Goal: Information Seeking & Learning: Learn about a topic

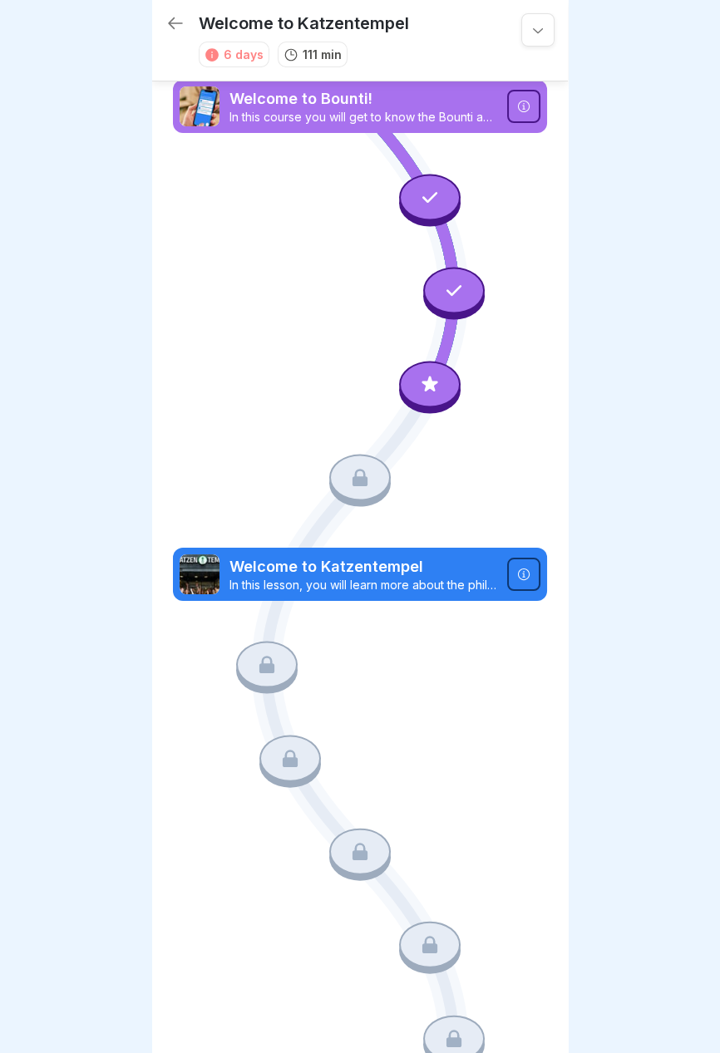
click at [365, 478] on icon at bounding box center [359, 477] width 15 height 17
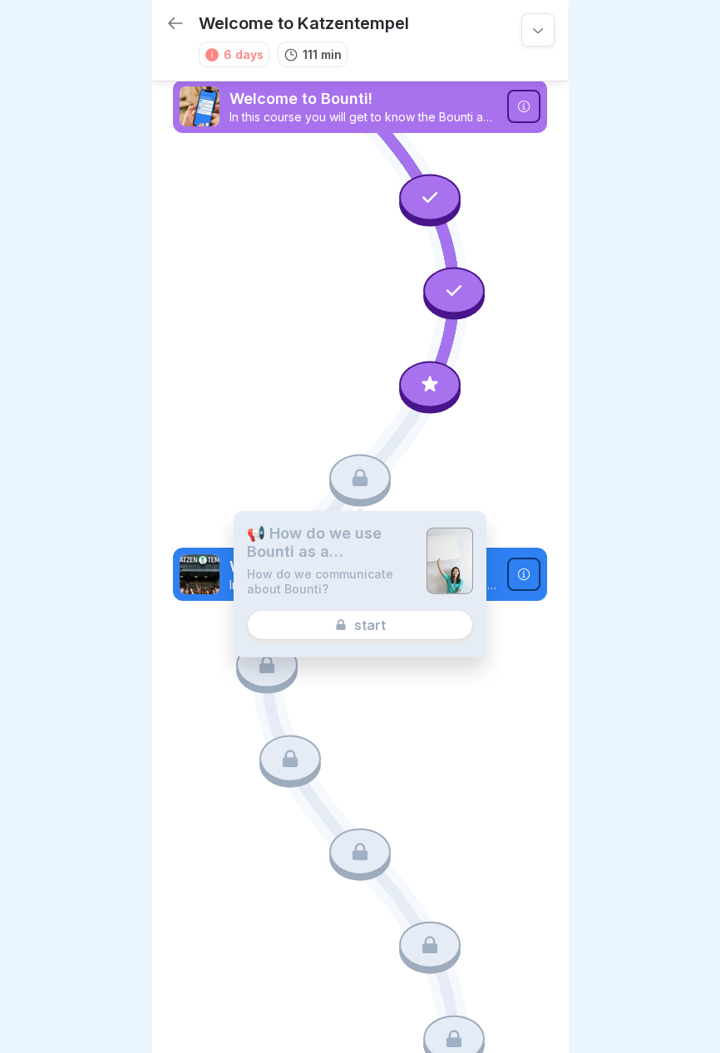
click at [382, 620] on div "📢 How do we use Bounti as a communication platform? How do we communicate about…" at bounding box center [360, 584] width 253 height 146
click at [374, 620] on div "📢 How do we use Bounti as a communication platform? How do we communicate about…" at bounding box center [360, 584] width 253 height 146
click at [388, 621] on div "📢 How do we use Bounti as a communication platform? How do we communicate about…" at bounding box center [360, 584] width 253 height 146
click at [421, 397] on div at bounding box center [430, 384] width 62 height 47
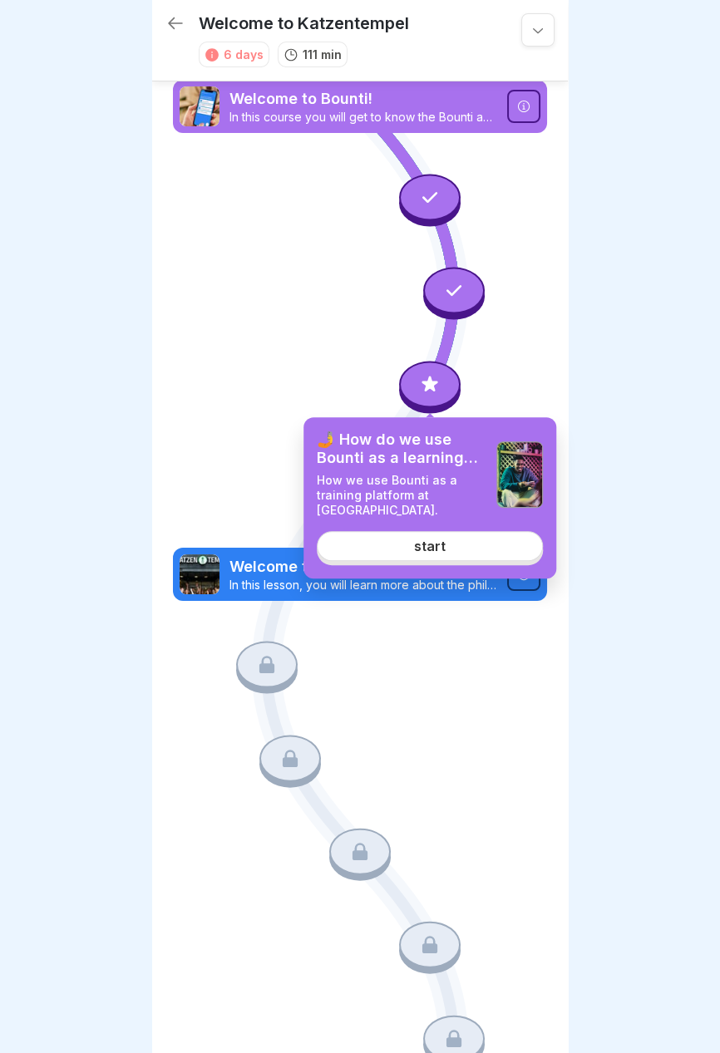
click at [443, 546] on font "start" at bounding box center [430, 546] width 32 height 17
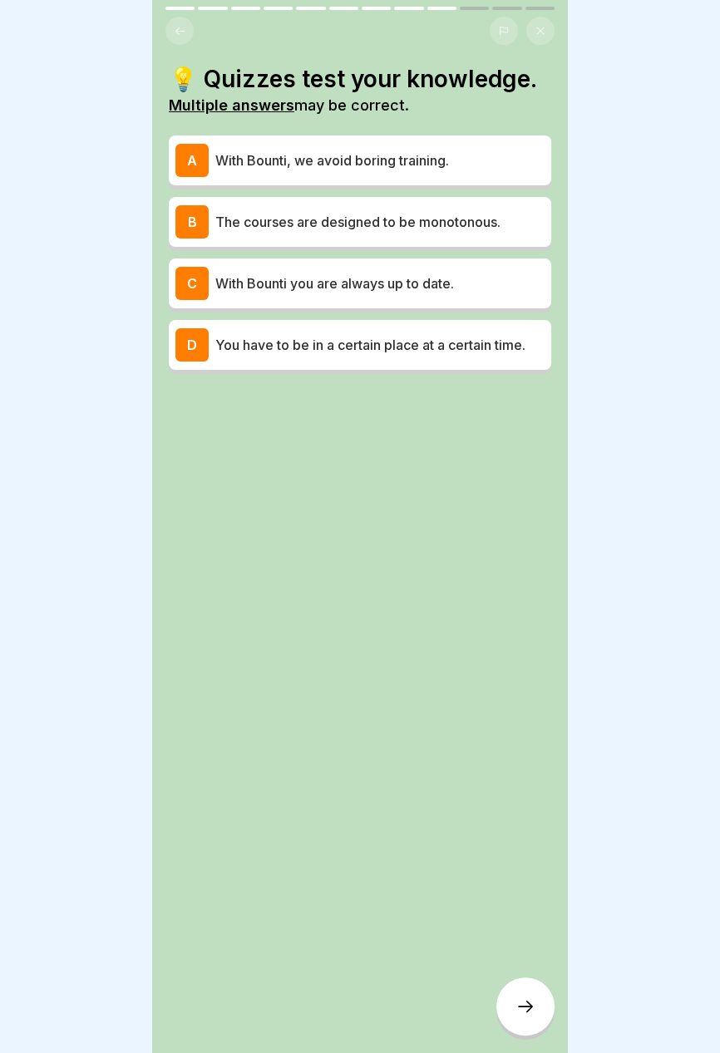
click at [482, 160] on p "With Bounti, we avoid boring training." at bounding box center [379, 160] width 329 height 20
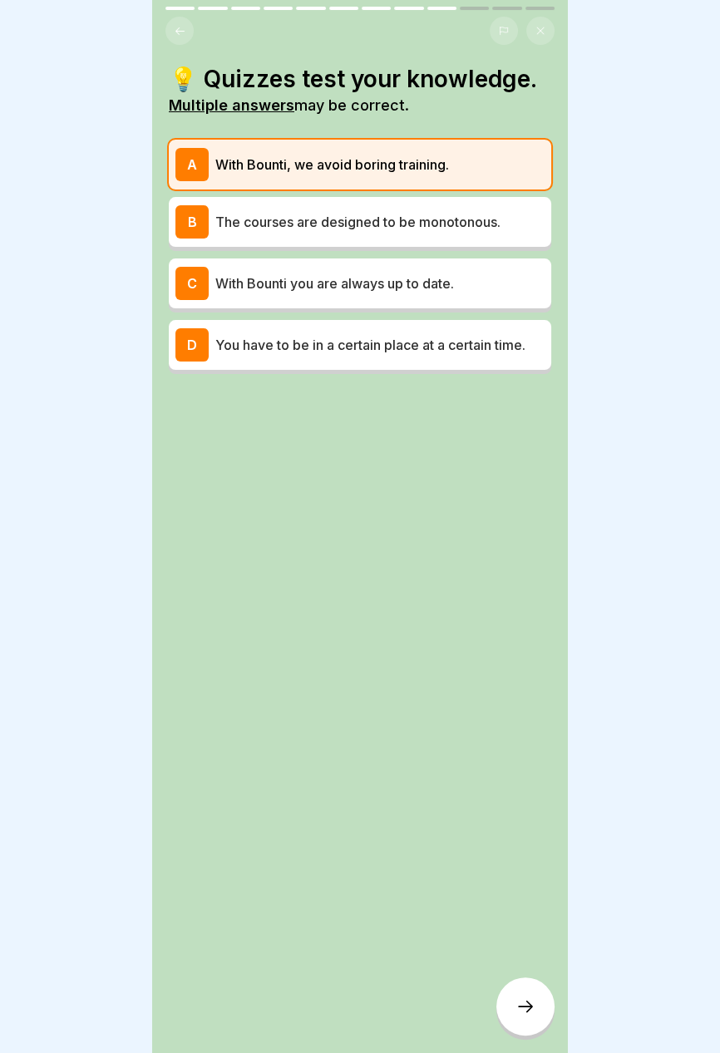
click at [476, 275] on p "With Bounti you are always up to date." at bounding box center [379, 284] width 329 height 20
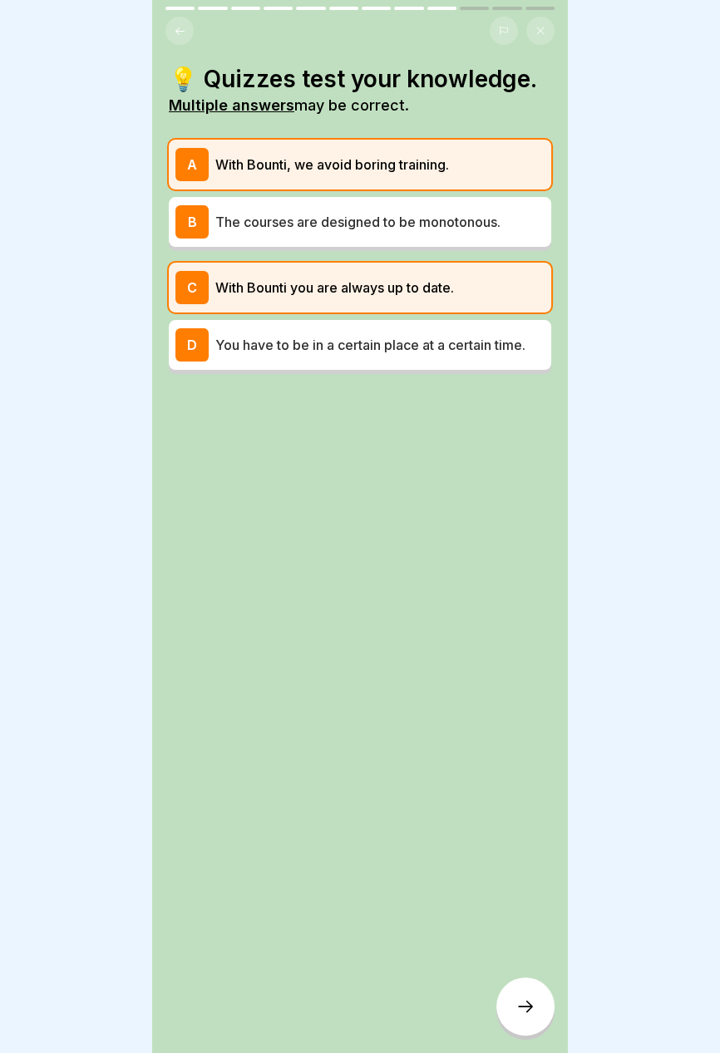
click at [490, 228] on font "The courses are designed to be monotonous." at bounding box center [357, 222] width 285 height 17
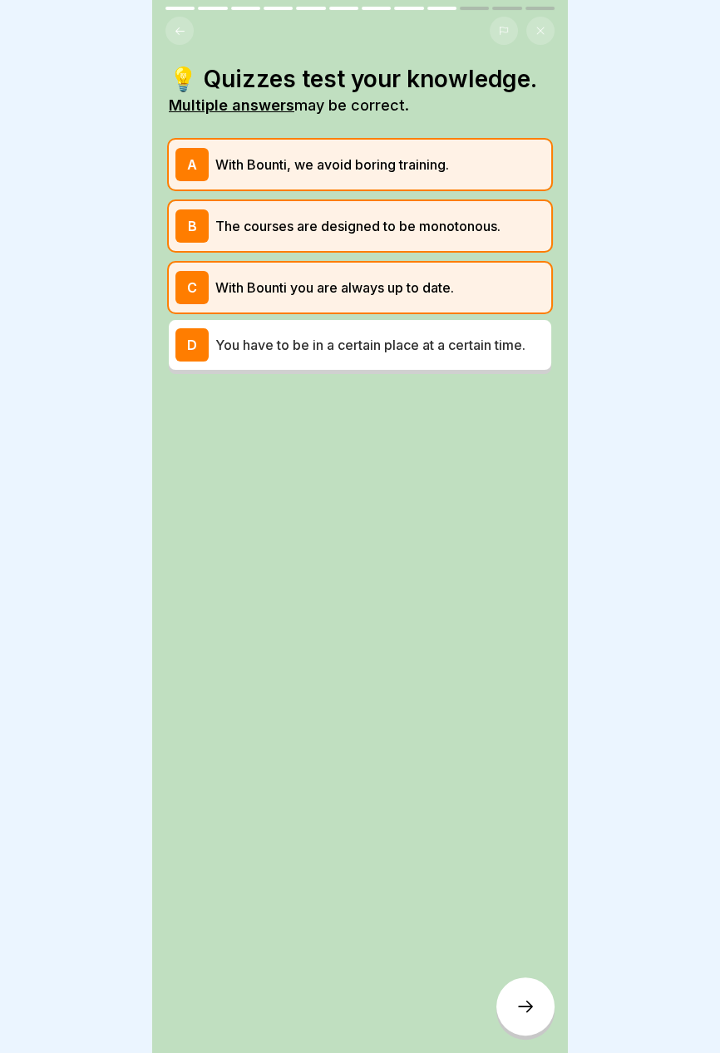
click at [531, 1004] on icon at bounding box center [525, 1007] width 20 height 20
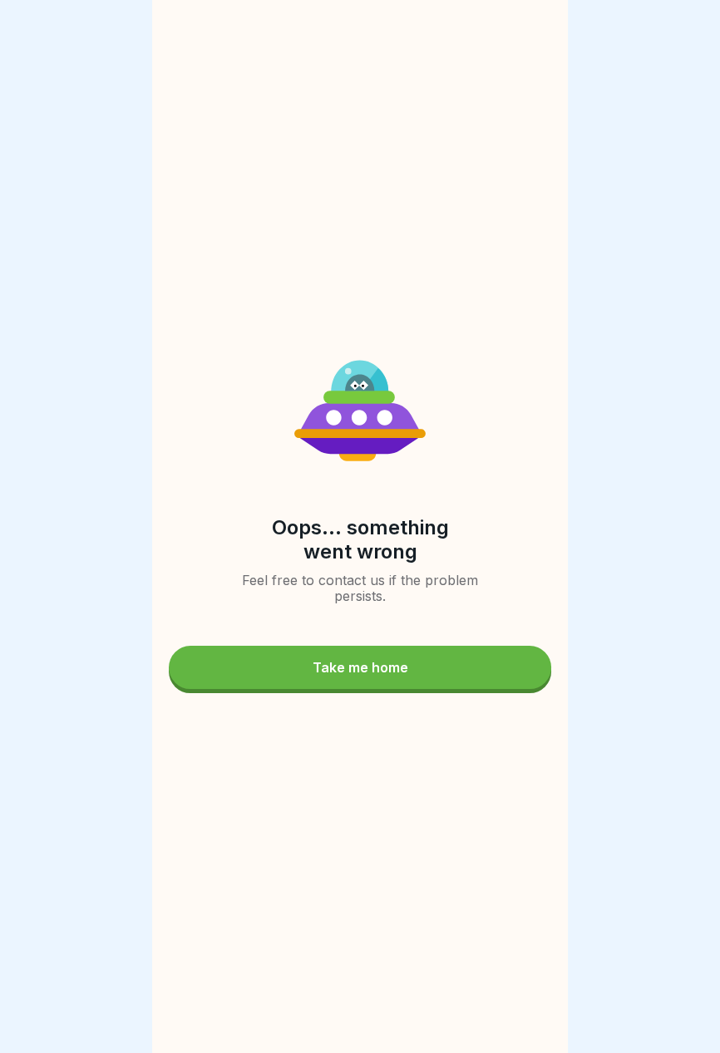
click at [445, 664] on button "Take me home" at bounding box center [360, 667] width 382 height 43
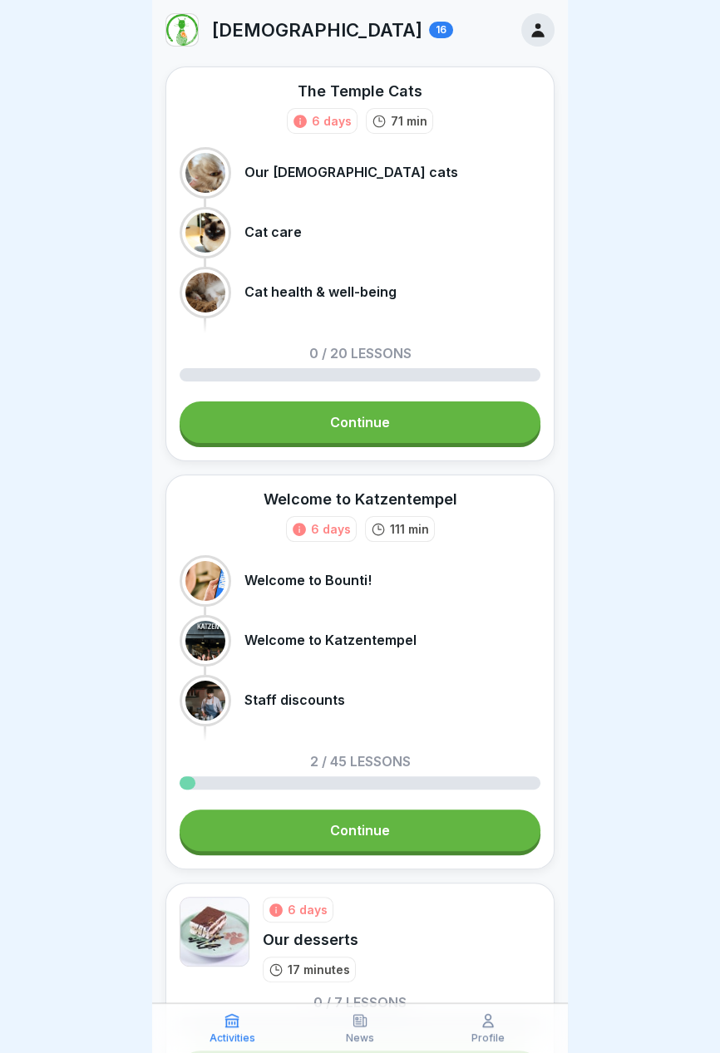
click at [451, 416] on link "Continue" at bounding box center [360, 423] width 361 height 42
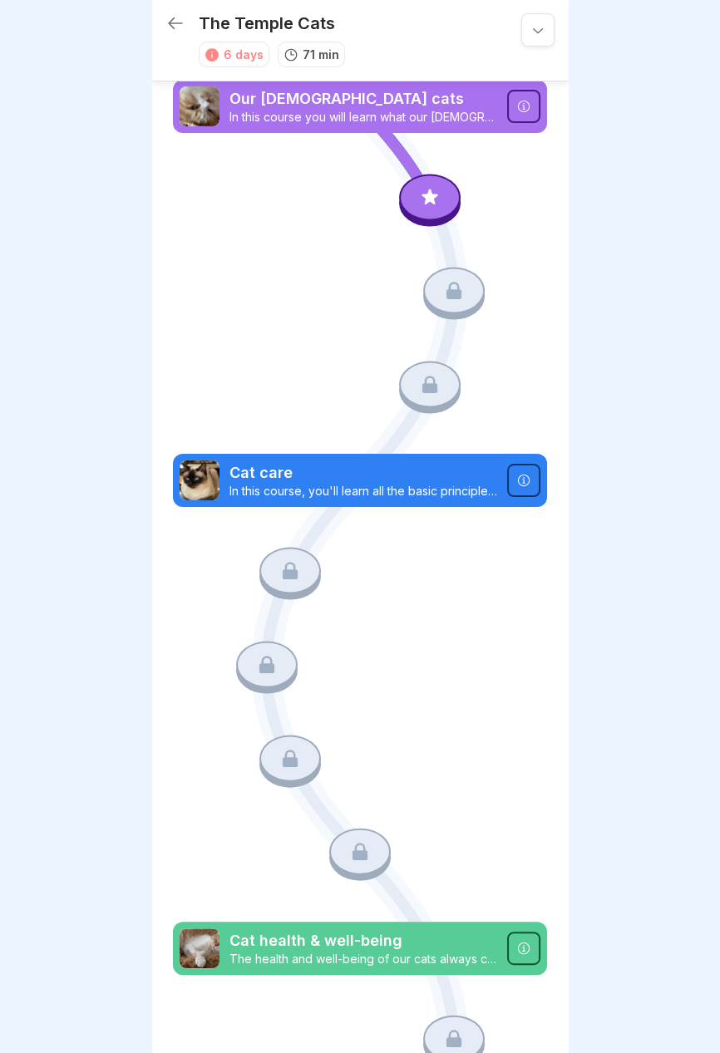
click at [435, 203] on icon at bounding box center [430, 197] width 16 height 16
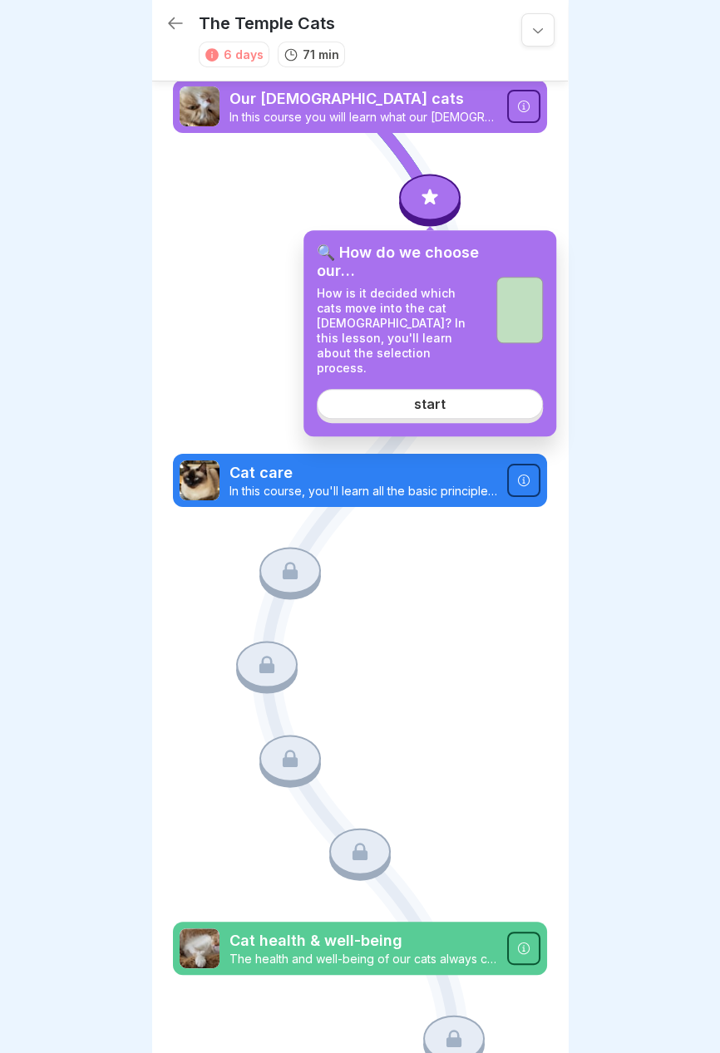
click at [463, 389] on link "start" at bounding box center [430, 404] width 226 height 30
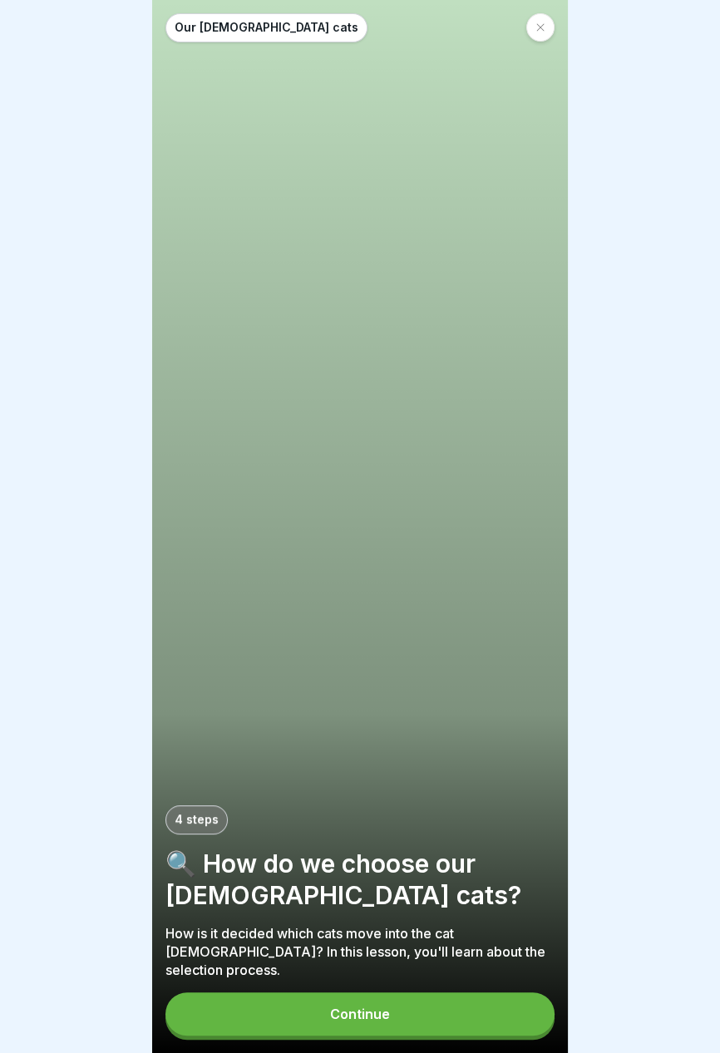
click at [434, 1011] on button "Continue" at bounding box center [359, 1014] width 389 height 43
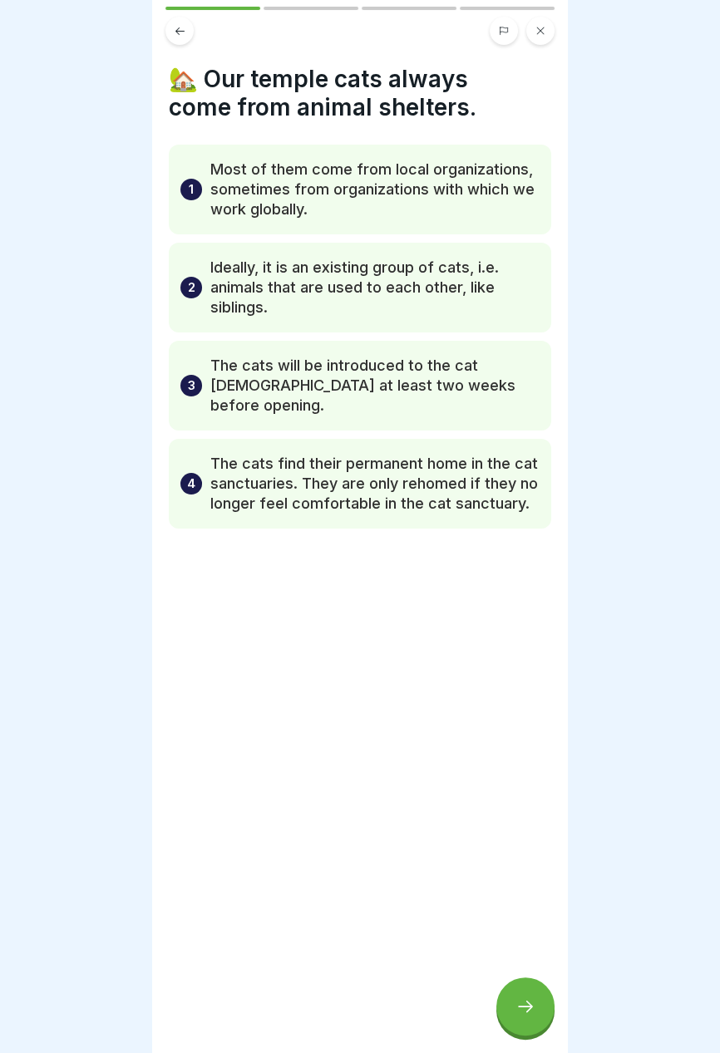
click at [483, 199] on p "Most of them come from local organizations, sometimes from organizations with w…" at bounding box center [374, 190] width 329 height 60
click at [487, 208] on p "Most of them come from local organizations, sometimes from organizations with w…" at bounding box center [374, 190] width 329 height 60
click at [485, 200] on p "Most of them come from local organizations, sometimes from organizations with w…" at bounding box center [374, 190] width 329 height 60
click at [456, 192] on font "Most of them come from local organizations, sometimes from organizations with w…" at bounding box center [372, 188] width 324 height 57
click at [520, 1006] on icon at bounding box center [525, 1007] width 20 height 20
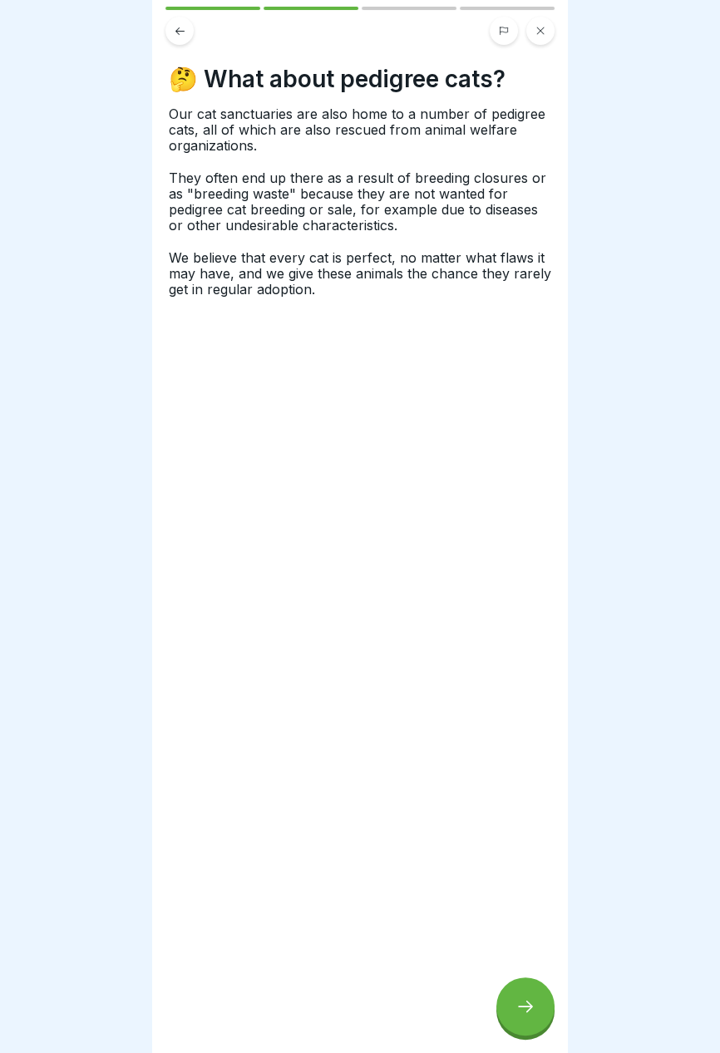
click at [520, 1014] on icon at bounding box center [525, 1007] width 20 height 20
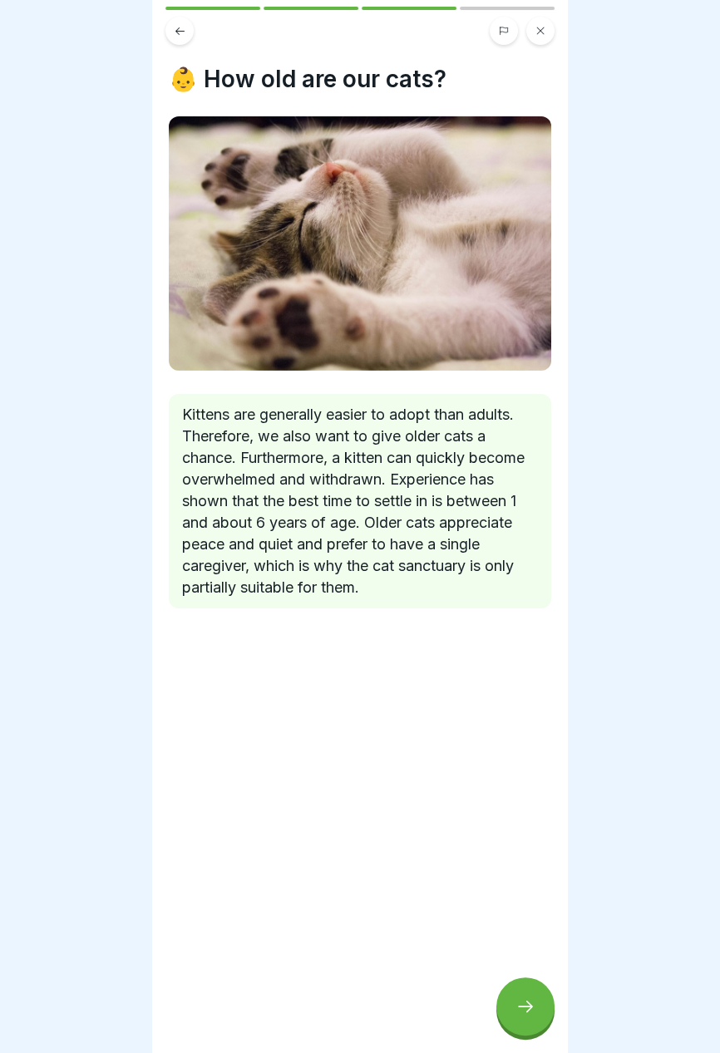
click at [530, 1003] on icon at bounding box center [525, 1007] width 15 height 12
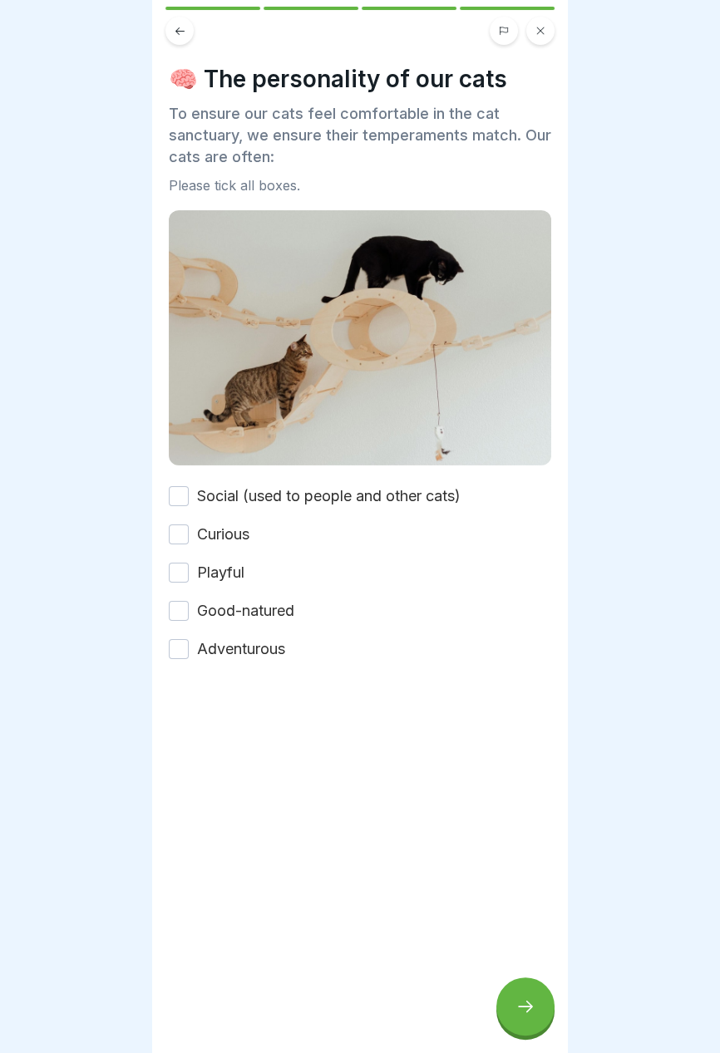
click at [180, 619] on button "Good-natured" at bounding box center [179, 611] width 20 height 20
click at [180, 500] on button "Social (used to people and other cats)" at bounding box center [179, 496] width 20 height 20
click at [526, 1003] on icon at bounding box center [525, 1007] width 15 height 12
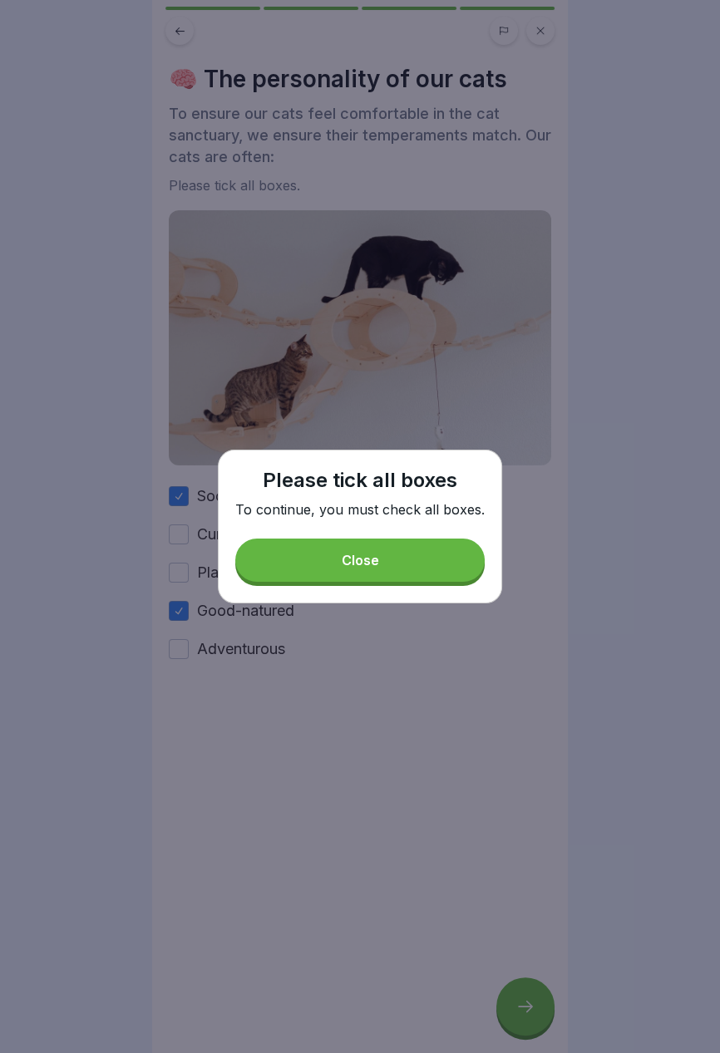
click at [421, 557] on button "Close" at bounding box center [359, 560] width 249 height 43
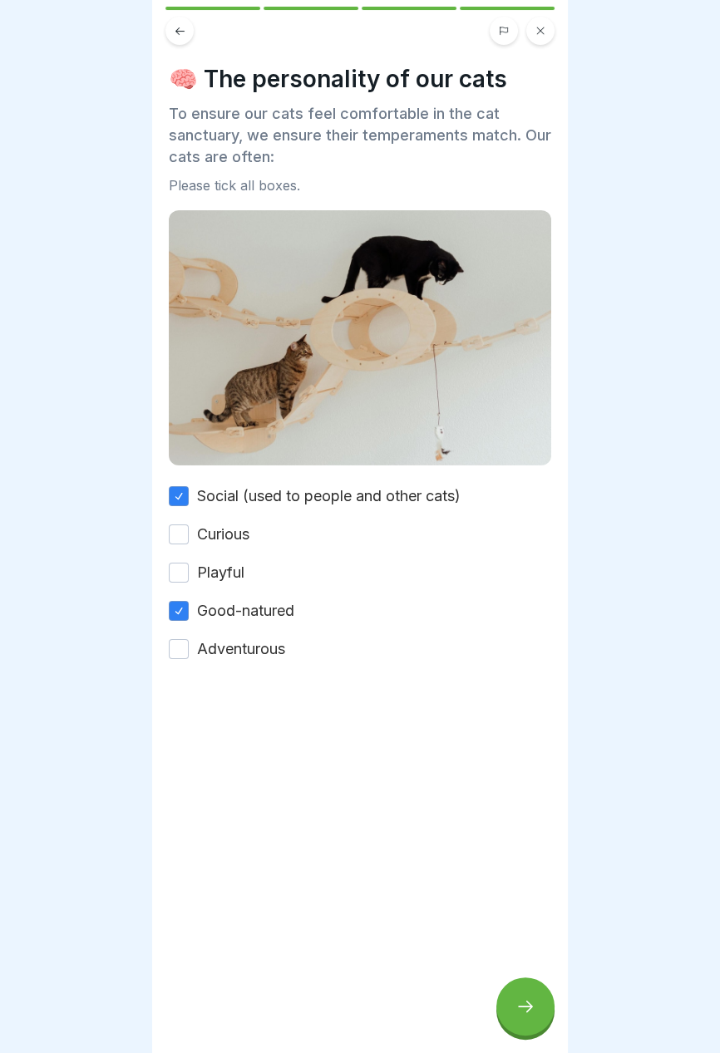
click at [179, 528] on button "Curious" at bounding box center [179, 535] width 20 height 20
click at [180, 563] on button "Playful" at bounding box center [179, 573] width 20 height 20
click at [178, 646] on button "Adventurous" at bounding box center [179, 649] width 20 height 20
click at [526, 1005] on icon at bounding box center [525, 1007] width 20 height 20
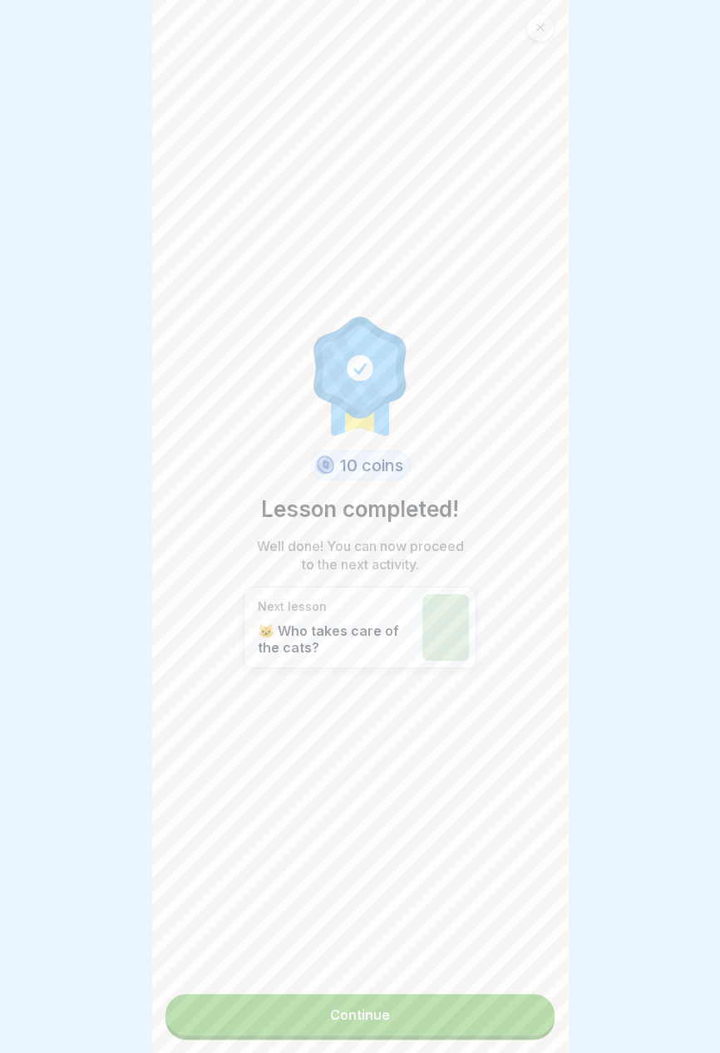
click at [399, 1017] on link "Continue" at bounding box center [359, 1015] width 389 height 42
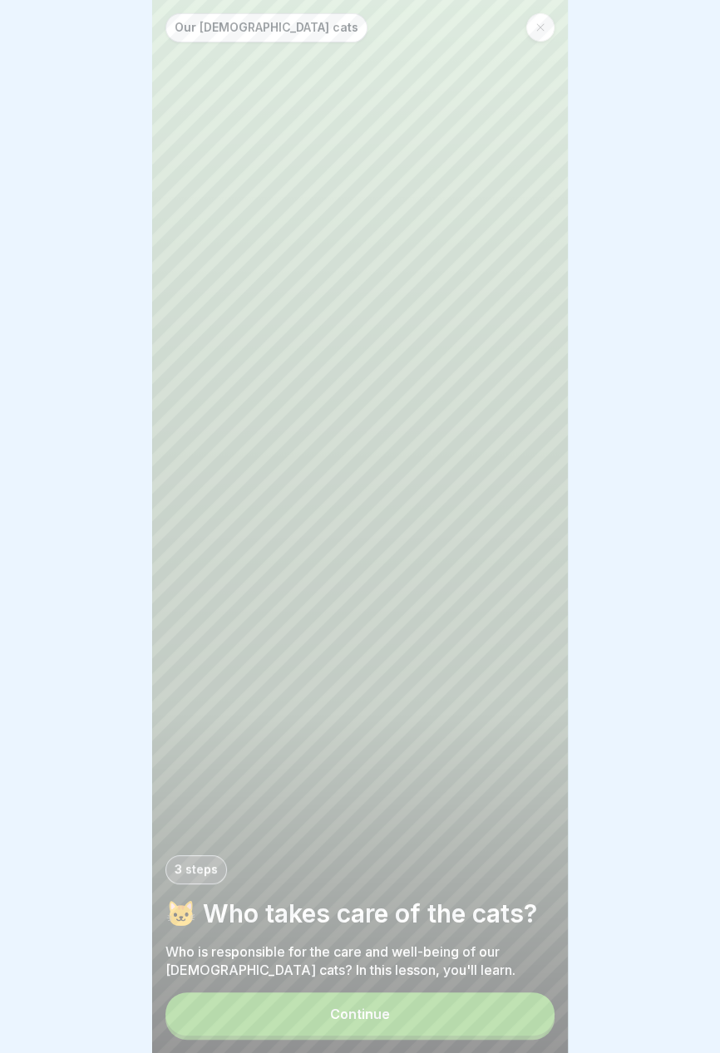
click at [405, 1018] on button "Continue" at bounding box center [359, 1014] width 389 height 43
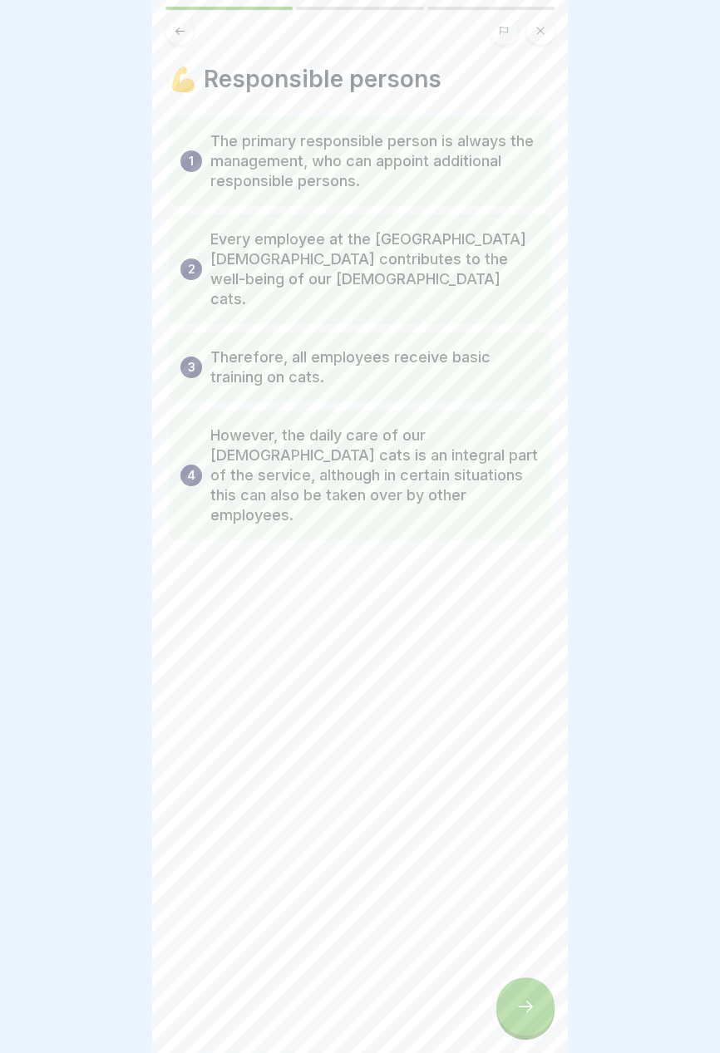
click at [526, 1008] on icon at bounding box center [525, 1007] width 20 height 20
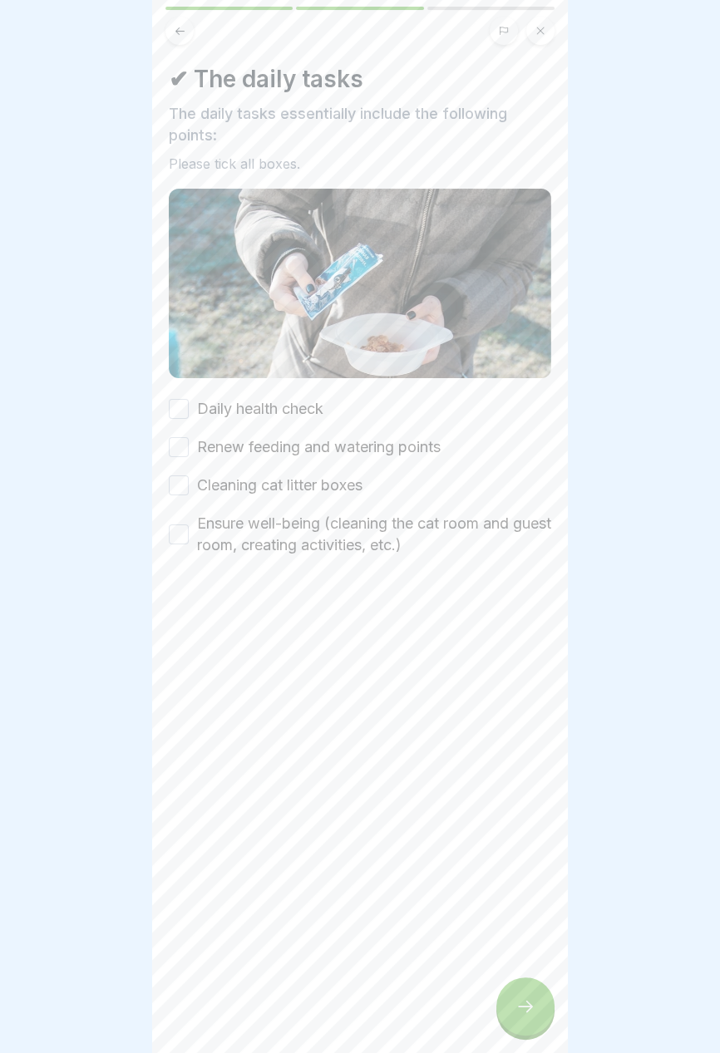
click at [307, 412] on font "Daily health check" at bounding box center [260, 408] width 126 height 17
click at [189, 412] on button "Daily health check" at bounding box center [179, 409] width 20 height 20
click at [374, 441] on font "Renew feeding and watering points" at bounding box center [319, 446] width 244 height 17
click at [189, 441] on button "Renew feeding and watering points" at bounding box center [179, 447] width 20 height 20
click at [347, 482] on font "Cleaning cat litter boxes" at bounding box center [279, 484] width 165 height 17
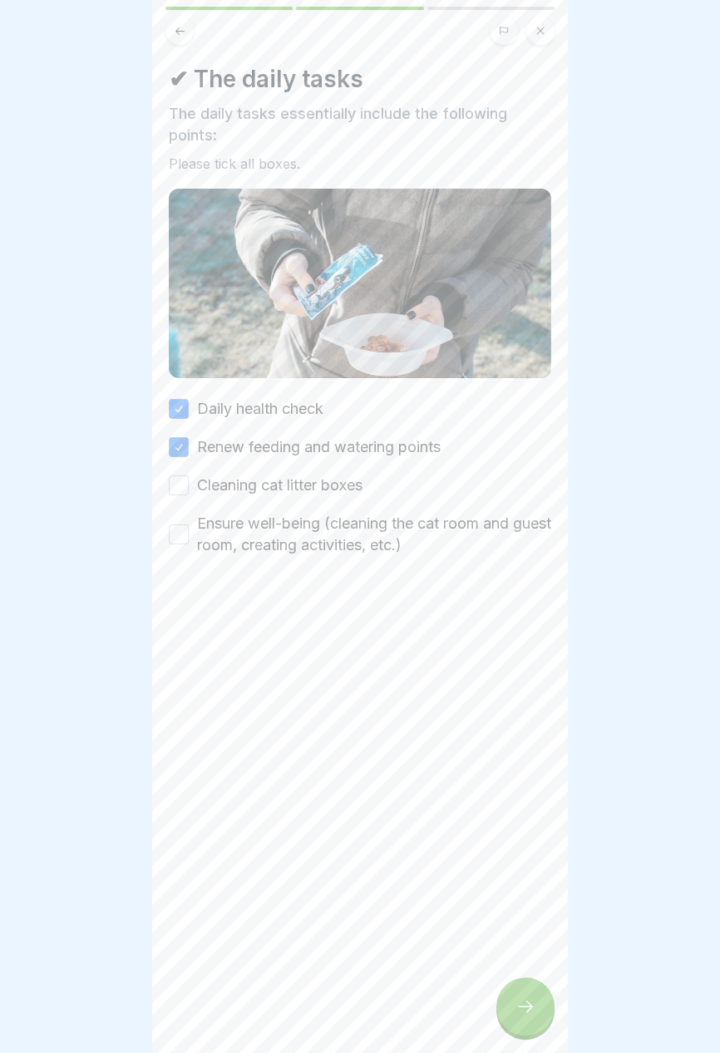
click at [189, 482] on button "Cleaning cat litter boxes" at bounding box center [179, 486] width 20 height 20
click at [397, 537] on font "Ensure well-being (cleaning the cat room and guest room, creating activities, e…" at bounding box center [374, 534] width 354 height 39
click at [189, 537] on button "Ensure well-being (cleaning the cat room and guest room, creating activities, e…" at bounding box center [179, 535] width 20 height 20
click at [525, 1008] on icon at bounding box center [525, 1007] width 20 height 20
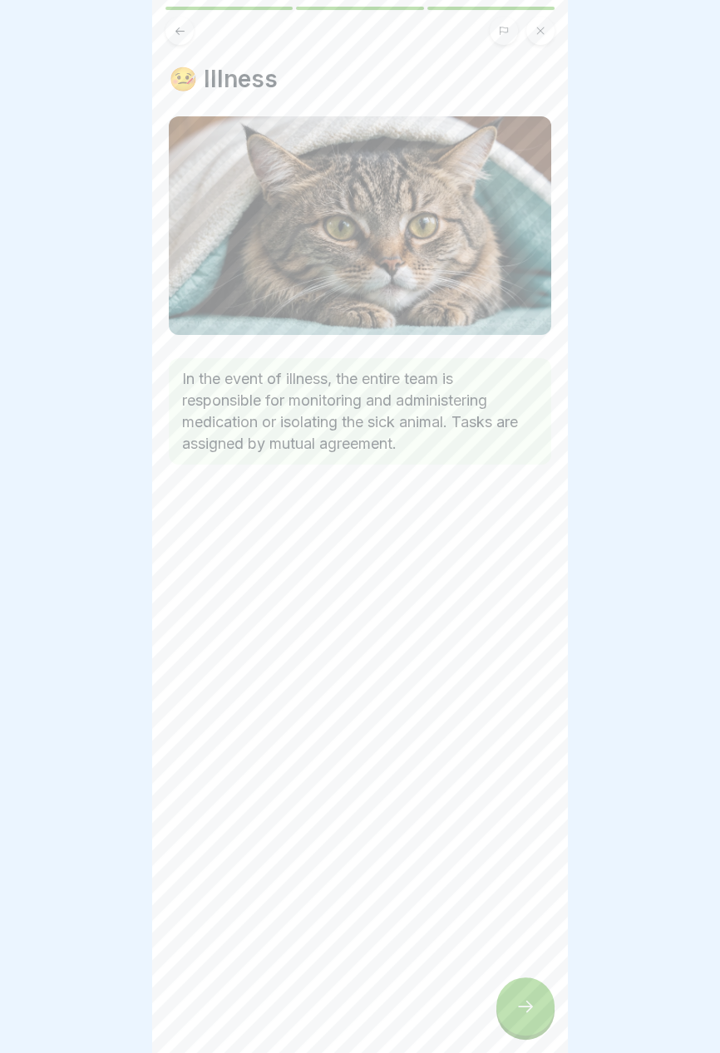
click at [524, 1017] on icon at bounding box center [525, 1007] width 20 height 20
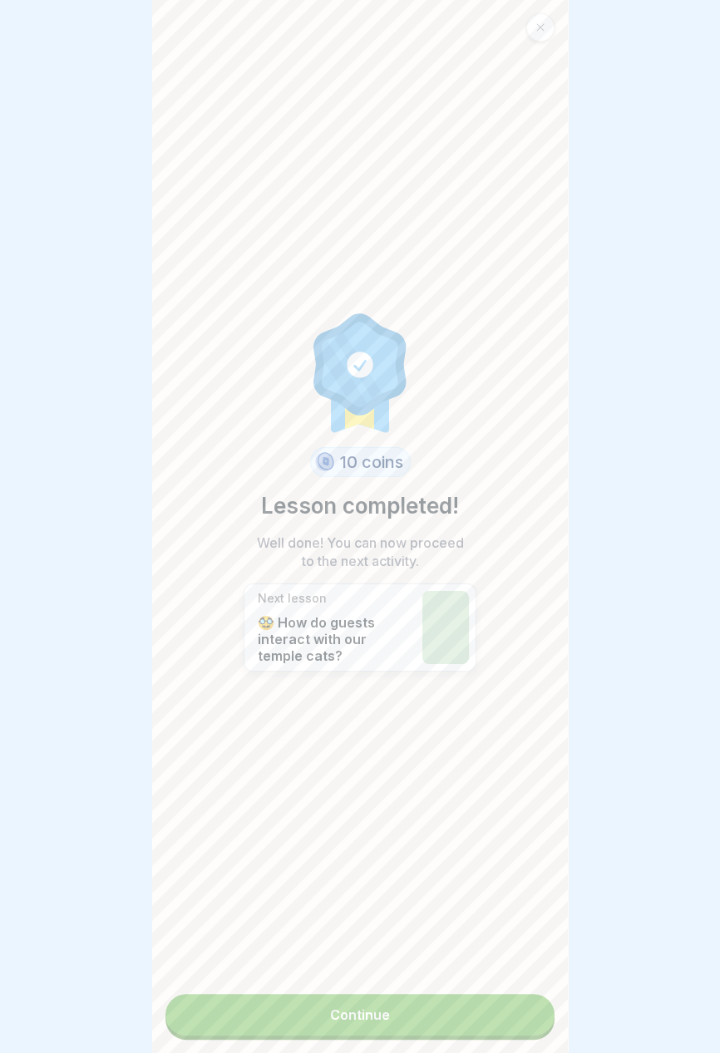
click at [494, 1018] on link "Continue" at bounding box center [359, 1015] width 389 height 42
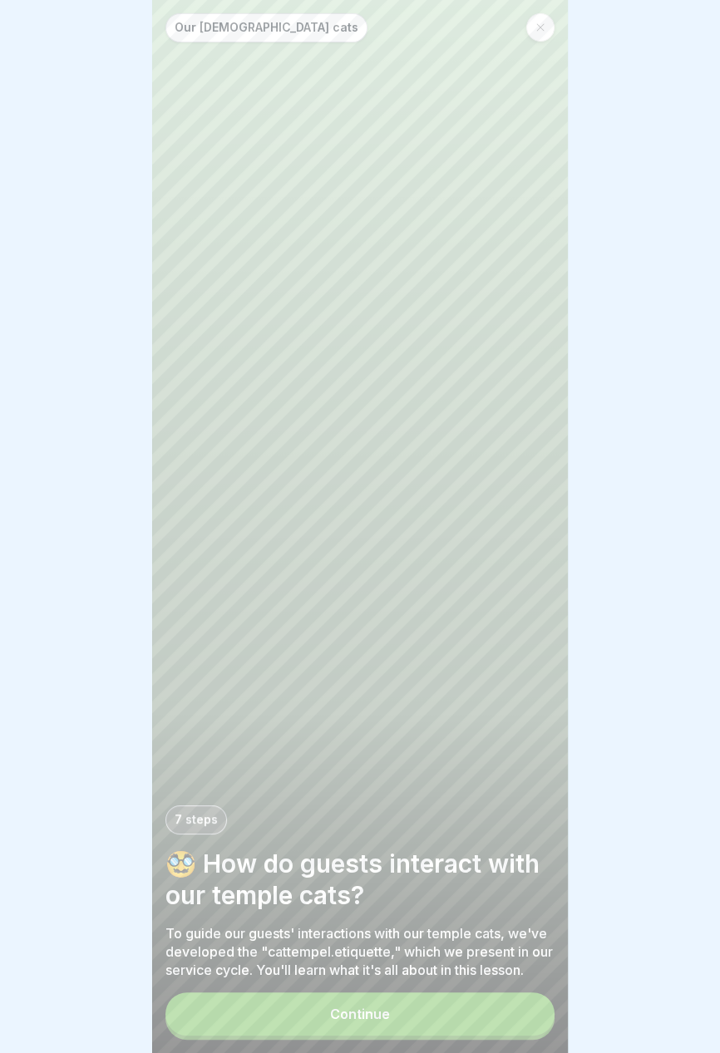
click at [430, 1010] on button "Continue" at bounding box center [359, 1014] width 389 height 43
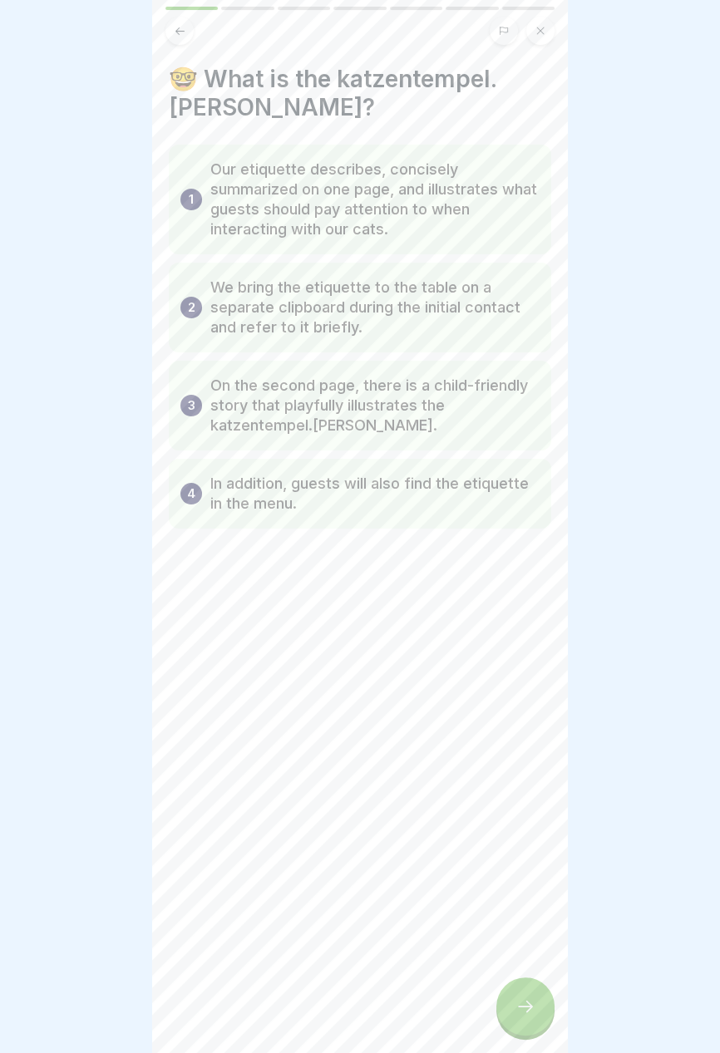
click at [520, 1019] on div at bounding box center [525, 1007] width 58 height 58
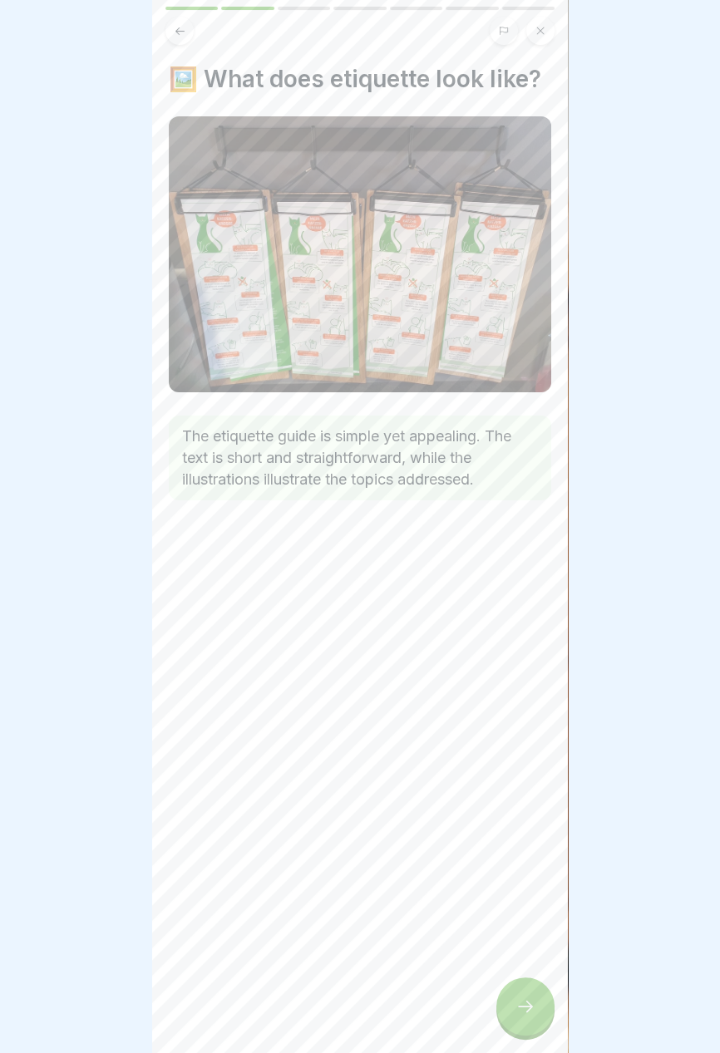
click at [514, 1014] on div at bounding box center [525, 1007] width 58 height 58
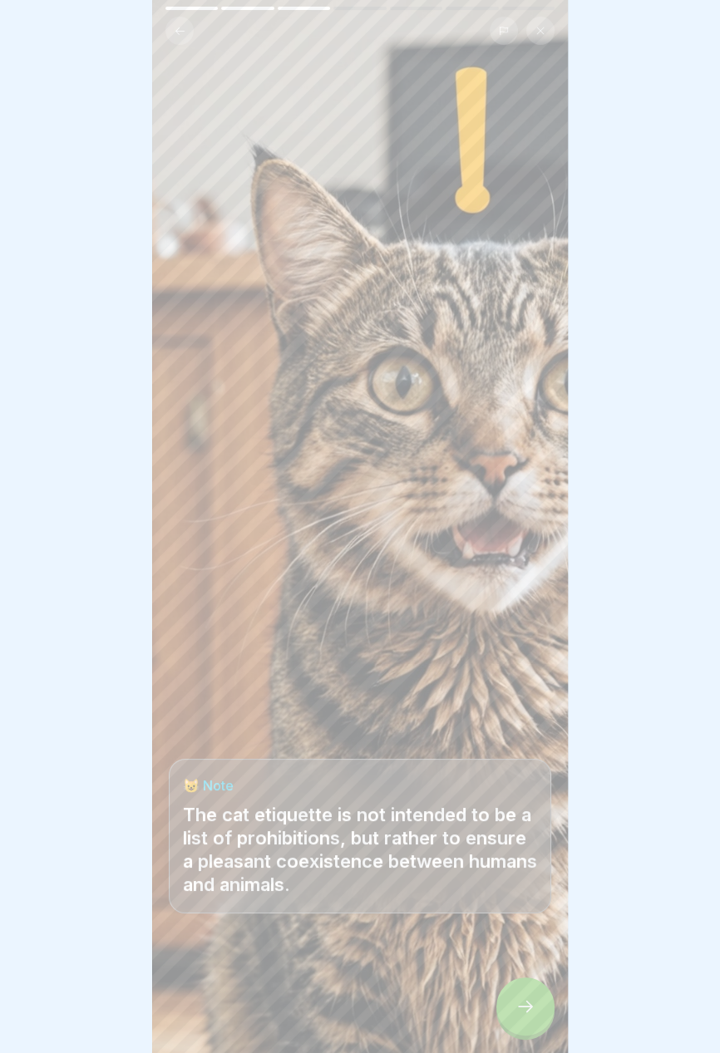
click at [528, 1010] on icon at bounding box center [525, 1007] width 20 height 20
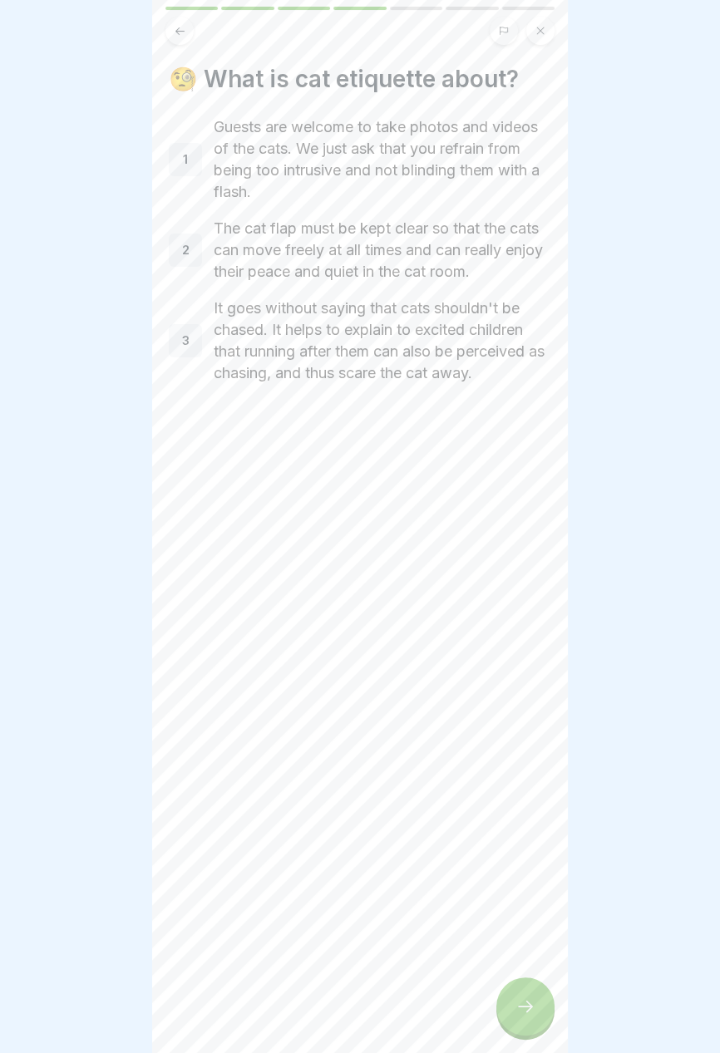
click at [529, 1008] on icon at bounding box center [525, 1007] width 15 height 12
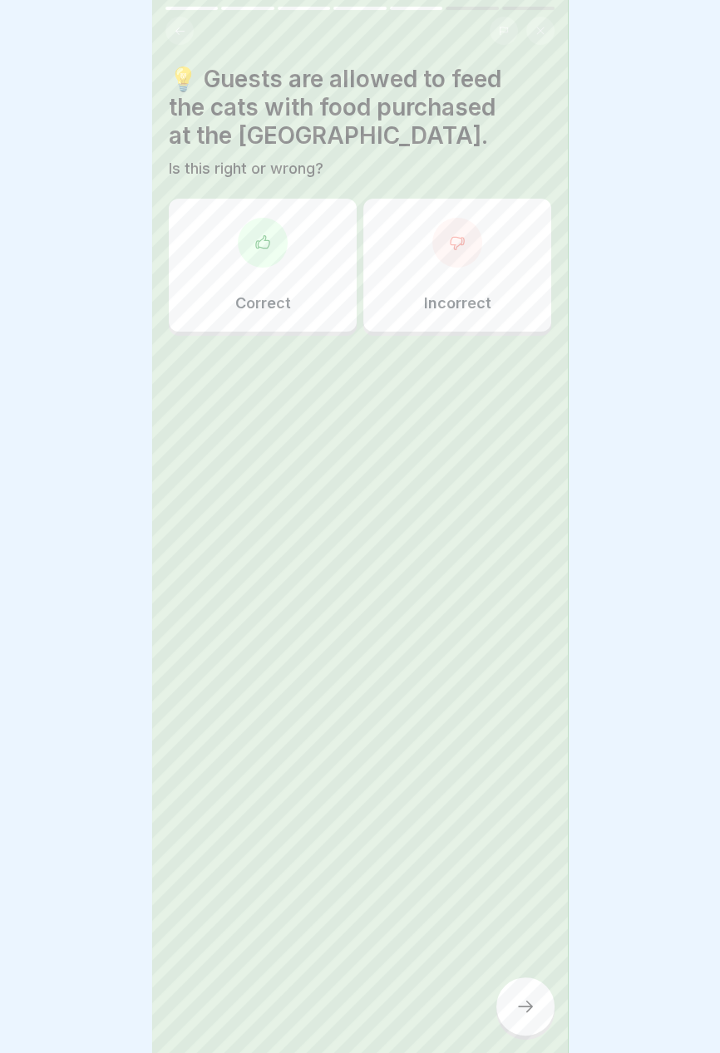
click at [310, 273] on div "Correct" at bounding box center [263, 265] width 188 height 133
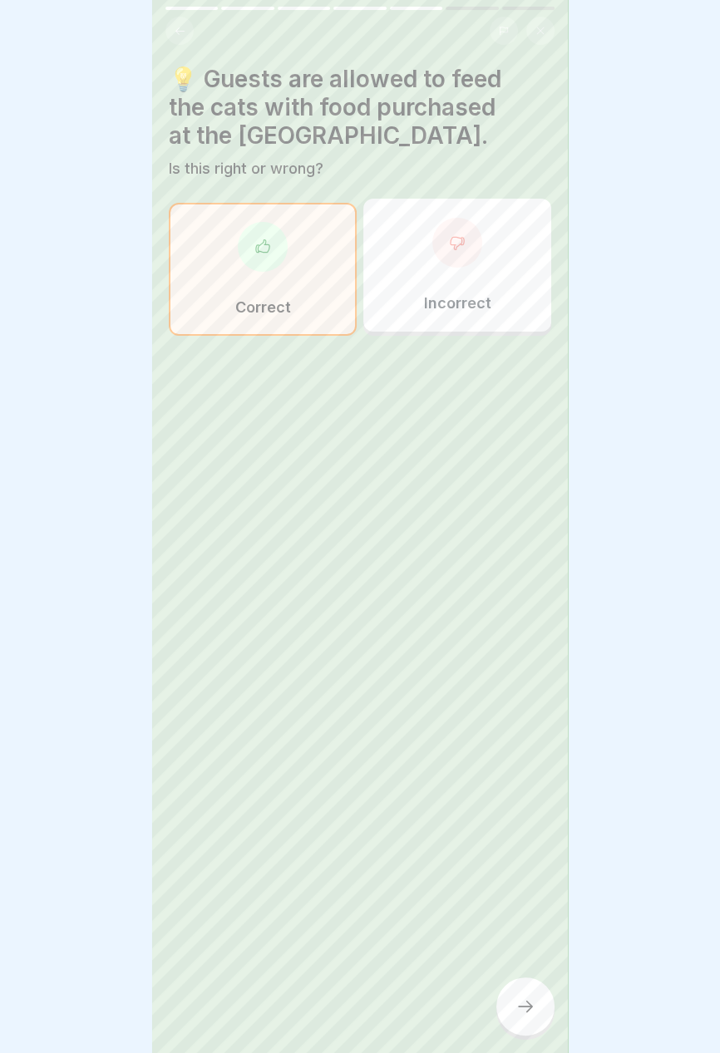
click at [520, 1010] on icon at bounding box center [525, 1007] width 20 height 20
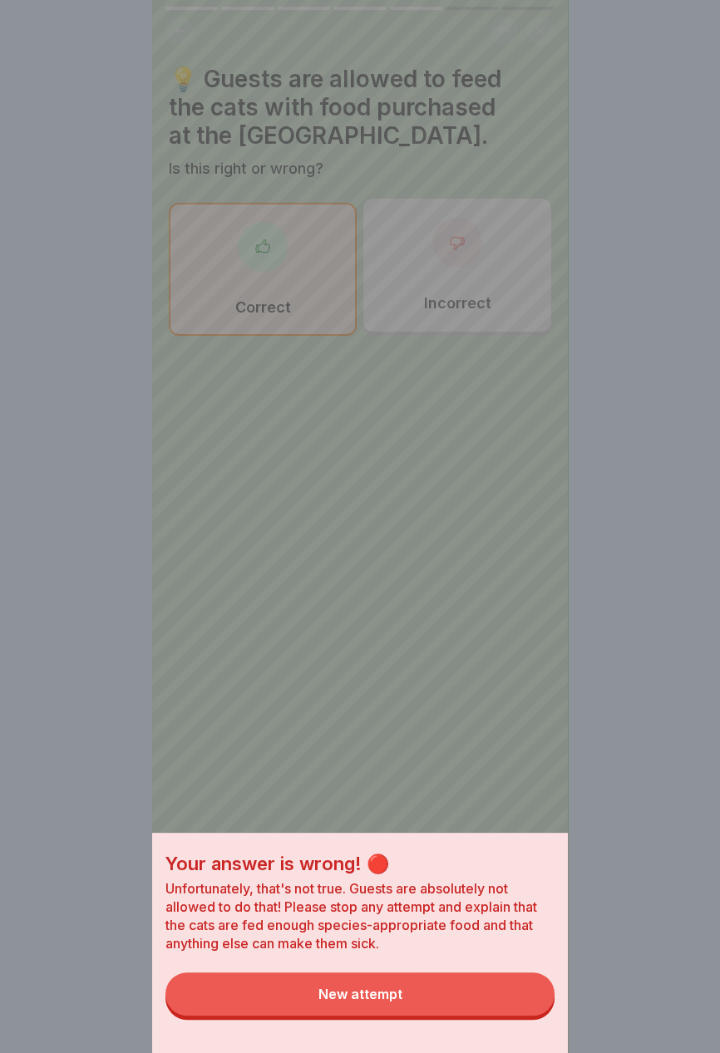
click at [484, 1001] on button "New attempt" at bounding box center [359, 994] width 389 height 43
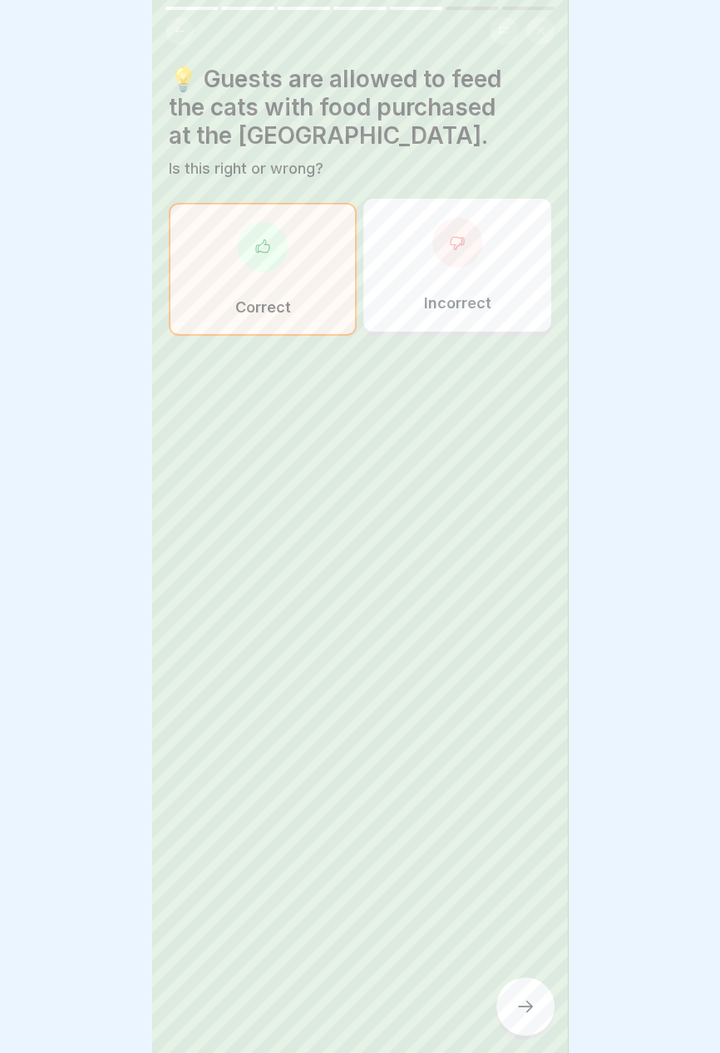
click at [496, 292] on div "Incorrect" at bounding box center [457, 265] width 188 height 133
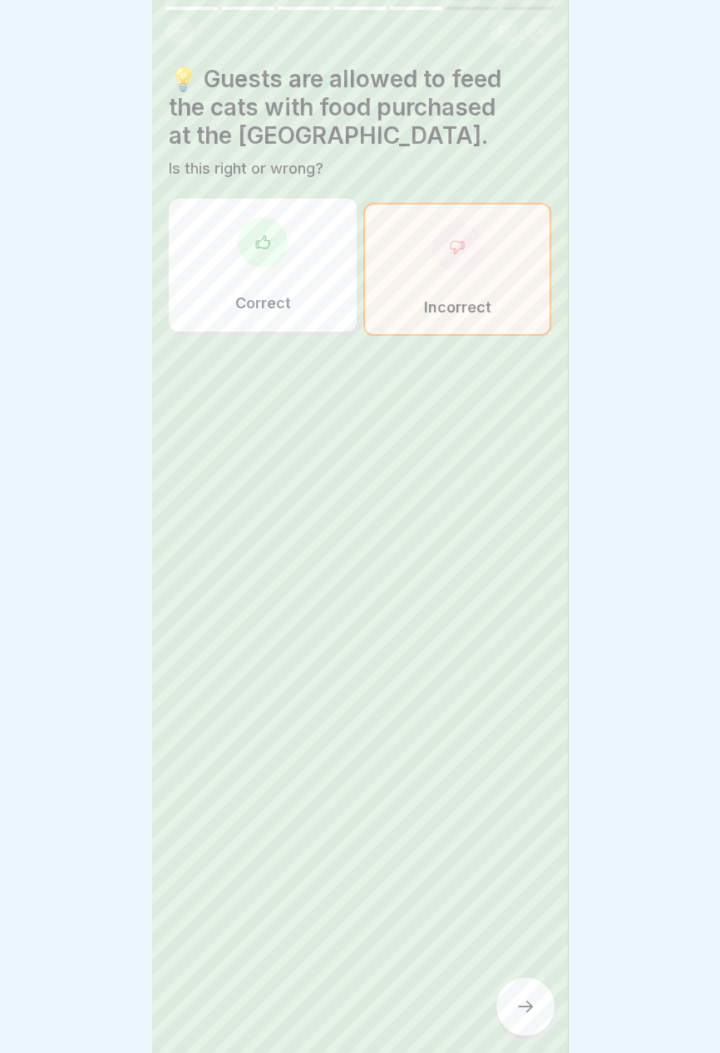
click at [520, 1013] on icon at bounding box center [525, 1007] width 20 height 20
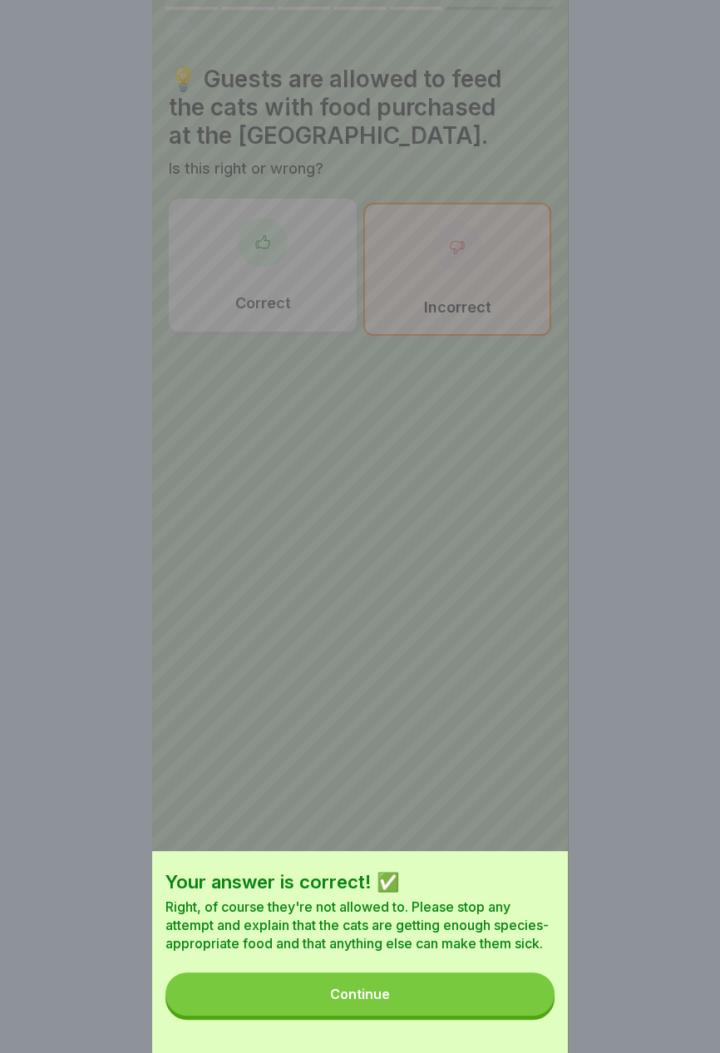
click at [479, 1003] on button "Continue" at bounding box center [359, 994] width 389 height 43
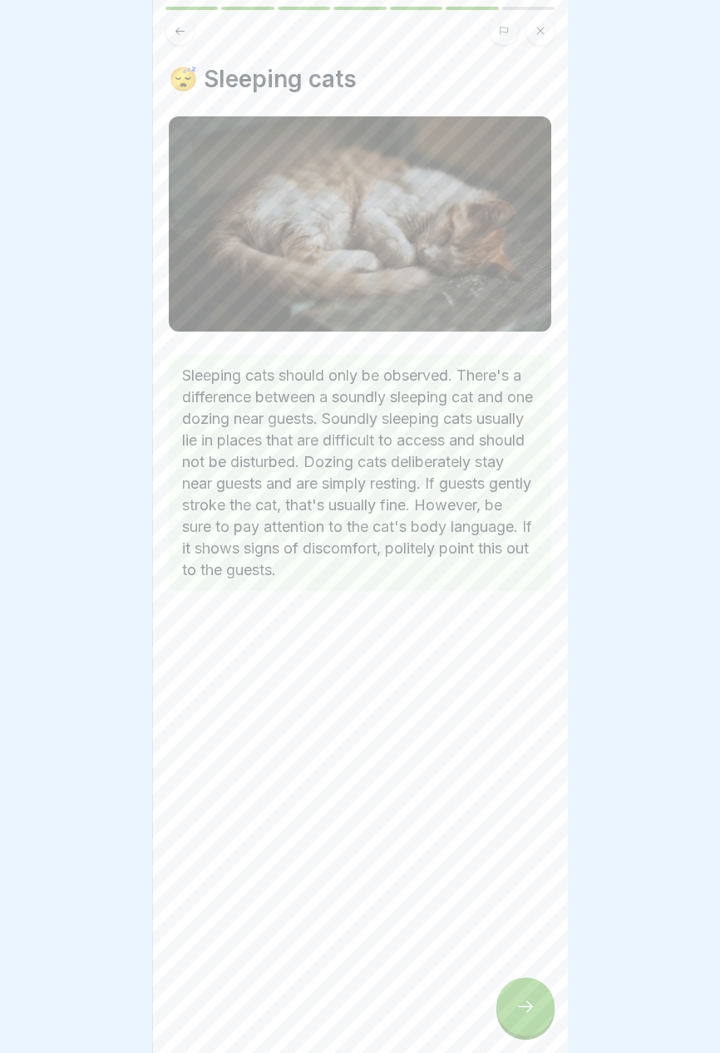
click at [517, 1021] on div at bounding box center [525, 1007] width 58 height 58
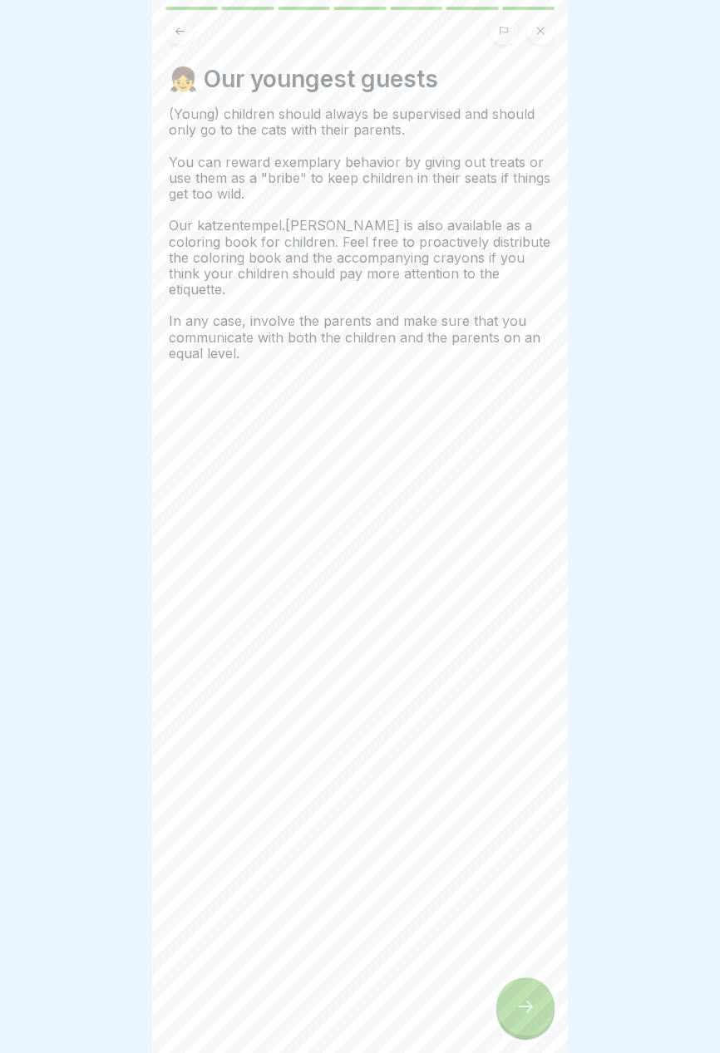
click at [525, 1009] on icon at bounding box center [525, 1007] width 20 height 20
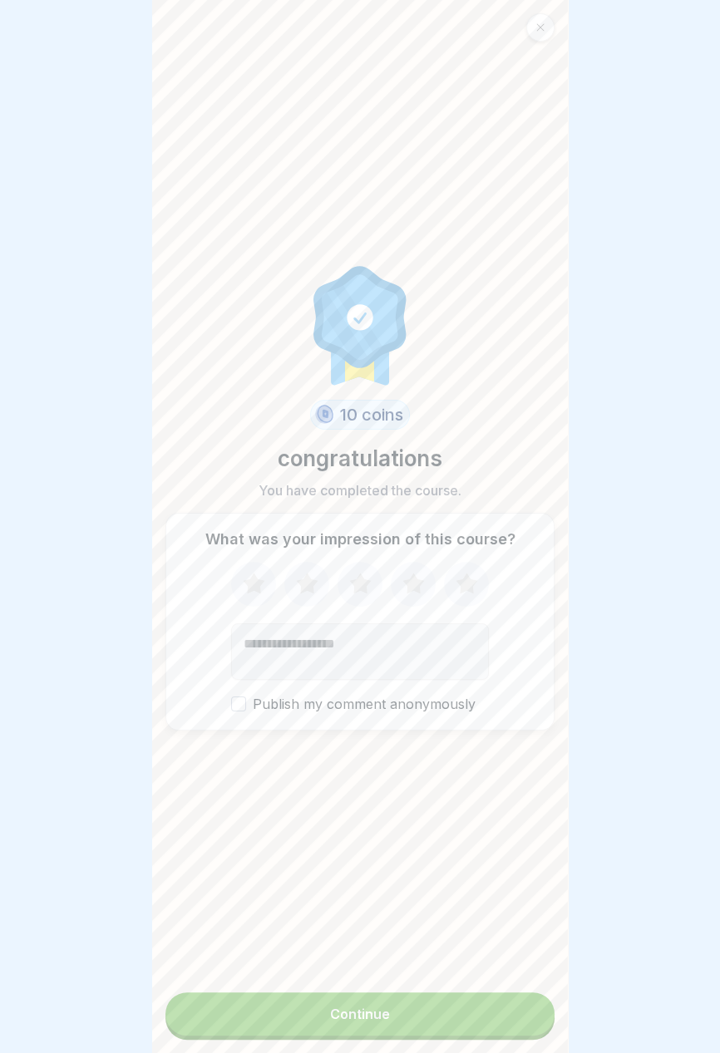
click at [476, 1018] on button "Continue" at bounding box center [359, 1014] width 389 height 43
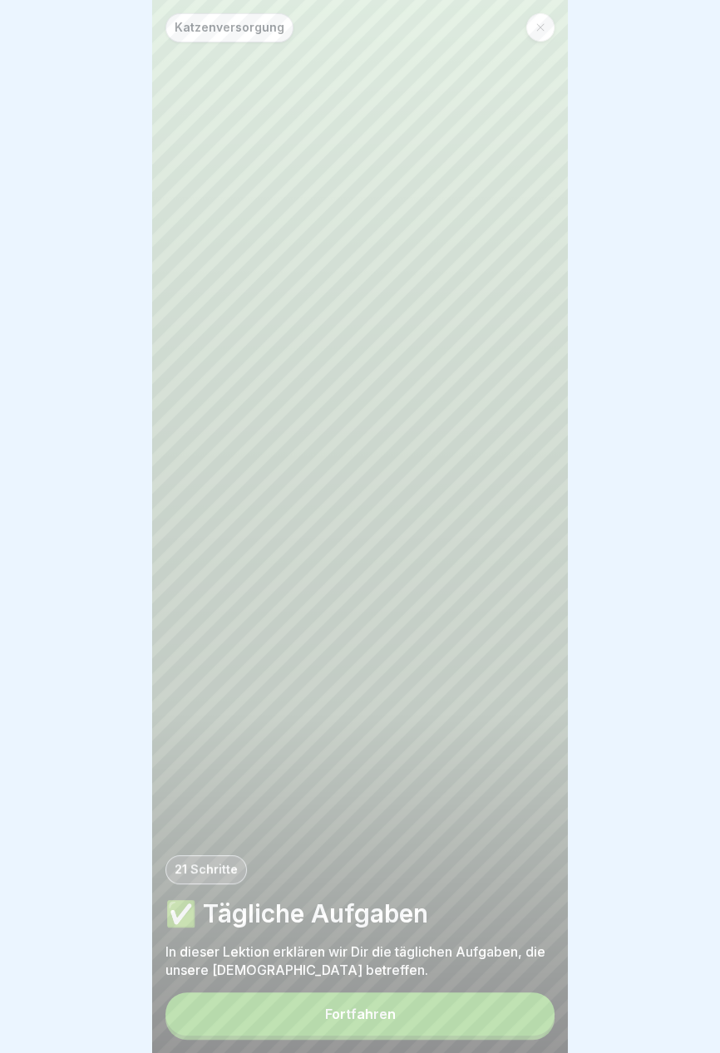
click at [474, 1017] on button "Fortfahren" at bounding box center [359, 1014] width 389 height 43
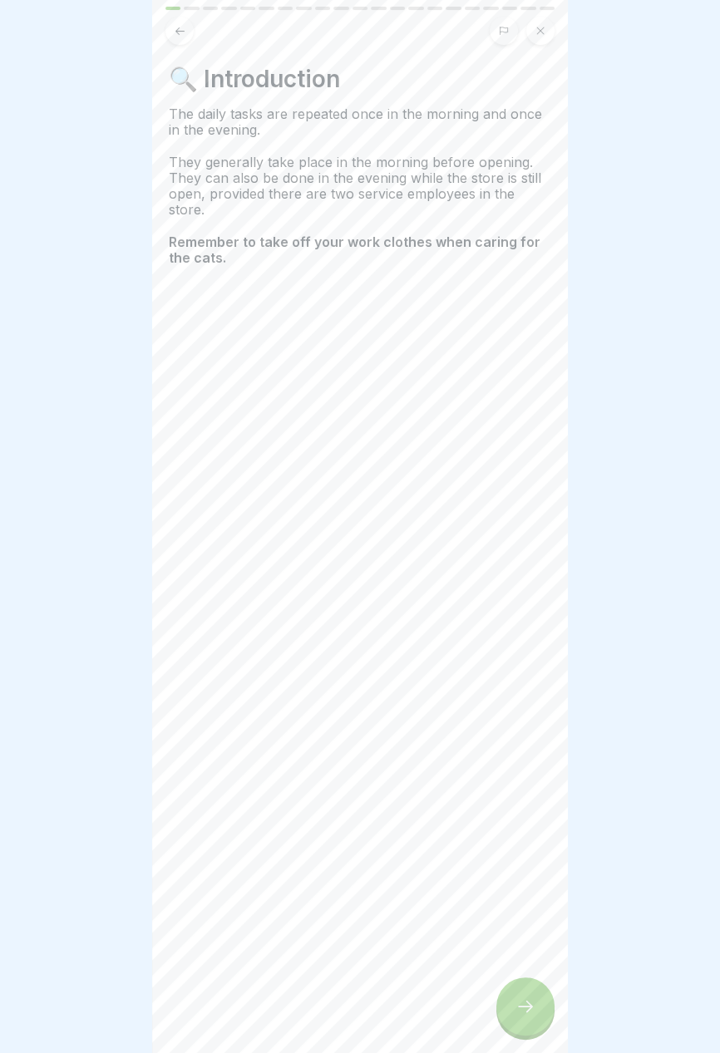
click at [523, 1013] on icon at bounding box center [525, 1007] width 20 height 20
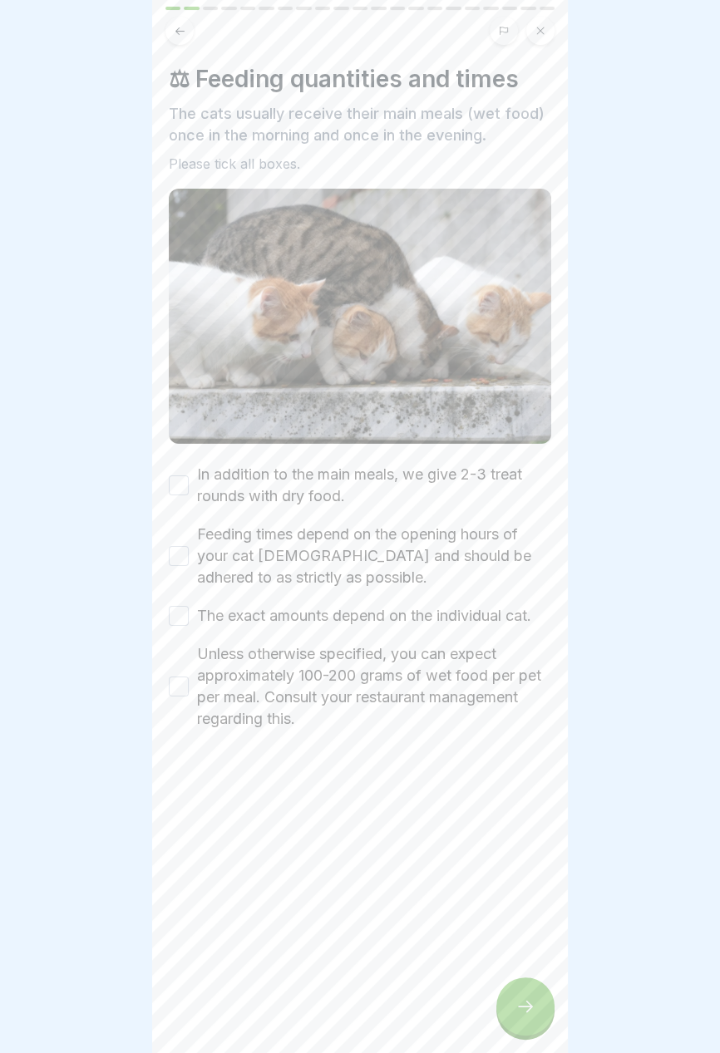
click at [707, 830] on div at bounding box center [360, 526] width 720 height 1053
click at [181, 480] on button "In addition to the main meals, we give 2-3 treat rounds with dry food." at bounding box center [179, 486] width 20 height 20
click at [180, 552] on button "Feeding times depend on the opening hours of your cat temple and should be adhe…" at bounding box center [179, 556] width 20 height 20
click at [184, 621] on button "The exact amounts depend on the individual cat." at bounding box center [179, 616] width 20 height 20
click at [174, 699] on div "Unless otherwise specified, you can expect approximately 100-200 grams of wet f…" at bounding box center [360, 686] width 382 height 86
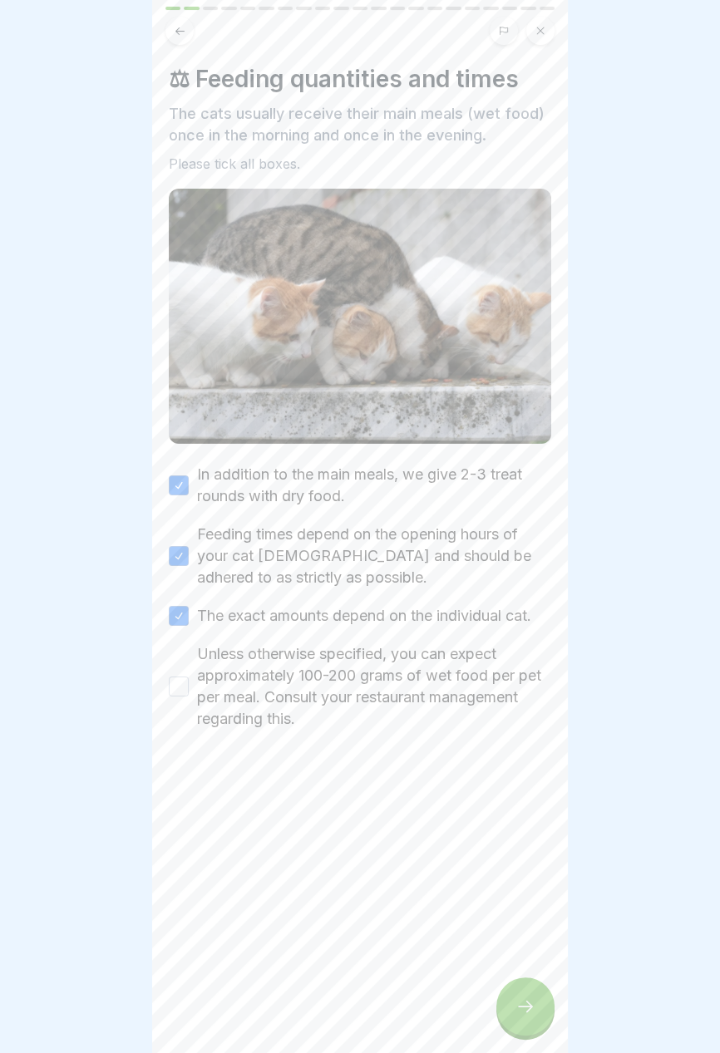
click at [180, 688] on button "Unless otherwise specified, you can expect approximately 100-200 grams of wet f…" at bounding box center [179, 687] width 20 height 20
click at [523, 1004] on icon at bounding box center [525, 1007] width 20 height 20
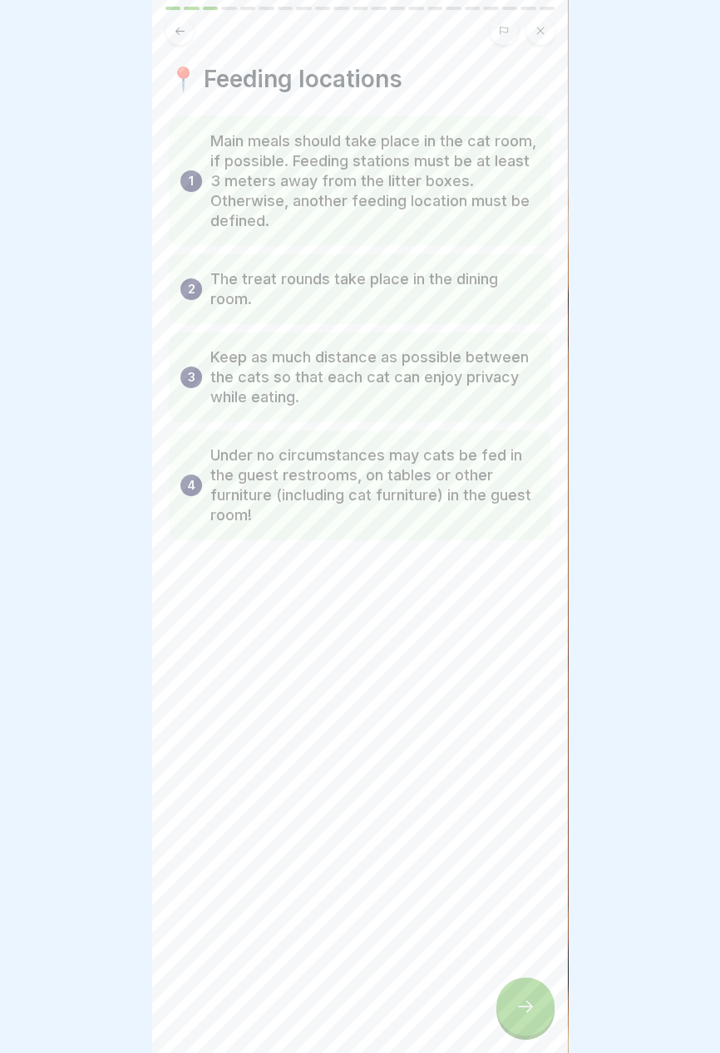
click at [523, 1005] on icon at bounding box center [525, 1007] width 20 height 20
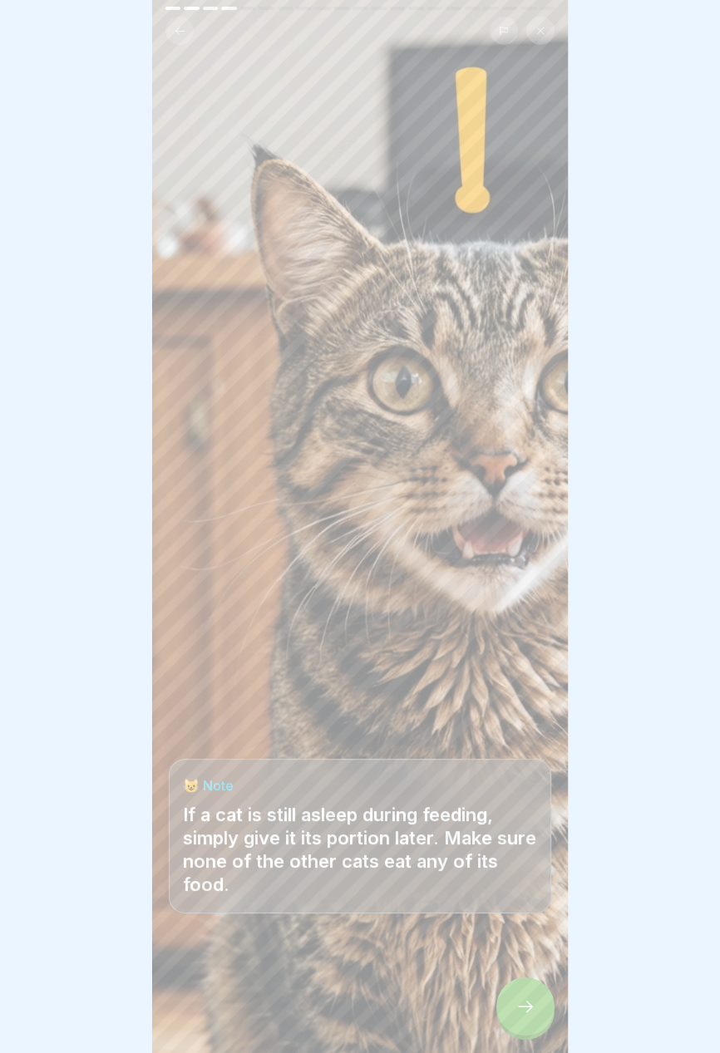
click at [527, 1013] on icon at bounding box center [525, 1007] width 20 height 20
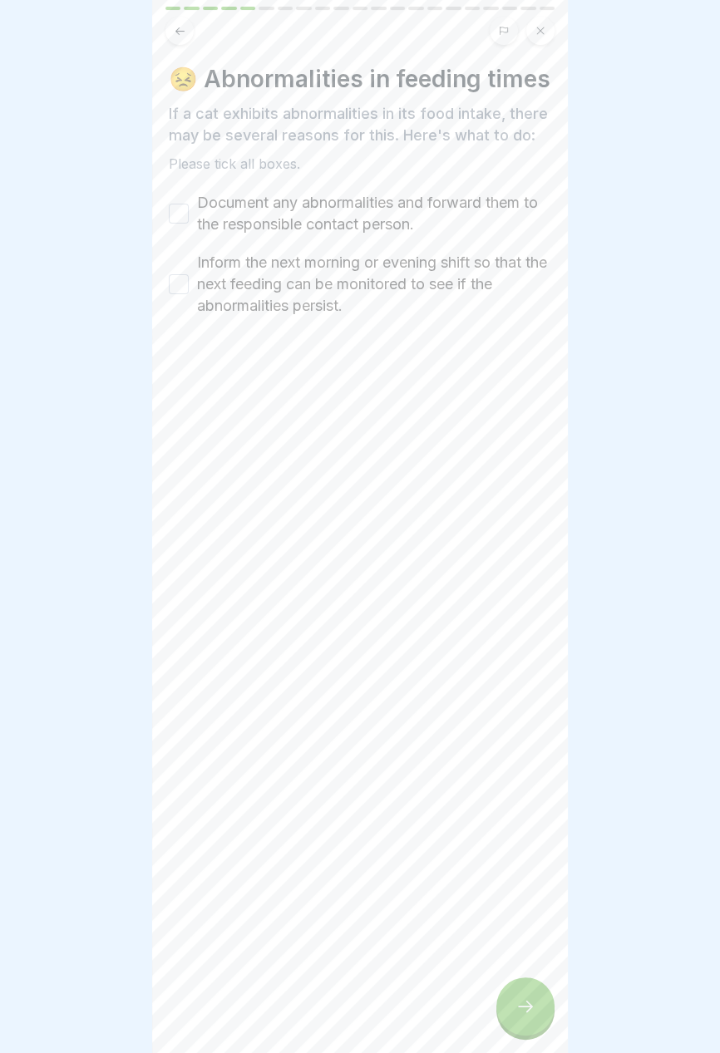
click at [404, 214] on label "Document any abnormalities and forward them to the responsible contact person." at bounding box center [374, 213] width 354 height 43
click at [189, 214] on button "Document any abnormalities and forward them to the responsible contact person." at bounding box center [179, 214] width 20 height 20
click at [399, 278] on font "Inform the next morning or evening shift so that the next feeding can be monito…" at bounding box center [372, 284] width 350 height 61
click at [189, 278] on button "Inform the next morning or evening shift so that the next feeding can be monito…" at bounding box center [179, 284] width 20 height 20
click at [528, 1003] on icon at bounding box center [525, 1007] width 15 height 12
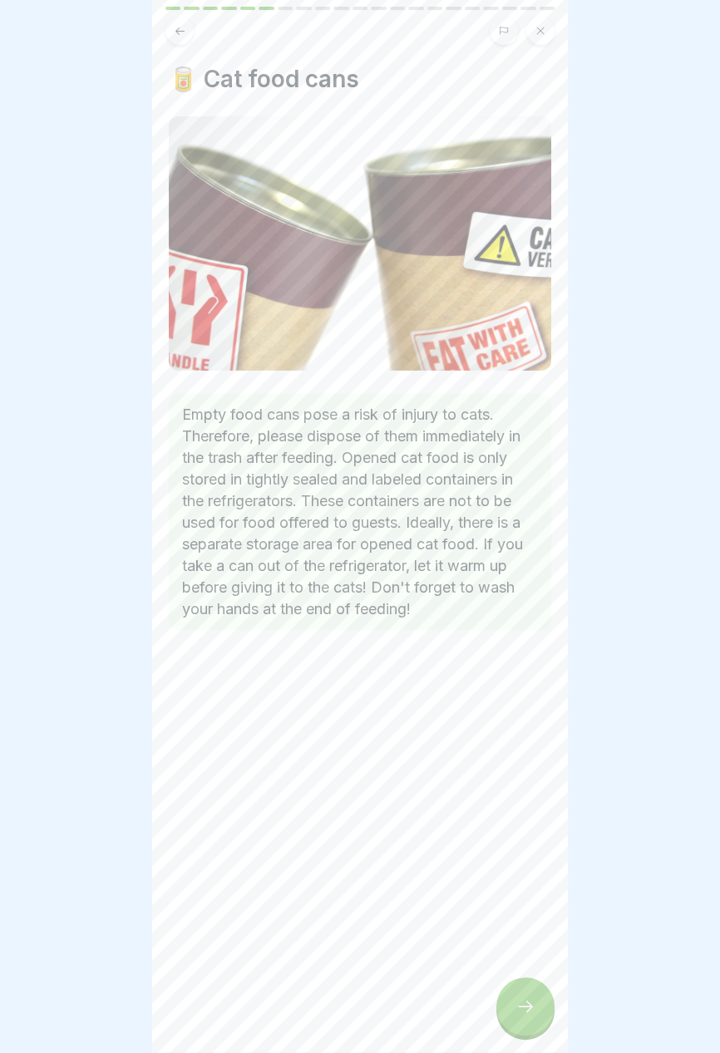
click at [518, 1008] on icon at bounding box center [525, 1007] width 20 height 20
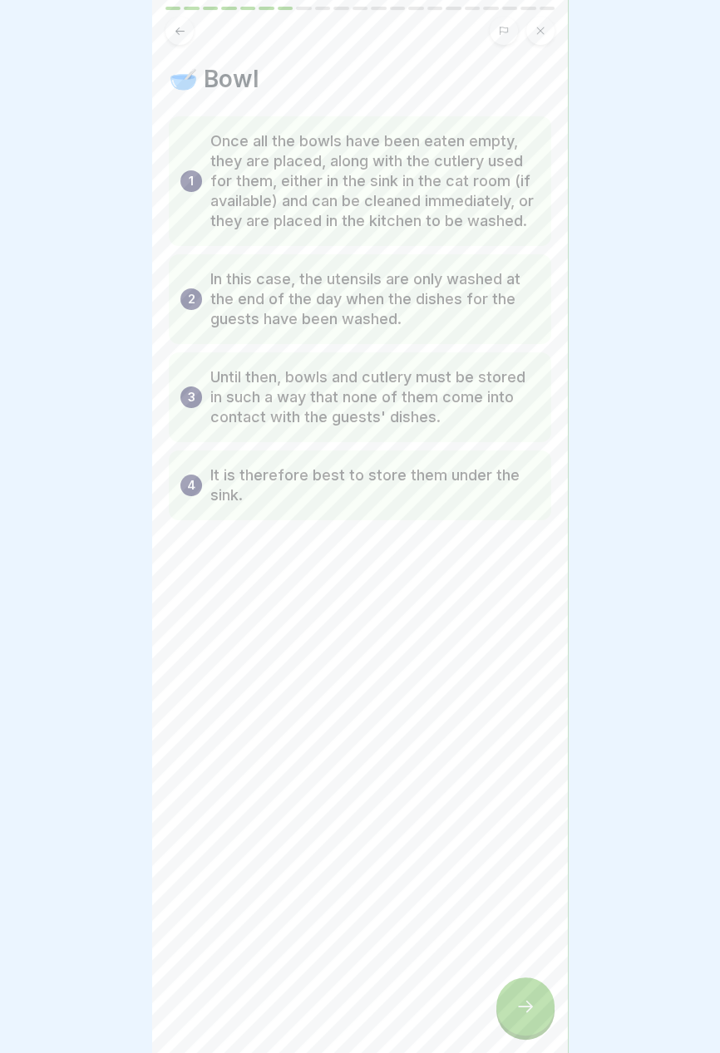
click at [519, 1005] on icon at bounding box center [525, 1007] width 20 height 20
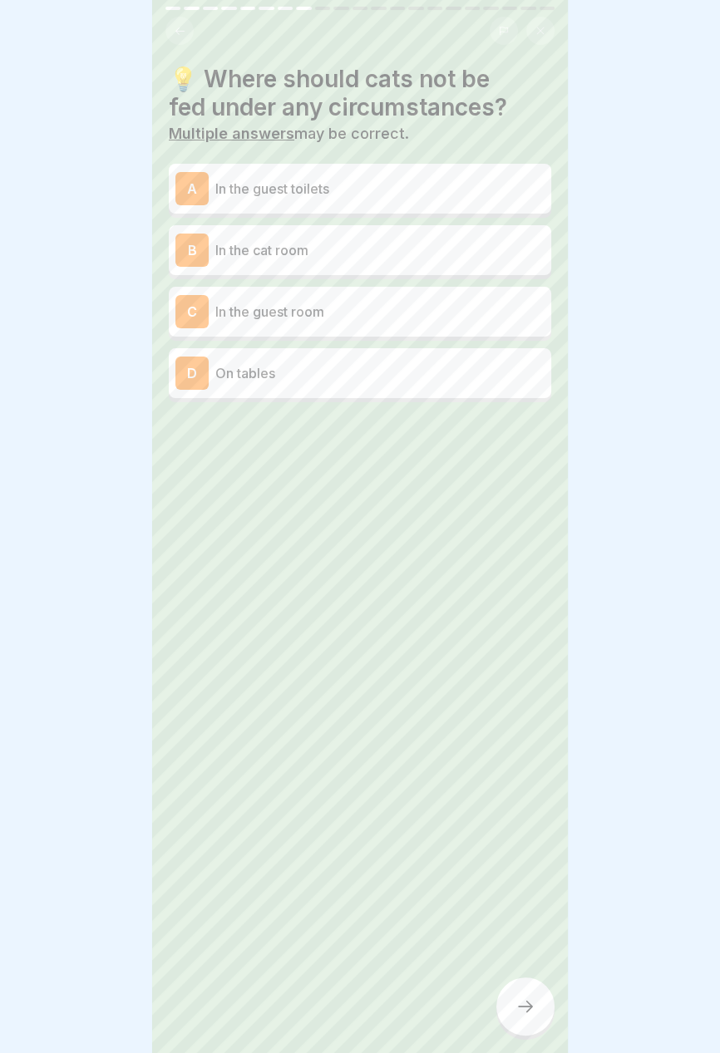
click at [509, 373] on p "On tables" at bounding box center [379, 373] width 329 height 20
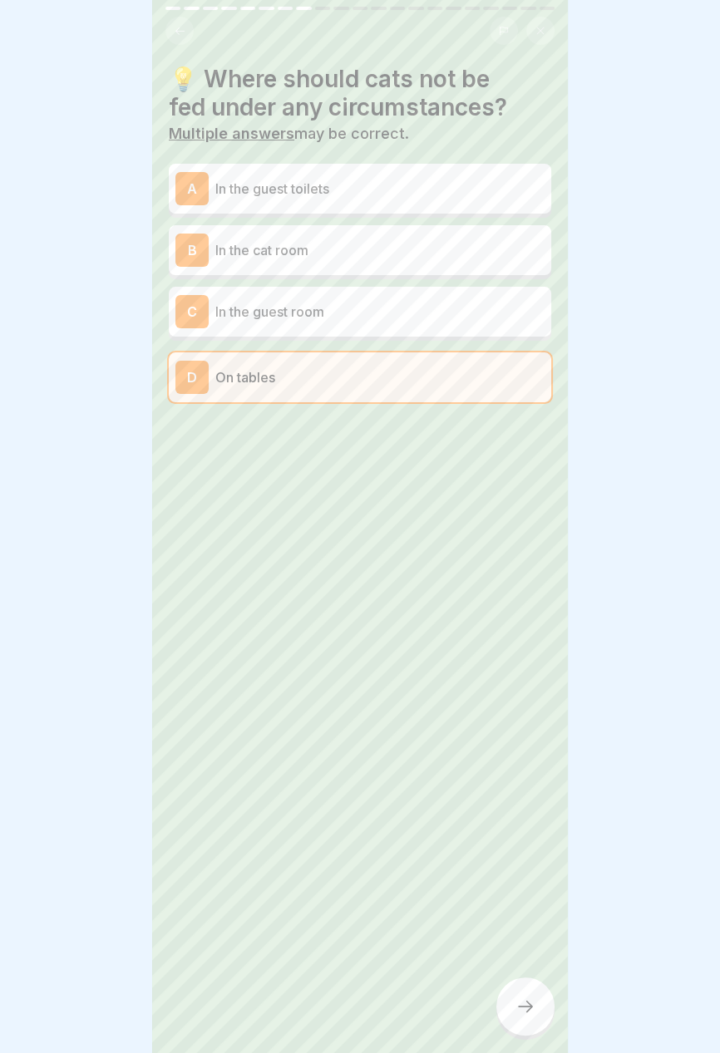
click at [504, 180] on p "In the guest toilets" at bounding box center [379, 189] width 329 height 20
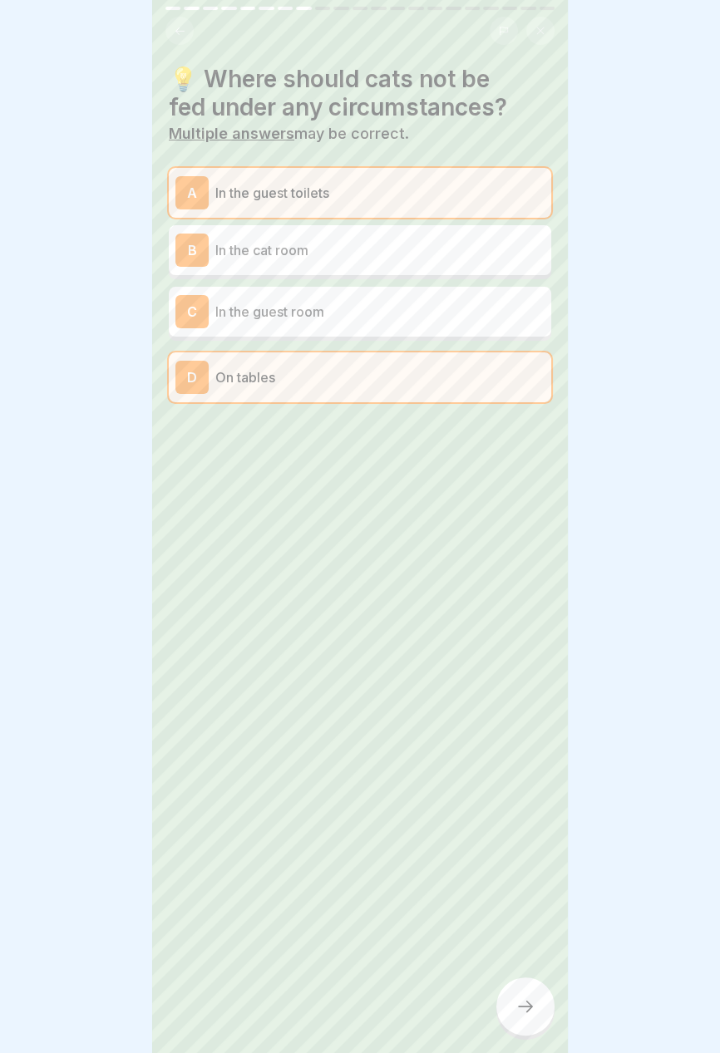
click at [492, 307] on p "In the guest room" at bounding box center [379, 312] width 329 height 20
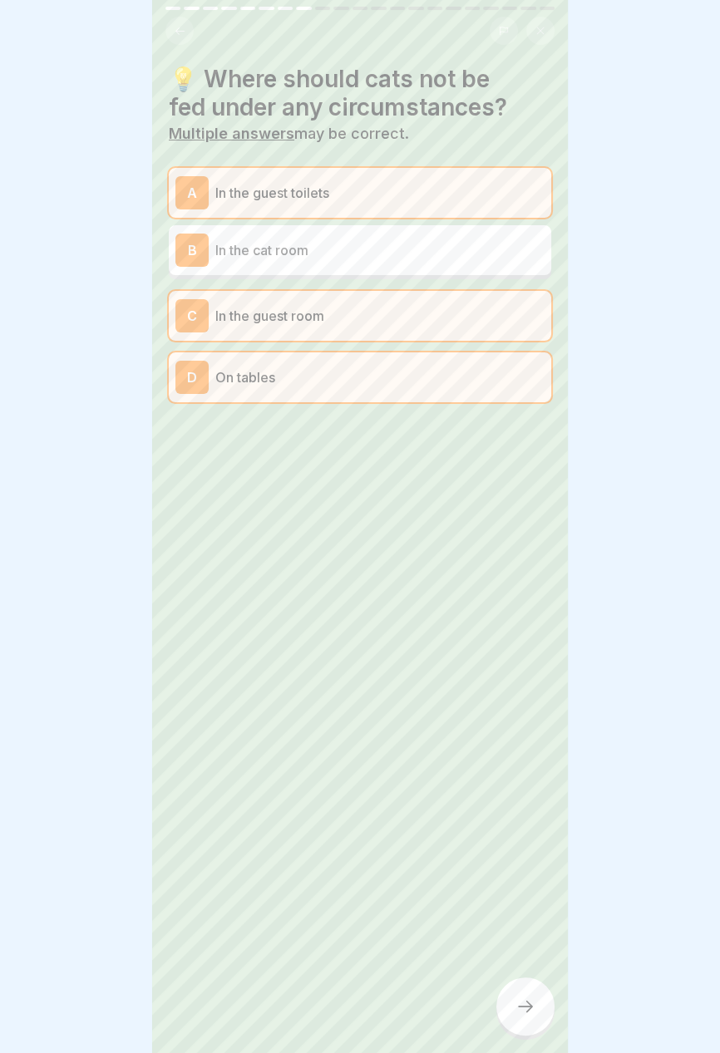
click at [530, 1003] on icon at bounding box center [525, 1007] width 20 height 20
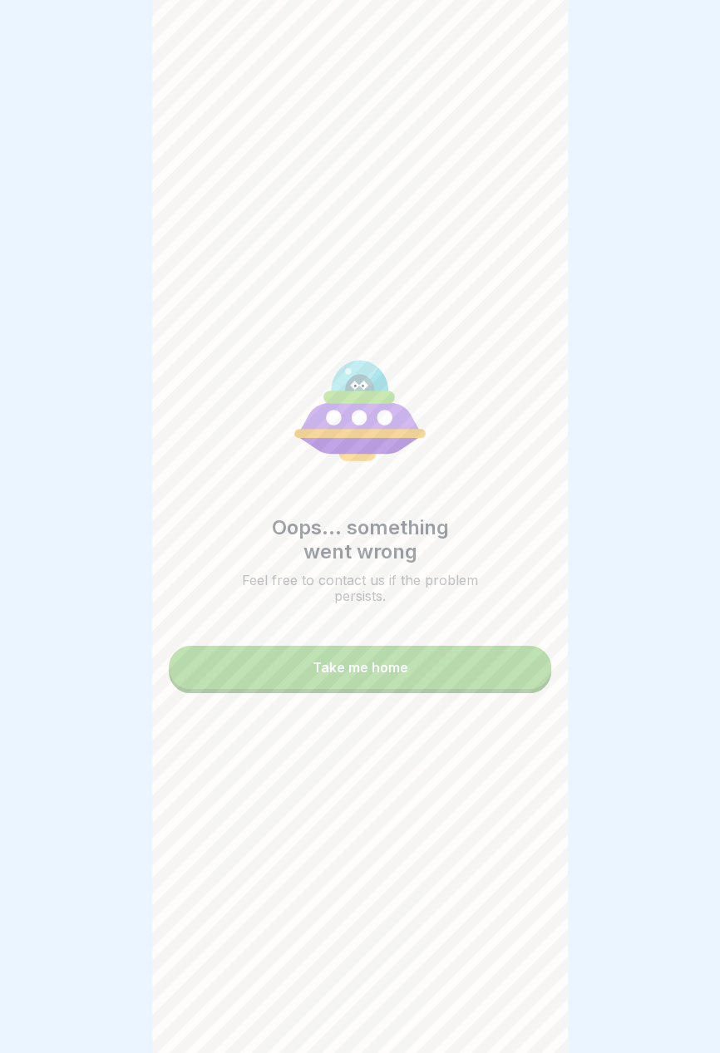
click at [480, 666] on button "Take me home" at bounding box center [360, 667] width 382 height 43
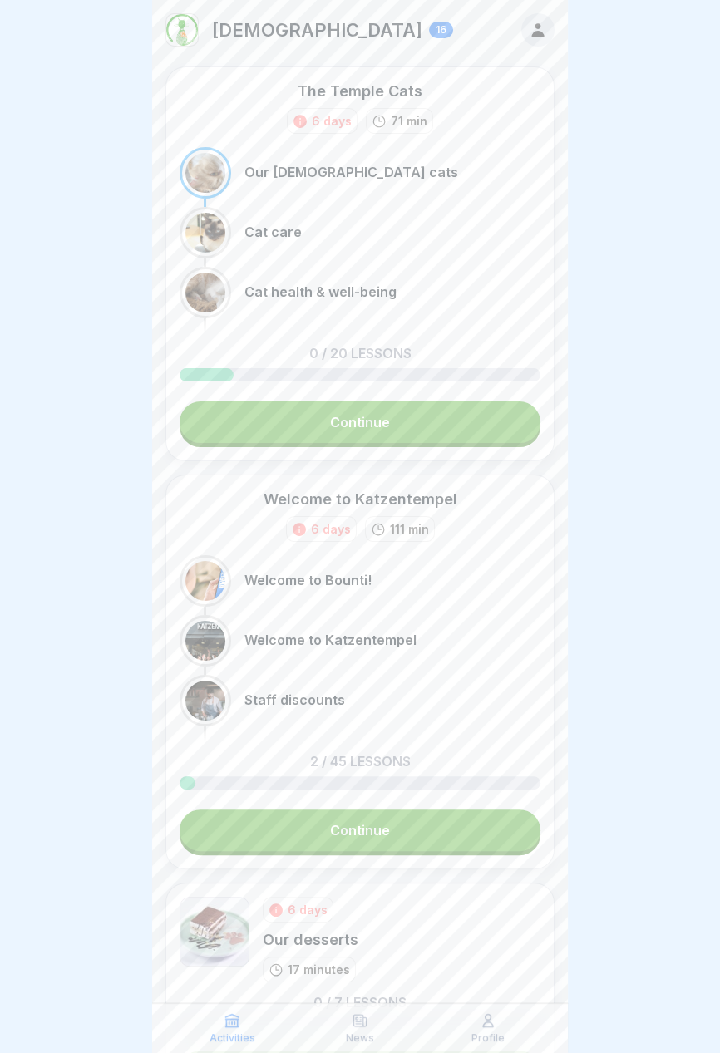
click at [441, 418] on link "Continue" at bounding box center [360, 423] width 361 height 42
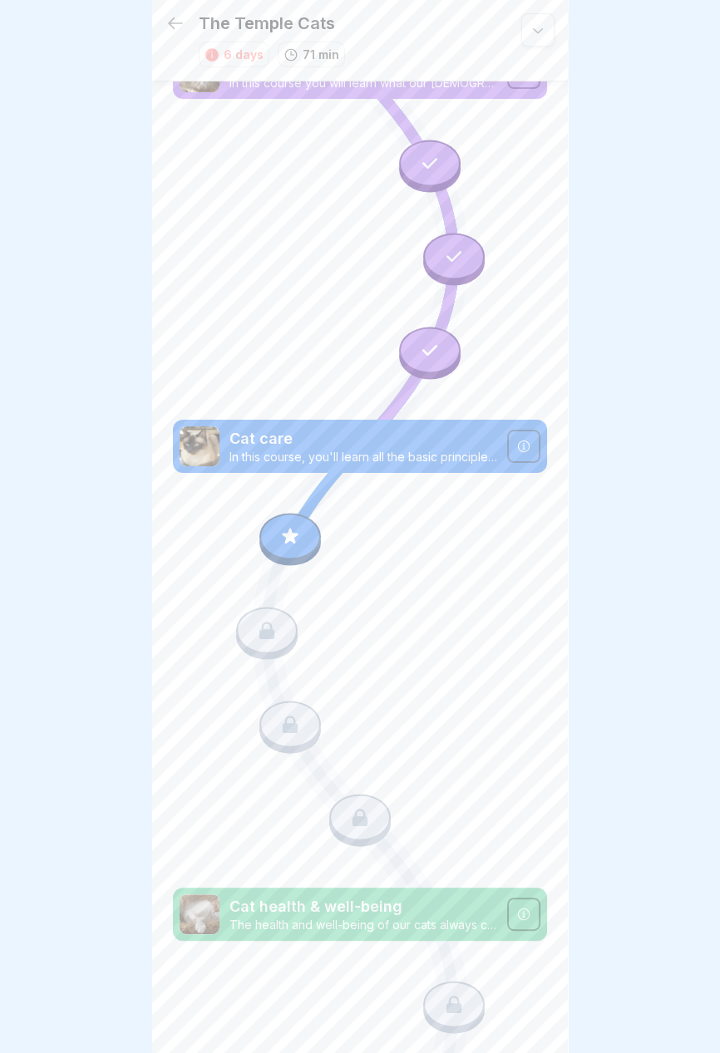
scroll to position [47, 0]
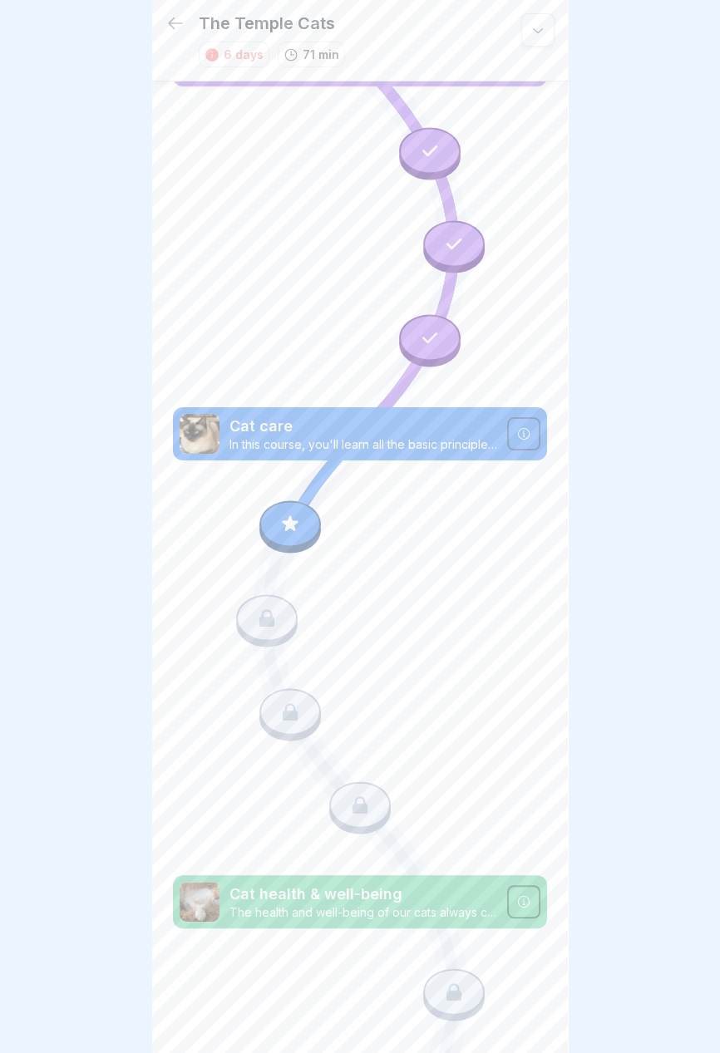
click at [289, 519] on icon at bounding box center [290, 524] width 16 height 16
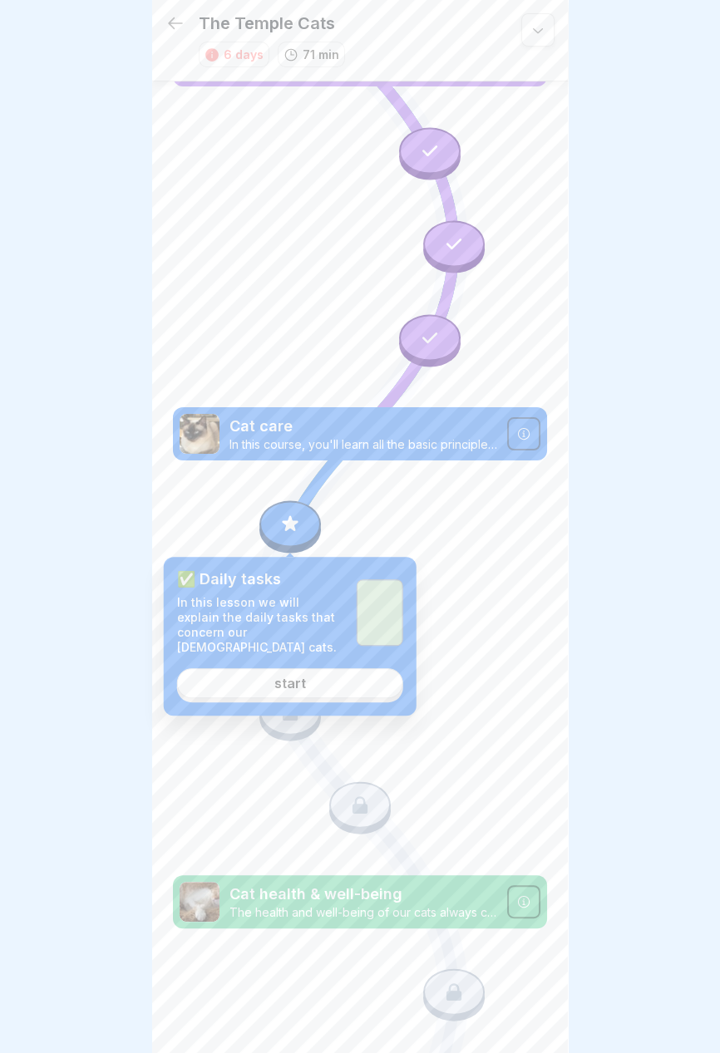
click at [351, 671] on link "start" at bounding box center [290, 683] width 226 height 30
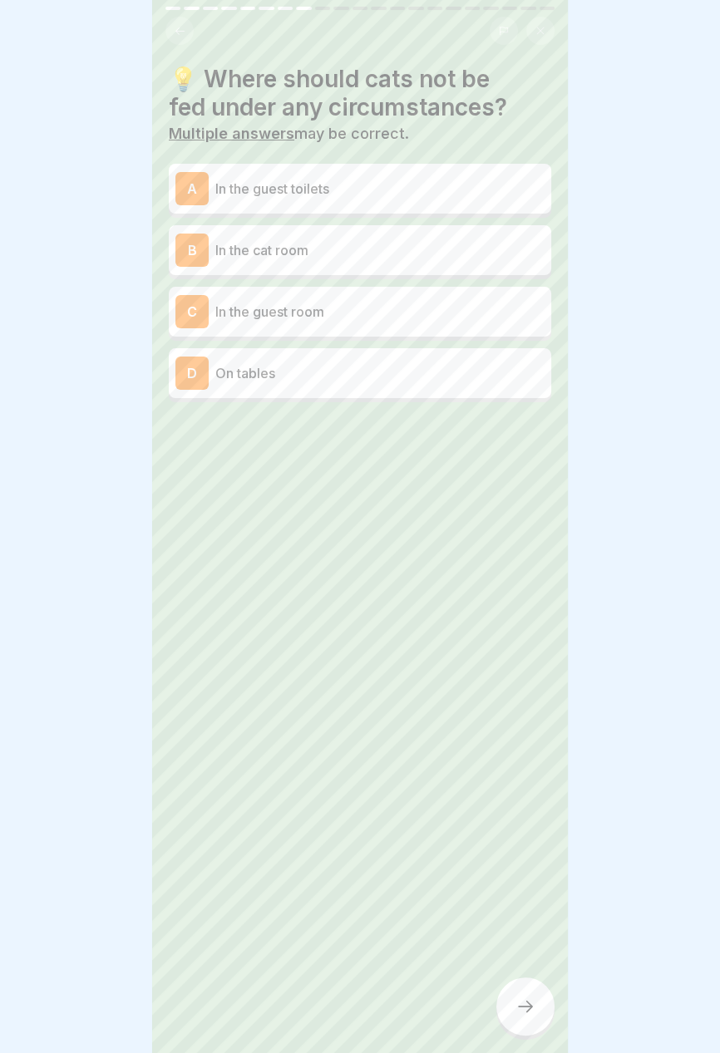
click at [459, 189] on p "In the guest toilets" at bounding box center [379, 189] width 329 height 20
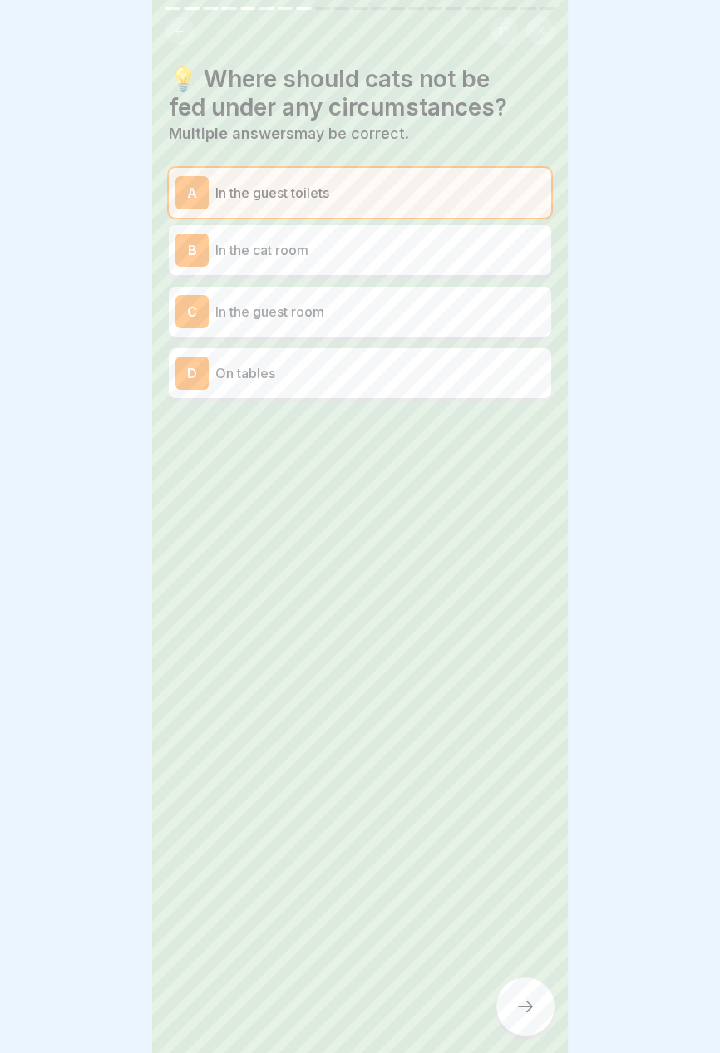
click at [441, 364] on p "On tables" at bounding box center [379, 373] width 329 height 20
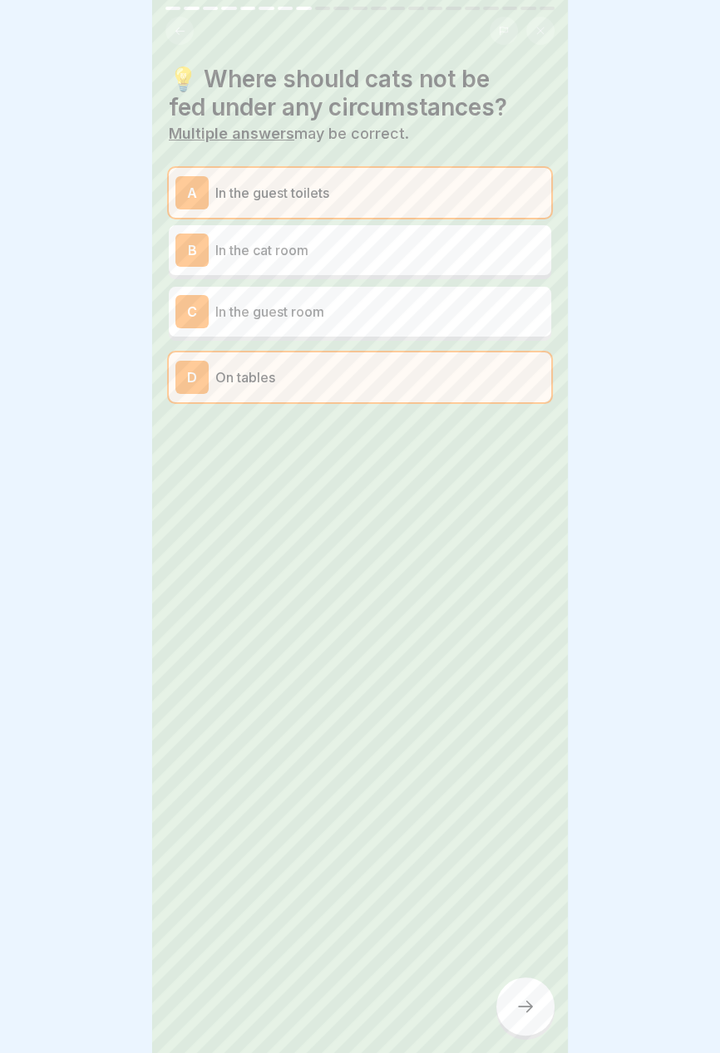
click at [525, 1011] on icon at bounding box center [525, 1007] width 20 height 20
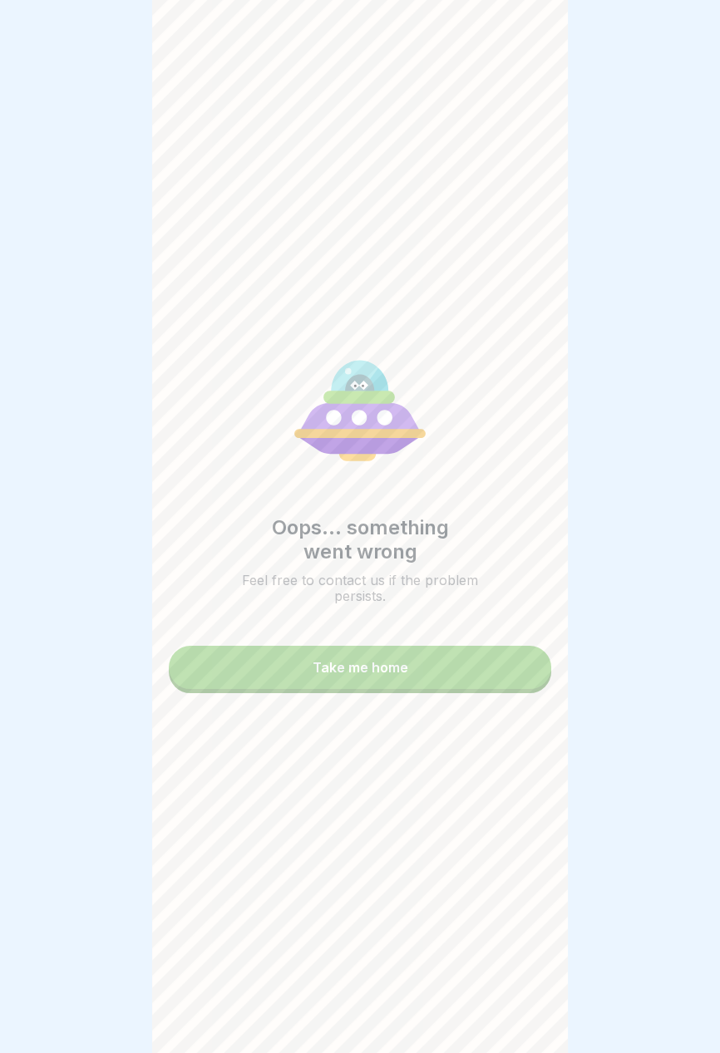
click at [477, 664] on button "Take me home" at bounding box center [360, 667] width 382 height 43
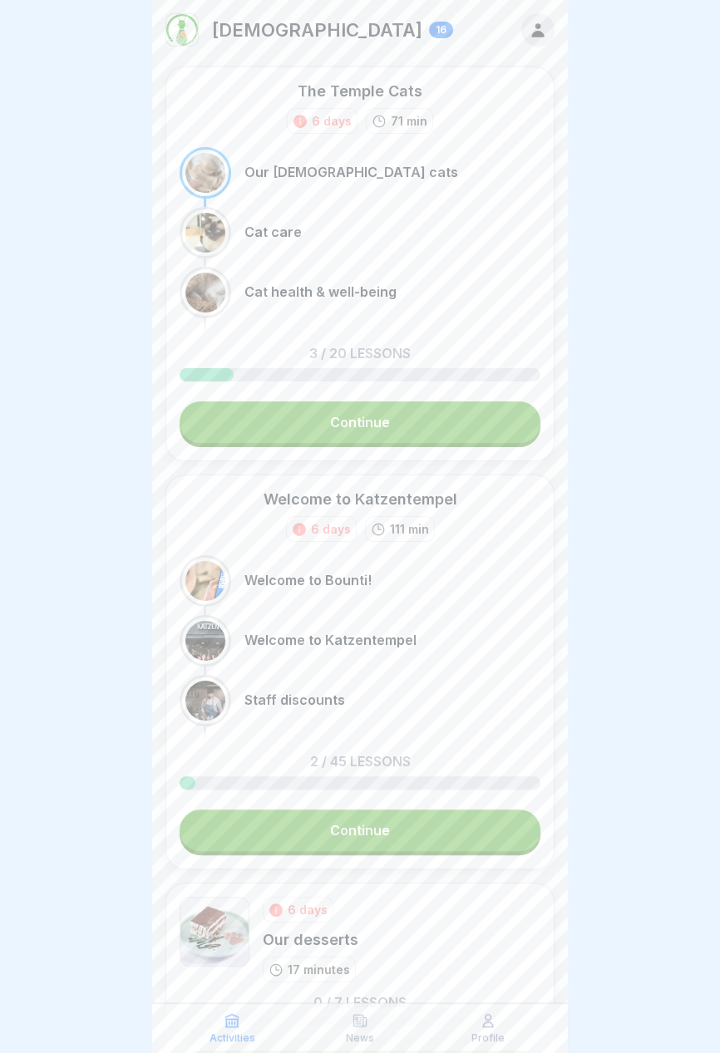
click at [437, 418] on link "Continue" at bounding box center [360, 423] width 361 height 42
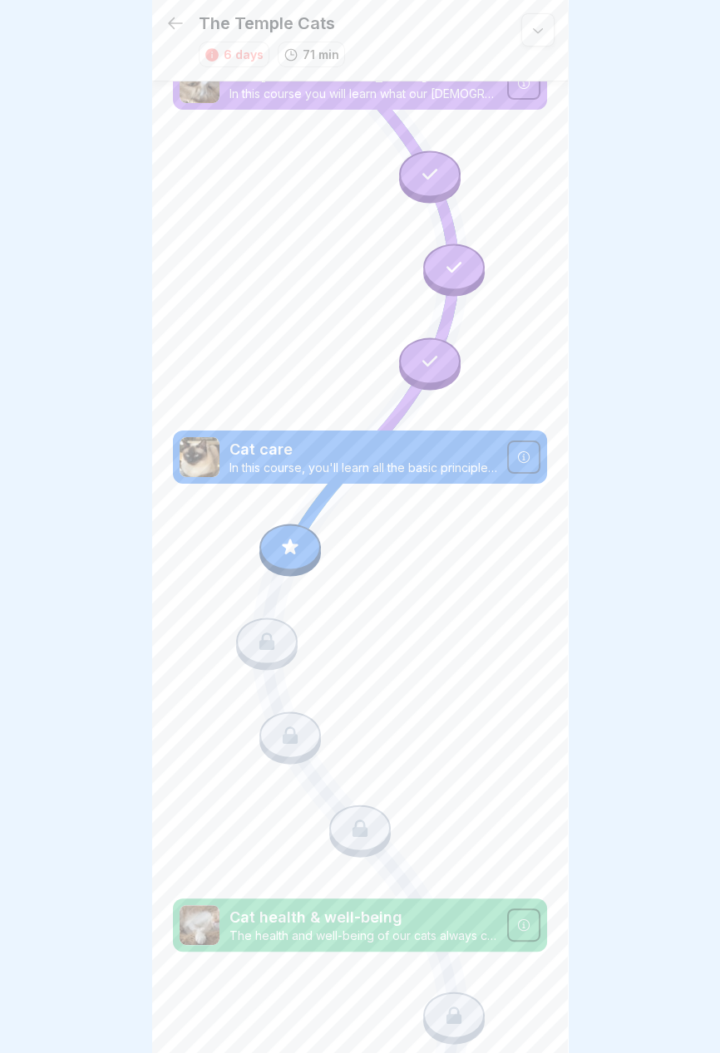
scroll to position [47, 0]
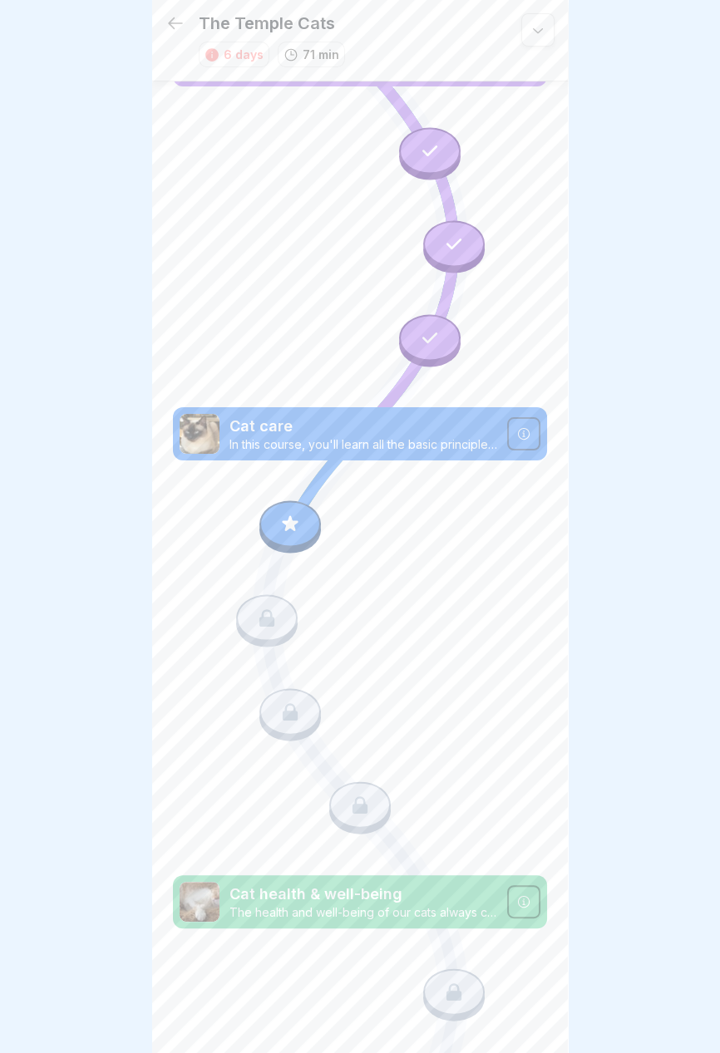
click at [301, 517] on div at bounding box center [290, 524] width 62 height 47
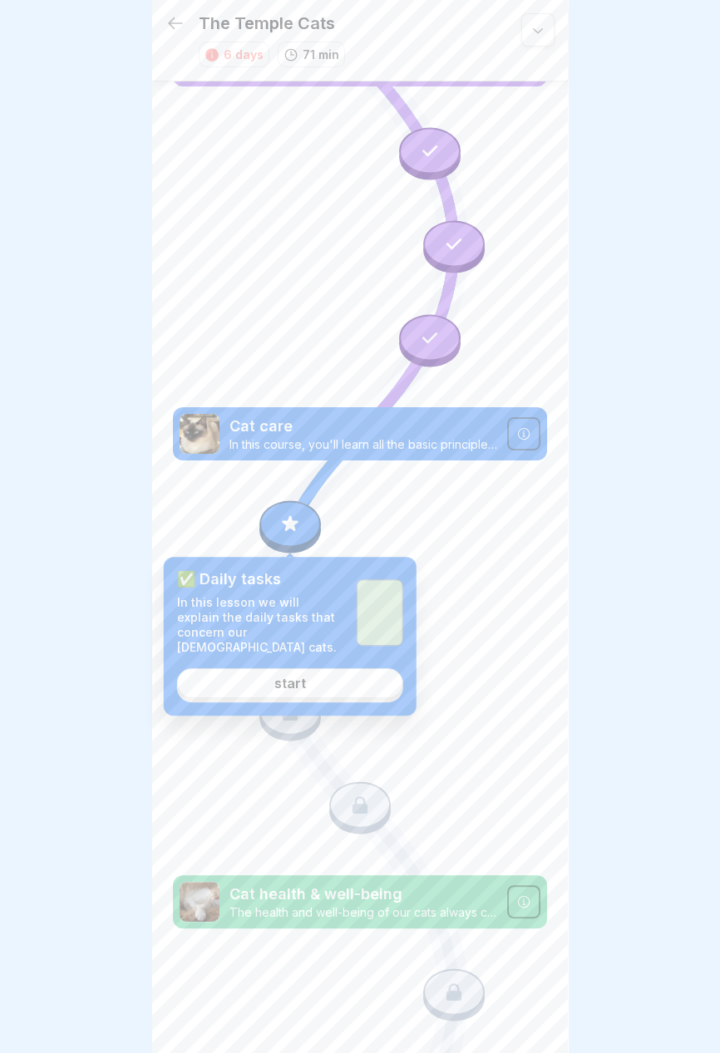
click at [341, 668] on link "start" at bounding box center [290, 683] width 226 height 30
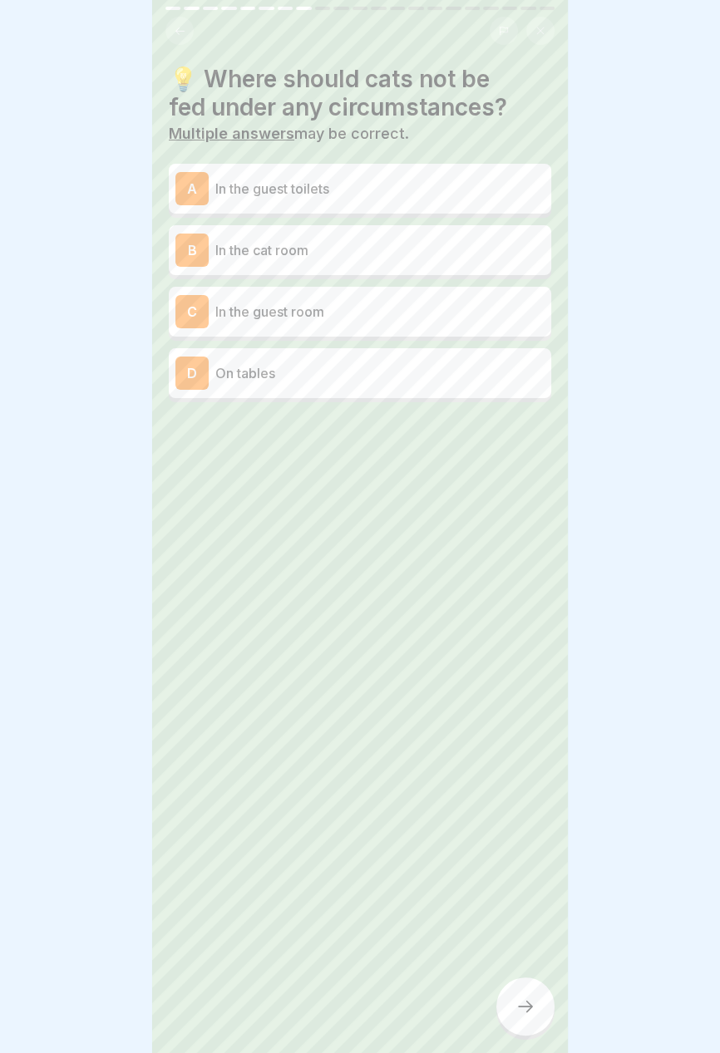
click at [291, 9] on div at bounding box center [285, 8] width 15 height 3
click at [179, 39] on button at bounding box center [179, 31] width 28 height 28
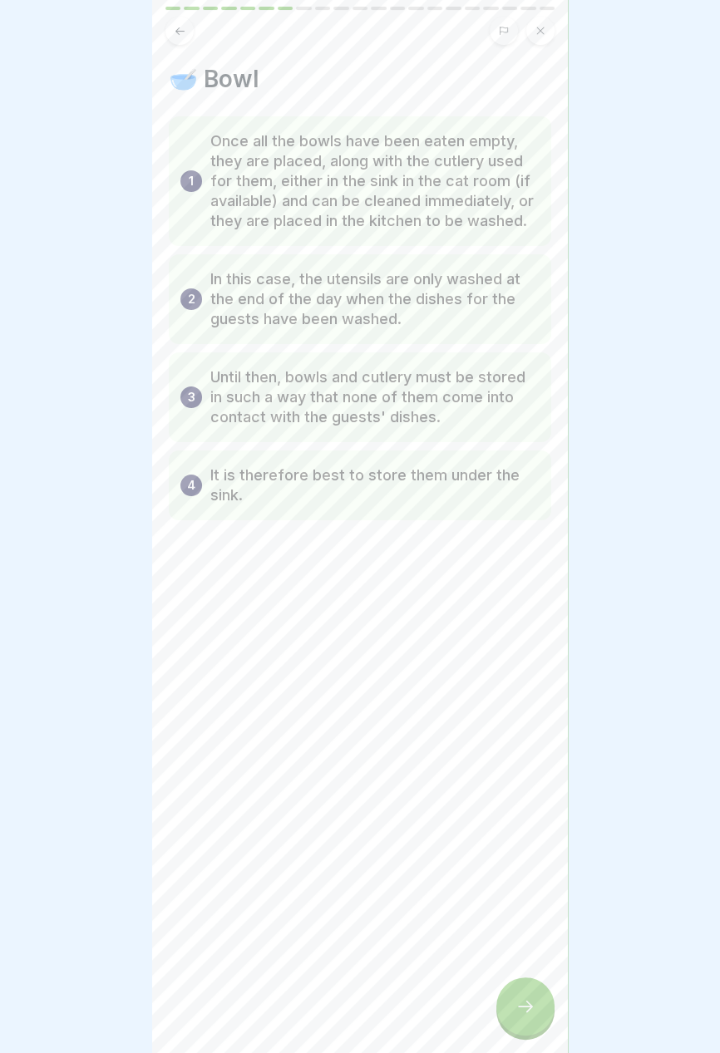
click at [178, 33] on icon at bounding box center [179, 30] width 9 height 7
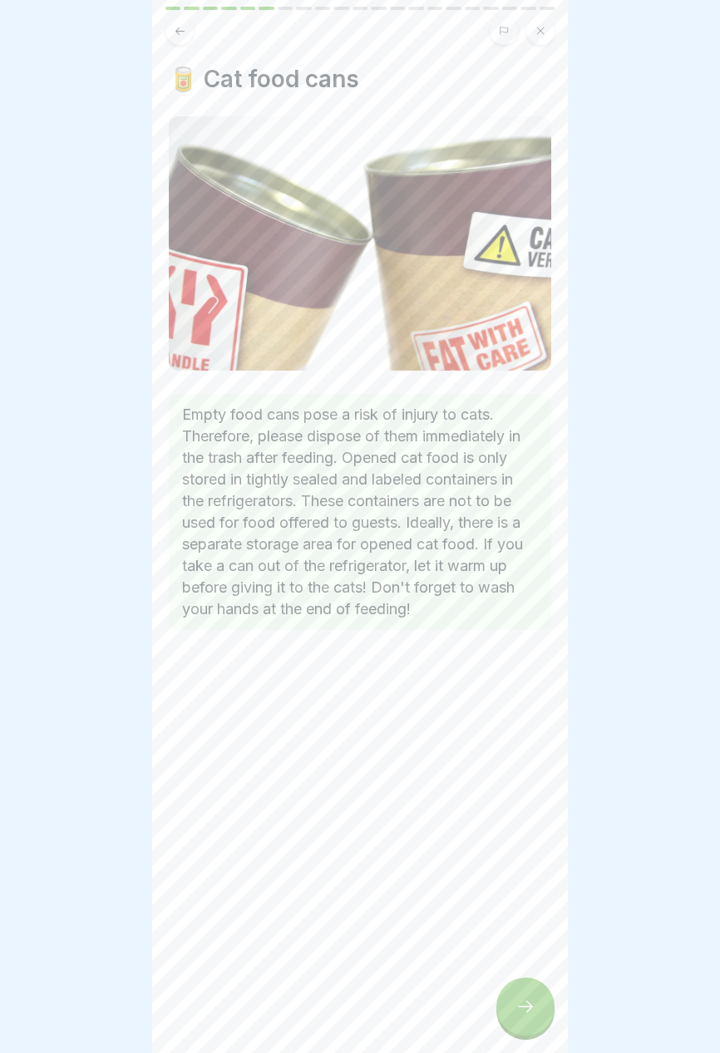
click at [177, 34] on icon at bounding box center [180, 31] width 12 height 12
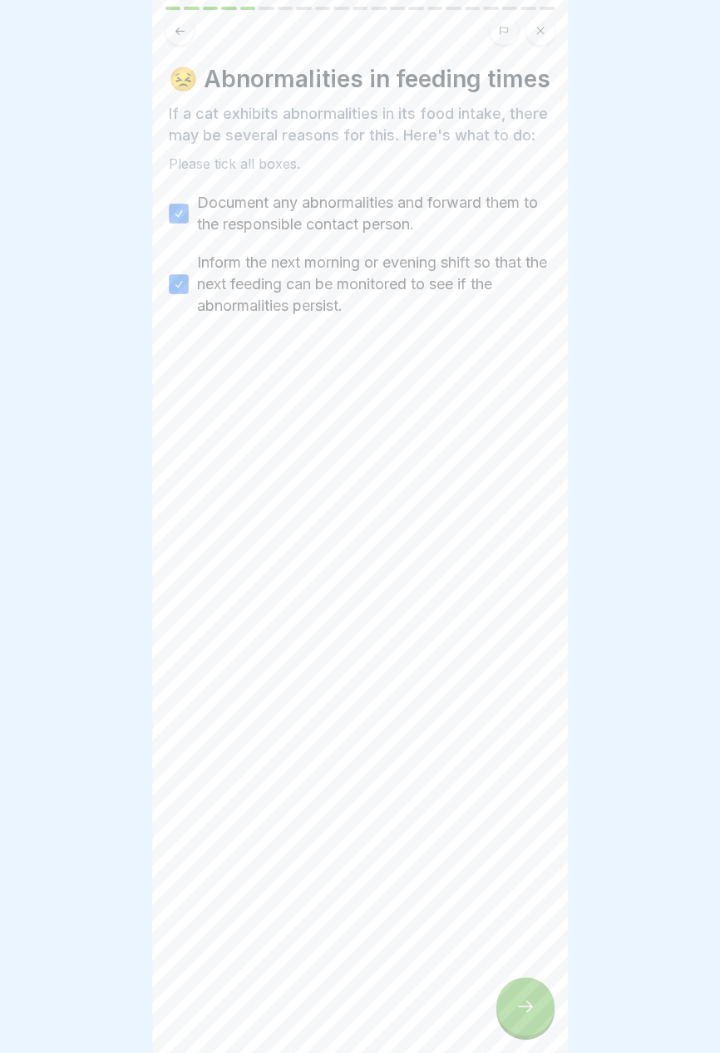
click at [175, 36] on icon at bounding box center [180, 31] width 12 height 12
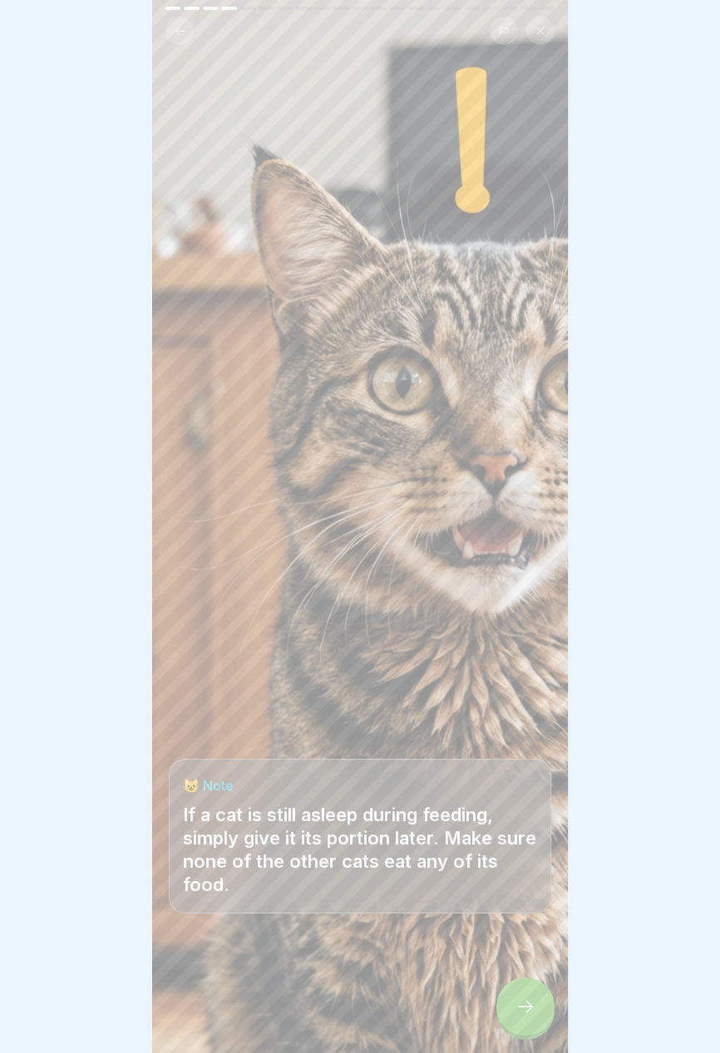
click at [175, 30] on icon at bounding box center [179, 30] width 9 height 7
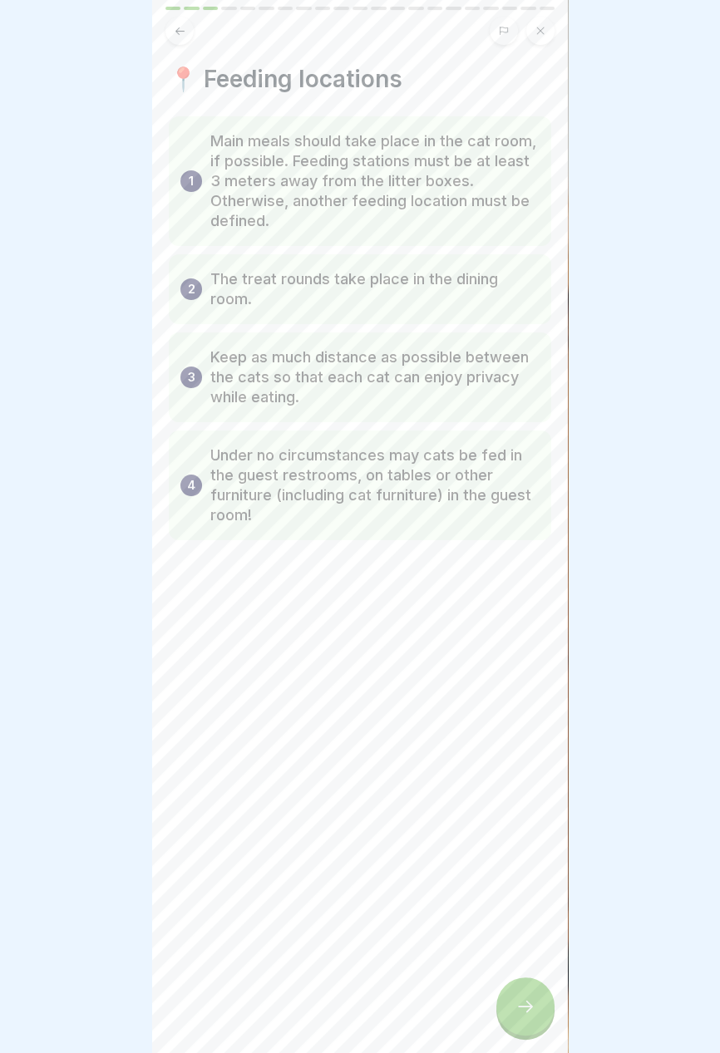
click at [525, 1011] on icon at bounding box center [525, 1007] width 20 height 20
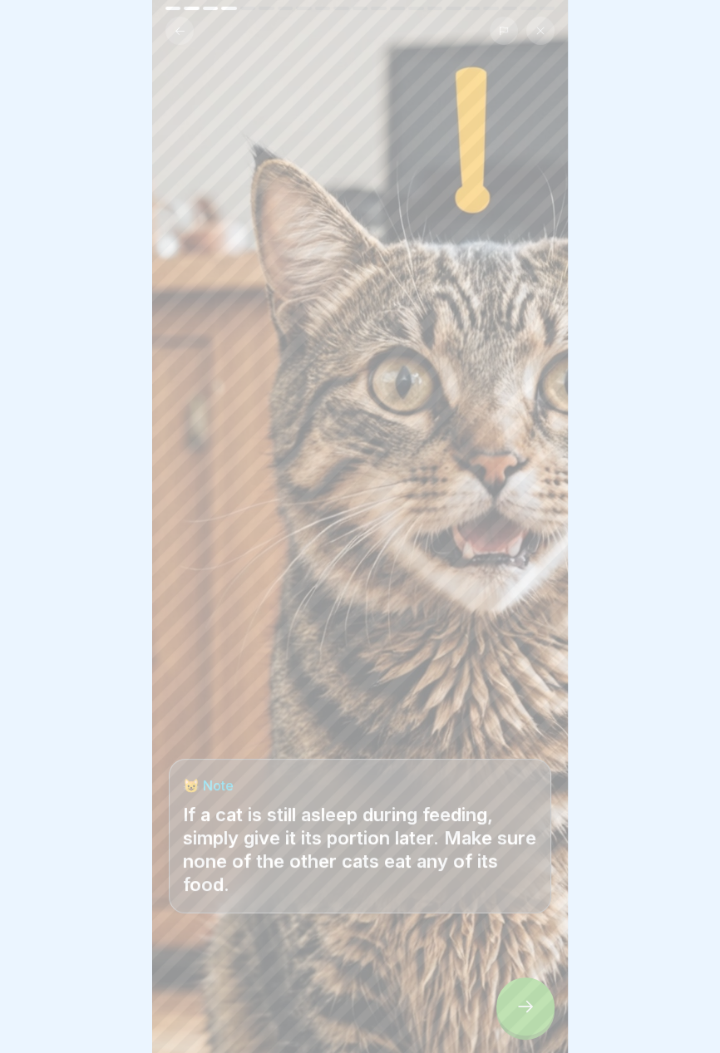
click at [524, 1010] on icon at bounding box center [525, 1007] width 20 height 20
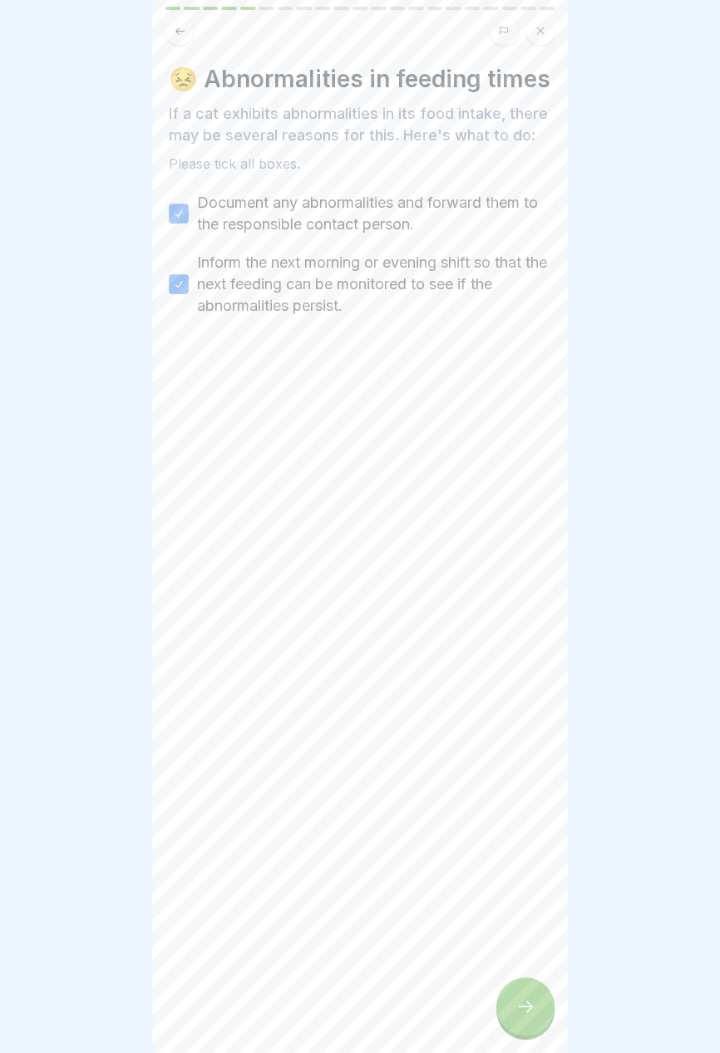
click at [525, 1013] on icon at bounding box center [525, 1007] width 20 height 20
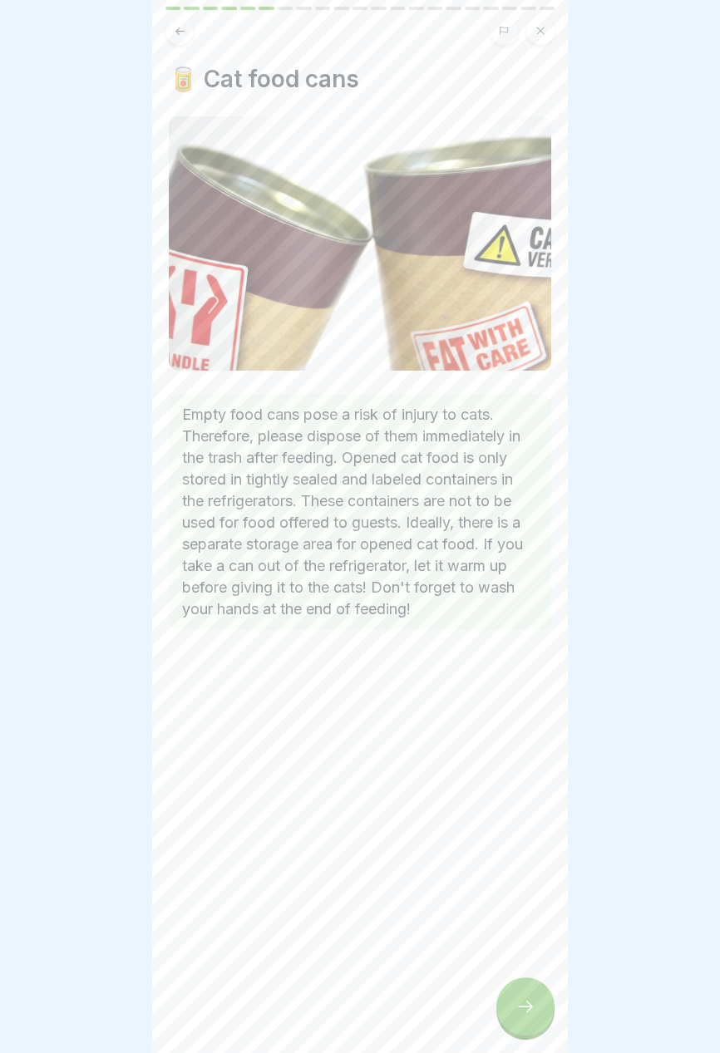
click at [526, 1017] on div at bounding box center [525, 1007] width 58 height 58
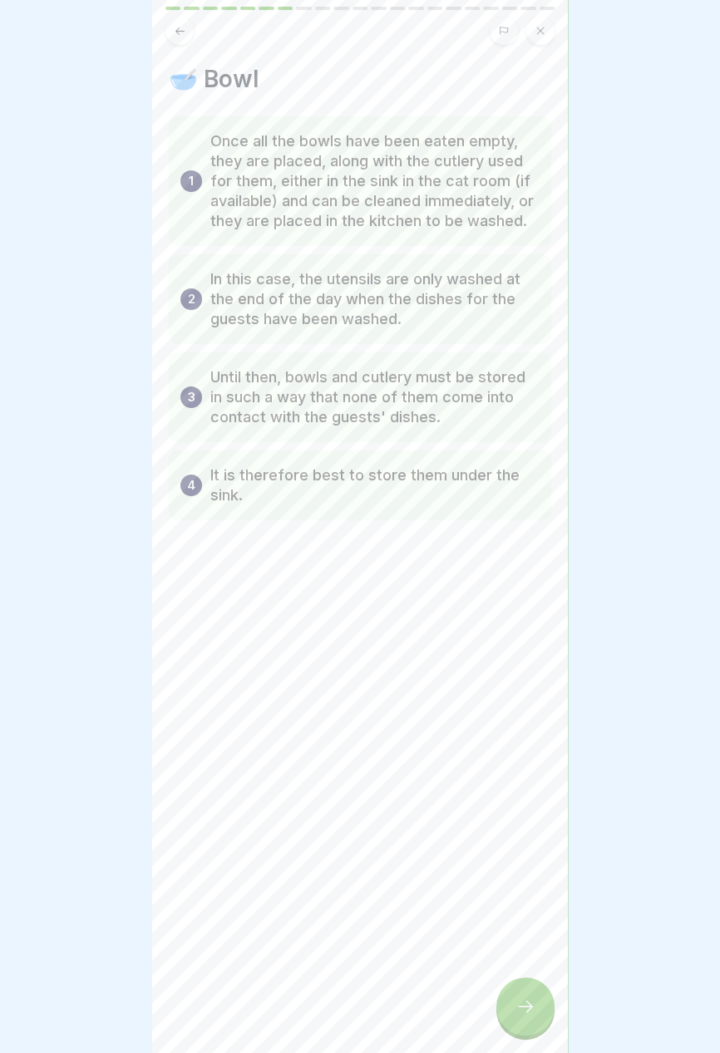
click at [525, 1016] on icon at bounding box center [525, 1007] width 20 height 20
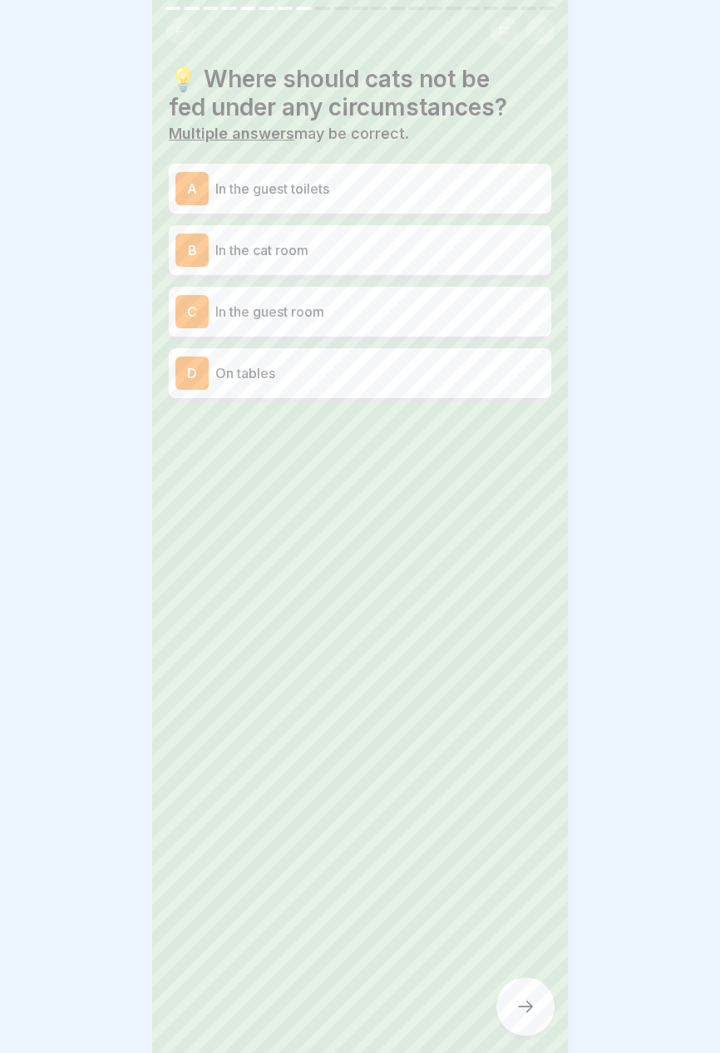
click at [466, 305] on p "In the guest room" at bounding box center [379, 312] width 329 height 20
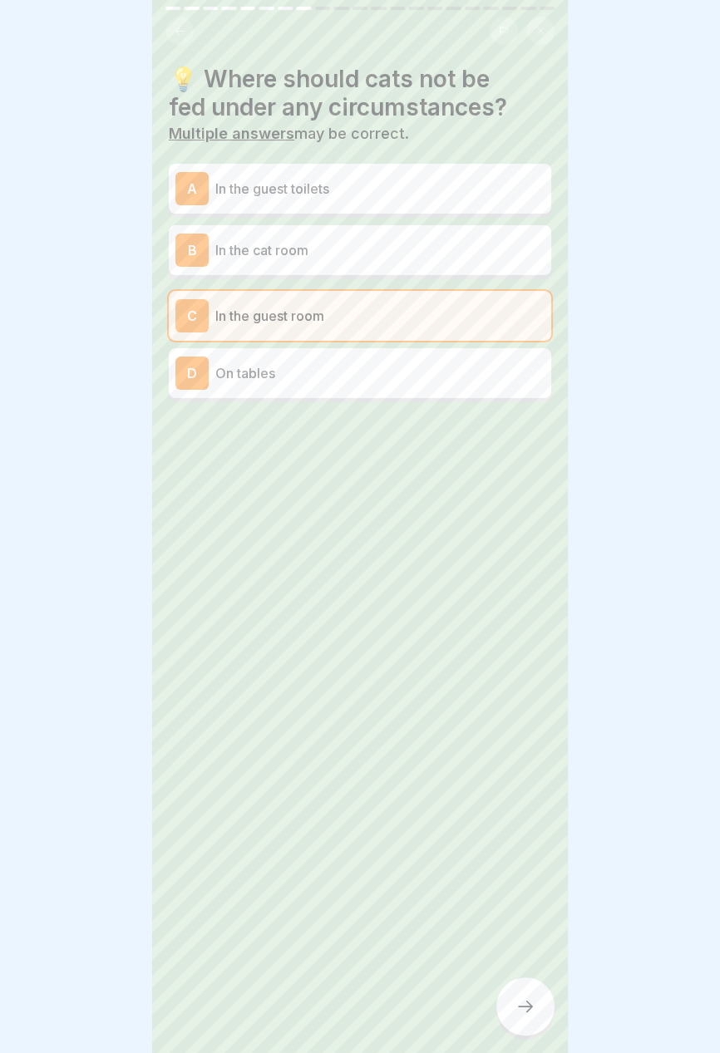
click at [479, 189] on p "In the guest toilets" at bounding box center [379, 189] width 329 height 20
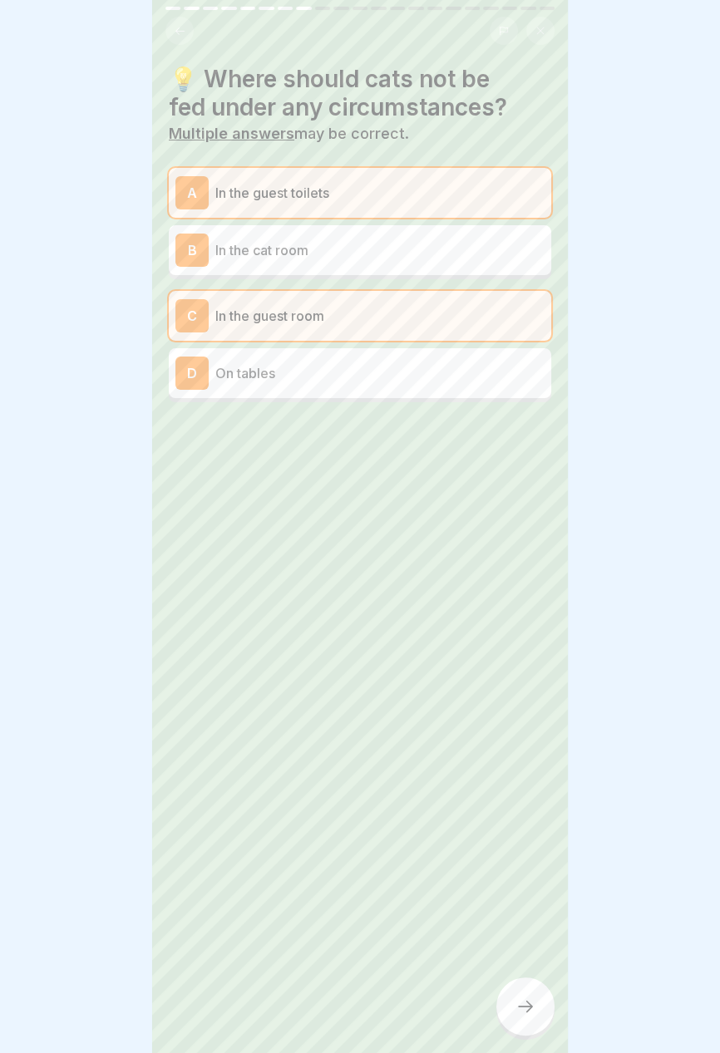
click at [461, 372] on p "On tables" at bounding box center [379, 373] width 329 height 20
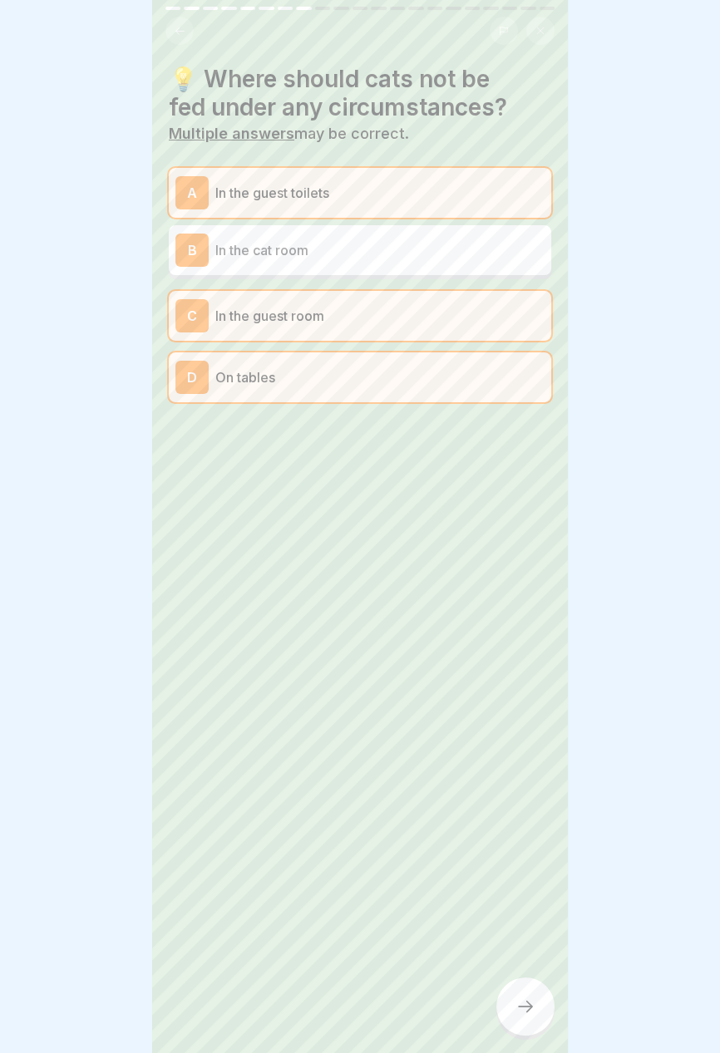
click at [530, 1008] on icon at bounding box center [525, 1007] width 15 height 12
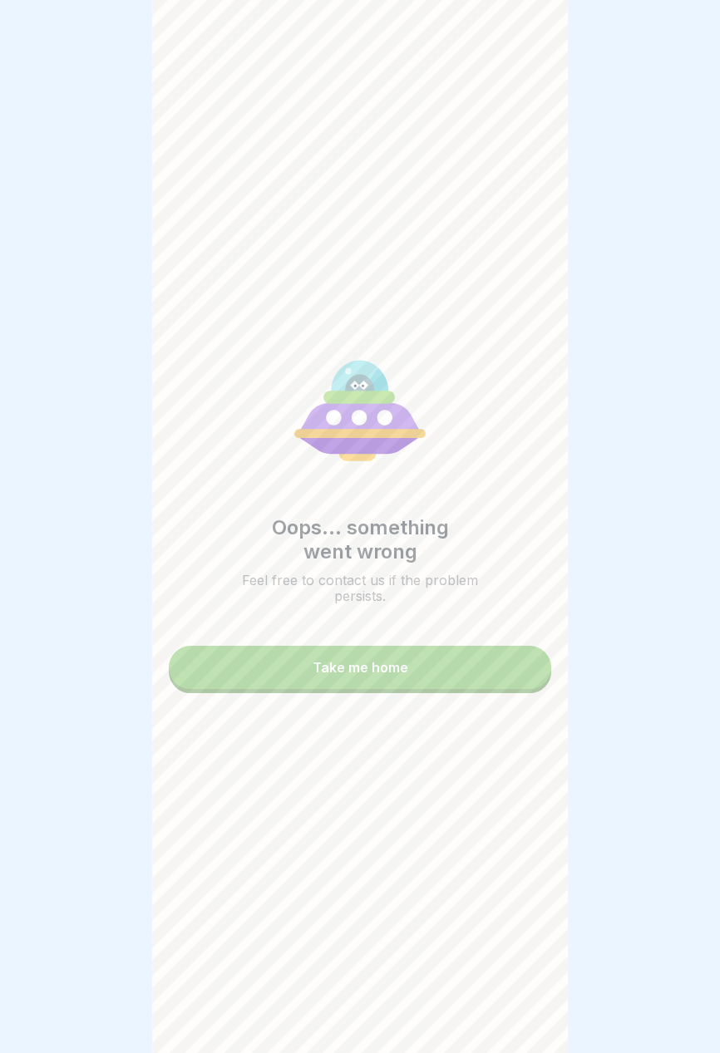
click at [494, 660] on button "Take me home" at bounding box center [360, 667] width 382 height 43
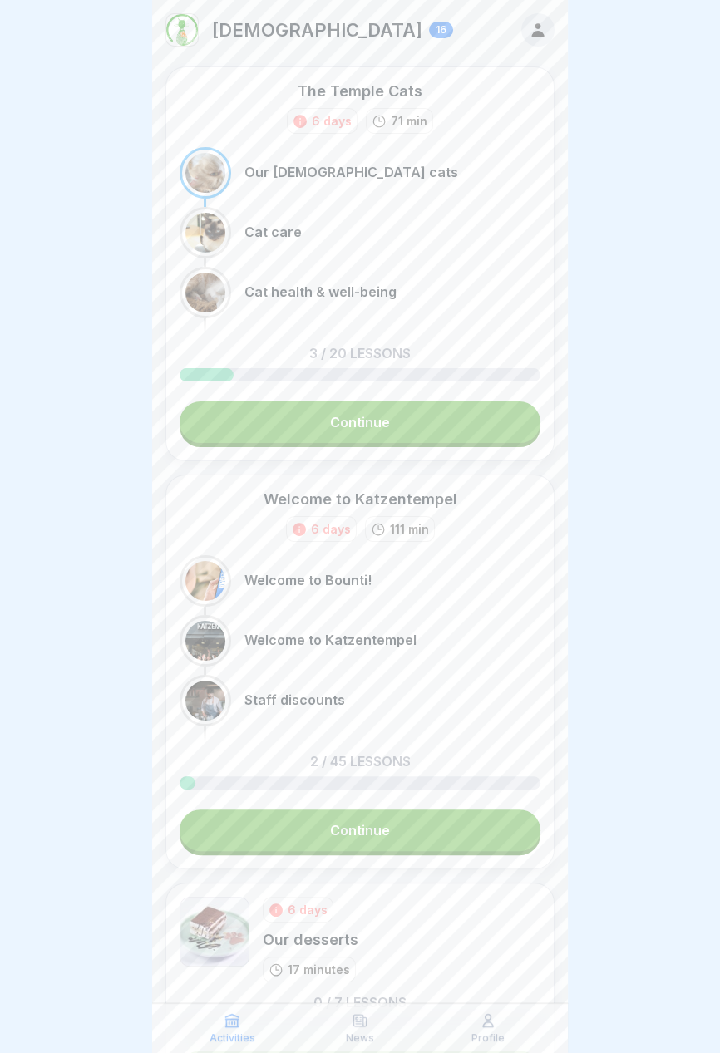
click at [442, 826] on link "Continue" at bounding box center [360, 831] width 361 height 42
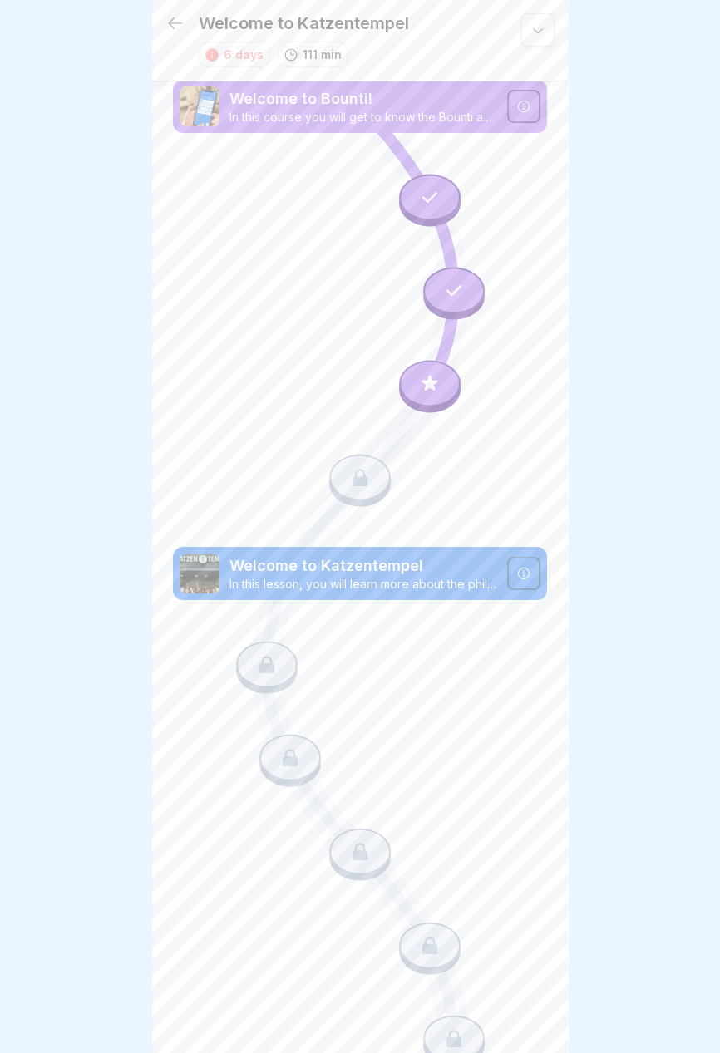
click at [435, 387] on icon at bounding box center [430, 384] width 22 height 22
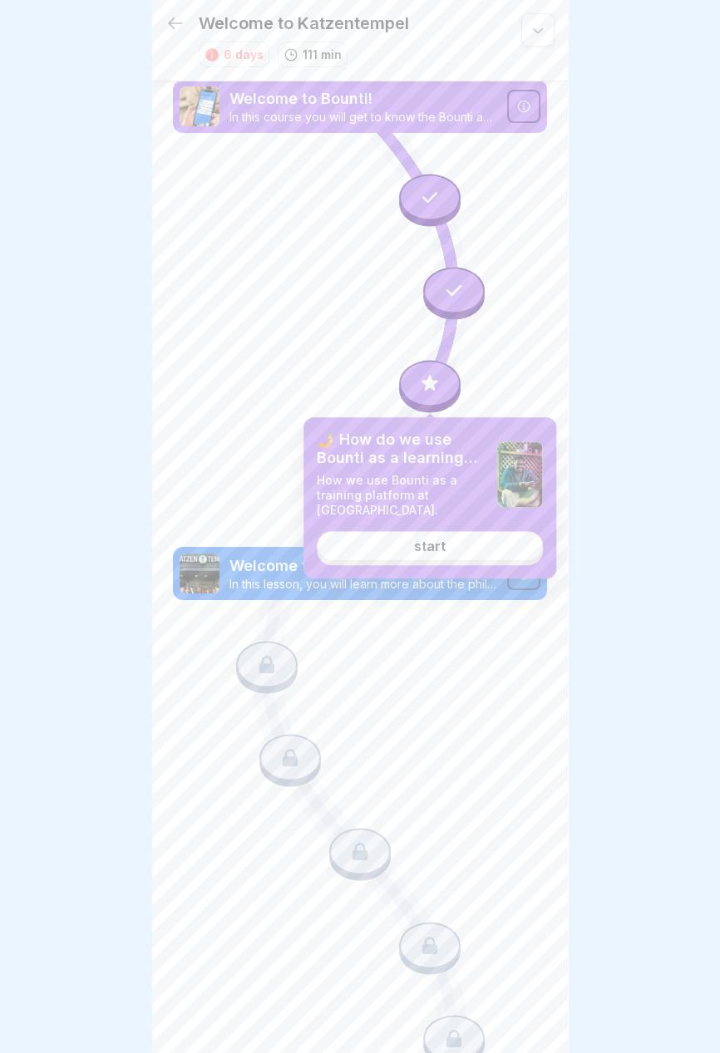
click at [436, 550] on font "start" at bounding box center [430, 546] width 32 height 17
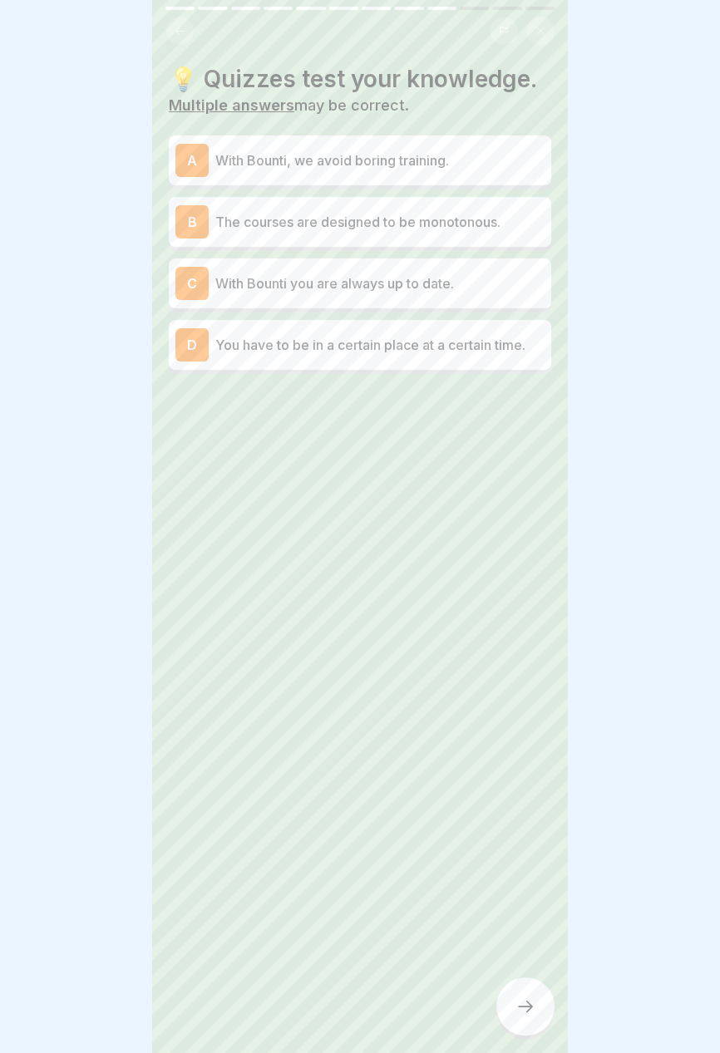
click at [467, 165] on p "With Bounti, we avoid boring training." at bounding box center [379, 160] width 329 height 20
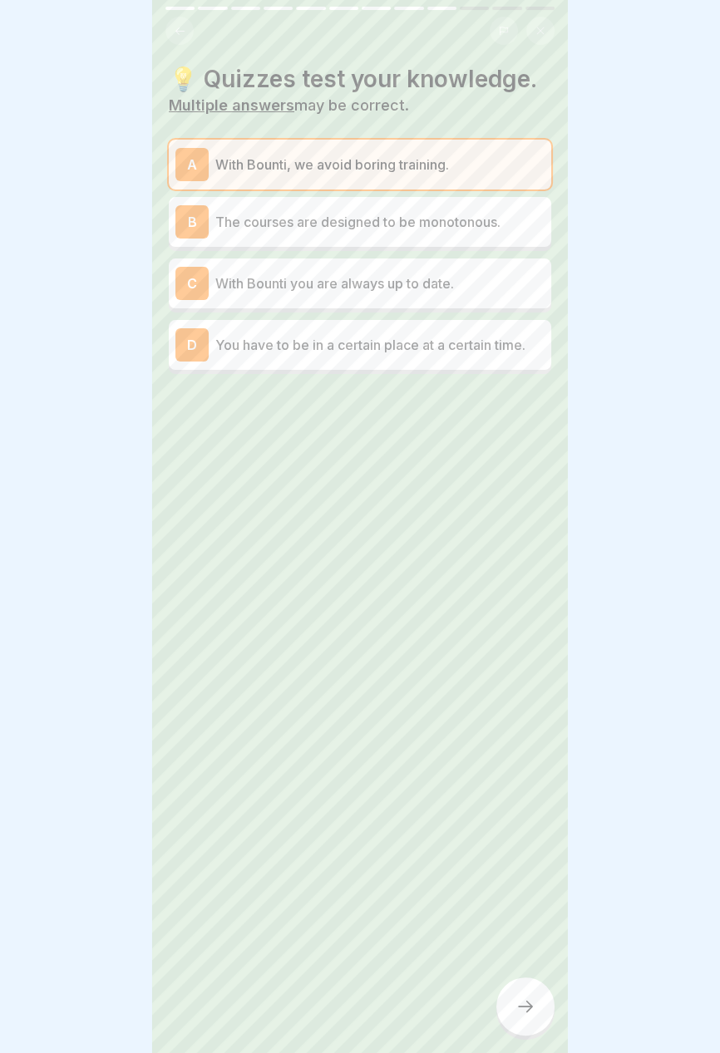
click at [487, 283] on p "With Bounti you are always up to date." at bounding box center [379, 284] width 329 height 20
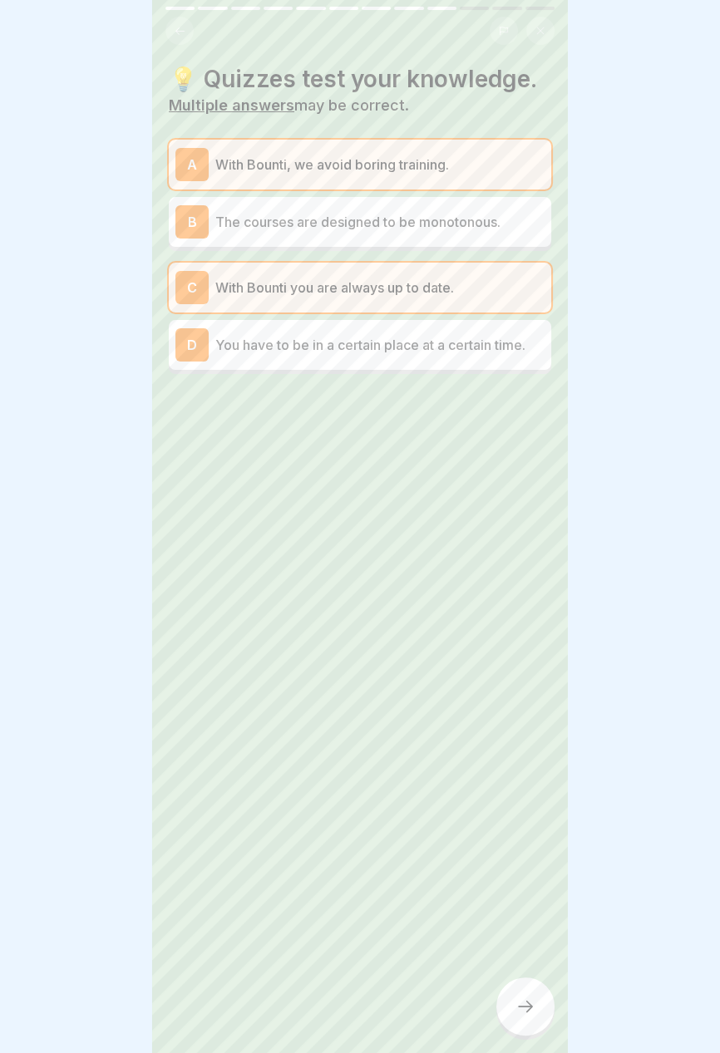
click at [500, 218] on font "The courses are designed to be monotonous." at bounding box center [357, 222] width 285 height 17
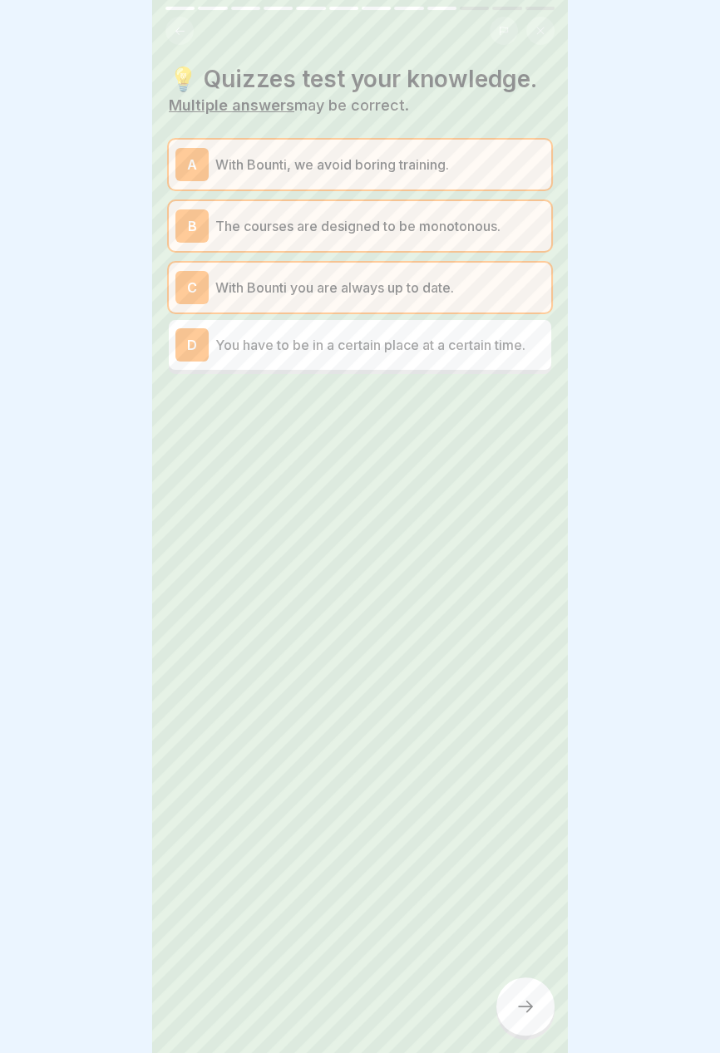
click at [517, 1008] on icon at bounding box center [525, 1007] width 20 height 20
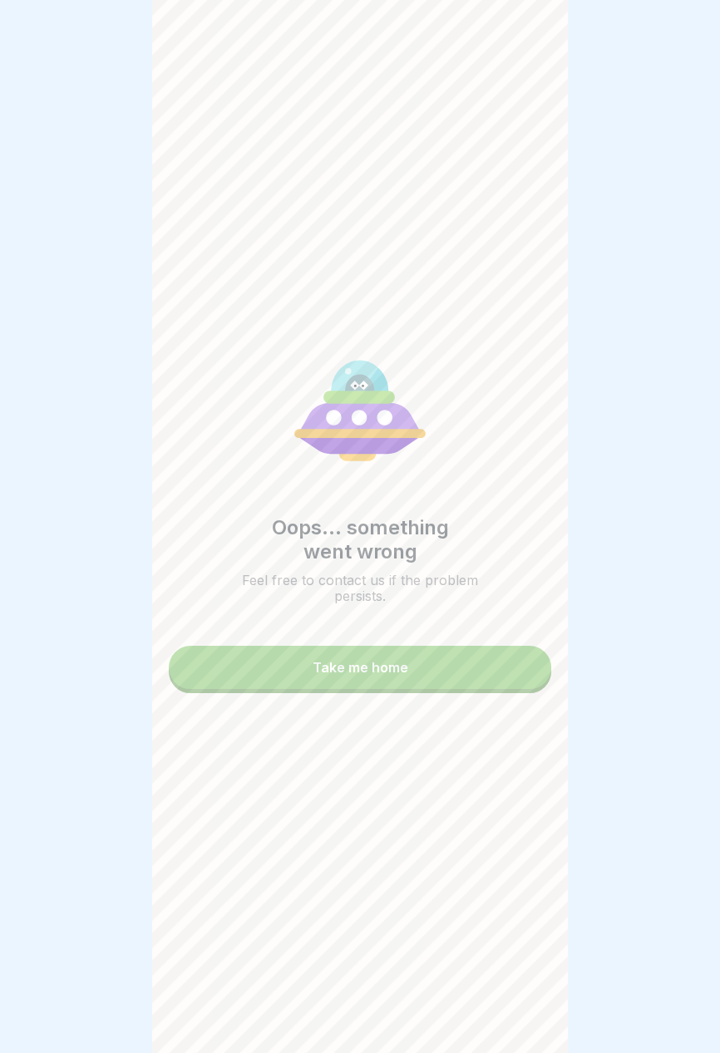
click at [400, 673] on div "Take me home" at bounding box center [361, 667] width 96 height 15
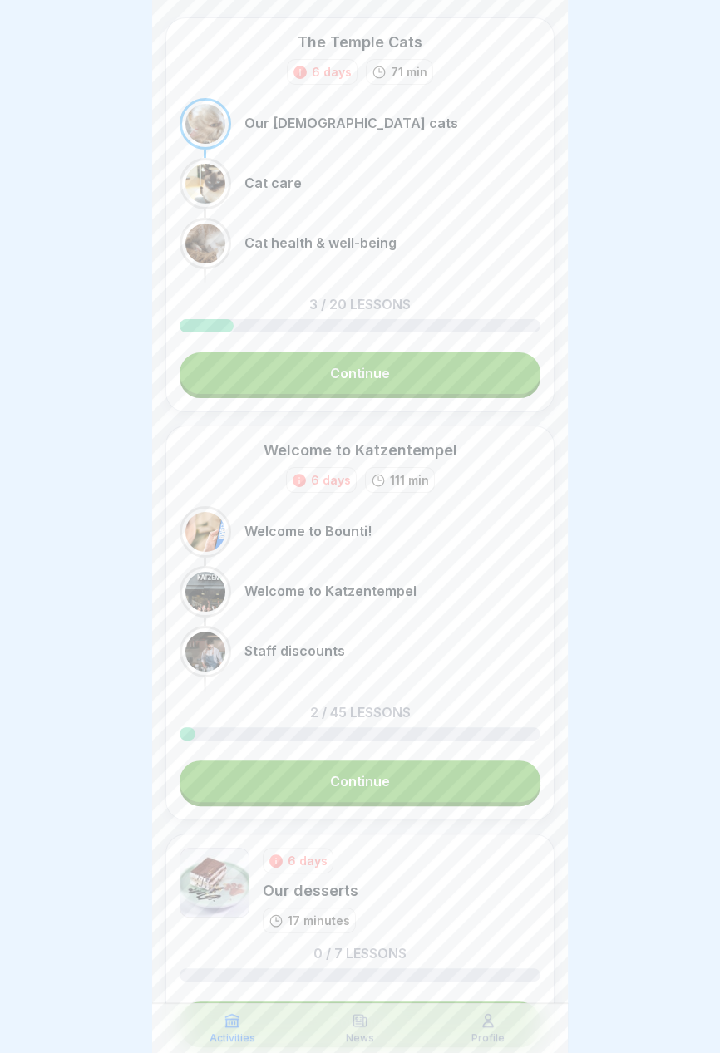
scroll to position [50, 0]
click at [429, 375] on link "Continue" at bounding box center [360, 373] width 361 height 42
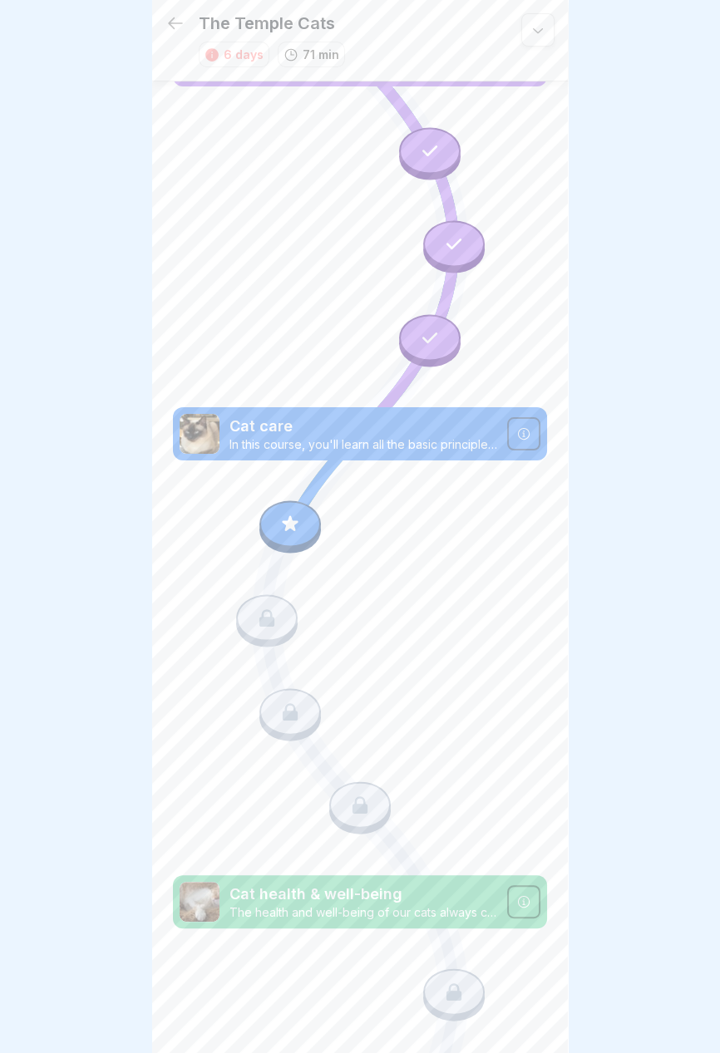
click at [523, 434] on icon at bounding box center [523, 433] width 13 height 13
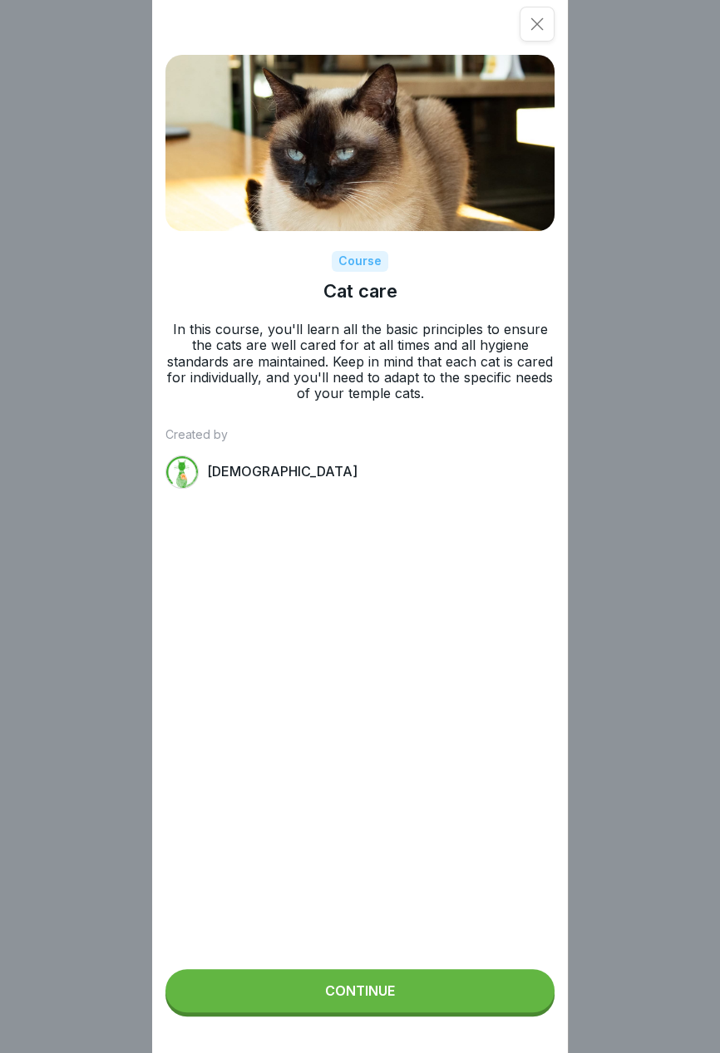
click at [434, 995] on button "Continue" at bounding box center [359, 990] width 389 height 43
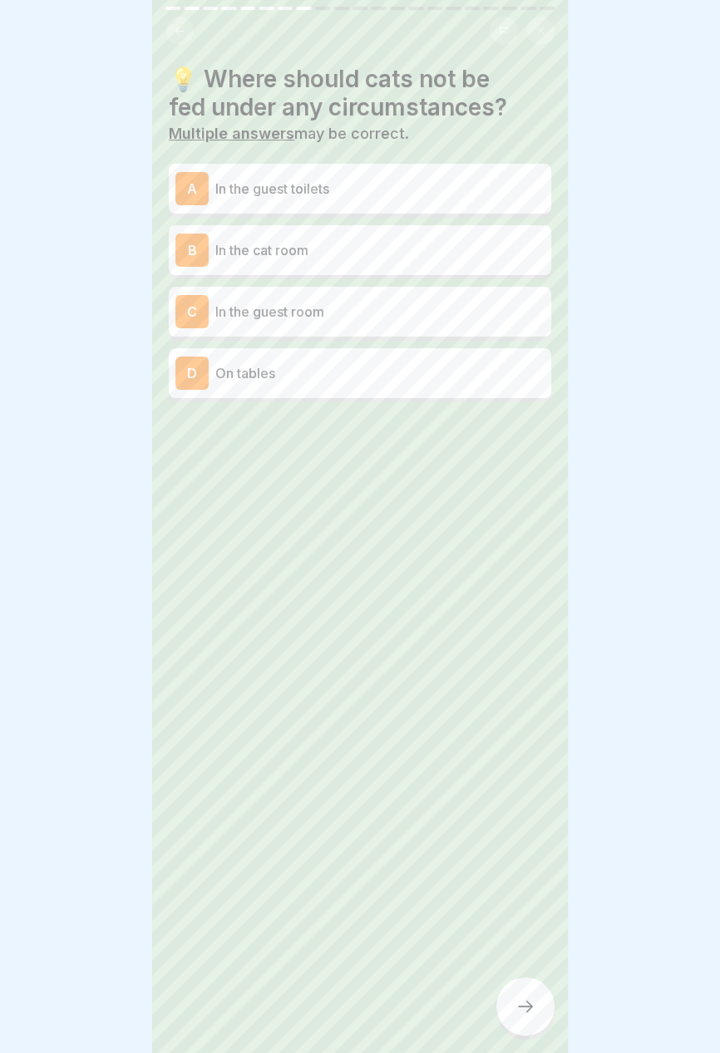
click at [475, 185] on p "In the guest toilets" at bounding box center [379, 189] width 329 height 20
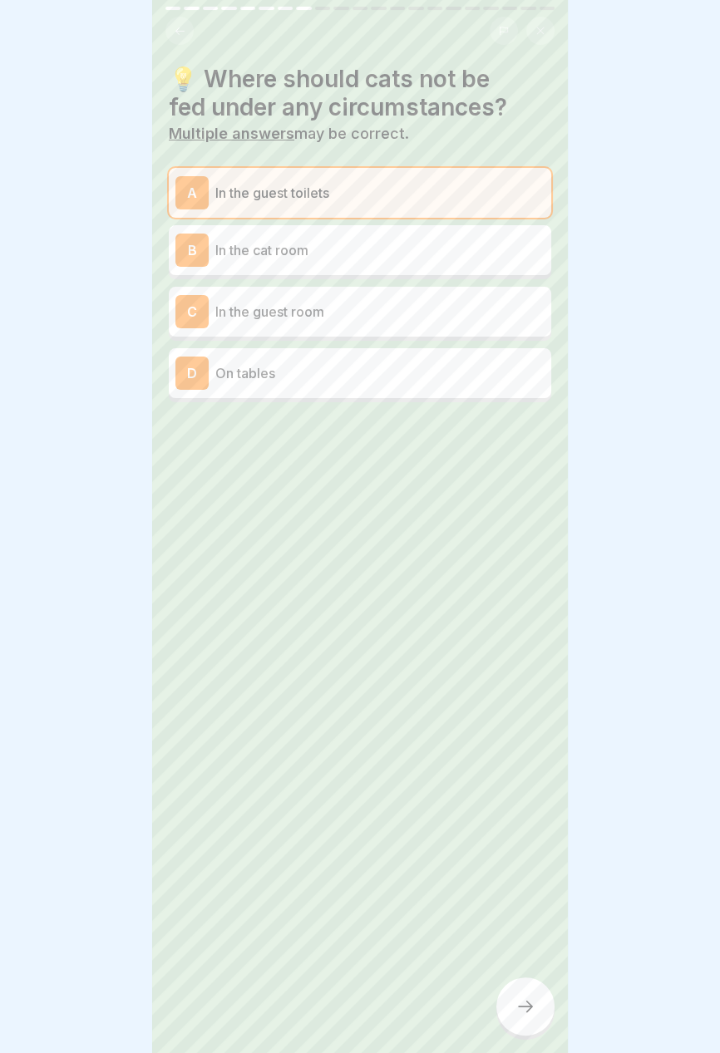
click at [450, 385] on div "D On tables" at bounding box center [359, 373] width 369 height 33
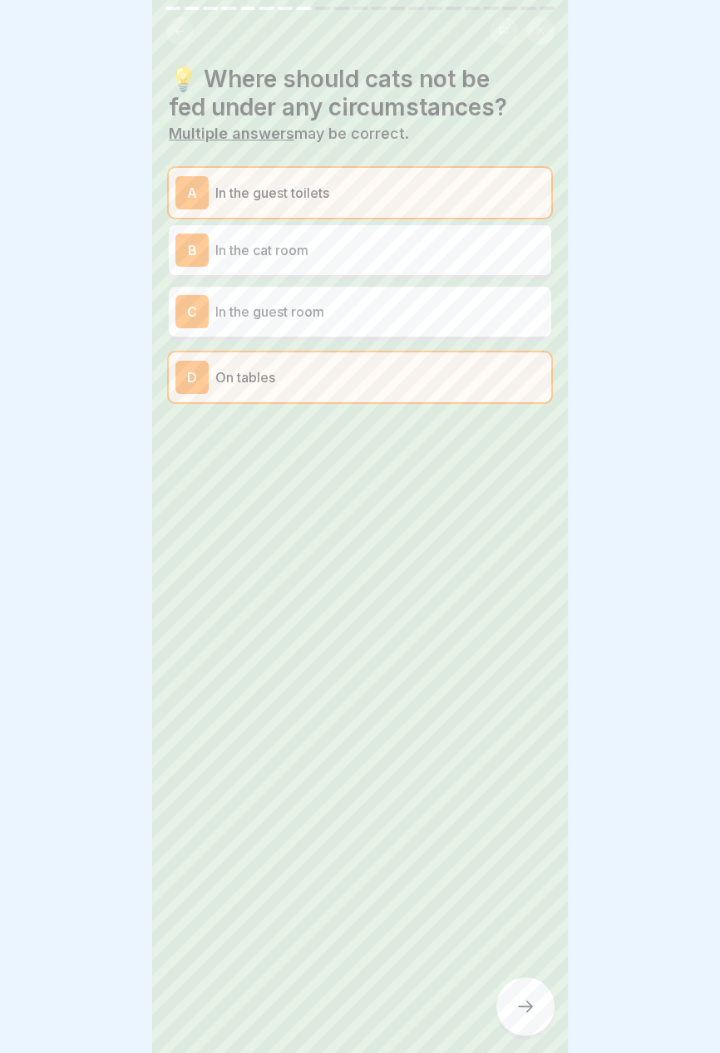
click at [463, 308] on p "In the guest room" at bounding box center [379, 312] width 329 height 20
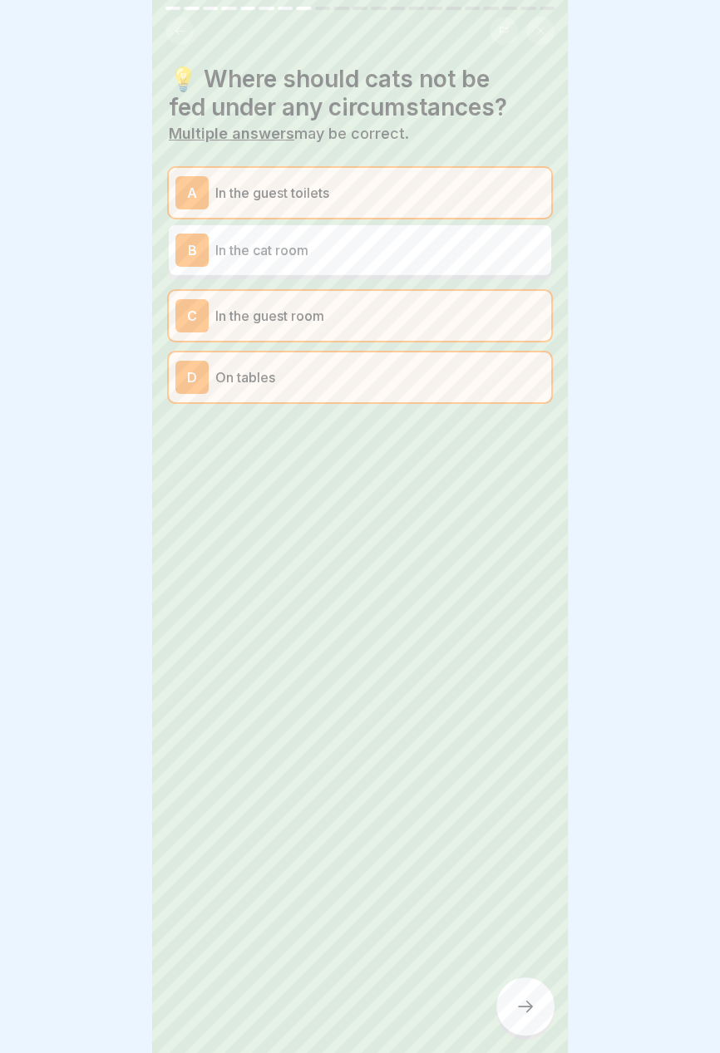
click at [526, 1000] on icon at bounding box center [525, 1007] width 20 height 20
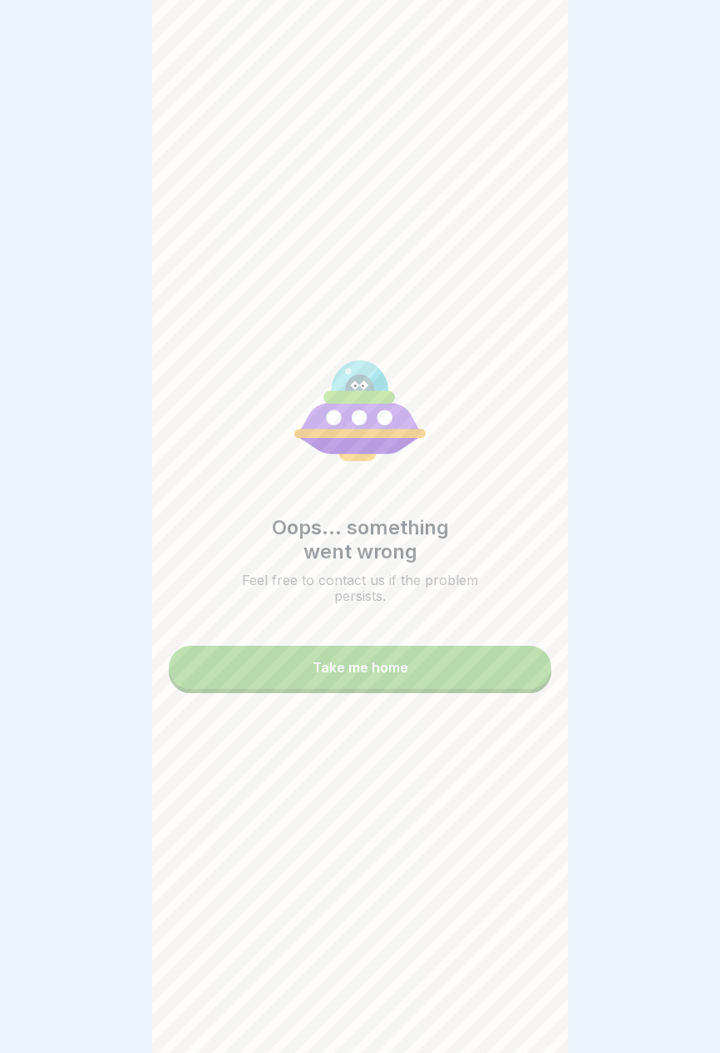
click at [453, 675] on button "Take me home" at bounding box center [360, 667] width 382 height 43
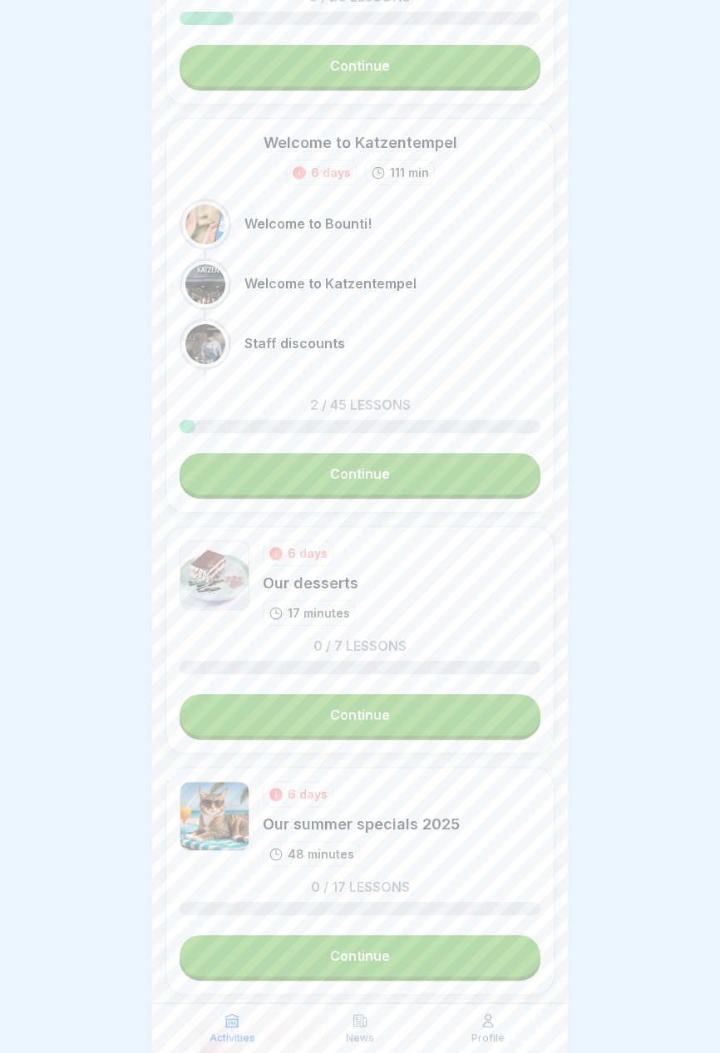
scroll to position [358, 0]
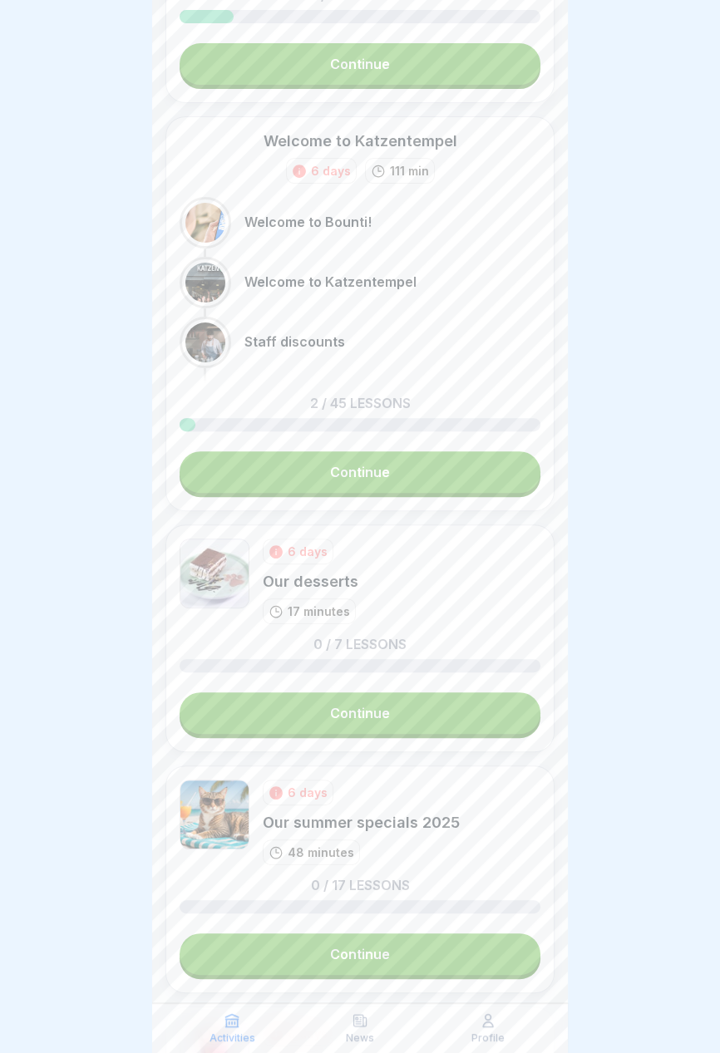
click at [446, 714] on link "Continue" at bounding box center [360, 713] width 361 height 42
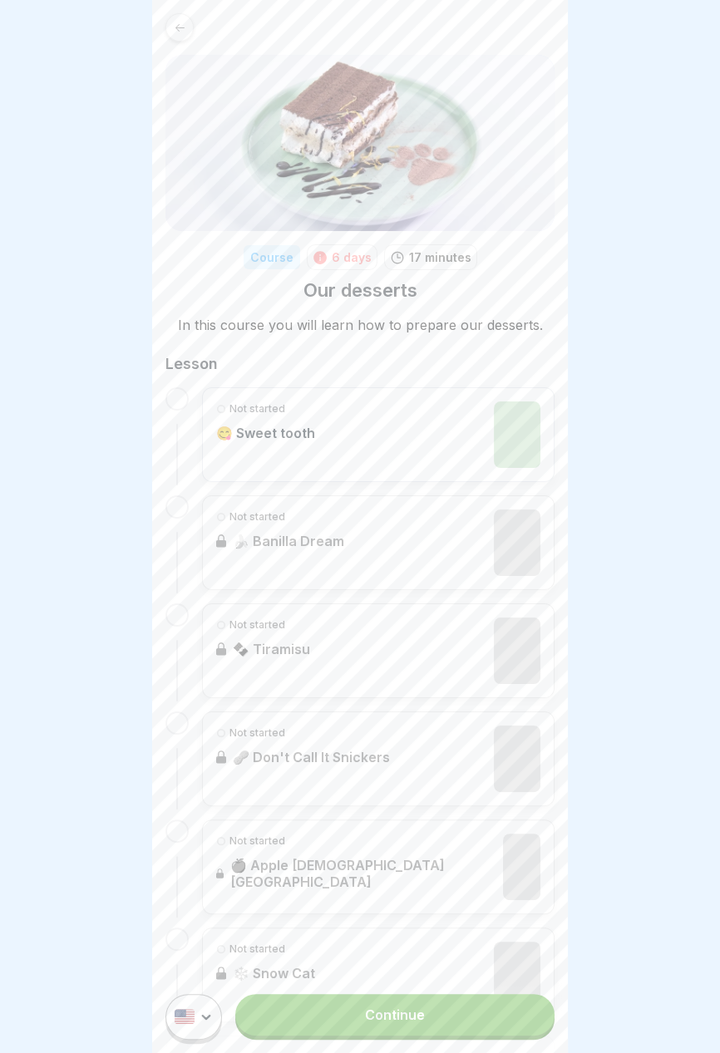
click at [520, 439] on img at bounding box center [517, 435] width 47 height 67
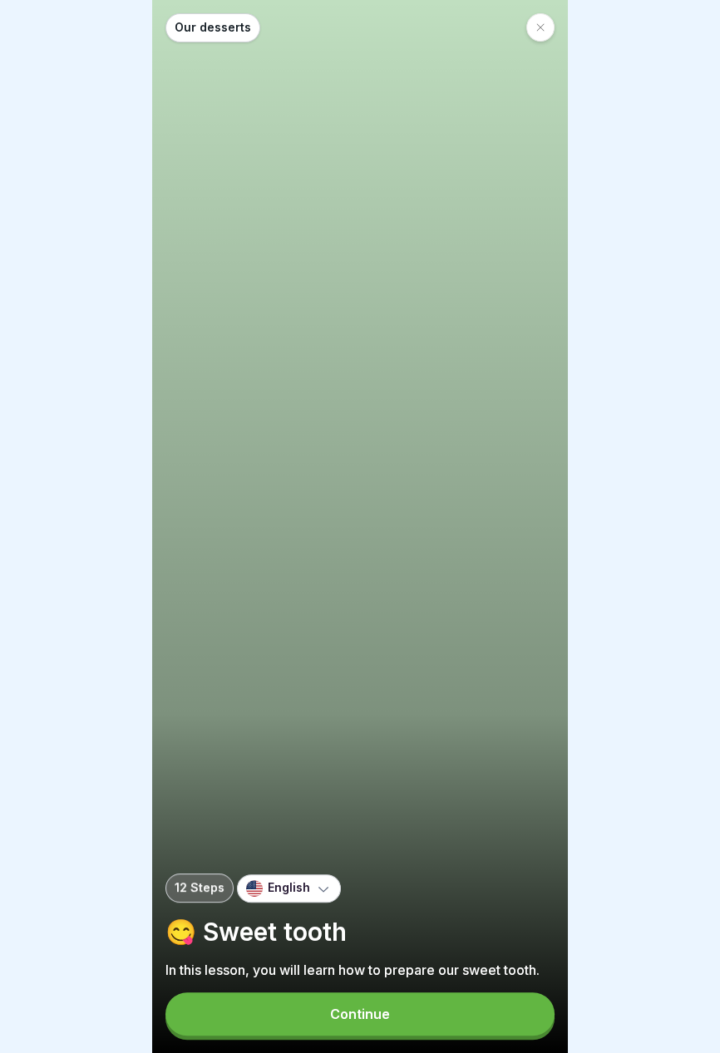
click at [446, 990] on div "Our desserts 12 Steps English 😋 Sweet tooth In this lesson, you will learn how …" at bounding box center [360, 526] width 416 height 1053
click at [449, 997] on button "Continue" at bounding box center [359, 1014] width 389 height 43
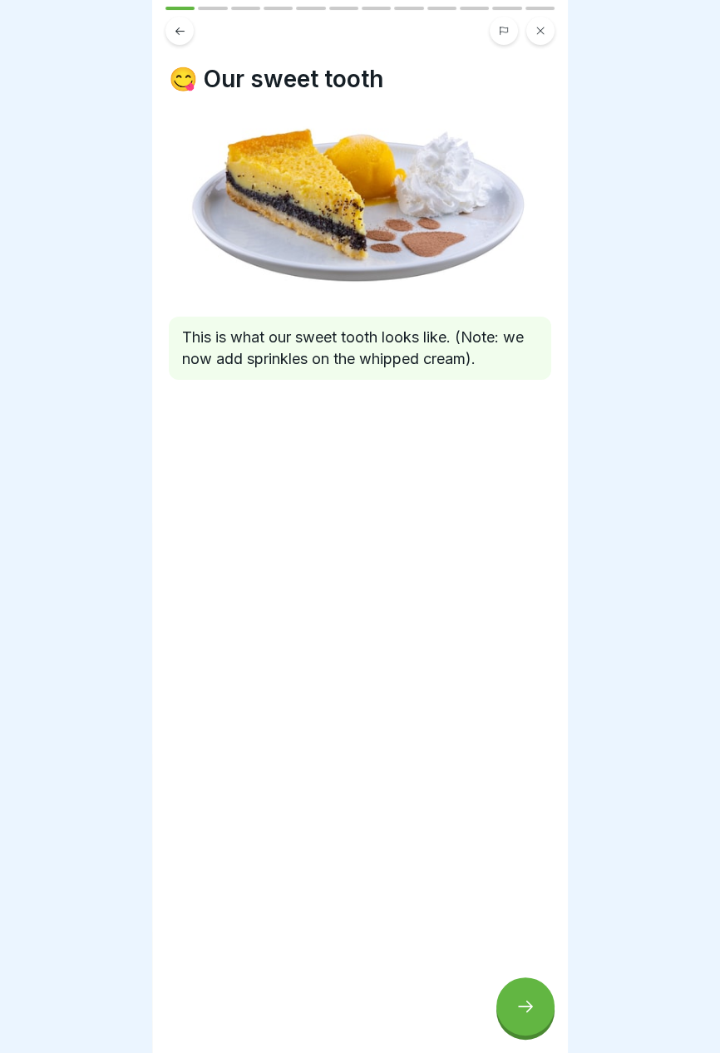
click at [520, 1012] on icon at bounding box center [525, 1007] width 20 height 20
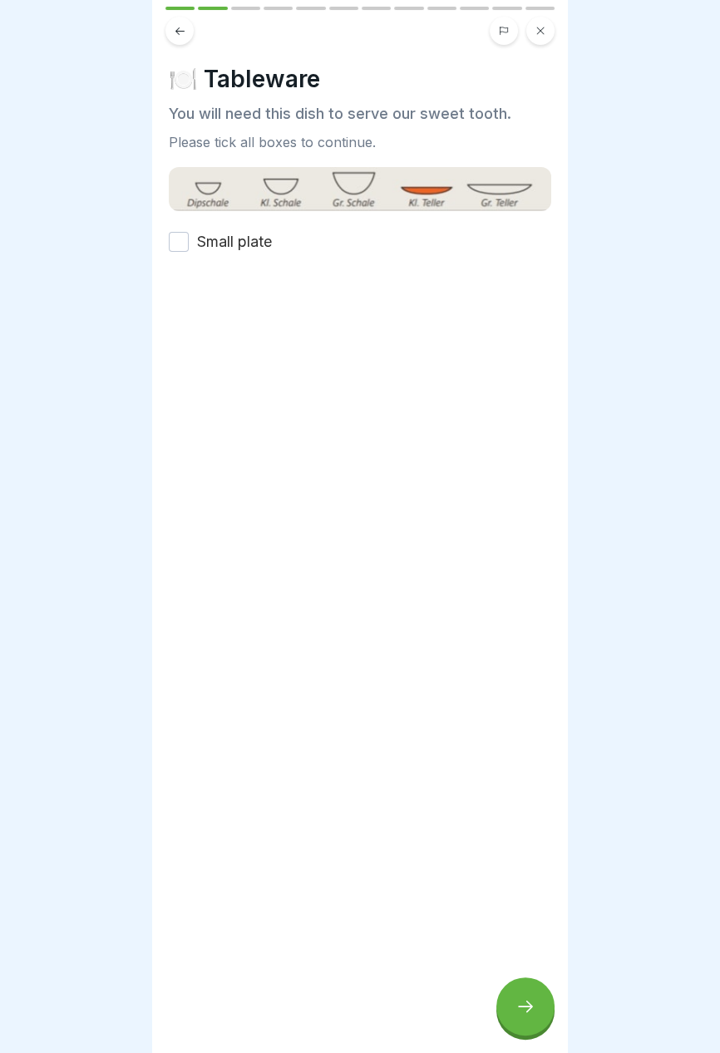
click at [261, 242] on font "Small plate" at bounding box center [234, 241] width 75 height 17
click at [189, 242] on button "Small plate" at bounding box center [179, 242] width 20 height 20
click at [532, 1010] on icon at bounding box center [525, 1007] width 20 height 20
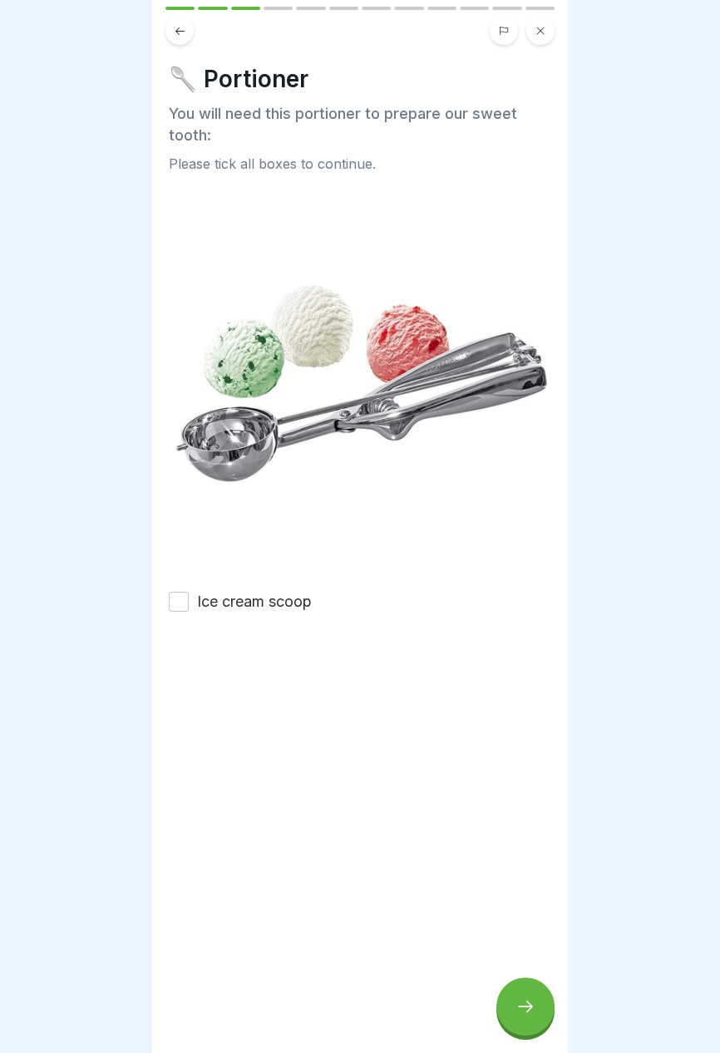
click at [298, 602] on font "Ice cream scoop" at bounding box center [254, 601] width 115 height 17
click at [189, 602] on button "Ice cream scoop" at bounding box center [179, 602] width 20 height 20
click at [534, 1013] on icon at bounding box center [525, 1007] width 20 height 20
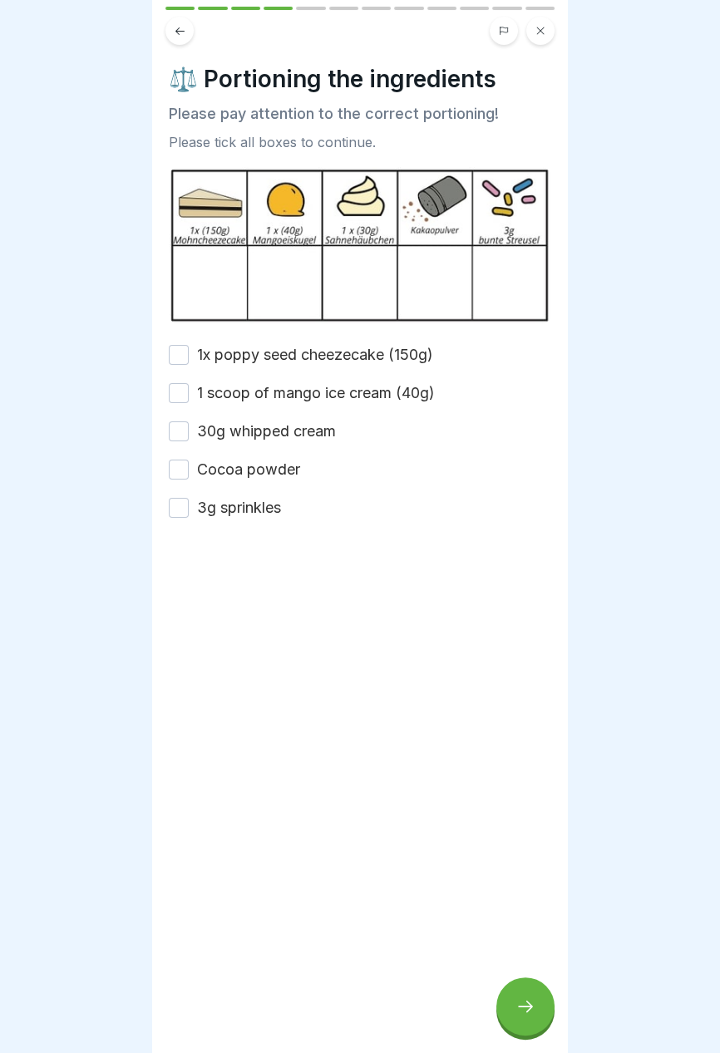
click at [413, 354] on font "1x poppy seed cheezecake (150g)" at bounding box center [315, 354] width 236 height 17
click at [189, 354] on button "1x poppy seed cheezecake (150g)" at bounding box center [179, 355] width 20 height 20
click at [424, 395] on font "1 scoop of mango ice cream (40g)" at bounding box center [316, 392] width 238 height 17
click at [189, 395] on button "1 scoop of mango ice cream (40g)" at bounding box center [179, 393] width 20 height 20
click at [328, 431] on font "30g whipped cream" at bounding box center [266, 430] width 139 height 17
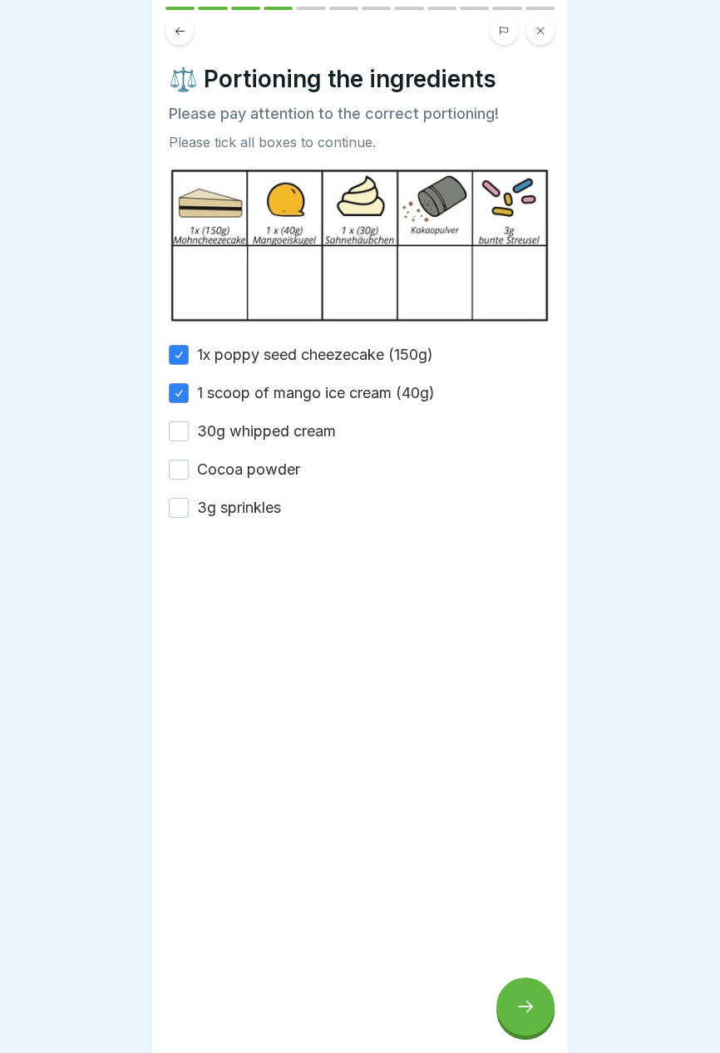
click at [189, 431] on button "30g whipped cream" at bounding box center [179, 431] width 20 height 20
click at [263, 508] on font "3g sprinkles" at bounding box center [239, 507] width 84 height 17
click at [189, 508] on button "3g sprinkles" at bounding box center [179, 508] width 20 height 20
click at [285, 471] on font "Cocoa powder" at bounding box center [248, 469] width 103 height 17
click at [189, 471] on button "Cocoa powder" at bounding box center [179, 470] width 20 height 20
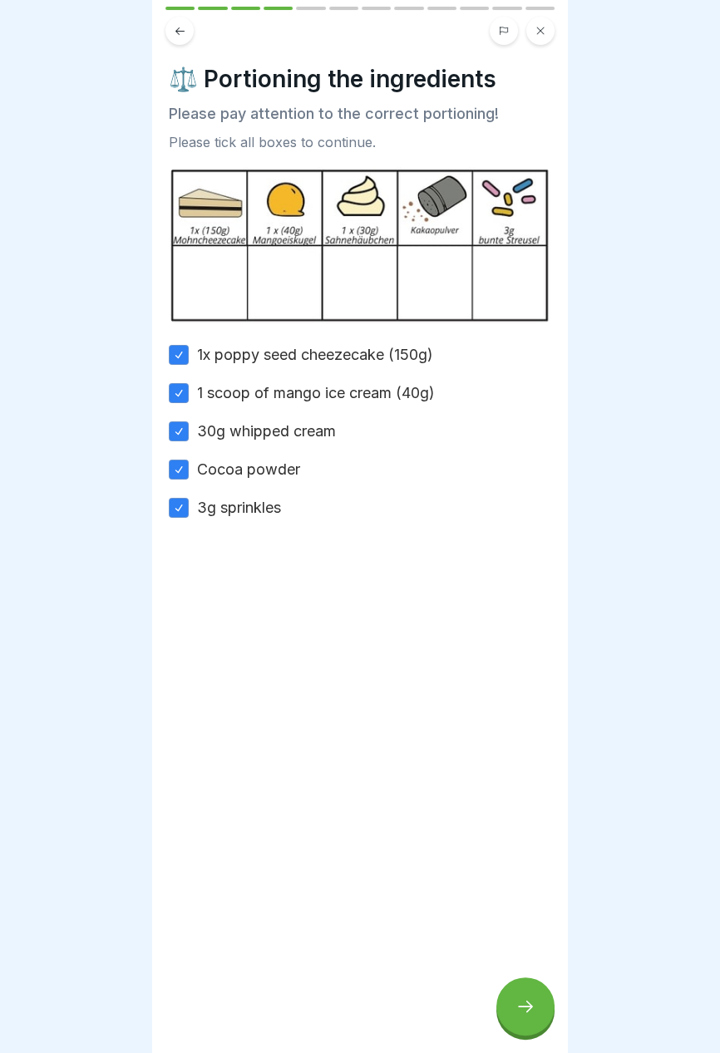
click at [528, 1007] on icon at bounding box center [525, 1007] width 15 height 12
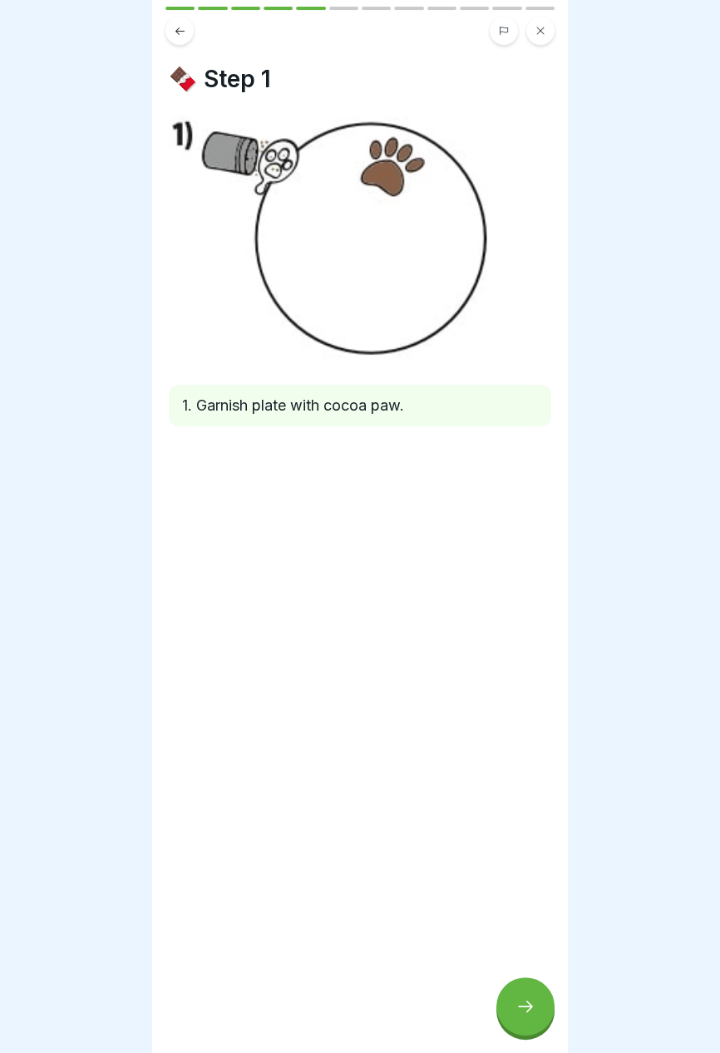
click at [525, 1003] on icon at bounding box center [525, 1007] width 20 height 20
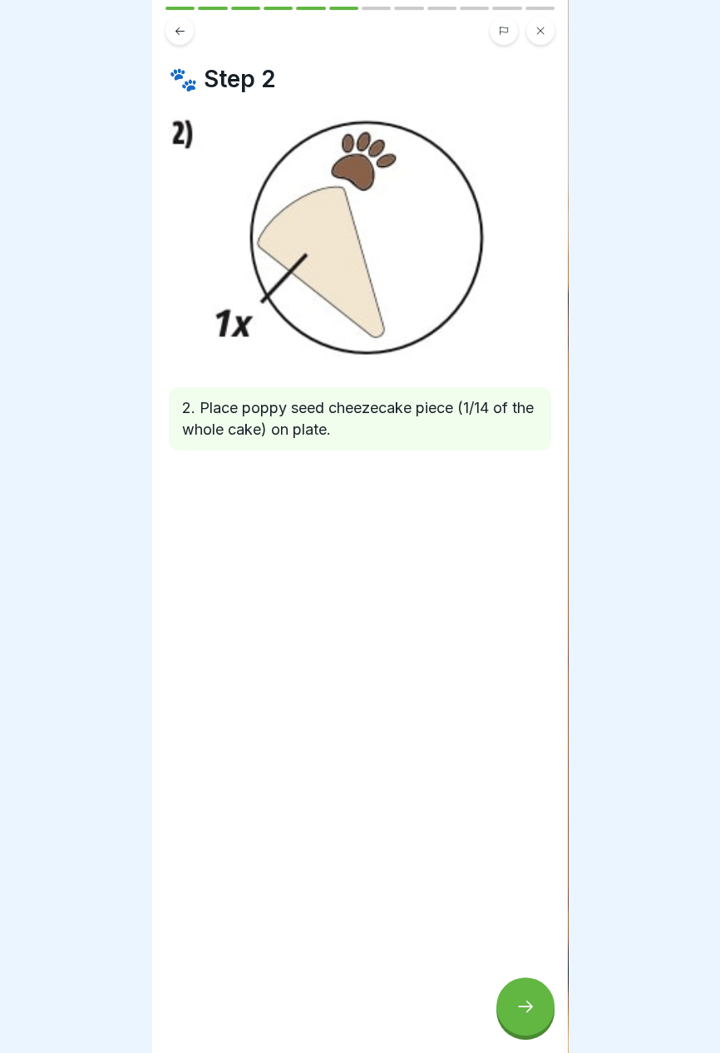
click at [526, 1011] on icon at bounding box center [525, 1007] width 20 height 20
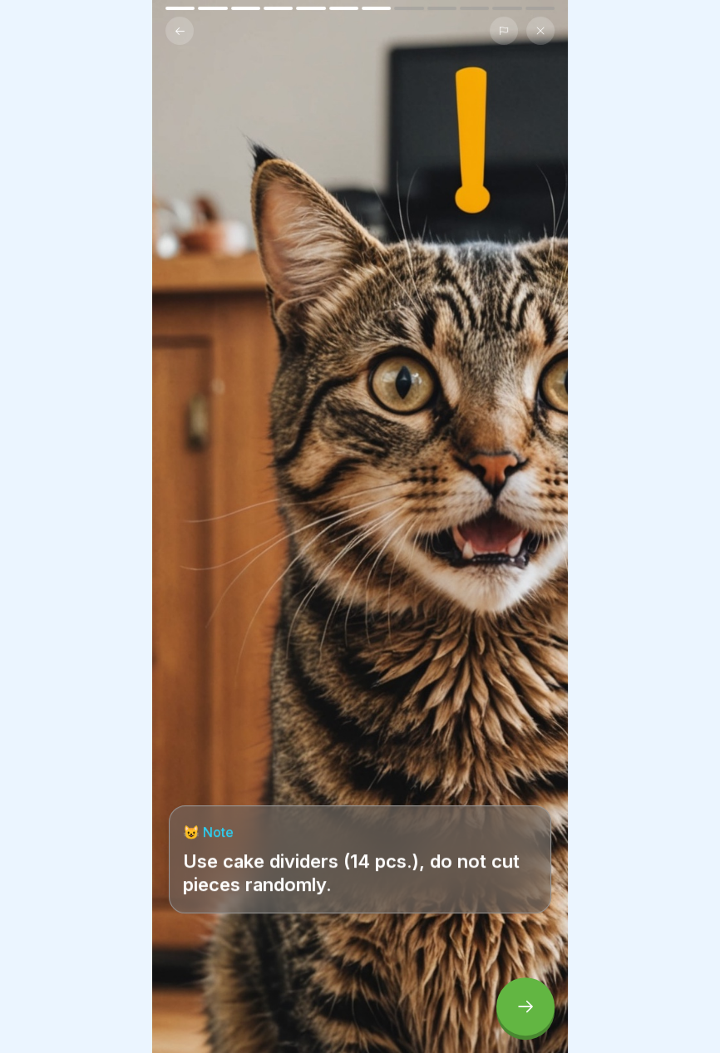
click at [523, 1004] on icon at bounding box center [525, 1007] width 20 height 20
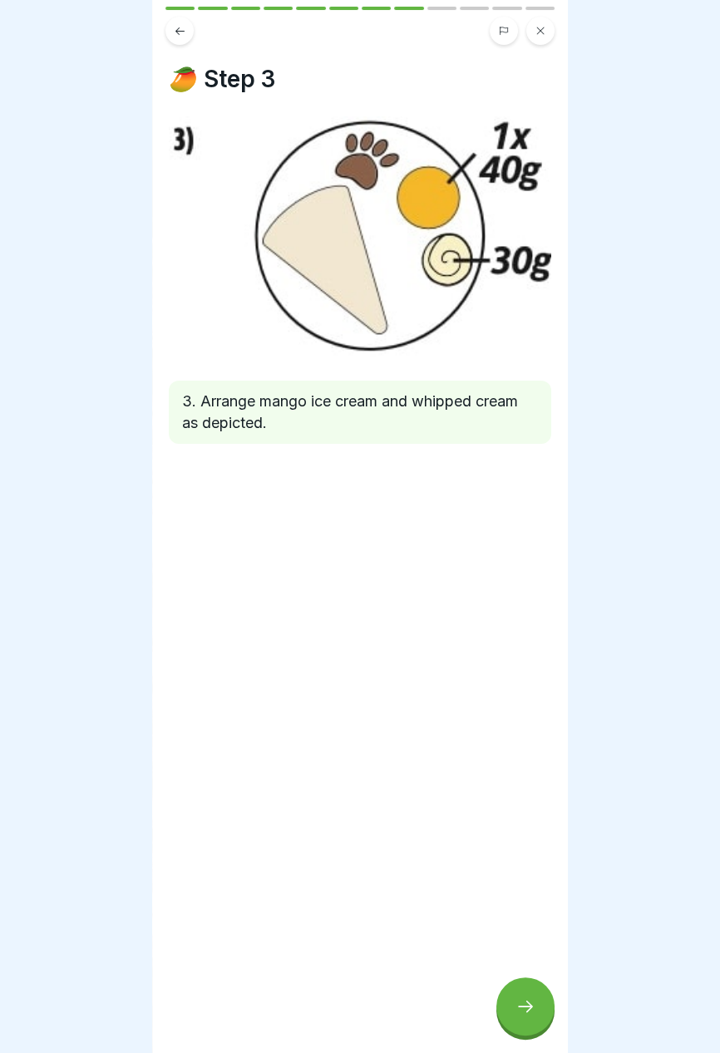
click at [530, 999] on icon at bounding box center [525, 1007] width 20 height 20
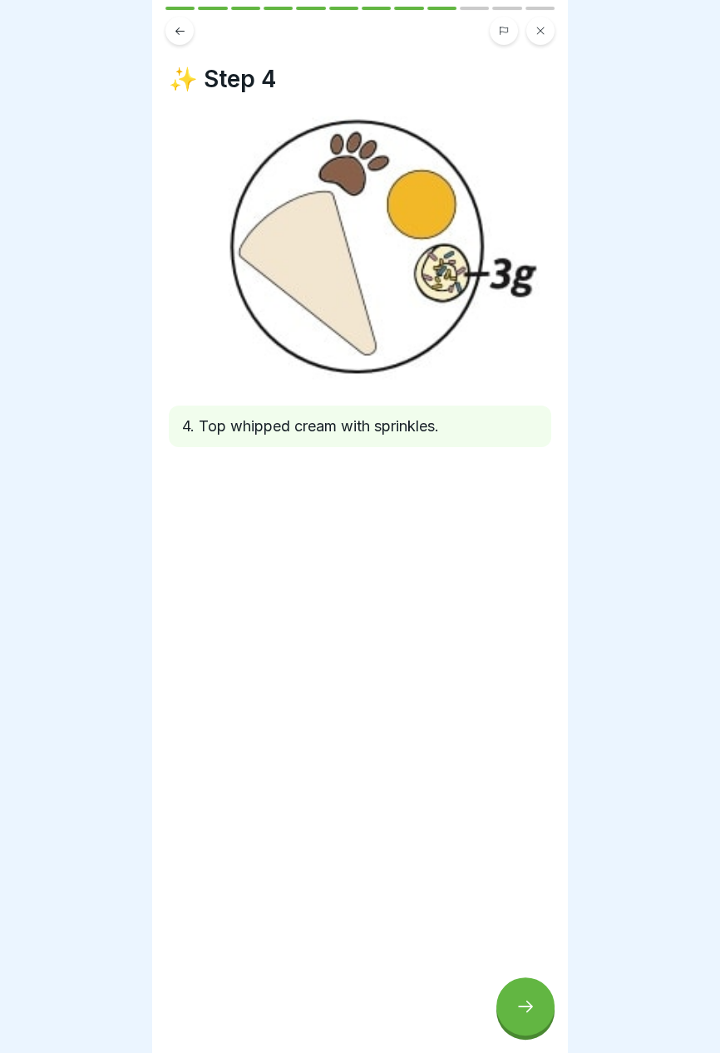
click at [521, 1004] on icon at bounding box center [525, 1007] width 20 height 20
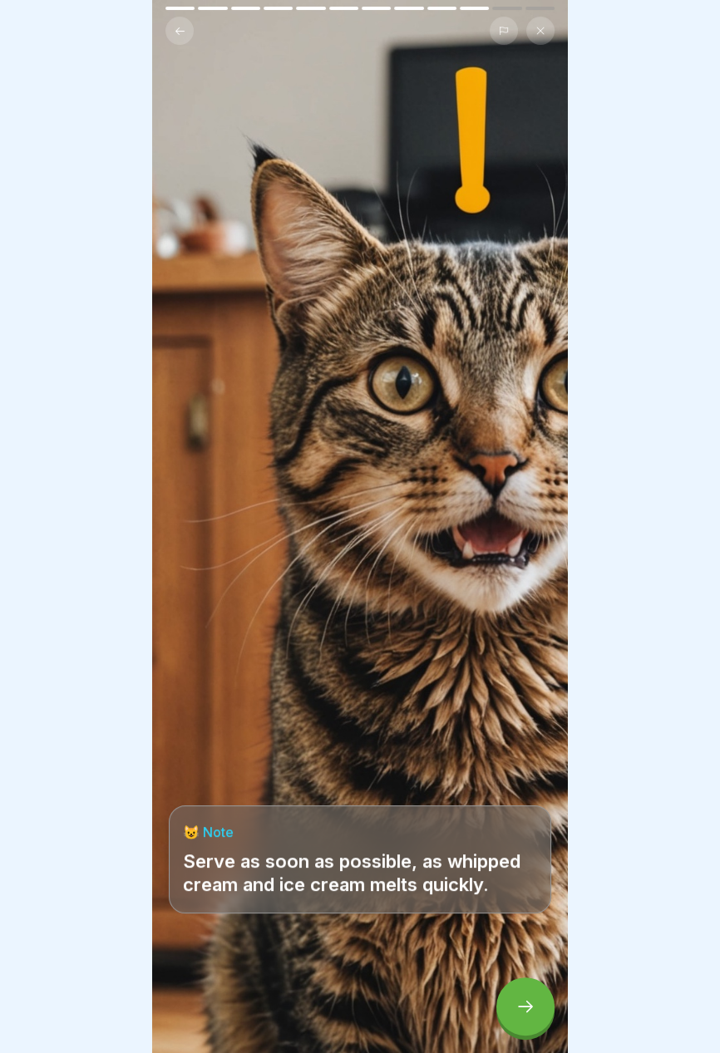
click at [522, 1007] on icon at bounding box center [525, 1007] width 15 height 12
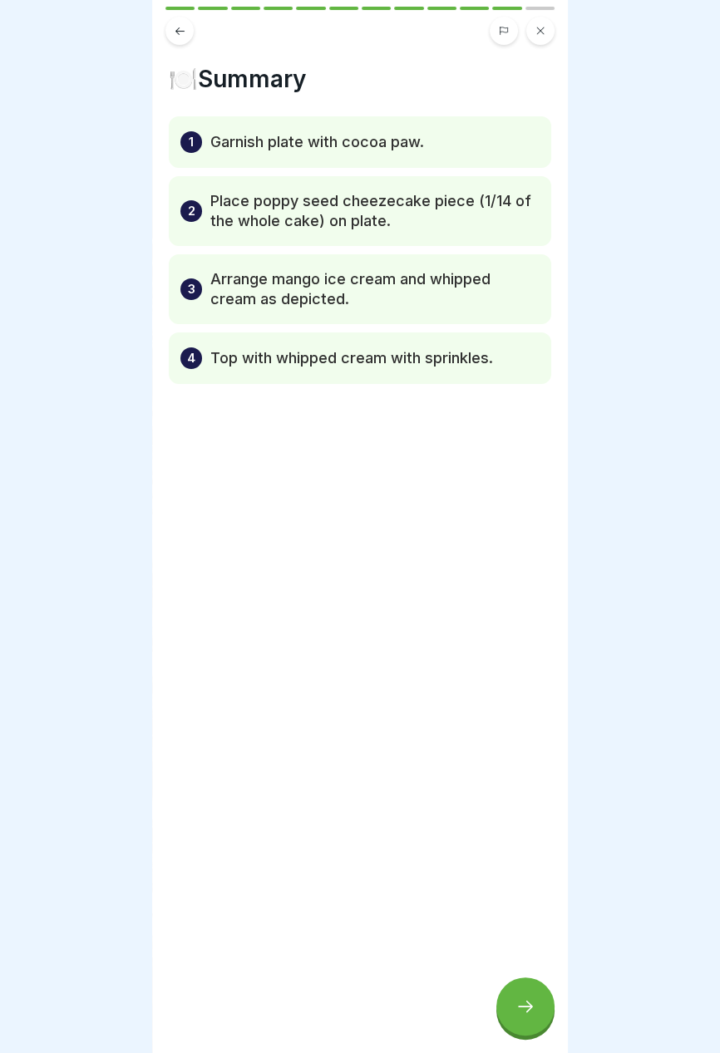
click at [533, 1008] on icon at bounding box center [525, 1007] width 20 height 20
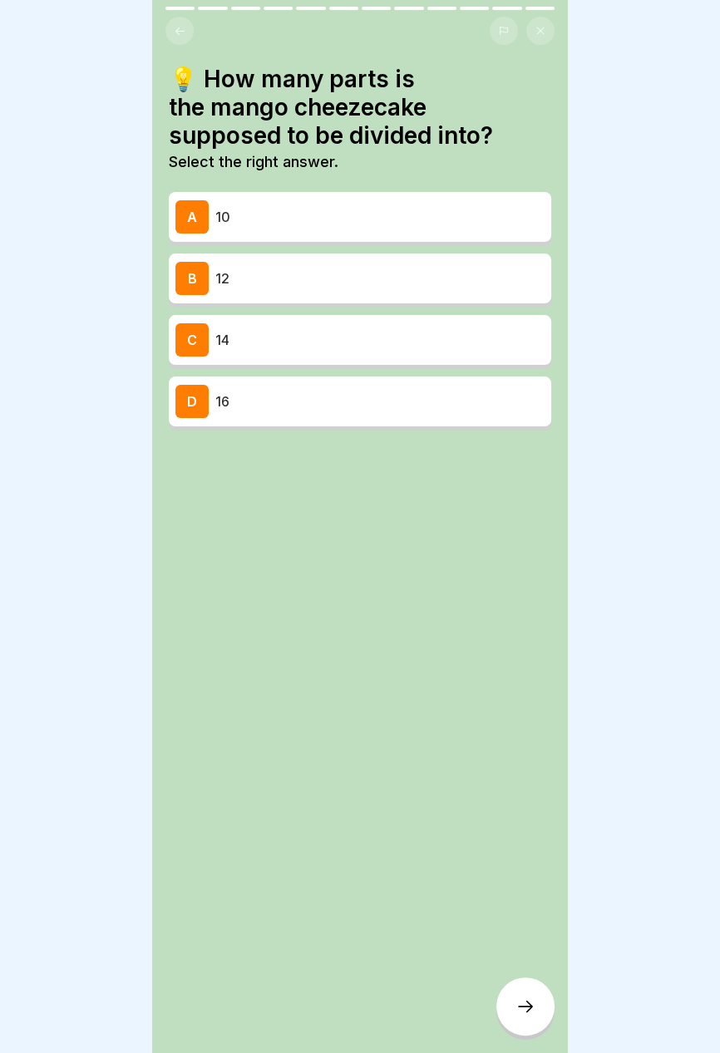
click at [505, 335] on p "14" at bounding box center [379, 340] width 329 height 20
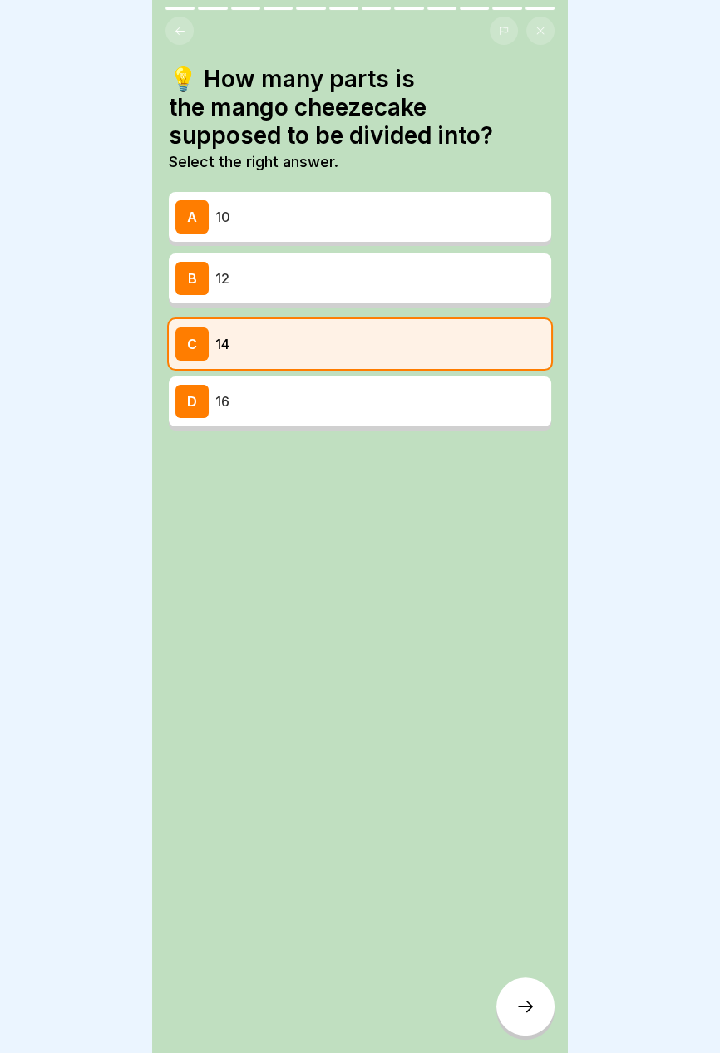
click at [524, 1015] on icon at bounding box center [525, 1007] width 20 height 20
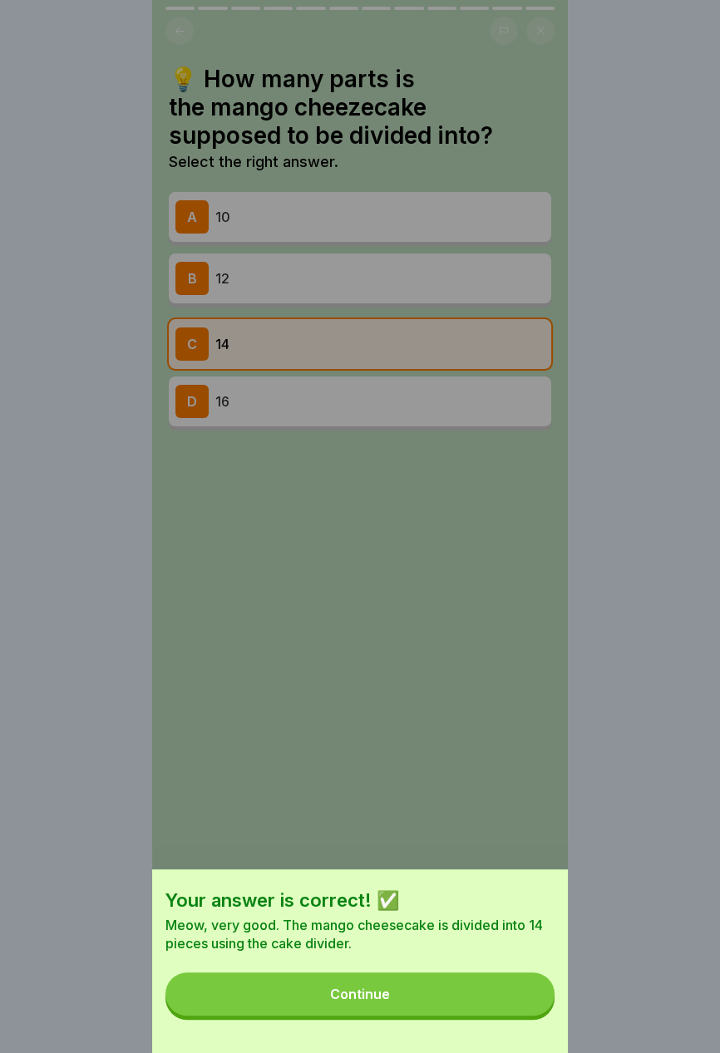
click at [485, 1002] on button "Continue" at bounding box center [359, 994] width 389 height 43
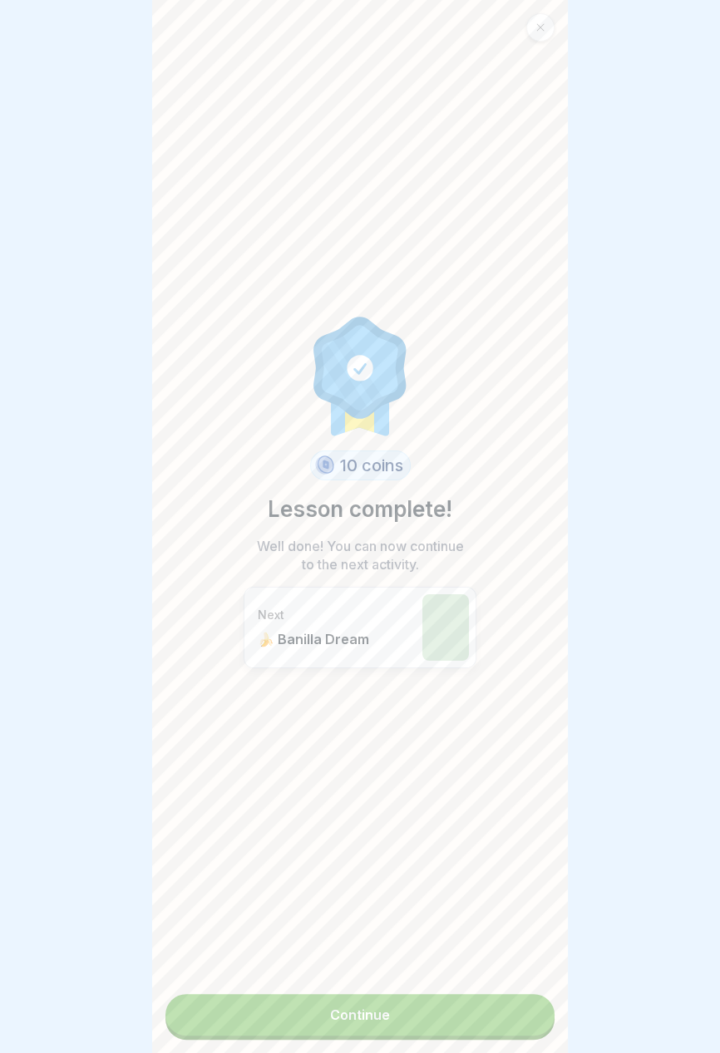
click at [485, 1026] on link "Continue" at bounding box center [359, 1015] width 389 height 42
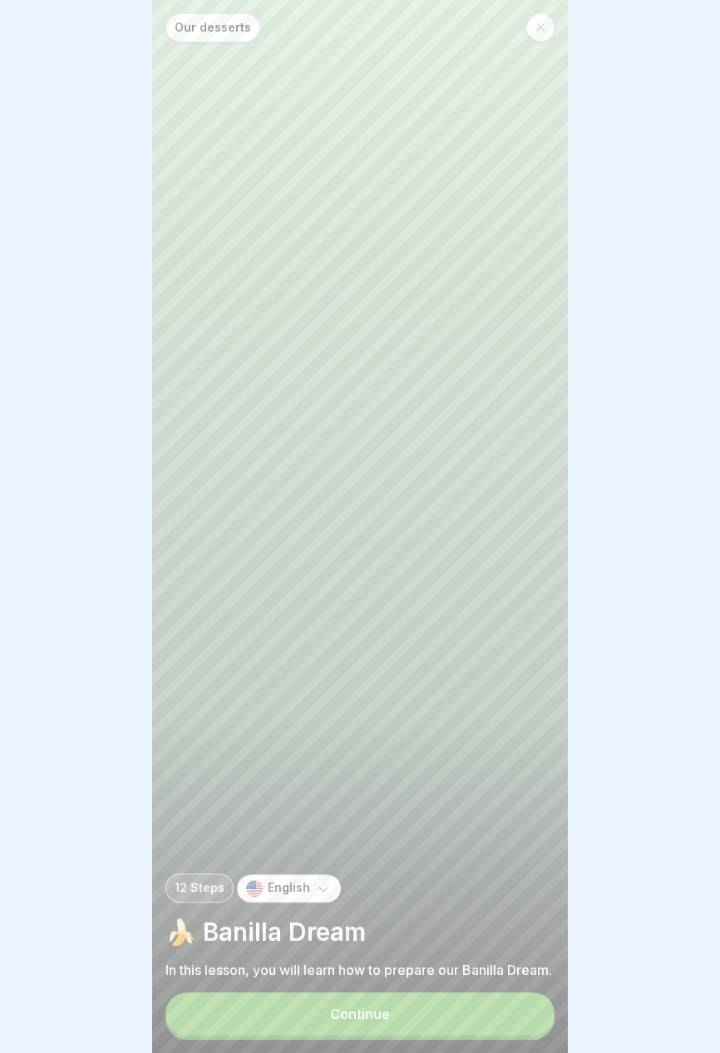
click at [481, 1022] on button "Continue" at bounding box center [359, 1014] width 389 height 43
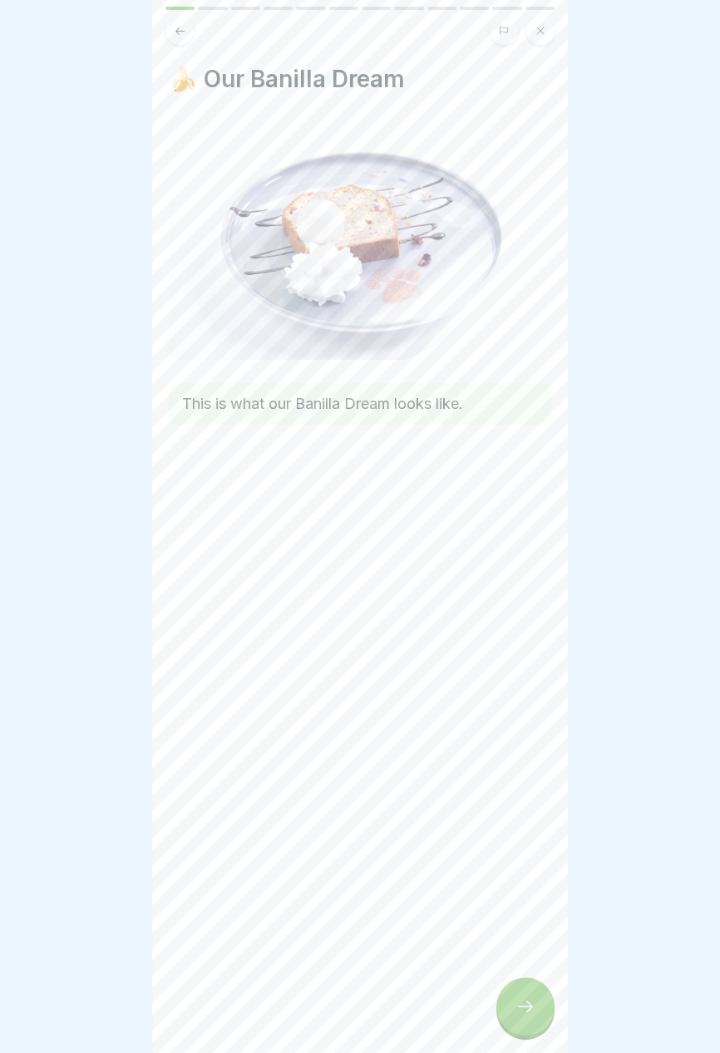
click at [525, 1008] on icon at bounding box center [525, 1007] width 20 height 20
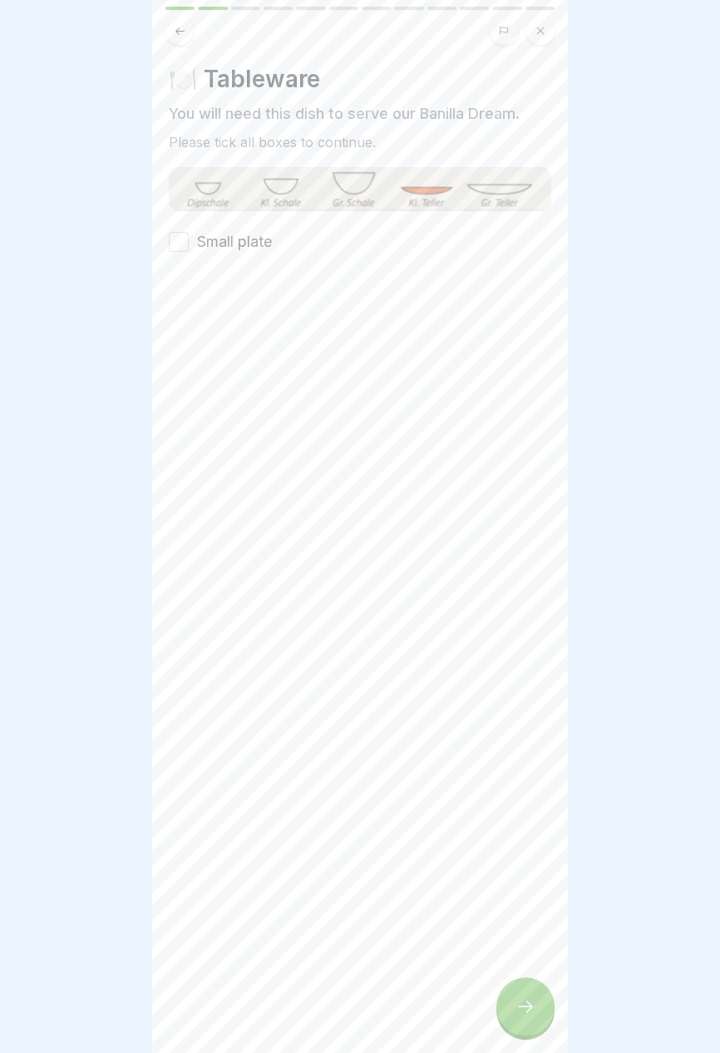
click at [264, 234] on font "Small plate" at bounding box center [234, 241] width 75 height 17
click at [189, 234] on button "Small plate" at bounding box center [179, 242] width 20 height 20
click at [524, 1013] on icon at bounding box center [525, 1007] width 20 height 20
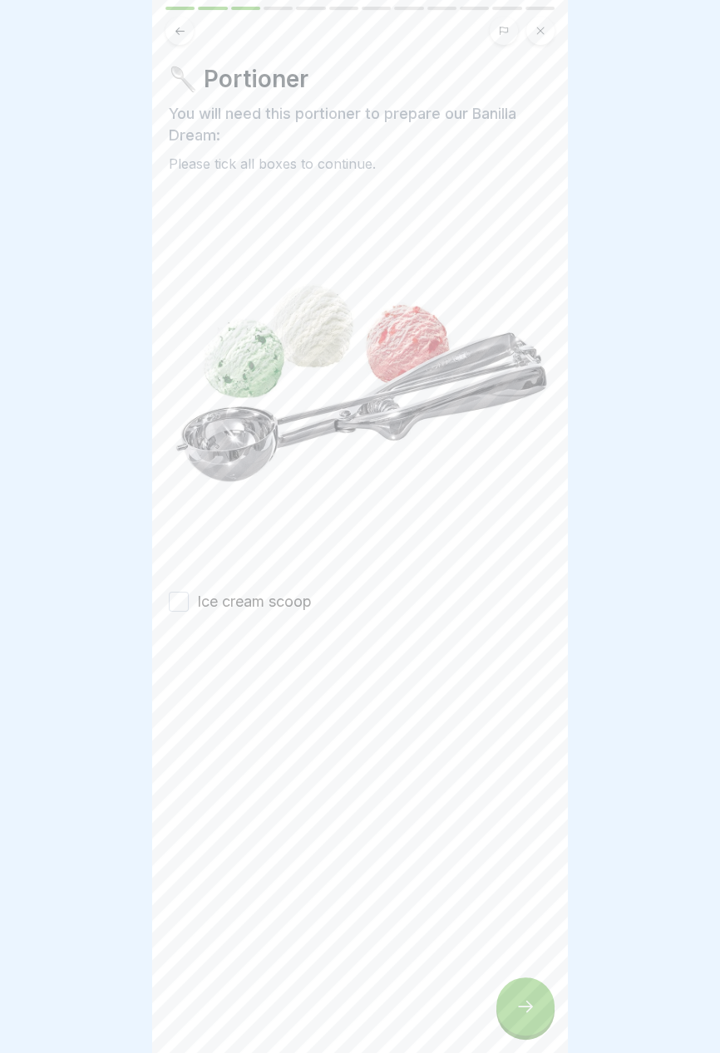
click at [278, 599] on font "Ice cream scoop" at bounding box center [254, 601] width 115 height 17
click at [189, 599] on button "Ice cream scoop" at bounding box center [179, 602] width 20 height 20
click at [523, 1008] on icon at bounding box center [525, 1007] width 15 height 12
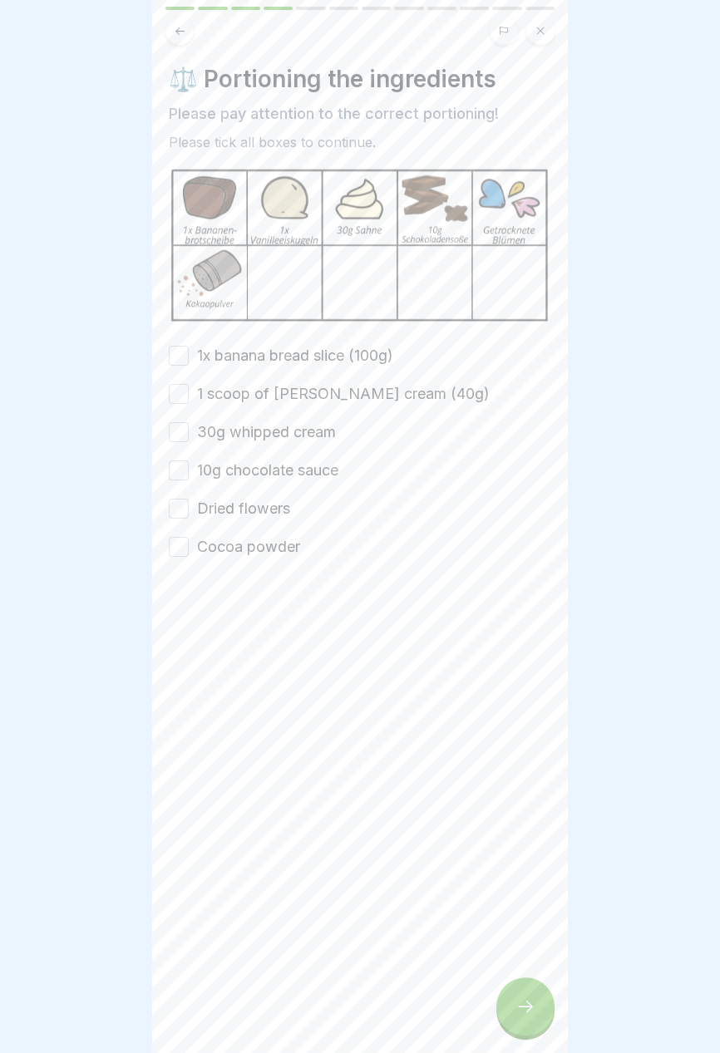
click at [380, 355] on font "1x banana bread slice (100g)" at bounding box center [295, 355] width 196 height 17
click at [189, 355] on button "1x banana bread slice (100g)" at bounding box center [179, 356] width 20 height 20
click at [404, 398] on font "1 scoop of vanilla ice cream (40g)" at bounding box center [343, 393] width 293 height 17
click at [189, 398] on button "1 scoop of vanilla ice cream (40g)" at bounding box center [179, 394] width 20 height 20
click at [312, 433] on font "30g whipped cream" at bounding box center [266, 431] width 139 height 17
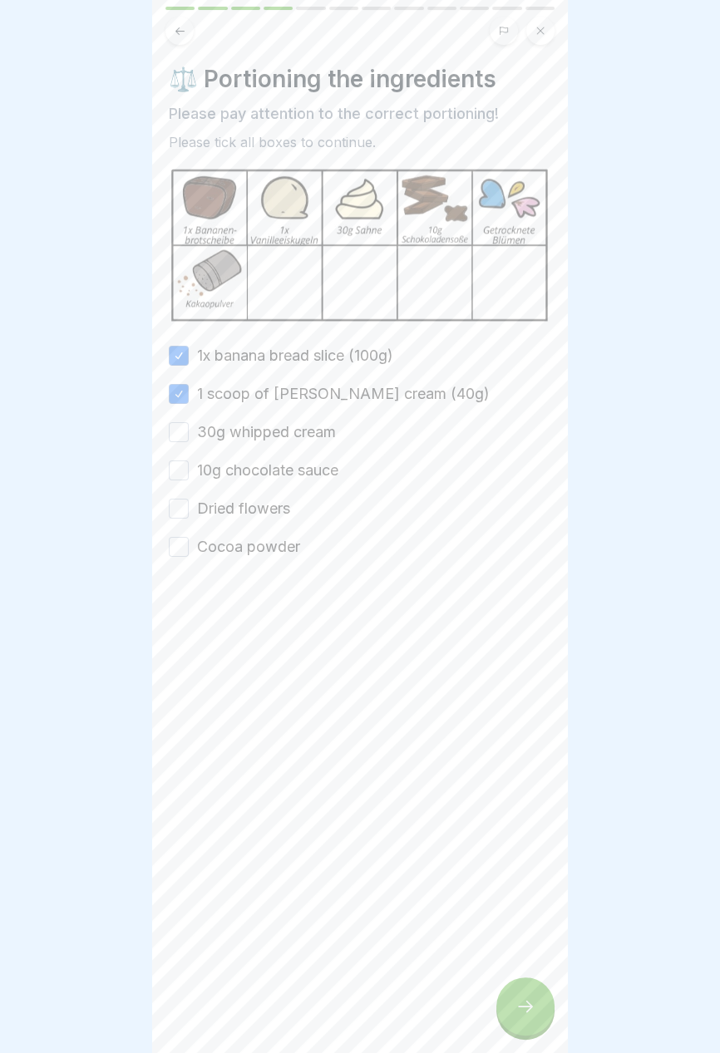
click at [189, 433] on button "30g whipped cream" at bounding box center [179, 432] width 20 height 20
click at [313, 476] on font "10g chocolate sauce" at bounding box center [267, 469] width 141 height 17
click at [189, 476] on button "10g chocolate sauce" at bounding box center [179, 471] width 20 height 20
click at [272, 502] on font "Dried flowers" at bounding box center [243, 508] width 93 height 17
click at [189, 502] on button "Dried flowers" at bounding box center [179, 509] width 20 height 20
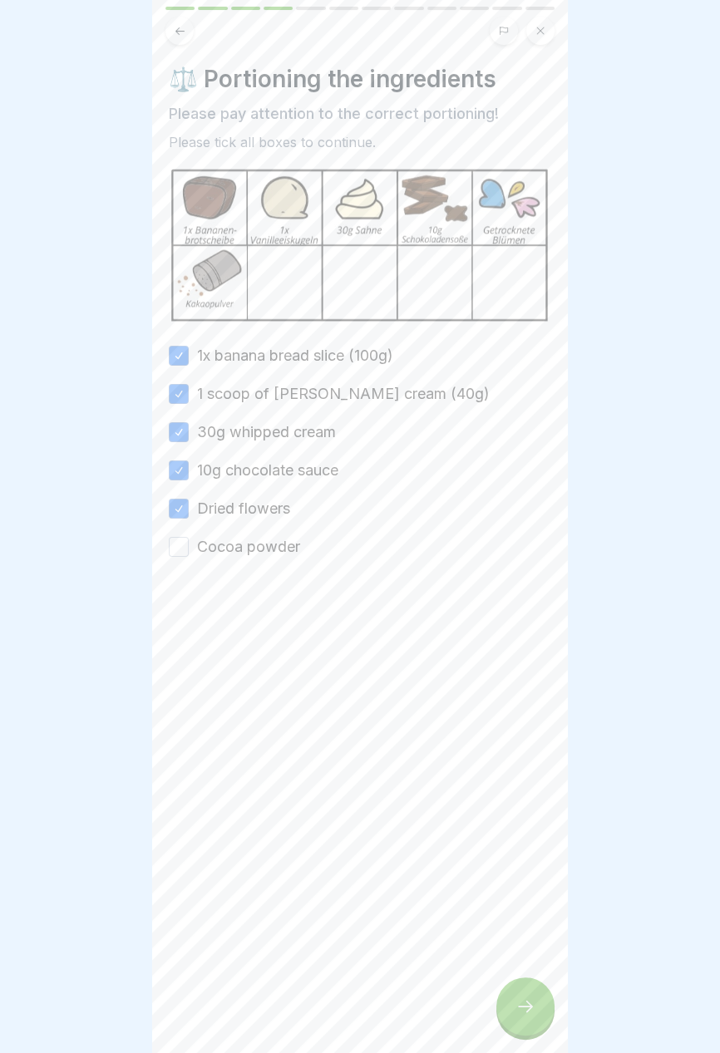
click at [272, 556] on label "Cocoa powder" at bounding box center [248, 547] width 103 height 22
click at [189, 556] on button "Cocoa powder" at bounding box center [179, 547] width 20 height 20
click at [535, 1008] on icon at bounding box center [525, 1007] width 20 height 20
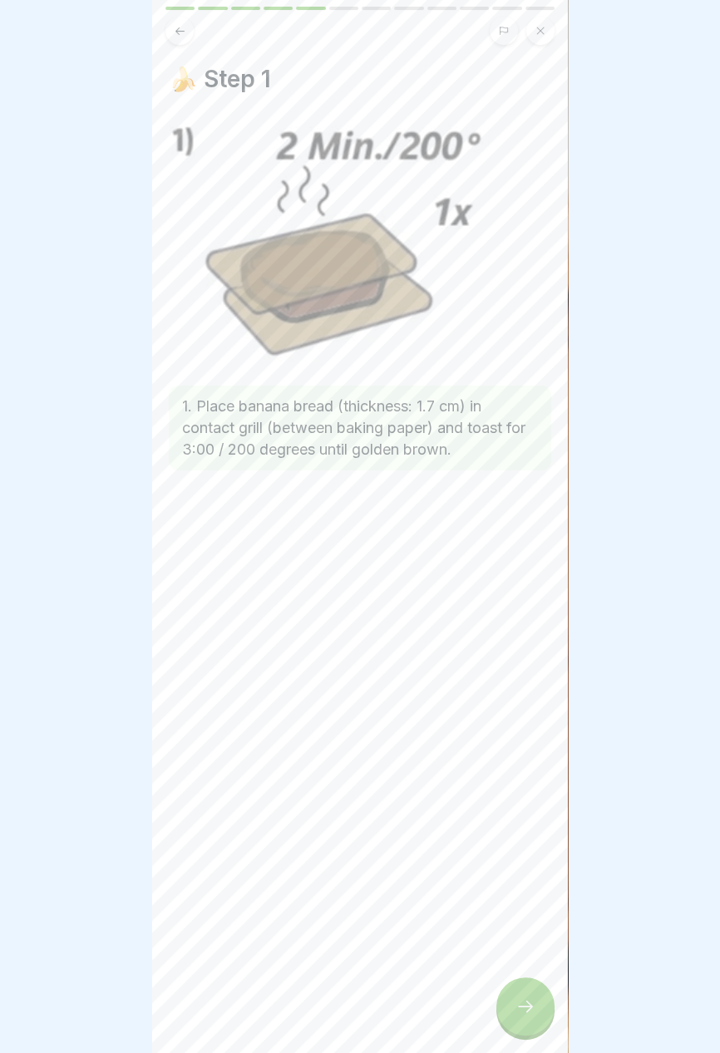
click at [524, 1010] on icon at bounding box center [525, 1007] width 20 height 20
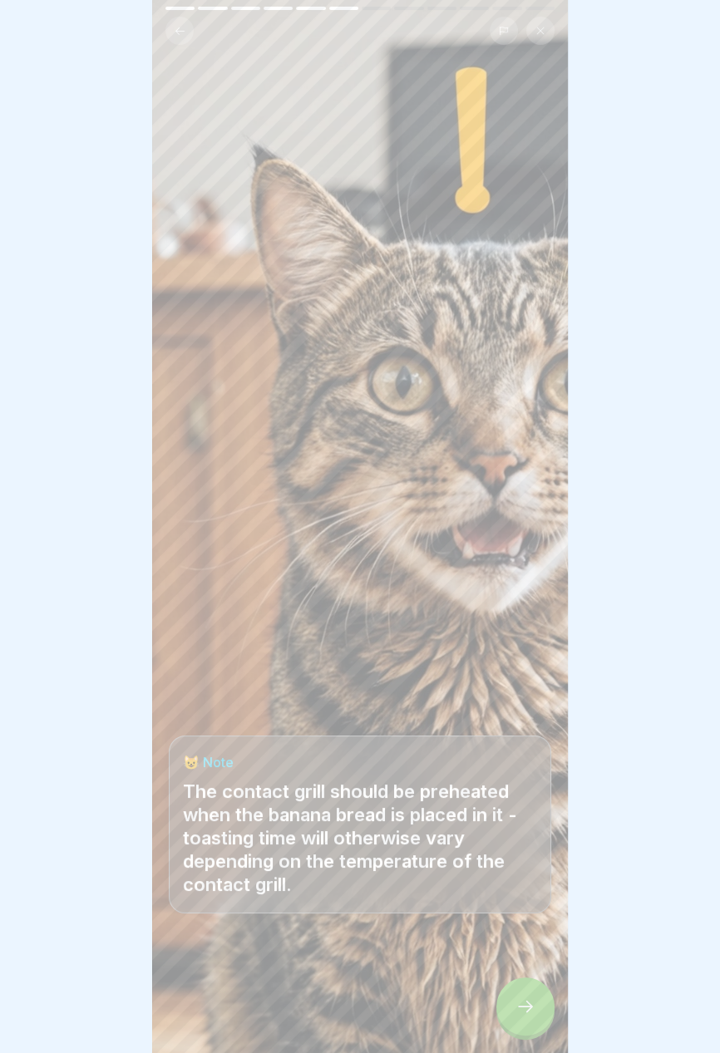
click at [527, 1017] on div at bounding box center [525, 1007] width 58 height 58
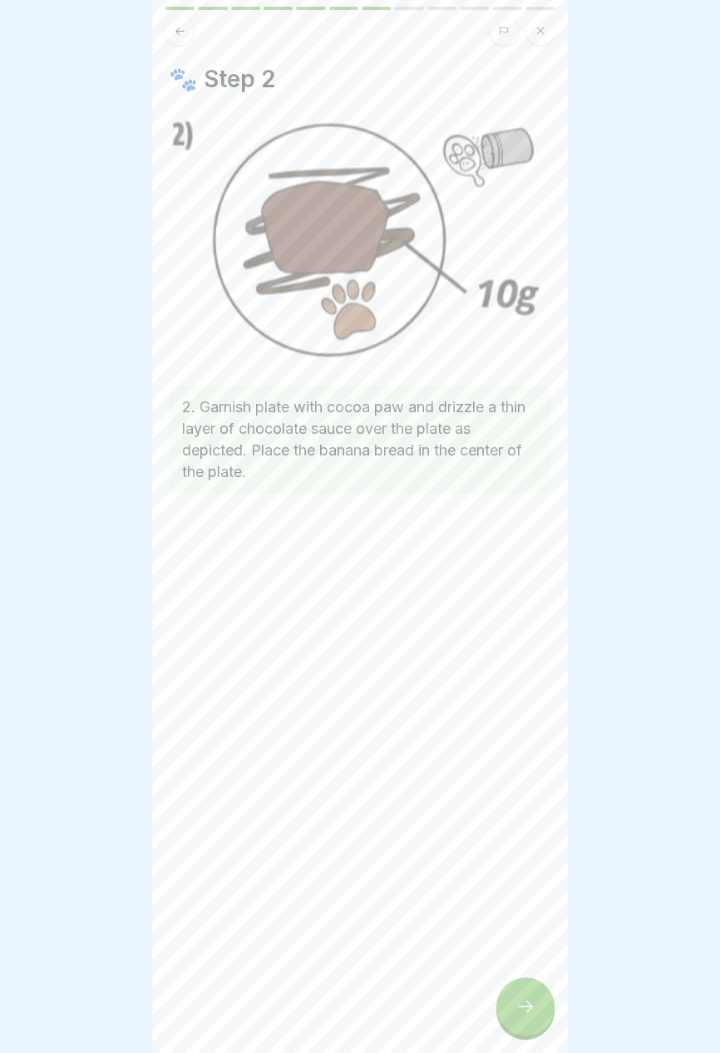
click at [523, 1013] on icon at bounding box center [525, 1007] width 20 height 20
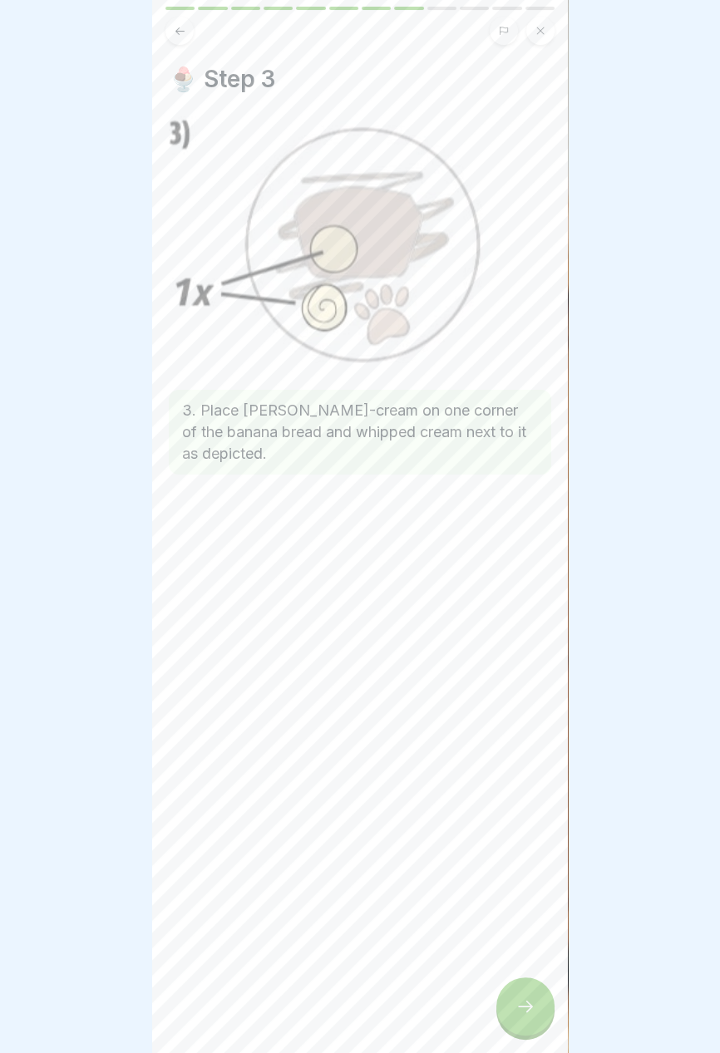
click at [523, 1016] on icon at bounding box center [525, 1007] width 20 height 20
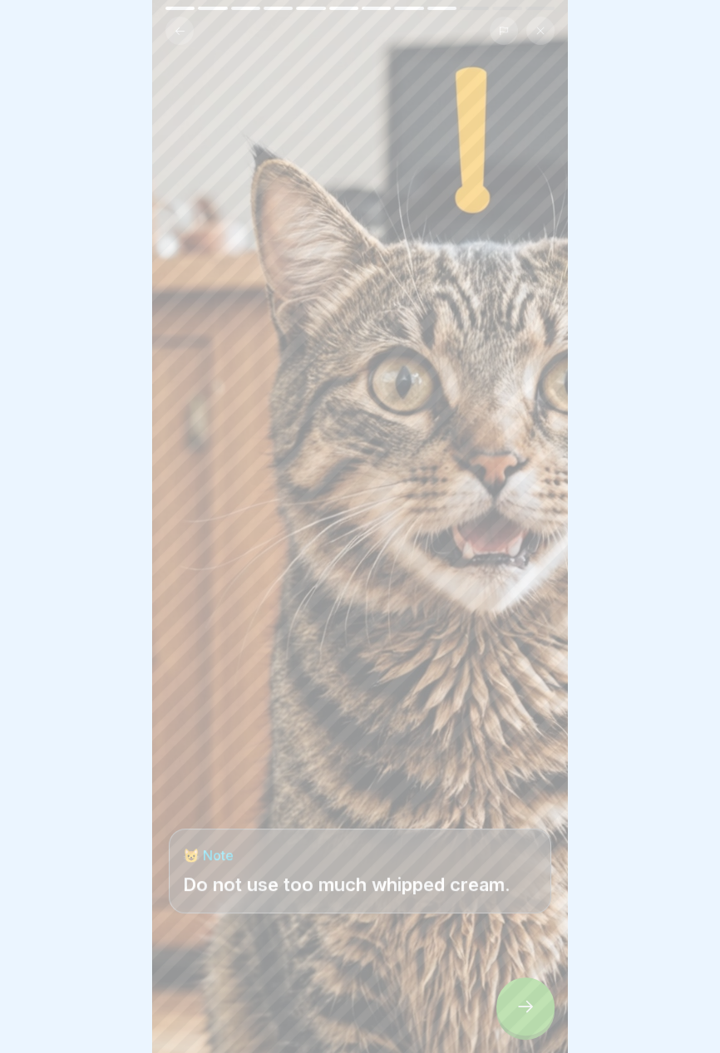
click at [527, 1018] on div at bounding box center [525, 1007] width 58 height 58
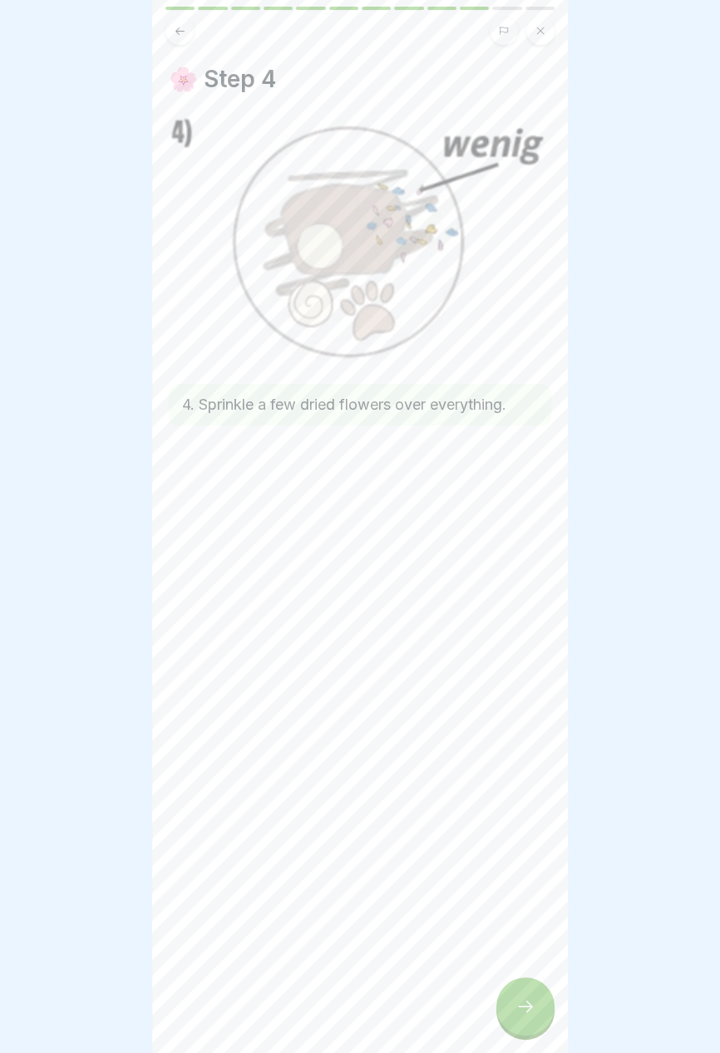
click at [523, 1016] on icon at bounding box center [525, 1007] width 20 height 20
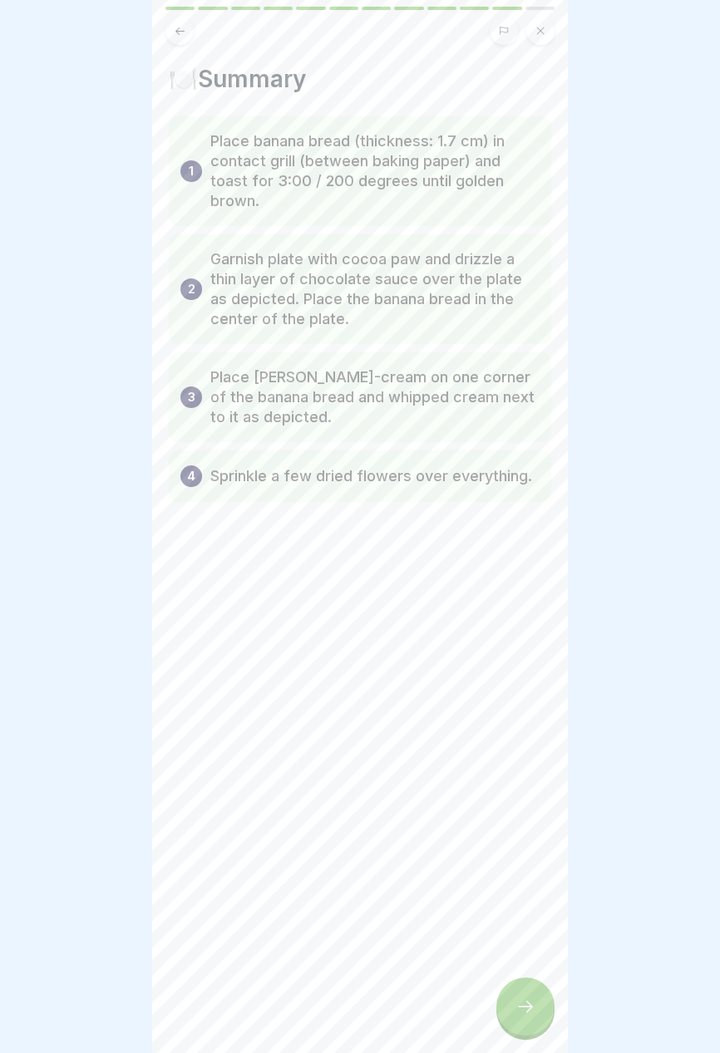
click at [522, 1014] on icon at bounding box center [525, 1007] width 20 height 20
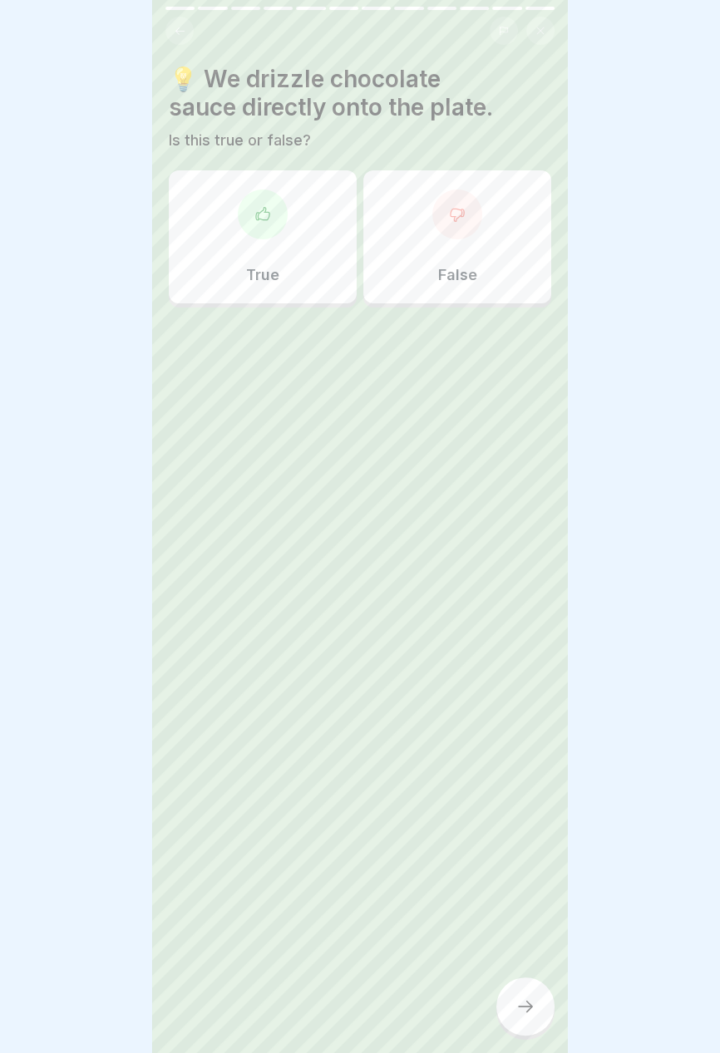
click at [477, 265] on div "False" at bounding box center [457, 236] width 188 height 133
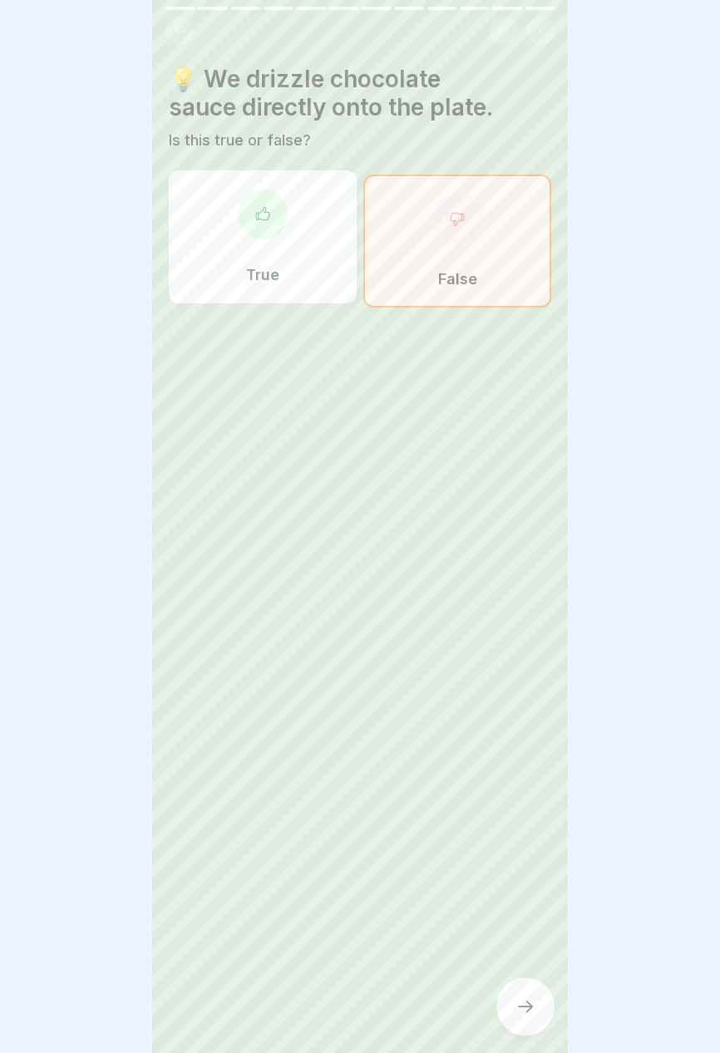
click at [527, 1007] on icon at bounding box center [525, 1007] width 20 height 20
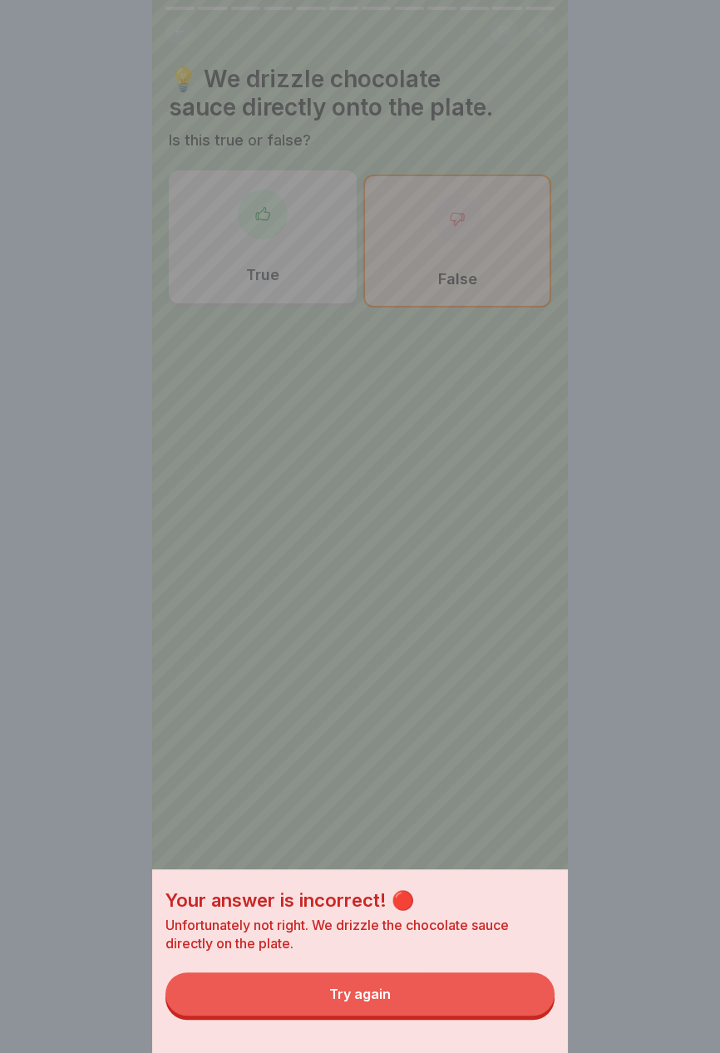
click at [475, 995] on button "Try again" at bounding box center [359, 994] width 389 height 43
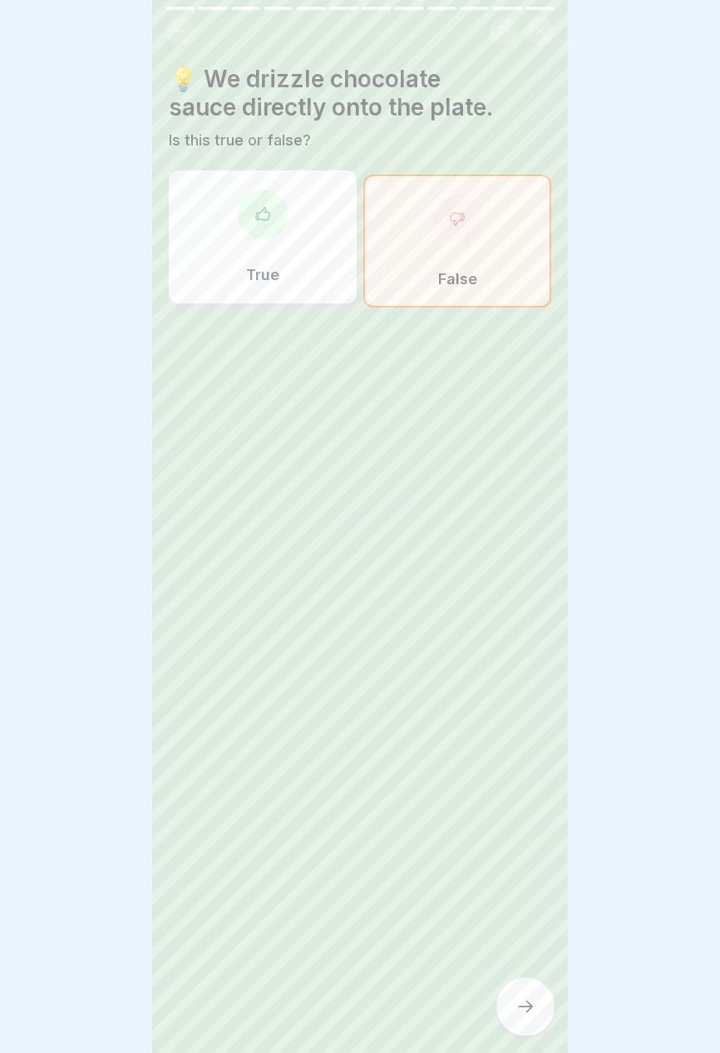
click at [307, 260] on div "True" at bounding box center [263, 236] width 188 height 133
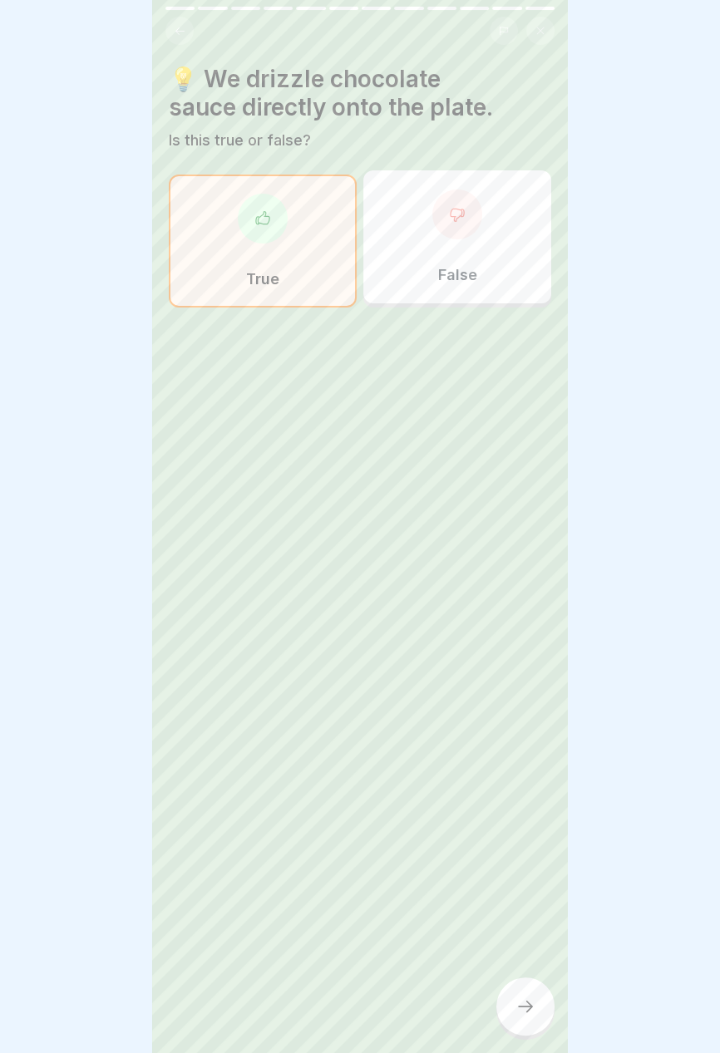
click at [523, 1012] on icon at bounding box center [525, 1007] width 20 height 20
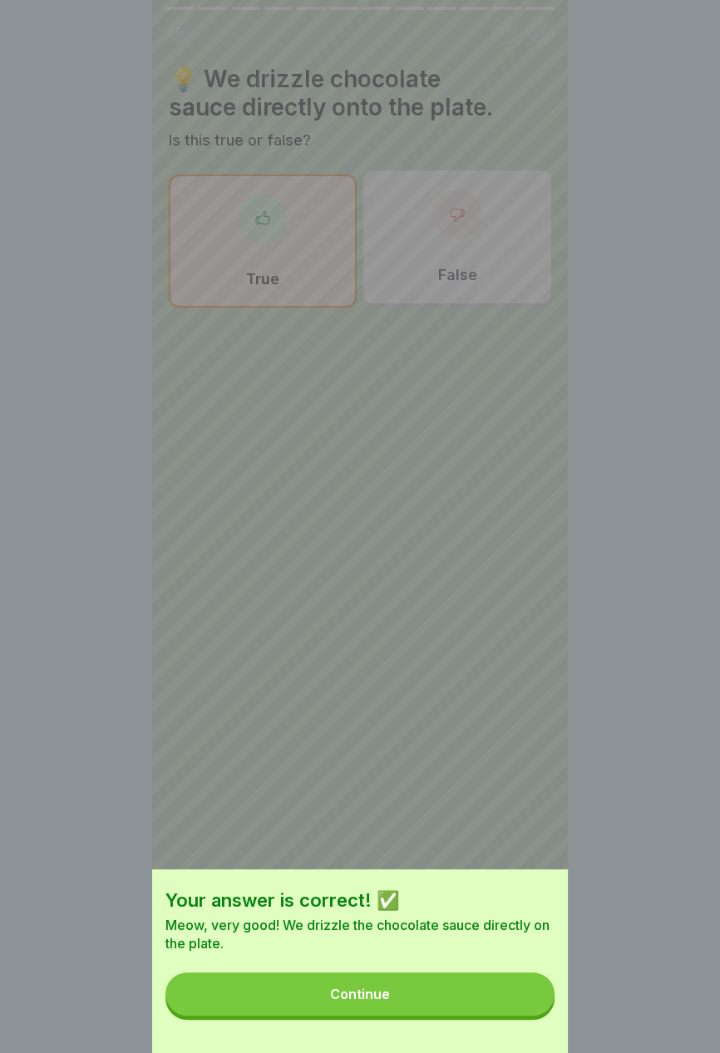
click at [488, 996] on button "Continue" at bounding box center [359, 994] width 389 height 43
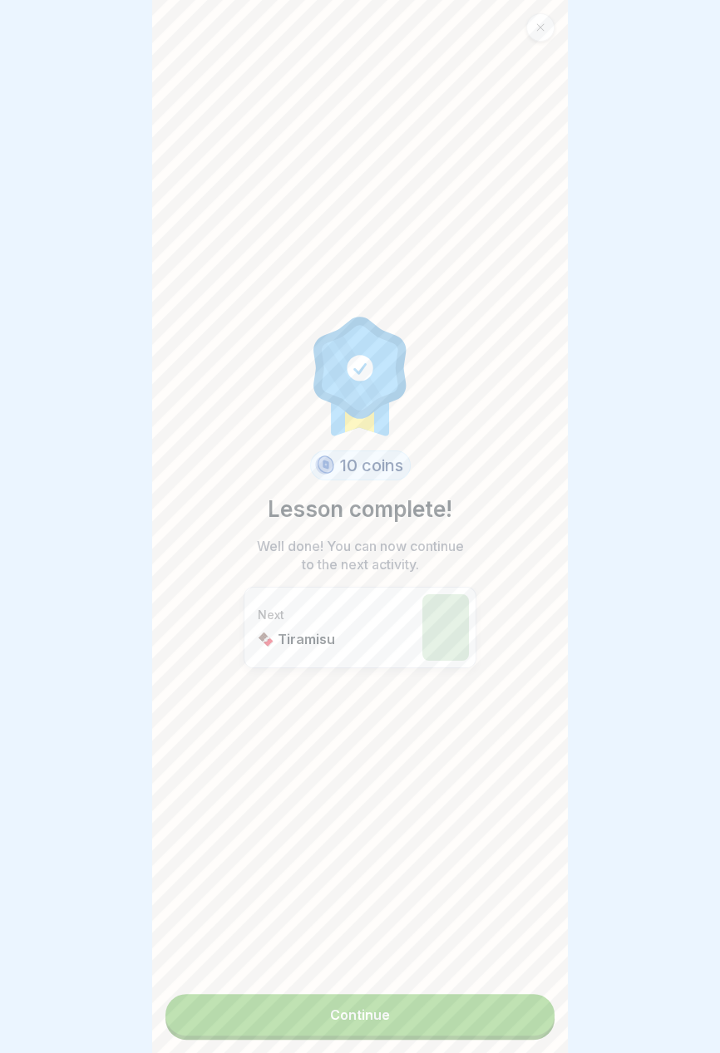
click at [472, 1027] on link "Continue" at bounding box center [359, 1015] width 389 height 42
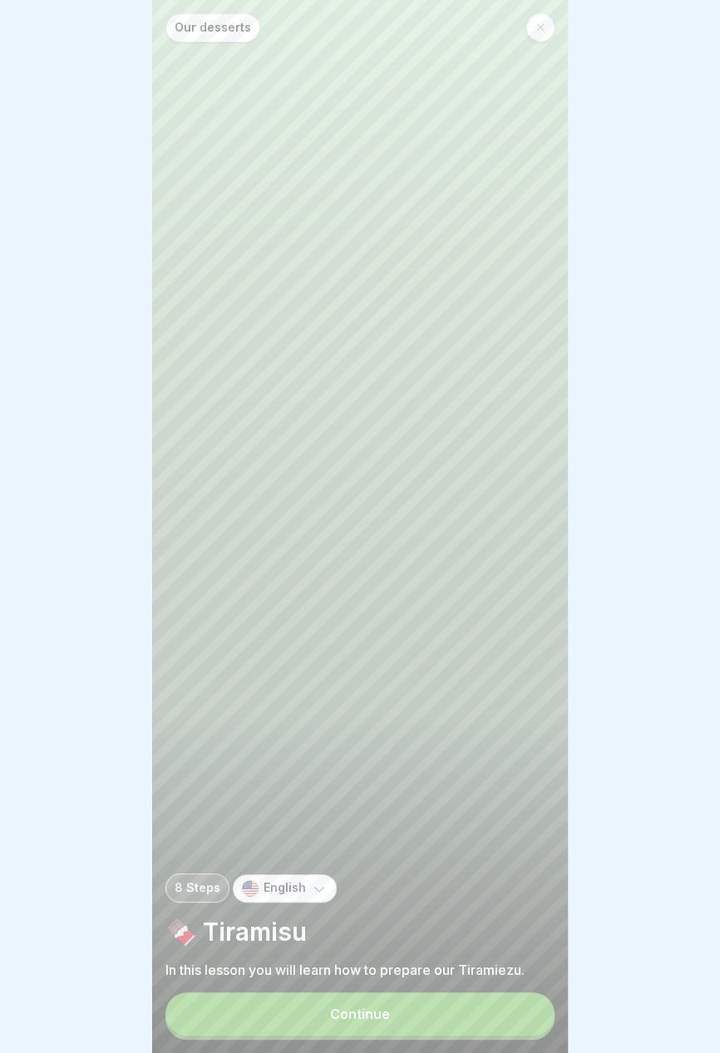
click at [478, 1023] on button "Continue" at bounding box center [359, 1014] width 389 height 43
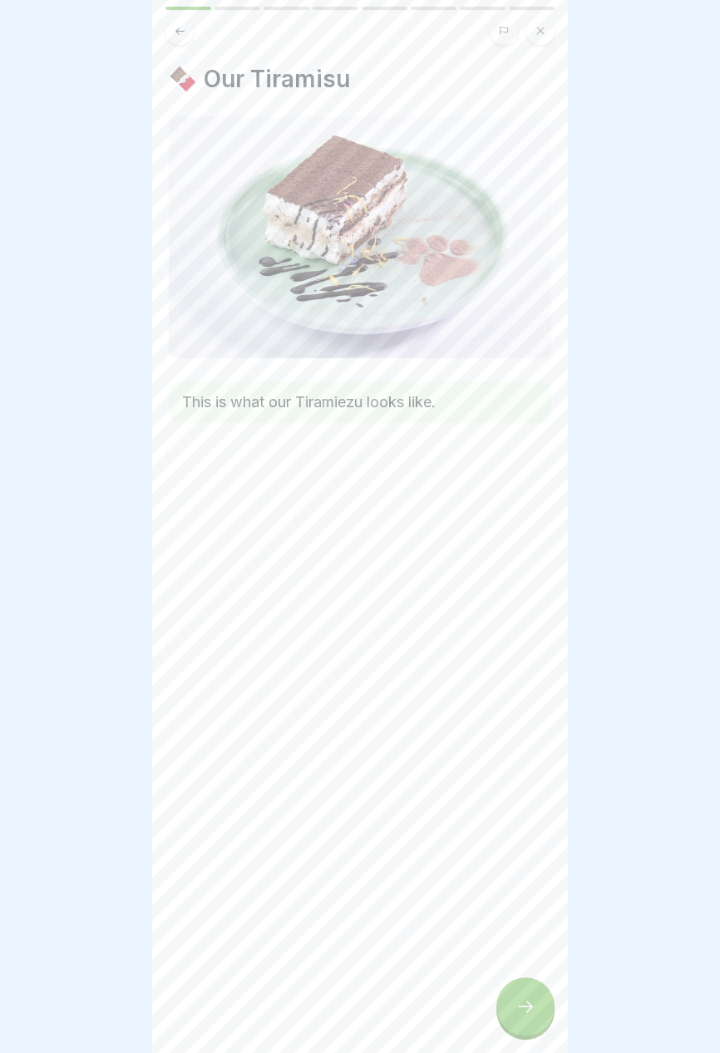
click at [512, 1018] on div at bounding box center [525, 1007] width 58 height 58
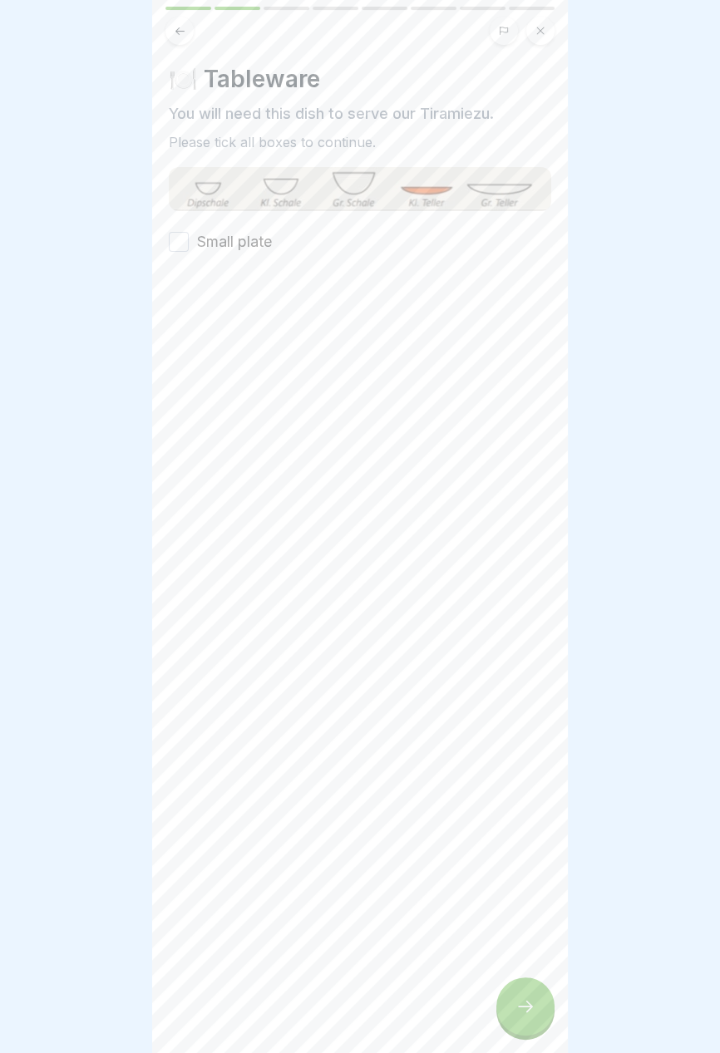
click at [256, 246] on font "Small plate" at bounding box center [234, 241] width 75 height 17
click at [189, 246] on button "Small plate" at bounding box center [179, 242] width 20 height 20
click at [530, 1006] on icon at bounding box center [525, 1007] width 15 height 12
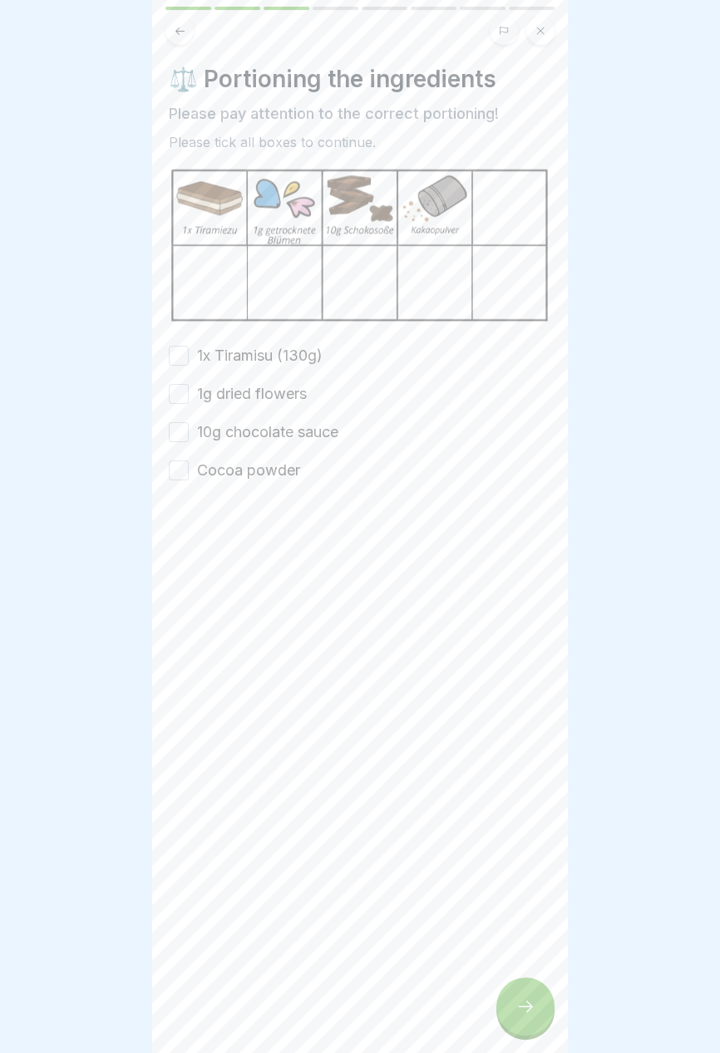
click at [303, 357] on font "1x Tiramisu (130g)" at bounding box center [260, 355] width 126 height 17
click at [189, 357] on button "1x Tiramisu (130g)" at bounding box center [179, 356] width 20 height 20
click at [293, 392] on font "1g dried flowers" at bounding box center [252, 393] width 110 height 17
click at [189, 392] on button "1g dried flowers" at bounding box center [179, 394] width 20 height 20
click at [303, 431] on font "10g chocolate sauce" at bounding box center [267, 431] width 141 height 17
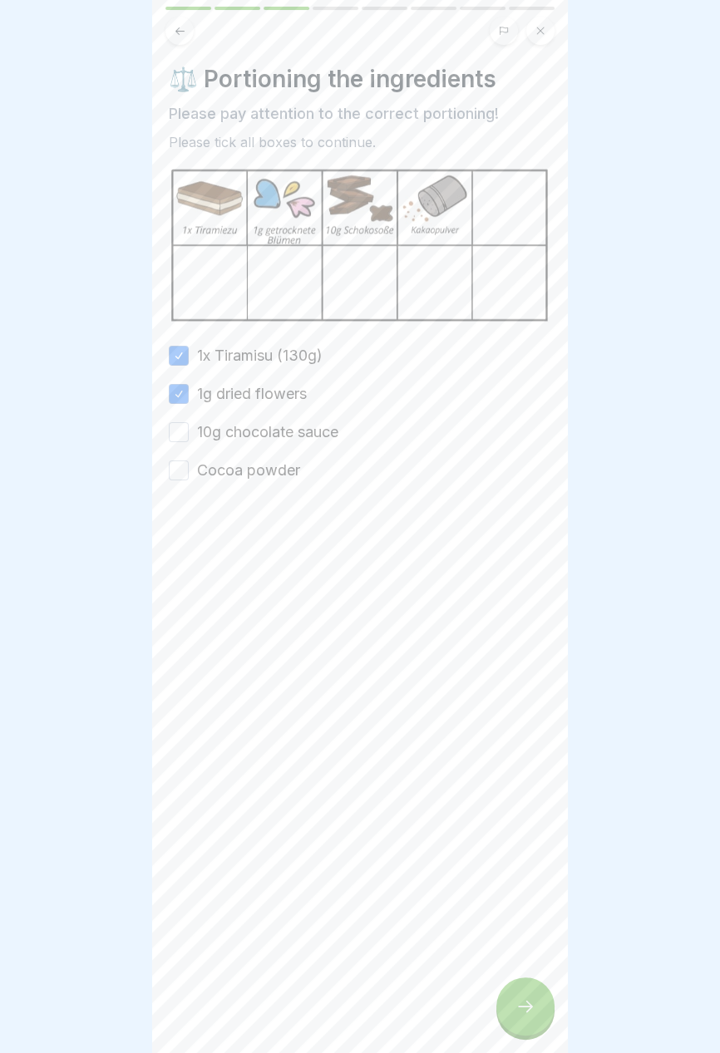
click at [189, 431] on button "10g chocolate sauce" at bounding box center [179, 432] width 20 height 20
click at [286, 472] on font "Cocoa powder" at bounding box center [248, 469] width 103 height 17
click at [189, 472] on button "Cocoa powder" at bounding box center [179, 471] width 20 height 20
click at [530, 1020] on div at bounding box center [525, 1007] width 58 height 58
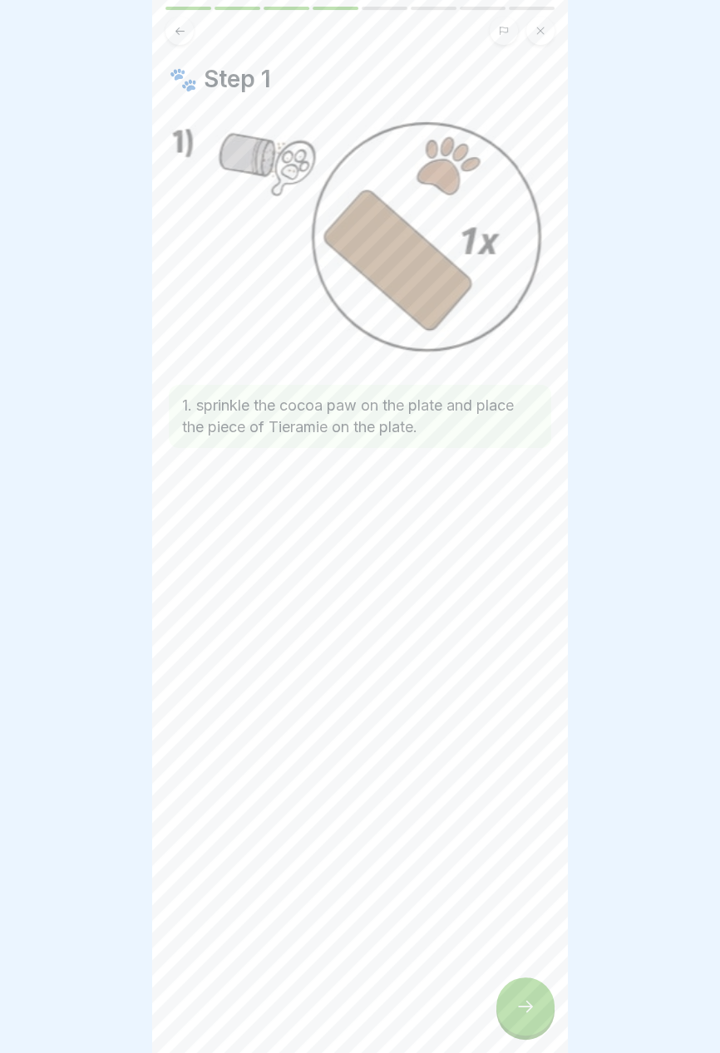
click at [529, 1025] on div at bounding box center [525, 1007] width 58 height 58
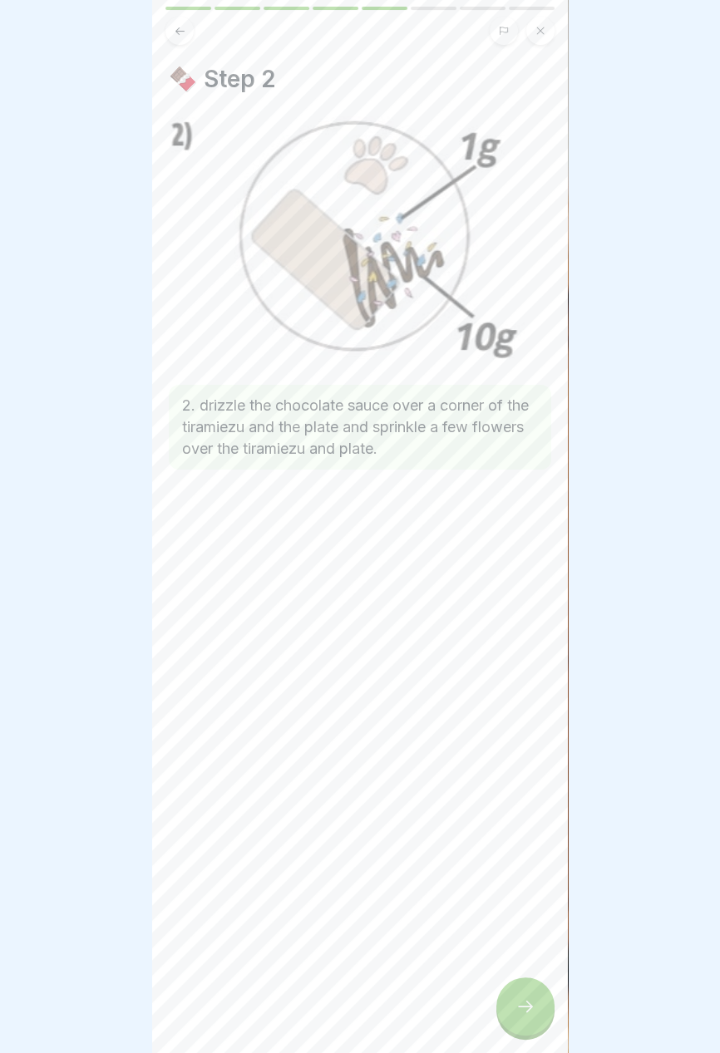
click at [527, 1023] on div at bounding box center [525, 1007] width 58 height 58
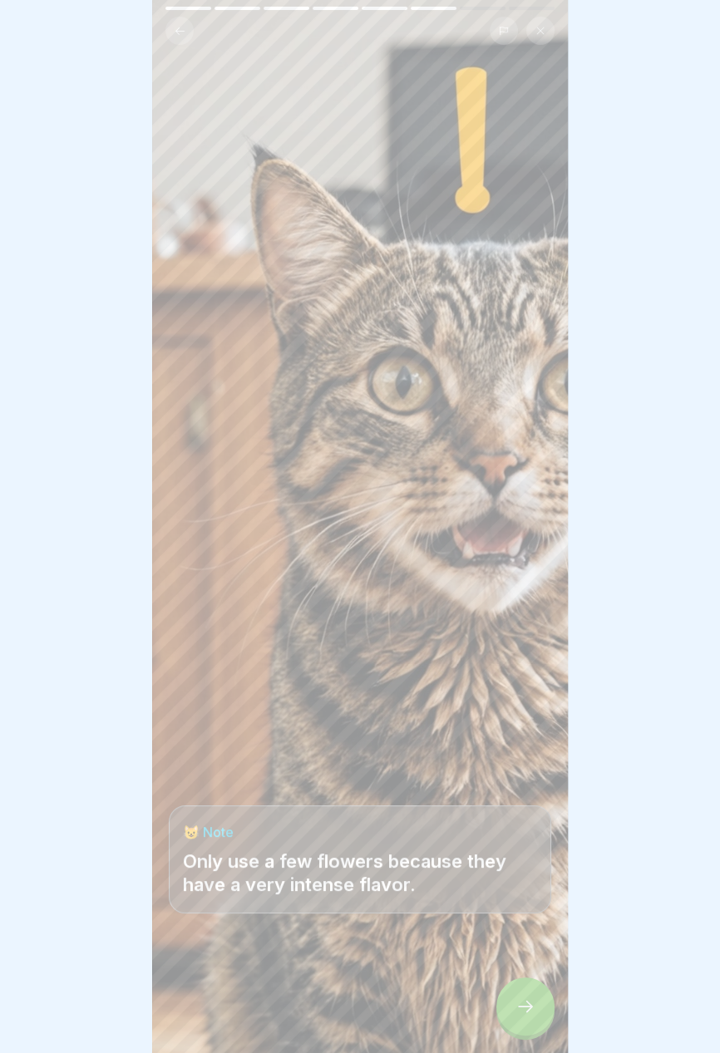
click at [530, 1012] on icon at bounding box center [525, 1007] width 20 height 20
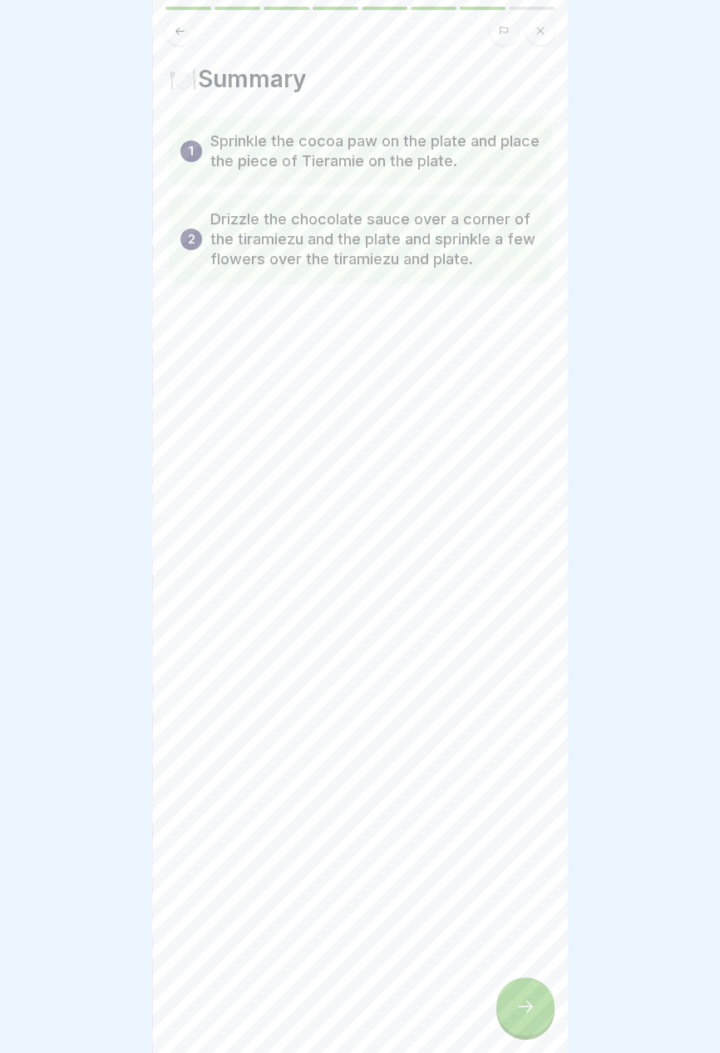
click at [531, 1015] on icon at bounding box center [525, 1007] width 20 height 20
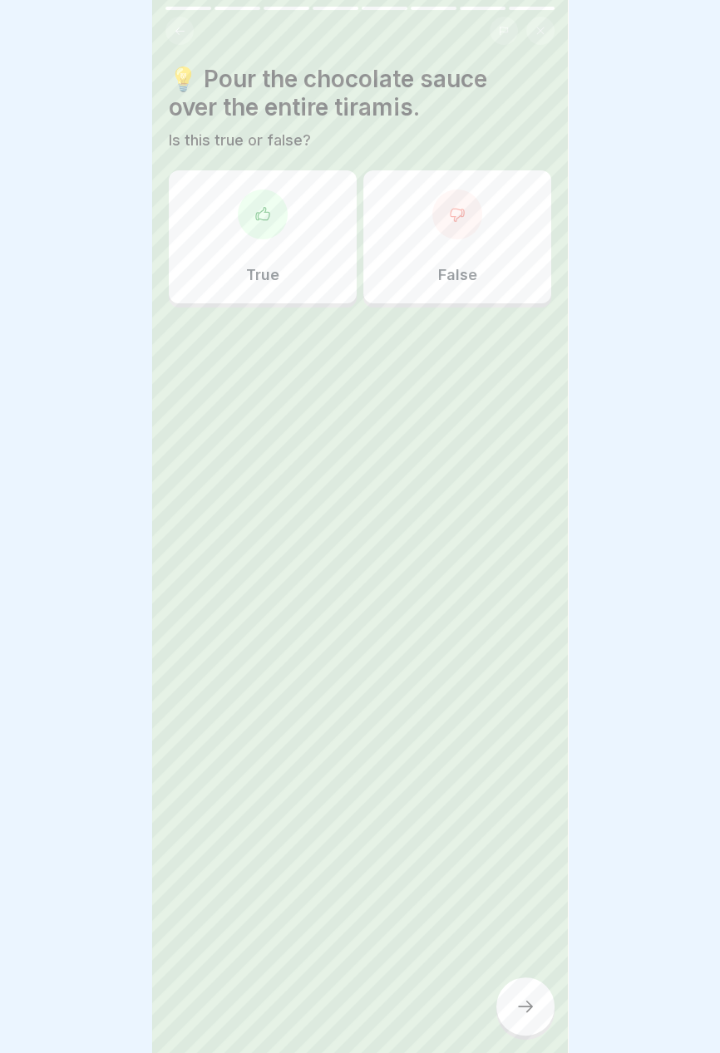
click at [461, 259] on div "False" at bounding box center [457, 236] width 188 height 133
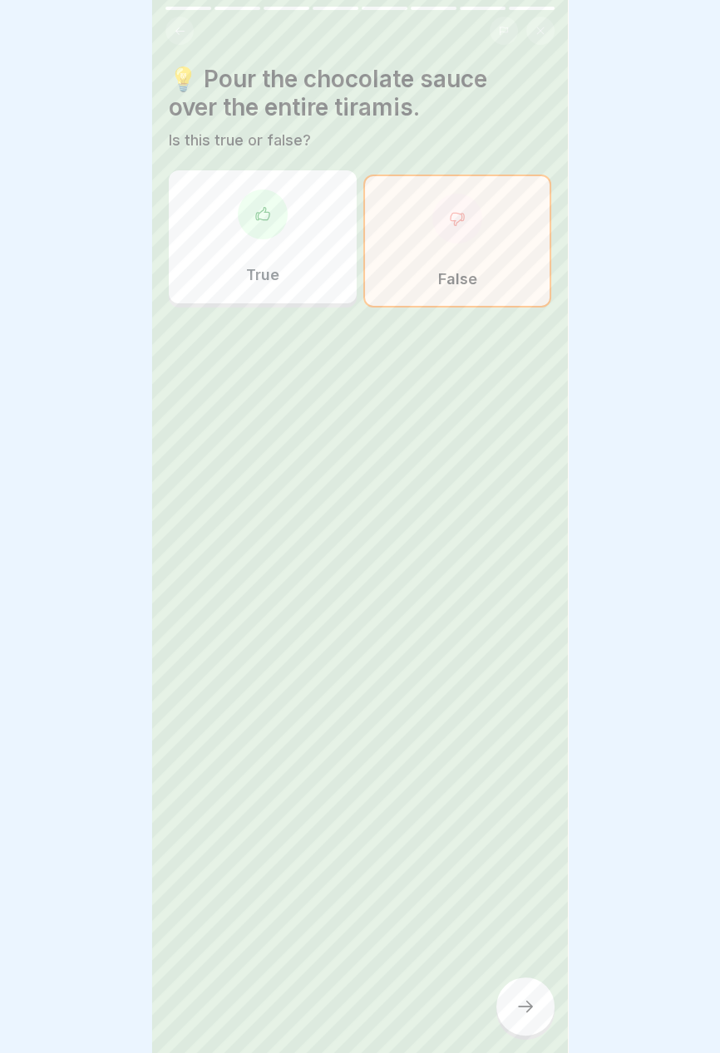
click at [530, 1013] on icon at bounding box center [525, 1007] width 20 height 20
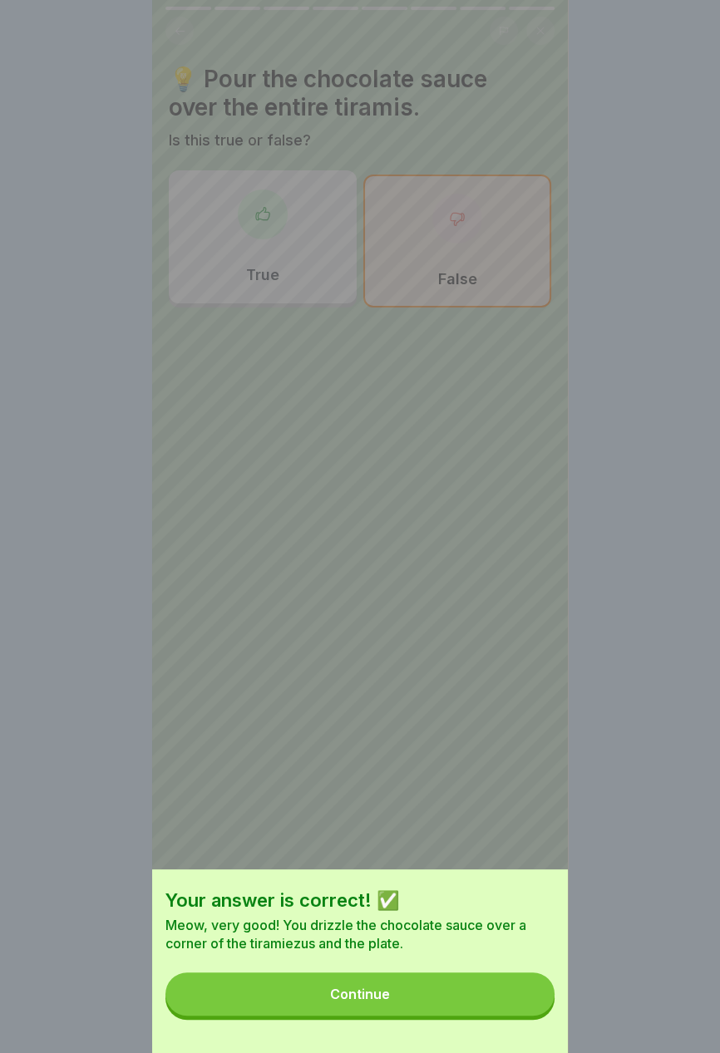
click at [466, 1002] on button "Continue" at bounding box center [359, 994] width 389 height 43
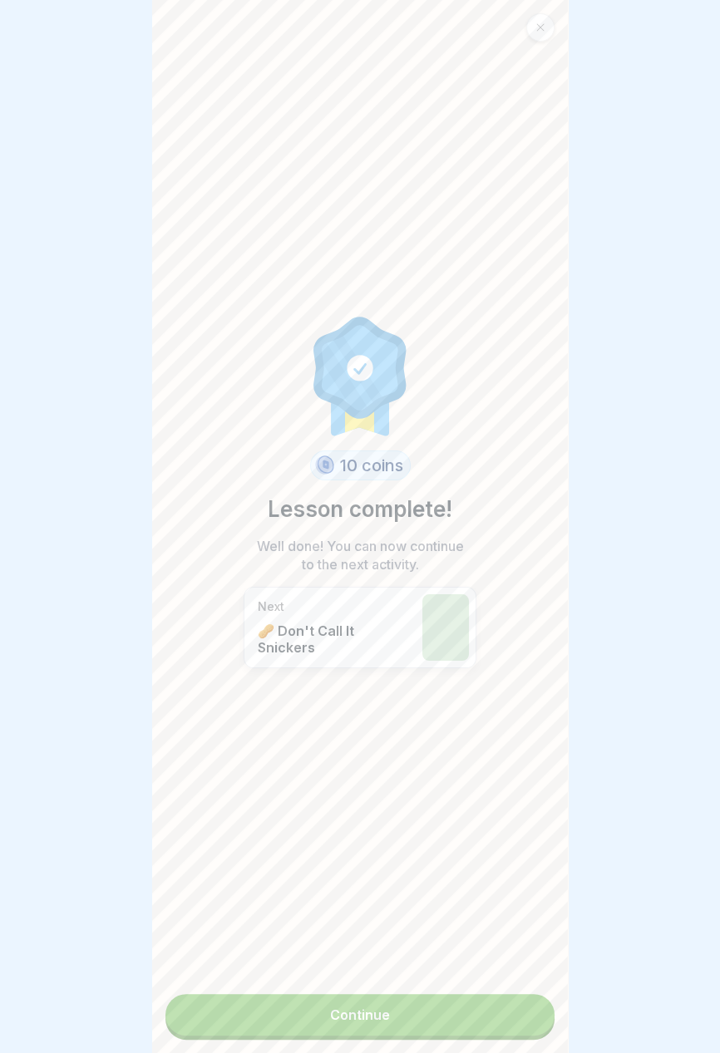
click at [462, 1028] on link "Continue" at bounding box center [359, 1015] width 389 height 42
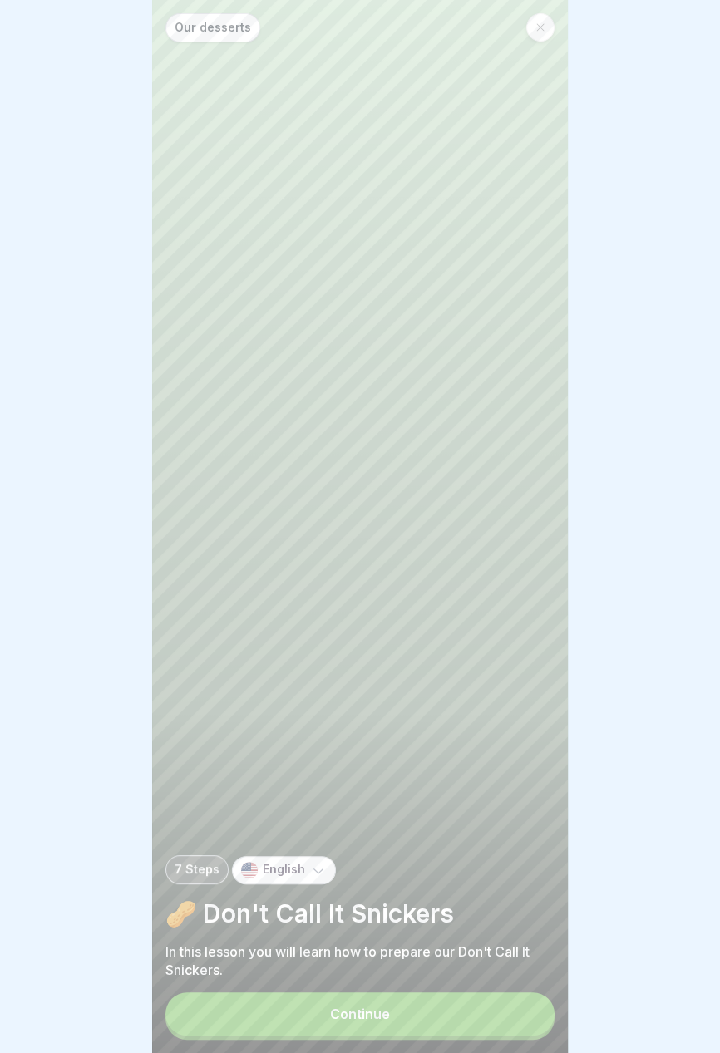
click at [428, 1023] on button "Continue" at bounding box center [359, 1014] width 389 height 43
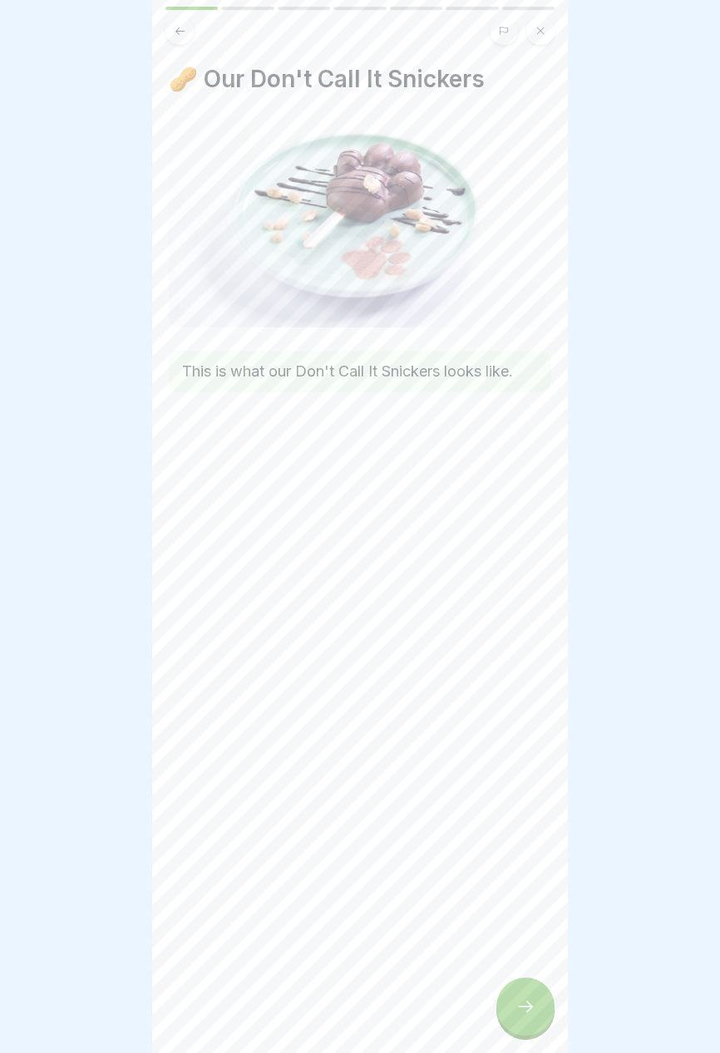
click at [523, 1011] on icon at bounding box center [525, 1007] width 20 height 20
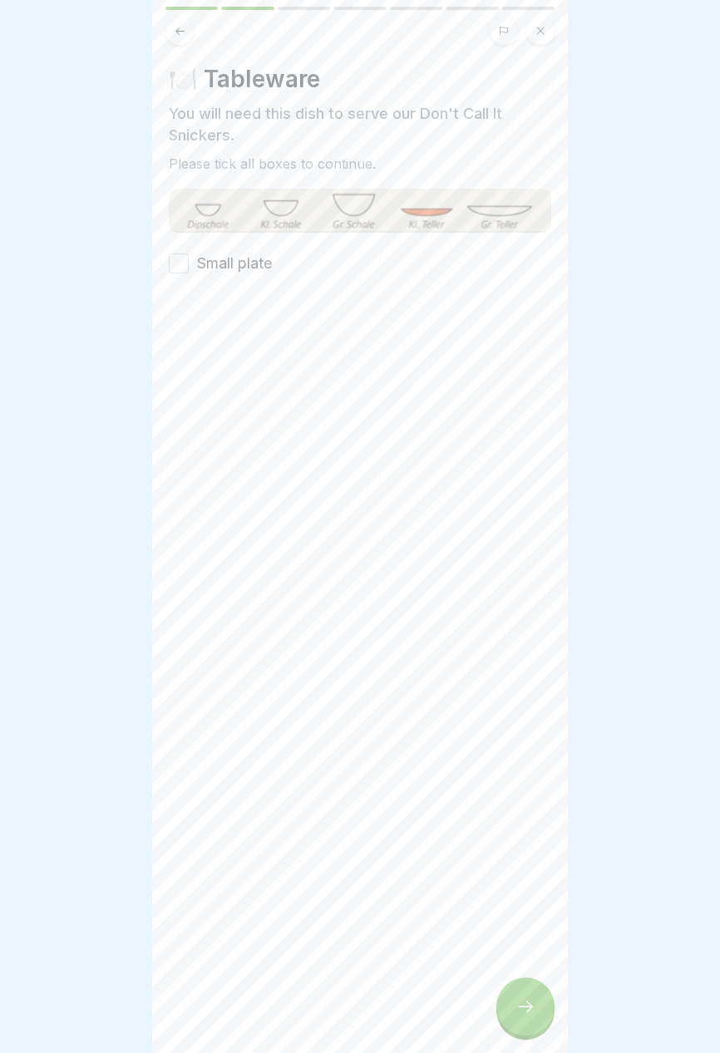
click at [259, 262] on font "Small plate" at bounding box center [234, 262] width 75 height 17
click at [189, 262] on button "Small plate" at bounding box center [179, 264] width 20 height 20
click at [532, 1011] on icon at bounding box center [525, 1007] width 20 height 20
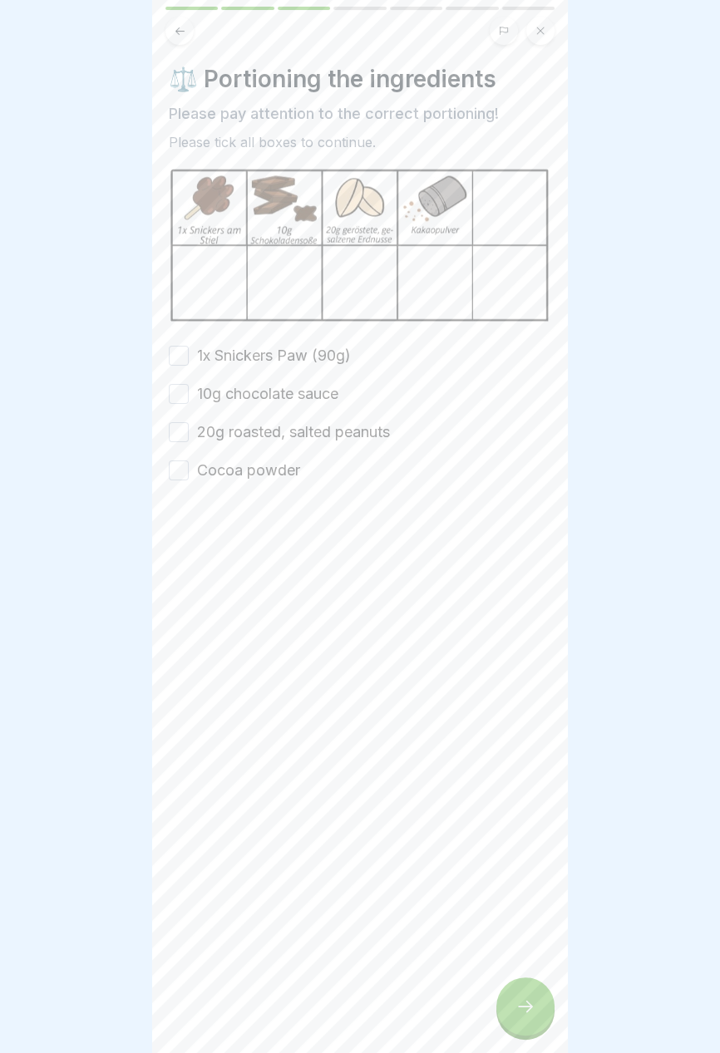
click at [339, 357] on font "1x Snickers Paw (90g)" at bounding box center [274, 355] width 154 height 17
click at [189, 357] on button "1x Snickers Paw (90g)" at bounding box center [179, 356] width 20 height 20
click at [323, 395] on font "10g chocolate sauce" at bounding box center [267, 393] width 141 height 17
click at [189, 395] on button "10g chocolate sauce" at bounding box center [179, 394] width 20 height 20
click at [355, 426] on font "20g roasted, salted peanuts" at bounding box center [293, 431] width 193 height 17
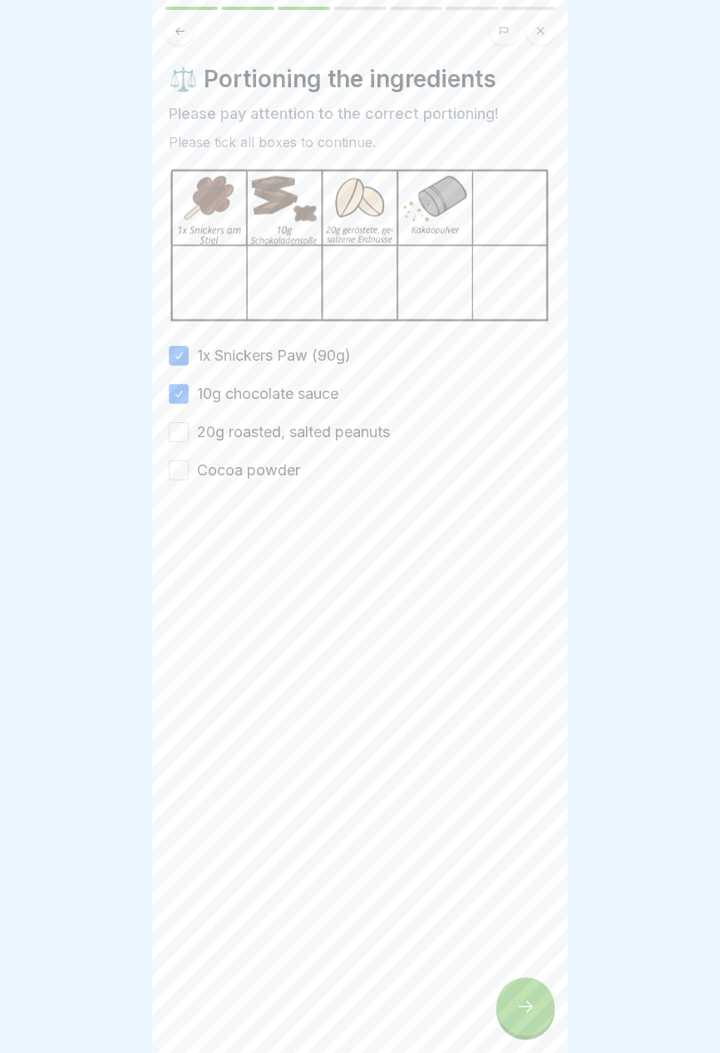
click at [189, 426] on button "20g roasted, salted peanuts" at bounding box center [179, 432] width 20 height 20
click at [280, 468] on font "Cocoa powder" at bounding box center [248, 469] width 103 height 17
click at [189, 468] on button "Cocoa powder" at bounding box center [179, 471] width 20 height 20
click at [525, 1009] on icon at bounding box center [525, 1007] width 20 height 20
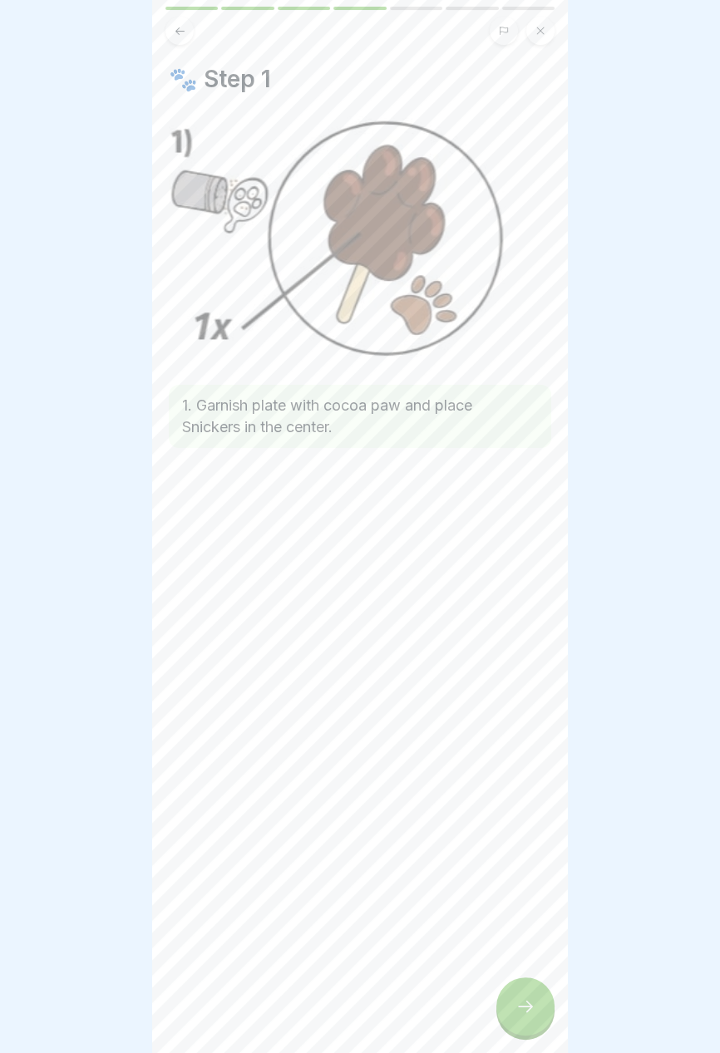
click at [515, 1018] on div at bounding box center [525, 1007] width 58 height 58
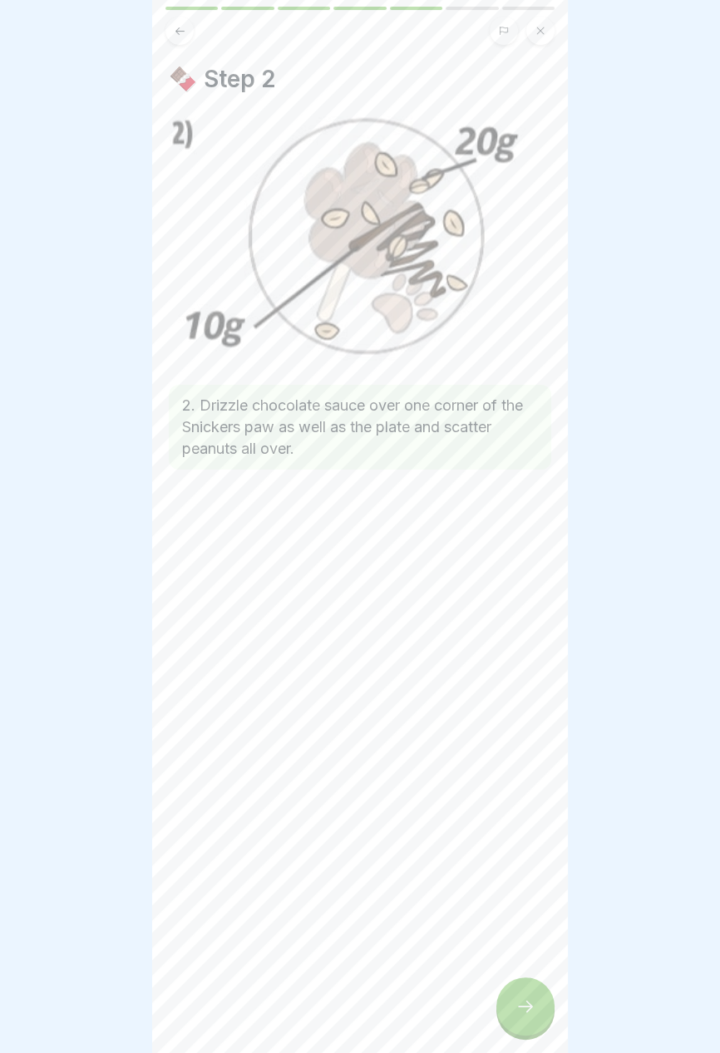
click at [520, 1018] on div at bounding box center [525, 1007] width 58 height 58
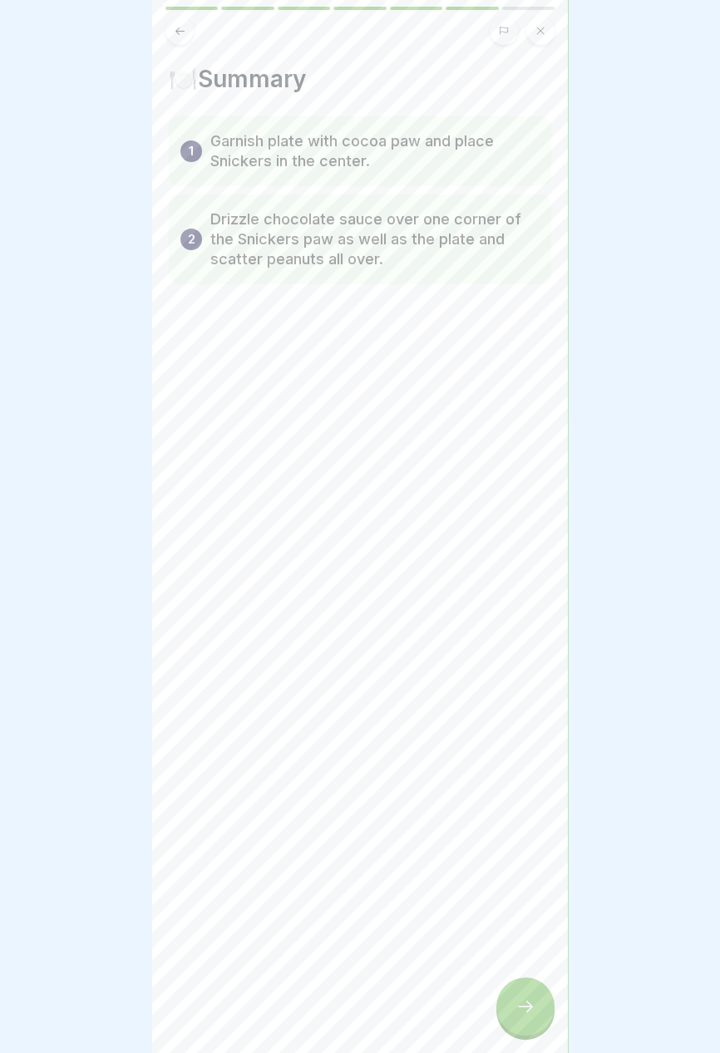
click at [523, 1020] on div at bounding box center [525, 1007] width 58 height 58
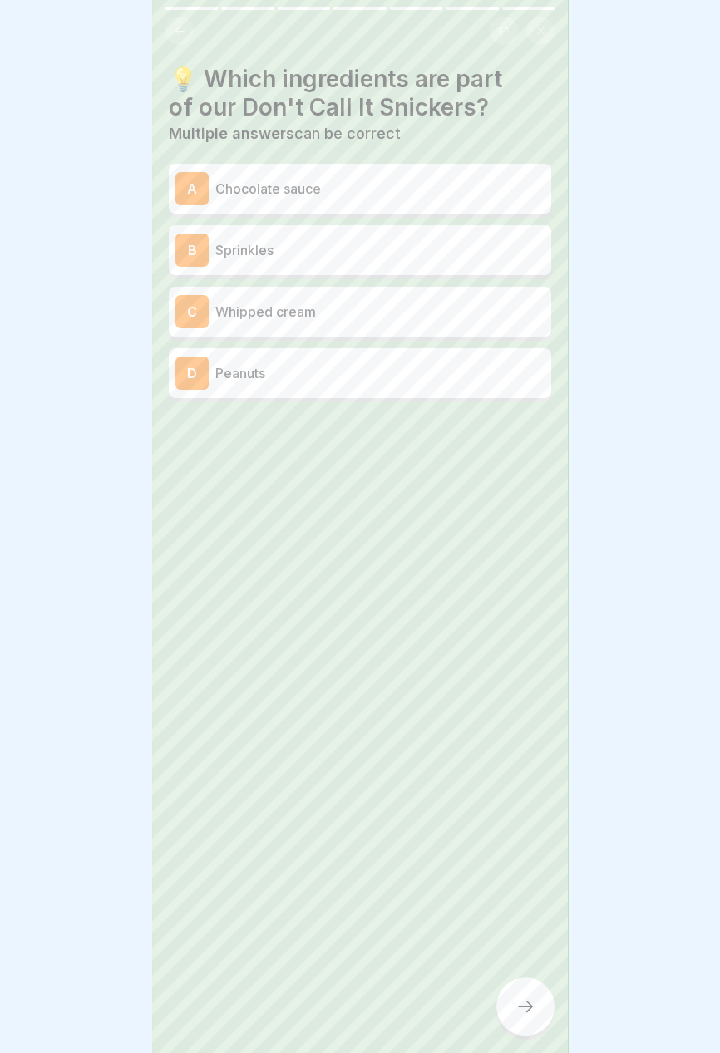
click at [476, 185] on p "Chocolate sauce" at bounding box center [379, 189] width 329 height 20
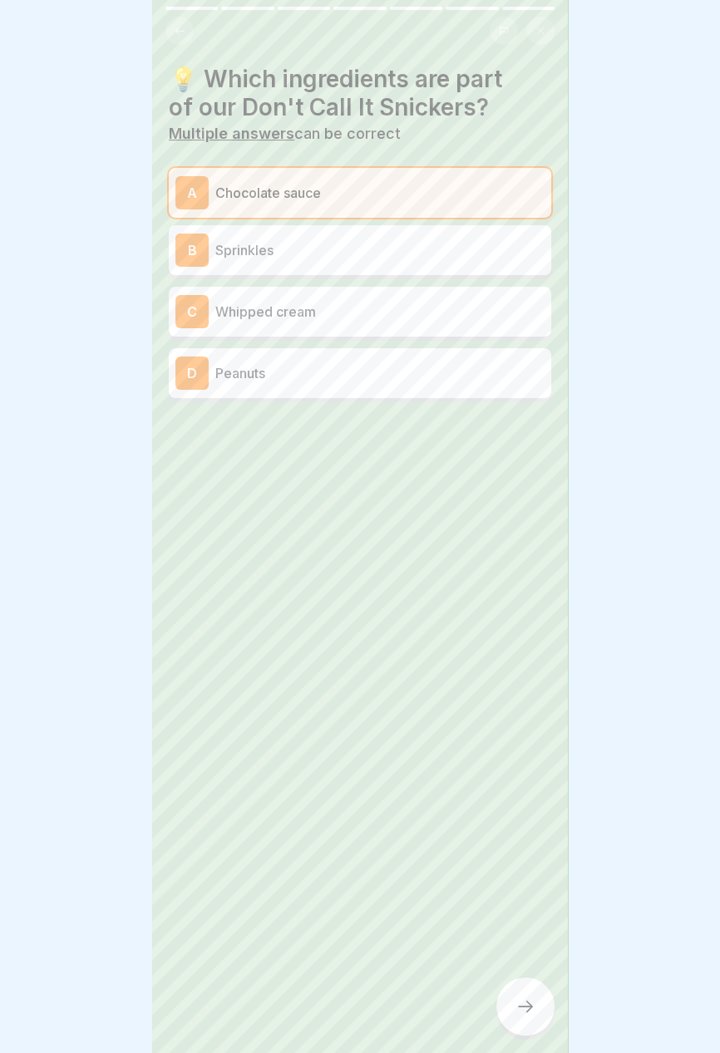
click at [471, 268] on div "B Sprinkles" at bounding box center [360, 250] width 382 height 50
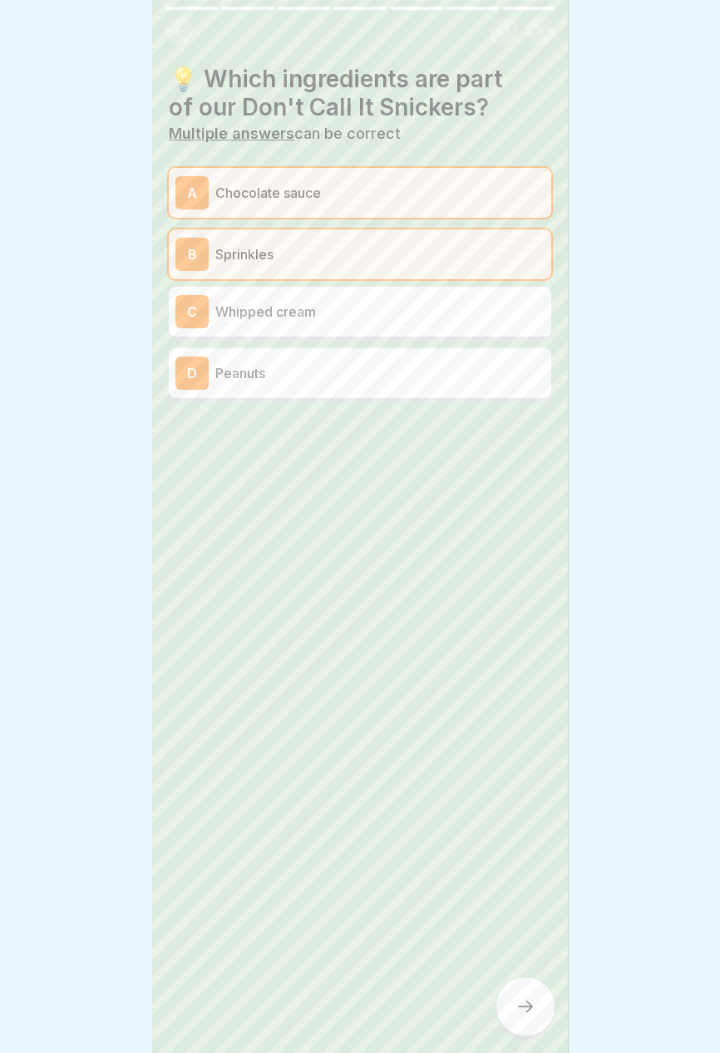
click at [468, 322] on div "C Whipped cream" at bounding box center [359, 311] width 369 height 33
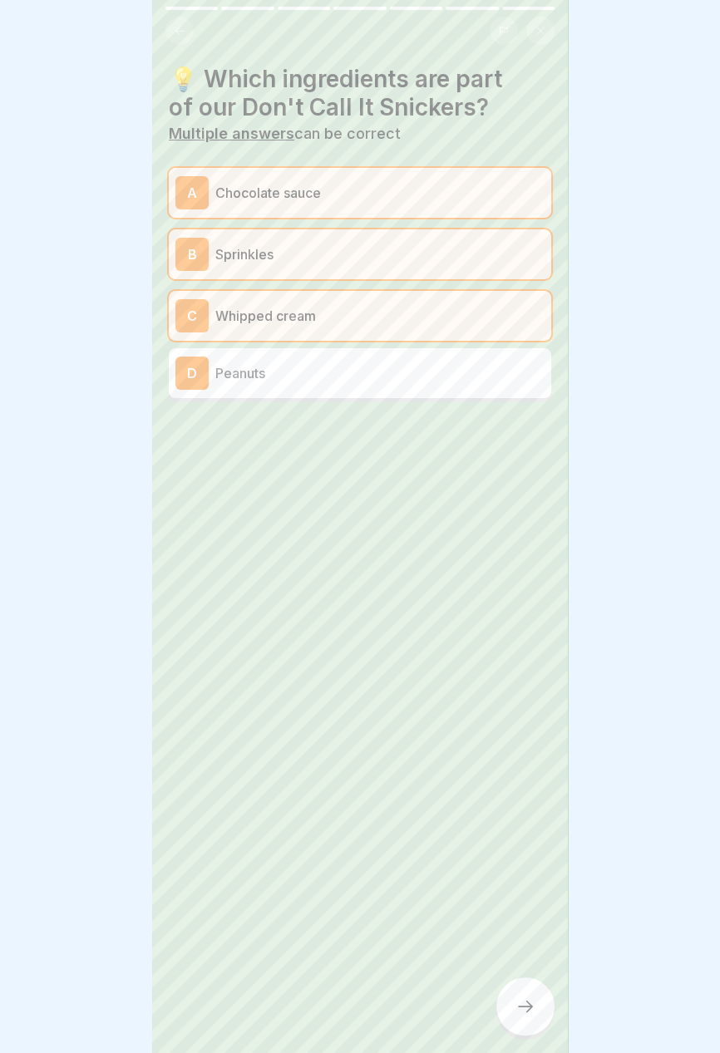
click at [468, 311] on p "Whipped cream" at bounding box center [379, 316] width 329 height 20
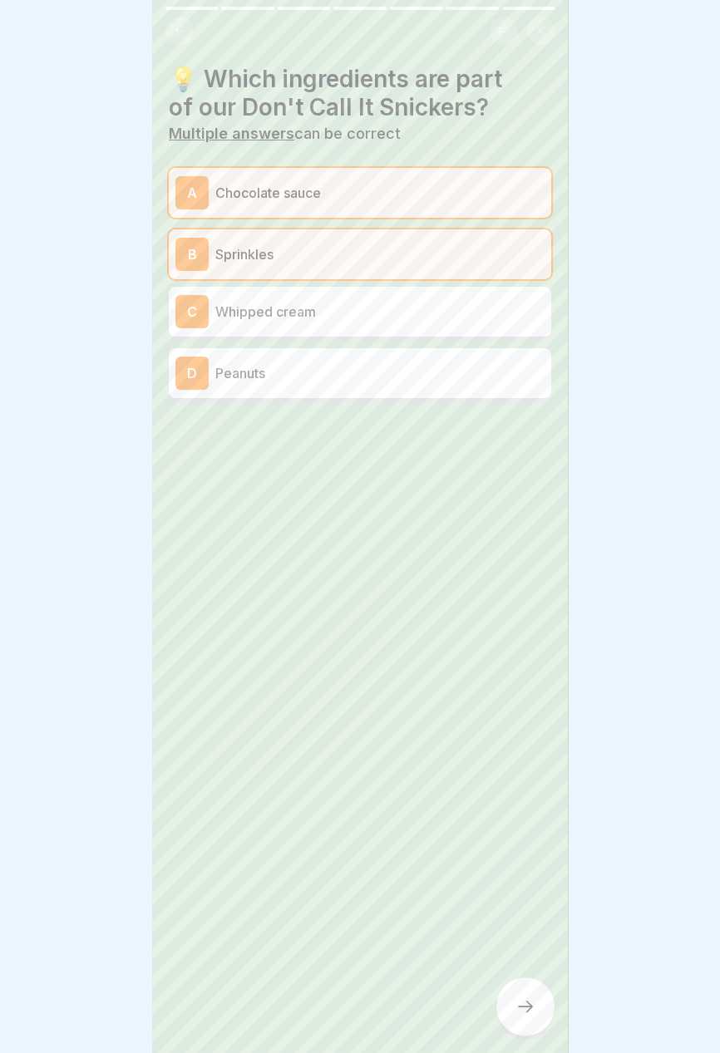
click at [462, 382] on p "Peanuts" at bounding box center [379, 373] width 329 height 20
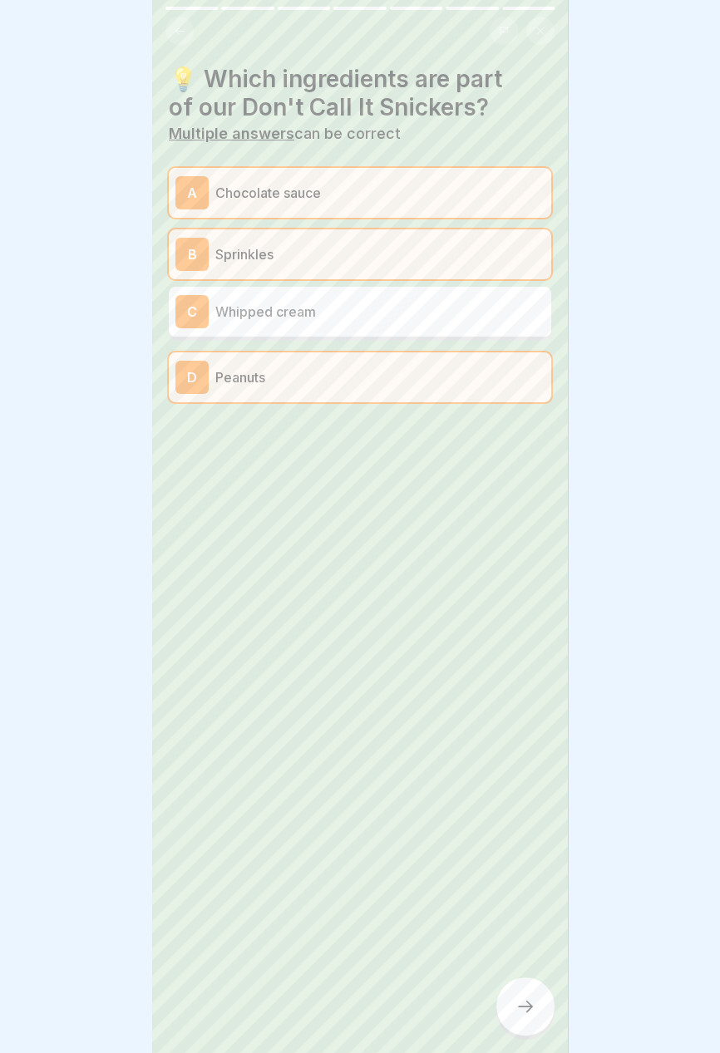
click at [531, 1015] on icon at bounding box center [525, 1007] width 20 height 20
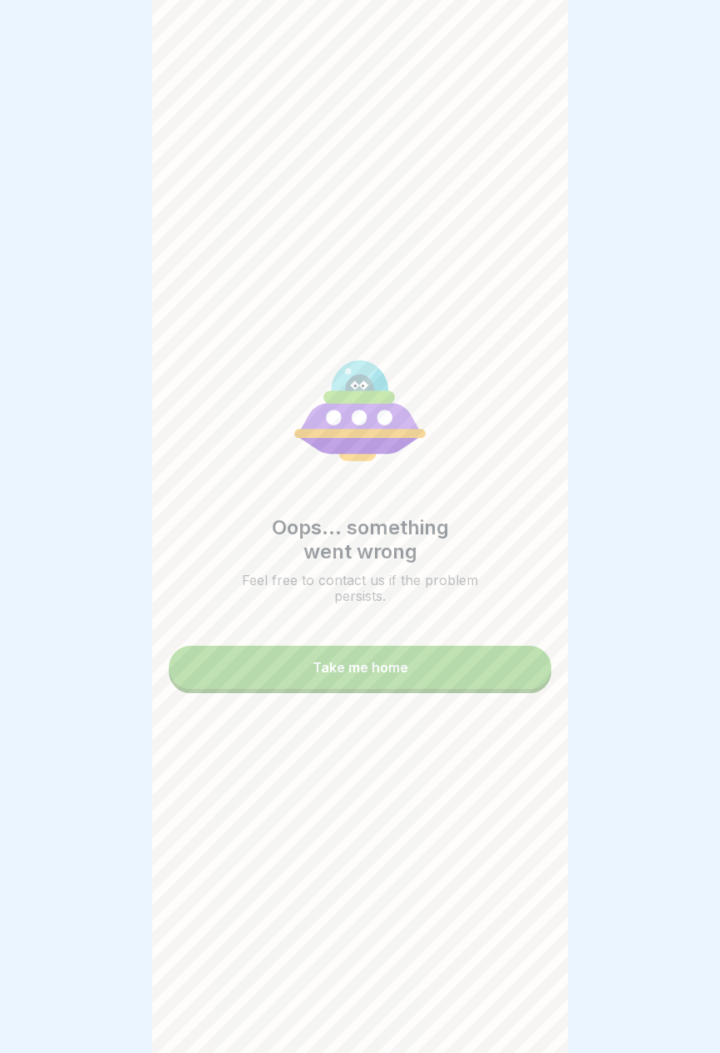
click at [457, 668] on button "Take me home" at bounding box center [360, 667] width 382 height 43
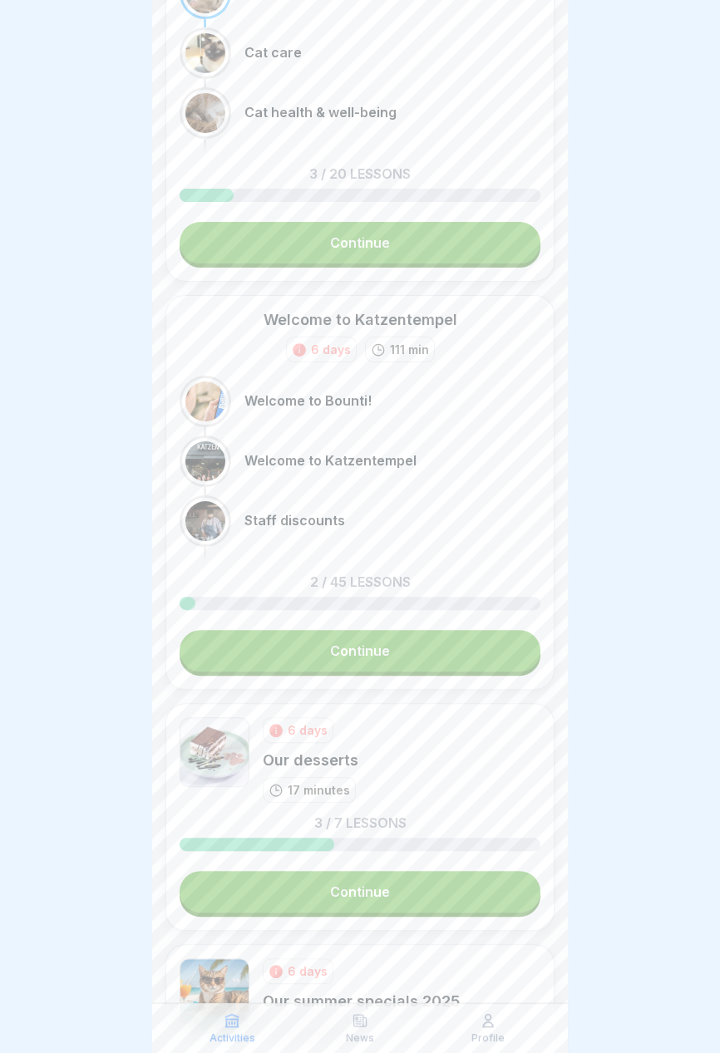
scroll to position [180, 0]
click at [309, 725] on font "6 days" at bounding box center [308, 730] width 40 height 14
click at [334, 790] on font "17 minutes" at bounding box center [319, 790] width 62 height 14
click at [412, 893] on link "Continue" at bounding box center [360, 892] width 361 height 42
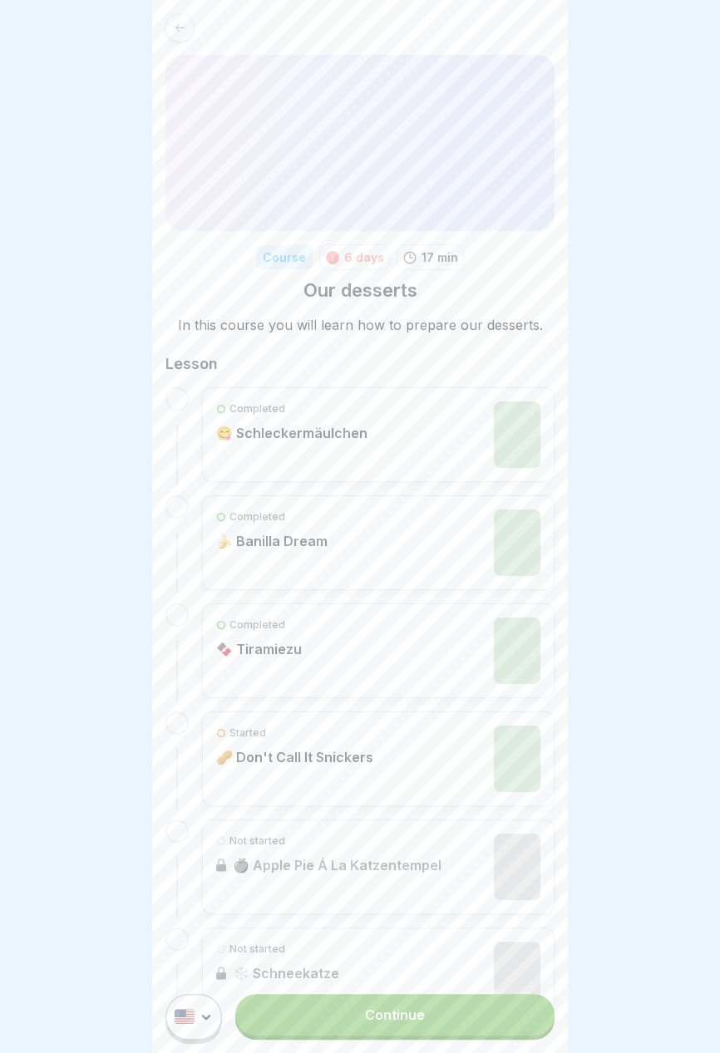
click at [412, 894] on div "Not started 🍎 Apple Pie Á La Katzentempel" at bounding box center [378, 867] width 352 height 95
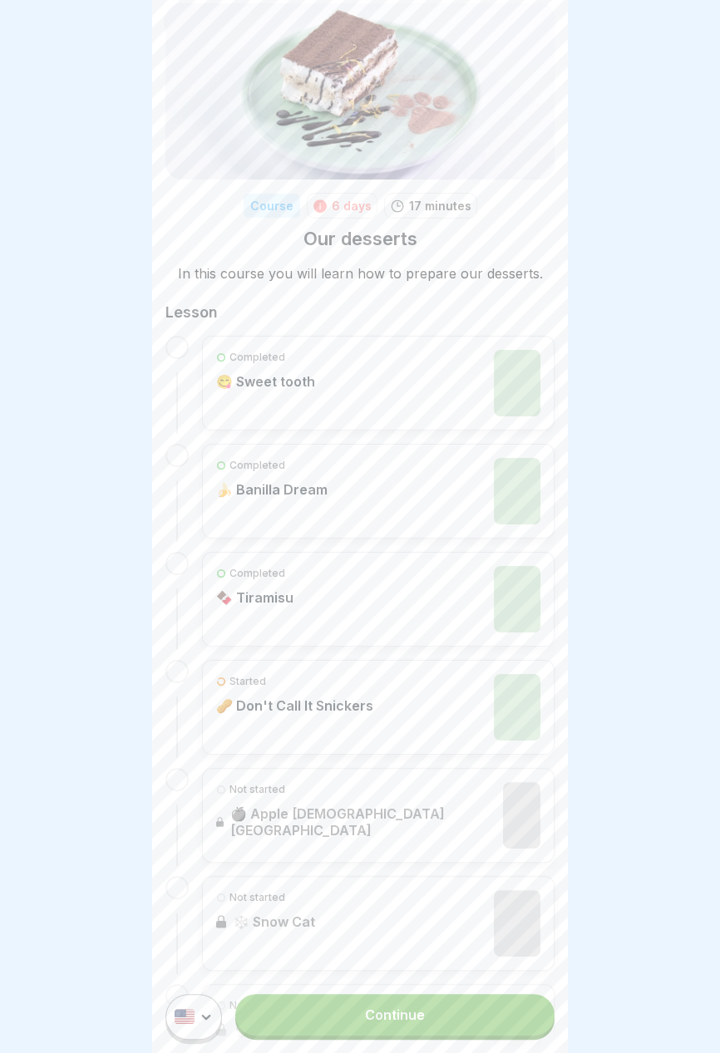
scroll to position [91, 0]
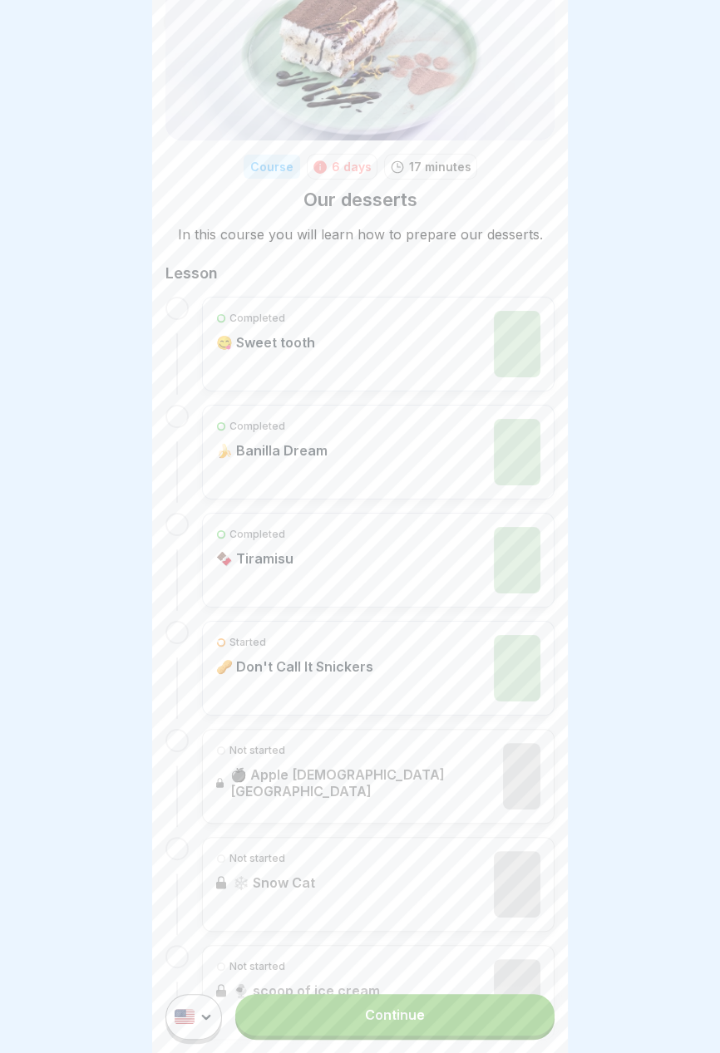
click at [489, 674] on div "Started 🥜 Don't Call It Snickers" at bounding box center [378, 668] width 324 height 67
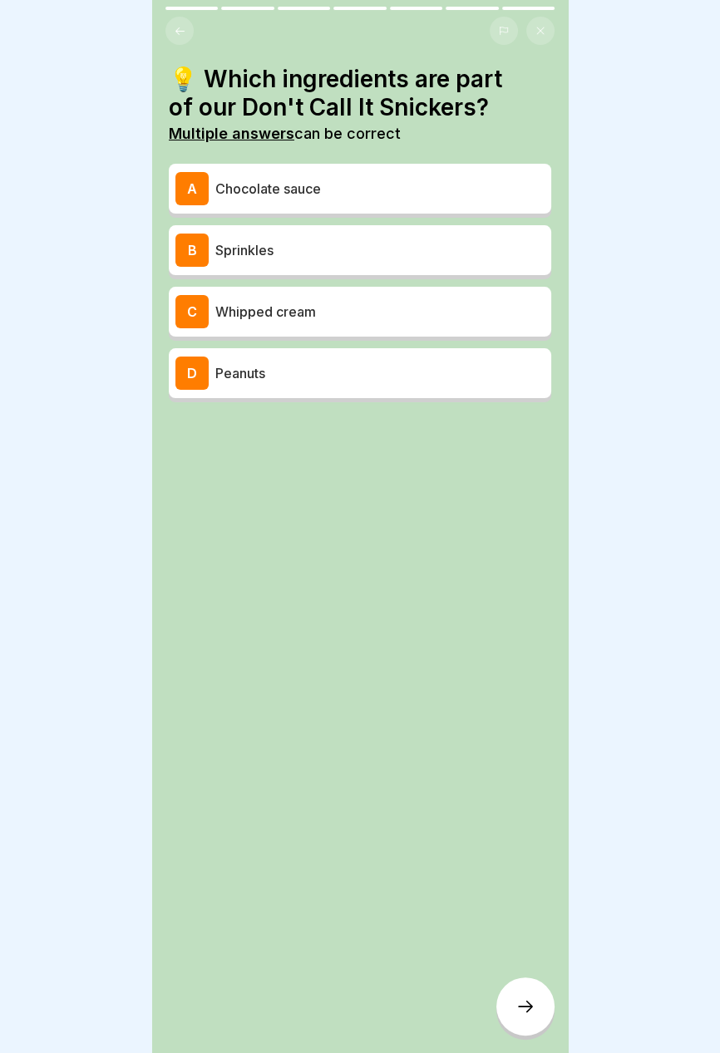
click at [478, 187] on p "Chocolate sauce" at bounding box center [379, 189] width 329 height 20
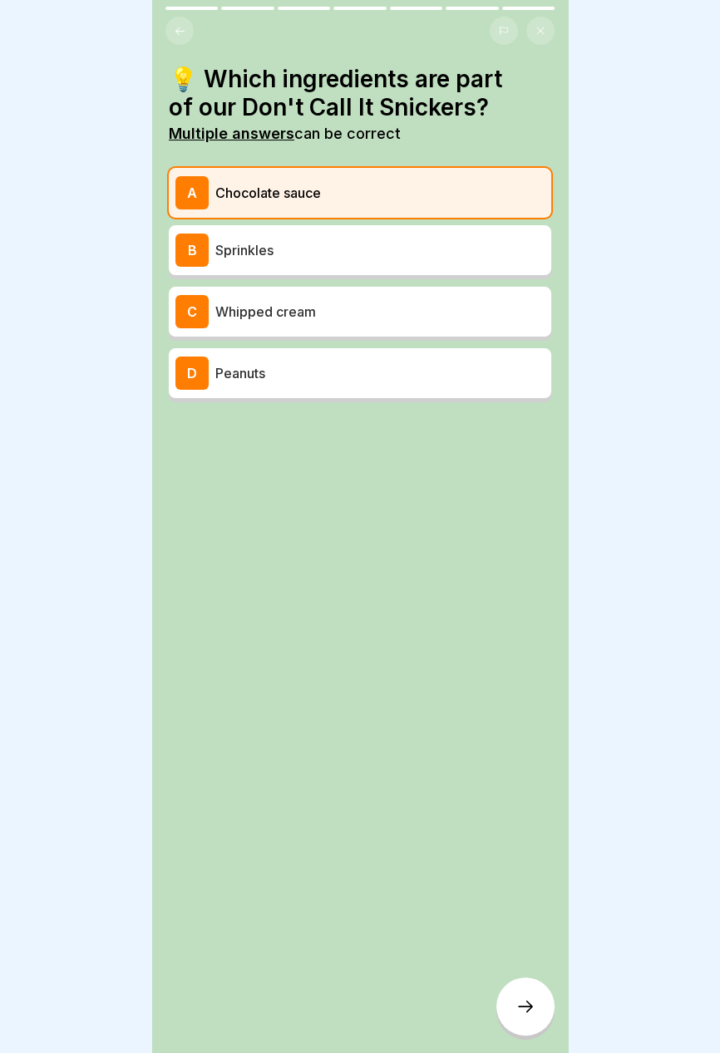
click at [474, 247] on p "Sprinkles" at bounding box center [379, 250] width 329 height 20
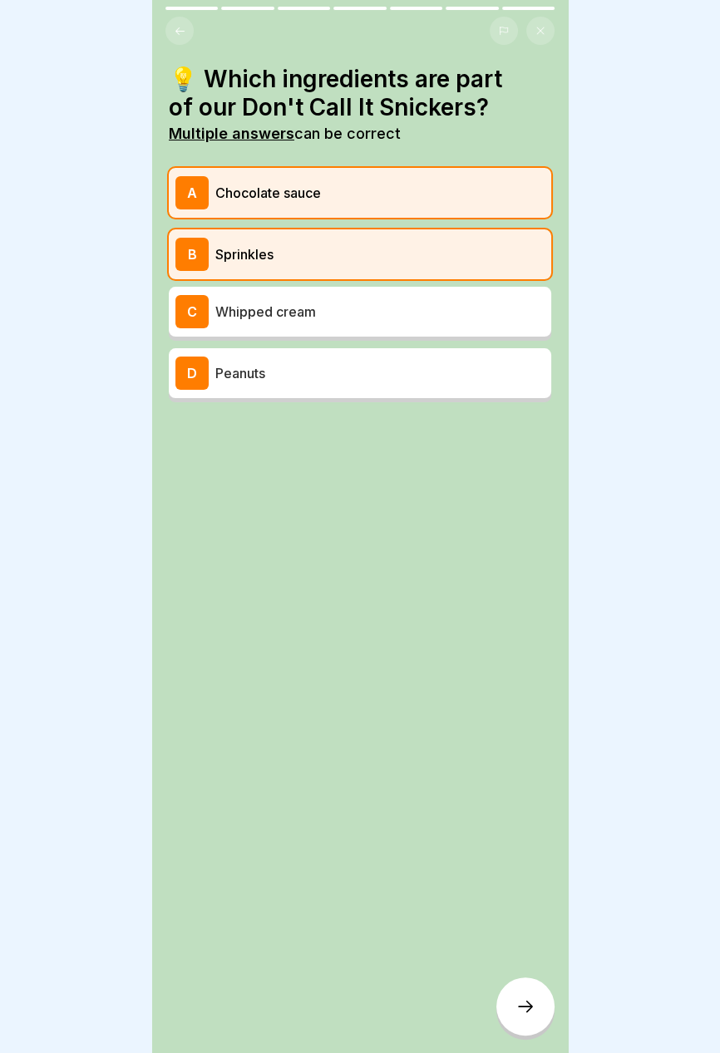
click at [469, 367] on p "Peanuts" at bounding box center [379, 373] width 329 height 20
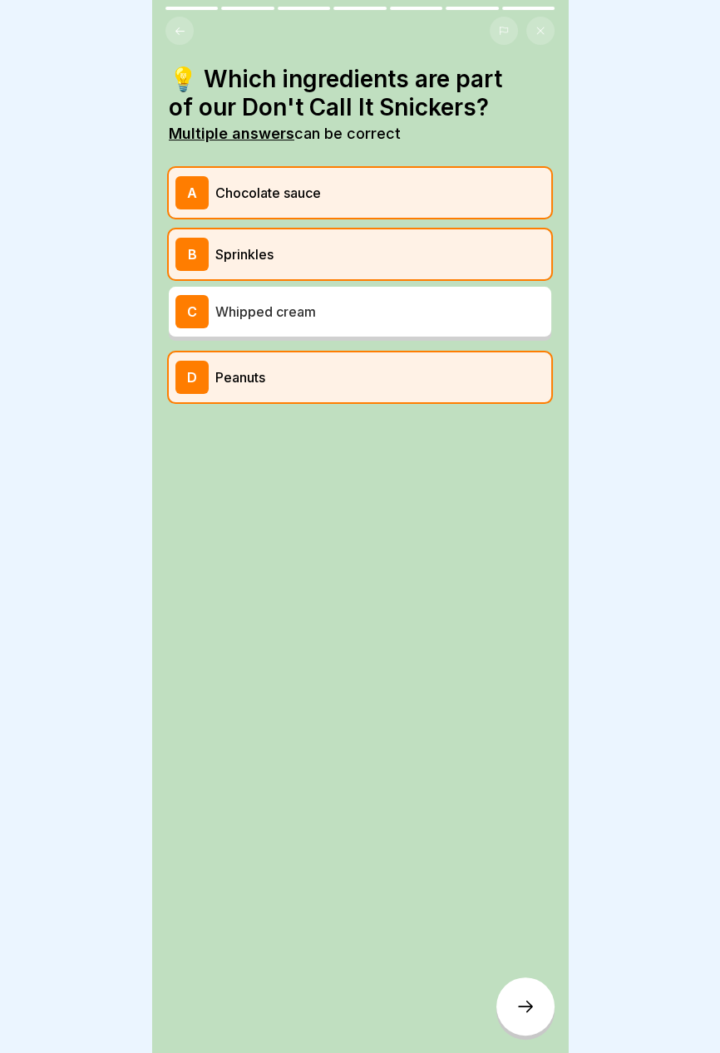
click at [178, 27] on icon at bounding box center [179, 30] width 9 height 7
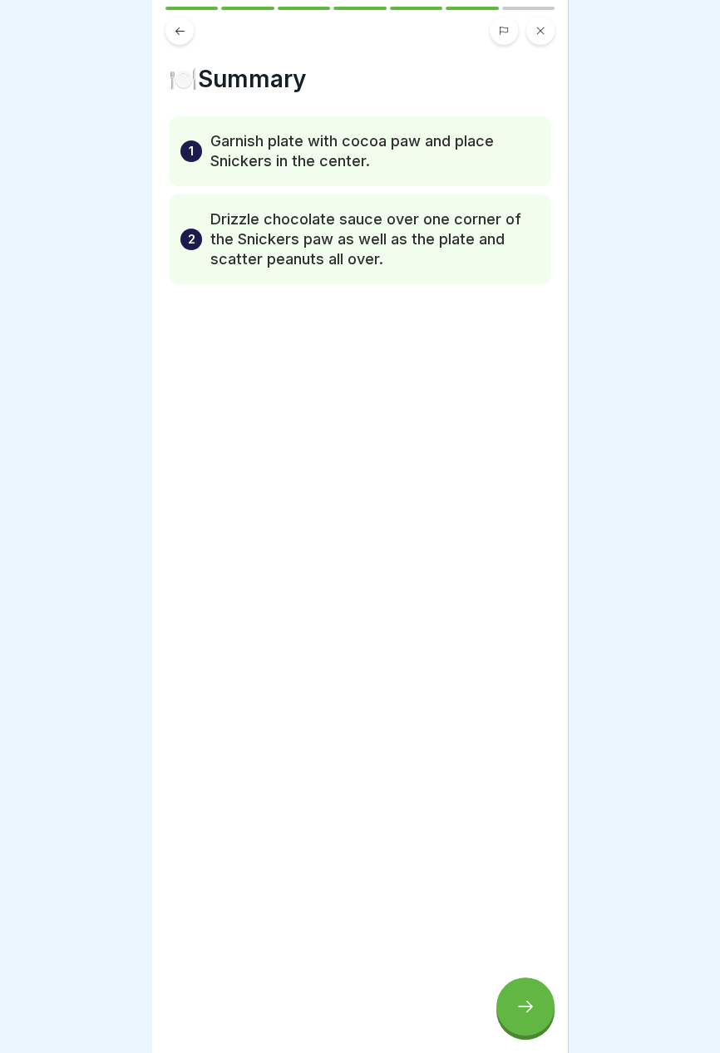
click at [178, 29] on icon at bounding box center [180, 31] width 12 height 12
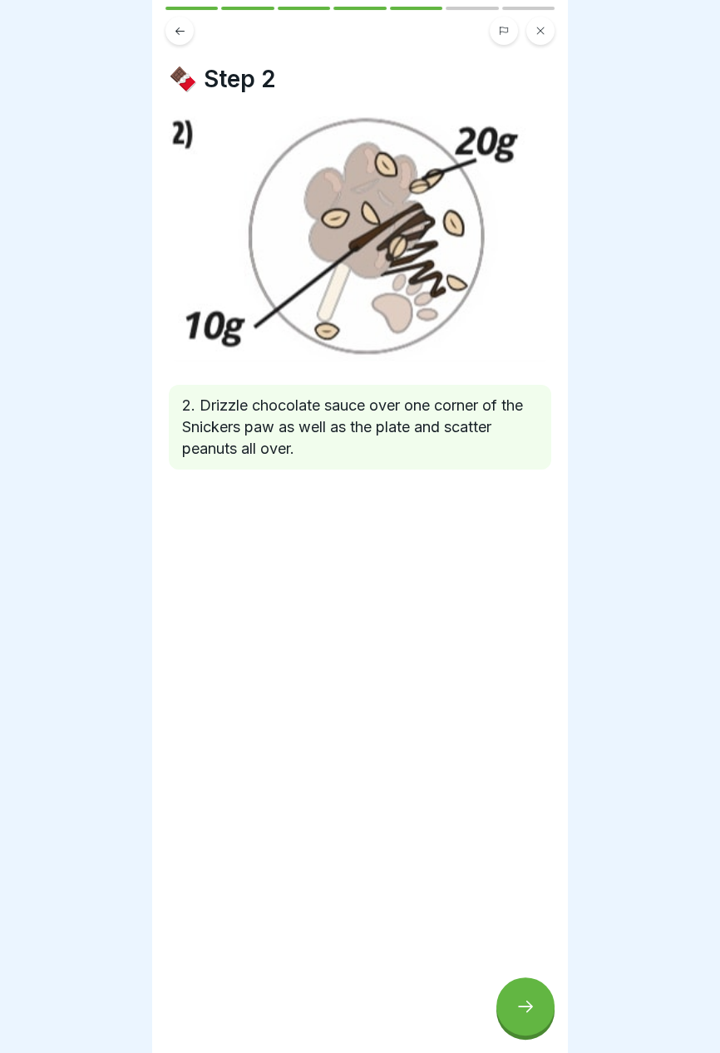
click at [187, 32] on button at bounding box center [179, 31] width 28 height 28
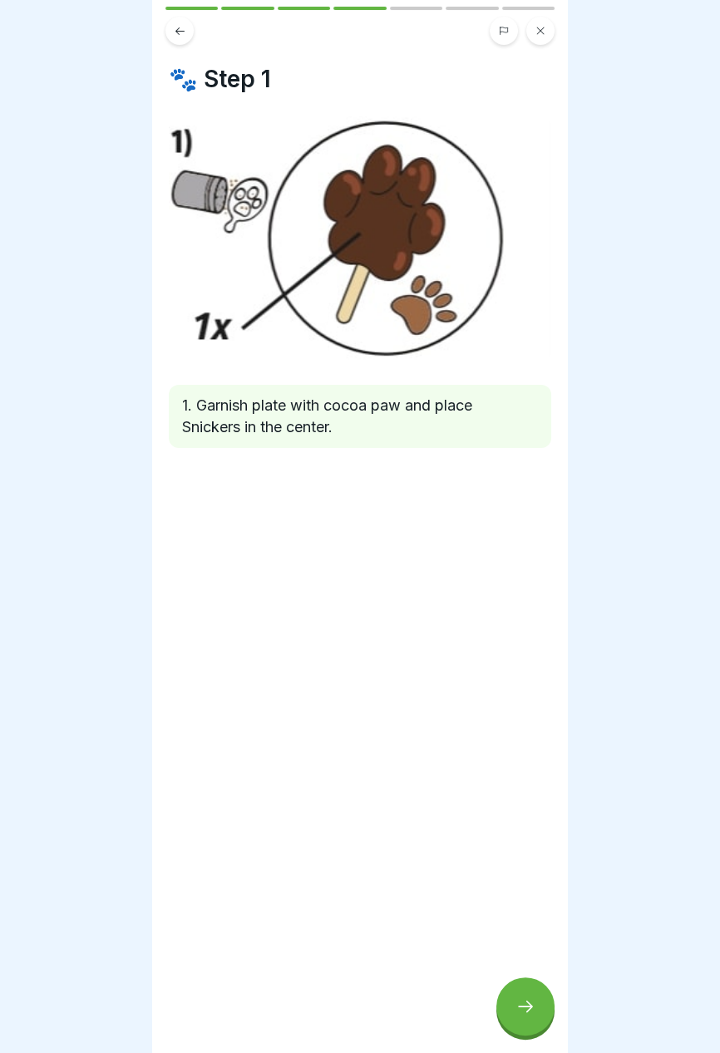
click at [180, 37] on button at bounding box center [179, 31] width 28 height 28
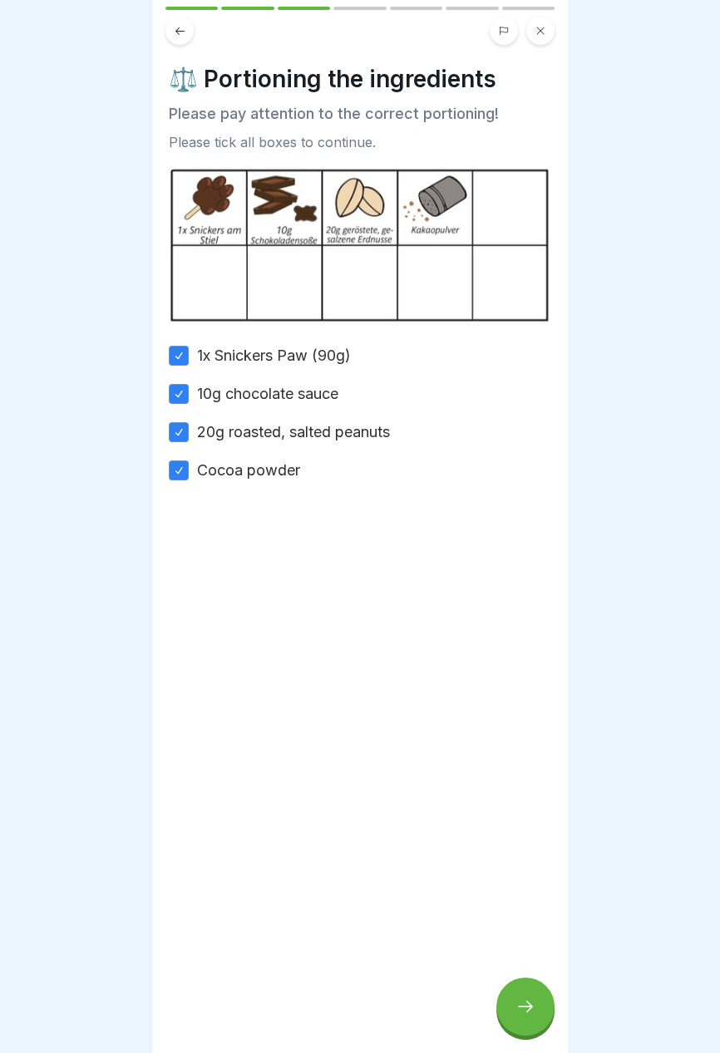
click at [529, 1015] on icon at bounding box center [525, 1007] width 20 height 20
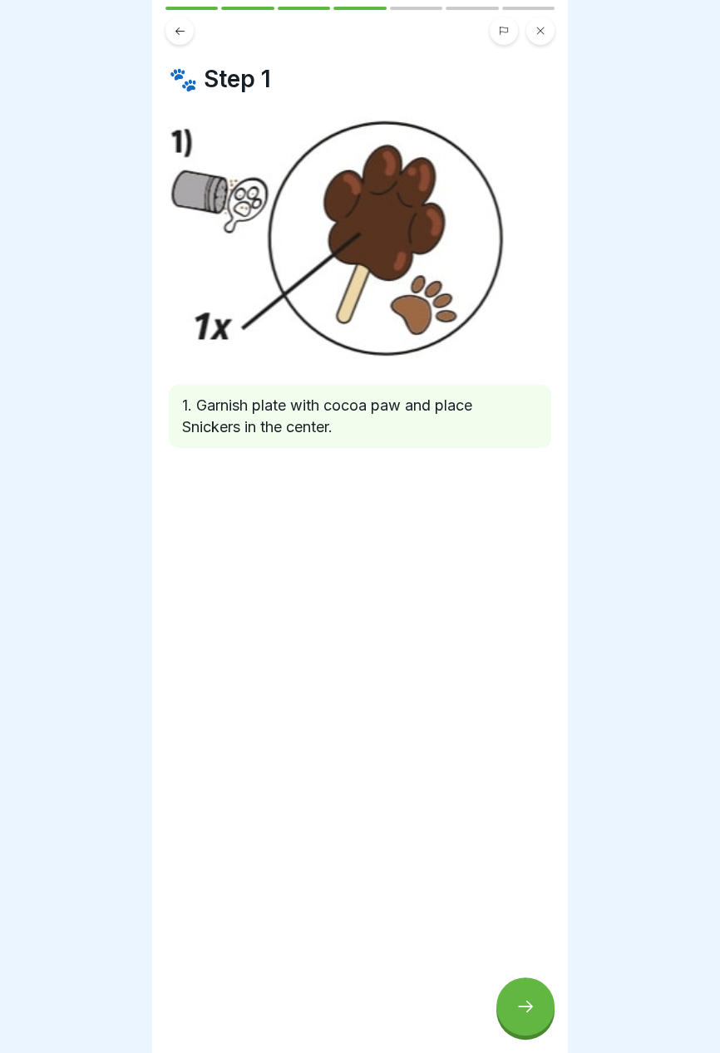
click at [527, 1014] on icon at bounding box center [525, 1007] width 20 height 20
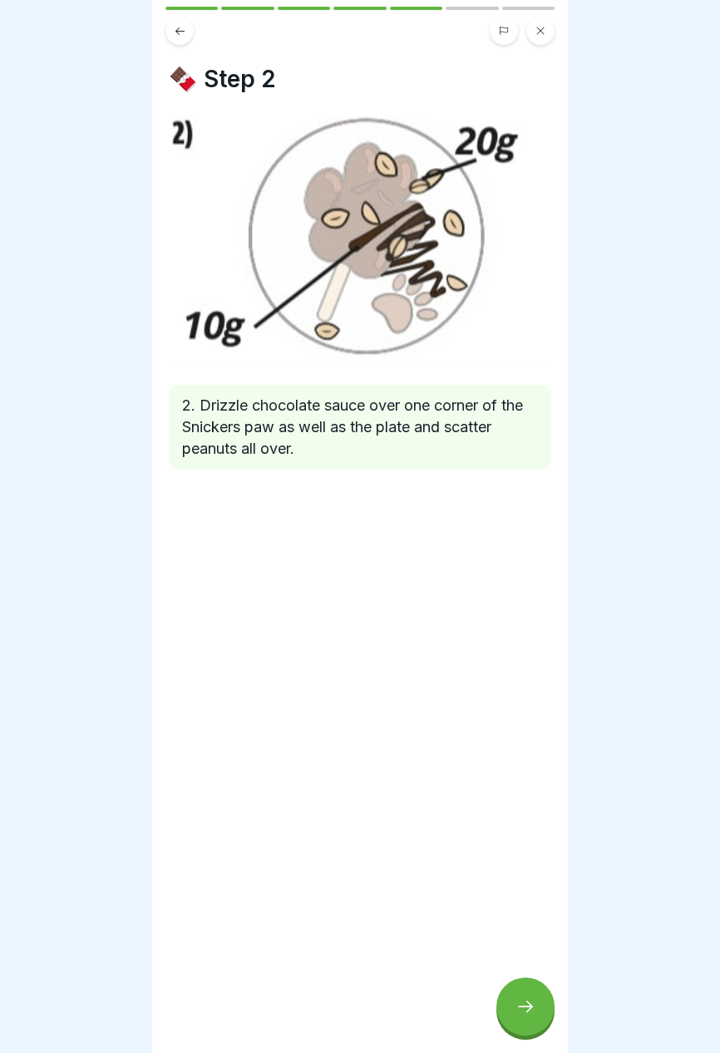
click at [527, 1017] on icon at bounding box center [525, 1007] width 20 height 20
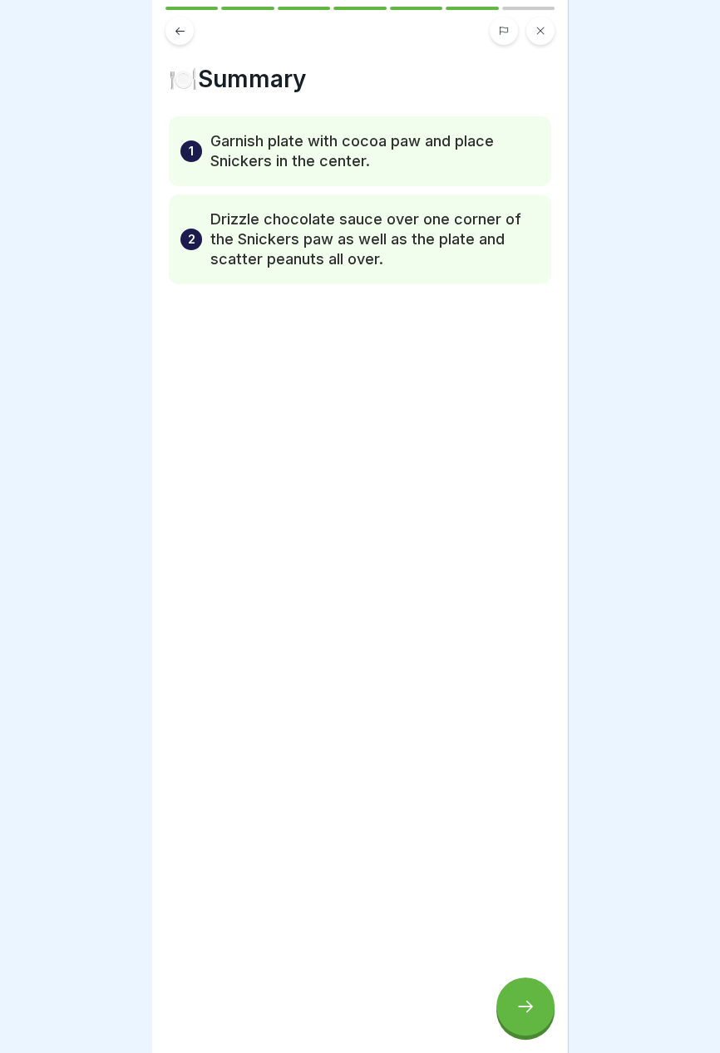
click at [529, 1018] on div at bounding box center [525, 1007] width 58 height 58
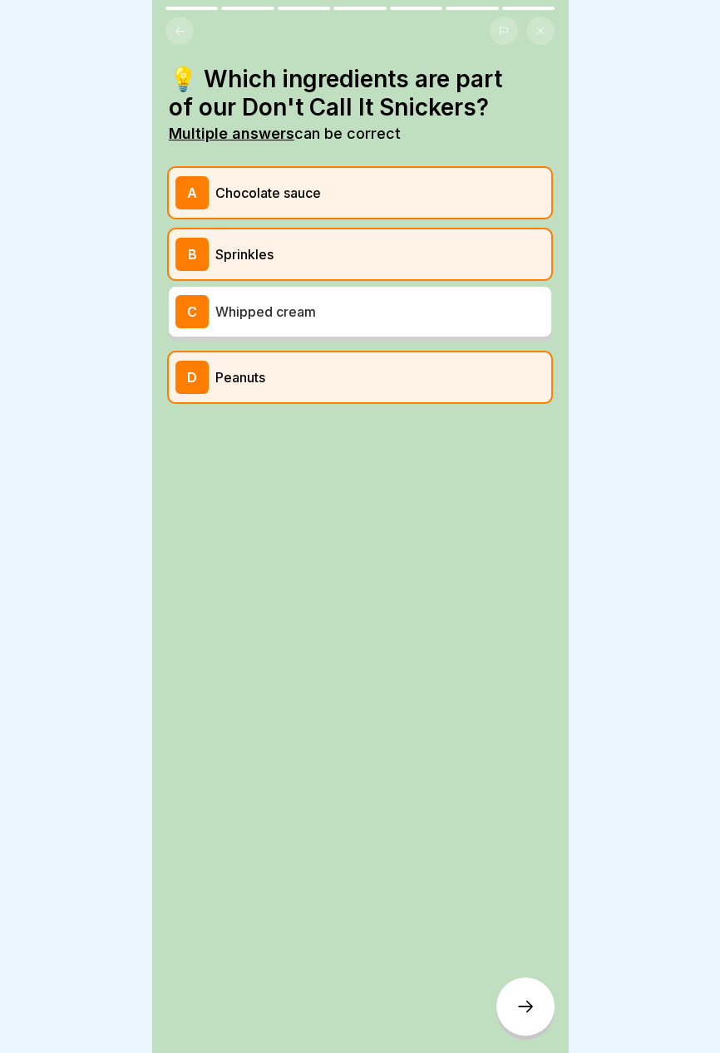
click at [470, 259] on p "Sprinkles" at bounding box center [379, 254] width 329 height 20
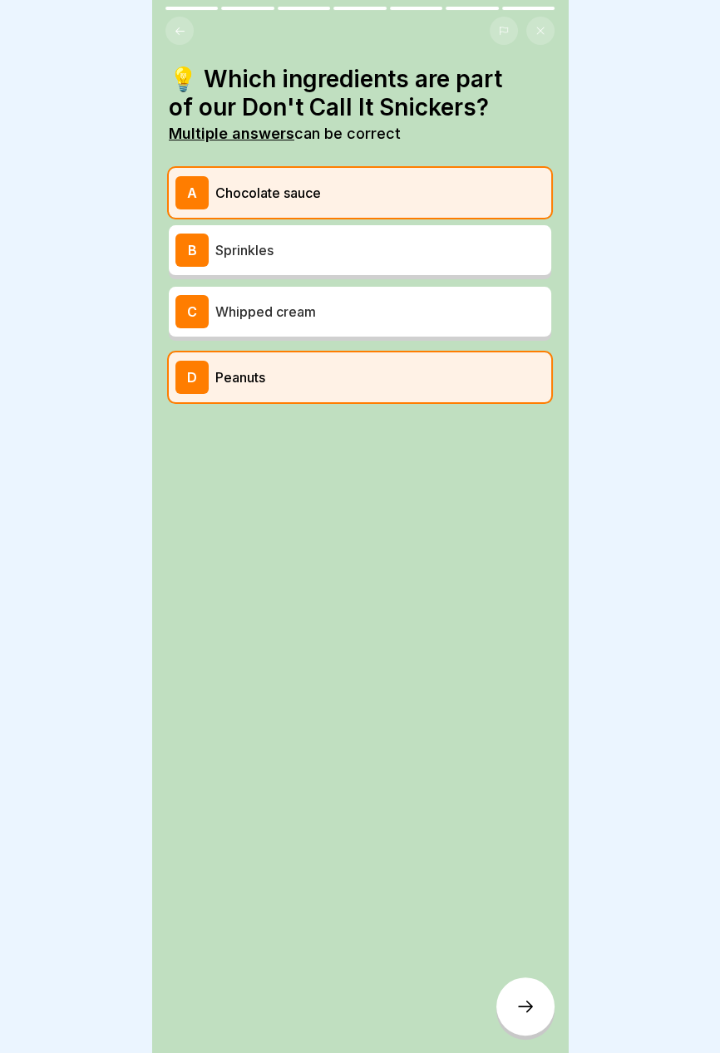
click at [525, 1013] on icon at bounding box center [525, 1007] width 20 height 20
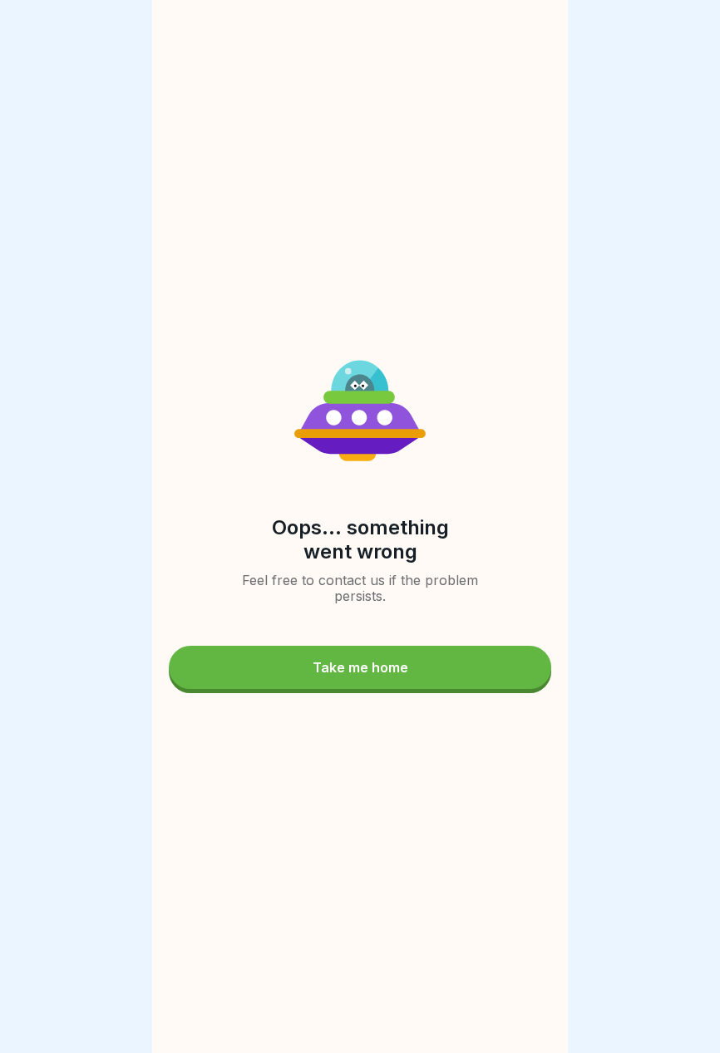
click at [460, 669] on button "Take me home" at bounding box center [360, 667] width 382 height 43
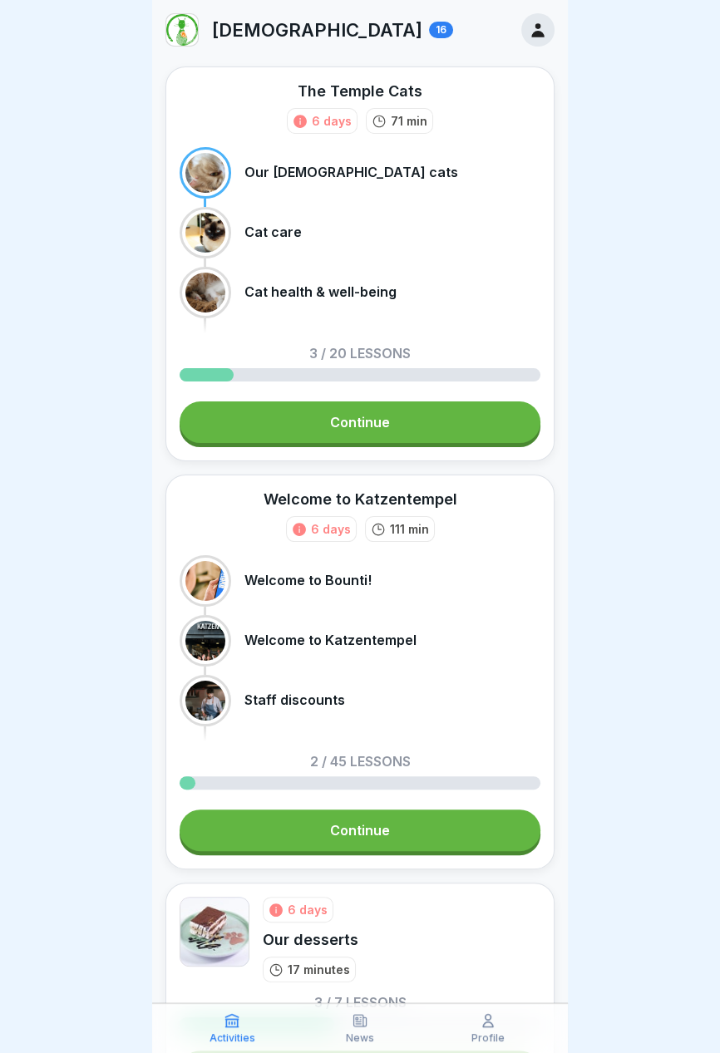
click at [456, 407] on link "Continue" at bounding box center [360, 423] width 361 height 42
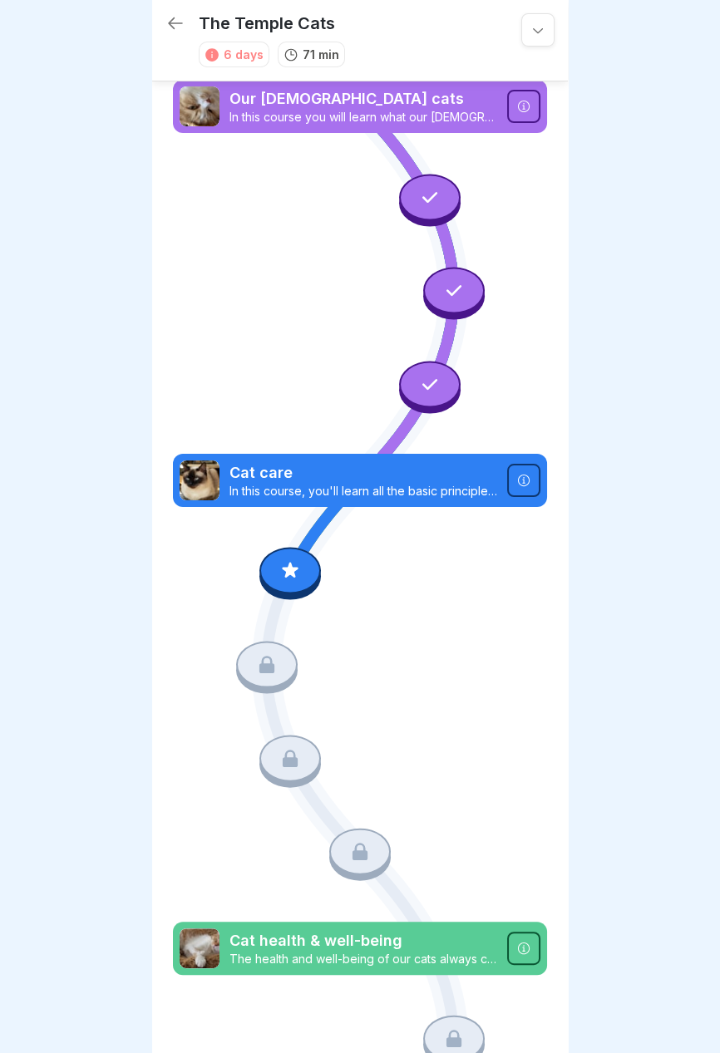
scroll to position [11, 0]
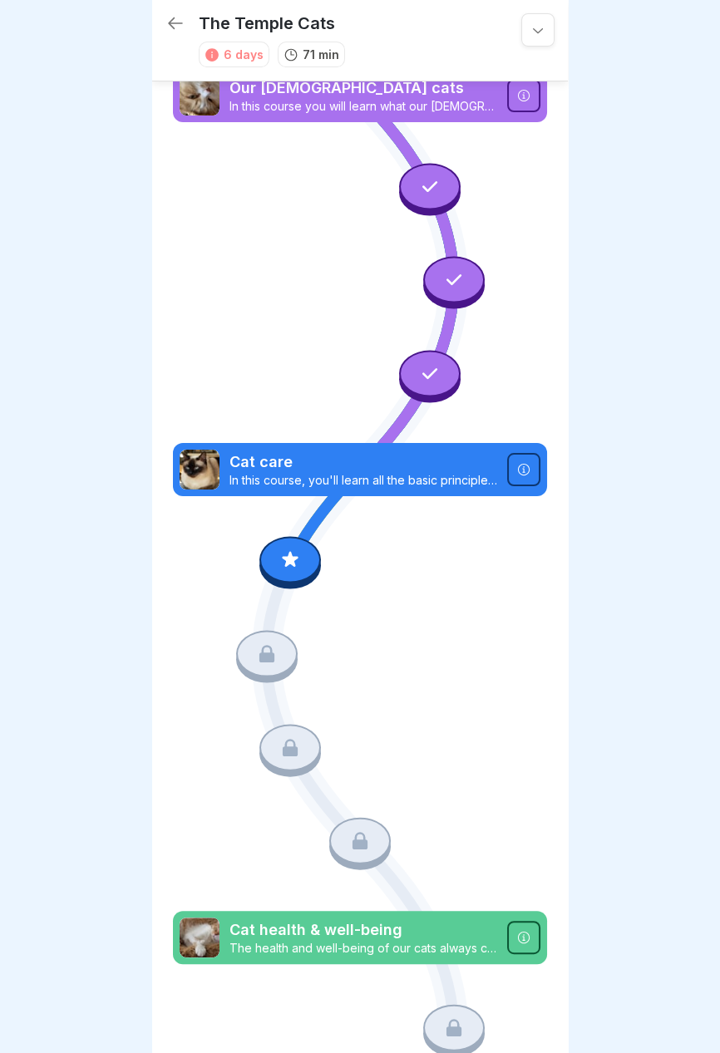
click at [519, 470] on icon at bounding box center [523, 469] width 13 height 13
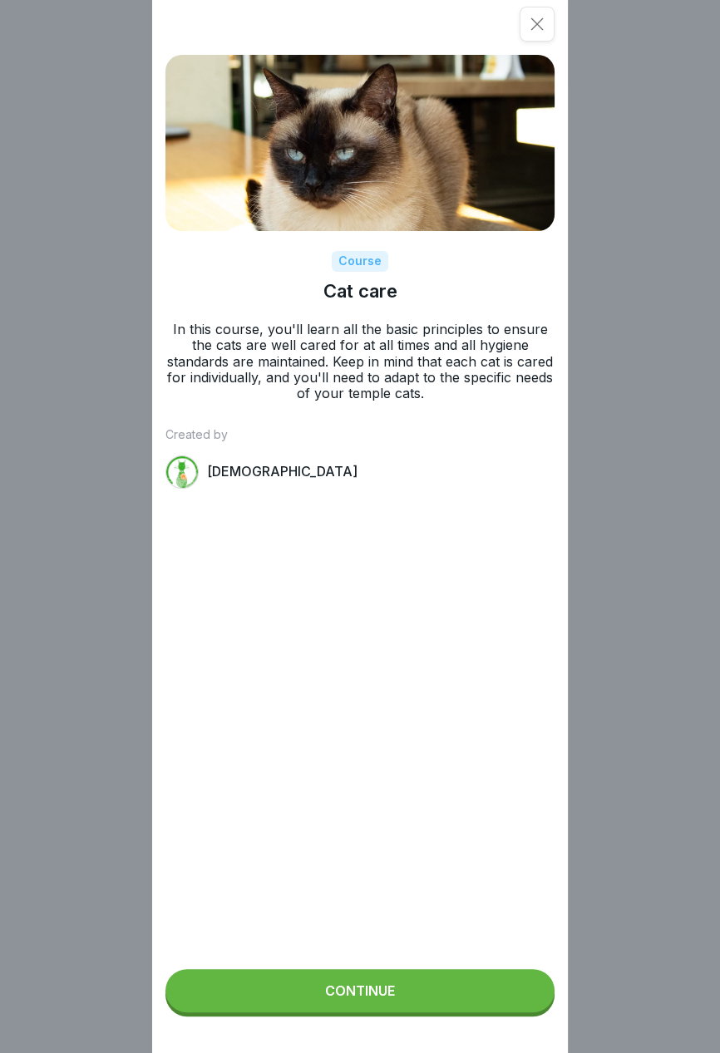
click at [421, 999] on button "Continue" at bounding box center [359, 990] width 389 height 43
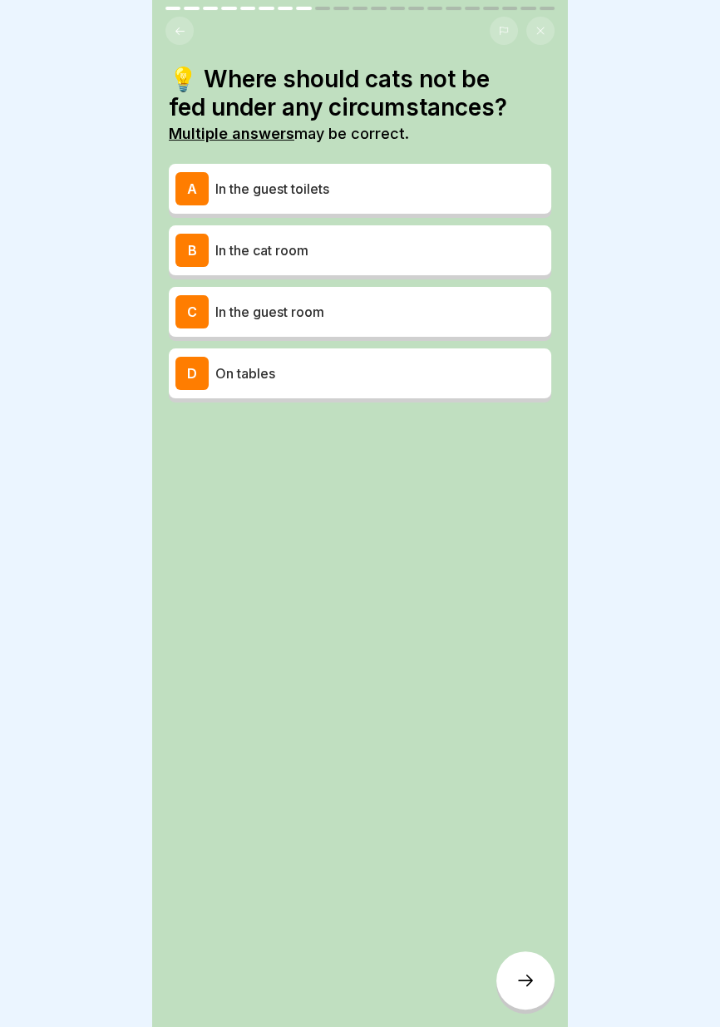
click at [481, 190] on p "In the guest toilets" at bounding box center [379, 189] width 329 height 20
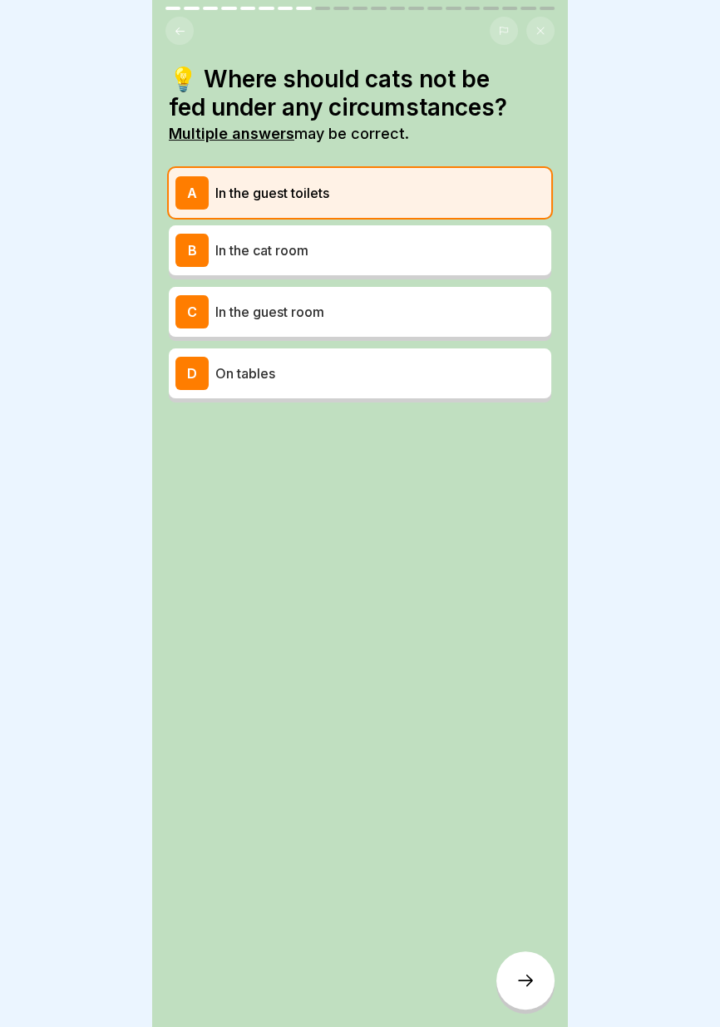
click at [476, 314] on p "In the guest room" at bounding box center [379, 312] width 329 height 20
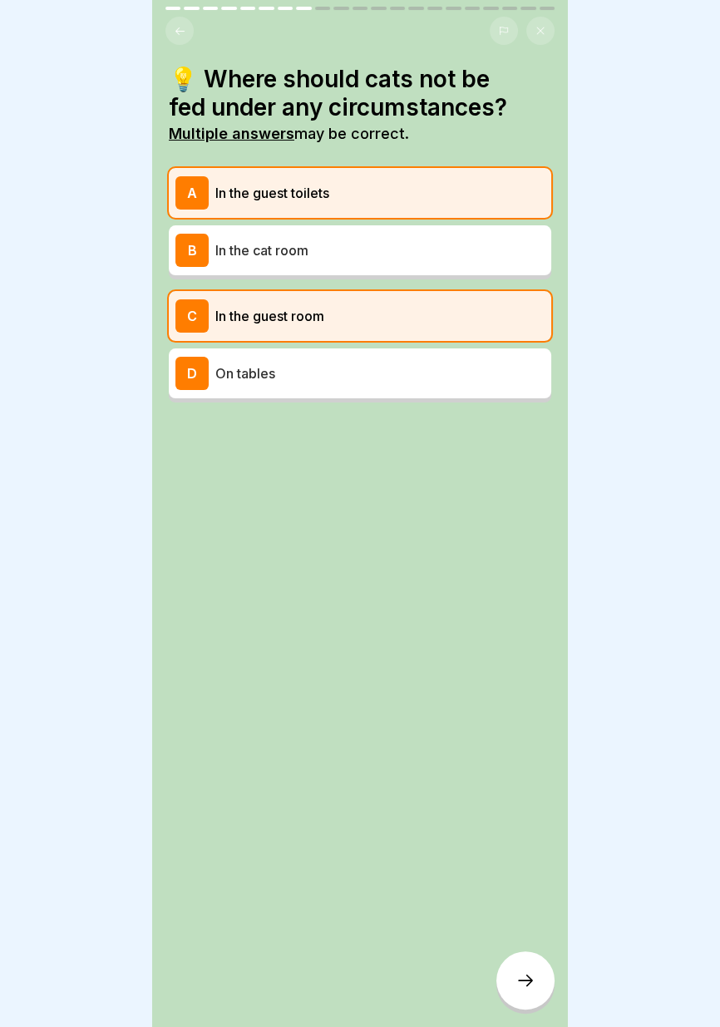
click at [474, 362] on div "D On tables" at bounding box center [359, 373] width 369 height 33
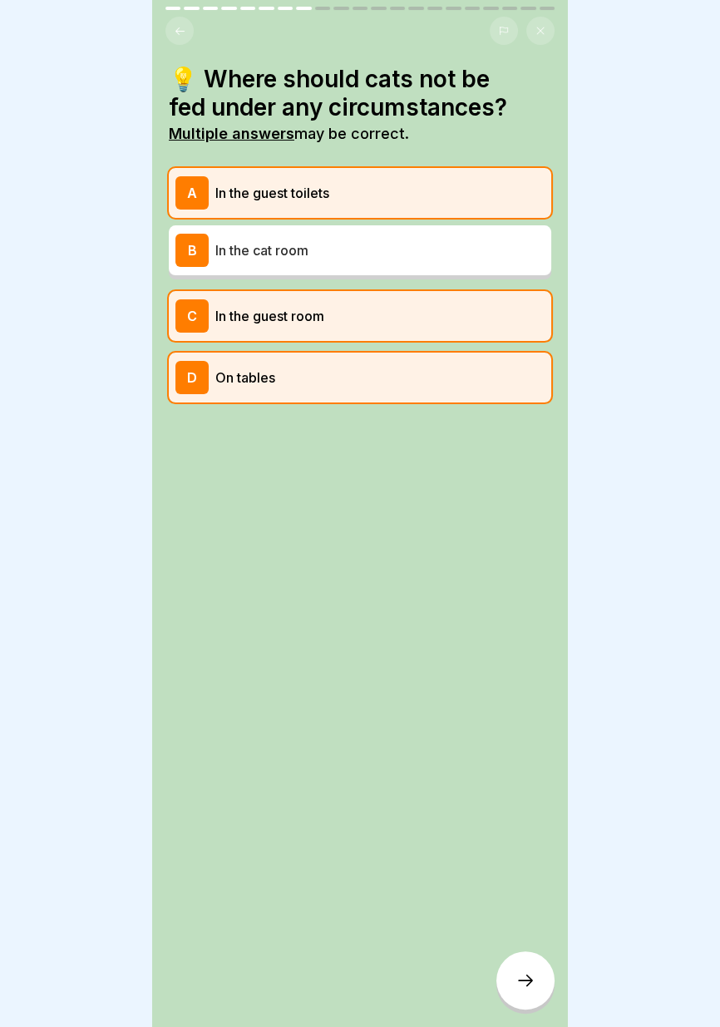
click at [528, 986] on icon at bounding box center [525, 980] width 20 height 20
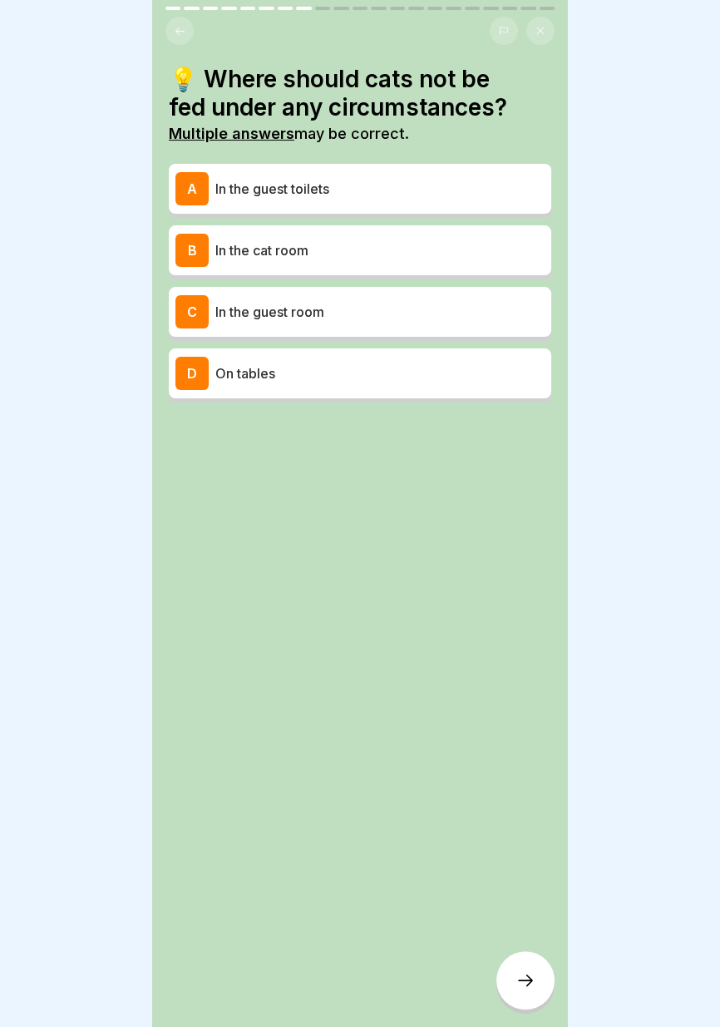
click at [446, 187] on p "In the guest toilets" at bounding box center [379, 189] width 329 height 20
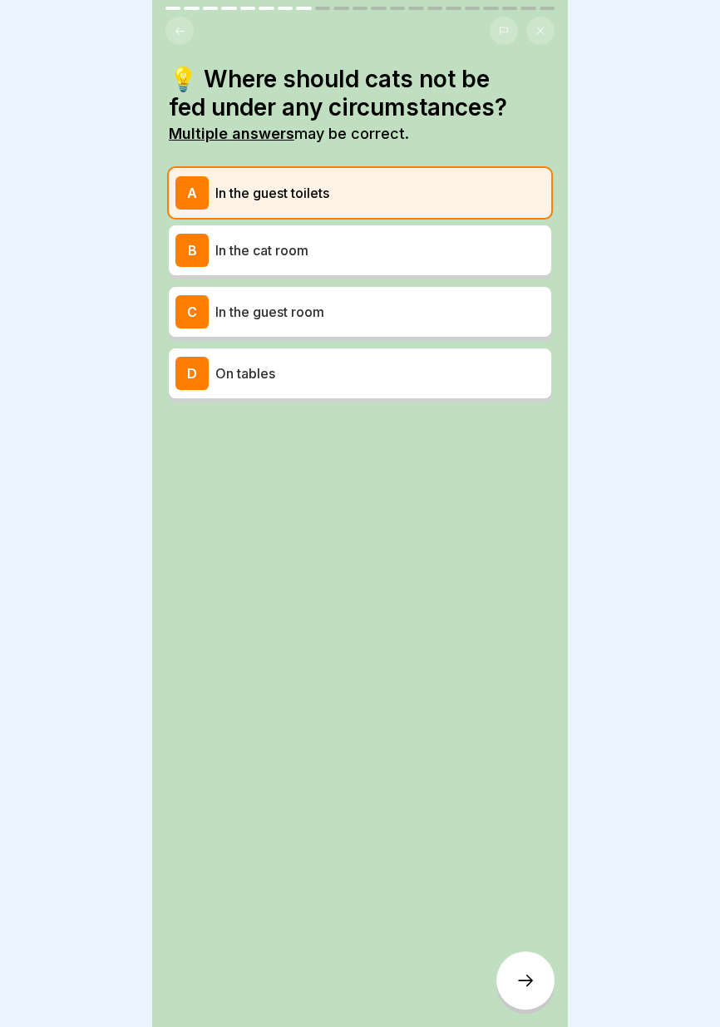
click at [421, 311] on p "In the guest room" at bounding box center [379, 312] width 329 height 20
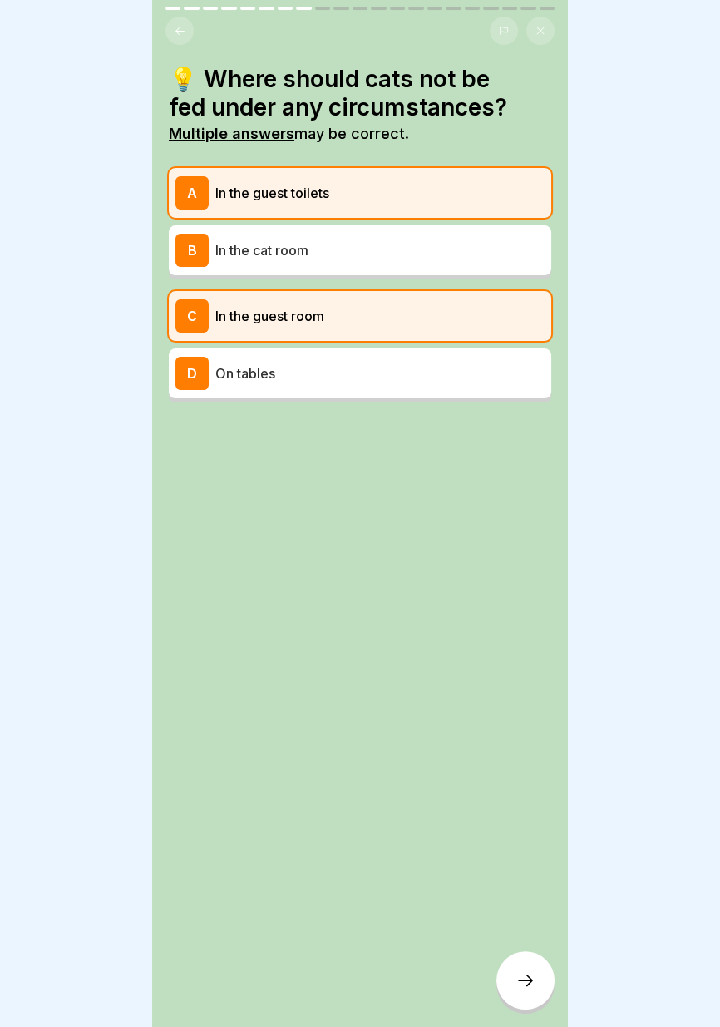
click at [417, 387] on div "D On tables" at bounding box center [359, 373] width 369 height 33
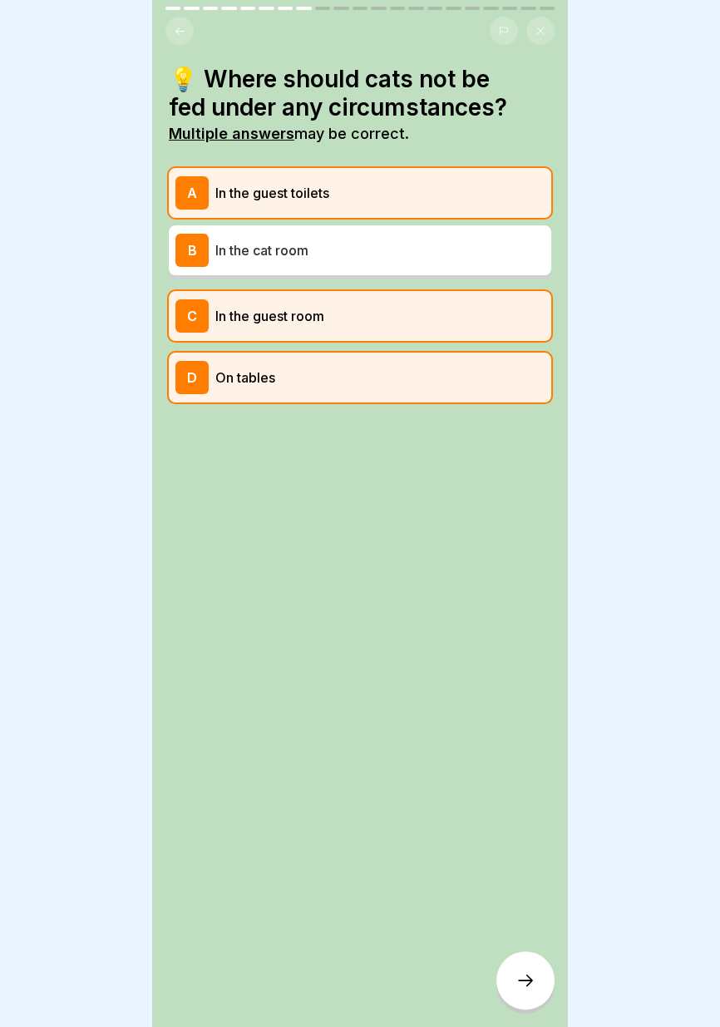
click at [531, 982] on icon at bounding box center [525, 980] width 20 height 20
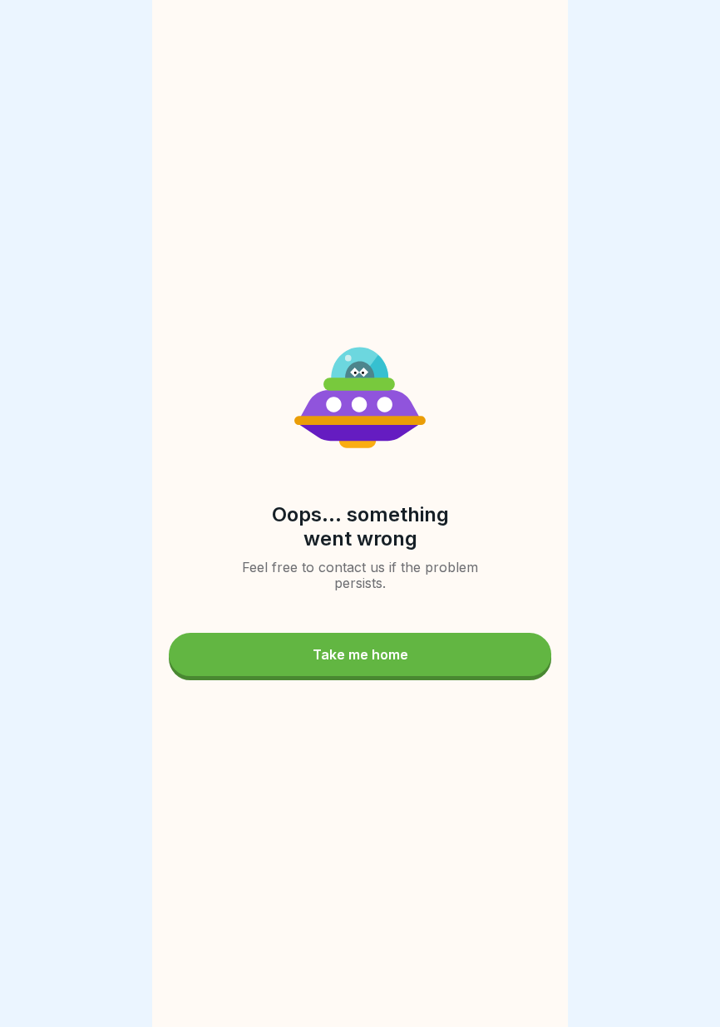
click at [422, 643] on button "Take me home" at bounding box center [360, 654] width 382 height 43
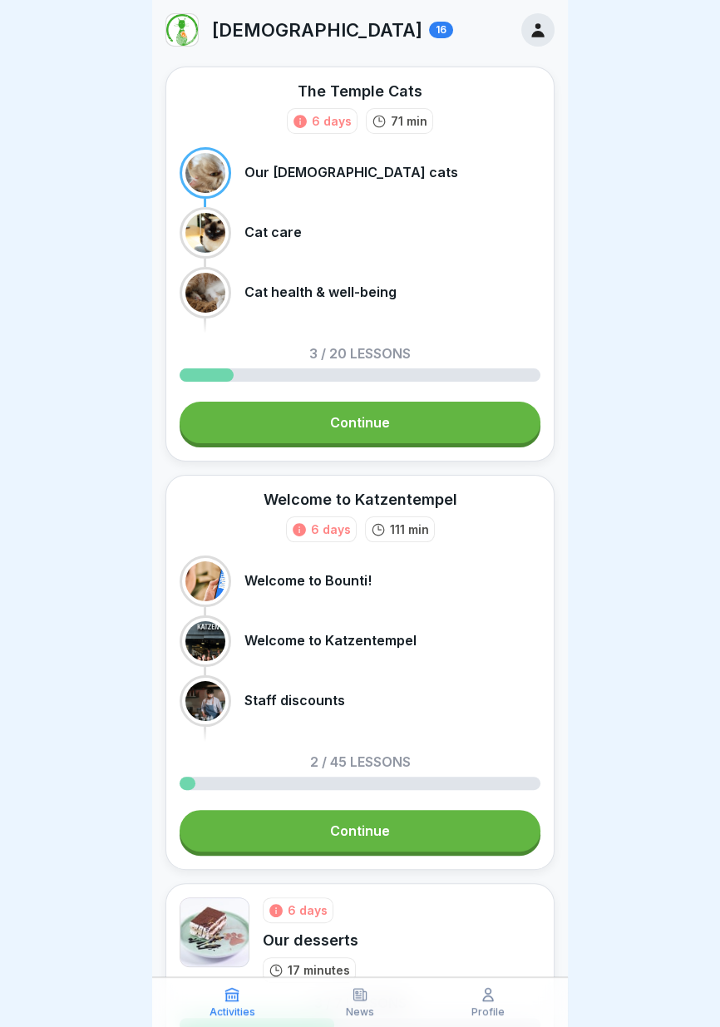
click at [538, 35] on icon at bounding box center [537, 30] width 12 height 14
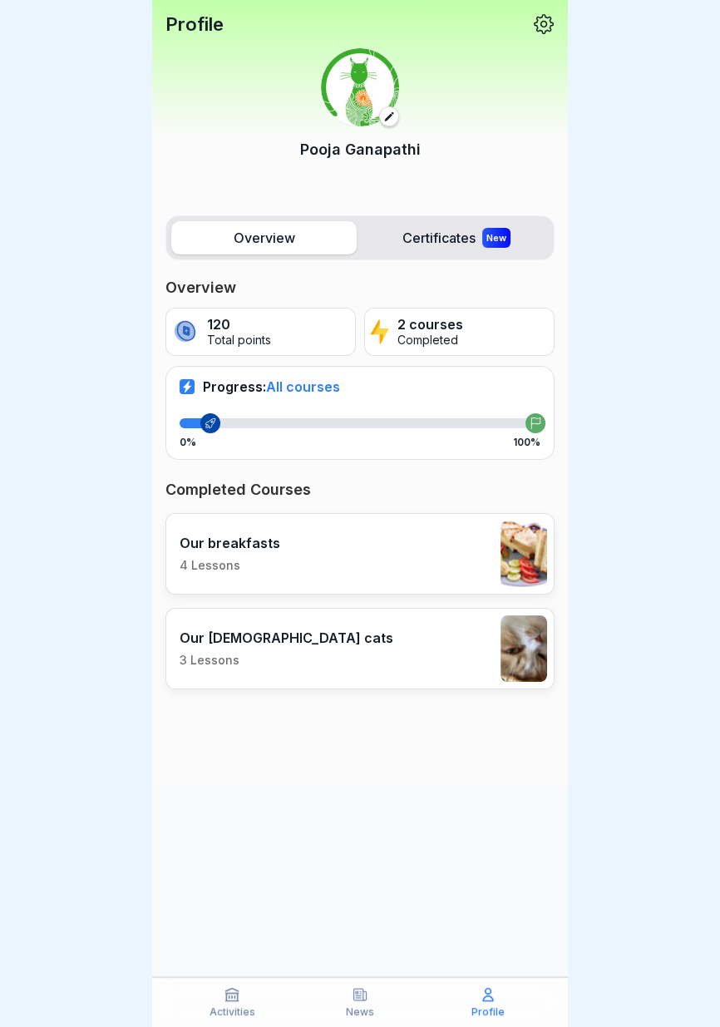
click at [490, 241] on font "New" at bounding box center [496, 238] width 20 height 12
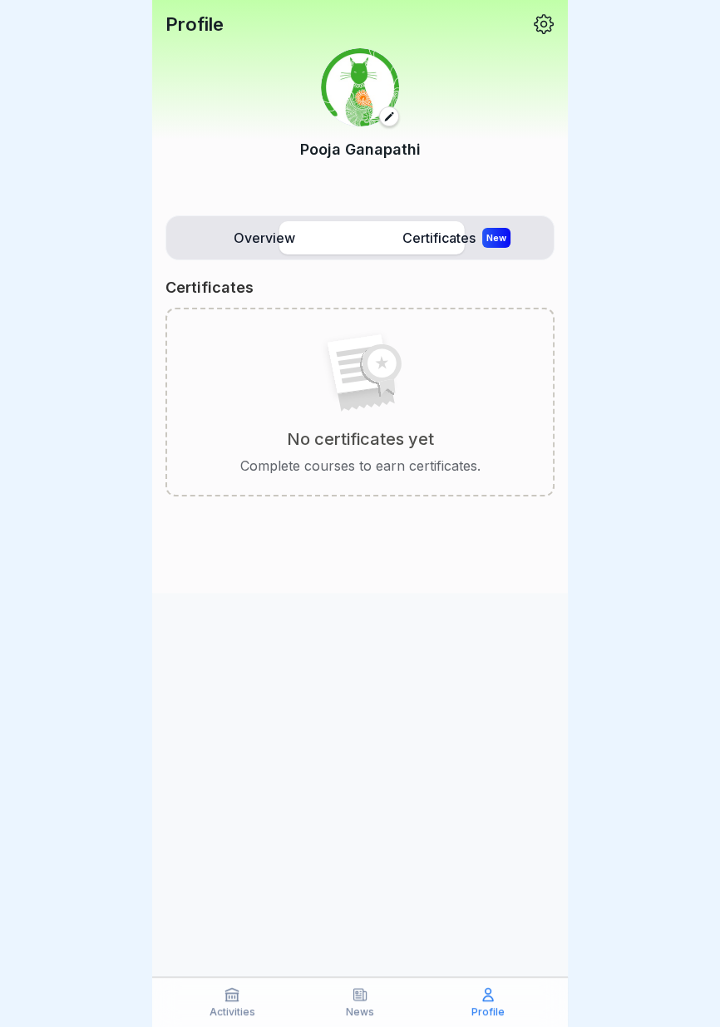
click at [456, 251] on label "Certificates New" at bounding box center [455, 237] width 185 height 33
click at [305, 240] on label "Overview" at bounding box center [263, 237] width 185 height 33
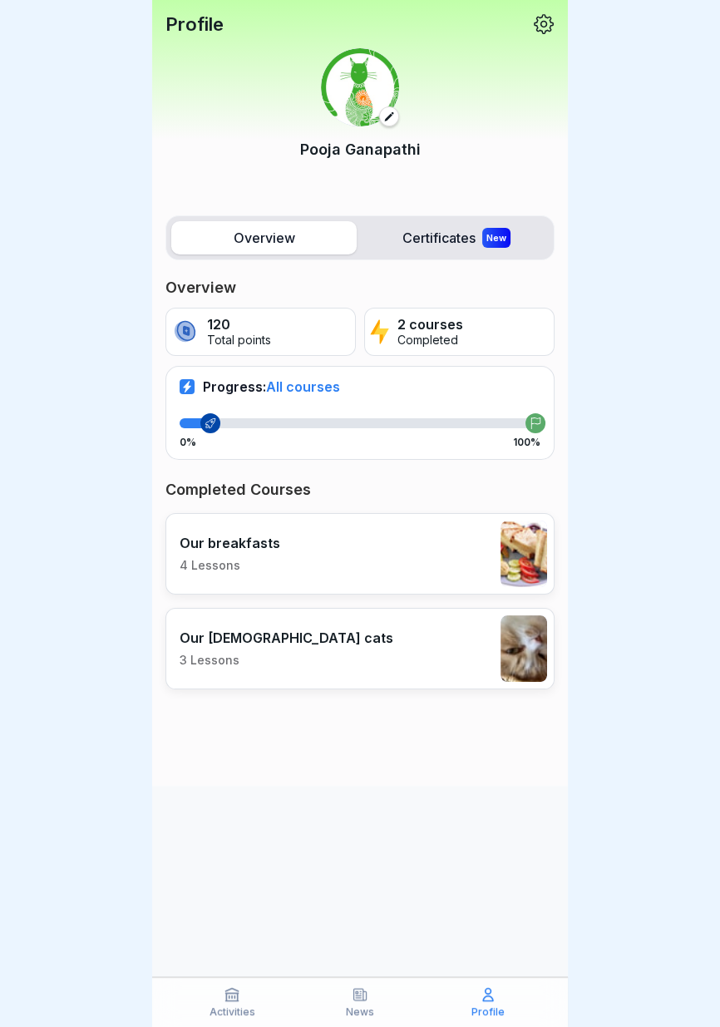
click at [323, 387] on font "All courses" at bounding box center [303, 386] width 74 height 17
click at [321, 389] on font "All courses" at bounding box center [303, 386] width 74 height 17
click at [328, 385] on font "All courses" at bounding box center [303, 386] width 74 height 17
click at [532, 433] on div "0% 100%" at bounding box center [360, 433] width 361 height 30
click at [539, 431] on div at bounding box center [535, 423] width 20 height 20
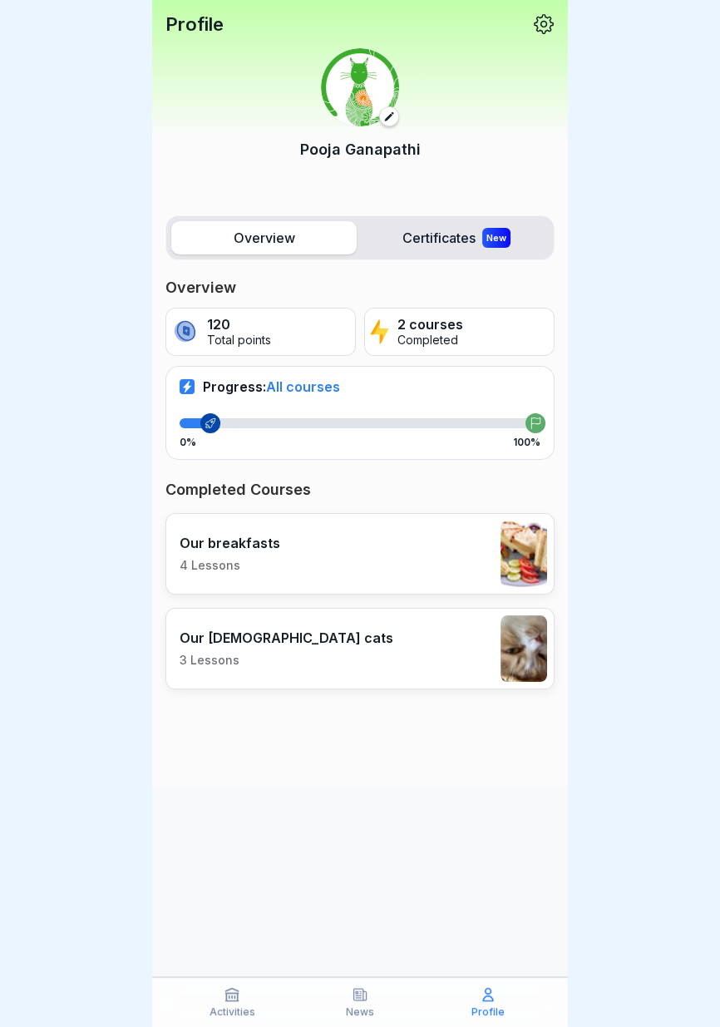
click at [536, 427] on icon at bounding box center [536, 423] width 12 height 12
click at [318, 666] on div "Our temple cats 3 Lessons" at bounding box center [359, 648] width 389 height 81
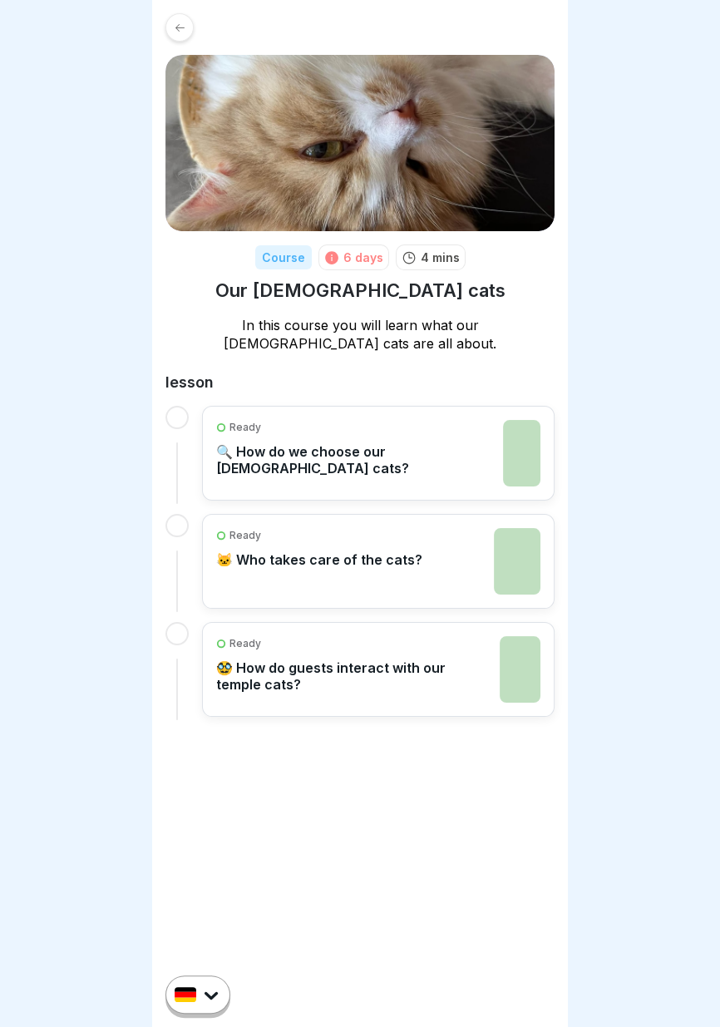
click at [214, 998] on html "Course 6 days 4 mins Our [DEMOGRAPHIC_DATA] cats In this course you will learn …" at bounding box center [360, 513] width 720 height 1027
click at [257, 953] on font "German" at bounding box center [238, 946] width 51 height 17
click at [210, 1002] on html "Course 6 days 4 mins Our temple cats In this course you will learn what our tem…" at bounding box center [360, 513] width 720 height 1027
click at [214, 997] on icon "button" at bounding box center [211, 996] width 12 height 7
click at [214, 997] on html "Course 6 days 4 mins Our temple cats In this course you will learn what our tem…" at bounding box center [360, 513] width 720 height 1027
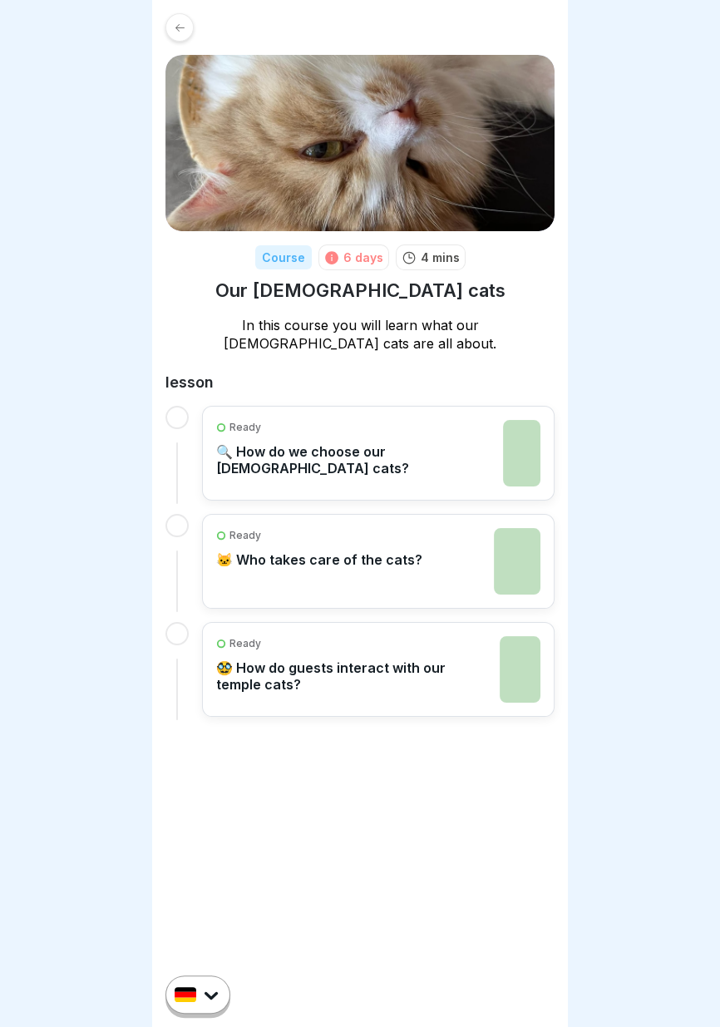
click at [213, 1000] on icon "button" at bounding box center [211, 994] width 20 height 20
click at [187, 30] on div at bounding box center [179, 27] width 28 height 28
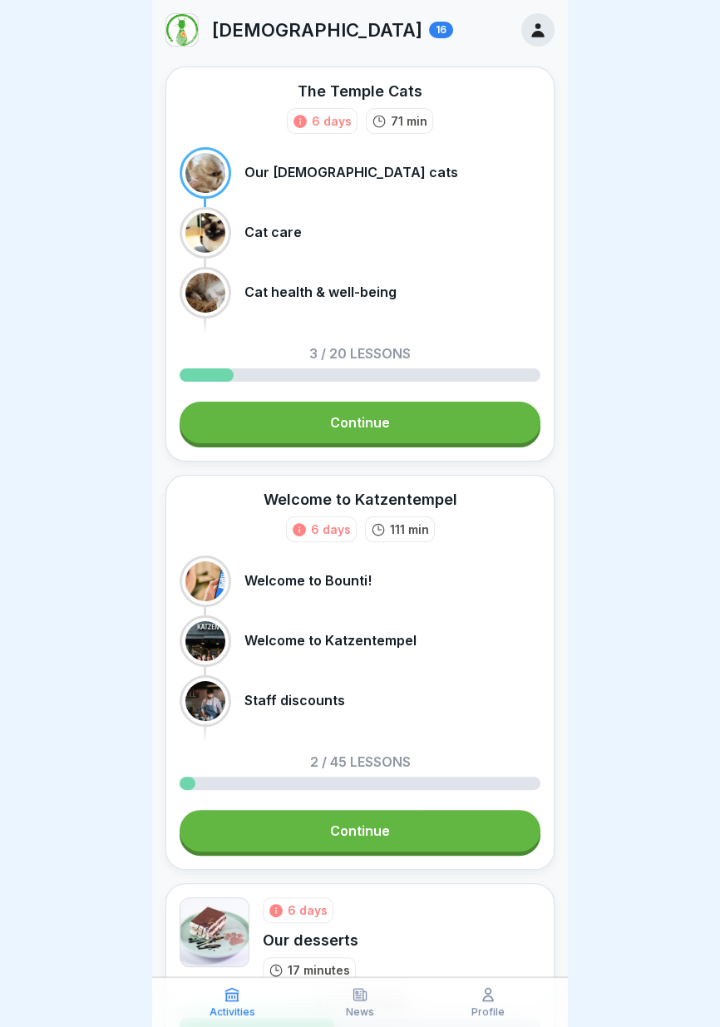
click at [416, 679] on div "Staff discounts" at bounding box center [360, 701] width 361 height 52
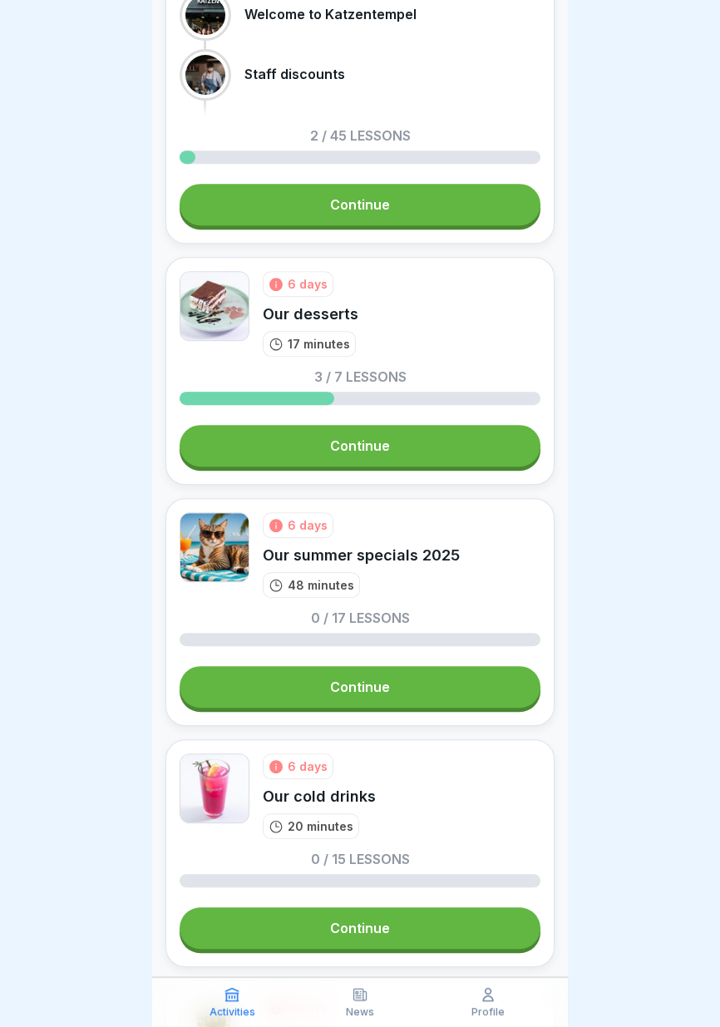
scroll to position [625, 0]
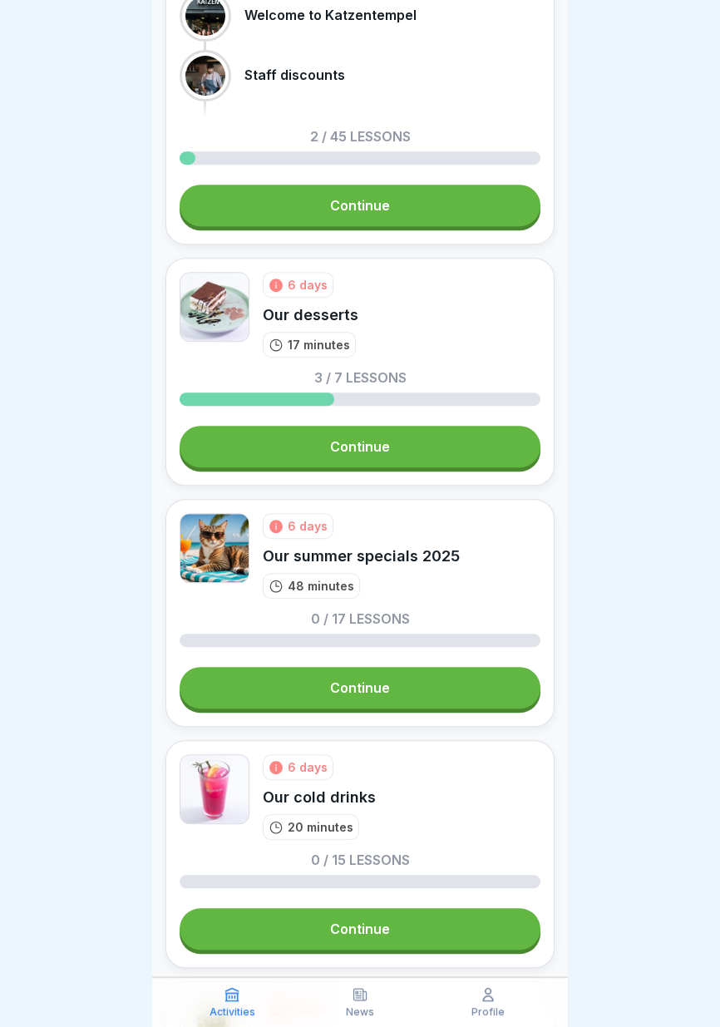
click at [410, 697] on link "Continue" at bounding box center [360, 688] width 361 height 42
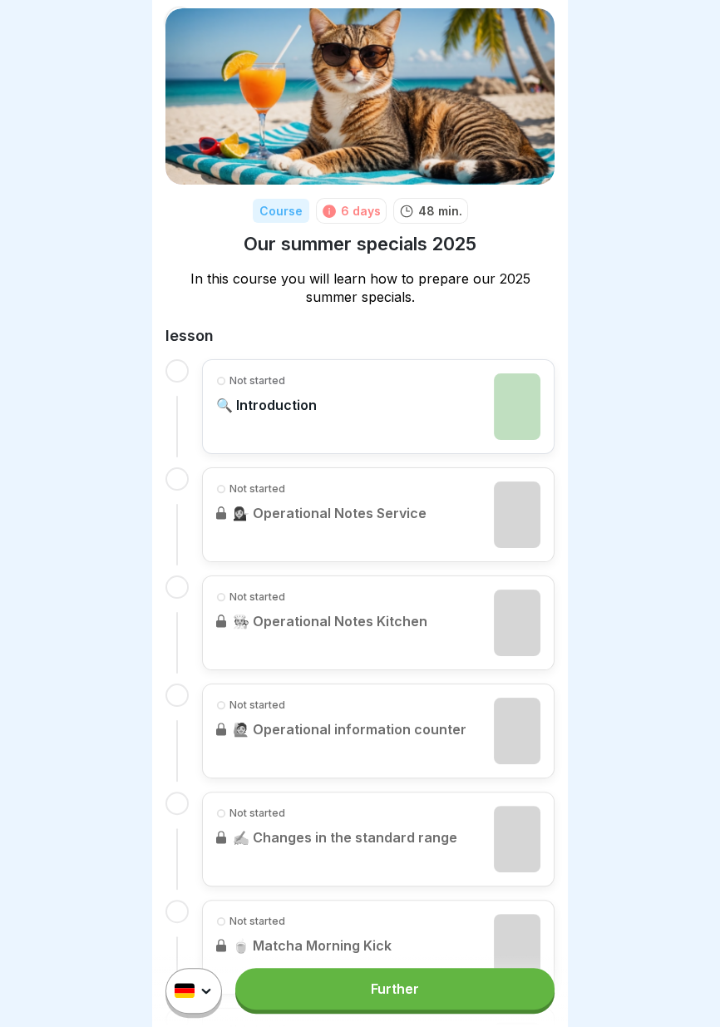
scroll to position [91, 0]
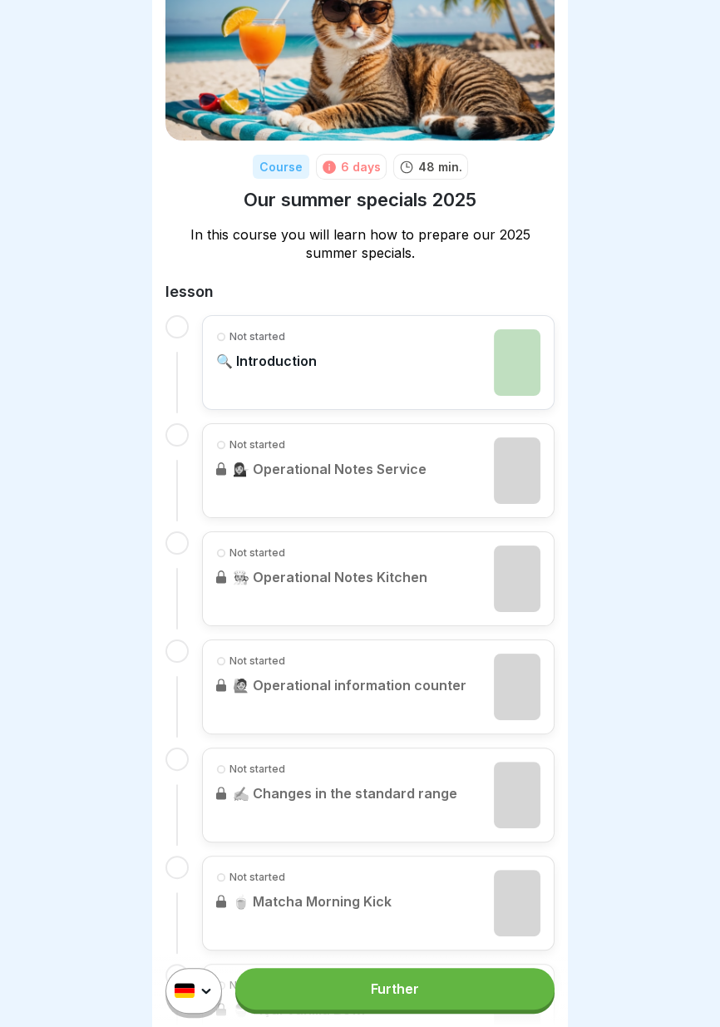
click at [420, 997] on link "Further" at bounding box center [394, 989] width 319 height 42
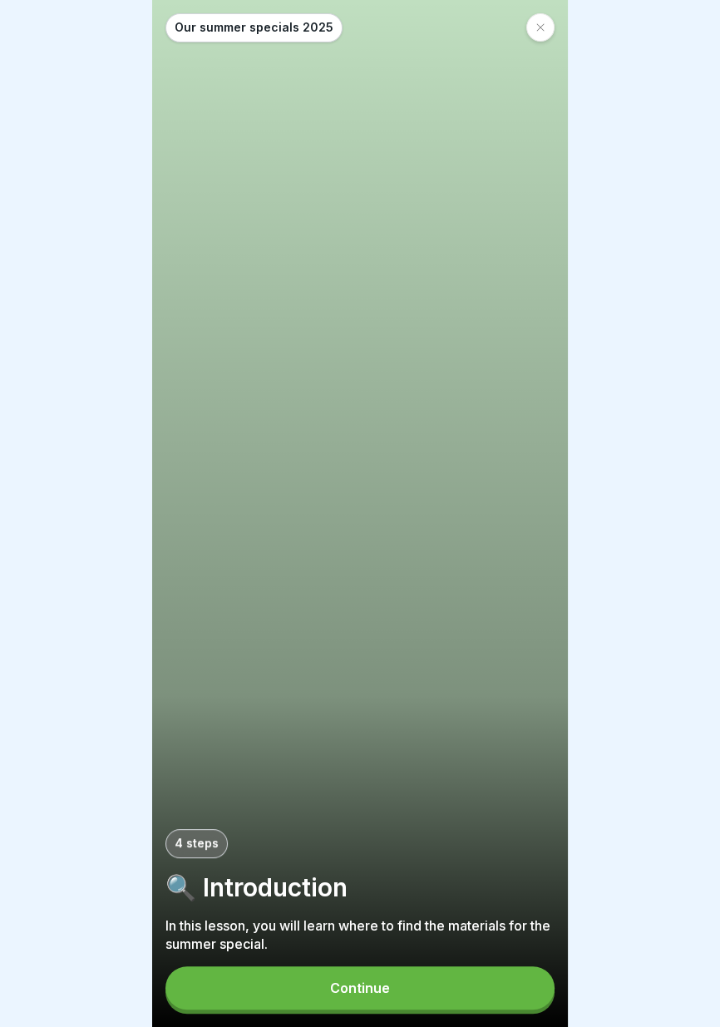
click at [409, 986] on button "Continue" at bounding box center [359, 987] width 389 height 43
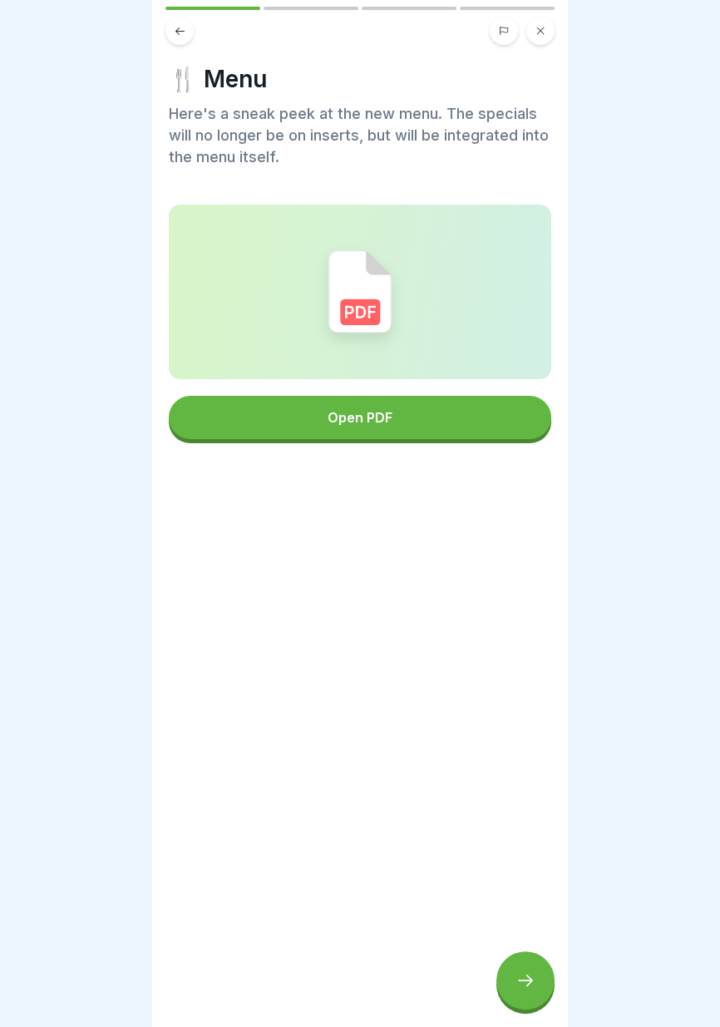
click at [433, 412] on button "Open PDF" at bounding box center [360, 417] width 382 height 43
click at [531, 983] on icon at bounding box center [525, 980] width 20 height 20
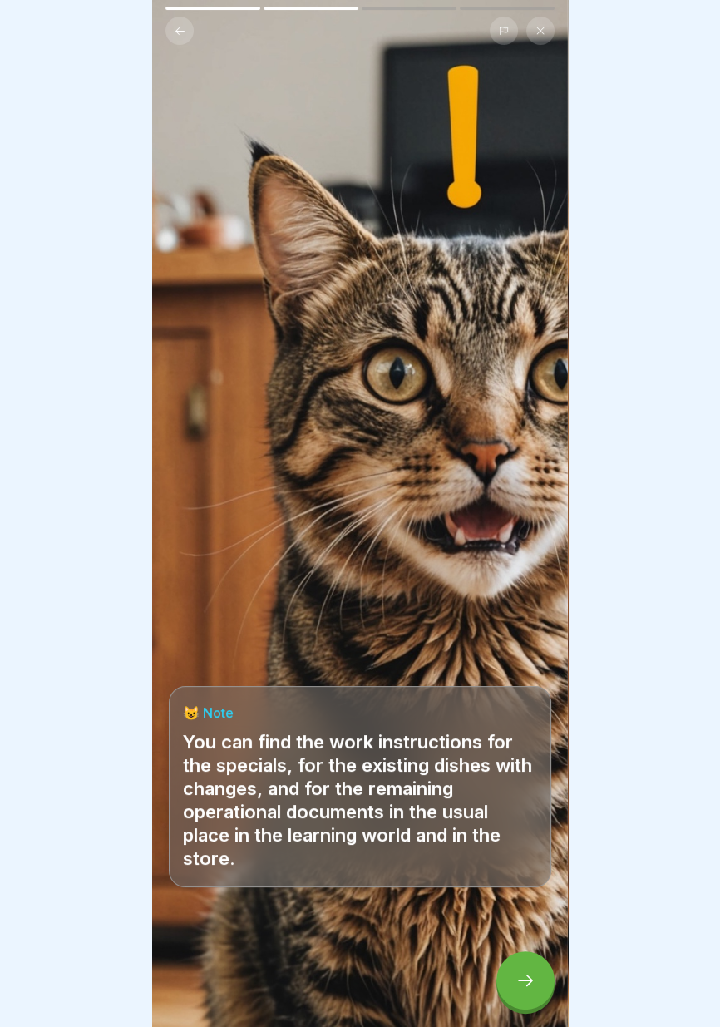
click at [533, 984] on icon at bounding box center [525, 980] width 20 height 20
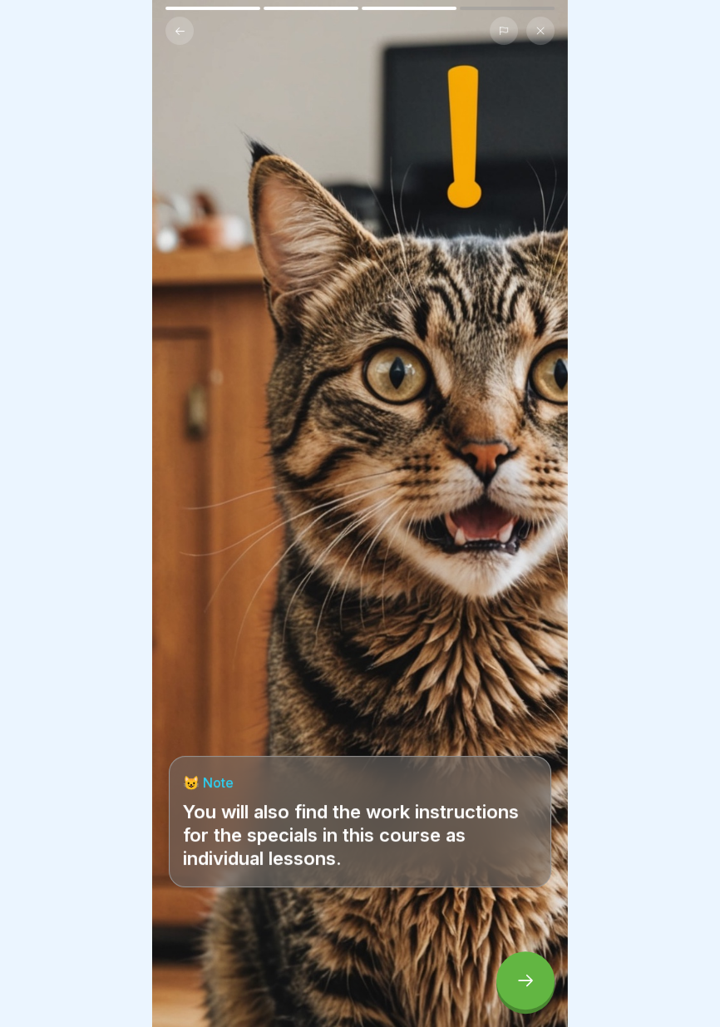
click at [707, 729] on div at bounding box center [360, 513] width 720 height 1027
click at [525, 981] on icon at bounding box center [525, 980] width 20 height 20
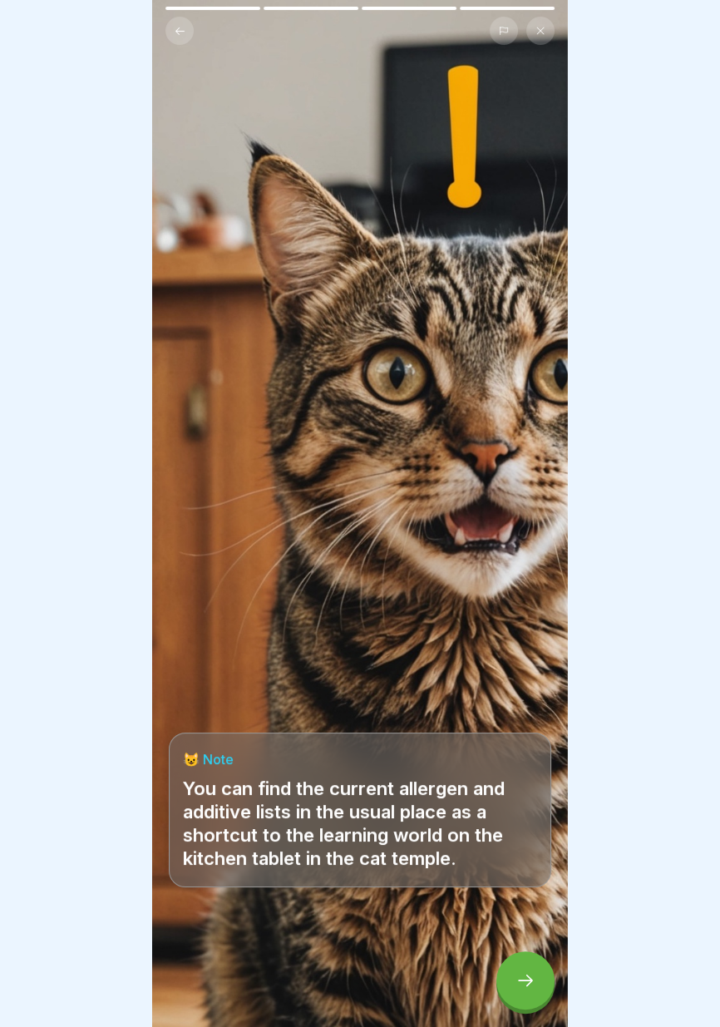
click at [532, 978] on icon at bounding box center [525, 980] width 20 height 20
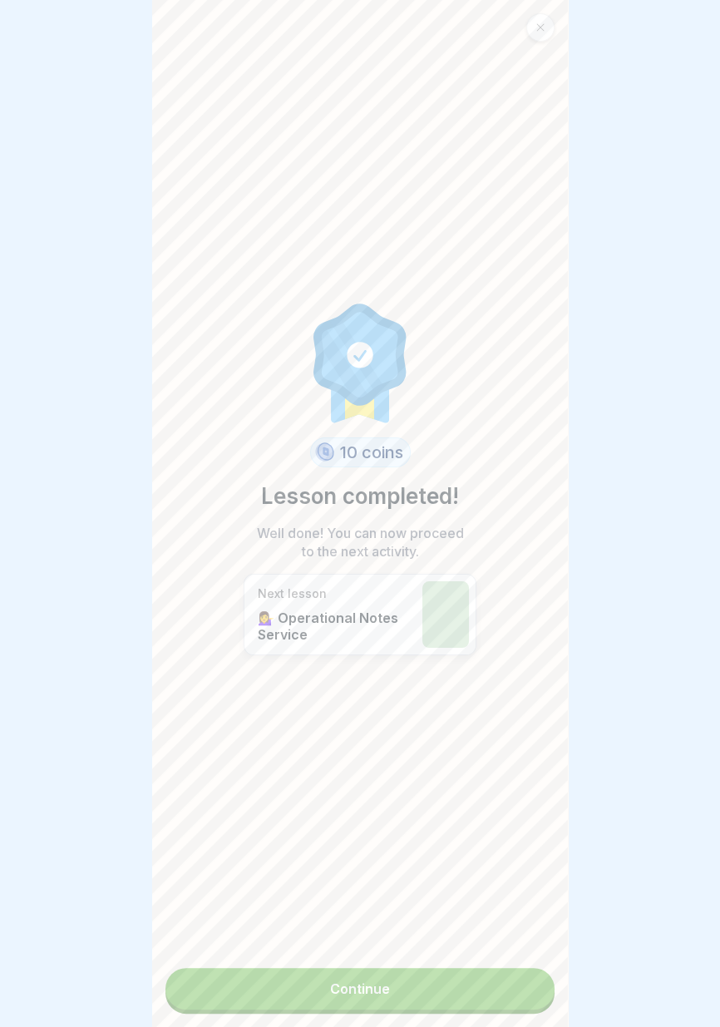
click at [489, 994] on link "Continue" at bounding box center [359, 989] width 389 height 42
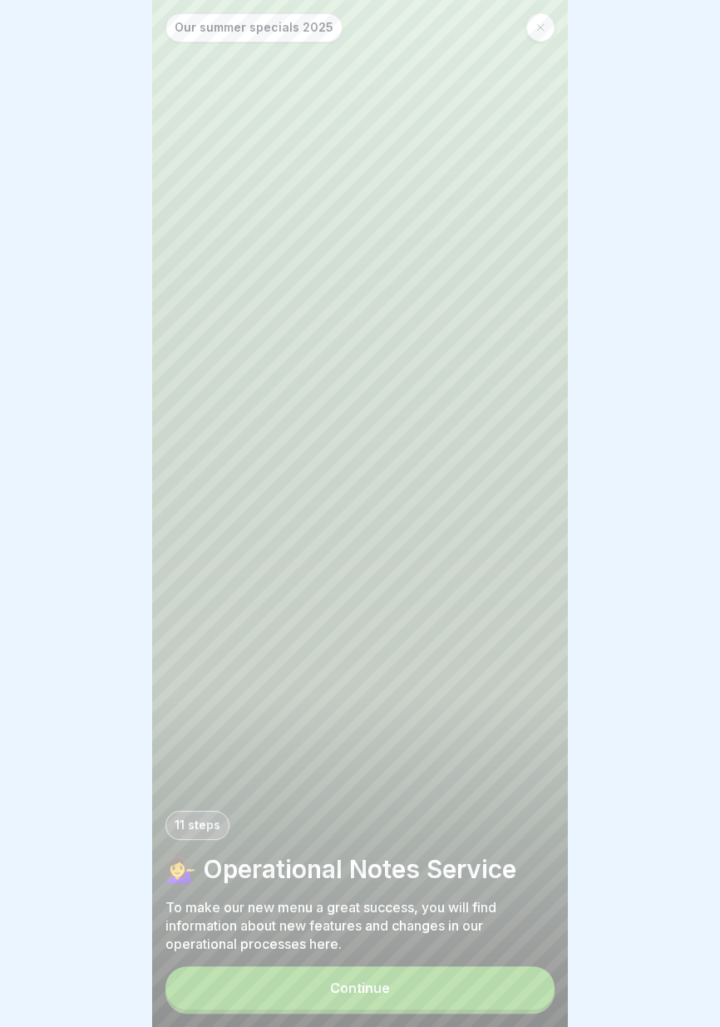
click at [481, 998] on button "Continue" at bounding box center [359, 987] width 389 height 43
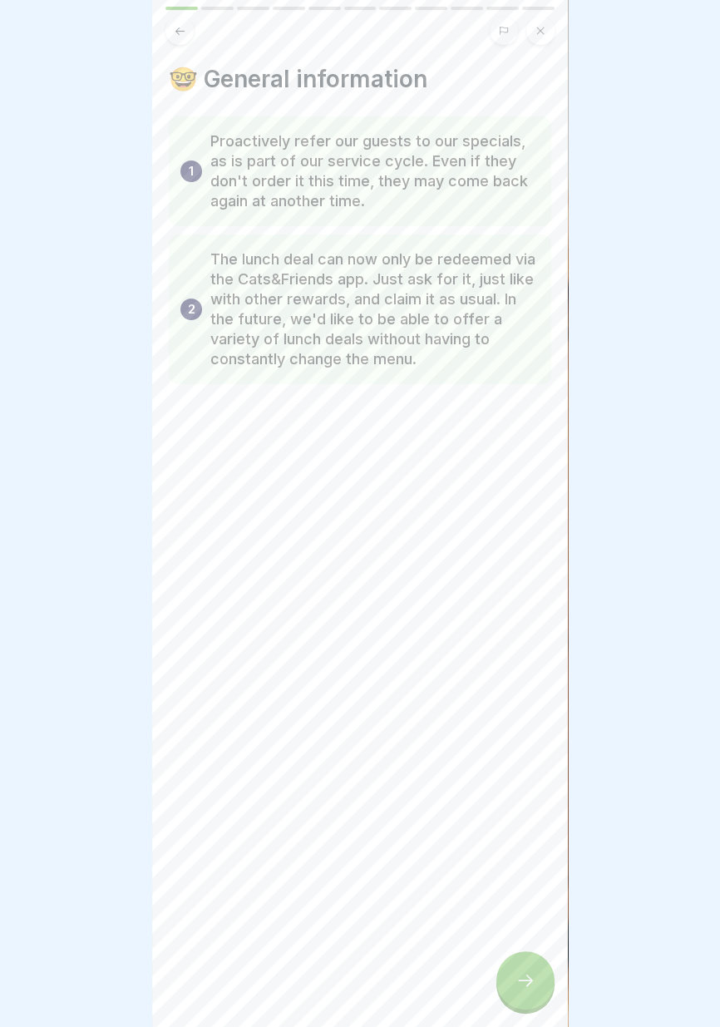
click at [524, 977] on icon at bounding box center [525, 980] width 20 height 20
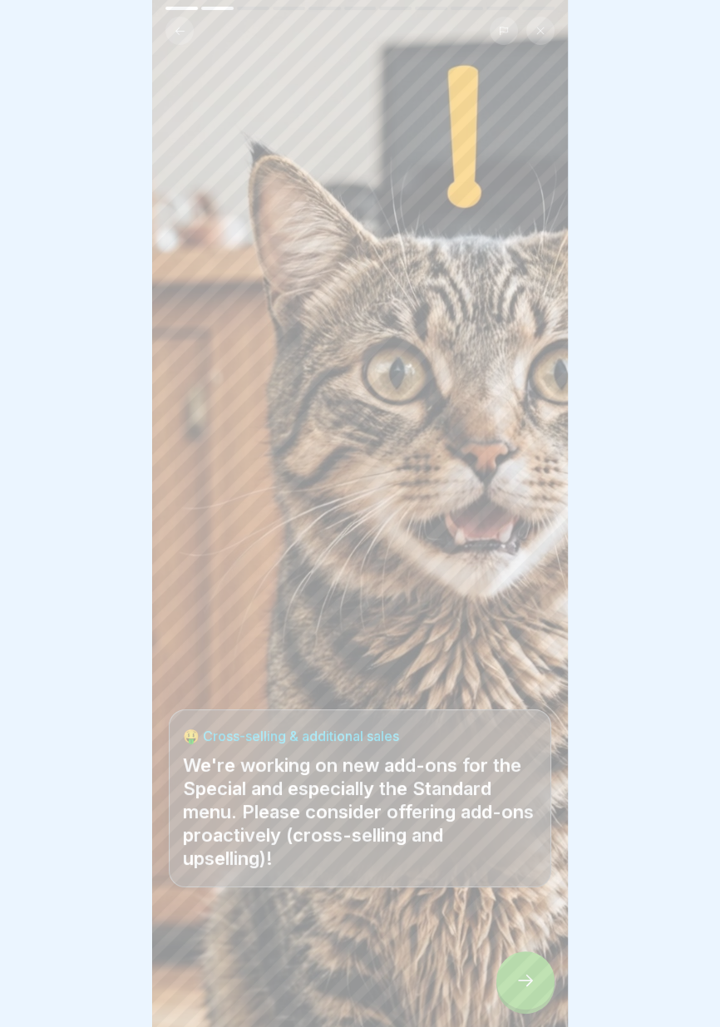
click at [524, 981] on icon at bounding box center [525, 980] width 15 height 12
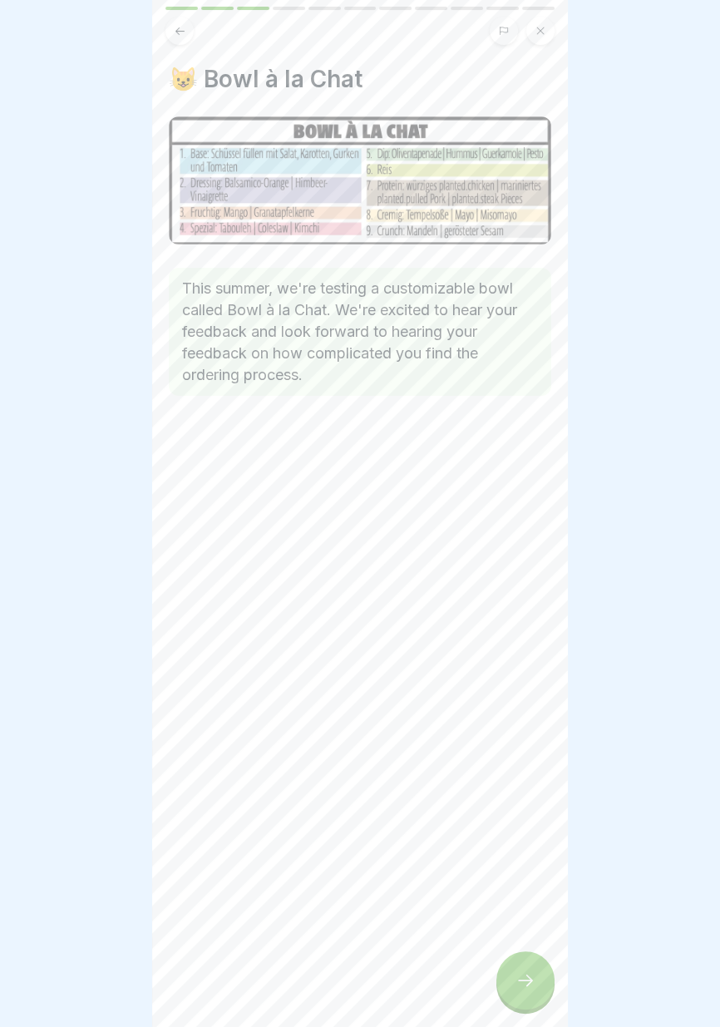
click at [535, 982] on icon at bounding box center [525, 980] width 20 height 20
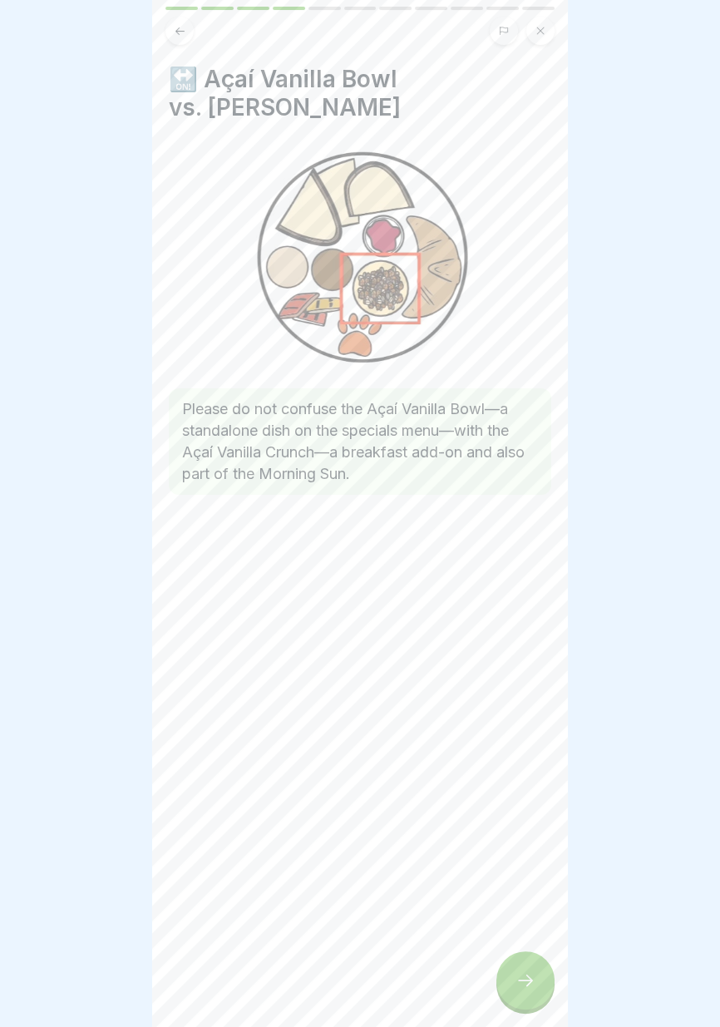
click at [530, 987] on icon at bounding box center [525, 980] width 20 height 20
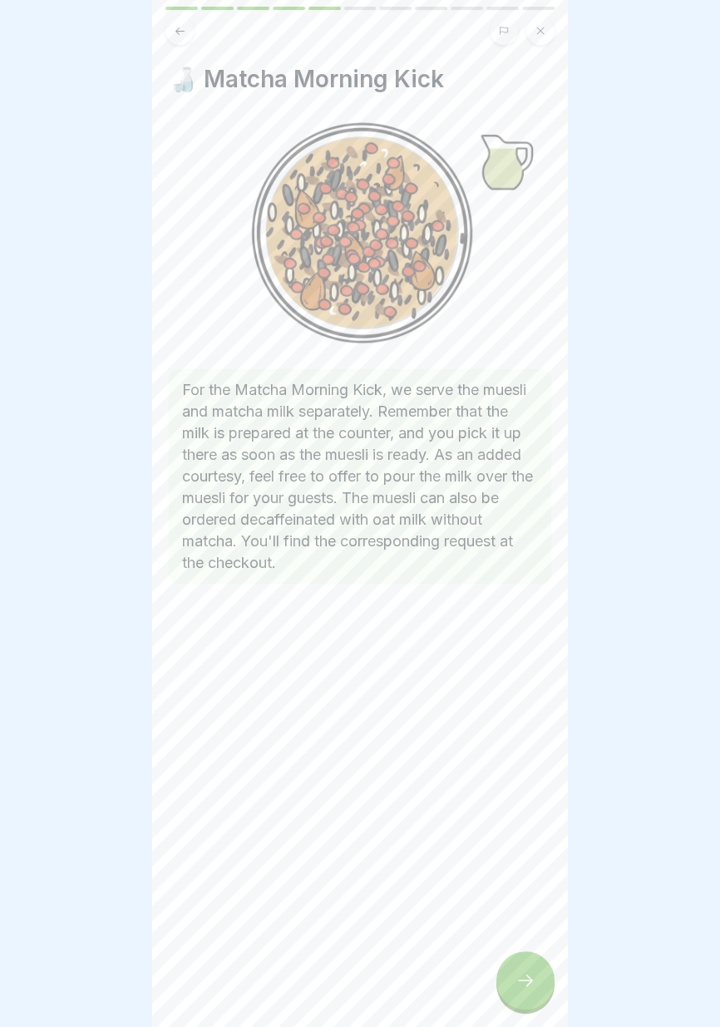
click at [530, 981] on icon at bounding box center [525, 980] width 15 height 12
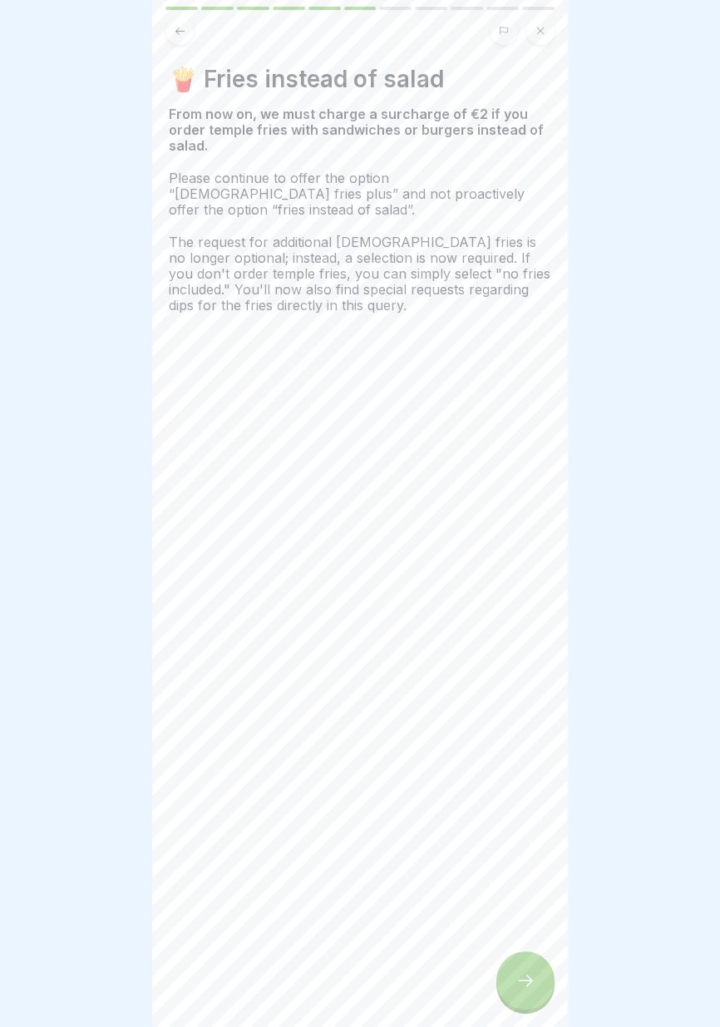
click at [533, 981] on icon at bounding box center [525, 980] width 20 height 20
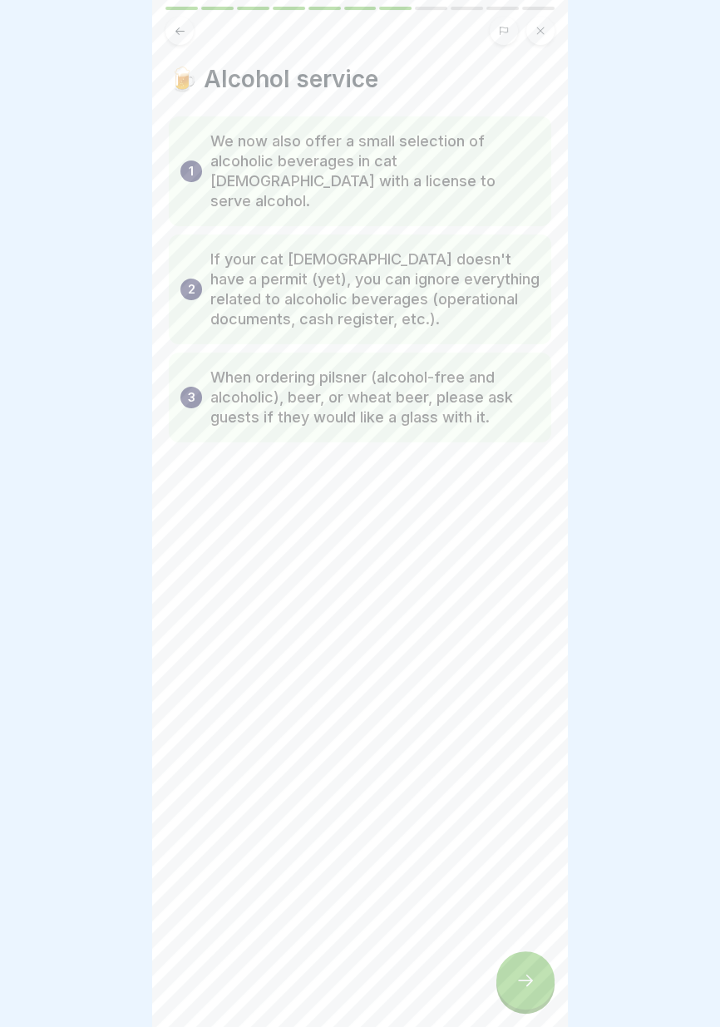
click at [540, 978] on div at bounding box center [525, 980] width 58 height 58
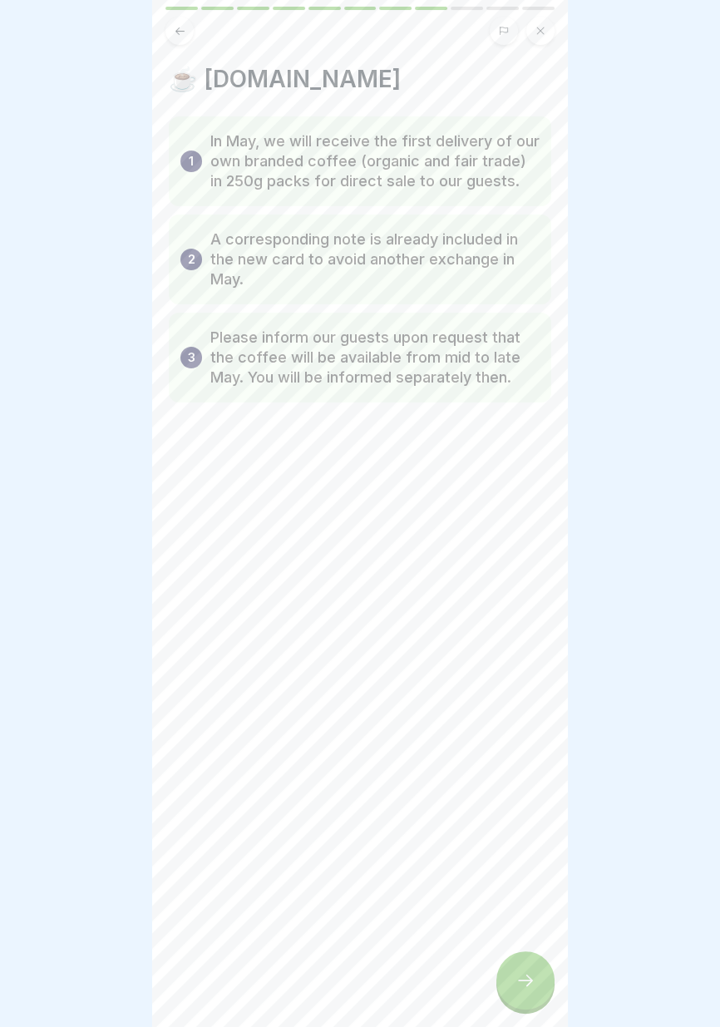
click at [528, 985] on icon at bounding box center [525, 980] width 15 height 12
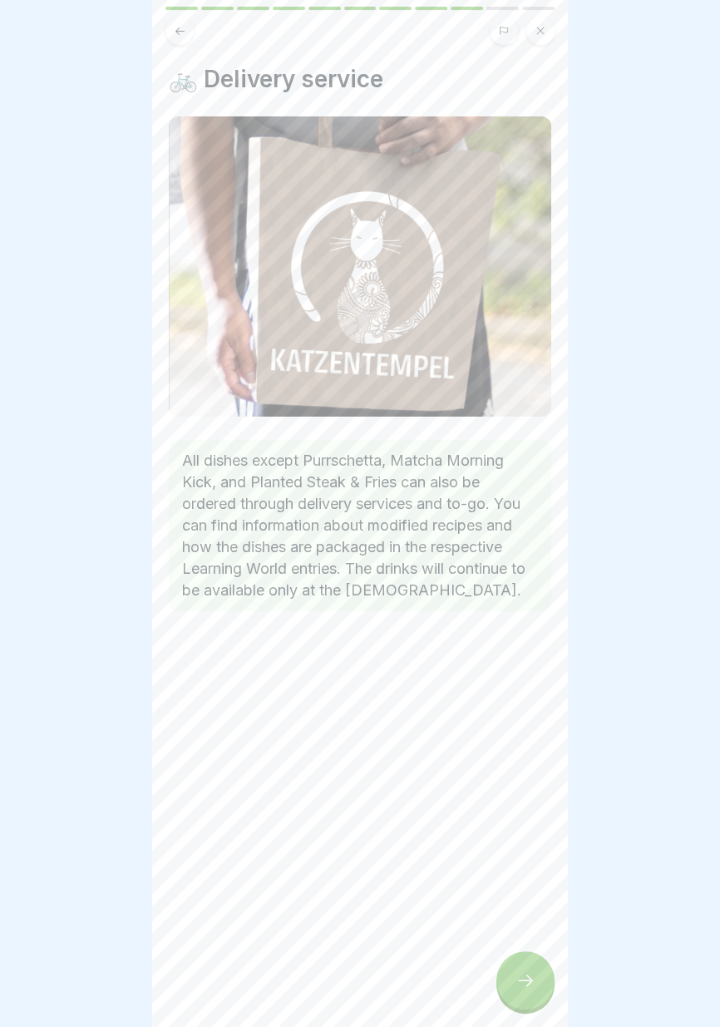
click at [528, 988] on icon at bounding box center [525, 980] width 20 height 20
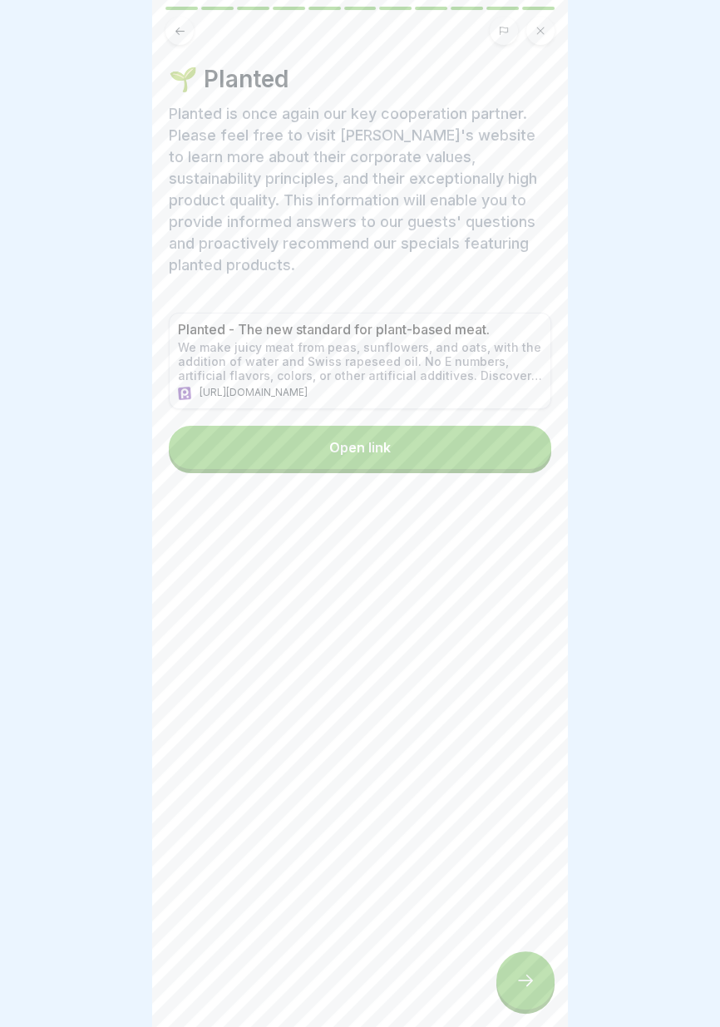
click at [450, 455] on button "Open link" at bounding box center [360, 447] width 382 height 43
click at [526, 986] on icon at bounding box center [525, 980] width 15 height 12
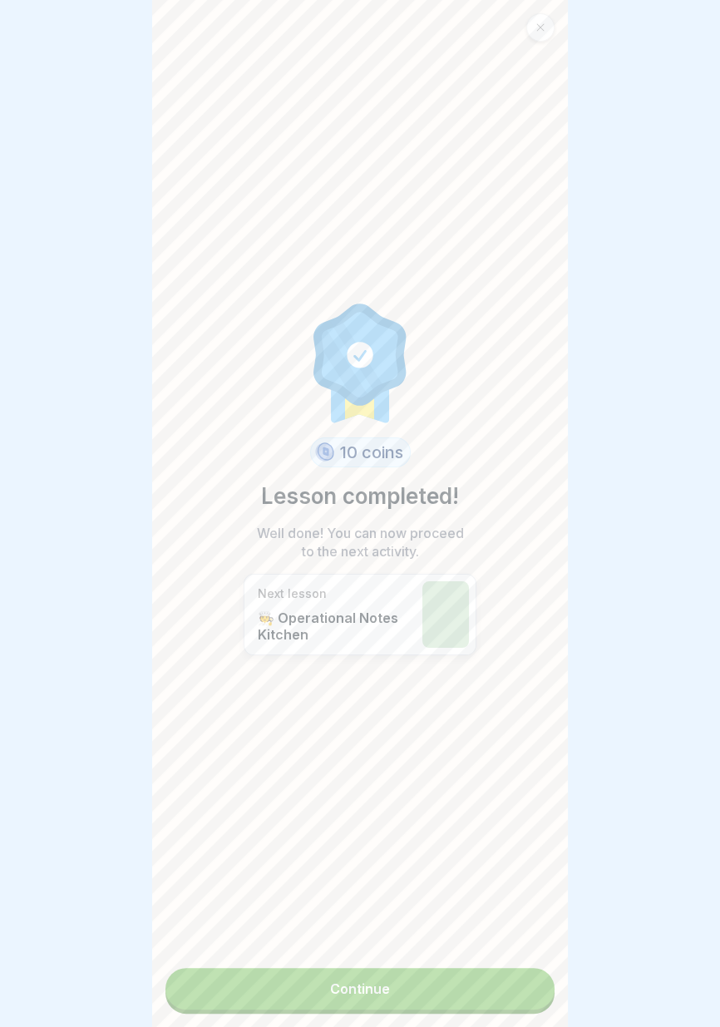
click at [444, 993] on link "Continue" at bounding box center [359, 989] width 389 height 42
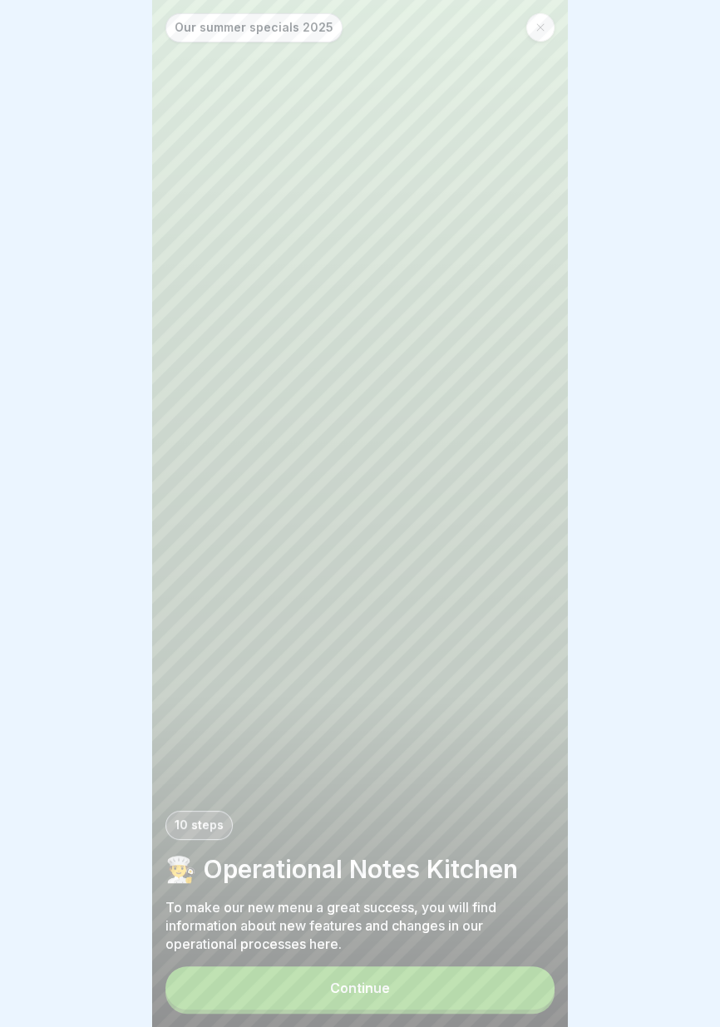
click at [434, 997] on button "Continue" at bounding box center [359, 987] width 389 height 43
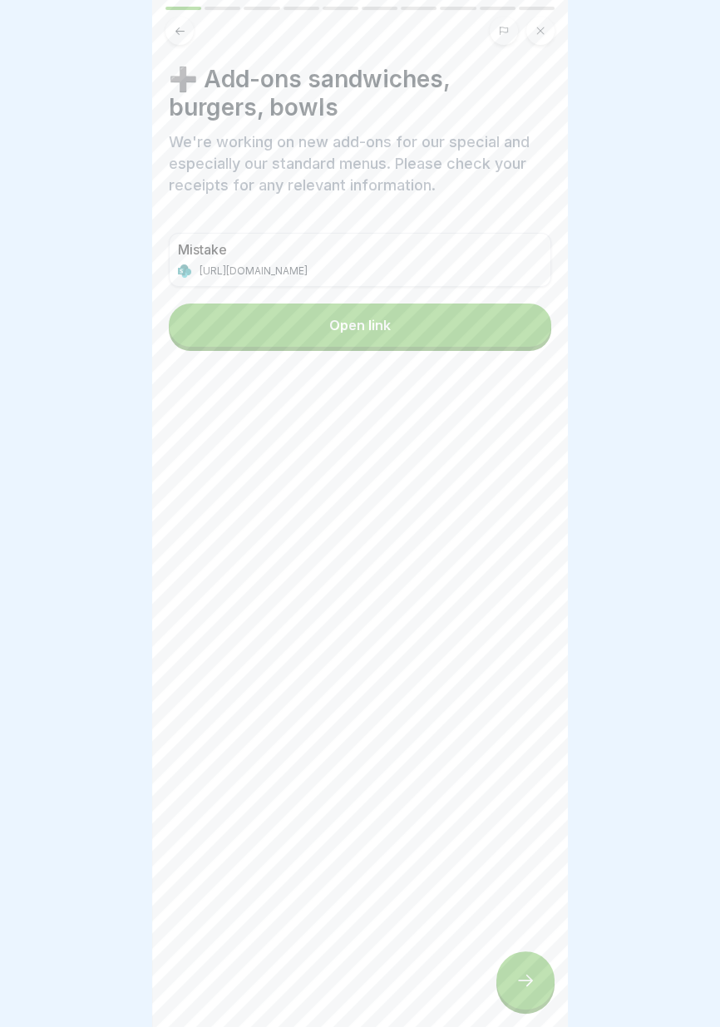
click at [484, 325] on button "Open link" at bounding box center [360, 324] width 382 height 43
click at [308, 269] on font "[URL][DOMAIN_NAME]" at bounding box center [254, 270] width 108 height 12
click at [464, 324] on button "Open link" at bounding box center [360, 324] width 382 height 43
click at [530, 965] on div at bounding box center [525, 980] width 58 height 58
click at [474, 324] on button "Open link" at bounding box center [360, 324] width 382 height 43
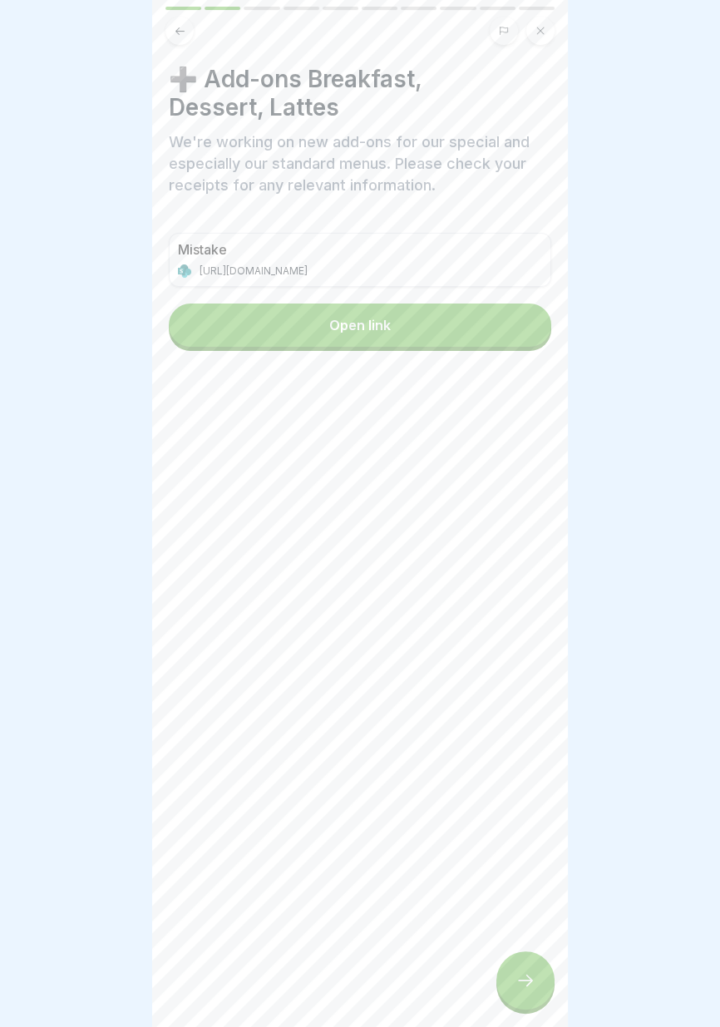
click at [530, 974] on icon at bounding box center [525, 980] width 20 height 20
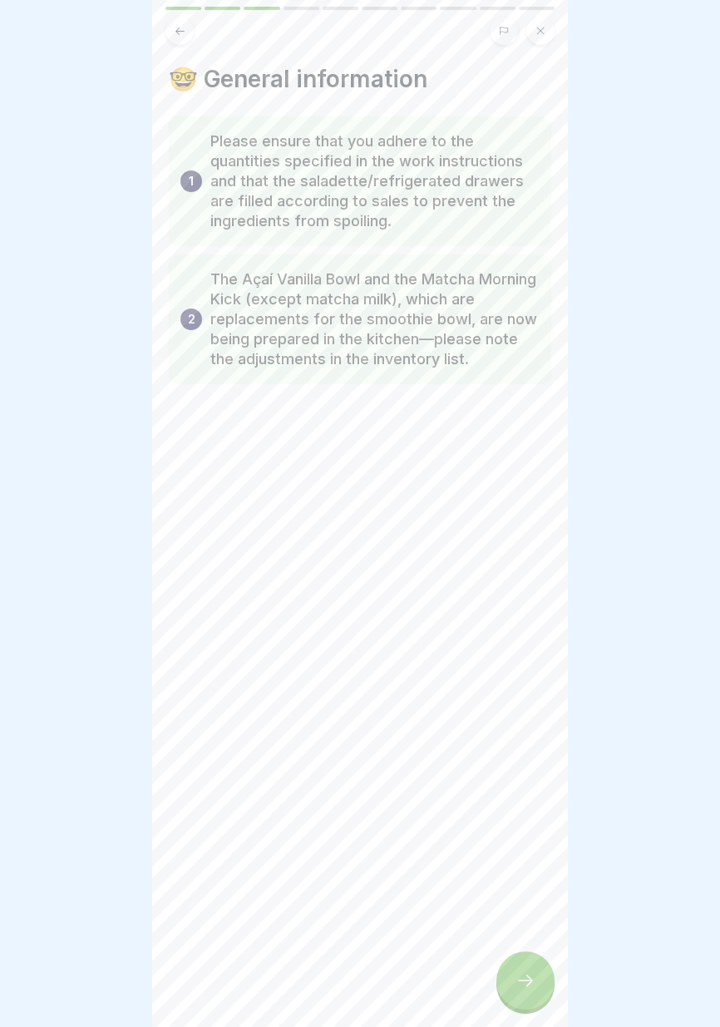
click at [523, 987] on icon at bounding box center [525, 980] width 20 height 20
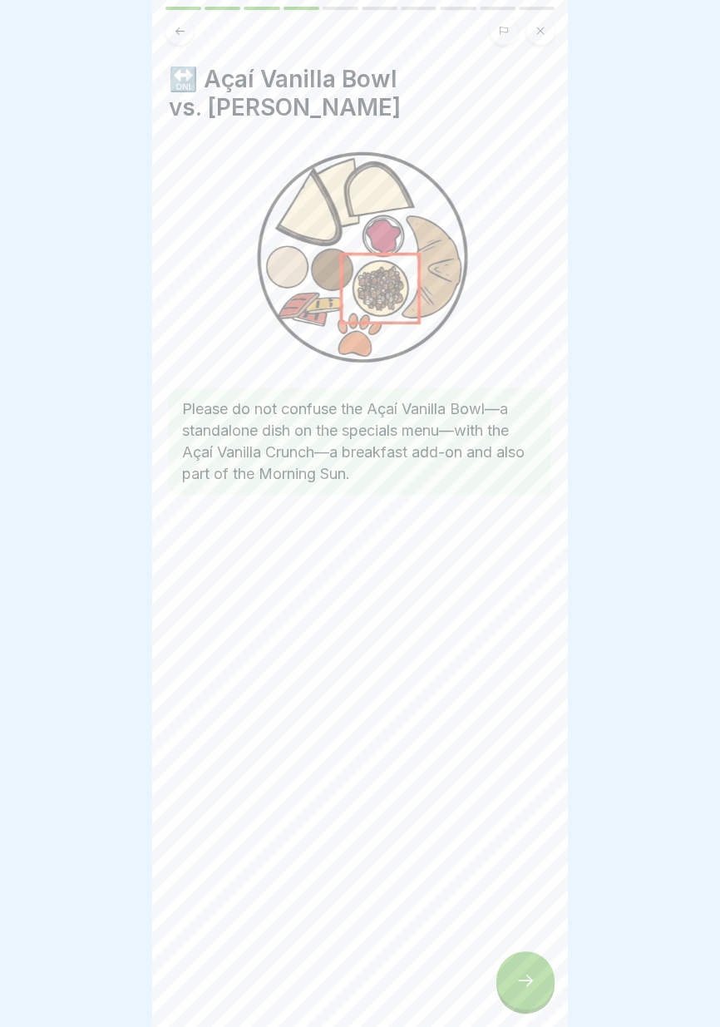
click at [528, 981] on icon at bounding box center [525, 980] width 20 height 20
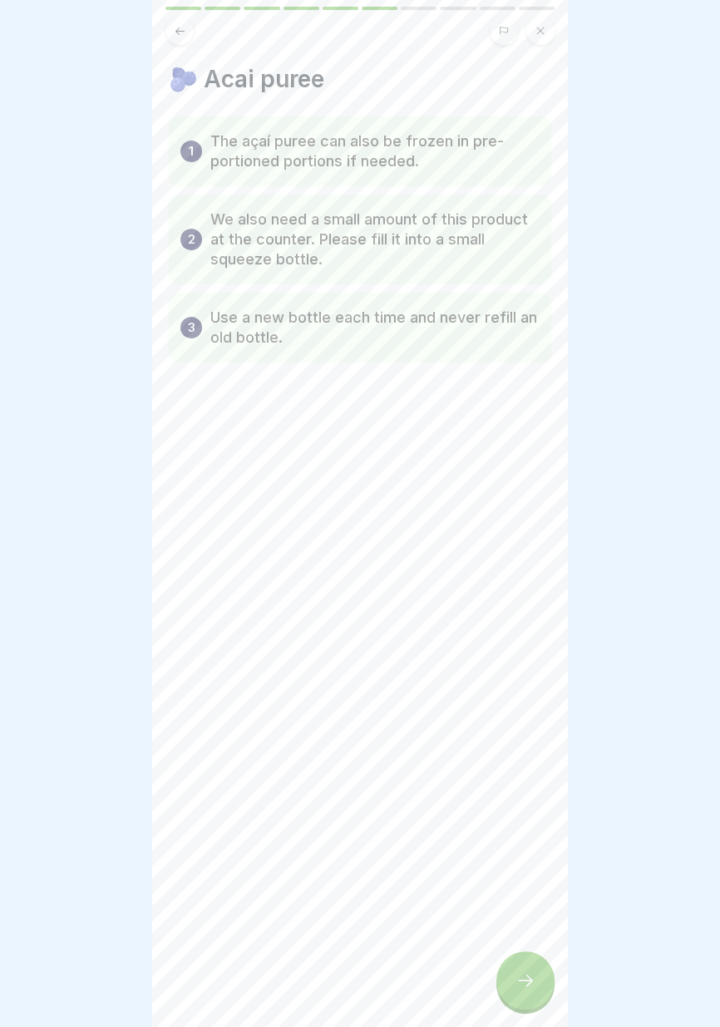
click at [524, 980] on icon at bounding box center [525, 980] width 15 height 12
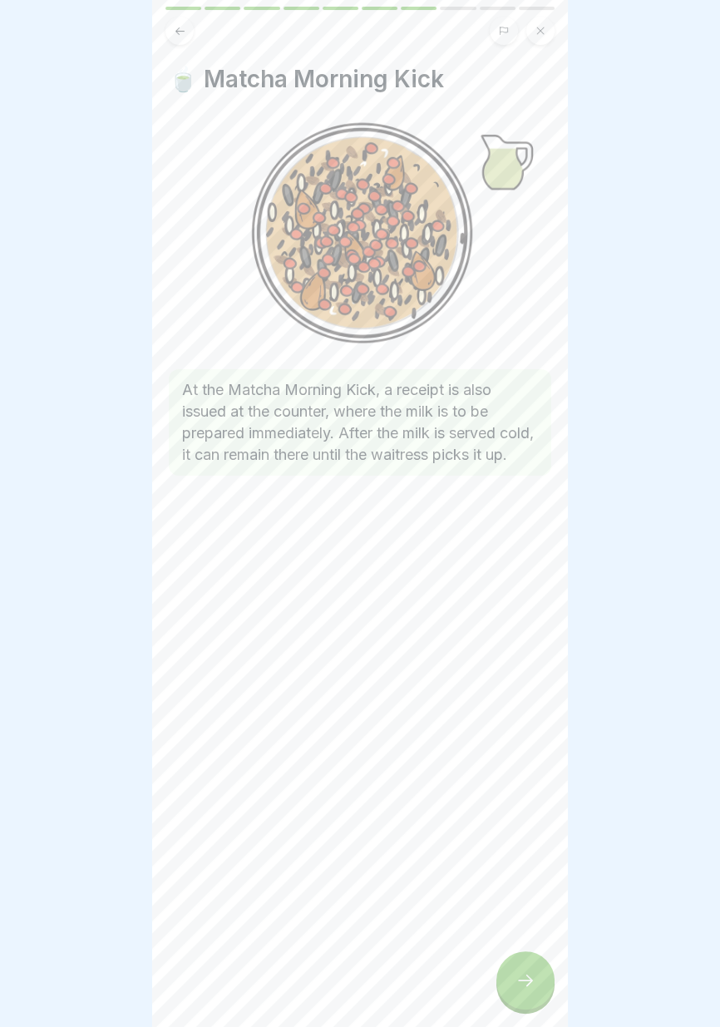
click at [536, 987] on div at bounding box center [525, 980] width 58 height 58
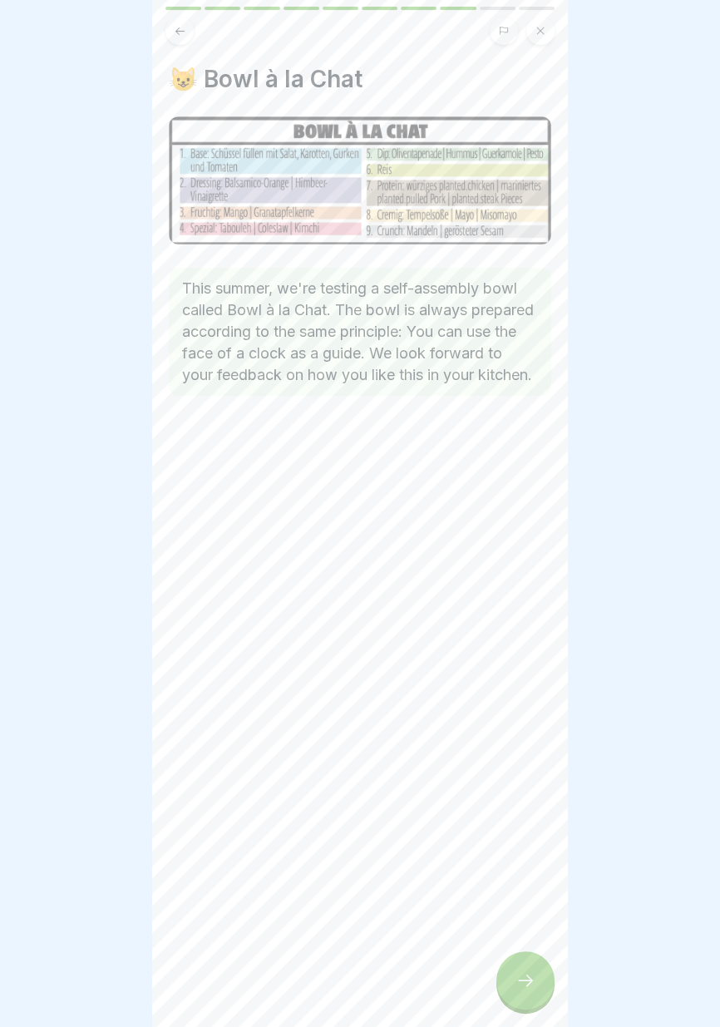
click at [545, 975] on div at bounding box center [525, 980] width 58 height 58
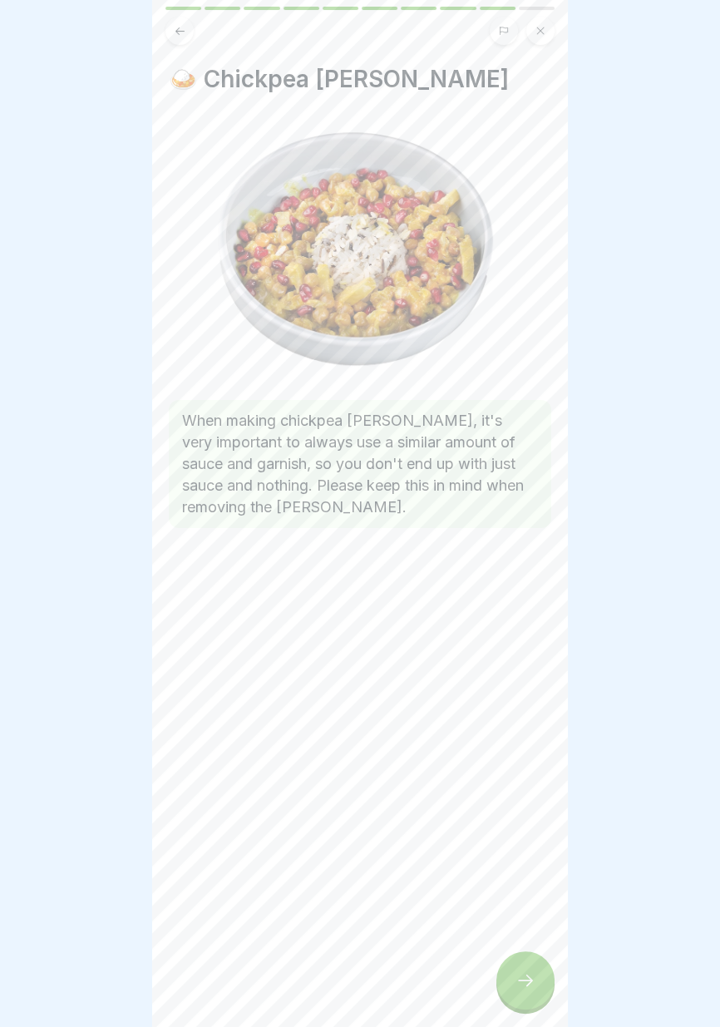
click at [545, 981] on div at bounding box center [525, 980] width 58 height 58
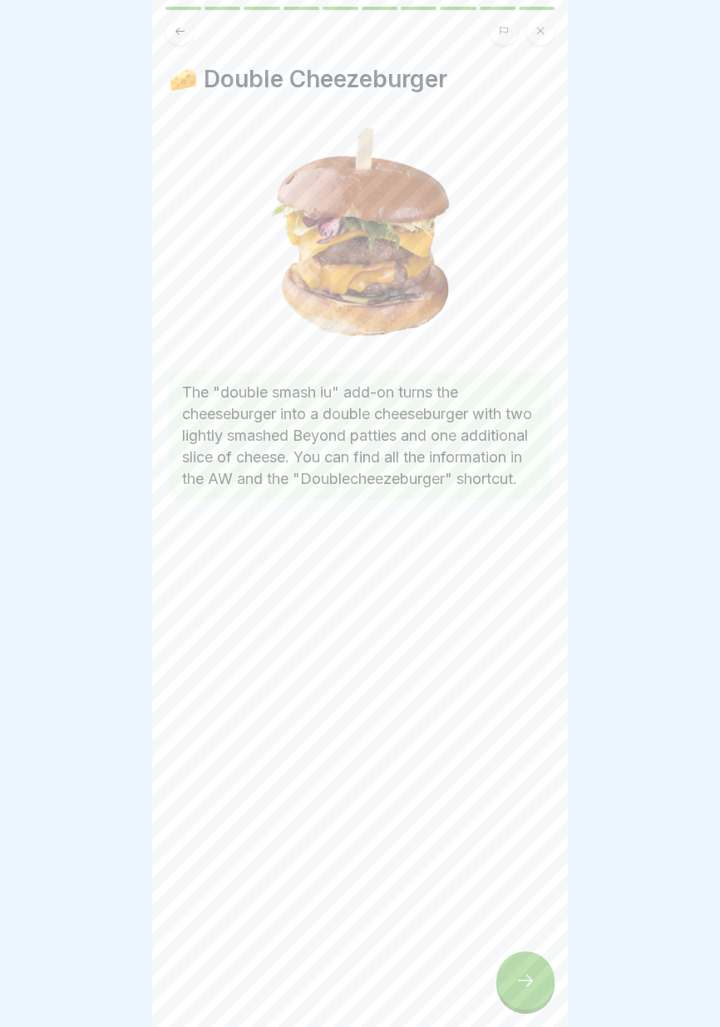
click at [546, 977] on div at bounding box center [525, 980] width 58 height 58
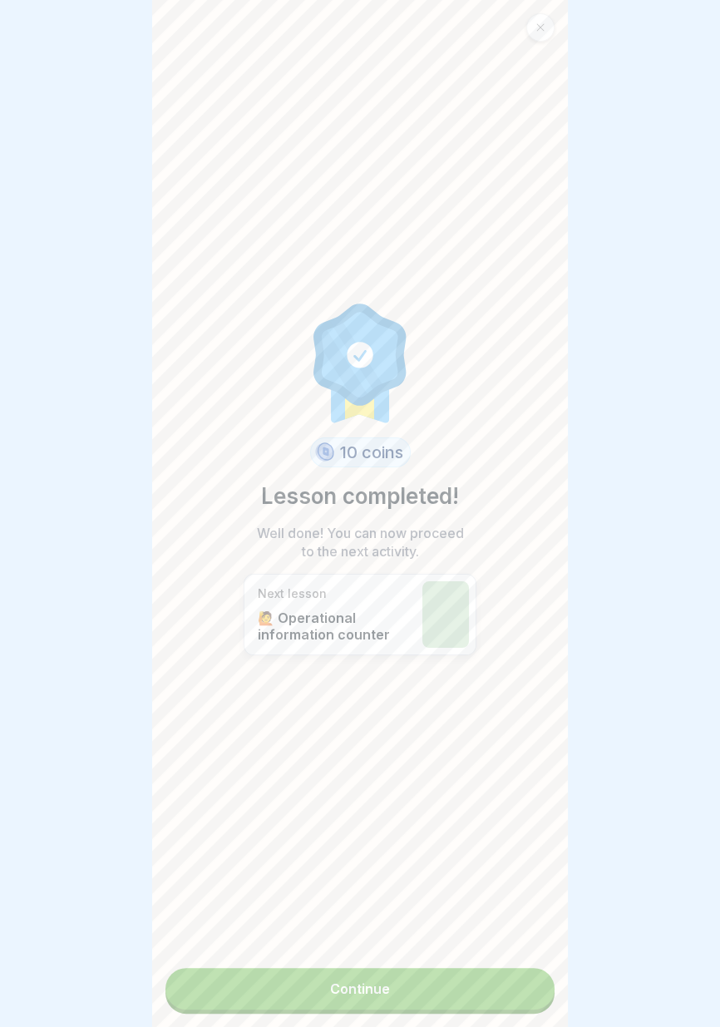
click at [526, 995] on link "Continue" at bounding box center [359, 989] width 389 height 42
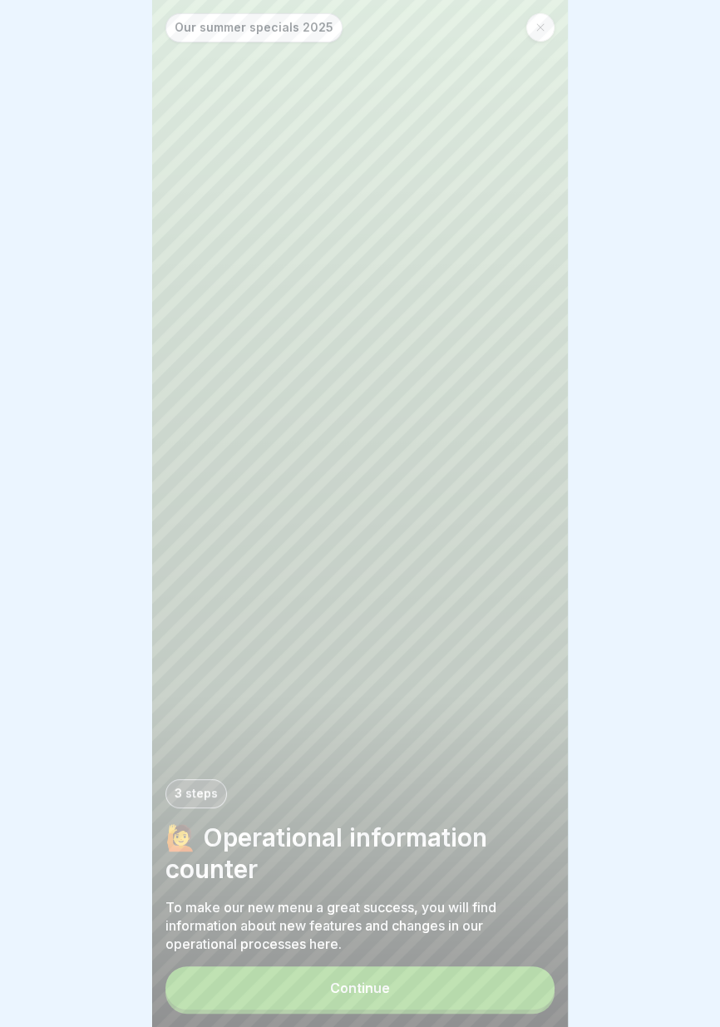
click at [525, 995] on button "Continue" at bounding box center [359, 987] width 389 height 43
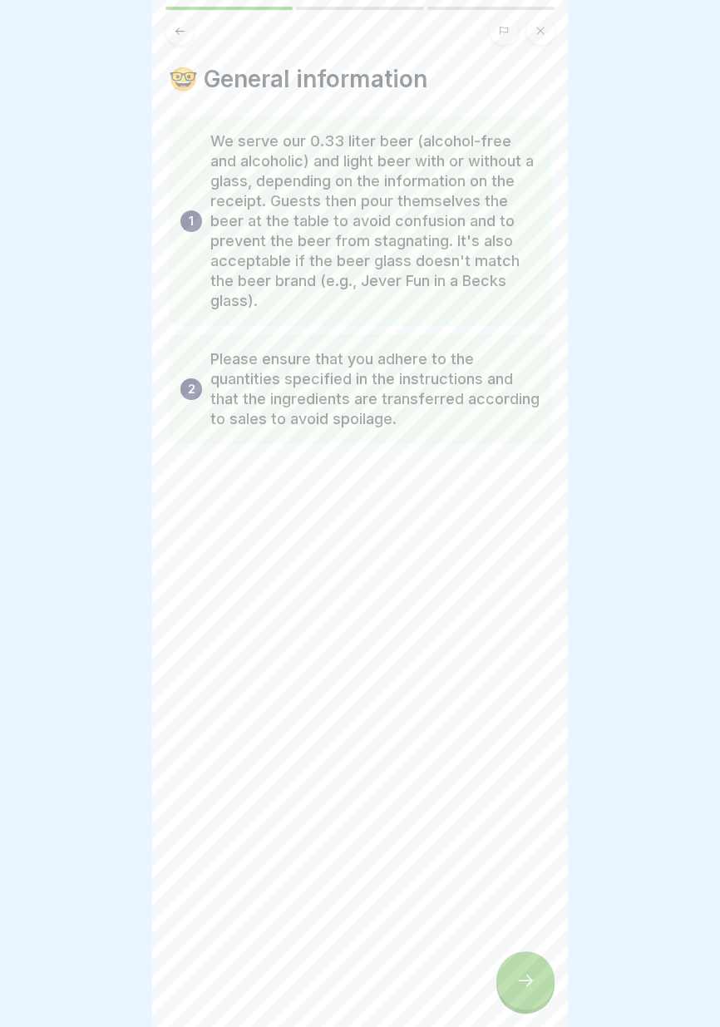
click at [541, 977] on div at bounding box center [525, 980] width 58 height 58
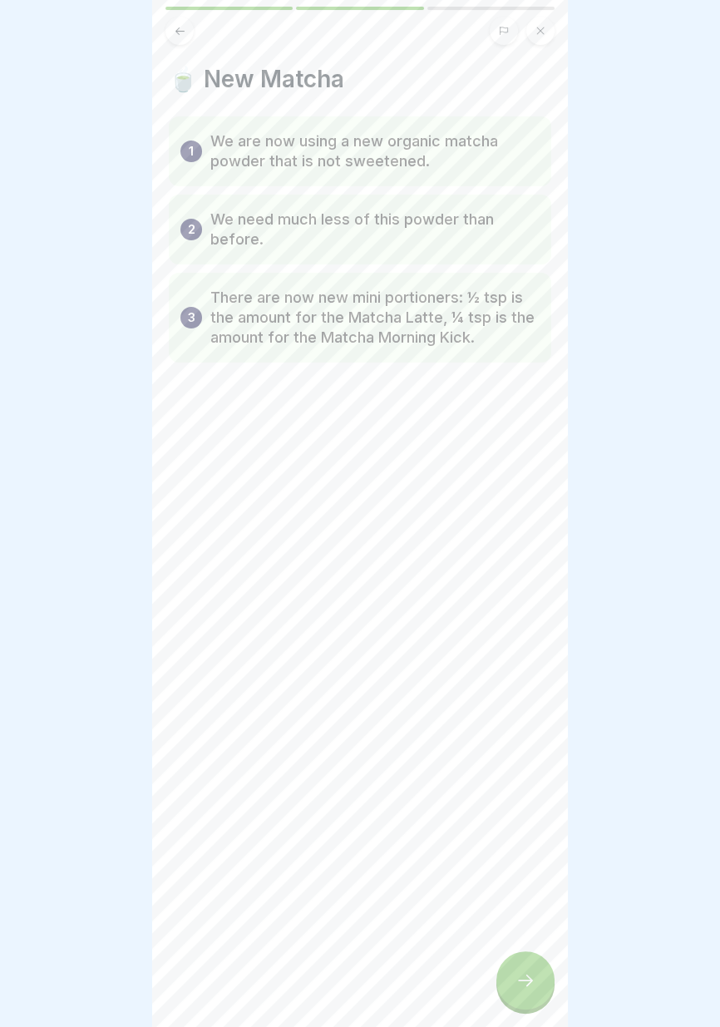
click at [532, 988] on icon at bounding box center [525, 980] width 20 height 20
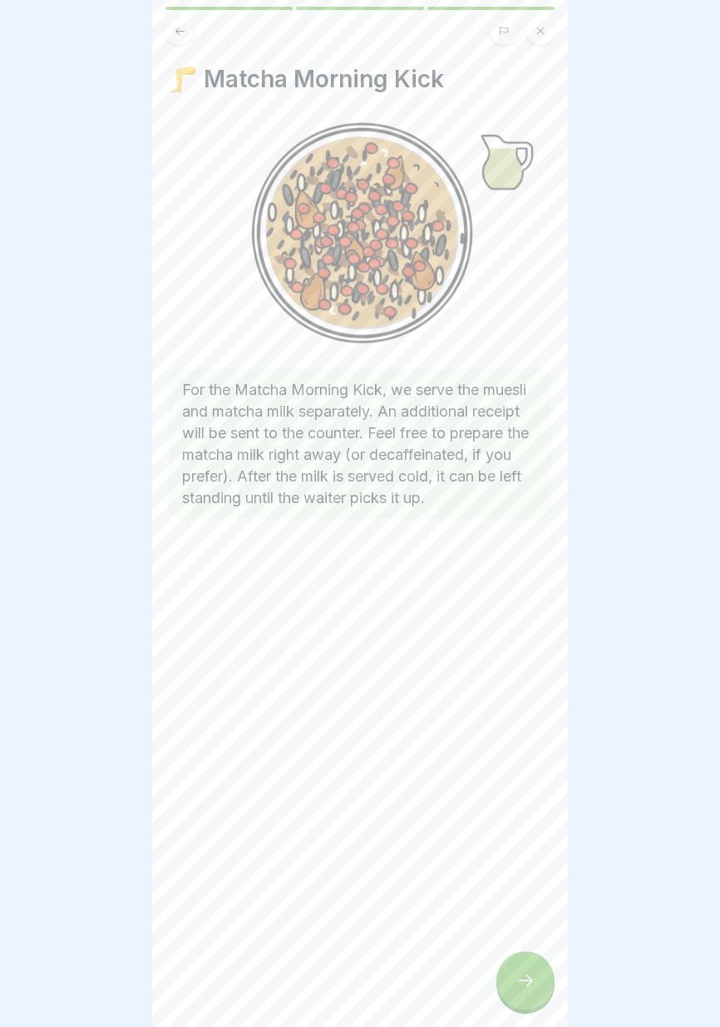
click at [540, 987] on div at bounding box center [525, 980] width 58 height 58
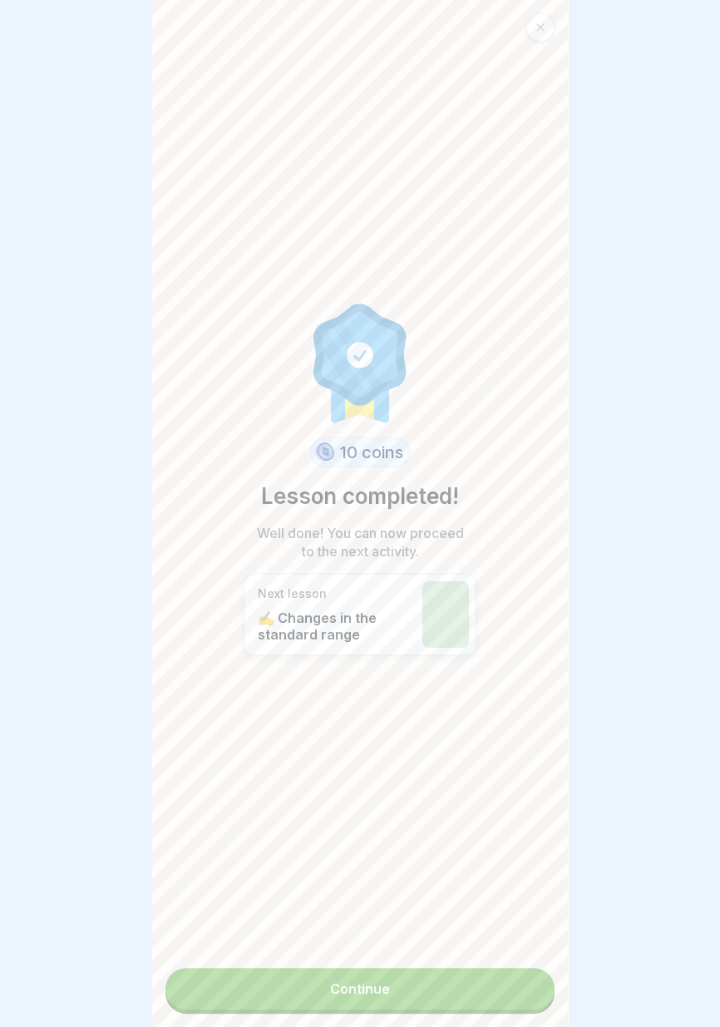
click at [479, 1004] on link "Continue" at bounding box center [359, 989] width 389 height 42
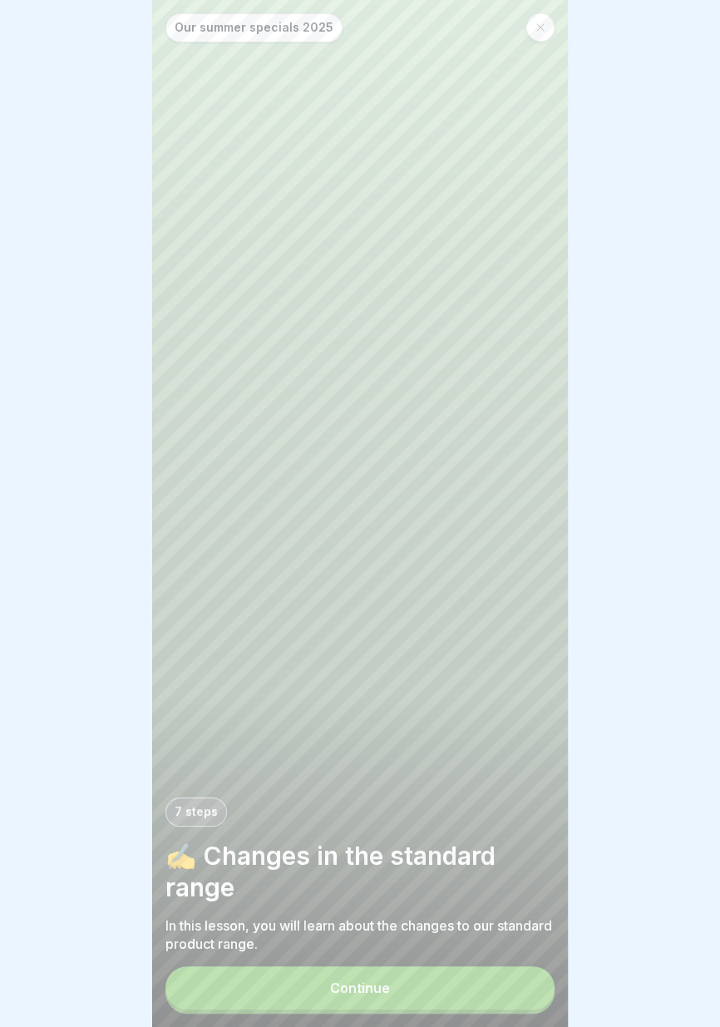
click at [380, 990] on font "Continue" at bounding box center [360, 987] width 60 height 17
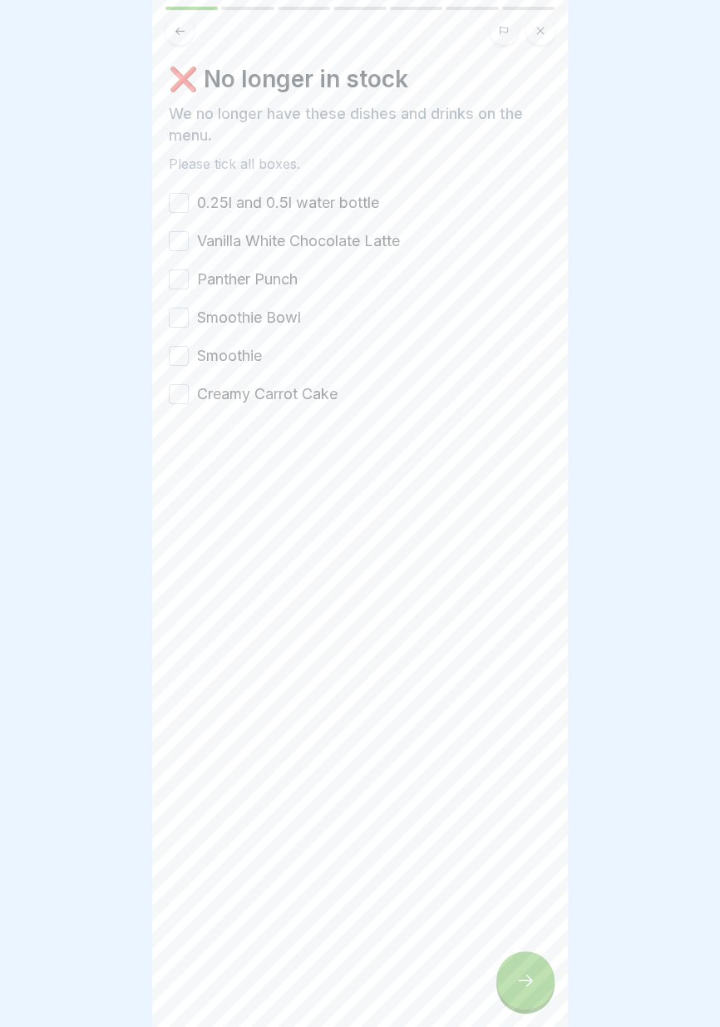
click at [284, 278] on font "Panther Punch" at bounding box center [247, 278] width 101 height 17
click at [189, 278] on button "Panther Punch" at bounding box center [179, 279] width 20 height 20
click at [318, 398] on font "Creamy Carrot Cake" at bounding box center [267, 393] width 140 height 17
click at [189, 398] on button "Creamy Carrot Cake" at bounding box center [179, 394] width 20 height 20
click at [249, 356] on font "Smoothie" at bounding box center [229, 355] width 65 height 17
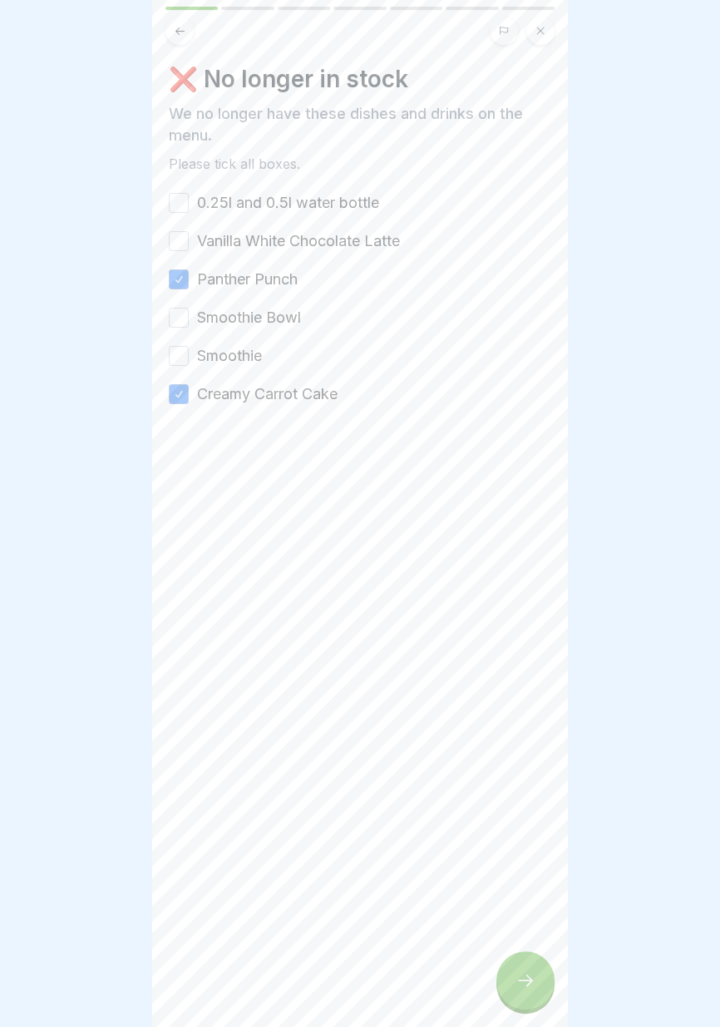
click at [189, 356] on button "Smoothie" at bounding box center [179, 356] width 20 height 20
click at [279, 320] on font "Smoothie Bowl" at bounding box center [249, 316] width 104 height 17
click at [189, 320] on button "Smoothie Bowl" at bounding box center [179, 318] width 20 height 20
click at [299, 246] on font "Vanilla White Chocolate Latte" at bounding box center [298, 240] width 203 height 17
click at [189, 246] on button "Vanilla White Chocolate Latte" at bounding box center [179, 241] width 20 height 20
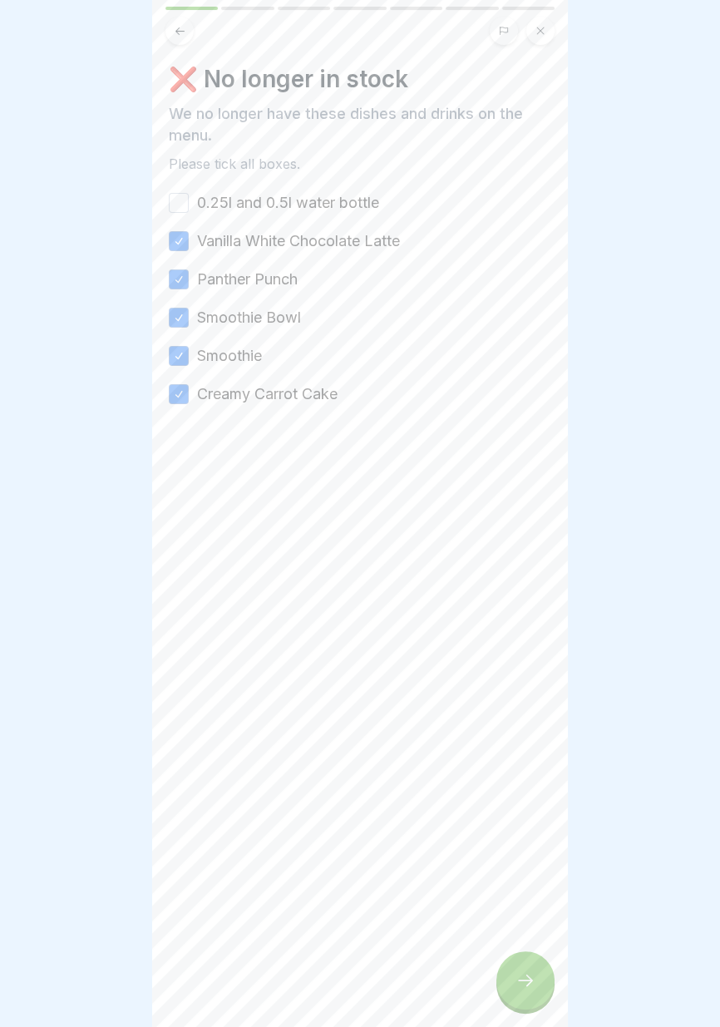
click at [332, 195] on font "0.25l and 0.5l water bottle" at bounding box center [288, 202] width 182 height 17
click at [189, 195] on button "0.25l and 0.5l water bottle" at bounding box center [179, 203] width 20 height 20
click at [532, 983] on icon at bounding box center [525, 980] width 20 height 20
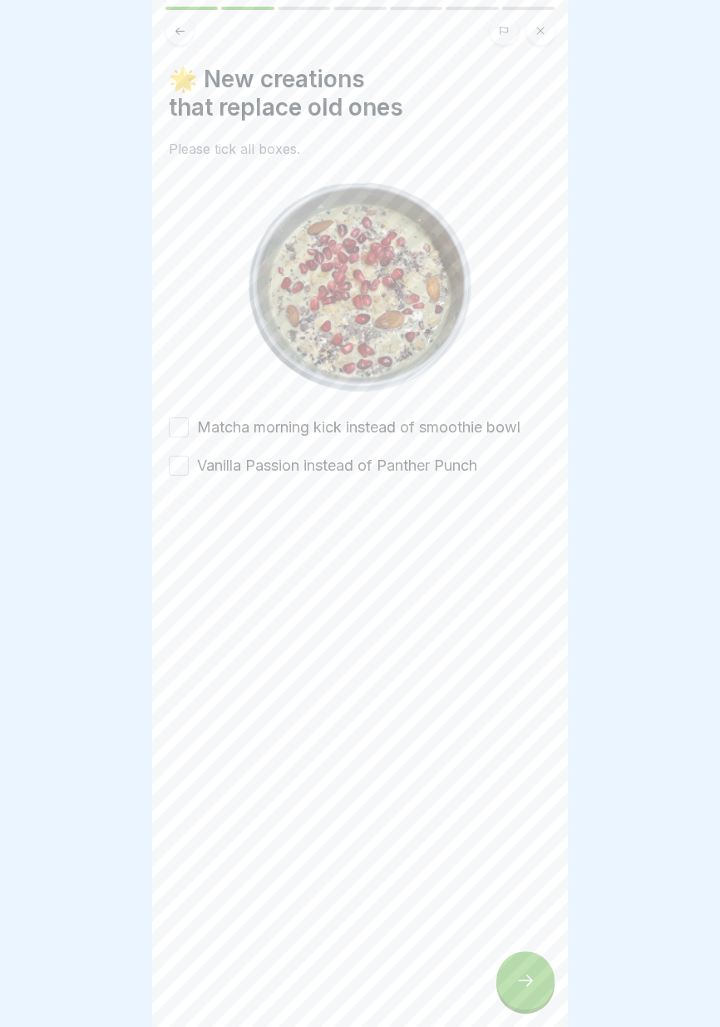
click at [462, 469] on font "Vanilla Passion instead of Panther Punch" at bounding box center [337, 464] width 280 height 17
click at [189, 469] on button "Vanilla Passion instead of Panther Punch" at bounding box center [179, 466] width 20 height 20
click at [485, 425] on font "Matcha morning kick instead of smoothie bowl" at bounding box center [358, 426] width 323 height 17
click at [189, 425] on button "Matcha morning kick instead of smoothie bowl" at bounding box center [179, 427] width 20 height 20
click at [528, 970] on icon at bounding box center [525, 980] width 20 height 20
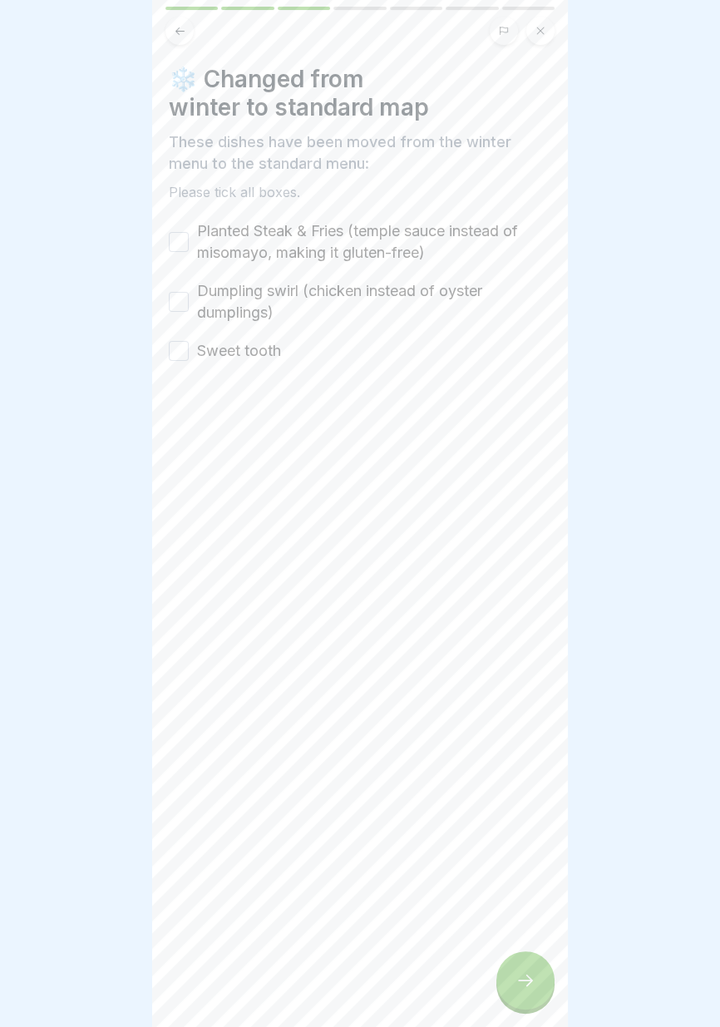
click at [444, 238] on font "Planted Steak & Fries (temple sauce instead of misomayo, making it gluten-free)" at bounding box center [357, 241] width 321 height 39
click at [189, 238] on button "Planted Steak & Fries (temple sauce instead of misomayo, making it gluten-free)" at bounding box center [179, 242] width 20 height 20
click at [461, 287] on font "Dumpling swirl (chicken instead of oyster dumplings)" at bounding box center [339, 301] width 285 height 39
click at [189, 292] on button "Dumpling swirl (chicken instead of oyster dumplings)" at bounding box center [179, 302] width 20 height 20
click at [273, 352] on font "Sweet tooth" at bounding box center [239, 350] width 84 height 17
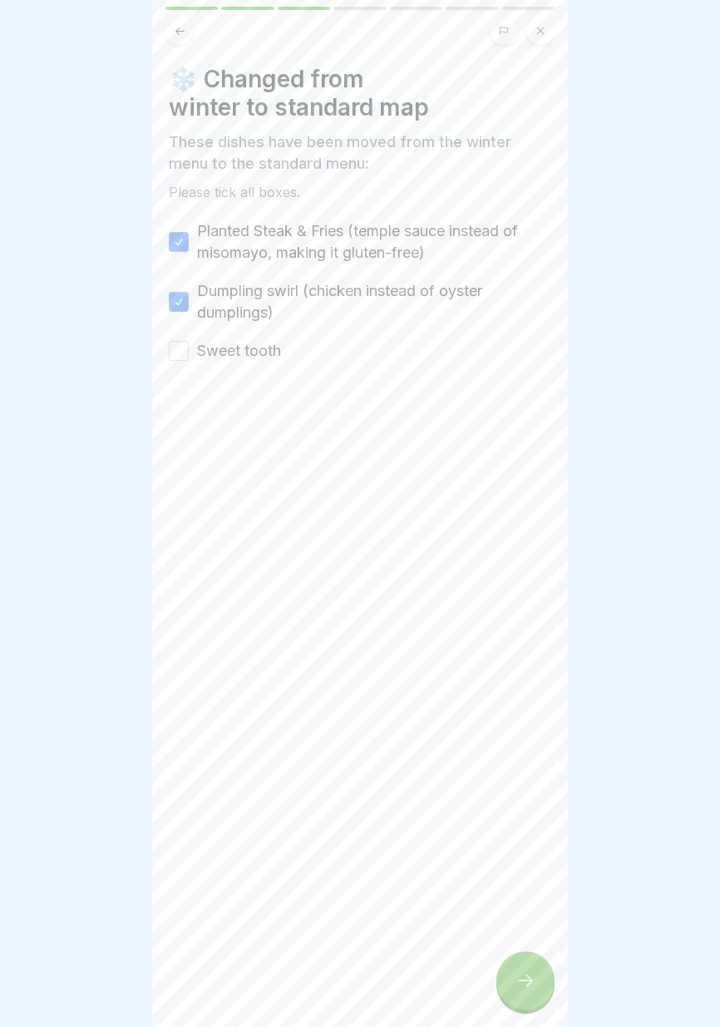
click at [189, 352] on button "Sweet tooth" at bounding box center [179, 351] width 20 height 20
click at [539, 987] on div at bounding box center [525, 980] width 58 height 58
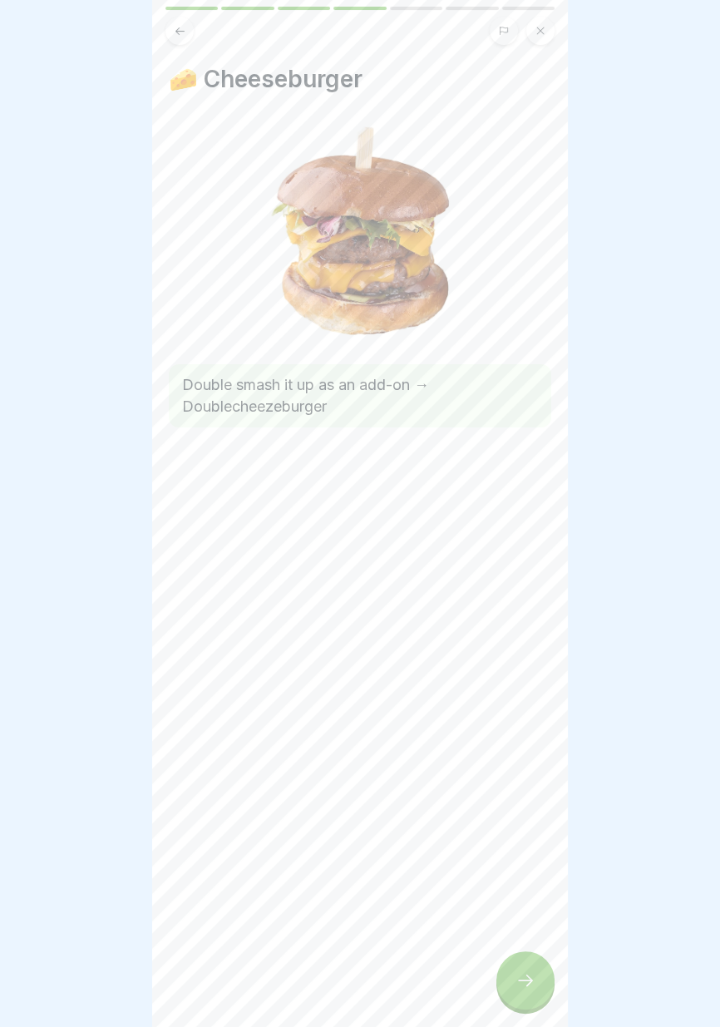
click at [554, 977] on div "🧀 Cheeseburger Double smash it up as an add-on → Doublecheezeburger" at bounding box center [360, 513] width 416 height 1027
click at [526, 979] on icon at bounding box center [525, 980] width 20 height 20
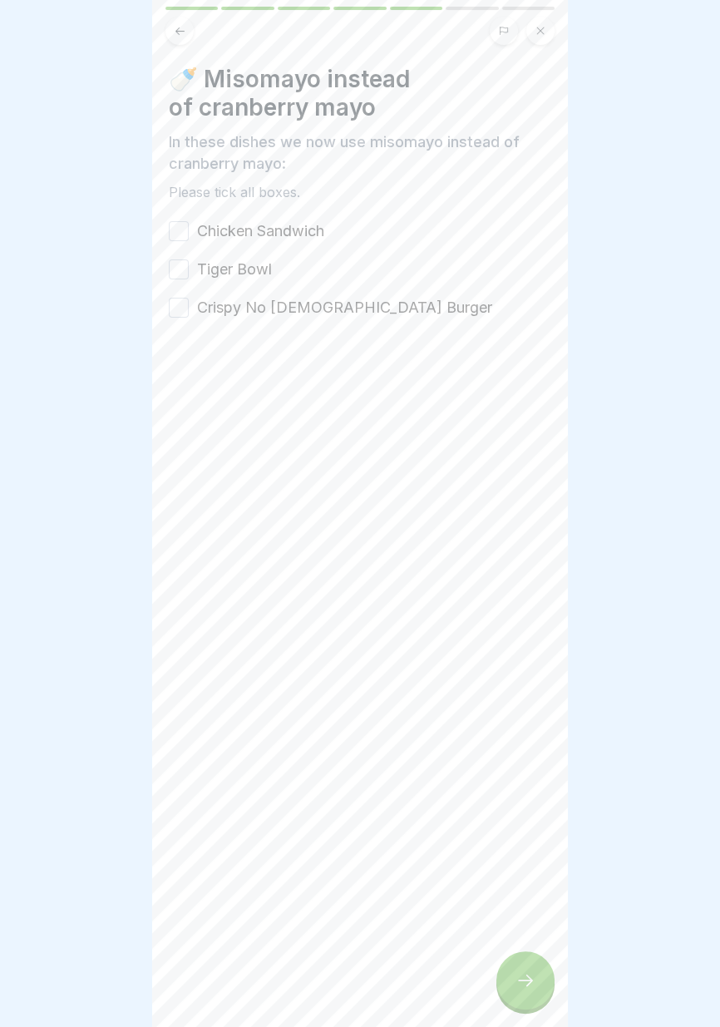
click at [327, 310] on font "Crispy No Chick Burger" at bounding box center [344, 306] width 295 height 17
click at [189, 310] on button "Crispy No Chick Burger" at bounding box center [179, 308] width 20 height 20
click at [522, 973] on icon at bounding box center [525, 980] width 20 height 20
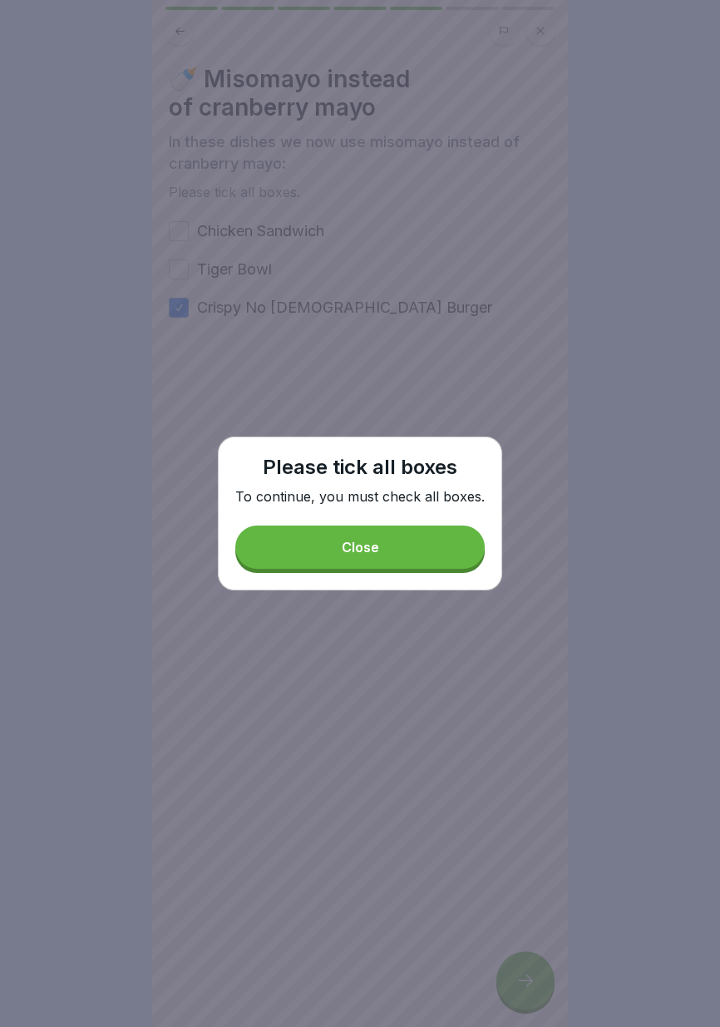
click at [380, 545] on button "Close" at bounding box center [359, 546] width 249 height 43
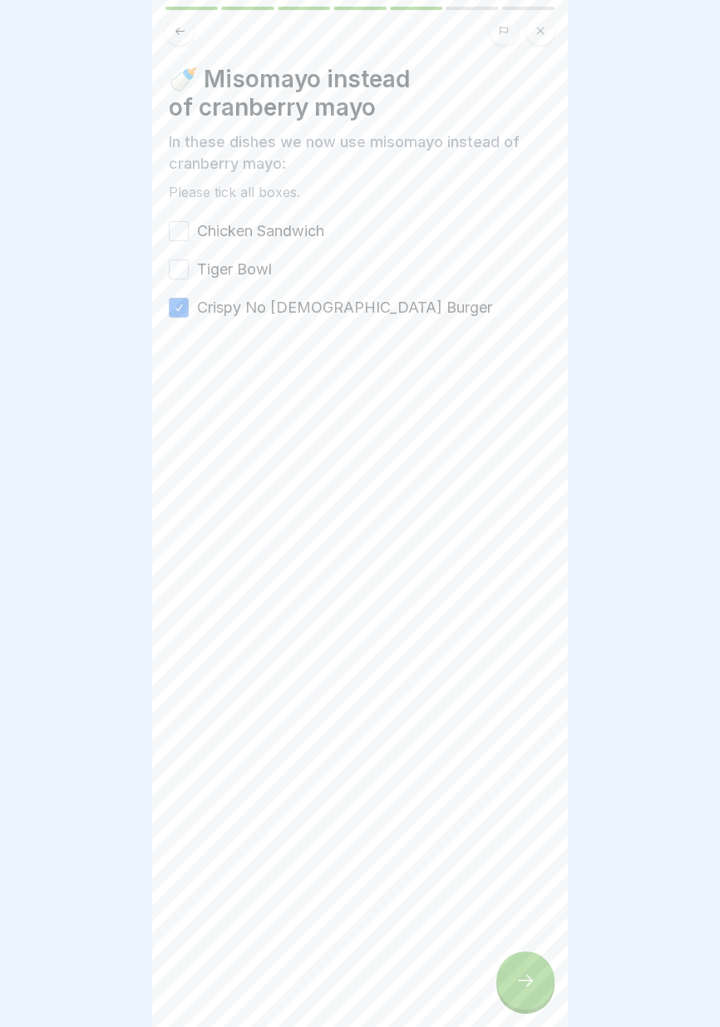
click at [174, 272] on button "Tiger Bowl" at bounding box center [179, 269] width 20 height 20
click at [180, 226] on button "Chicken Sandwich" at bounding box center [179, 231] width 20 height 20
click at [525, 983] on icon at bounding box center [525, 980] width 20 height 20
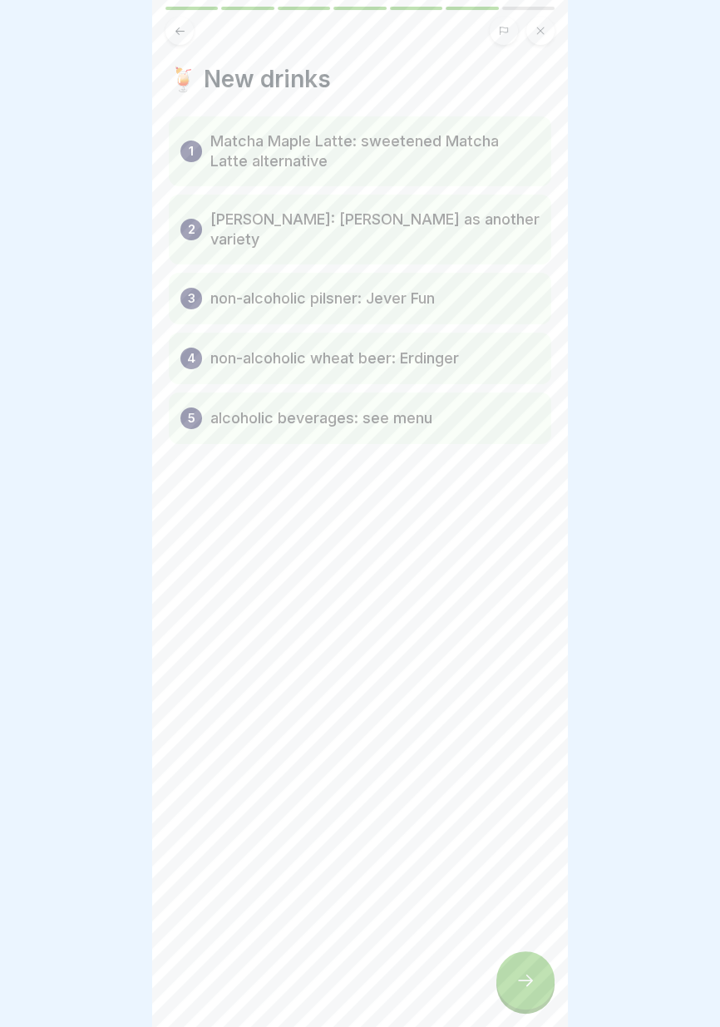
click at [525, 983] on icon at bounding box center [525, 980] width 20 height 20
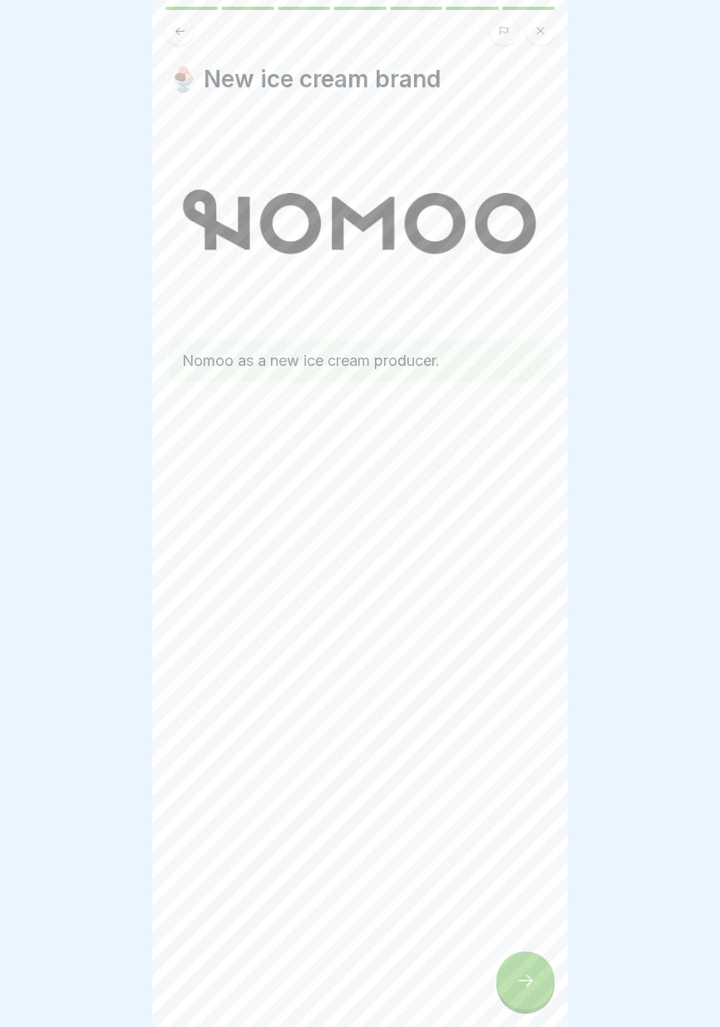
click at [523, 982] on icon at bounding box center [525, 980] width 20 height 20
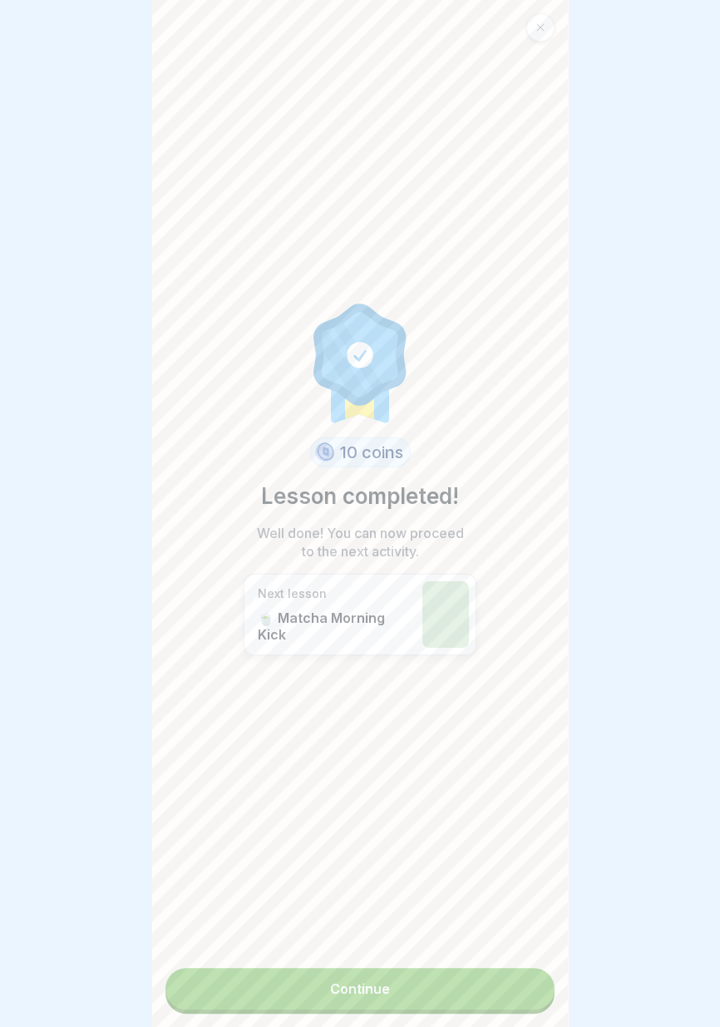
click at [451, 997] on link "Continue" at bounding box center [359, 989] width 389 height 42
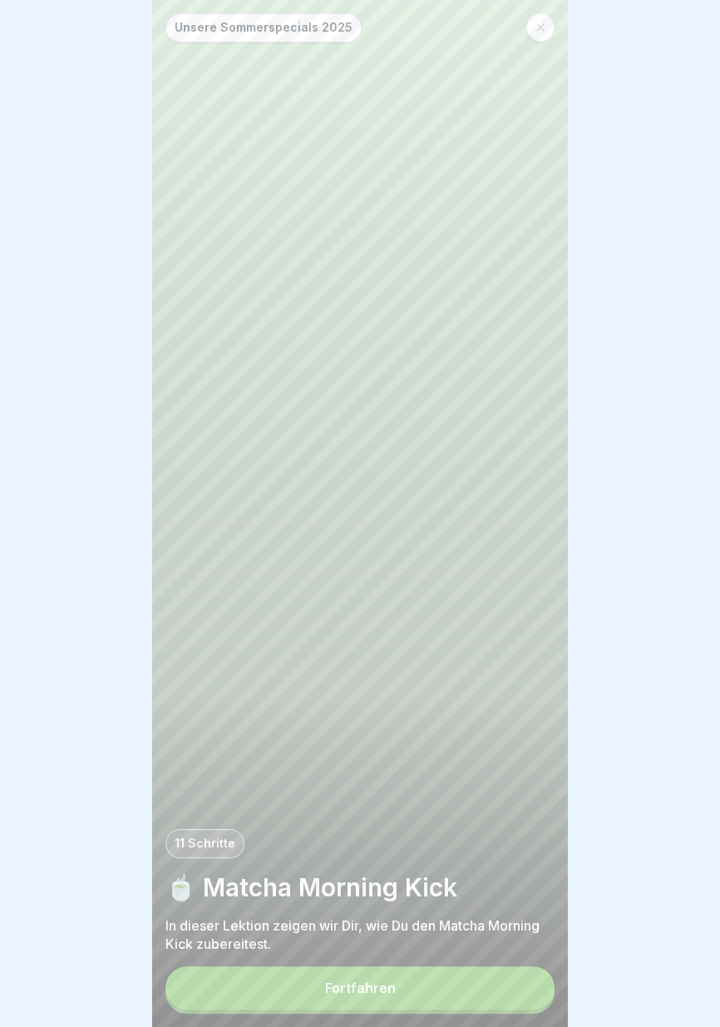
click at [436, 985] on button "Fortfahren" at bounding box center [359, 987] width 389 height 43
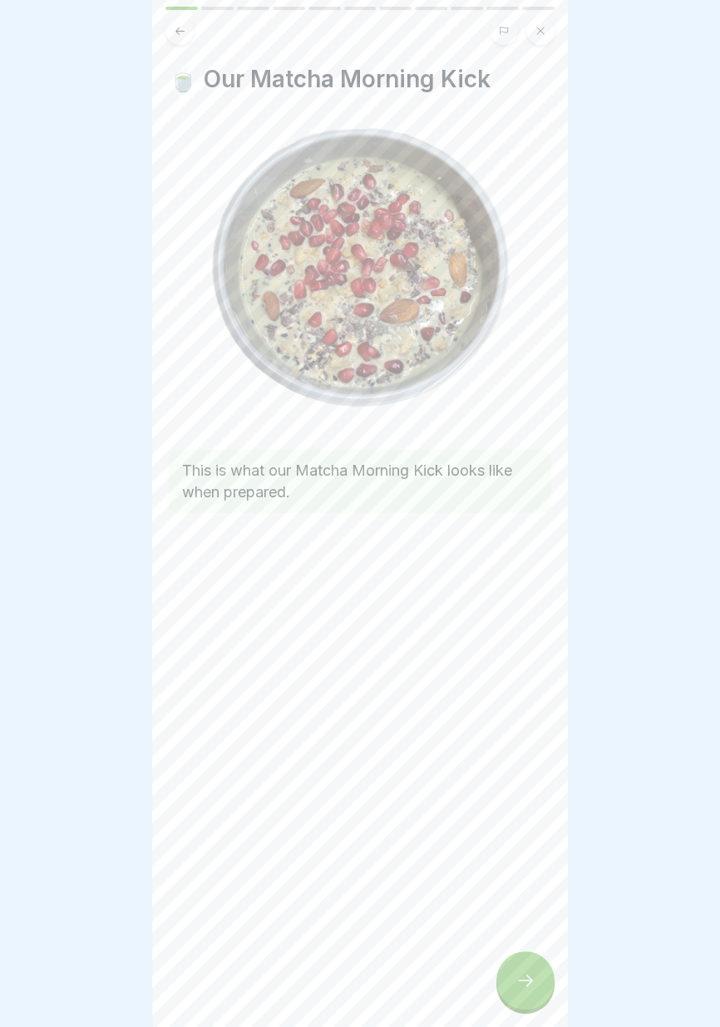
click at [525, 981] on icon at bounding box center [525, 980] width 20 height 20
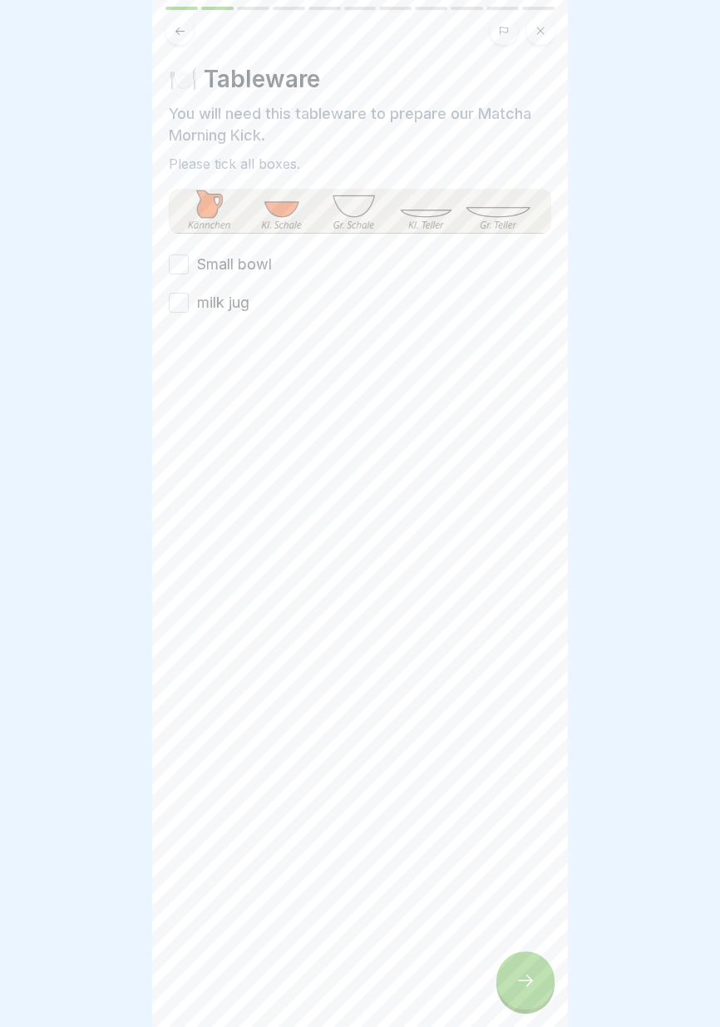
click at [258, 267] on font "Small bowl" at bounding box center [234, 263] width 75 height 17
click at [189, 267] on button "Small bowl" at bounding box center [179, 264] width 20 height 20
click at [234, 308] on font "milk jug" at bounding box center [223, 301] width 52 height 17
click at [189, 308] on button "milk jug" at bounding box center [179, 303] width 20 height 20
click at [531, 983] on icon at bounding box center [525, 980] width 20 height 20
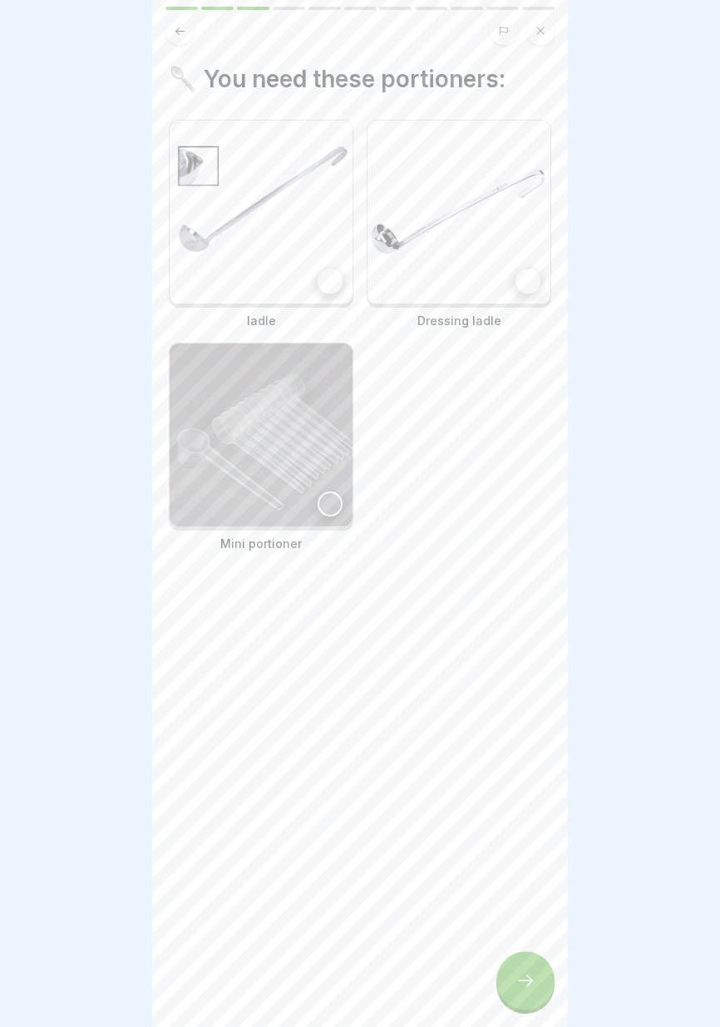
click at [328, 277] on div at bounding box center [330, 281] width 25 height 25
click at [528, 279] on div at bounding box center [527, 281] width 25 height 25
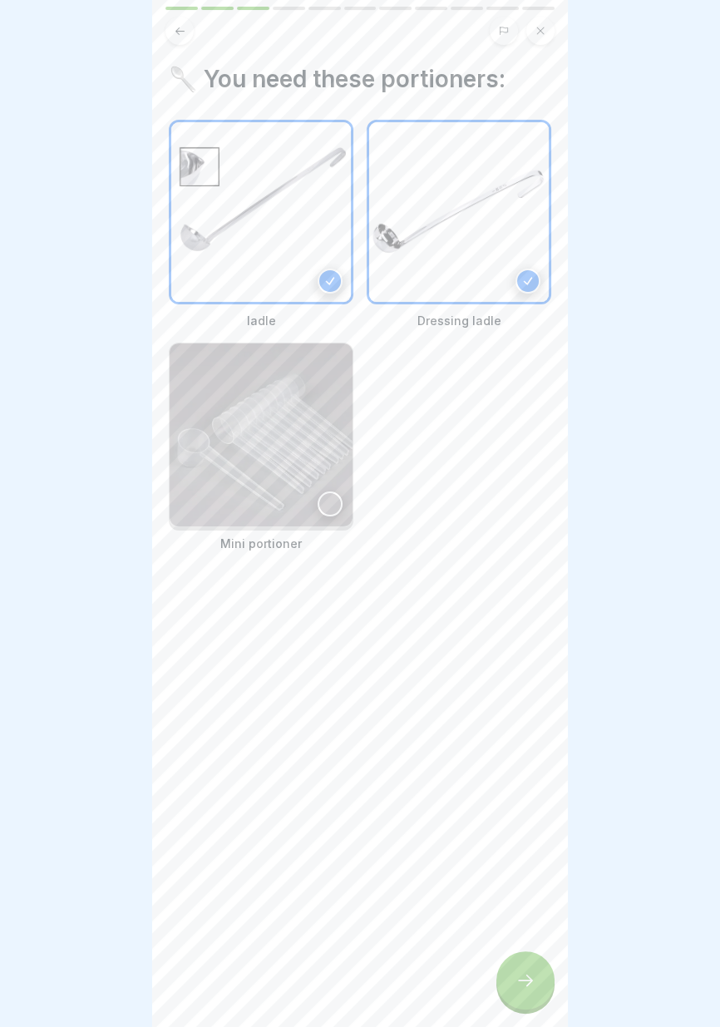
click at [325, 509] on div at bounding box center [330, 503] width 25 height 25
click at [535, 997] on div at bounding box center [525, 980] width 58 height 58
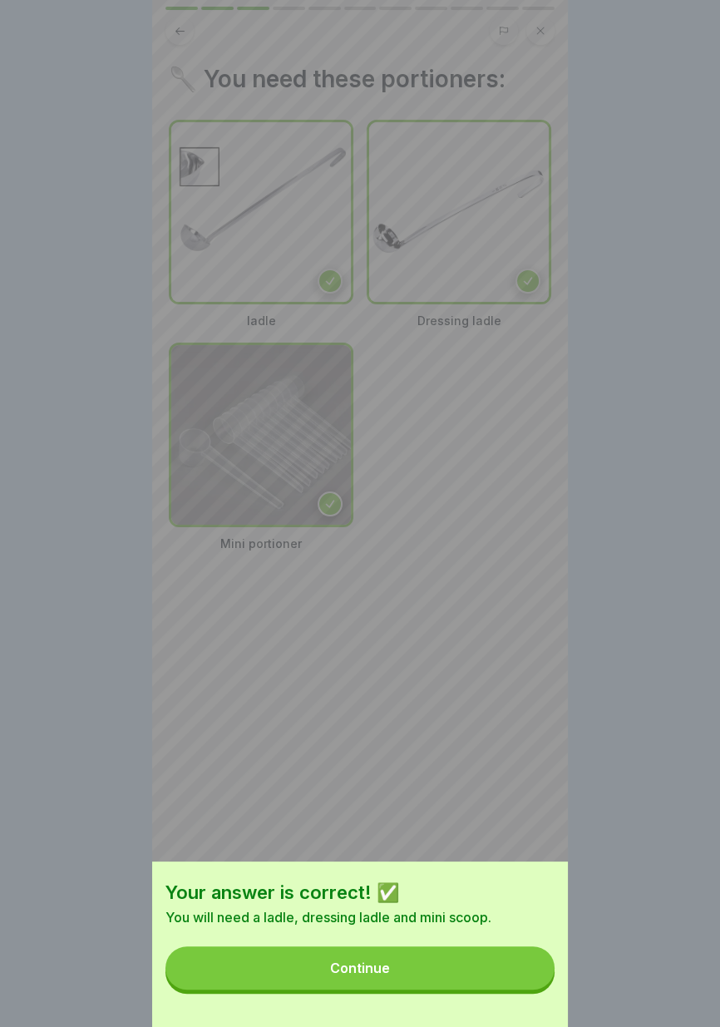
click at [446, 977] on button "Continue" at bounding box center [359, 967] width 389 height 43
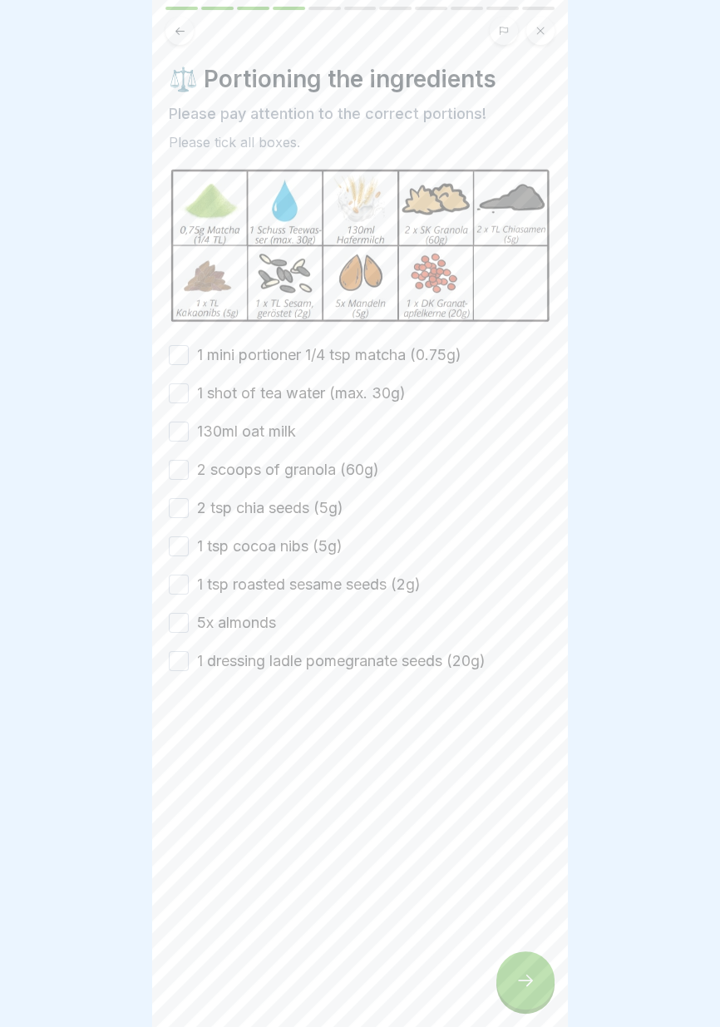
click at [421, 352] on font "1 mini portioner 1/4 tsp matcha (0.75g)" at bounding box center [329, 354] width 264 height 17
click at [189, 352] on button "1 mini portioner 1/4 tsp matcha (0.75g)" at bounding box center [179, 355] width 20 height 20
click at [382, 397] on font "1 shot of tea water (max. 30g)" at bounding box center [301, 392] width 209 height 17
click at [189, 397] on button "1 shot of tea water (max. 30g)" at bounding box center [179, 393] width 20 height 20
click at [281, 433] on font "130ml oat milk" at bounding box center [246, 430] width 99 height 17
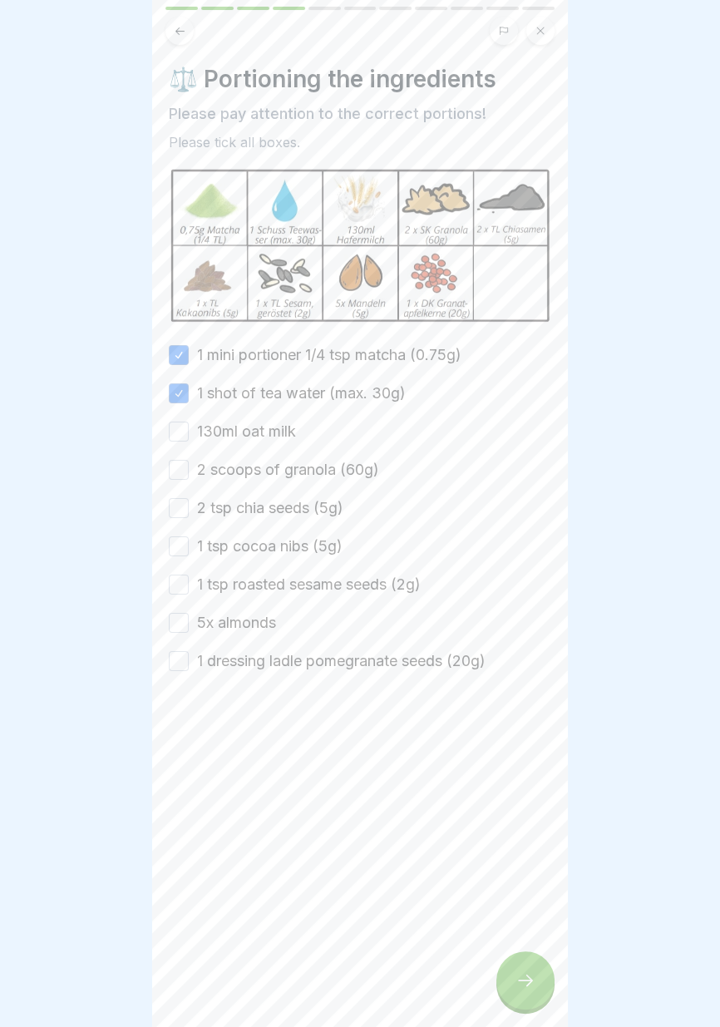
click at [189, 433] on button "130ml oat milk" at bounding box center [179, 431] width 20 height 20
click at [316, 469] on font "2 scoops of granola (60g)" at bounding box center [288, 469] width 182 height 17
click at [189, 469] on button "2 scoops of granola (60g)" at bounding box center [179, 470] width 20 height 20
click at [307, 505] on font "2 tsp chia seeds (5g)" at bounding box center [270, 507] width 146 height 17
click at [189, 505] on button "2 tsp chia seeds (5g)" at bounding box center [179, 508] width 20 height 20
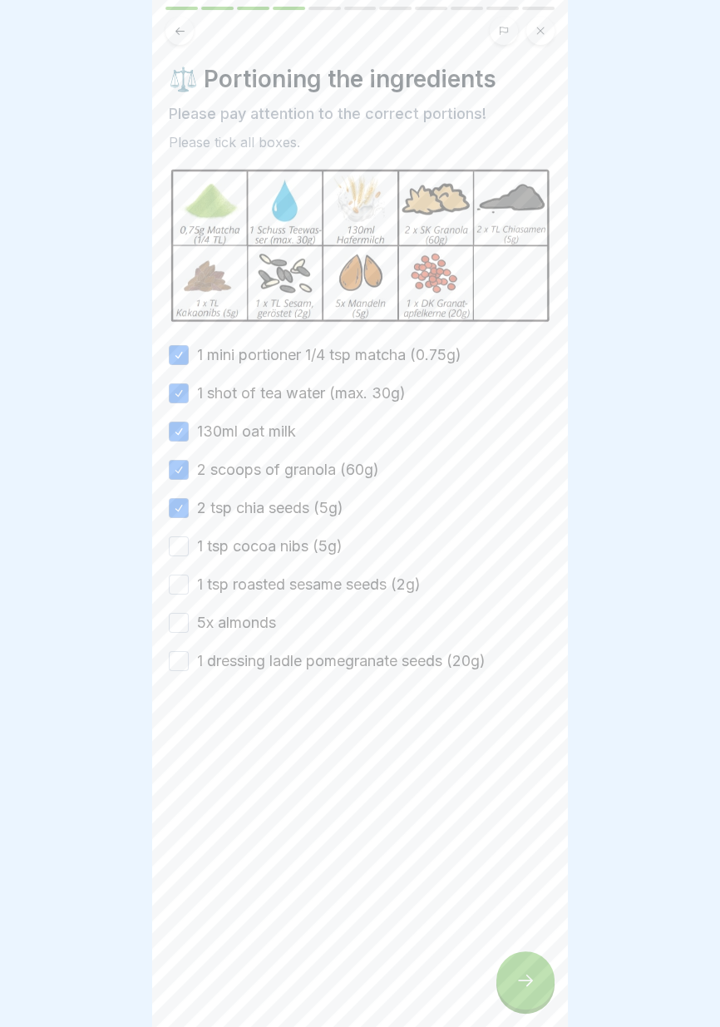
click at [298, 544] on font "1 tsp cocoa nibs (5g)" at bounding box center [269, 545] width 145 height 17
click at [189, 544] on button "1 tsp cocoa nibs (5g)" at bounding box center [179, 546] width 20 height 20
click at [293, 579] on font "1 tsp roasted sesame seeds (2g)" at bounding box center [309, 583] width 224 height 17
click at [189, 579] on button "1 tsp roasted sesame seeds (2g)" at bounding box center [179, 584] width 20 height 20
click at [261, 620] on font "5x almonds" at bounding box center [236, 622] width 79 height 17
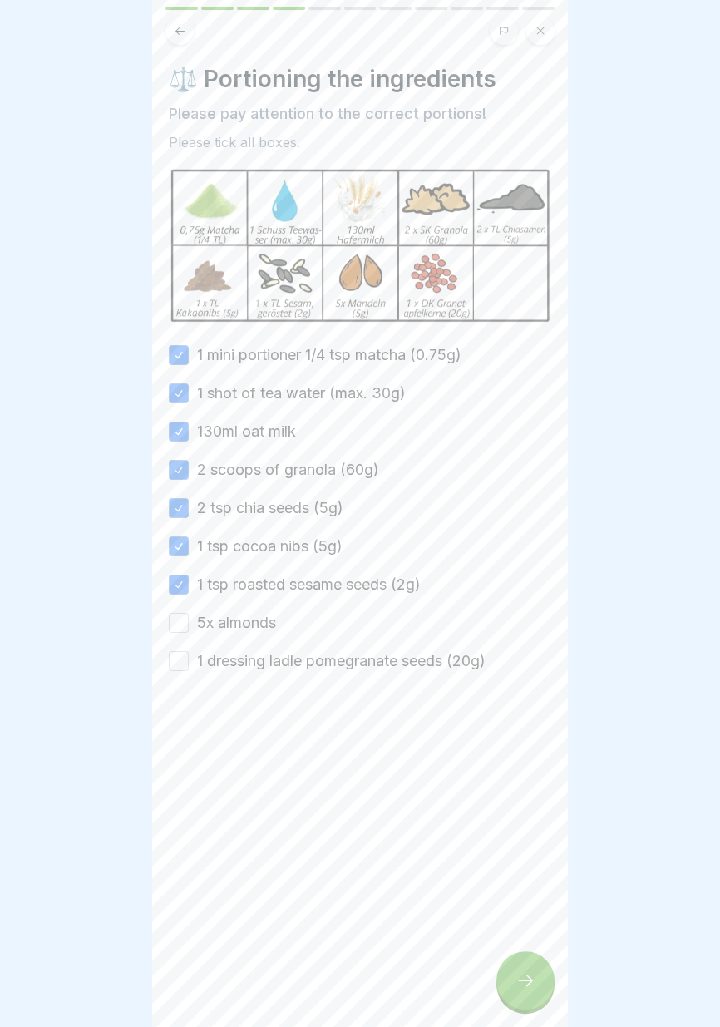
click at [189, 620] on button "5x almonds" at bounding box center [179, 623] width 20 height 20
click at [277, 668] on font "1 dressing ladle pomegranate seeds (20g)" at bounding box center [341, 660] width 288 height 17
click at [189, 668] on button "1 dressing ladle pomegranate seeds (20g)" at bounding box center [179, 661] width 20 height 20
click at [522, 995] on div at bounding box center [525, 980] width 58 height 58
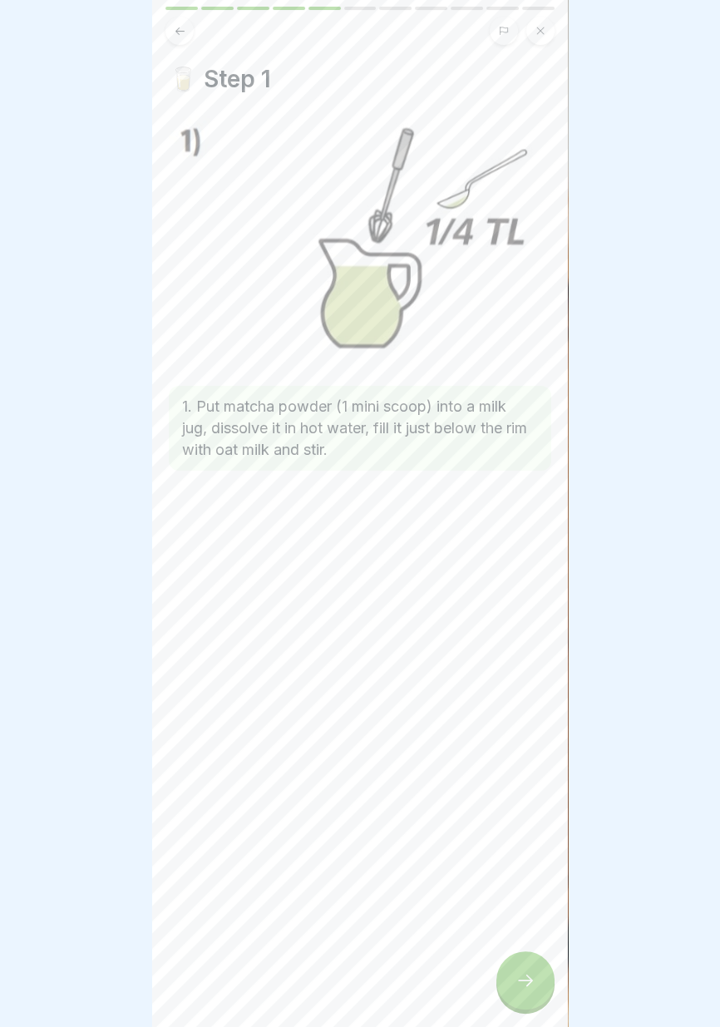
click at [525, 977] on icon at bounding box center [525, 980] width 20 height 20
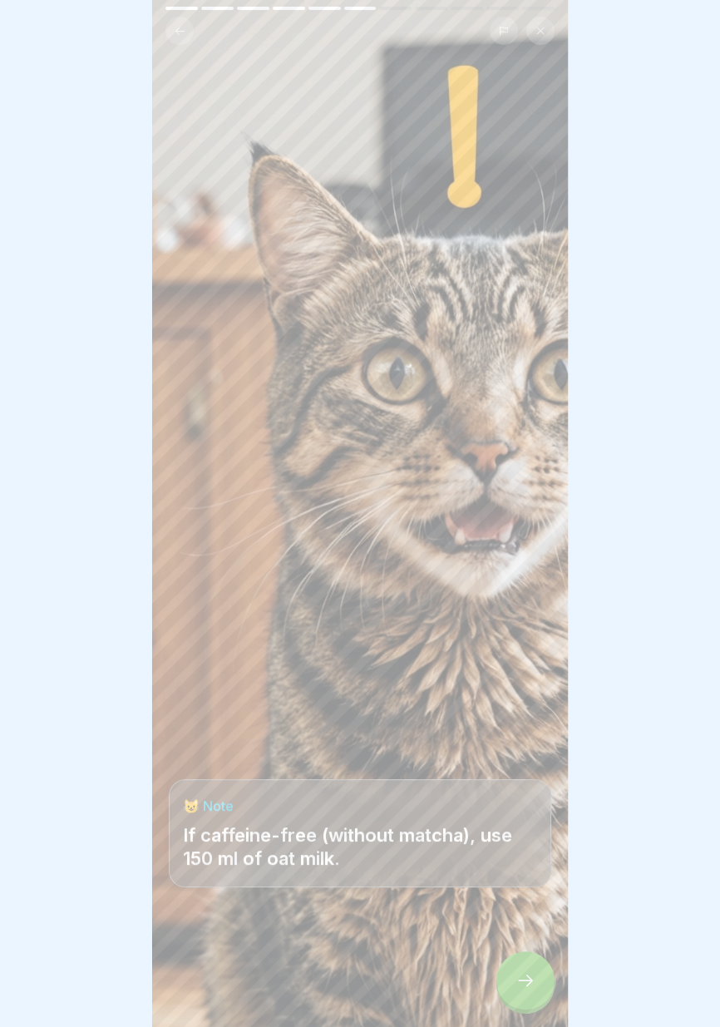
click at [528, 991] on div at bounding box center [525, 980] width 58 height 58
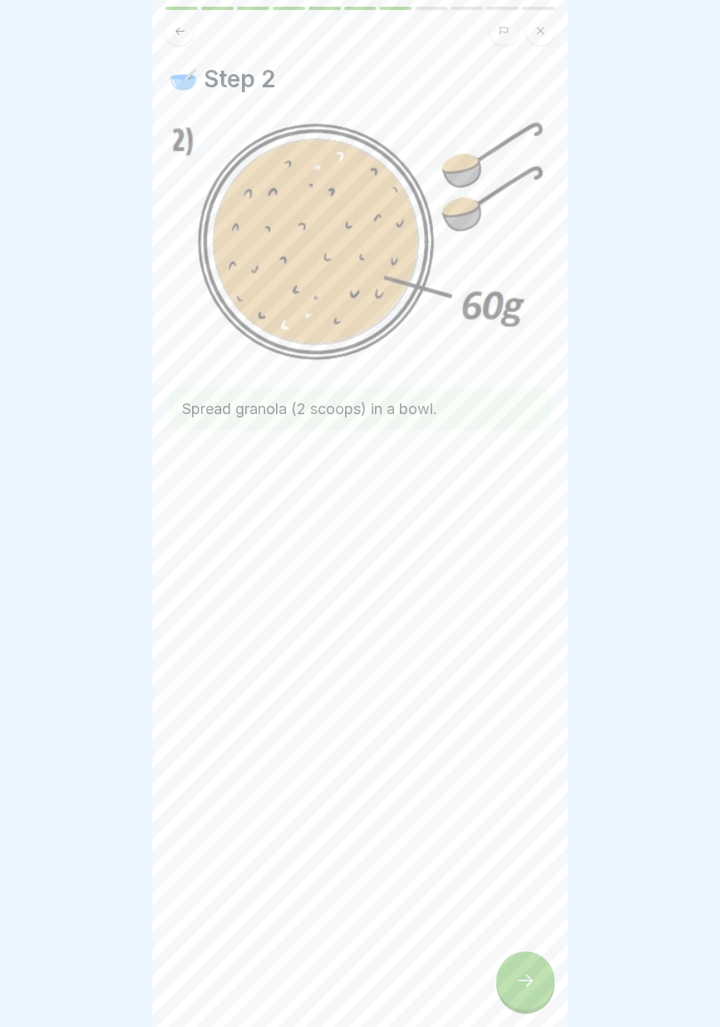
click at [525, 977] on icon at bounding box center [525, 980] width 20 height 20
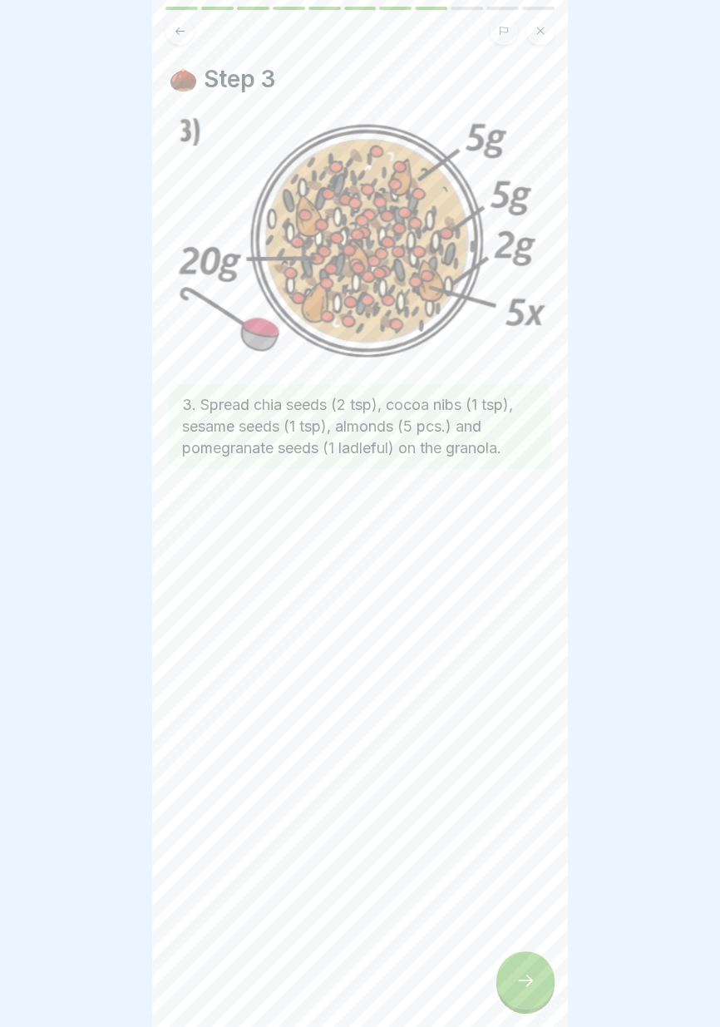
click at [530, 986] on icon at bounding box center [525, 980] width 20 height 20
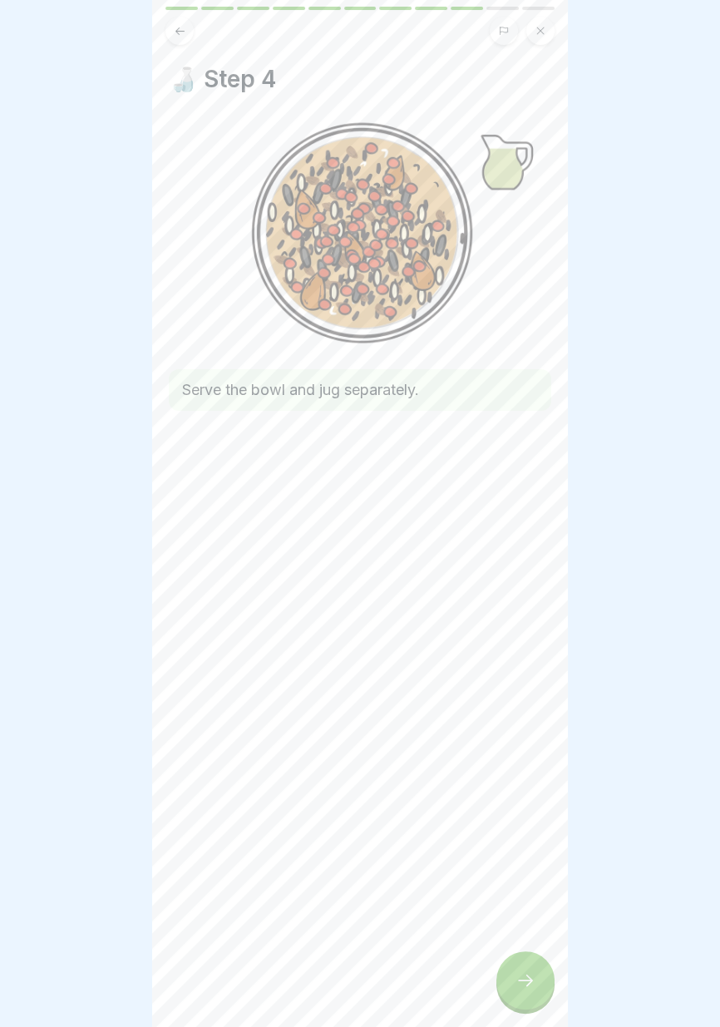
click at [533, 987] on icon at bounding box center [525, 980] width 20 height 20
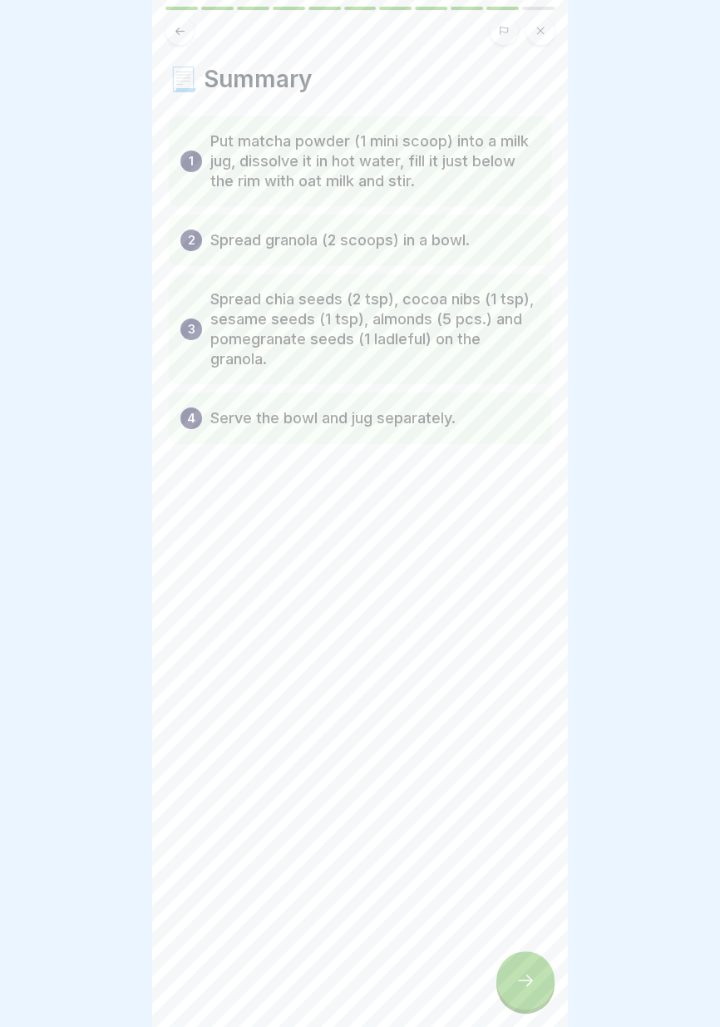
click at [525, 978] on icon at bounding box center [525, 980] width 20 height 20
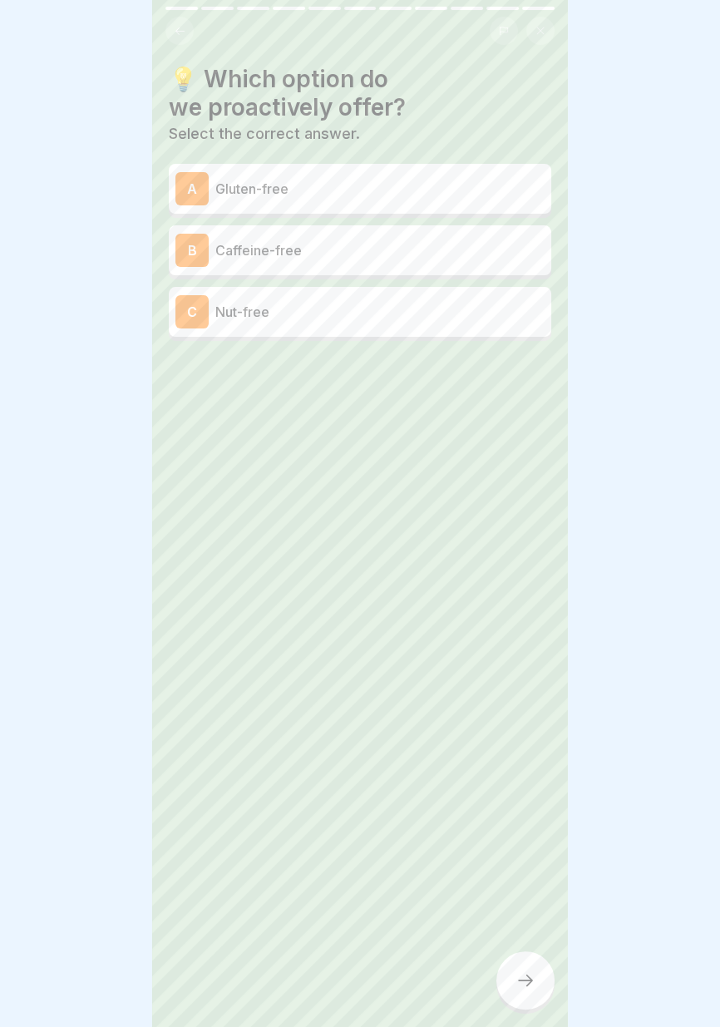
click at [498, 198] on p "Gluten-free" at bounding box center [379, 189] width 329 height 20
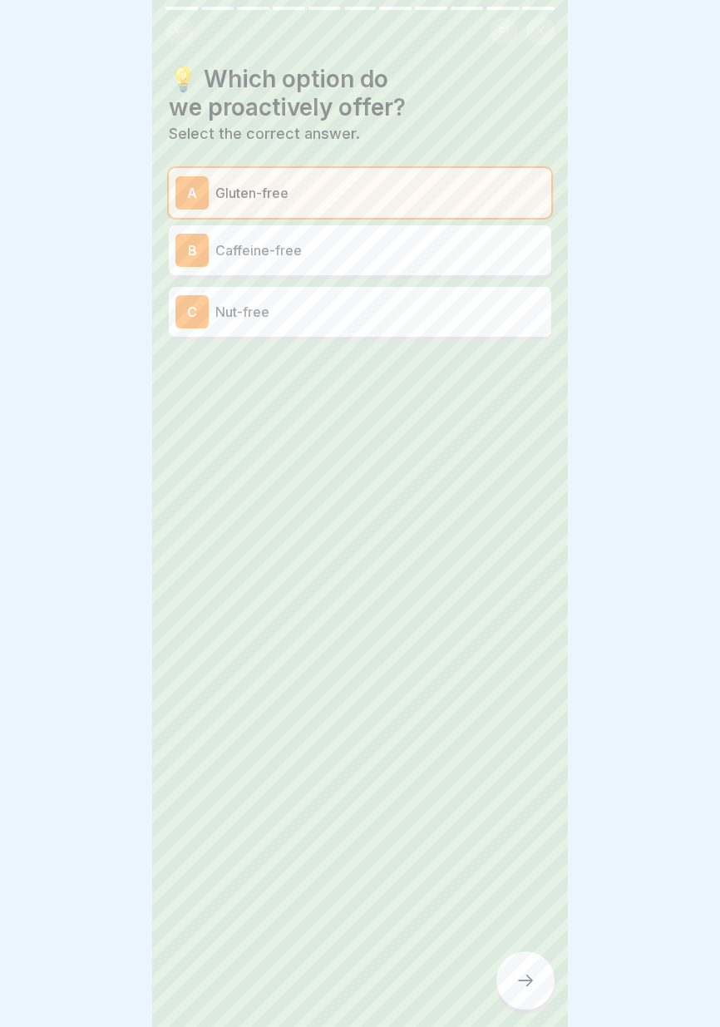
click at [485, 255] on p "Caffeine-free" at bounding box center [379, 250] width 329 height 20
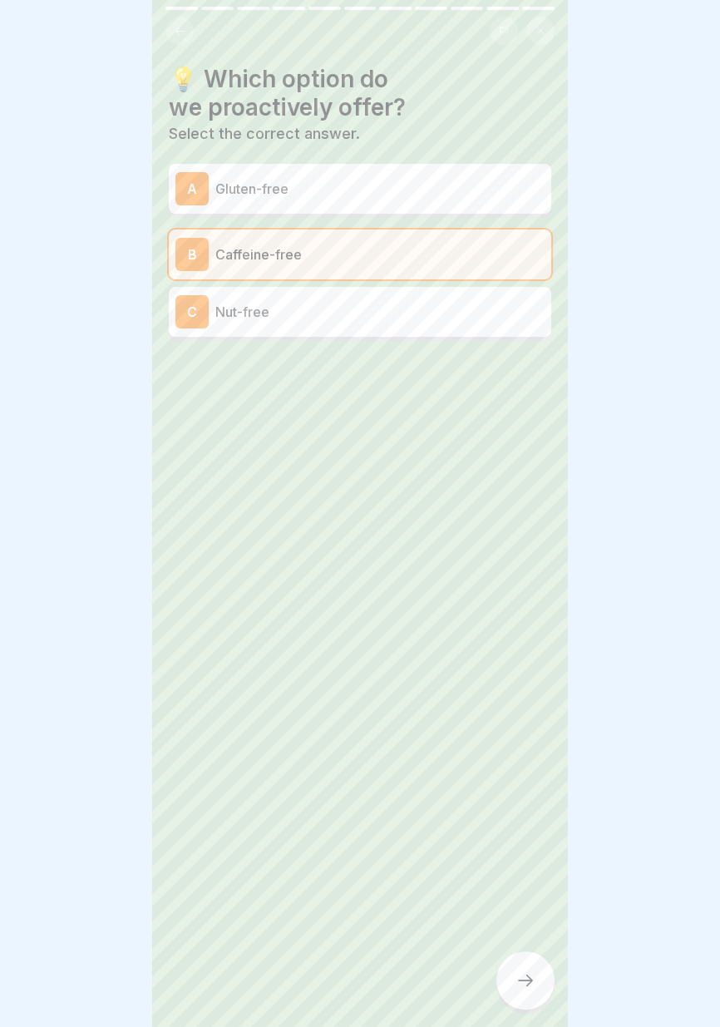
click at [486, 194] on p "Gluten-free" at bounding box center [379, 189] width 329 height 20
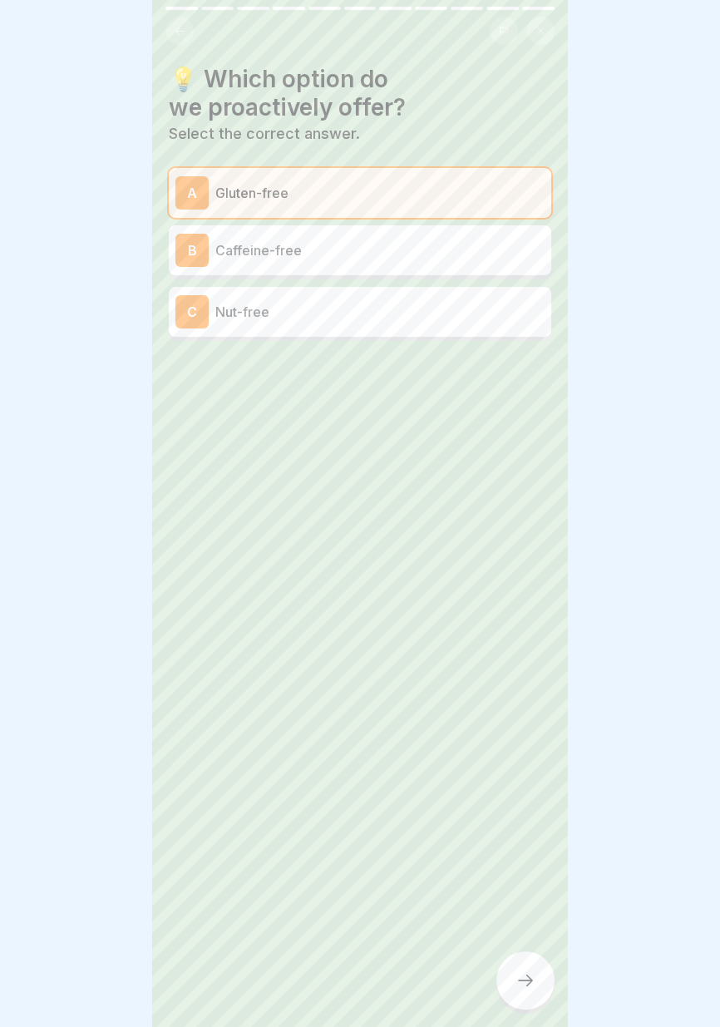
click at [521, 984] on icon at bounding box center [525, 980] width 20 height 20
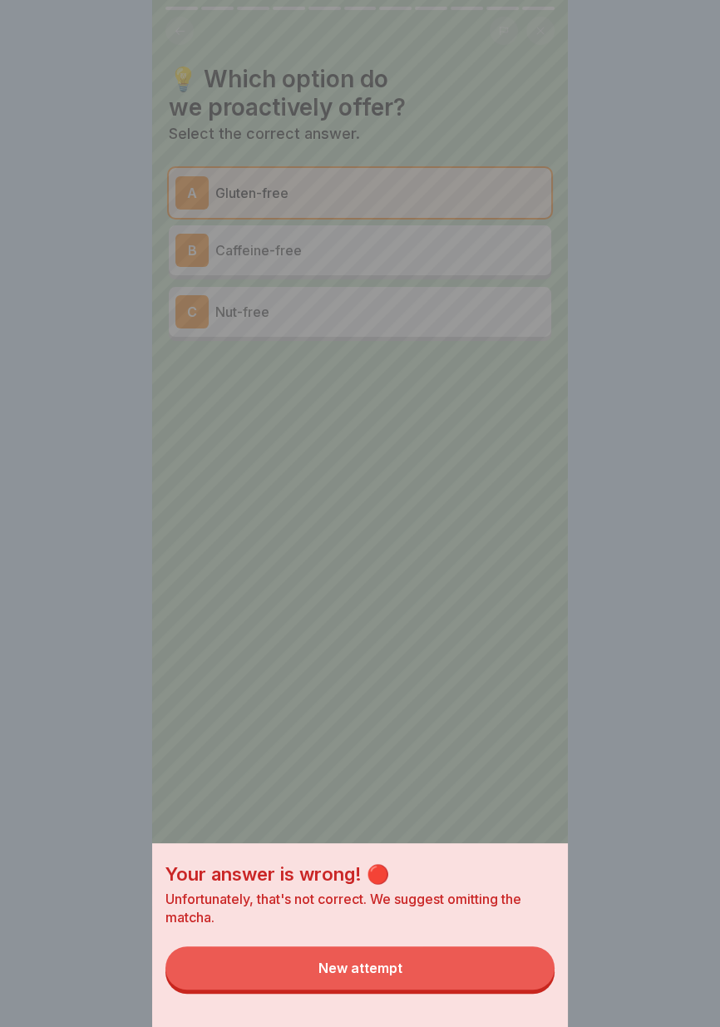
click at [472, 980] on button "New attempt" at bounding box center [359, 967] width 389 height 43
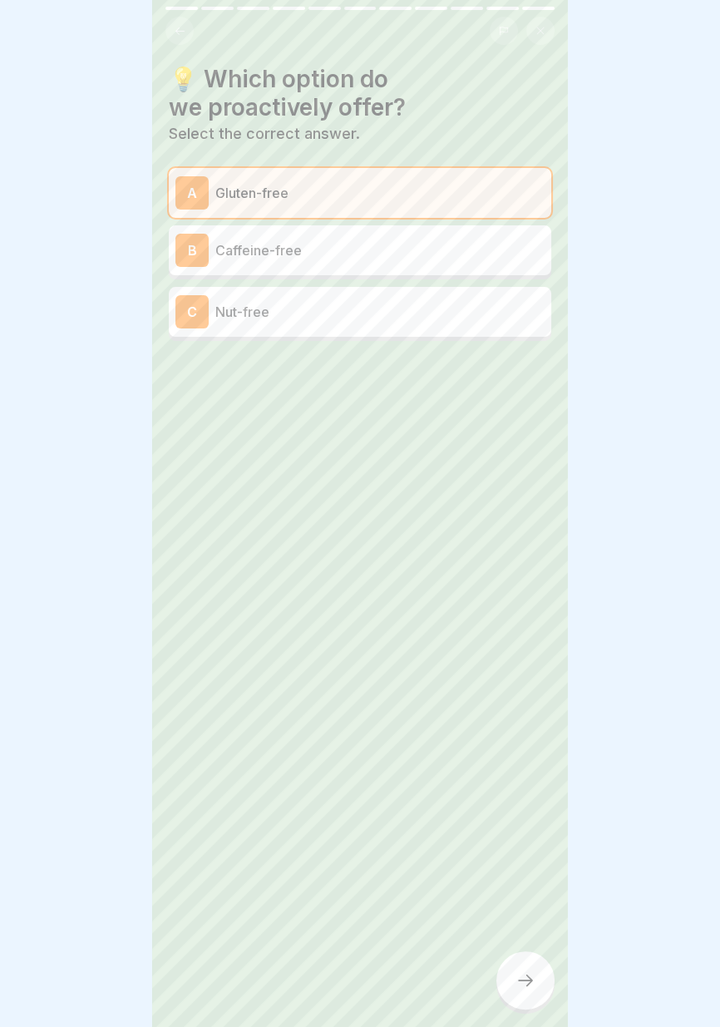
click at [479, 247] on p "Caffeine-free" at bounding box center [379, 250] width 329 height 20
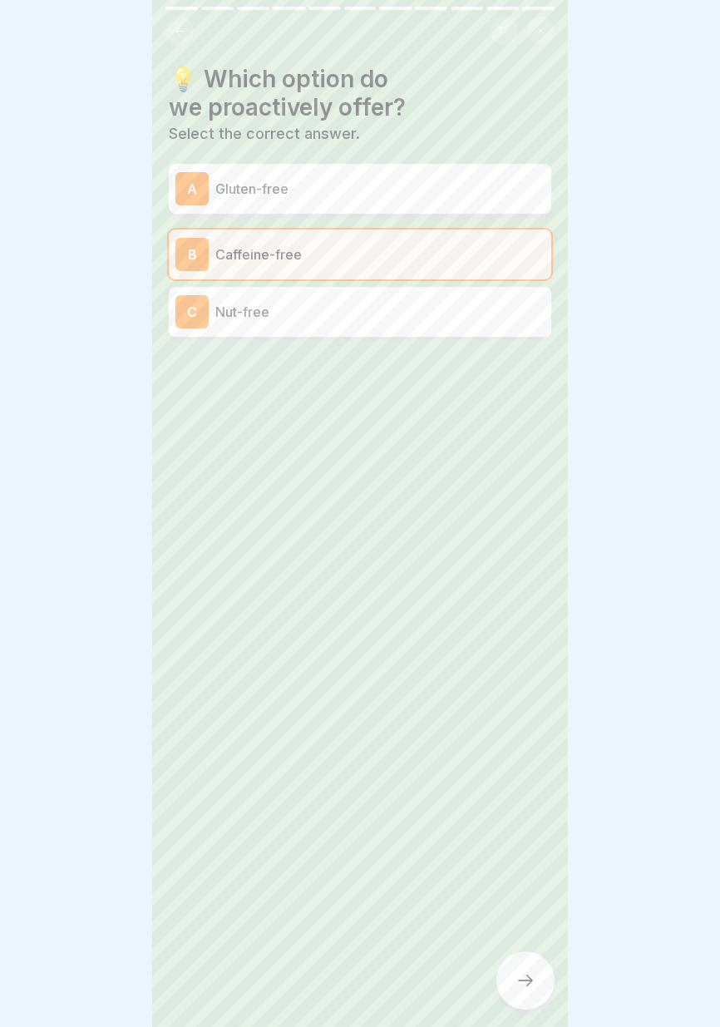
click at [526, 988] on icon at bounding box center [525, 980] width 20 height 20
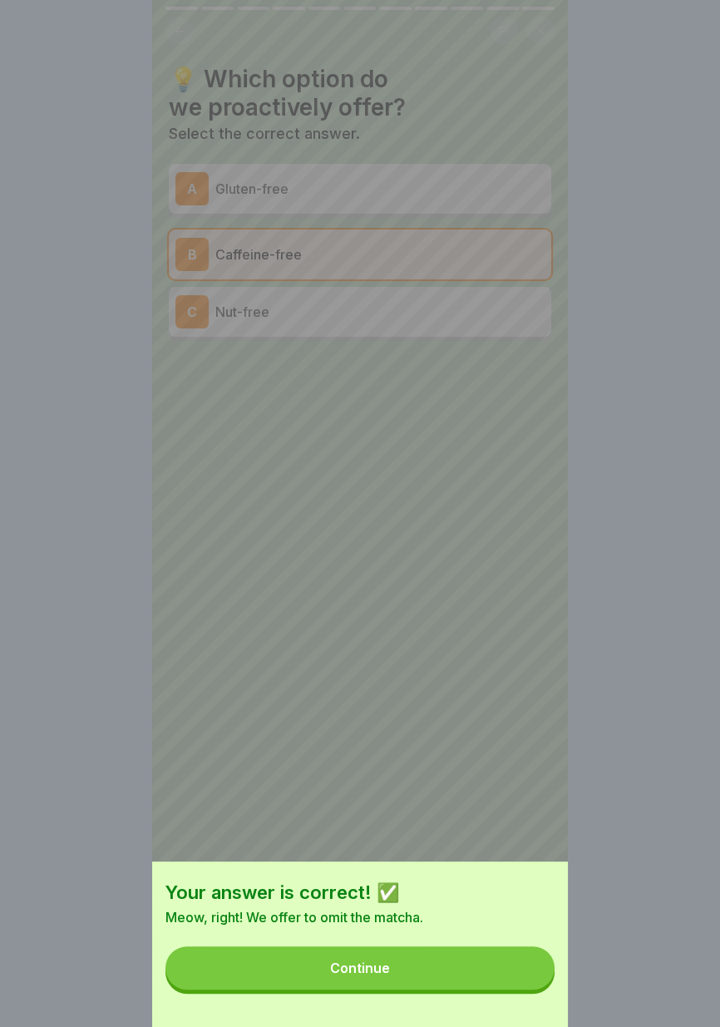
click at [449, 977] on button "Continue" at bounding box center [359, 967] width 389 height 43
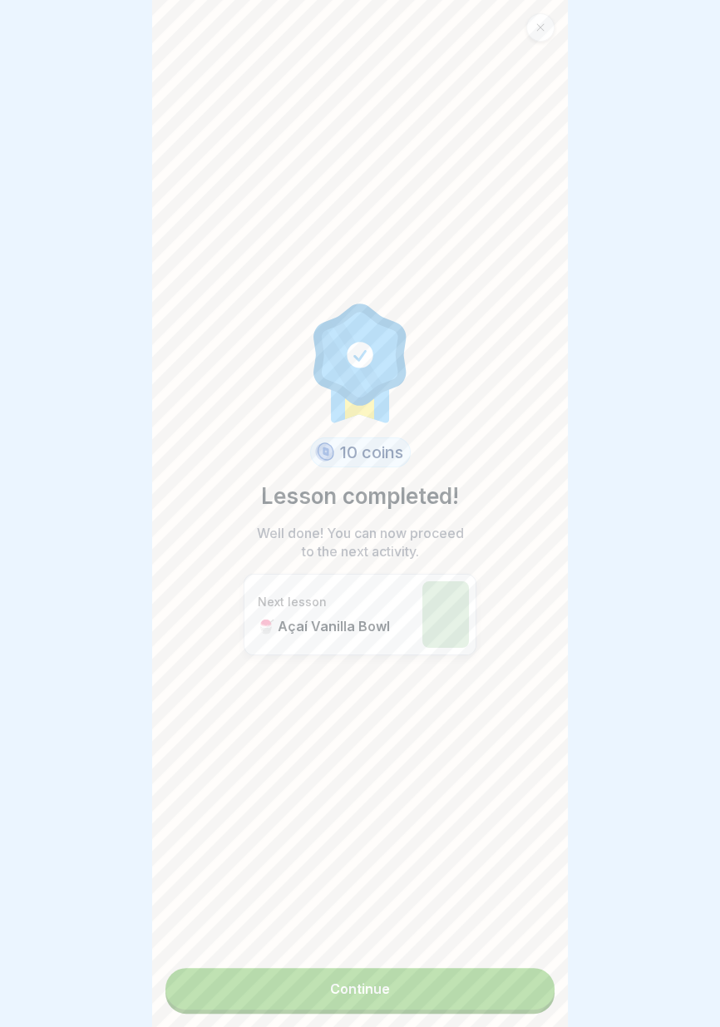
click at [467, 1000] on link "Continue" at bounding box center [359, 989] width 389 height 42
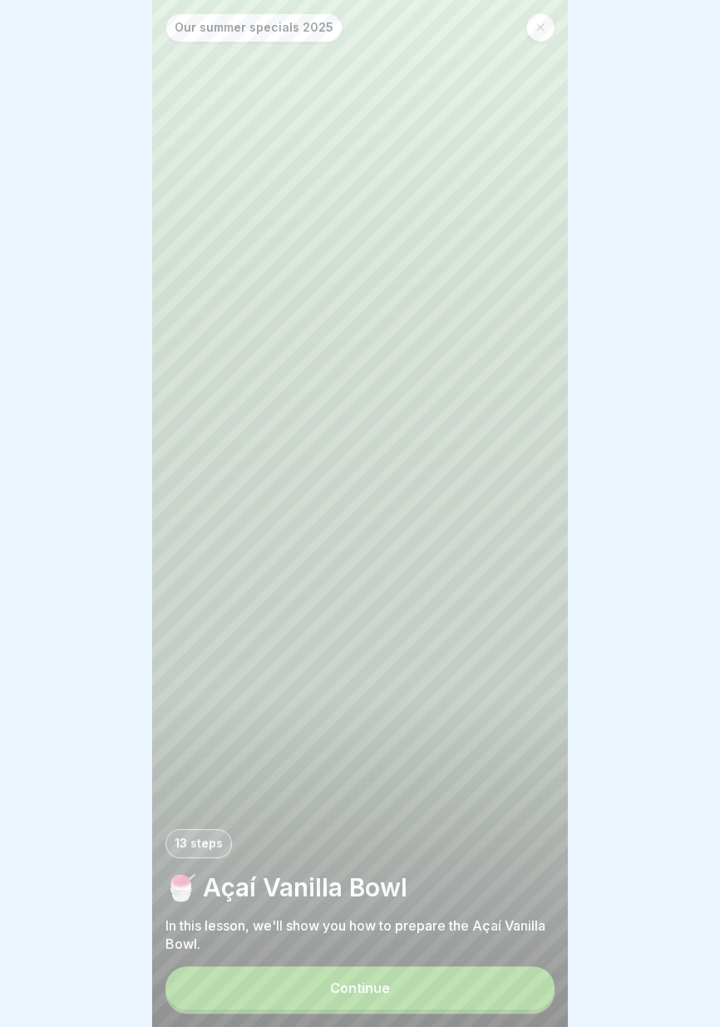
click at [466, 1003] on button "Continue" at bounding box center [359, 987] width 389 height 43
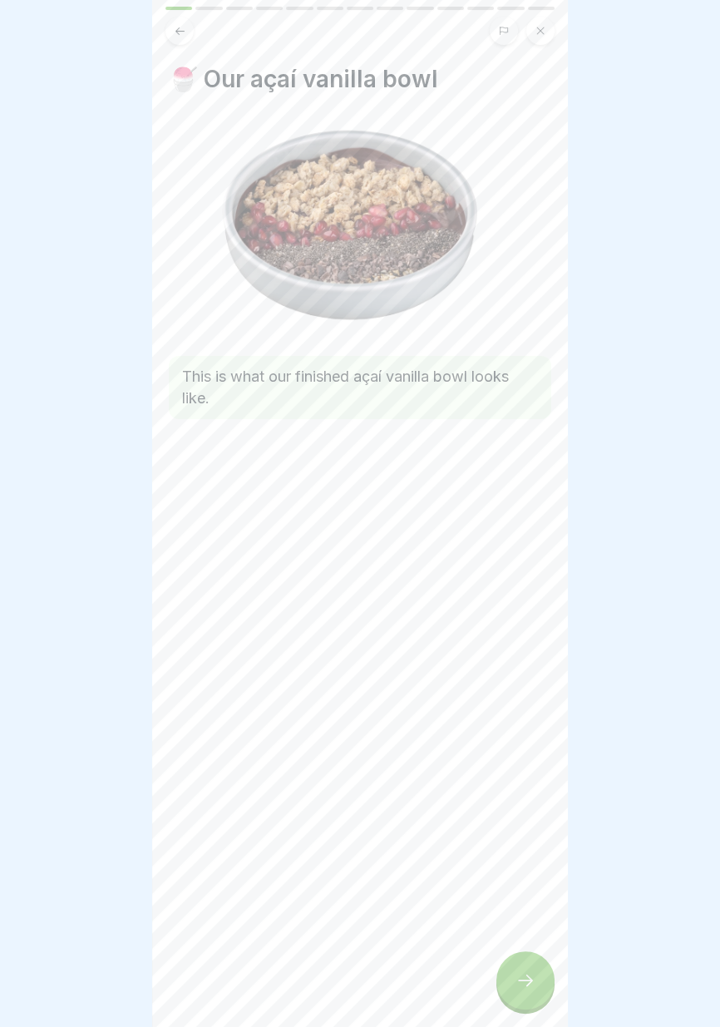
click at [520, 993] on div at bounding box center [525, 980] width 58 height 58
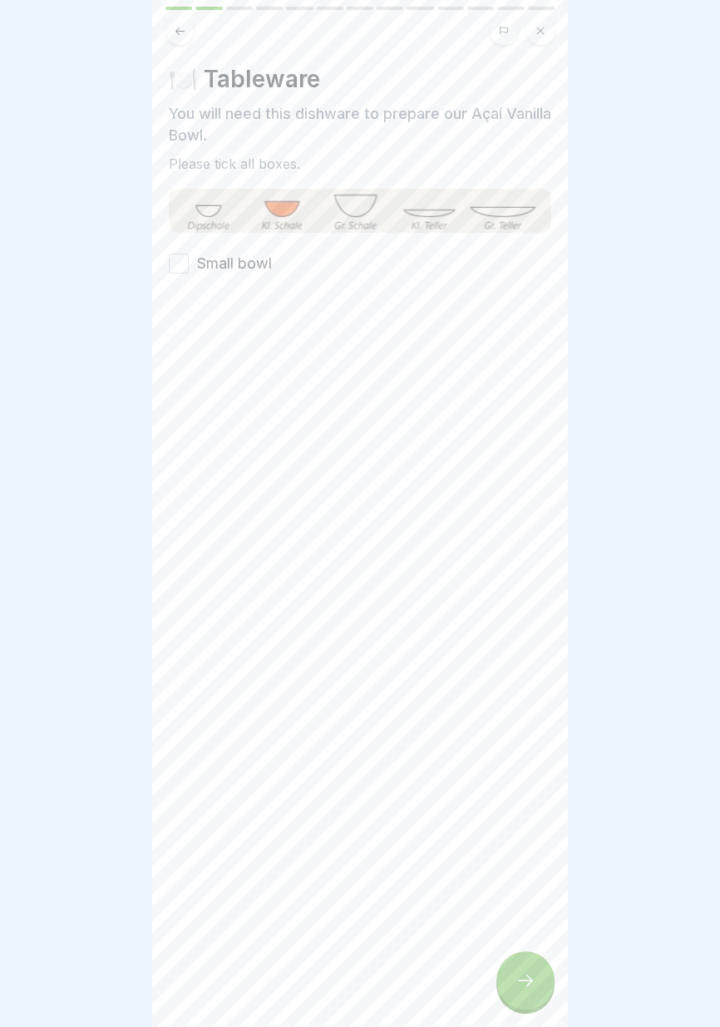
click at [253, 260] on font "Small bowl" at bounding box center [234, 262] width 75 height 17
click at [189, 260] on button "Small bowl" at bounding box center [179, 264] width 20 height 20
click at [527, 981] on icon at bounding box center [525, 980] width 20 height 20
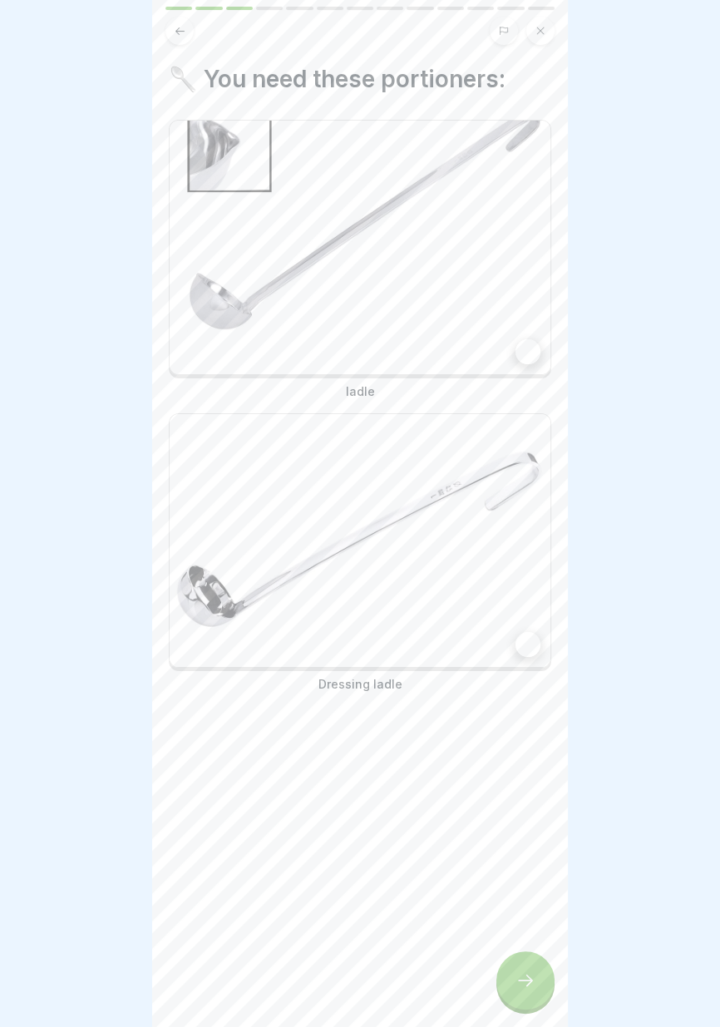
click at [527, 347] on div at bounding box center [527, 351] width 25 height 25
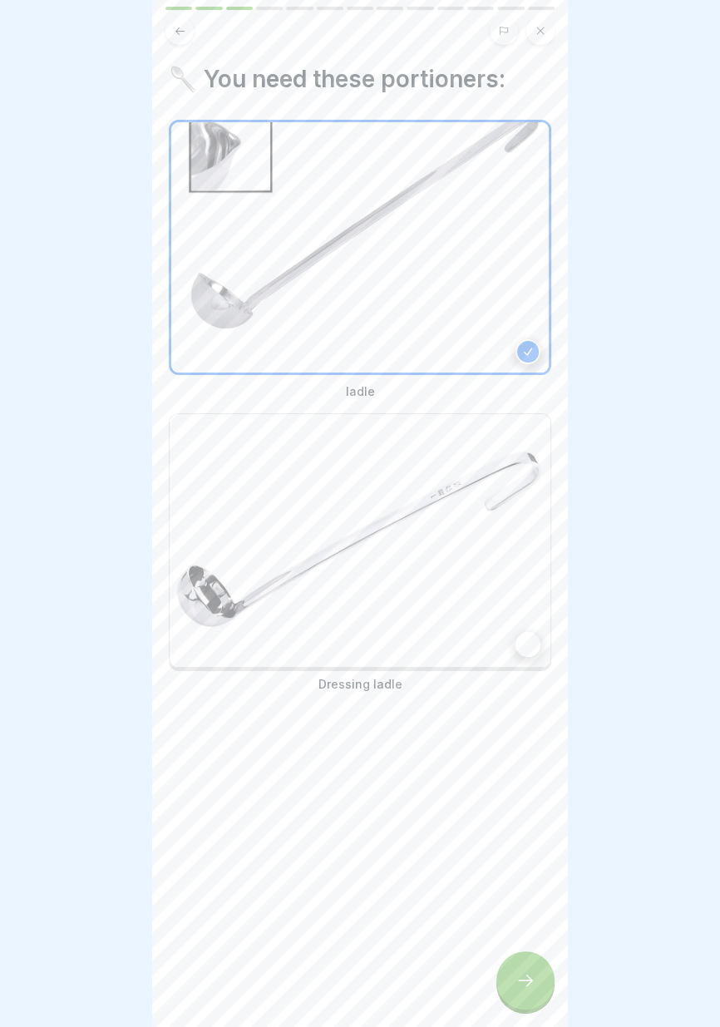
click at [525, 651] on div at bounding box center [527, 644] width 25 height 25
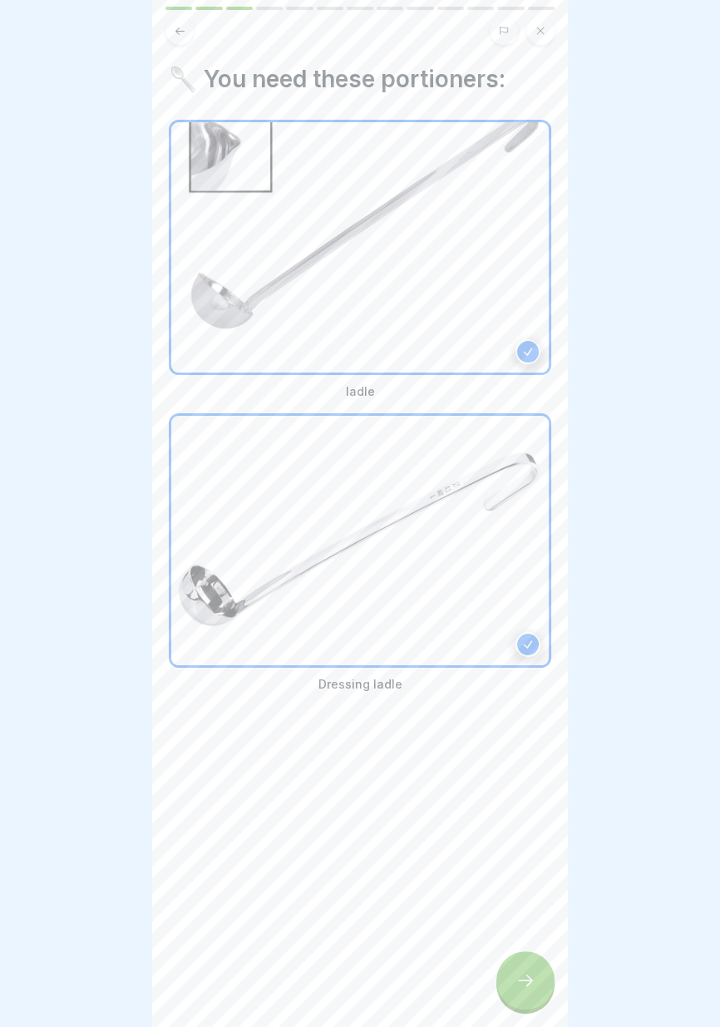
click at [528, 989] on icon at bounding box center [525, 980] width 20 height 20
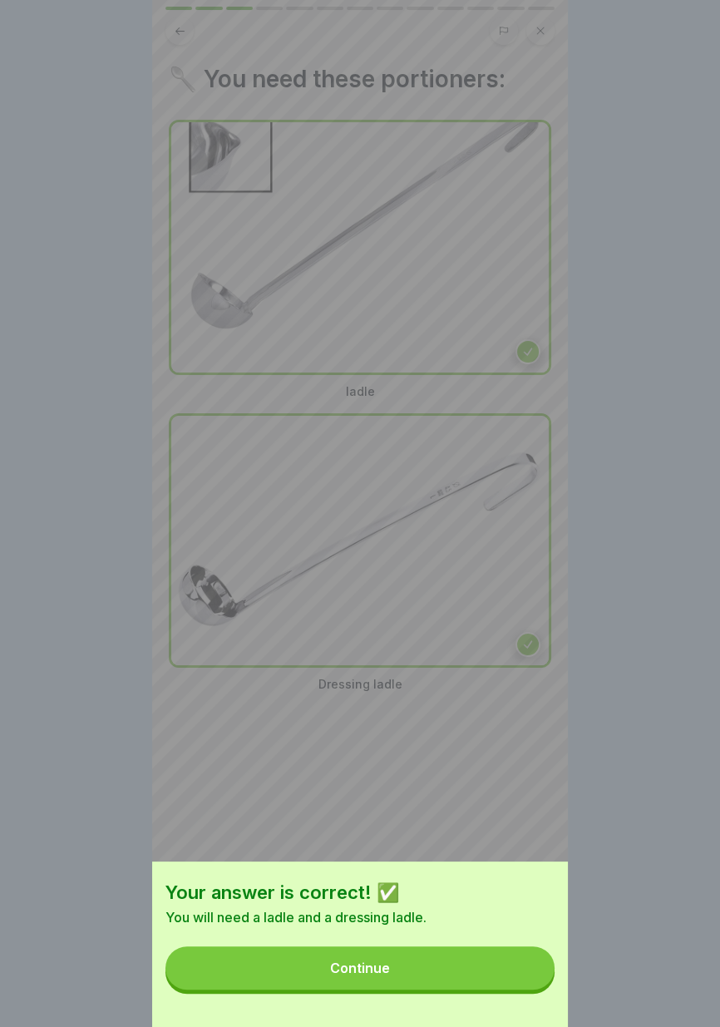
click at [427, 969] on button "Continue" at bounding box center [359, 967] width 389 height 43
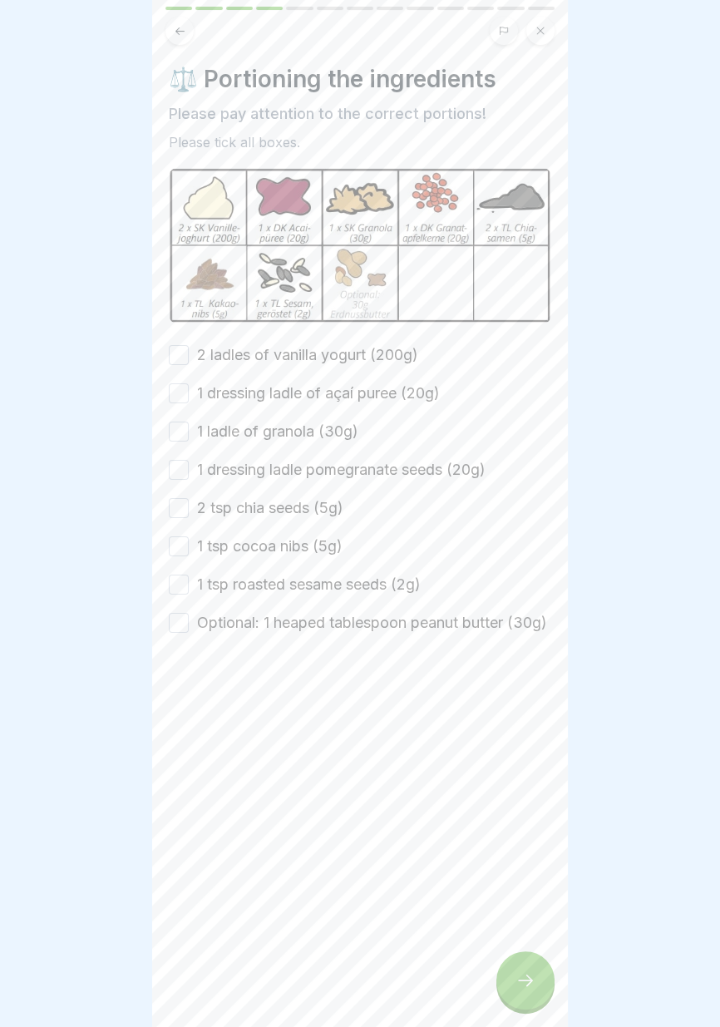
click at [395, 348] on font "2 ladles of vanilla yogurt (200g)" at bounding box center [307, 354] width 221 height 17
click at [189, 348] on button "2 ladles of vanilla yogurt (200g)" at bounding box center [179, 355] width 20 height 20
click at [397, 380] on div "2 ladles of vanilla yogurt (200g) 1 dressing ladle of açaí puree (20g) 1 ladle …" at bounding box center [360, 488] width 382 height 289
click at [327, 423] on font "1 ladle of granola (30g)" at bounding box center [277, 430] width 161 height 17
click at [189, 423] on button "1 ladle of granola (30g)" at bounding box center [179, 431] width 20 height 20
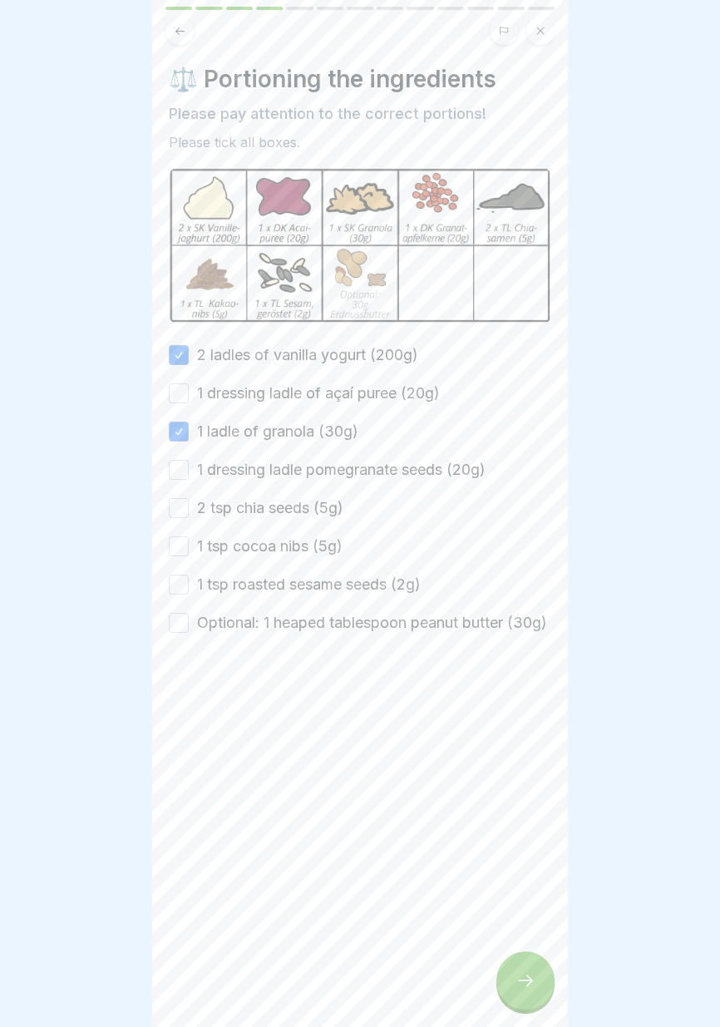
click at [319, 400] on font "1 dressing ladle of açaí puree (20g)" at bounding box center [318, 392] width 243 height 17
click at [189, 400] on button "1 dressing ladle of açaí puree (20g)" at bounding box center [179, 393] width 20 height 20
click at [320, 465] on font "1 dressing ladle pomegranate seeds (20g)" at bounding box center [341, 469] width 288 height 17
click at [189, 465] on button "1 dressing ladle pomegranate seeds (20g)" at bounding box center [179, 470] width 20 height 20
click at [312, 502] on font "2 tsp chia seeds (5g)" at bounding box center [270, 507] width 146 height 17
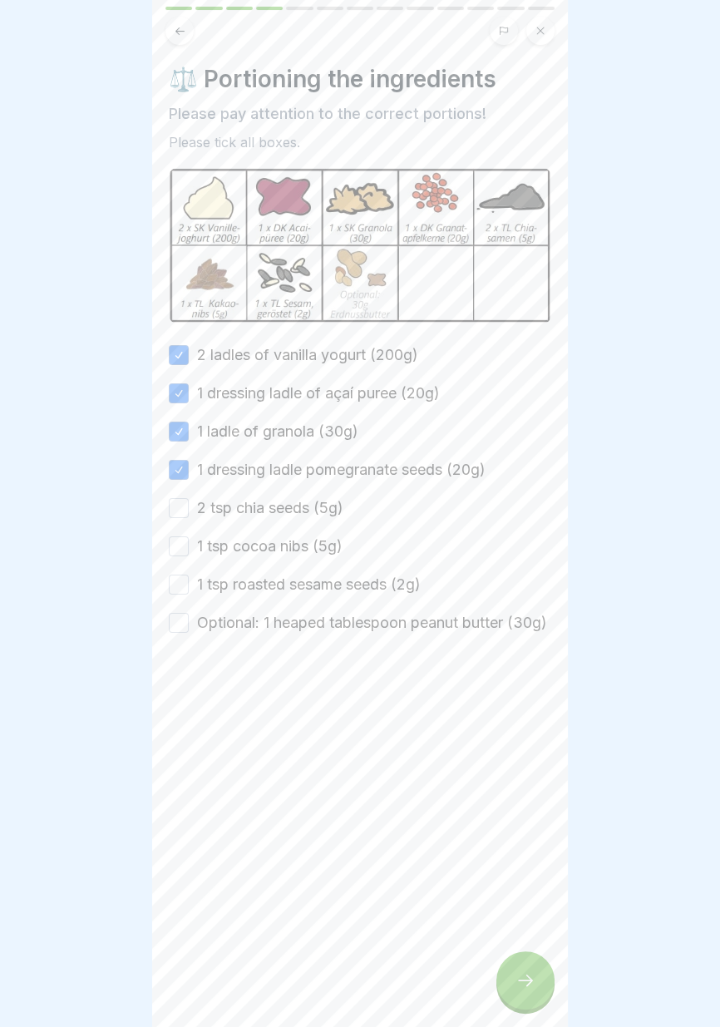
click at [189, 502] on button "2 tsp chia seeds (5g)" at bounding box center [179, 508] width 20 height 20
click at [302, 533] on div "2 ladles of vanilla yogurt (200g) 1 dressing ladle of açaí puree (20g) 1 ladle …" at bounding box center [360, 488] width 382 height 289
click at [297, 580] on font "1 tsp roasted sesame seeds (2g)" at bounding box center [309, 583] width 224 height 17
click at [189, 580] on button "1 tsp roasted sesame seeds (2g)" at bounding box center [179, 584] width 20 height 20
click at [288, 627] on font "Optional: 1 heaped tablespoon peanut butter (30g)" at bounding box center [372, 622] width 350 height 17
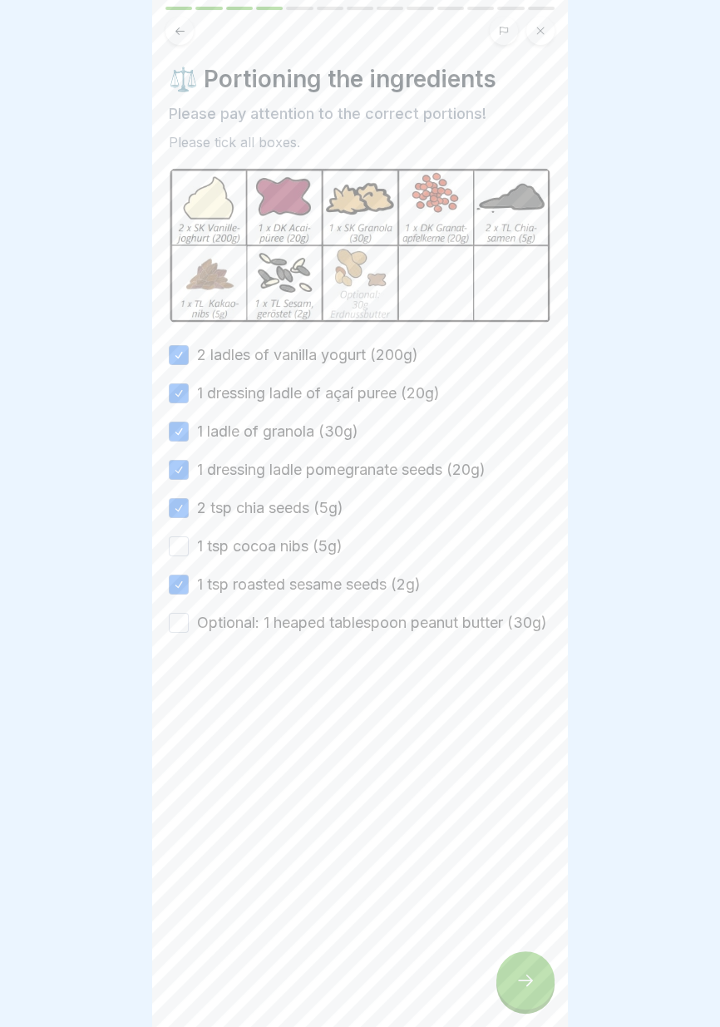
click at [189, 627] on button "Optional: 1 heaped tablespoon peanut butter (30g)" at bounding box center [179, 623] width 20 height 20
click at [298, 540] on font "1 tsp cocoa nibs (5g)" at bounding box center [269, 545] width 145 height 17
click at [189, 540] on button "1 tsp cocoa nibs (5g)" at bounding box center [179, 546] width 20 height 20
click at [519, 995] on div at bounding box center [525, 980] width 58 height 58
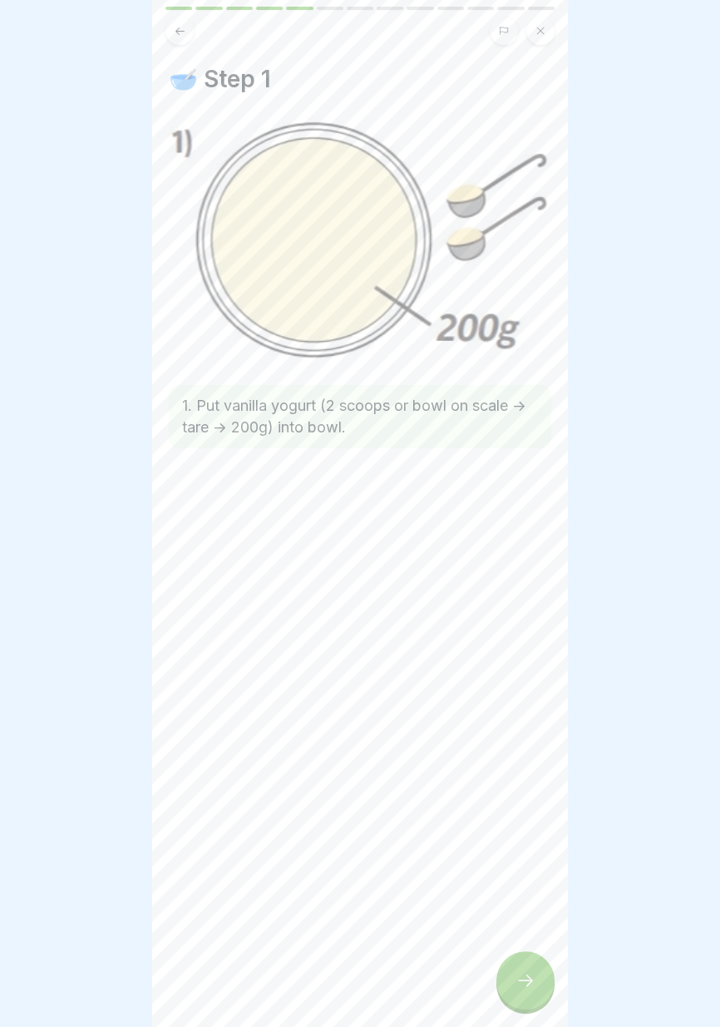
click at [441, 1026] on div "🥣 Step 1 1. Put vanilla yogurt (2 scoops or bowl on scale -> tare -> 200g) into…" at bounding box center [360, 513] width 416 height 1027
click at [530, 988] on icon at bounding box center [525, 980] width 20 height 20
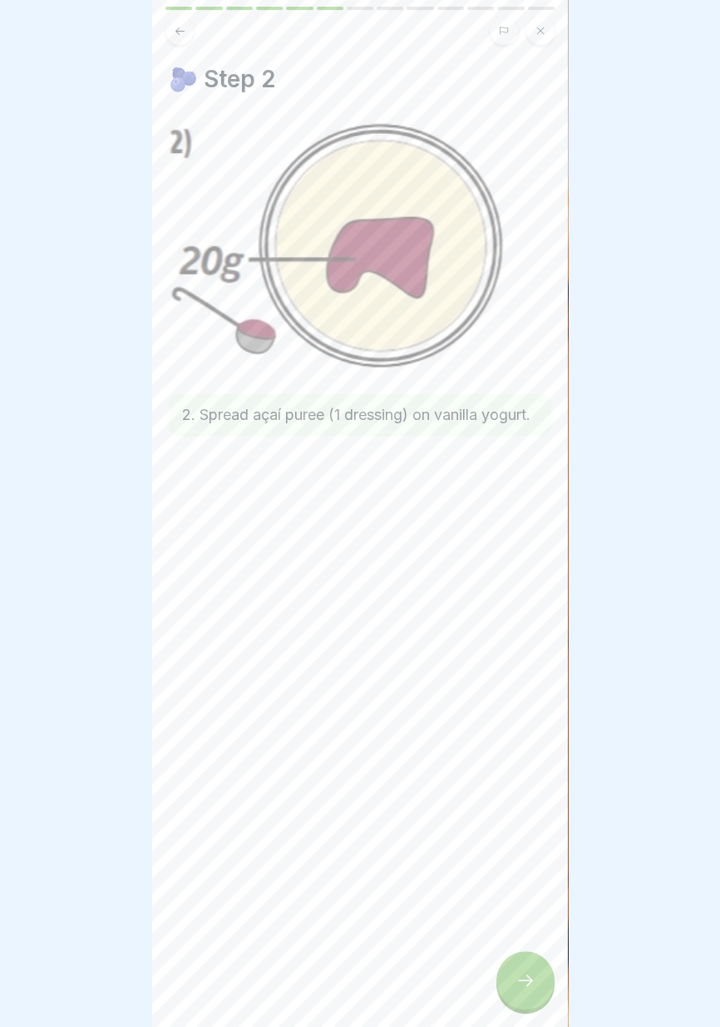
click at [526, 987] on icon at bounding box center [525, 980] width 20 height 20
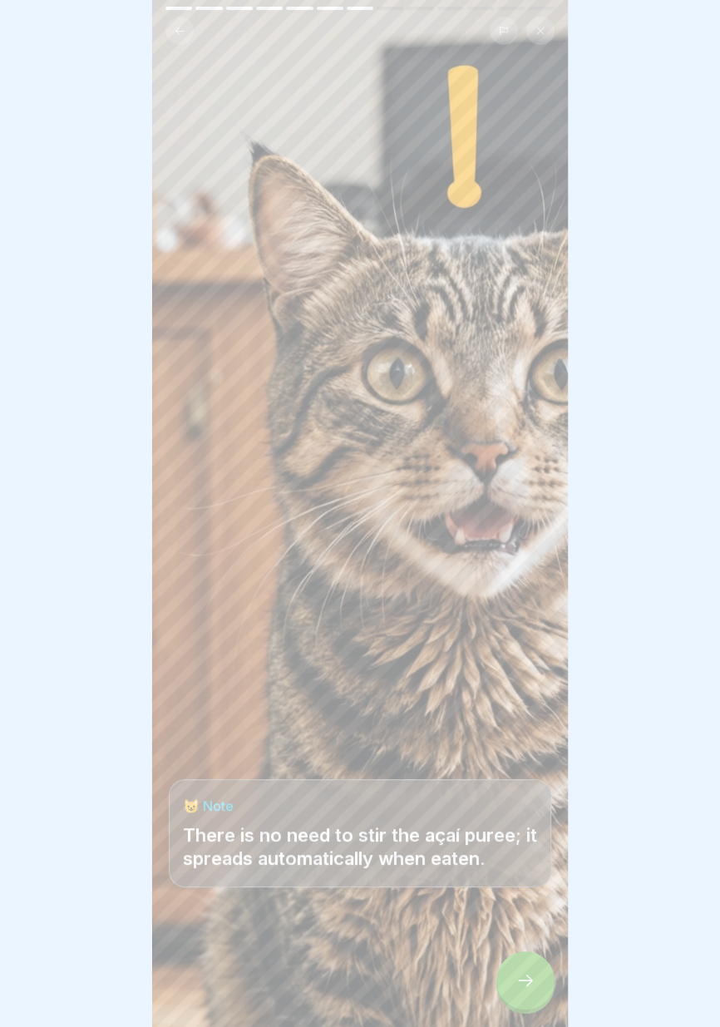
click at [526, 986] on icon at bounding box center [525, 980] width 15 height 12
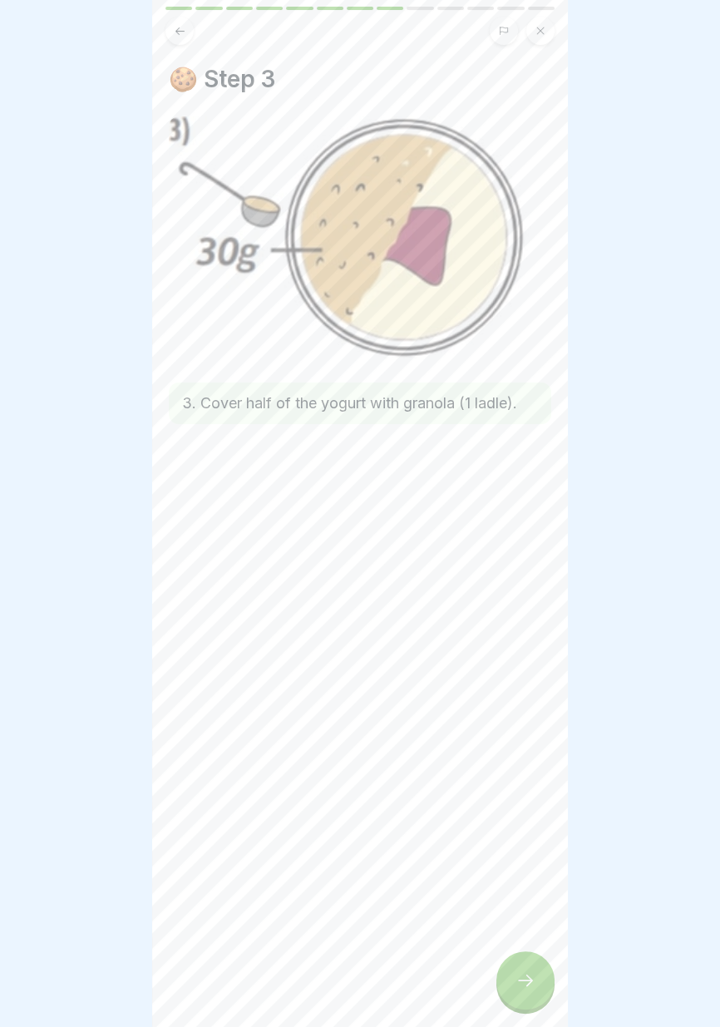
click at [527, 988] on icon at bounding box center [525, 980] width 20 height 20
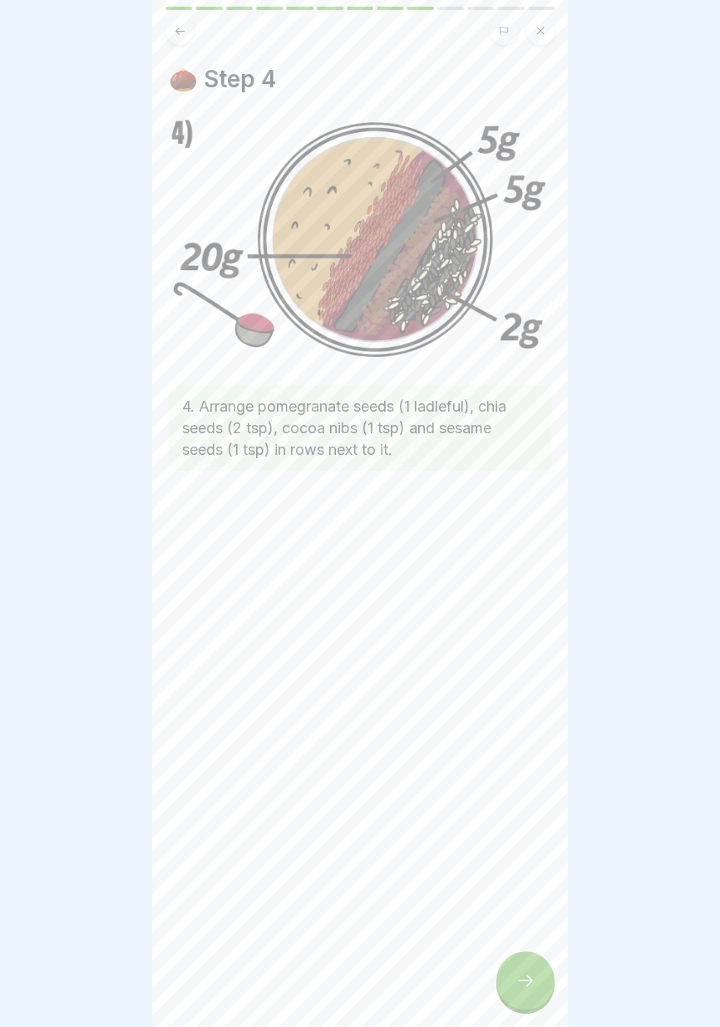
click at [528, 991] on div at bounding box center [525, 980] width 58 height 58
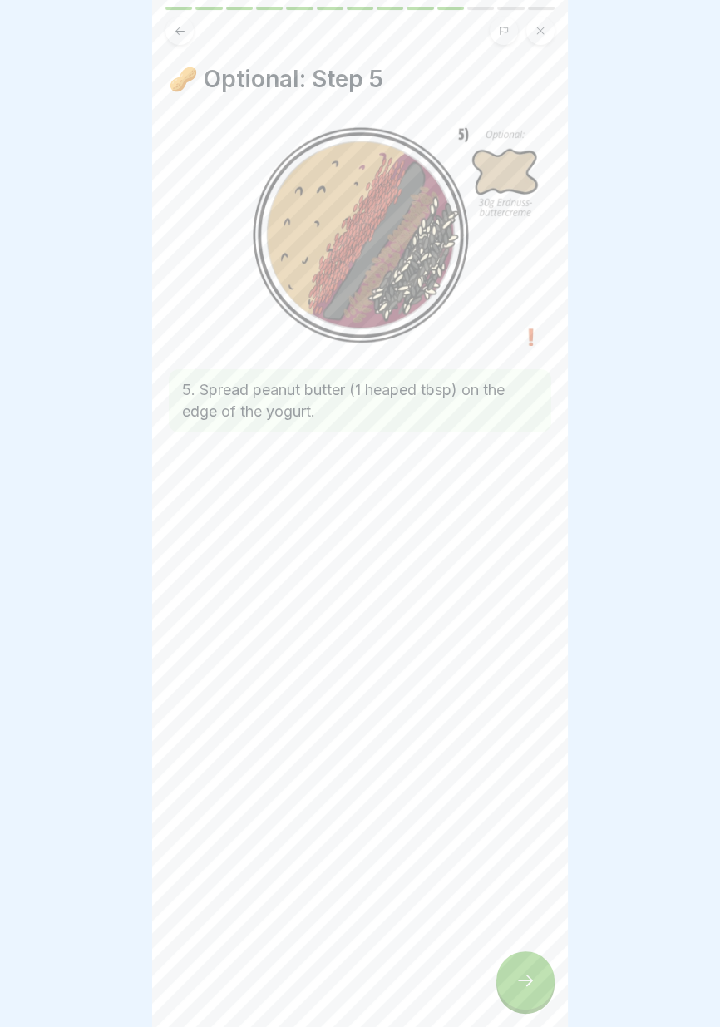
click at [527, 340] on img at bounding box center [360, 230] width 382 height 229
click at [531, 338] on img at bounding box center [360, 230] width 382 height 229
click at [522, 991] on div at bounding box center [525, 980] width 58 height 58
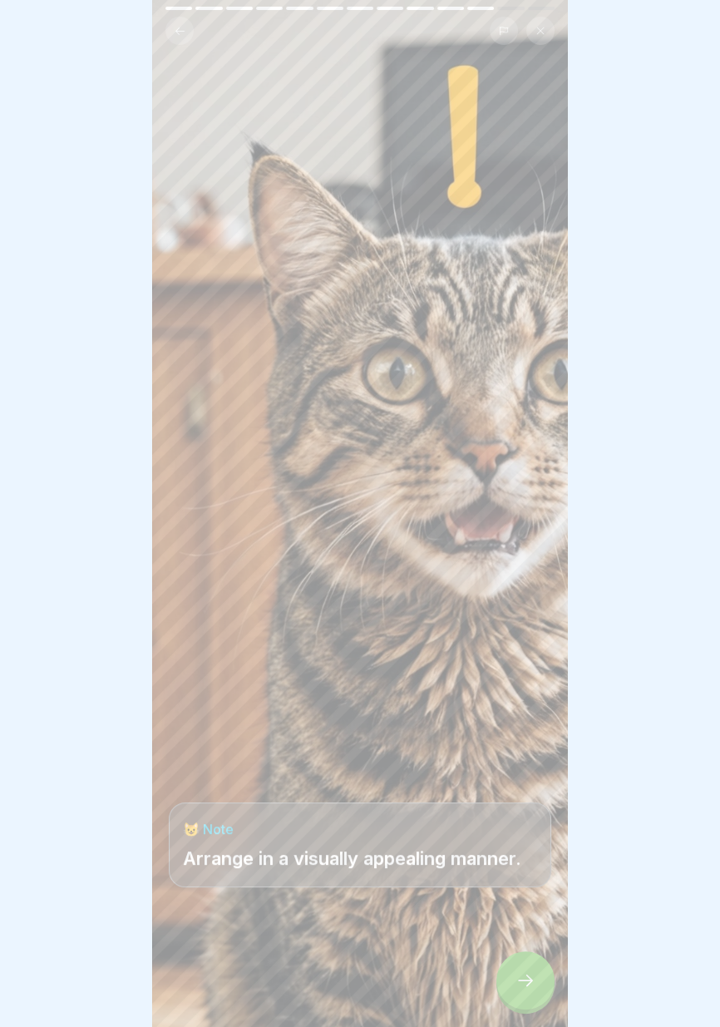
click at [523, 988] on icon at bounding box center [525, 980] width 20 height 20
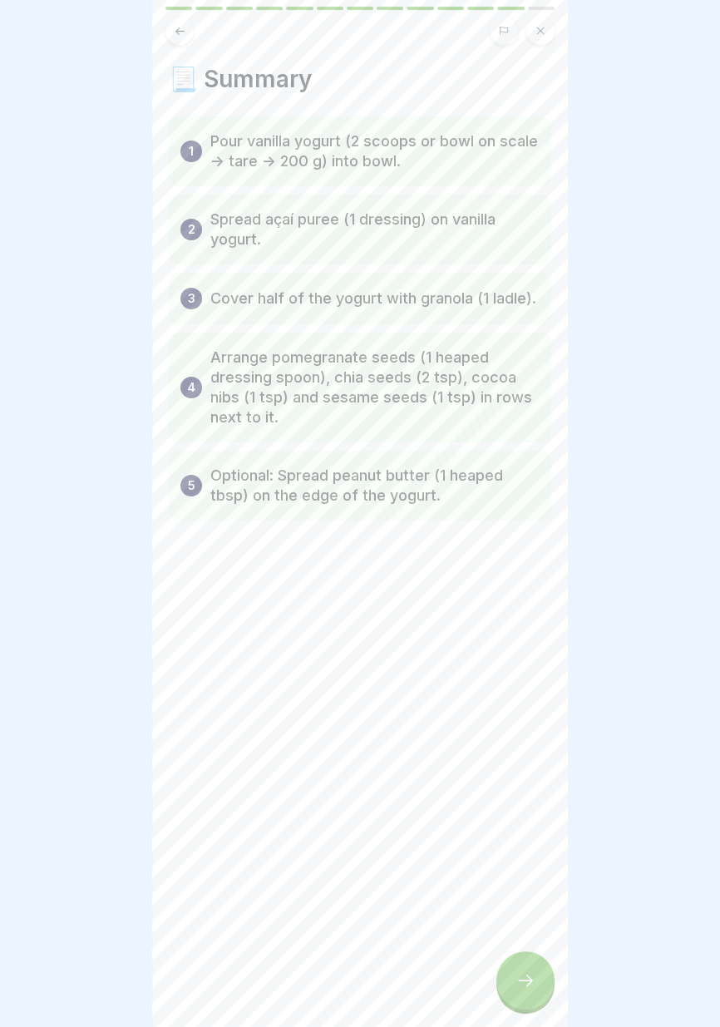
click at [523, 983] on icon at bounding box center [525, 980] width 20 height 20
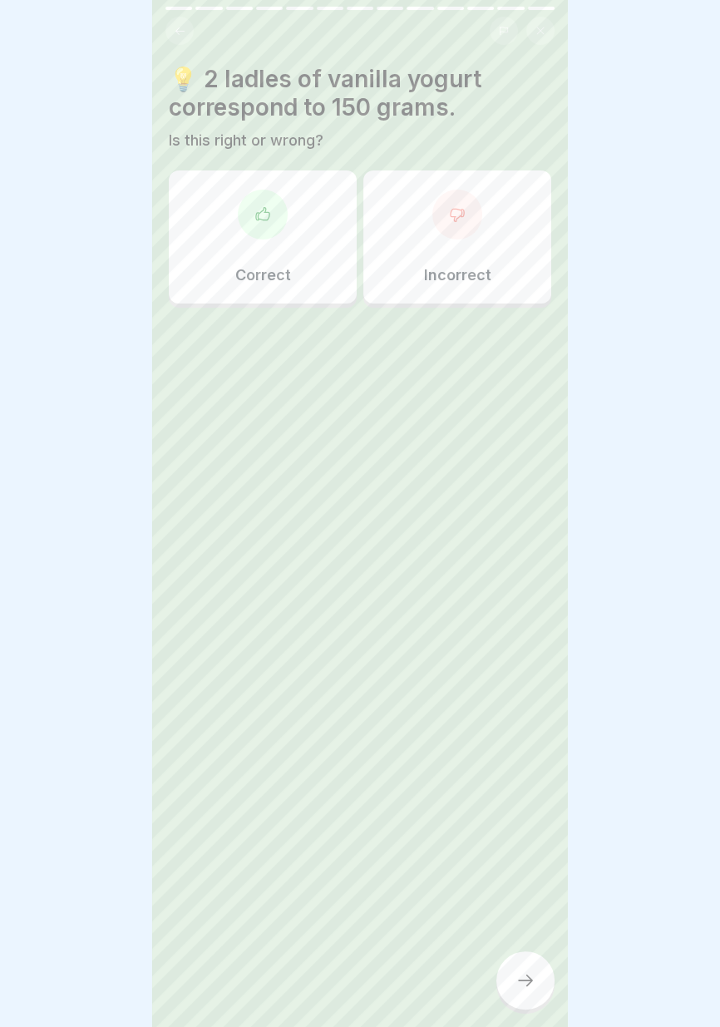
click at [303, 249] on div "Correct" at bounding box center [263, 236] width 188 height 133
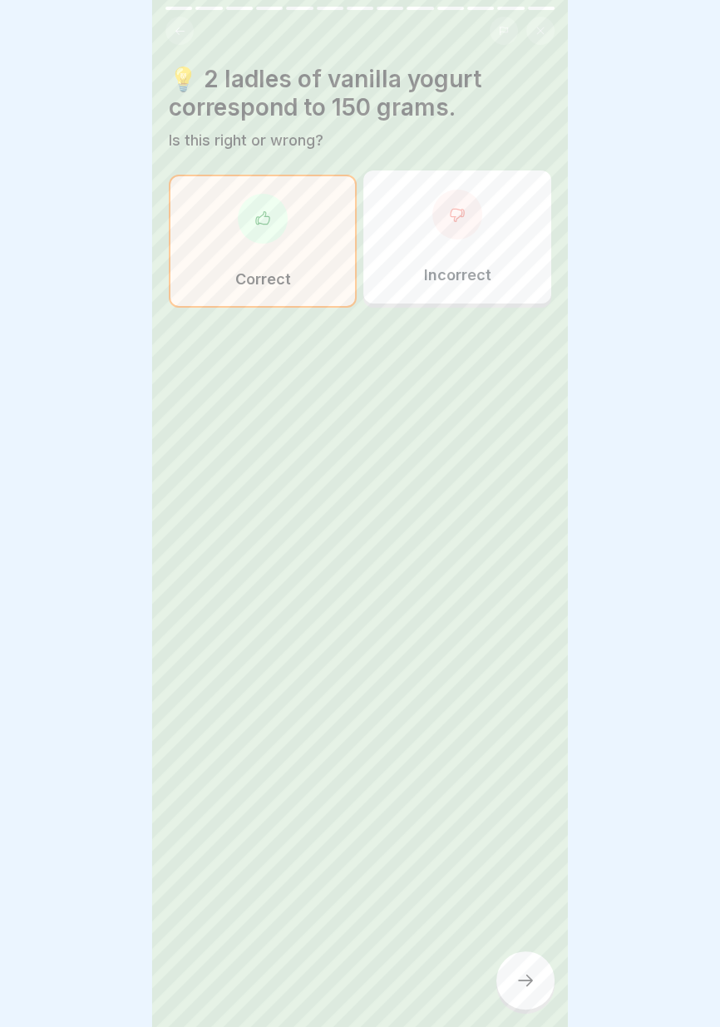
click at [525, 988] on icon at bounding box center [525, 980] width 20 height 20
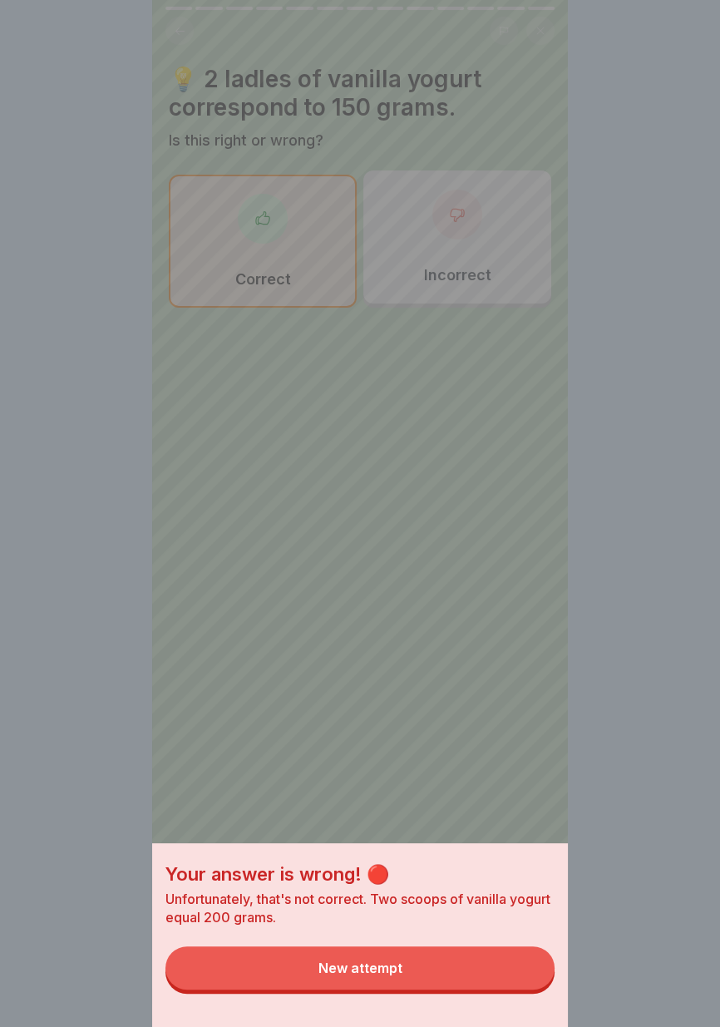
click at [485, 988] on button "New attempt" at bounding box center [359, 967] width 389 height 43
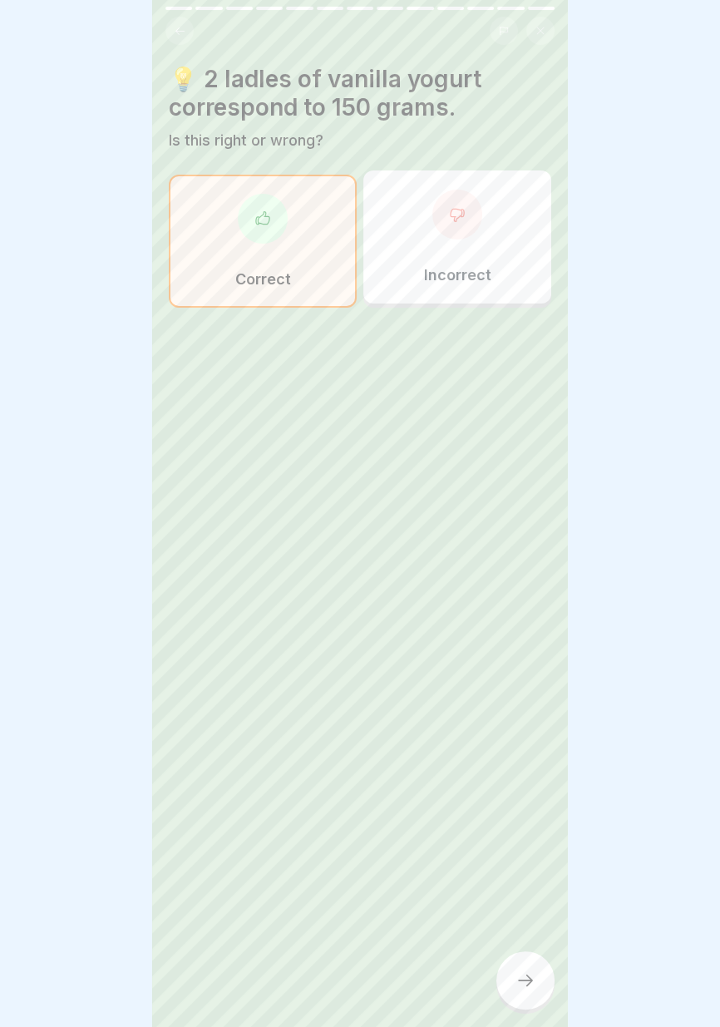
click at [495, 264] on div "Incorrect" at bounding box center [457, 236] width 188 height 133
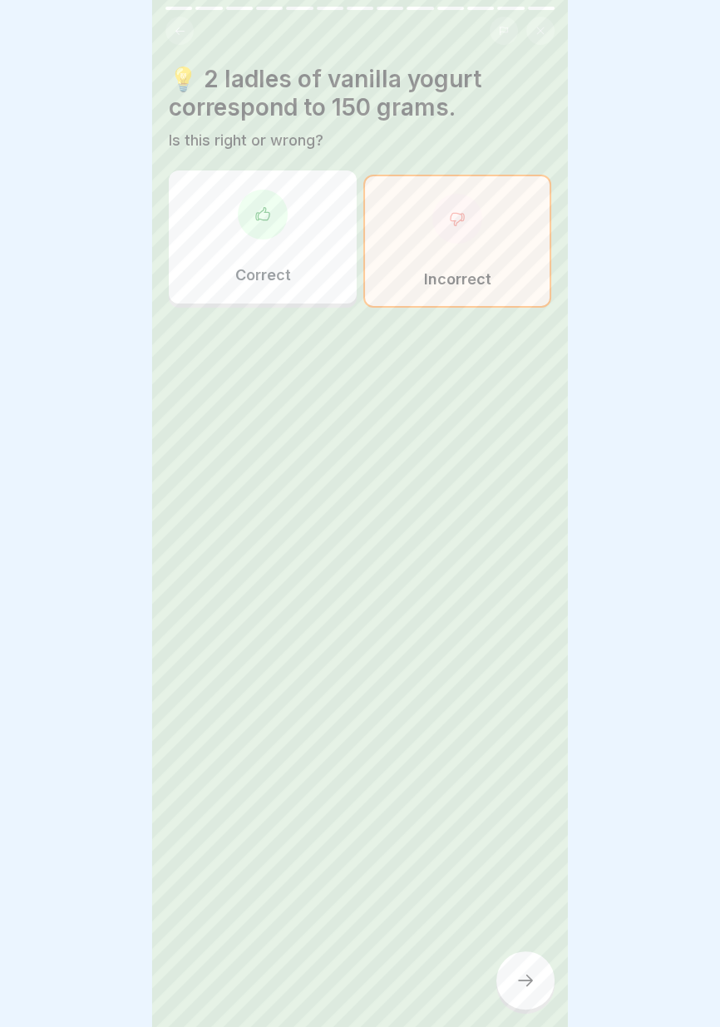
click at [520, 986] on icon at bounding box center [525, 980] width 20 height 20
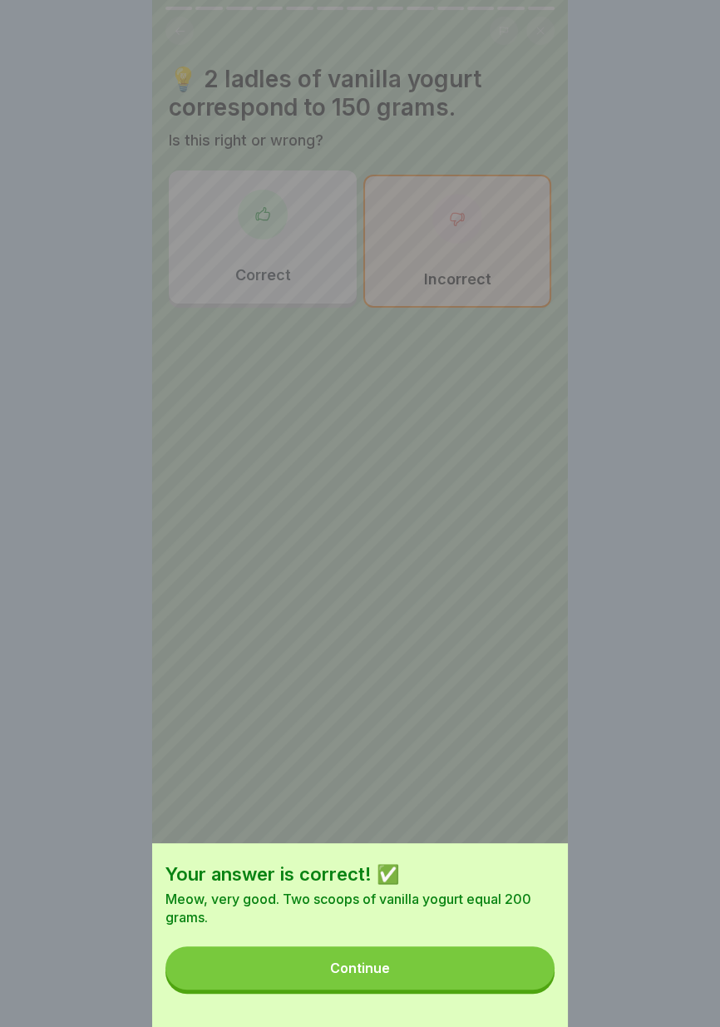
click at [489, 986] on button "Continue" at bounding box center [359, 967] width 389 height 43
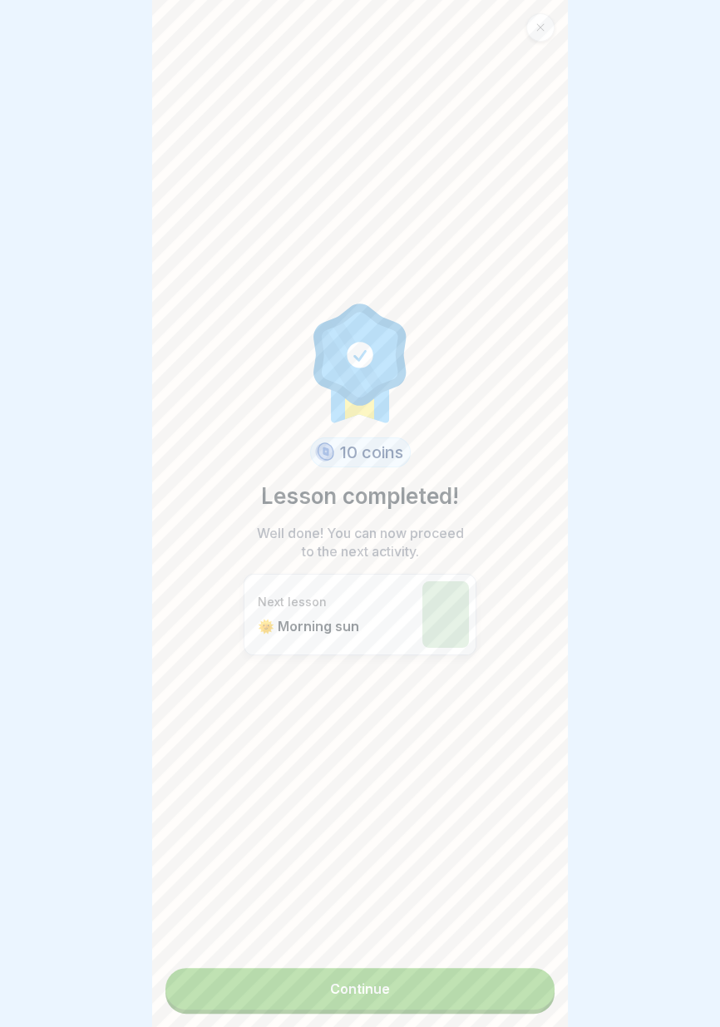
click at [453, 1001] on link "Continue" at bounding box center [359, 989] width 389 height 42
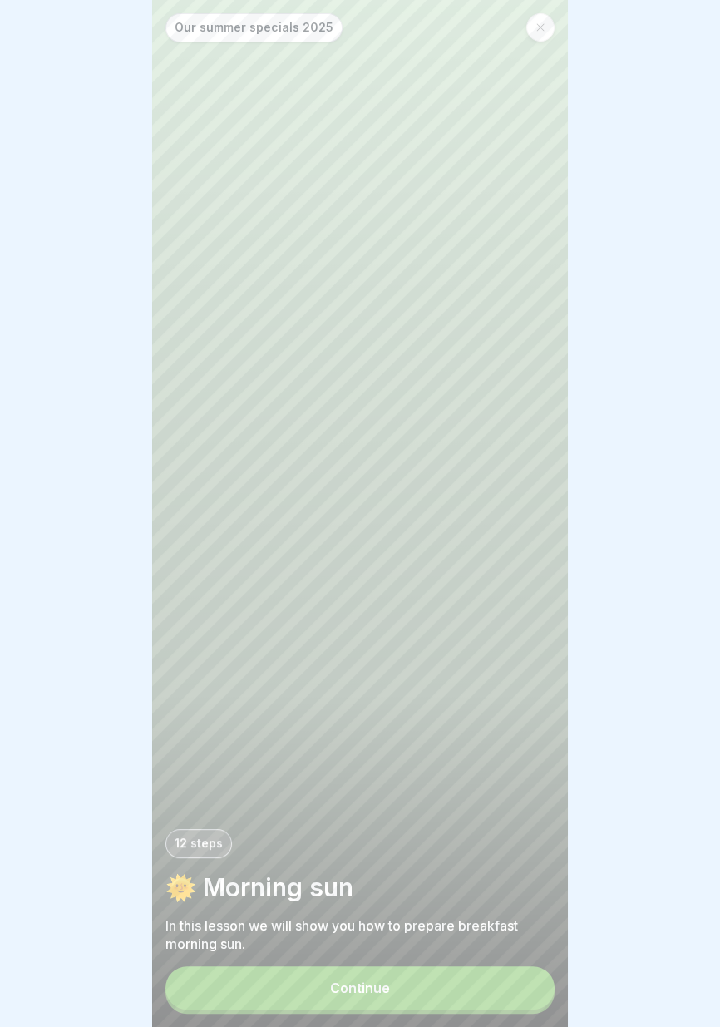
click at [435, 997] on button "Continue" at bounding box center [359, 987] width 389 height 43
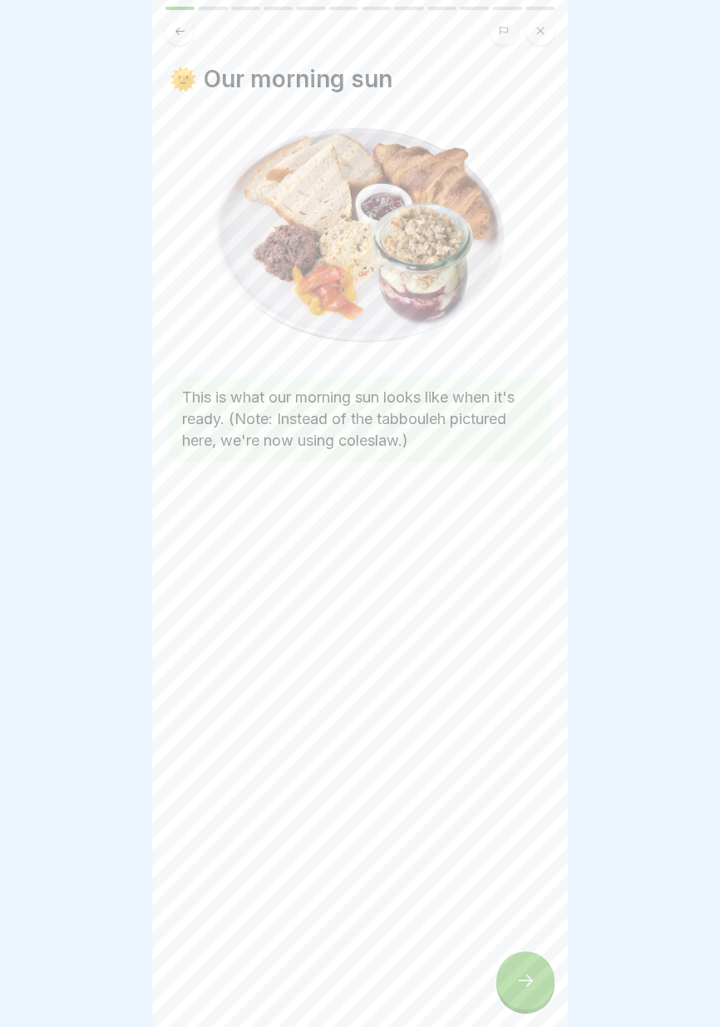
click at [522, 995] on div at bounding box center [525, 980] width 58 height 58
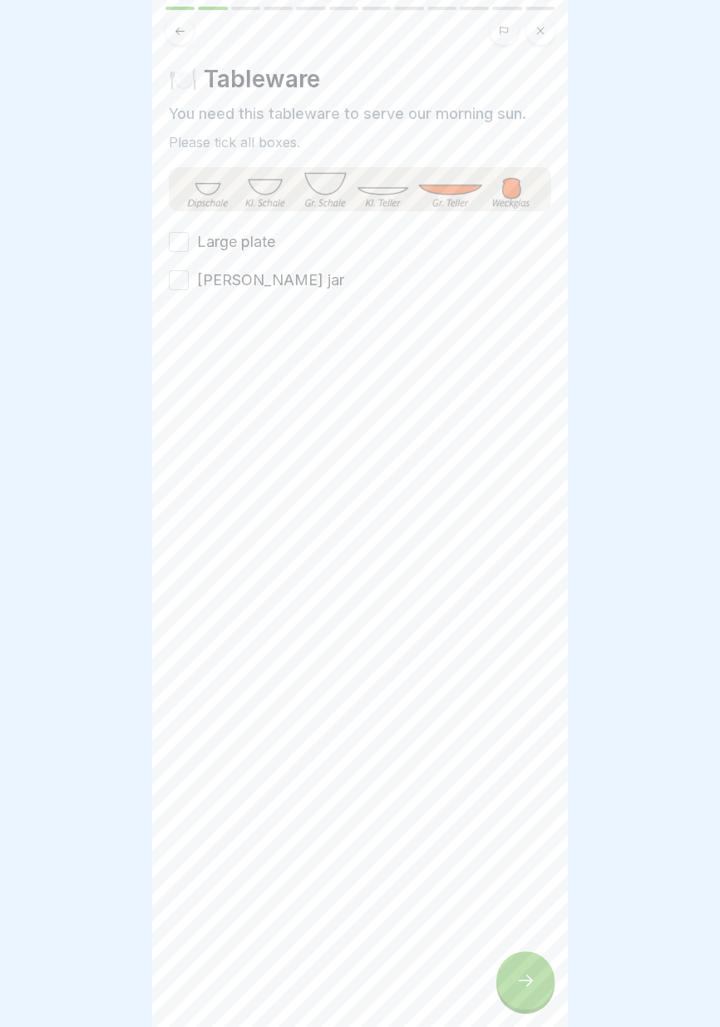
click at [259, 245] on font "Large plate" at bounding box center [236, 241] width 78 height 17
click at [189, 245] on button "Large plate" at bounding box center [179, 242] width 20 height 20
click at [251, 283] on font "Mason jar" at bounding box center [270, 279] width 147 height 17
click at [189, 283] on button "Mason jar" at bounding box center [179, 280] width 20 height 20
click at [530, 990] on icon at bounding box center [525, 980] width 20 height 20
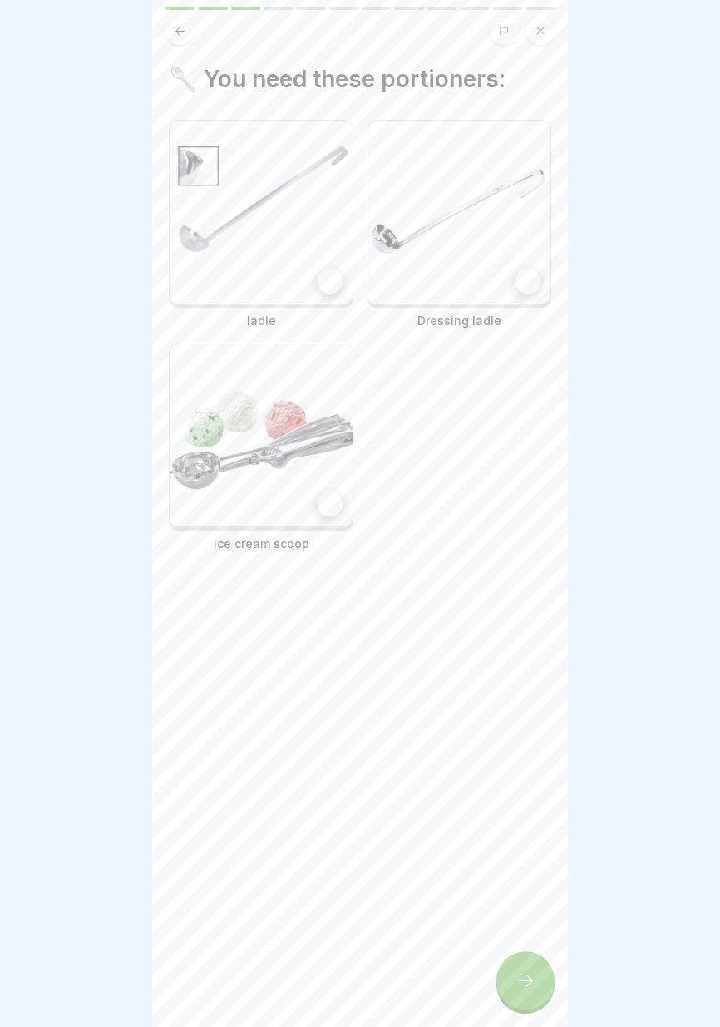
click at [331, 284] on div at bounding box center [330, 281] width 25 height 25
click at [328, 506] on div at bounding box center [330, 503] width 25 height 25
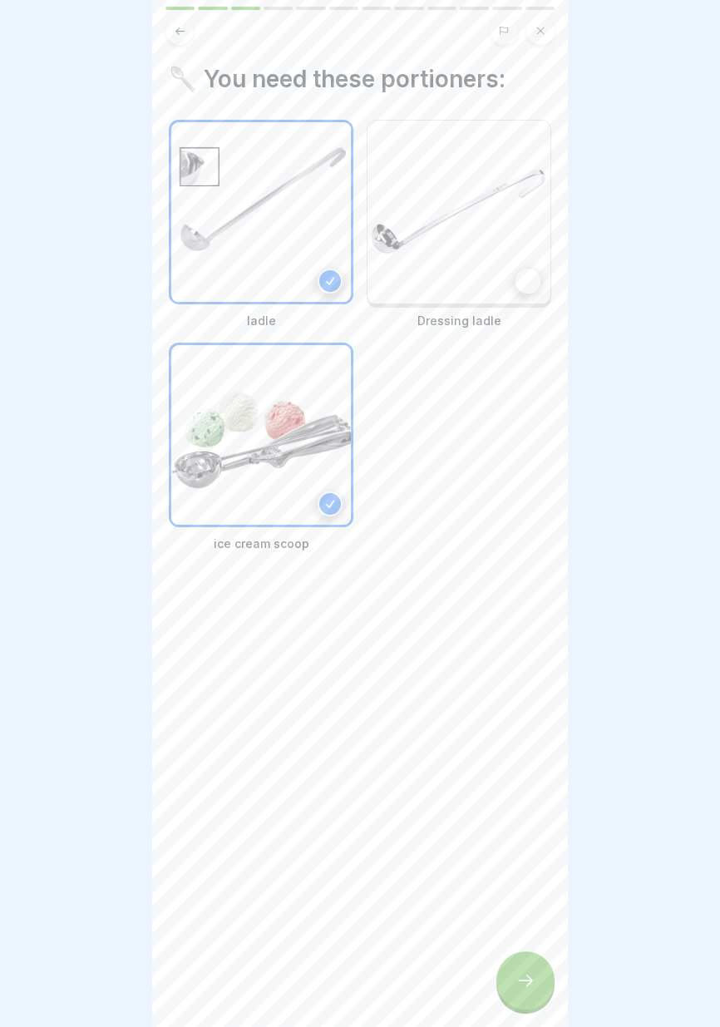
click at [524, 283] on div at bounding box center [527, 281] width 25 height 25
click at [520, 989] on icon at bounding box center [525, 980] width 20 height 20
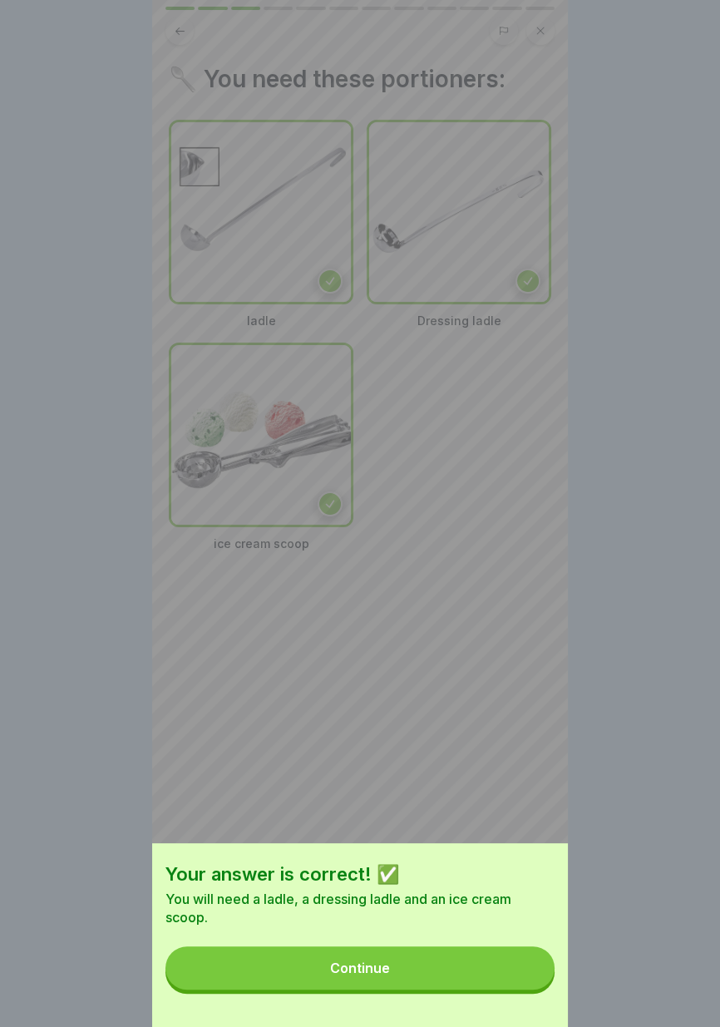
click at [446, 980] on button "Continue" at bounding box center [359, 967] width 389 height 43
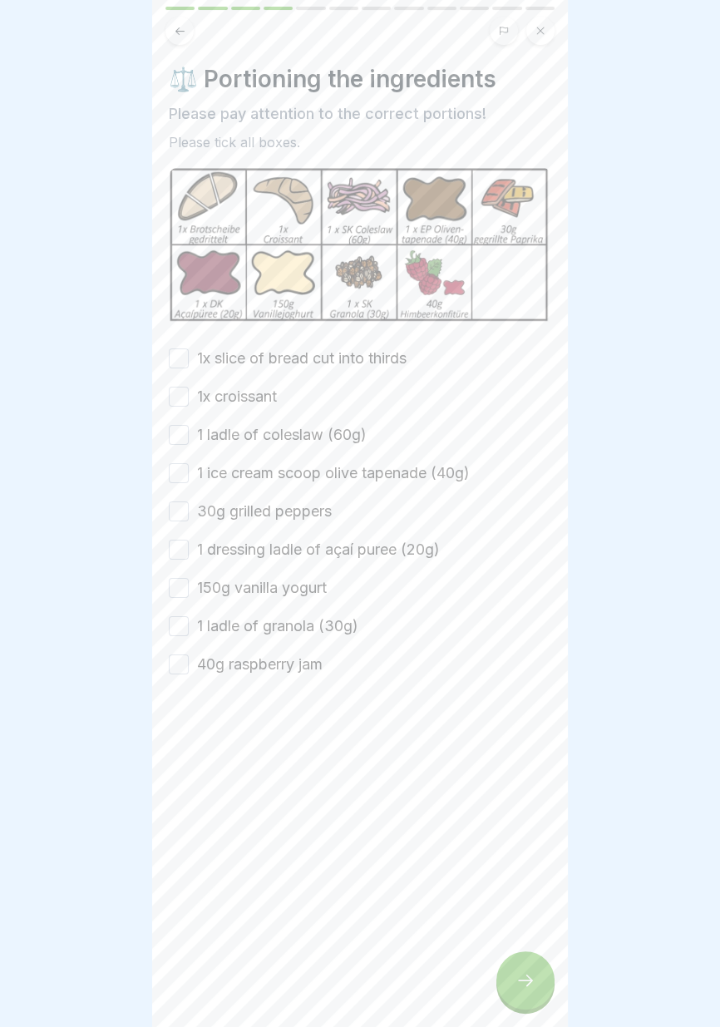
click at [333, 354] on font "1x slice of bread cut into thirds" at bounding box center [301, 357] width 209 height 17
click at [189, 354] on button "1x slice of bread cut into thirds" at bounding box center [179, 358] width 20 height 20
click at [261, 395] on font "1x croissant" at bounding box center [237, 395] width 80 height 17
click at [189, 395] on button "1x croissant" at bounding box center [179, 397] width 20 height 20
click at [274, 438] on font "1 ladle of coleslaw (60g)" at bounding box center [282, 434] width 170 height 17
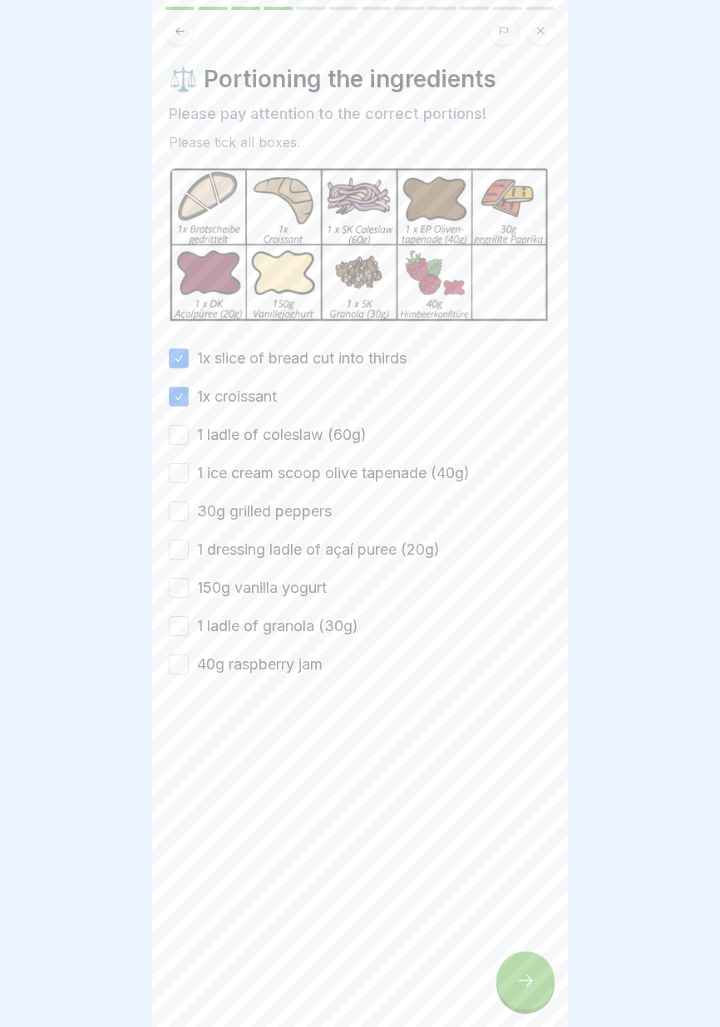
click at [189, 438] on button "1 ladle of coleslaw (60g)" at bounding box center [179, 435] width 20 height 20
click at [283, 470] on font "1 ice cream scoop olive tapenade (40g)" at bounding box center [333, 472] width 273 height 17
click at [189, 470] on button "1 ice cream scoop olive tapenade (40g)" at bounding box center [179, 473] width 20 height 20
click at [285, 505] on font "30g grilled peppers" at bounding box center [264, 510] width 135 height 17
click at [189, 505] on button "30g grilled peppers" at bounding box center [179, 511] width 20 height 20
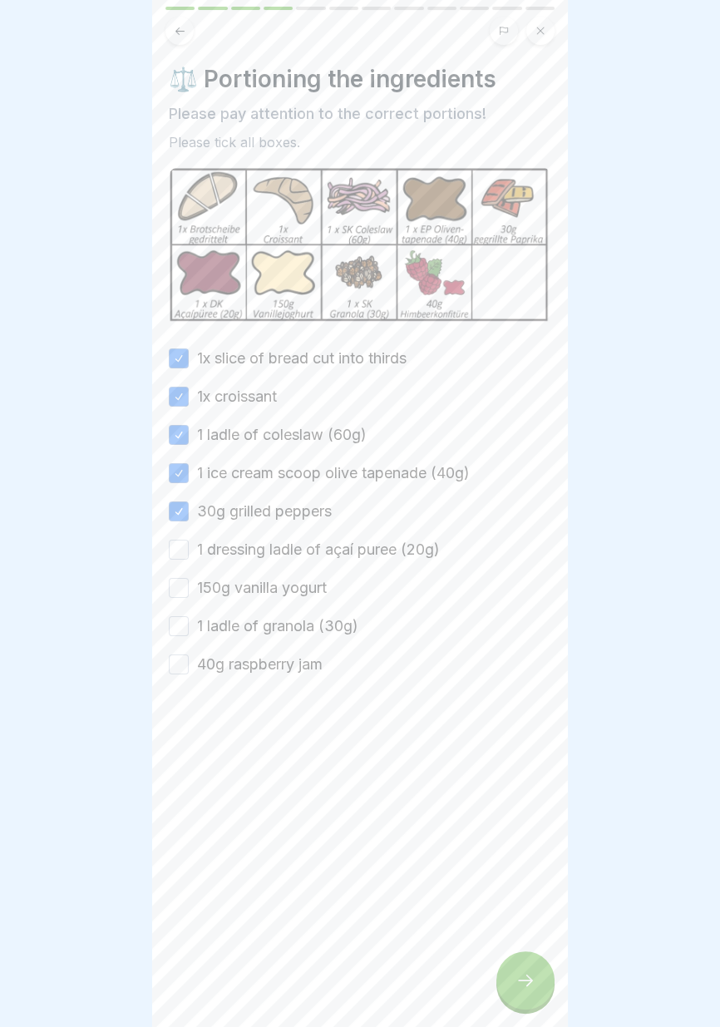
click at [287, 547] on font "1 dressing ladle of açaí puree (20g)" at bounding box center [318, 548] width 243 height 17
click at [189, 547] on button "1 dressing ladle of açaí puree (20g)" at bounding box center [179, 550] width 20 height 20
click at [282, 574] on div "1x slice of bread cut into thirds 1x croissant 1 ladle of coleslaw (60g) 1 ice …" at bounding box center [360, 511] width 382 height 328
click at [276, 626] on font "1 ladle of granola (30g)" at bounding box center [277, 625] width 161 height 17
click at [189, 626] on button "1 ladle of granola (30g)" at bounding box center [179, 626] width 20 height 20
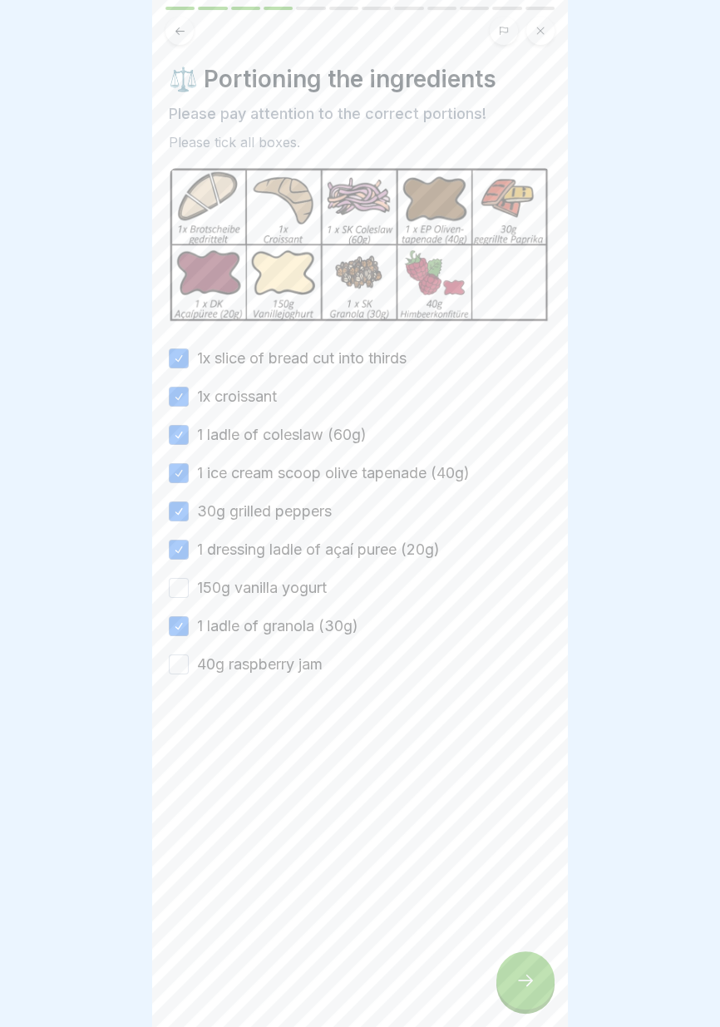
click at [277, 666] on font "40g raspberry jam" at bounding box center [260, 663] width 126 height 17
click at [189, 666] on button "40g raspberry jam" at bounding box center [179, 664] width 20 height 20
click at [281, 588] on font "150g vanilla yogurt" at bounding box center [262, 587] width 130 height 17
click at [189, 588] on button "150g vanilla yogurt" at bounding box center [179, 588] width 20 height 20
click at [518, 988] on icon at bounding box center [525, 980] width 20 height 20
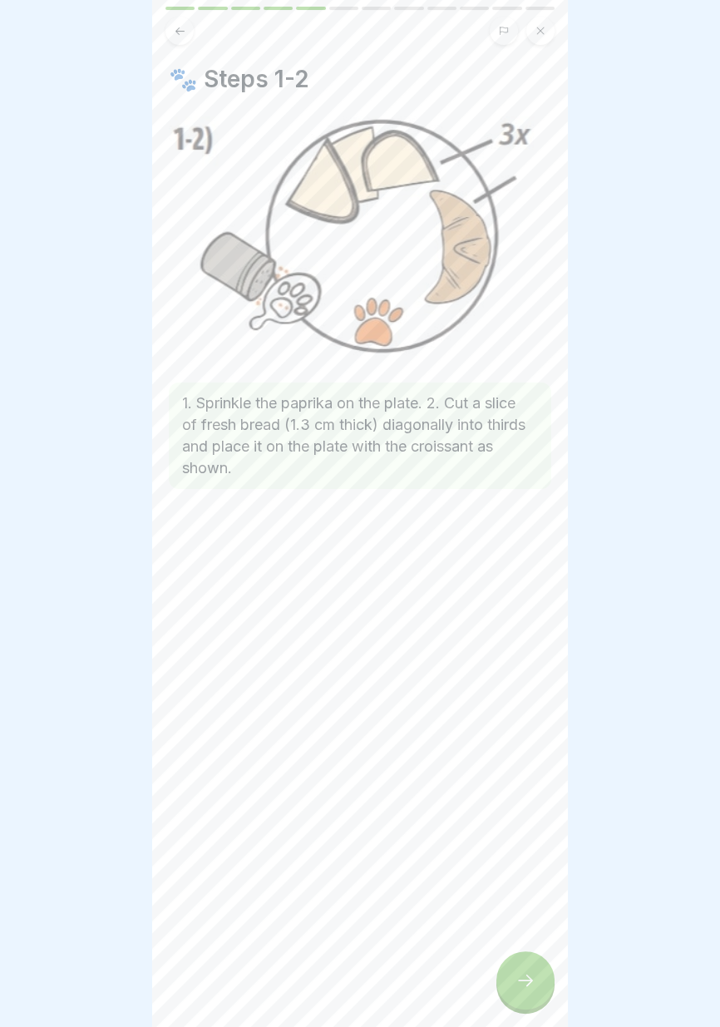
click at [528, 981] on icon at bounding box center [525, 980] width 20 height 20
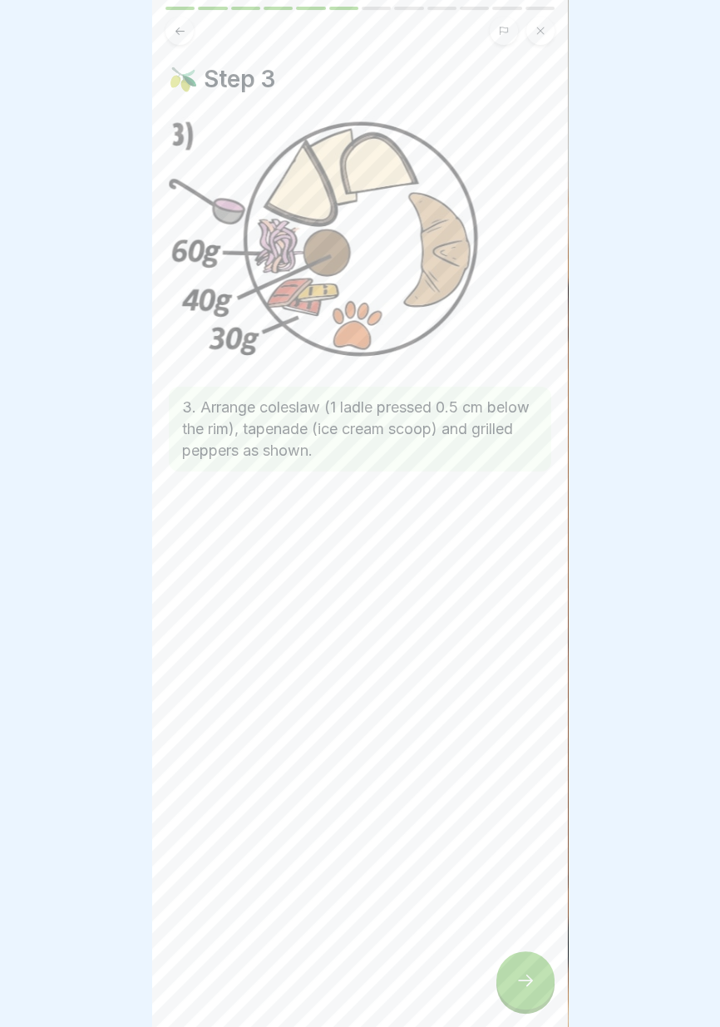
click at [522, 988] on icon at bounding box center [525, 980] width 20 height 20
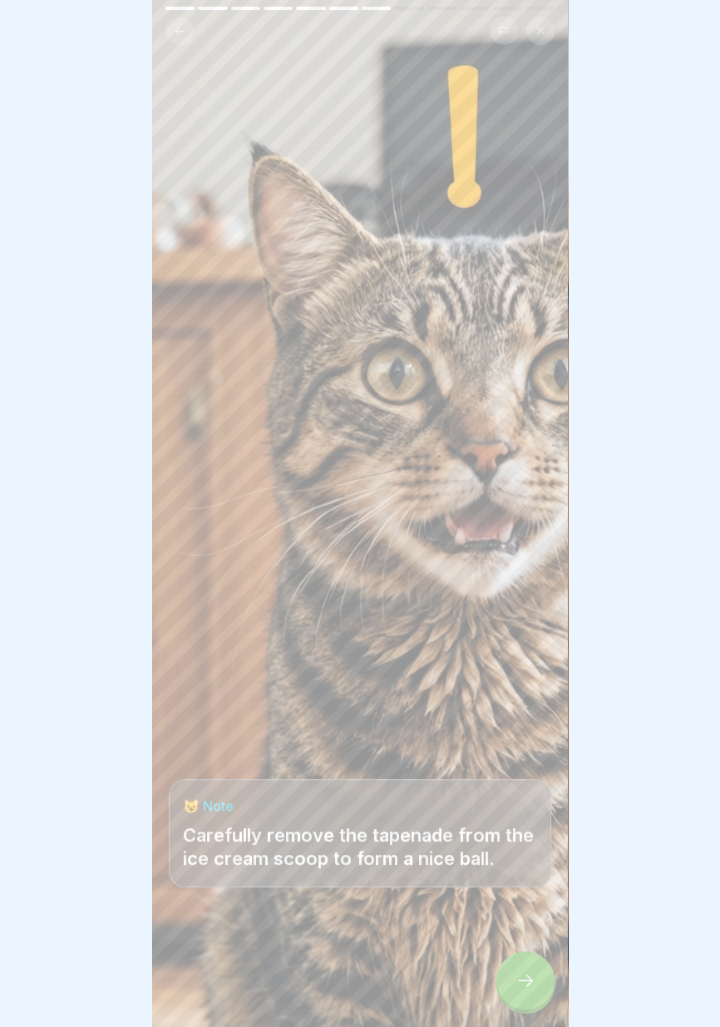
click at [516, 980] on icon at bounding box center [525, 980] width 20 height 20
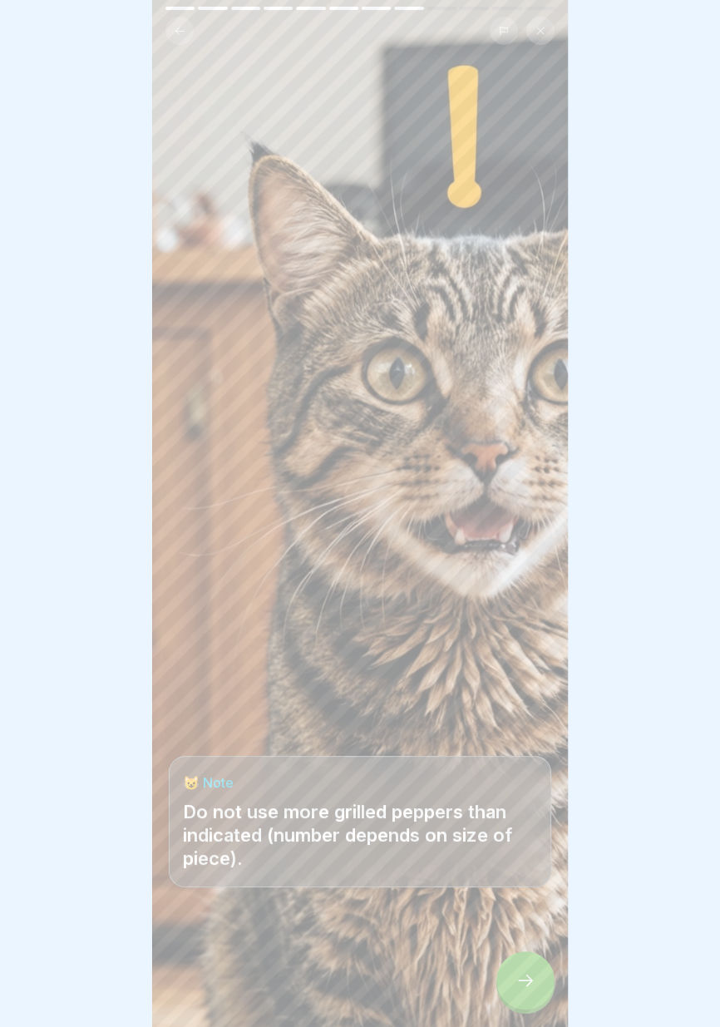
click at [524, 988] on icon at bounding box center [525, 980] width 20 height 20
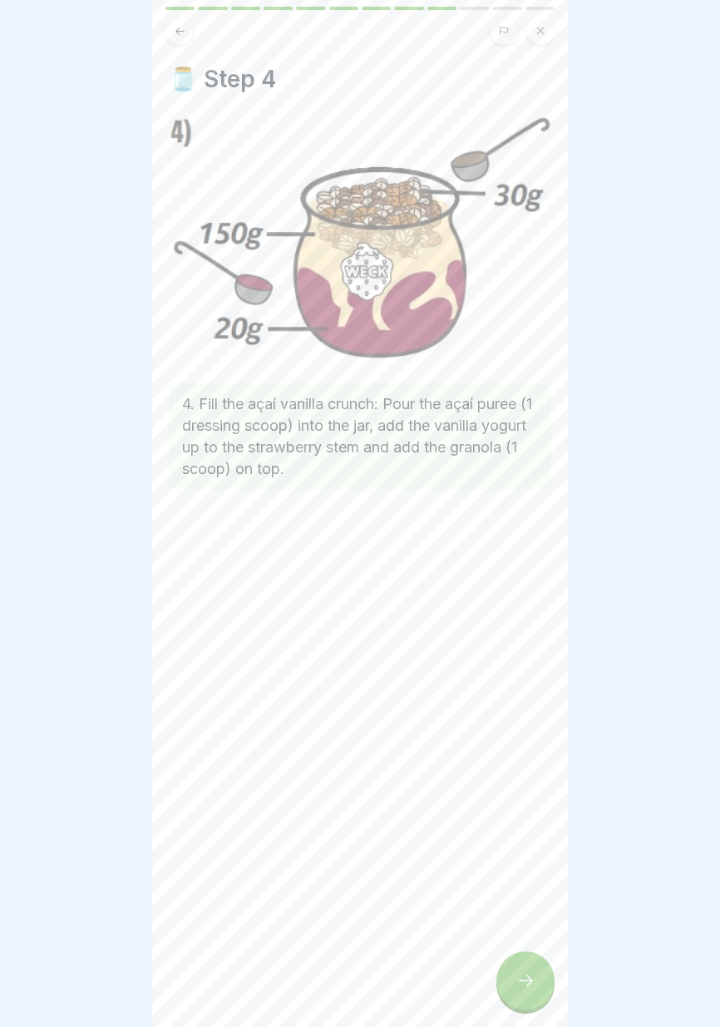
click at [524, 985] on icon at bounding box center [525, 980] width 20 height 20
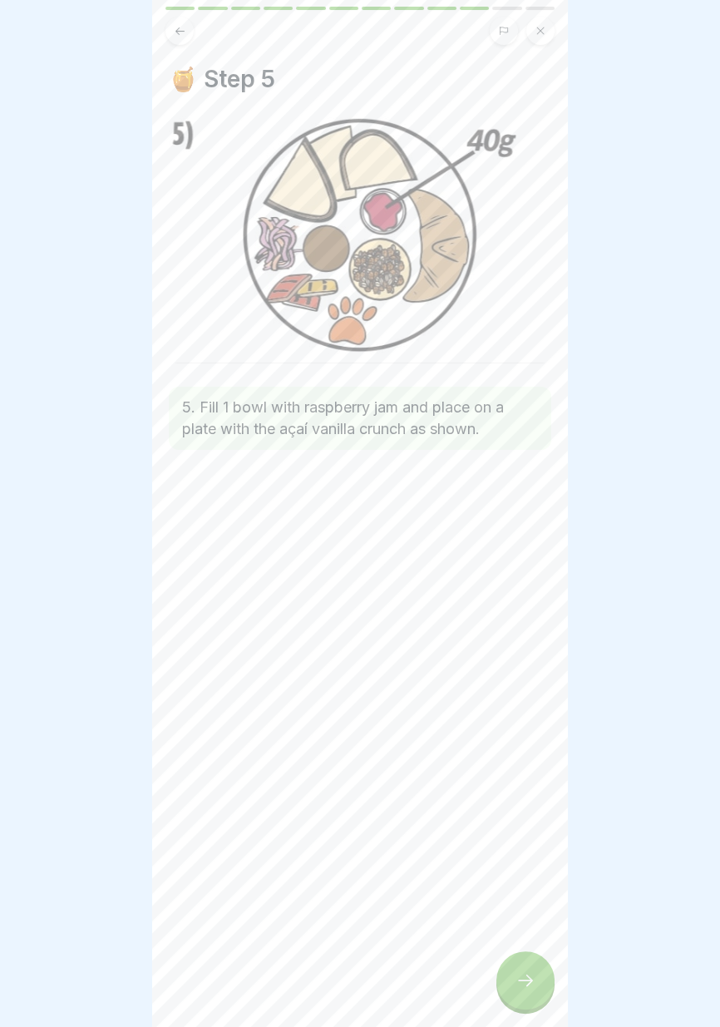
click at [528, 982] on icon at bounding box center [525, 980] width 20 height 20
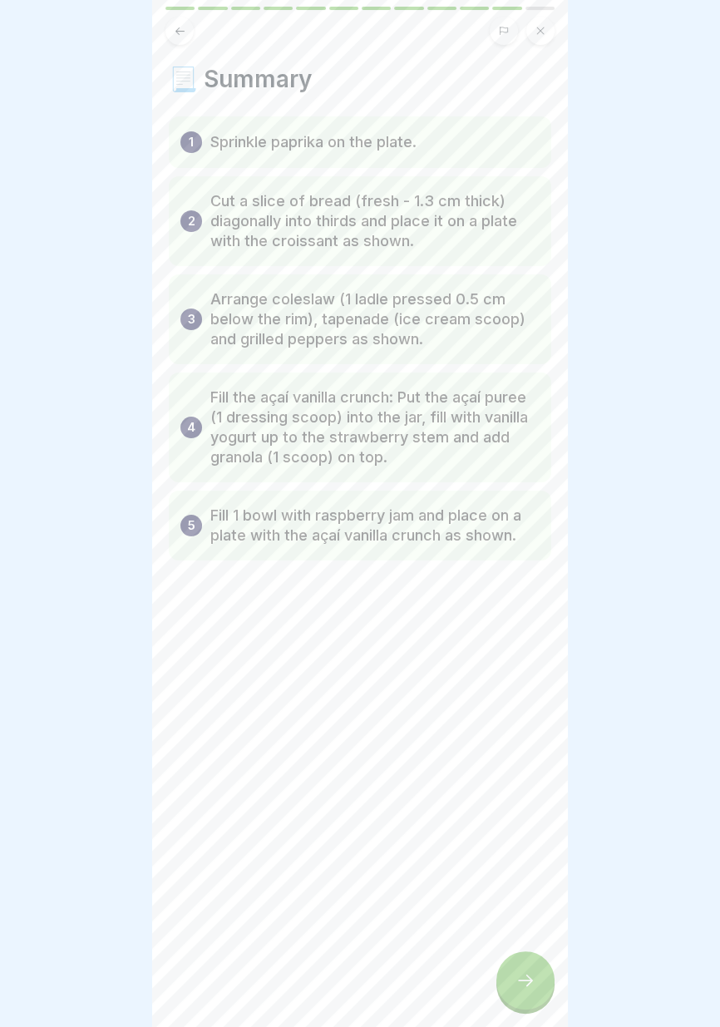
click at [524, 988] on icon at bounding box center [525, 980] width 20 height 20
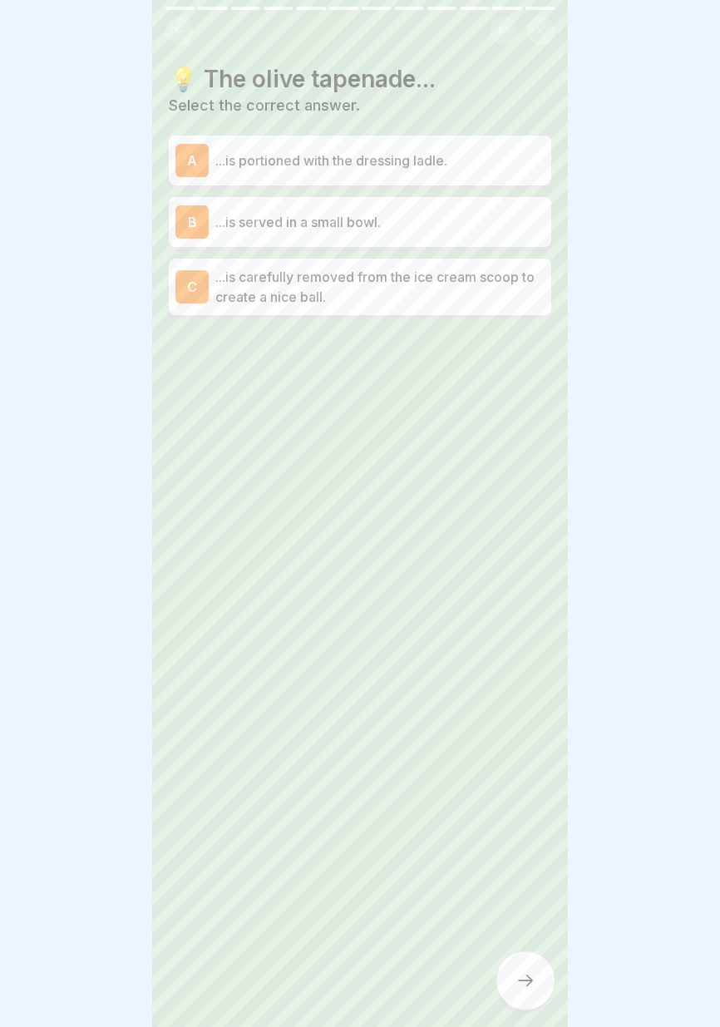
click at [518, 293] on p "...is carefully removed from the ice cream scoop to create a nice ball." at bounding box center [379, 287] width 329 height 40
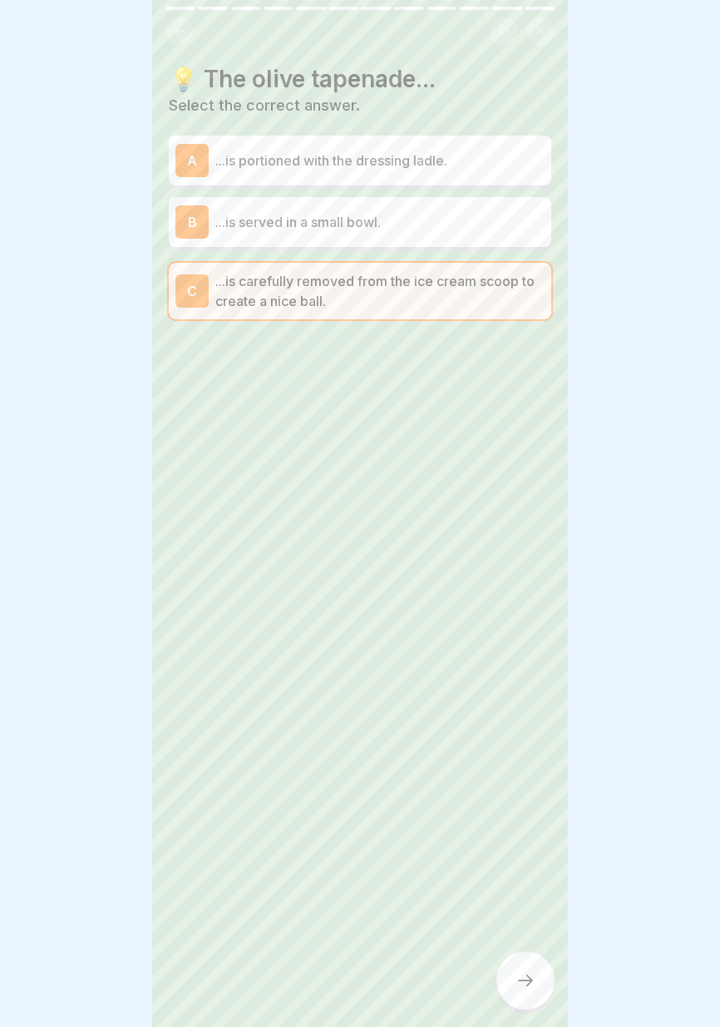
click at [530, 983] on icon at bounding box center [525, 980] width 20 height 20
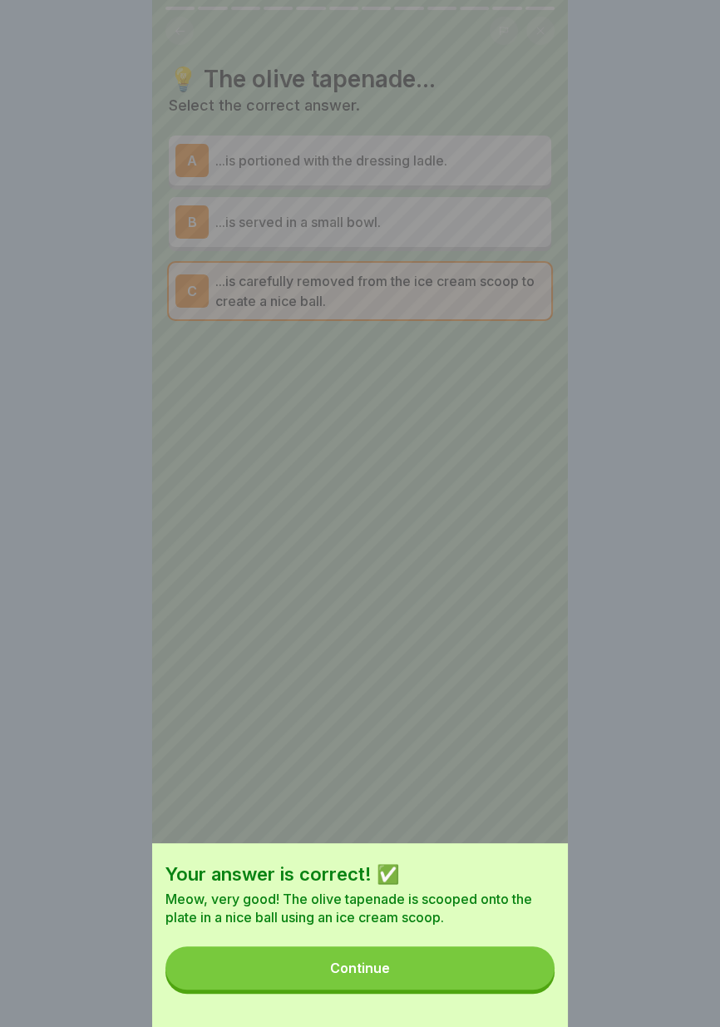
click at [488, 968] on button "Continue" at bounding box center [359, 967] width 389 height 43
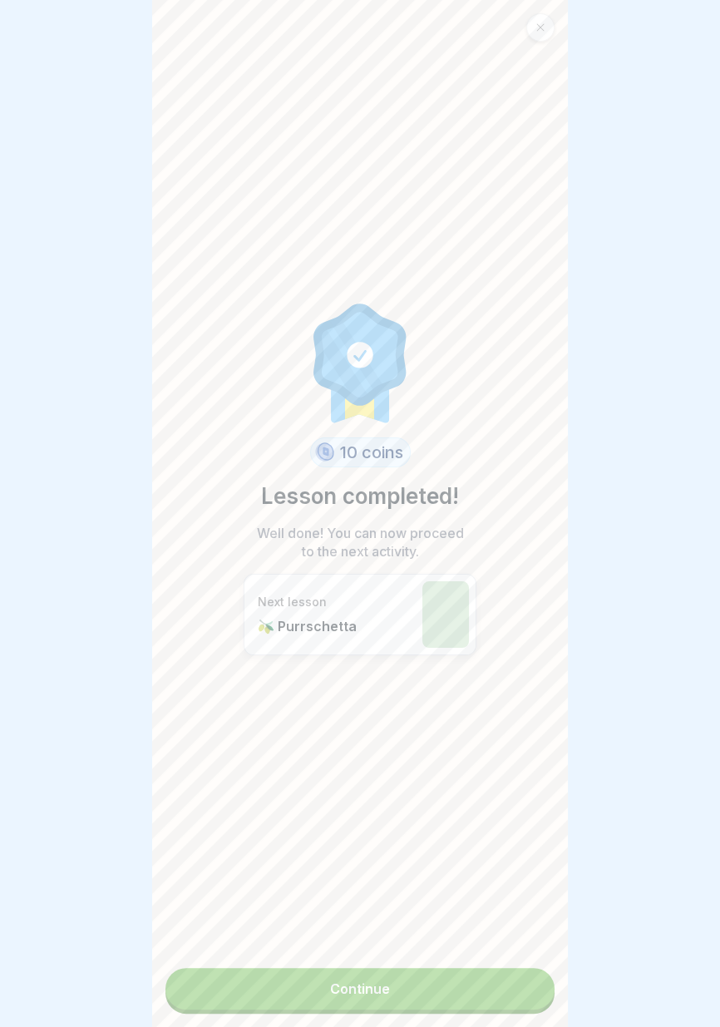
click at [488, 1001] on link "Continue" at bounding box center [359, 989] width 389 height 42
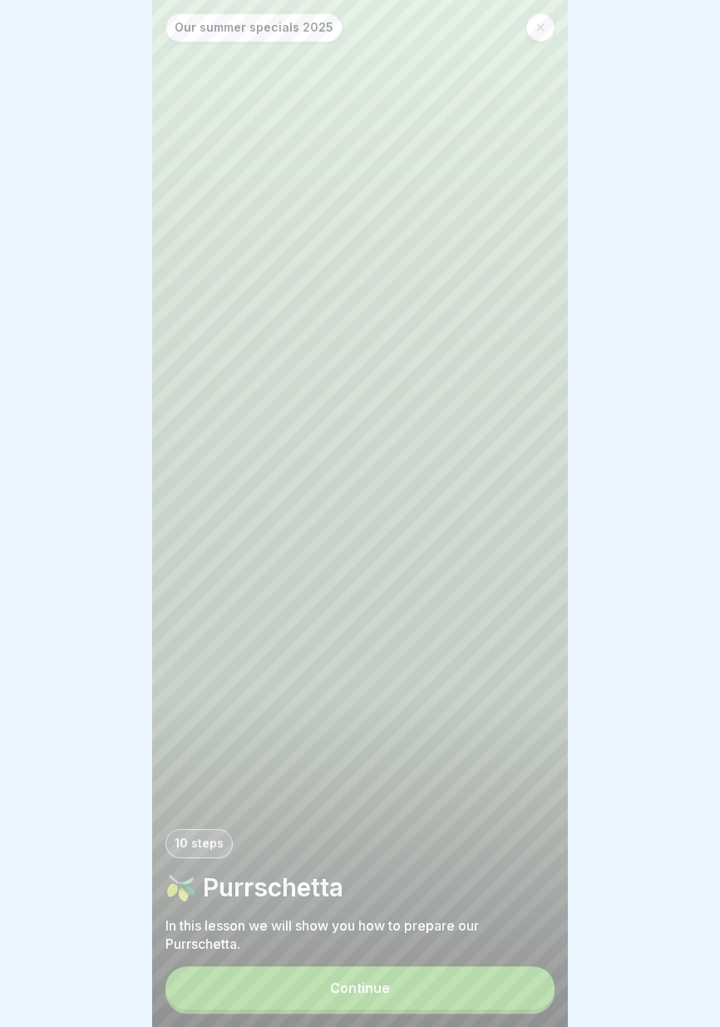
click at [484, 994] on button "Continue" at bounding box center [359, 987] width 389 height 43
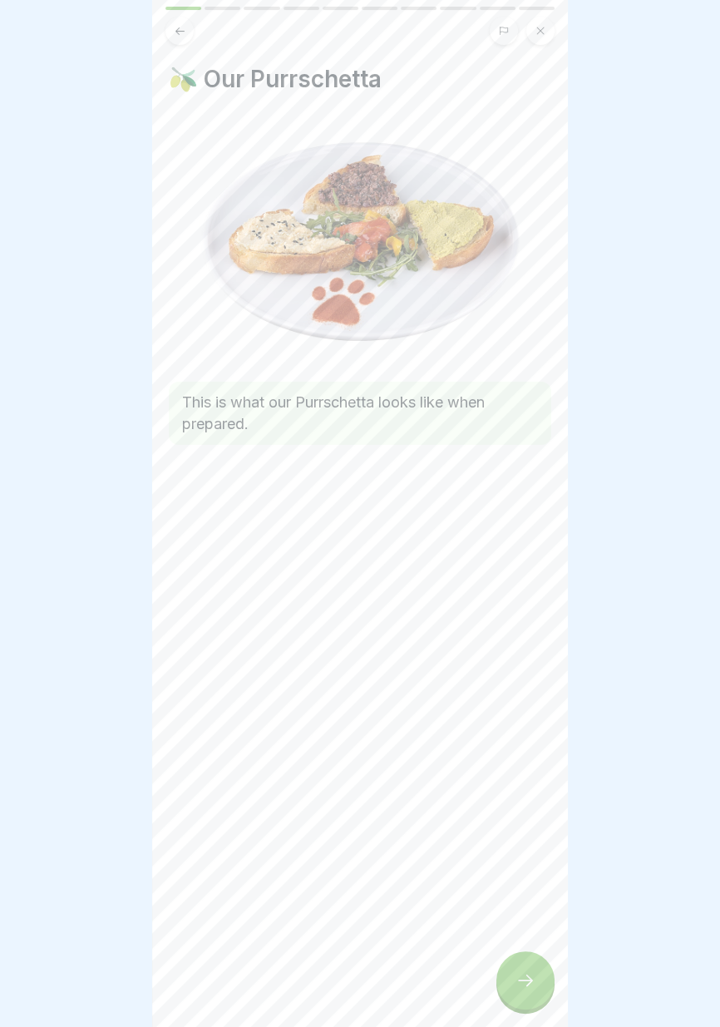
click at [521, 988] on icon at bounding box center [525, 980] width 20 height 20
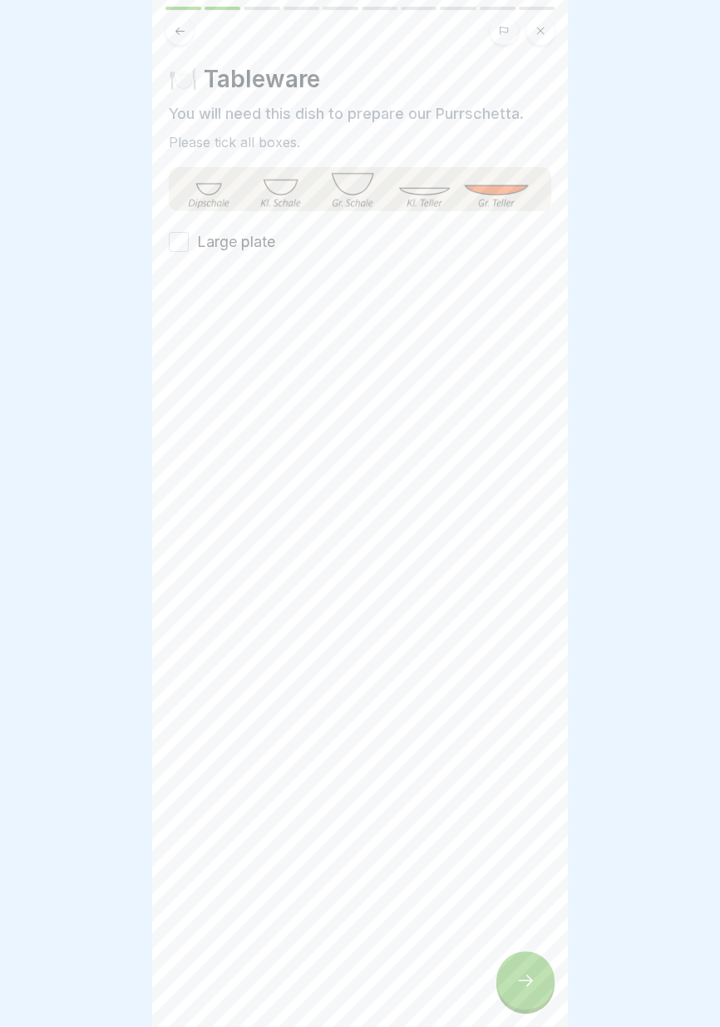
click at [245, 237] on font "Large plate" at bounding box center [236, 241] width 78 height 17
click at [189, 237] on button "Large plate" at bounding box center [179, 242] width 20 height 20
click at [526, 988] on icon at bounding box center [525, 980] width 20 height 20
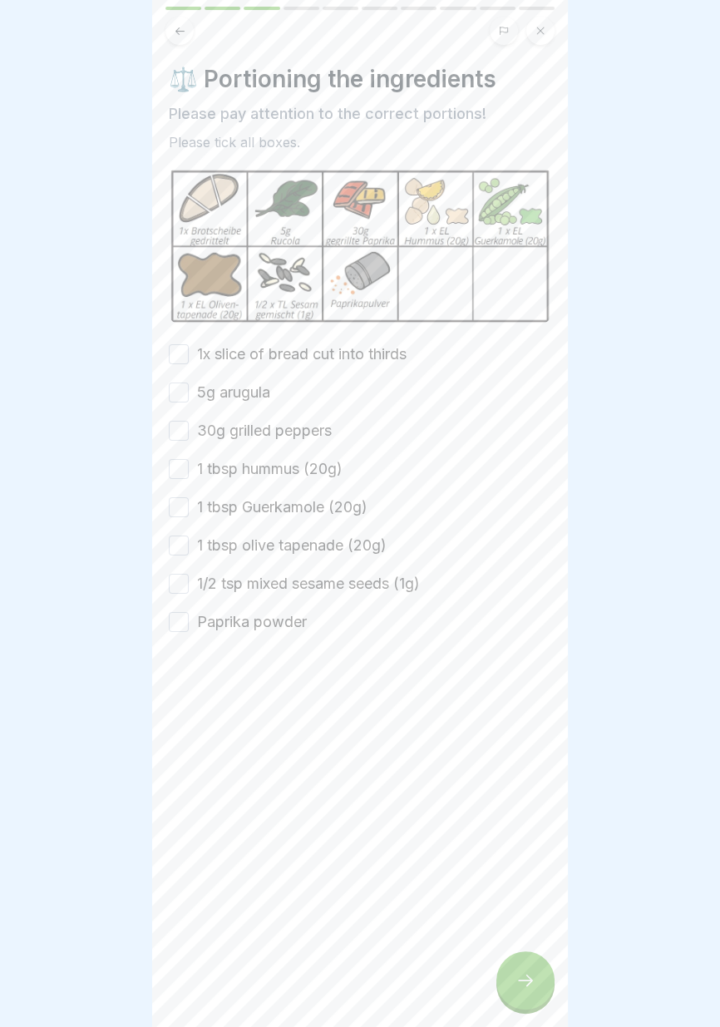
click at [302, 352] on font "1x slice of bread cut into thirds" at bounding box center [301, 353] width 209 height 17
click at [189, 352] on button "1x slice of bread cut into thirds" at bounding box center [179, 354] width 20 height 20
click at [258, 387] on font "5g arugula" at bounding box center [233, 391] width 73 height 17
click at [189, 387] on button "5g arugula" at bounding box center [179, 392] width 20 height 20
click at [283, 436] on font "30g grilled peppers" at bounding box center [264, 429] width 135 height 17
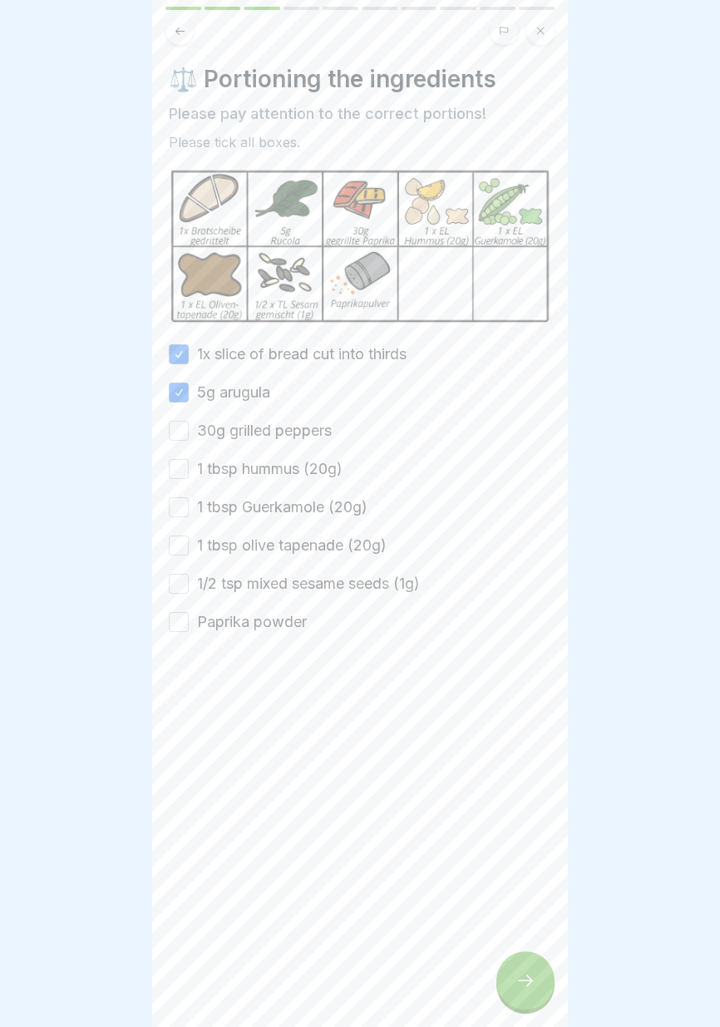
click at [189, 436] on button "30g grilled peppers" at bounding box center [179, 431] width 20 height 20
click at [293, 470] on font "1 tbsp hummus (20g)" at bounding box center [269, 468] width 145 height 17
click at [189, 470] on button "1 tbsp hummus (20g)" at bounding box center [179, 469] width 20 height 20
click at [300, 508] on font "1 tbsp Guerkamole (20g)" at bounding box center [282, 506] width 170 height 17
click at [189, 508] on button "1 tbsp Guerkamole (20g)" at bounding box center [179, 507] width 20 height 20
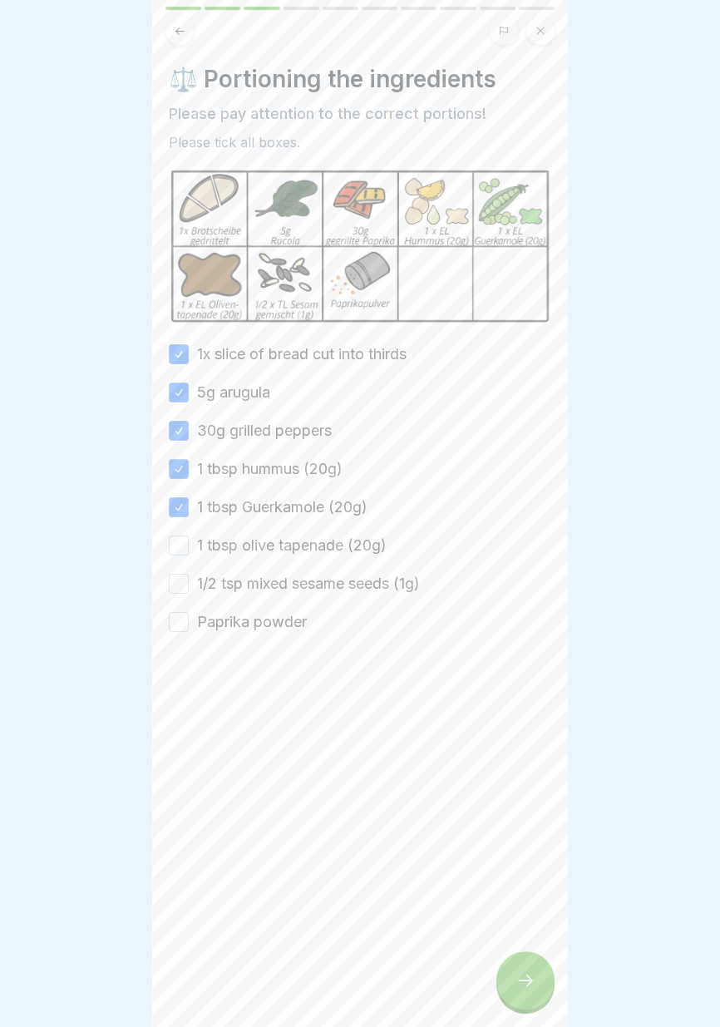
click at [306, 546] on font "1 tbsp olive tapenade (20g)" at bounding box center [292, 544] width 190 height 17
click at [189, 546] on button "1 tbsp olive tapenade (20g)" at bounding box center [179, 545] width 20 height 20
click at [304, 584] on font "1/2 tsp mixed sesame seeds (1g)" at bounding box center [308, 582] width 223 height 17
click at [189, 584] on button "1/2 tsp mixed sesame seeds (1g)" at bounding box center [179, 584] width 20 height 20
click at [285, 620] on font "Paprika powder" at bounding box center [252, 621] width 110 height 17
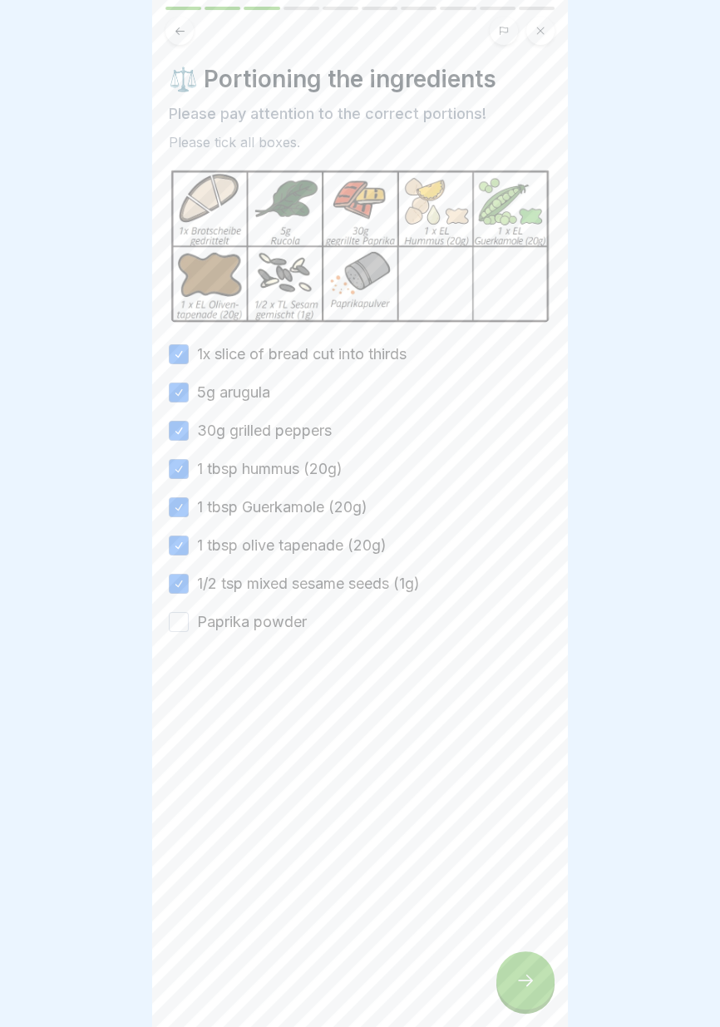
click at [189, 620] on button "Paprika powder" at bounding box center [179, 622] width 20 height 20
click at [525, 991] on div at bounding box center [525, 980] width 58 height 58
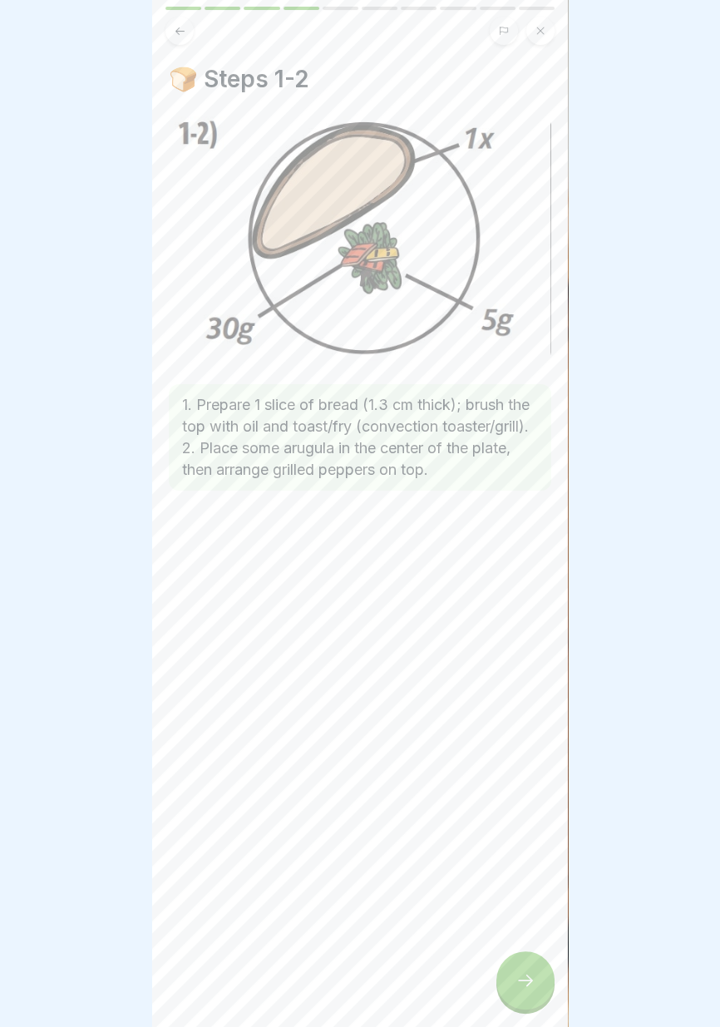
click at [525, 996] on div at bounding box center [525, 980] width 58 height 58
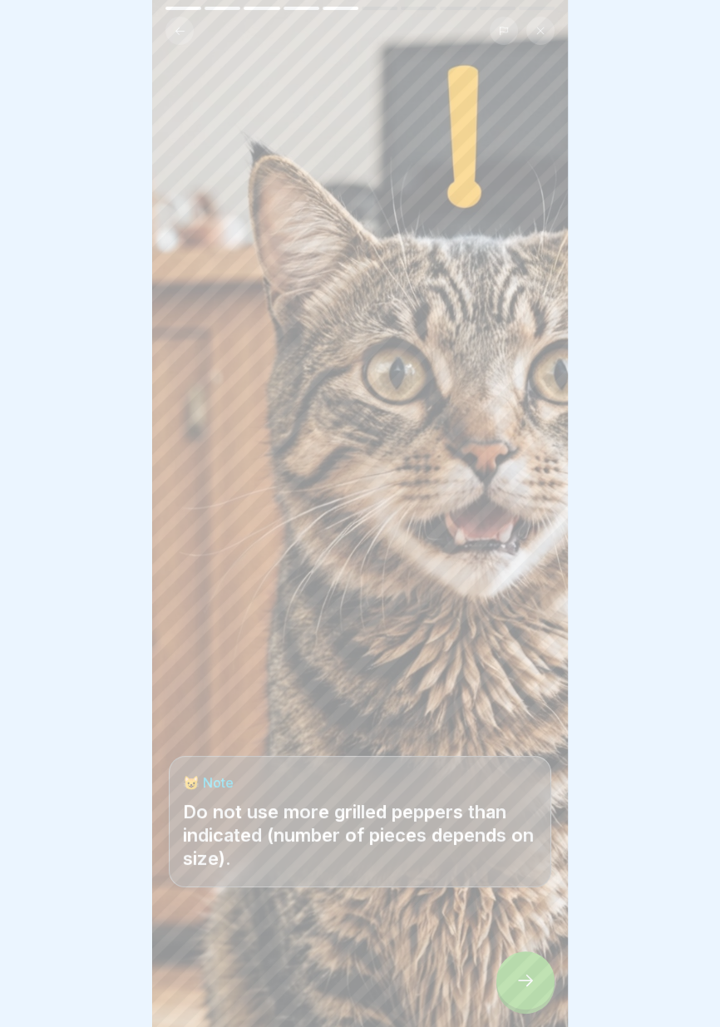
click at [522, 998] on div at bounding box center [525, 980] width 58 height 58
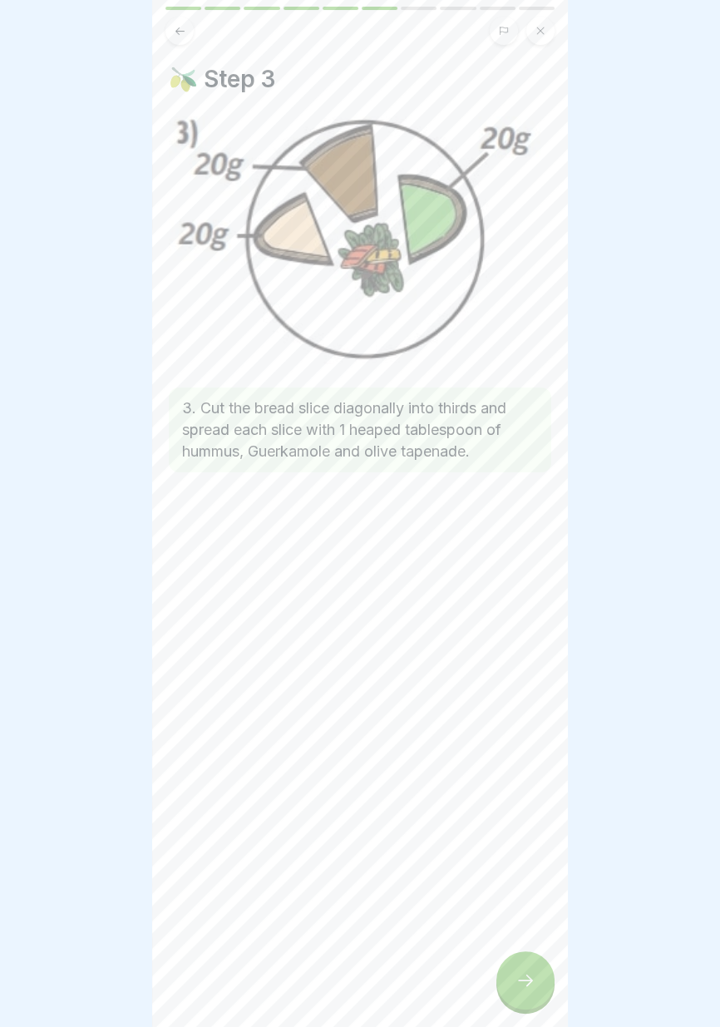
click at [528, 983] on icon at bounding box center [525, 980] width 20 height 20
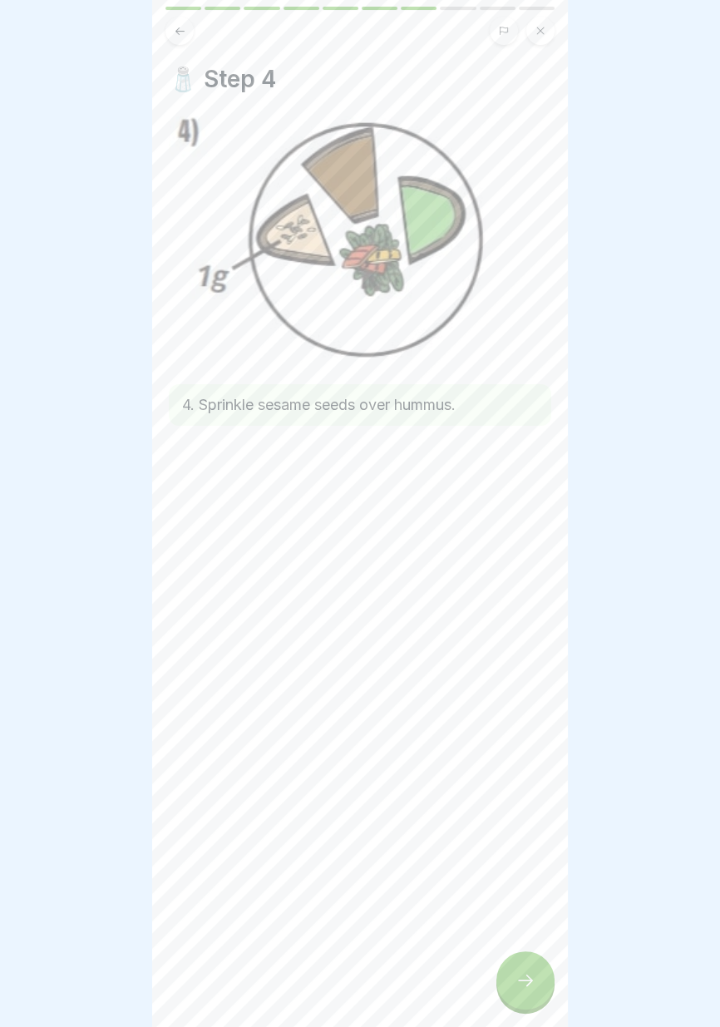
click at [525, 980] on icon at bounding box center [525, 980] width 15 height 12
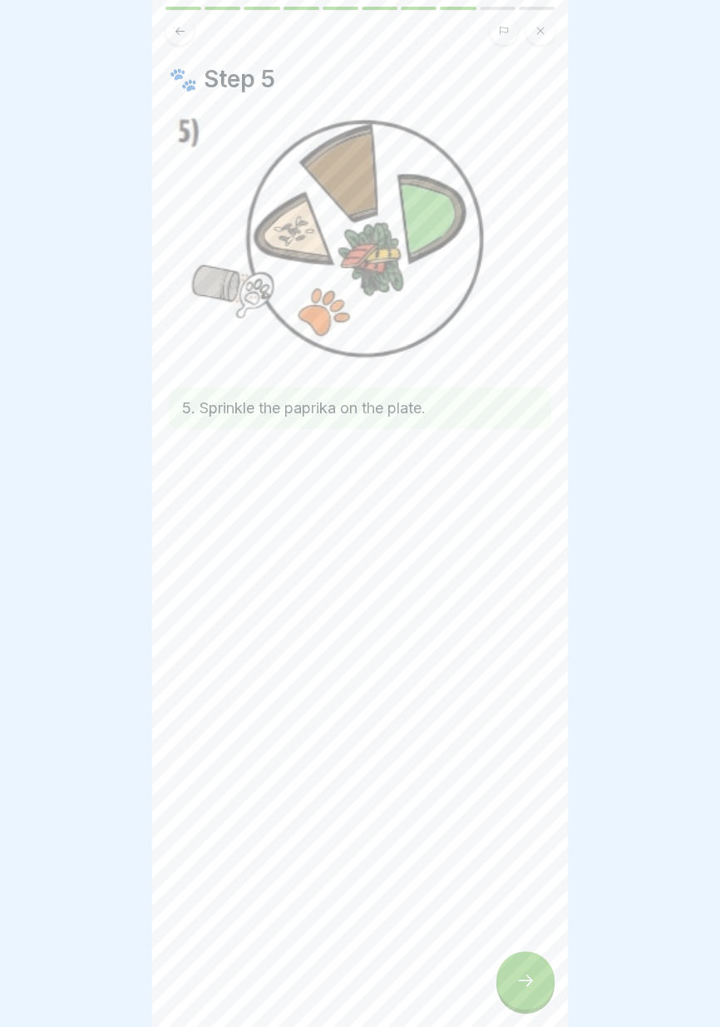
click at [524, 983] on icon at bounding box center [525, 980] width 20 height 20
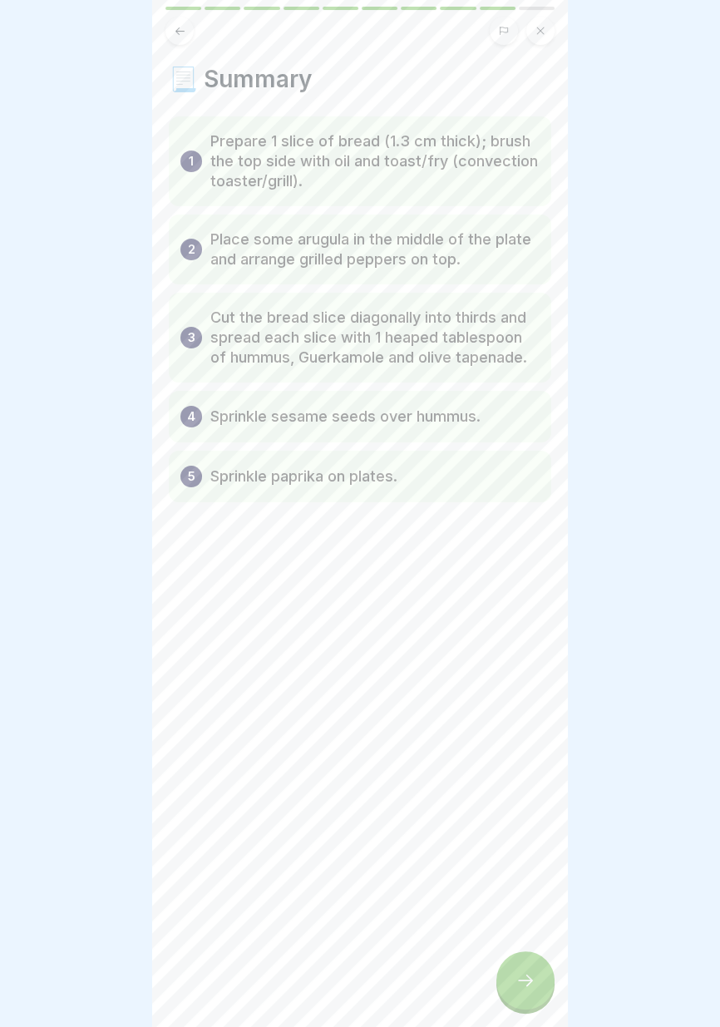
click at [520, 984] on icon at bounding box center [525, 980] width 20 height 20
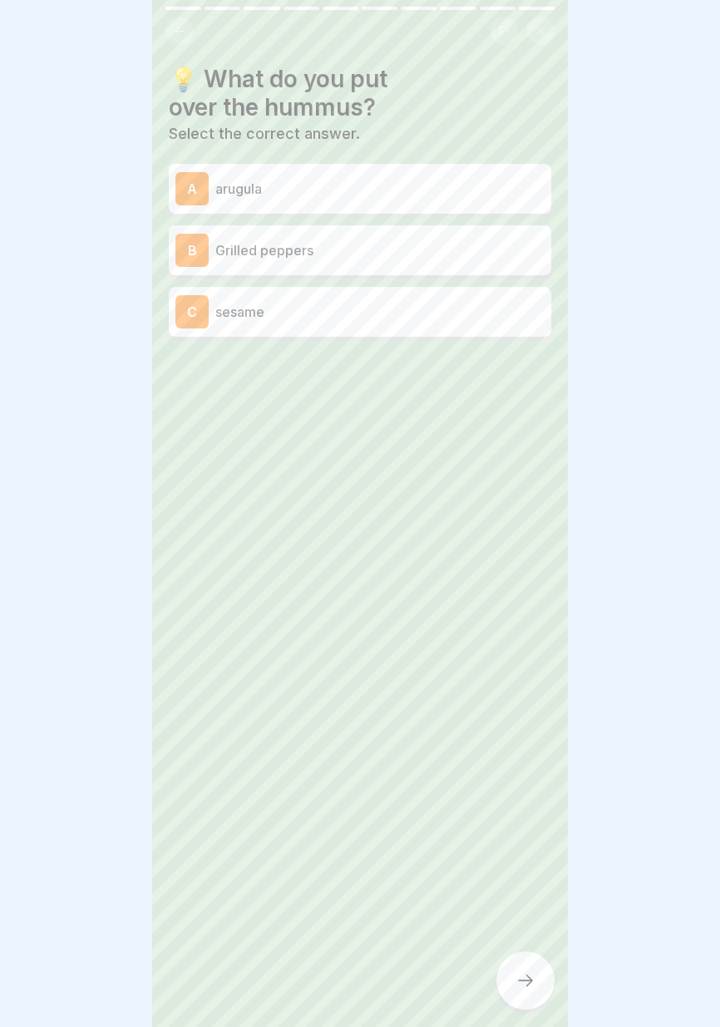
click at [437, 313] on p "sesame" at bounding box center [379, 312] width 329 height 20
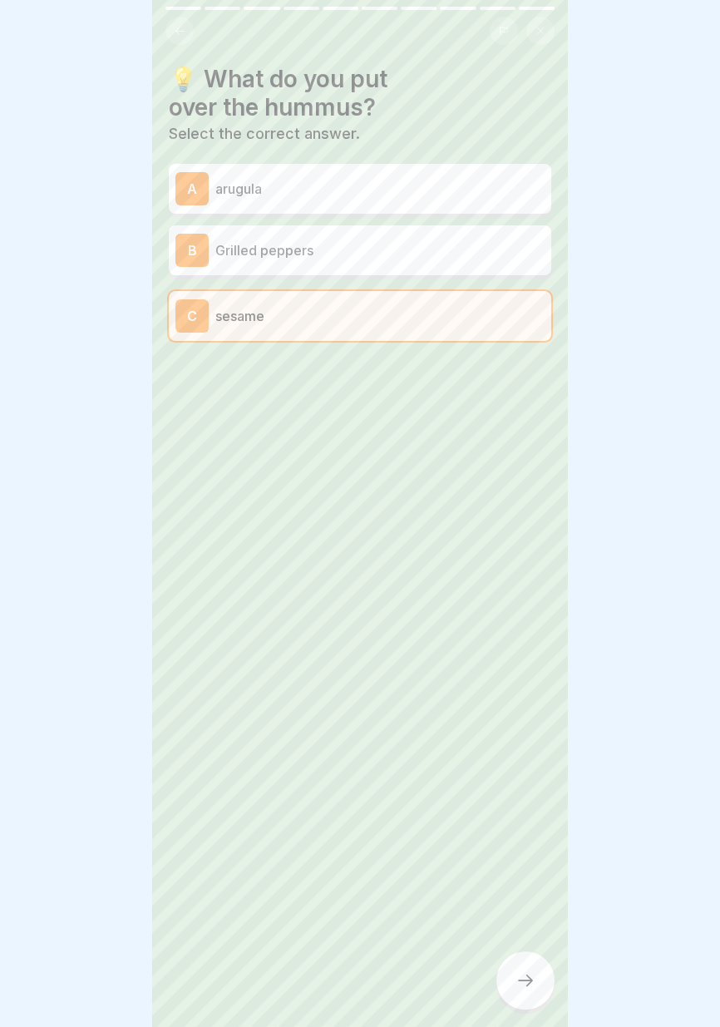
click at [522, 984] on icon at bounding box center [525, 980] width 20 height 20
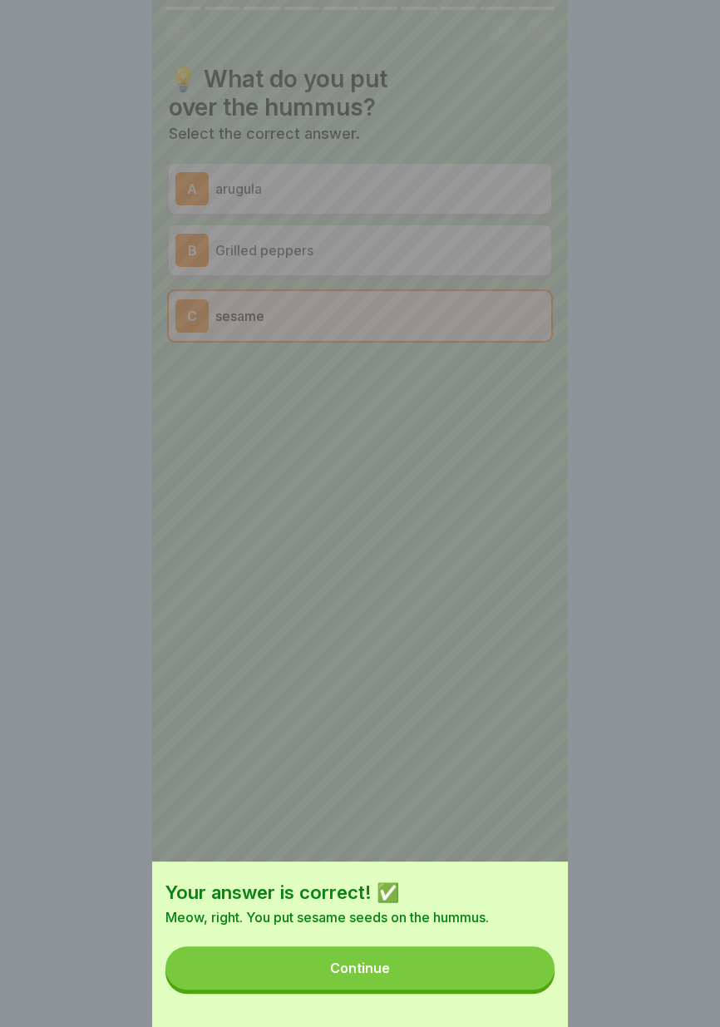
click at [470, 967] on button "Continue" at bounding box center [359, 967] width 389 height 43
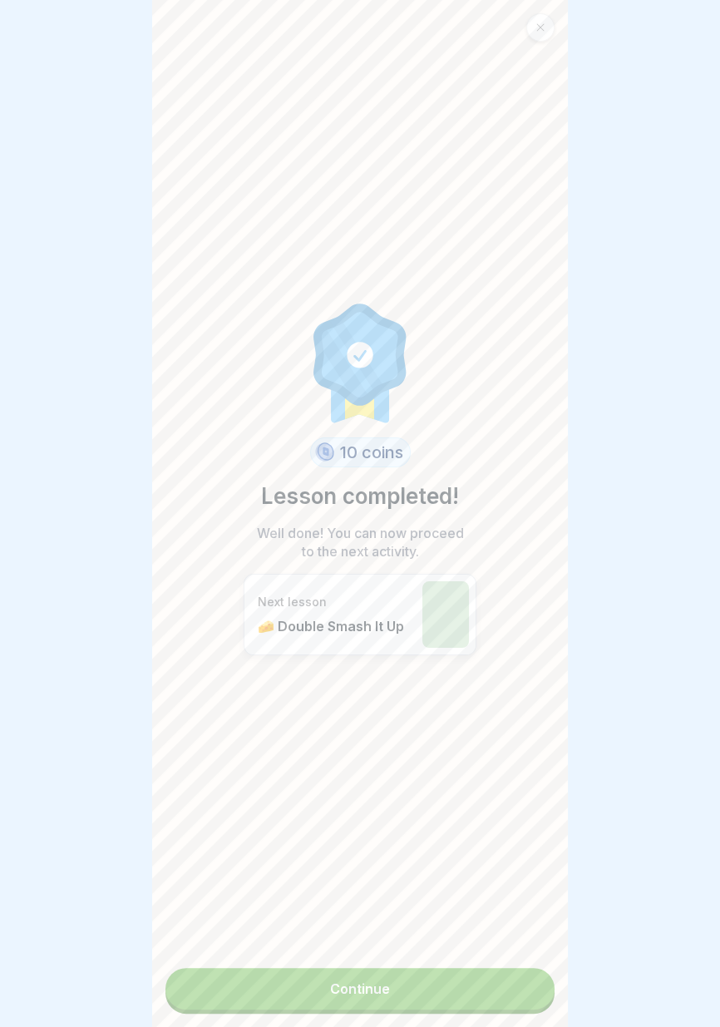
click at [446, 997] on link "Continue" at bounding box center [359, 989] width 389 height 42
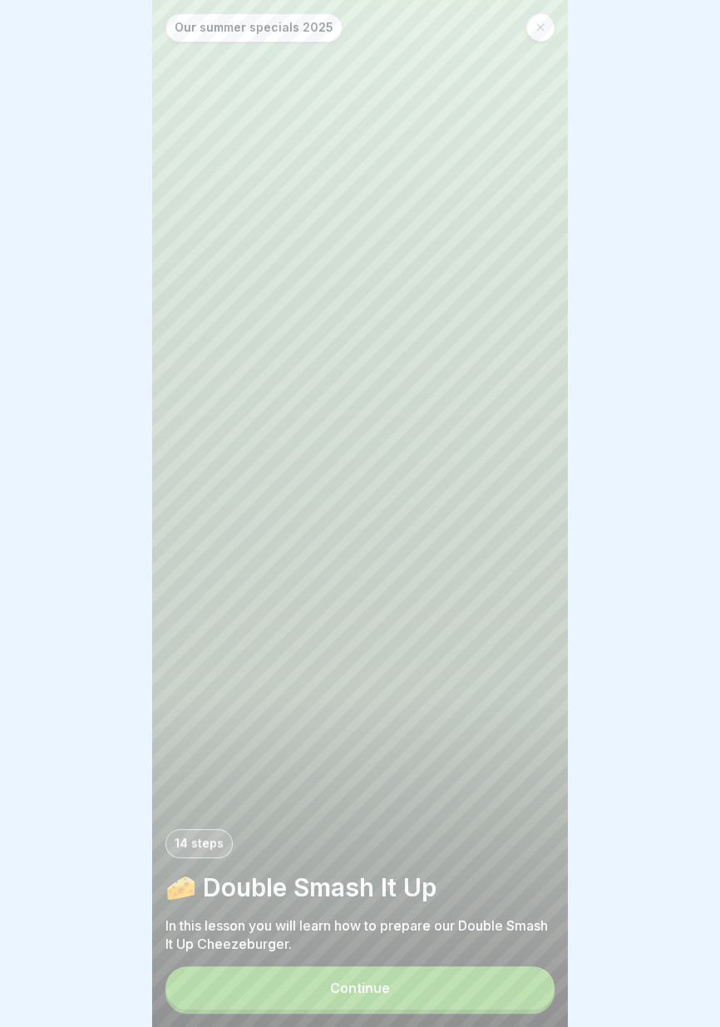
click at [397, 994] on button "Continue" at bounding box center [359, 987] width 389 height 43
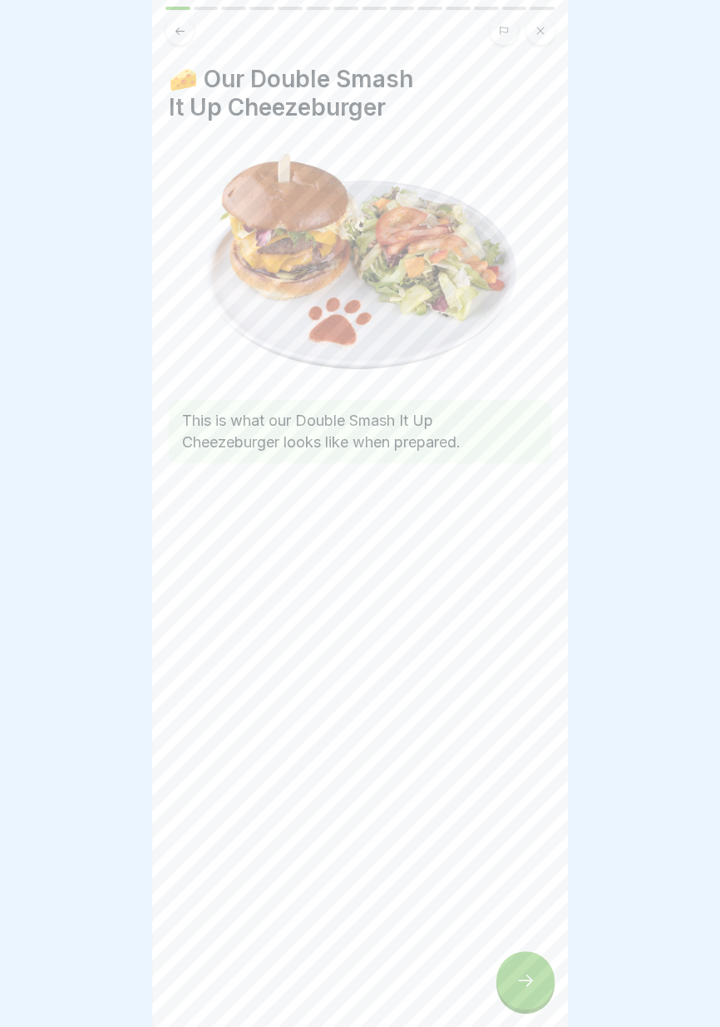
click at [519, 984] on icon at bounding box center [525, 980] width 20 height 20
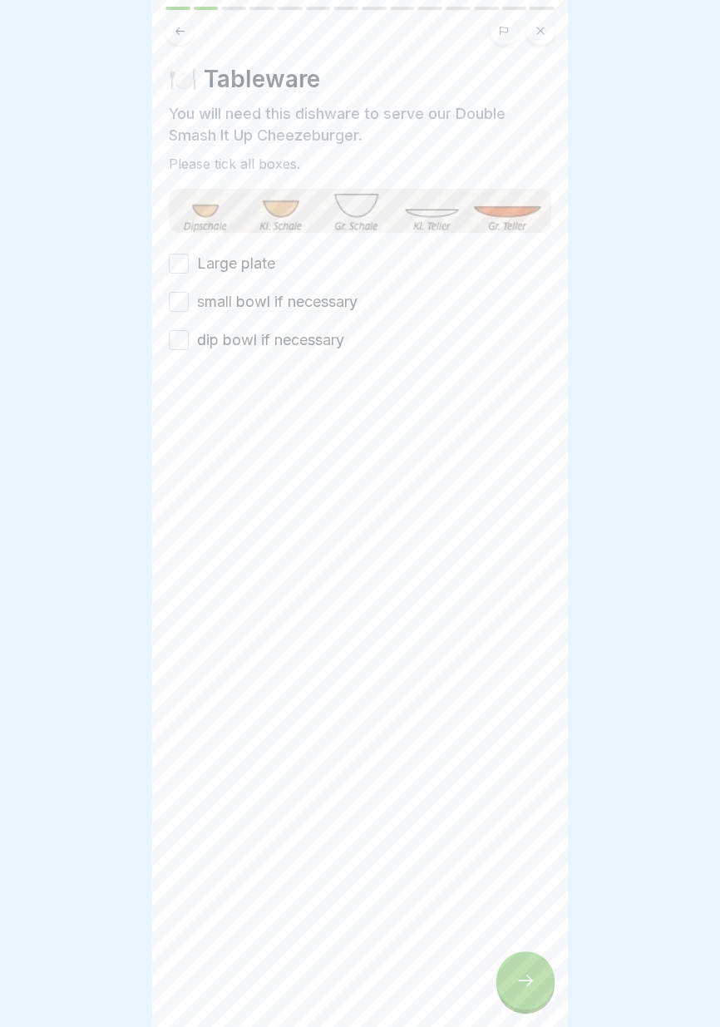
click at [259, 262] on font "Large plate" at bounding box center [236, 262] width 78 height 17
click at [189, 262] on button "Large plate" at bounding box center [179, 264] width 20 height 20
click at [278, 303] on font "small bowl if necessary" at bounding box center [277, 301] width 160 height 17
click at [189, 303] on button "small bowl if necessary" at bounding box center [179, 302] width 20 height 20
click at [286, 339] on font "dip bowl if necessary" at bounding box center [270, 339] width 147 height 17
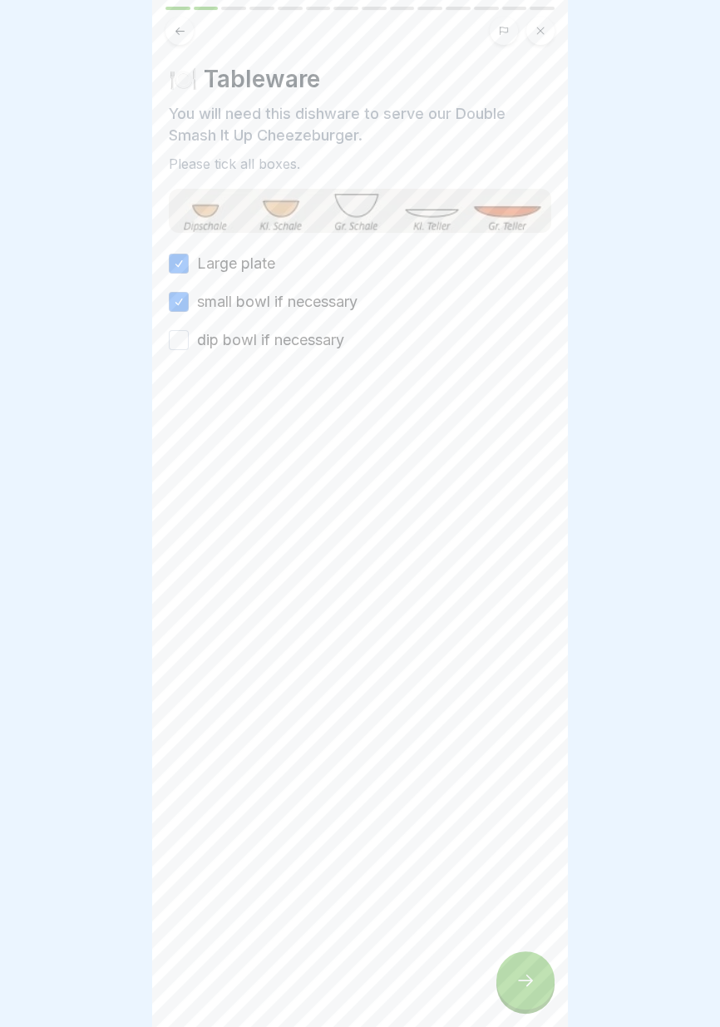
click at [189, 339] on button "dip bowl if necessary" at bounding box center [179, 340] width 20 height 20
click at [532, 988] on icon at bounding box center [525, 980] width 20 height 20
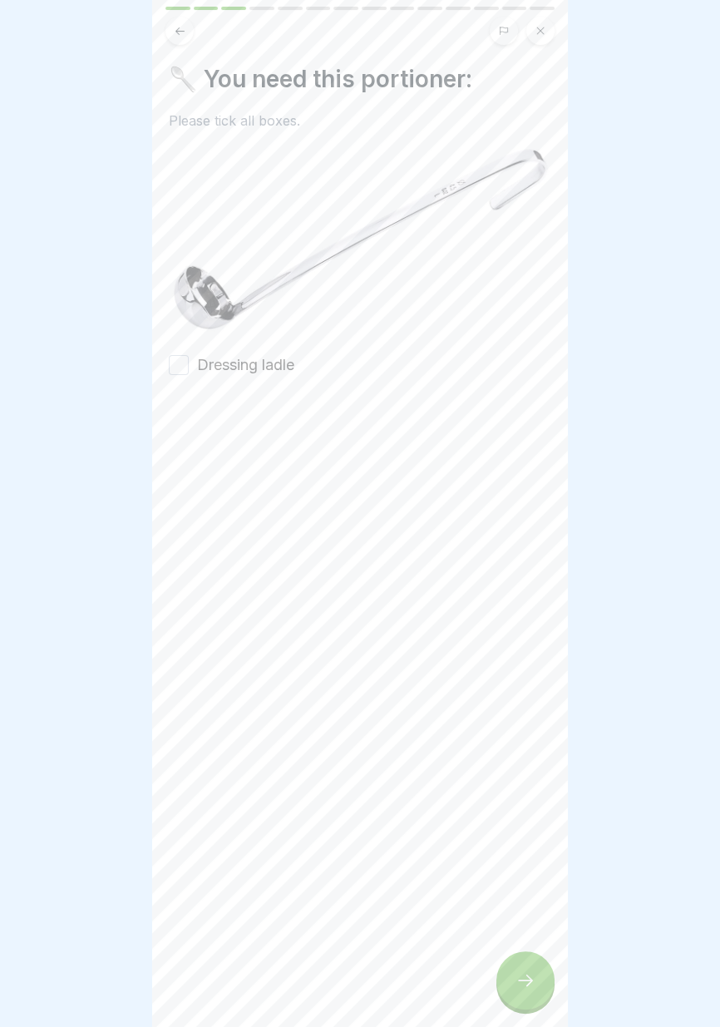
click at [284, 366] on font "Dressing ladle" at bounding box center [245, 364] width 97 height 17
click at [189, 366] on button "Dressing ladle" at bounding box center [179, 365] width 20 height 20
click at [534, 994] on div at bounding box center [525, 980] width 58 height 58
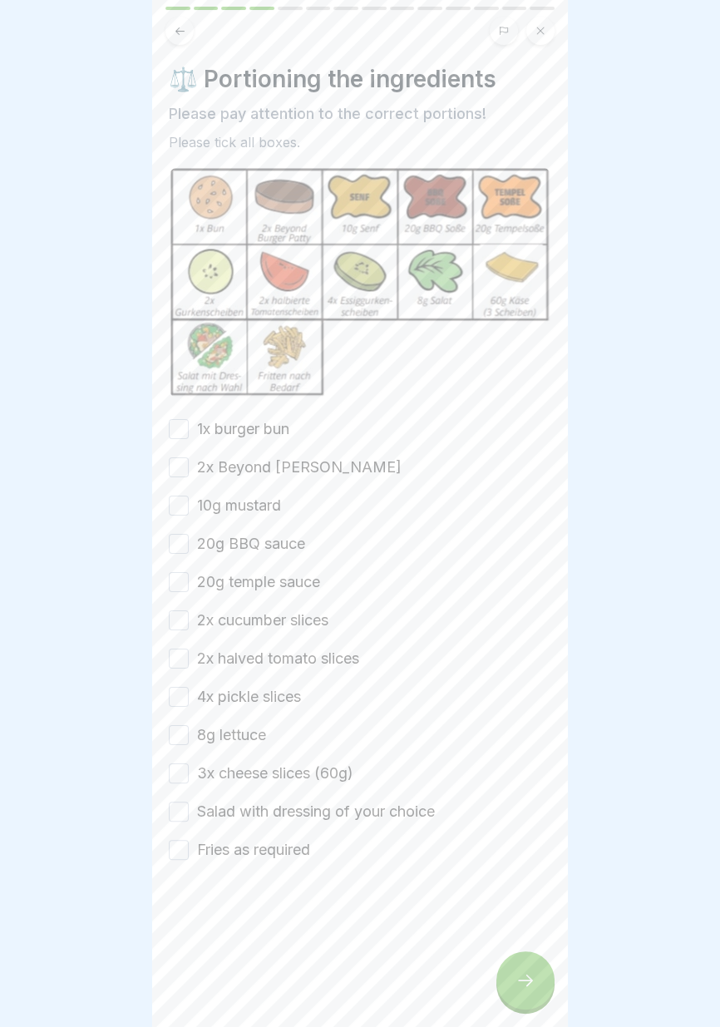
click at [270, 426] on font "1x burger bun" at bounding box center [243, 428] width 92 height 17
click at [189, 426] on button "1x burger bun" at bounding box center [179, 429] width 20 height 20
click at [291, 463] on font "2x Beyond Burger Patty" at bounding box center [299, 466] width 205 height 17
click at [189, 463] on button "2x Beyond Burger Patty" at bounding box center [179, 467] width 20 height 20
click at [264, 503] on font "10g mustard" at bounding box center [239, 504] width 84 height 17
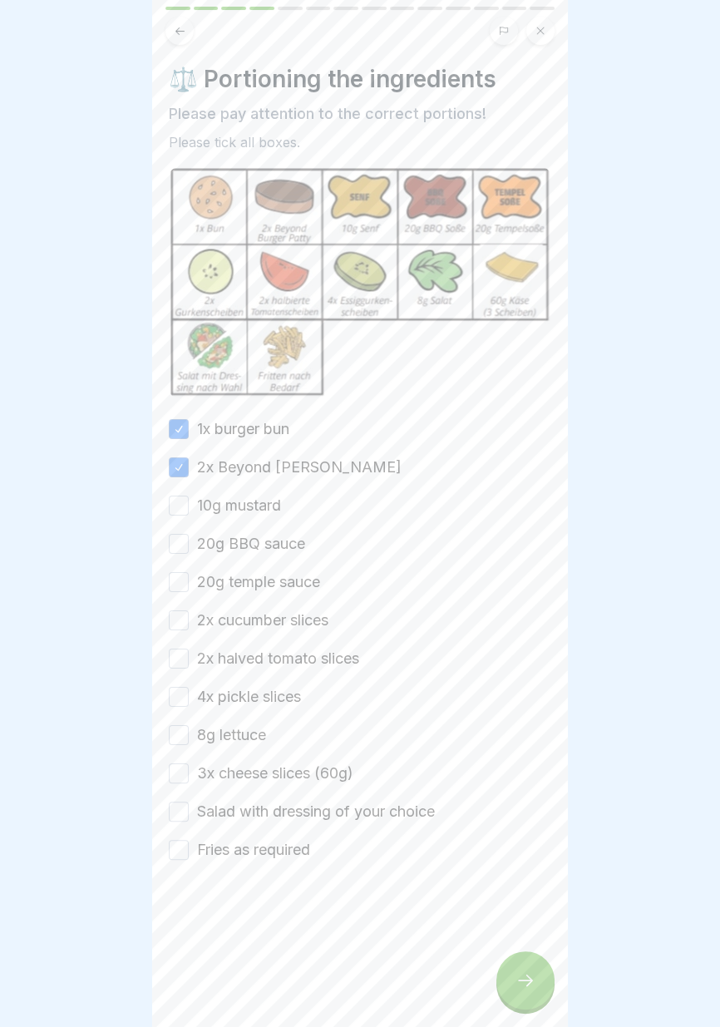
click at [189, 503] on button "10g mustard" at bounding box center [179, 505] width 20 height 20
click at [272, 544] on font "20g BBQ sauce" at bounding box center [251, 543] width 108 height 17
click at [189, 544] on button "20g BBQ sauce" at bounding box center [179, 544] width 20 height 20
click at [280, 584] on font "20g temple sauce" at bounding box center [258, 581] width 123 height 17
click at [189, 584] on button "20g temple sauce" at bounding box center [179, 582] width 20 height 20
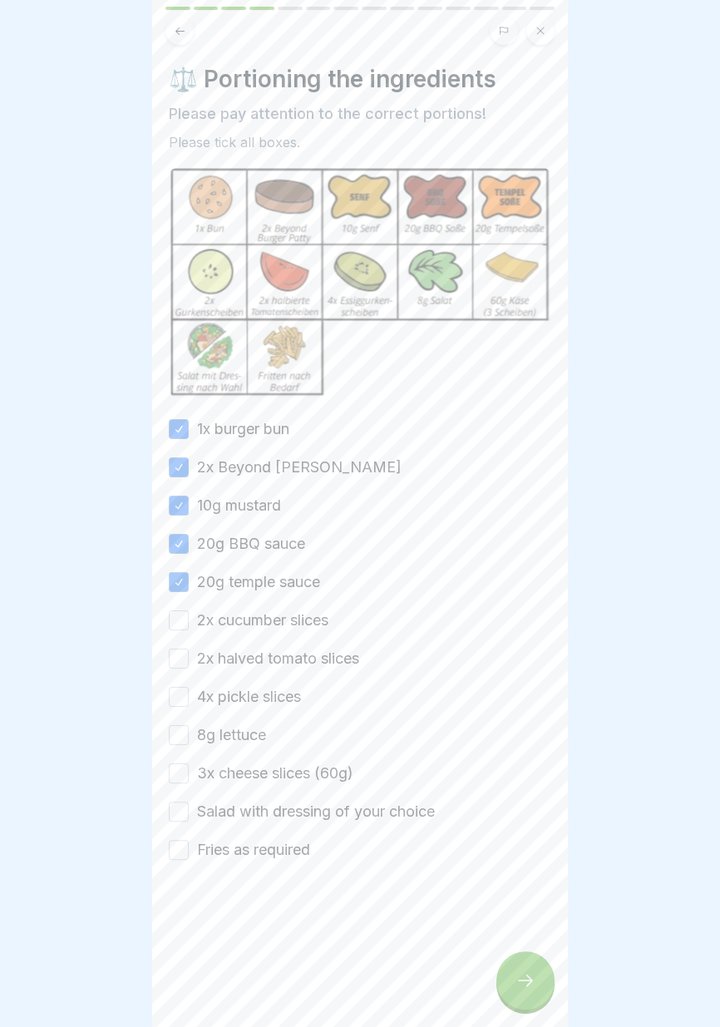
click at [285, 620] on font "2x cucumber slices" at bounding box center [262, 619] width 131 height 17
click at [189, 620] on button "2x cucumber slices" at bounding box center [179, 620] width 20 height 20
click at [287, 658] on font "2x halved tomato slices" at bounding box center [278, 657] width 162 height 17
click at [189, 658] on button "2x halved tomato slices" at bounding box center [179, 658] width 20 height 20
click at [279, 689] on font "4x pickle slices" at bounding box center [249, 696] width 104 height 17
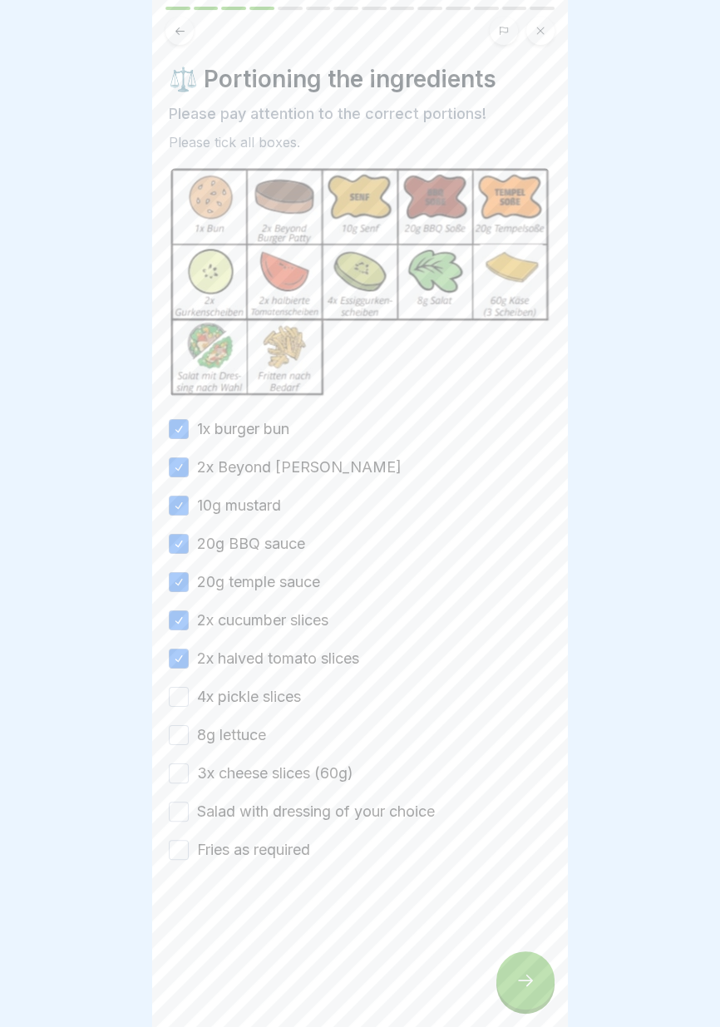
click at [189, 689] on button "4x pickle slices" at bounding box center [179, 697] width 20 height 20
click at [248, 727] on font "8g lettuce" at bounding box center [231, 734] width 69 height 17
click at [189, 727] on button "8g lettuce" at bounding box center [179, 735] width 20 height 20
click at [264, 772] on font "3x cheese slices (60g)" at bounding box center [275, 772] width 156 height 17
click at [189, 772] on button "3x cheese slices (60g)" at bounding box center [179, 773] width 20 height 20
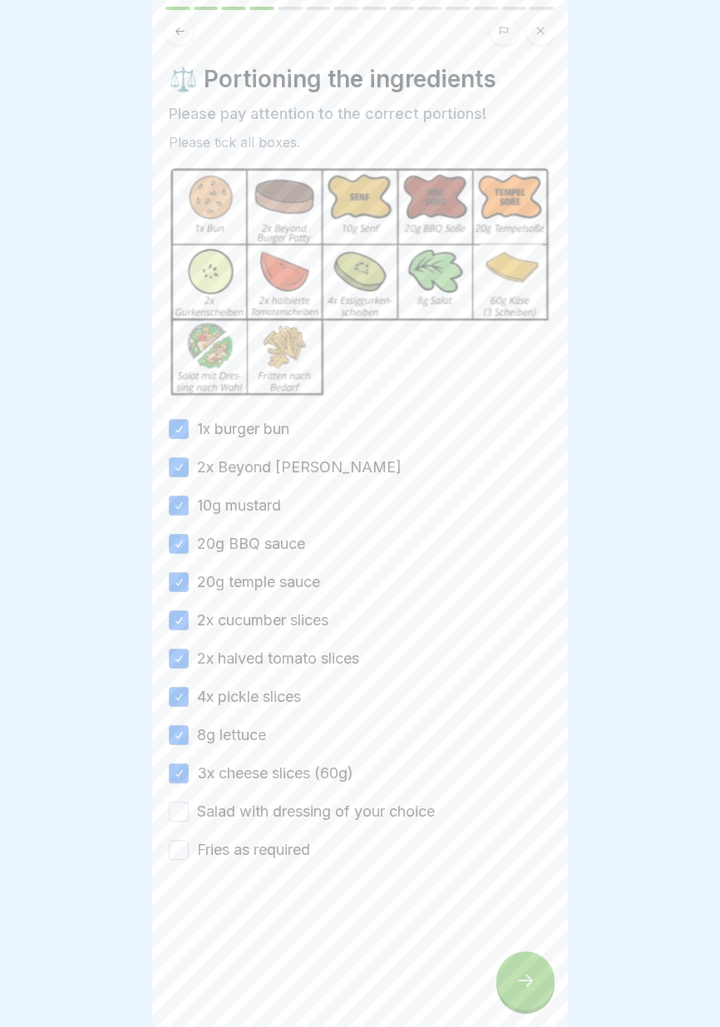
click at [277, 809] on font "Salad with dressing of your choice" at bounding box center [316, 810] width 238 height 17
click at [189, 809] on button "Salad with dressing of your choice" at bounding box center [179, 811] width 20 height 20
click at [283, 851] on font "Fries as required" at bounding box center [253, 848] width 113 height 17
click at [189, 851] on button "Fries as required" at bounding box center [179, 850] width 20 height 20
click at [530, 983] on icon at bounding box center [525, 980] width 15 height 12
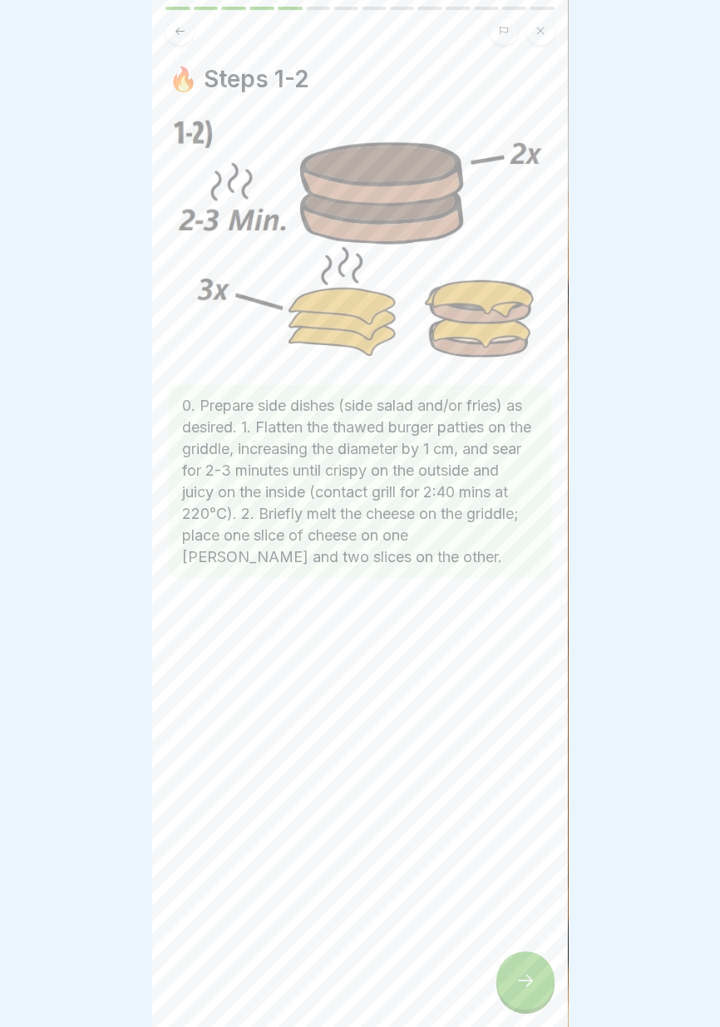
click at [526, 984] on icon at bounding box center [525, 980] width 20 height 20
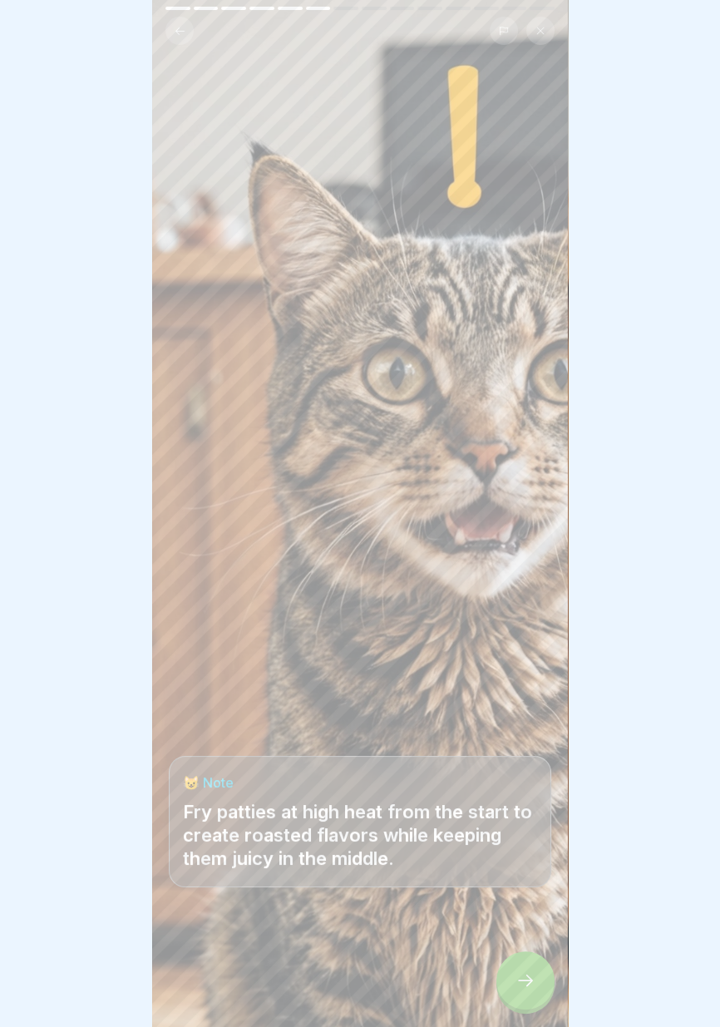
click at [530, 983] on icon at bounding box center [525, 980] width 15 height 12
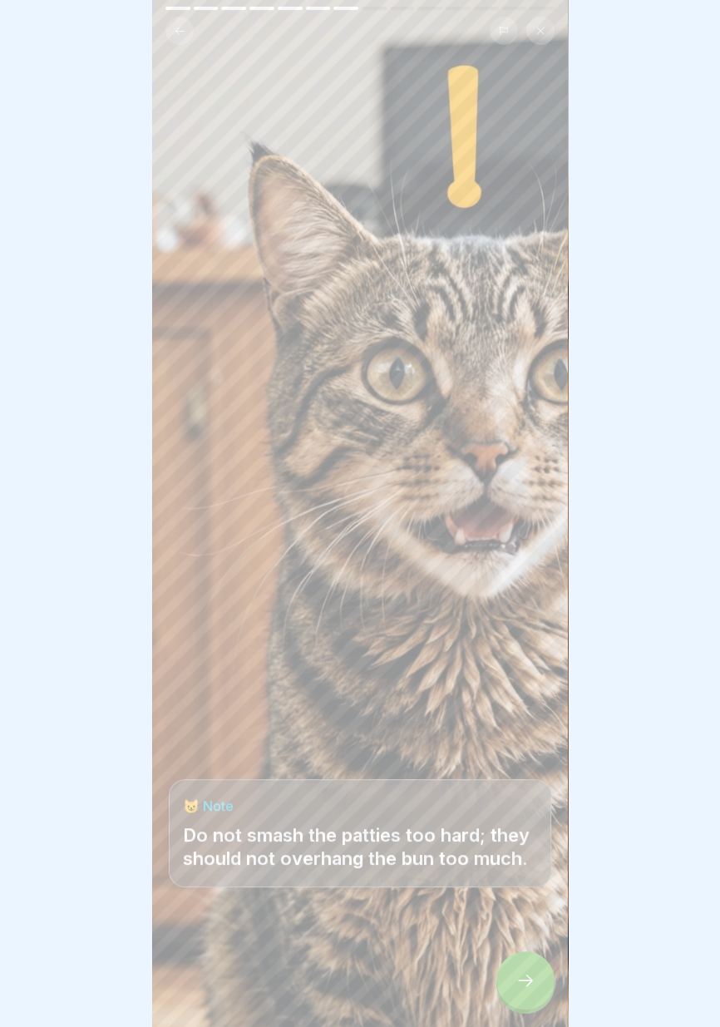
click at [524, 984] on icon at bounding box center [525, 980] width 20 height 20
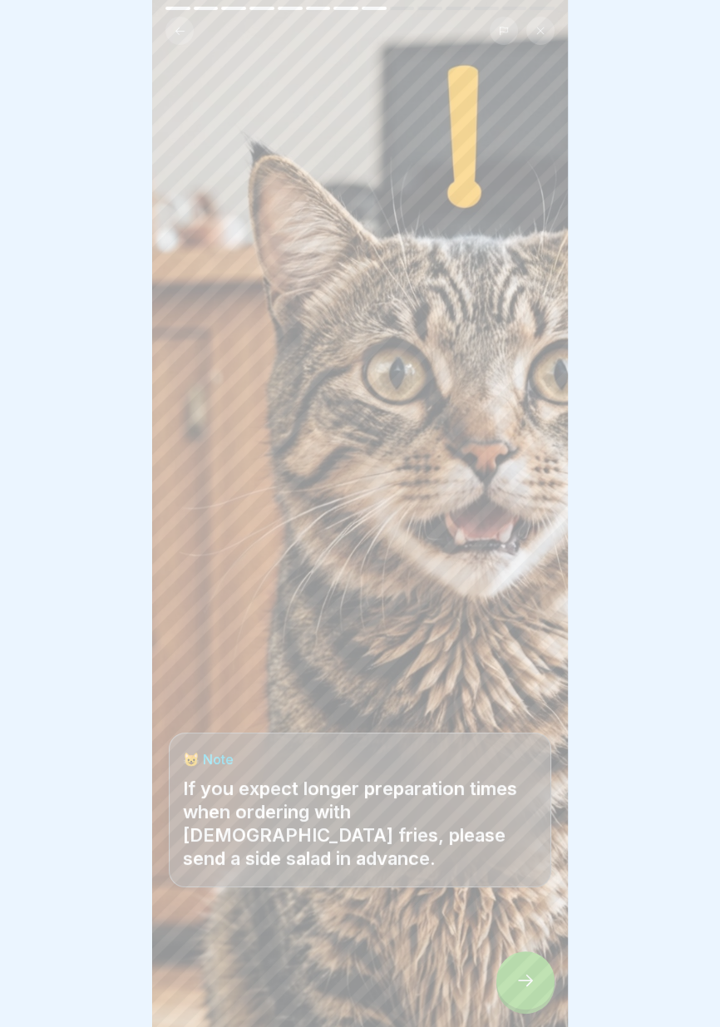
click at [525, 986] on icon at bounding box center [525, 980] width 20 height 20
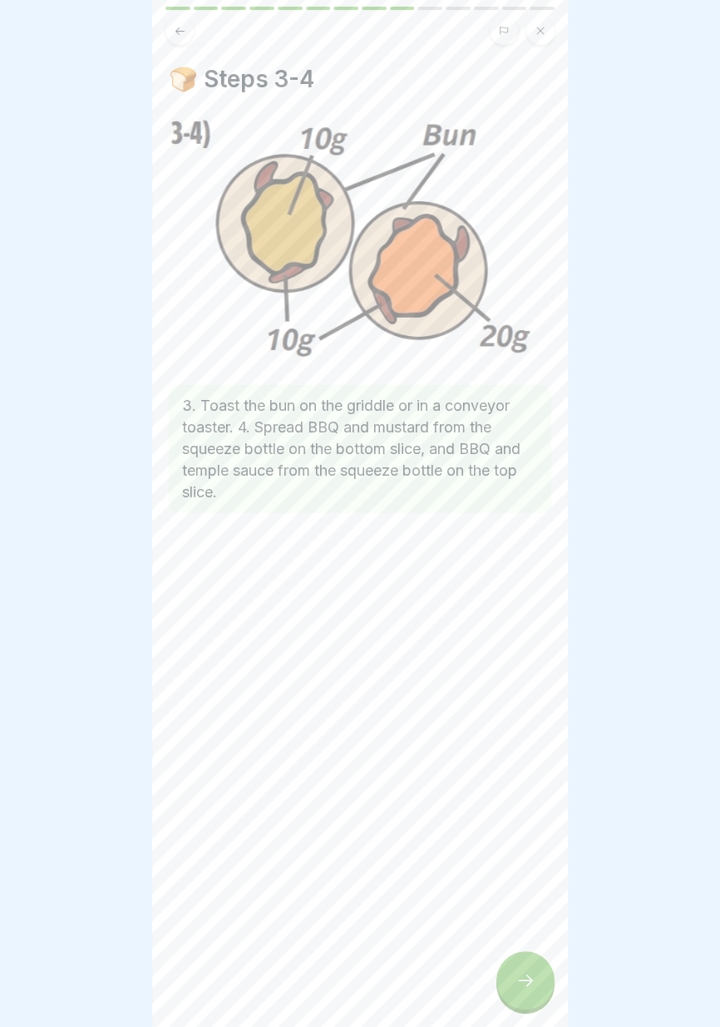
click at [717, 914] on div at bounding box center [360, 513] width 720 height 1027
click at [522, 983] on icon at bounding box center [525, 980] width 20 height 20
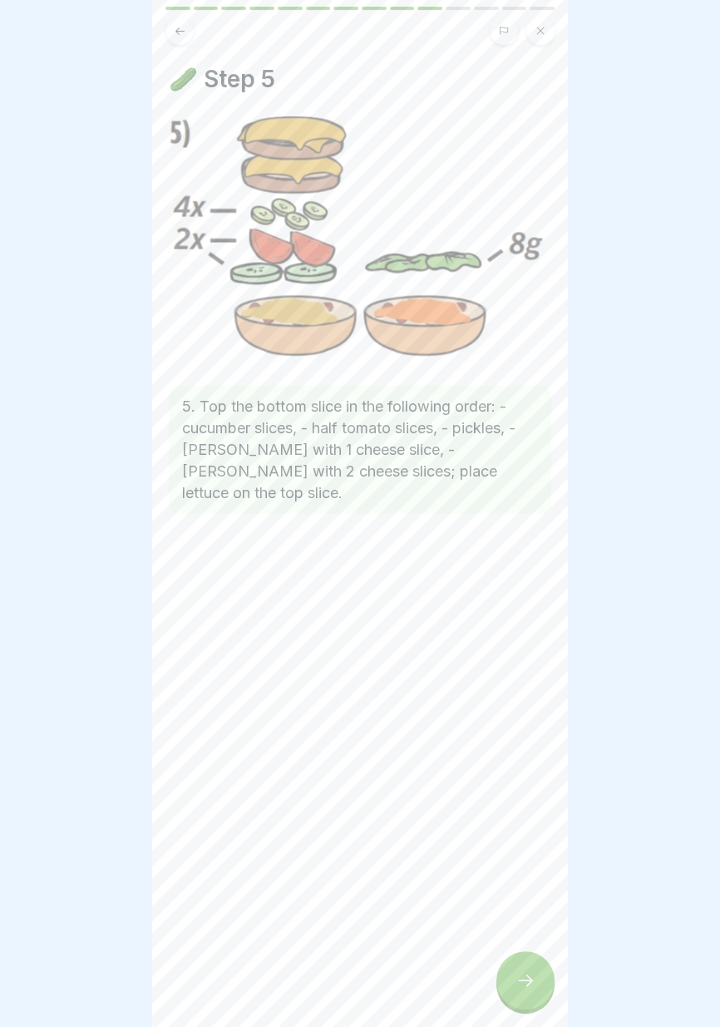
click at [530, 984] on icon at bounding box center [525, 980] width 20 height 20
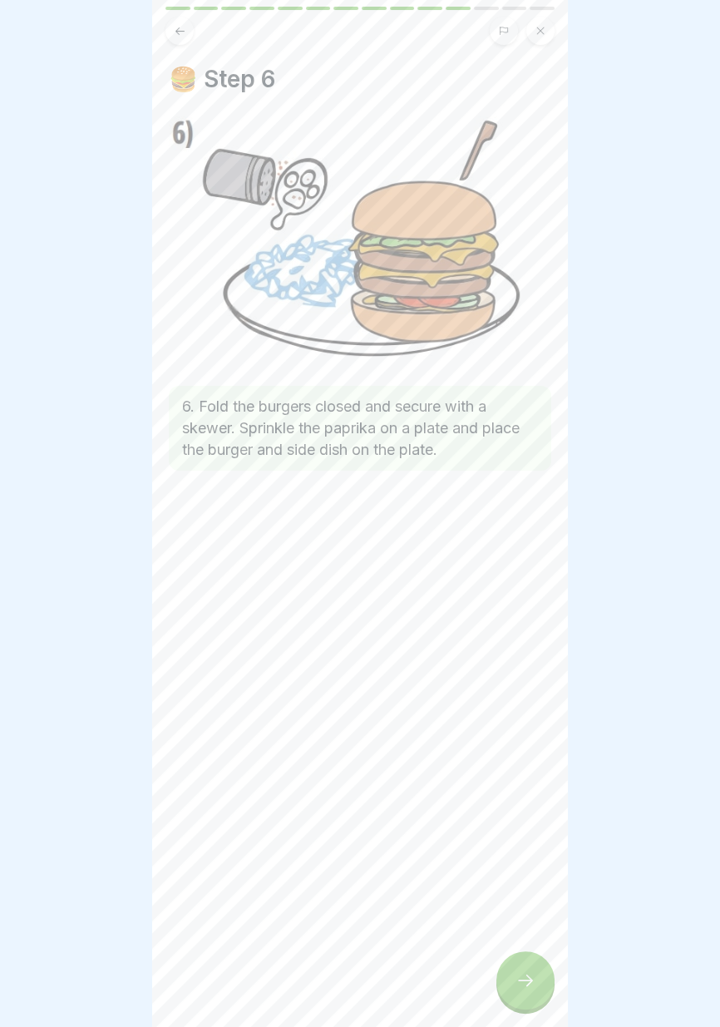
click at [525, 993] on div at bounding box center [525, 980] width 58 height 58
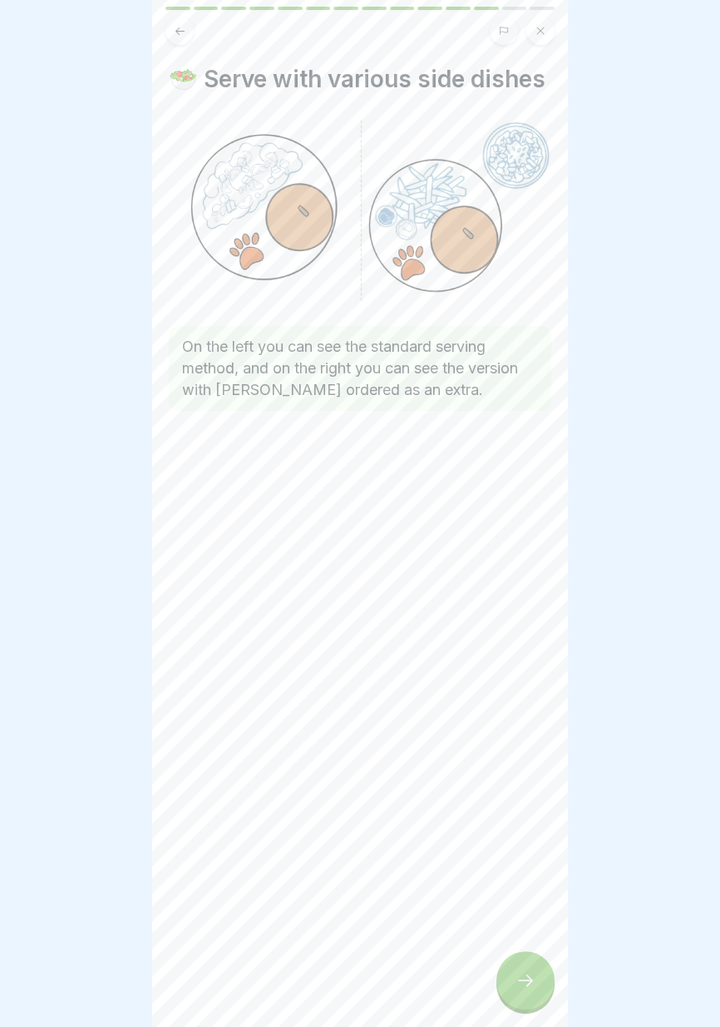
click at [527, 987] on icon at bounding box center [525, 980] width 20 height 20
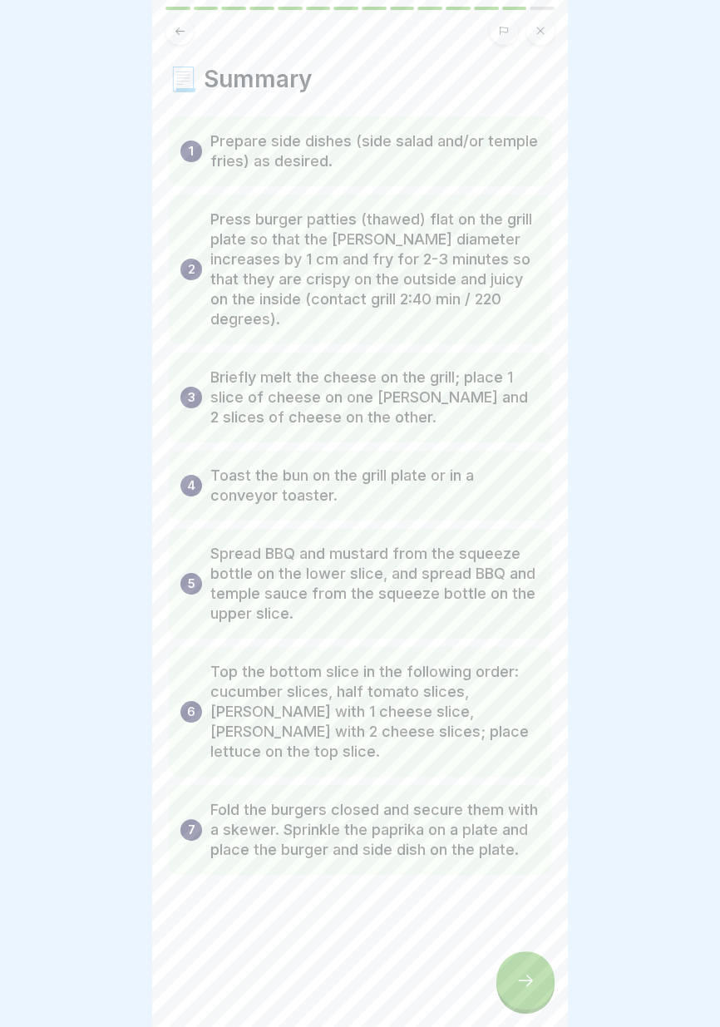
click at [525, 982] on icon at bounding box center [525, 980] width 20 height 20
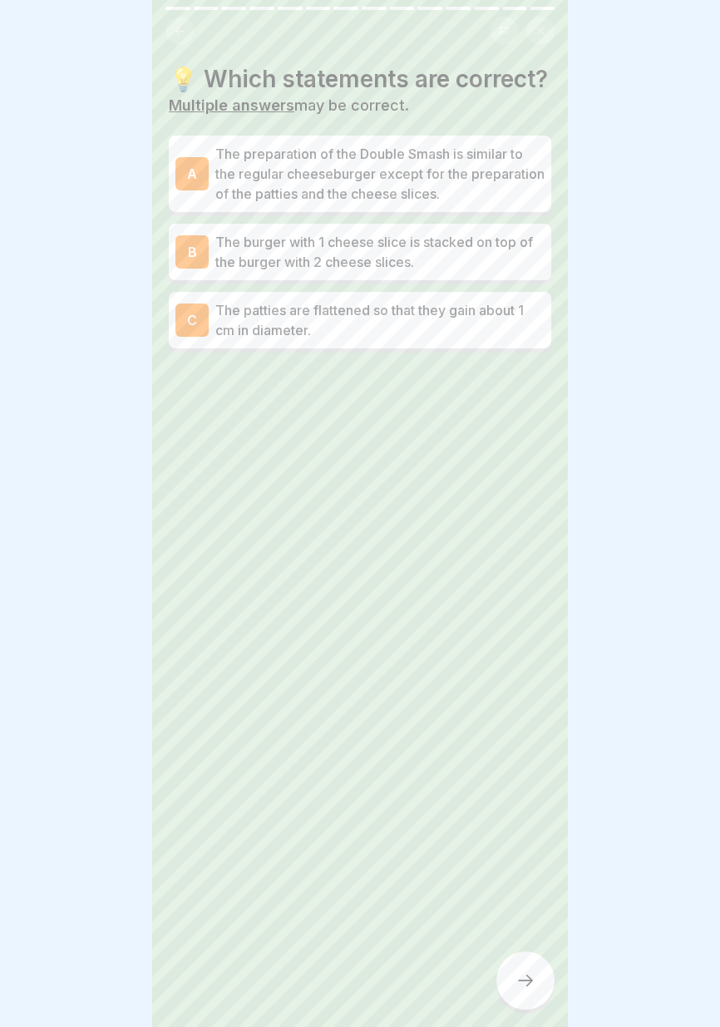
click at [496, 255] on p "The burger with 1 cheese slice is stacked on top of the burger with 2 cheese sl…" at bounding box center [379, 252] width 329 height 40
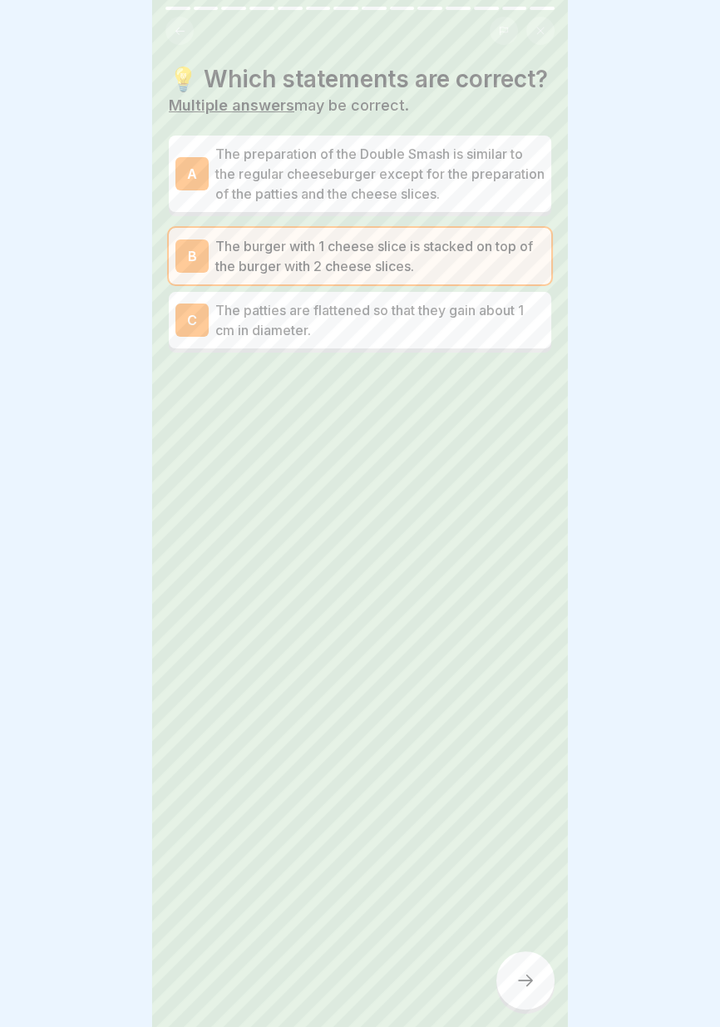
click at [494, 158] on font "The preparation of the Double Smash is similar to the regular cheeseburger exce…" at bounding box center [379, 173] width 329 height 57
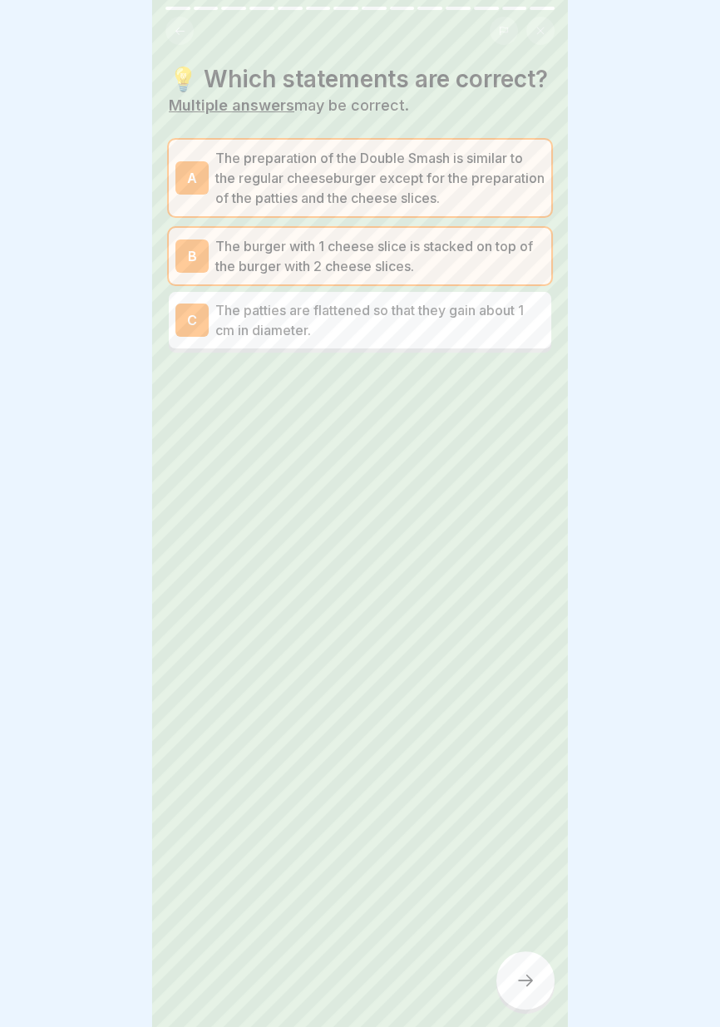
click at [532, 980] on icon at bounding box center [525, 980] width 15 height 12
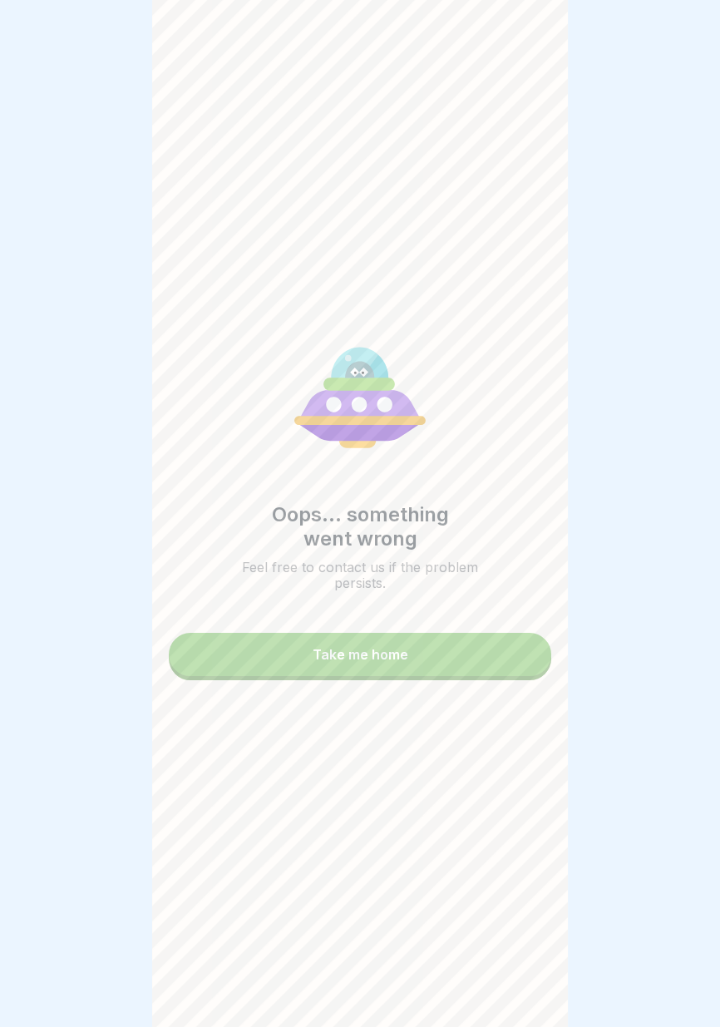
click at [474, 646] on button "Take me home" at bounding box center [360, 654] width 382 height 43
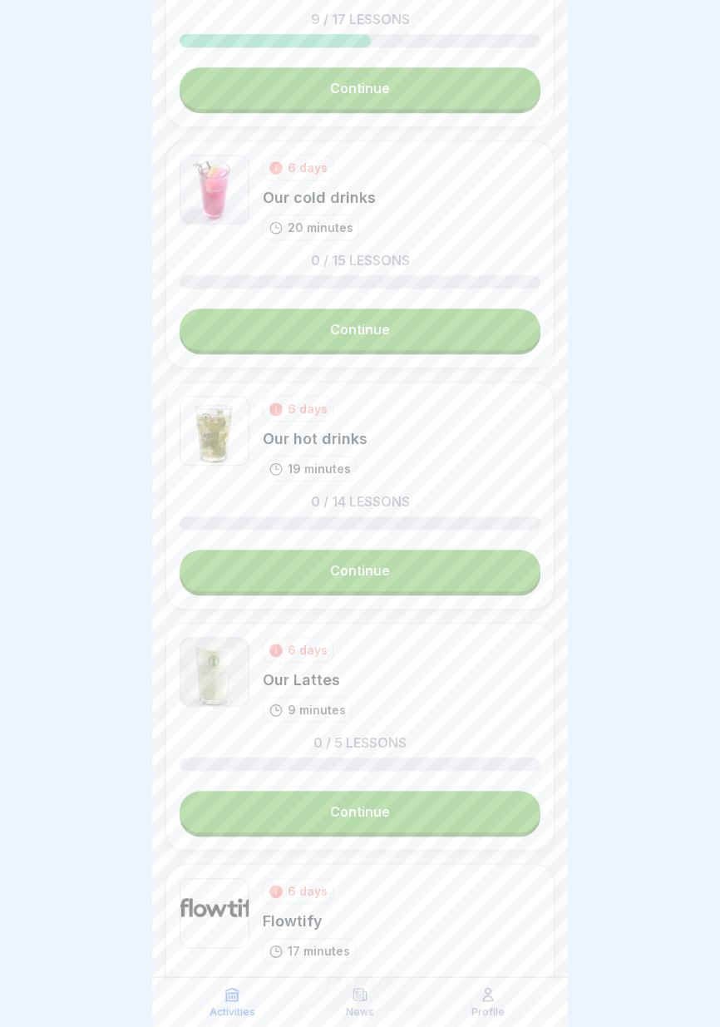
scroll to position [1227, 0]
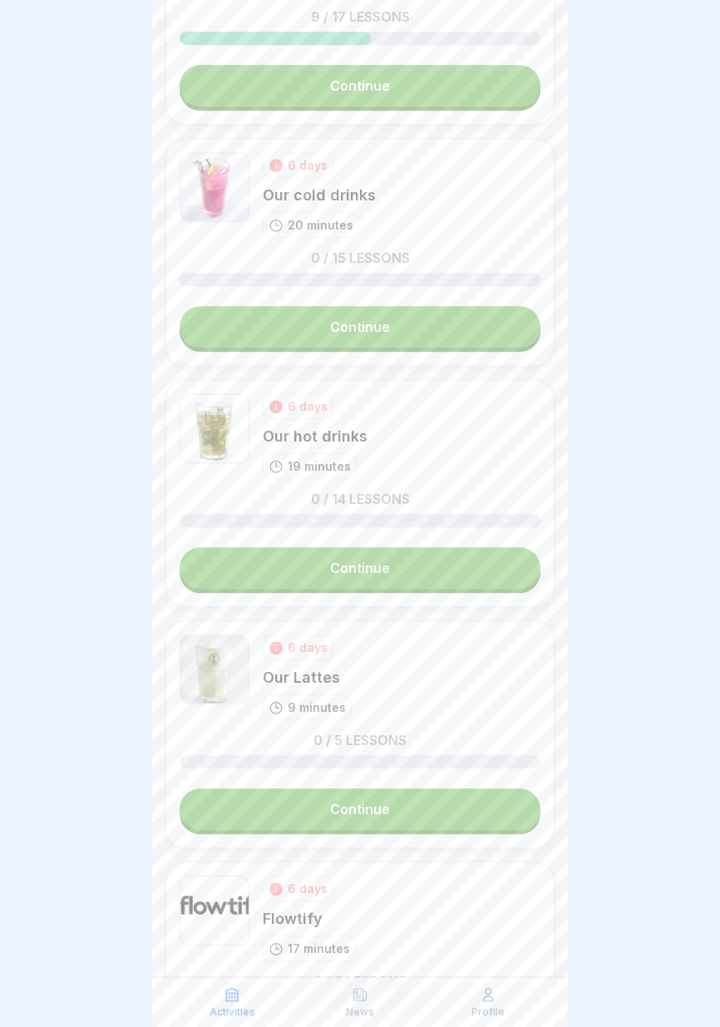
click at [494, 322] on link "Continue" at bounding box center [360, 327] width 361 height 42
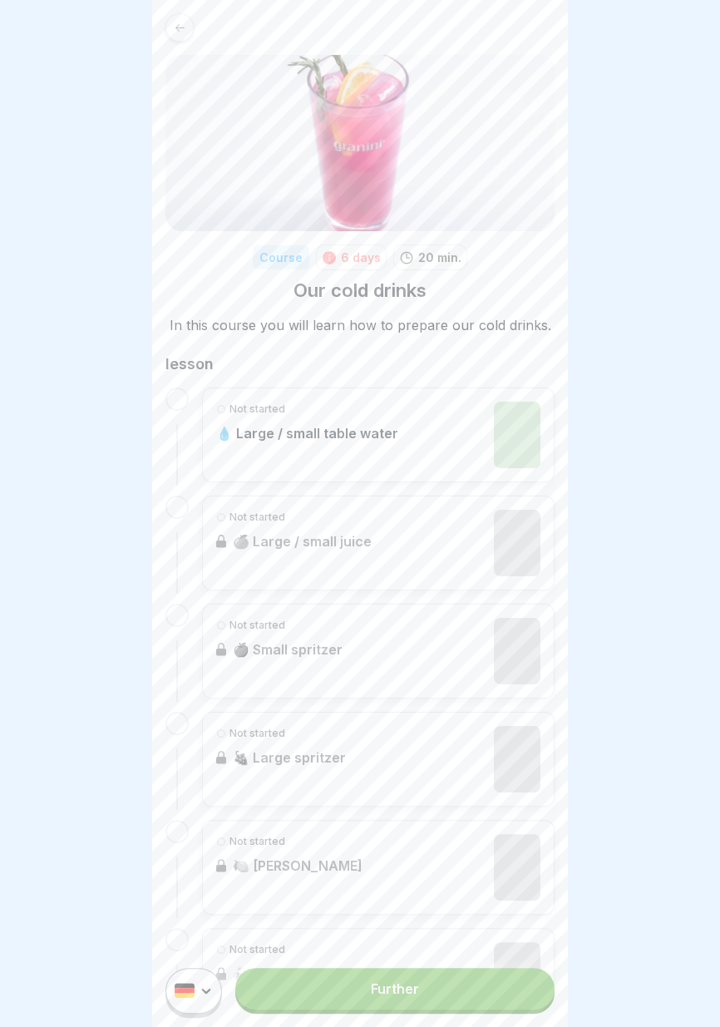
click at [451, 990] on link "Further" at bounding box center [394, 989] width 319 height 42
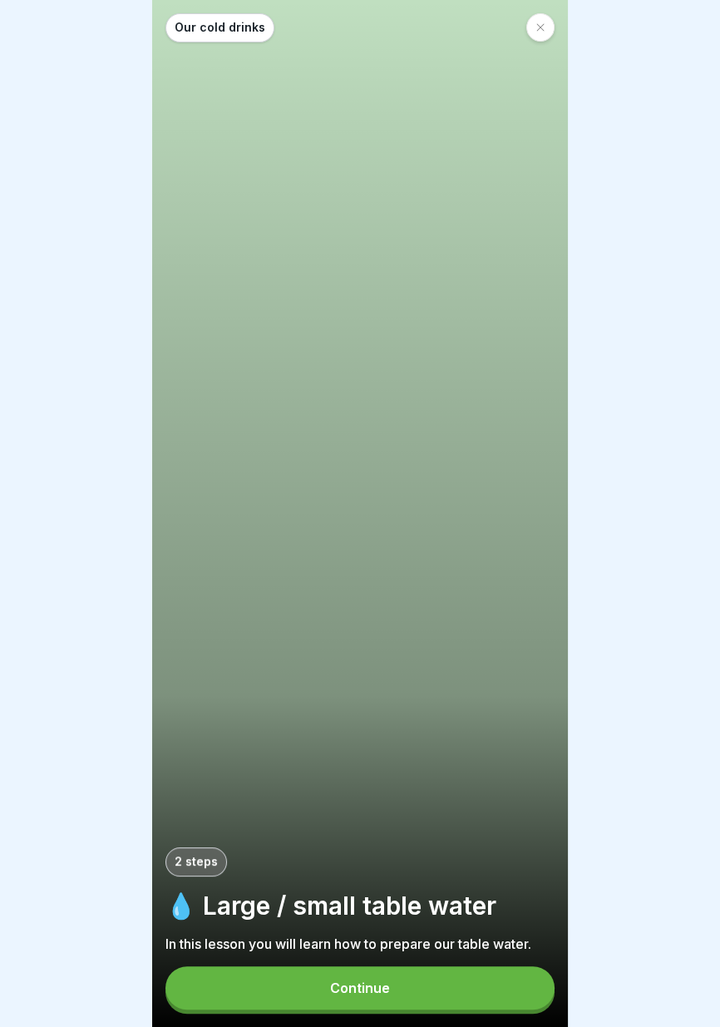
click at [404, 989] on button "Continue" at bounding box center [359, 987] width 389 height 43
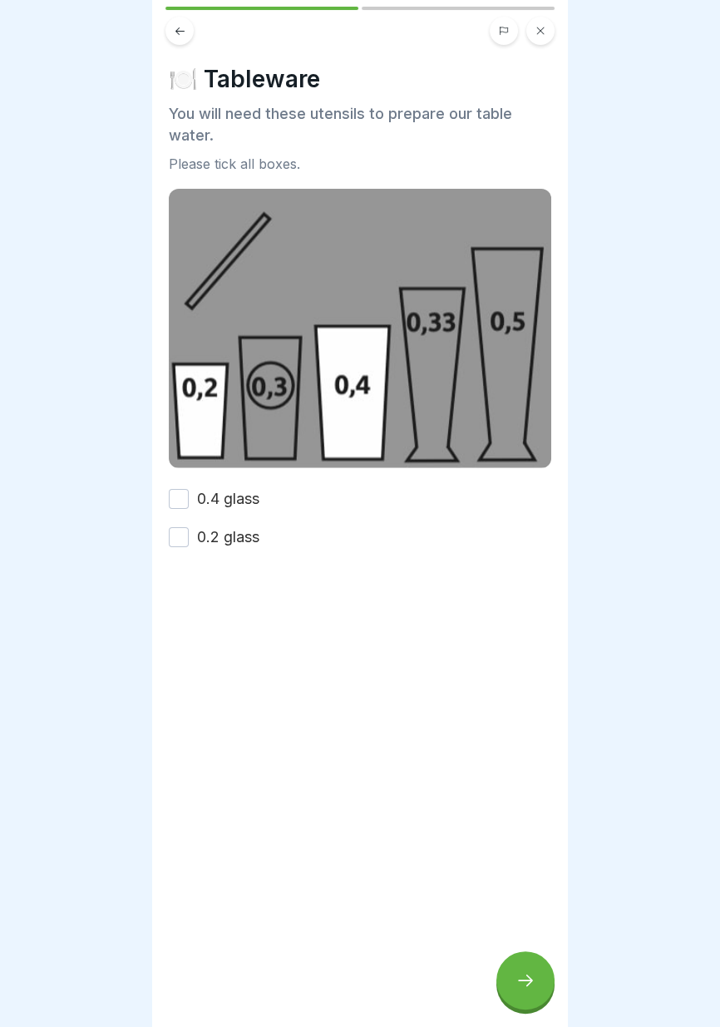
click at [247, 493] on font "0.4 glass" at bounding box center [228, 498] width 62 height 17
click at [189, 493] on button "0.4 glass" at bounding box center [179, 499] width 20 height 20
click at [246, 533] on font "0.2 glass" at bounding box center [228, 536] width 62 height 17
click at [189, 533] on button "0.2 glass" at bounding box center [179, 537] width 20 height 20
click at [527, 984] on icon at bounding box center [525, 980] width 20 height 20
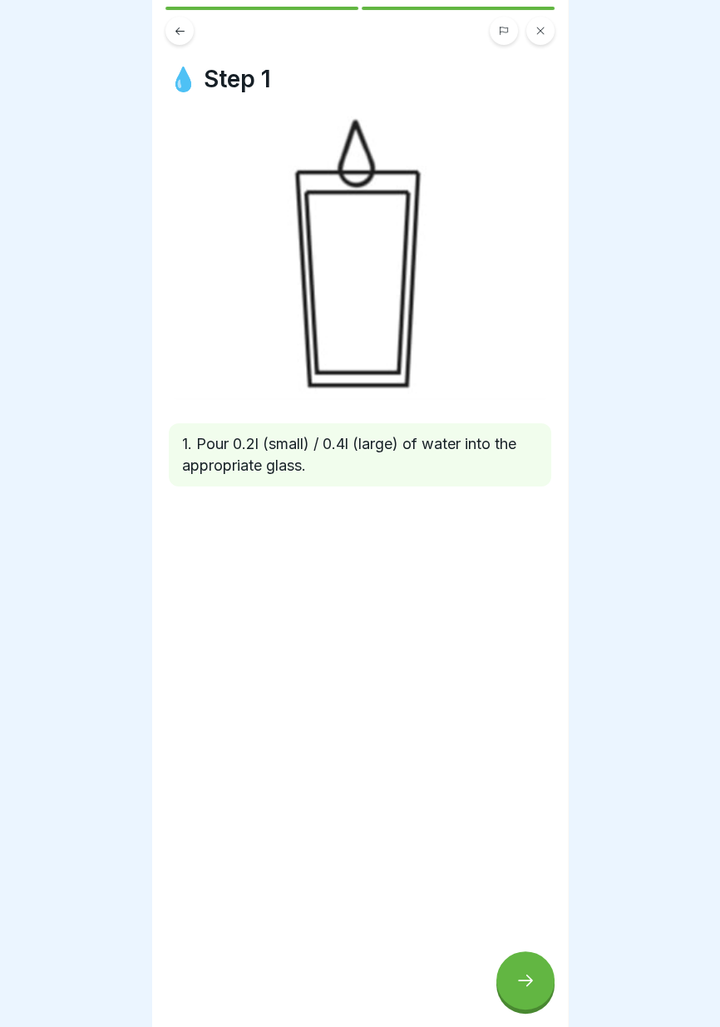
click at [532, 985] on icon at bounding box center [525, 980] width 20 height 20
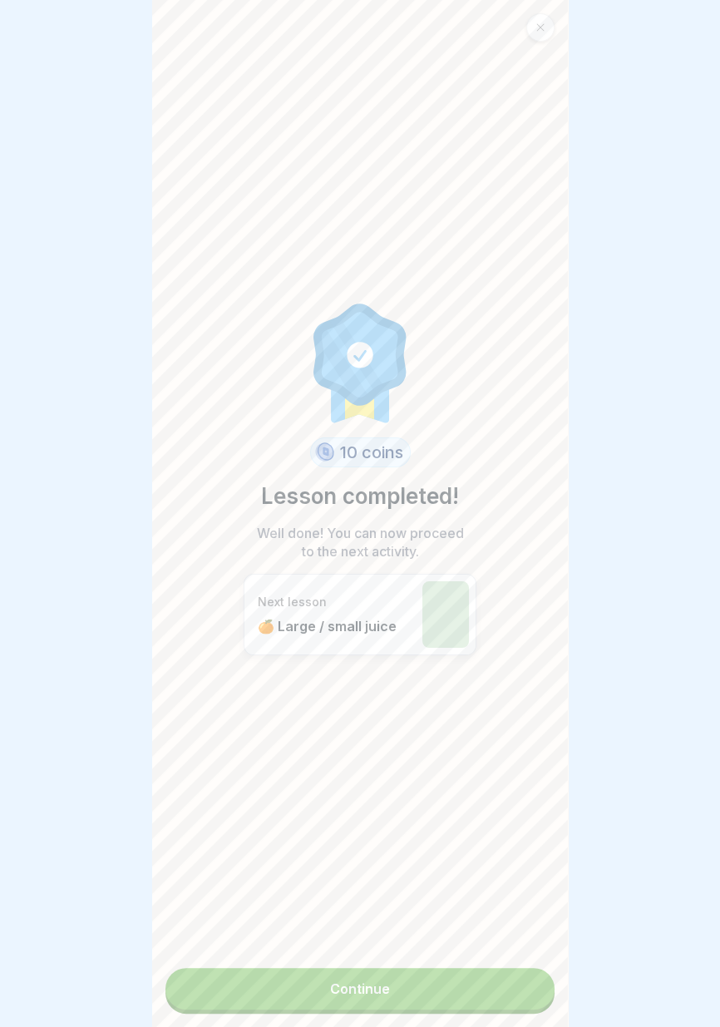
click at [468, 998] on link "Continue" at bounding box center [359, 989] width 389 height 42
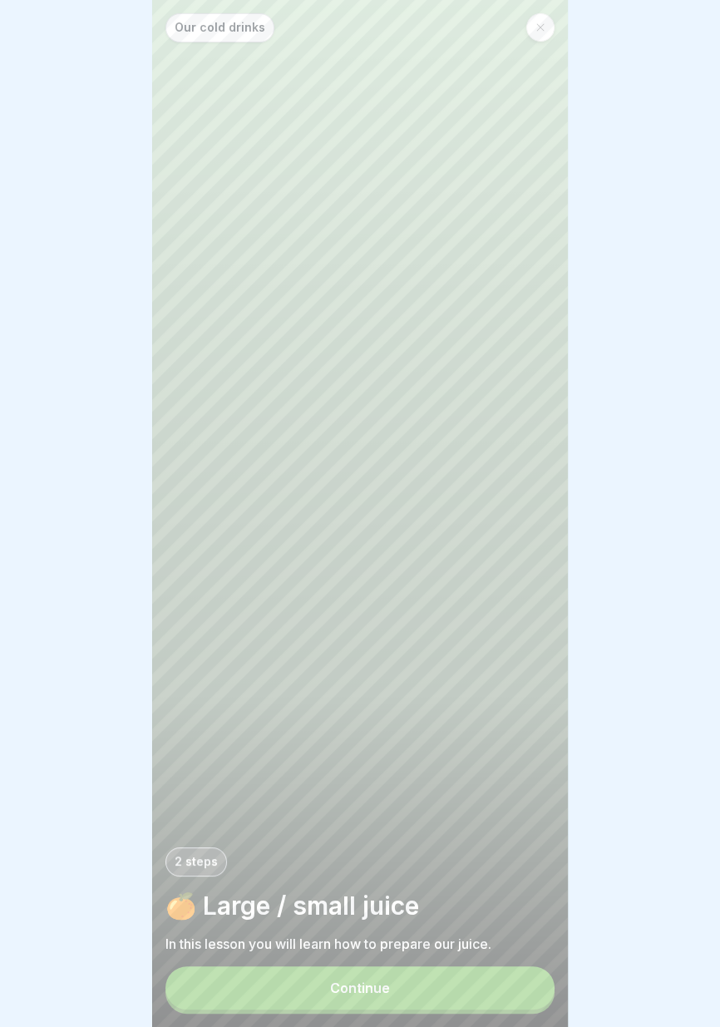
click at [462, 984] on button "Continue" at bounding box center [359, 987] width 389 height 43
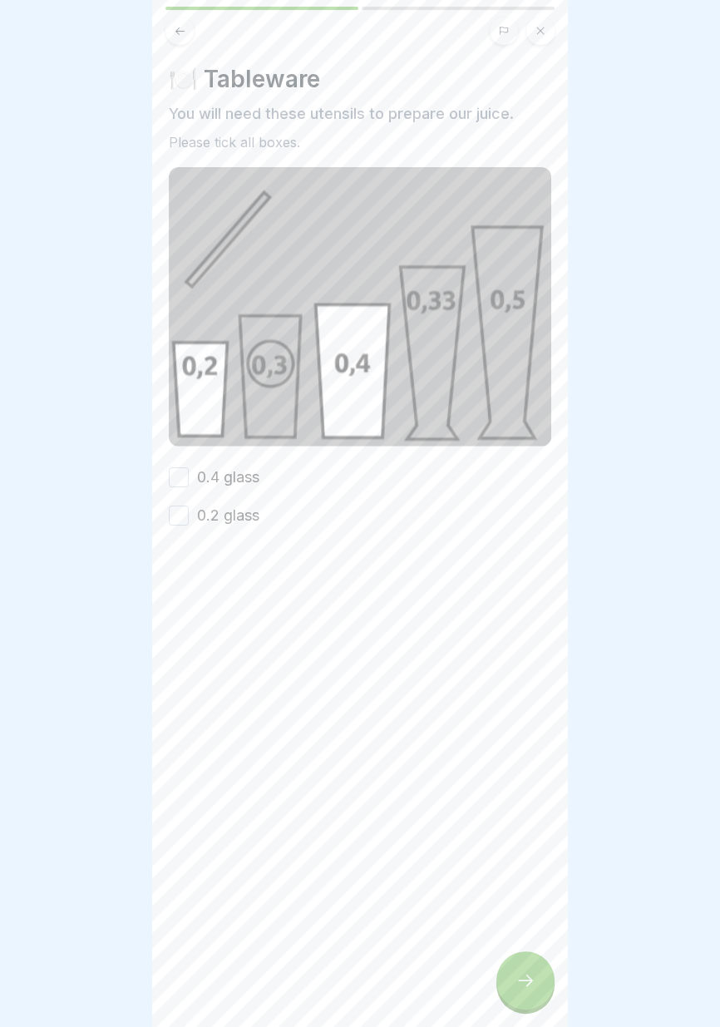
click at [238, 485] on font "0.4 glass" at bounding box center [228, 476] width 62 height 17
click at [189, 485] on button "0.4 glass" at bounding box center [179, 477] width 20 height 20
click at [248, 523] on font "0.2 glass" at bounding box center [228, 514] width 62 height 17
click at [189, 523] on button "0.2 glass" at bounding box center [179, 515] width 20 height 20
click at [527, 976] on icon at bounding box center [525, 980] width 15 height 12
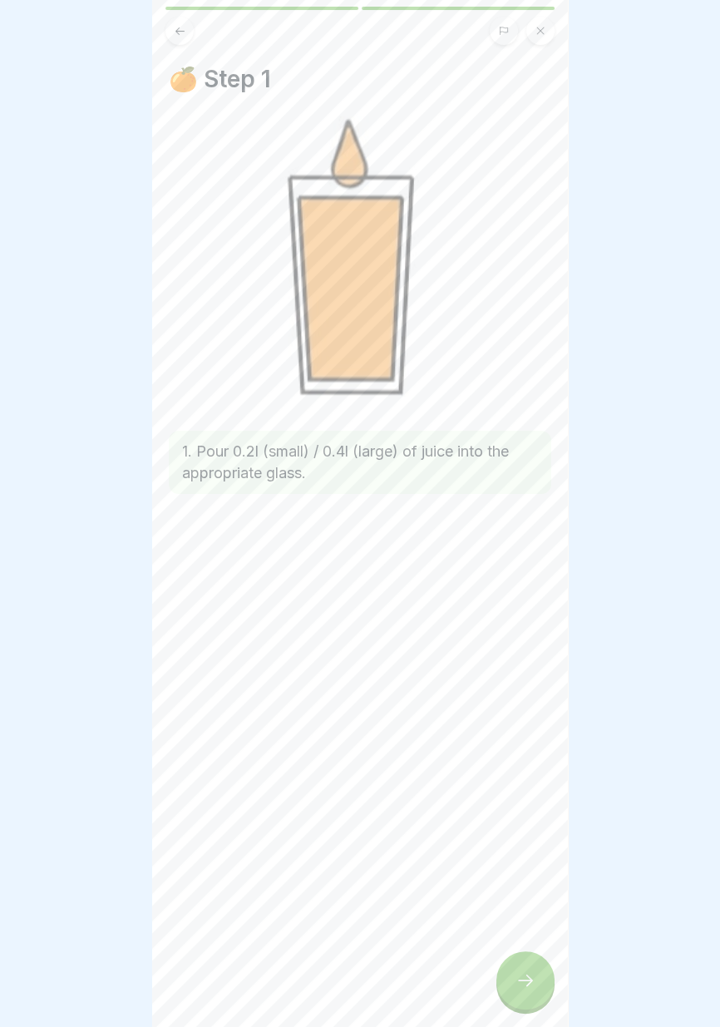
click at [521, 960] on div at bounding box center [525, 980] width 58 height 58
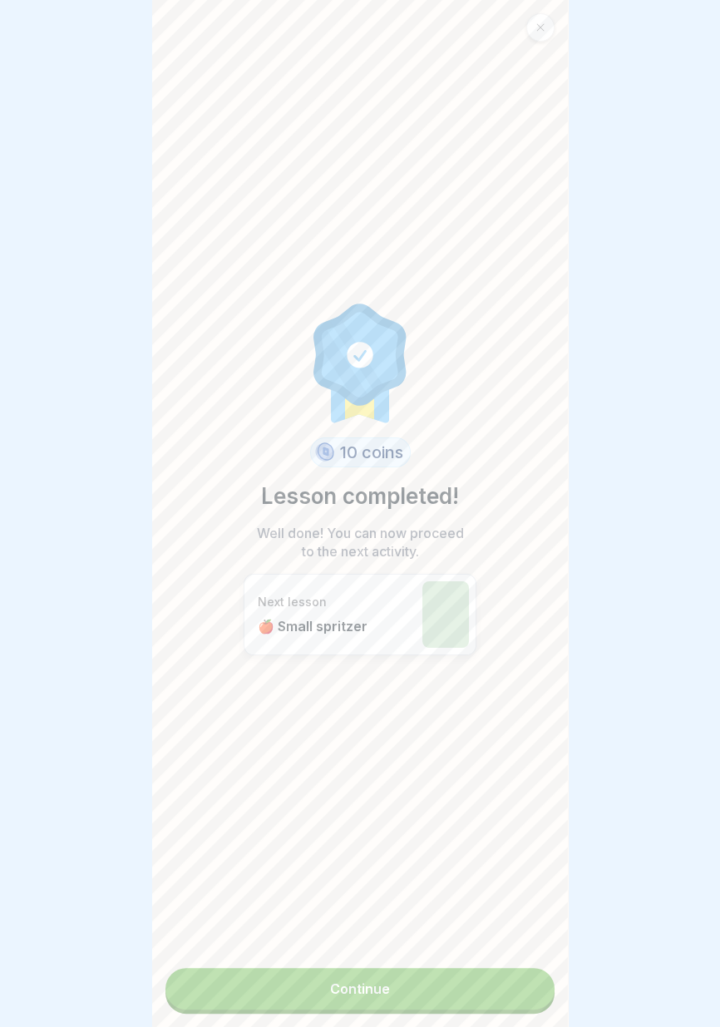
click at [441, 989] on link "Continue" at bounding box center [359, 989] width 389 height 42
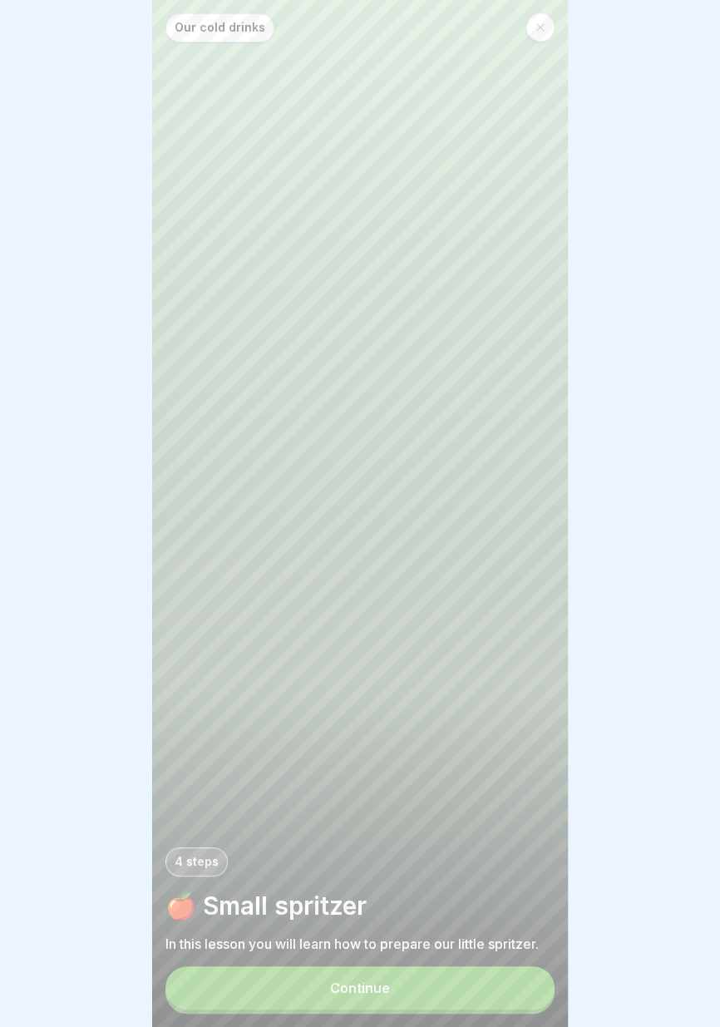
click at [432, 988] on button "Continue" at bounding box center [359, 987] width 389 height 43
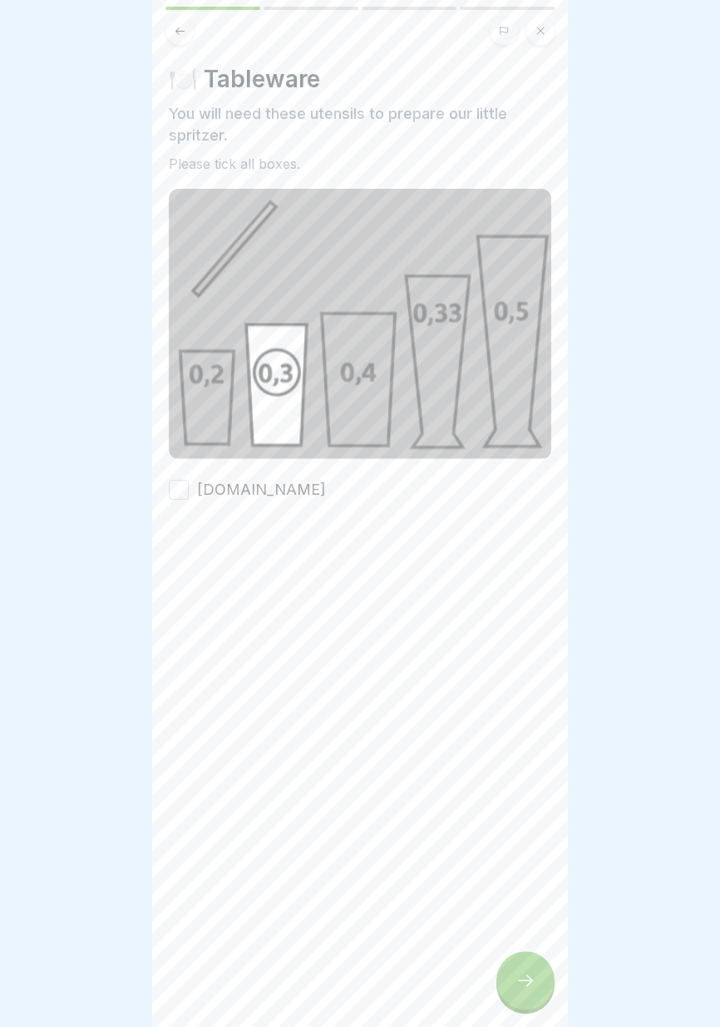
click at [291, 480] on label "[DOMAIN_NAME]" at bounding box center [261, 490] width 129 height 22
click at [189, 480] on button "[DOMAIN_NAME]" at bounding box center [179, 490] width 20 height 20
click at [526, 985] on icon at bounding box center [525, 980] width 15 height 12
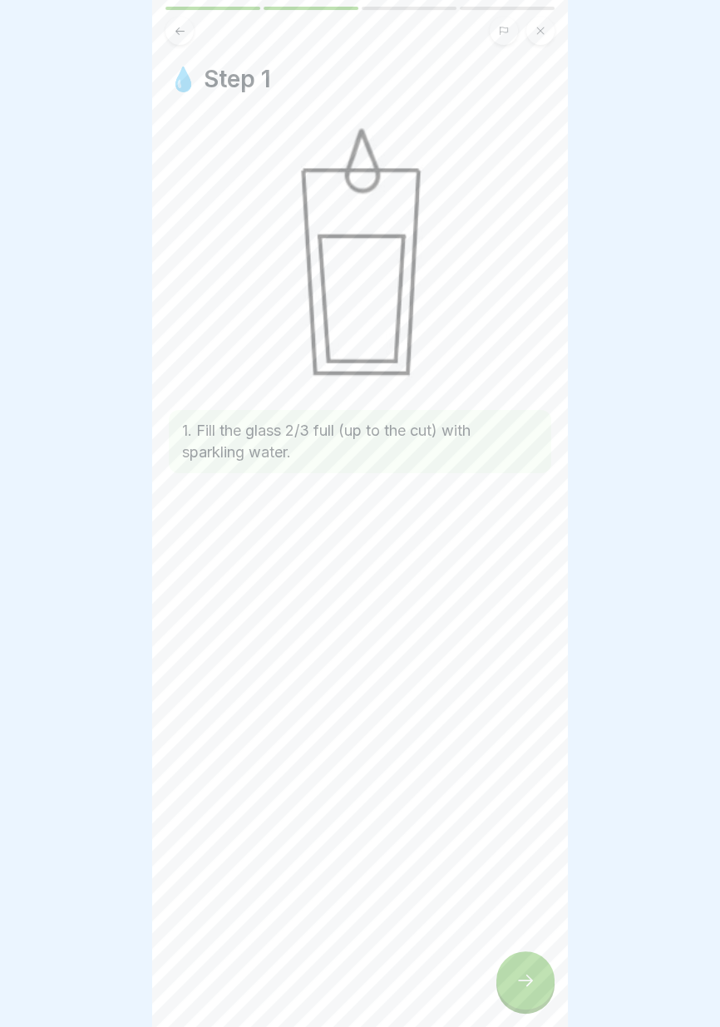
click at [525, 988] on icon at bounding box center [525, 980] width 20 height 20
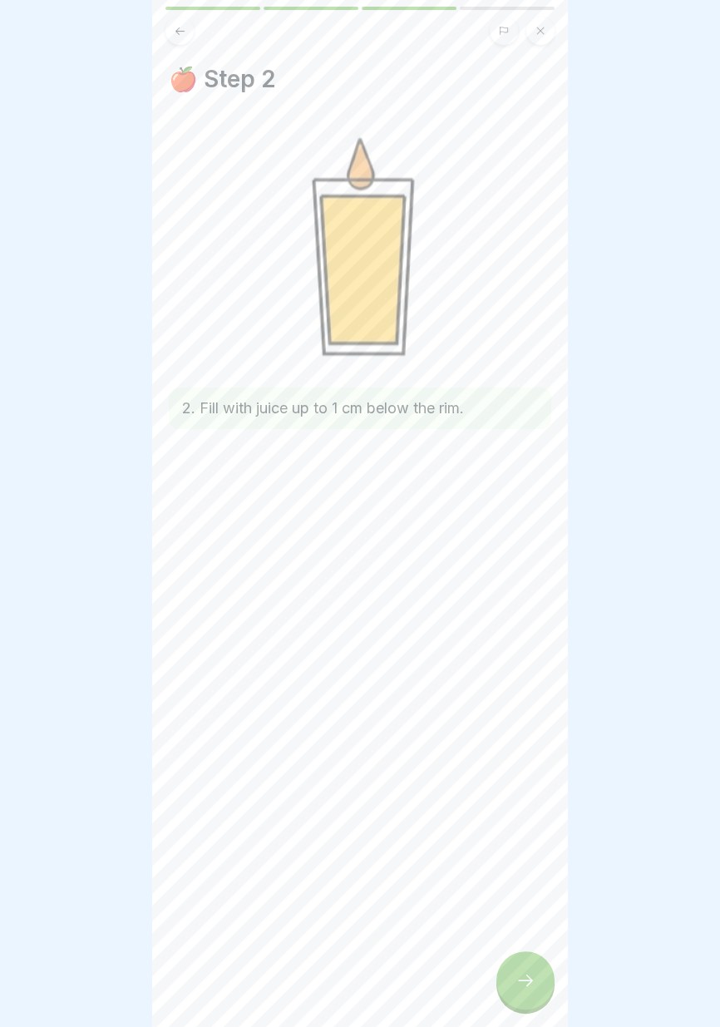
click at [527, 987] on icon at bounding box center [525, 980] width 20 height 20
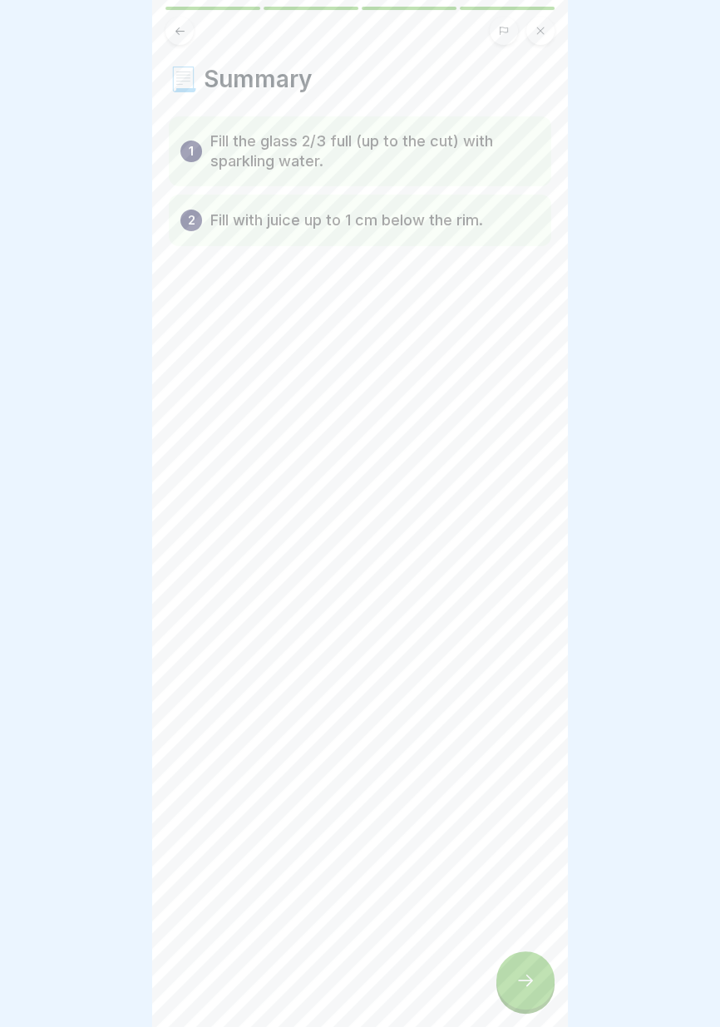
click at [527, 983] on icon at bounding box center [525, 980] width 20 height 20
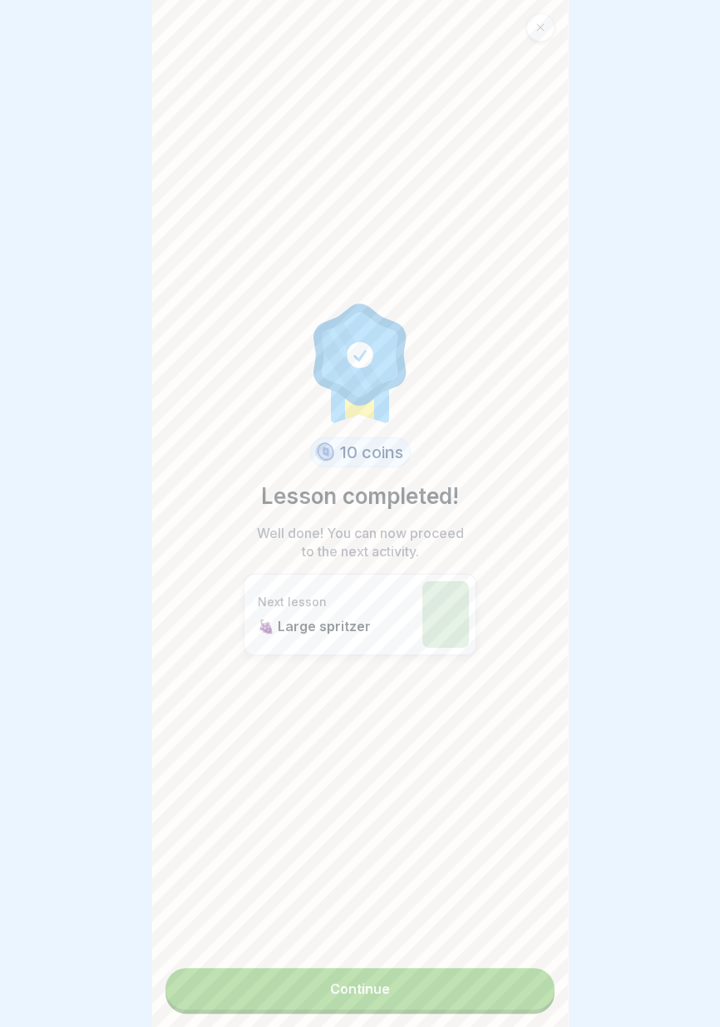
click at [467, 990] on link "Continue" at bounding box center [359, 989] width 389 height 42
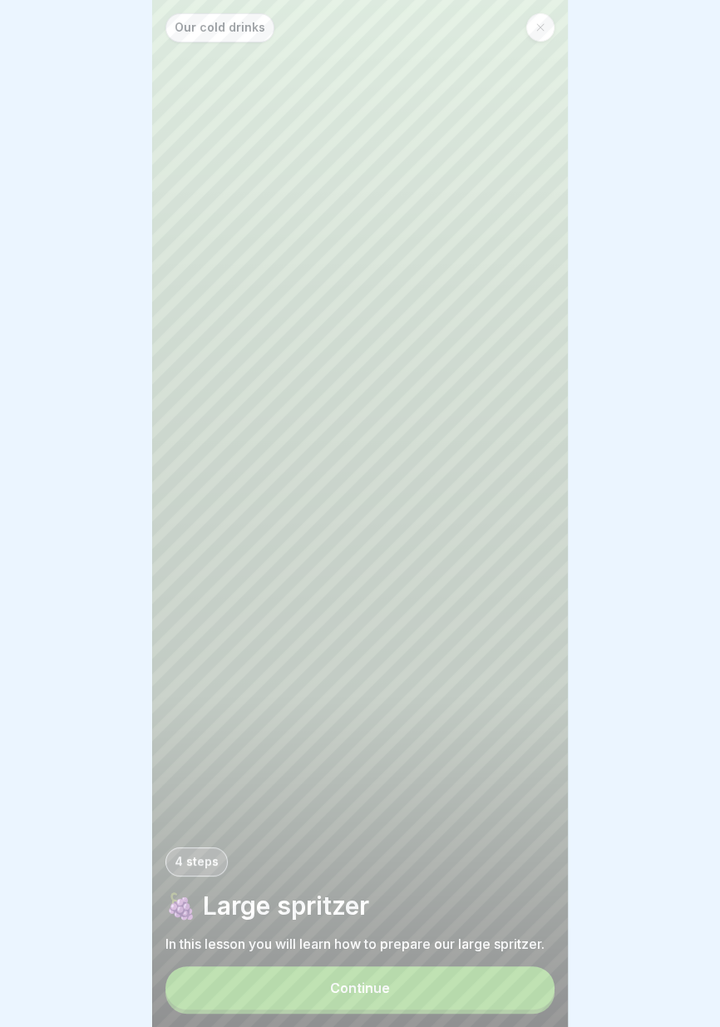
click at [468, 985] on button "Continue" at bounding box center [359, 987] width 389 height 43
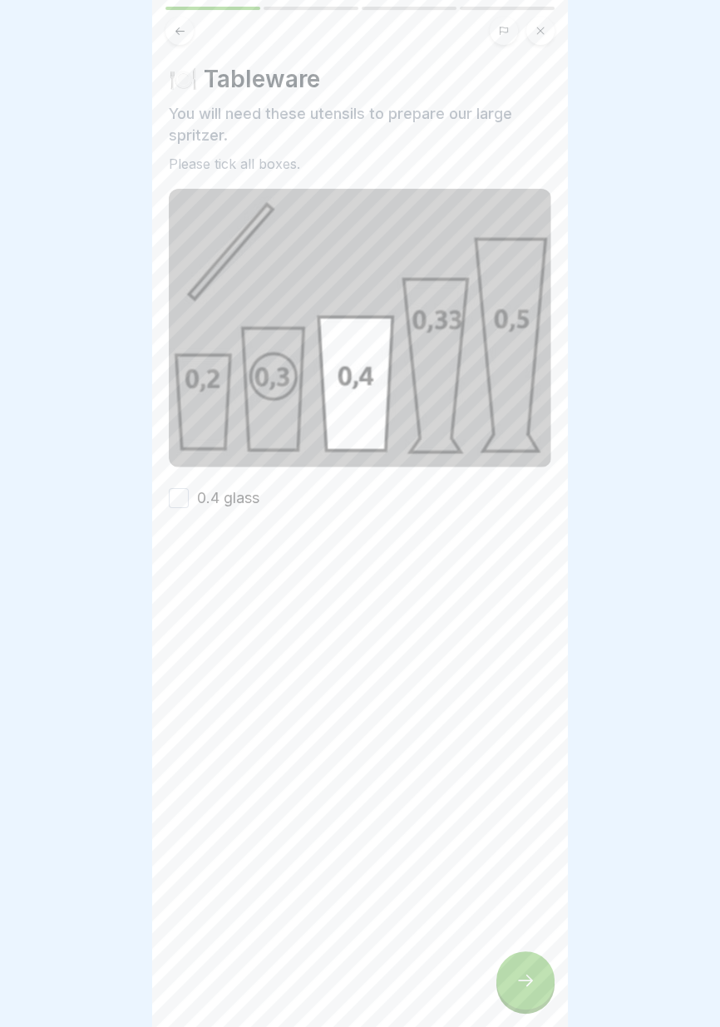
click at [239, 495] on font "0.4 glass" at bounding box center [228, 497] width 62 height 17
click at [189, 495] on button "0.4 glass" at bounding box center [179, 498] width 20 height 20
click at [526, 979] on icon at bounding box center [525, 980] width 20 height 20
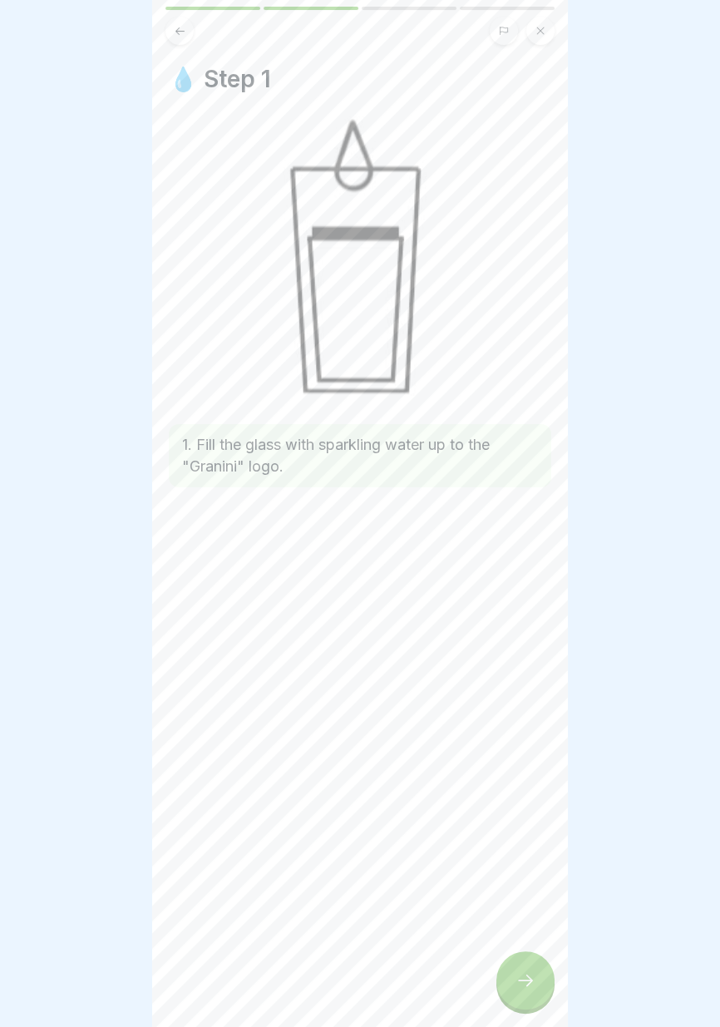
click at [525, 987] on icon at bounding box center [525, 980] width 20 height 20
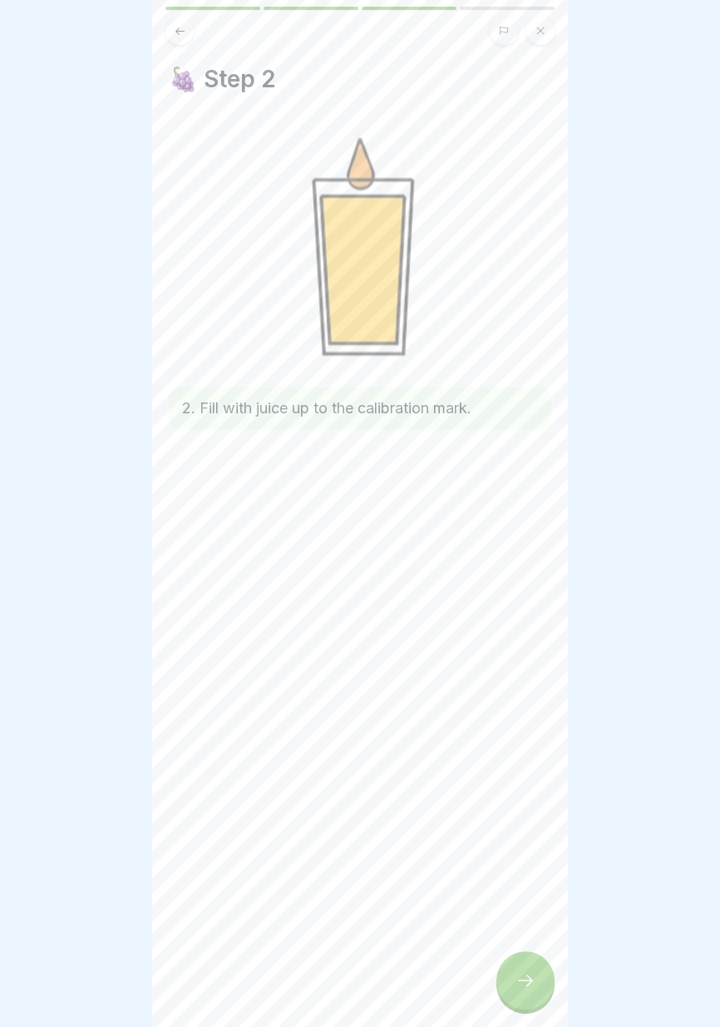
click at [528, 981] on icon at bounding box center [525, 980] width 20 height 20
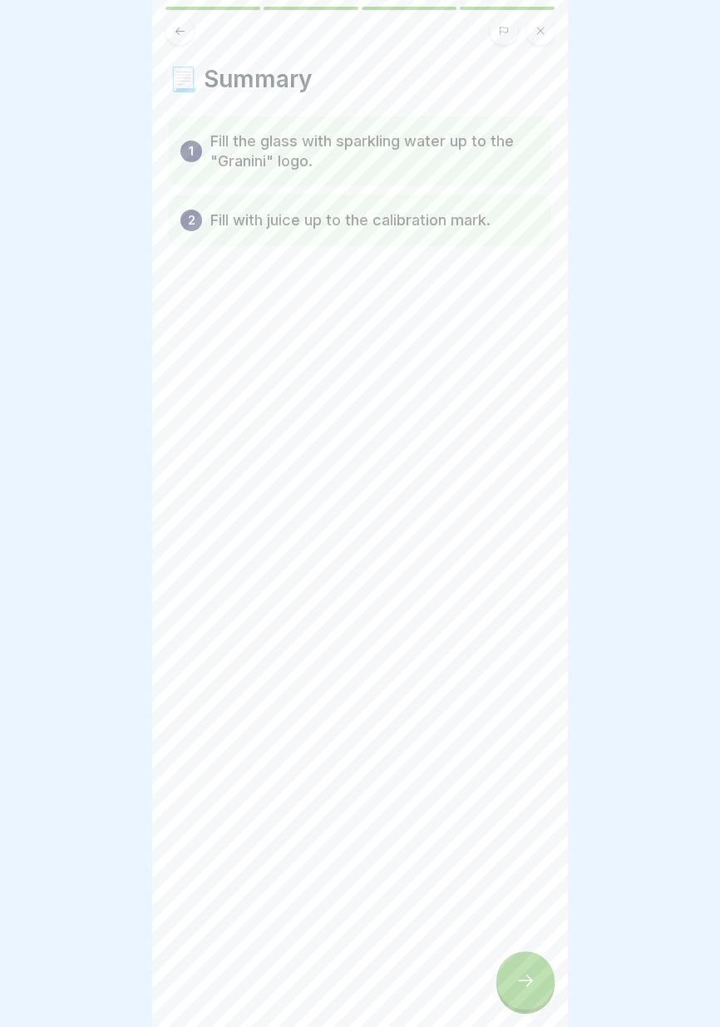
click at [528, 983] on icon at bounding box center [525, 980] width 15 height 12
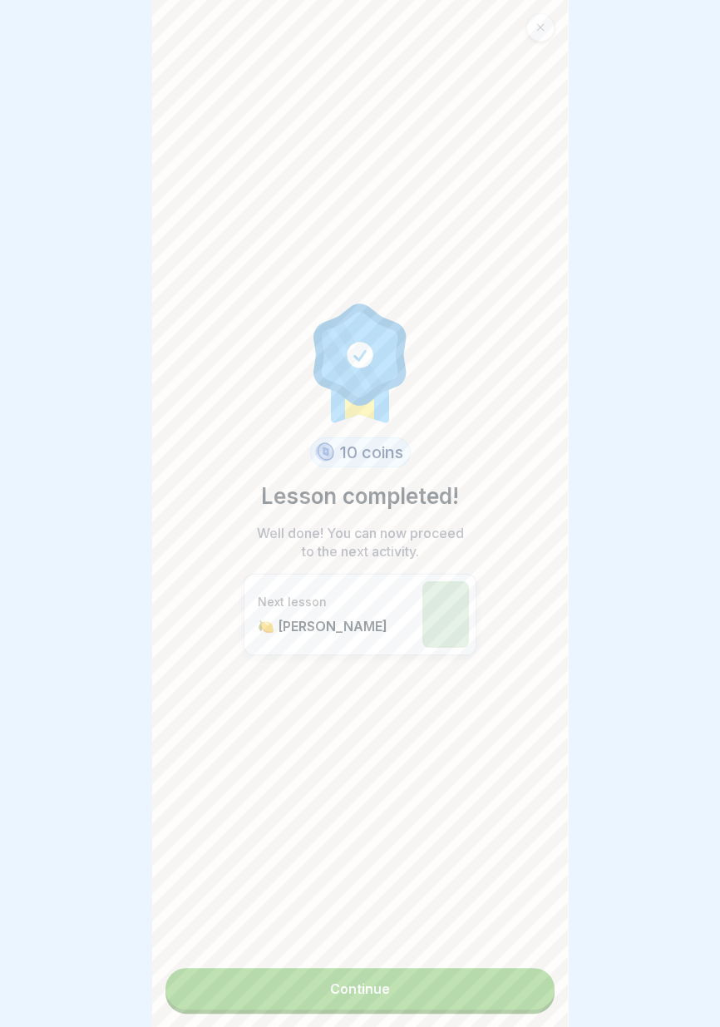
click at [459, 1002] on link "Continue" at bounding box center [359, 989] width 389 height 42
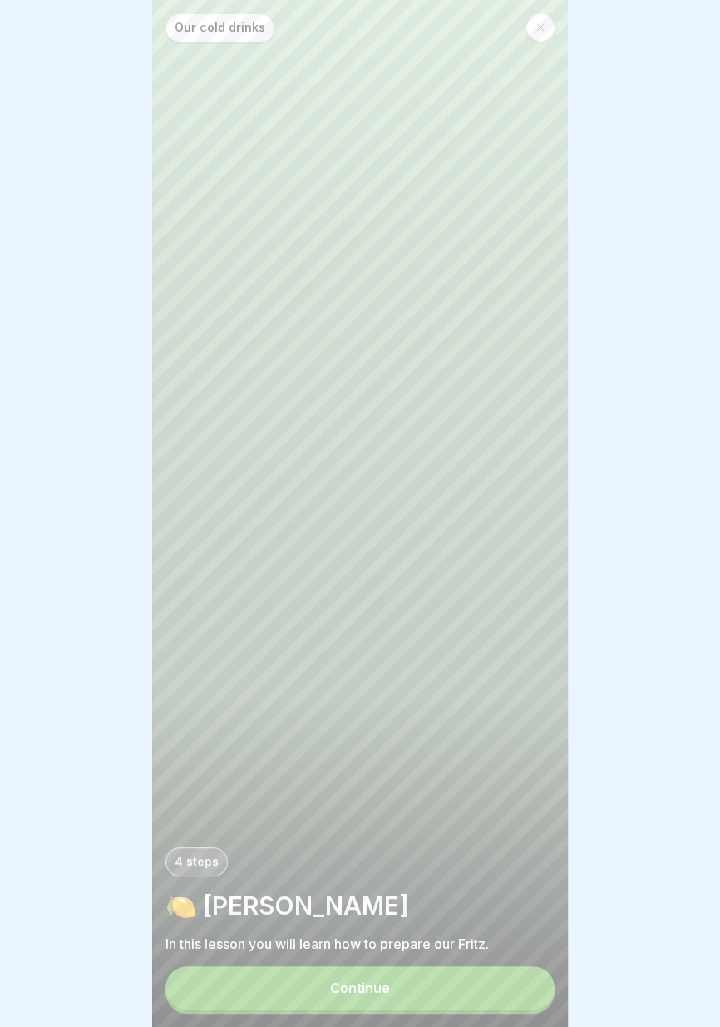
click at [461, 988] on button "Continue" at bounding box center [359, 987] width 389 height 43
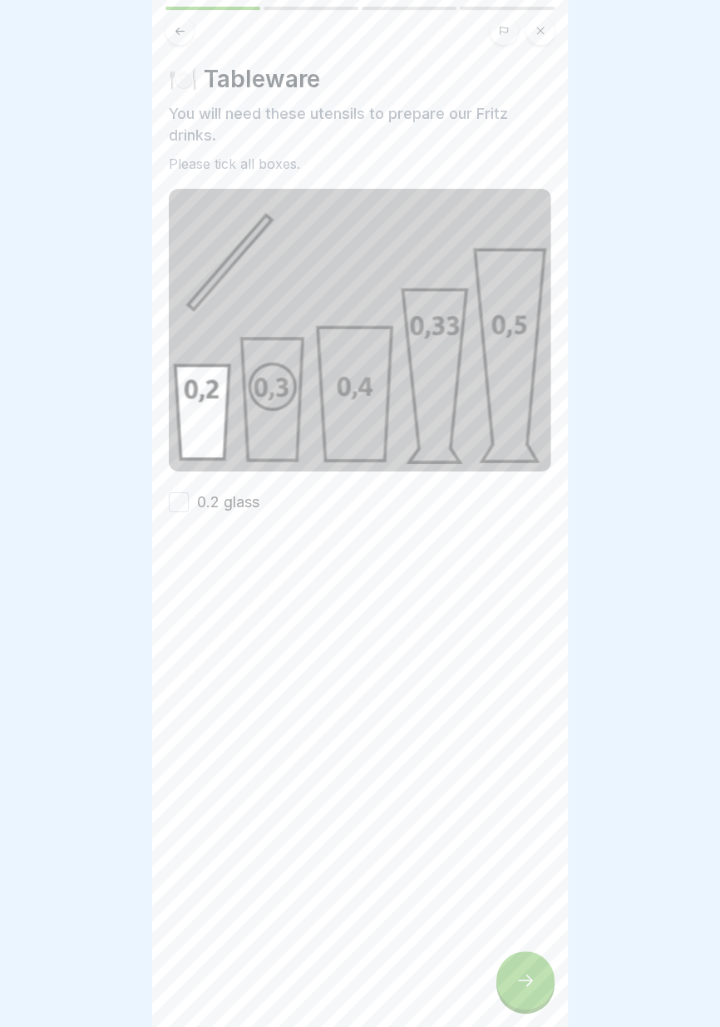
click at [249, 499] on font "0.2 glass" at bounding box center [228, 501] width 62 height 17
click at [189, 499] on button "0.2 glass" at bounding box center [179, 502] width 20 height 20
click at [528, 976] on icon at bounding box center [525, 980] width 15 height 12
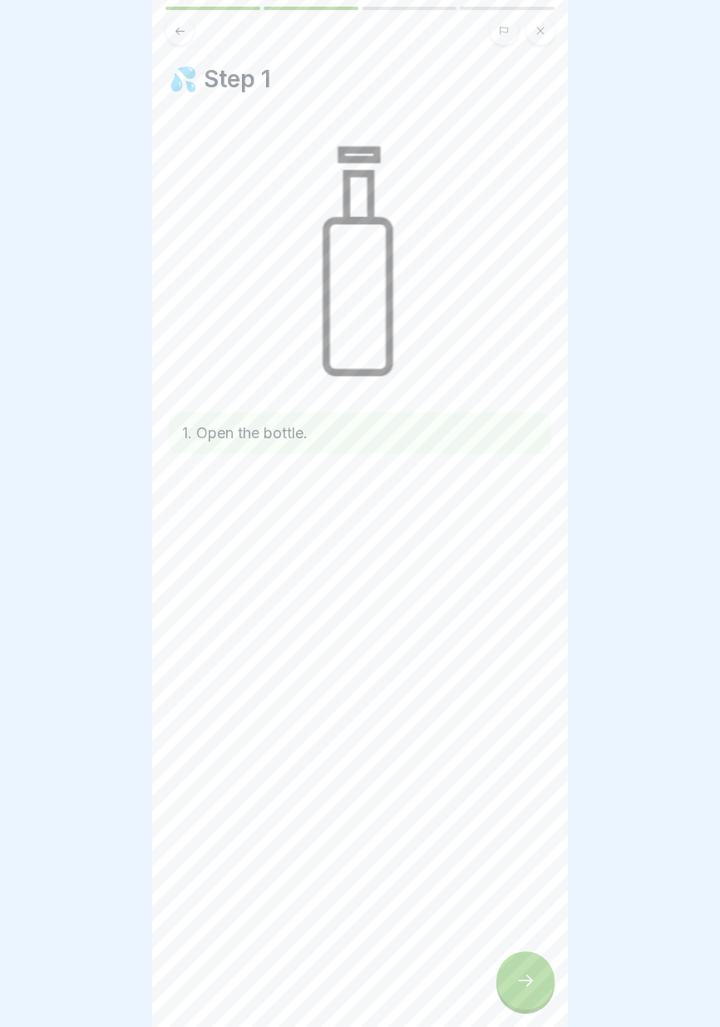
click at [528, 985] on icon at bounding box center [525, 980] width 20 height 20
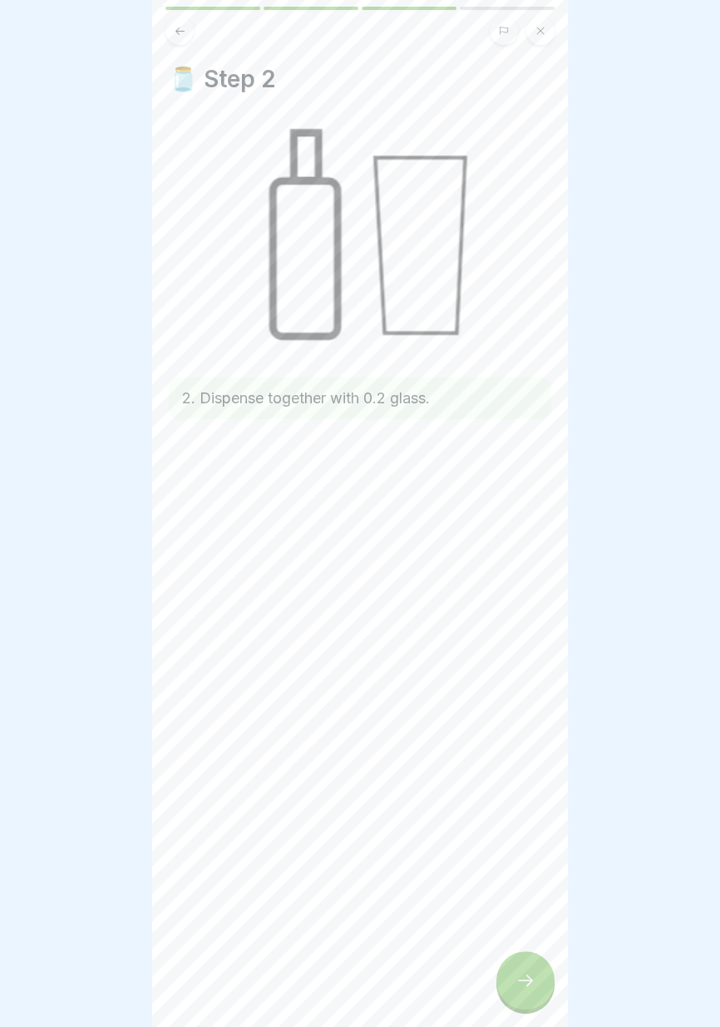
click at [526, 979] on icon at bounding box center [525, 980] width 20 height 20
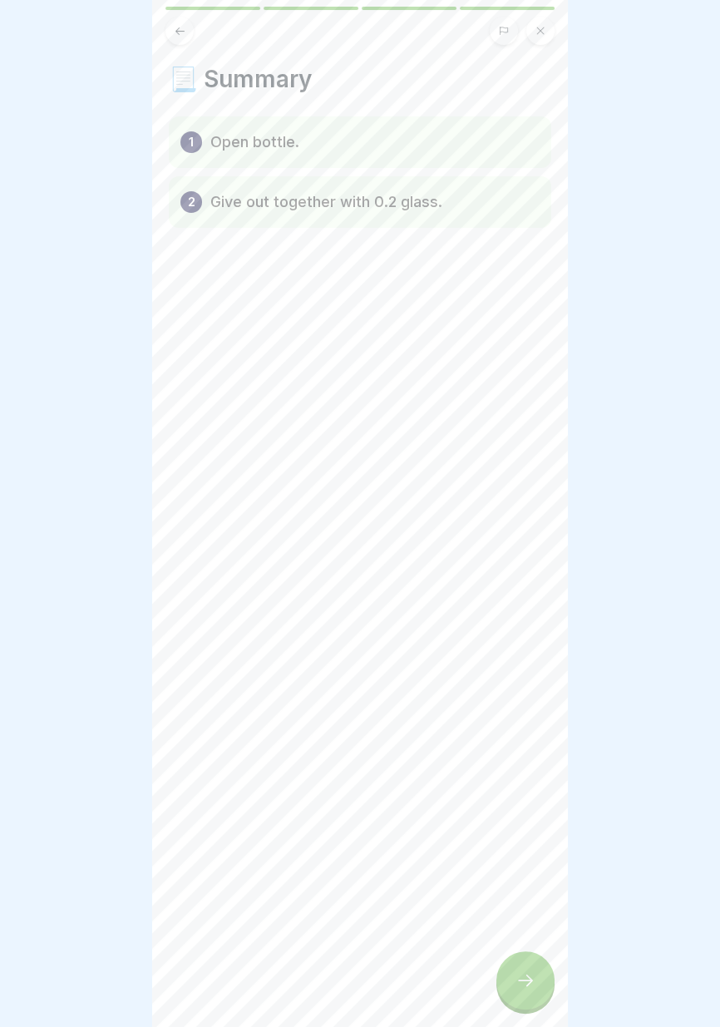
click at [521, 986] on icon at bounding box center [525, 980] width 20 height 20
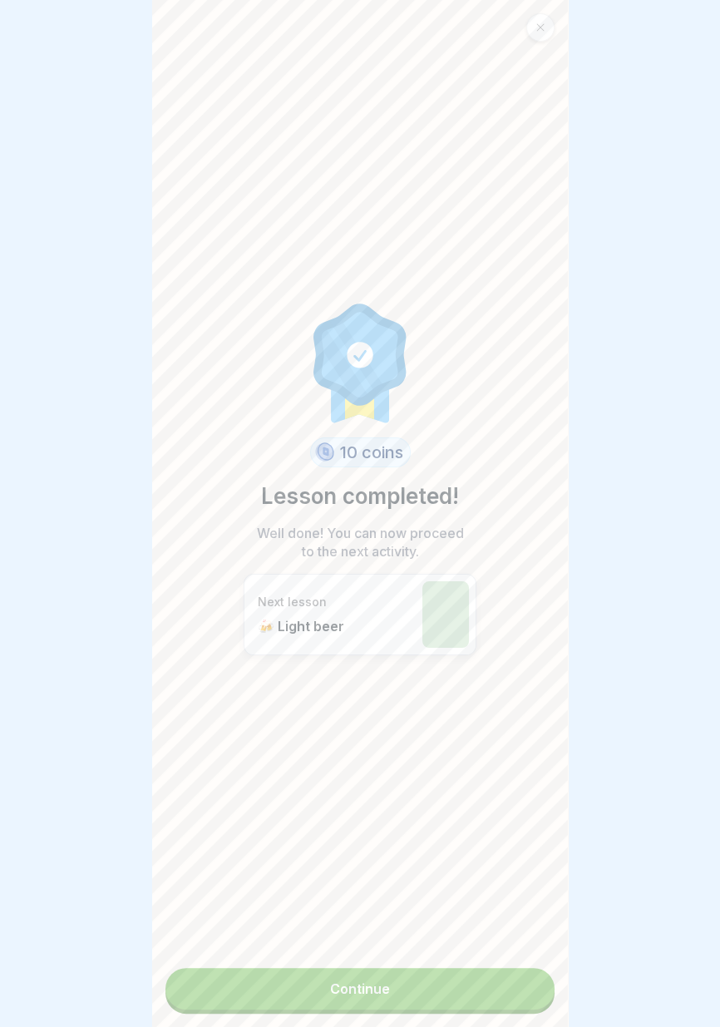
click at [471, 994] on link "Continue" at bounding box center [359, 989] width 389 height 42
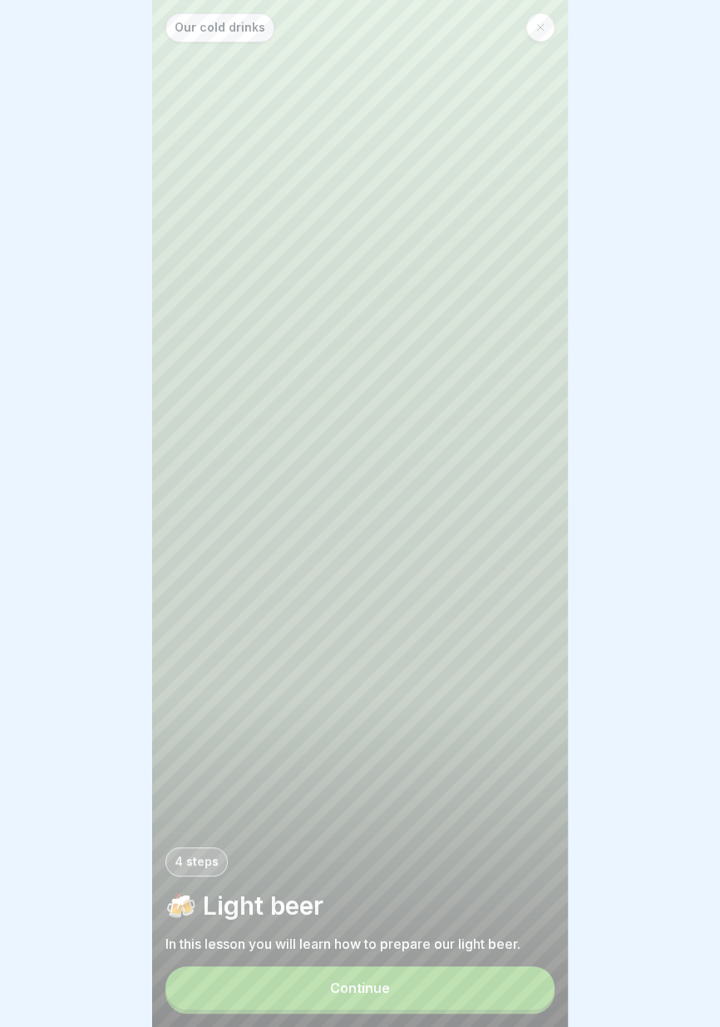
click at [480, 993] on button "Continue" at bounding box center [359, 987] width 389 height 43
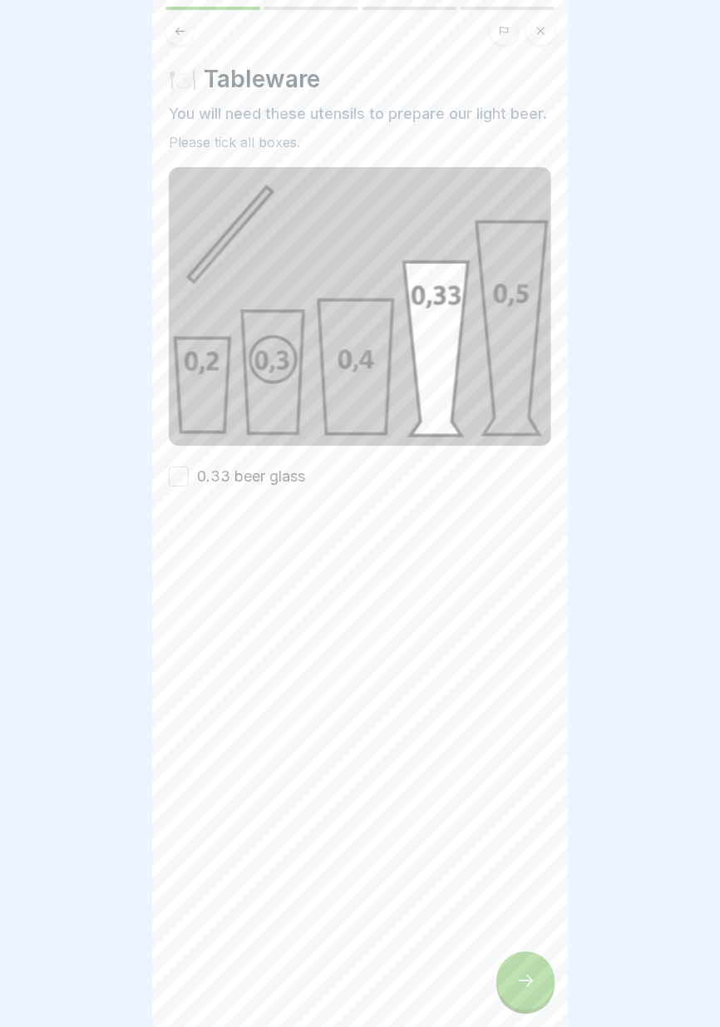
click at [286, 484] on font "0.33 beer glass" at bounding box center [251, 475] width 108 height 17
click at [189, 484] on button "0.33 beer glass" at bounding box center [179, 476] width 20 height 20
click at [527, 981] on icon at bounding box center [525, 980] width 20 height 20
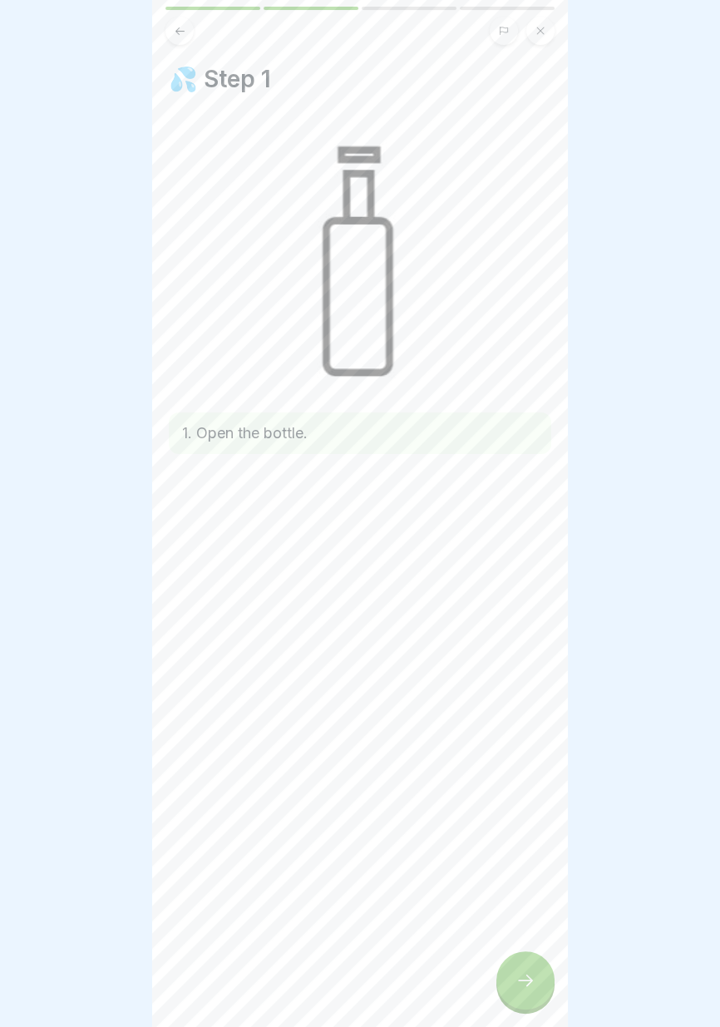
click at [525, 980] on icon at bounding box center [525, 980] width 15 height 12
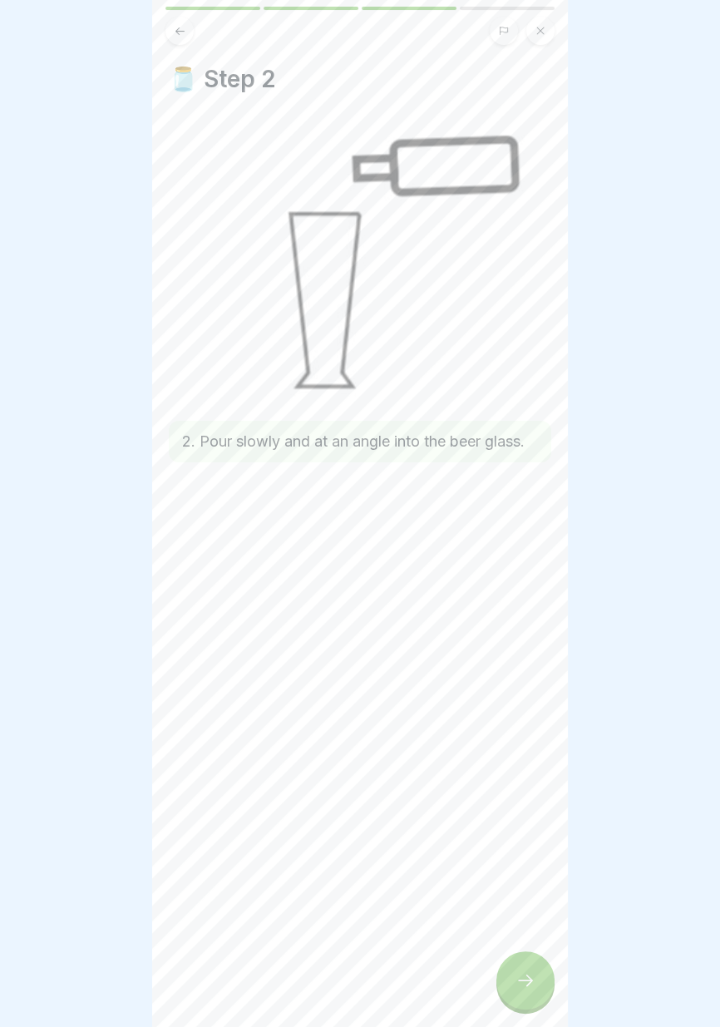
click at [528, 983] on icon at bounding box center [525, 980] width 15 height 12
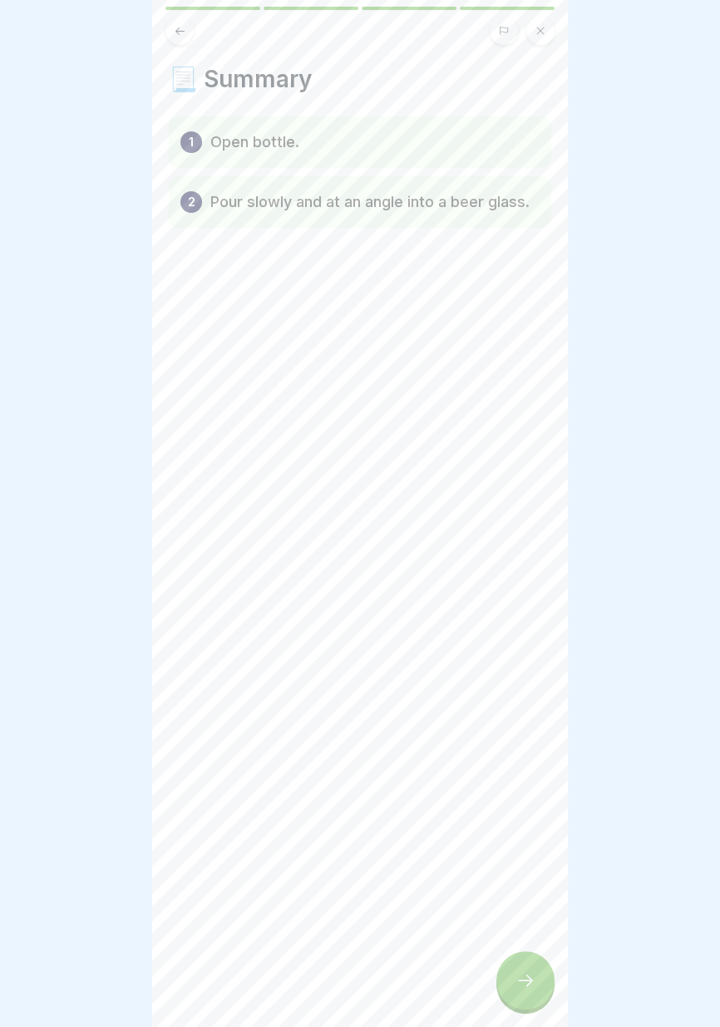
click at [525, 983] on icon at bounding box center [525, 980] width 20 height 20
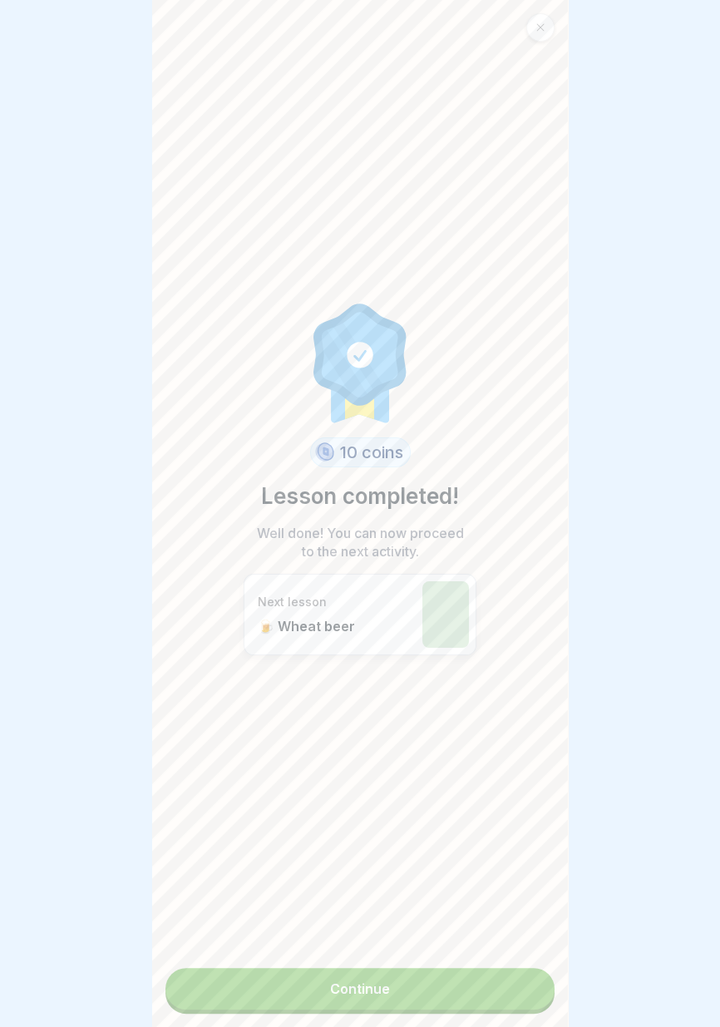
click at [479, 999] on link "Continue" at bounding box center [359, 989] width 389 height 42
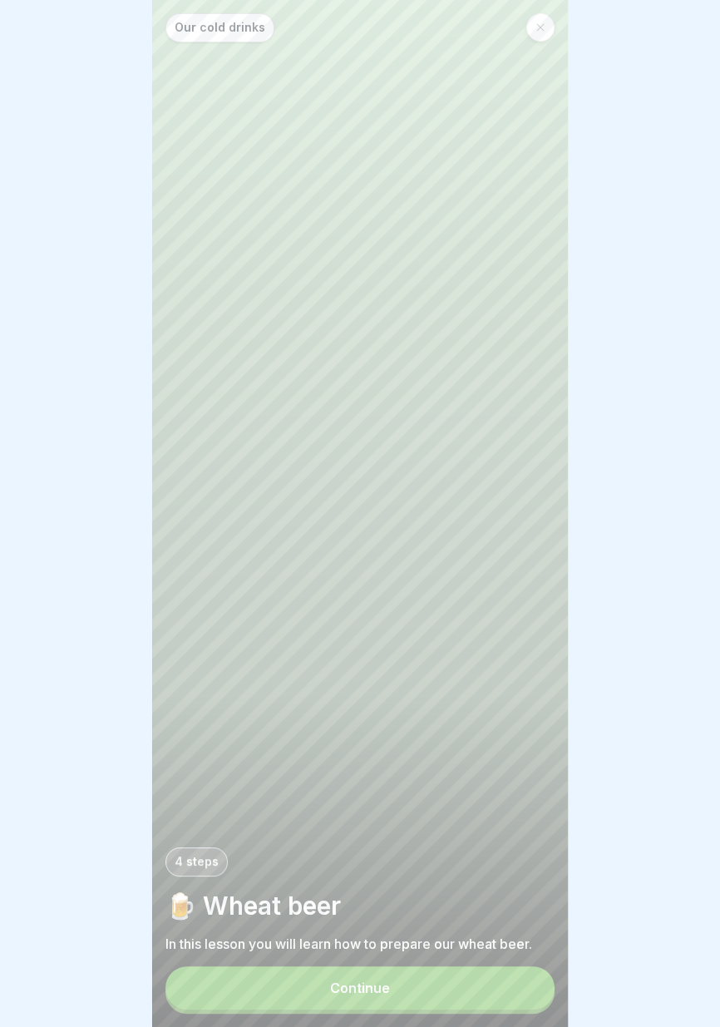
click at [477, 990] on button "Continue" at bounding box center [359, 987] width 389 height 43
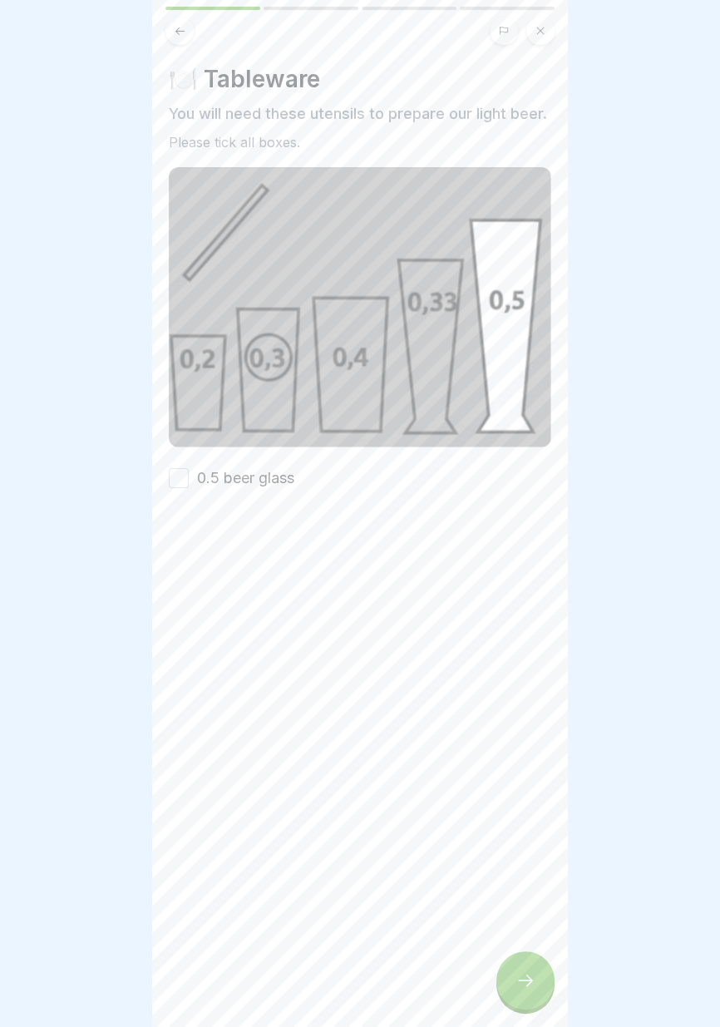
click at [285, 465] on div "🍽️ Tableware You will need these utensils to prepare our light beer. Please tic…" at bounding box center [360, 277] width 382 height 424
click at [282, 480] on font "0.5 beer glass" at bounding box center [245, 477] width 97 height 17
click at [189, 480] on button "0.5 beer glass" at bounding box center [179, 478] width 20 height 20
click at [530, 977] on icon at bounding box center [525, 980] width 20 height 20
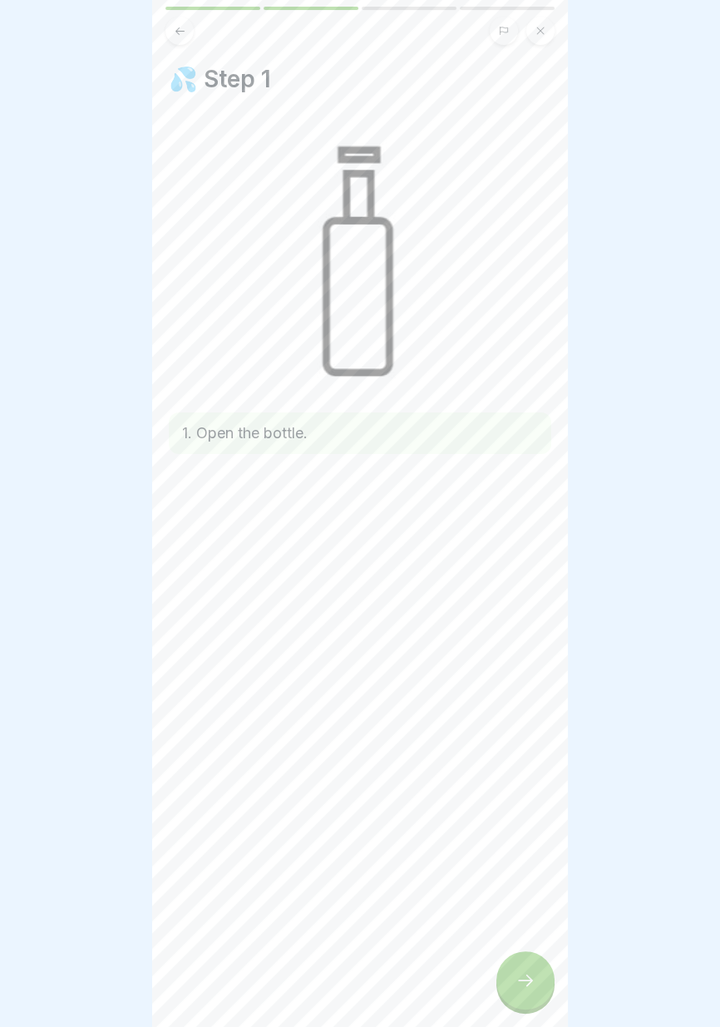
click at [530, 986] on icon at bounding box center [525, 980] width 20 height 20
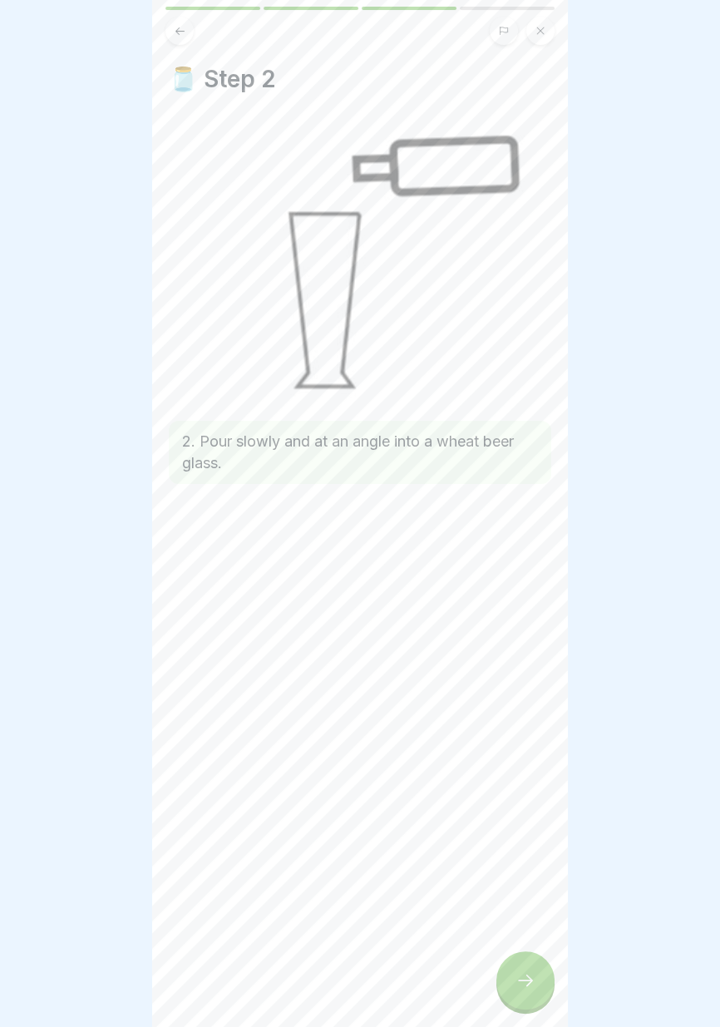
click at [528, 983] on icon at bounding box center [525, 980] width 15 height 12
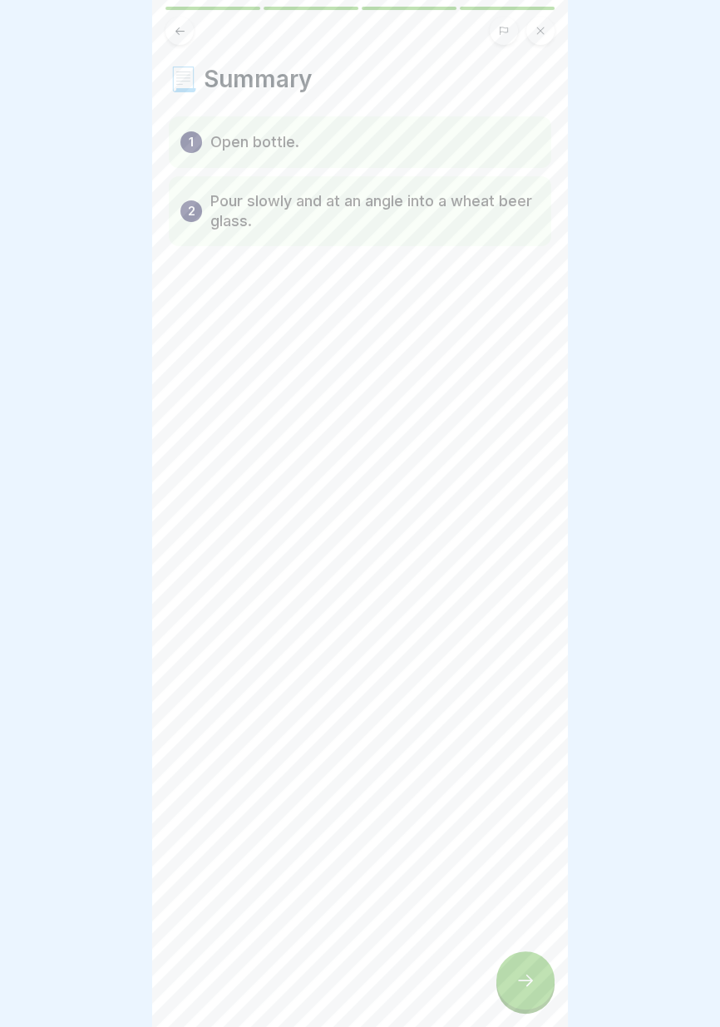
click at [530, 980] on icon at bounding box center [525, 980] width 15 height 12
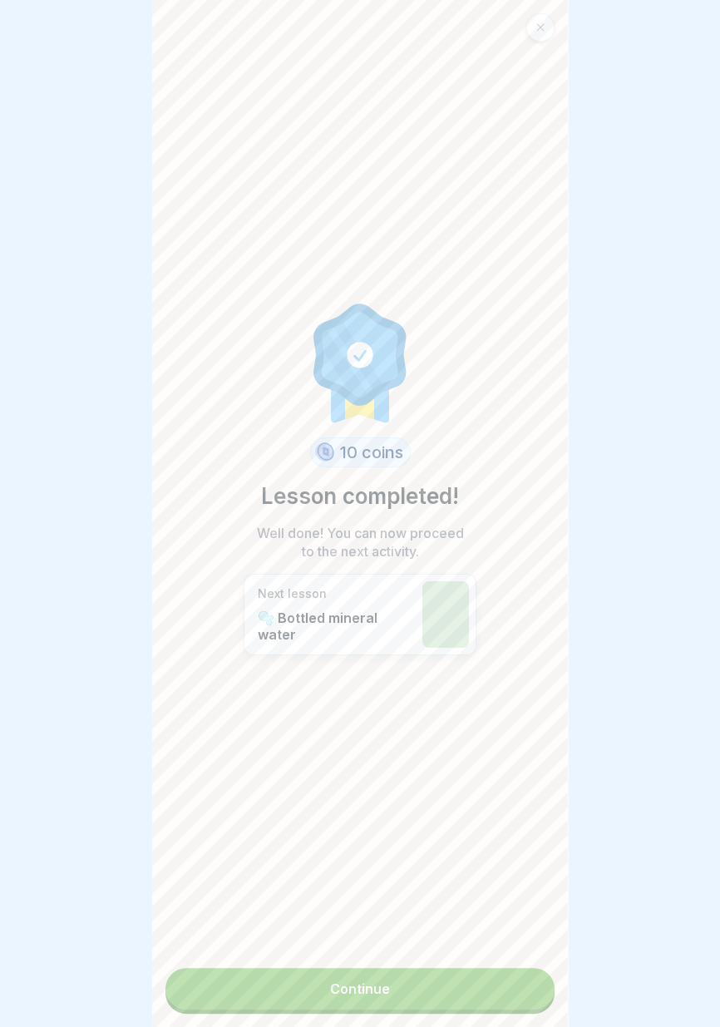
click at [508, 990] on link "Continue" at bounding box center [359, 989] width 389 height 42
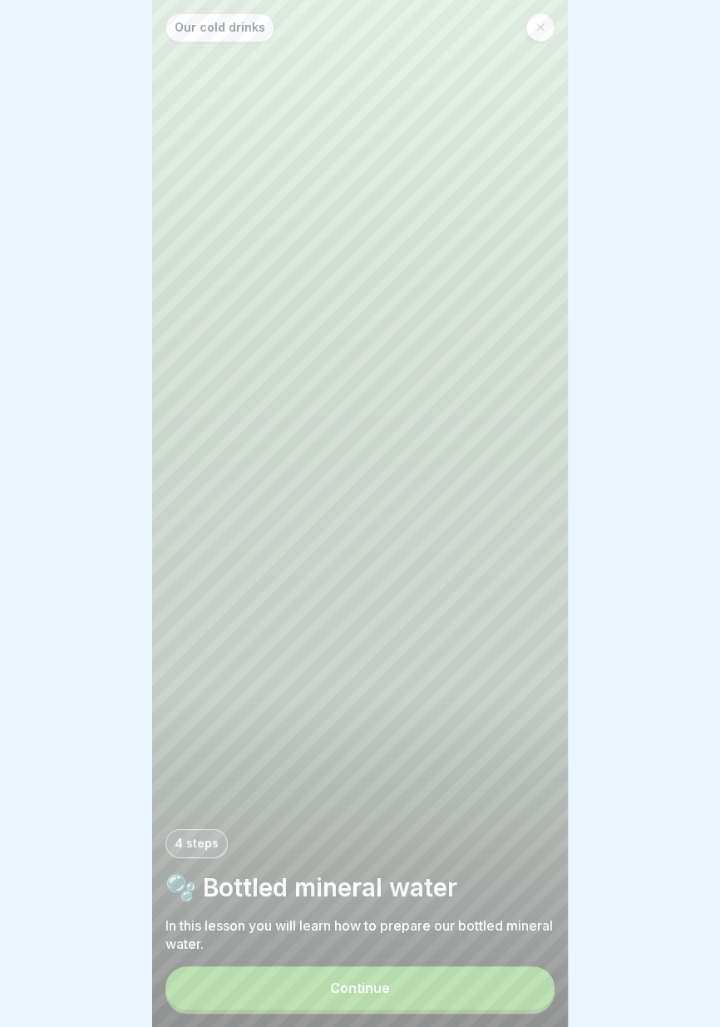
click at [495, 1004] on button "Continue" at bounding box center [359, 987] width 389 height 43
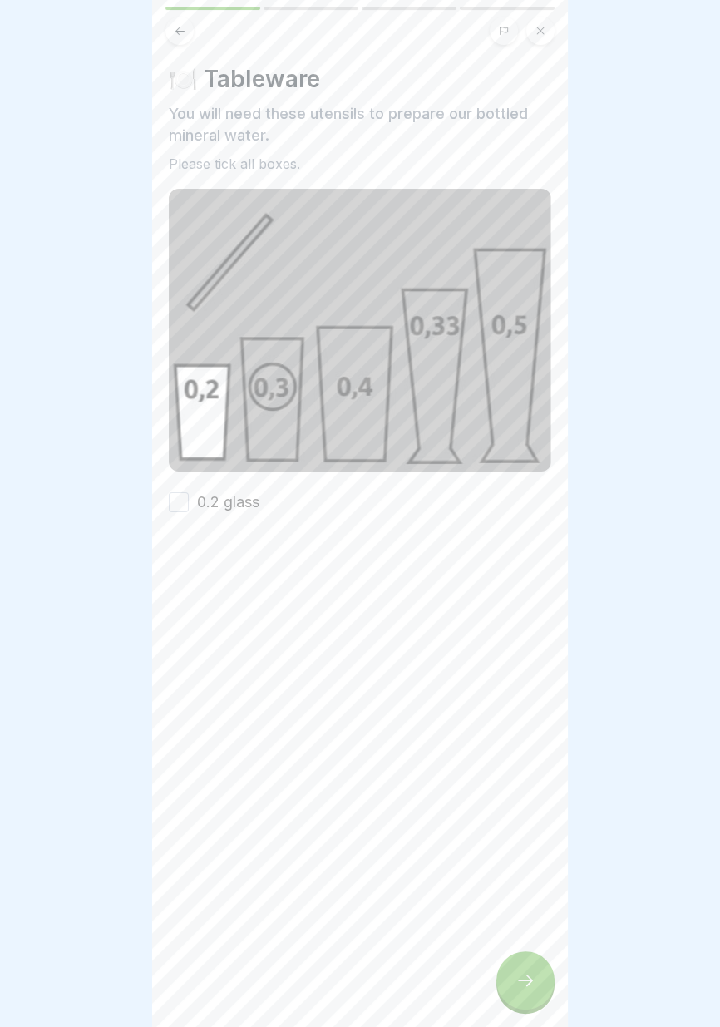
click at [254, 499] on font "0.2 glass" at bounding box center [228, 501] width 62 height 17
click at [189, 499] on button "0.2 glass" at bounding box center [179, 502] width 20 height 20
click at [530, 977] on icon at bounding box center [525, 980] width 20 height 20
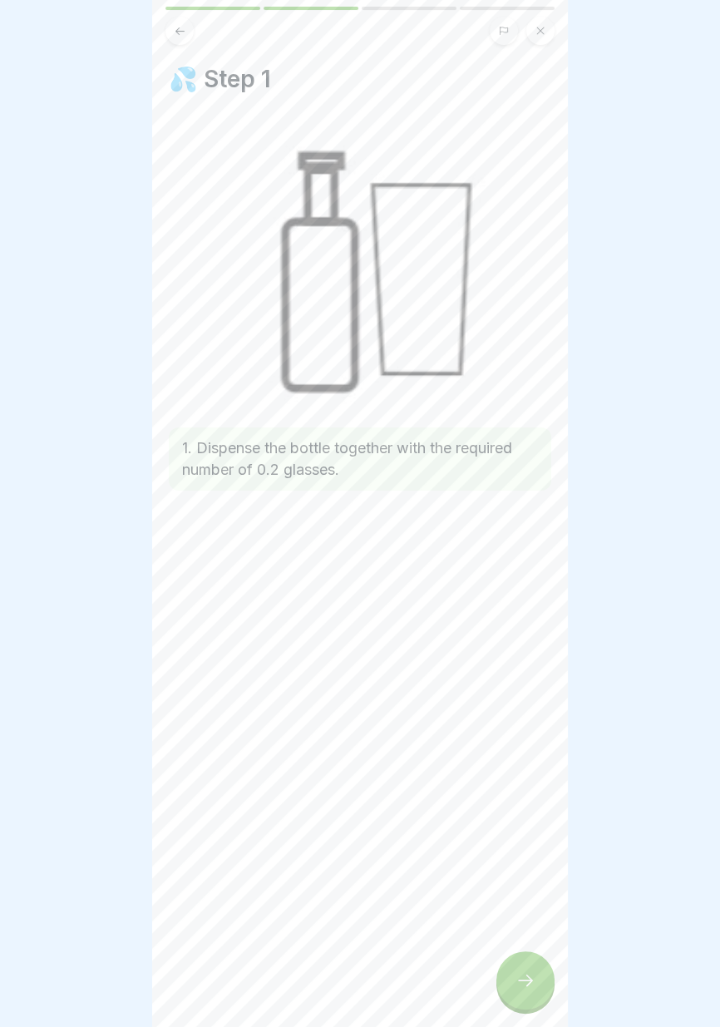
click at [536, 983] on div at bounding box center [525, 980] width 58 height 58
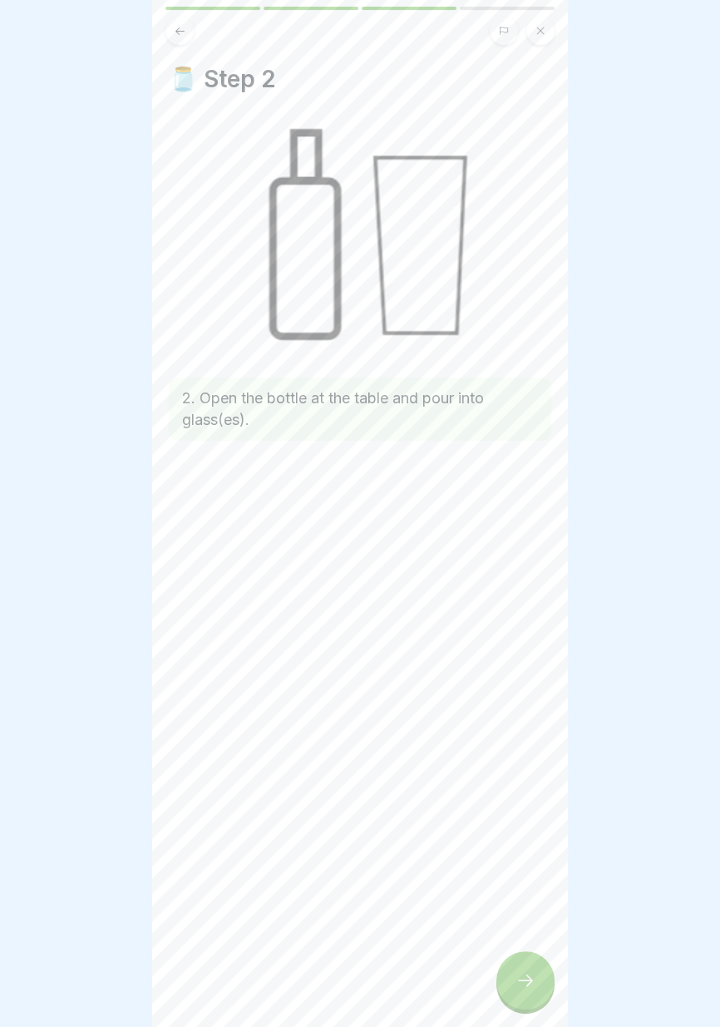
click at [528, 988] on icon at bounding box center [525, 980] width 20 height 20
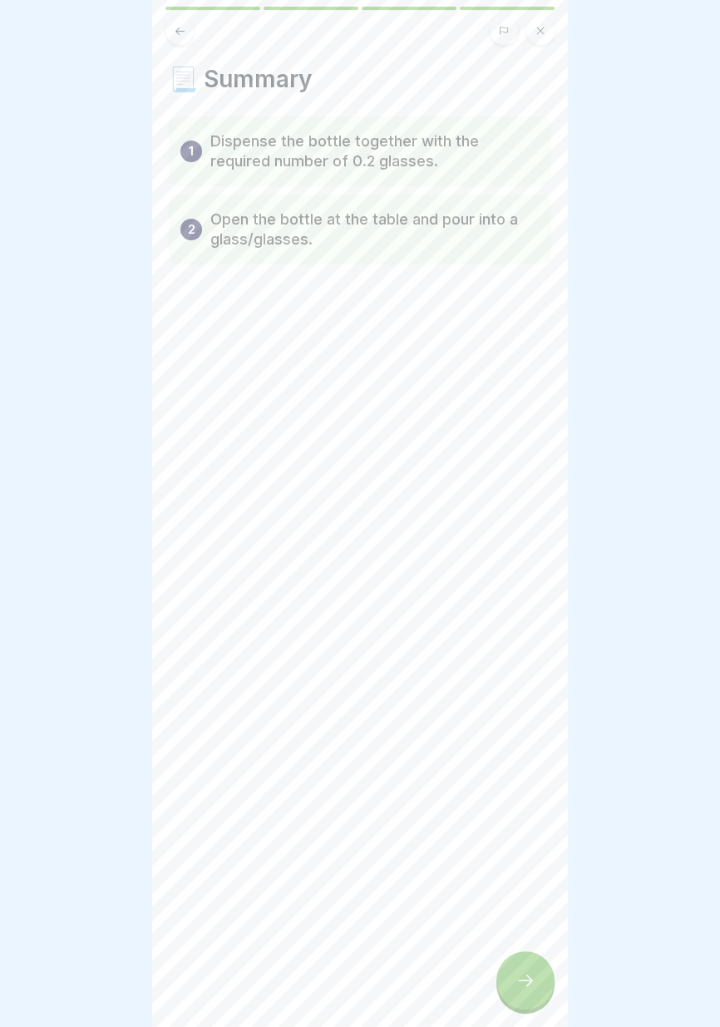
click at [520, 998] on div at bounding box center [525, 980] width 58 height 58
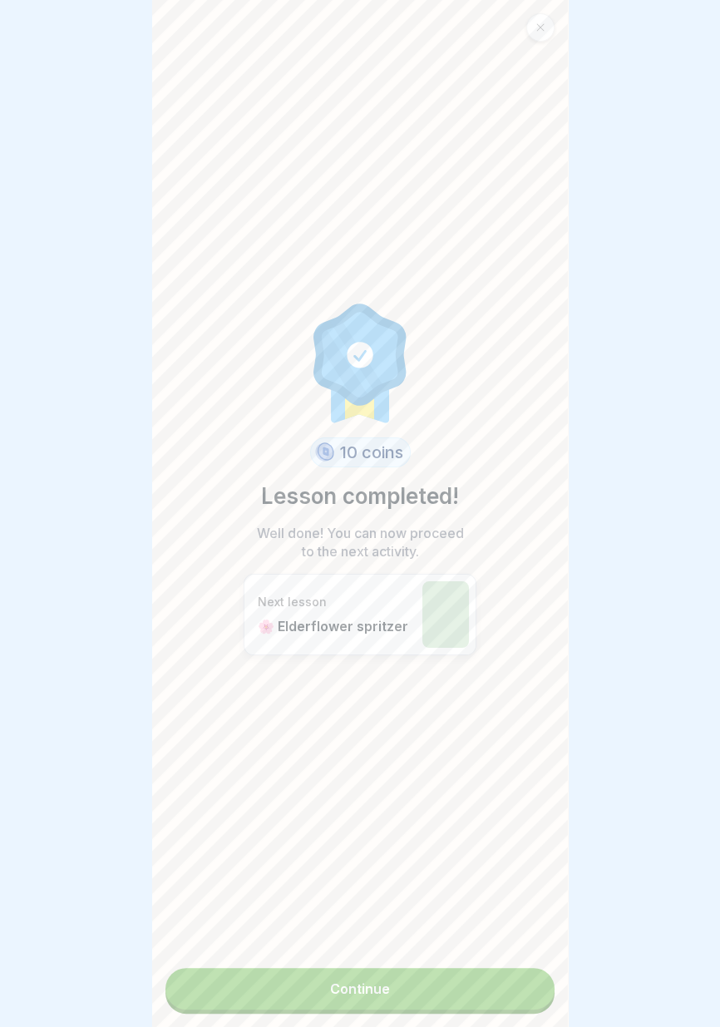
click at [445, 1000] on link "Continue" at bounding box center [359, 989] width 389 height 42
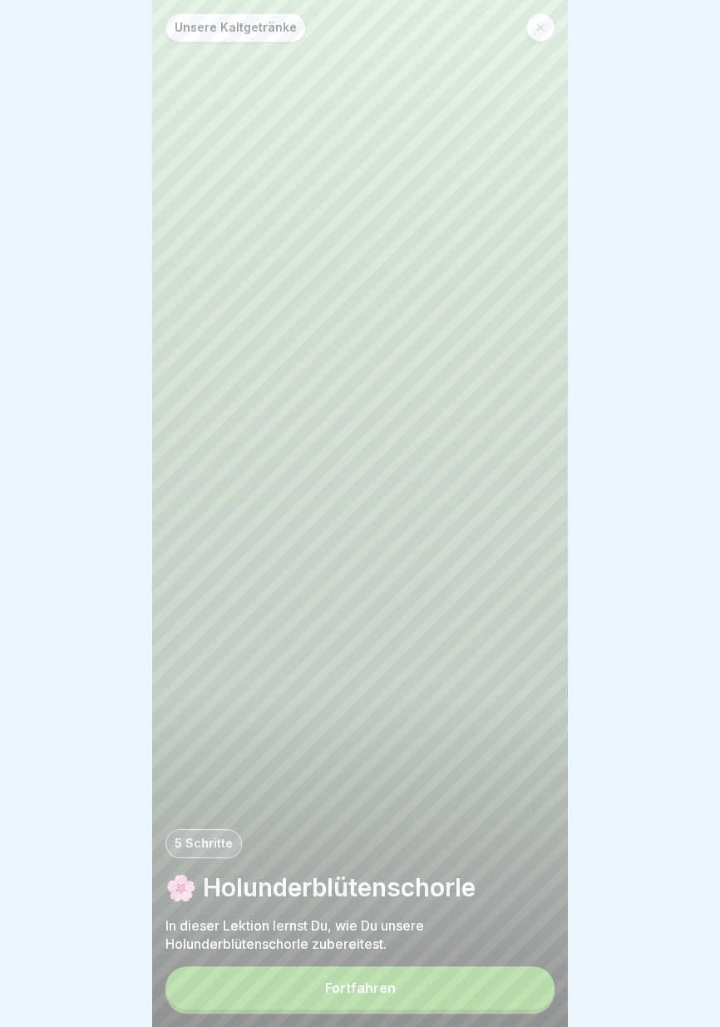
click at [451, 987] on button "Fortfahren" at bounding box center [359, 987] width 389 height 43
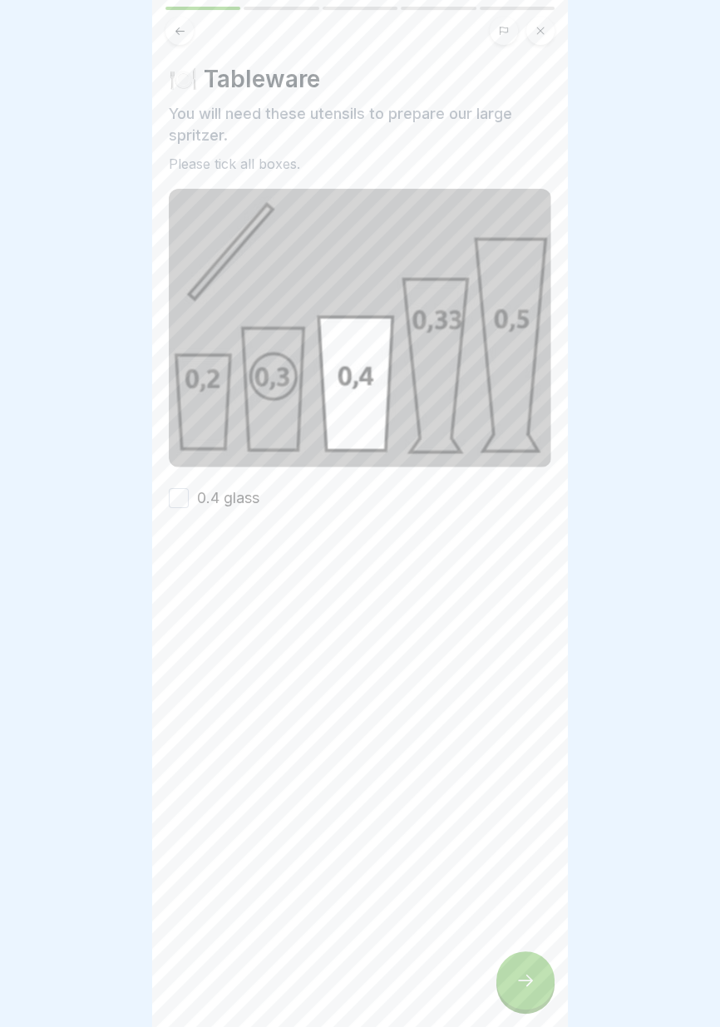
click at [244, 495] on font "0.4 glass" at bounding box center [228, 497] width 62 height 17
click at [189, 495] on button "0.4 glass" at bounding box center [179, 498] width 20 height 20
click at [525, 986] on icon at bounding box center [525, 980] width 20 height 20
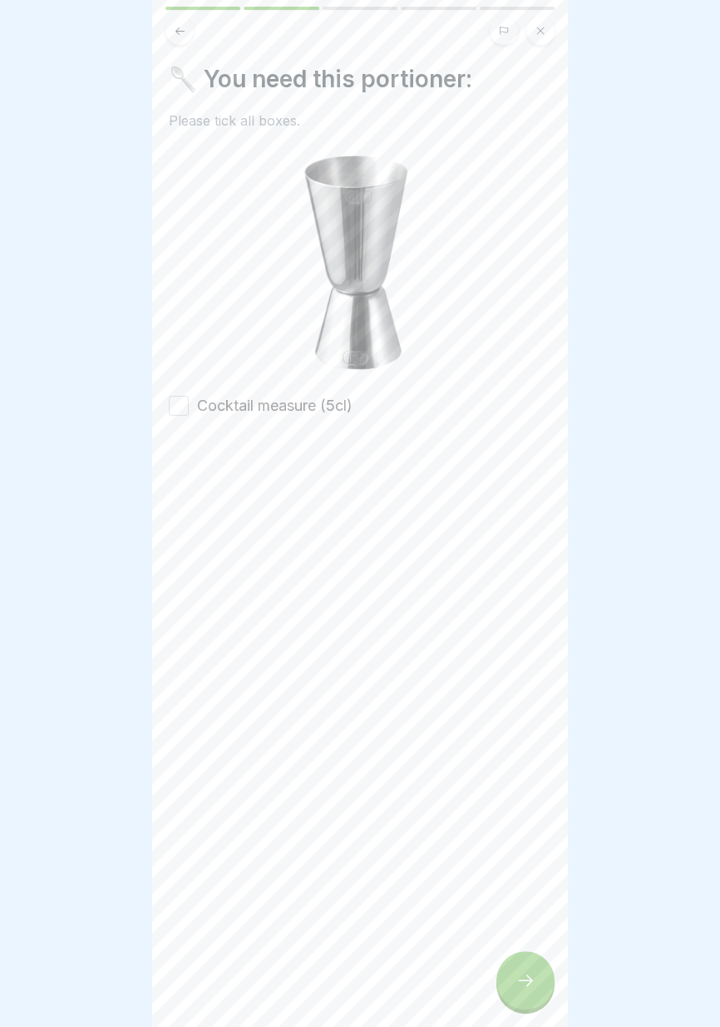
click at [330, 407] on font "Cocktail measure (5cl)" at bounding box center [274, 405] width 155 height 17
click at [189, 407] on button "Cocktail measure (5cl)" at bounding box center [179, 406] width 20 height 20
click at [533, 993] on div at bounding box center [525, 980] width 58 height 58
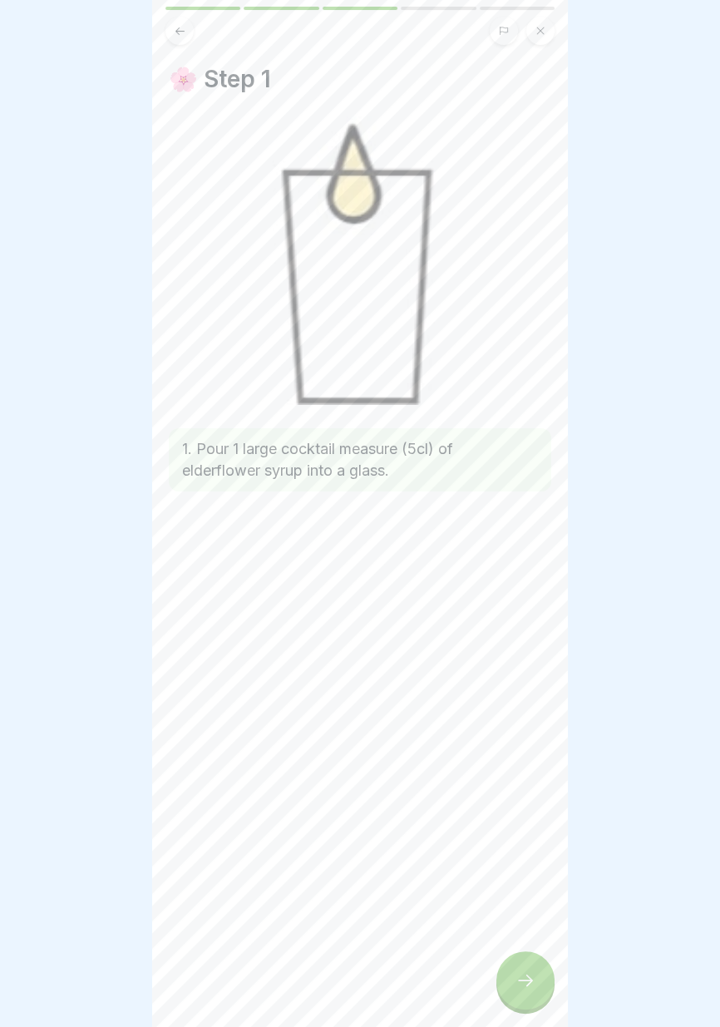
click at [522, 1000] on div at bounding box center [525, 980] width 58 height 58
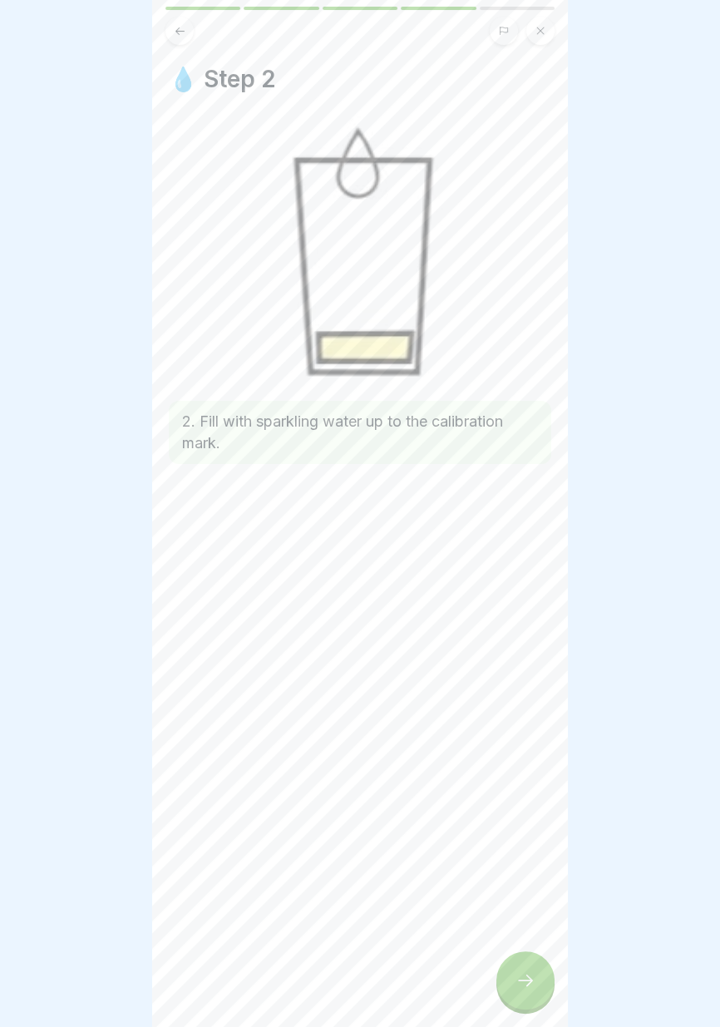
click at [519, 996] on div at bounding box center [525, 980] width 58 height 58
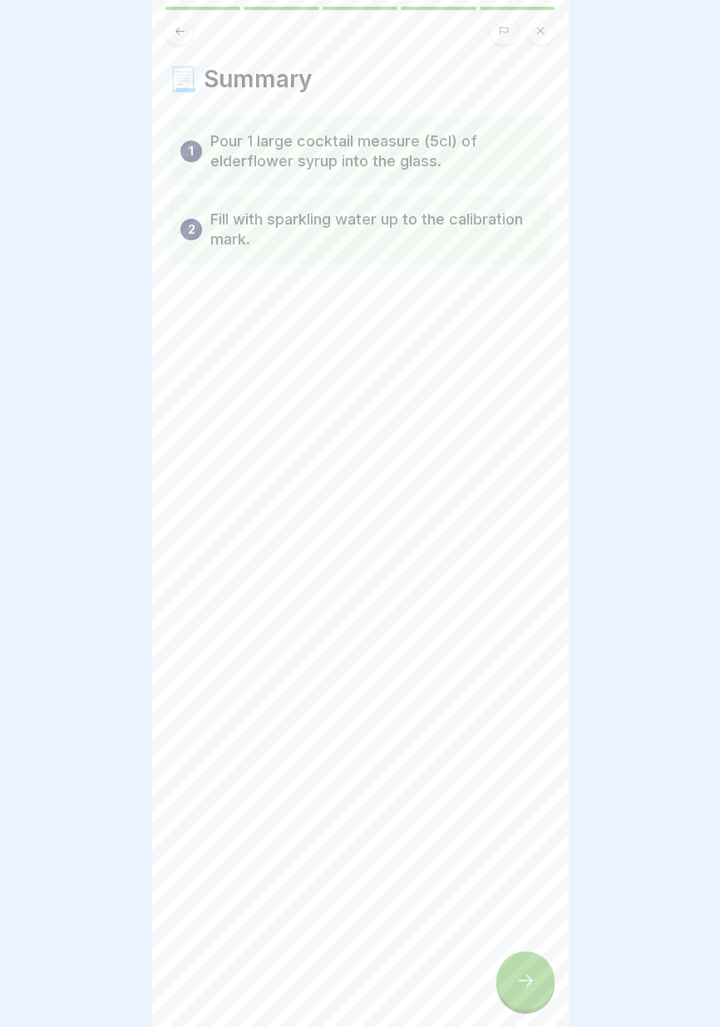
click at [517, 993] on div at bounding box center [525, 980] width 58 height 58
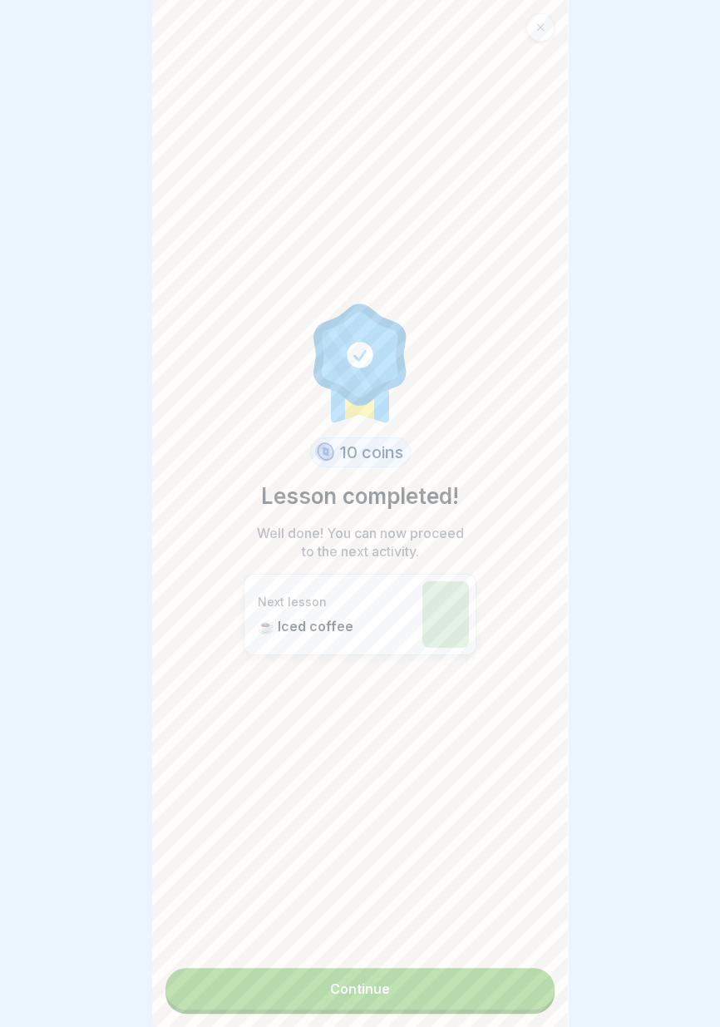
click at [420, 994] on link "Continue" at bounding box center [359, 989] width 389 height 42
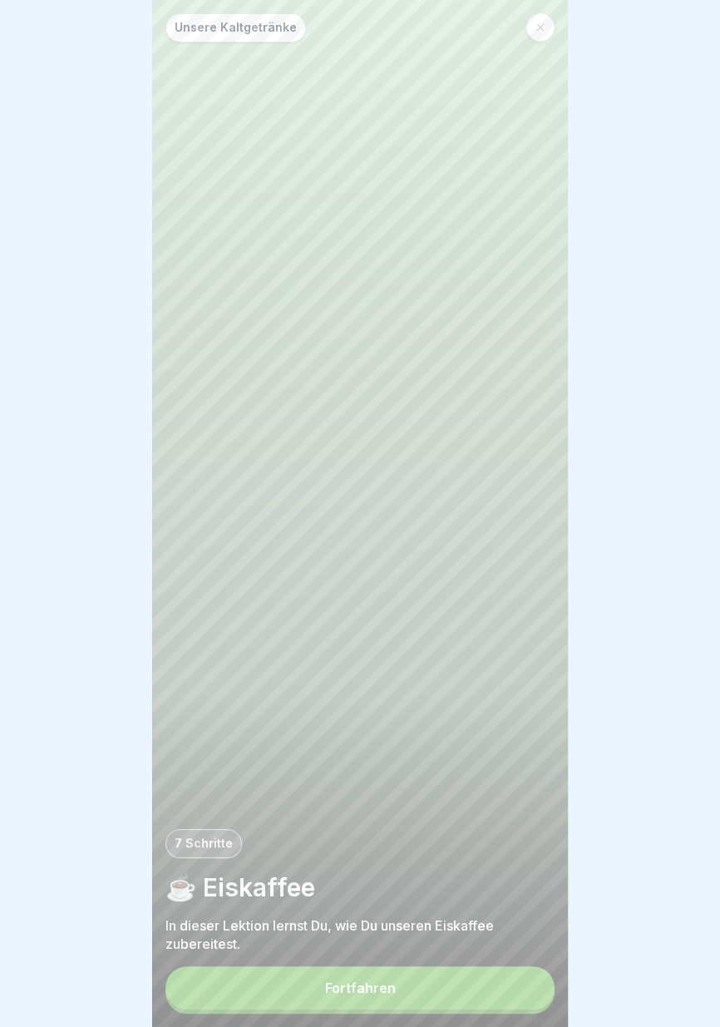
click at [431, 995] on button "Fortfahren" at bounding box center [359, 987] width 389 height 43
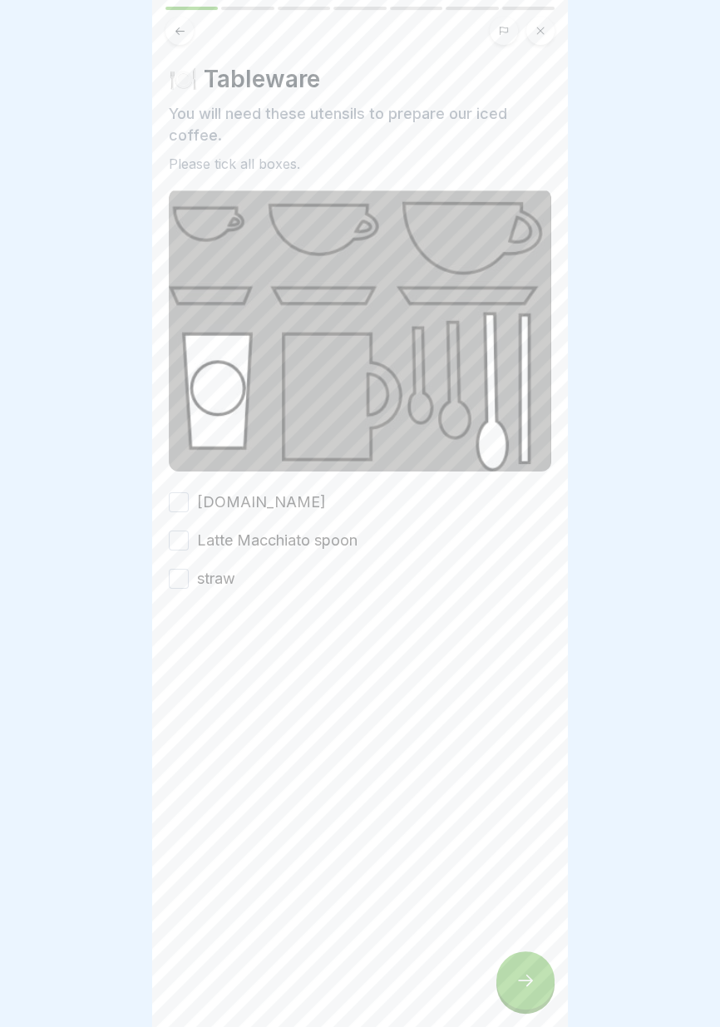
click at [277, 496] on font "cattemple.glass" at bounding box center [261, 501] width 129 height 17
click at [189, 496] on button "cattemple.glass" at bounding box center [179, 502] width 20 height 20
click at [291, 545] on font "Latte Macchiato spoon" at bounding box center [277, 539] width 160 height 17
click at [189, 545] on button "Latte Macchiato spoon" at bounding box center [179, 540] width 20 height 20
click at [227, 579] on font "straw" at bounding box center [216, 577] width 38 height 17
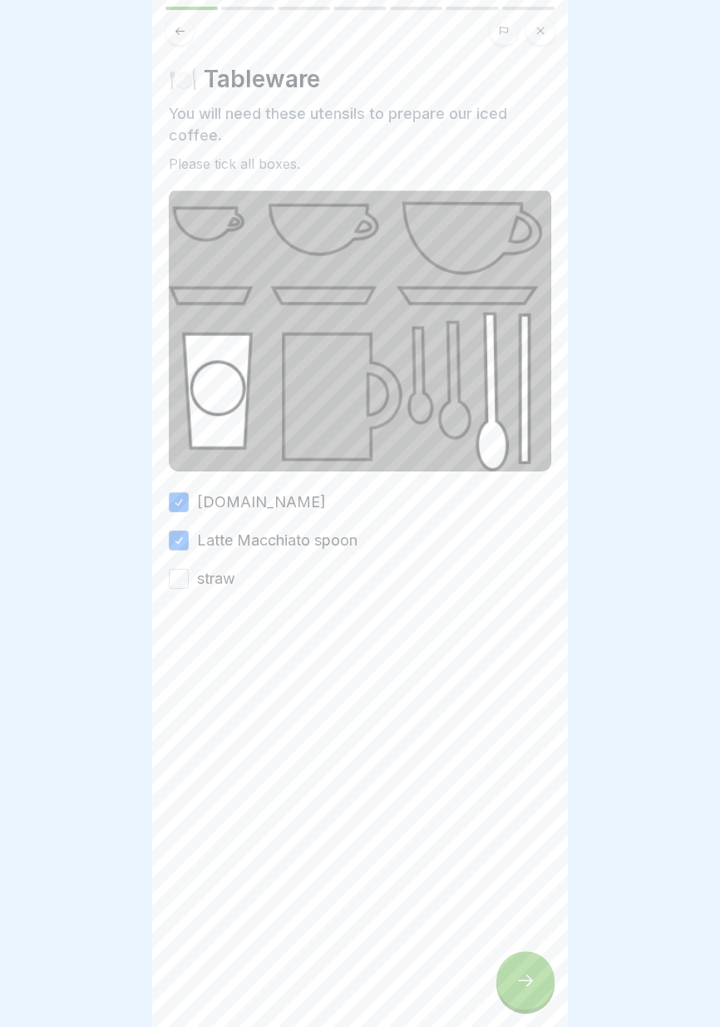
click at [189, 579] on button "straw" at bounding box center [179, 579] width 20 height 20
click at [521, 983] on icon at bounding box center [525, 980] width 20 height 20
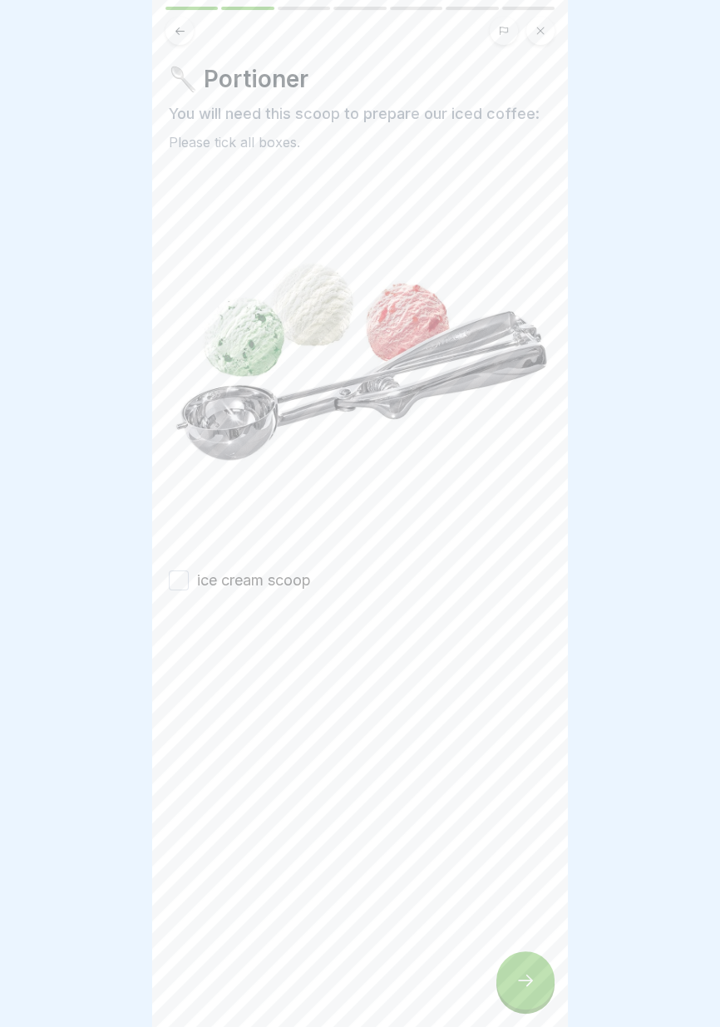
click at [293, 578] on font "ice cream scoop" at bounding box center [254, 579] width 114 height 17
click at [189, 578] on button "ice cream scoop" at bounding box center [179, 580] width 20 height 20
click at [522, 973] on icon at bounding box center [525, 980] width 20 height 20
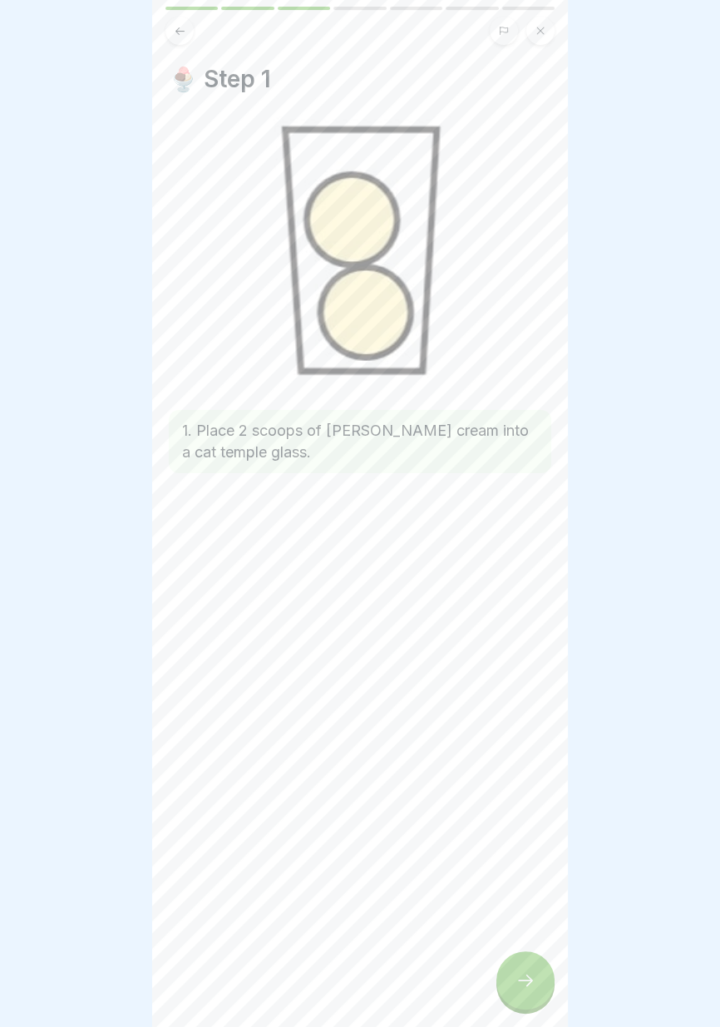
click at [522, 985] on icon at bounding box center [525, 980] width 20 height 20
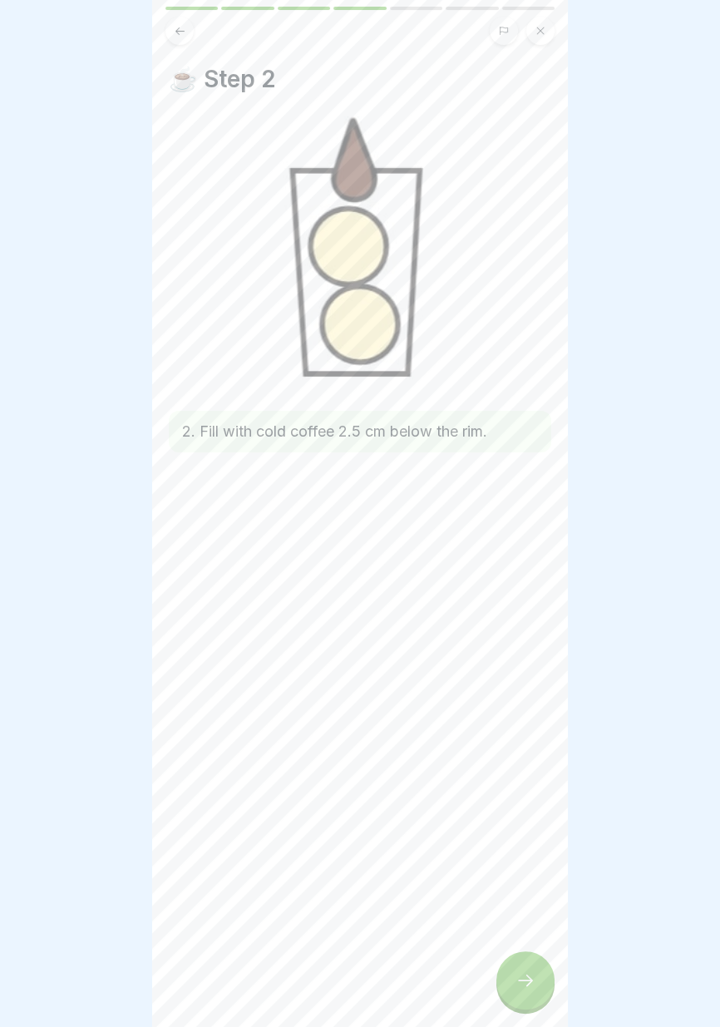
click at [535, 983] on icon at bounding box center [525, 980] width 20 height 20
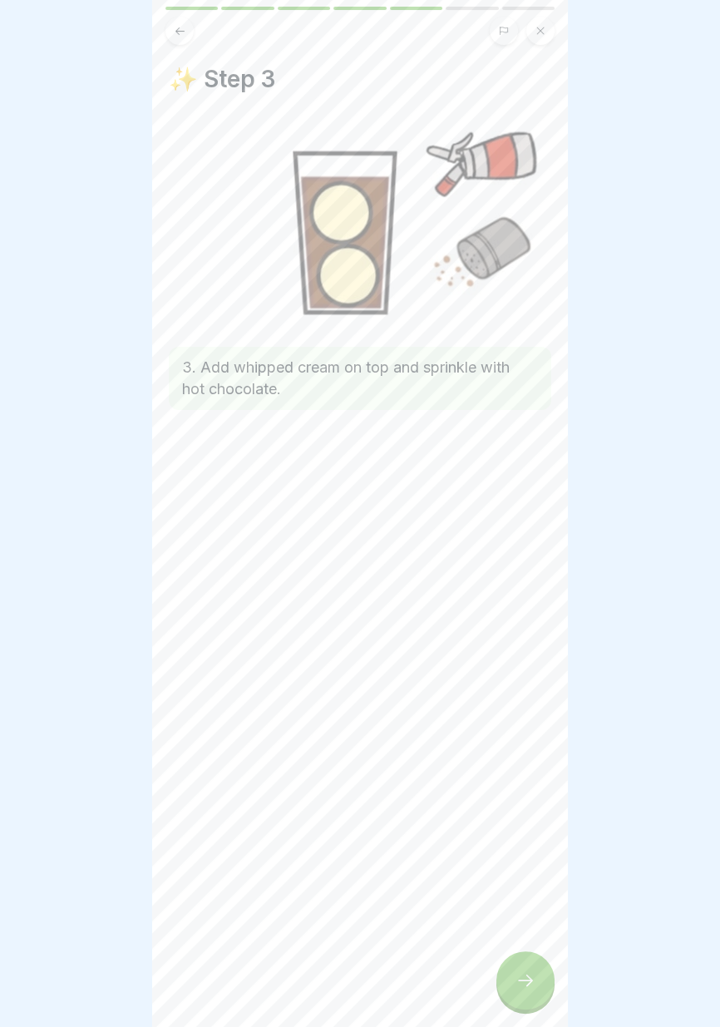
click at [522, 976] on icon at bounding box center [525, 980] width 20 height 20
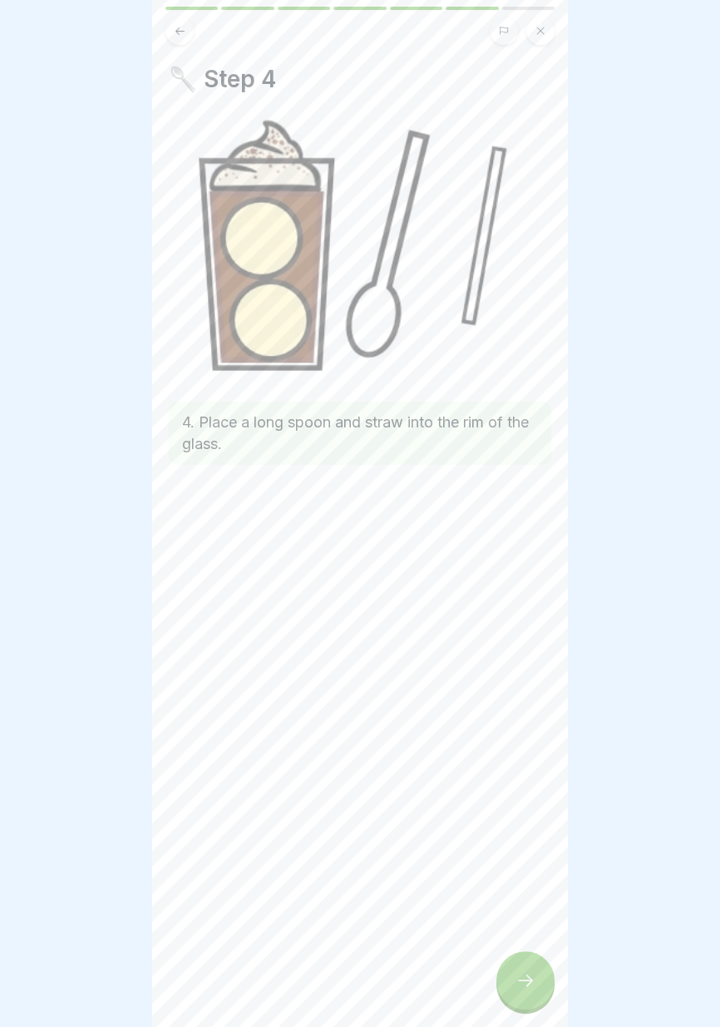
click at [524, 977] on icon at bounding box center [525, 980] width 20 height 20
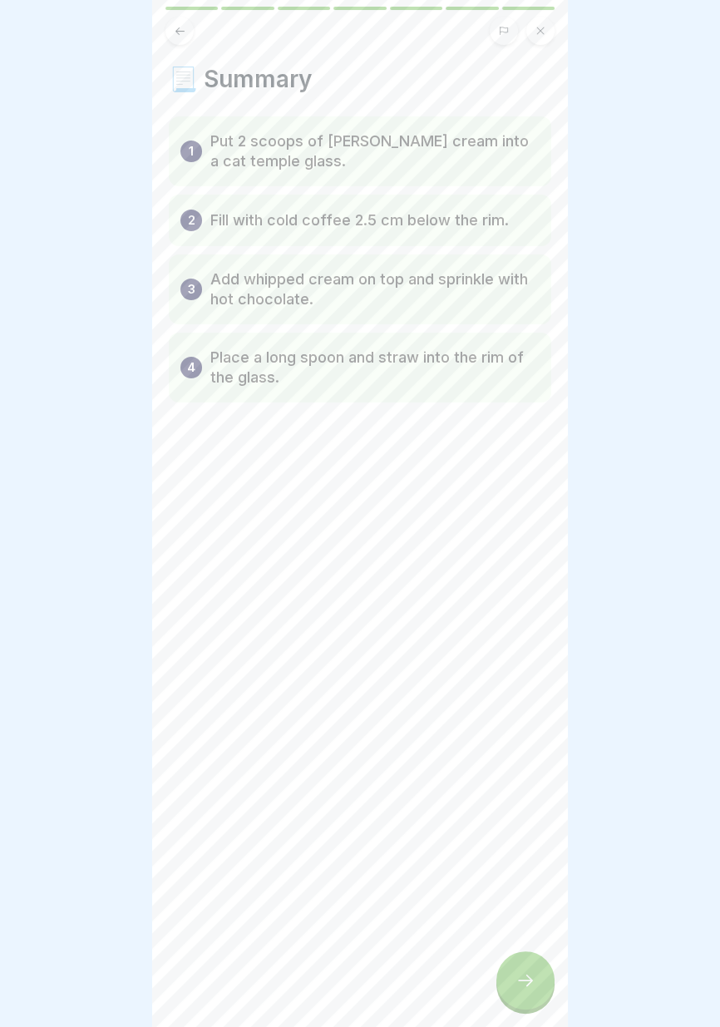
click at [527, 977] on icon at bounding box center [525, 980] width 20 height 20
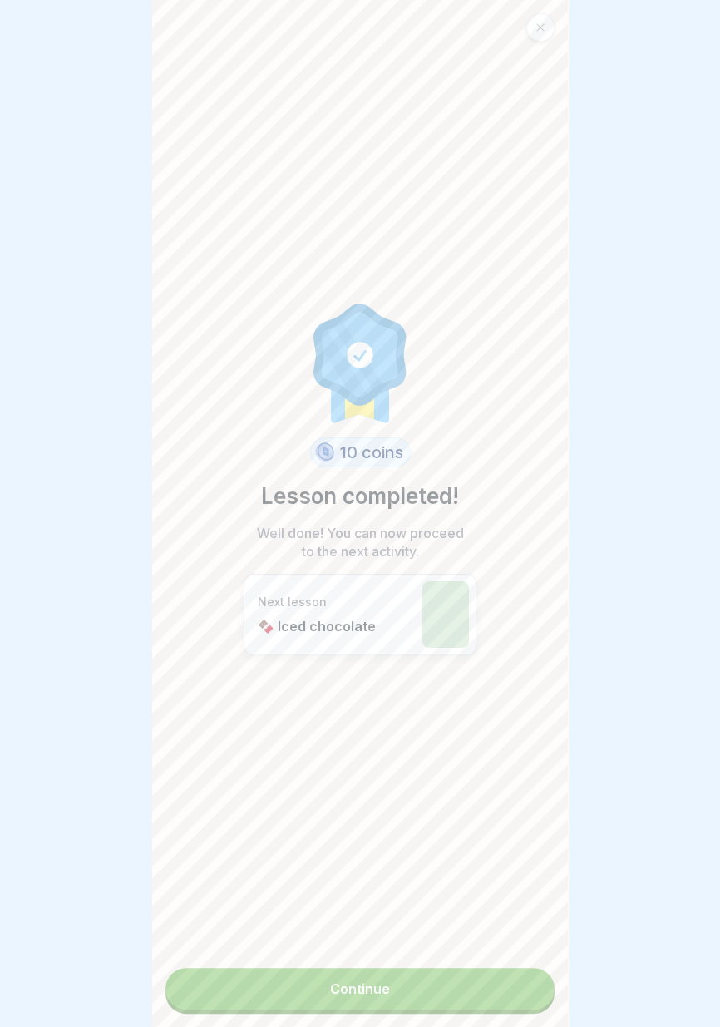
click at [495, 992] on link "Continue" at bounding box center [359, 989] width 389 height 42
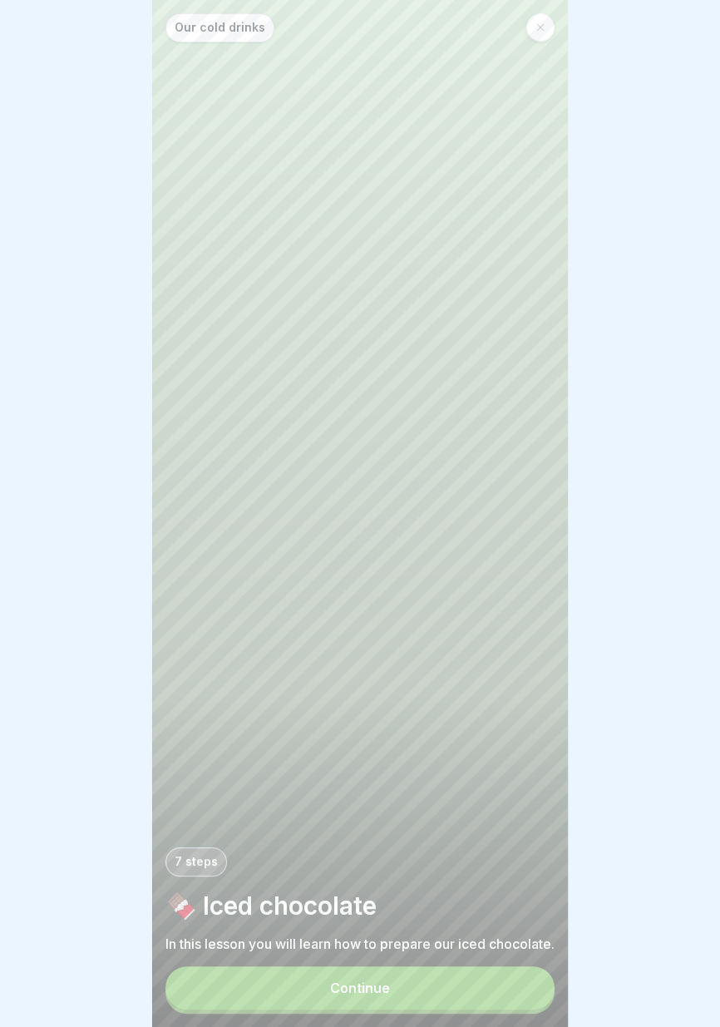
click at [489, 989] on button "Continue" at bounding box center [359, 987] width 389 height 43
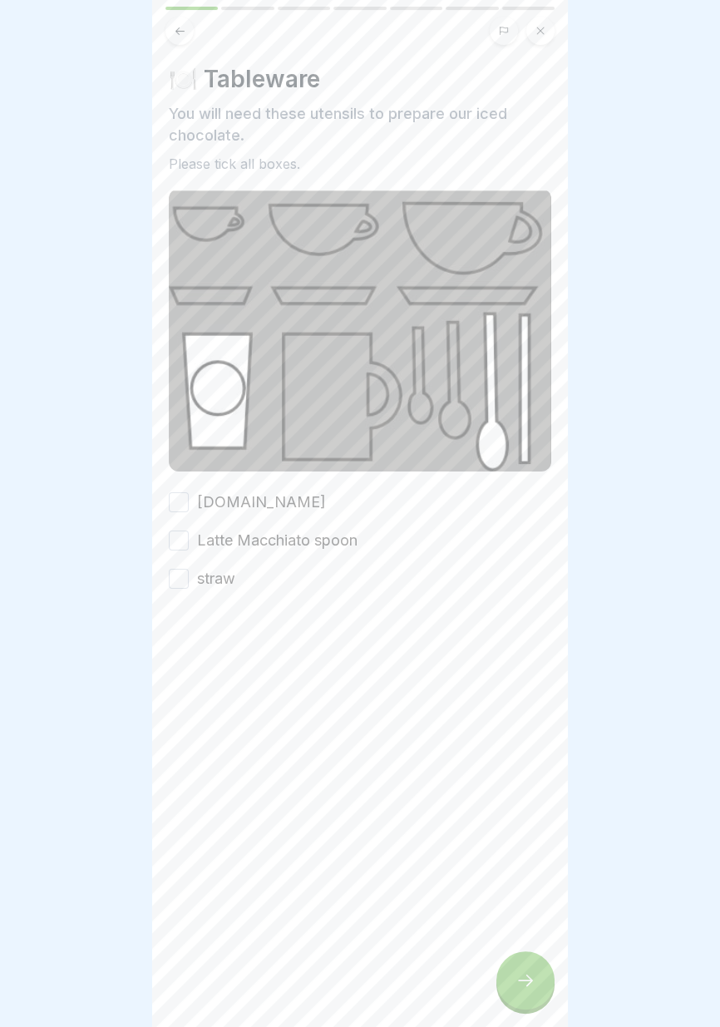
click at [286, 505] on font "cattemple.glass" at bounding box center [261, 501] width 129 height 17
click at [189, 505] on button "cattemple.glass" at bounding box center [179, 502] width 20 height 20
click at [224, 575] on font "straw" at bounding box center [216, 577] width 38 height 17
click at [189, 575] on button "straw" at bounding box center [179, 579] width 20 height 20
click at [258, 545] on font "Latte Macchiato spoon" at bounding box center [277, 539] width 160 height 17
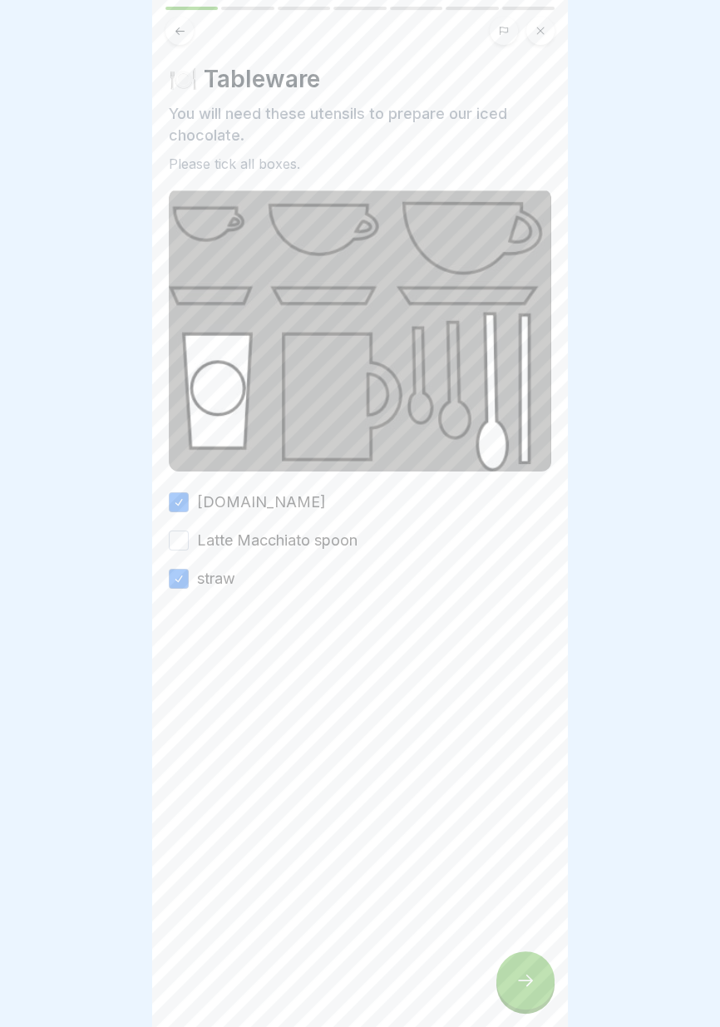
click at [189, 545] on button "Latte Macchiato spoon" at bounding box center [179, 540] width 20 height 20
click at [525, 985] on icon at bounding box center [525, 980] width 20 height 20
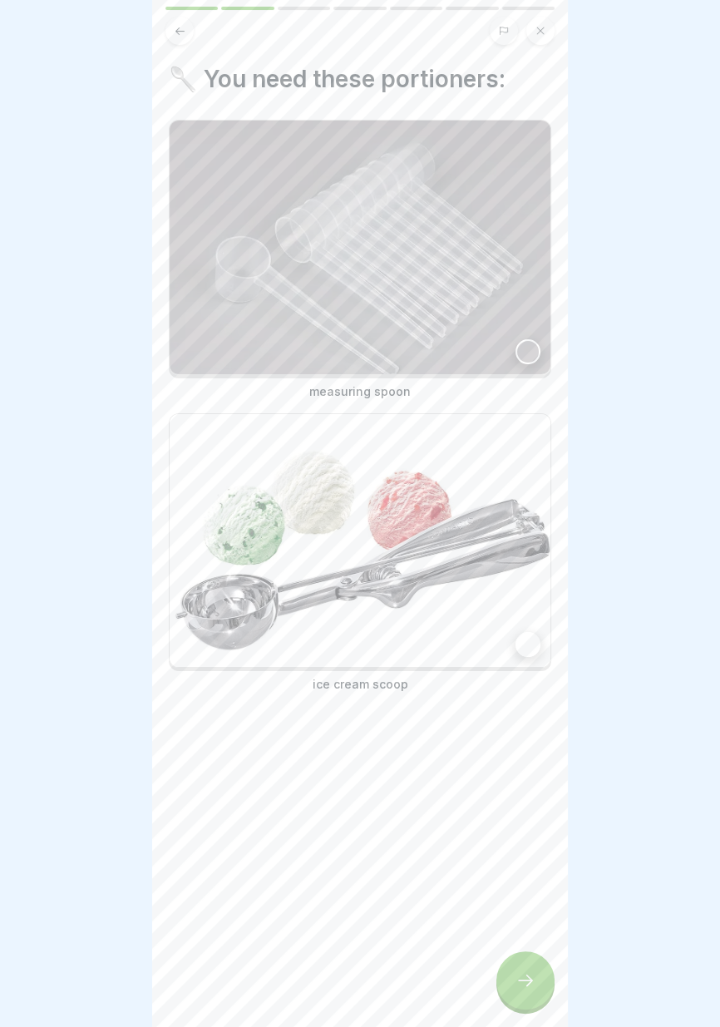
click at [533, 650] on div at bounding box center [527, 644] width 25 height 25
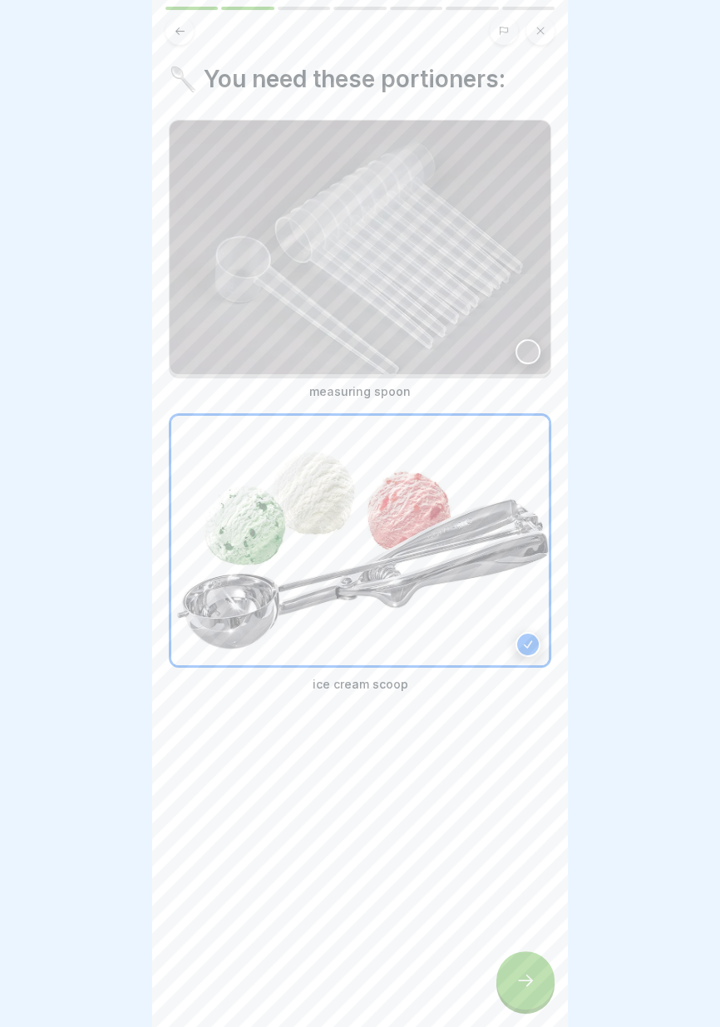
click at [532, 356] on div at bounding box center [527, 351] width 25 height 25
click at [526, 982] on icon at bounding box center [525, 980] width 20 height 20
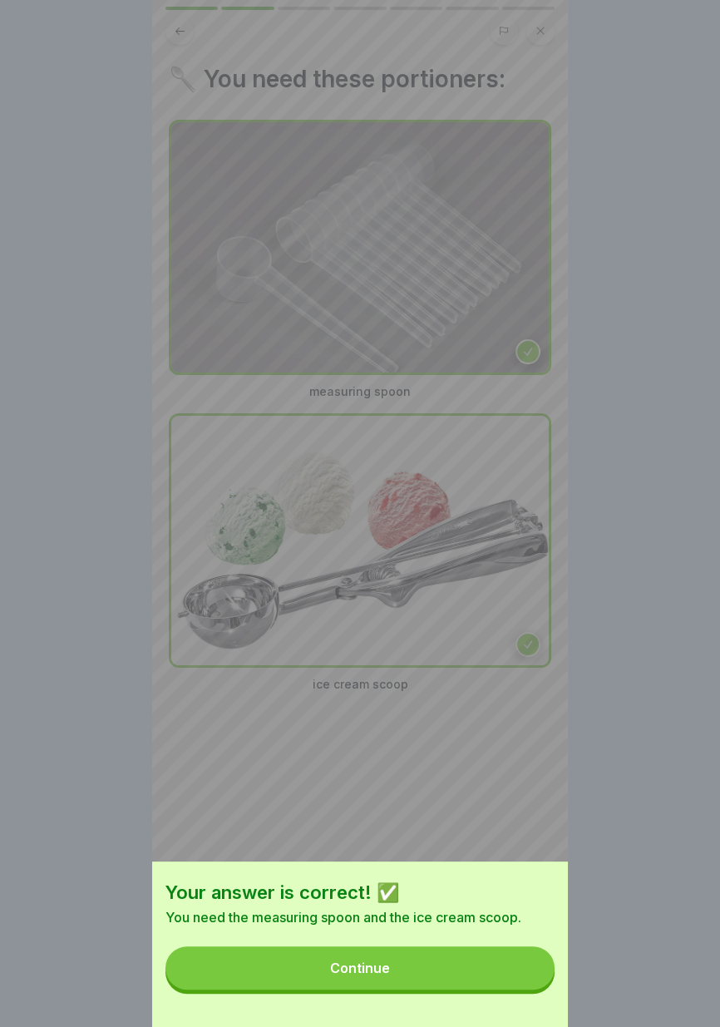
click at [476, 976] on button "Continue" at bounding box center [359, 967] width 389 height 43
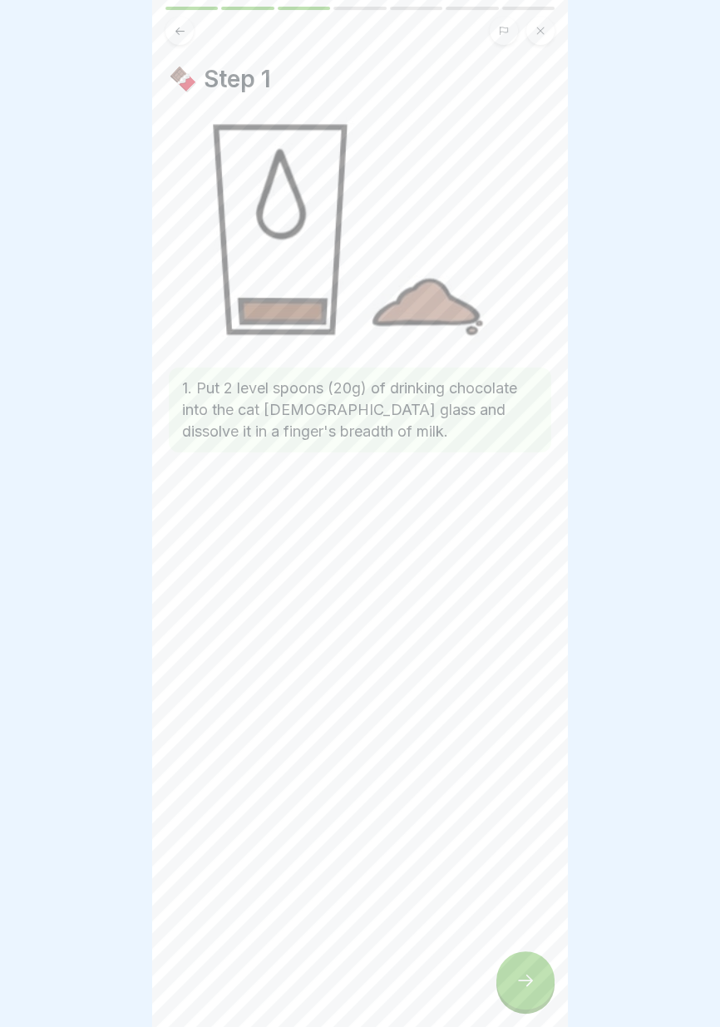
click at [520, 990] on icon at bounding box center [525, 980] width 20 height 20
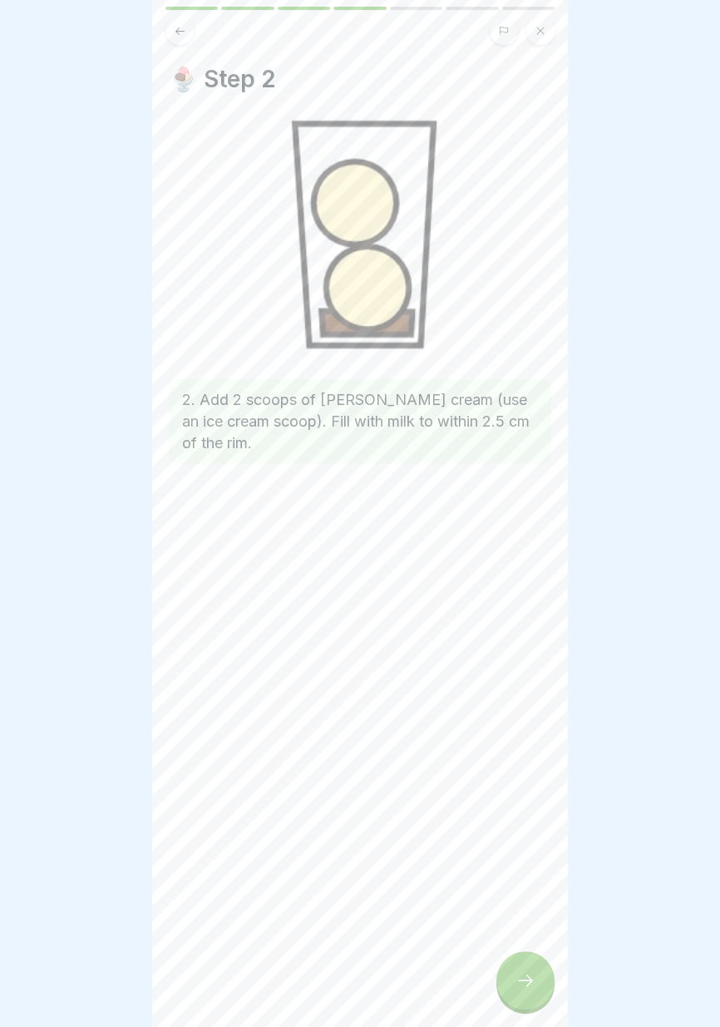
click at [522, 984] on icon at bounding box center [525, 980] width 20 height 20
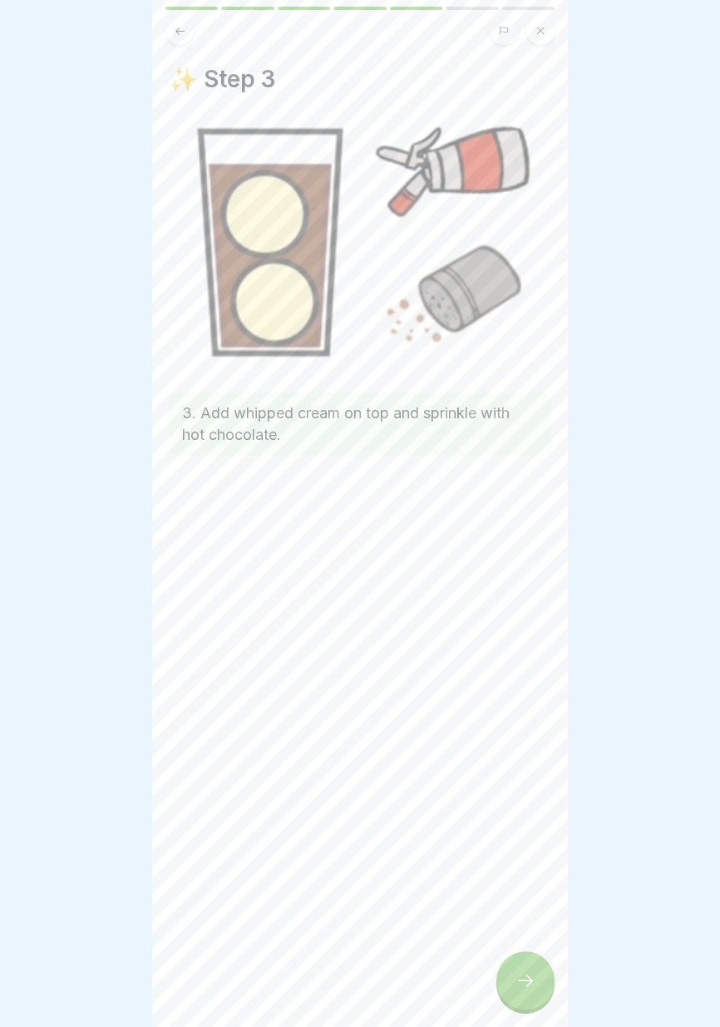
click at [520, 982] on icon at bounding box center [525, 980] width 20 height 20
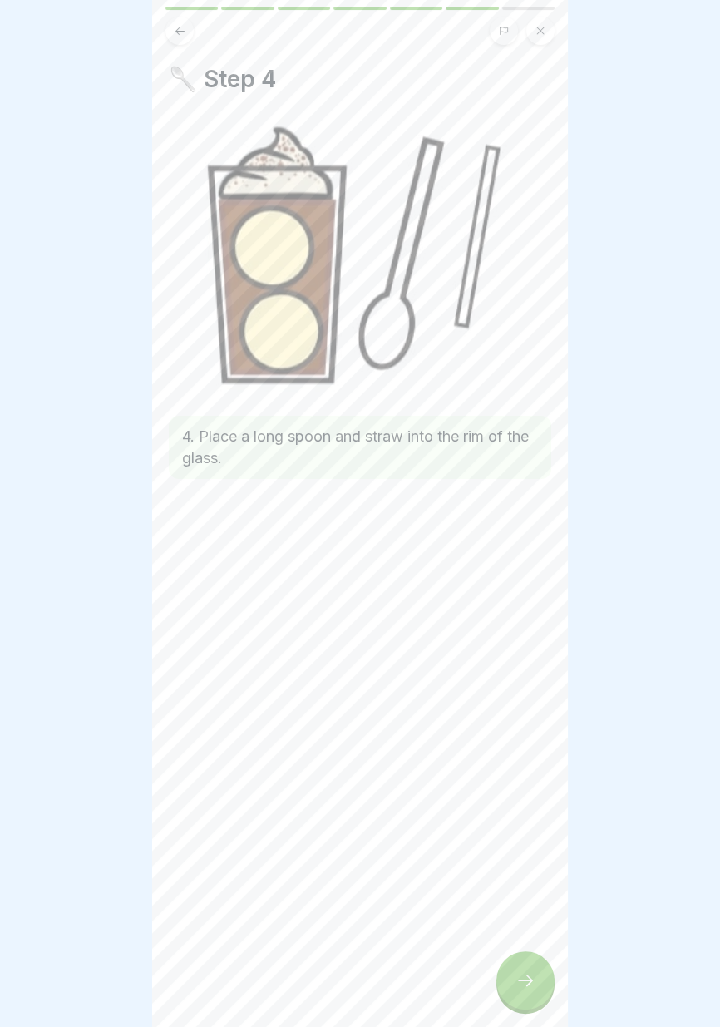
click at [520, 980] on icon at bounding box center [525, 980] width 15 height 12
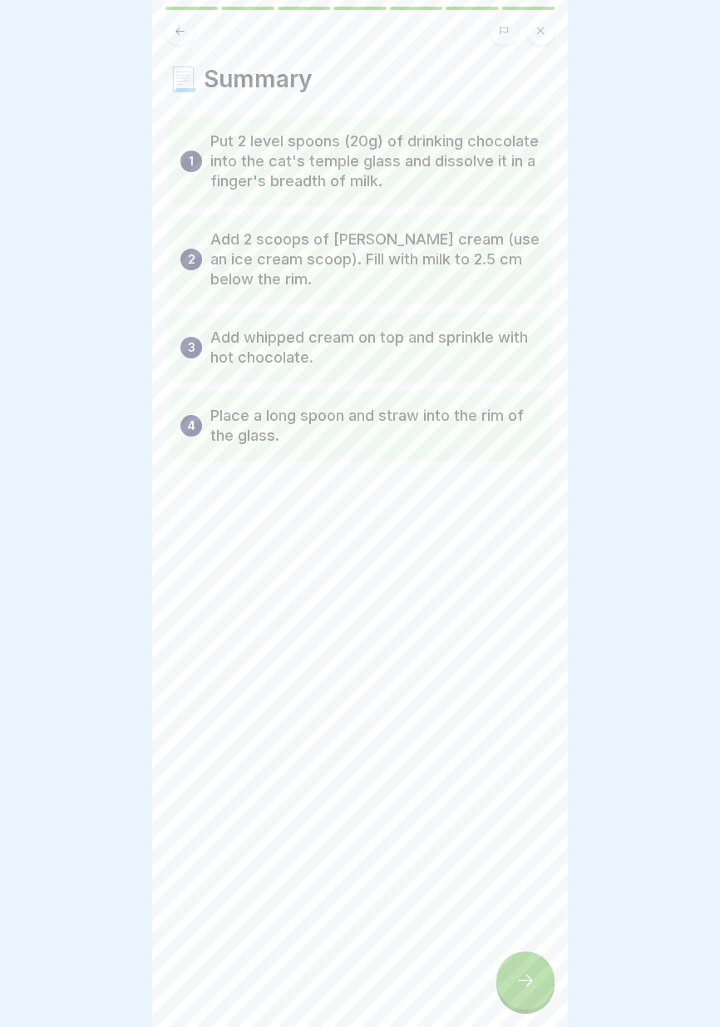
click at [520, 981] on icon at bounding box center [525, 980] width 20 height 20
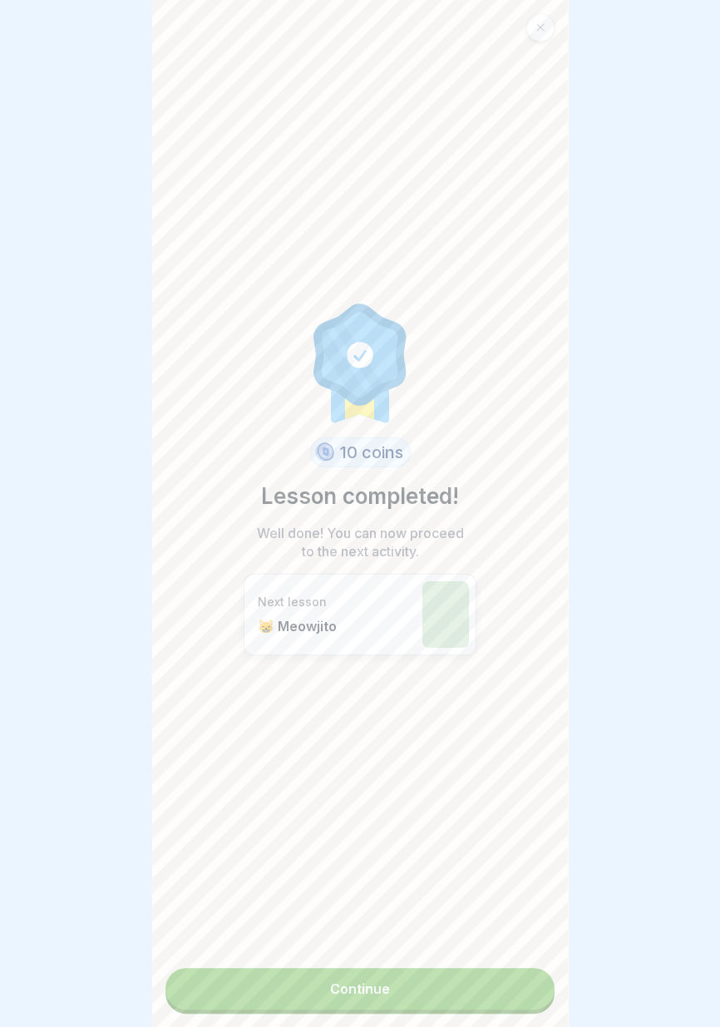
click at [482, 1000] on link "Continue" at bounding box center [359, 989] width 389 height 42
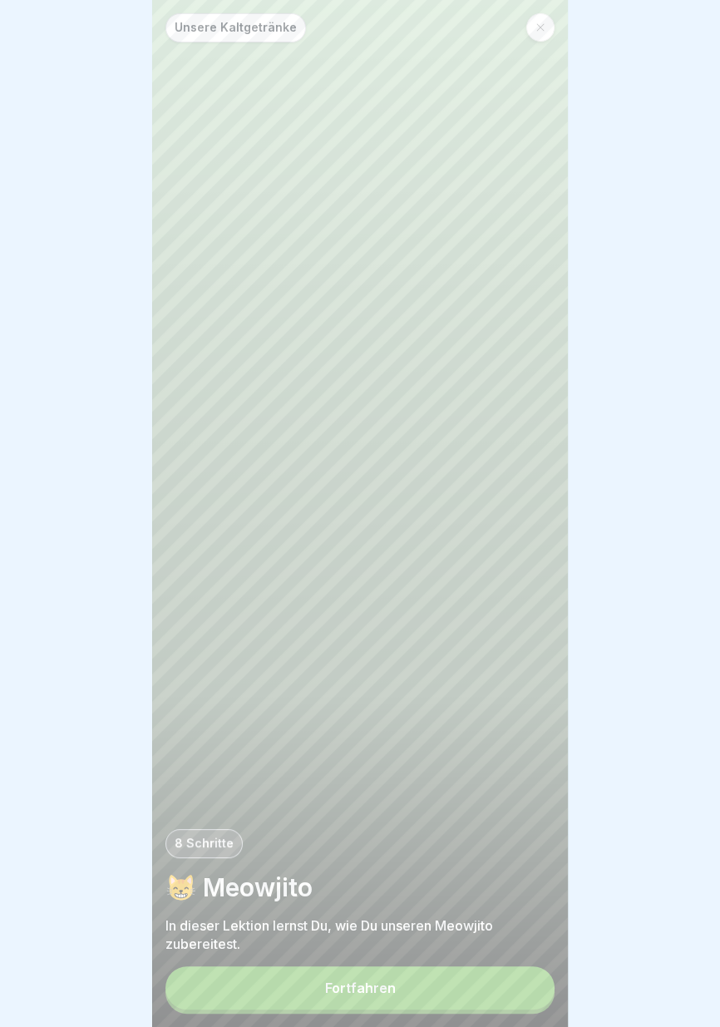
click at [481, 998] on button "Fortfahren" at bounding box center [359, 987] width 389 height 43
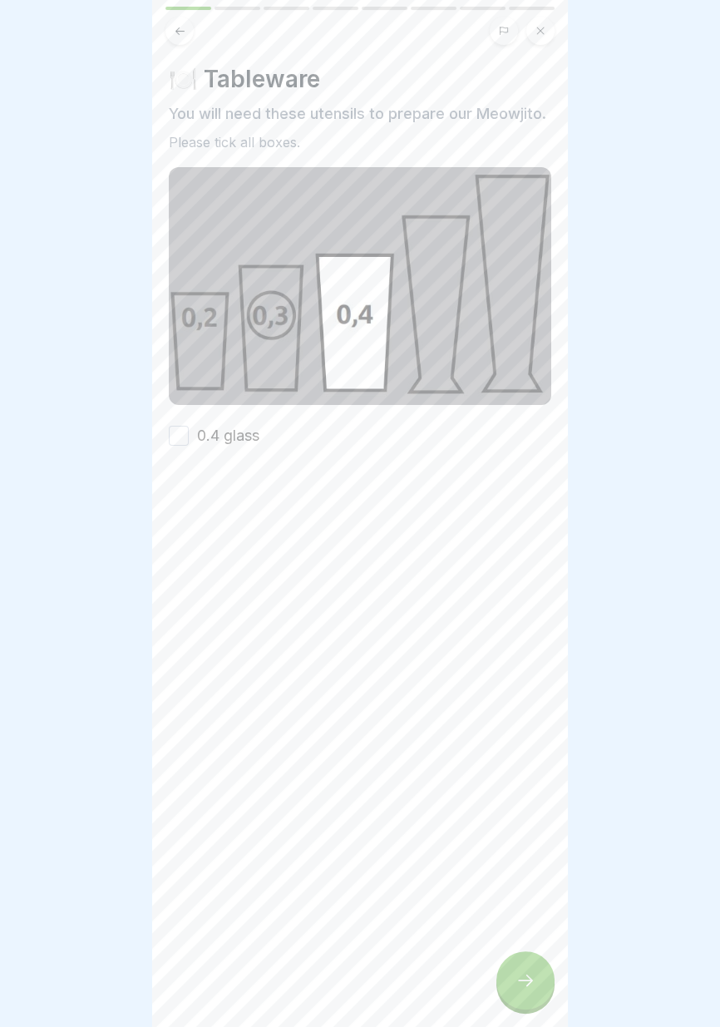
click at [251, 433] on font "0.4 glass" at bounding box center [228, 434] width 62 height 17
click at [189, 433] on button "0.4 glass" at bounding box center [179, 436] width 20 height 20
click at [524, 988] on icon at bounding box center [525, 980] width 20 height 20
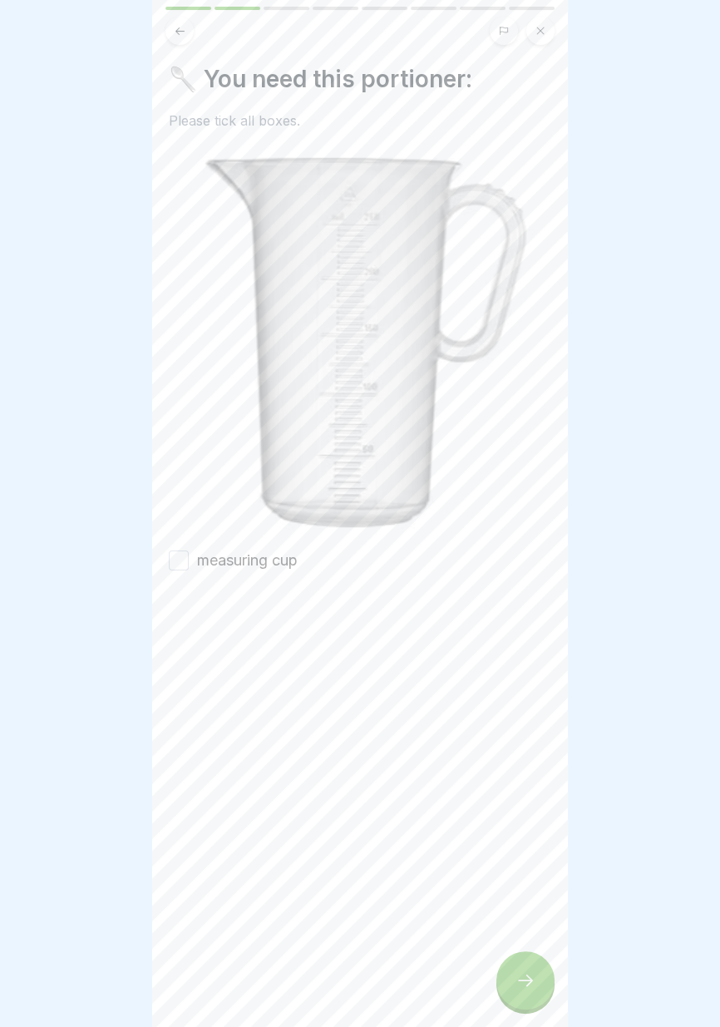
click at [296, 557] on font "measuring cup" at bounding box center [247, 559] width 101 height 17
click at [189, 557] on button "measuring cup" at bounding box center [179, 560] width 20 height 20
click at [528, 983] on icon at bounding box center [525, 980] width 15 height 12
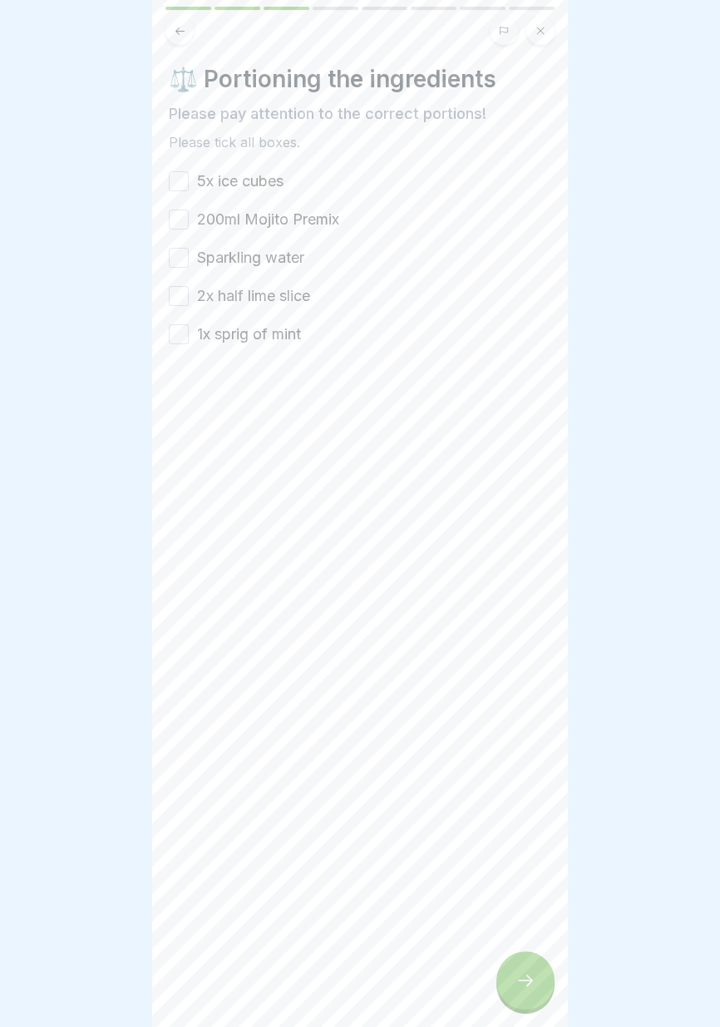
click at [261, 181] on font "5x ice cubes" at bounding box center [240, 180] width 86 height 17
click at [189, 181] on button "5x ice cubes" at bounding box center [179, 181] width 20 height 20
click at [277, 225] on font "200ml Mojito Premix" at bounding box center [268, 218] width 142 height 17
click at [189, 225] on button "200ml Mojito Premix" at bounding box center [179, 219] width 20 height 20
click at [268, 260] on font "Sparkling water" at bounding box center [250, 257] width 107 height 17
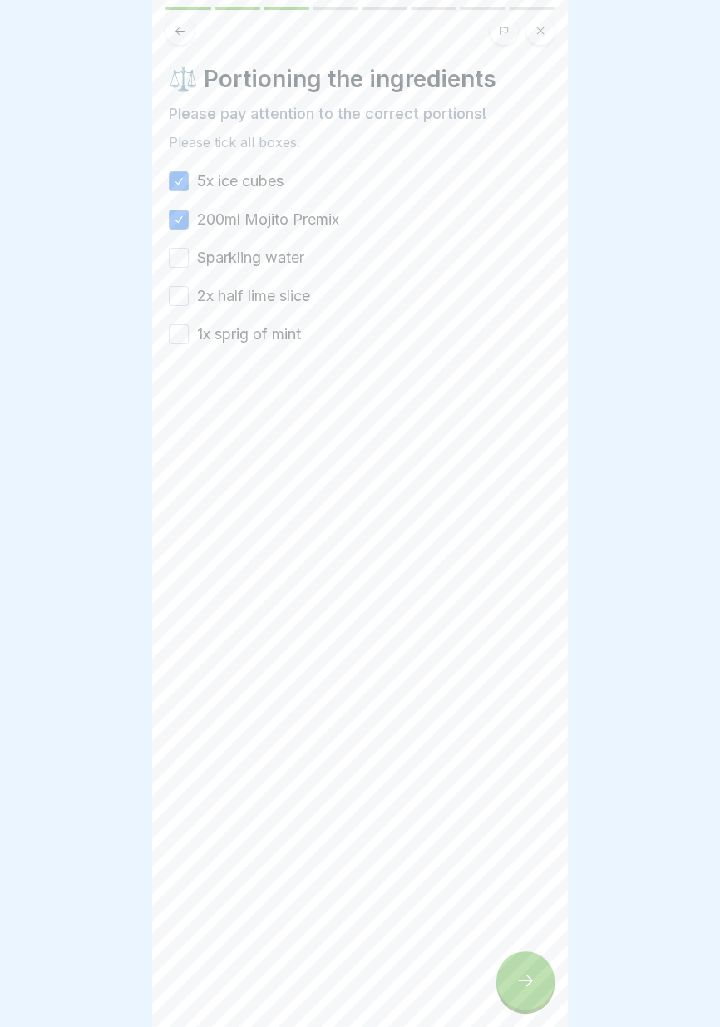
click at [189, 260] on button "Sparkling water" at bounding box center [179, 258] width 20 height 20
click at [272, 298] on font "2x half lime slice" at bounding box center [253, 295] width 113 height 17
click at [189, 298] on button "2x half lime slice" at bounding box center [179, 296] width 20 height 20
click at [275, 335] on font "1x sprig of mint" at bounding box center [249, 333] width 104 height 17
click at [189, 335] on button "1x sprig of mint" at bounding box center [179, 334] width 20 height 20
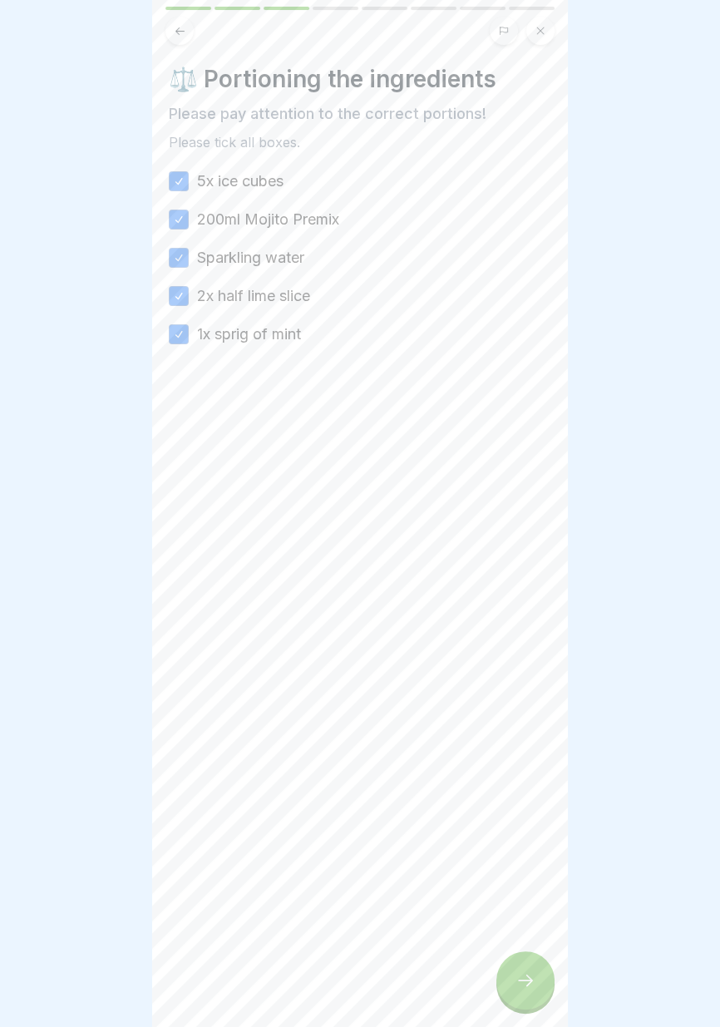
click at [527, 983] on icon at bounding box center [525, 980] width 20 height 20
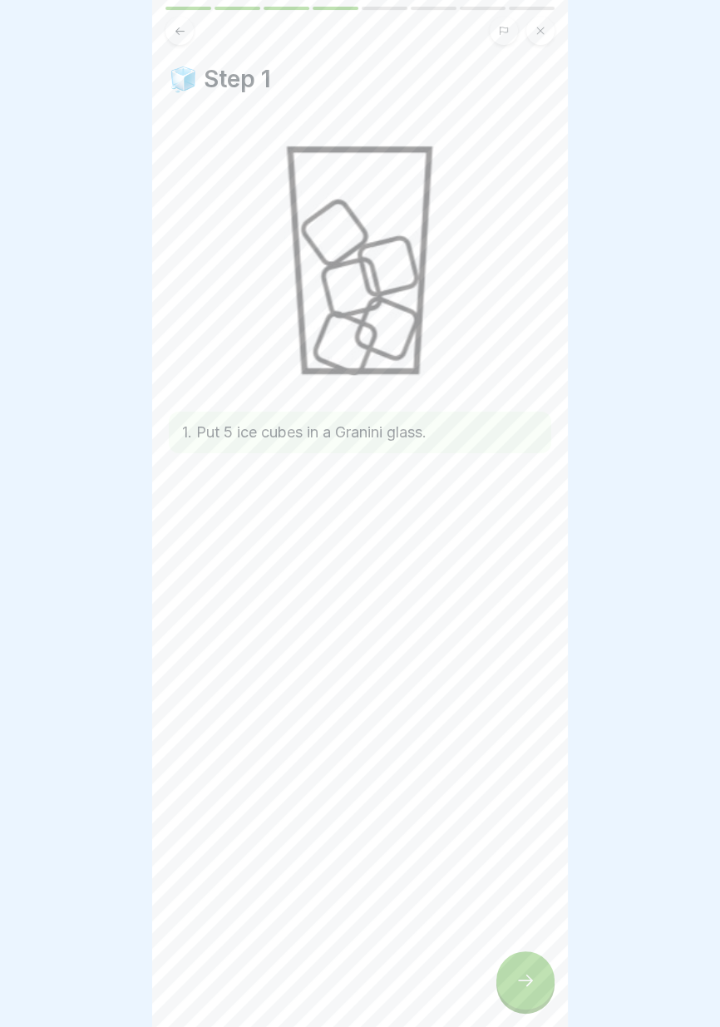
click at [524, 980] on icon at bounding box center [525, 980] width 15 height 12
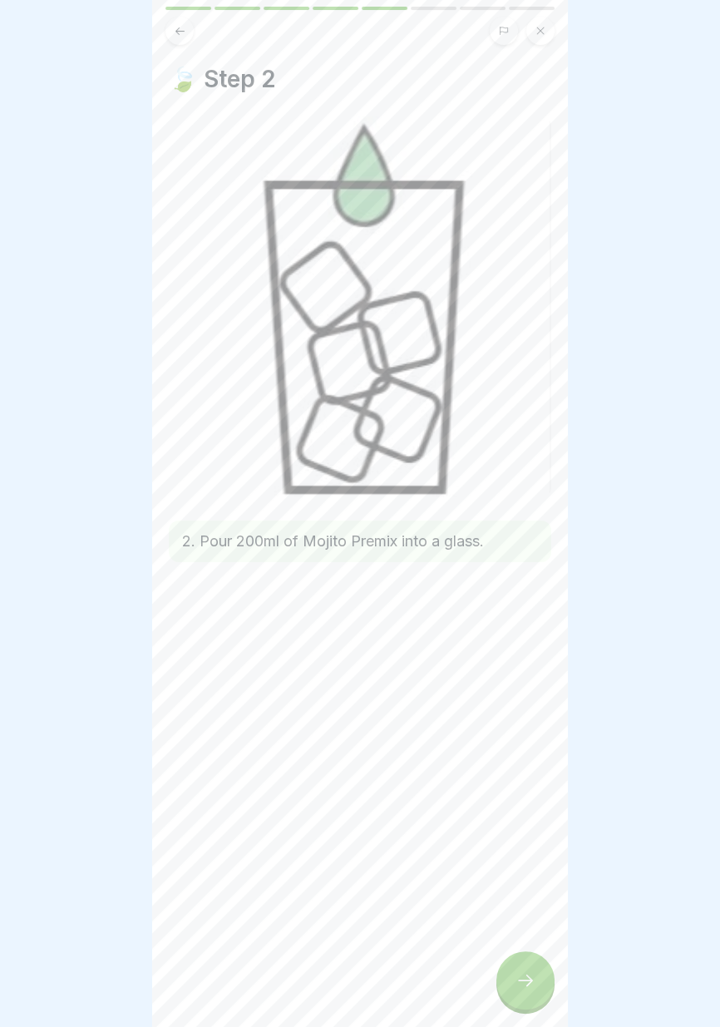
click at [521, 980] on icon at bounding box center [525, 980] width 15 height 12
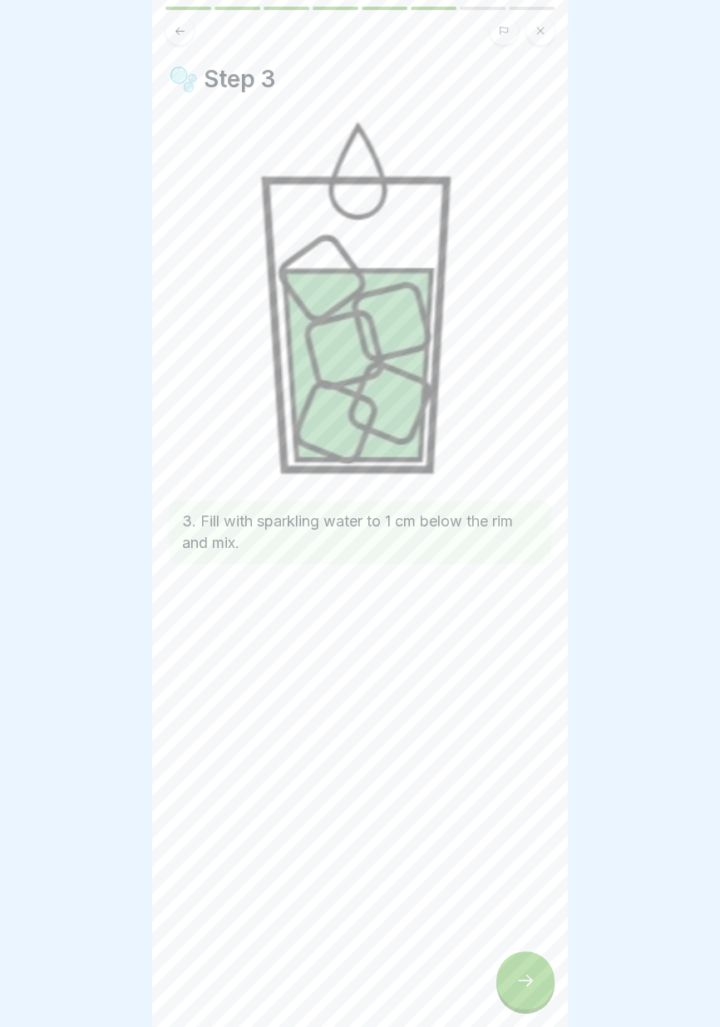
click at [518, 984] on icon at bounding box center [525, 980] width 20 height 20
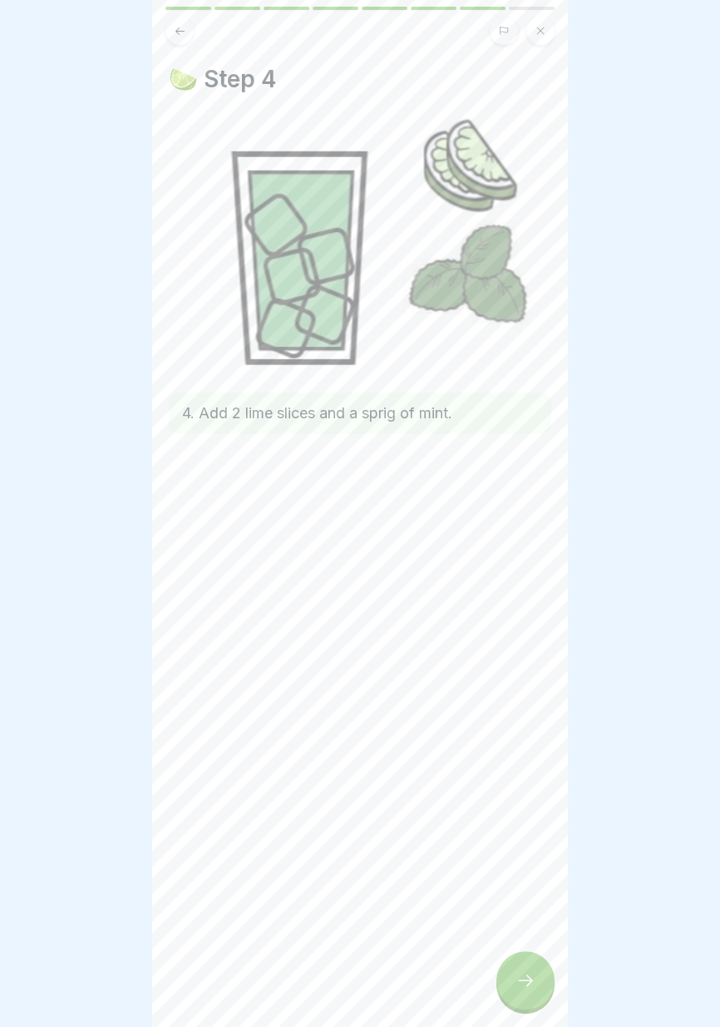
click at [519, 984] on icon at bounding box center [525, 980] width 20 height 20
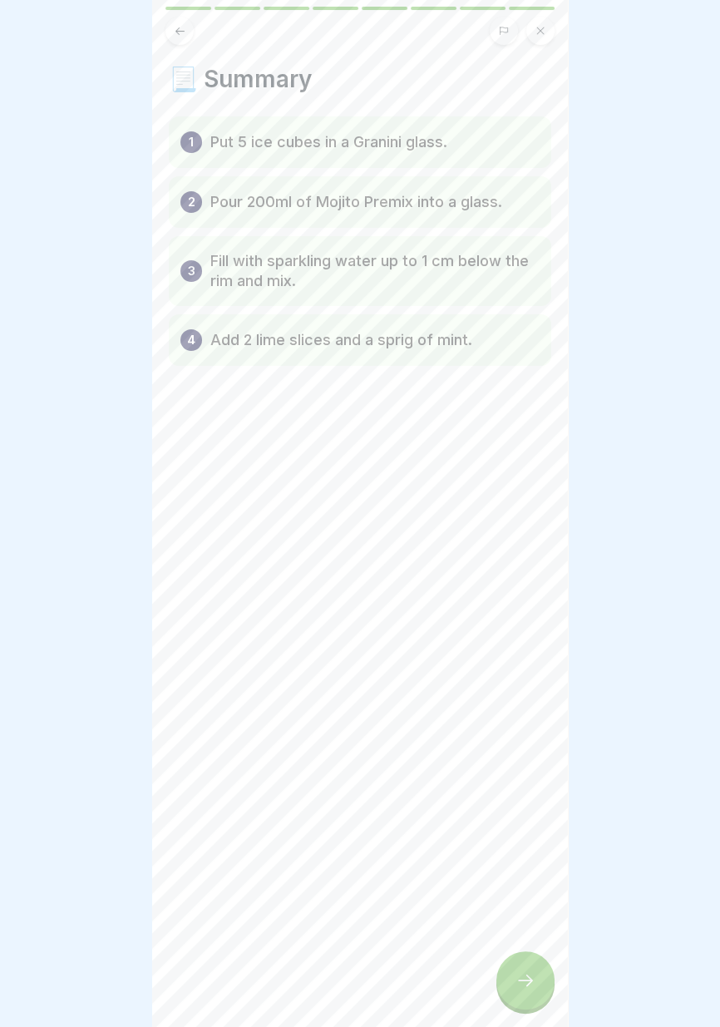
click at [522, 984] on icon at bounding box center [525, 980] width 20 height 20
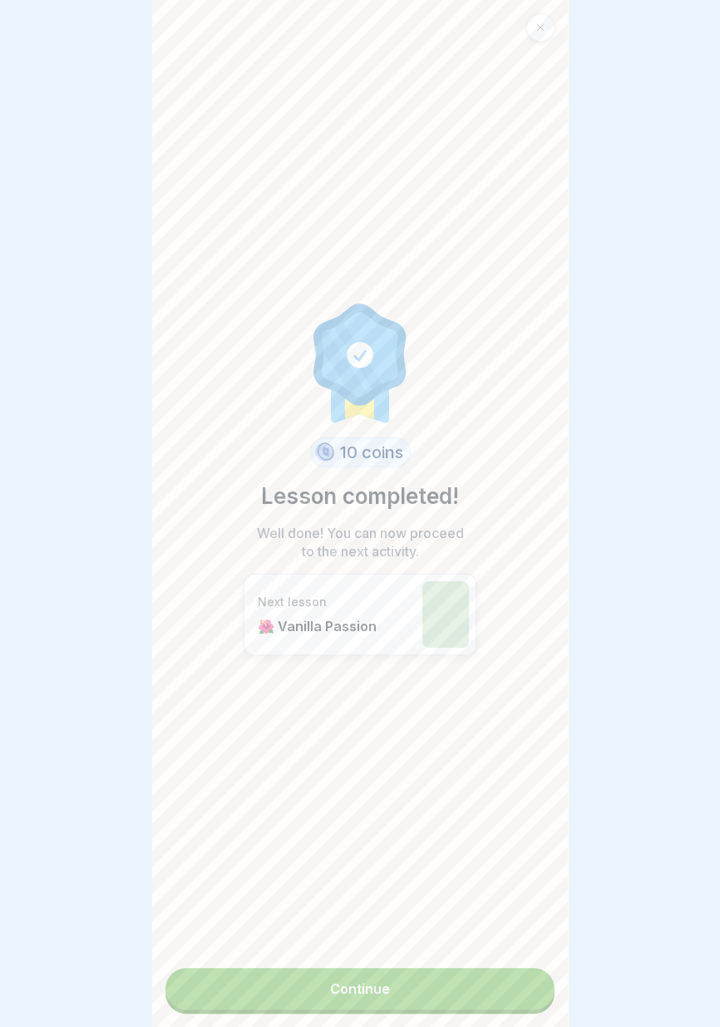
click at [471, 995] on link "Continue" at bounding box center [359, 989] width 389 height 42
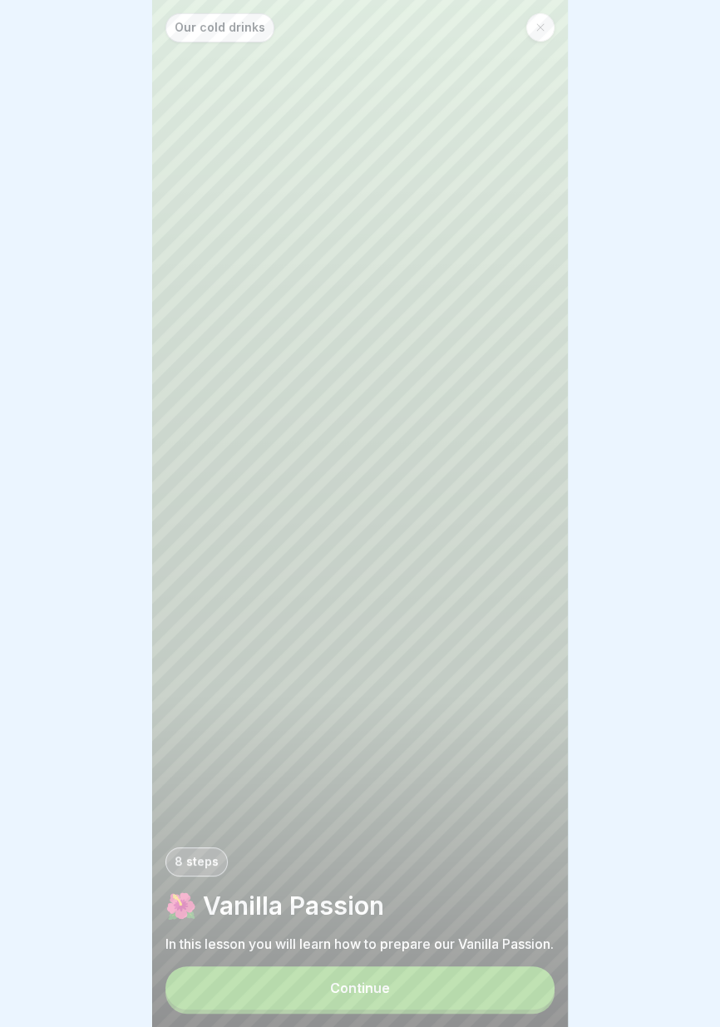
click at [477, 989] on button "Continue" at bounding box center [359, 987] width 389 height 43
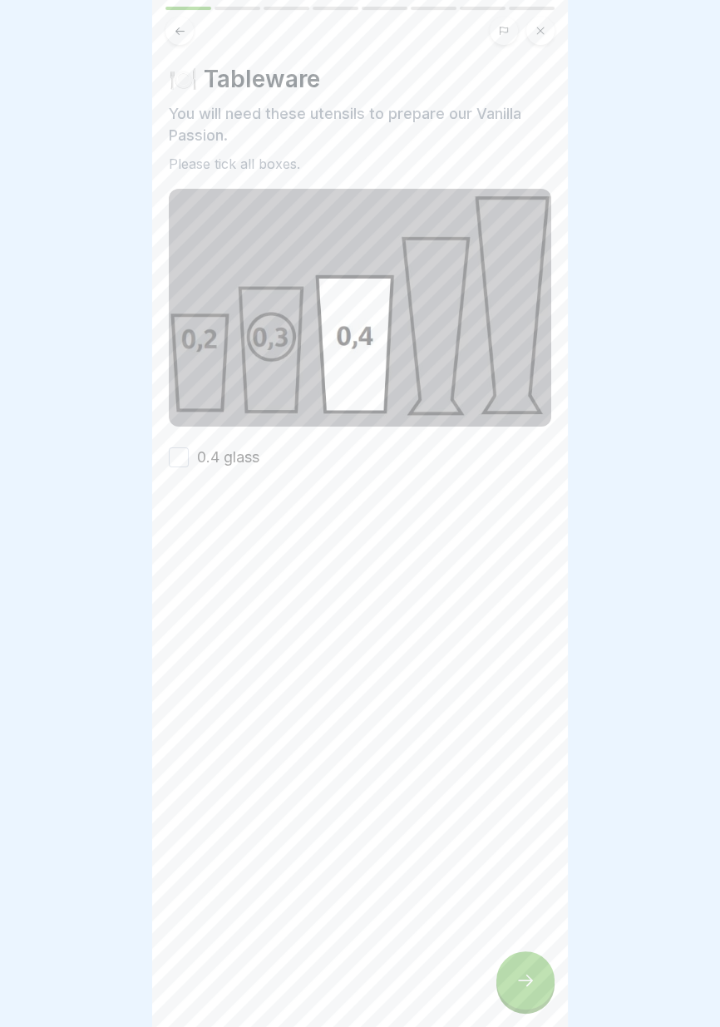
click at [244, 453] on font "0.4 glass" at bounding box center [228, 456] width 62 height 17
click at [189, 453] on button "0.4 glass" at bounding box center [179, 457] width 20 height 20
click at [523, 978] on icon at bounding box center [525, 980] width 20 height 20
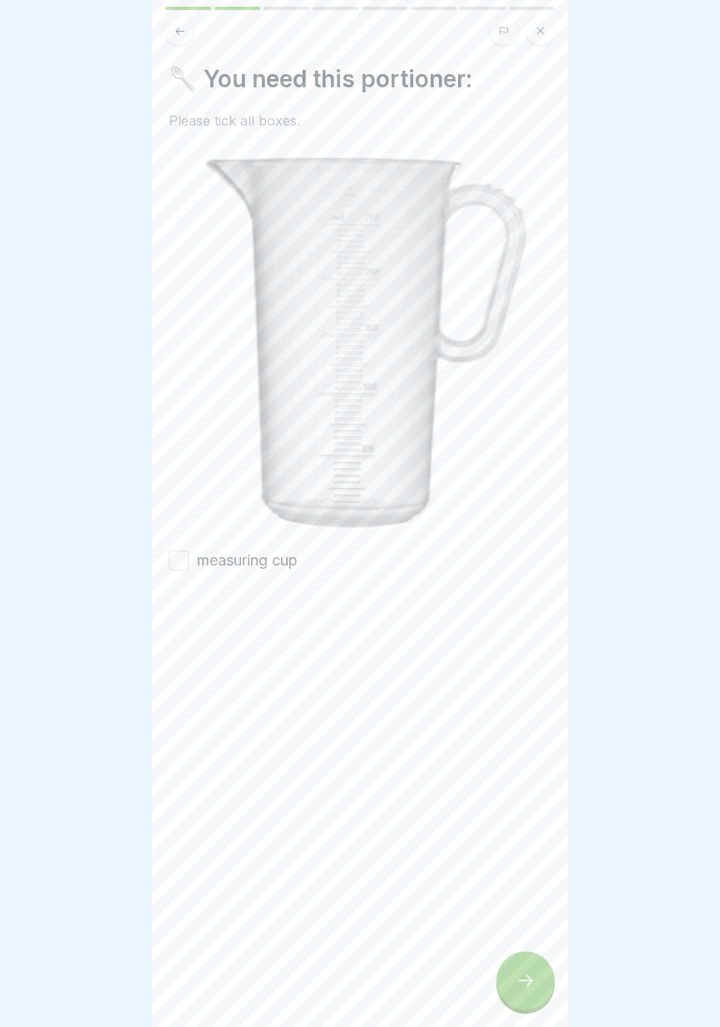
click at [289, 555] on font "measuring cup" at bounding box center [247, 559] width 101 height 17
click at [189, 555] on button "measuring cup" at bounding box center [179, 560] width 20 height 20
click at [528, 972] on icon at bounding box center [525, 980] width 20 height 20
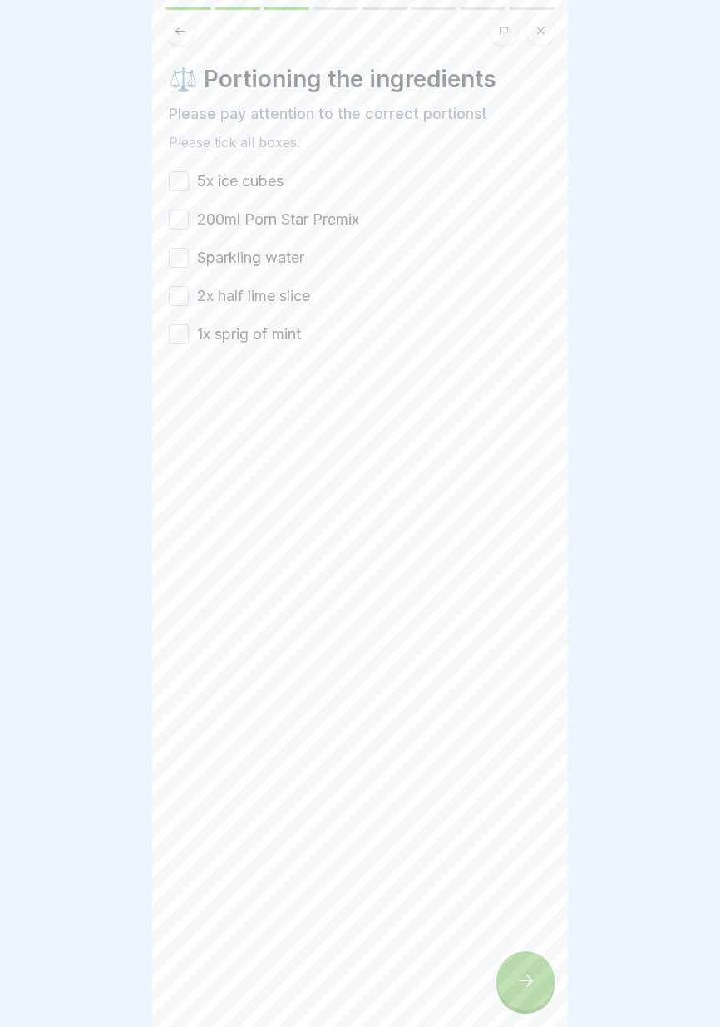
click at [259, 179] on font "5x ice cubes" at bounding box center [240, 180] width 86 height 17
click at [189, 179] on button "5x ice cubes" at bounding box center [179, 181] width 20 height 20
click at [282, 221] on font "200ml Porn Star Premix" at bounding box center [278, 218] width 162 height 17
click at [189, 221] on button "200ml Porn Star Premix" at bounding box center [179, 219] width 20 height 20
click at [279, 259] on font "Sparkling water" at bounding box center [250, 257] width 107 height 17
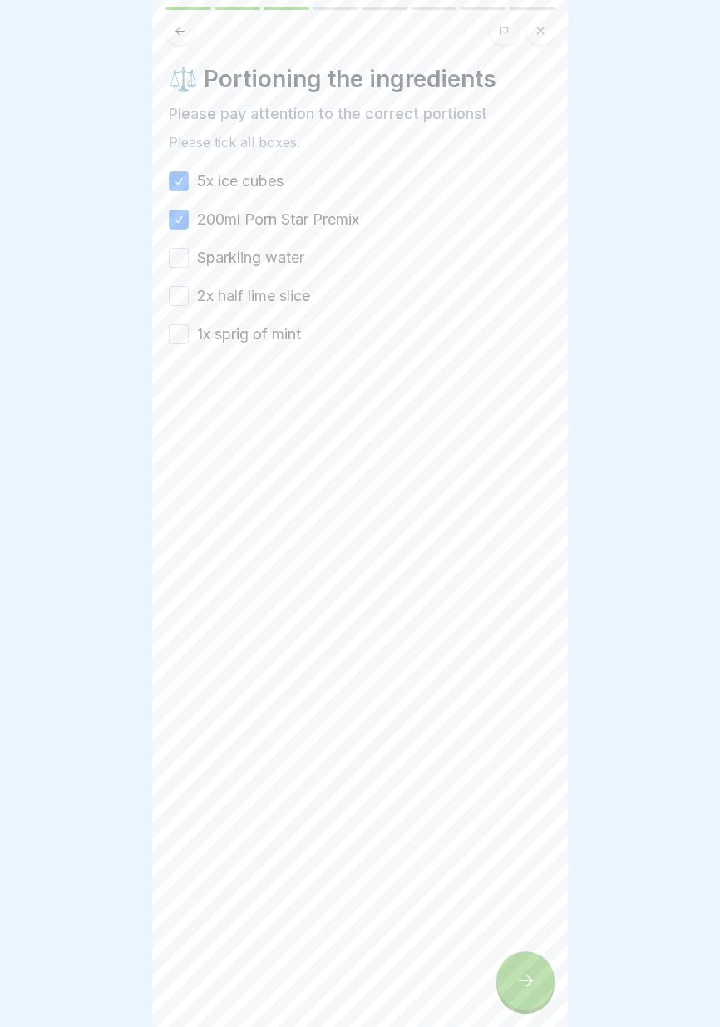
click at [189, 259] on button "Sparkling water" at bounding box center [179, 258] width 20 height 20
click at [283, 288] on font "2x half lime slice" at bounding box center [253, 295] width 113 height 17
click at [189, 288] on button "2x half lime slice" at bounding box center [179, 296] width 20 height 20
click at [285, 332] on font "1x sprig of mint" at bounding box center [249, 333] width 104 height 17
click at [189, 332] on button "1x sprig of mint" at bounding box center [179, 334] width 20 height 20
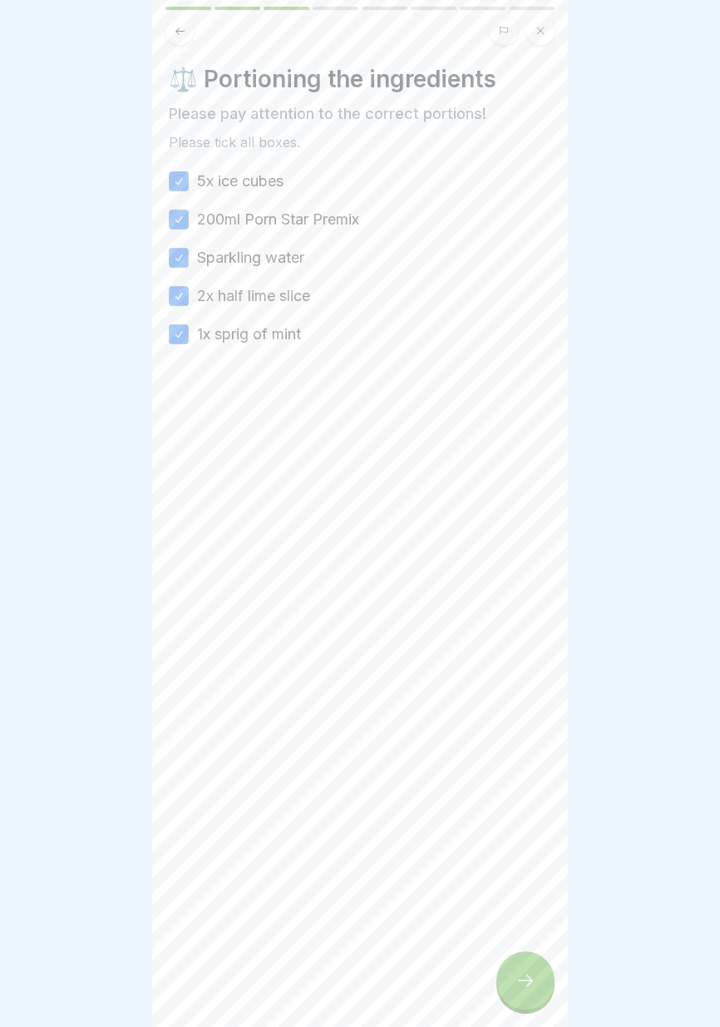
click at [527, 982] on icon at bounding box center [525, 980] width 20 height 20
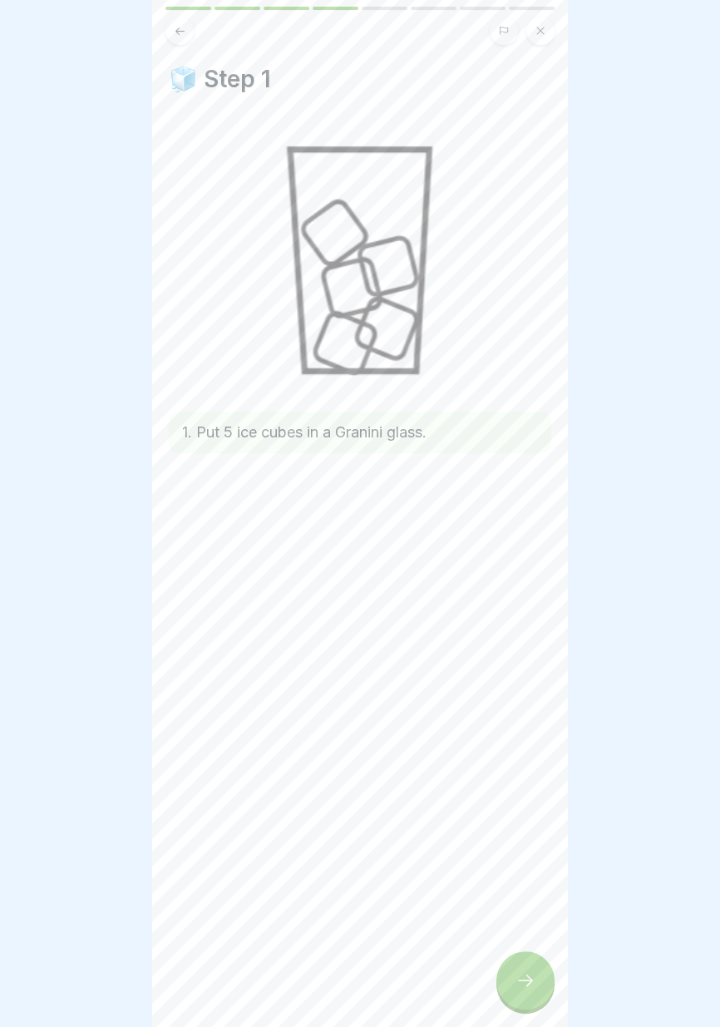
click at [531, 979] on icon at bounding box center [525, 980] width 15 height 12
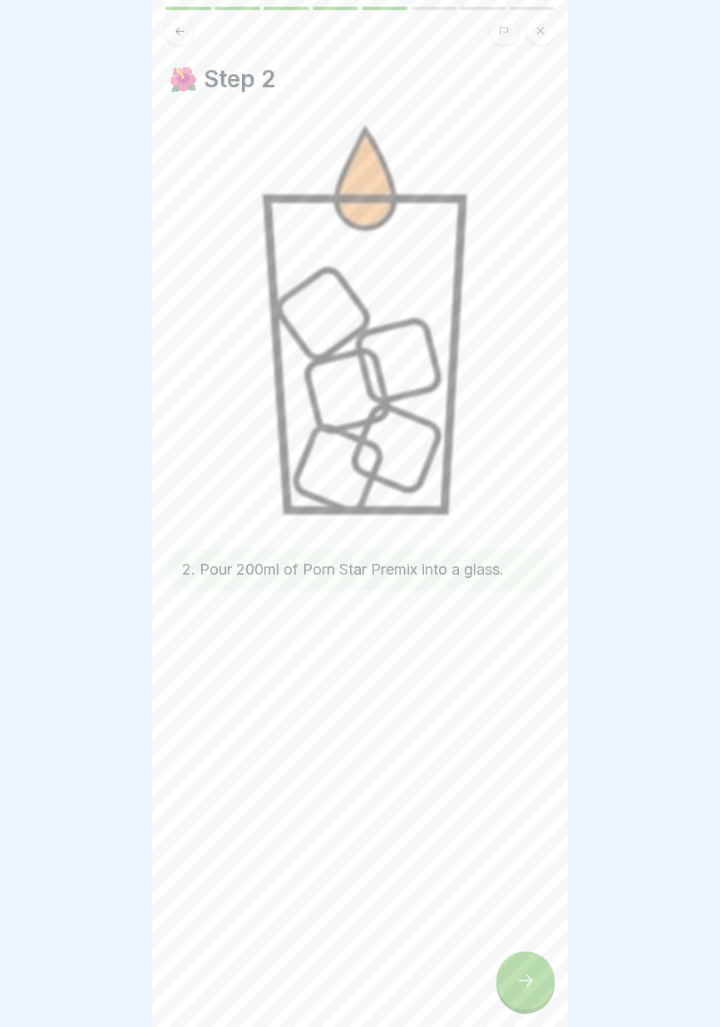
click at [528, 984] on icon at bounding box center [525, 980] width 15 height 12
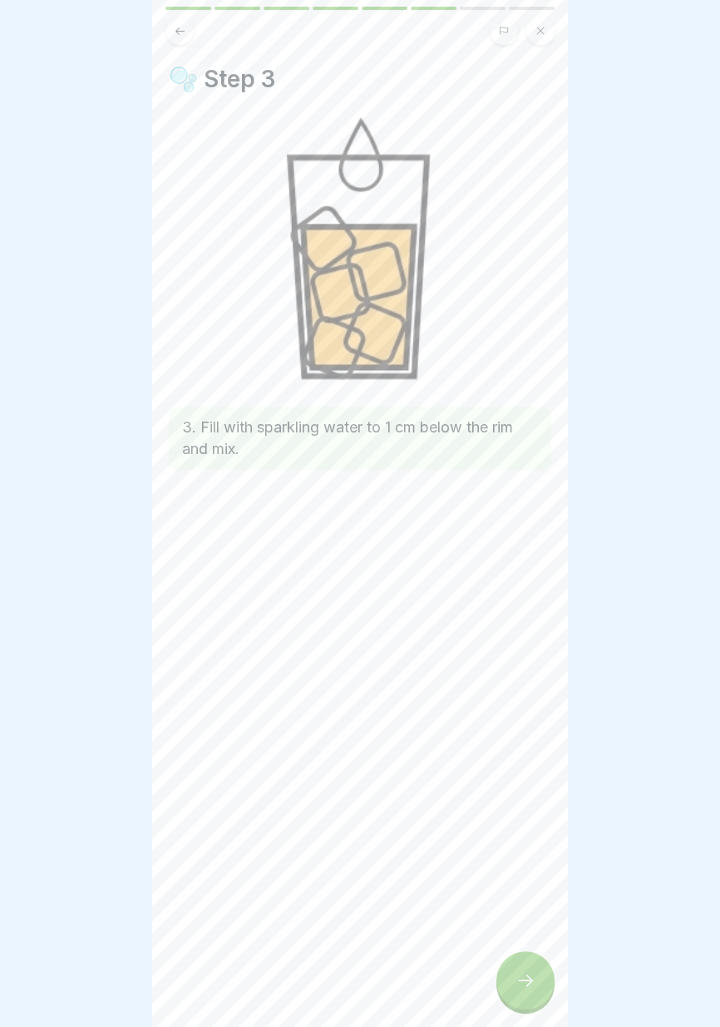
click at [525, 981] on icon at bounding box center [525, 980] width 20 height 20
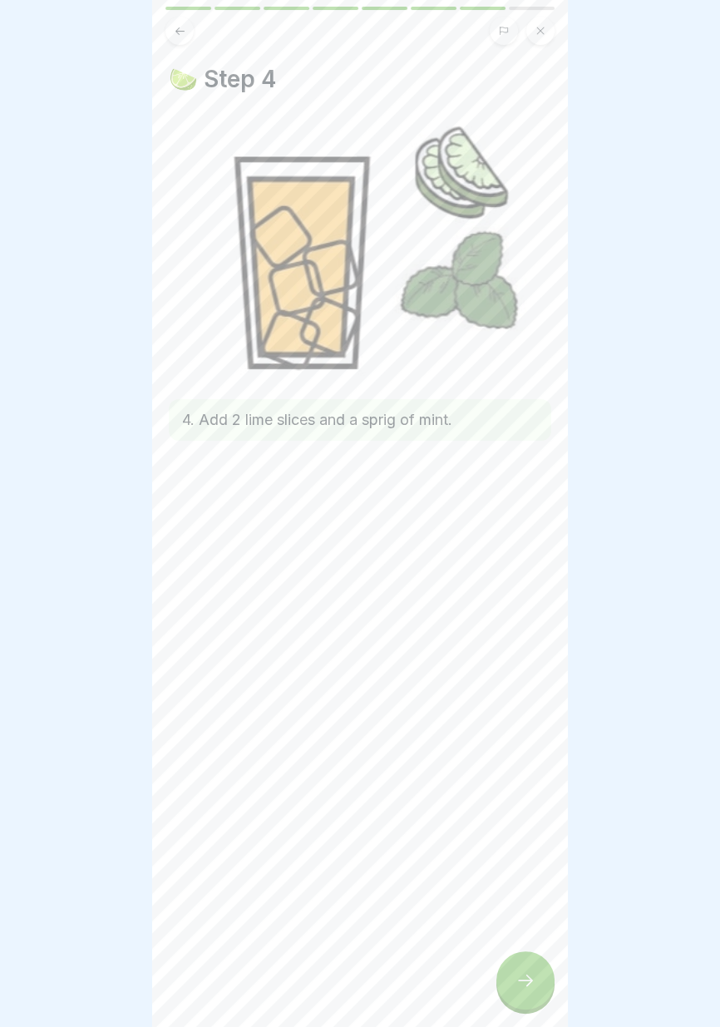
click at [525, 981] on icon at bounding box center [525, 980] width 20 height 20
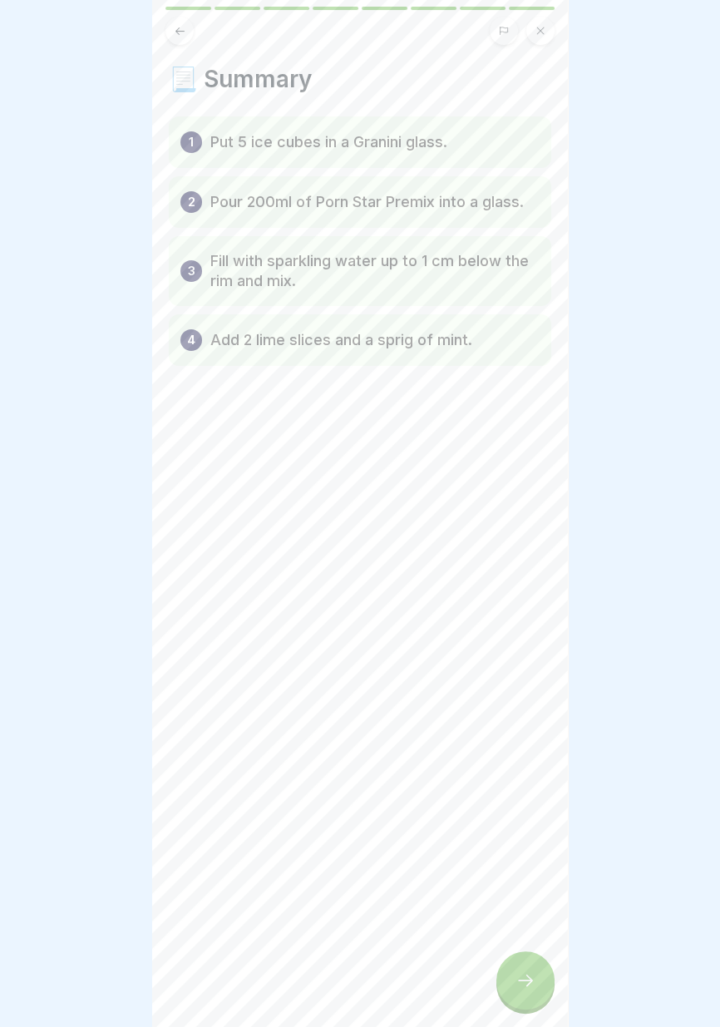
click at [525, 981] on icon at bounding box center [525, 980] width 20 height 20
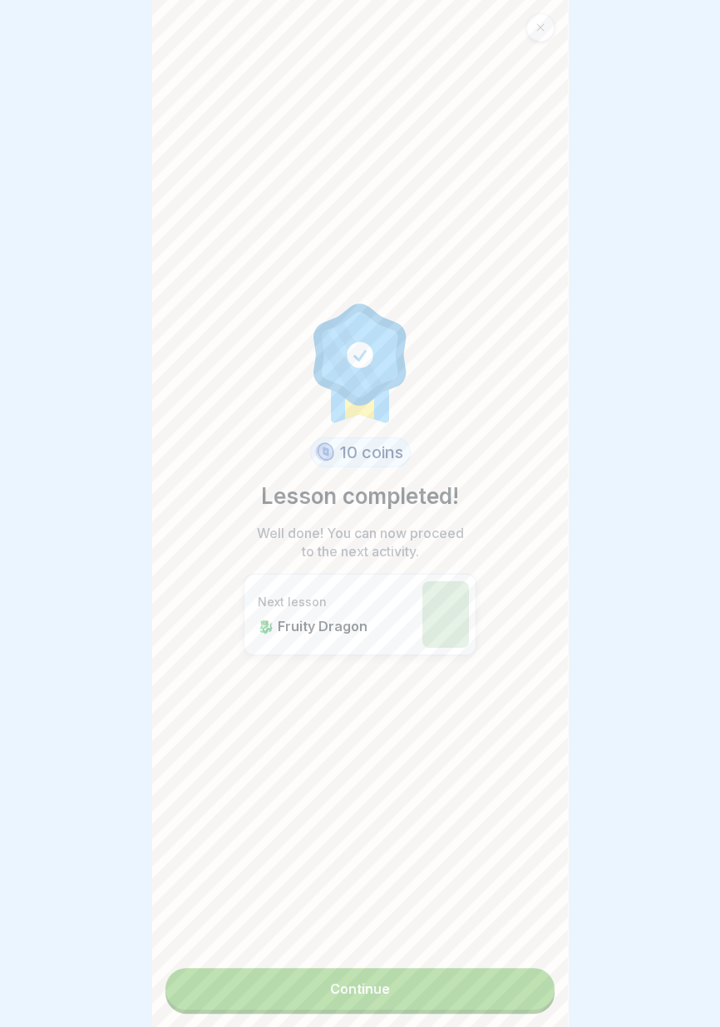
click at [478, 993] on link "Continue" at bounding box center [359, 989] width 389 height 42
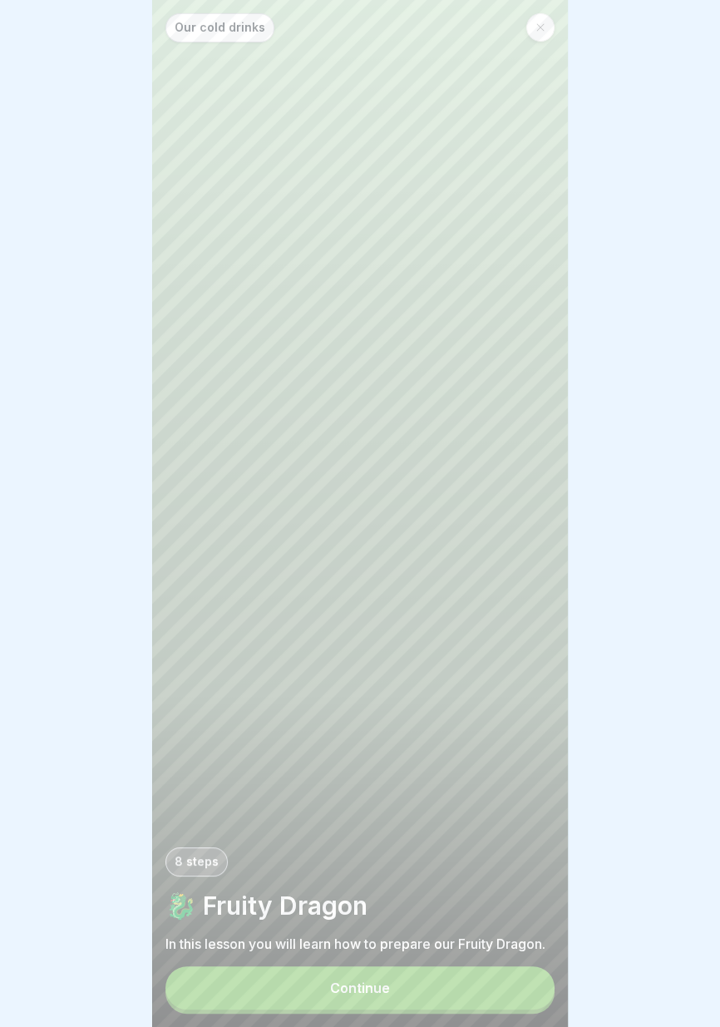
click at [462, 985] on button "Continue" at bounding box center [359, 987] width 389 height 43
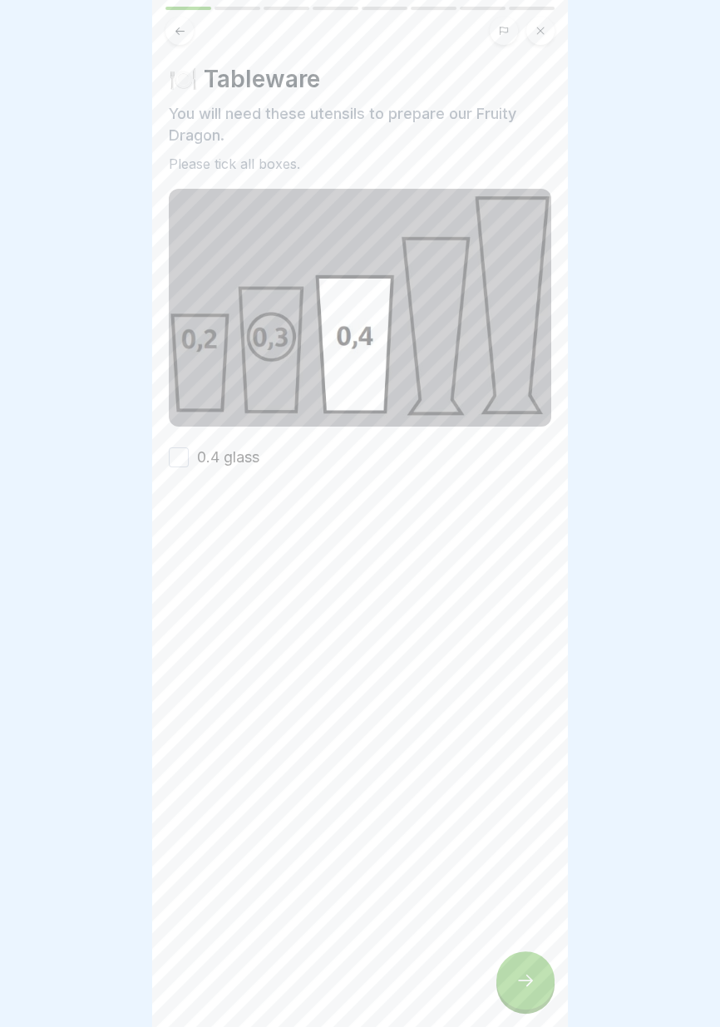
click at [237, 452] on font "0.4 glass" at bounding box center [228, 456] width 62 height 17
click at [189, 452] on button "0.4 glass" at bounding box center [179, 457] width 20 height 20
click at [520, 980] on icon at bounding box center [525, 980] width 15 height 12
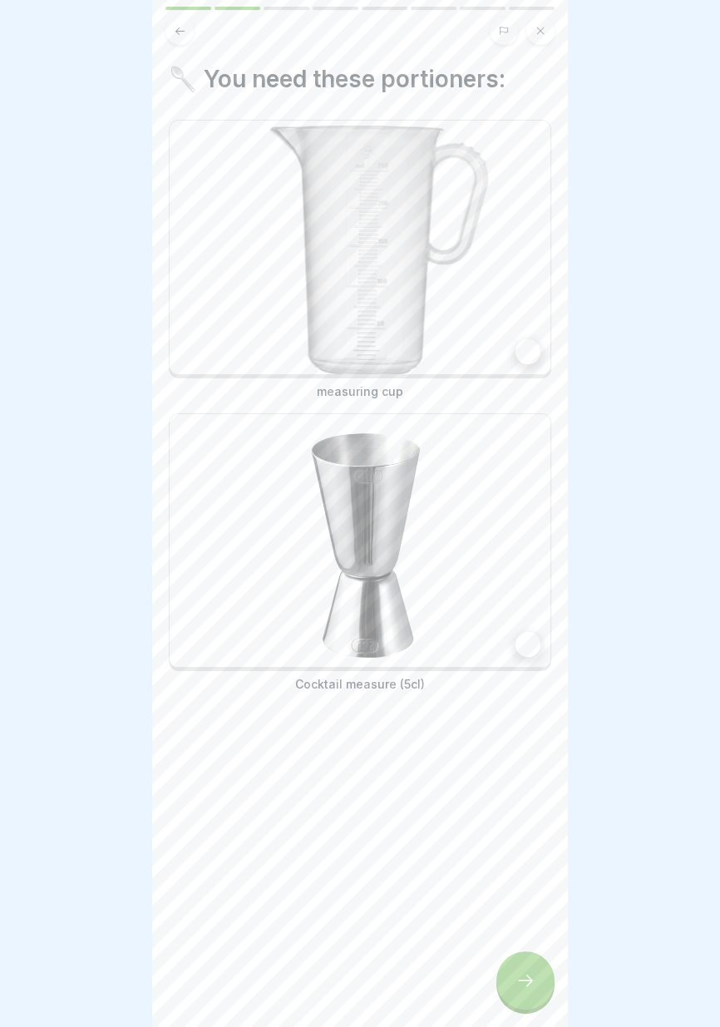
click at [520, 356] on div at bounding box center [527, 351] width 25 height 25
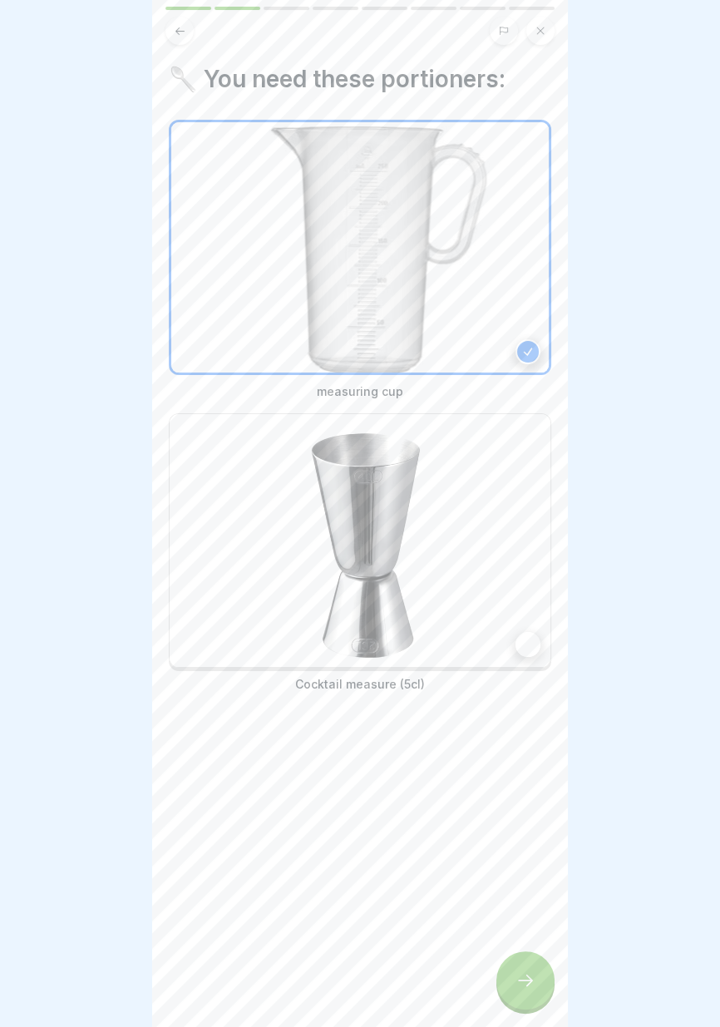
click at [526, 658] on img at bounding box center [360, 541] width 381 height 254
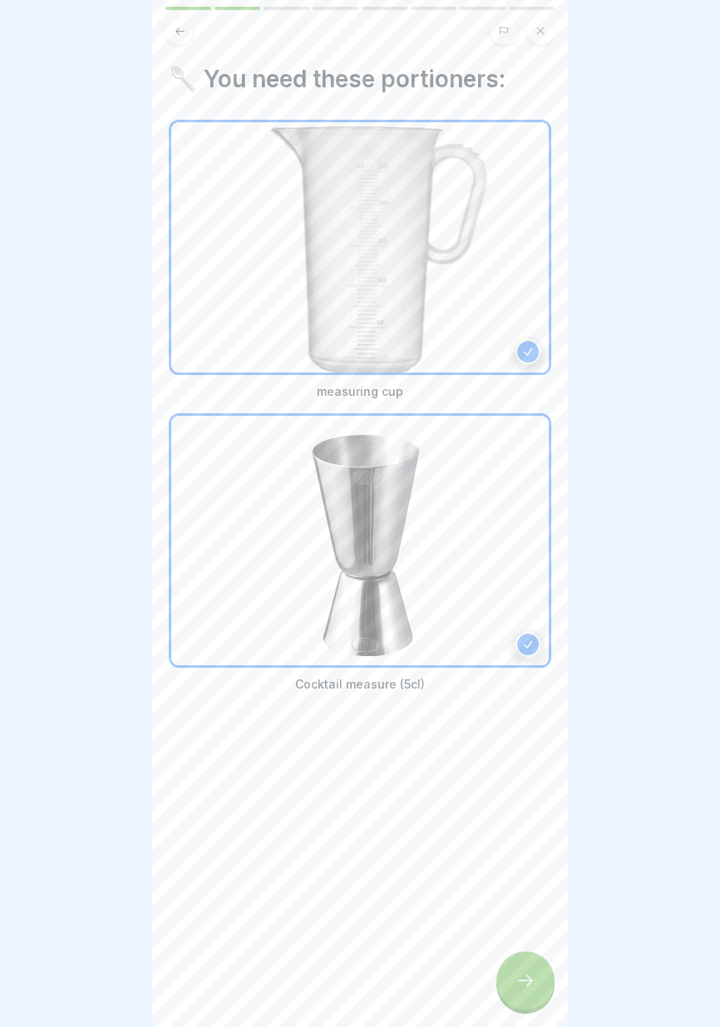
click at [526, 980] on icon at bounding box center [525, 980] width 15 height 12
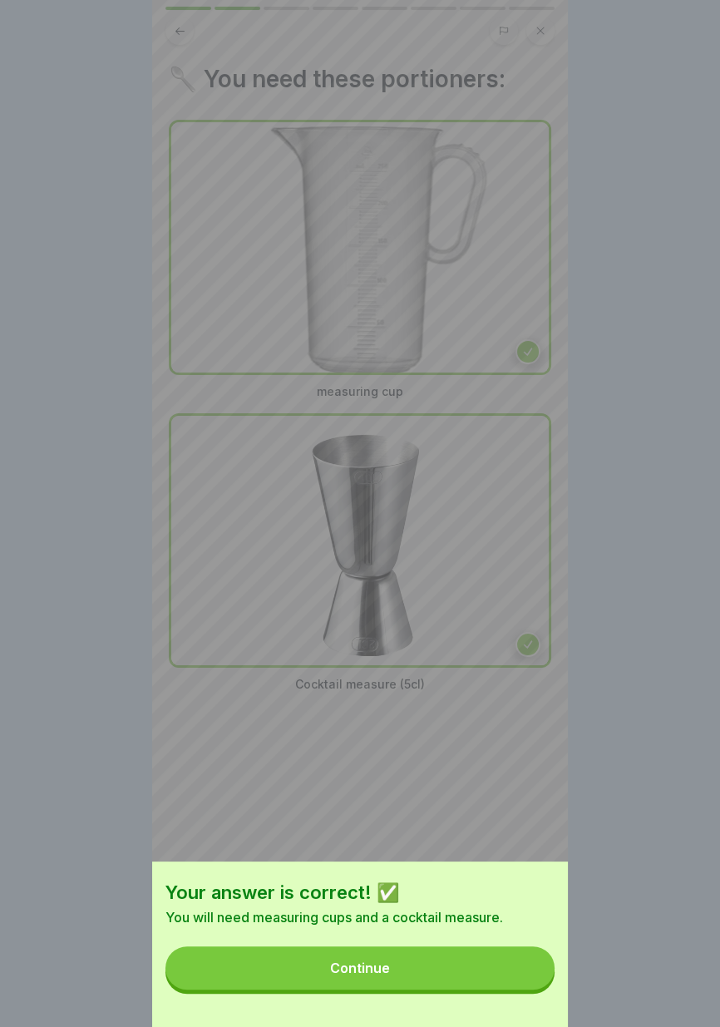
click at [461, 972] on button "Continue" at bounding box center [359, 967] width 389 height 43
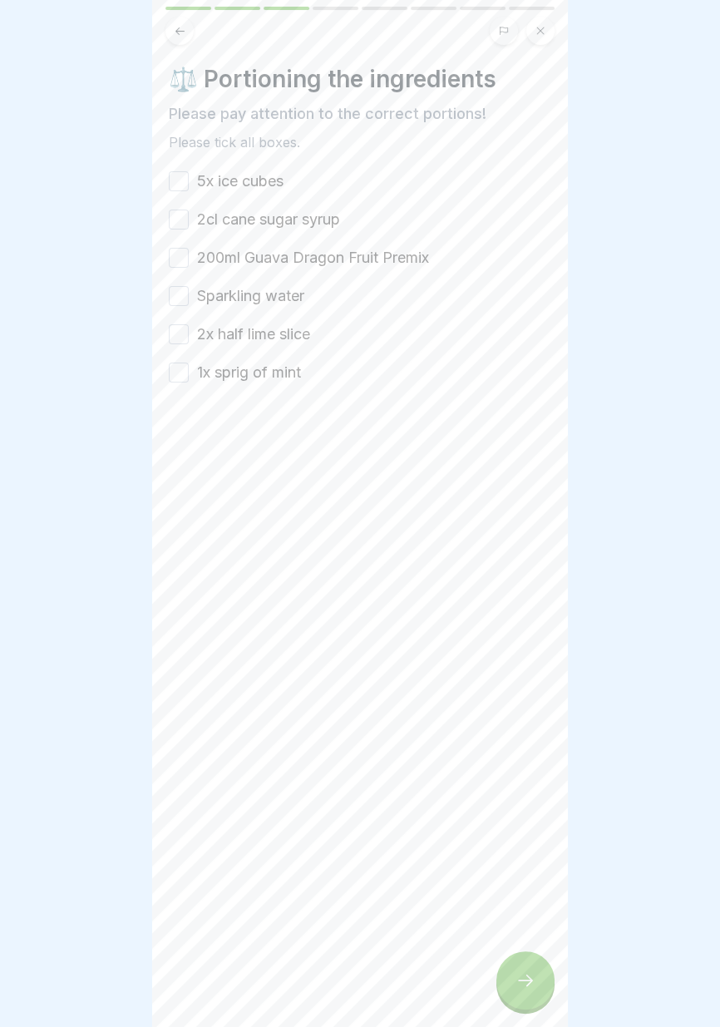
click at [267, 176] on font "5x ice cubes" at bounding box center [240, 180] width 86 height 17
click at [189, 176] on button "5x ice cubes" at bounding box center [179, 181] width 20 height 20
click at [287, 224] on font "2cl cane sugar syrup" at bounding box center [268, 218] width 143 height 17
click at [189, 224] on button "2cl cane sugar syrup" at bounding box center [179, 219] width 20 height 20
click at [287, 260] on font "200ml Guava Dragon Fruit Premix" at bounding box center [313, 257] width 232 height 17
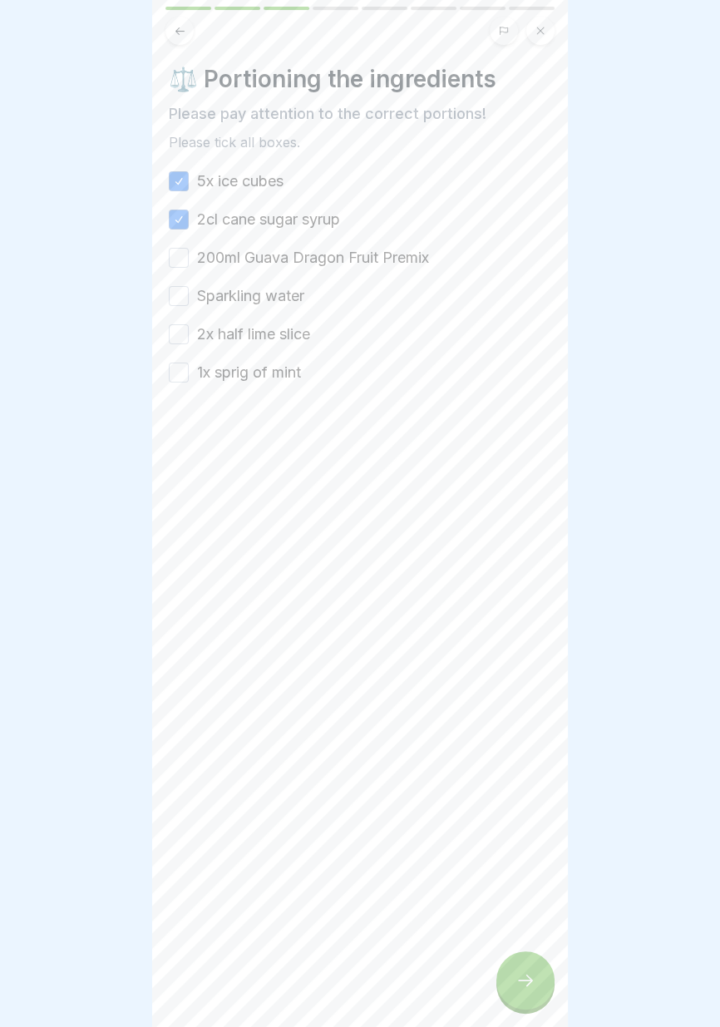
click at [189, 260] on button "200ml Guava Dragon Fruit Premix" at bounding box center [179, 258] width 20 height 20
click at [277, 296] on font "Sparkling water" at bounding box center [250, 295] width 107 height 17
click at [189, 296] on button "Sparkling water" at bounding box center [179, 296] width 20 height 20
click at [283, 338] on font "2x half lime slice" at bounding box center [253, 333] width 113 height 17
click at [189, 338] on button "2x half lime slice" at bounding box center [179, 334] width 20 height 20
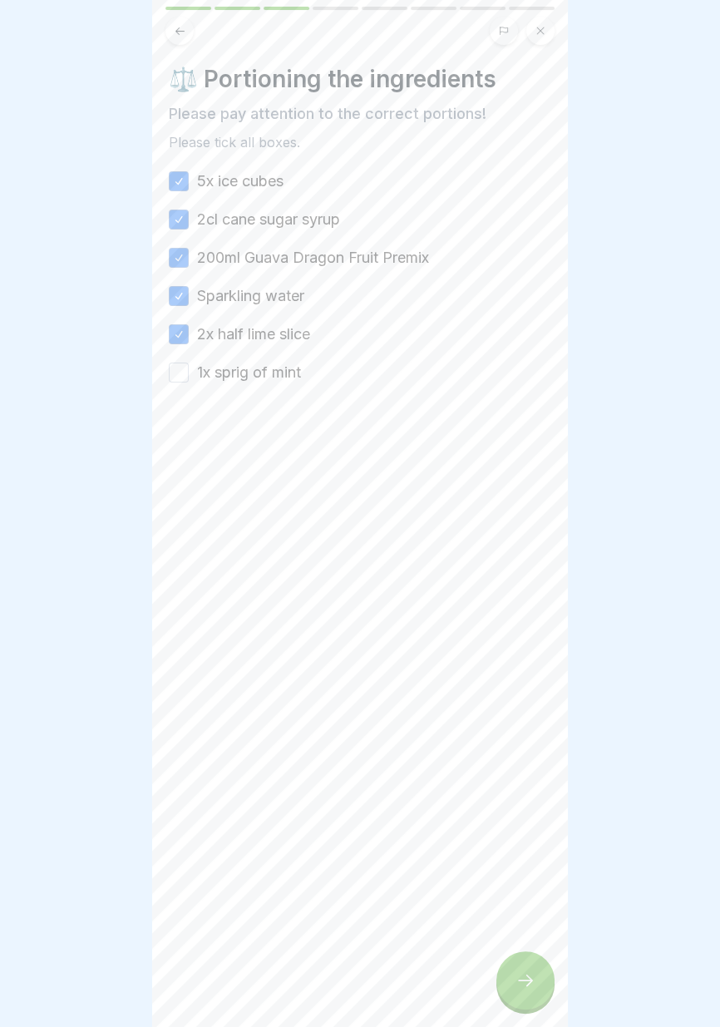
click at [281, 381] on font "1x sprig of mint" at bounding box center [249, 371] width 104 height 17
click at [189, 381] on button "1x sprig of mint" at bounding box center [179, 372] width 20 height 20
click at [523, 979] on icon at bounding box center [525, 980] width 15 height 12
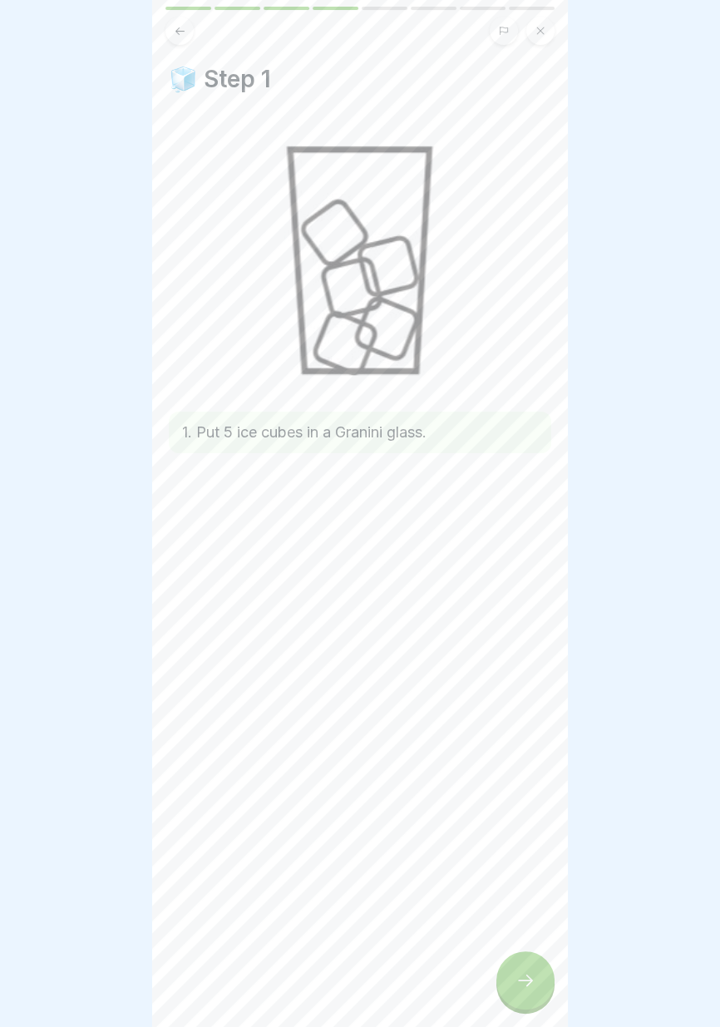
click at [534, 998] on div at bounding box center [525, 980] width 58 height 58
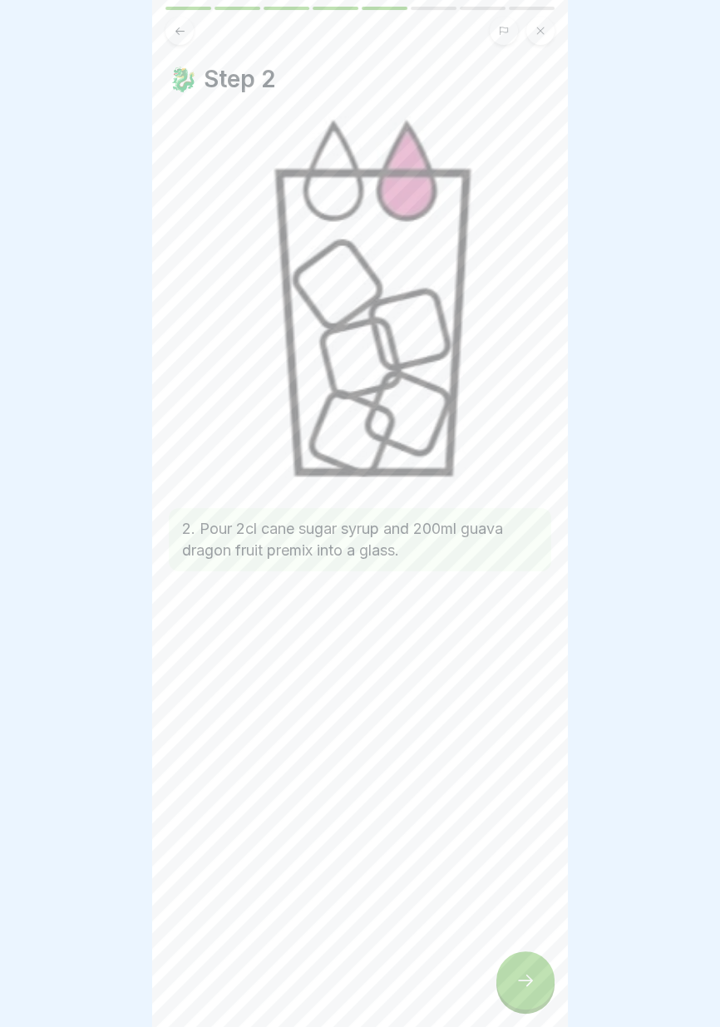
click at [530, 998] on div at bounding box center [525, 980] width 58 height 58
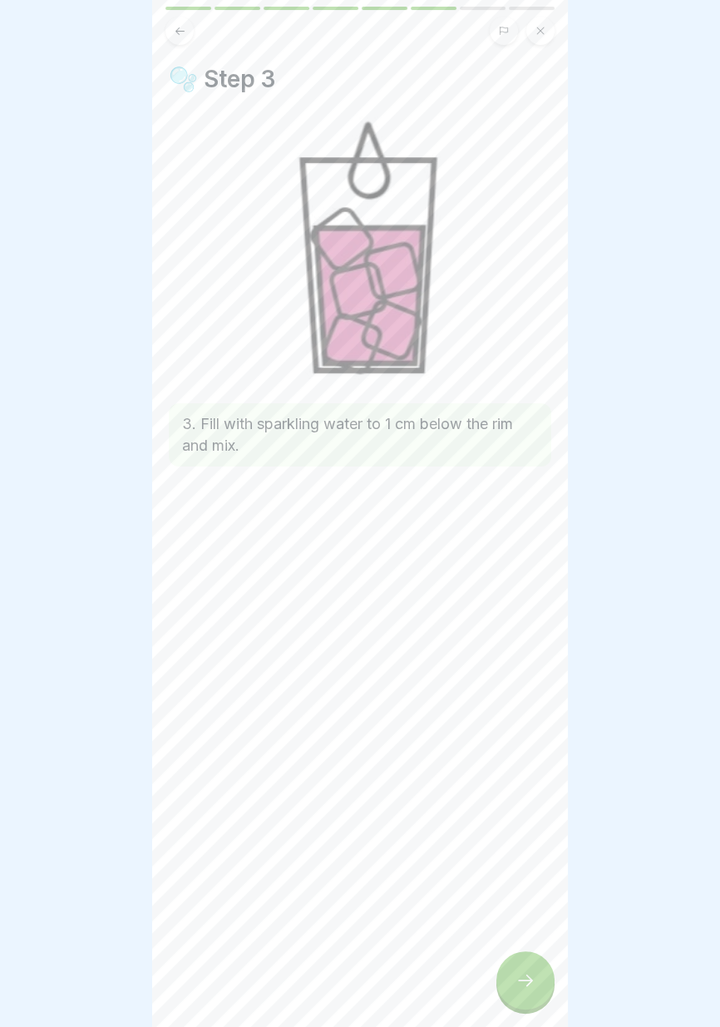
click at [516, 993] on div at bounding box center [525, 980] width 58 height 58
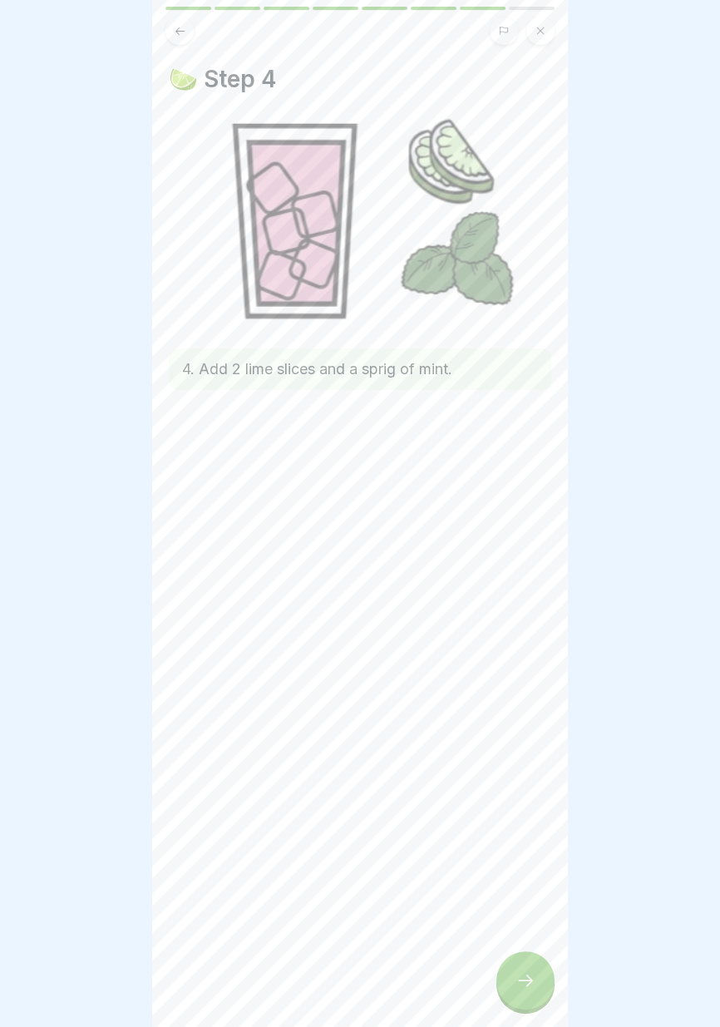
click at [514, 989] on div at bounding box center [525, 980] width 58 height 58
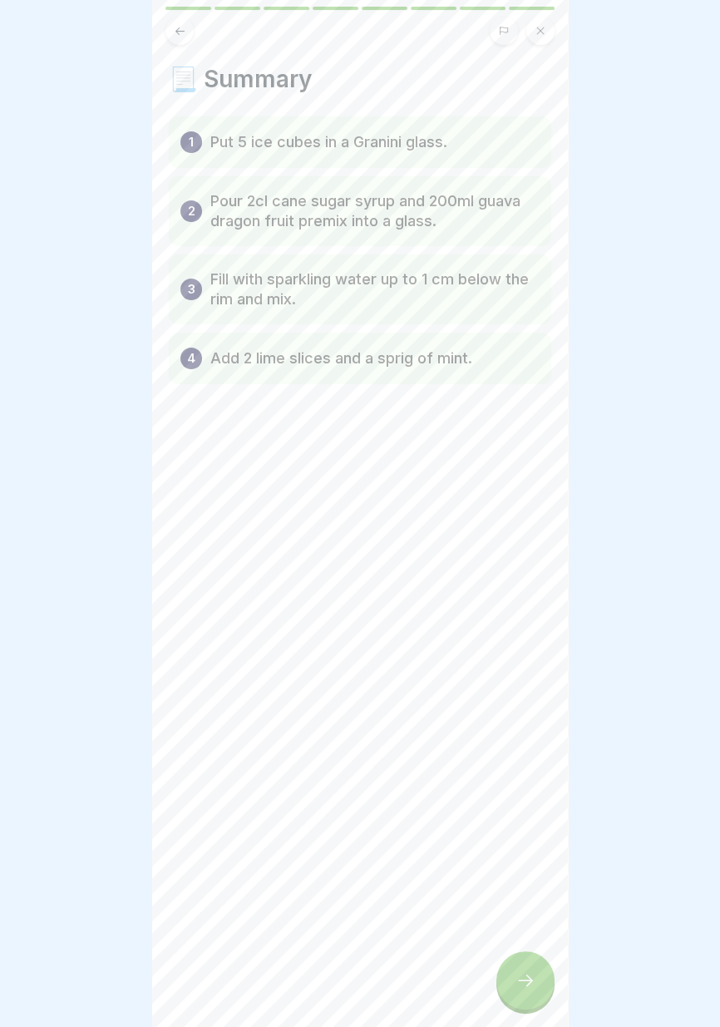
click at [512, 986] on div at bounding box center [525, 980] width 58 height 58
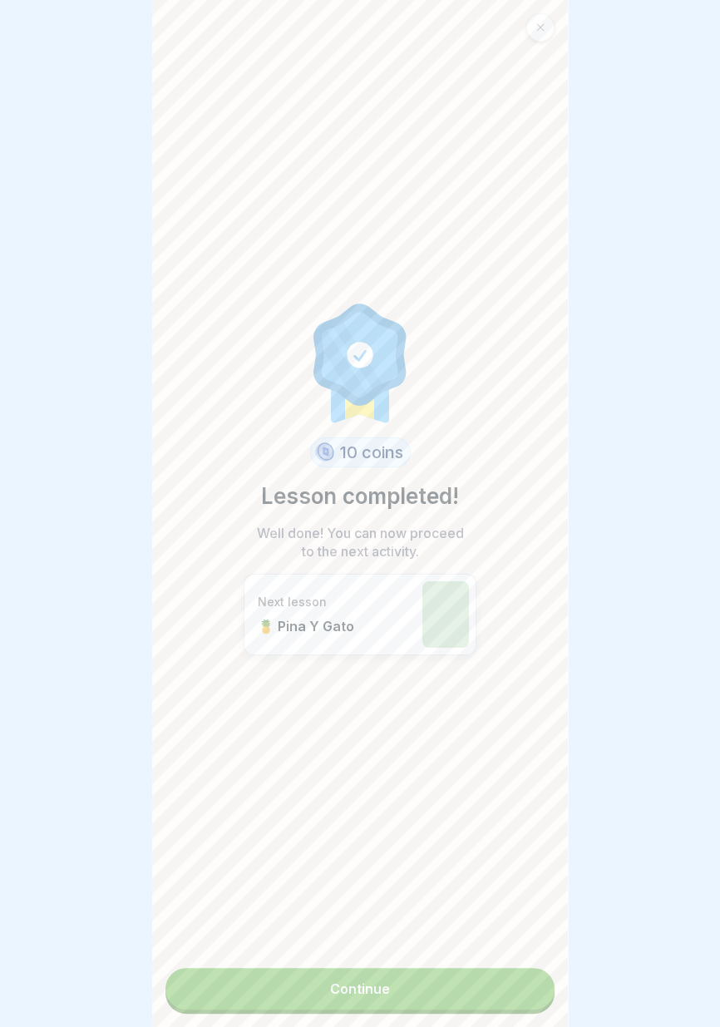
click at [477, 1007] on link "Continue" at bounding box center [359, 989] width 389 height 42
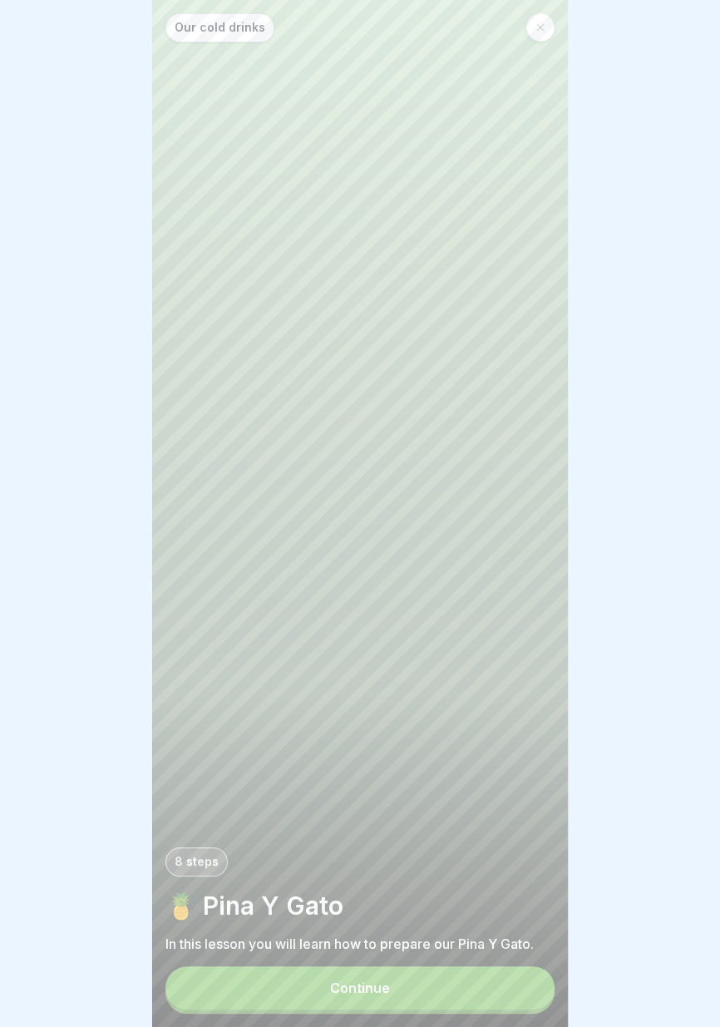
click at [470, 993] on button "Continue" at bounding box center [359, 987] width 389 height 43
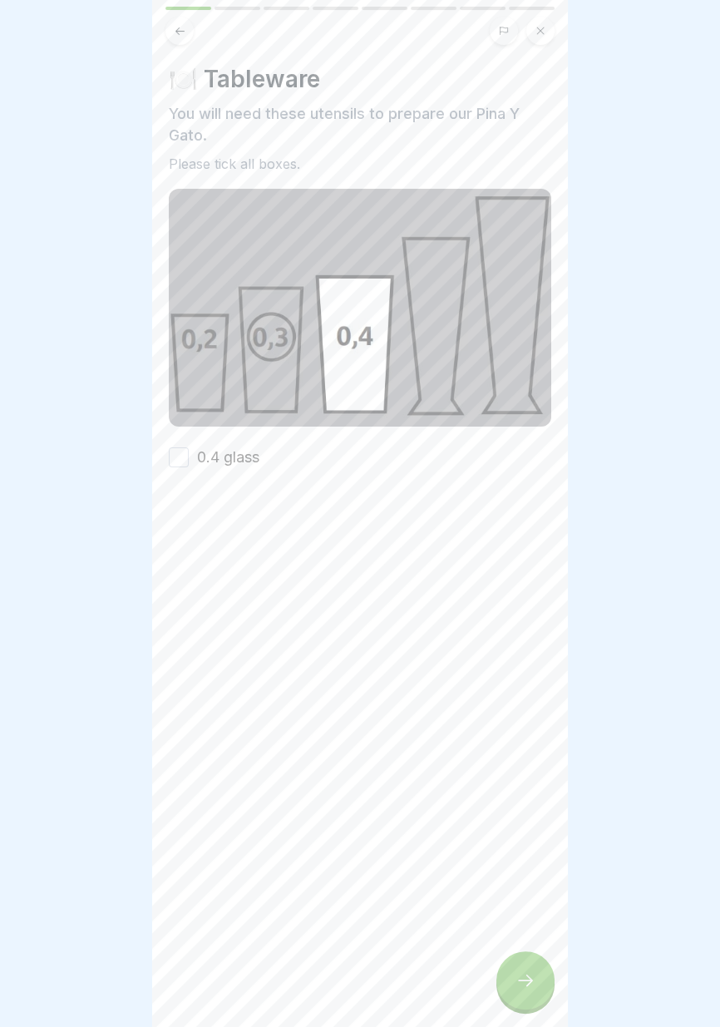
click at [257, 462] on font "0.4 glass" at bounding box center [228, 456] width 62 height 17
click at [189, 462] on button "0.4 glass" at bounding box center [179, 457] width 20 height 20
click at [523, 974] on icon at bounding box center [525, 980] width 20 height 20
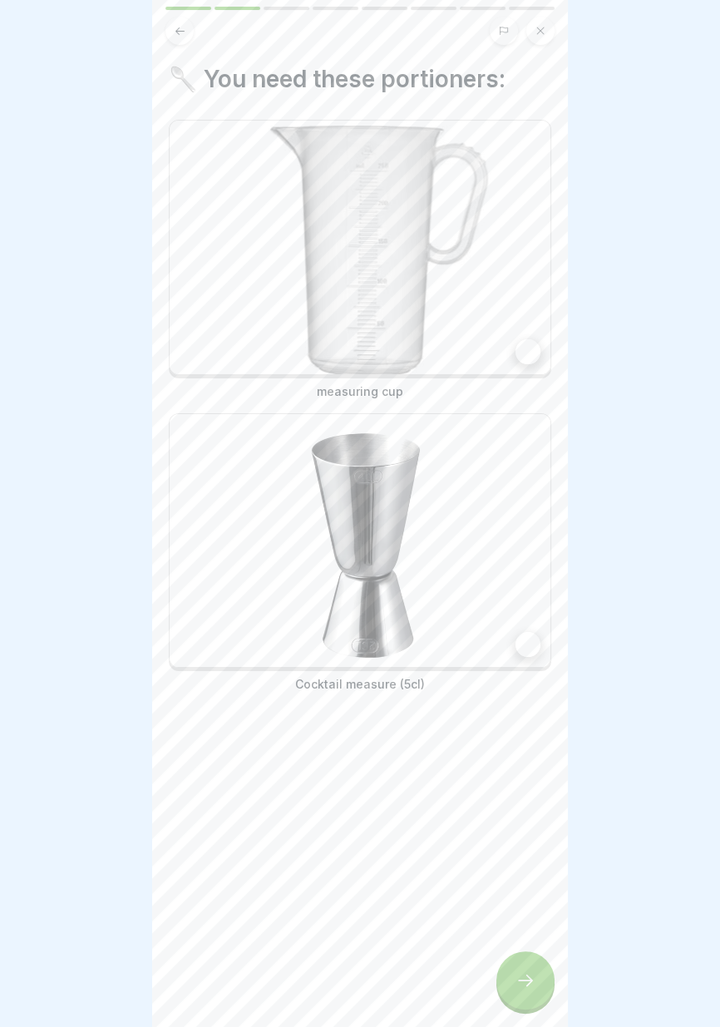
click at [530, 643] on div at bounding box center [527, 644] width 25 height 25
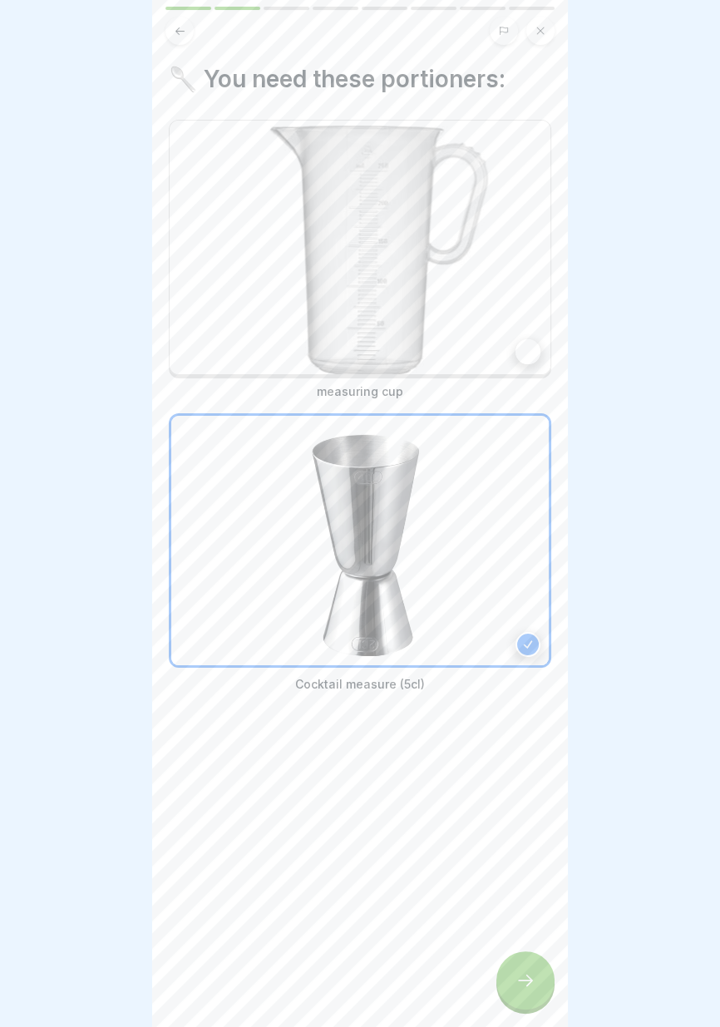
click at [529, 353] on div at bounding box center [527, 351] width 25 height 25
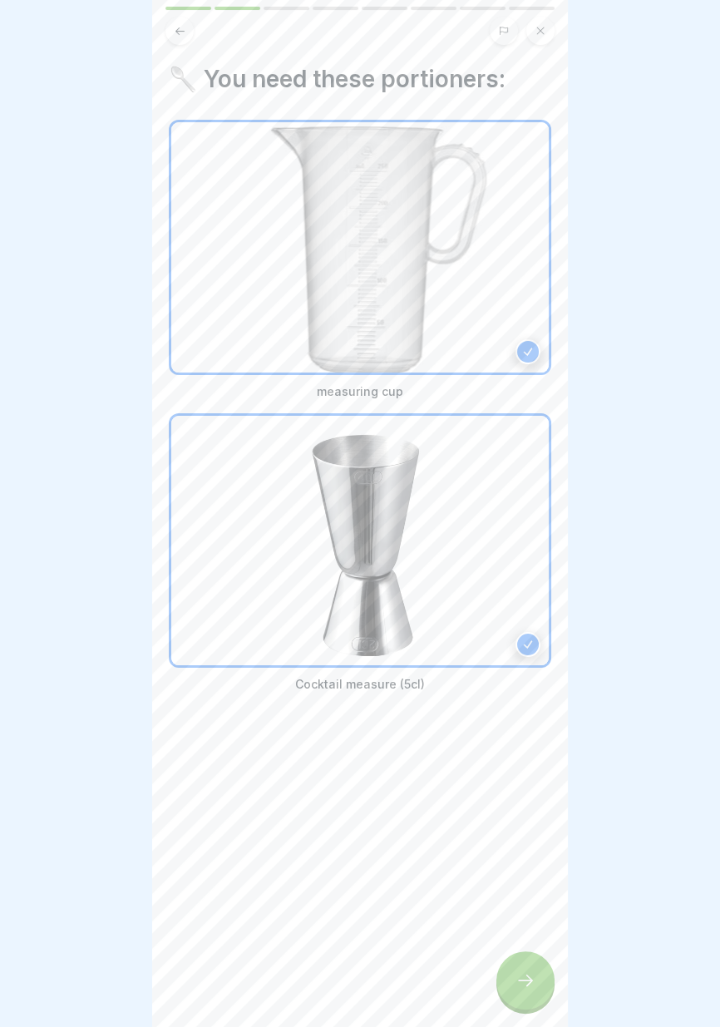
click at [529, 974] on icon at bounding box center [525, 980] width 20 height 20
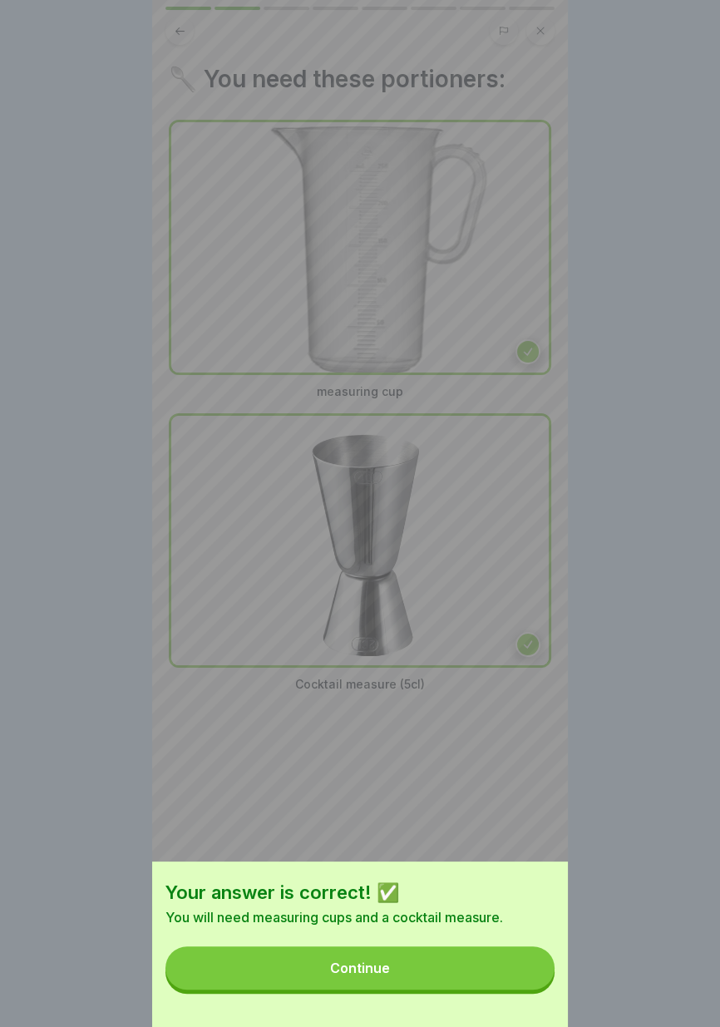
click at [478, 973] on button "Continue" at bounding box center [359, 967] width 389 height 43
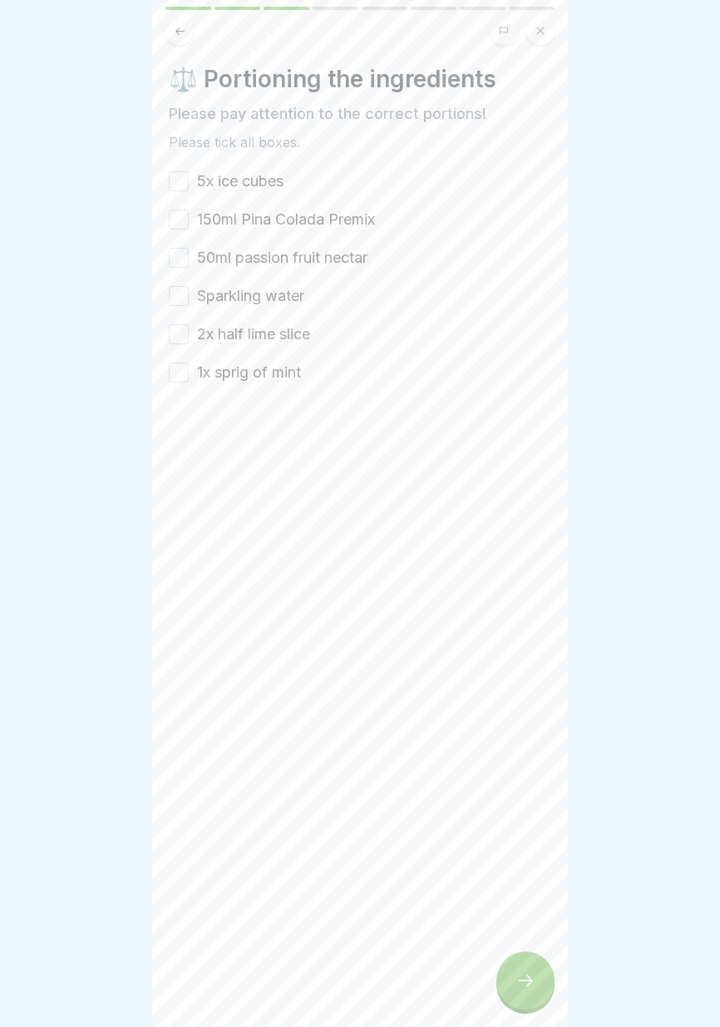
click at [269, 176] on font "5x ice cubes" at bounding box center [240, 180] width 86 height 17
click at [189, 176] on button "5x ice cubes" at bounding box center [179, 181] width 20 height 20
click at [280, 219] on font "150ml Pina Colada Premix" at bounding box center [286, 218] width 178 height 17
click at [189, 219] on button "150ml Pina Colada Premix" at bounding box center [179, 219] width 20 height 20
click at [282, 254] on font "50ml passion fruit nectar" at bounding box center [282, 257] width 170 height 17
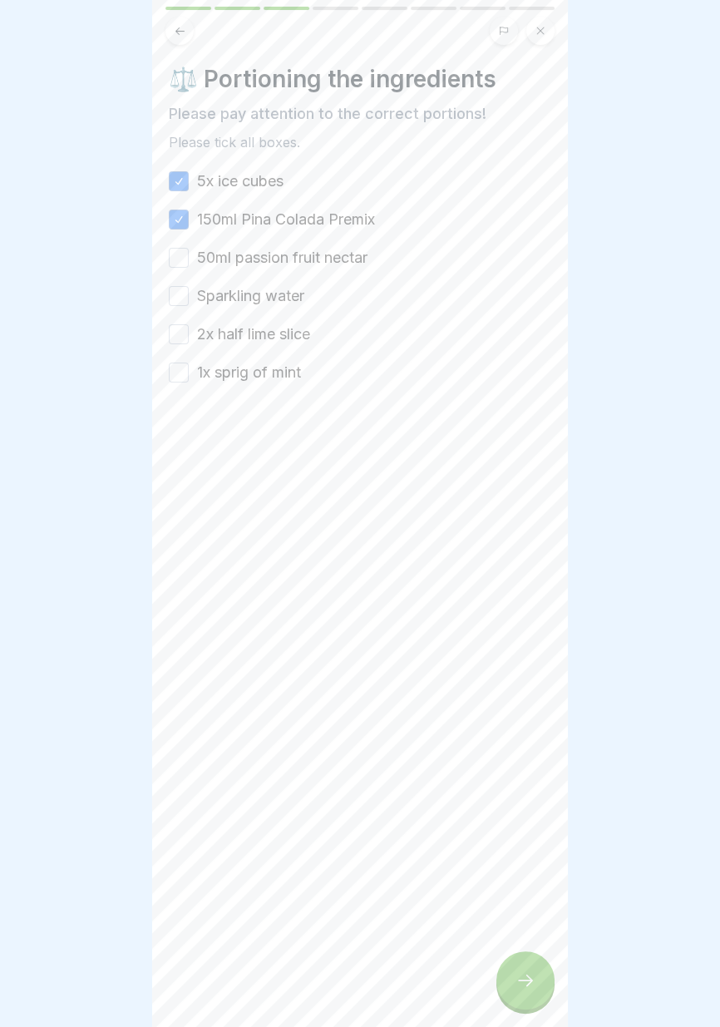
click at [189, 254] on button "50ml passion fruit nectar" at bounding box center [179, 258] width 20 height 20
click at [274, 294] on font "Sparkling water" at bounding box center [250, 295] width 107 height 17
click at [189, 294] on button "Sparkling water" at bounding box center [179, 296] width 20 height 20
click at [280, 329] on font "2x half lime slice" at bounding box center [253, 333] width 113 height 17
click at [189, 329] on button "2x half lime slice" at bounding box center [179, 334] width 20 height 20
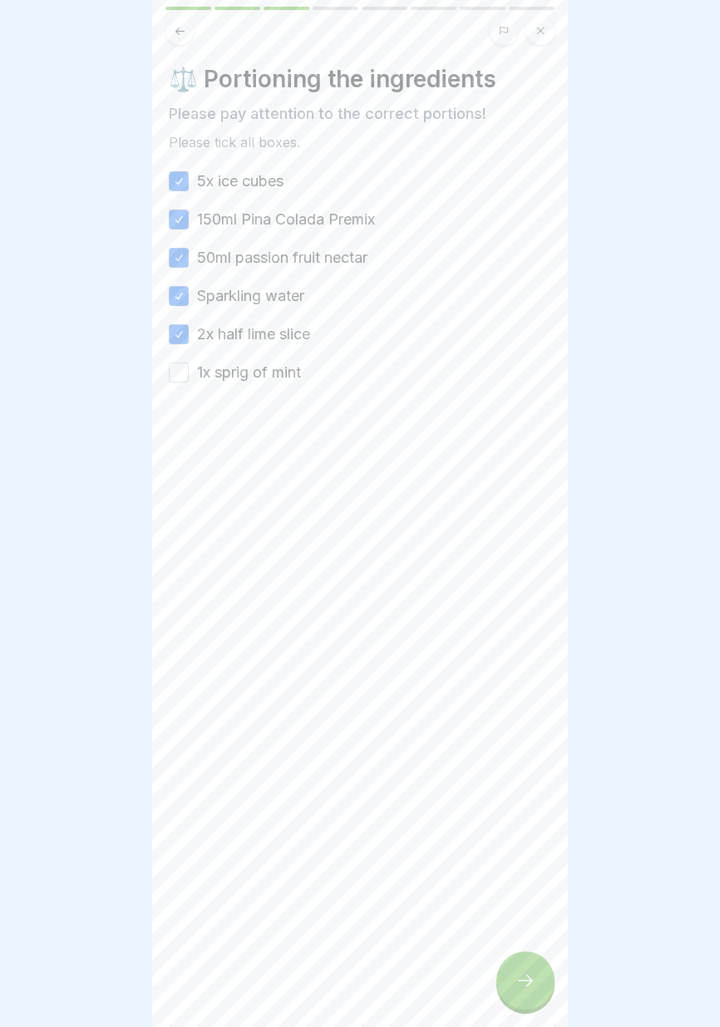
click at [283, 360] on div "5x ice cubes 150ml Pina Colada Premix 50ml passion fruit nectar Sparkling water…" at bounding box center [360, 276] width 382 height 213
click at [293, 371] on font "1x sprig of mint" at bounding box center [249, 371] width 104 height 17
click at [189, 371] on button "1x sprig of mint" at bounding box center [179, 372] width 20 height 20
click at [533, 985] on icon at bounding box center [525, 980] width 20 height 20
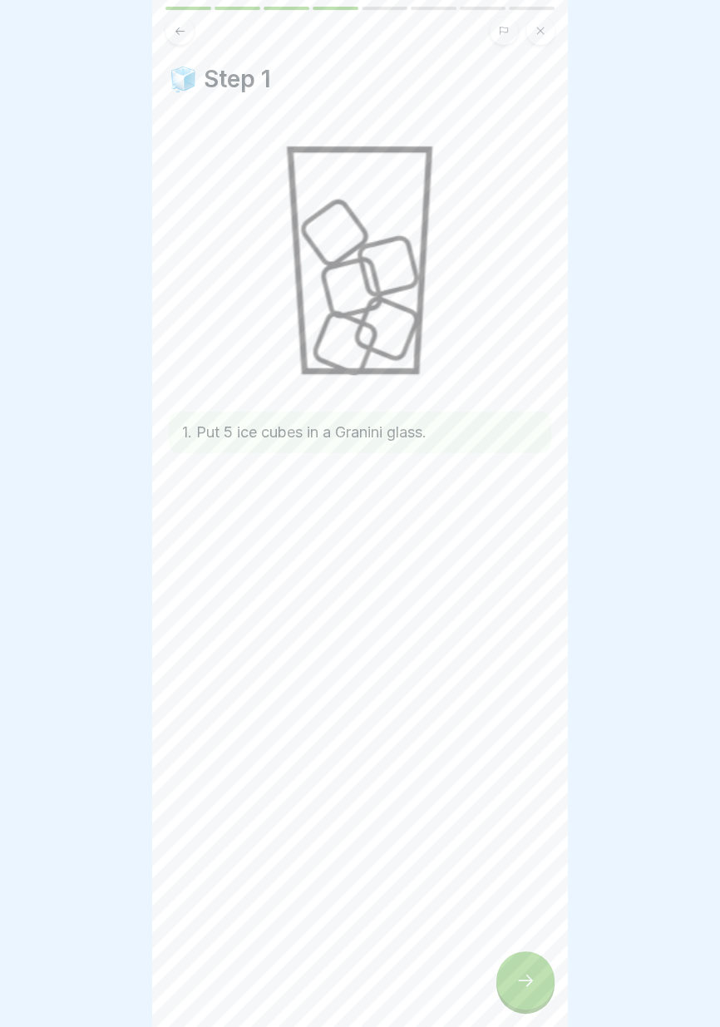
click at [518, 993] on div at bounding box center [525, 980] width 58 height 58
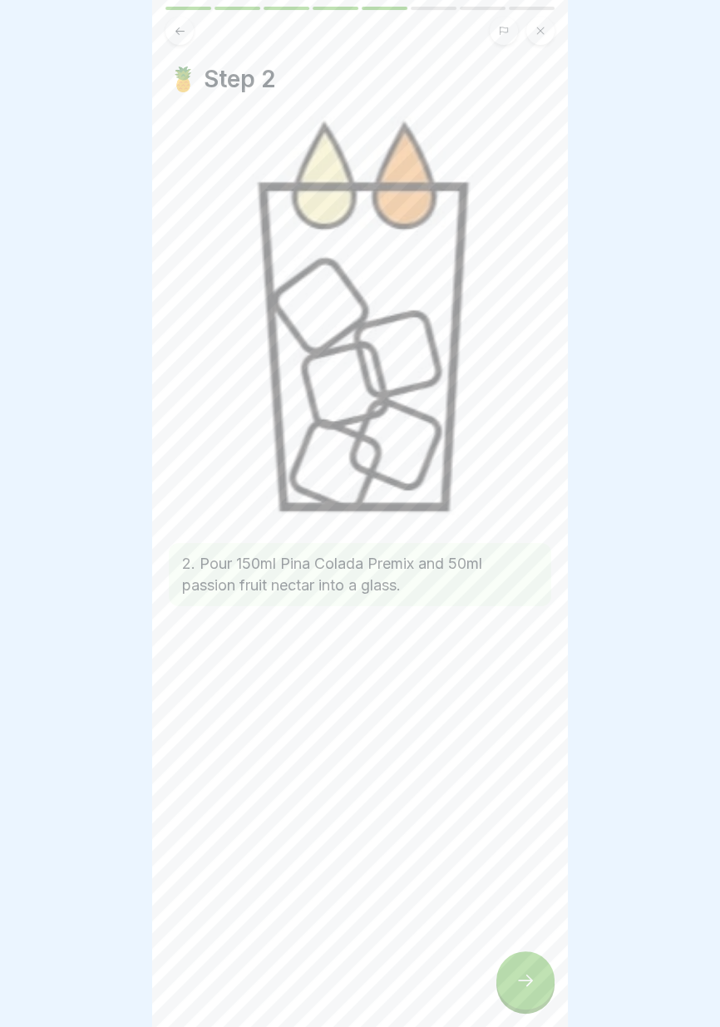
click at [524, 983] on icon at bounding box center [525, 980] width 20 height 20
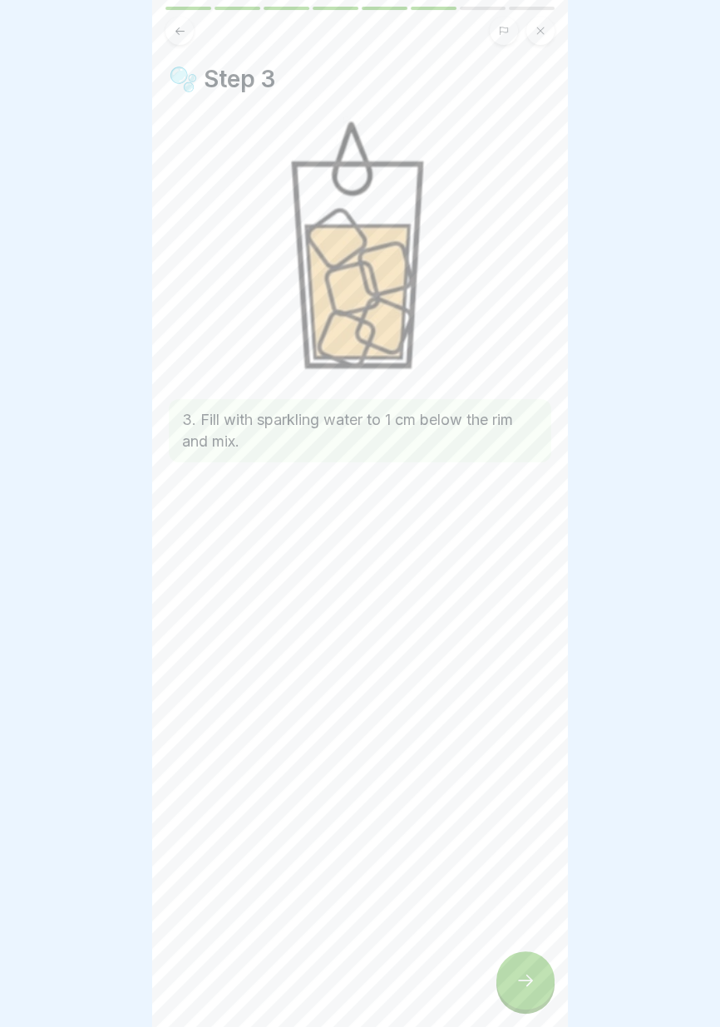
click at [525, 986] on icon at bounding box center [525, 980] width 20 height 20
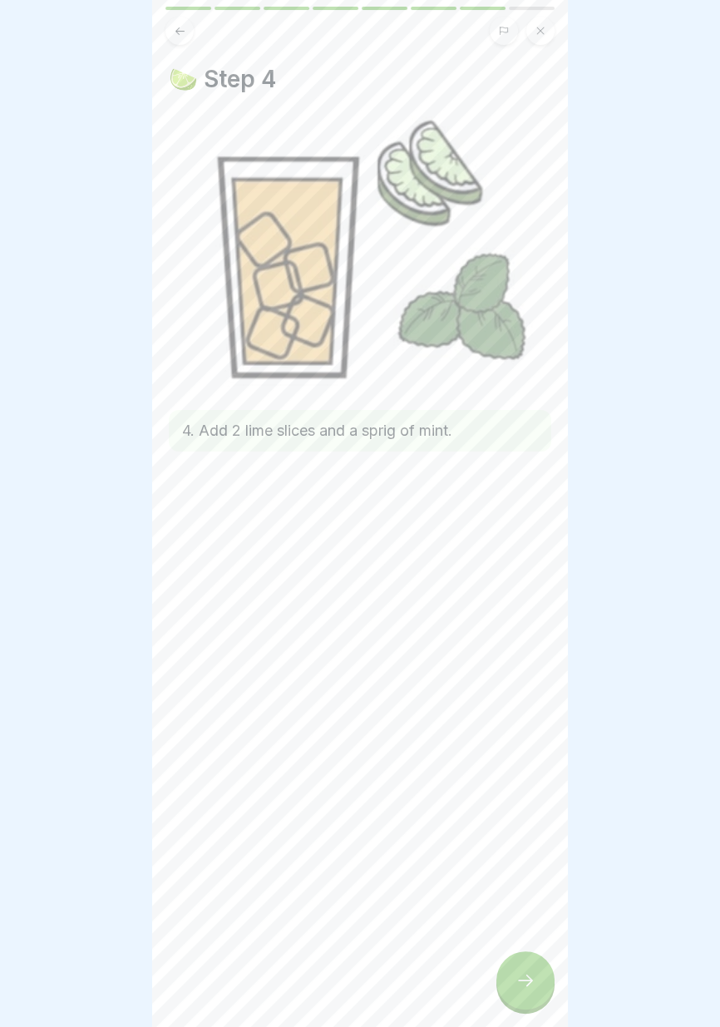
click at [523, 981] on icon at bounding box center [525, 980] width 20 height 20
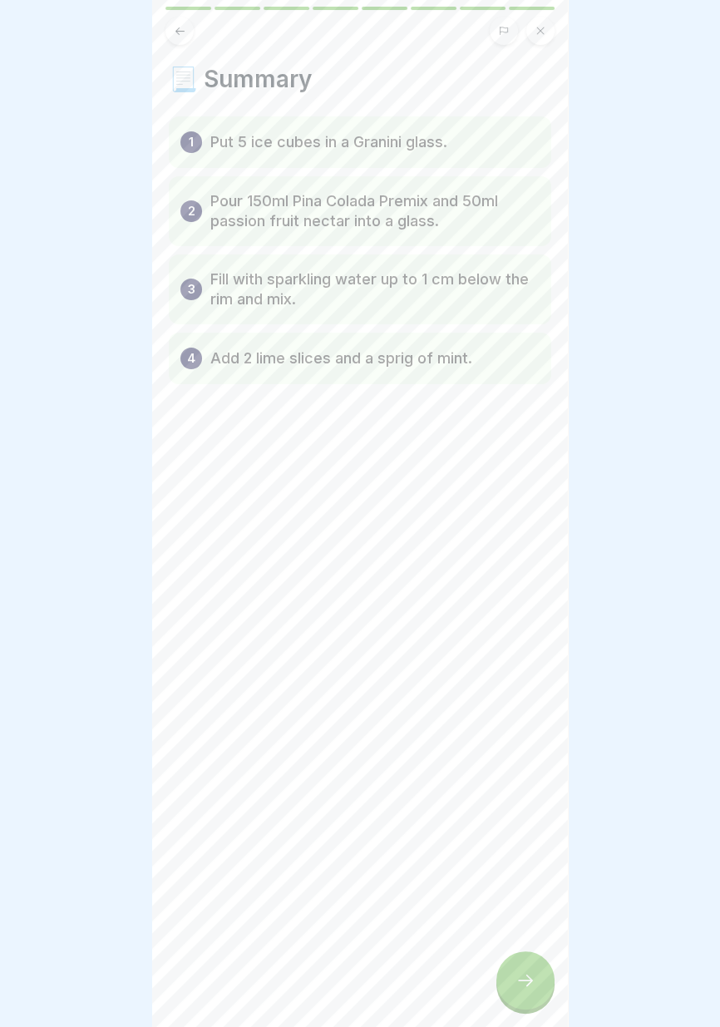
click at [520, 984] on icon at bounding box center [525, 980] width 20 height 20
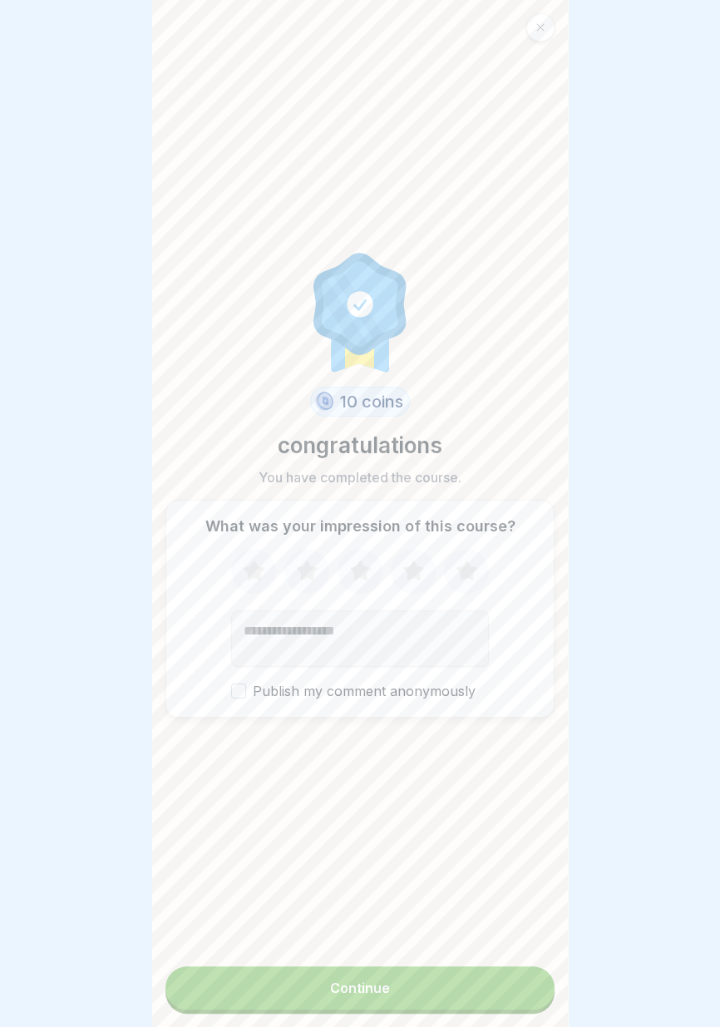
click at [467, 1003] on button "Continue" at bounding box center [359, 987] width 389 height 43
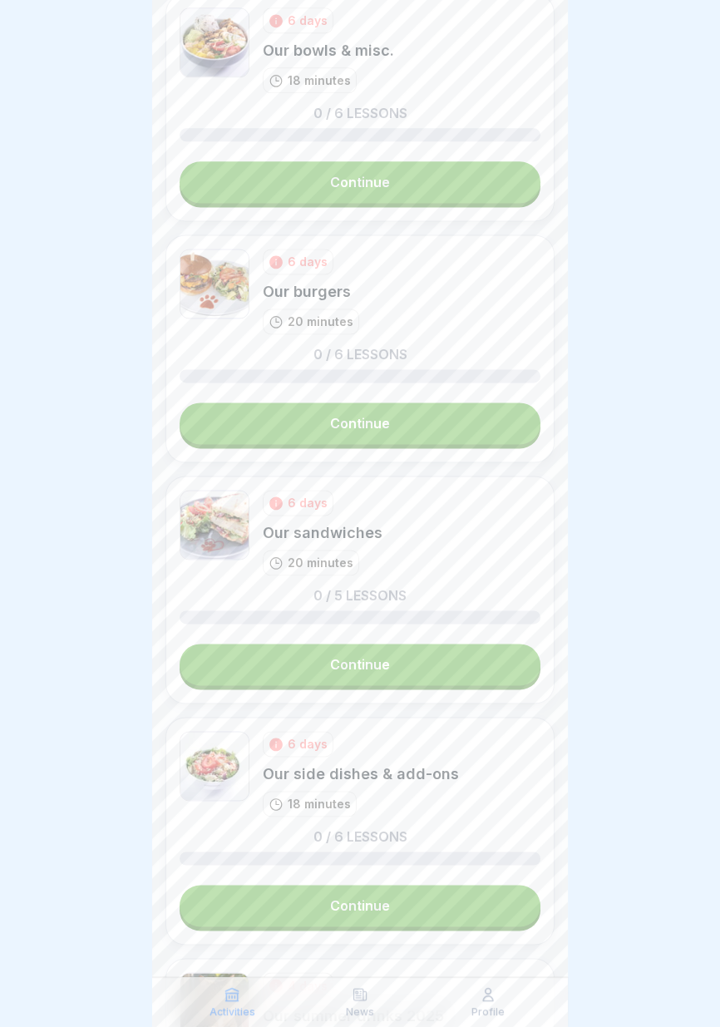
click at [454, 762] on div "6 days Our side dishes & add-ons 18 minutes" at bounding box center [360, 774] width 361 height 86
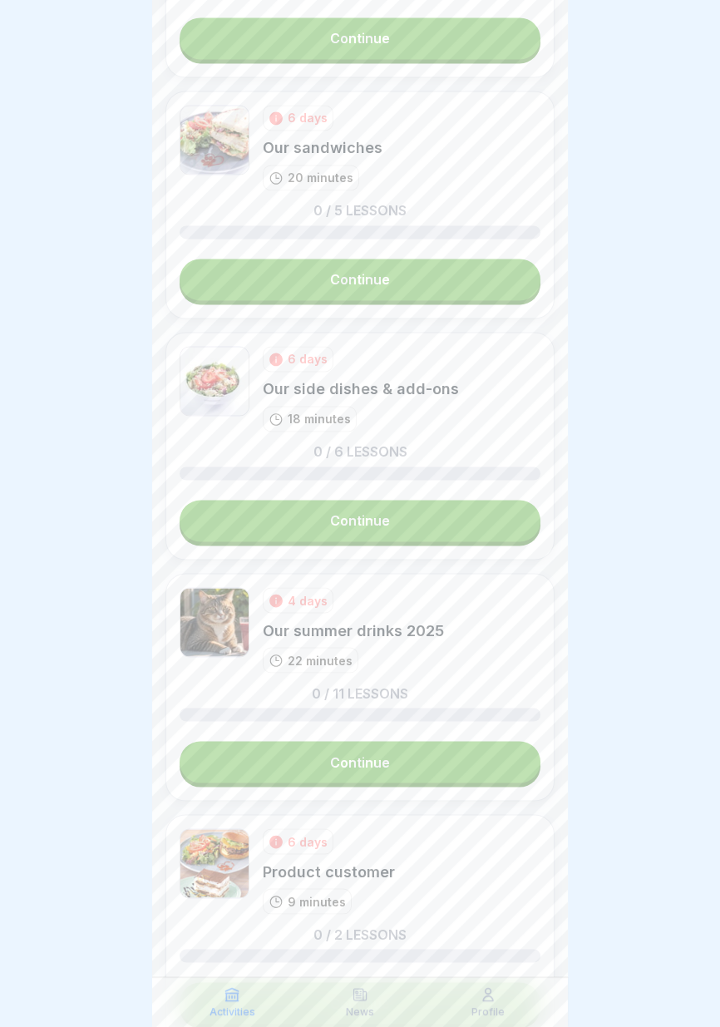
click at [445, 763] on link "Continue" at bounding box center [360, 762] width 361 height 42
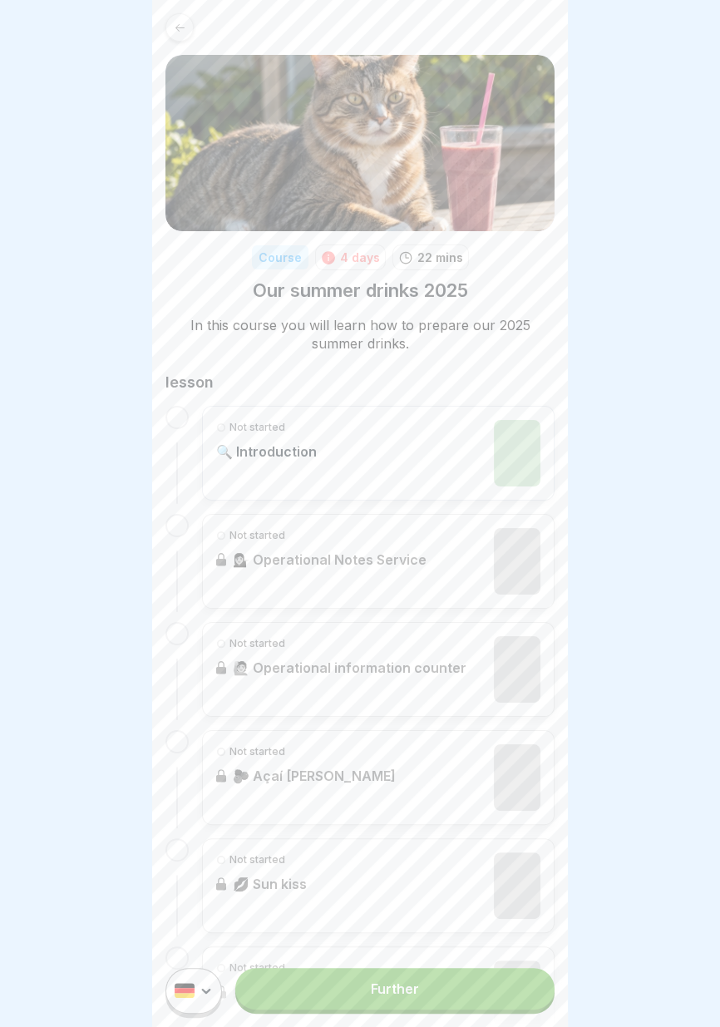
click at [511, 447] on img at bounding box center [517, 453] width 47 height 67
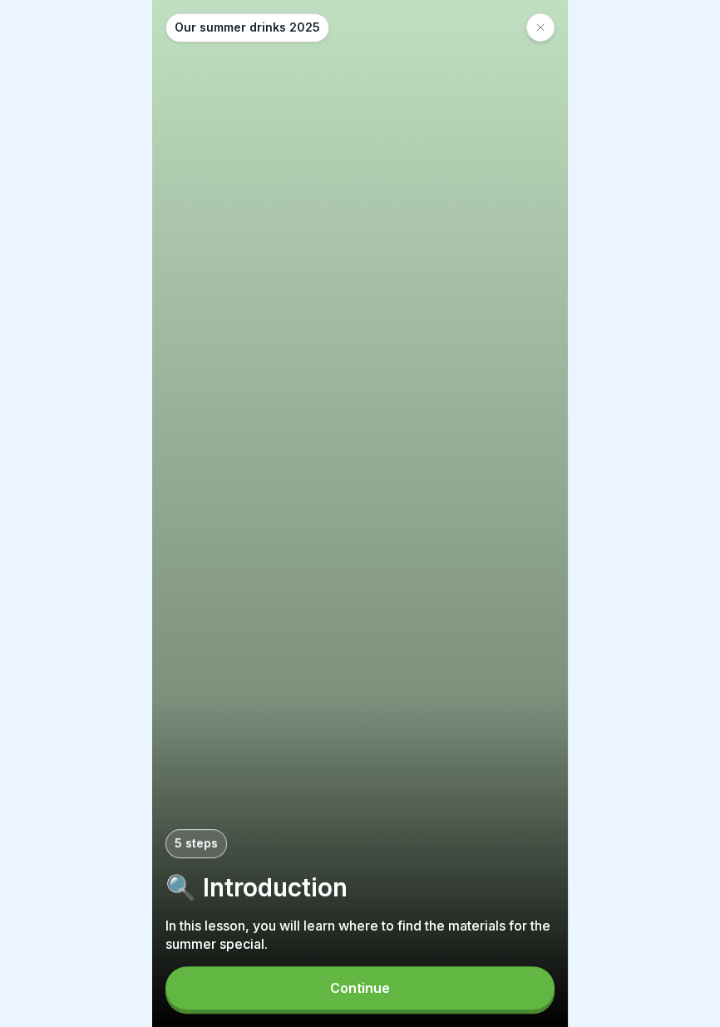
click at [475, 988] on button "Continue" at bounding box center [359, 987] width 389 height 43
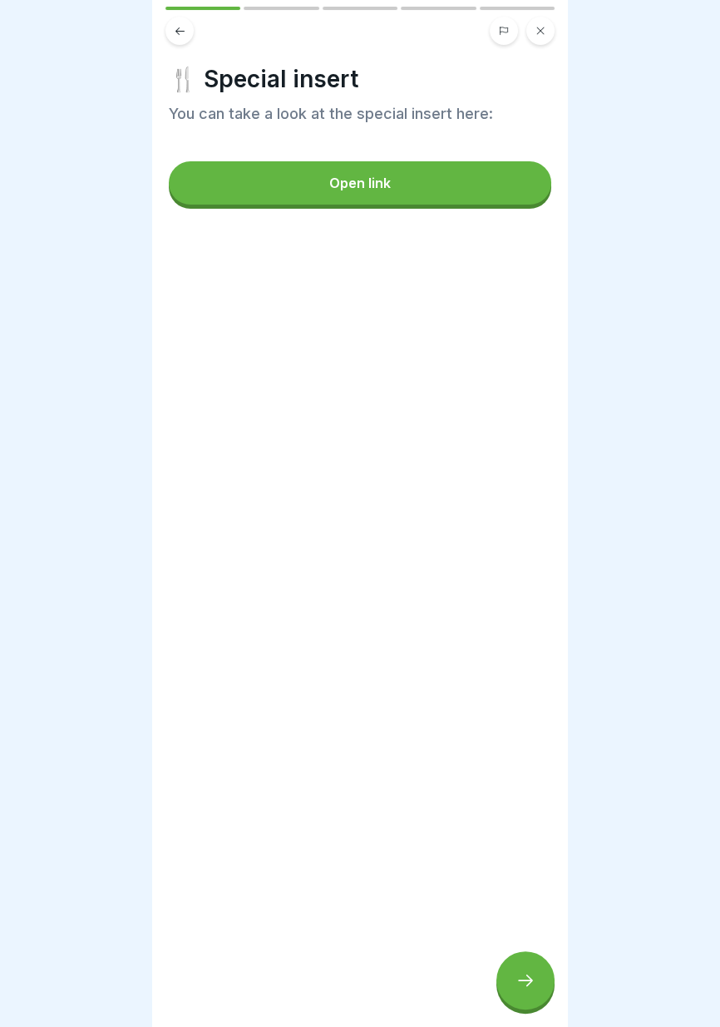
click at [479, 187] on button "Open link" at bounding box center [360, 182] width 382 height 43
click at [518, 977] on icon at bounding box center [525, 980] width 20 height 20
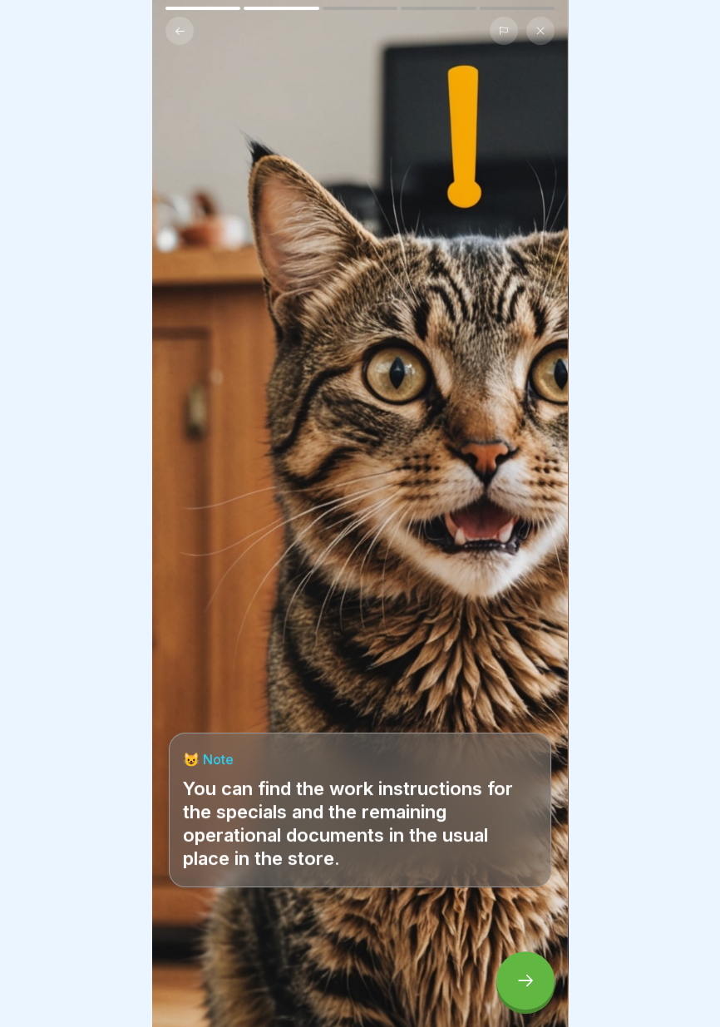
click at [521, 989] on icon at bounding box center [525, 980] width 20 height 20
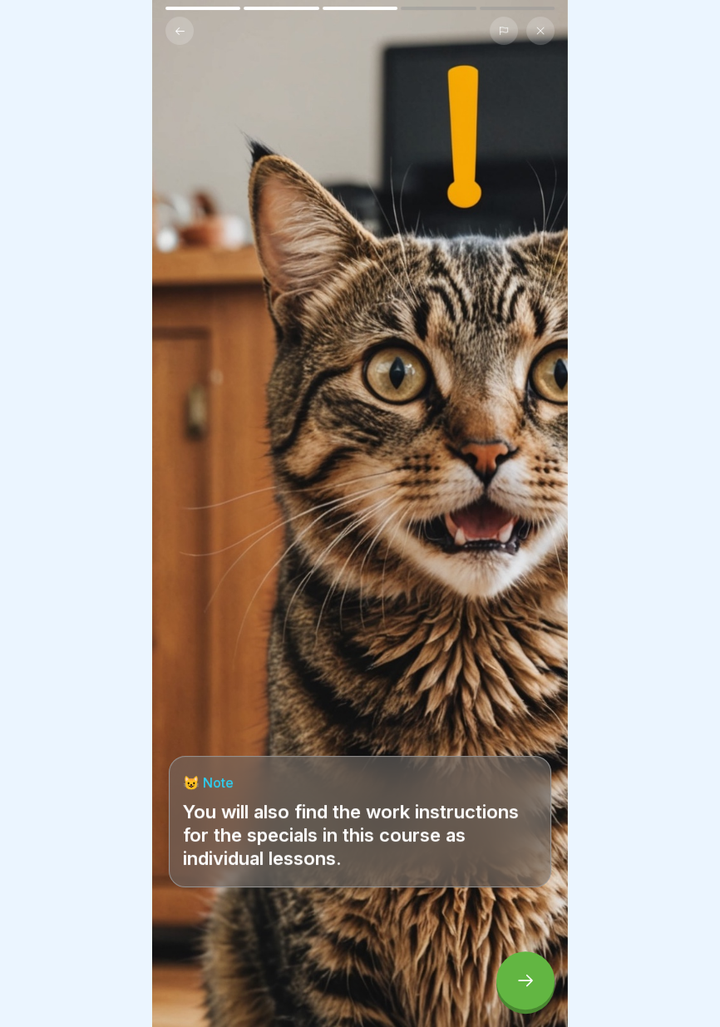
click at [524, 993] on div at bounding box center [525, 980] width 58 height 58
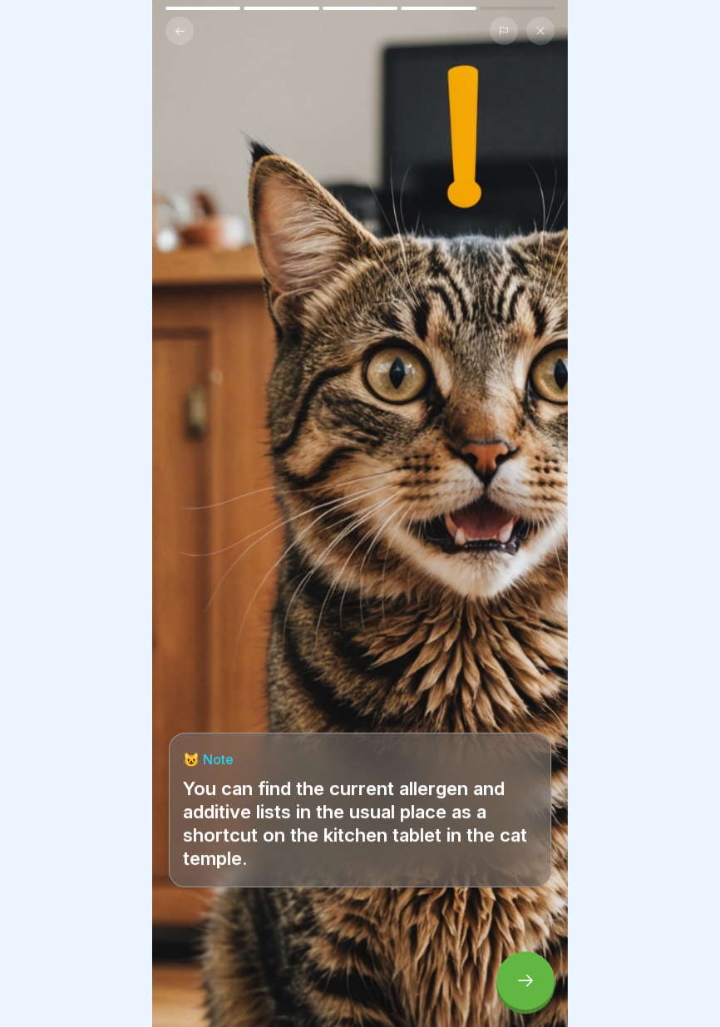
click at [525, 993] on div at bounding box center [525, 980] width 58 height 58
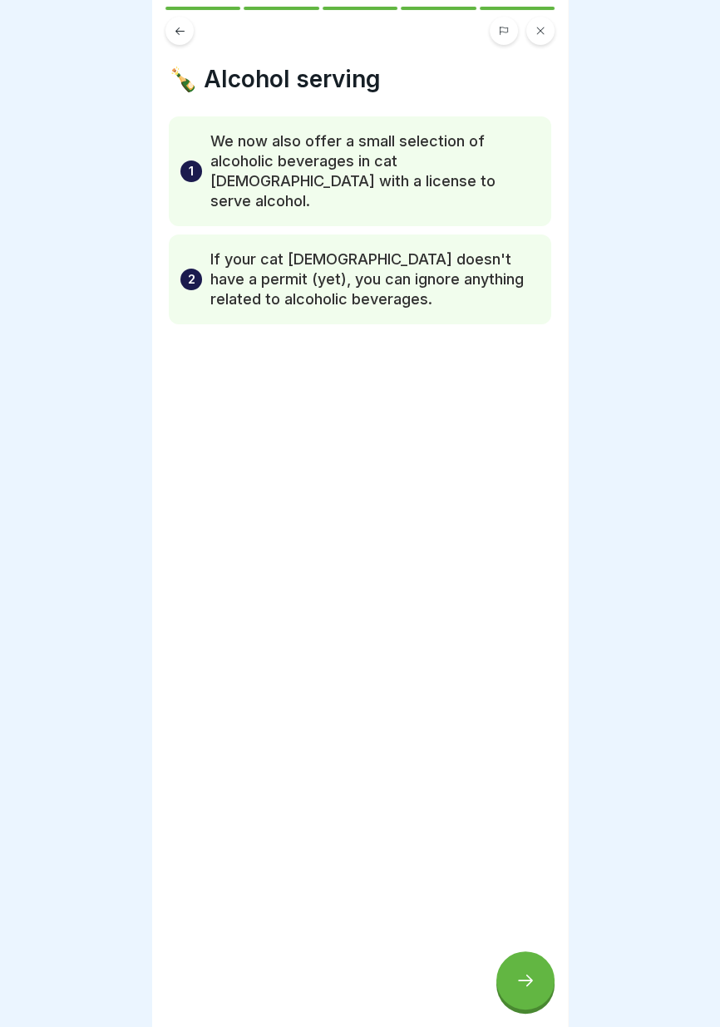
click at [525, 994] on div at bounding box center [525, 980] width 58 height 58
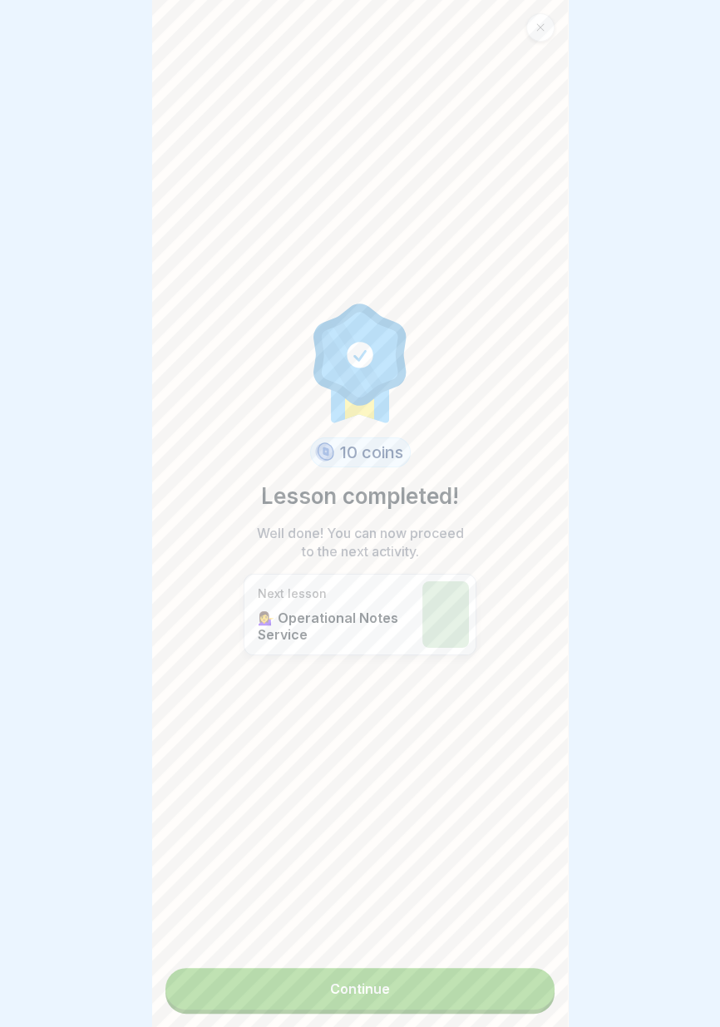
click at [493, 989] on link "Continue" at bounding box center [359, 989] width 389 height 42
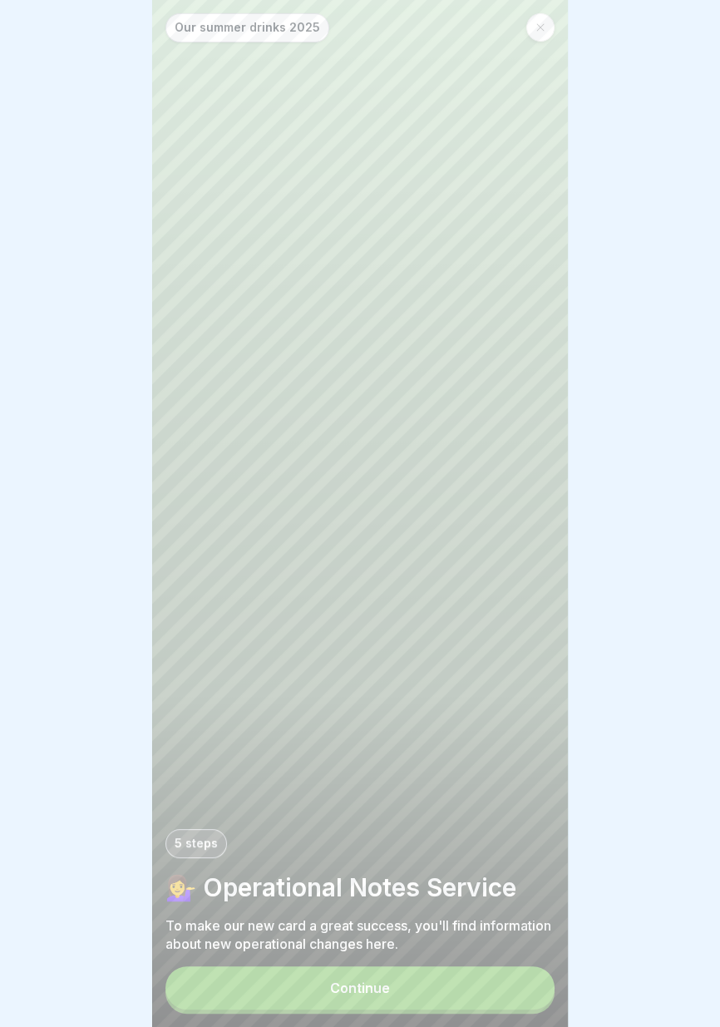
click at [496, 992] on button "Continue" at bounding box center [359, 987] width 389 height 43
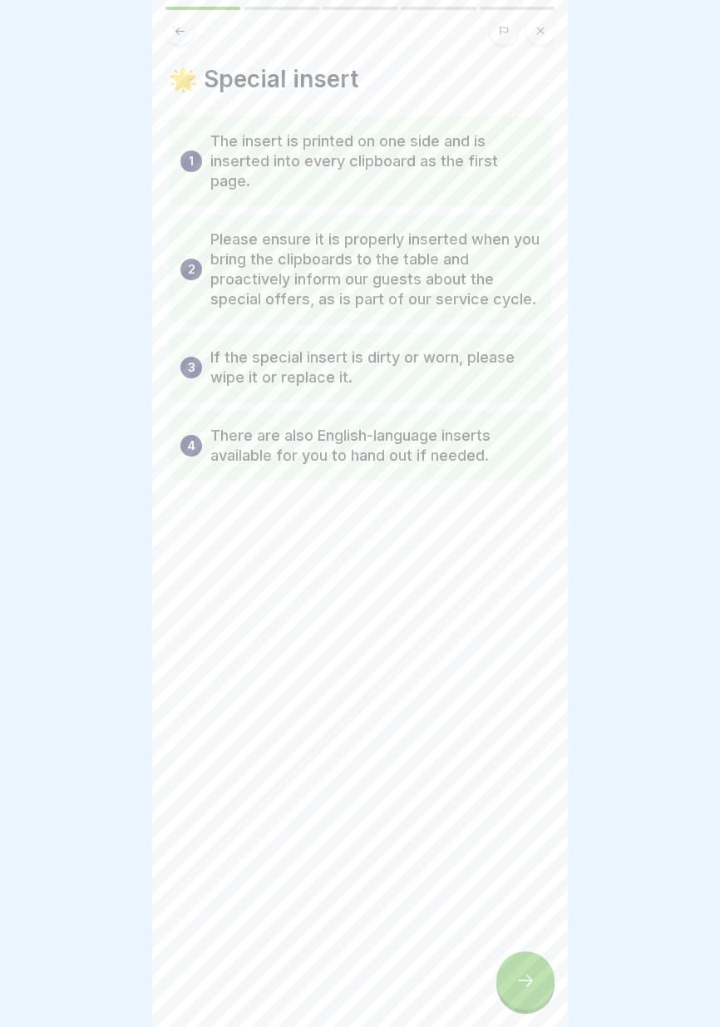
click at [522, 985] on icon at bounding box center [525, 980] width 20 height 20
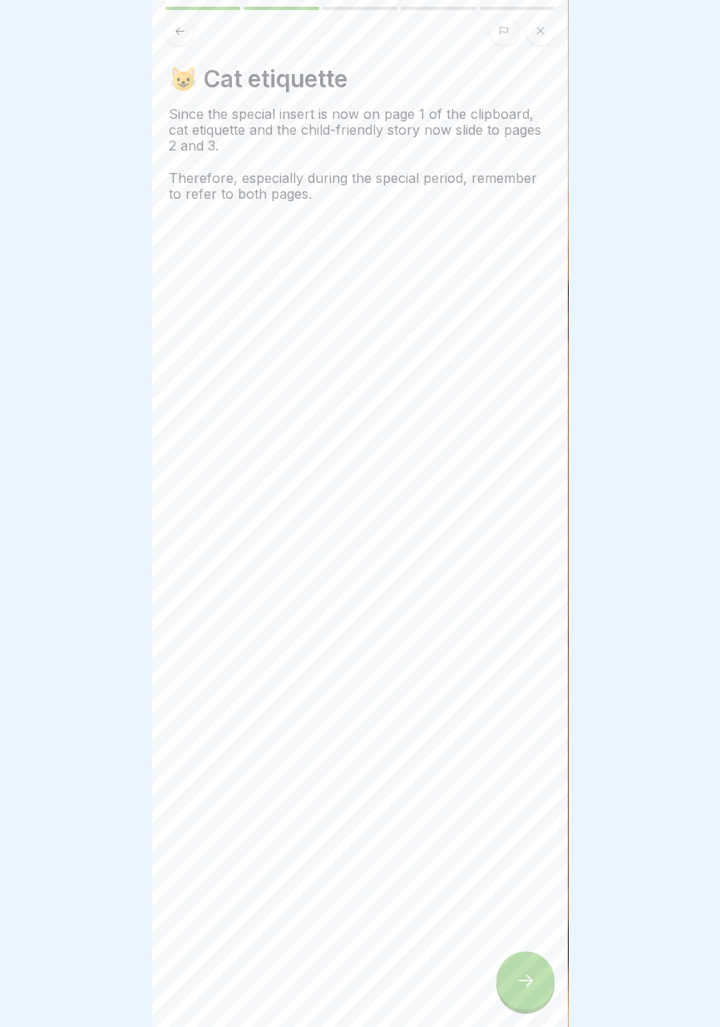
click at [520, 982] on icon at bounding box center [525, 980] width 15 height 12
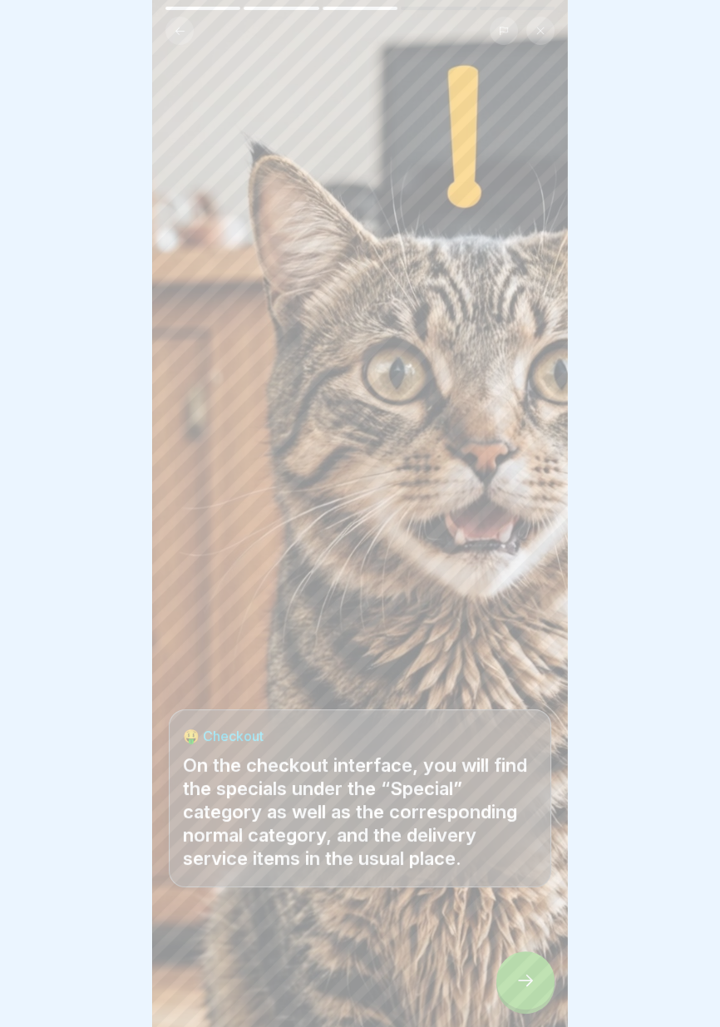
click at [520, 987] on icon at bounding box center [525, 980] width 20 height 20
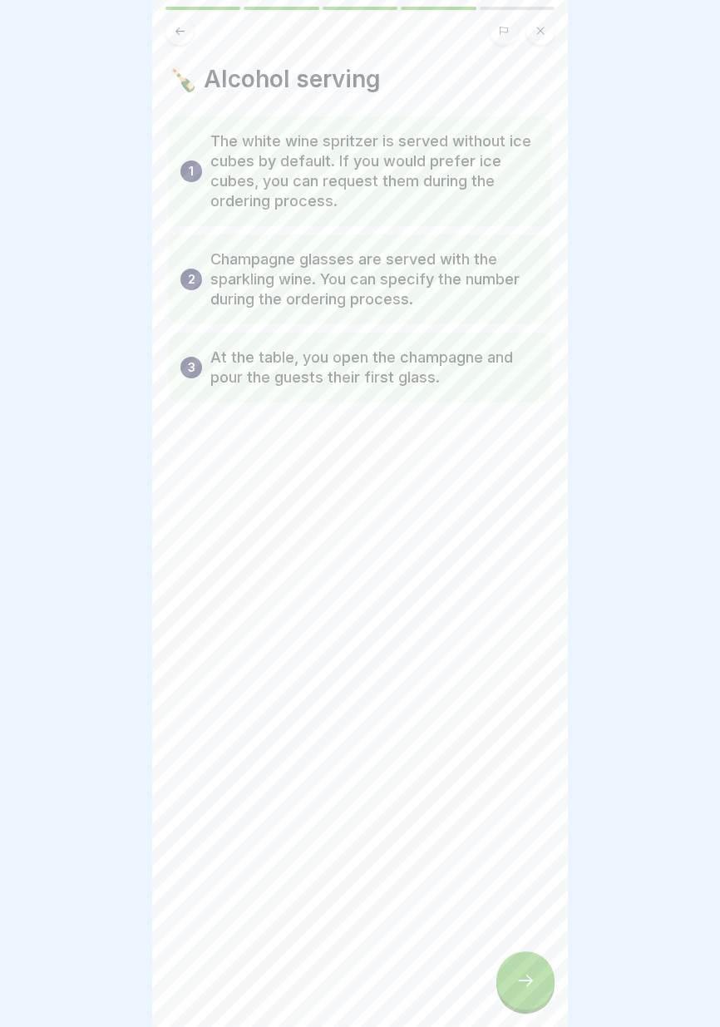
click at [520, 984] on icon at bounding box center [525, 980] width 20 height 20
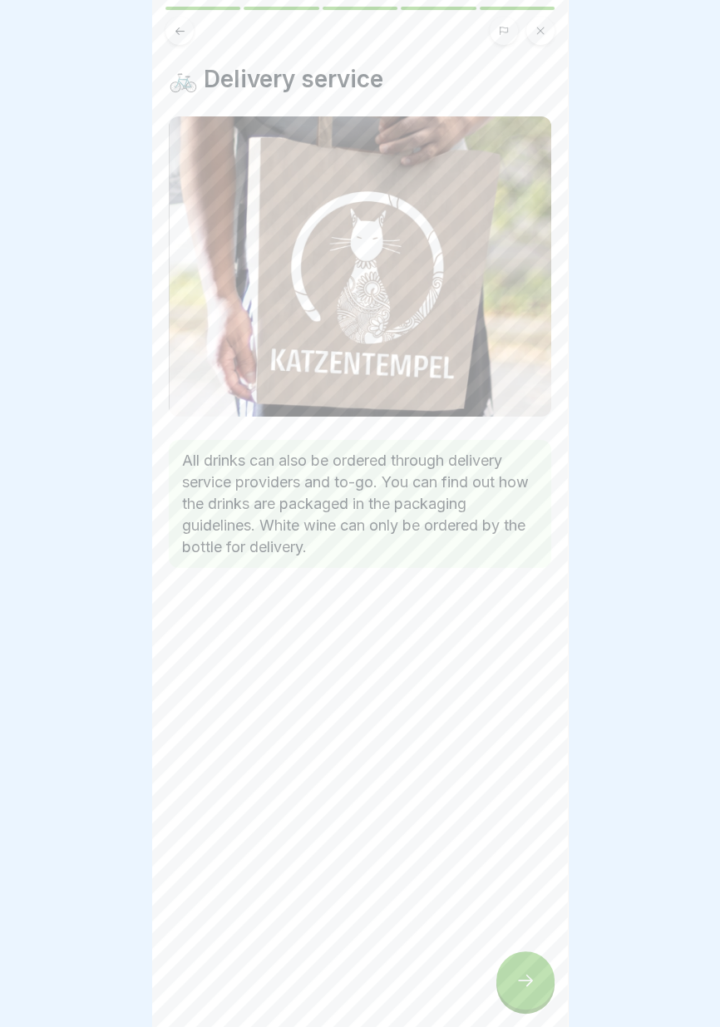
click at [523, 982] on icon at bounding box center [525, 980] width 20 height 20
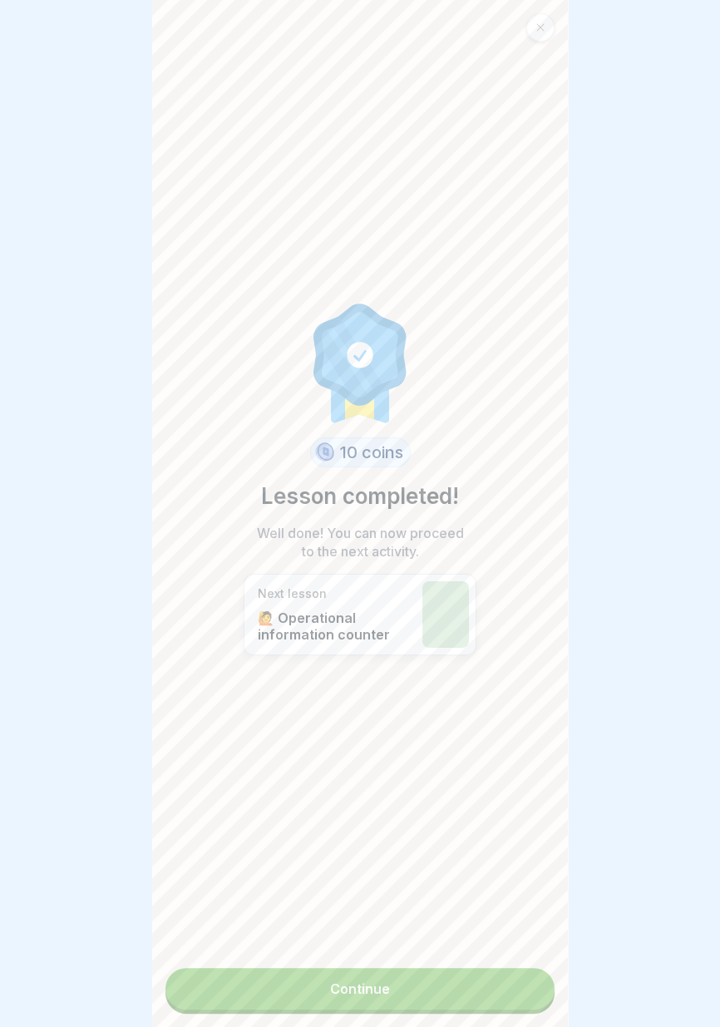
click at [508, 1001] on link "Continue" at bounding box center [359, 989] width 389 height 42
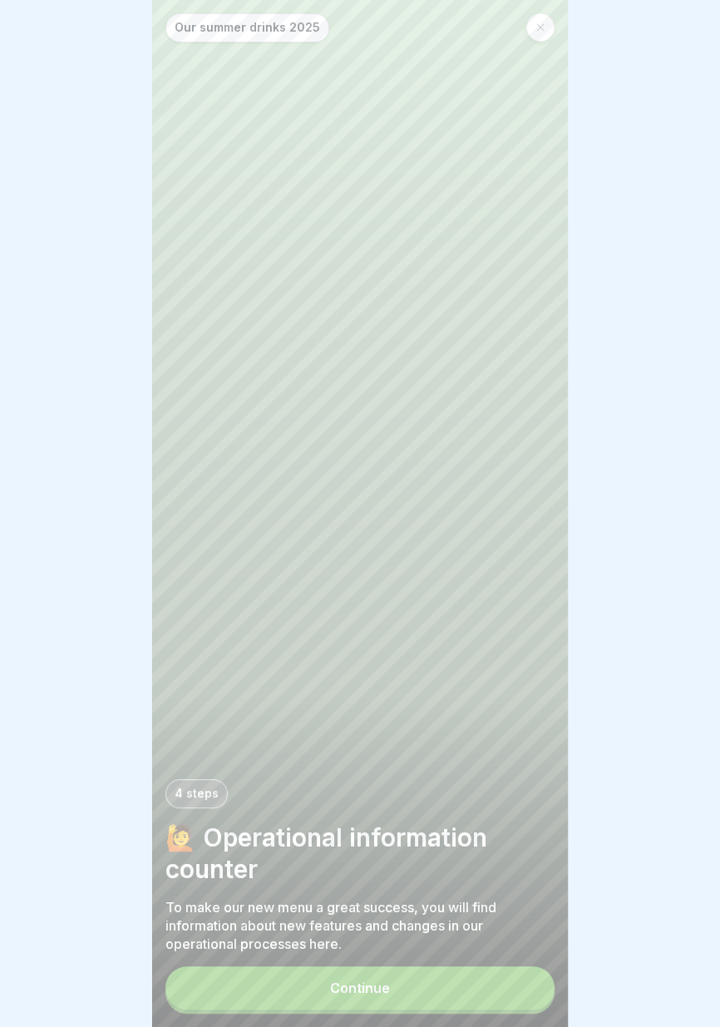
click at [503, 990] on button "Continue" at bounding box center [359, 987] width 389 height 43
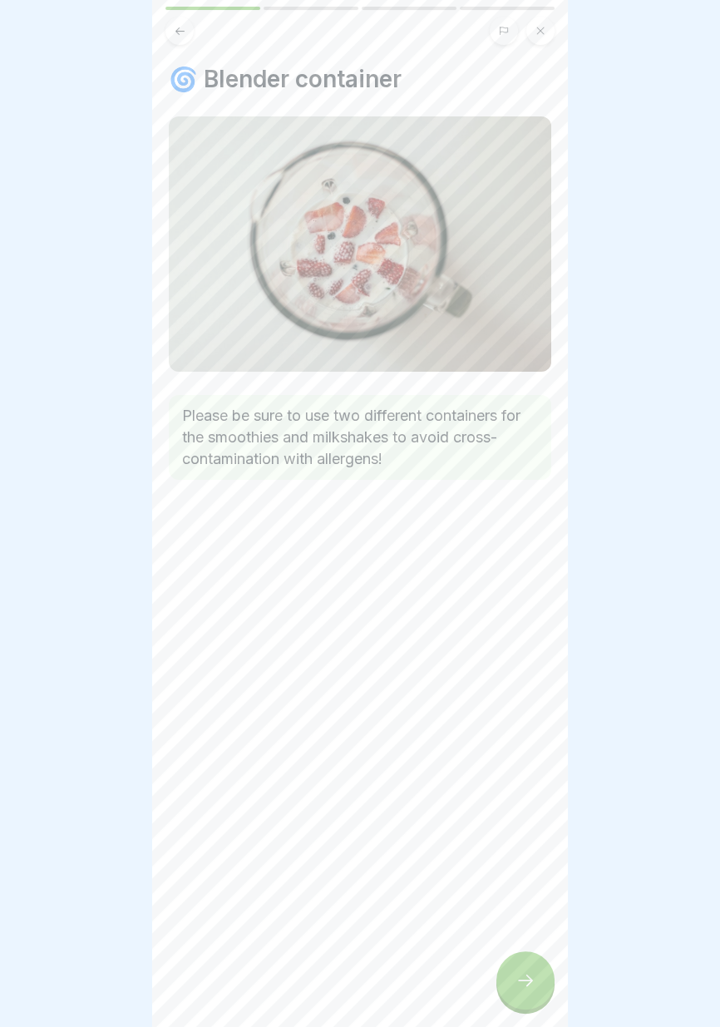
click at [524, 990] on icon at bounding box center [525, 980] width 20 height 20
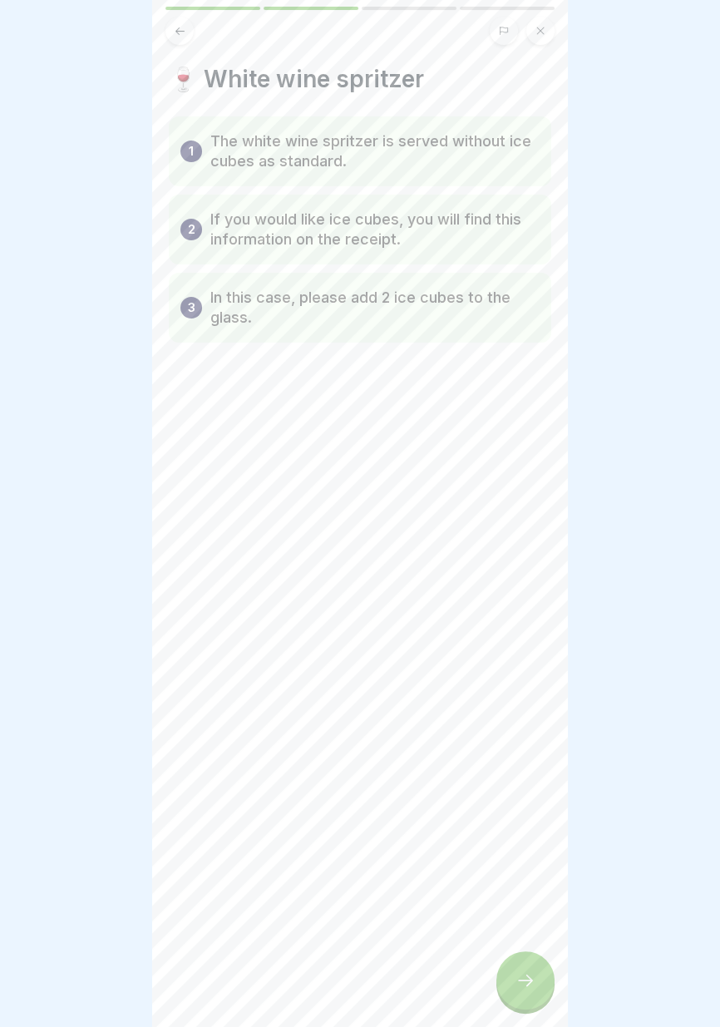
click at [535, 980] on icon at bounding box center [525, 980] width 20 height 20
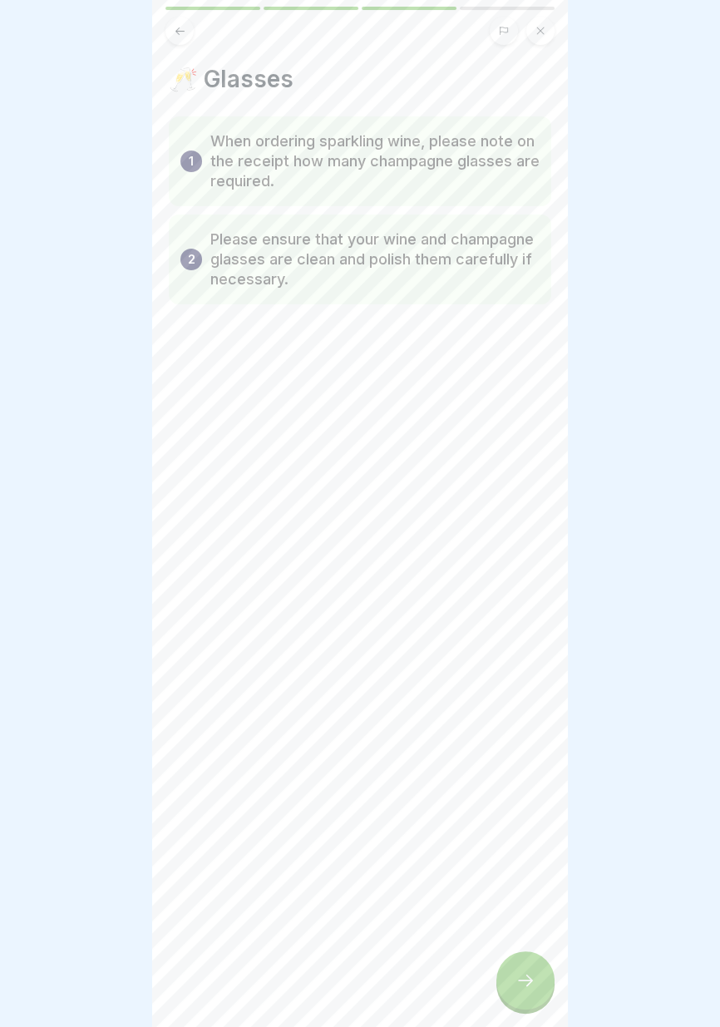
click at [530, 981] on icon at bounding box center [525, 980] width 15 height 12
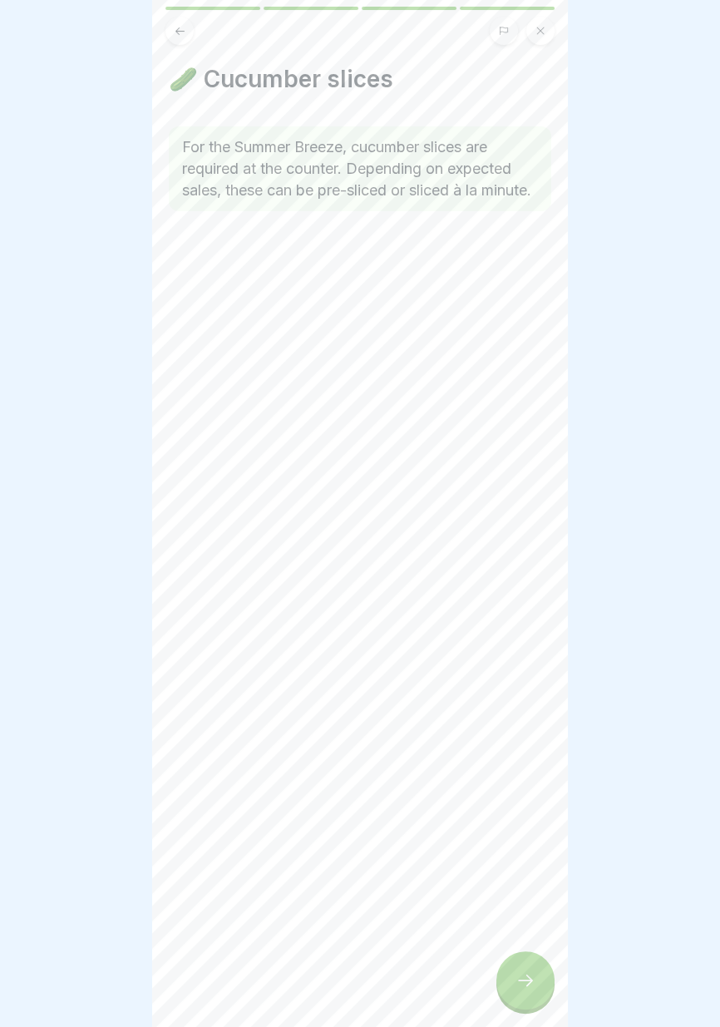
click at [531, 986] on icon at bounding box center [525, 980] width 20 height 20
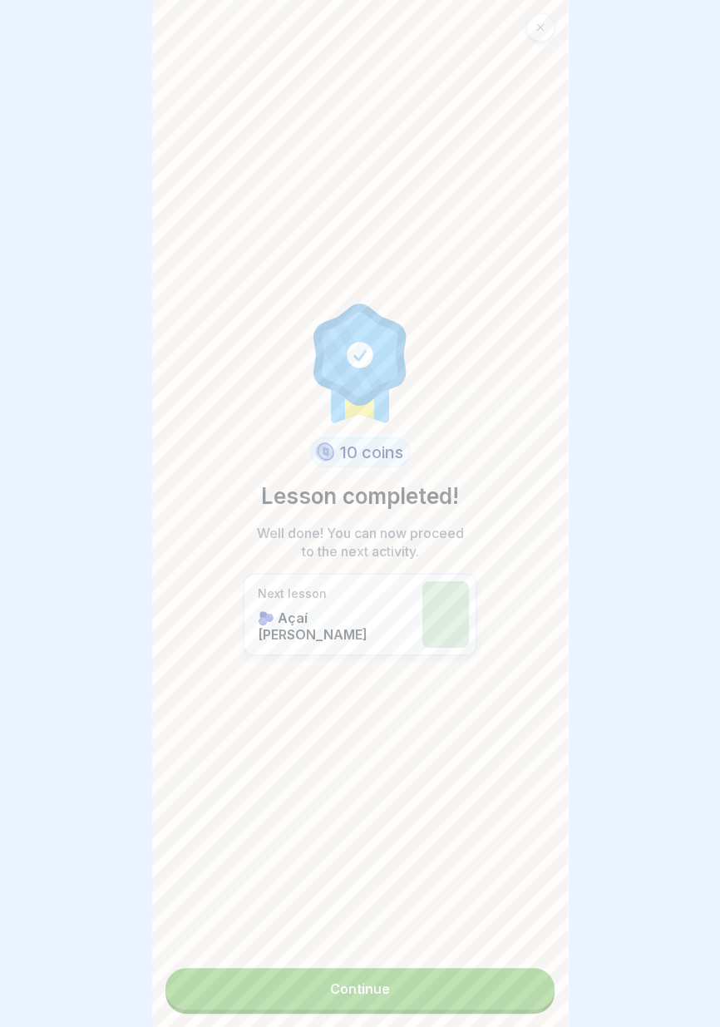
click at [507, 994] on link "Continue" at bounding box center [359, 989] width 389 height 42
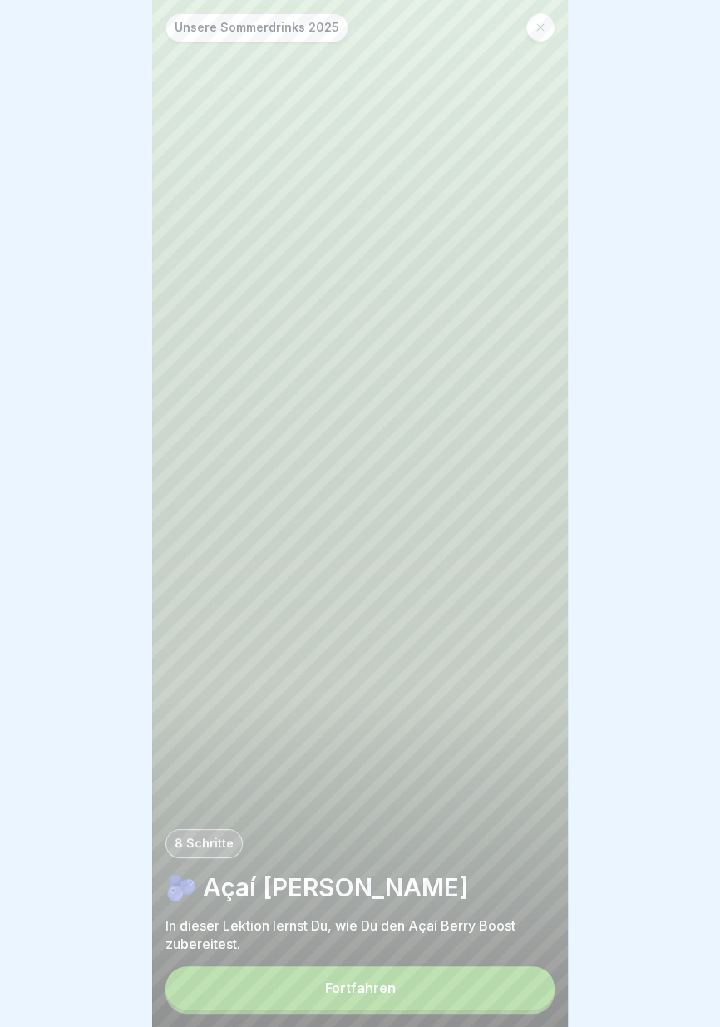
click at [507, 990] on button "Fortfahren" at bounding box center [359, 987] width 389 height 43
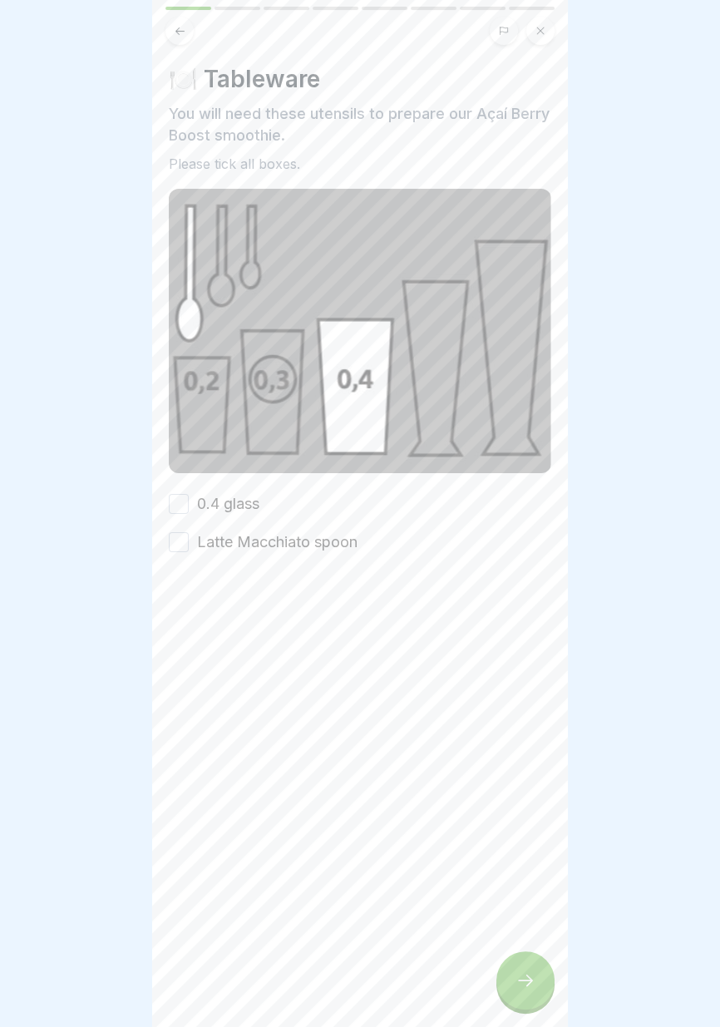
click at [239, 490] on div "🍽️ Tableware You will need these utensils to prepare our Açaí Berry Boost smoot…" at bounding box center [360, 309] width 382 height 488
click at [271, 541] on font "Latte Macchiato spoon" at bounding box center [277, 541] width 160 height 17
click at [189, 541] on button "Latte Macchiato spoon" at bounding box center [179, 542] width 20 height 20
click at [249, 505] on font "0.4 glass" at bounding box center [228, 503] width 62 height 17
click at [189, 505] on button "0.4 glass" at bounding box center [179, 504] width 20 height 20
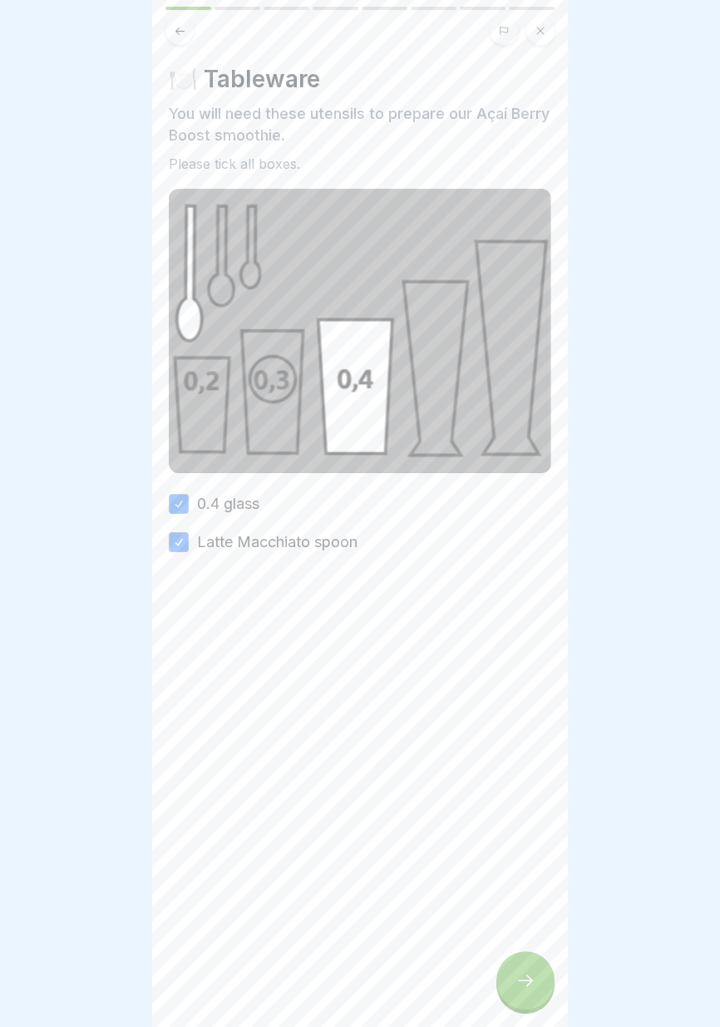
click at [520, 999] on div at bounding box center [525, 980] width 58 height 58
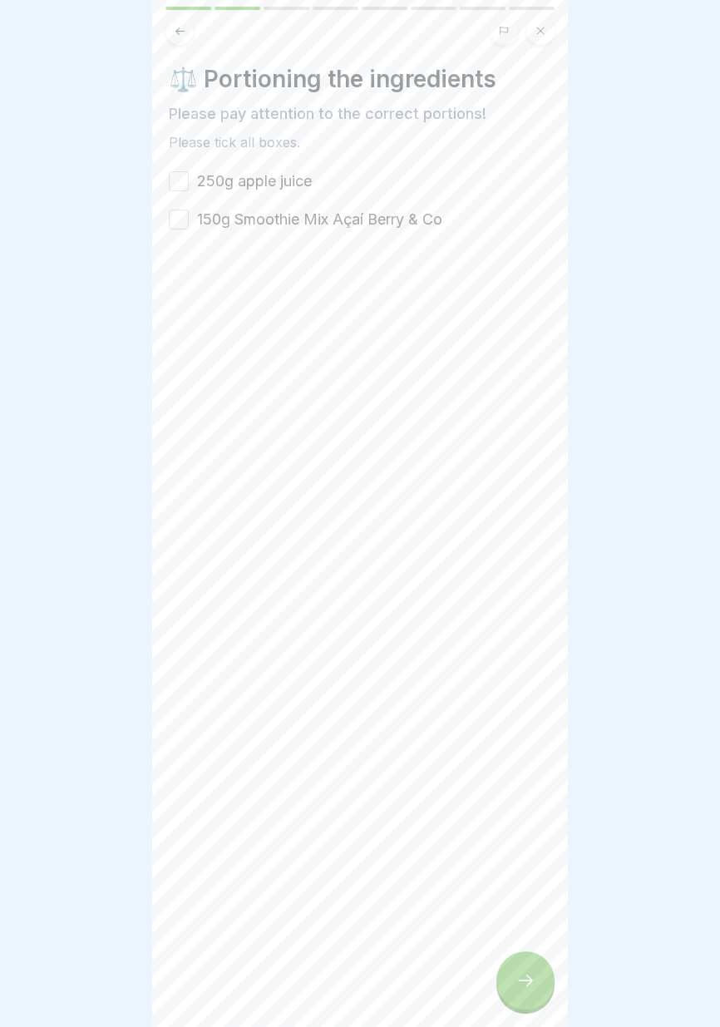
click at [306, 180] on font "250g apple juice" at bounding box center [254, 180] width 115 height 17
click at [189, 180] on button "250g apple juice" at bounding box center [179, 181] width 20 height 20
click at [334, 222] on font "150g Smoothie Mix Açaí Berry & Co" at bounding box center [319, 218] width 245 height 17
click at [189, 222] on button "150g Smoothie Mix Açaí Berry & Co" at bounding box center [179, 219] width 20 height 20
click at [530, 989] on icon at bounding box center [525, 980] width 20 height 20
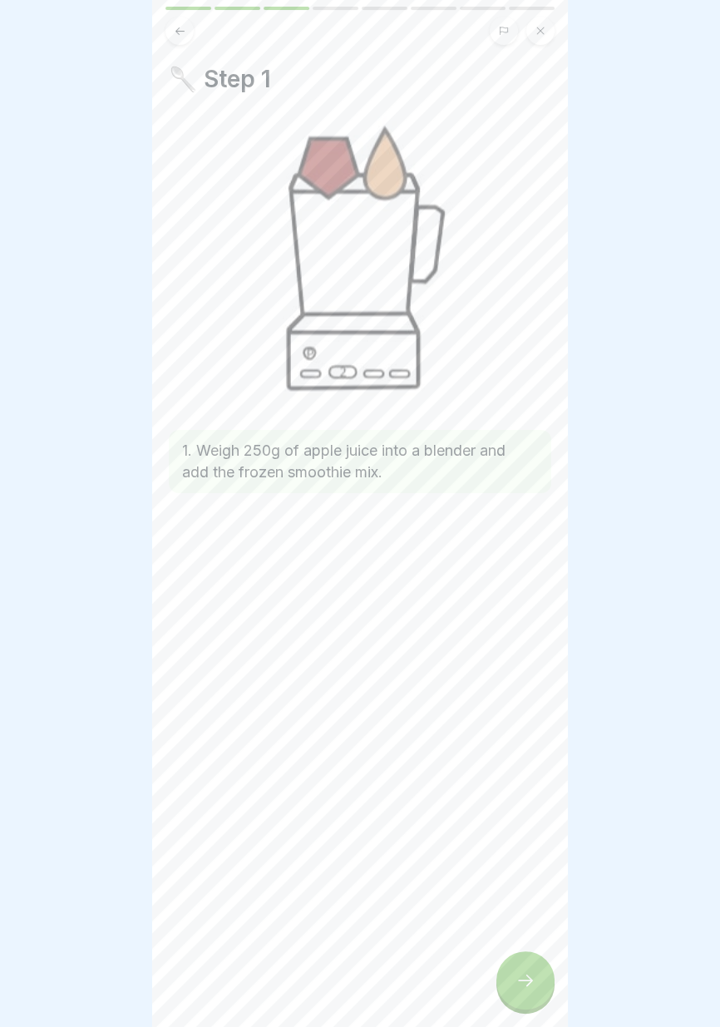
click at [524, 1000] on div at bounding box center [525, 980] width 58 height 58
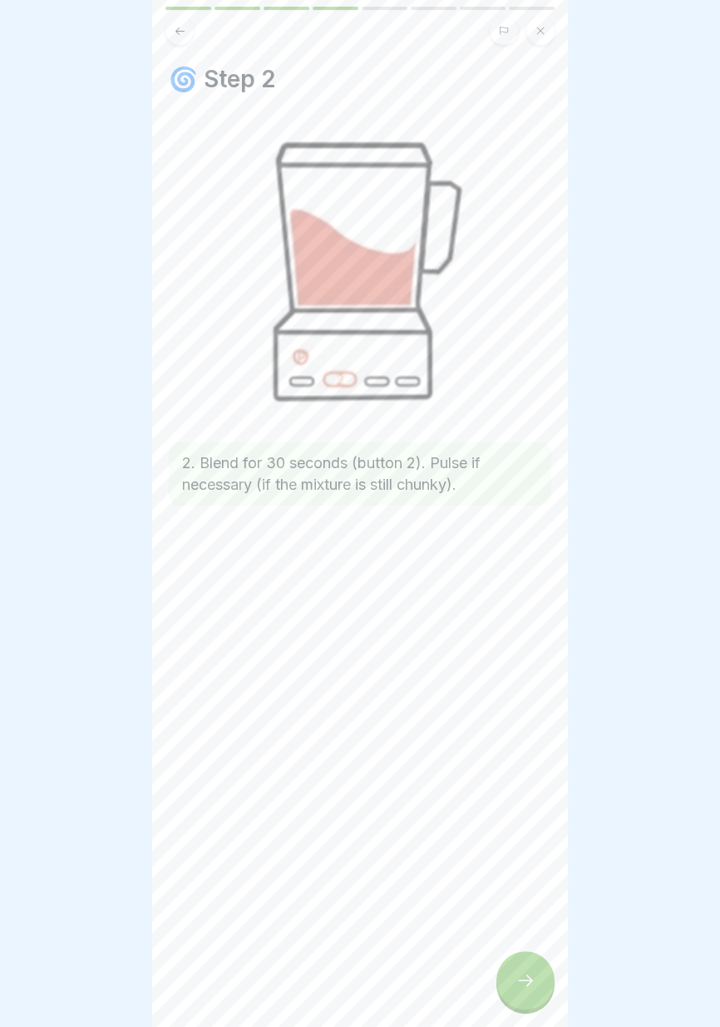
click at [513, 998] on div at bounding box center [525, 980] width 58 height 58
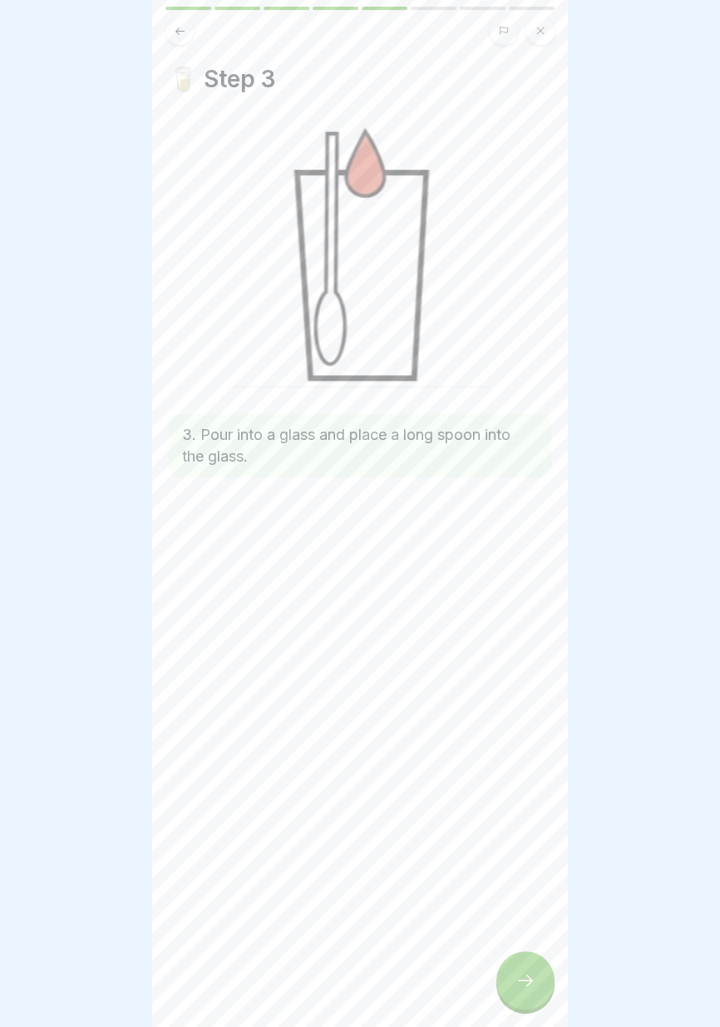
click at [514, 993] on div at bounding box center [525, 980] width 58 height 58
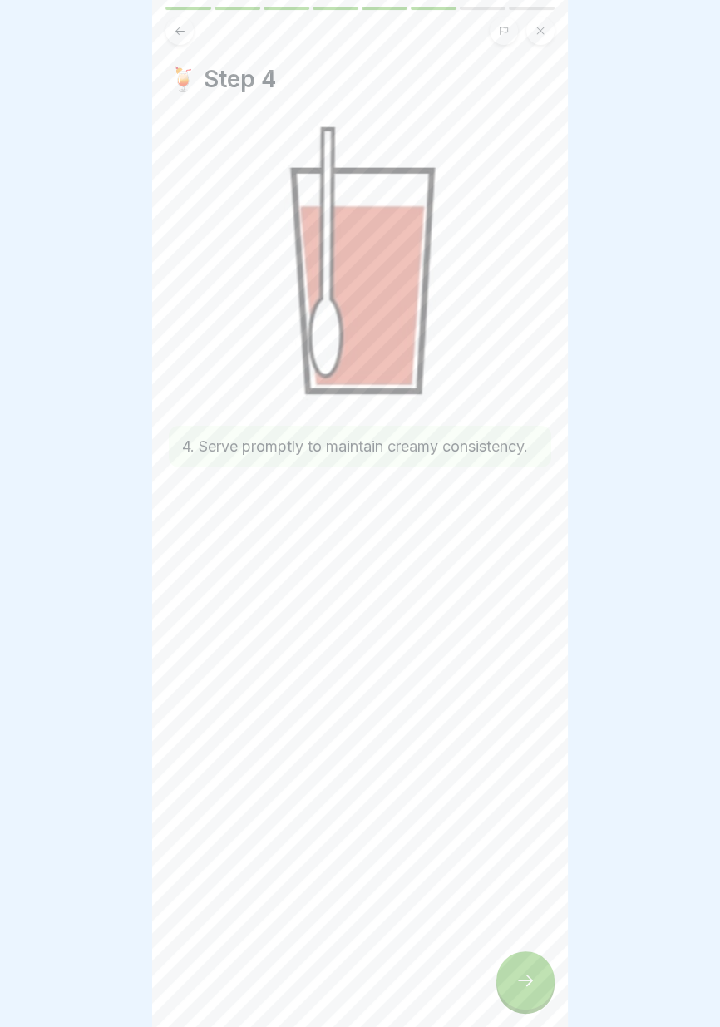
click at [522, 991] on div at bounding box center [525, 980] width 58 height 58
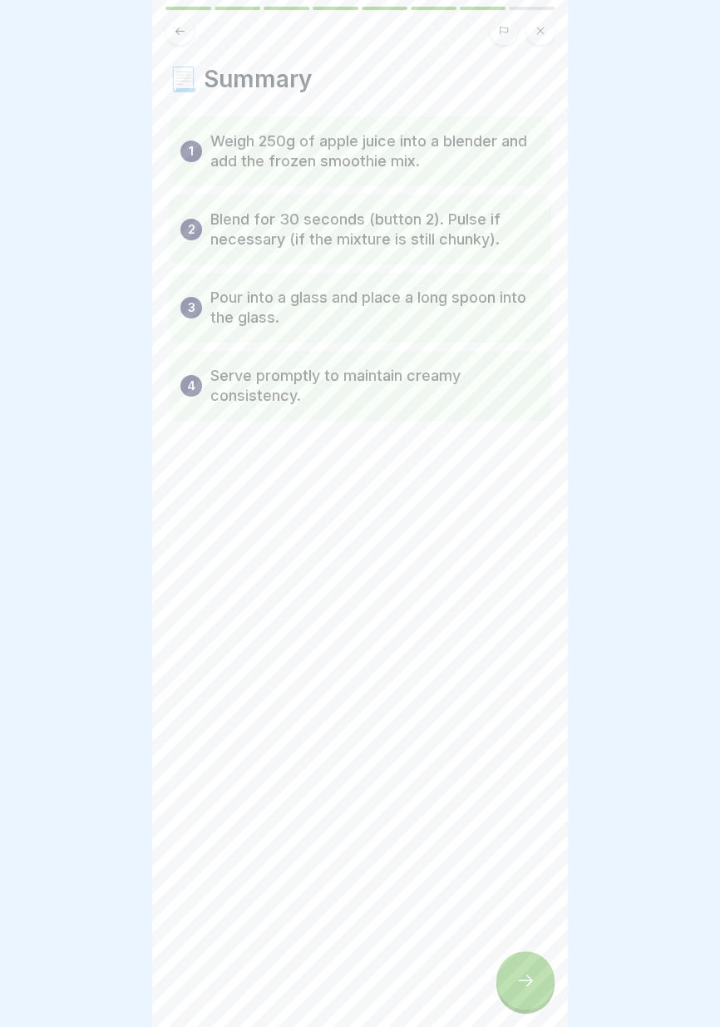
click at [521, 998] on div at bounding box center [525, 980] width 58 height 58
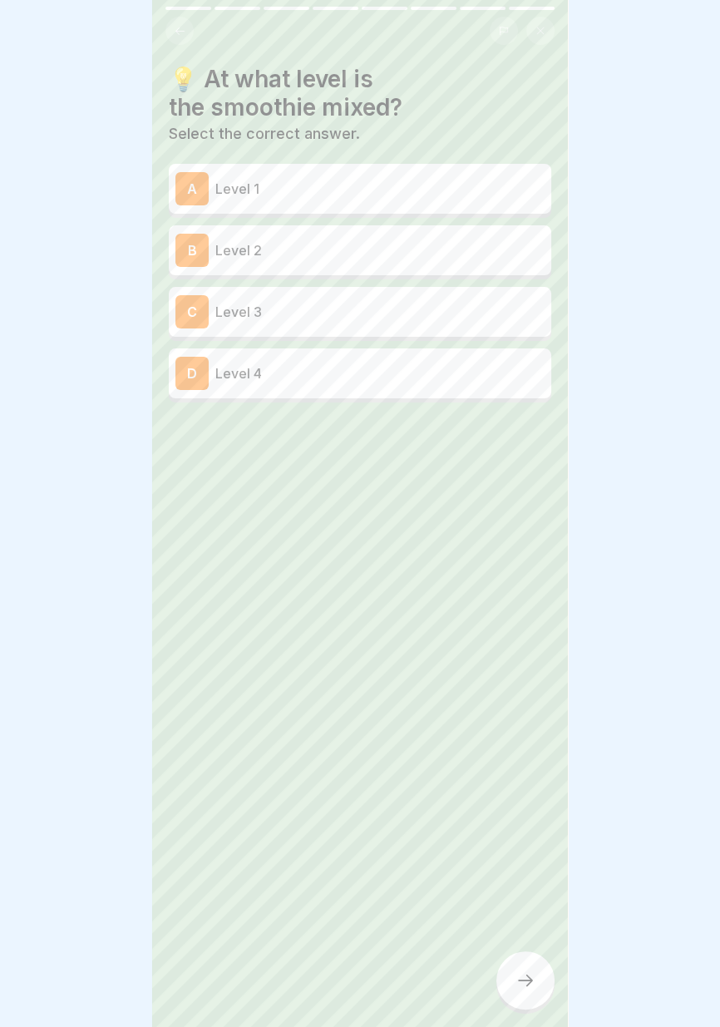
click at [454, 244] on p "Level 2" at bounding box center [379, 250] width 329 height 20
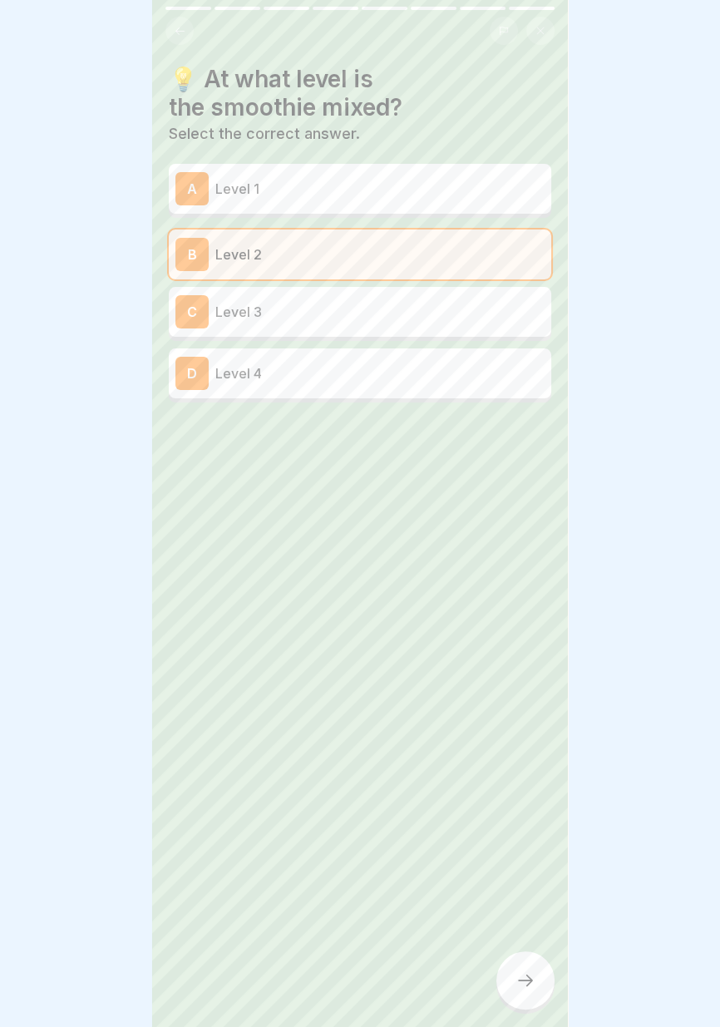
click at [472, 323] on div "C Level 3" at bounding box center [359, 311] width 369 height 33
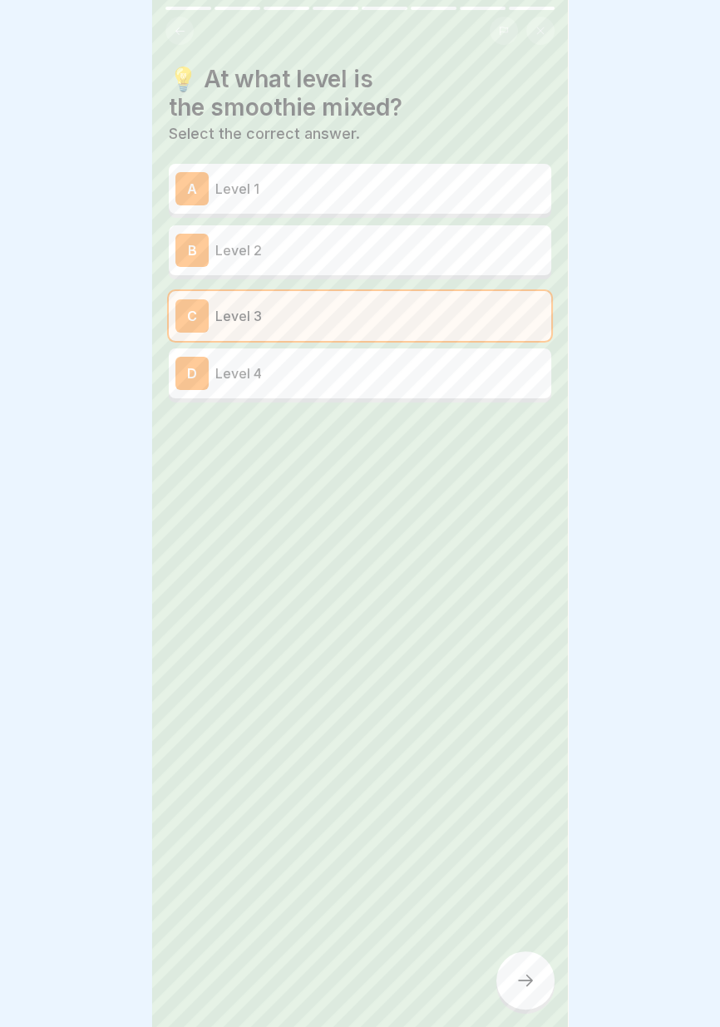
click at [526, 979] on icon at bounding box center [525, 980] width 20 height 20
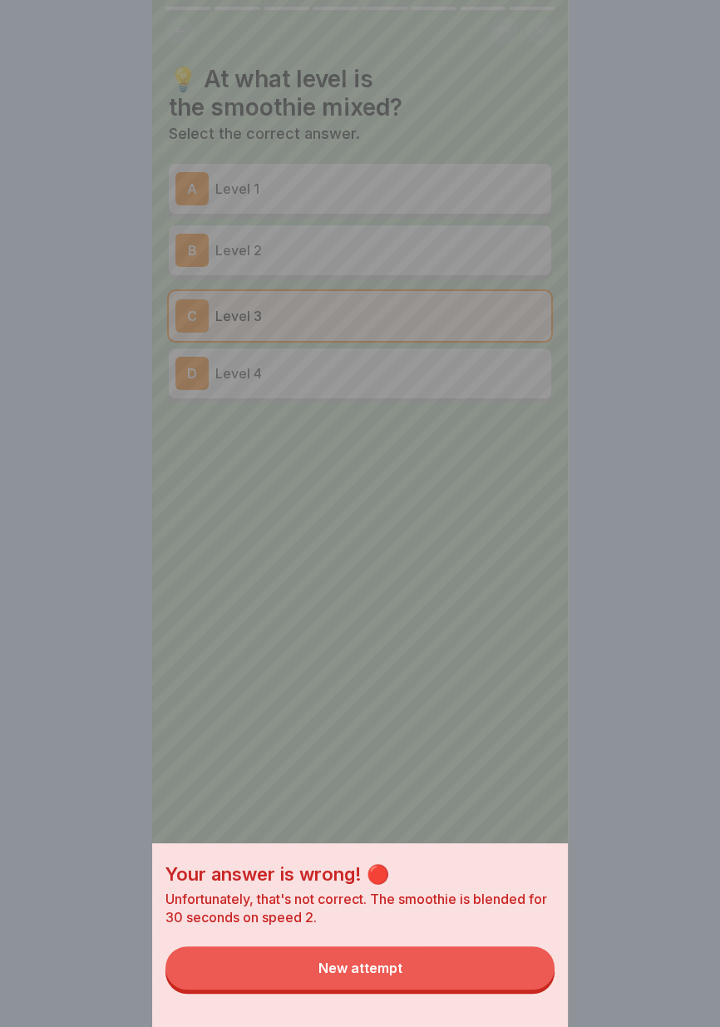
click at [467, 983] on button "New attempt" at bounding box center [359, 967] width 389 height 43
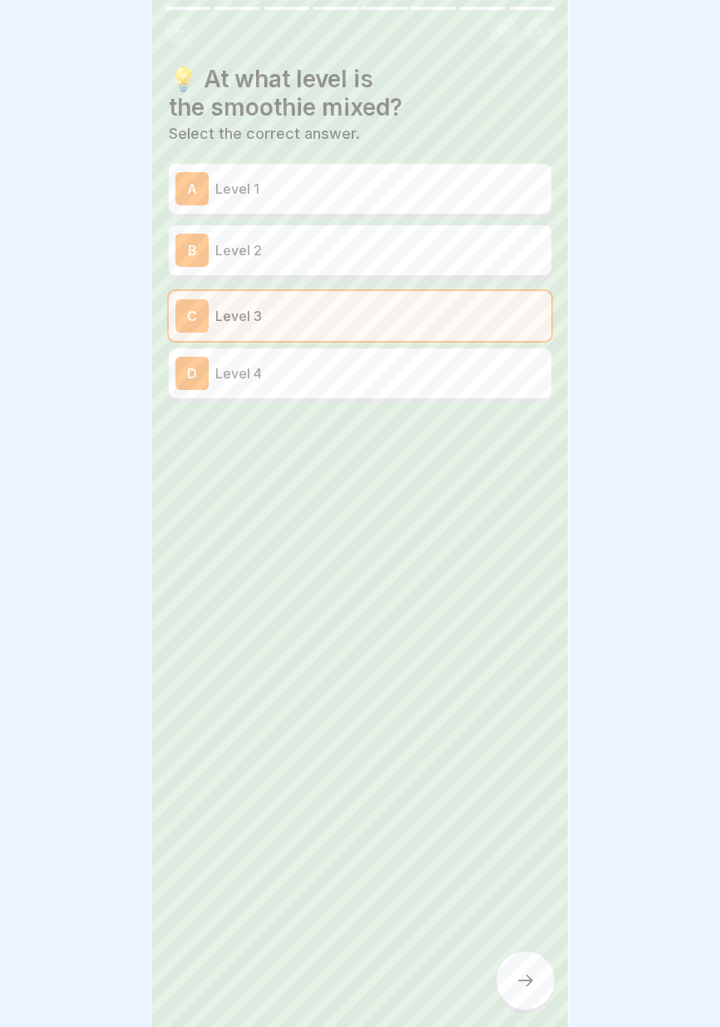
click at [485, 259] on p "Level 2" at bounding box center [379, 250] width 329 height 20
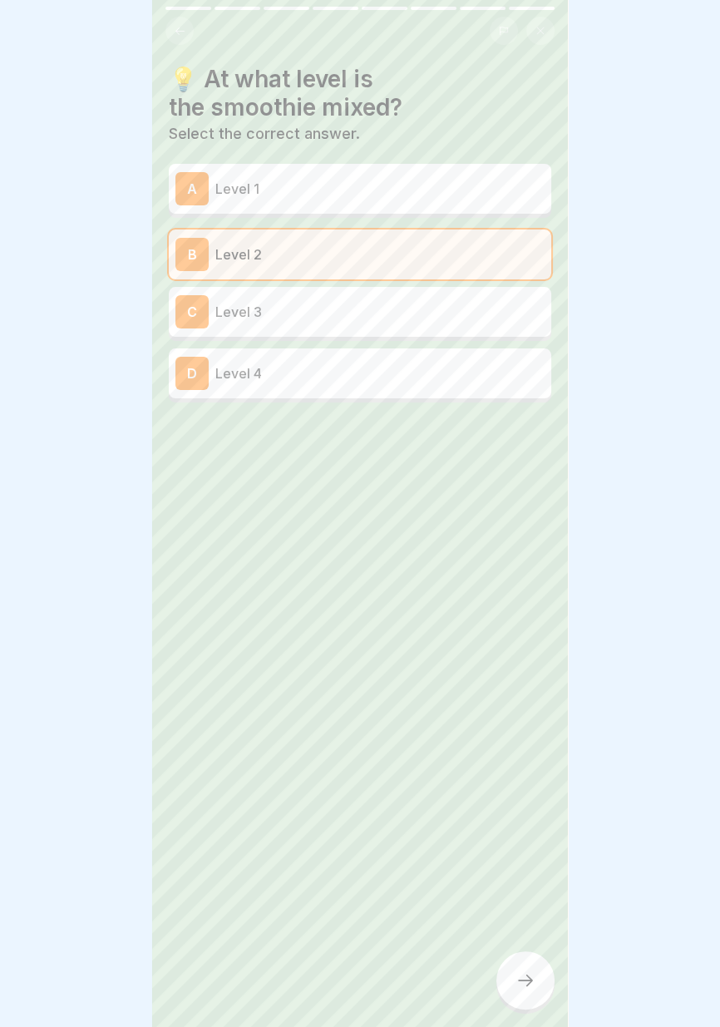
click at [523, 993] on div at bounding box center [525, 980] width 58 height 58
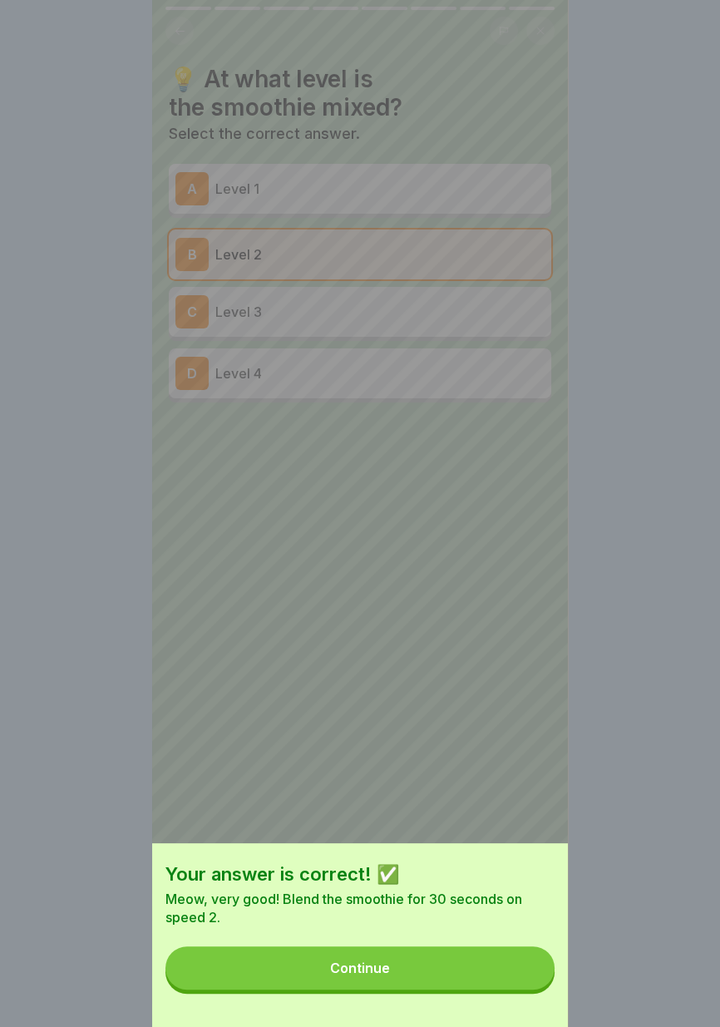
click at [453, 983] on button "Continue" at bounding box center [359, 967] width 389 height 43
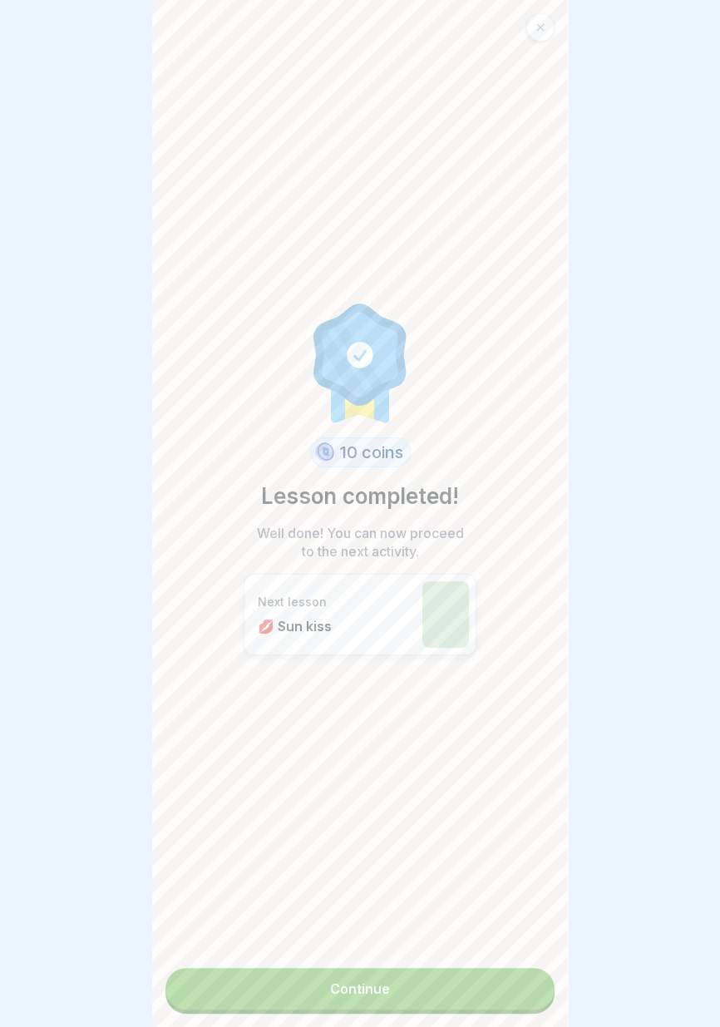
click at [443, 1006] on link "Continue" at bounding box center [359, 989] width 389 height 42
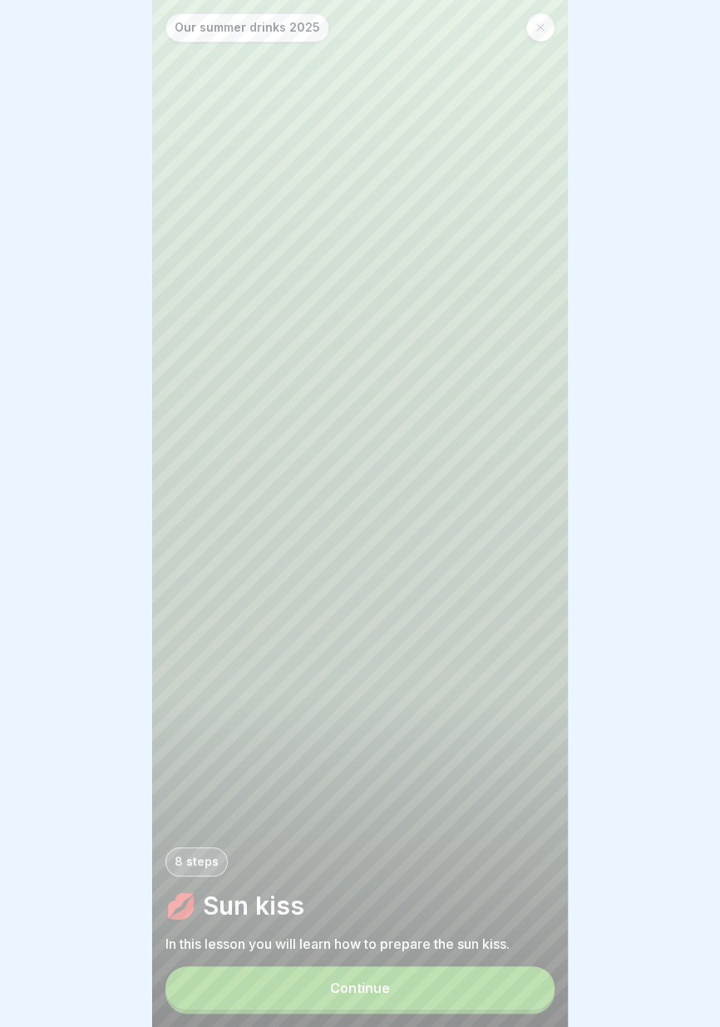
click at [439, 998] on button "Continue" at bounding box center [359, 987] width 389 height 43
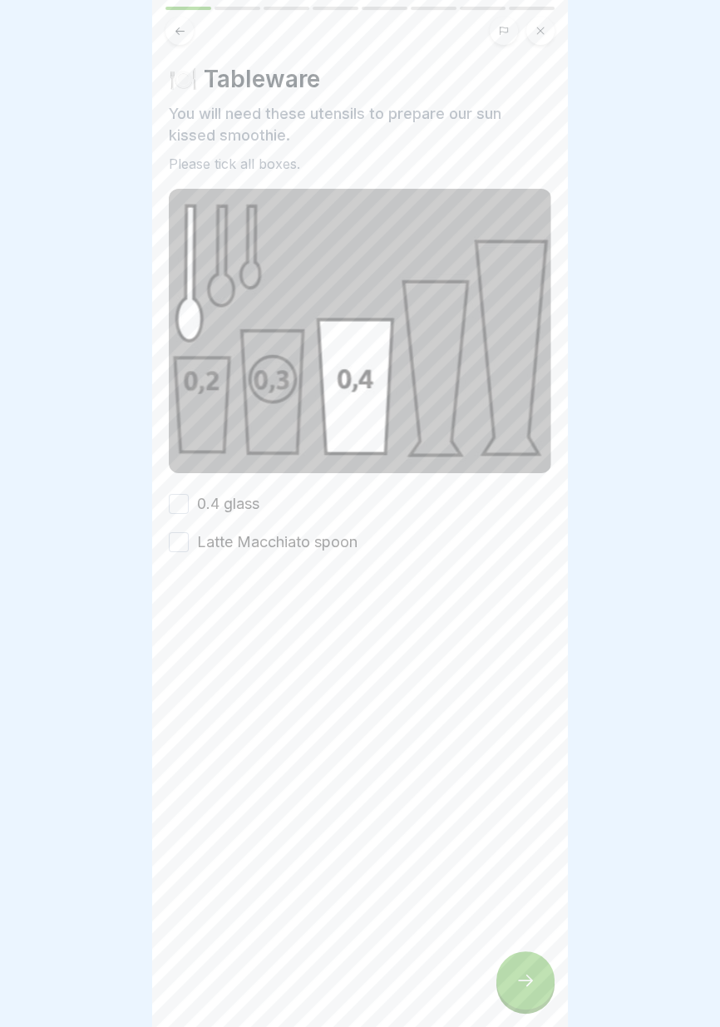
click at [233, 504] on font "0.4 glass" at bounding box center [228, 503] width 62 height 17
click at [189, 504] on button "0.4 glass" at bounding box center [179, 504] width 20 height 20
click at [271, 545] on font "Latte Macchiato spoon" at bounding box center [277, 541] width 160 height 17
click at [189, 545] on button "Latte Macchiato spoon" at bounding box center [179, 542] width 20 height 20
click at [515, 1003] on div at bounding box center [525, 980] width 58 height 58
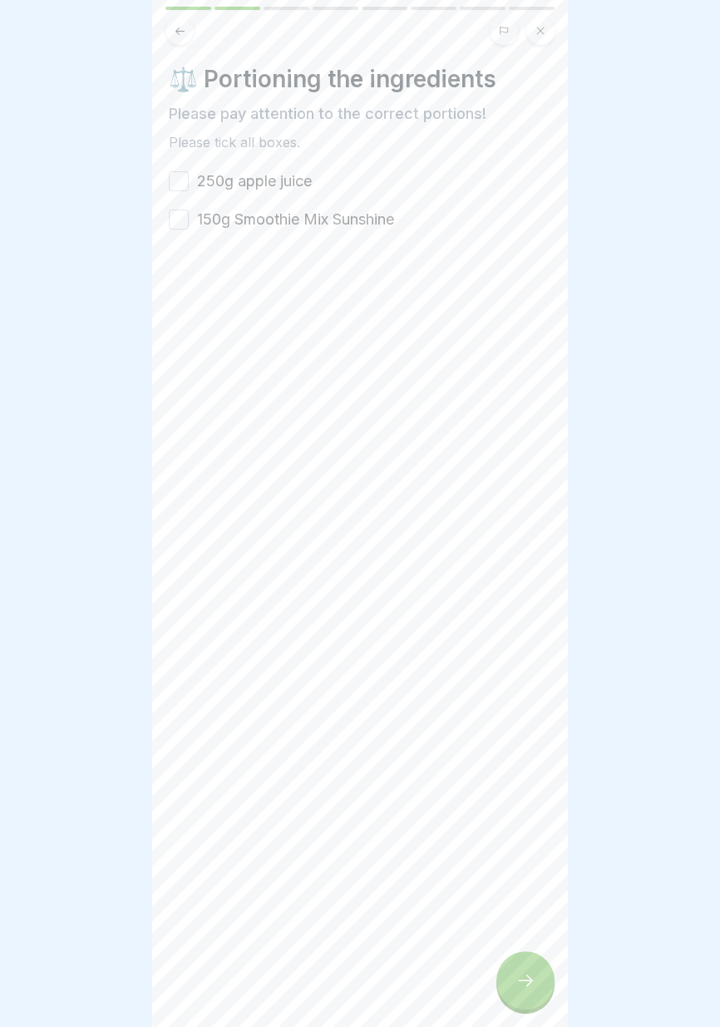
click at [287, 181] on font "250g apple juice" at bounding box center [254, 180] width 115 height 17
click at [189, 181] on button "250g apple juice" at bounding box center [179, 181] width 20 height 20
click at [303, 220] on font "150g Smoothie Mix Sunshine" at bounding box center [295, 218] width 197 height 17
click at [189, 220] on button "150g Smoothie Mix Sunshine" at bounding box center [179, 219] width 20 height 20
click at [522, 998] on div at bounding box center [525, 980] width 58 height 58
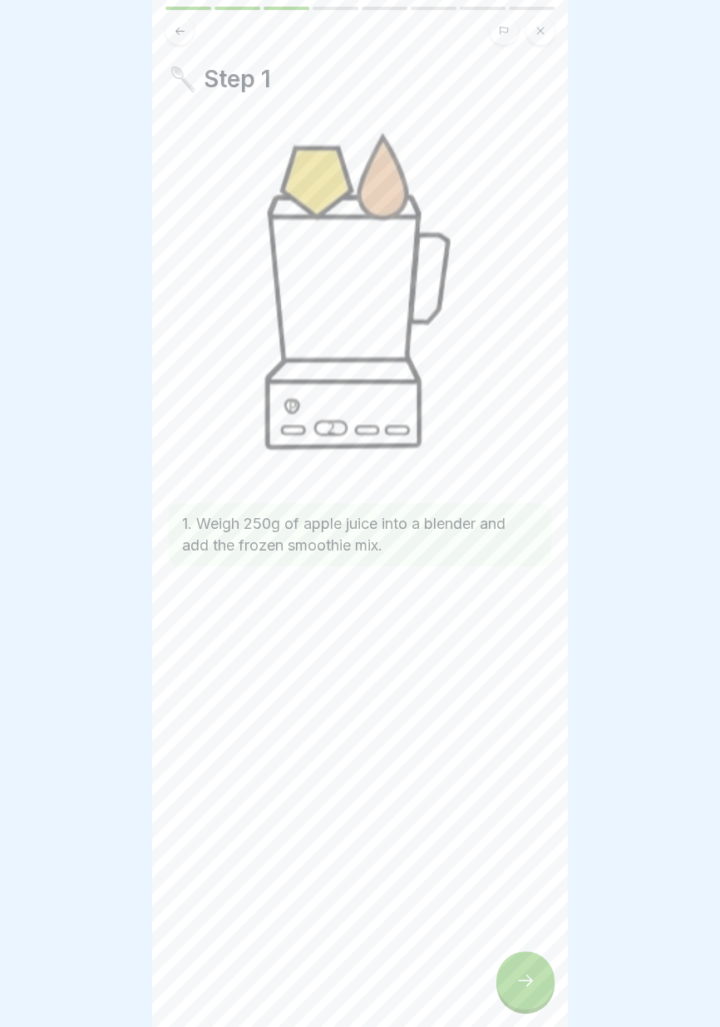
click at [515, 998] on div at bounding box center [525, 980] width 58 height 58
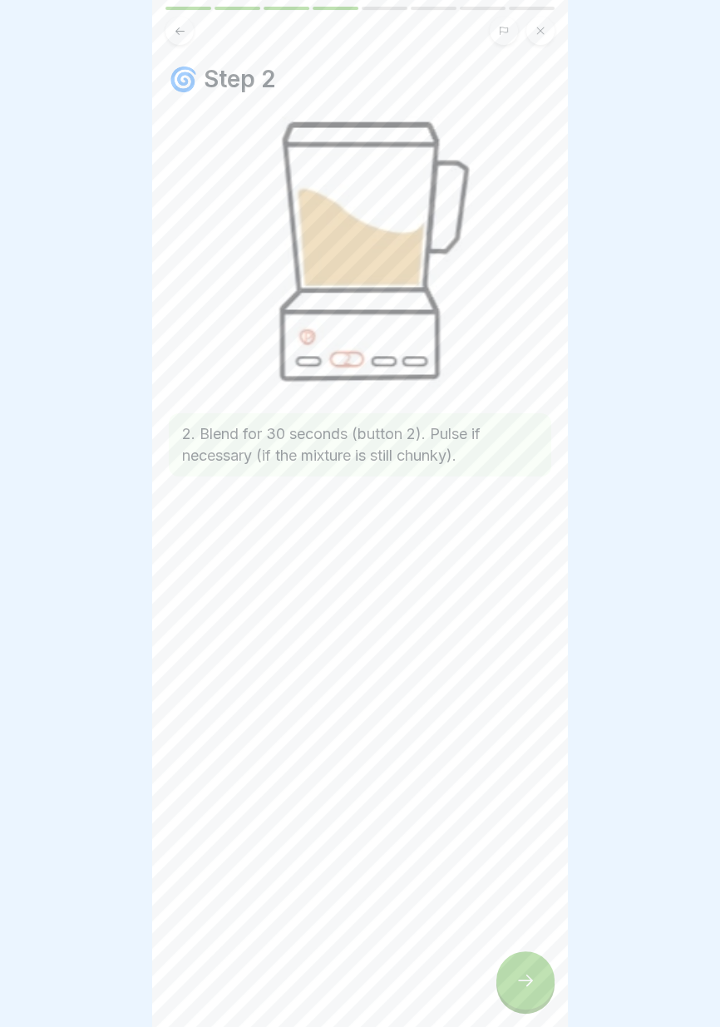
click at [512, 1002] on div at bounding box center [525, 980] width 58 height 58
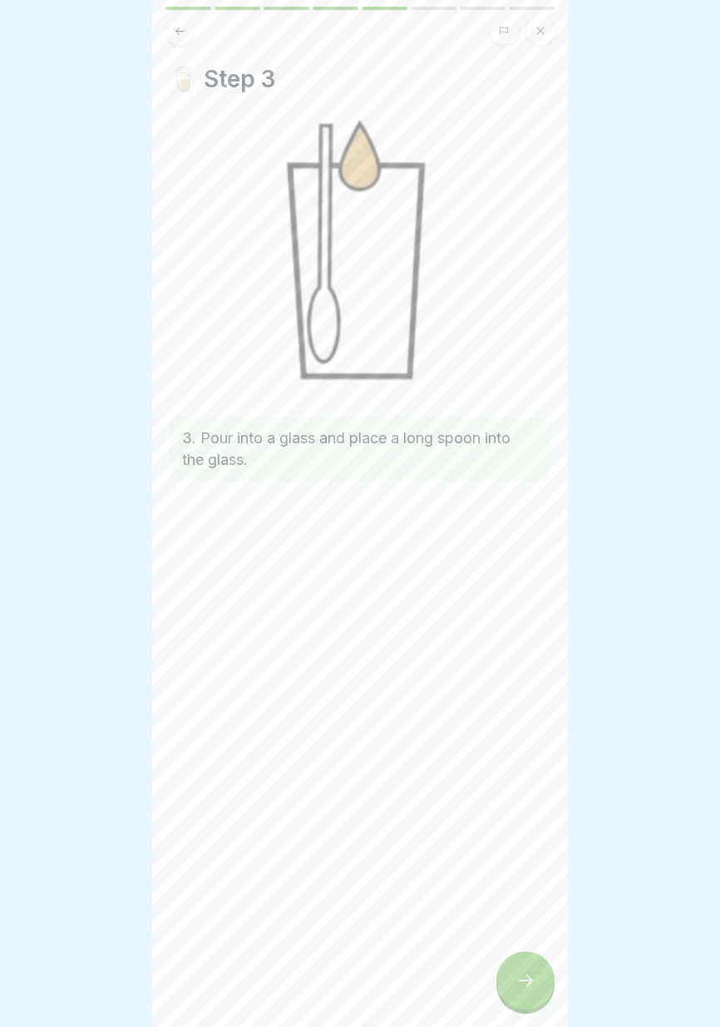
click at [507, 996] on div at bounding box center [525, 980] width 58 height 58
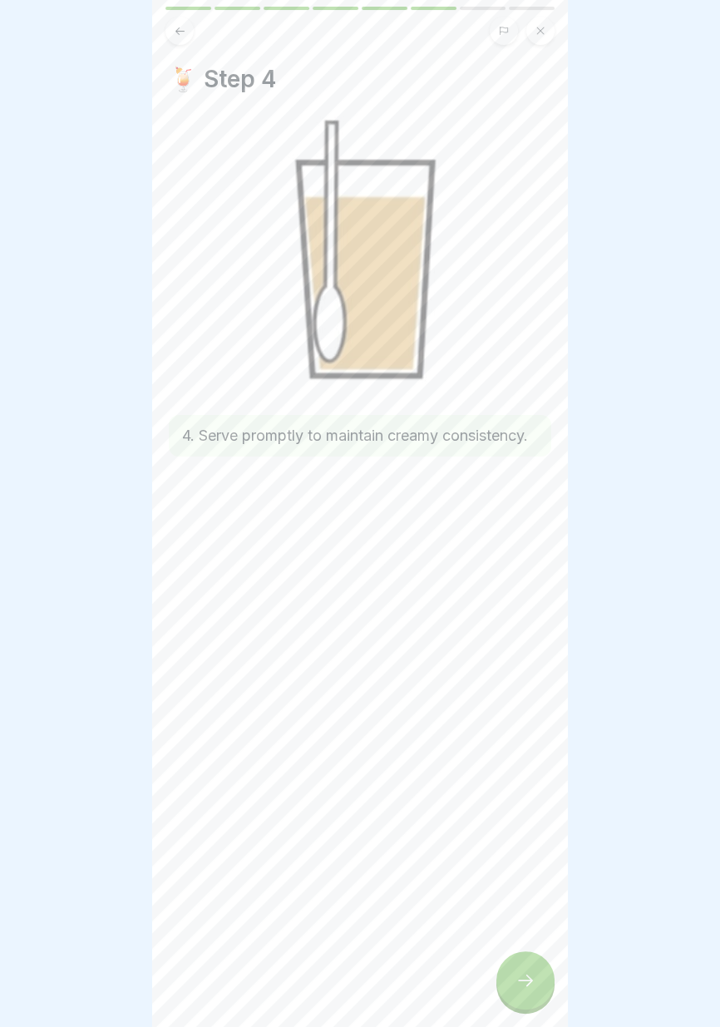
click at [515, 1001] on div at bounding box center [525, 980] width 58 height 58
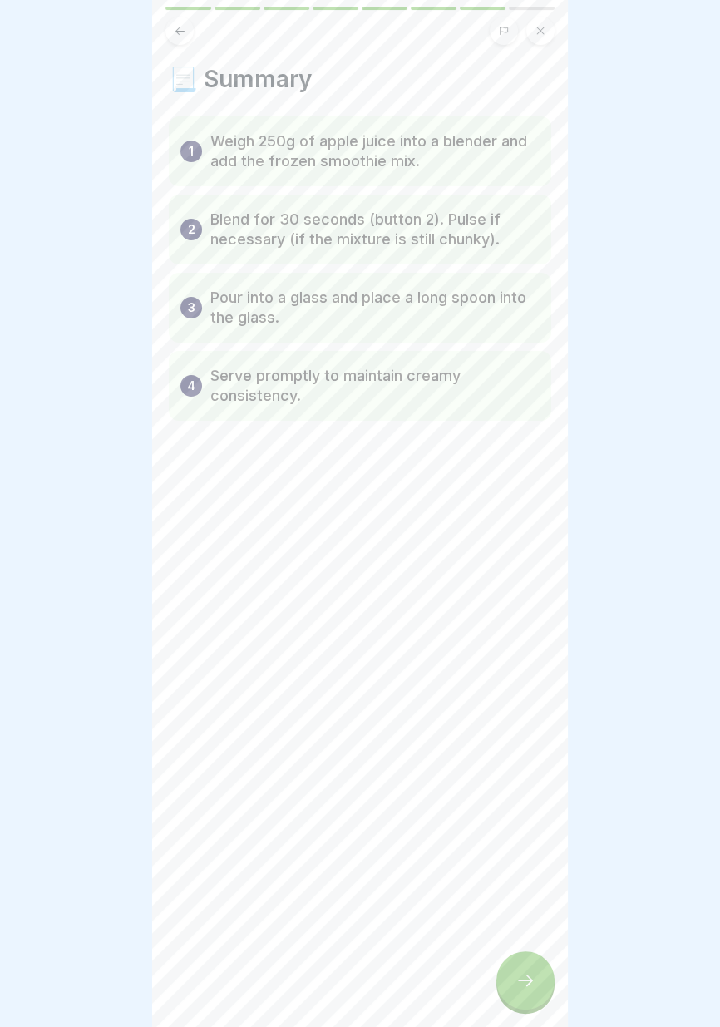
click at [516, 998] on div at bounding box center [525, 980] width 58 height 58
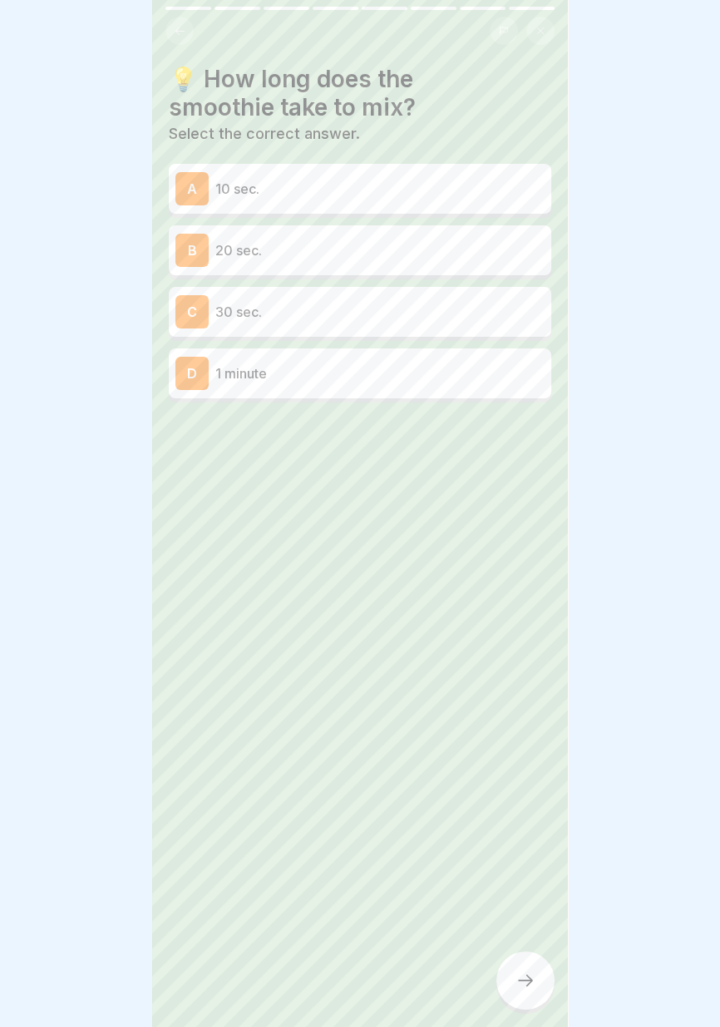
click at [452, 259] on p "20 sec." at bounding box center [379, 250] width 329 height 20
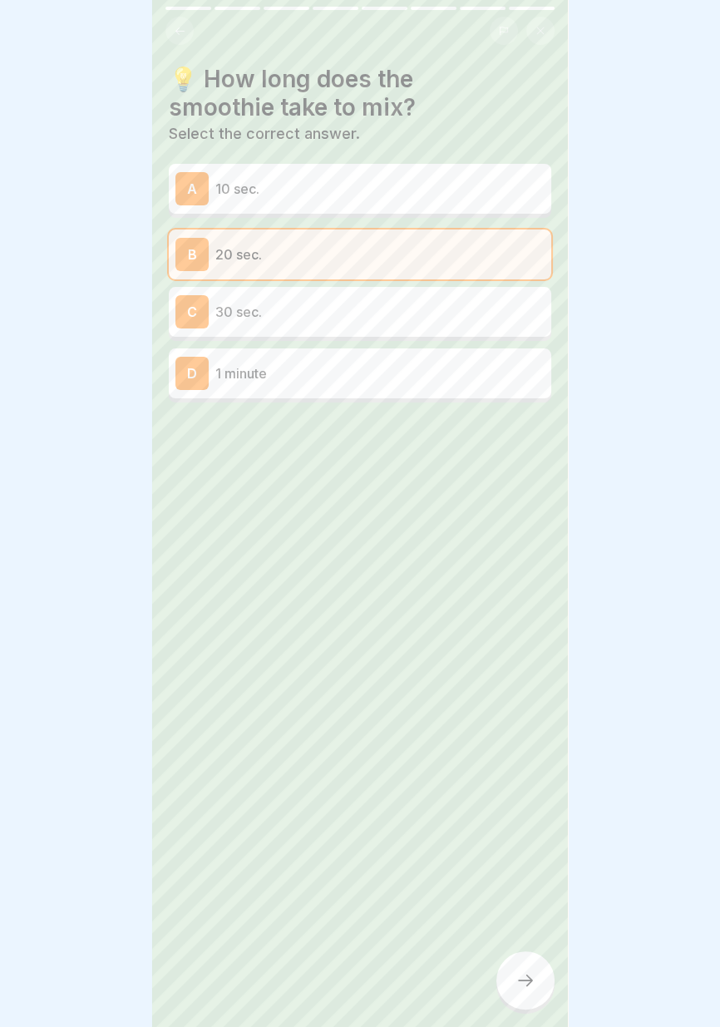
click at [524, 984] on icon at bounding box center [525, 980] width 20 height 20
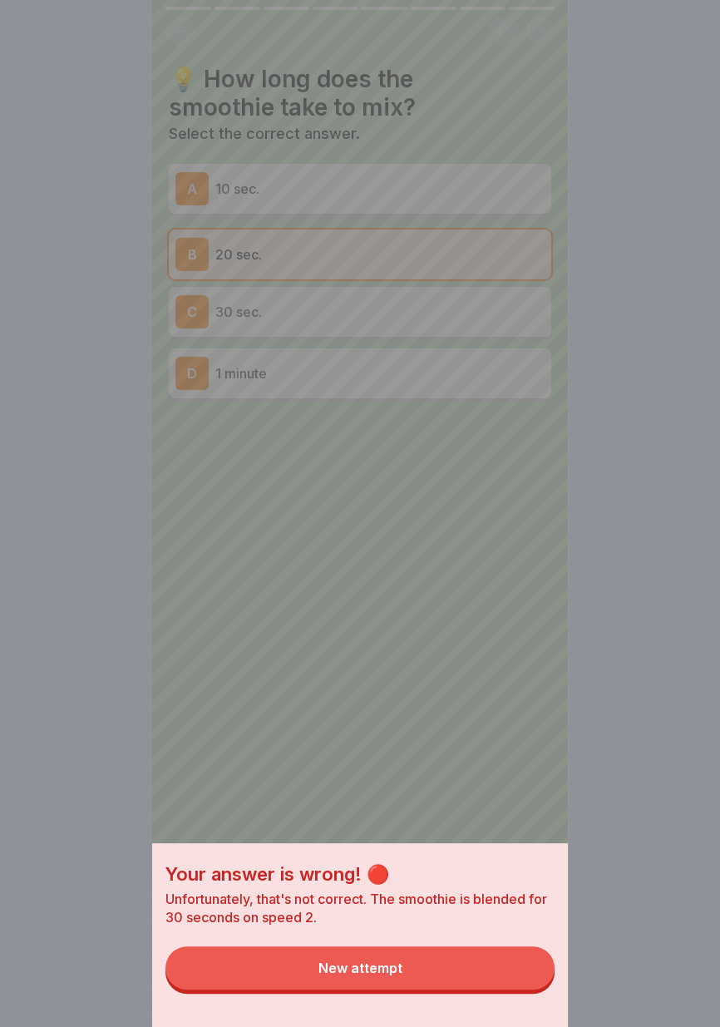
click at [466, 984] on button "New attempt" at bounding box center [359, 967] width 389 height 43
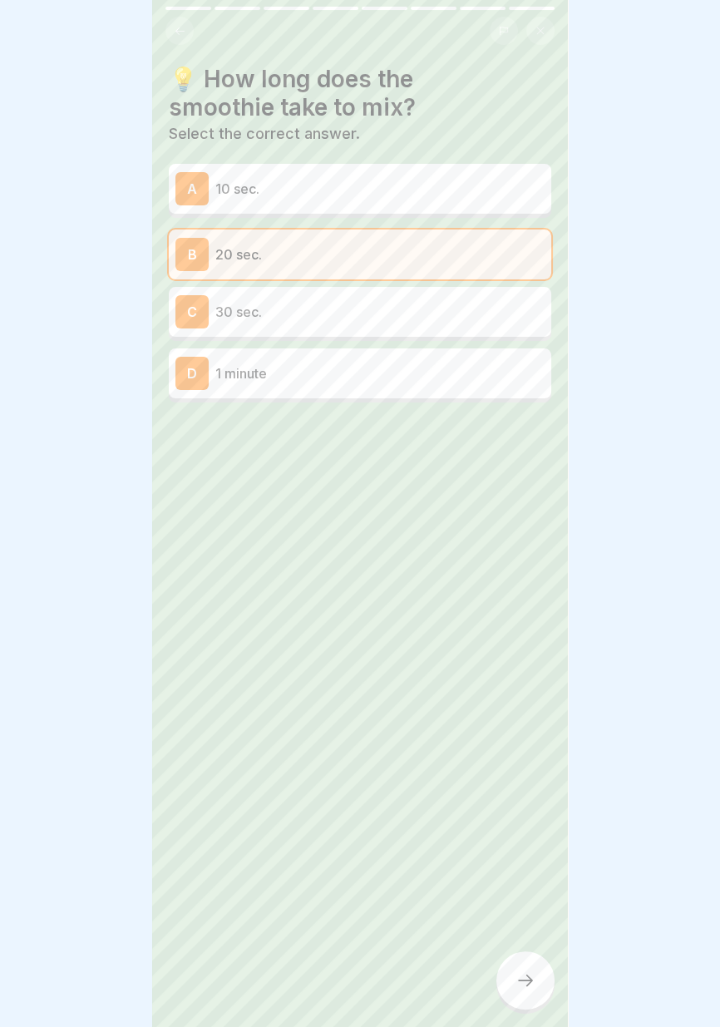
click at [452, 307] on p "30 sec." at bounding box center [379, 312] width 329 height 20
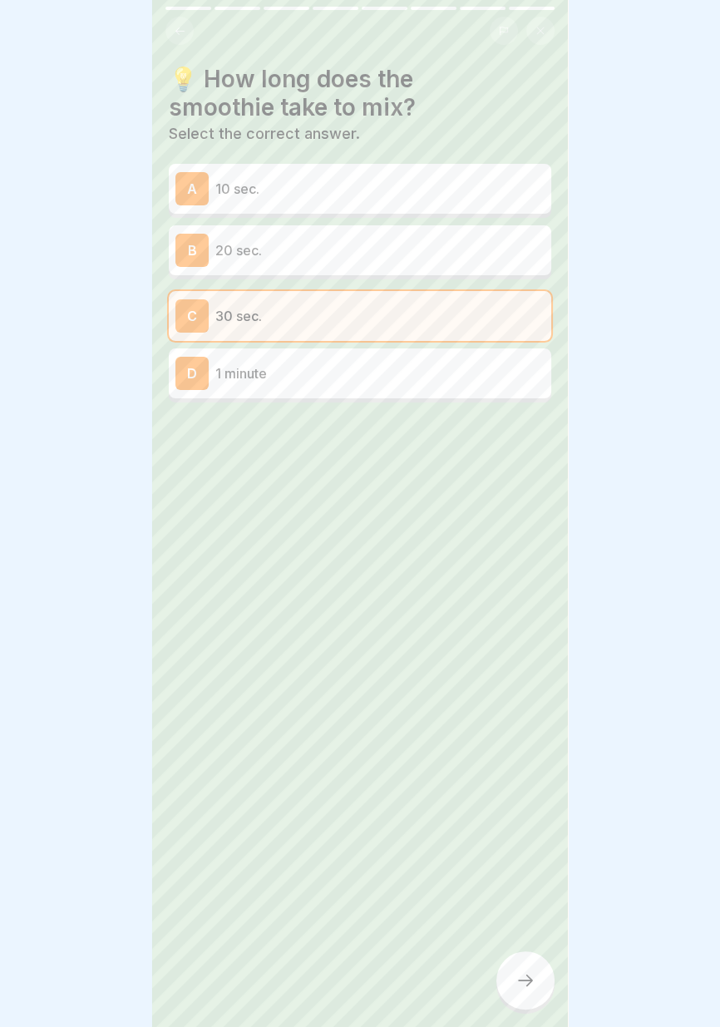
click at [525, 989] on icon at bounding box center [525, 980] width 20 height 20
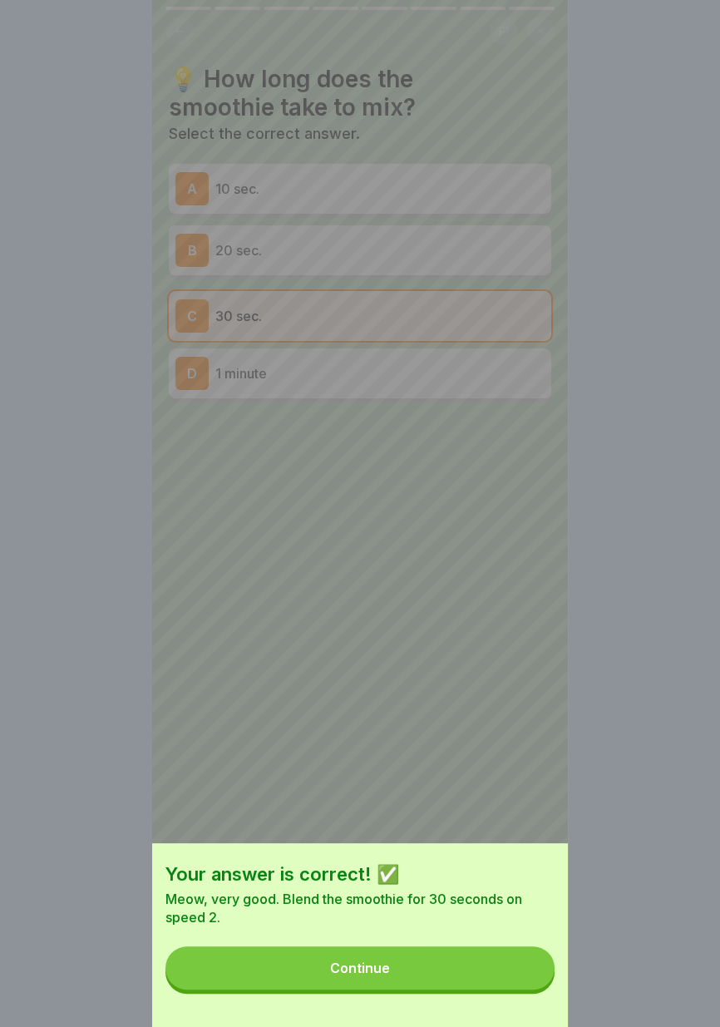
click at [479, 977] on button "Continue" at bounding box center [359, 967] width 389 height 43
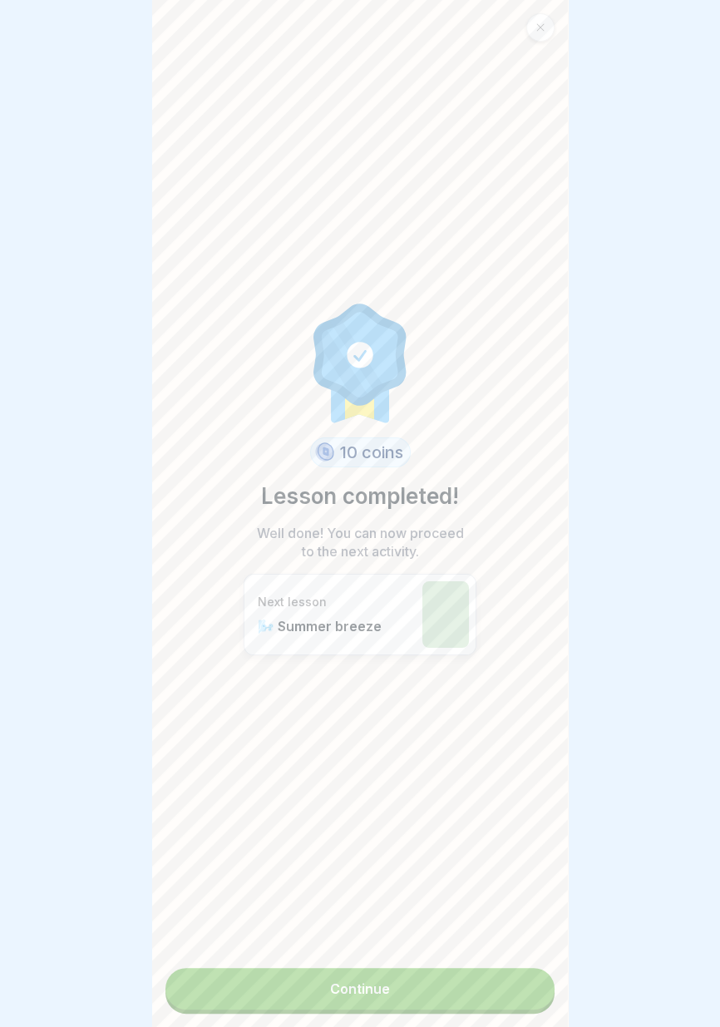
click at [478, 999] on link "Continue" at bounding box center [359, 989] width 389 height 42
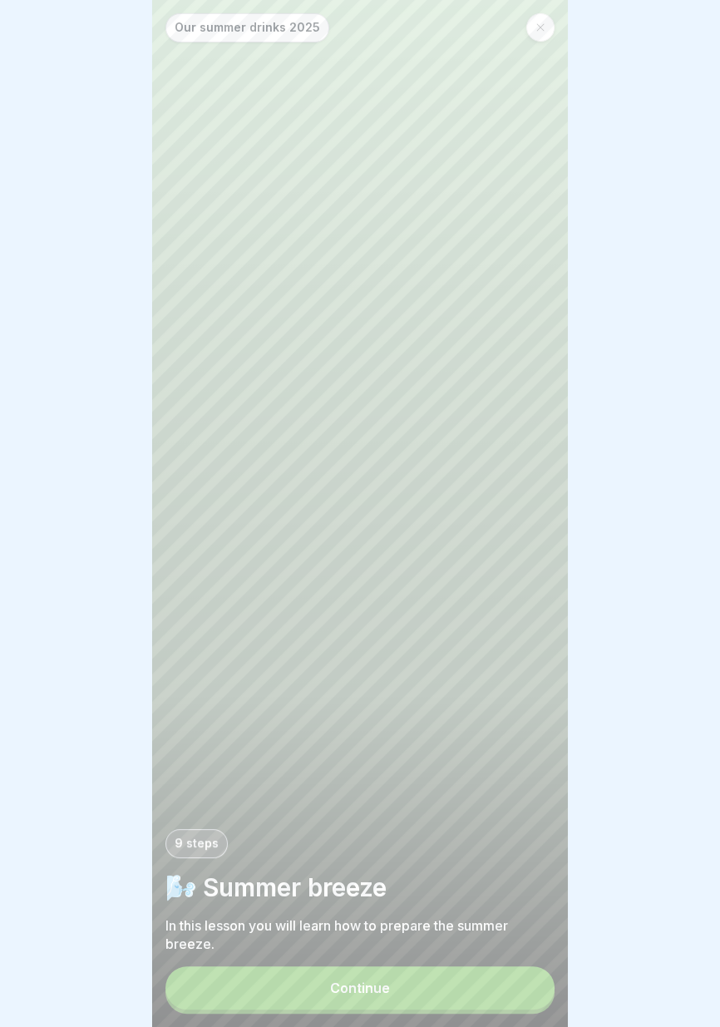
click at [452, 998] on button "Continue" at bounding box center [359, 987] width 389 height 43
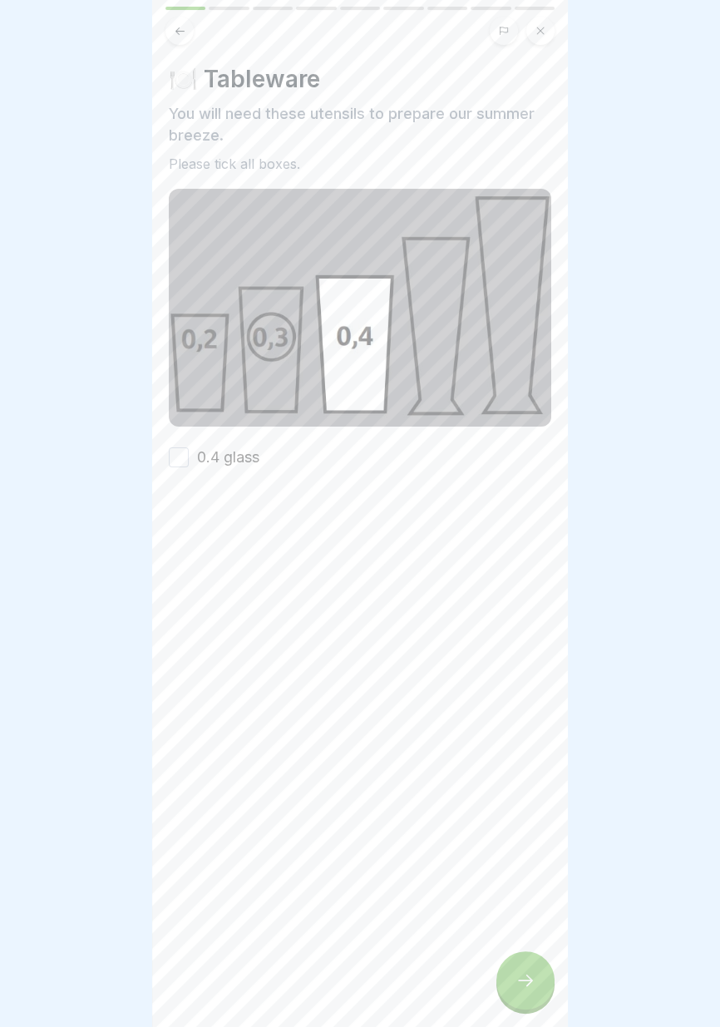
click at [229, 450] on font "0.4 glass" at bounding box center [228, 456] width 62 height 17
click at [189, 450] on button "0.4 glass" at bounding box center [179, 457] width 20 height 20
click at [522, 995] on div at bounding box center [525, 980] width 58 height 58
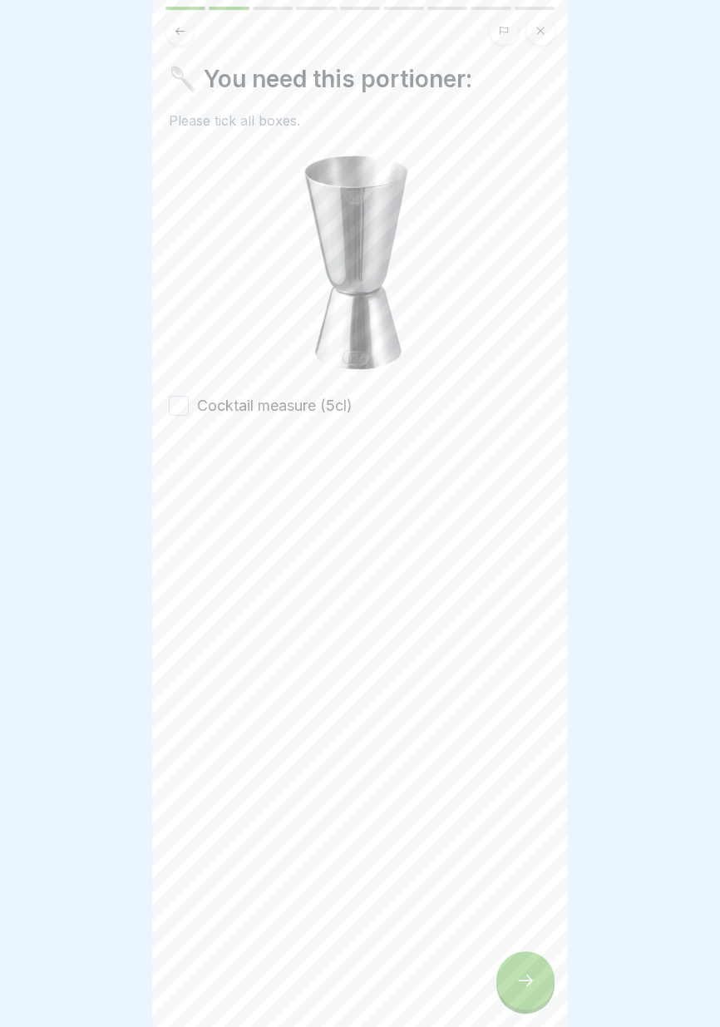
click at [304, 402] on font "Cocktail measure (5cl)" at bounding box center [274, 405] width 155 height 17
click at [189, 402] on button "Cocktail measure (5cl)" at bounding box center [179, 406] width 20 height 20
click at [528, 998] on div at bounding box center [525, 980] width 58 height 58
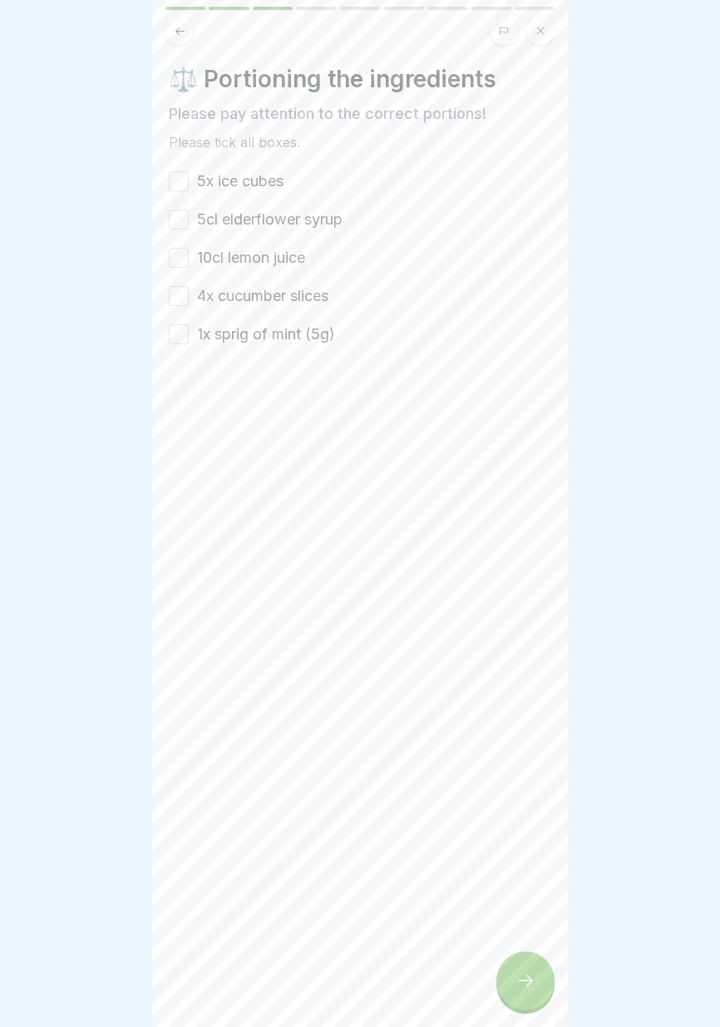
click at [266, 188] on font "5x ice cubes" at bounding box center [240, 180] width 86 height 17
click at [189, 188] on button "5x ice cubes" at bounding box center [179, 181] width 20 height 20
click at [275, 219] on font "5cl elderflower syrup" at bounding box center [269, 218] width 145 height 17
click at [189, 219] on button "5cl elderflower syrup" at bounding box center [179, 219] width 20 height 20
click at [274, 256] on font "10cl lemon juice" at bounding box center [251, 257] width 108 height 17
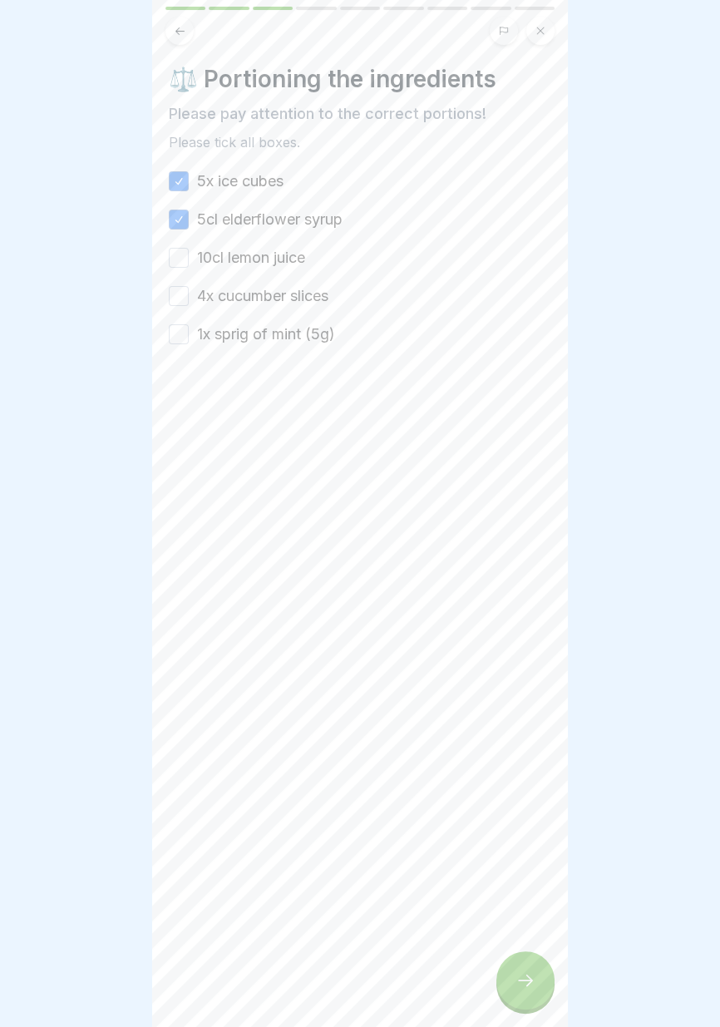
click at [189, 256] on button "10cl lemon juice" at bounding box center [179, 258] width 20 height 20
click at [288, 302] on font "4x cucumber slices" at bounding box center [262, 295] width 131 height 17
click at [189, 302] on button "4x cucumber slices" at bounding box center [179, 296] width 20 height 20
click at [294, 333] on font "1x sprig of mint (5g)" at bounding box center [266, 333] width 138 height 17
click at [189, 333] on button "1x sprig of mint (5g)" at bounding box center [179, 334] width 20 height 20
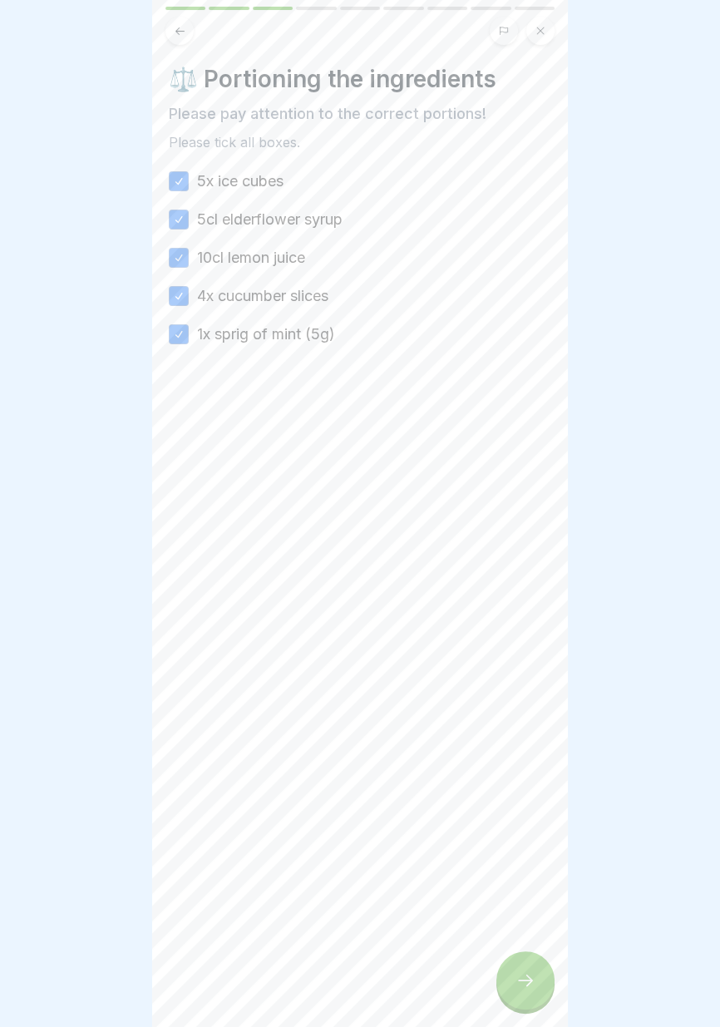
click at [523, 992] on div at bounding box center [525, 980] width 58 height 58
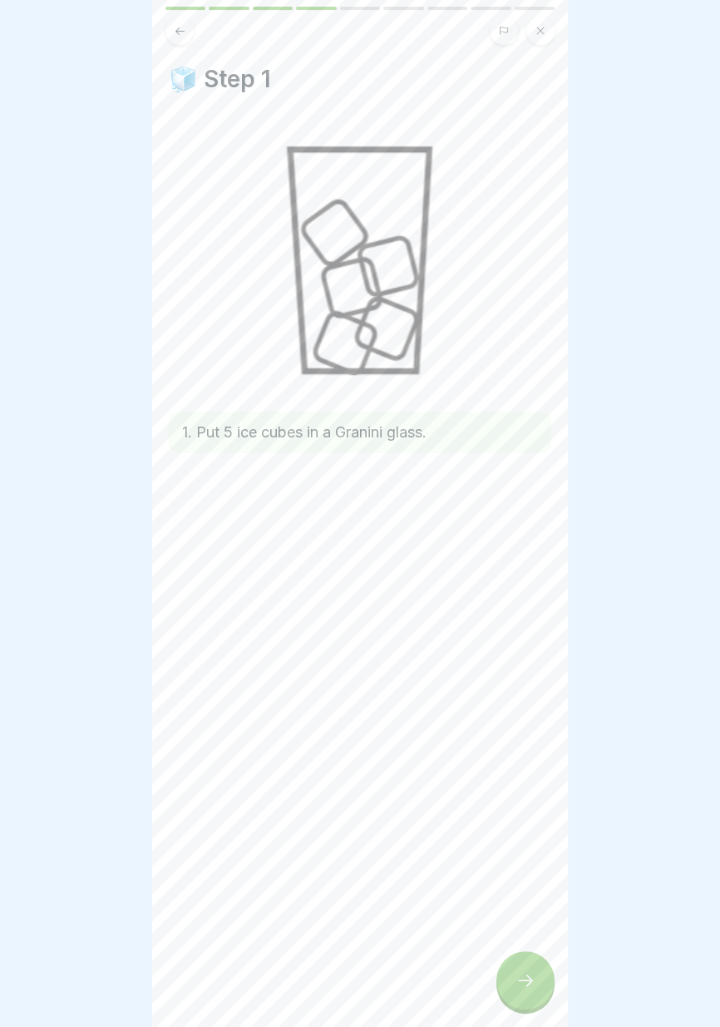
click at [510, 1004] on div at bounding box center [525, 980] width 58 height 58
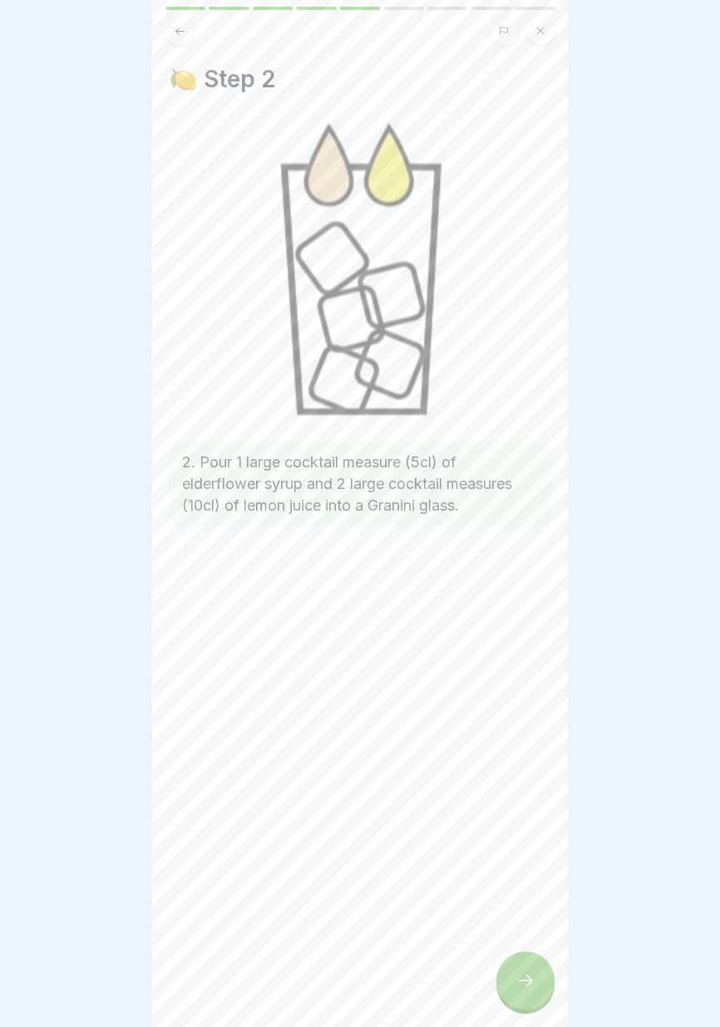
click at [516, 987] on icon at bounding box center [525, 980] width 20 height 20
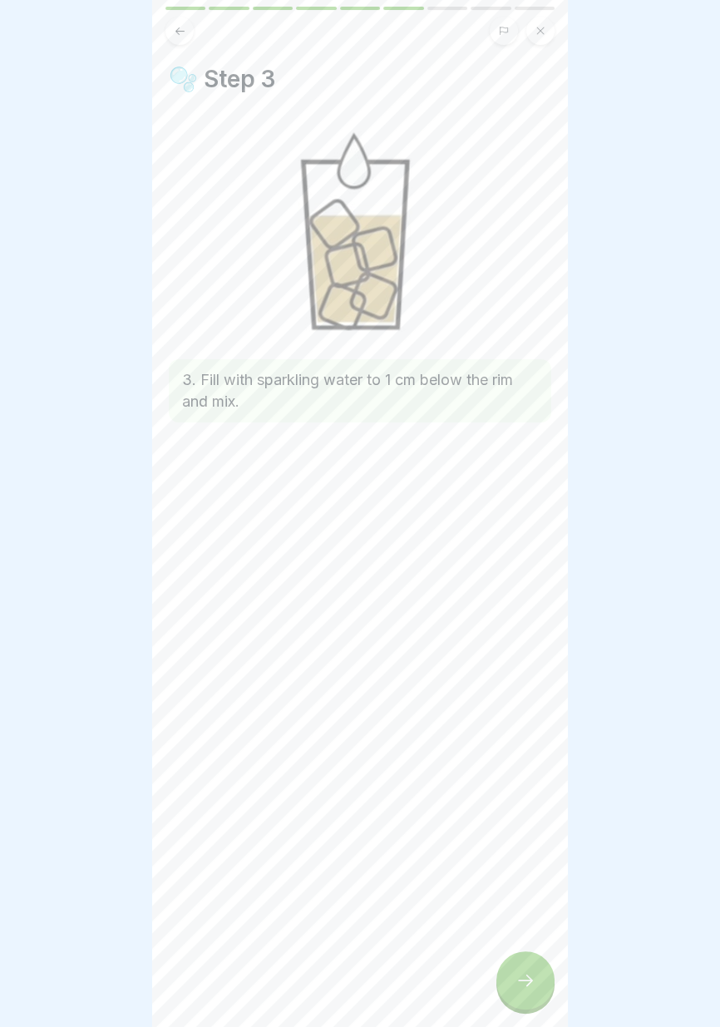
click at [515, 998] on div at bounding box center [525, 980] width 58 height 58
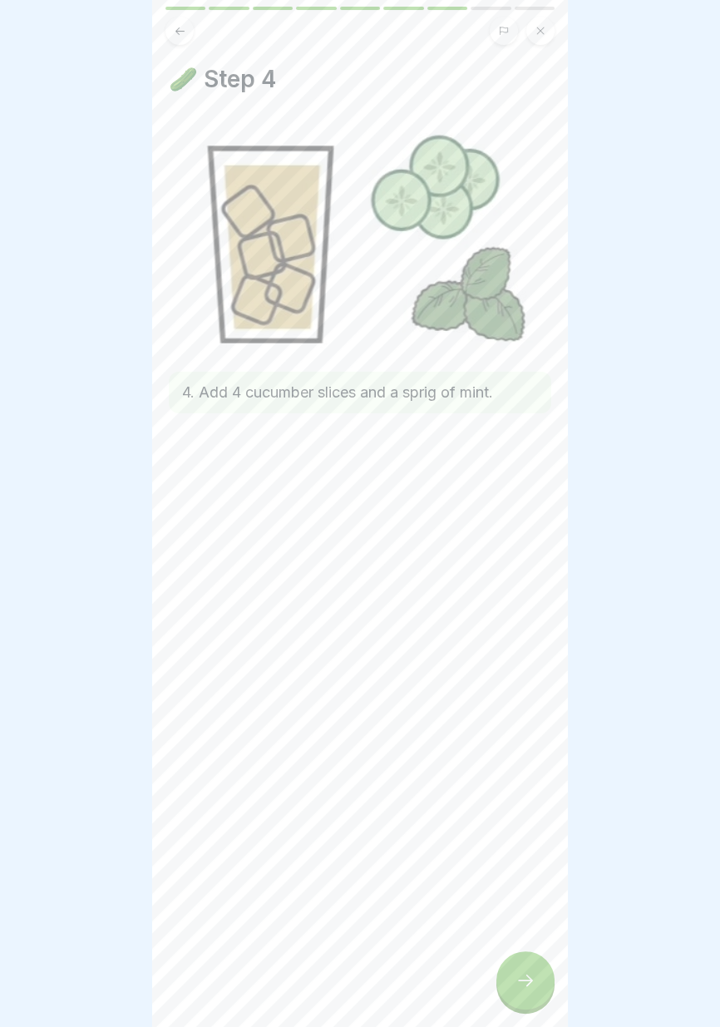
click at [514, 992] on div at bounding box center [525, 980] width 58 height 58
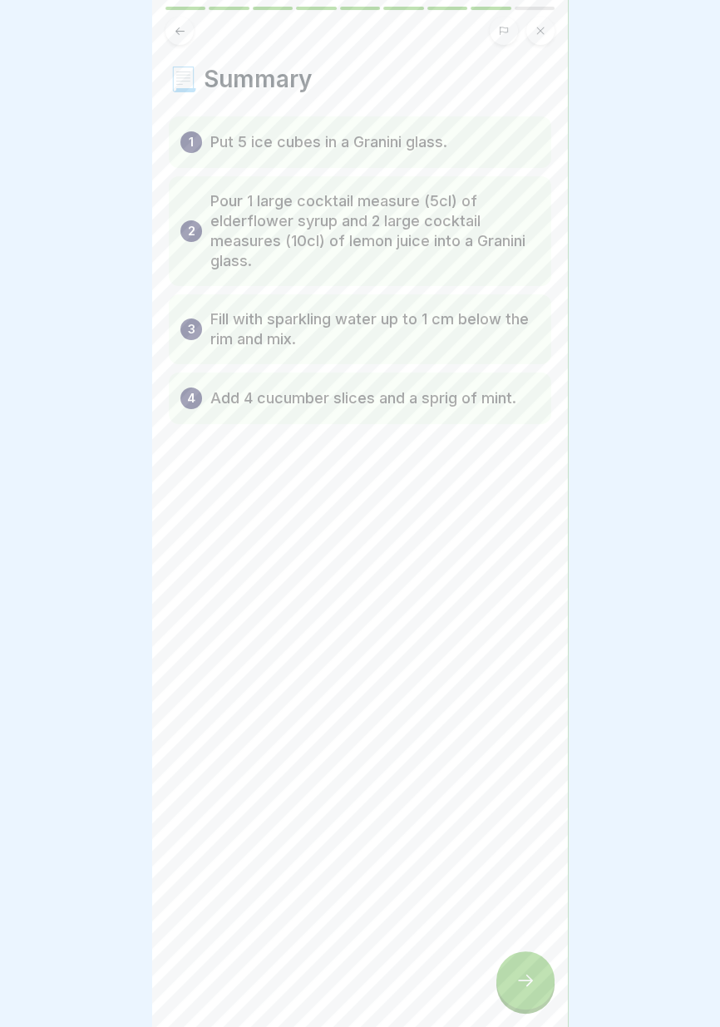
click at [520, 999] on div at bounding box center [525, 980] width 58 height 58
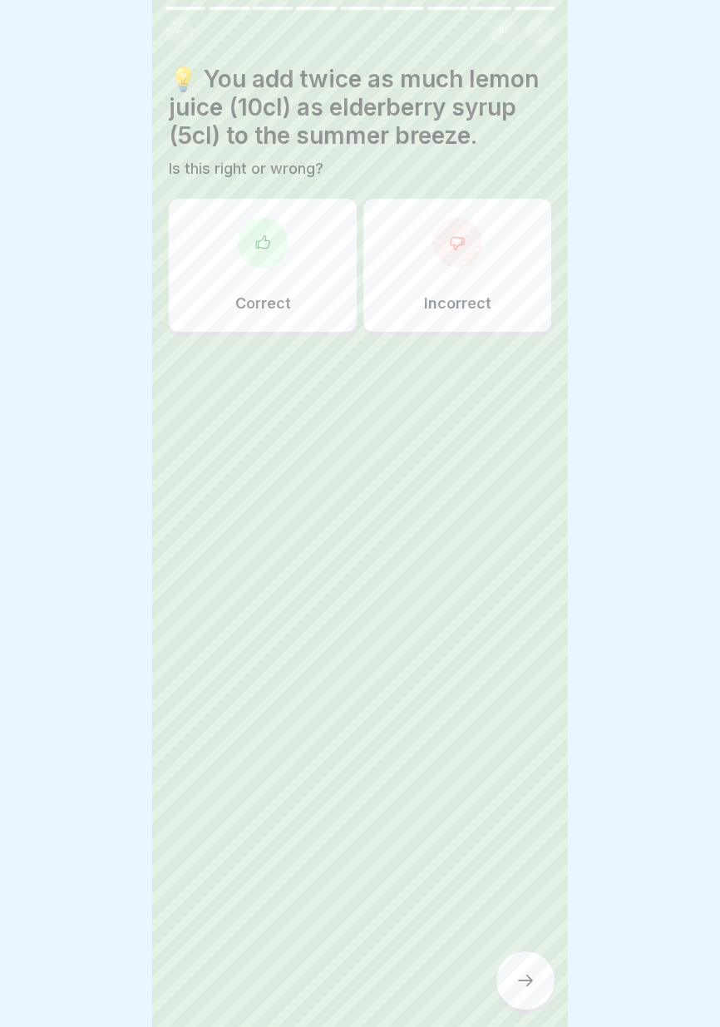
click at [278, 269] on div "Correct" at bounding box center [263, 265] width 188 height 133
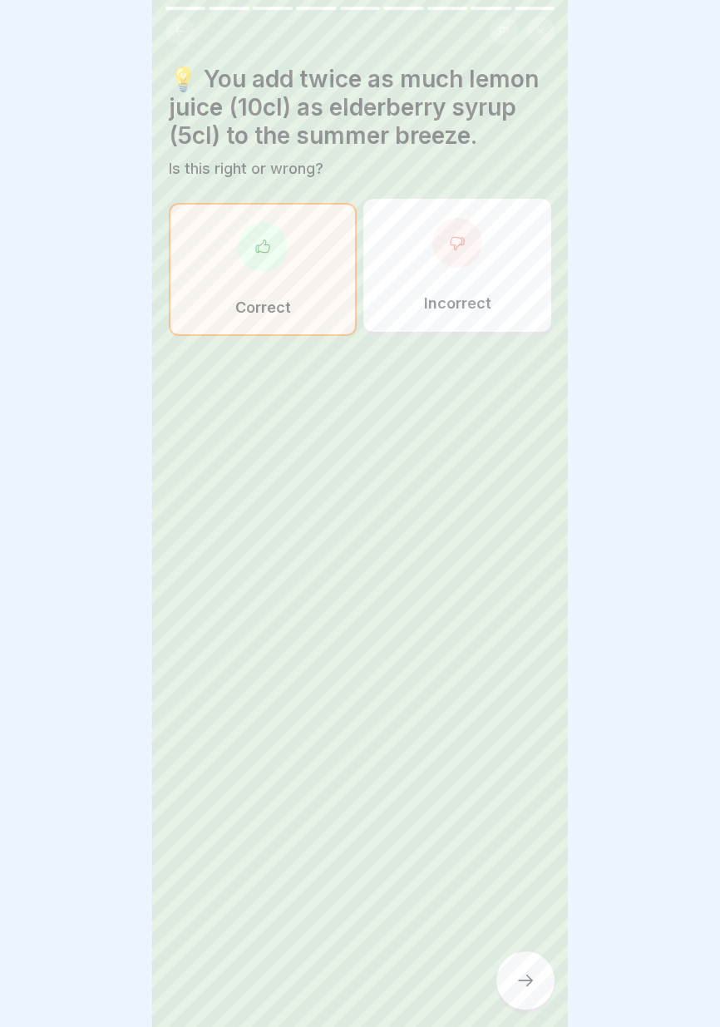
click at [520, 984] on icon at bounding box center [525, 980] width 20 height 20
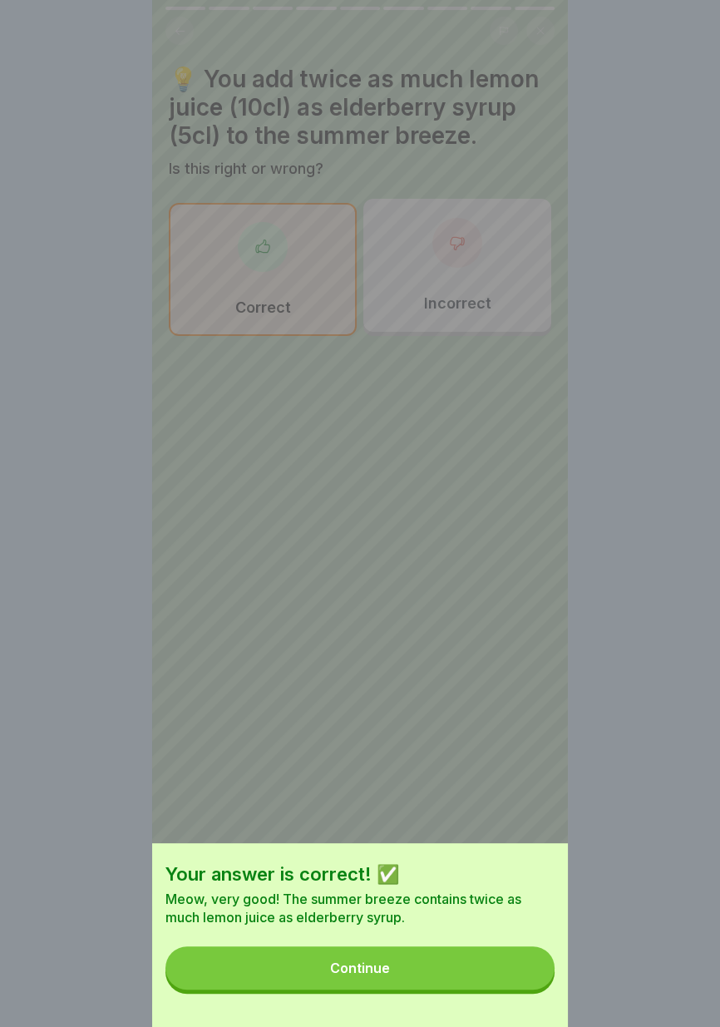
click at [450, 976] on button "Continue" at bounding box center [359, 967] width 389 height 43
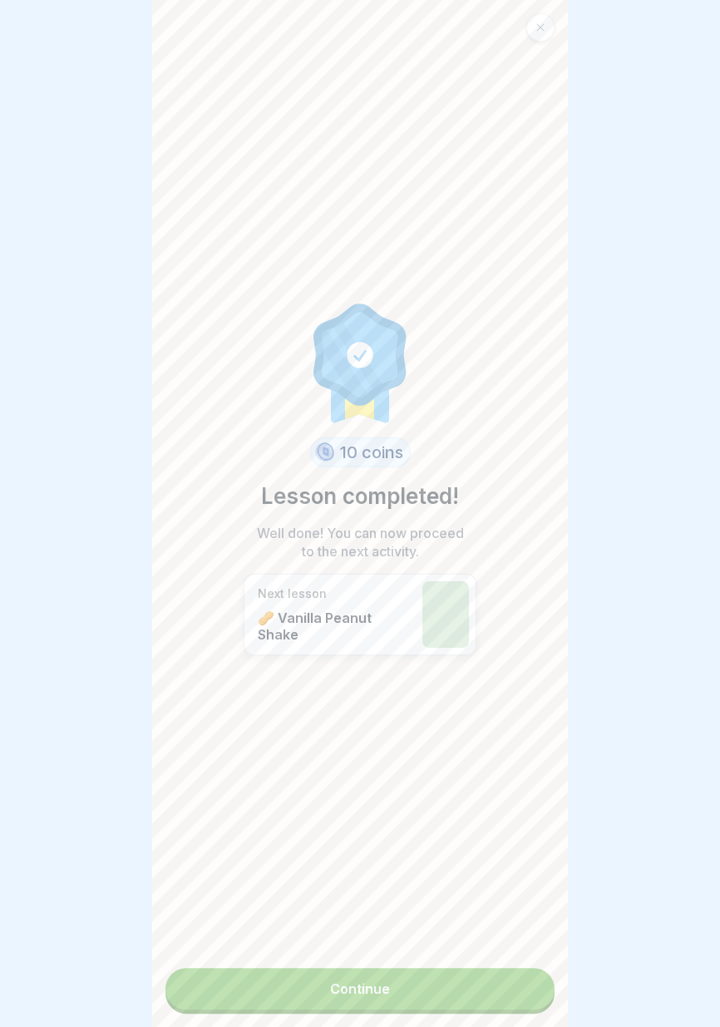
click at [454, 995] on link "Continue" at bounding box center [359, 989] width 389 height 42
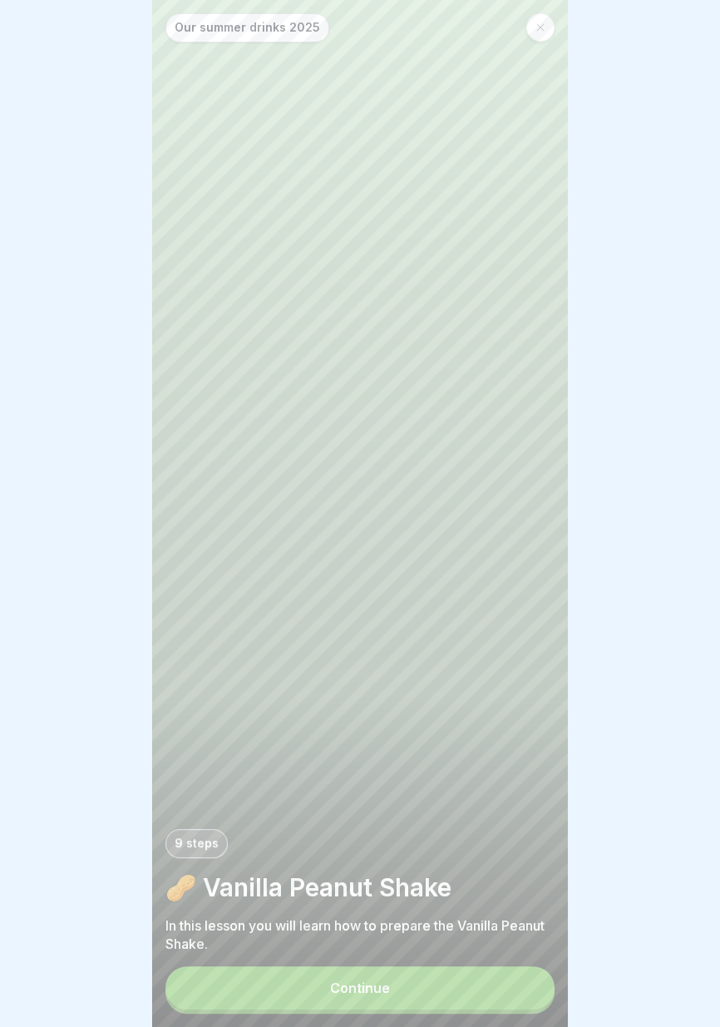
click at [440, 991] on button "Continue" at bounding box center [359, 987] width 389 height 43
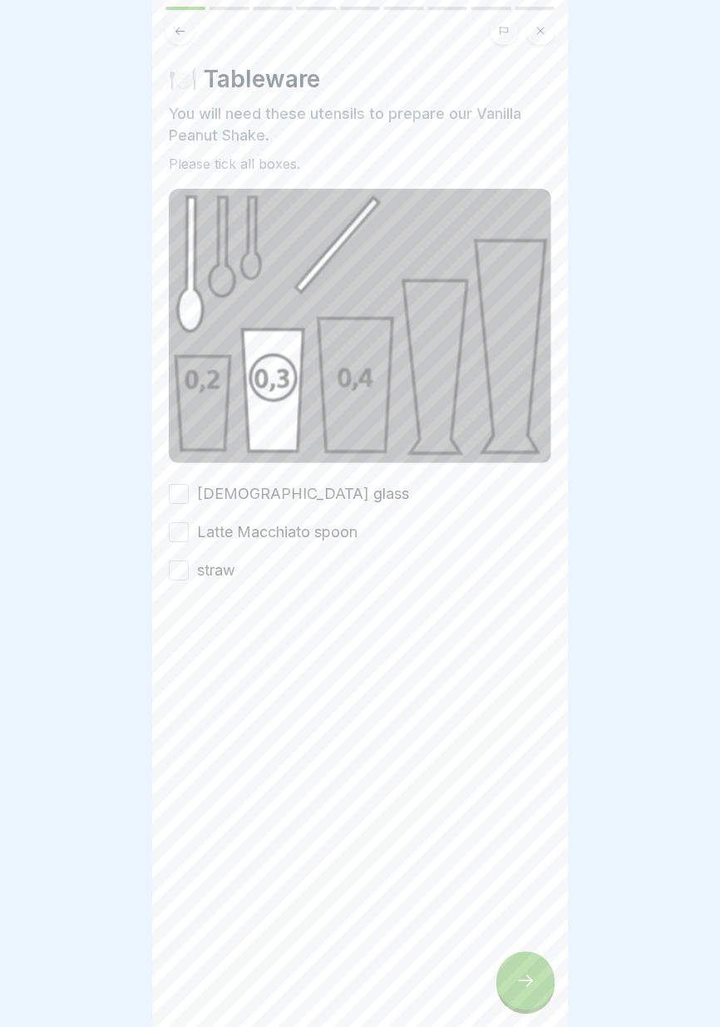
click at [269, 496] on font "[DEMOGRAPHIC_DATA] glass" at bounding box center [303, 493] width 212 height 17
click at [189, 496] on button "[DEMOGRAPHIC_DATA] glass" at bounding box center [179, 494] width 20 height 20
click at [283, 522] on label "Latte Macchiato spoon" at bounding box center [277, 532] width 160 height 22
click at [189, 522] on button "Latte Macchiato spoon" at bounding box center [179, 532] width 20 height 20
click at [225, 566] on font "straw" at bounding box center [216, 569] width 38 height 17
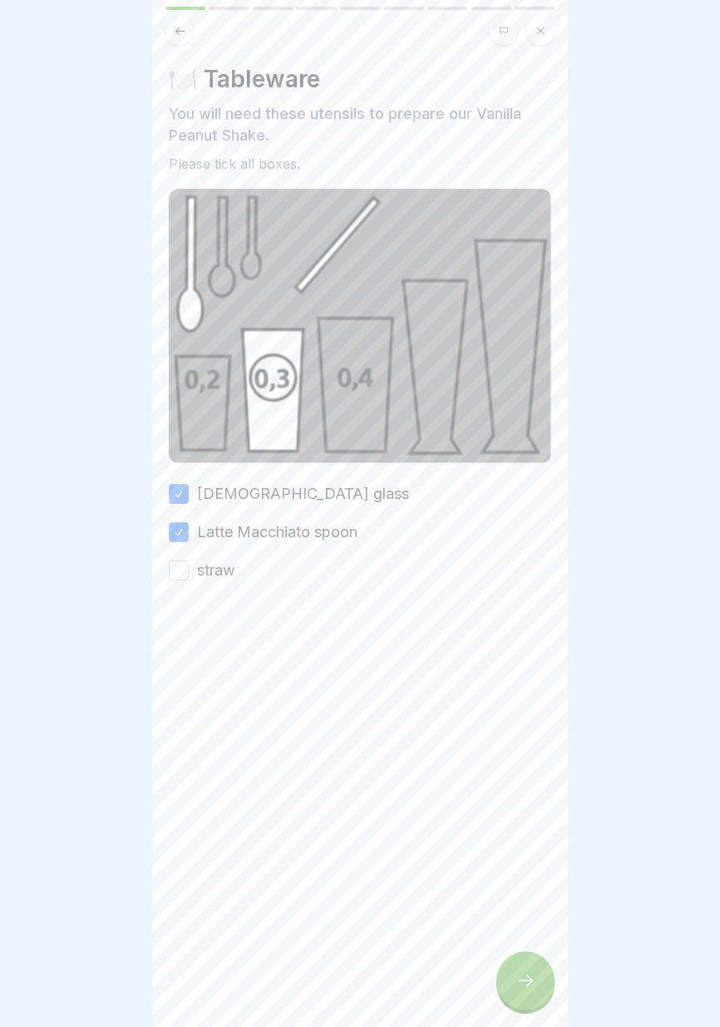
click at [189, 566] on button "straw" at bounding box center [179, 570] width 20 height 20
click at [533, 978] on icon at bounding box center [525, 980] width 20 height 20
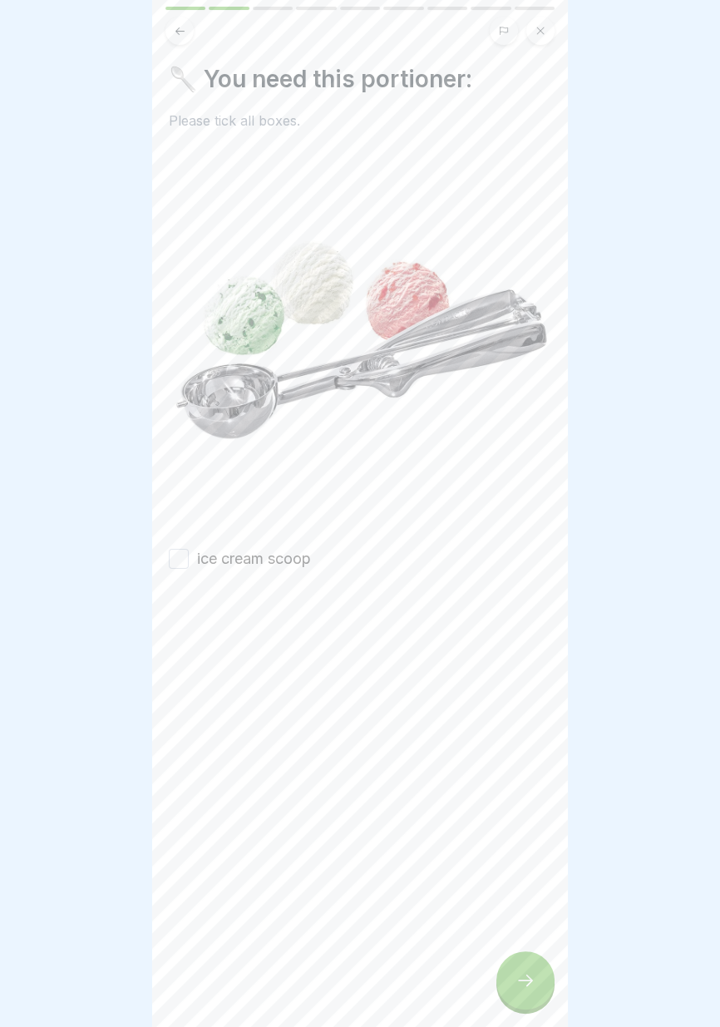
click at [277, 558] on font "ice cream scoop" at bounding box center [254, 558] width 114 height 17
click at [189, 558] on button "ice cream scoop" at bounding box center [179, 559] width 20 height 20
click at [525, 978] on icon at bounding box center [525, 980] width 20 height 20
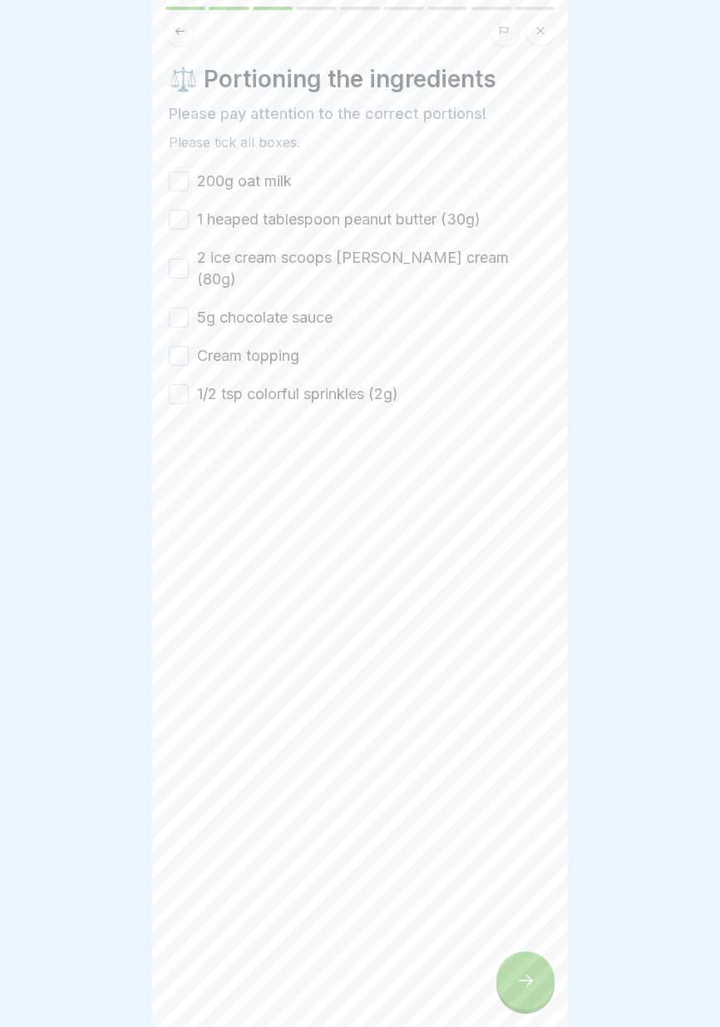
click at [266, 185] on font "200g oat milk" at bounding box center [244, 180] width 95 height 17
click at [189, 185] on button "200g oat milk" at bounding box center [179, 181] width 20 height 20
click at [282, 222] on font "1 heaped tablespoon peanut butter (30g)" at bounding box center [338, 218] width 283 height 17
click at [189, 222] on button "1 heaped tablespoon peanut butter (30g)" at bounding box center [179, 219] width 20 height 20
click at [305, 257] on font "2 ice cream scoops [PERSON_NAME] cream (80g)" at bounding box center [353, 268] width 312 height 39
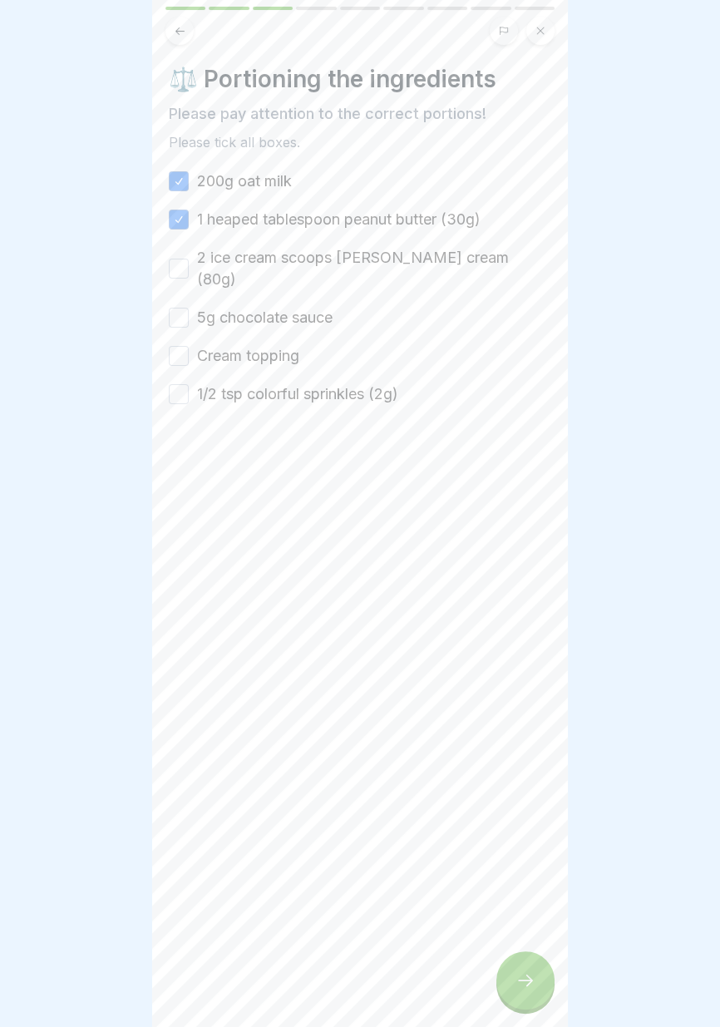
click at [189, 259] on button "2 ice cream scoops [PERSON_NAME] cream (80g)" at bounding box center [179, 269] width 20 height 20
click at [306, 308] on font "5g chocolate sauce" at bounding box center [265, 316] width 136 height 17
click at [189, 308] on button "5g chocolate sauce" at bounding box center [179, 318] width 20 height 20
click at [281, 347] on font "Cream topping" at bounding box center [248, 355] width 102 height 17
click at [189, 346] on button "Cream topping" at bounding box center [179, 356] width 20 height 20
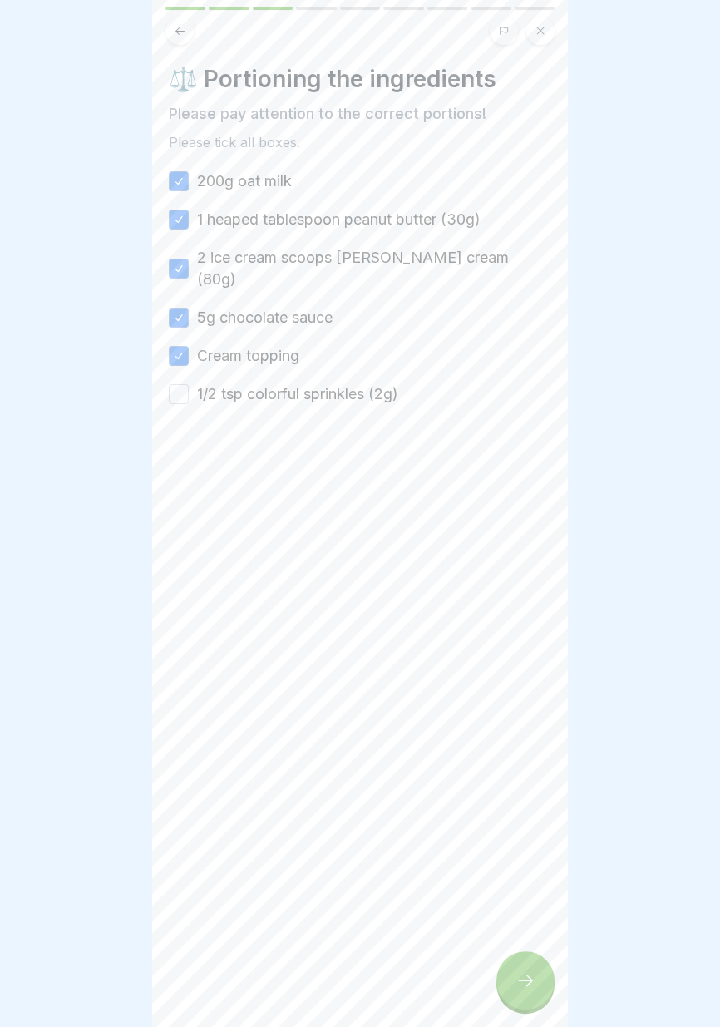
click at [291, 385] on font "1/2 tsp colorful sprinkles (2g)" at bounding box center [297, 393] width 201 height 17
click at [189, 384] on button "1/2 tsp colorful sprinkles (2g)" at bounding box center [179, 394] width 20 height 20
click at [518, 985] on icon at bounding box center [525, 980] width 20 height 20
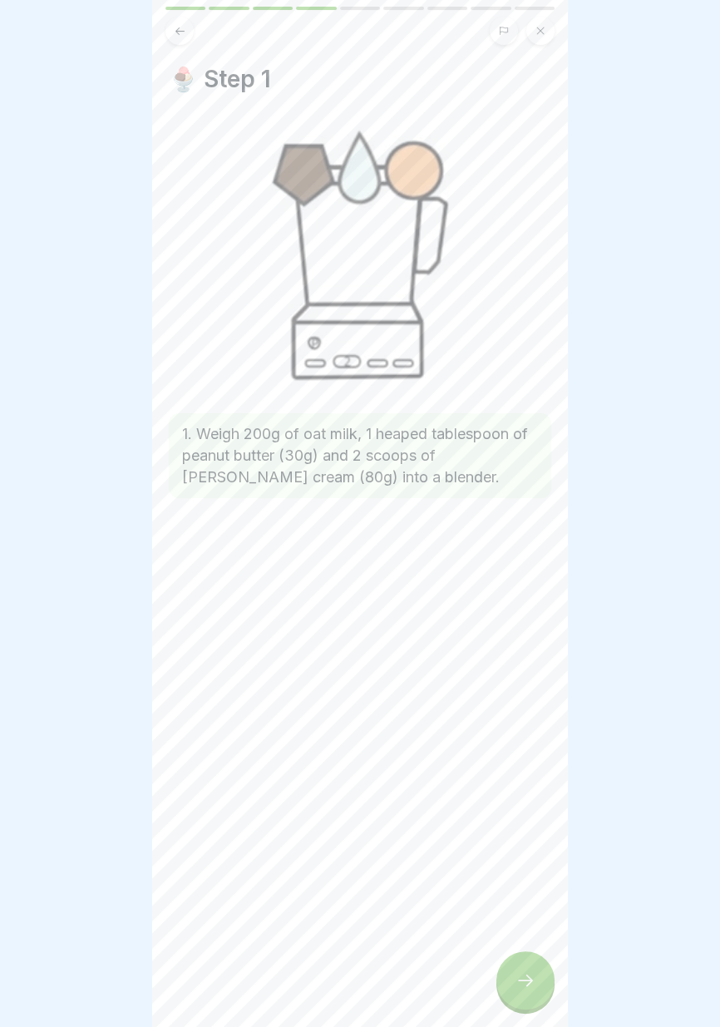
click at [508, 1000] on div at bounding box center [525, 980] width 58 height 58
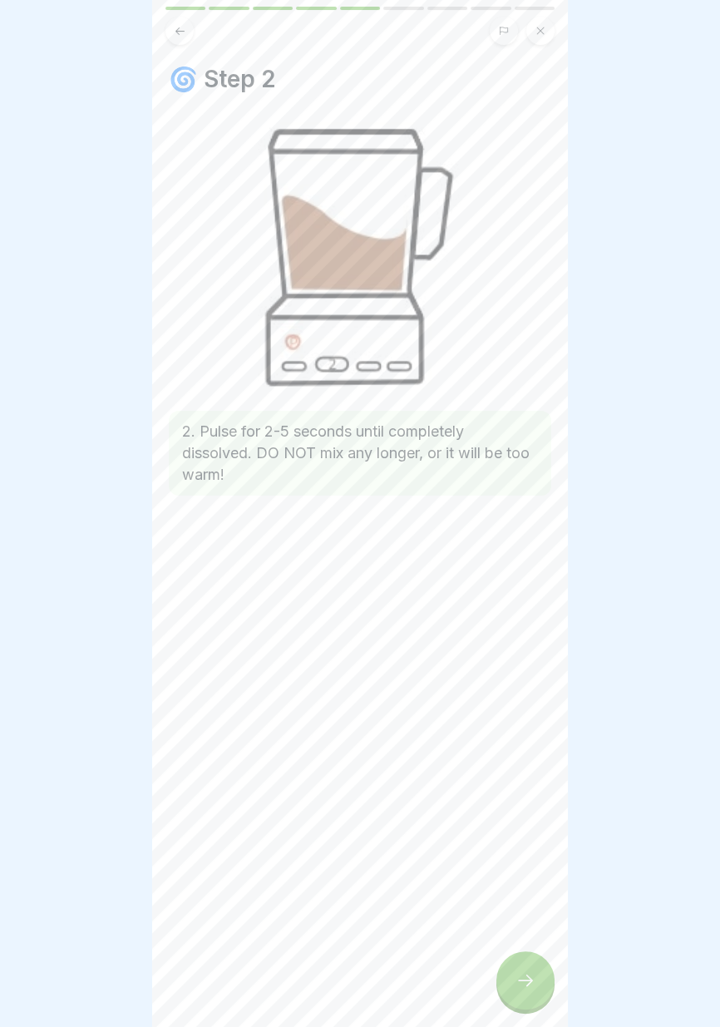
click at [521, 989] on icon at bounding box center [525, 980] width 20 height 20
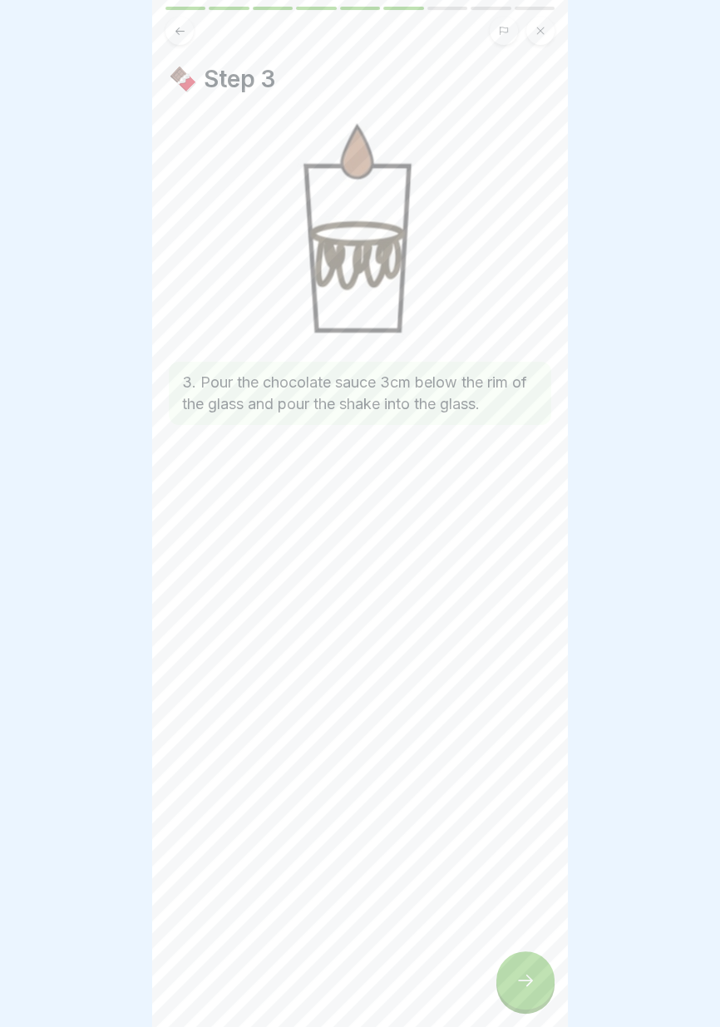
click at [529, 989] on icon at bounding box center [525, 980] width 20 height 20
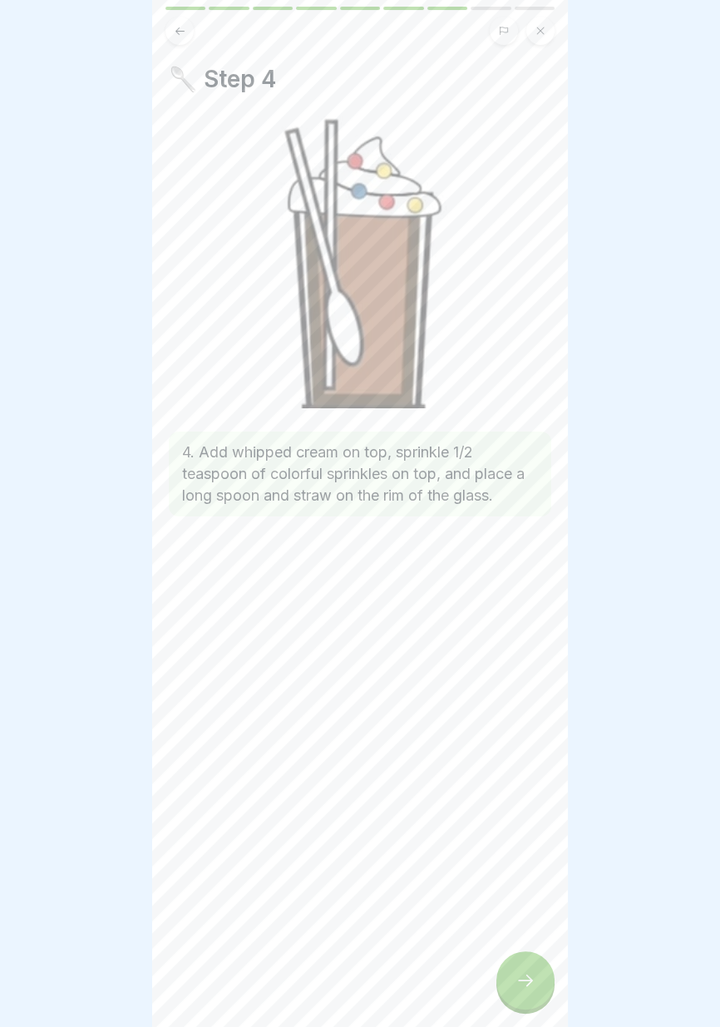
click at [525, 987] on icon at bounding box center [525, 980] width 20 height 20
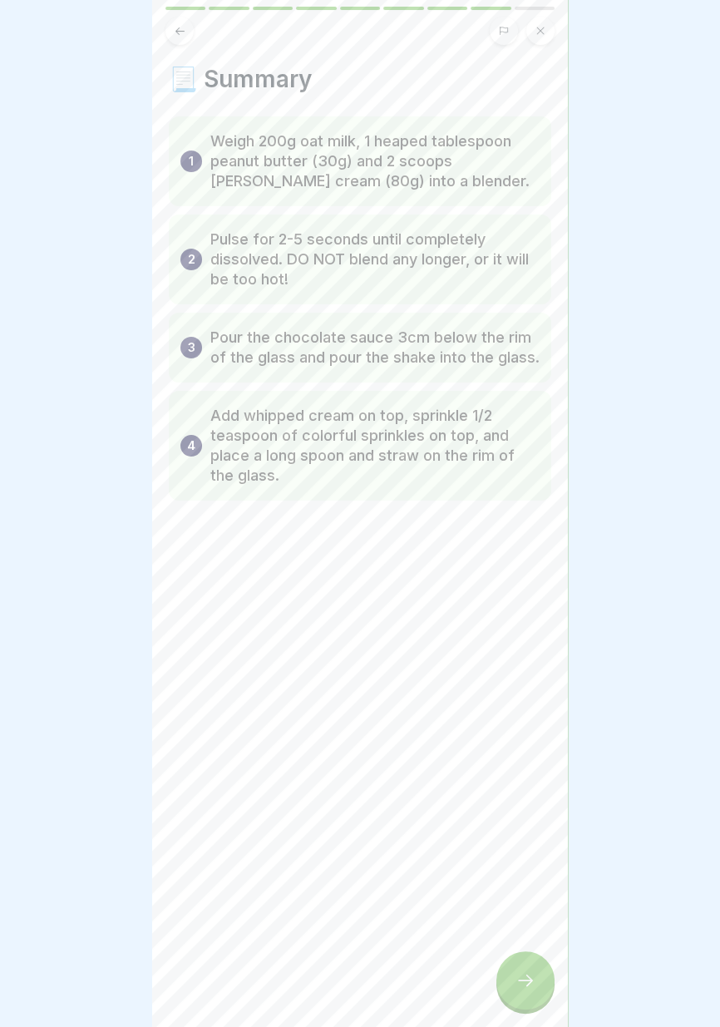
click at [527, 983] on icon at bounding box center [525, 980] width 20 height 20
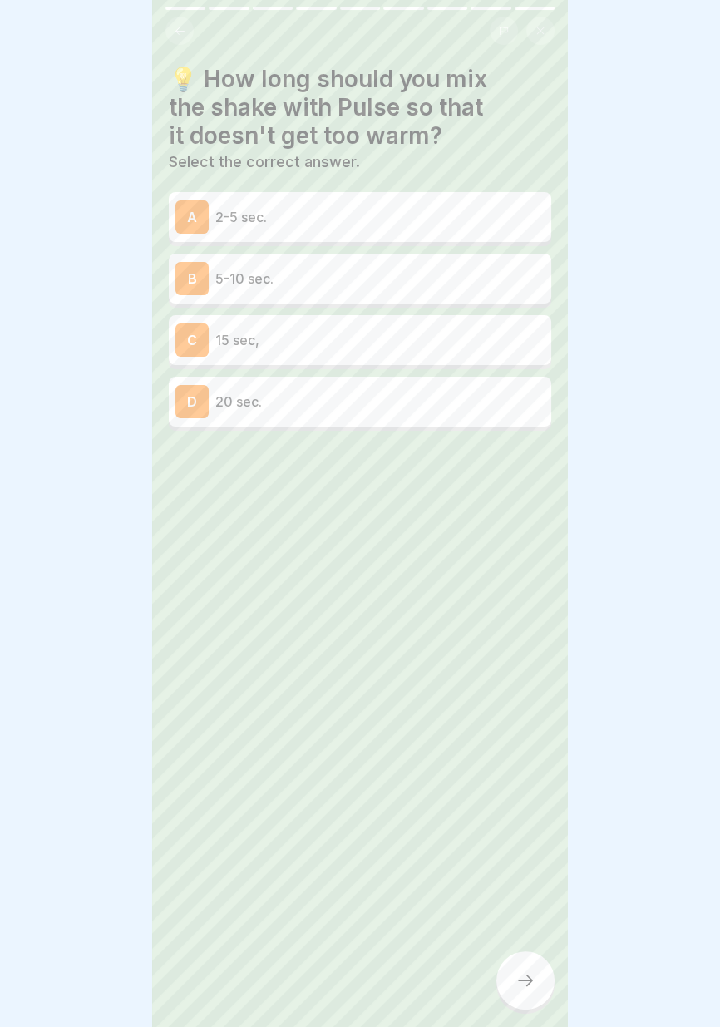
click at [435, 215] on p "2-5 sec." at bounding box center [379, 217] width 329 height 20
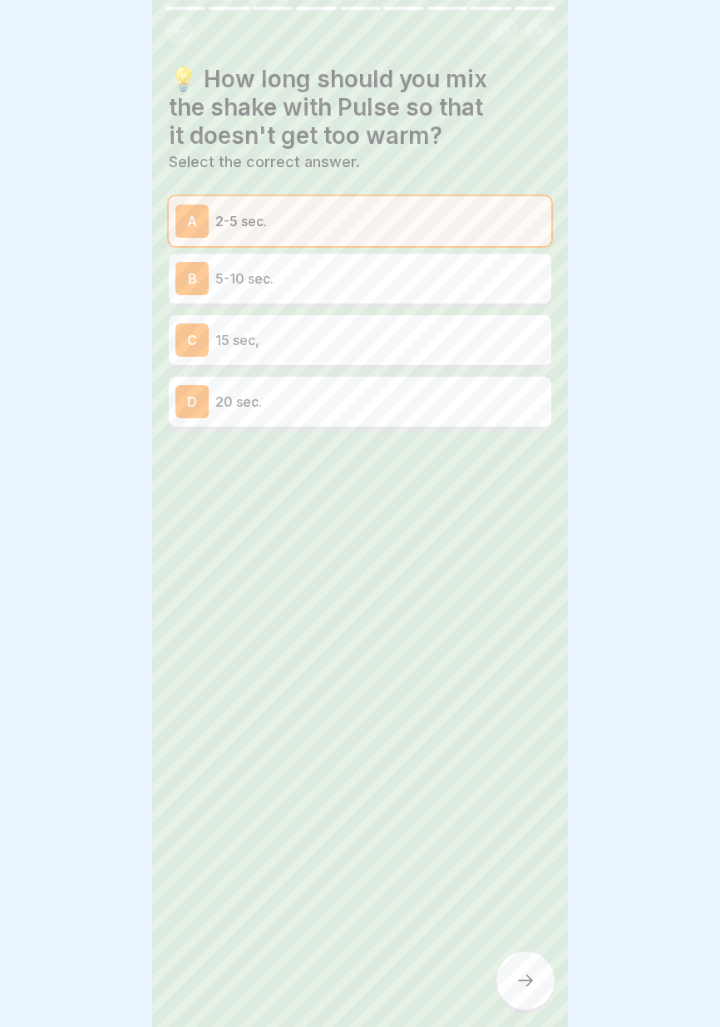
click at [517, 987] on icon at bounding box center [525, 980] width 20 height 20
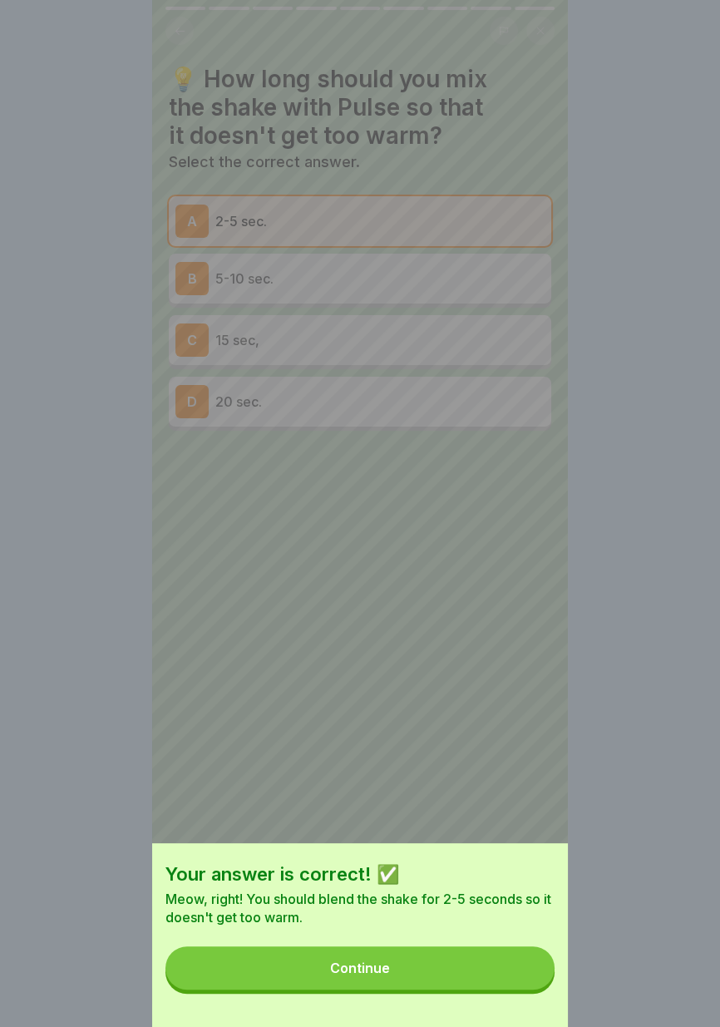
click at [482, 979] on button "Continue" at bounding box center [359, 967] width 389 height 43
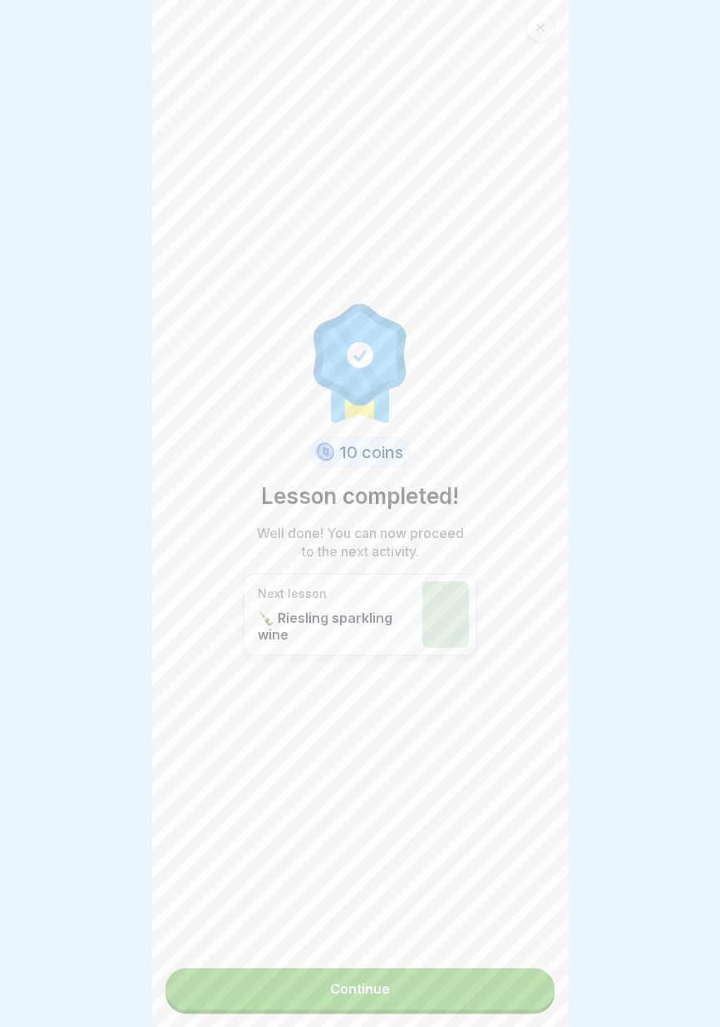
click at [471, 1004] on link "Continue" at bounding box center [359, 989] width 389 height 42
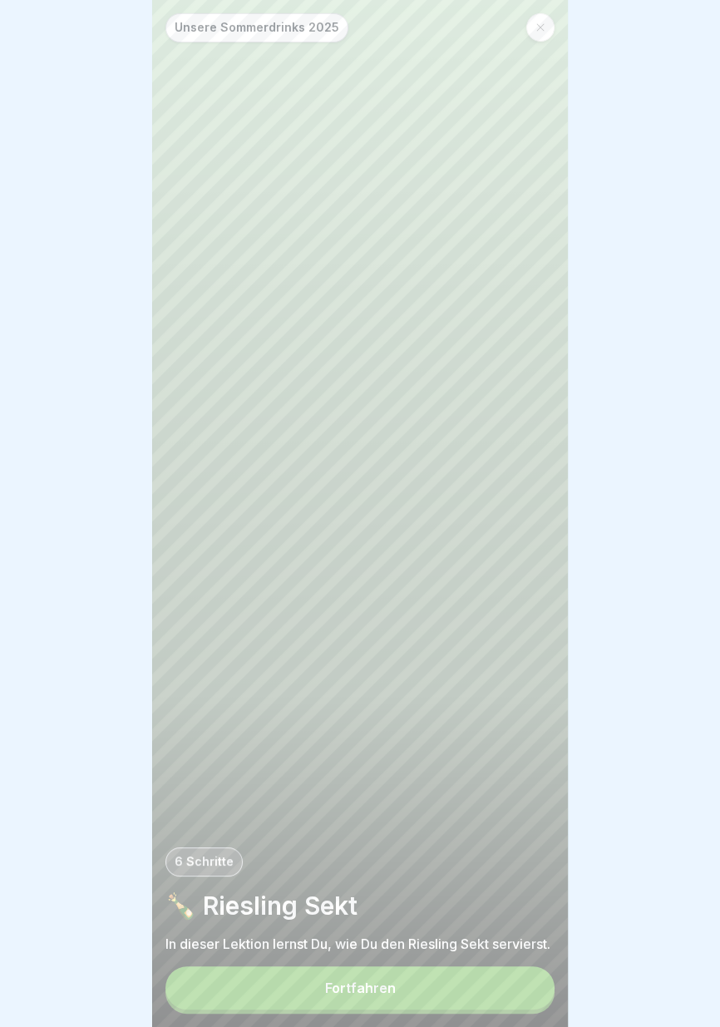
click at [448, 998] on button "Fortfahren" at bounding box center [359, 987] width 389 height 43
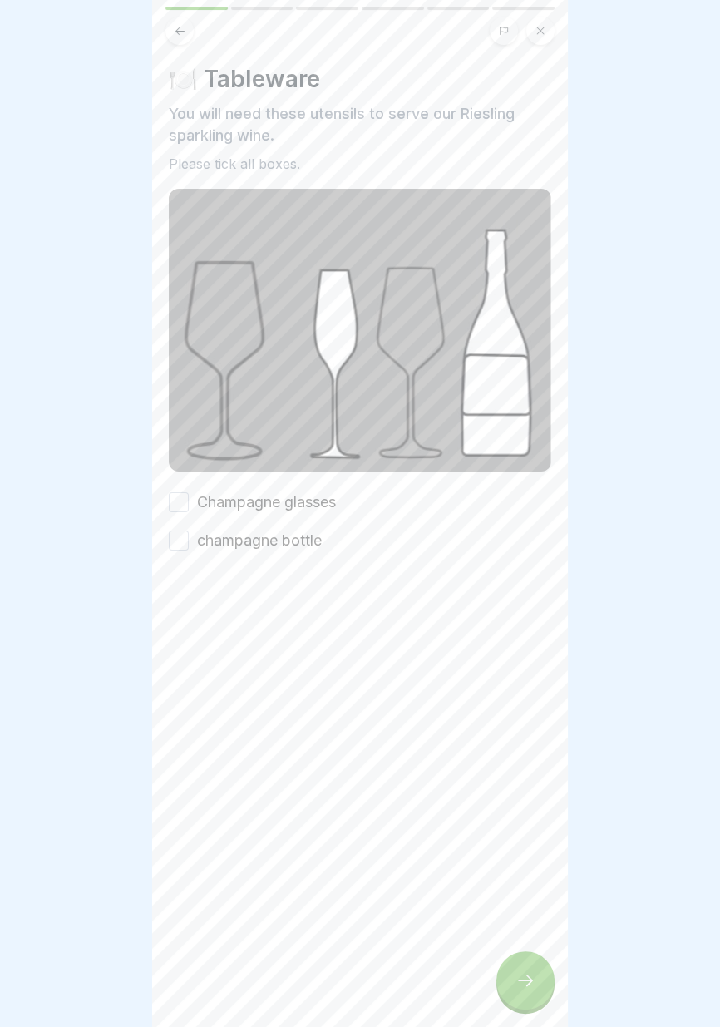
click at [312, 501] on font "Champagne glasses" at bounding box center [266, 501] width 139 height 17
click at [189, 501] on button "Champagne glasses" at bounding box center [179, 502] width 20 height 20
click at [311, 540] on font "champagne bottle" at bounding box center [259, 539] width 125 height 17
click at [189, 540] on button "champagne bottle" at bounding box center [179, 540] width 20 height 20
click at [522, 987] on icon at bounding box center [525, 980] width 20 height 20
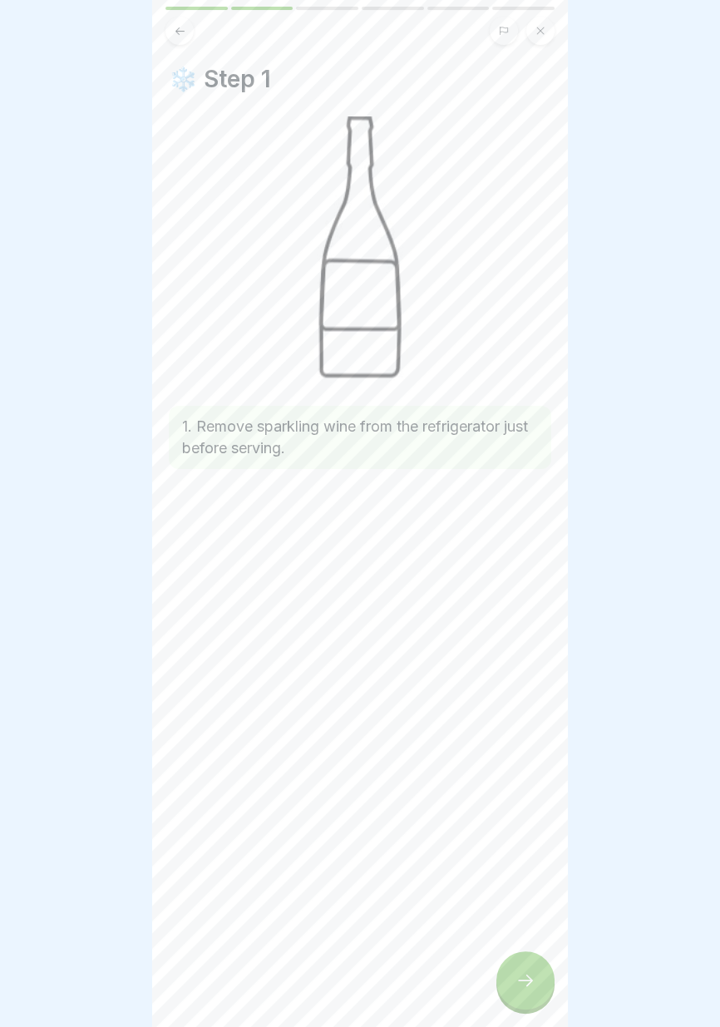
click at [523, 987] on icon at bounding box center [525, 980] width 20 height 20
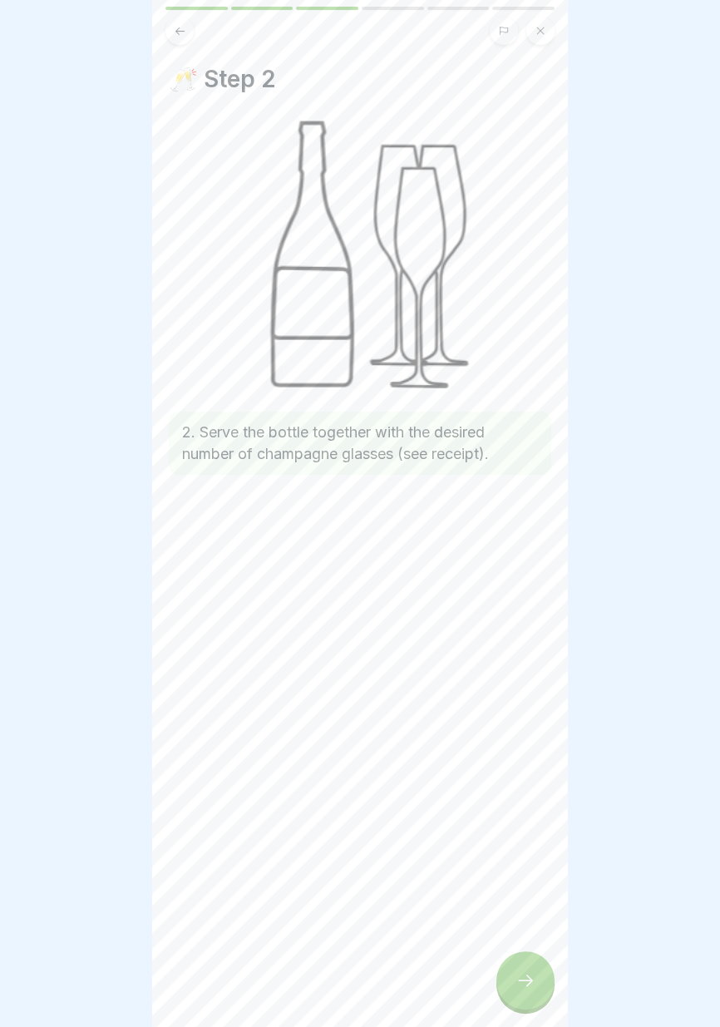
click at [519, 988] on icon at bounding box center [525, 980] width 20 height 20
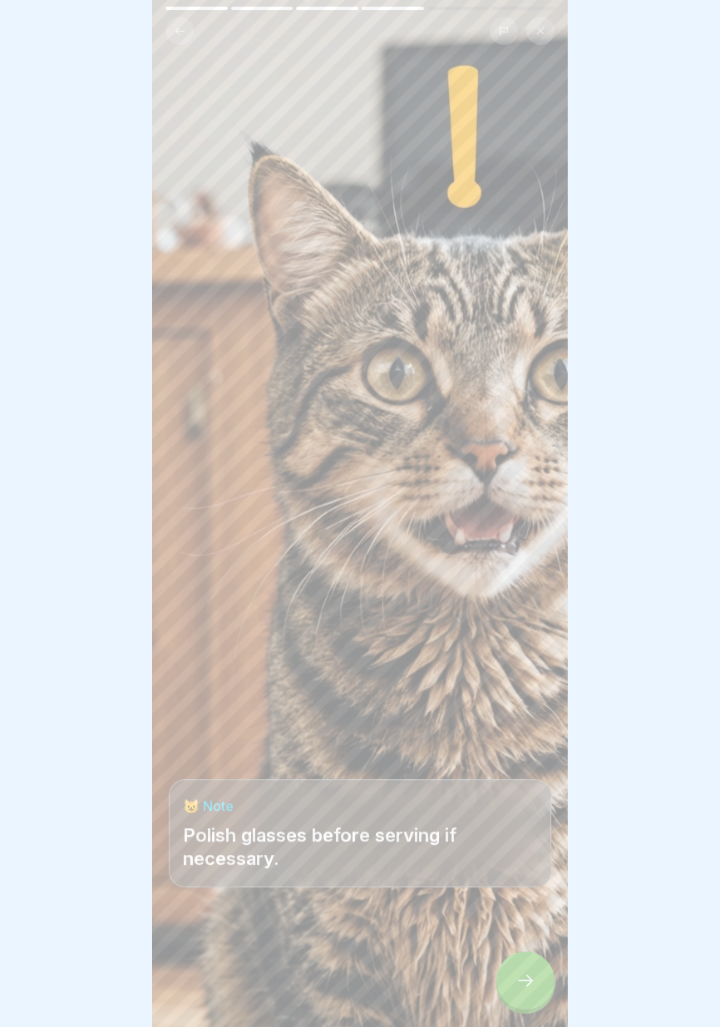
click at [517, 984] on icon at bounding box center [525, 980] width 20 height 20
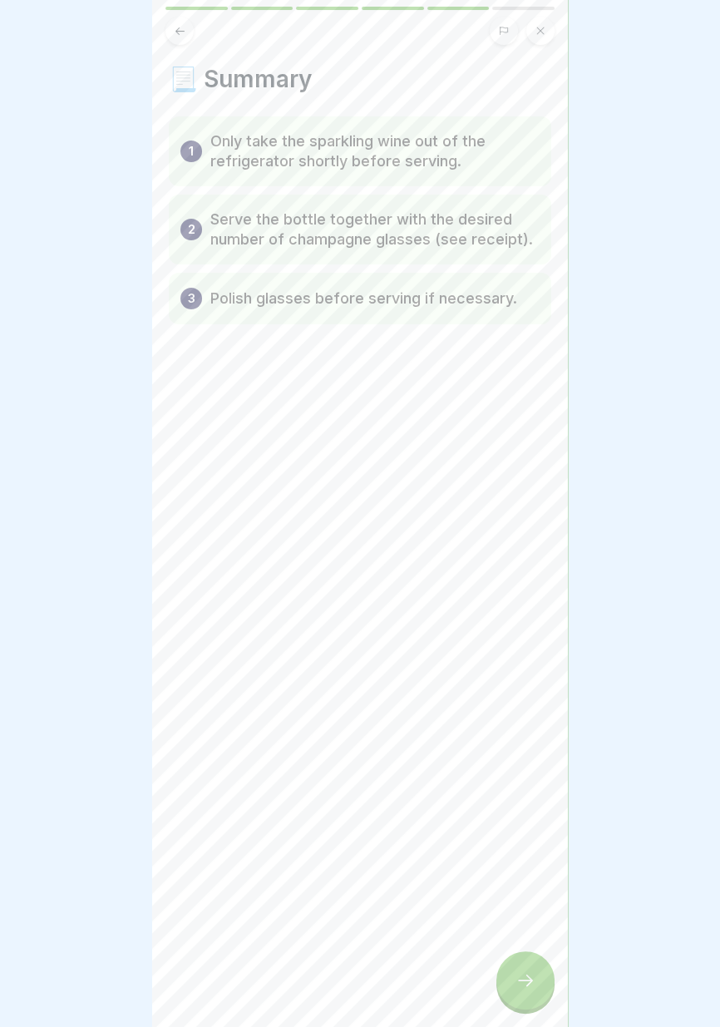
click at [517, 980] on icon at bounding box center [525, 980] width 20 height 20
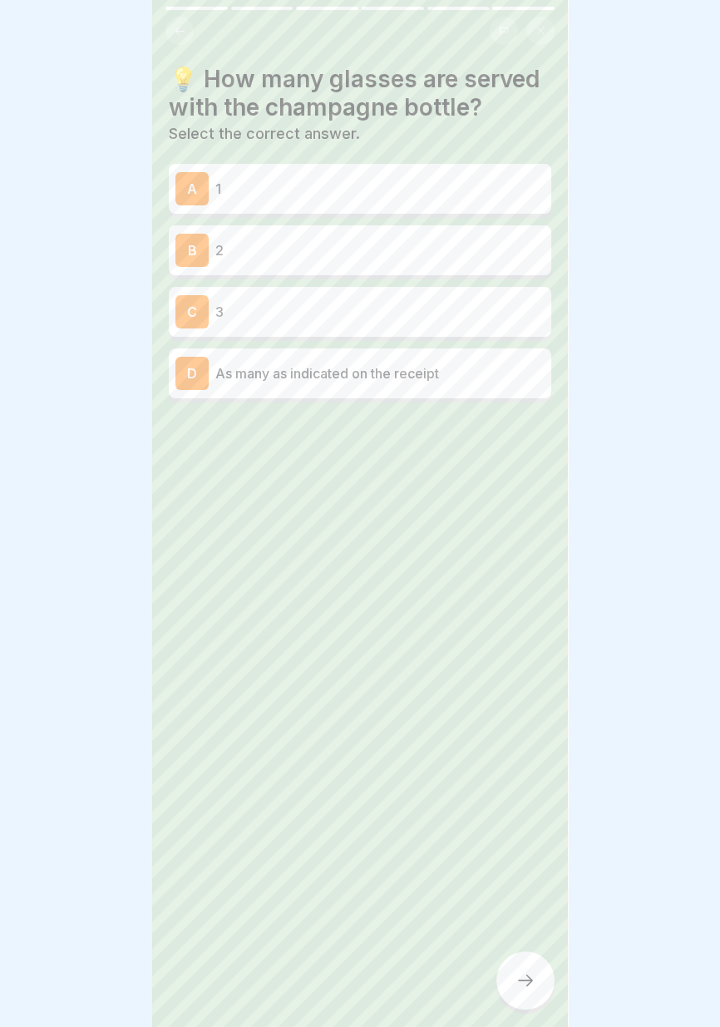
click at [459, 251] on p "2" at bounding box center [379, 250] width 329 height 20
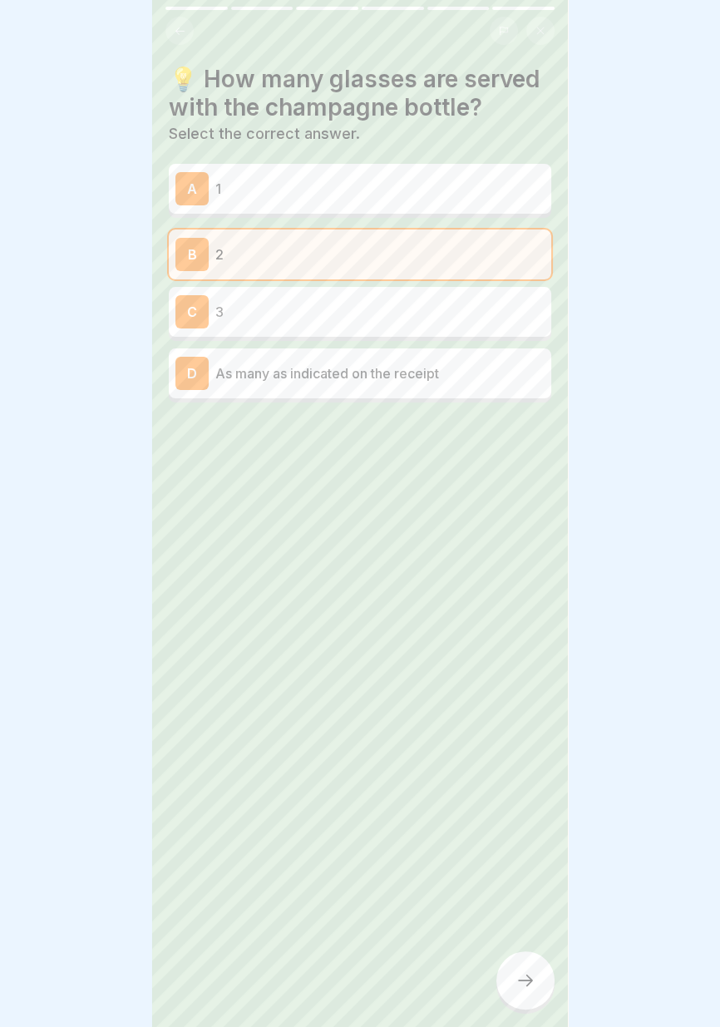
click at [454, 380] on p "As many as indicated on the receipt" at bounding box center [379, 373] width 329 height 20
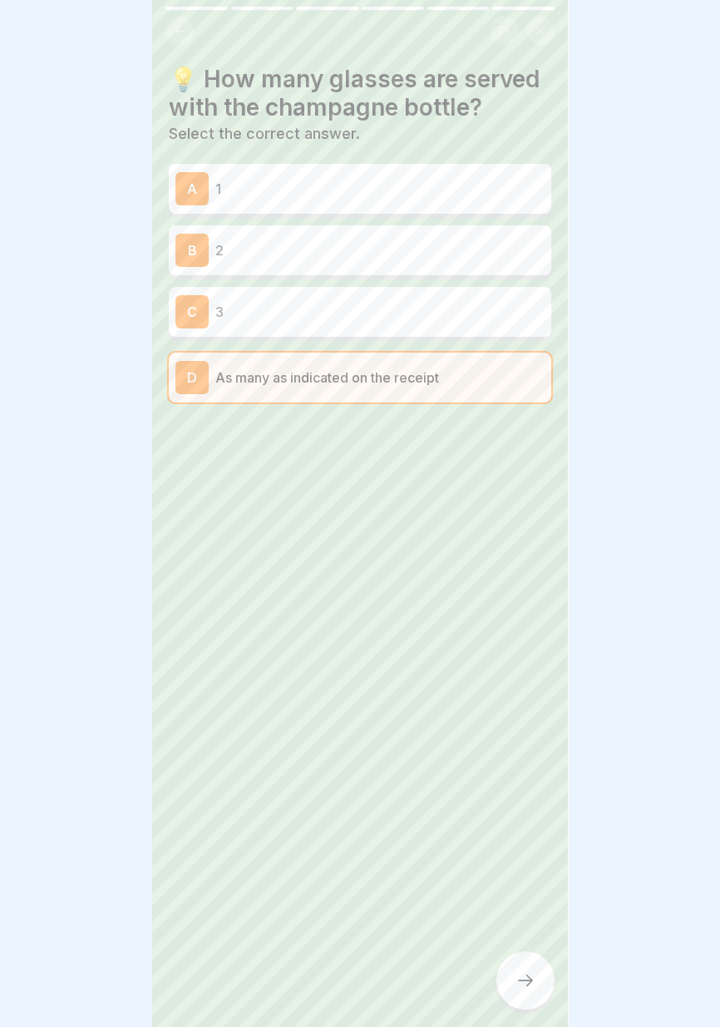
click at [522, 993] on div at bounding box center [525, 980] width 58 height 58
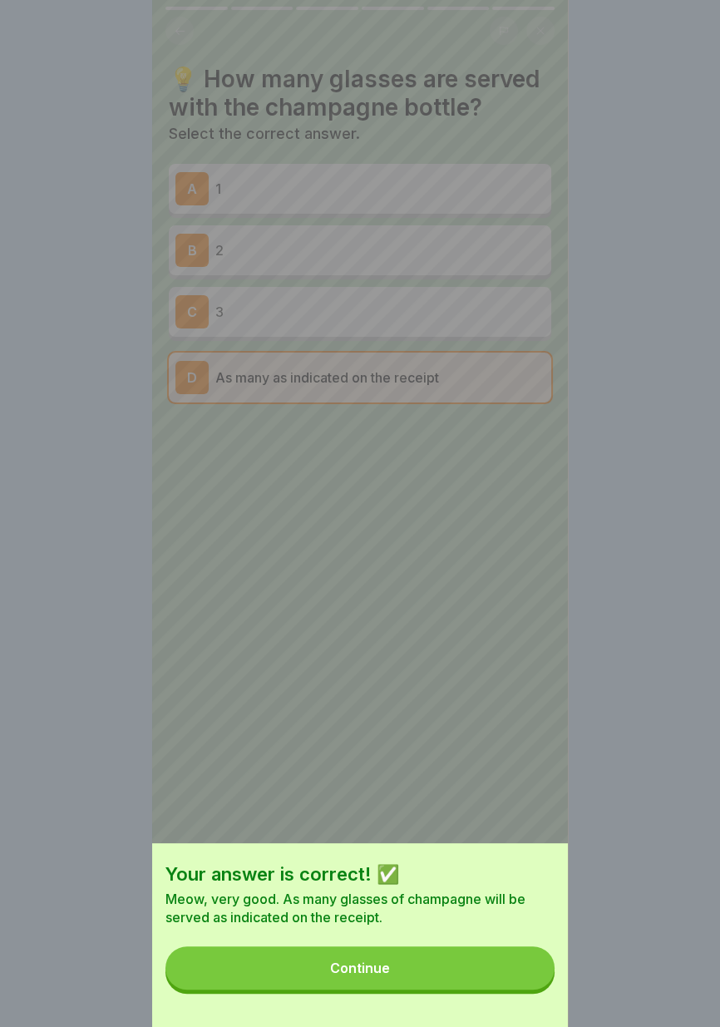
click at [477, 973] on button "Continue" at bounding box center [359, 967] width 389 height 43
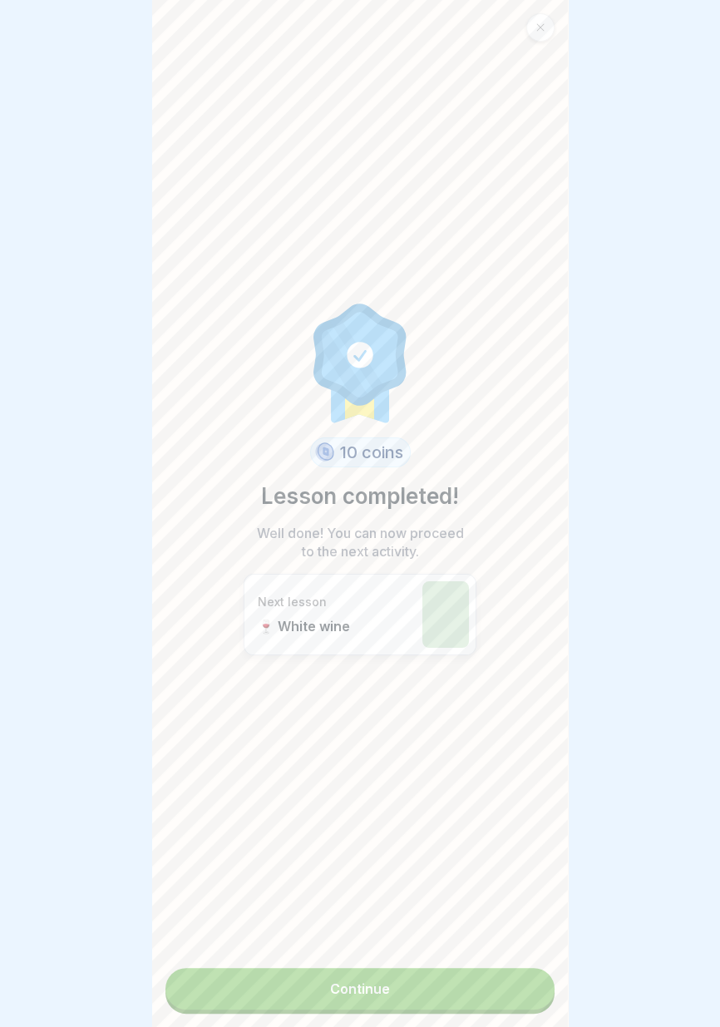
click at [475, 1003] on link "Continue" at bounding box center [359, 989] width 389 height 42
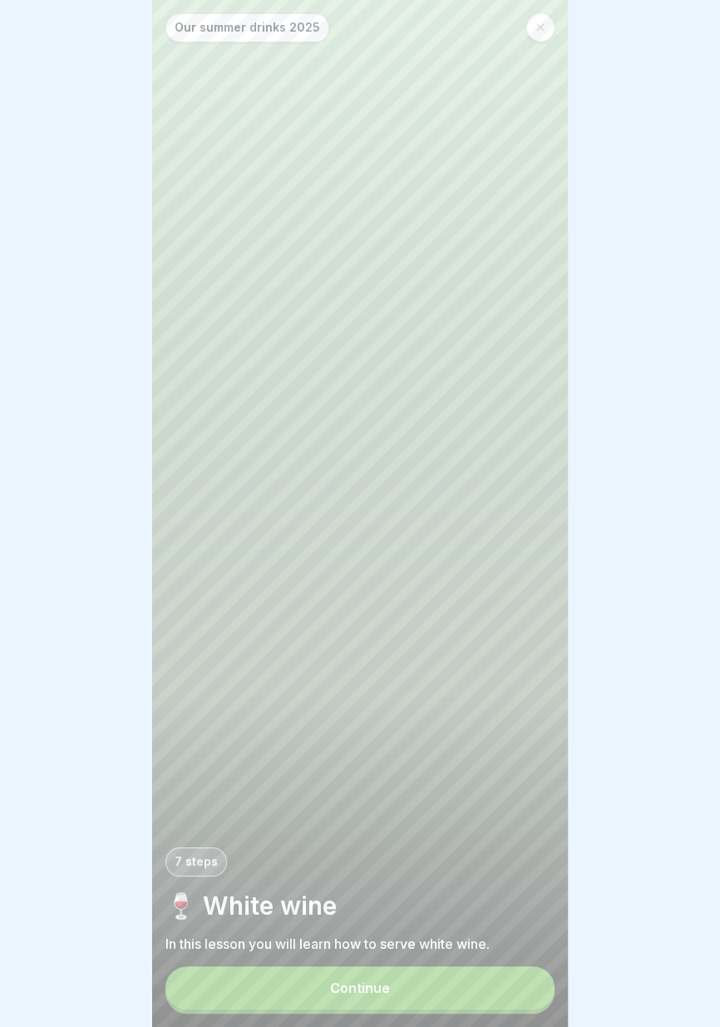
click at [467, 997] on button "Continue" at bounding box center [359, 987] width 389 height 43
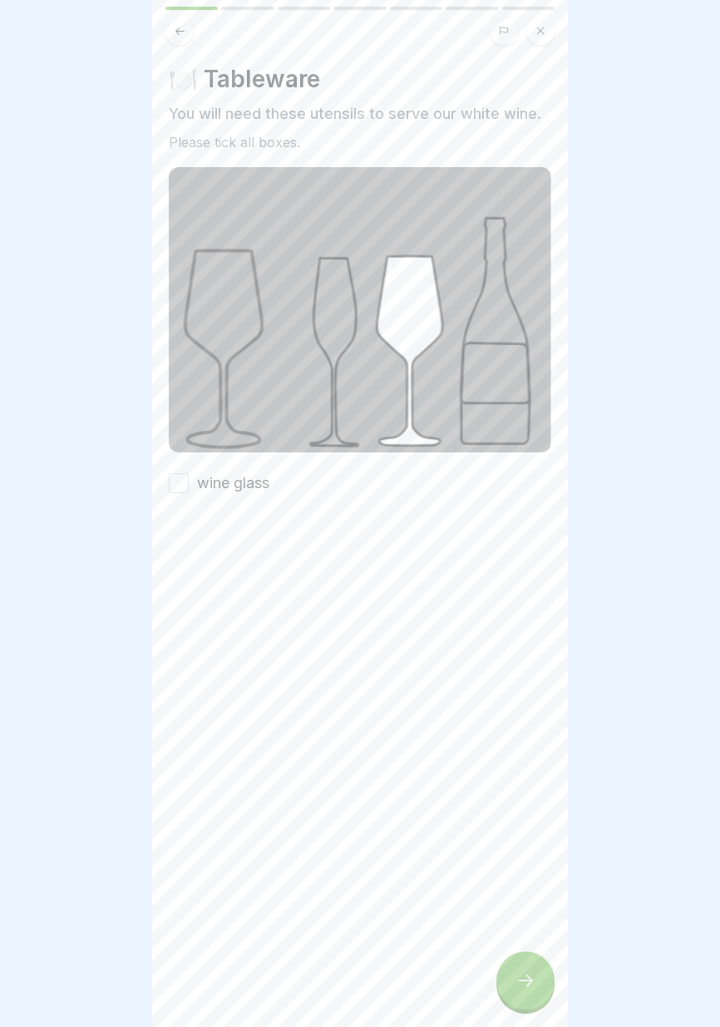
click at [255, 476] on font "wine glass" at bounding box center [233, 482] width 72 height 17
click at [189, 476] on button "wine glass" at bounding box center [179, 483] width 20 height 20
click at [522, 982] on icon at bounding box center [525, 980] width 20 height 20
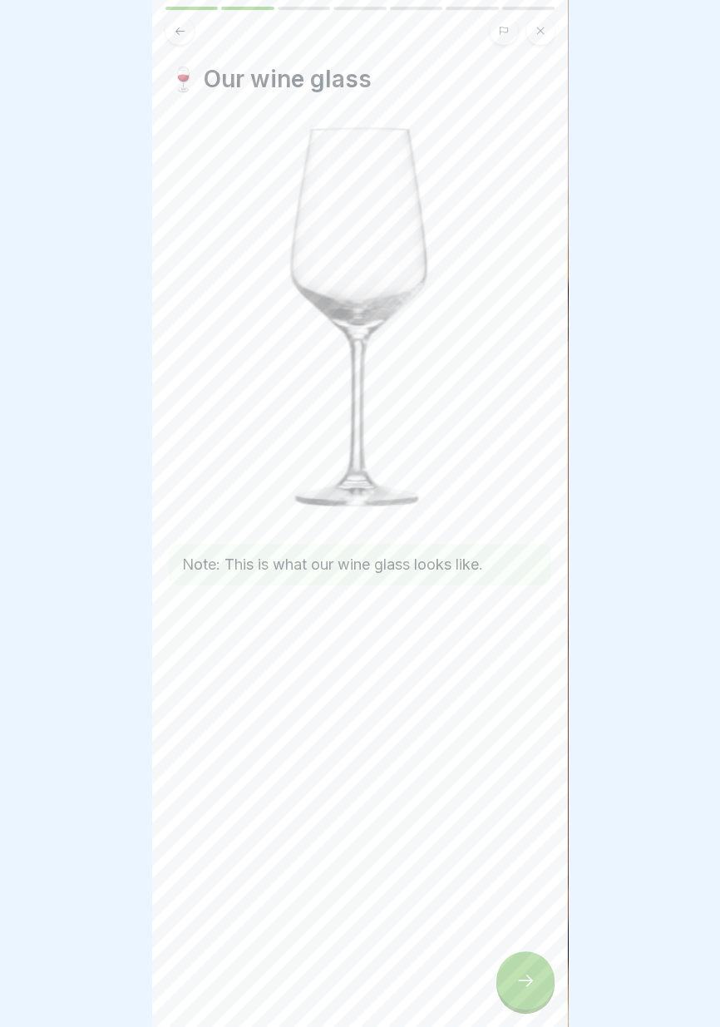
click at [519, 1007] on div at bounding box center [525, 980] width 58 height 58
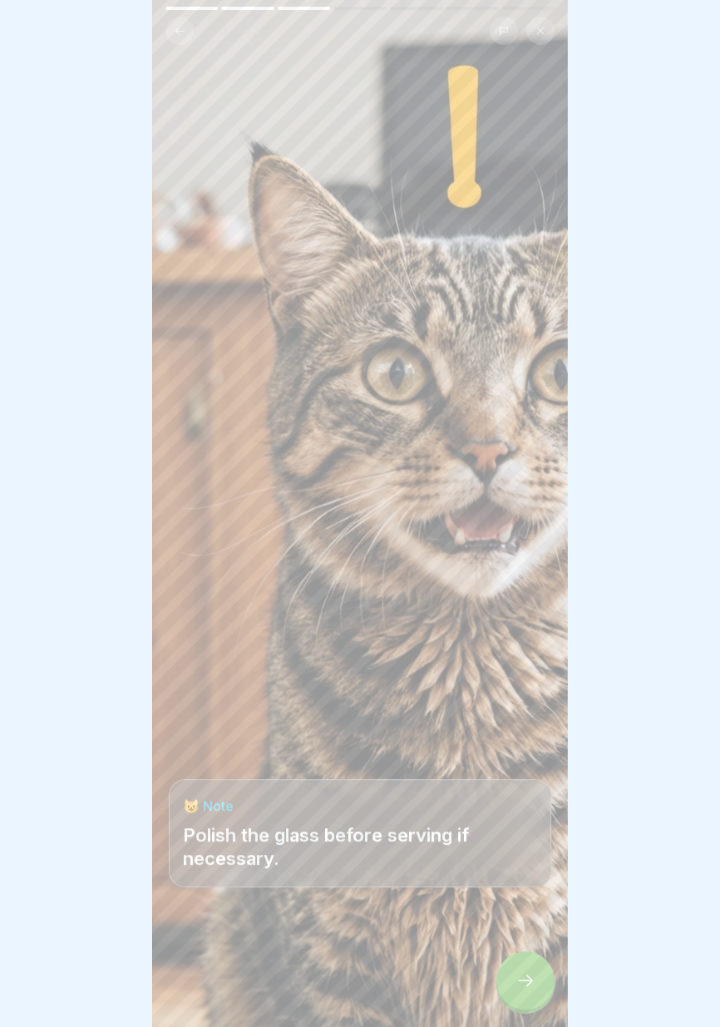
click at [534, 983] on icon at bounding box center [525, 980] width 20 height 20
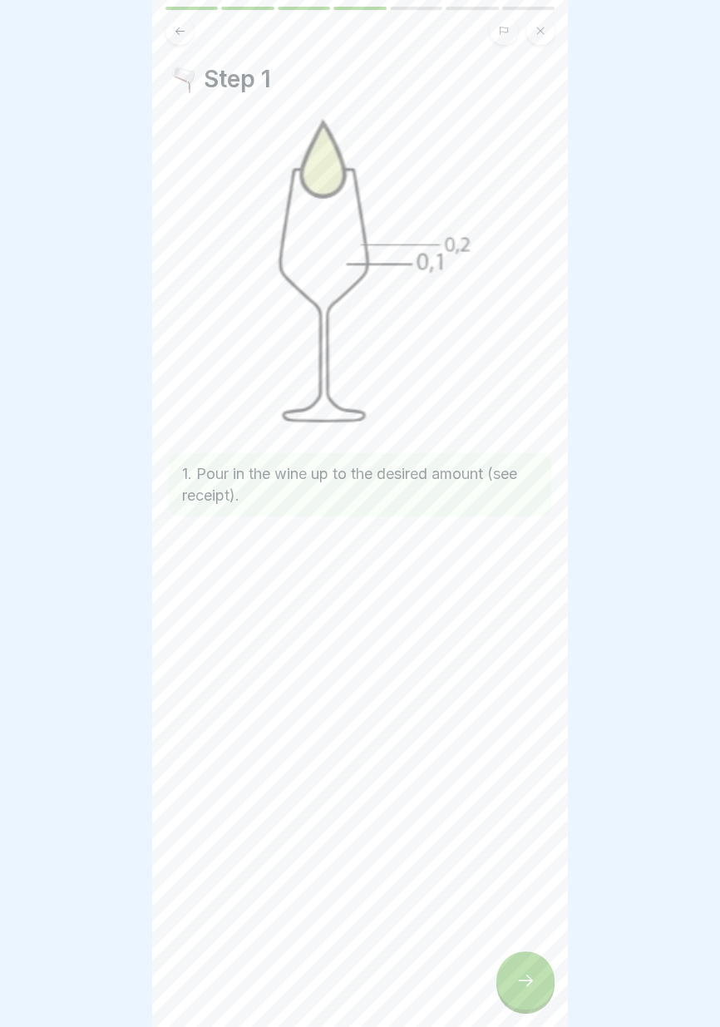
click at [523, 986] on icon at bounding box center [525, 980] width 20 height 20
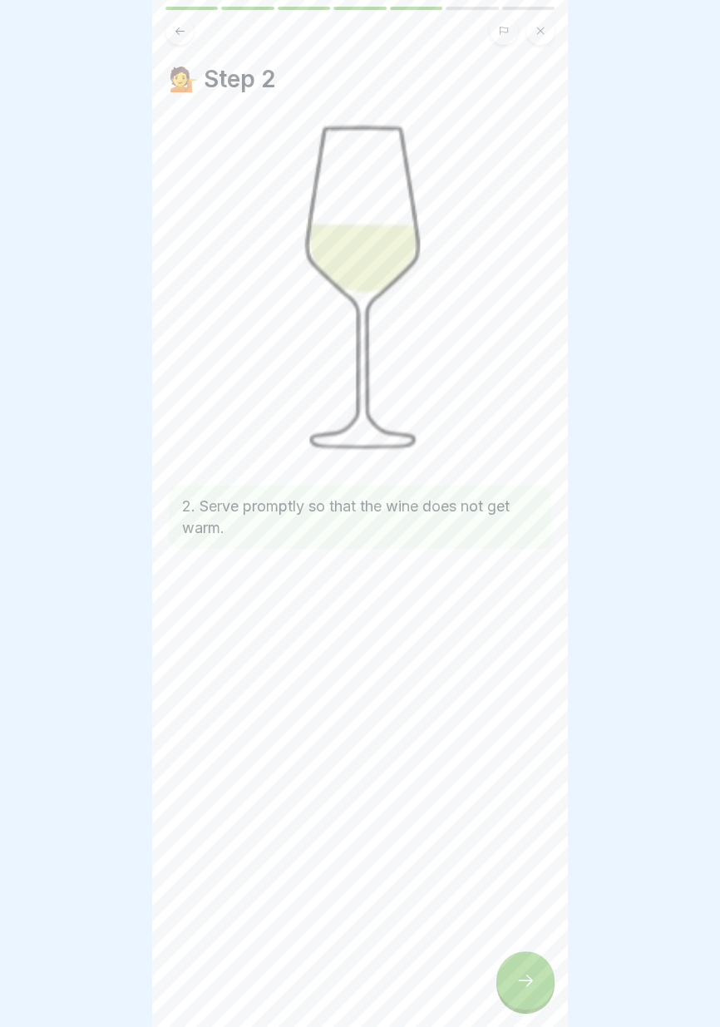
click at [517, 996] on div at bounding box center [525, 980] width 58 height 58
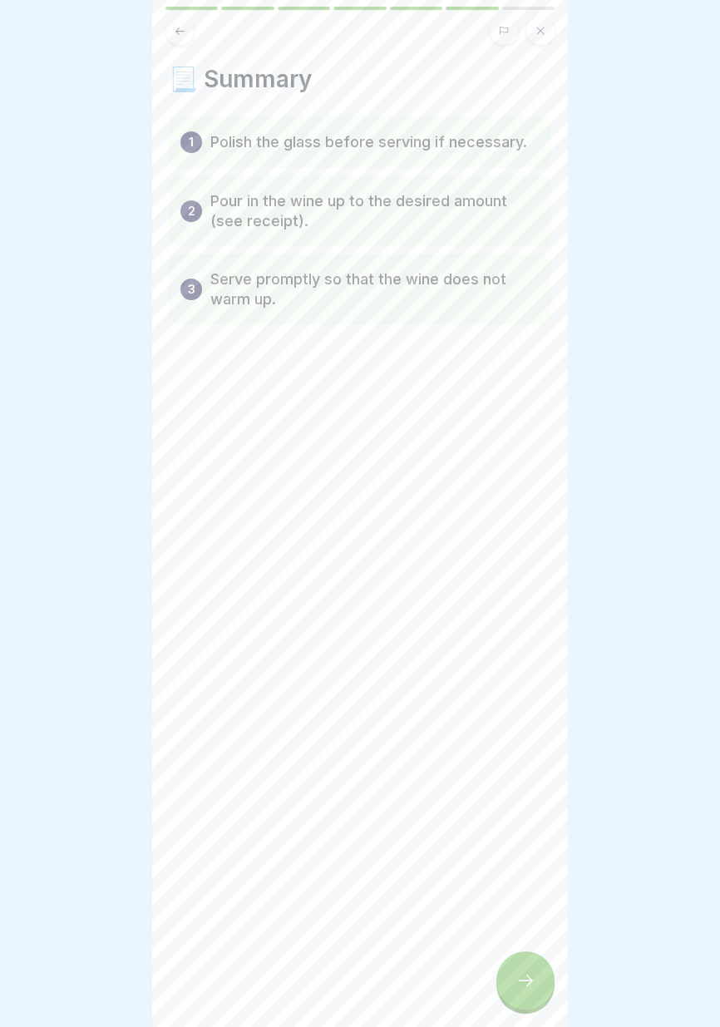
click at [515, 989] on icon at bounding box center [525, 980] width 20 height 20
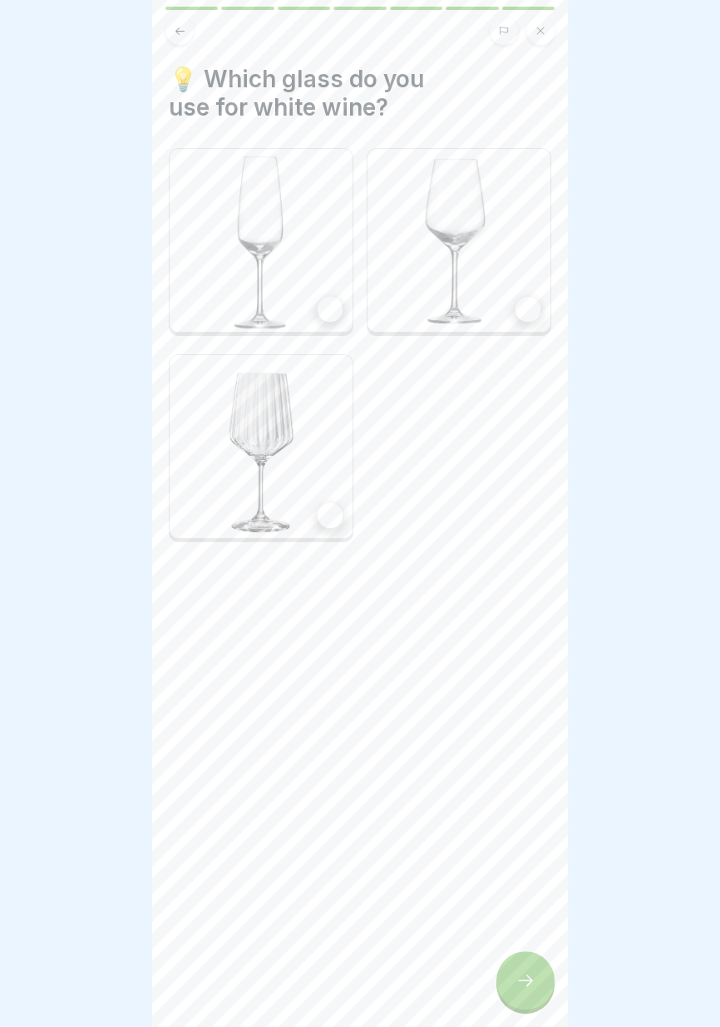
click at [333, 311] on div at bounding box center [330, 309] width 25 height 25
click at [326, 535] on img at bounding box center [261, 446] width 183 height 183
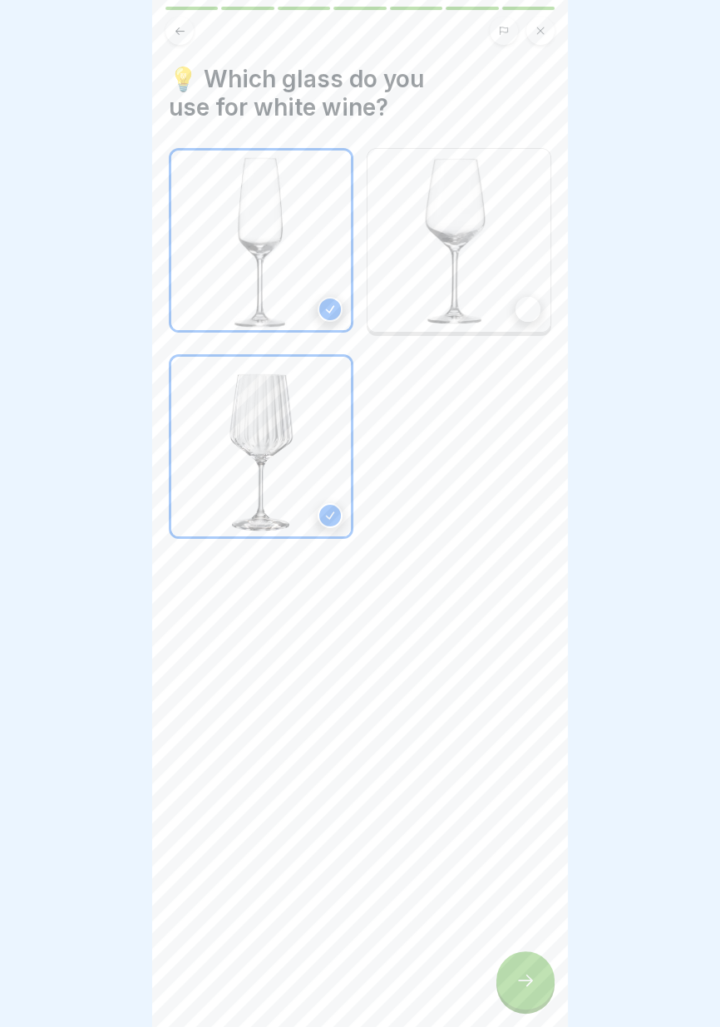
click at [536, 312] on div at bounding box center [527, 309] width 25 height 25
click at [525, 991] on div at bounding box center [525, 980] width 58 height 58
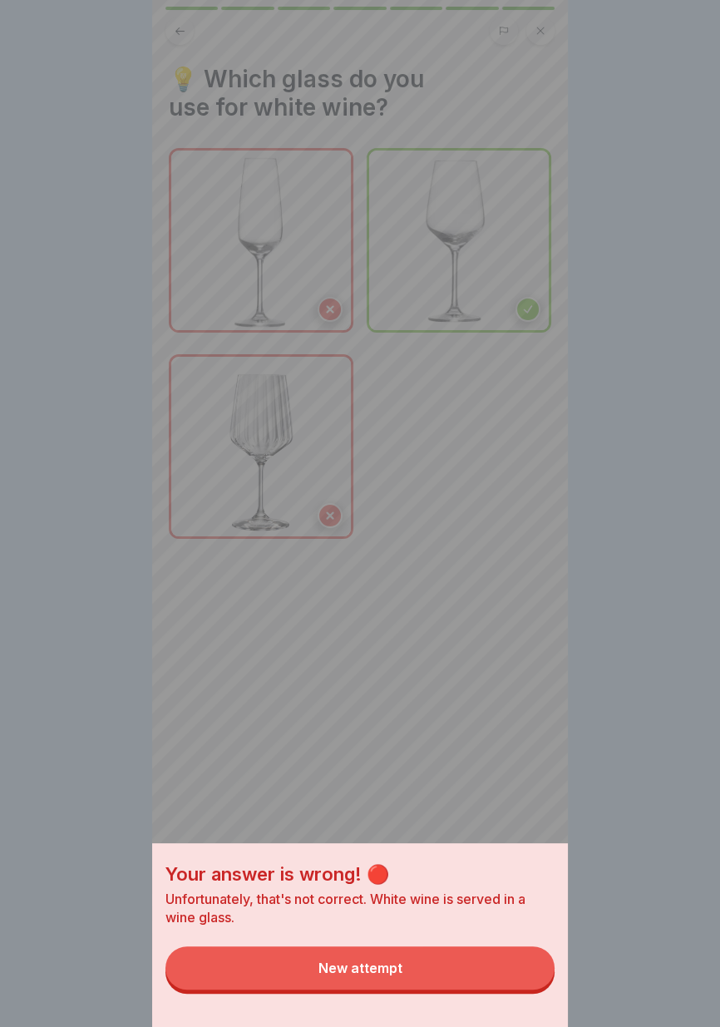
click at [461, 984] on button "New attempt" at bounding box center [359, 967] width 389 height 43
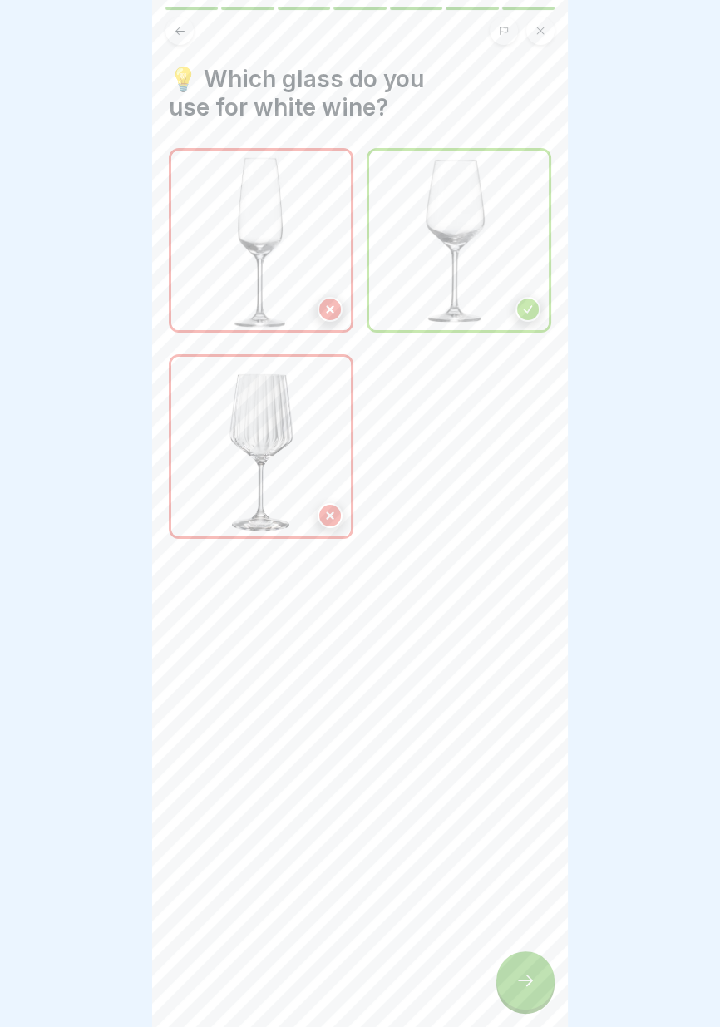
click at [525, 307] on icon at bounding box center [528, 309] width 12 height 12
click at [528, 988] on icon at bounding box center [525, 980] width 20 height 20
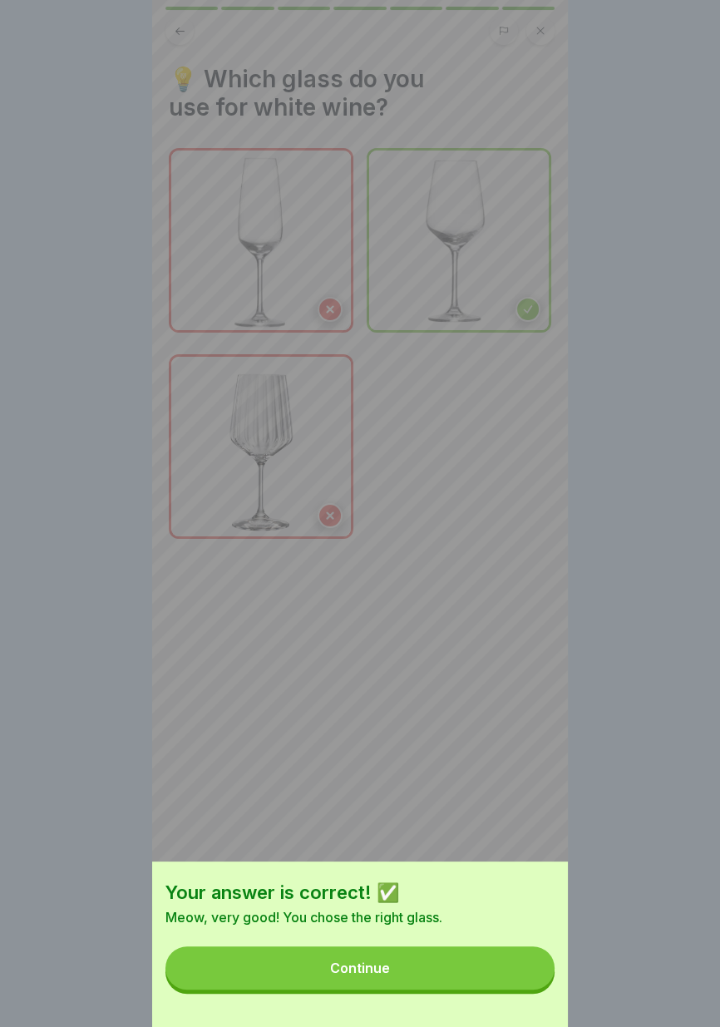
click at [450, 976] on button "Continue" at bounding box center [359, 967] width 389 height 43
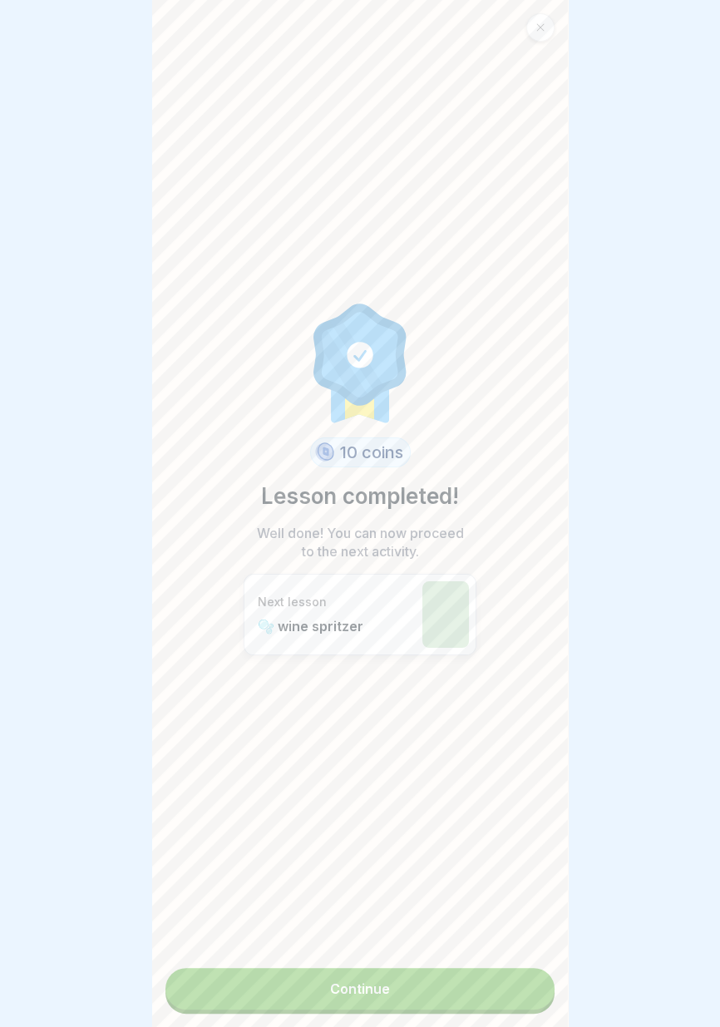
click at [460, 1002] on link "Continue" at bounding box center [359, 989] width 389 height 42
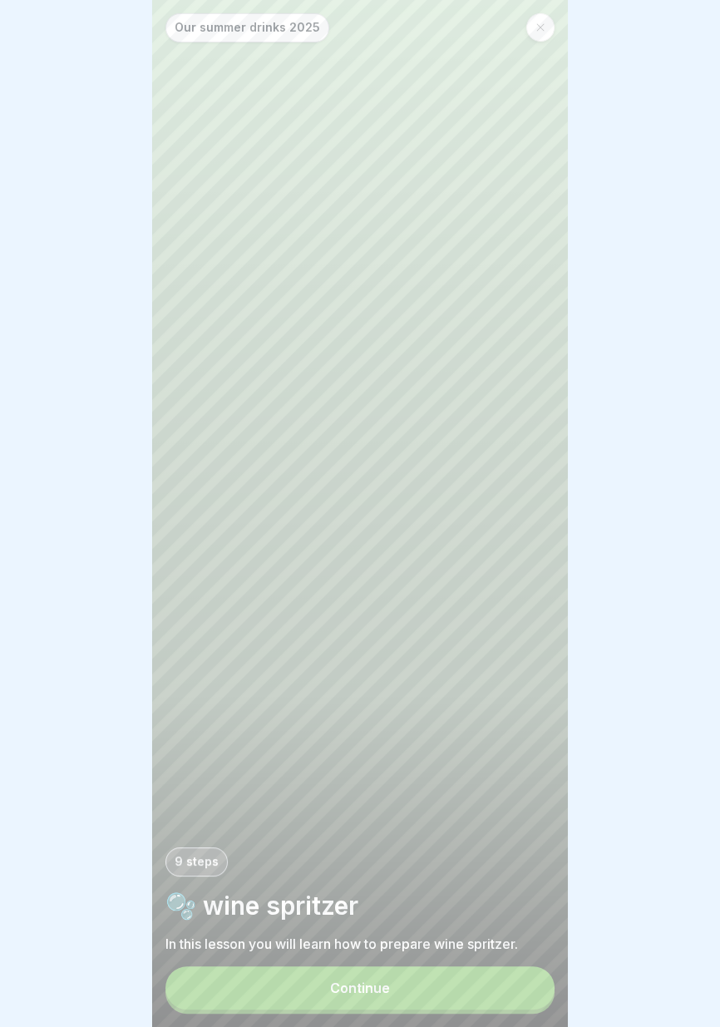
click at [436, 993] on button "Continue" at bounding box center [359, 987] width 389 height 43
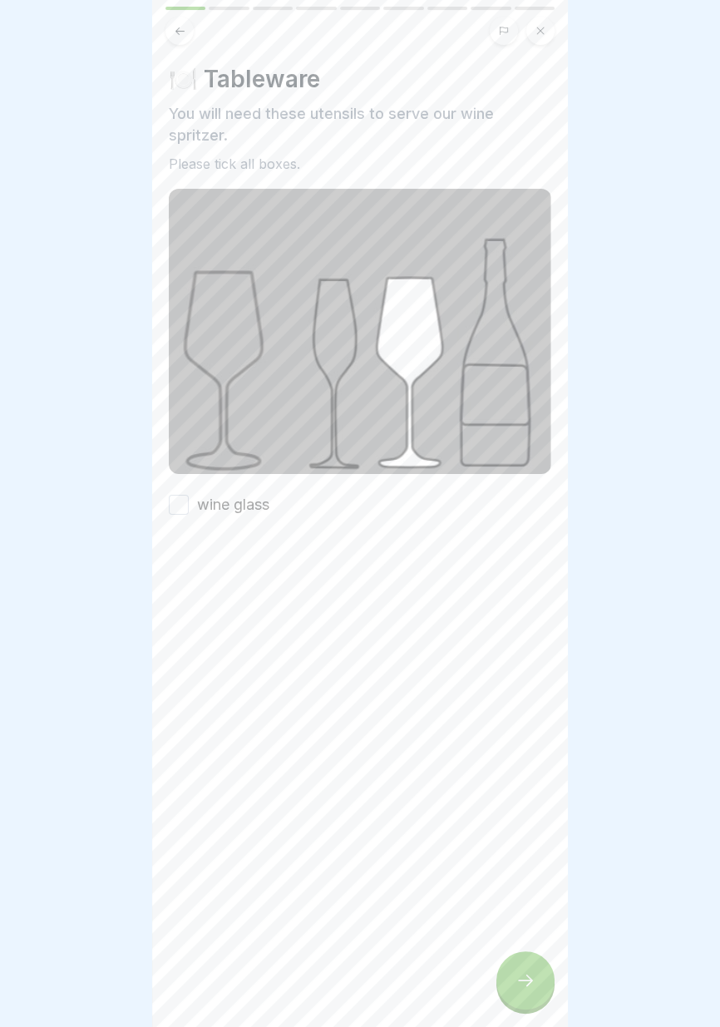
click at [242, 504] on font "wine glass" at bounding box center [233, 503] width 72 height 17
click at [189, 504] on button "wine glass" at bounding box center [179, 505] width 20 height 20
click at [521, 980] on icon at bounding box center [525, 980] width 15 height 12
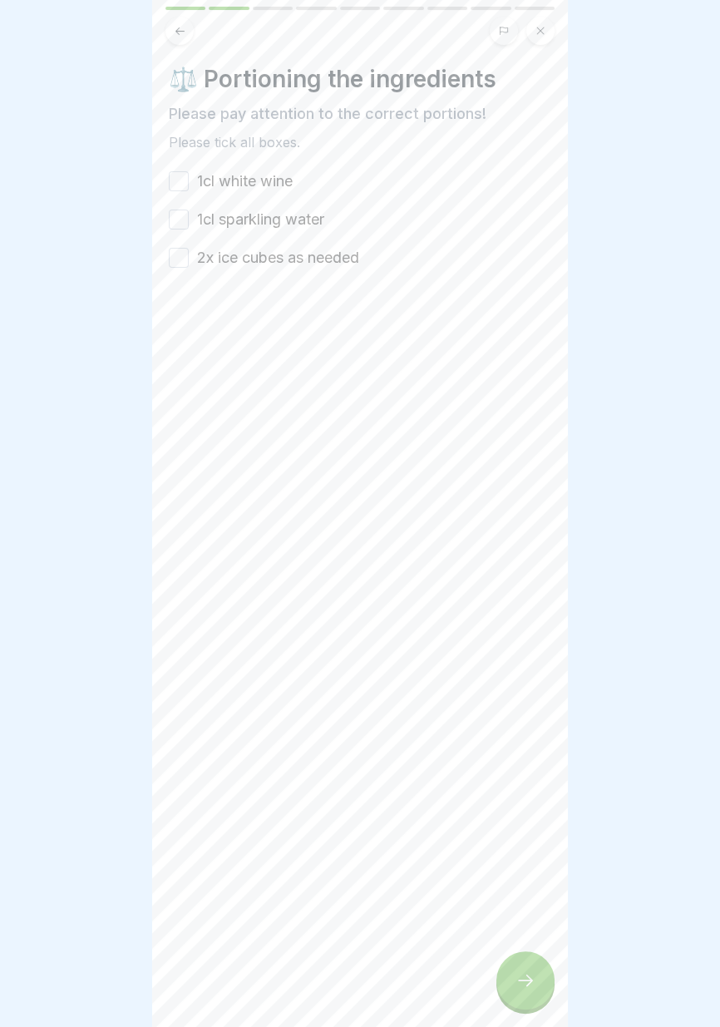
click at [259, 181] on font "1cl white wine" at bounding box center [245, 180] width 96 height 17
click at [189, 181] on button "1cl white wine" at bounding box center [179, 181] width 20 height 20
click at [274, 215] on font "1cl sparkling water" at bounding box center [260, 218] width 127 height 17
click at [189, 215] on button "1cl sparkling water" at bounding box center [179, 219] width 20 height 20
click at [275, 264] on font "2x ice cubes as needed" at bounding box center [278, 257] width 162 height 17
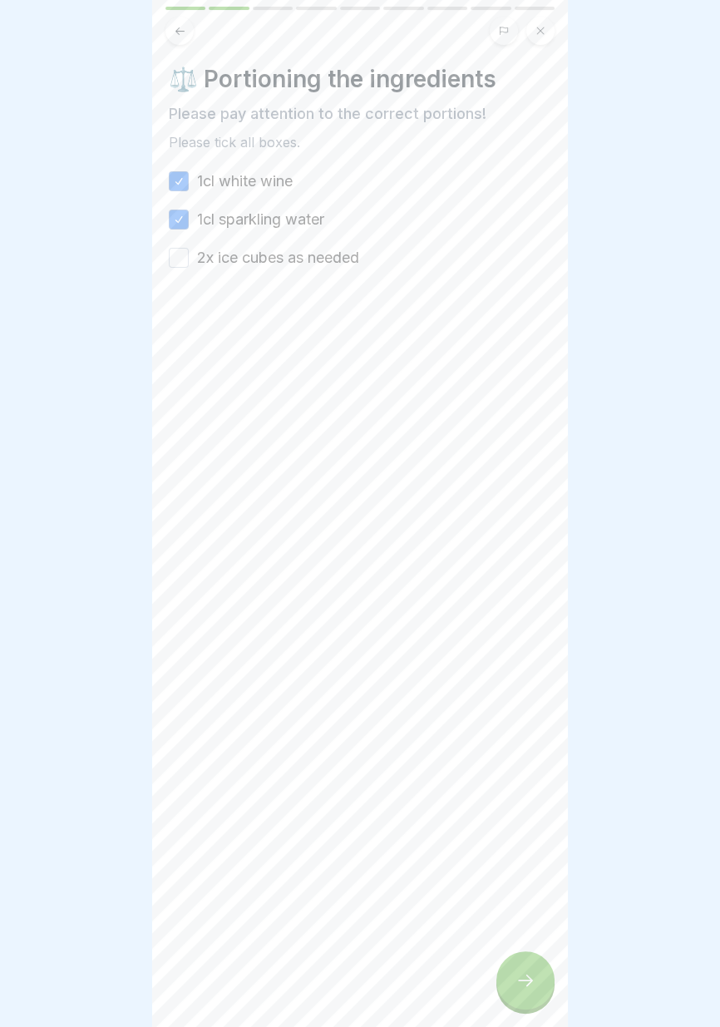
click at [189, 264] on button "2x ice cubes as needed" at bounding box center [179, 258] width 20 height 20
click at [520, 982] on icon at bounding box center [525, 980] width 20 height 20
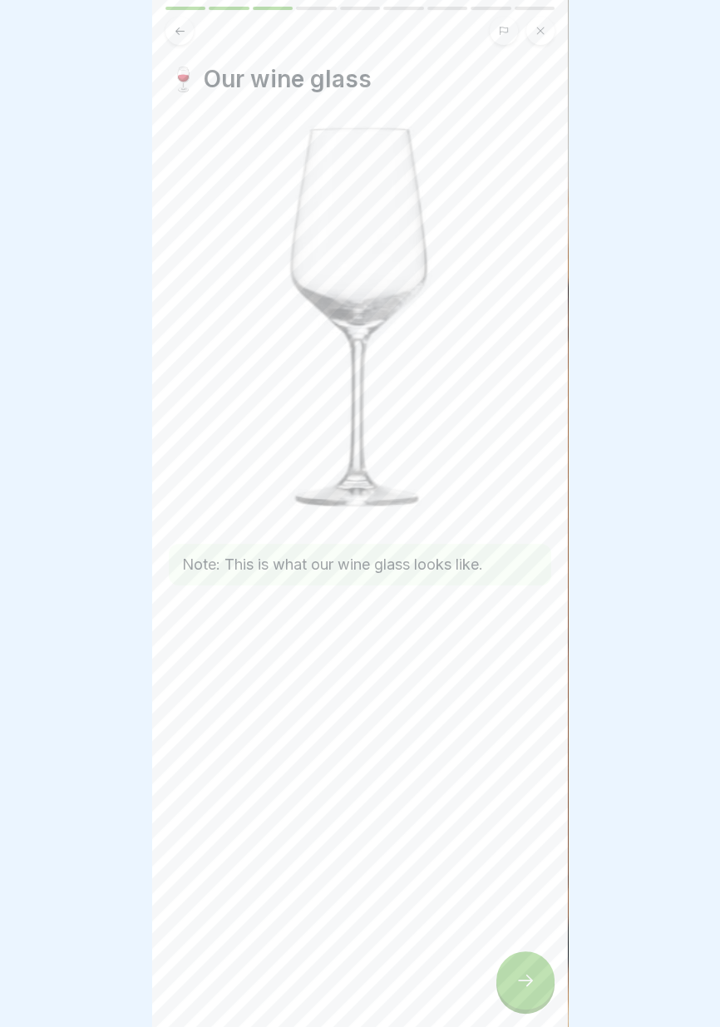
click at [525, 985] on icon at bounding box center [525, 980] width 20 height 20
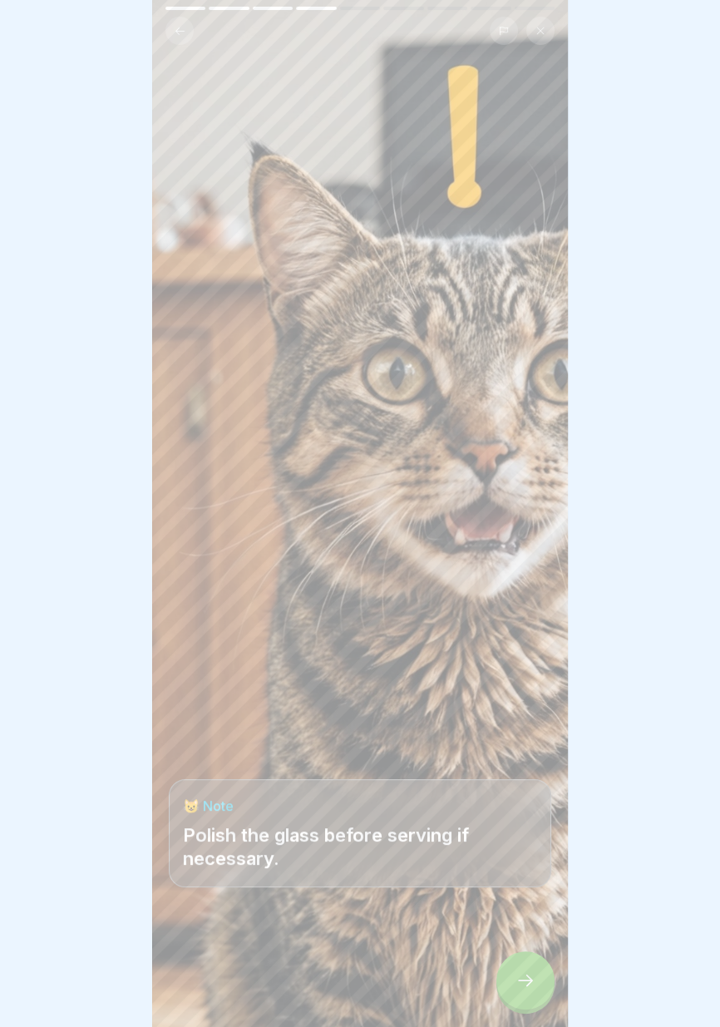
click at [520, 988] on icon at bounding box center [525, 980] width 20 height 20
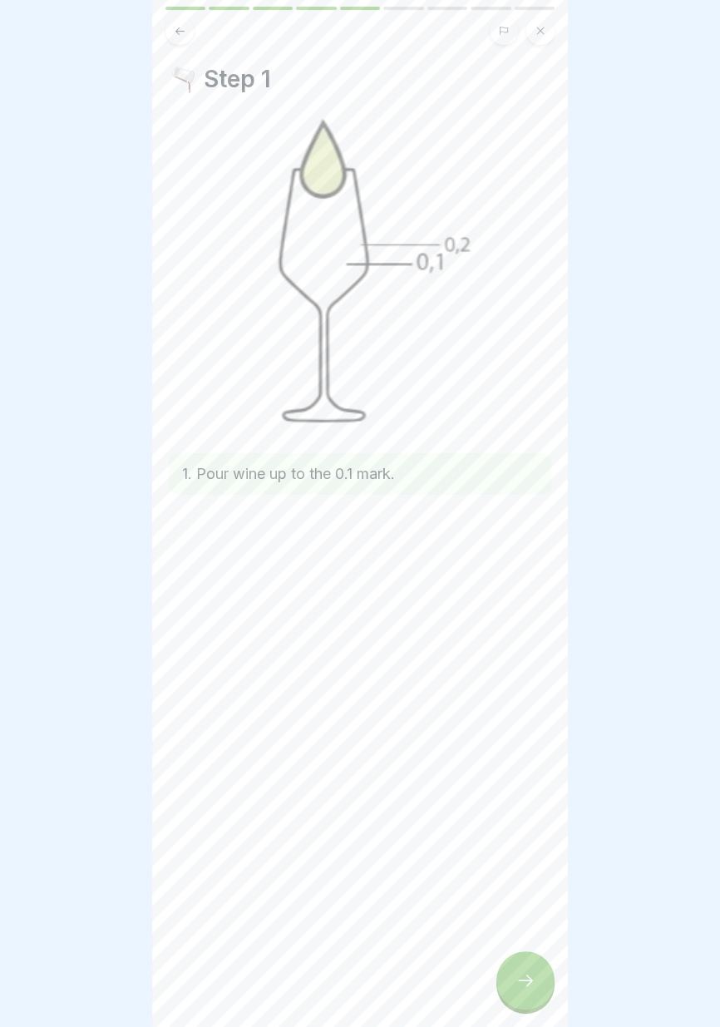
click at [527, 996] on div at bounding box center [525, 980] width 58 height 58
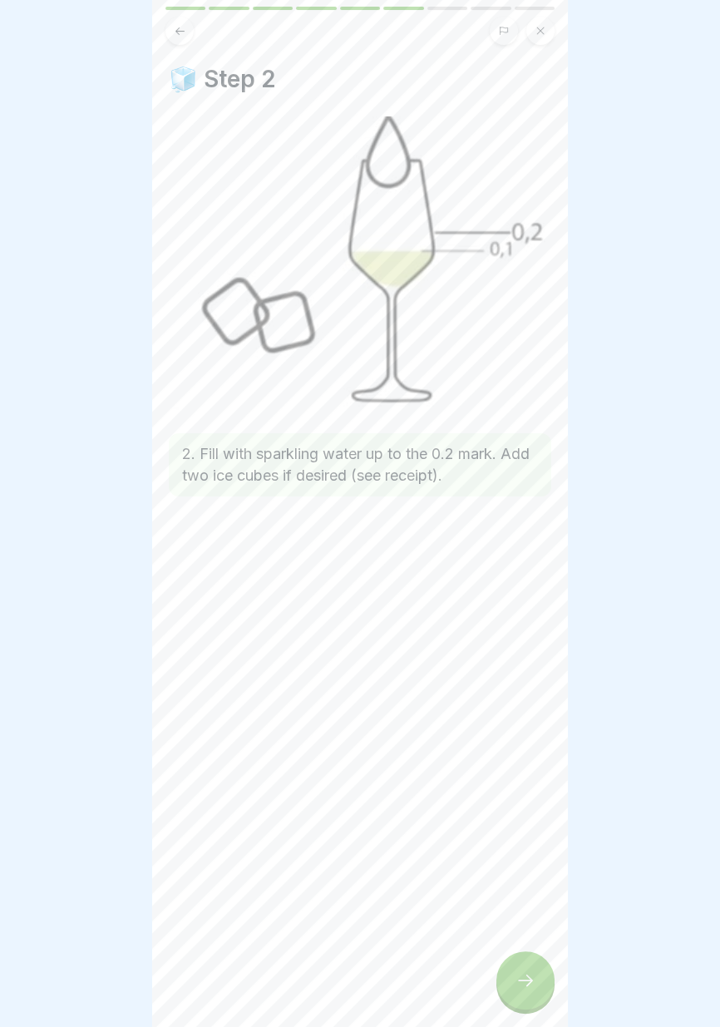
click at [520, 990] on icon at bounding box center [525, 980] width 20 height 20
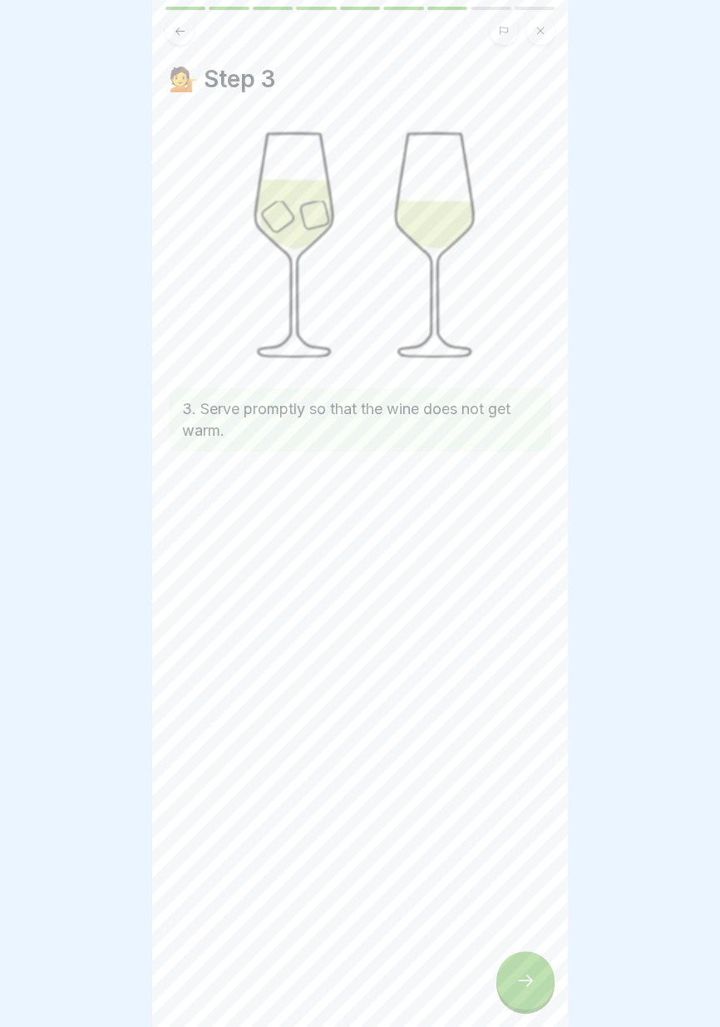
click at [520, 989] on icon at bounding box center [525, 980] width 20 height 20
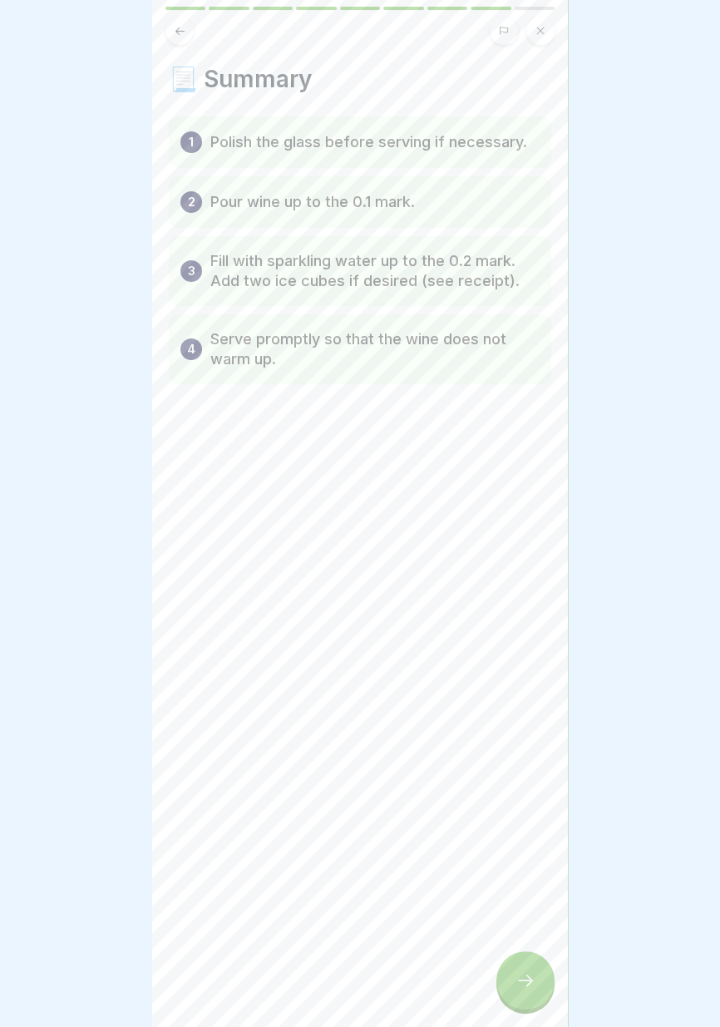
click at [519, 991] on div at bounding box center [525, 980] width 58 height 58
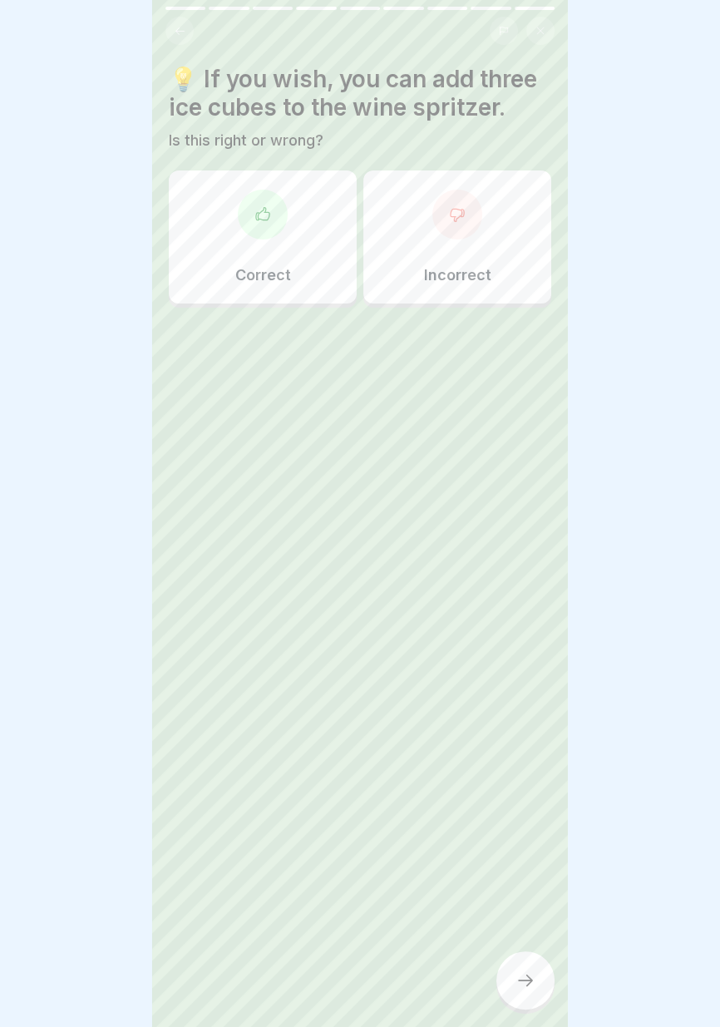
click at [316, 259] on div "Correct" at bounding box center [263, 236] width 188 height 133
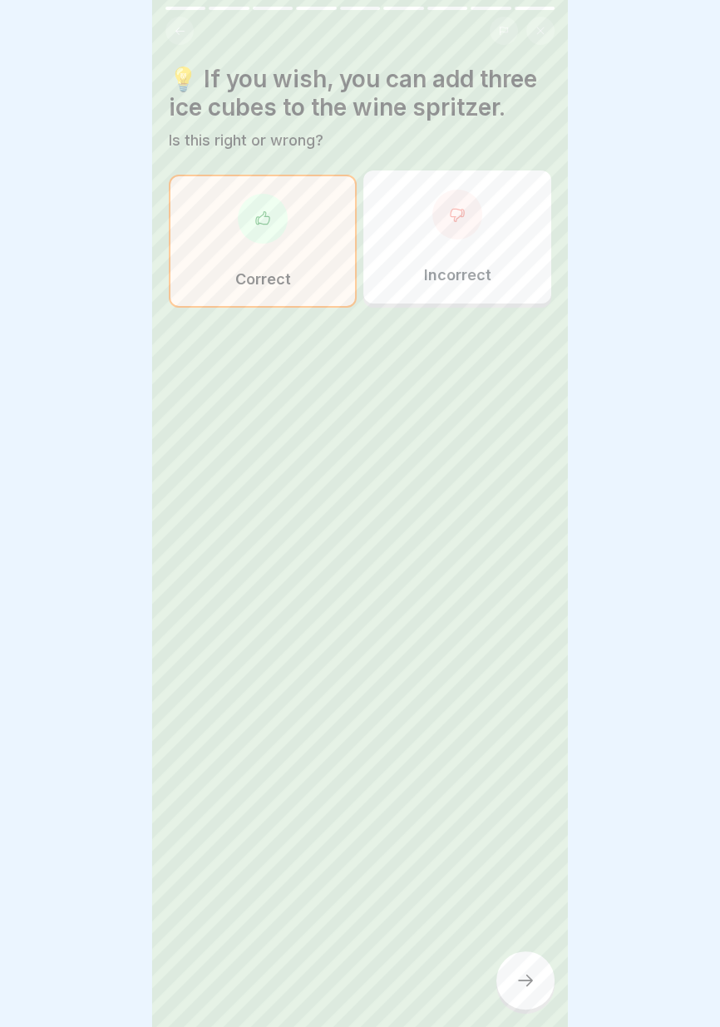
click at [466, 957] on div "💡 If you wish, you can add three ice cubes to the wine spritzer. Is this right …" at bounding box center [360, 513] width 416 height 1027
click at [517, 985] on icon at bounding box center [525, 980] width 20 height 20
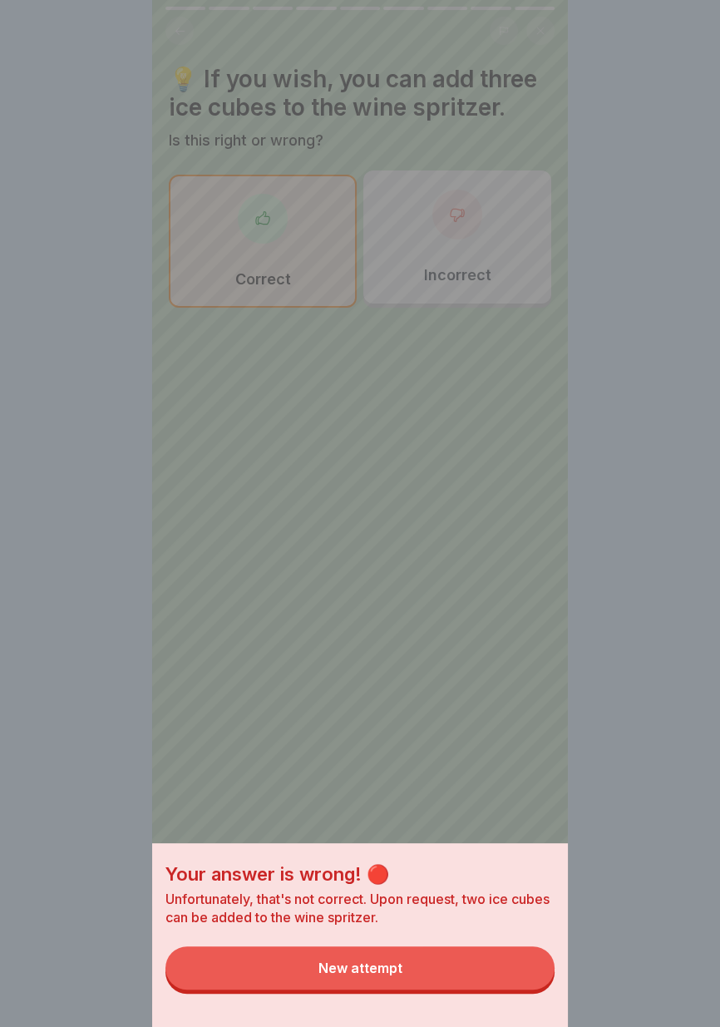
click at [464, 978] on button "New attempt" at bounding box center [359, 967] width 389 height 43
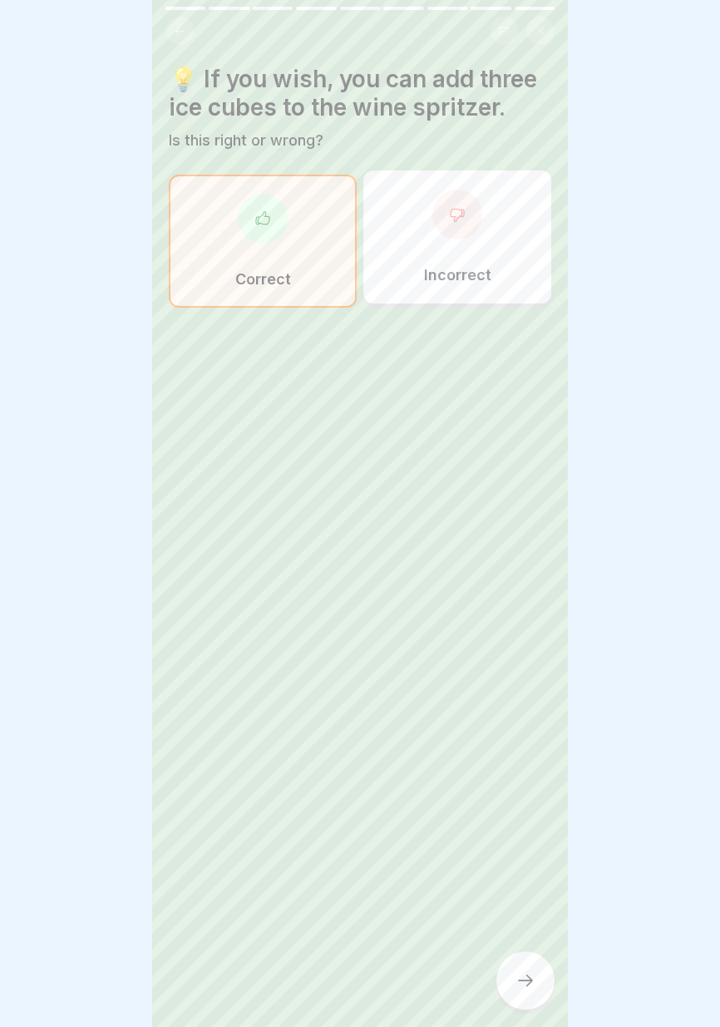
click at [490, 263] on div "Incorrect" at bounding box center [457, 236] width 188 height 133
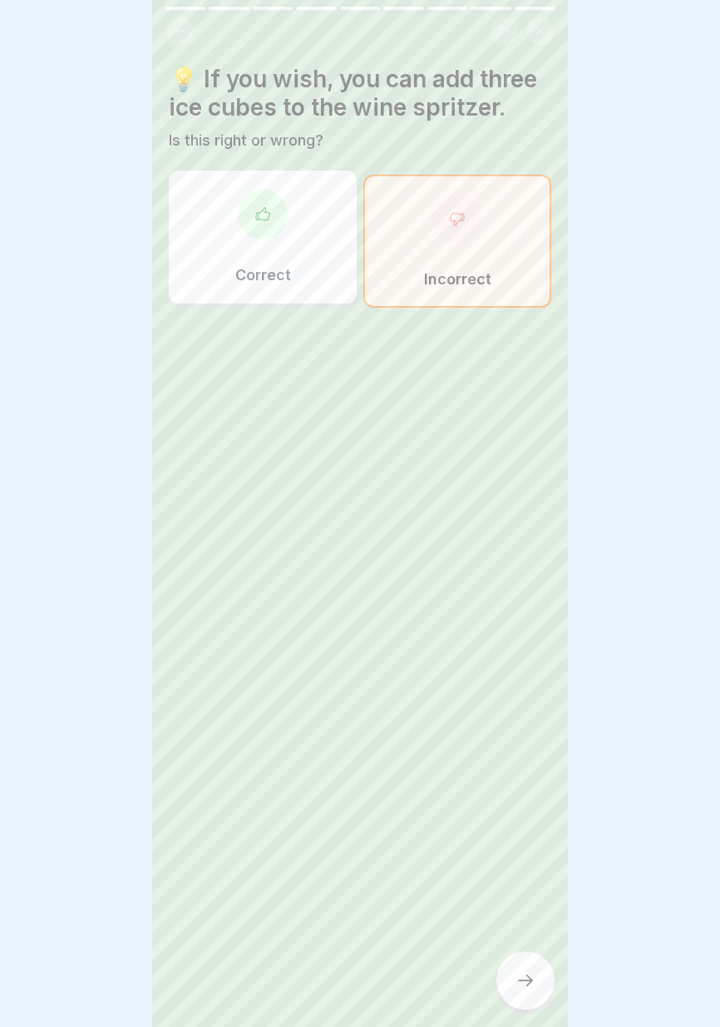
click at [522, 984] on icon at bounding box center [525, 980] width 20 height 20
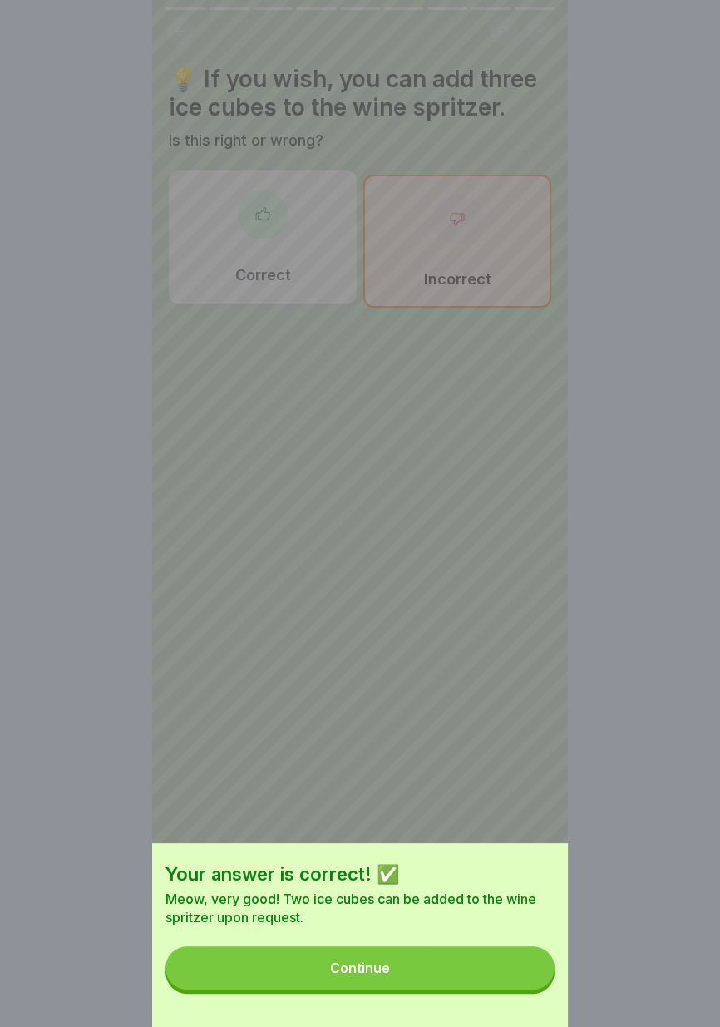
click at [466, 975] on button "Continue" at bounding box center [359, 967] width 389 height 43
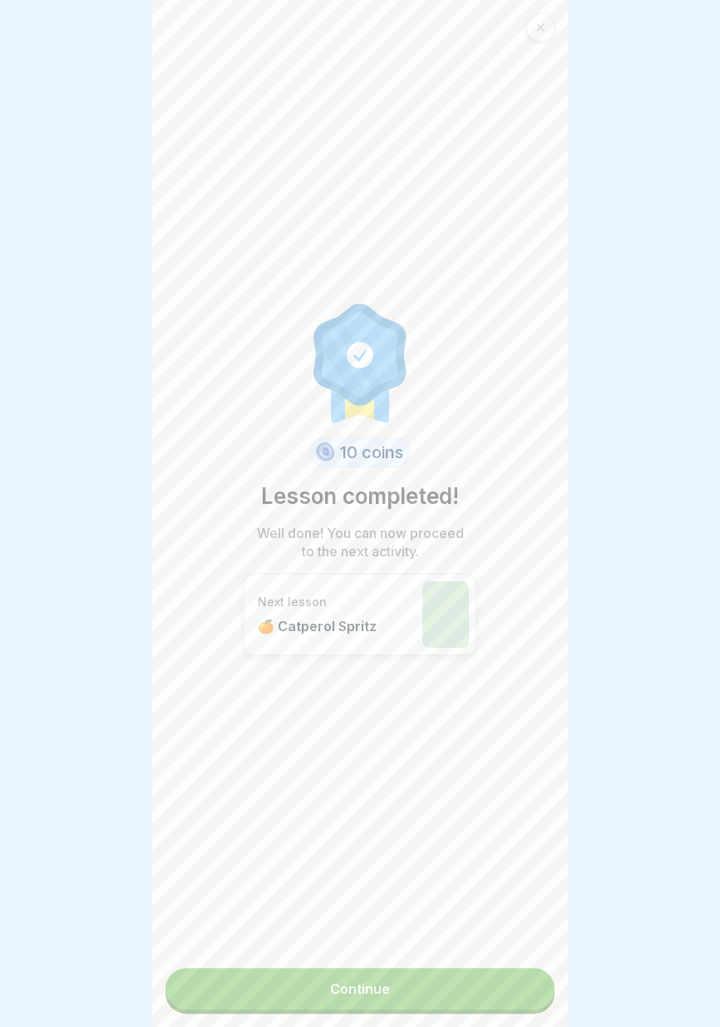
click at [454, 999] on link "Continue" at bounding box center [359, 989] width 389 height 42
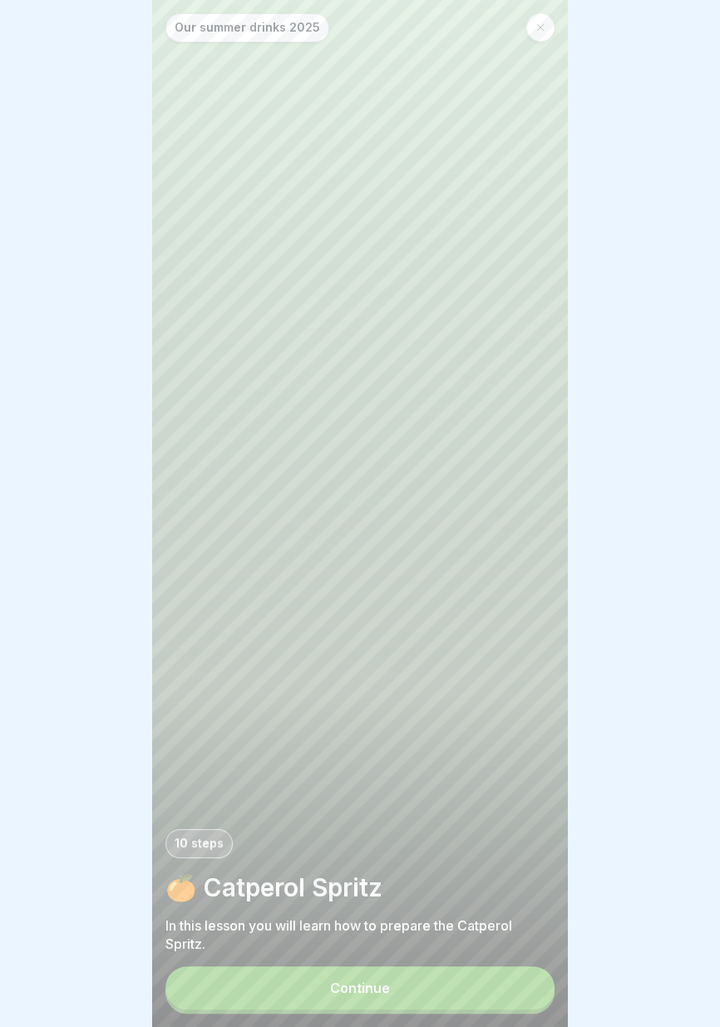
click at [449, 996] on button "Continue" at bounding box center [359, 987] width 389 height 43
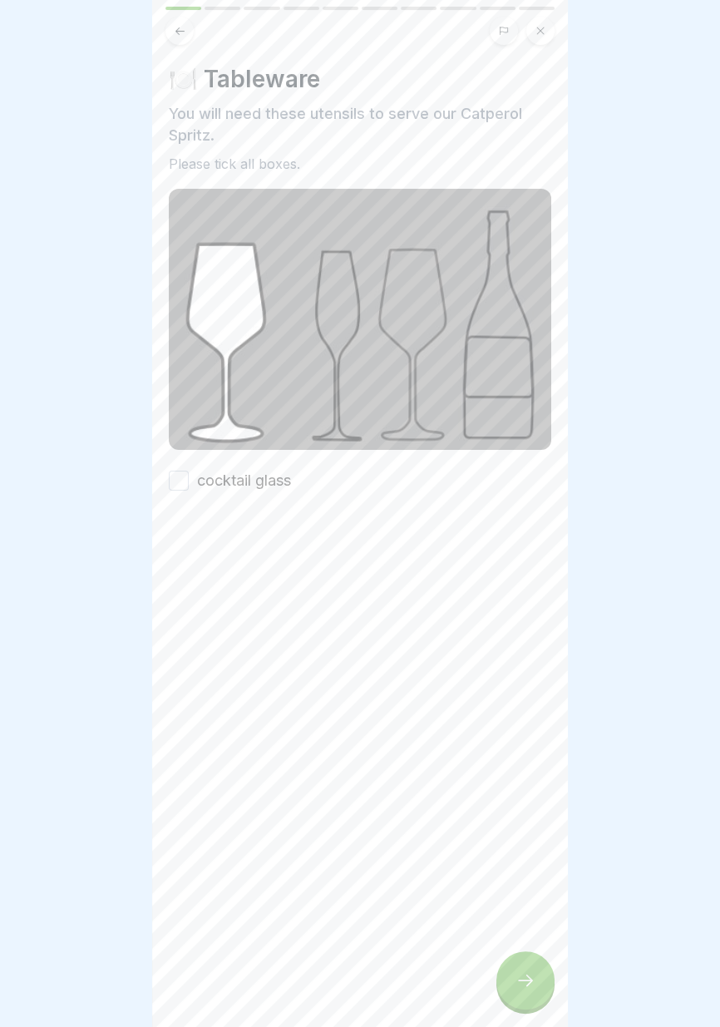
click at [281, 470] on label "cocktail glass" at bounding box center [244, 481] width 94 height 22
click at [189, 471] on button "cocktail glass" at bounding box center [179, 481] width 20 height 20
click at [530, 979] on icon at bounding box center [525, 980] width 15 height 12
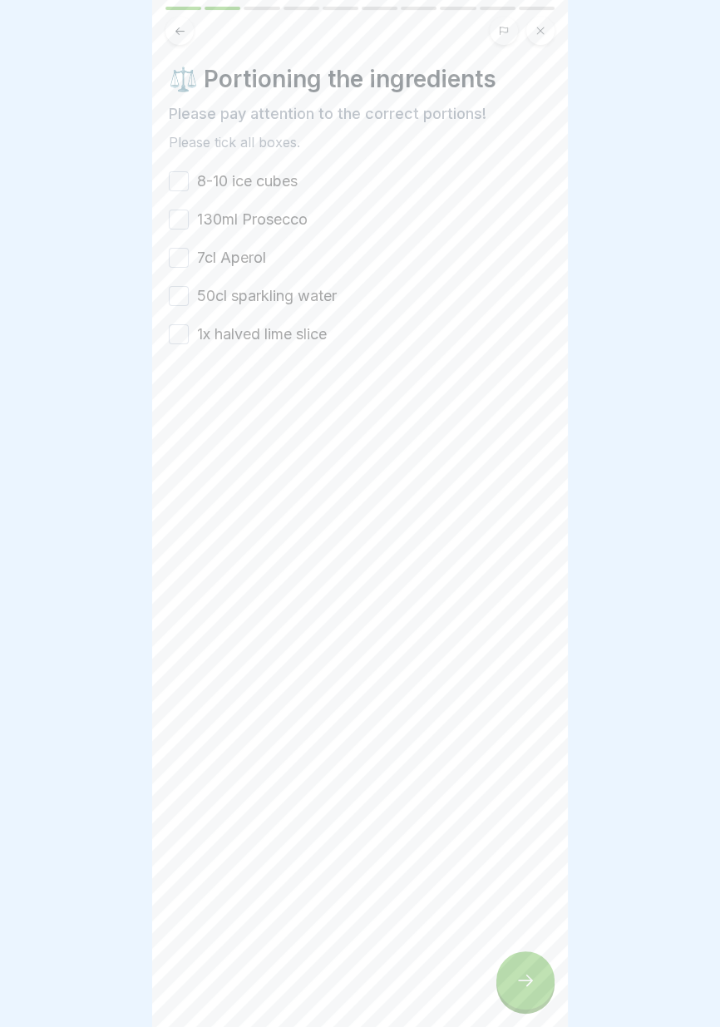
click at [281, 177] on font "8-10 ice cubes" at bounding box center [247, 180] width 101 height 17
click at [189, 177] on button "8-10 ice cubes" at bounding box center [179, 181] width 20 height 20
click at [282, 219] on font "130ml Prosecco" at bounding box center [252, 218] width 111 height 17
click at [189, 219] on button "130ml Prosecco" at bounding box center [179, 219] width 20 height 20
click at [249, 249] on font "7cl Aperol" at bounding box center [231, 257] width 69 height 17
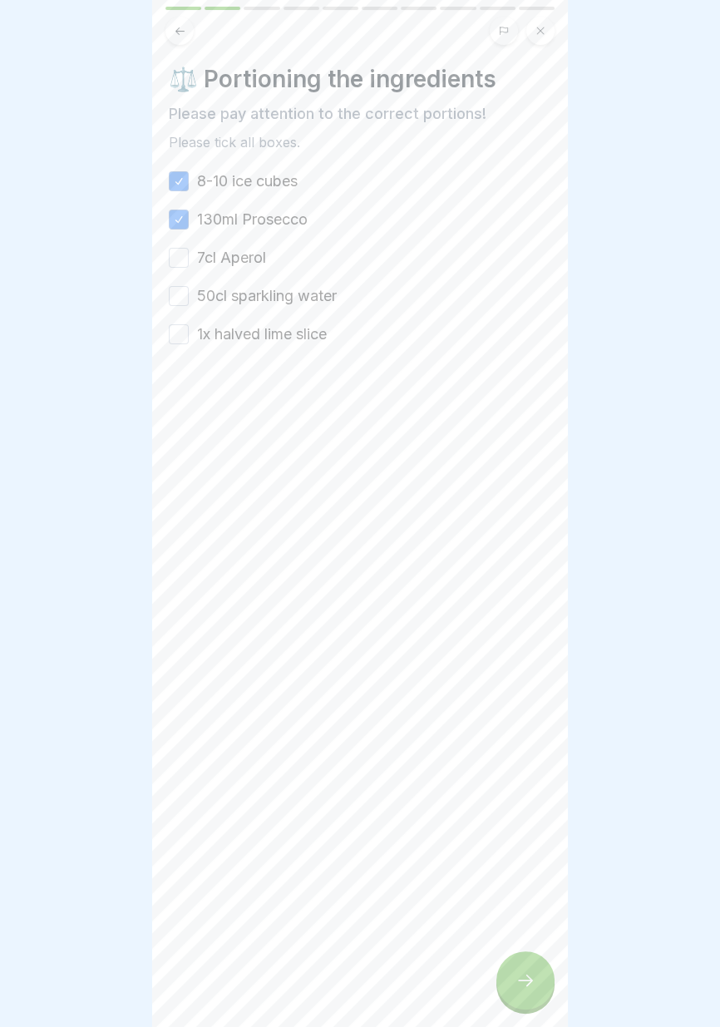
click at [189, 249] on button "7cl Aperol" at bounding box center [179, 258] width 20 height 20
click at [257, 288] on font "50cl sparkling water" at bounding box center [267, 295] width 140 height 17
click at [189, 288] on button "50cl sparkling water" at bounding box center [179, 296] width 20 height 20
click at [265, 306] on label "50cl sparkling water" at bounding box center [267, 296] width 140 height 22
click at [189, 306] on button "50cl sparkling water" at bounding box center [179, 296] width 20 height 20
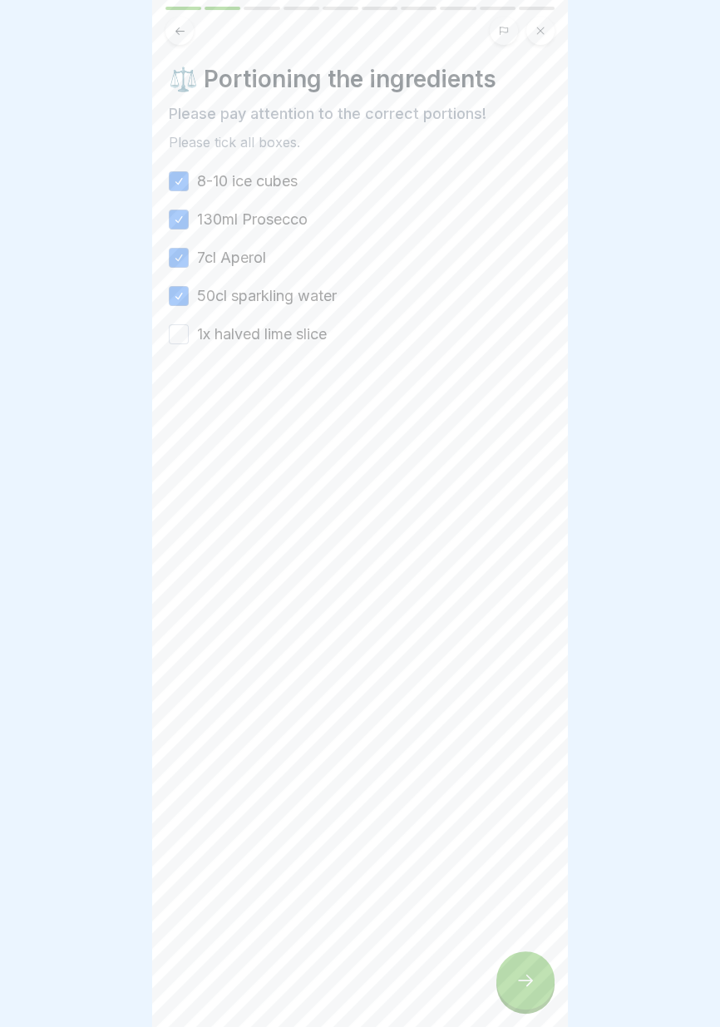
click at [278, 333] on font "1x halved lime slice" at bounding box center [262, 333] width 130 height 17
click at [189, 333] on button "1x halved lime slice" at bounding box center [179, 334] width 20 height 20
click at [318, 293] on font "50cl sparkling water" at bounding box center [267, 295] width 140 height 17
click at [189, 293] on button "50cl sparkling water" at bounding box center [179, 296] width 20 height 20
click at [528, 988] on icon at bounding box center [525, 980] width 20 height 20
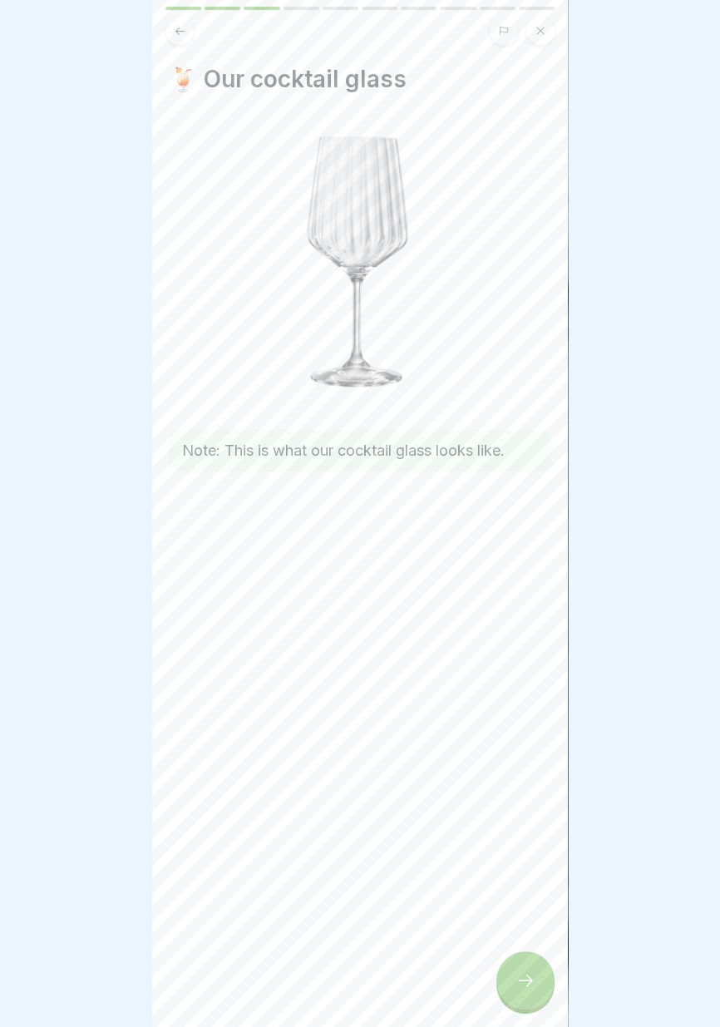
click at [525, 991] on div at bounding box center [525, 980] width 58 height 58
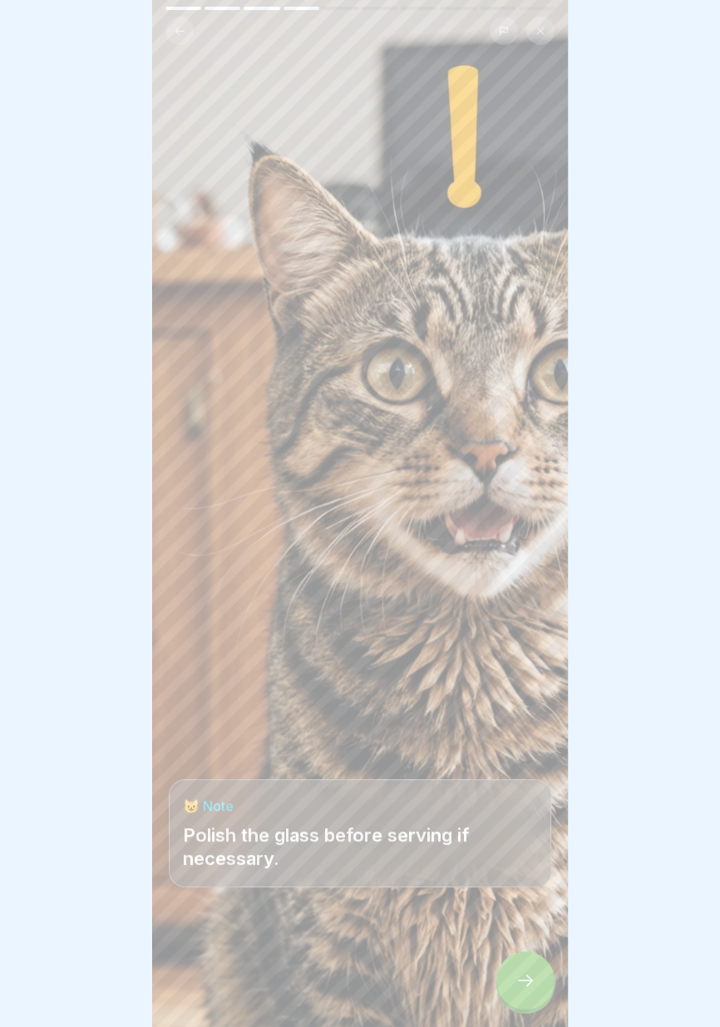
click at [516, 987] on icon at bounding box center [525, 980] width 20 height 20
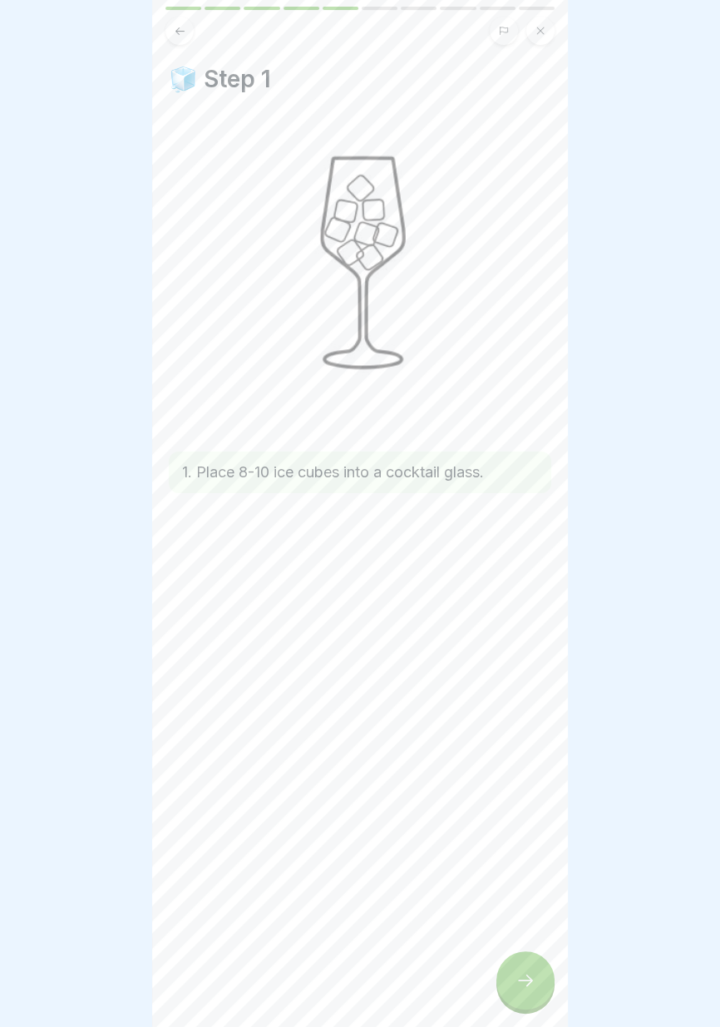
click at [516, 986] on icon at bounding box center [525, 980] width 20 height 20
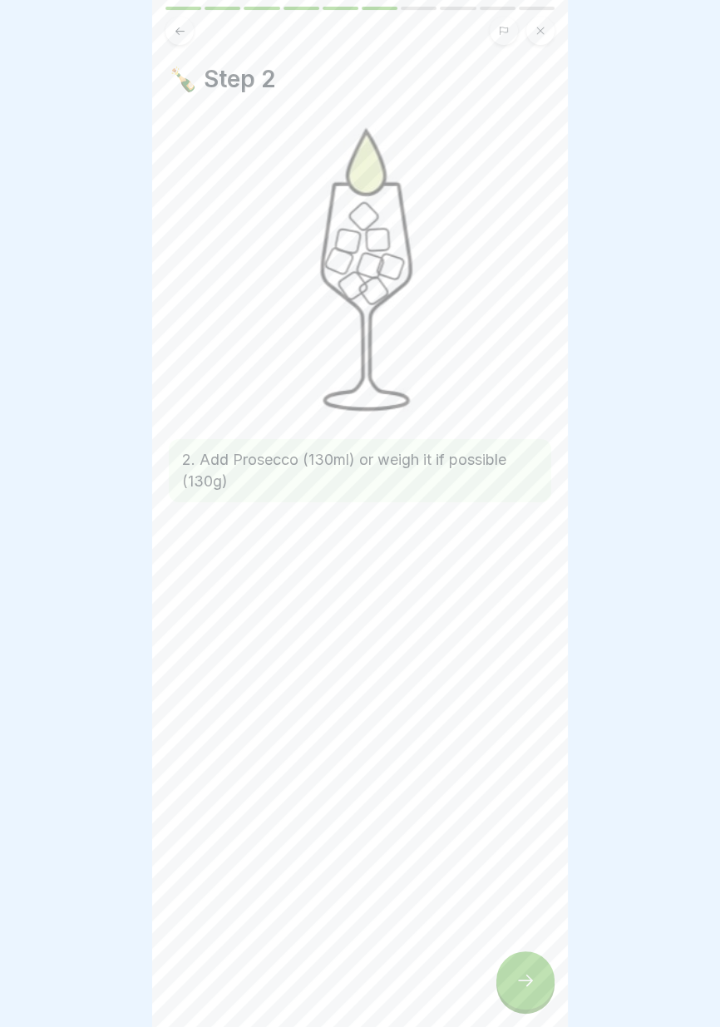
click at [516, 986] on icon at bounding box center [525, 980] width 20 height 20
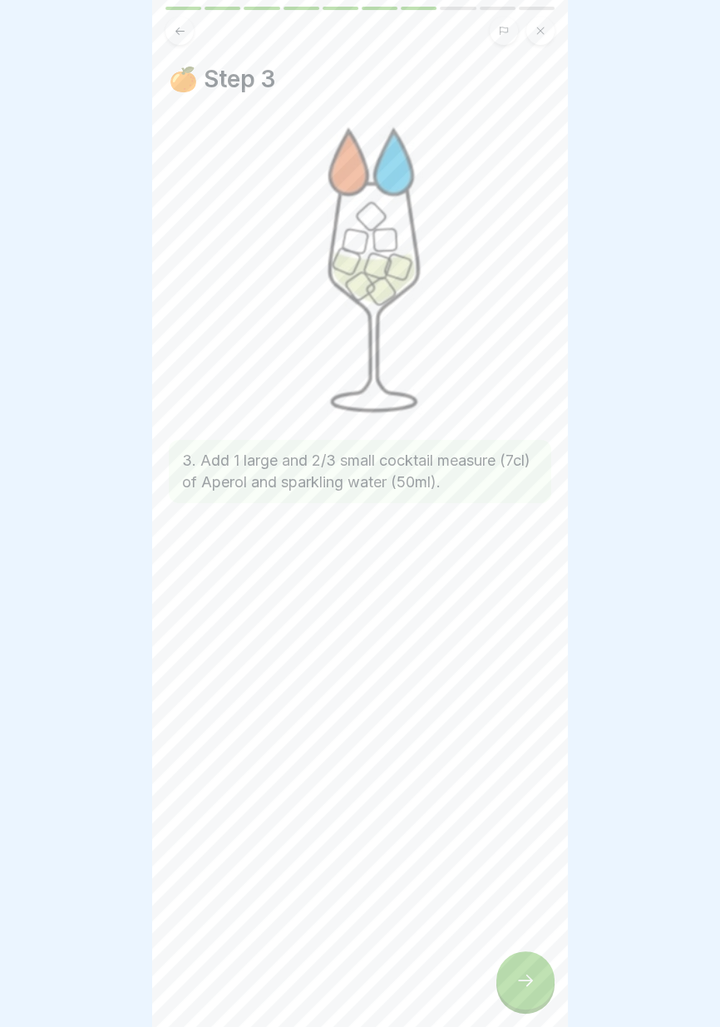
click at [517, 990] on icon at bounding box center [525, 980] width 20 height 20
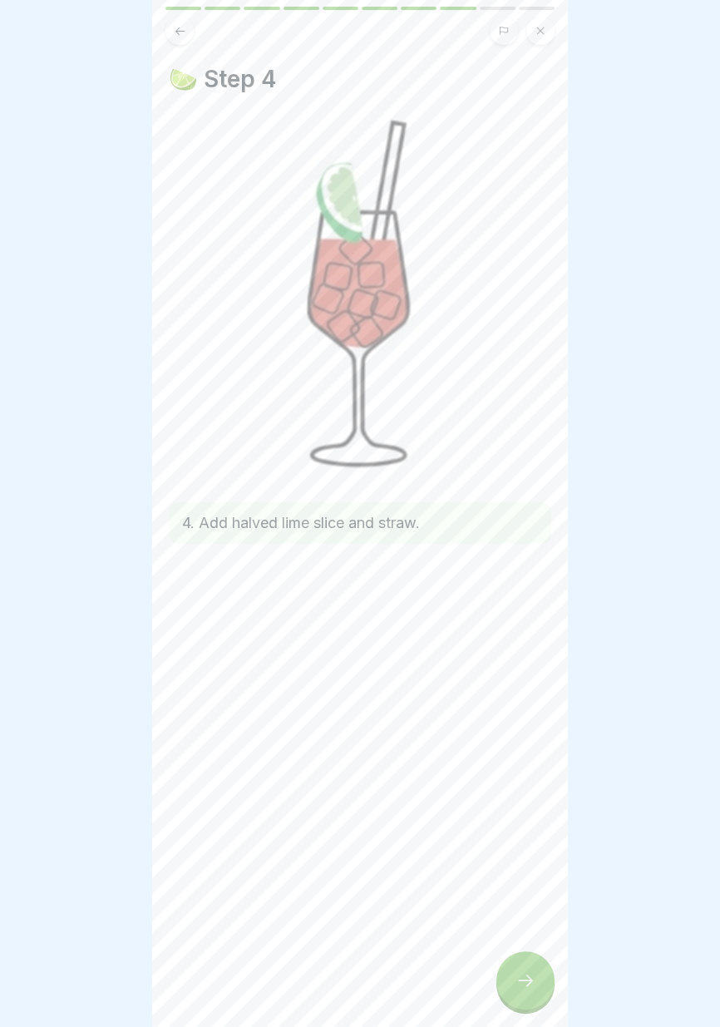
click at [517, 988] on icon at bounding box center [525, 980] width 20 height 20
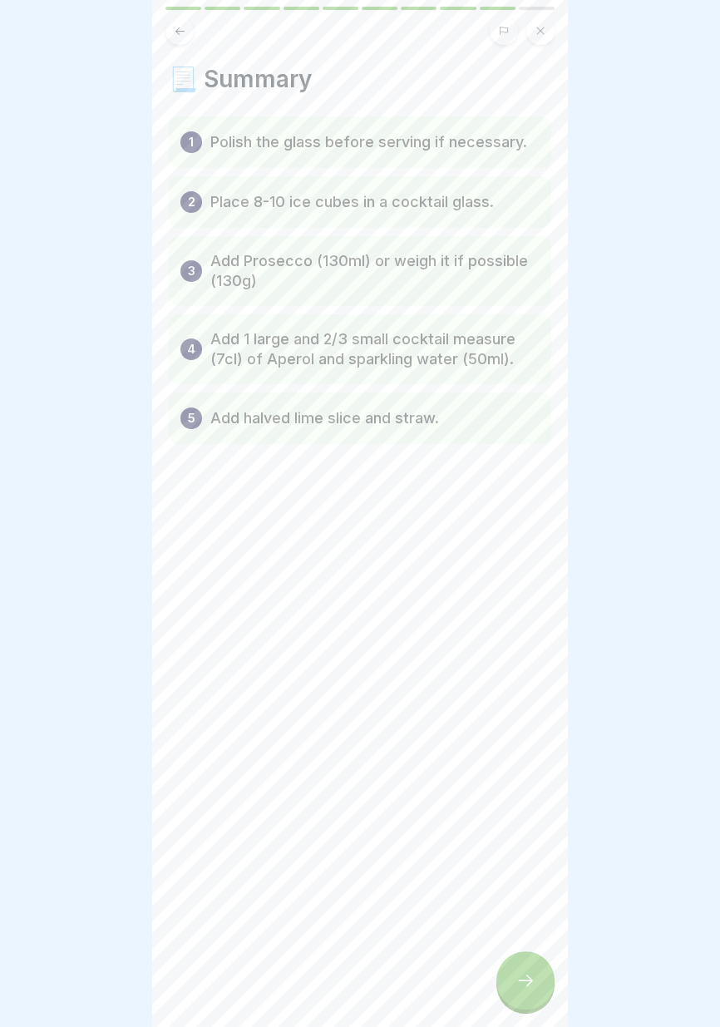
click at [518, 988] on icon at bounding box center [525, 980] width 20 height 20
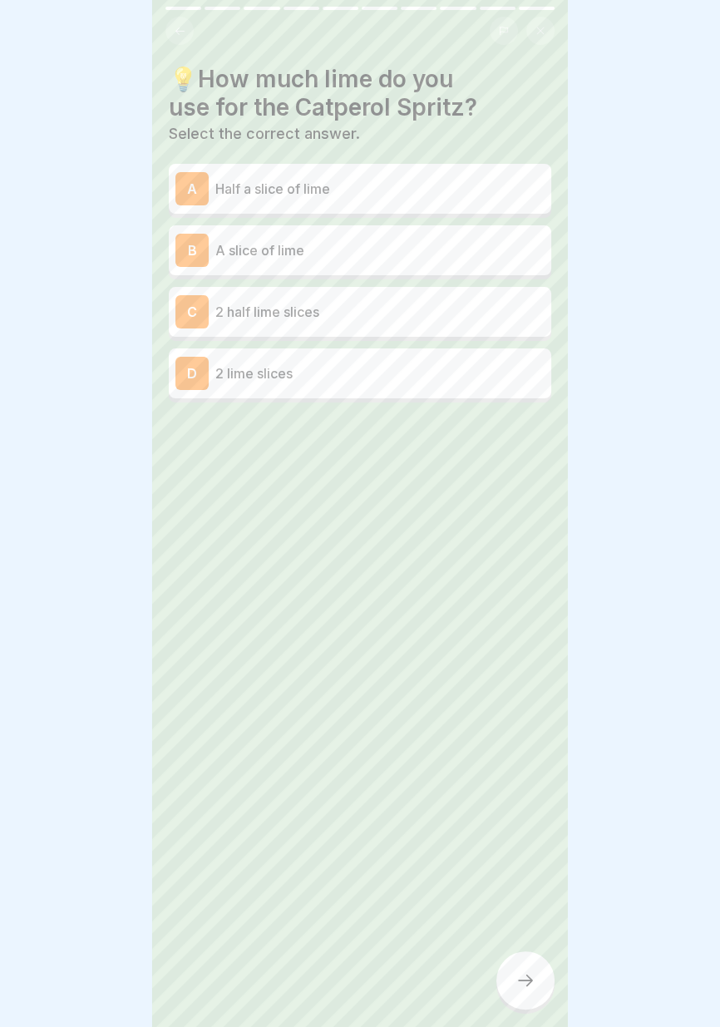
click at [466, 185] on p "Half a slice of lime" at bounding box center [379, 189] width 329 height 20
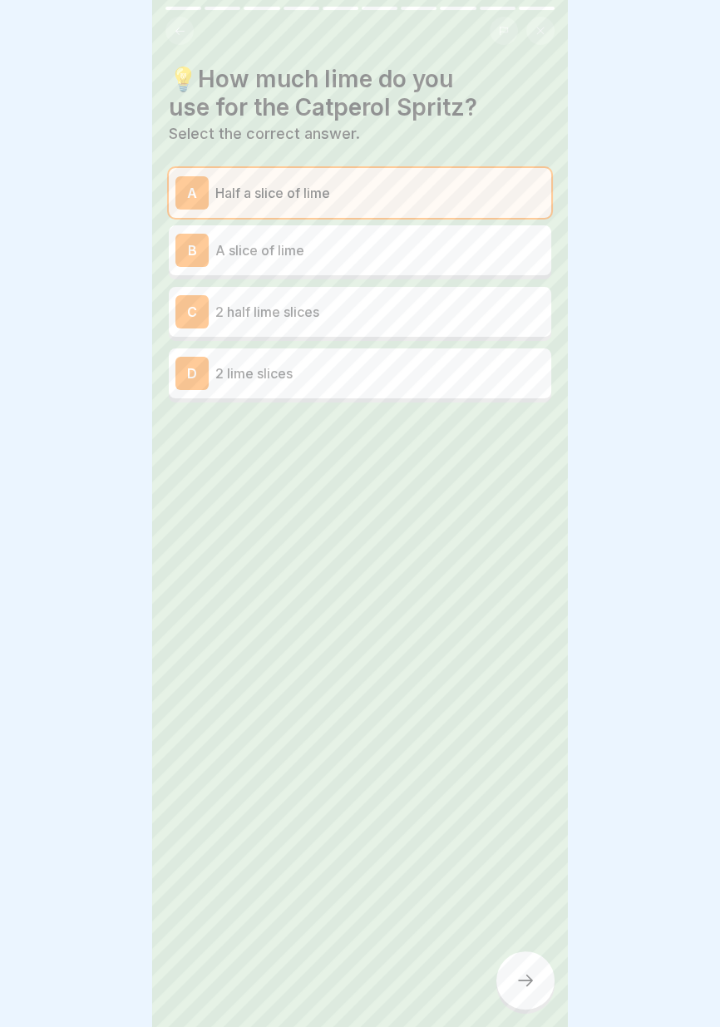
click at [534, 985] on icon at bounding box center [525, 980] width 20 height 20
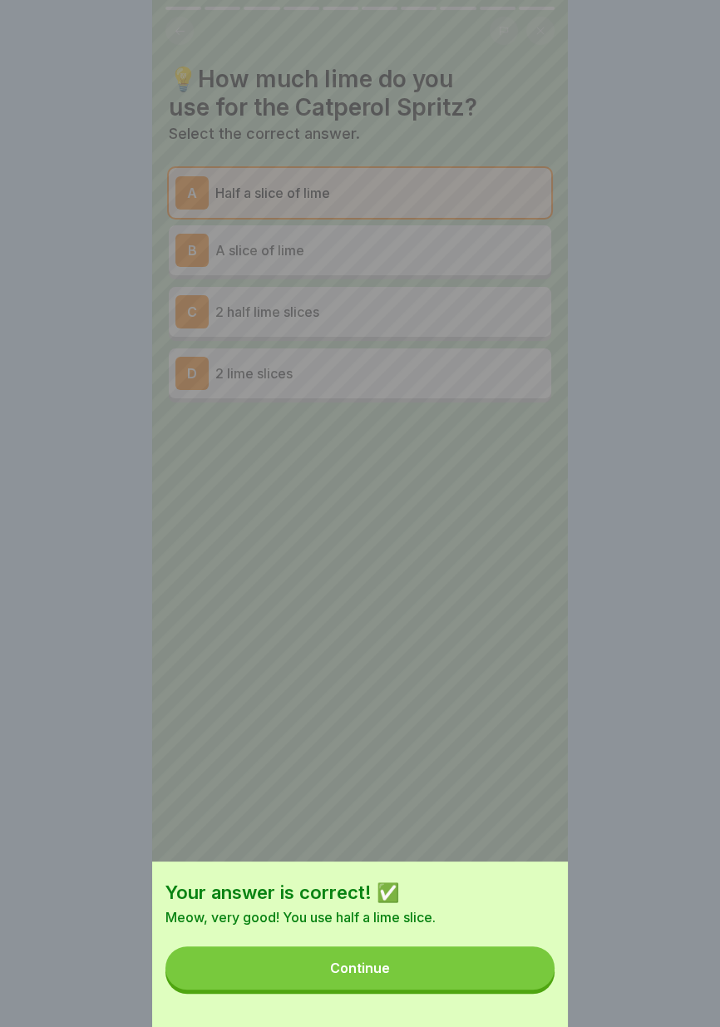
click at [482, 977] on button "Continue" at bounding box center [359, 967] width 389 height 43
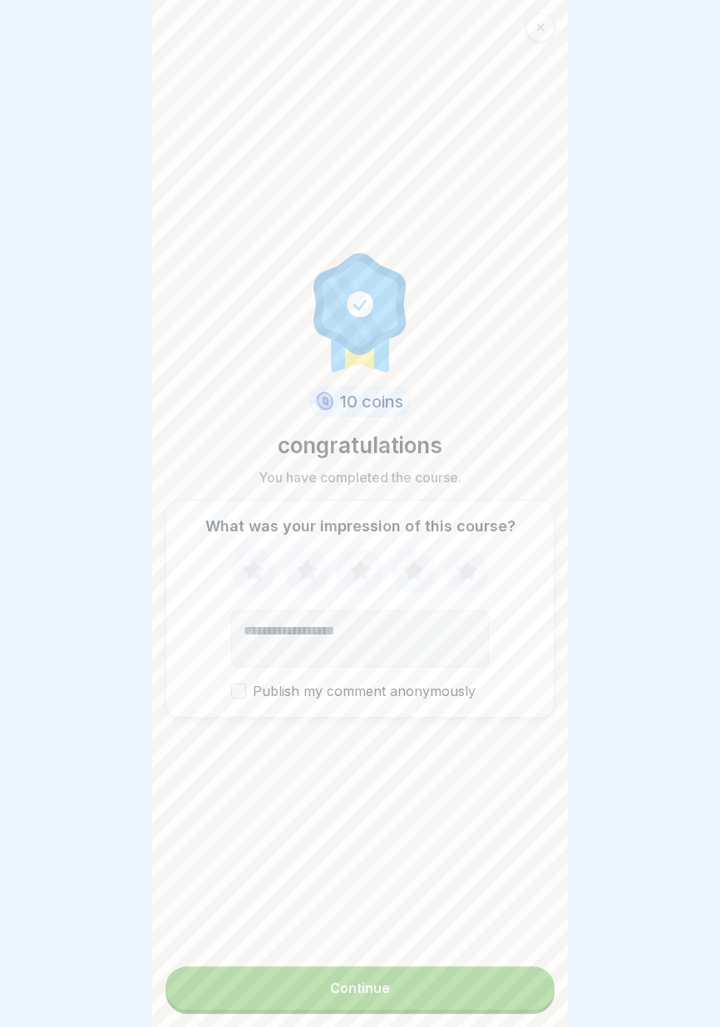
click at [485, 1000] on button "Continue" at bounding box center [359, 987] width 389 height 43
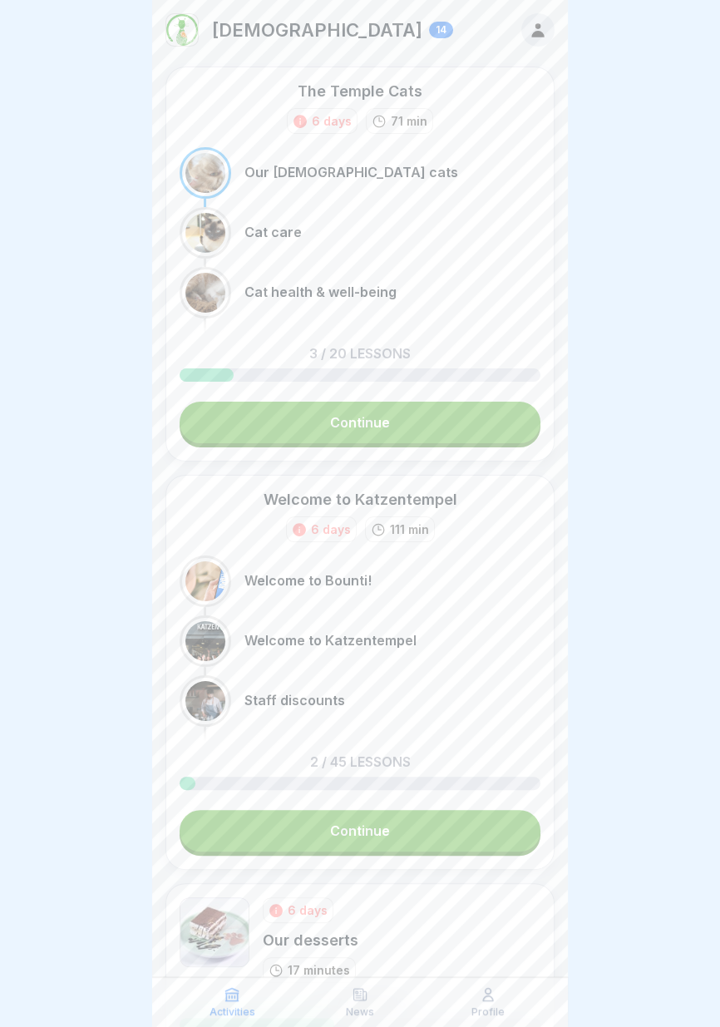
click at [582, 551] on div at bounding box center [360, 513] width 720 height 1027
click at [458, 416] on link "Continue" at bounding box center [360, 423] width 361 height 42
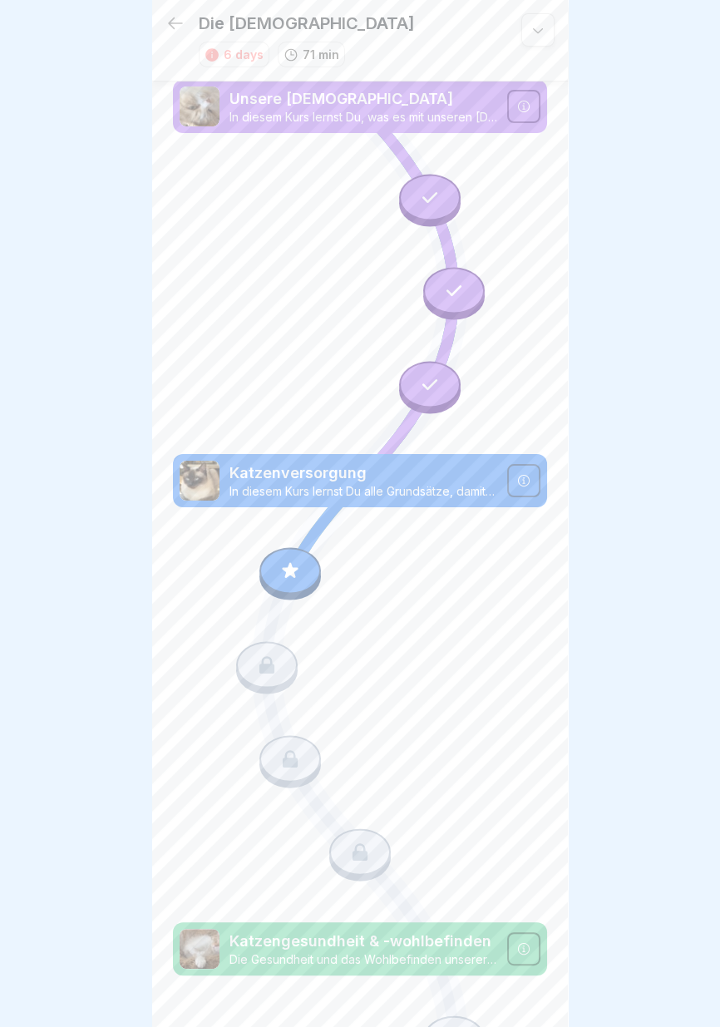
scroll to position [60, 0]
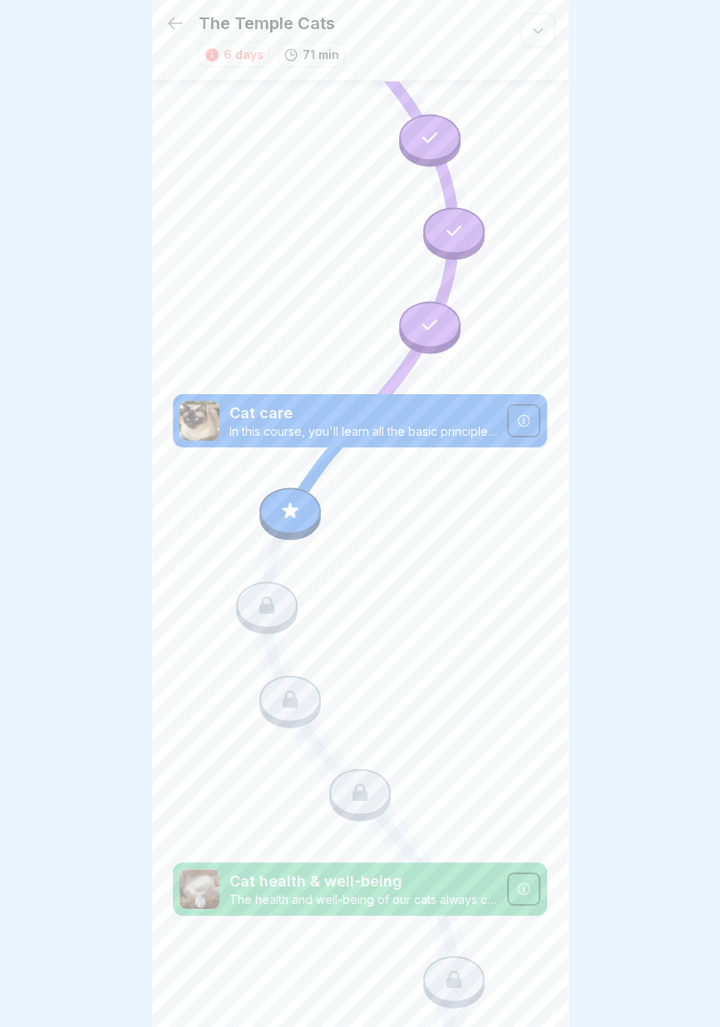
click at [293, 505] on icon at bounding box center [290, 511] width 22 height 22
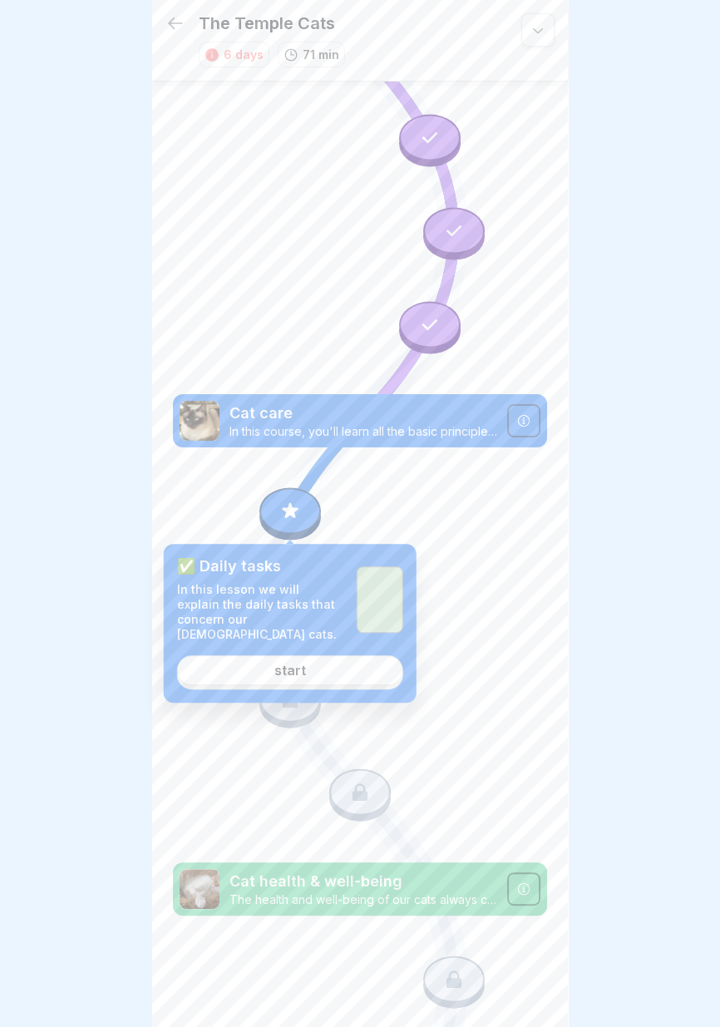
click at [322, 659] on link "start" at bounding box center [290, 670] width 226 height 30
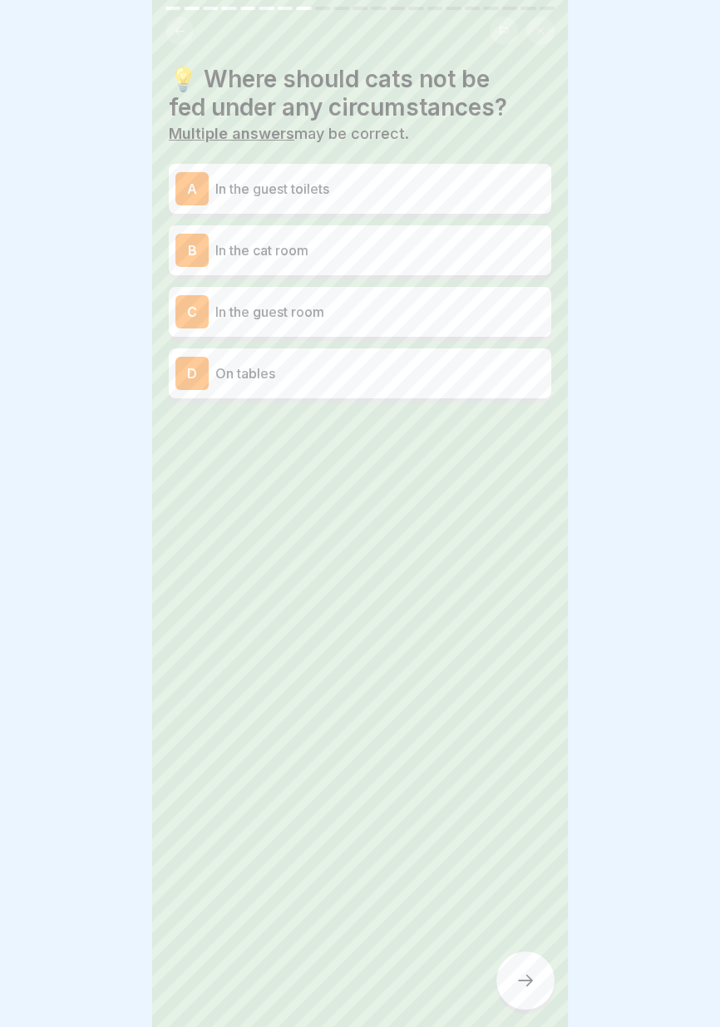
click at [402, 309] on p "In the guest room" at bounding box center [379, 312] width 329 height 20
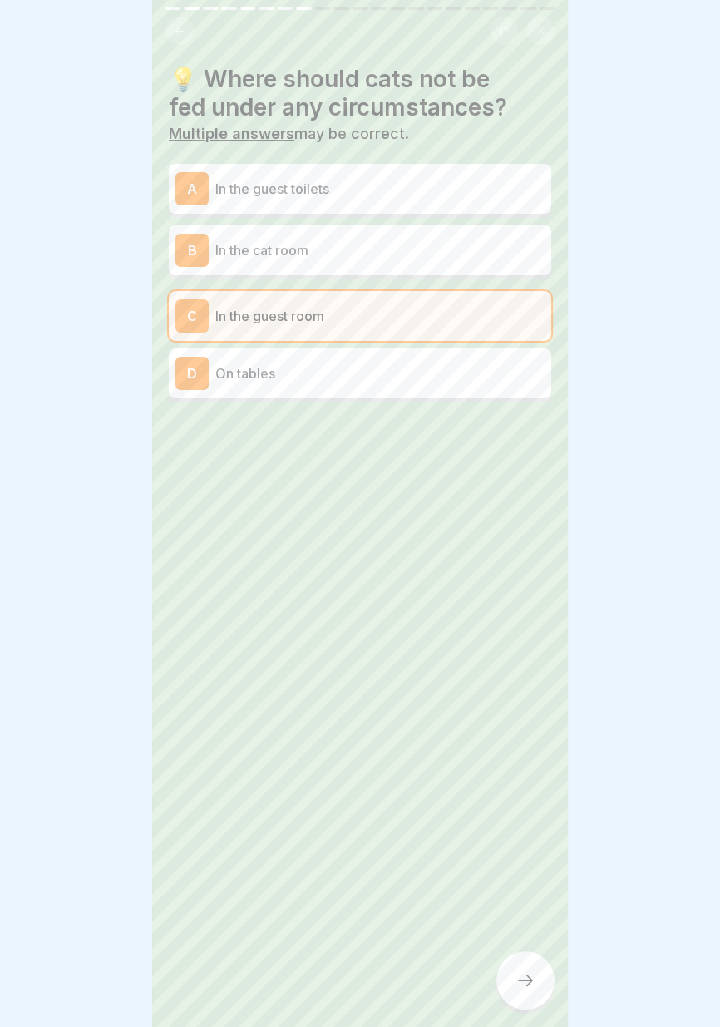
click at [388, 367] on p "On tables" at bounding box center [379, 373] width 329 height 20
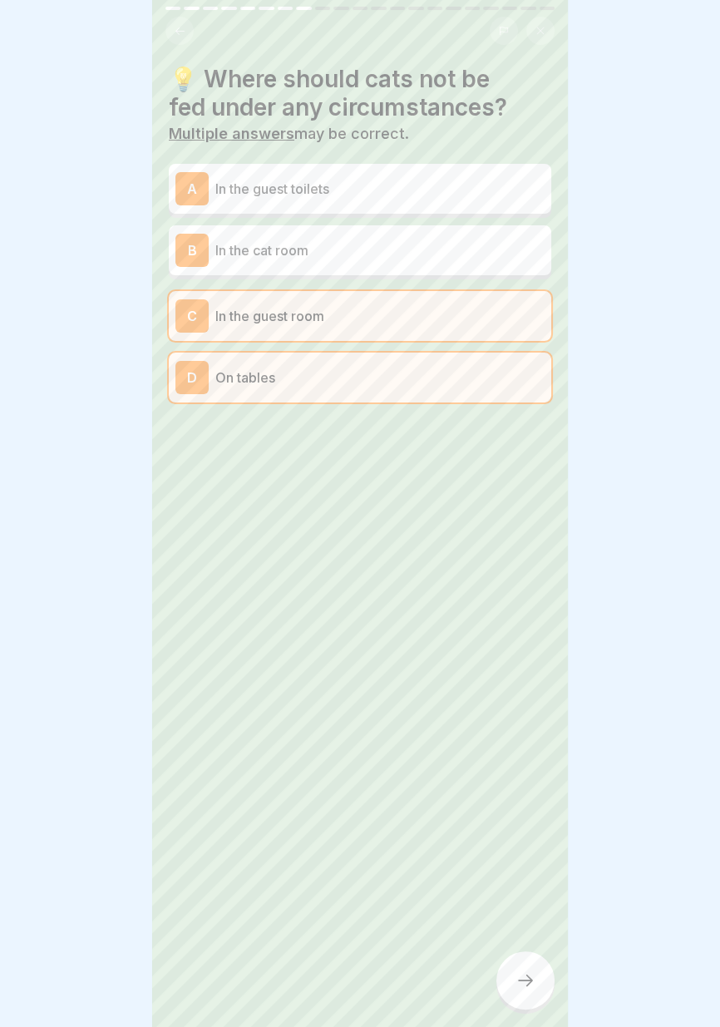
click at [445, 180] on p "In the guest toilets" at bounding box center [379, 189] width 329 height 20
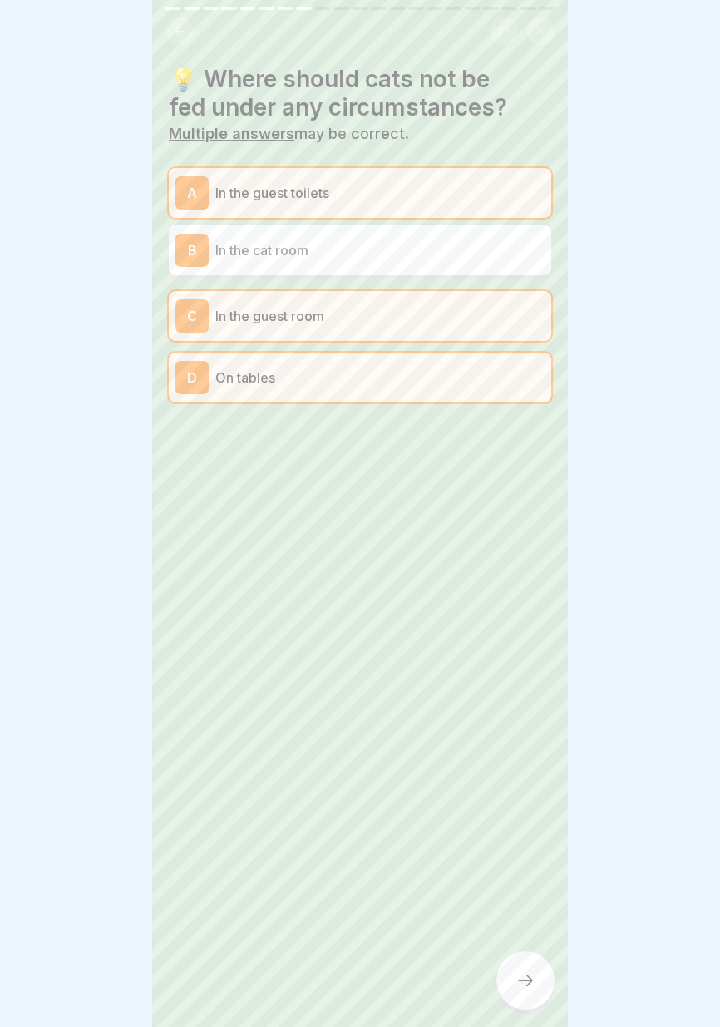
click at [525, 981] on icon at bounding box center [525, 980] width 15 height 12
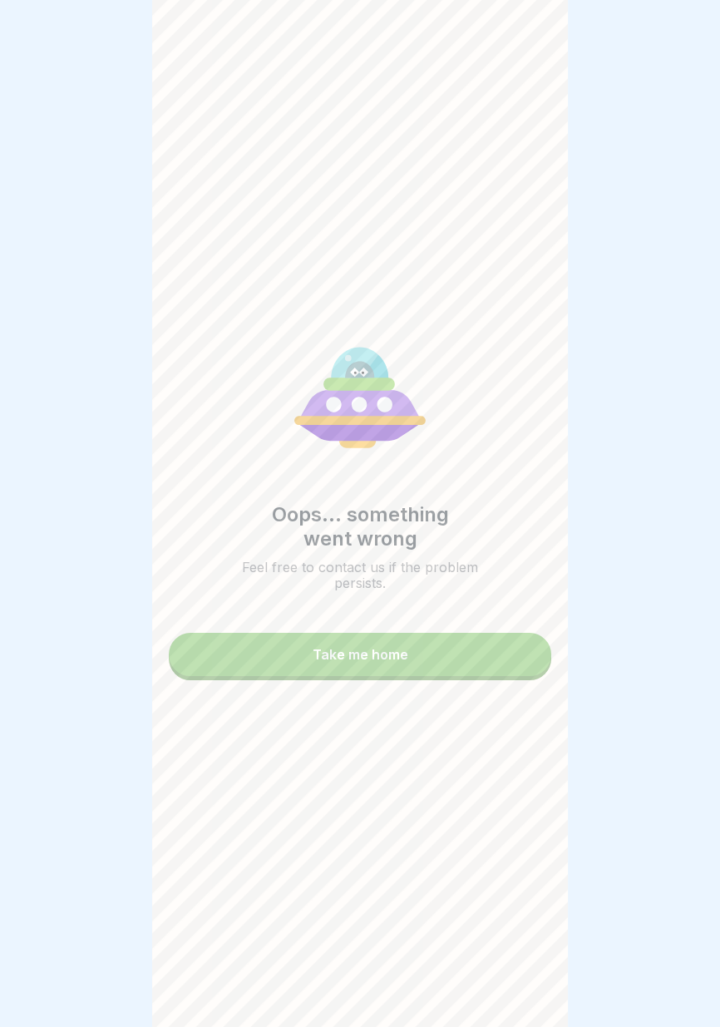
click at [398, 653] on div "Take me home" at bounding box center [361, 654] width 96 height 15
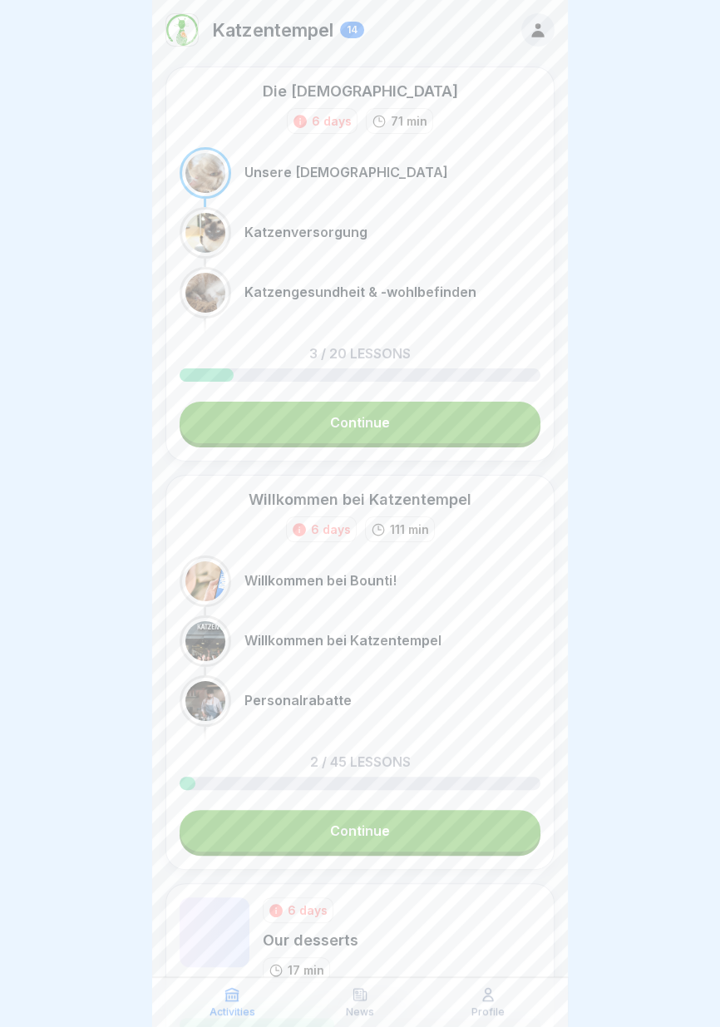
click at [446, 388] on div "Die Tempelkatzen 6 days 71 min Unsere Tempelkatzen Katzenversorgung Katzengesun…" at bounding box center [359, 264] width 389 height 395
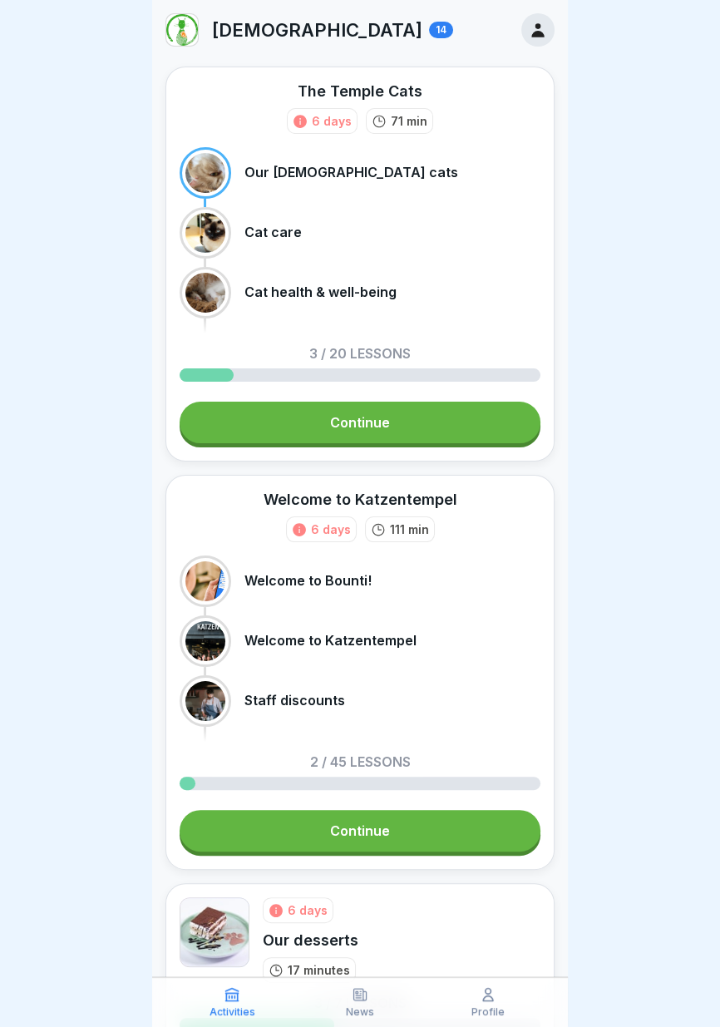
click at [545, 22] on icon at bounding box center [538, 30] width 18 height 18
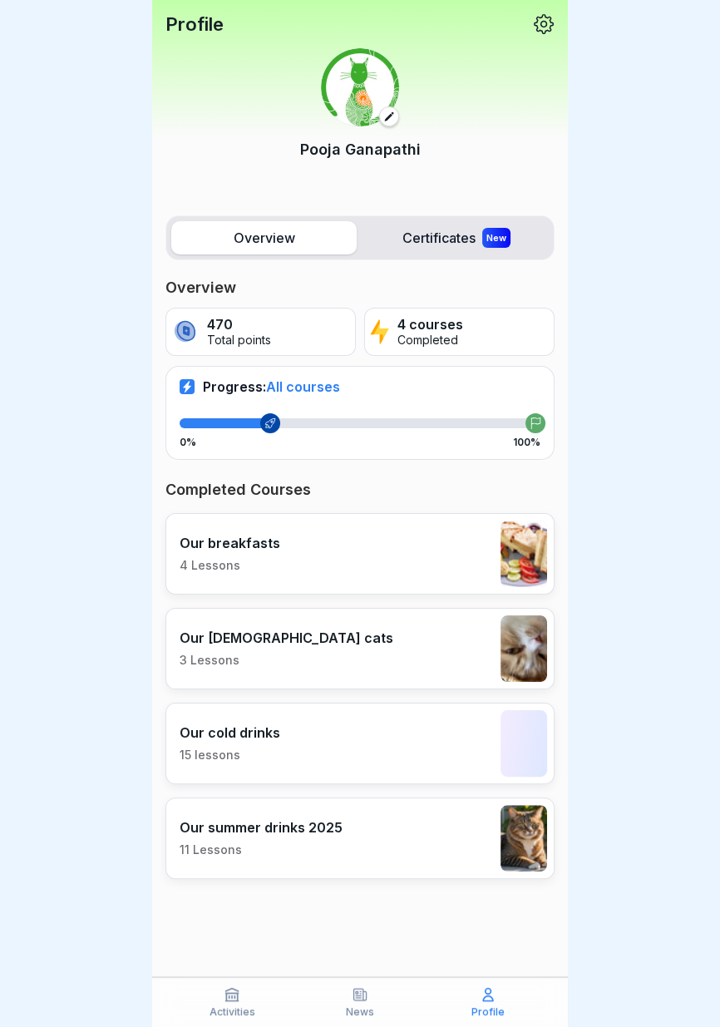
click at [360, 1003] on div "News" at bounding box center [360, 1002] width 120 height 32
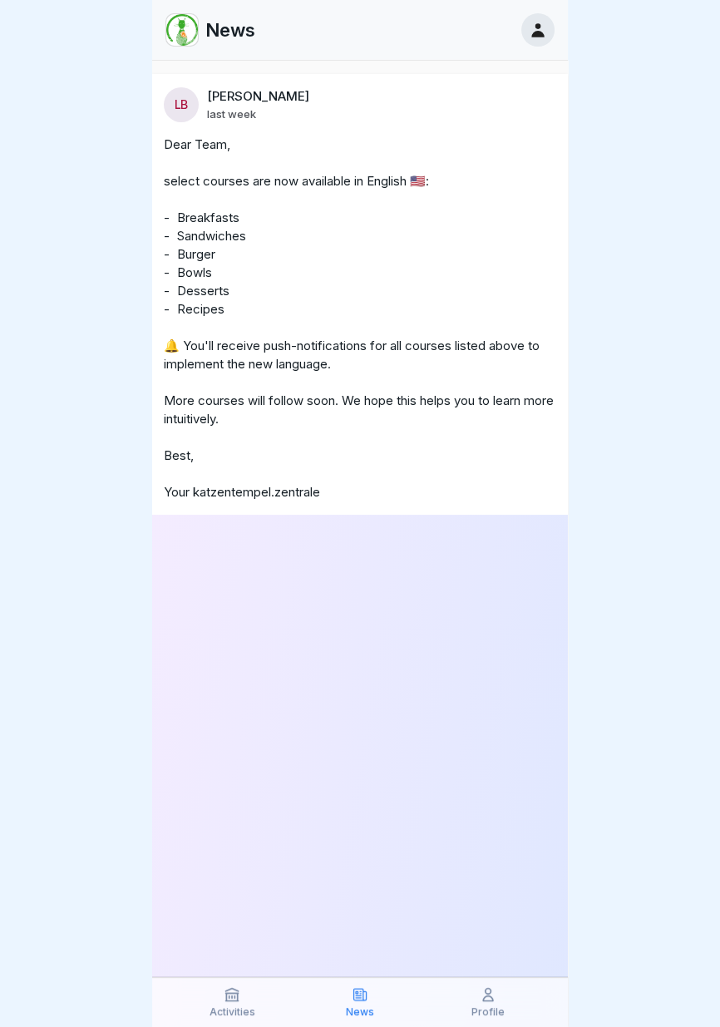
click at [362, 987] on icon at bounding box center [360, 994] width 17 height 17
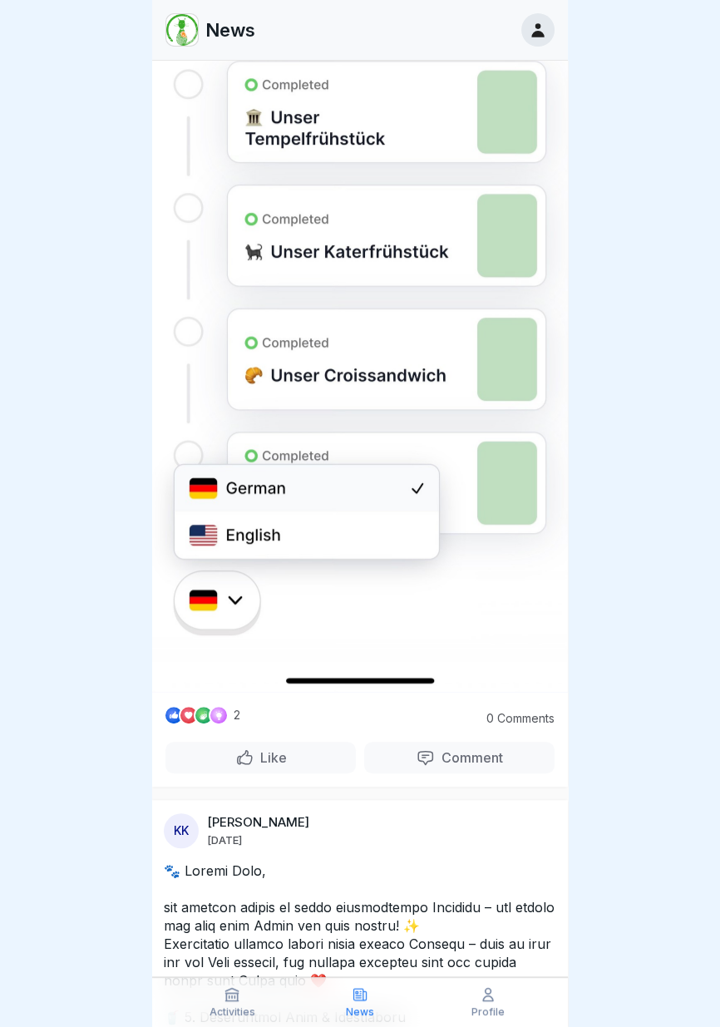
scroll to position [722, 0]
click at [361, 525] on img at bounding box center [360, 241] width 416 height 899
click at [353, 535] on img at bounding box center [360, 241] width 416 height 899
click at [372, 654] on img at bounding box center [360, 241] width 416 height 899
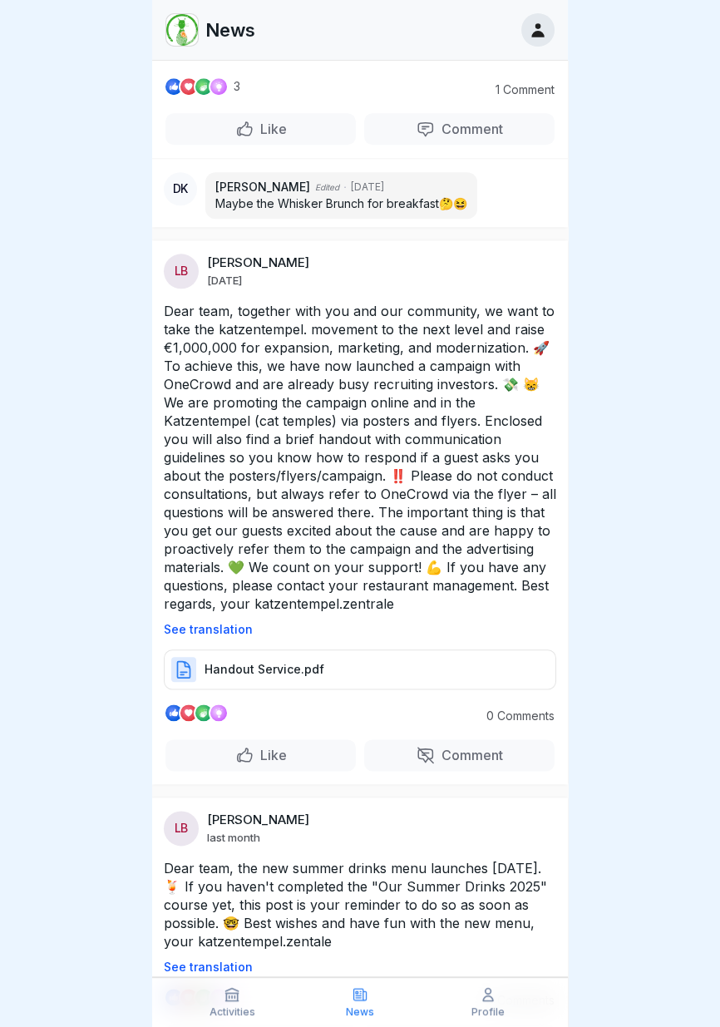
scroll to position [1673, 0]
click at [231, 341] on font "Dear team, together with you and our community, we want to take the katzentempe…" at bounding box center [362, 456] width 397 height 309
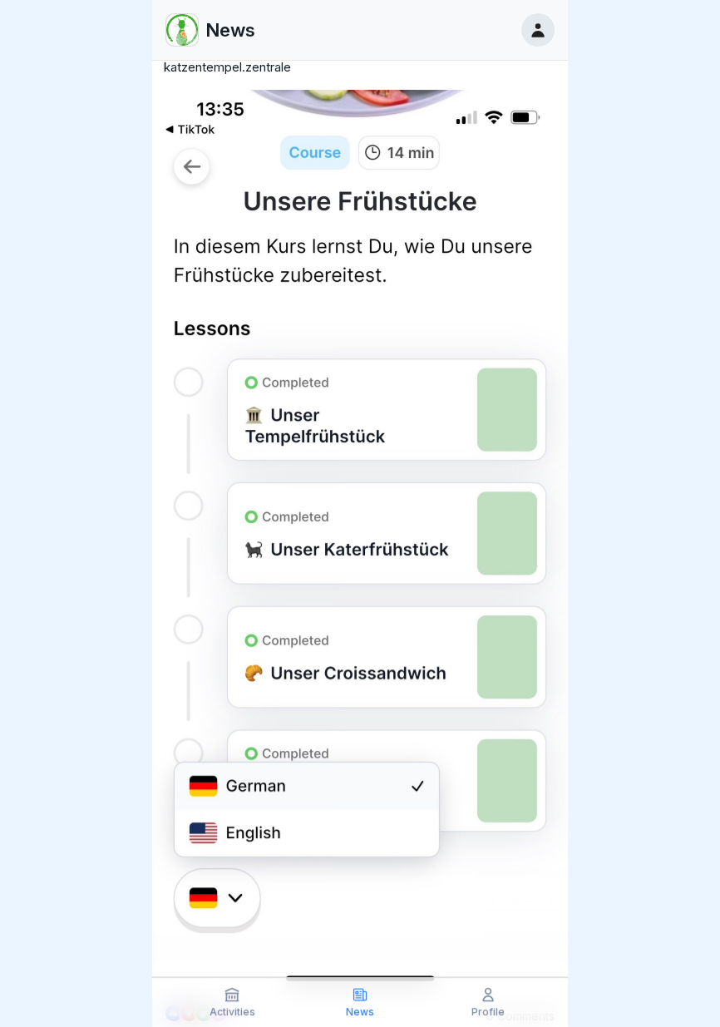
scroll to position [0, 0]
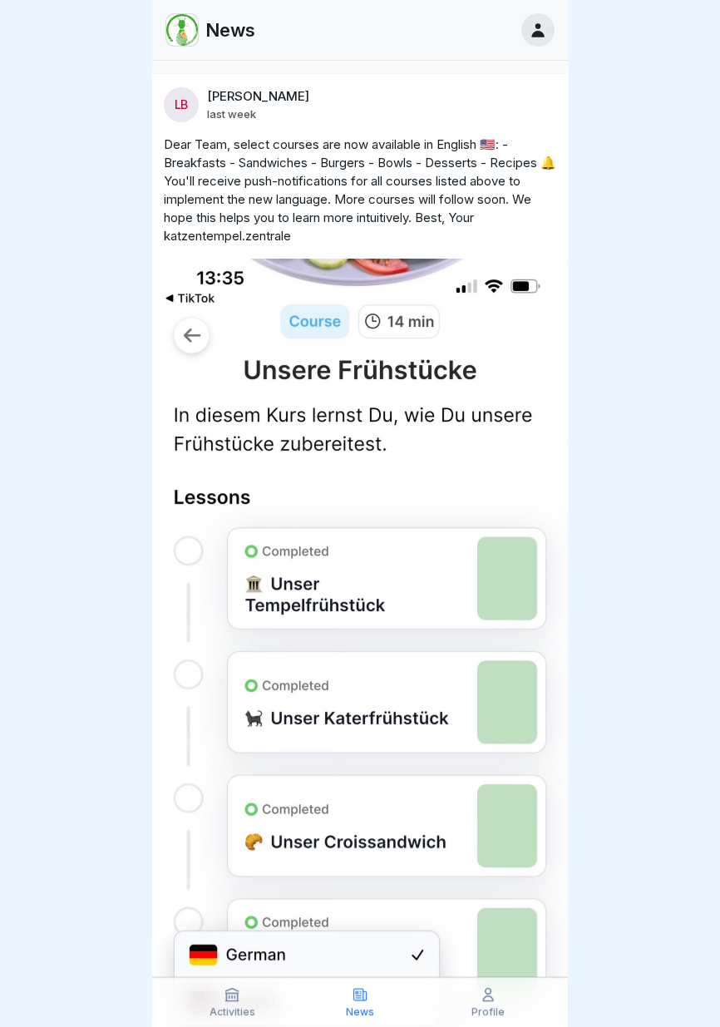
click at [234, 996] on icon at bounding box center [232, 994] width 17 height 17
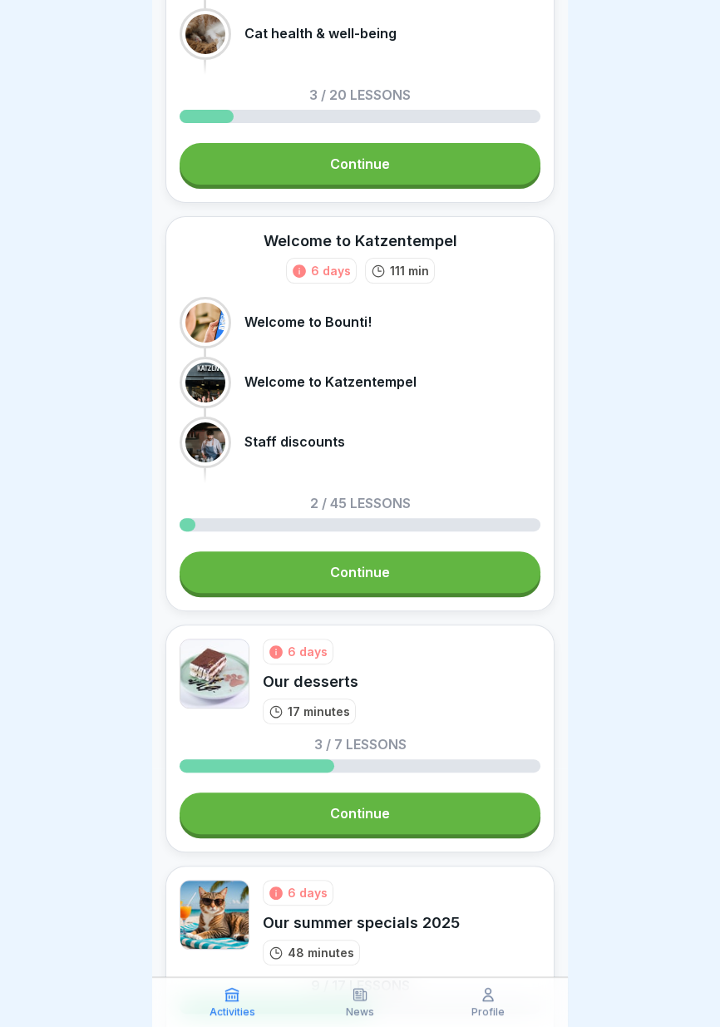
scroll to position [260, 0]
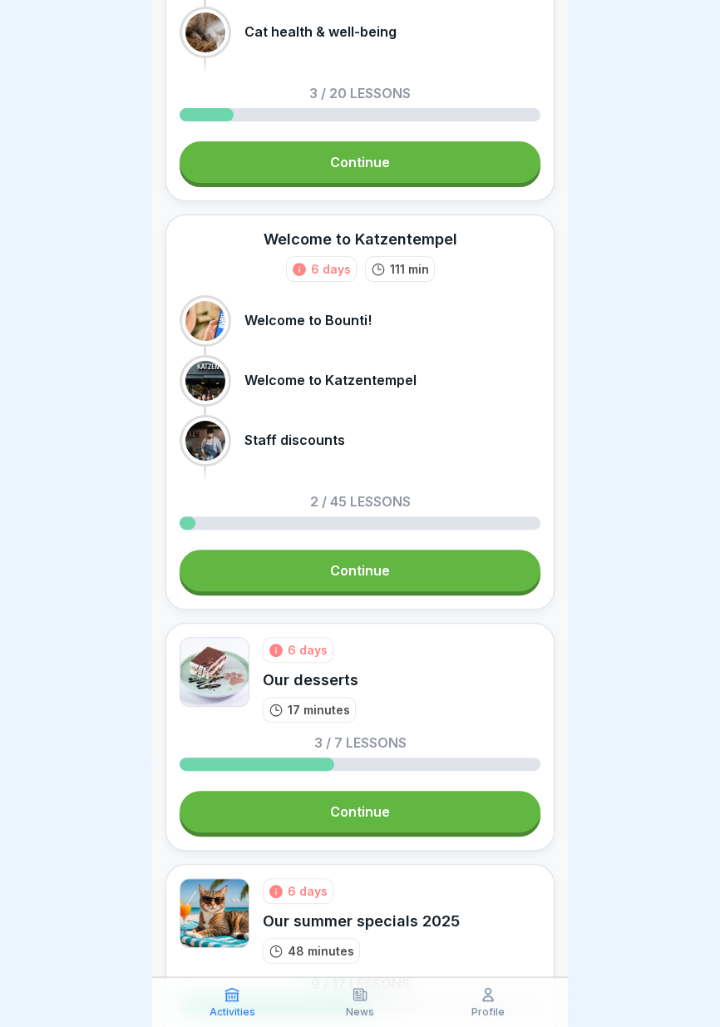
click at [414, 498] on div "2 / 45 lessons" at bounding box center [360, 512] width 361 height 35
click at [402, 569] on link "Continue" at bounding box center [360, 571] width 361 height 42
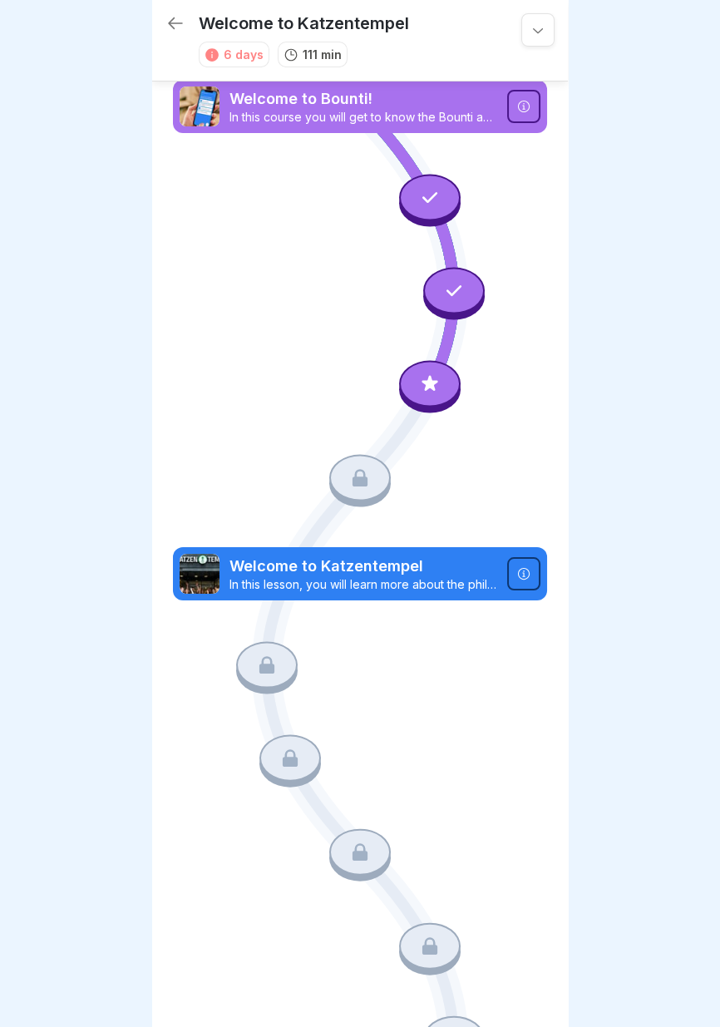
click at [430, 383] on icon at bounding box center [430, 384] width 16 height 16
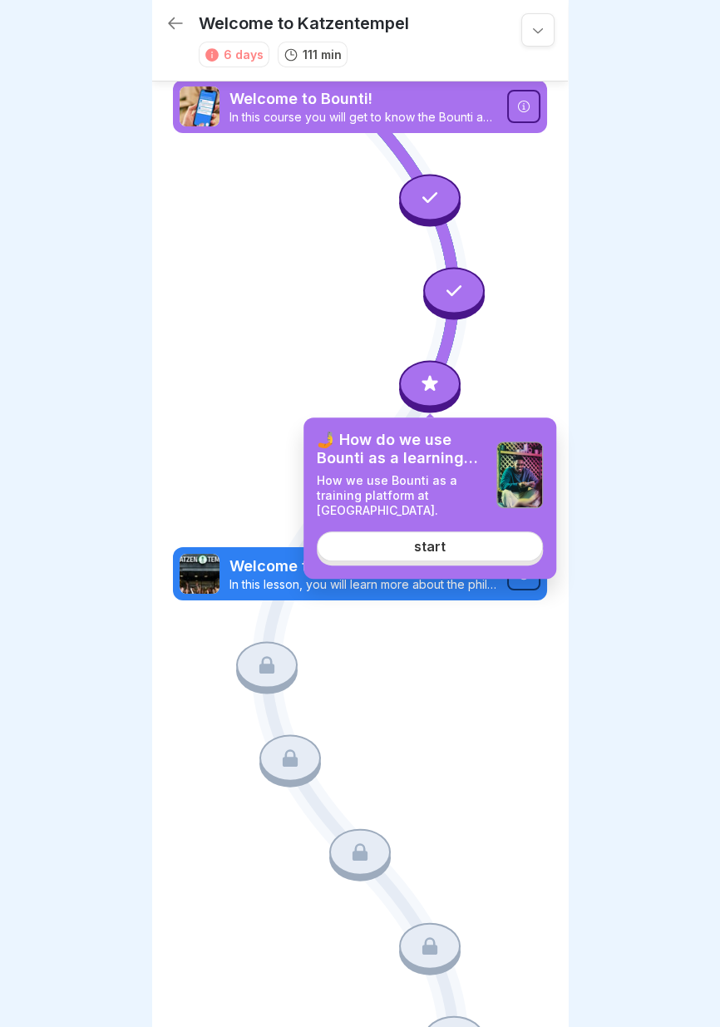
click at [449, 560] on link "start" at bounding box center [430, 546] width 226 height 30
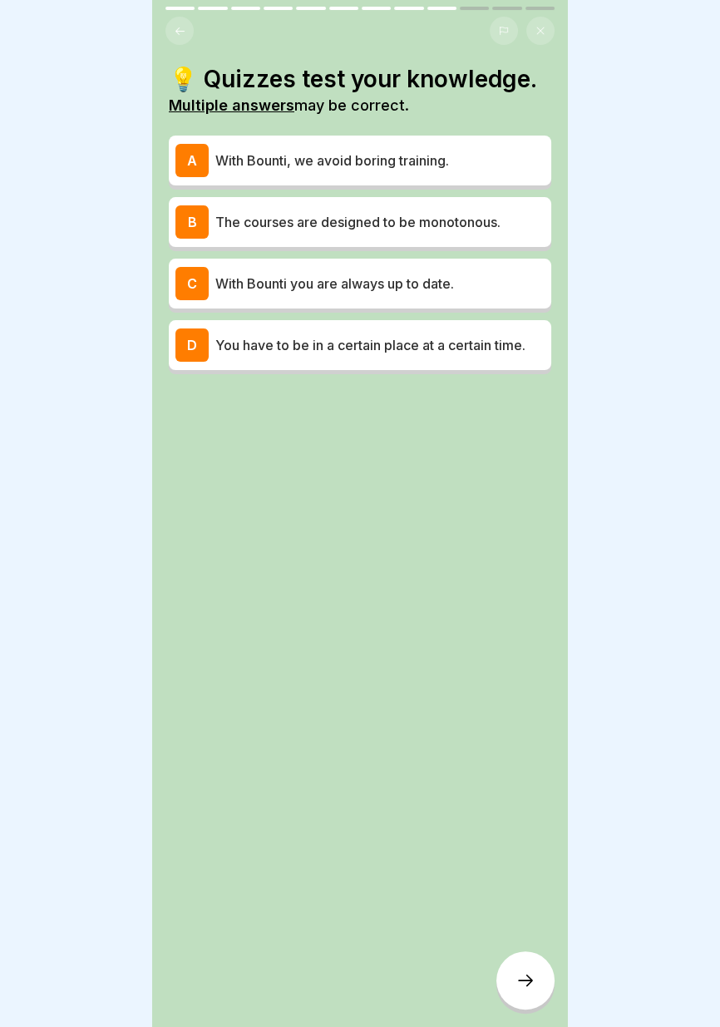
click at [484, 164] on p "With Bounti, we avoid boring training." at bounding box center [379, 160] width 329 height 20
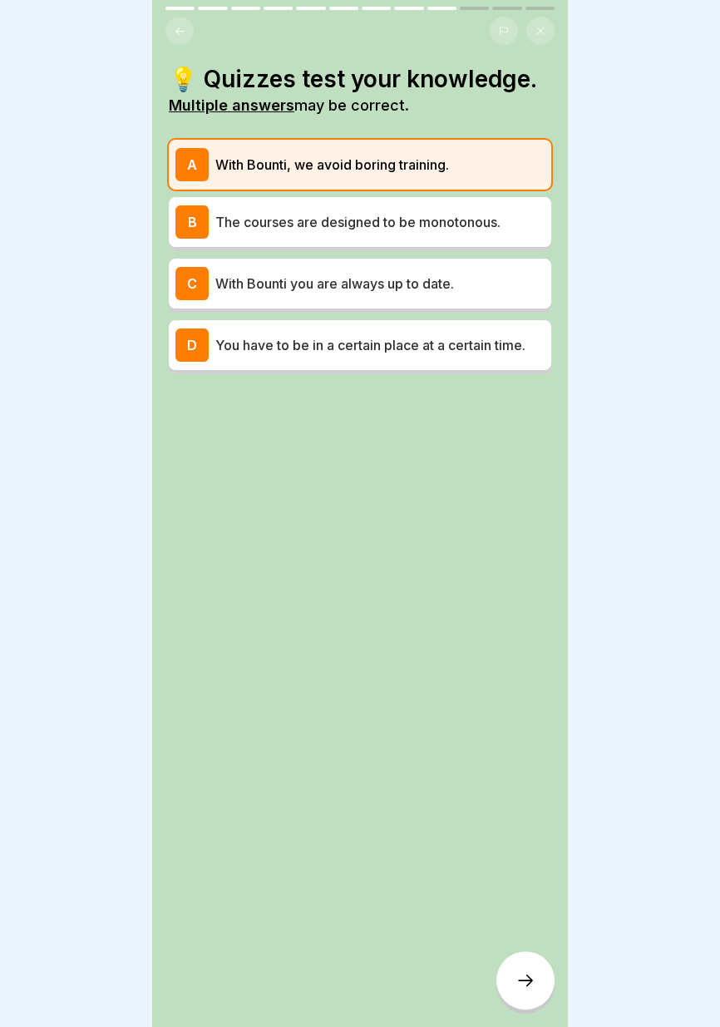
click at [485, 347] on font "You have to be in a certain place at a certain time." at bounding box center [370, 345] width 310 height 17
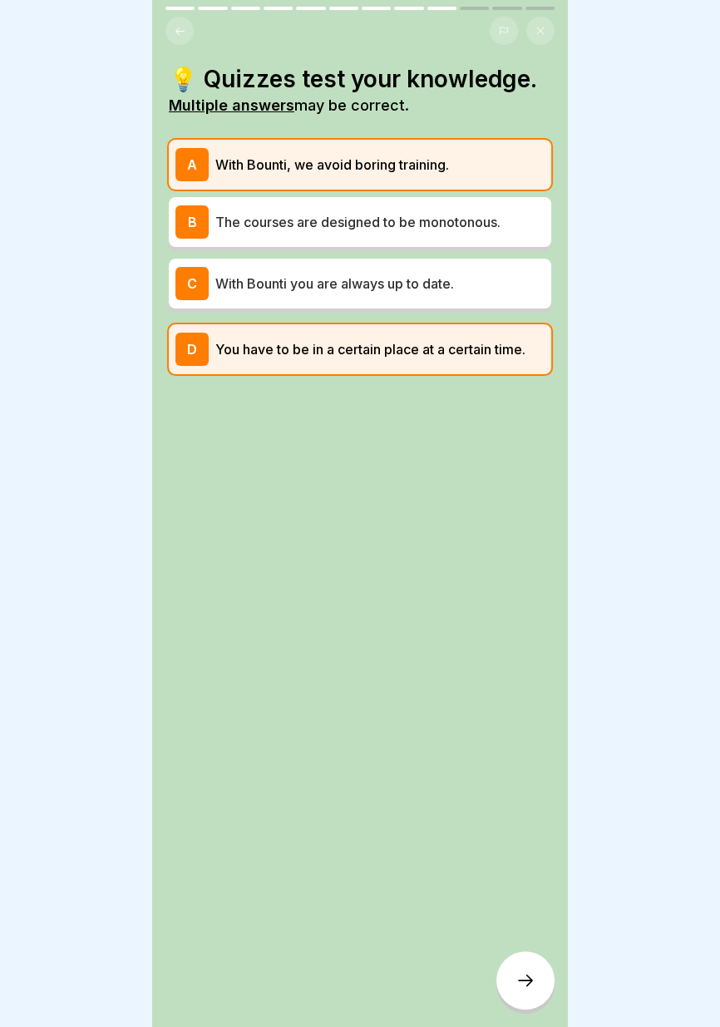
click at [502, 284] on p "With Bounti you are always up to date." at bounding box center [379, 284] width 329 height 20
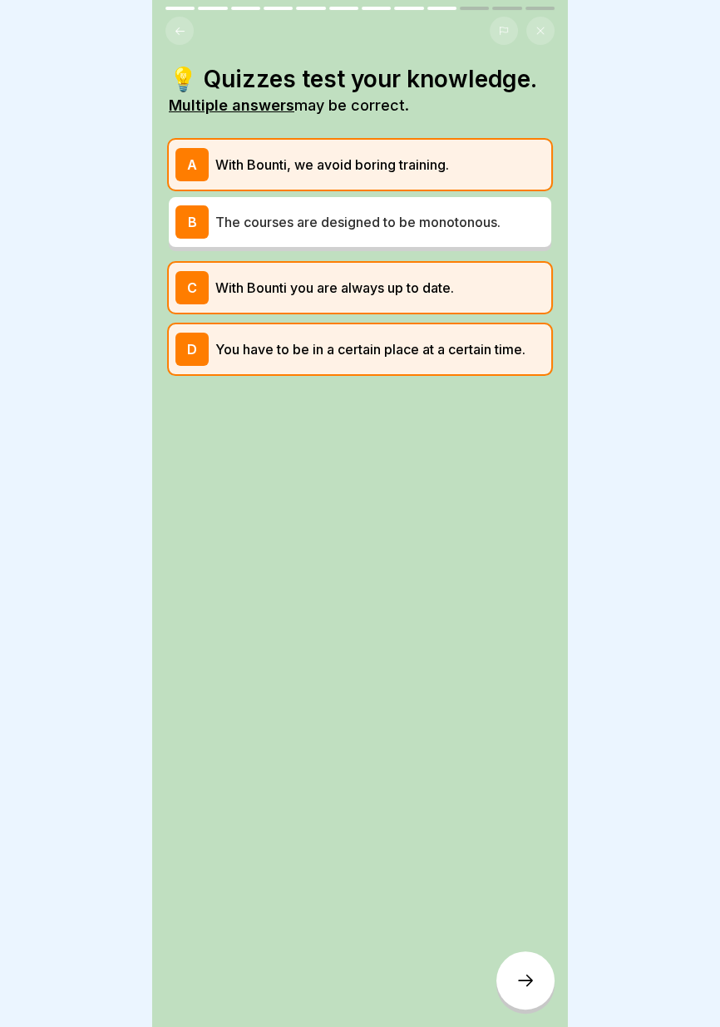
click at [524, 974] on icon at bounding box center [525, 980] width 20 height 20
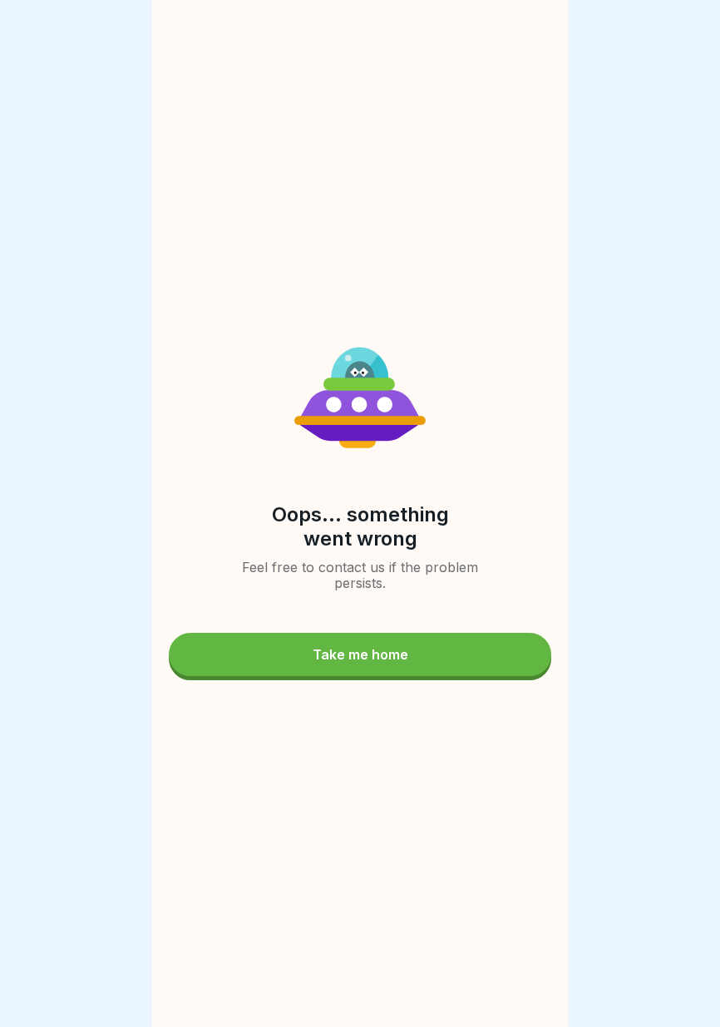
click at [414, 653] on button "Take me home" at bounding box center [360, 654] width 382 height 43
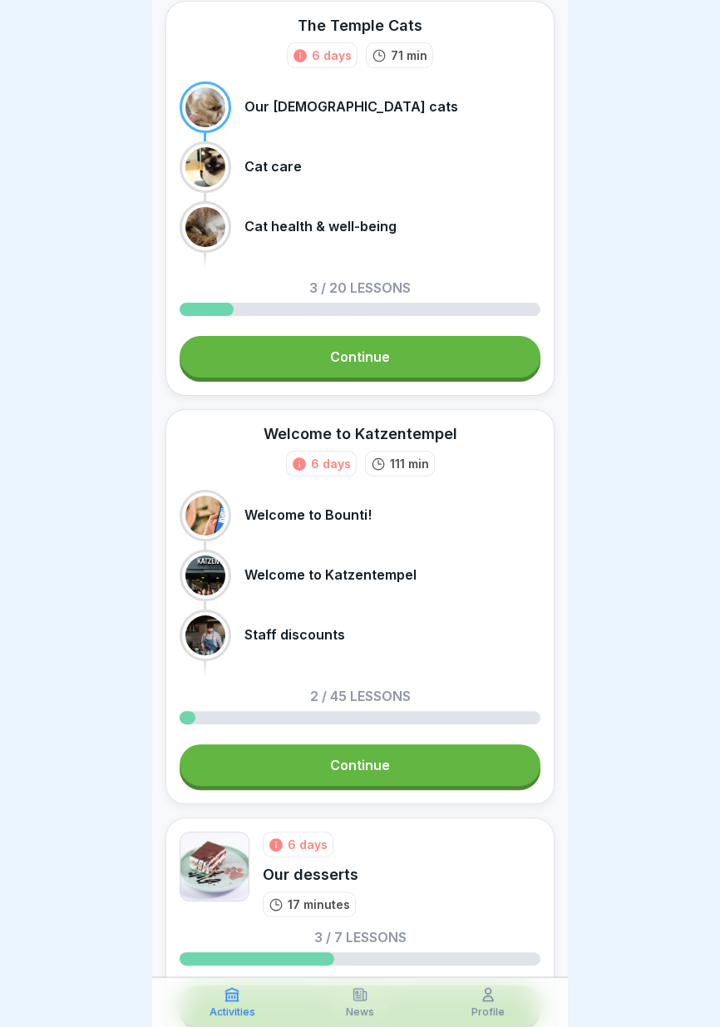
click at [409, 362] on link "Continue" at bounding box center [360, 357] width 361 height 42
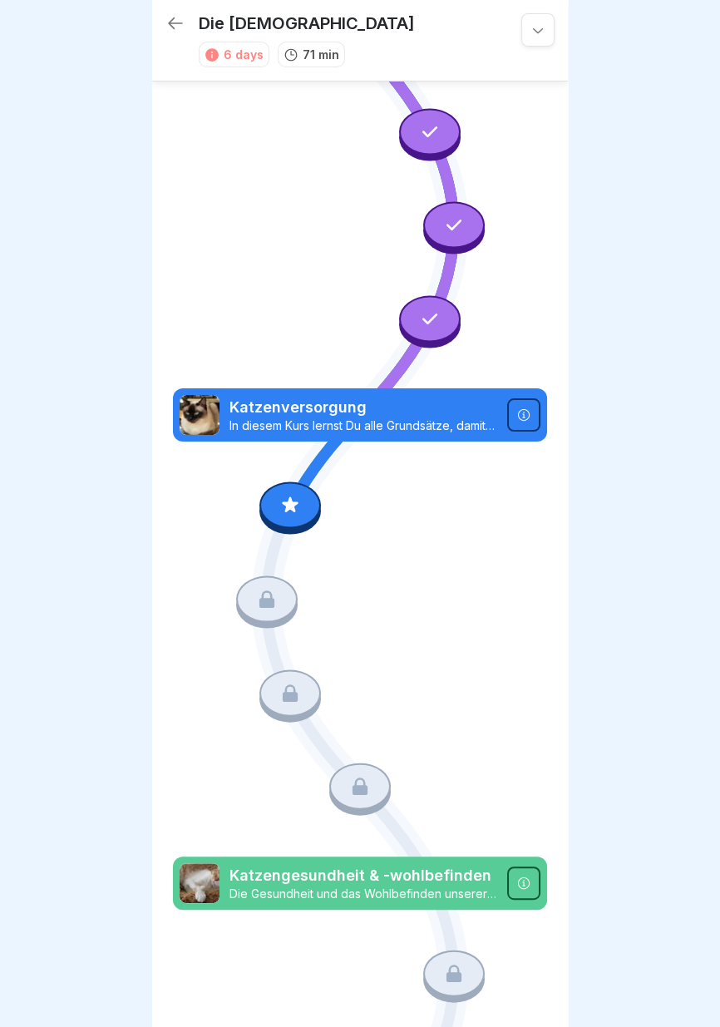
scroll to position [60, 0]
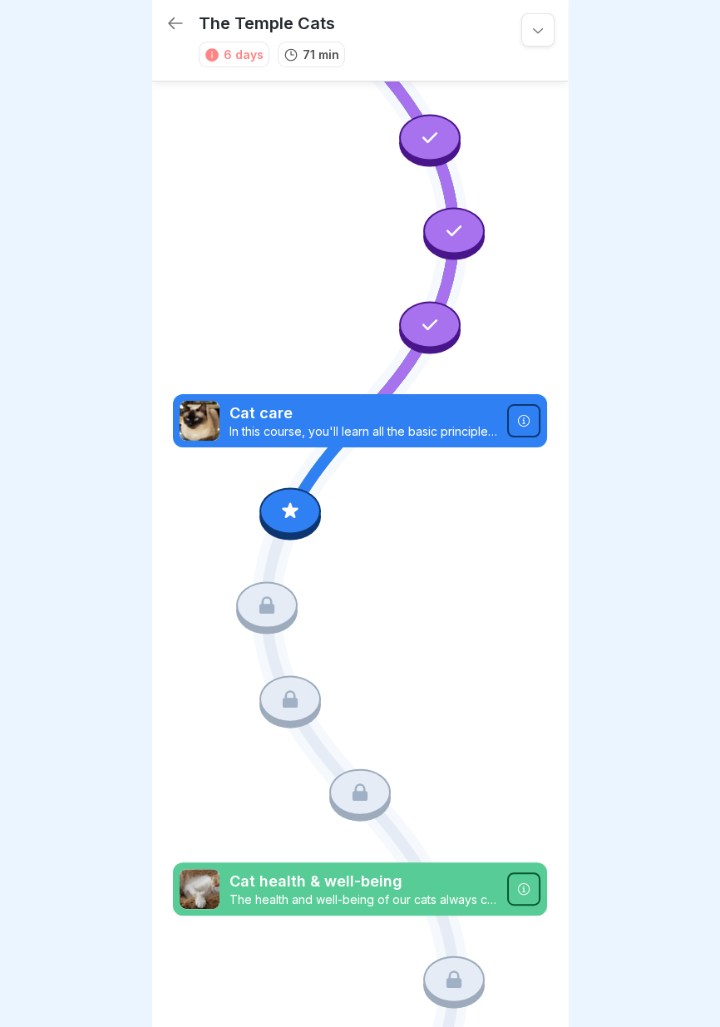
click at [530, 425] on icon at bounding box center [523, 420] width 13 height 13
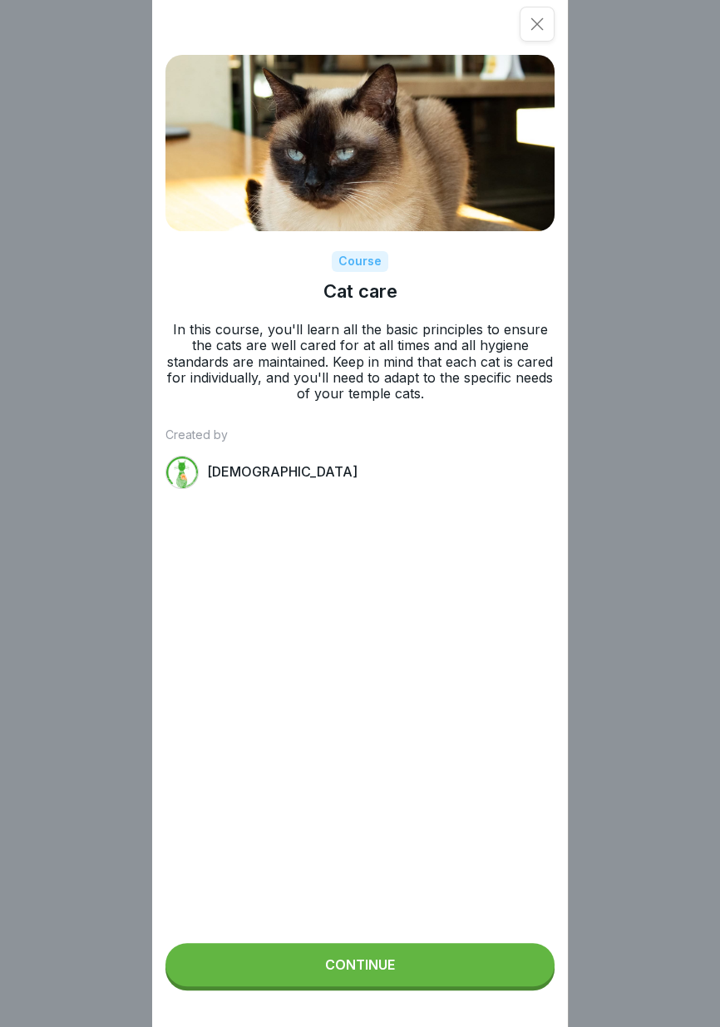
click at [283, 479] on div "[DEMOGRAPHIC_DATA]" at bounding box center [359, 472] width 389 height 33
click at [274, 467] on font "Cat Temple" at bounding box center [282, 471] width 150 height 17
click at [423, 971] on button "Continue" at bounding box center [359, 964] width 389 height 43
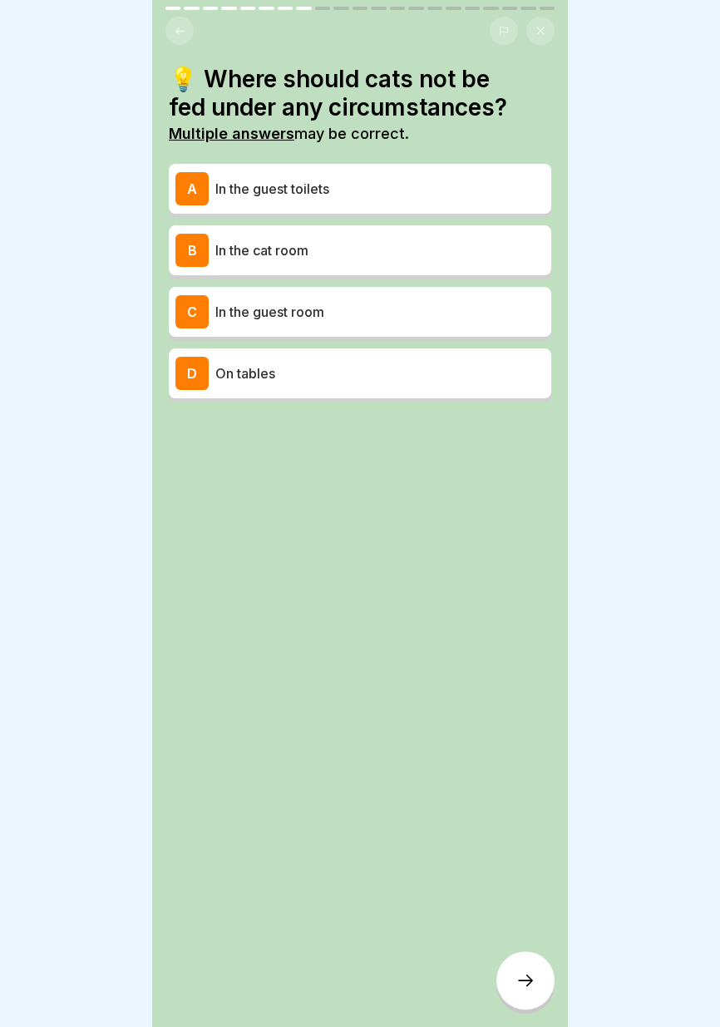
click at [435, 195] on p "In the guest toilets" at bounding box center [379, 189] width 329 height 20
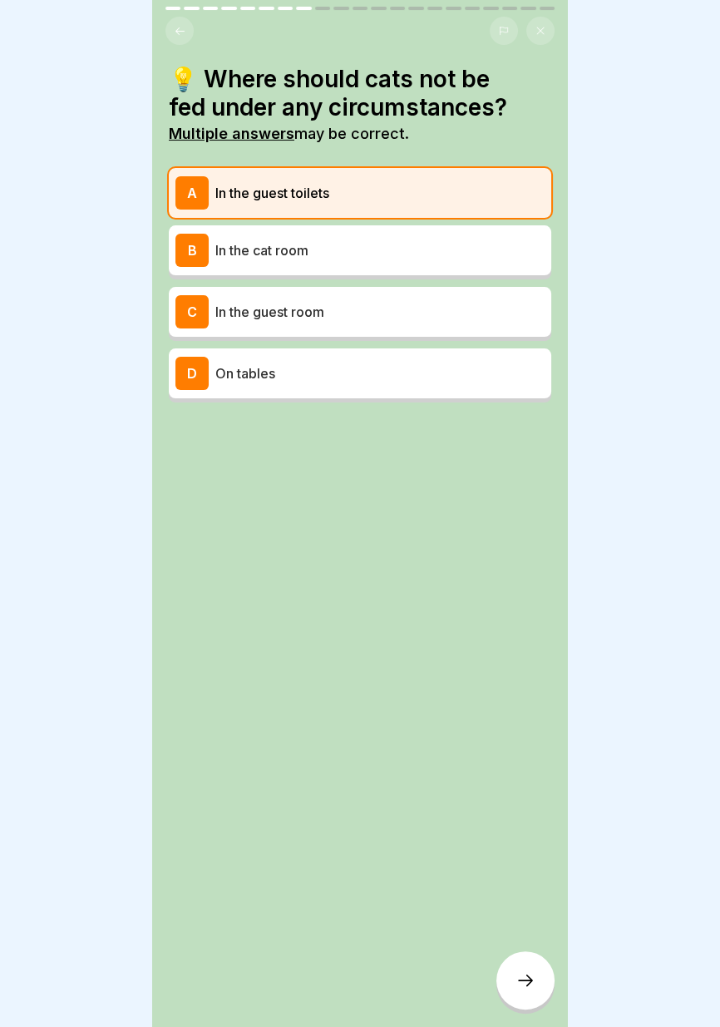
click at [415, 312] on p "In the guest room" at bounding box center [379, 312] width 329 height 20
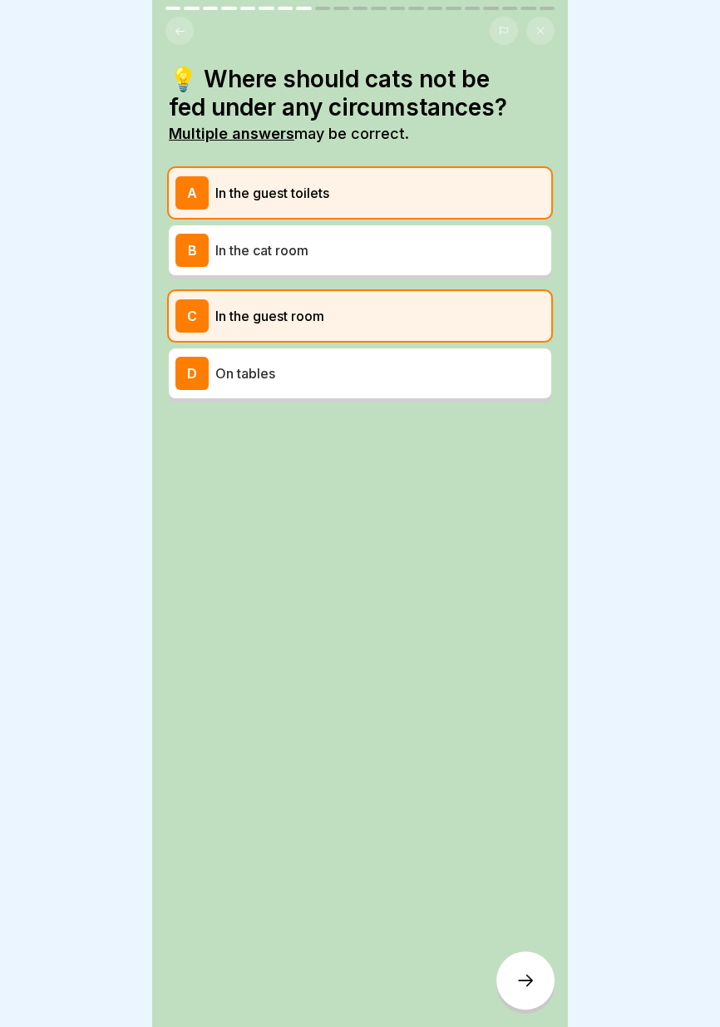
click at [397, 375] on p "On tables" at bounding box center [379, 373] width 329 height 20
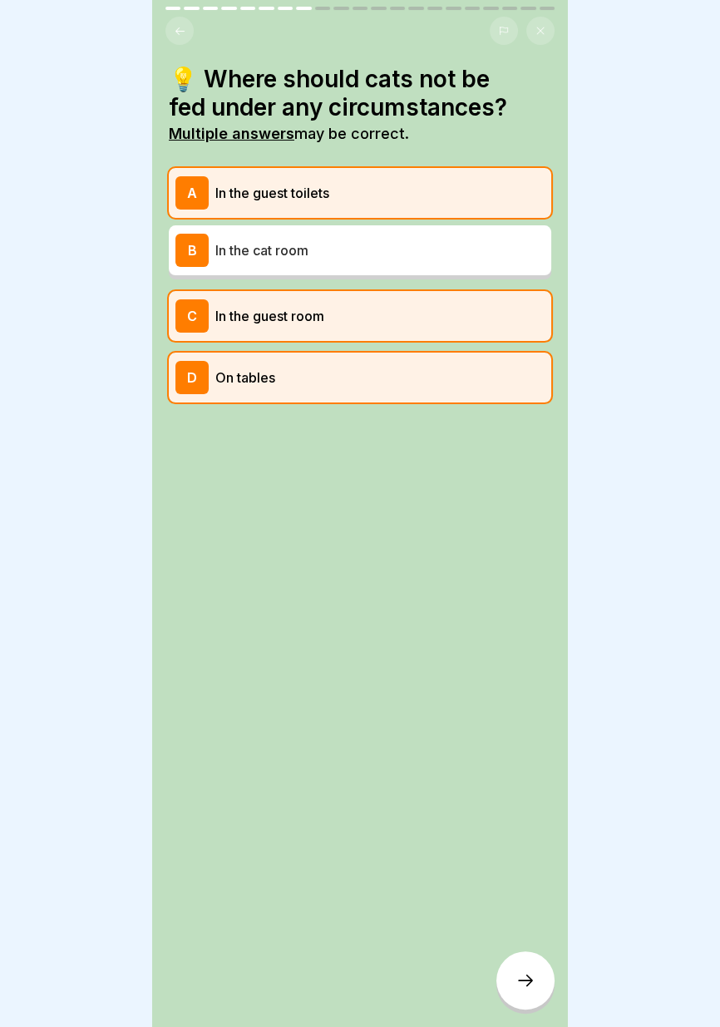
click at [526, 977] on icon at bounding box center [525, 980] width 20 height 20
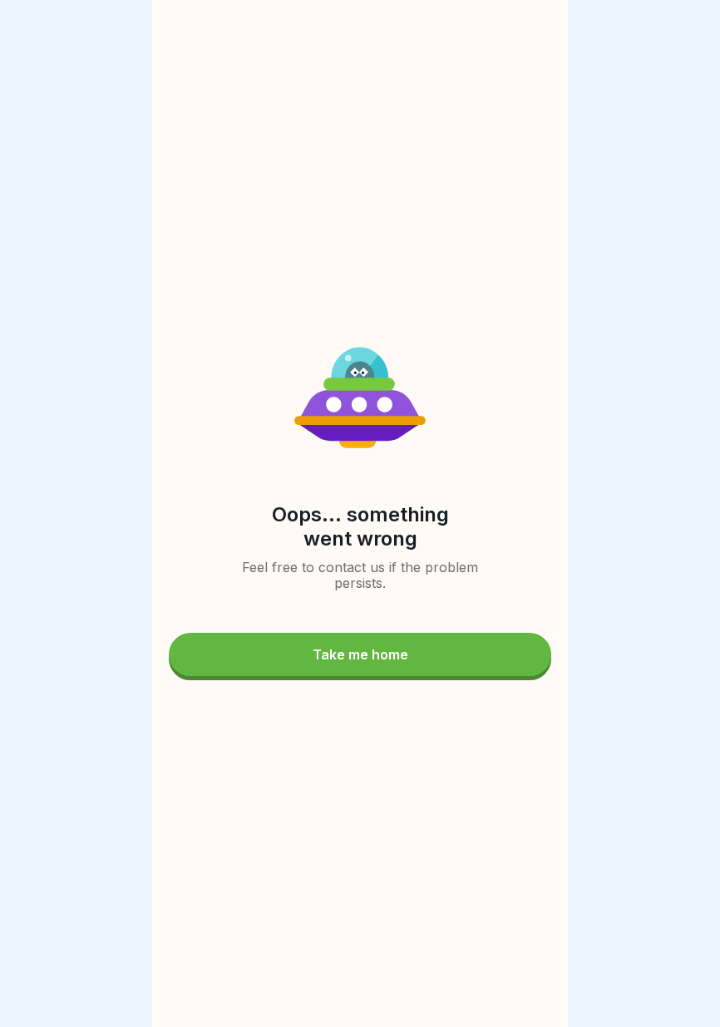
click at [391, 657] on div "Take me home" at bounding box center [361, 654] width 96 height 15
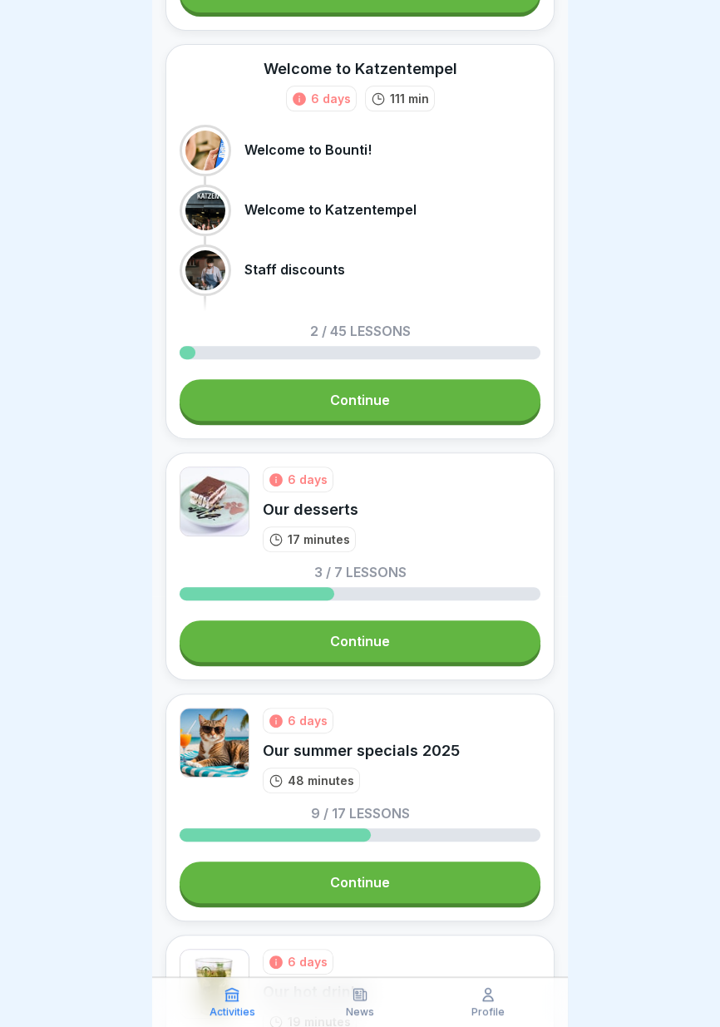
scroll to position [431, 0]
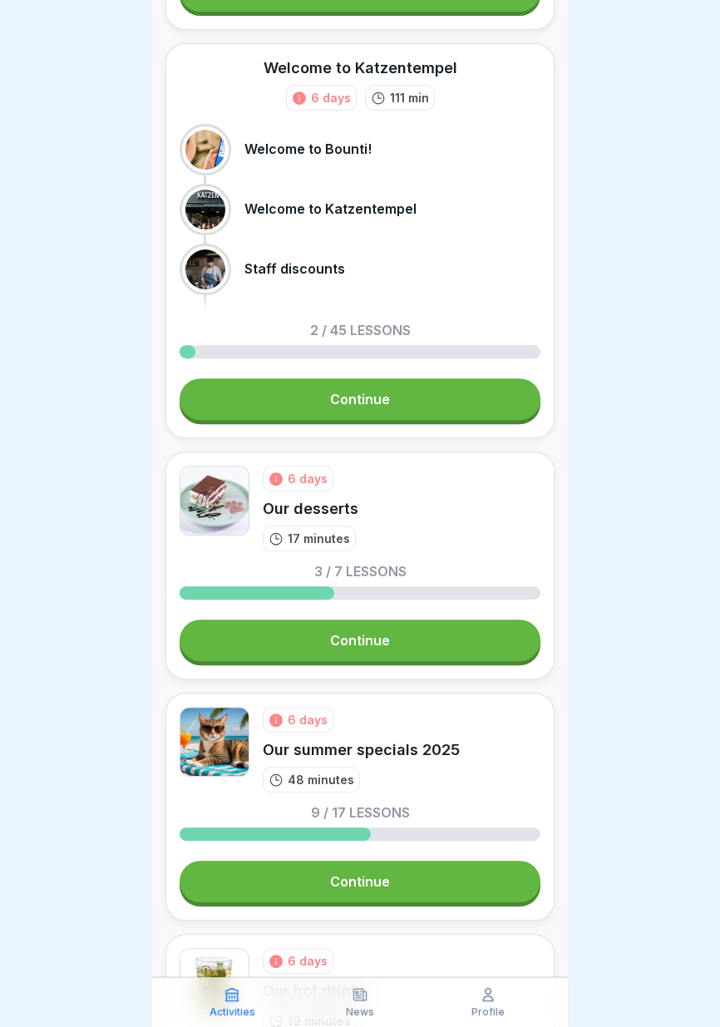
click at [407, 94] on font "111 min" at bounding box center [409, 98] width 39 height 14
click at [338, 96] on font "6 days" at bounding box center [331, 98] width 40 height 14
click at [392, 98] on font "111 min" at bounding box center [409, 98] width 39 height 14
click at [405, 397] on link "Continue" at bounding box center [360, 399] width 361 height 42
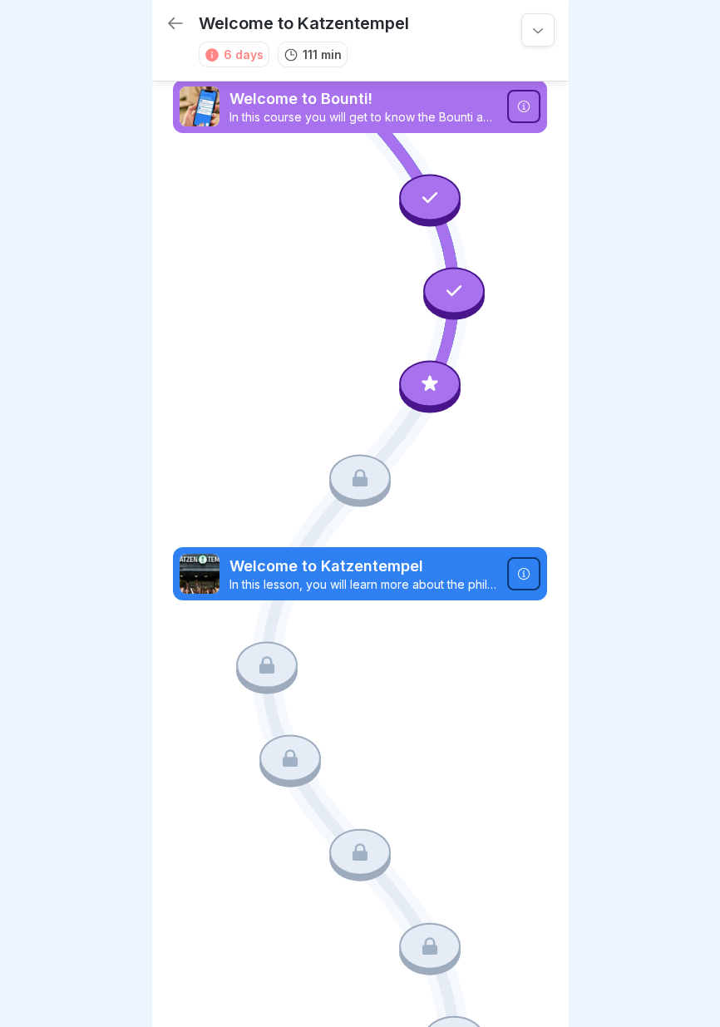
click at [427, 375] on icon at bounding box center [430, 384] width 22 height 22
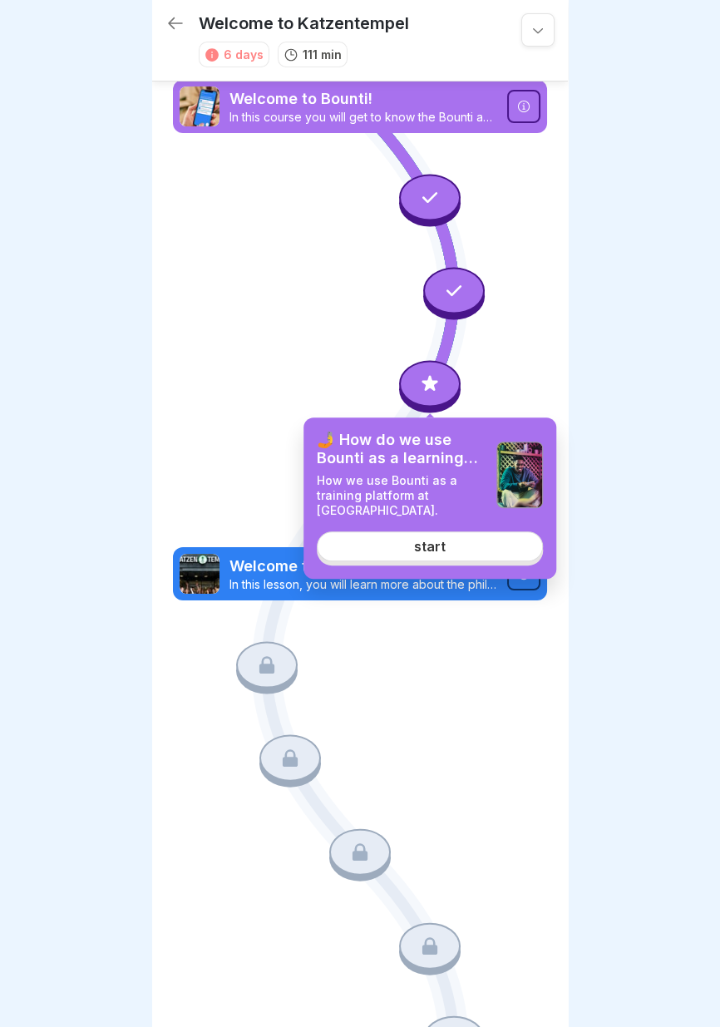
click at [413, 550] on link "start" at bounding box center [430, 546] width 226 height 30
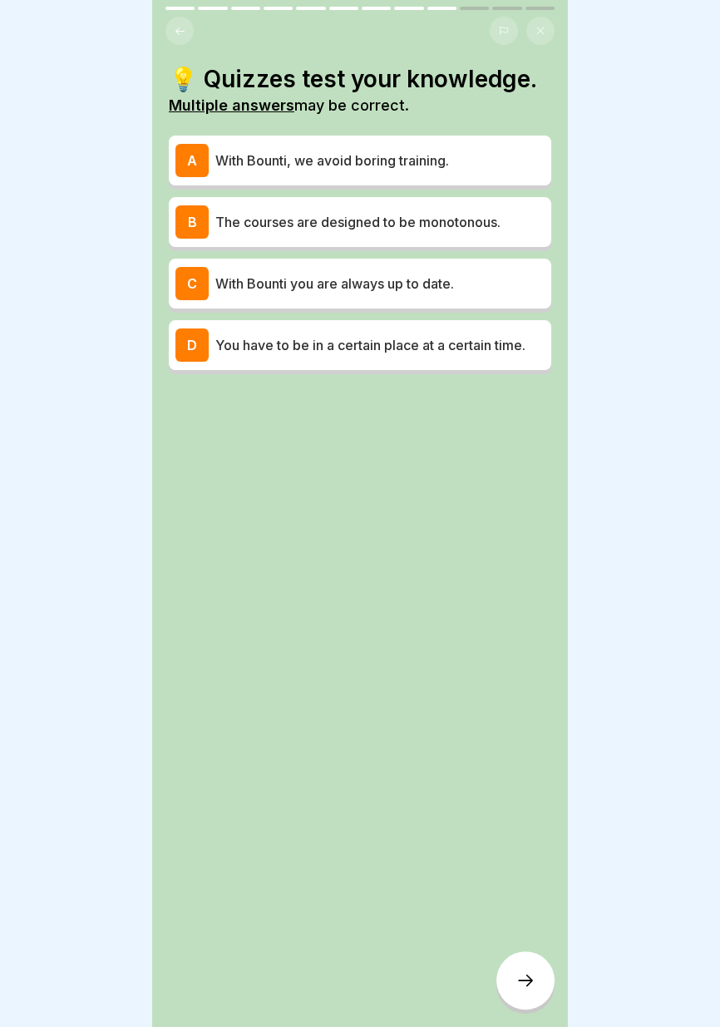
click at [522, 157] on p "With Bounti, we avoid boring training." at bounding box center [379, 160] width 329 height 20
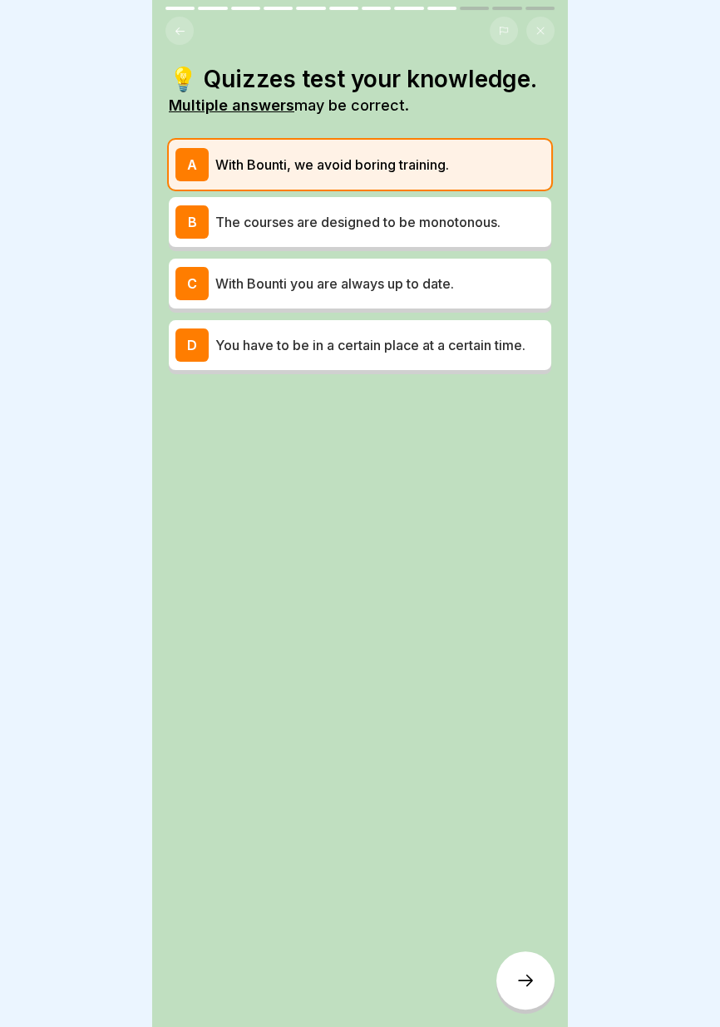
click at [514, 270] on div "C With Bounti you are always up to date." at bounding box center [359, 283] width 369 height 33
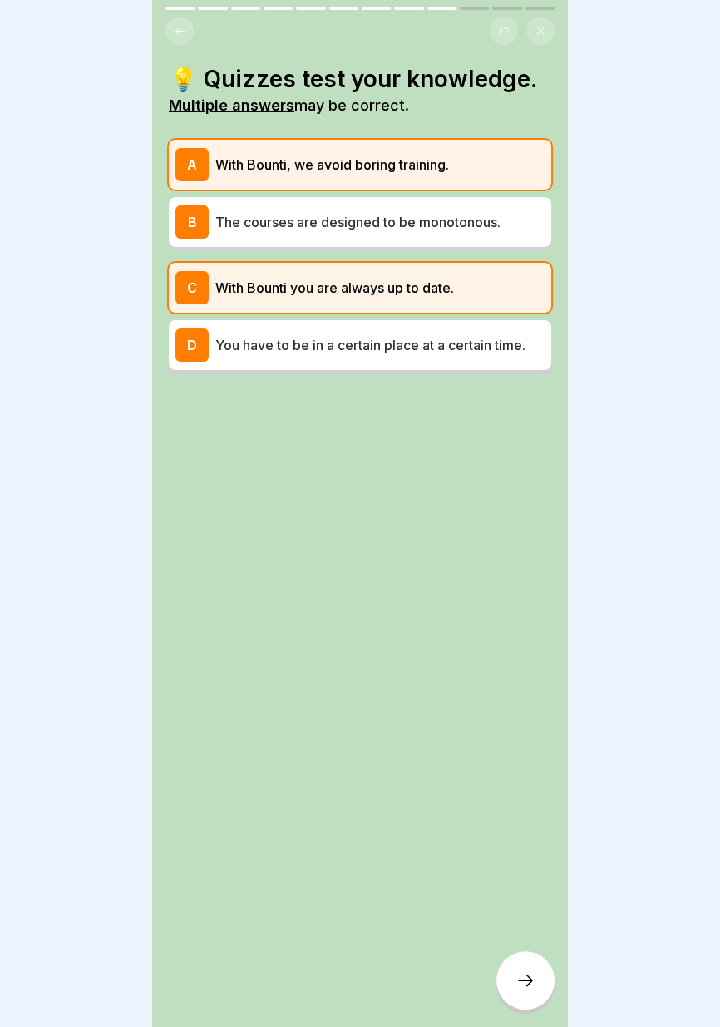
click at [527, 990] on icon at bounding box center [525, 980] width 20 height 20
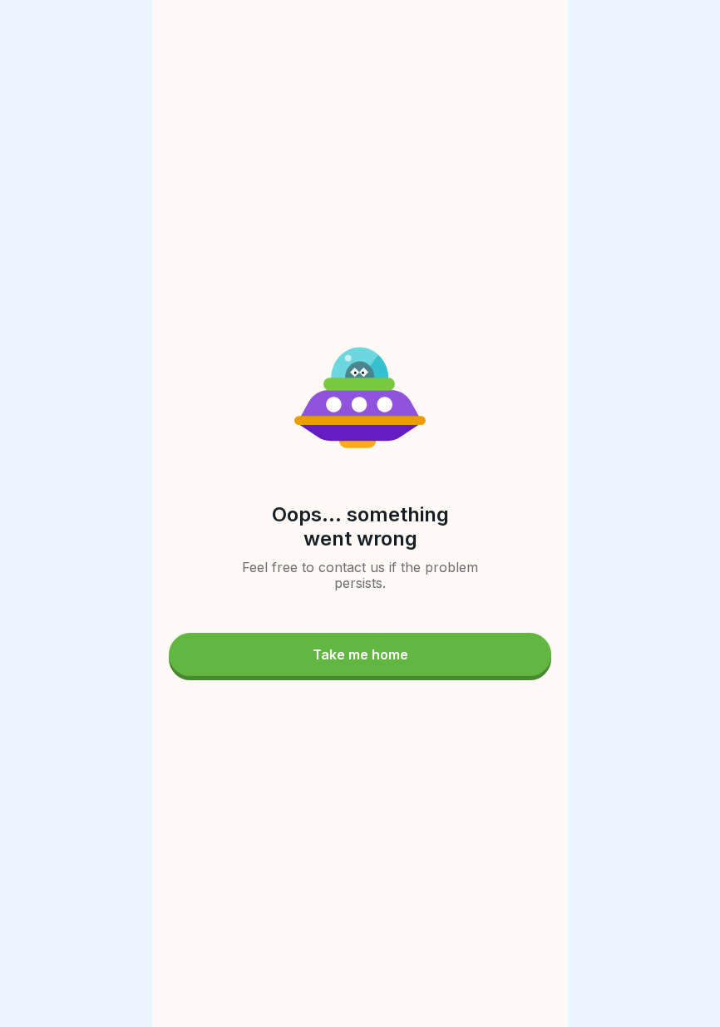
click at [518, 979] on div "Oops... something went wrong Feel free to contact us if the problem persists. T…" at bounding box center [360, 513] width 416 height 1027
click at [483, 655] on button "Take me home" at bounding box center [360, 654] width 382 height 43
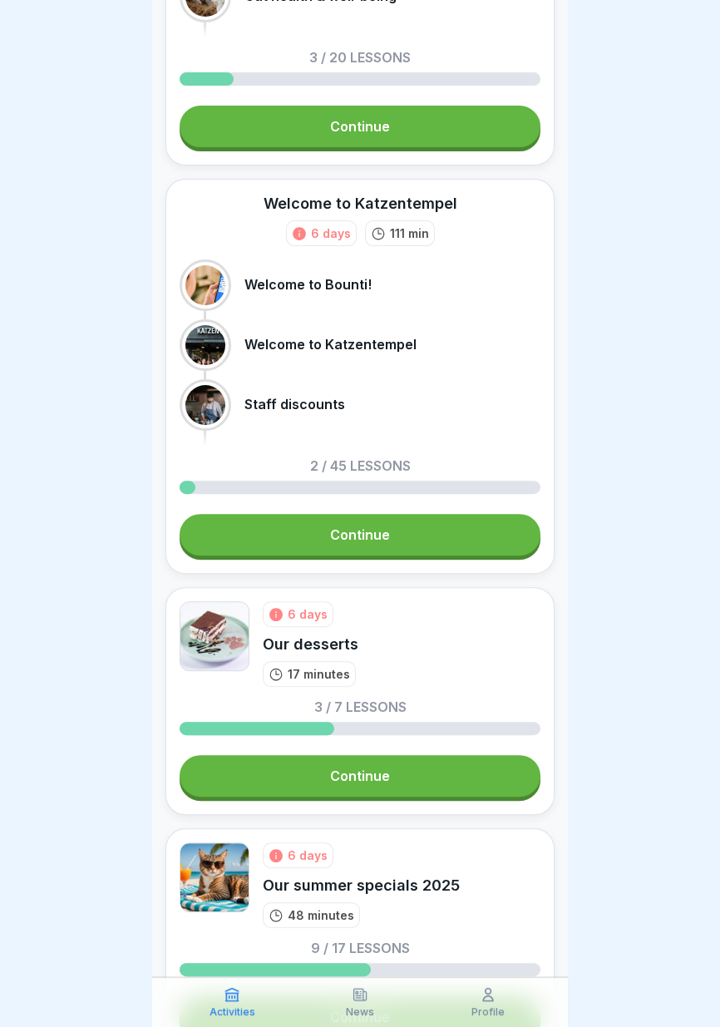
click at [463, 528] on link "Continue" at bounding box center [360, 535] width 361 height 42
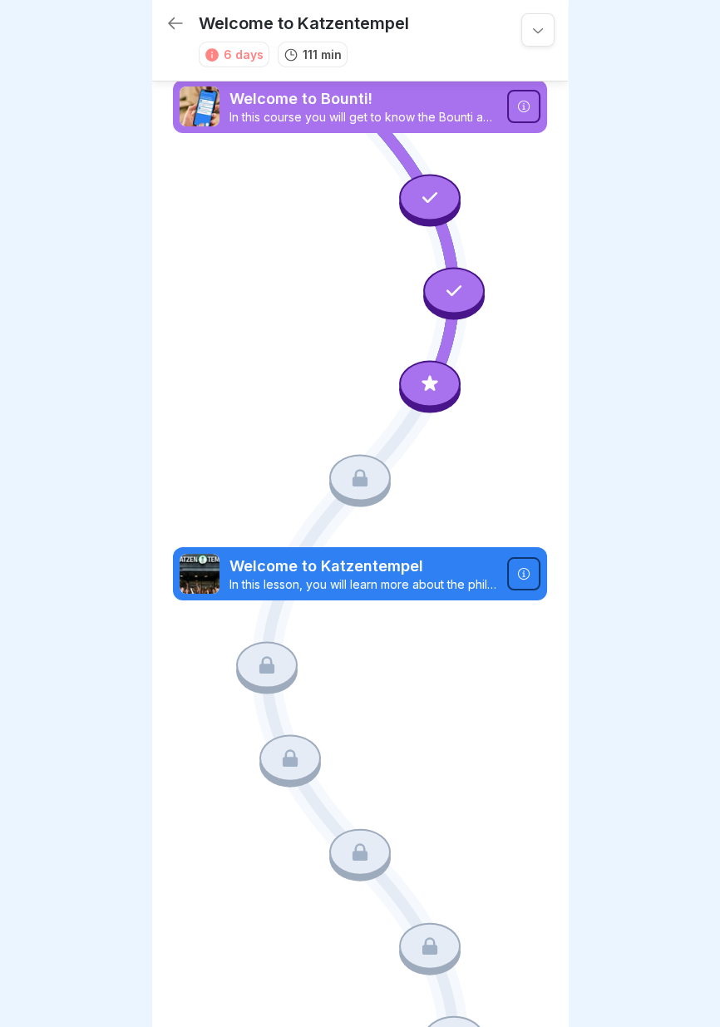
click at [439, 388] on icon at bounding box center [430, 384] width 22 height 22
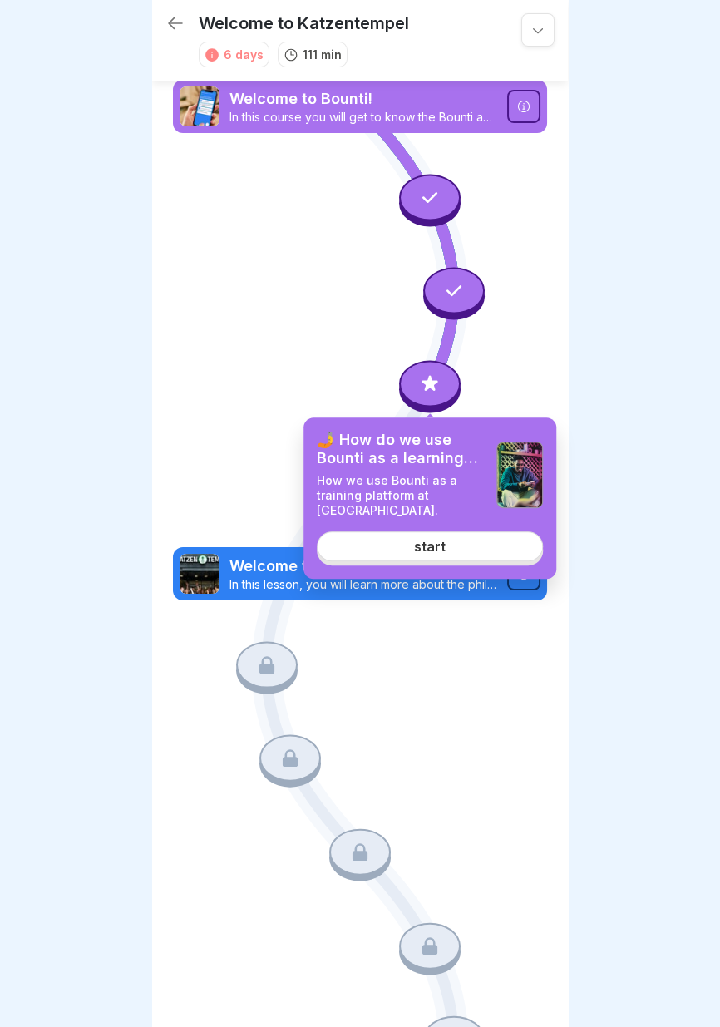
click at [456, 546] on link "start" at bounding box center [430, 546] width 226 height 30
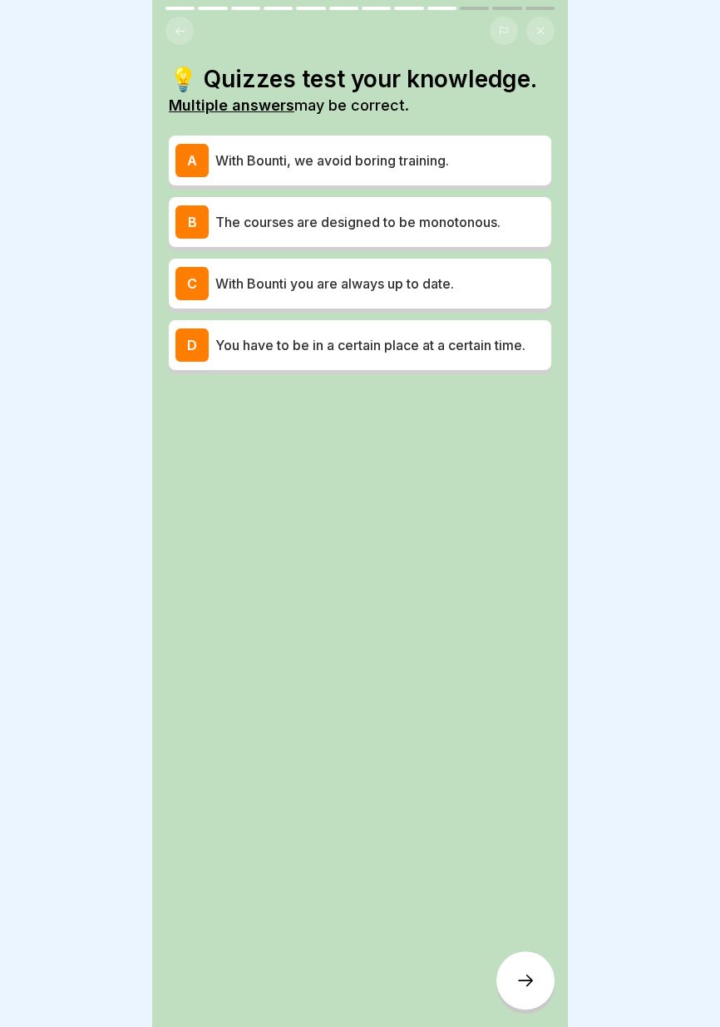
click at [500, 284] on p "With Bounti you are always up to date." at bounding box center [379, 284] width 329 height 20
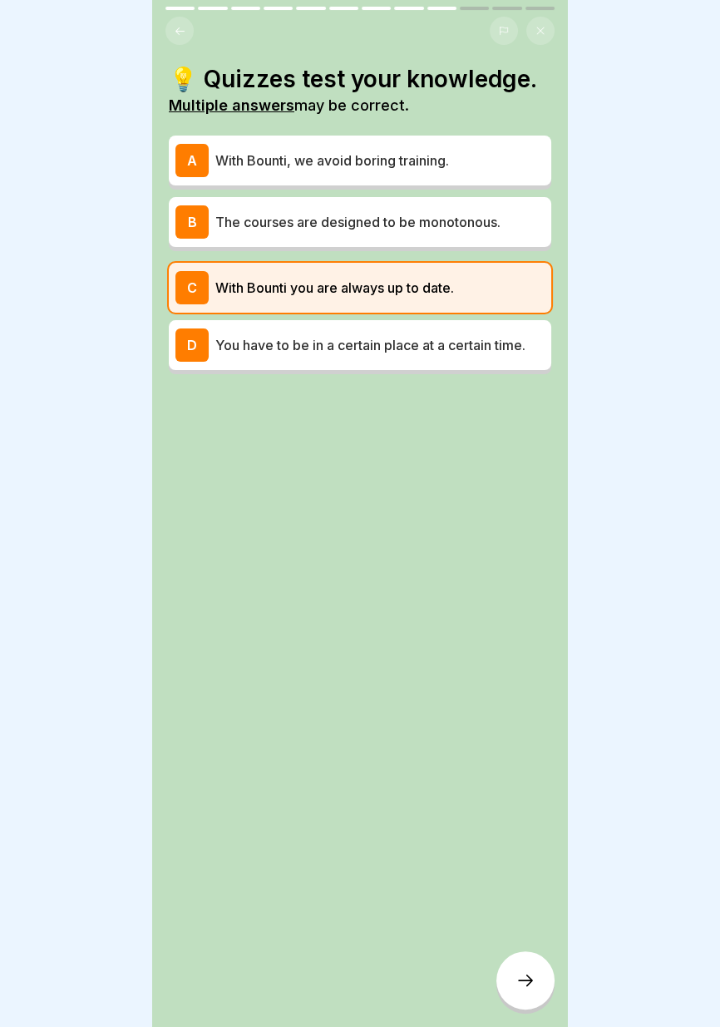
click at [515, 154] on p "With Bounti, we avoid boring training." at bounding box center [379, 160] width 329 height 20
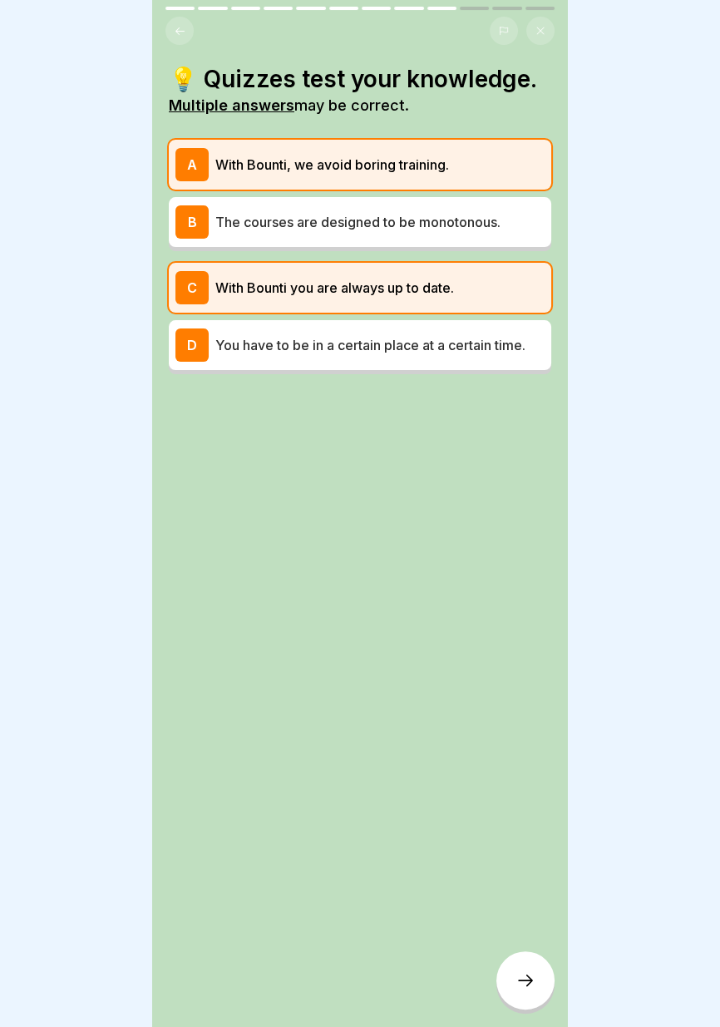
click at [276, 106] on font "Multiple answers" at bounding box center [232, 104] width 126 height 17
click at [520, 988] on icon at bounding box center [525, 980] width 20 height 20
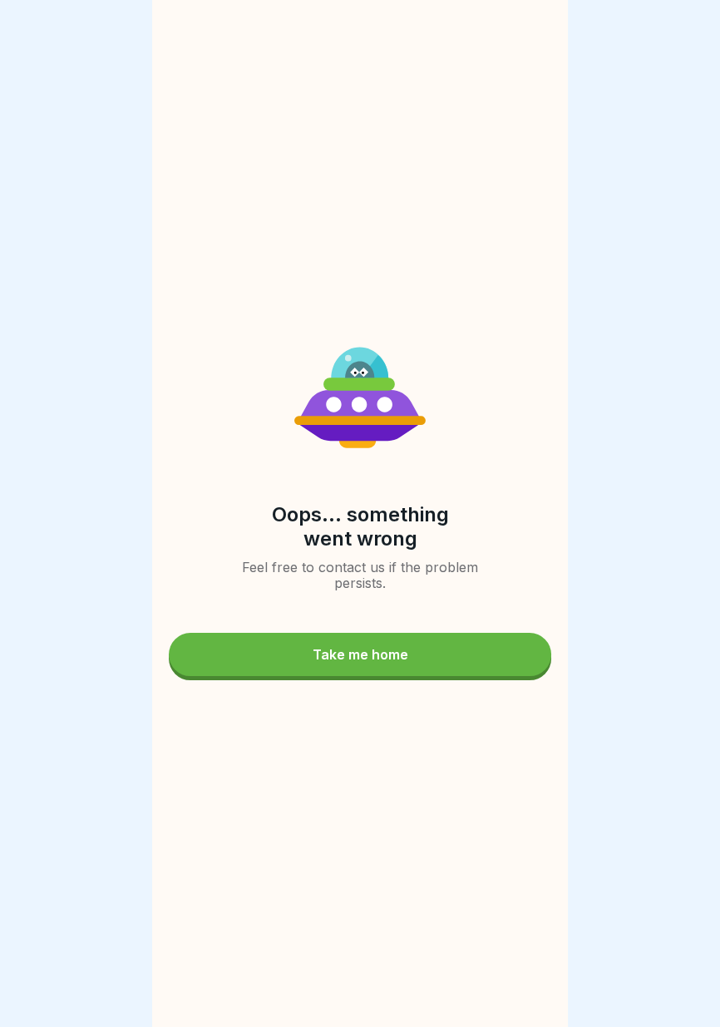
click at [473, 663] on button "Take me home" at bounding box center [360, 654] width 382 height 43
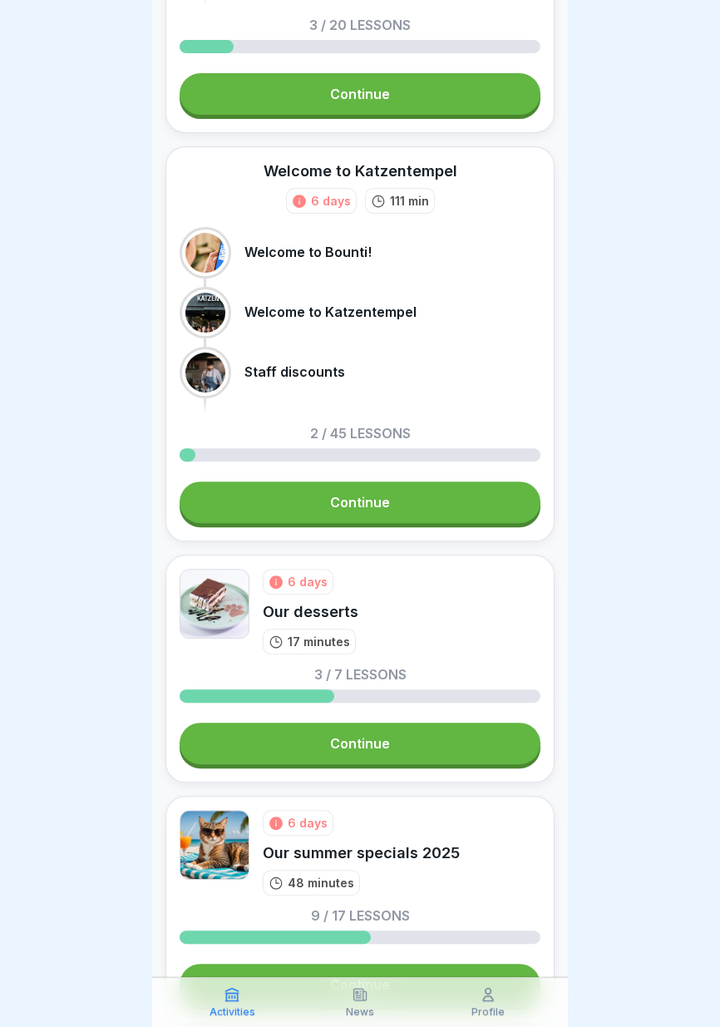
scroll to position [333, 0]
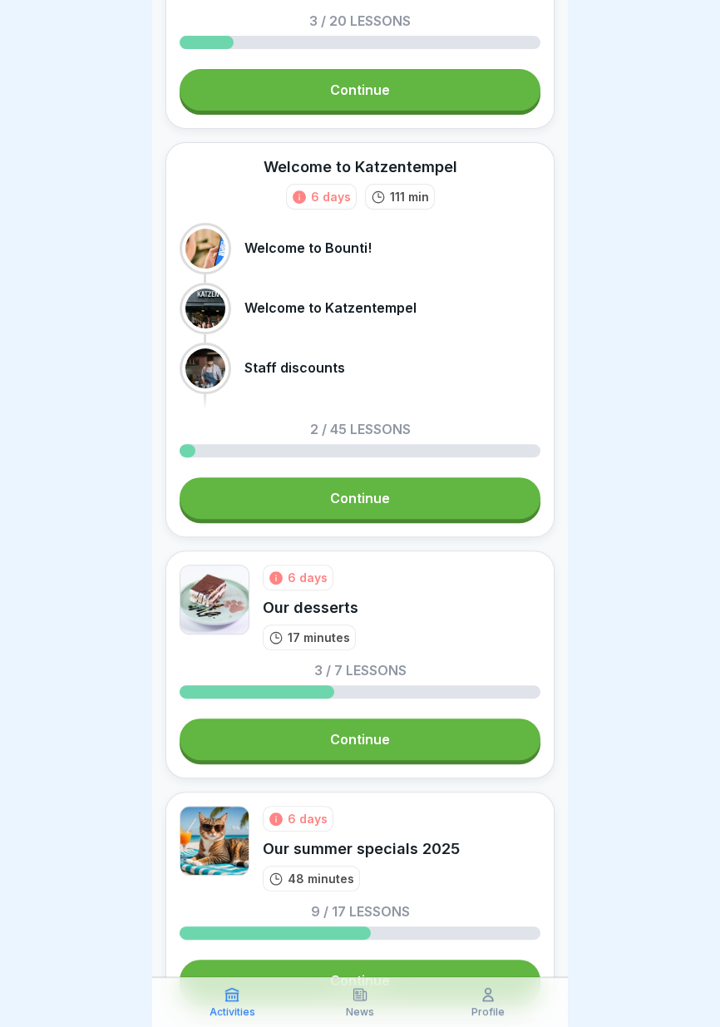
click at [443, 746] on link "Continue" at bounding box center [360, 739] width 361 height 42
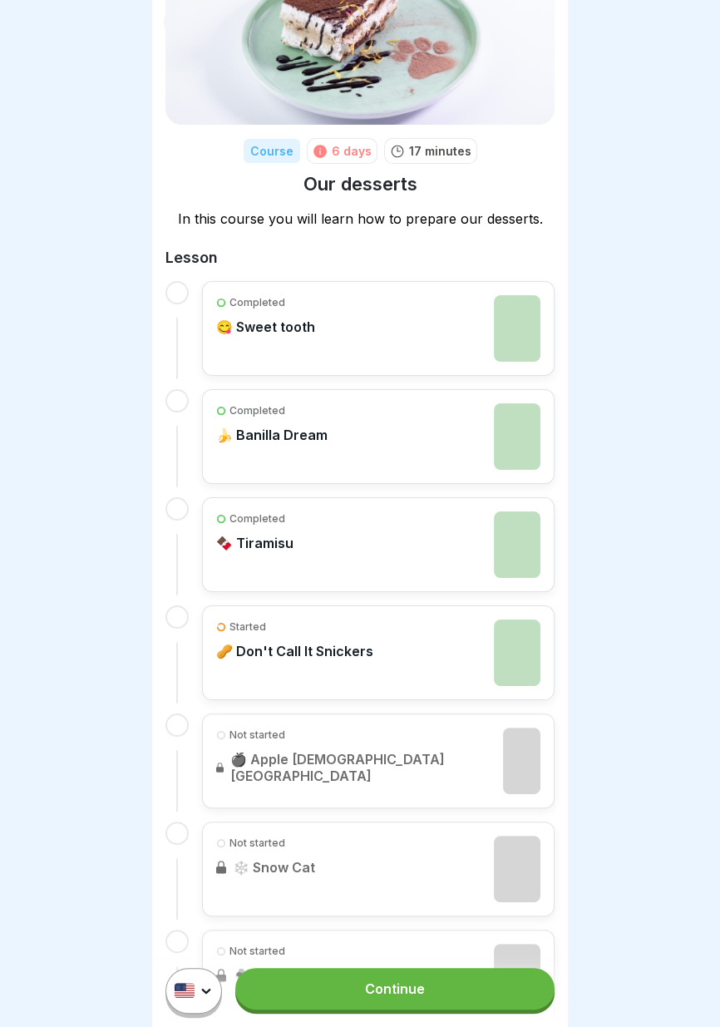
scroll to position [153, 0]
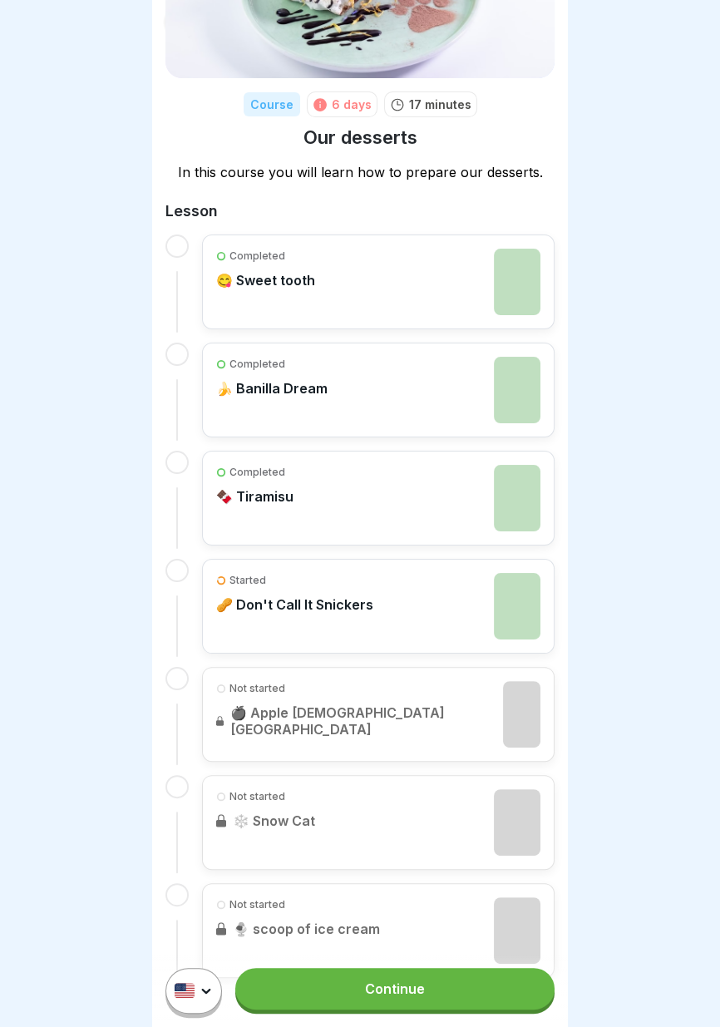
click at [517, 605] on img at bounding box center [517, 606] width 47 height 67
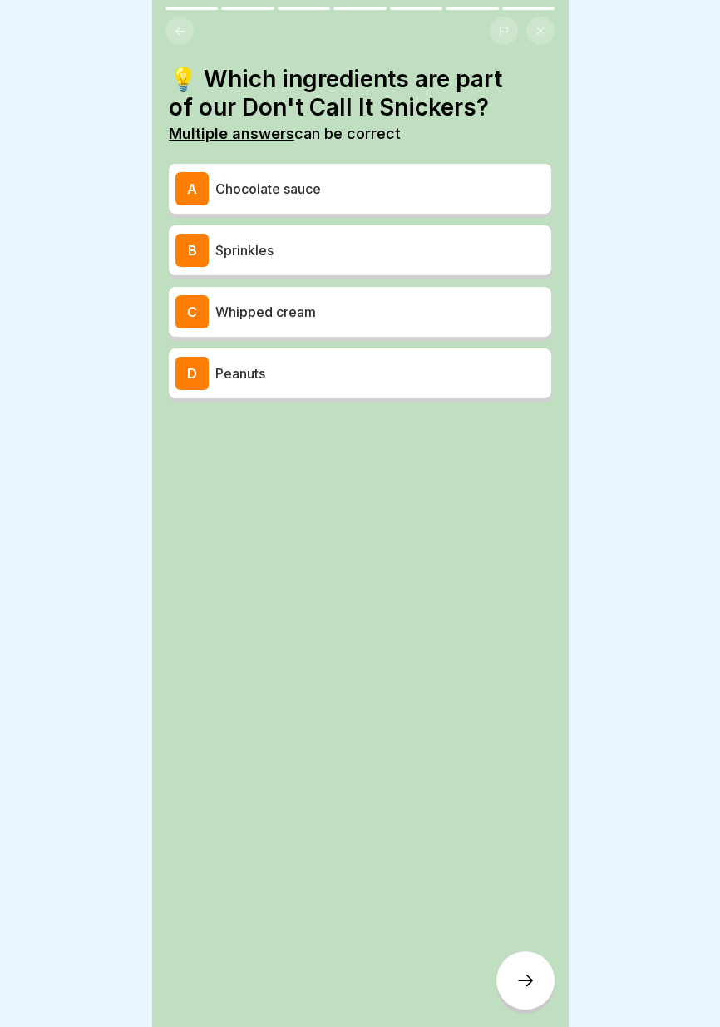
click at [507, 183] on p "Chocolate sauce" at bounding box center [379, 189] width 329 height 20
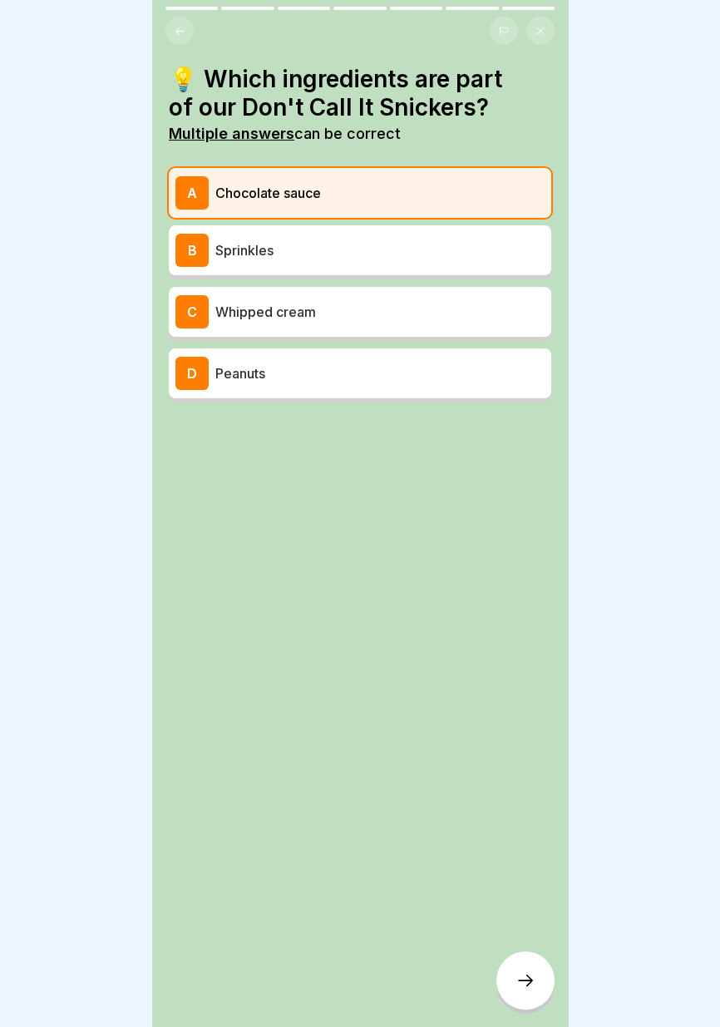
click at [476, 378] on p "Peanuts" at bounding box center [379, 373] width 329 height 20
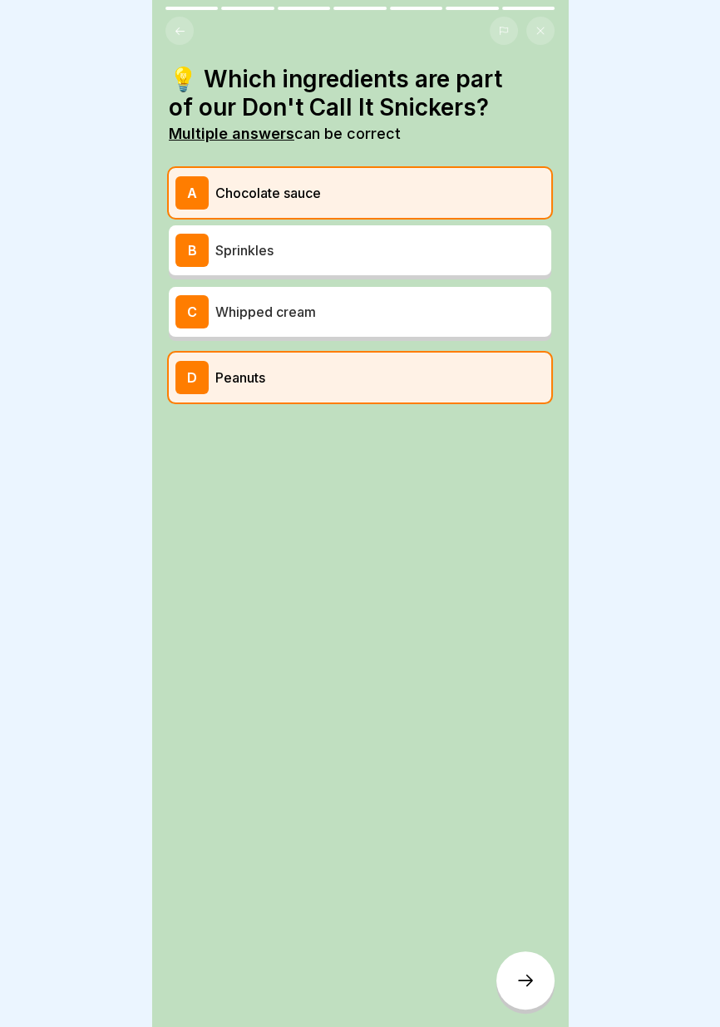
click at [529, 983] on icon at bounding box center [525, 980] width 15 height 12
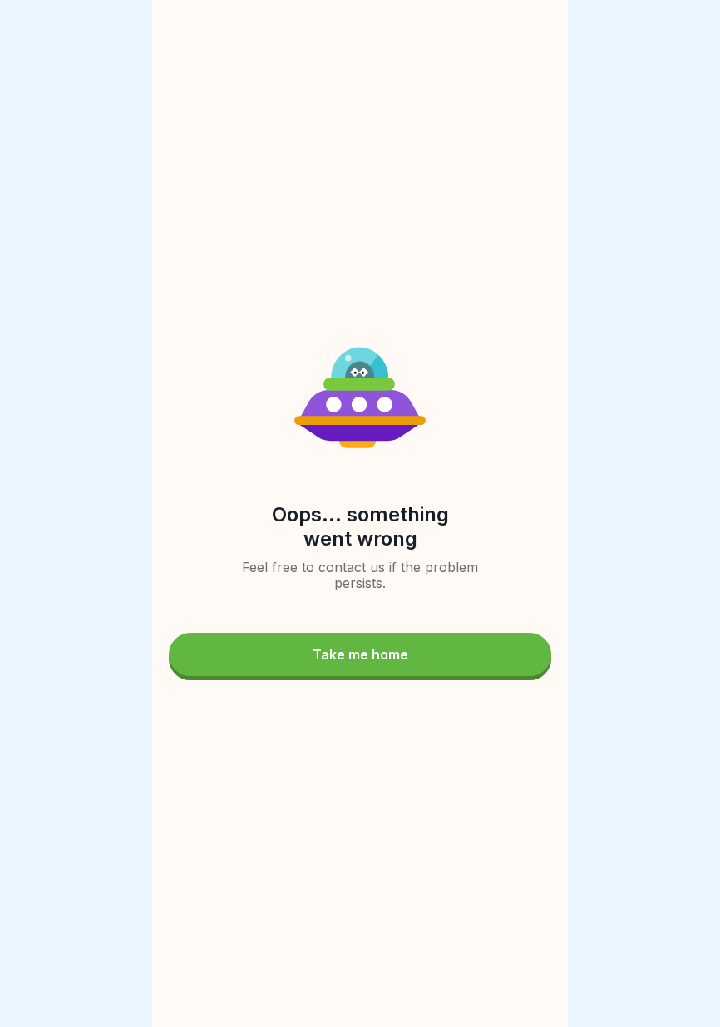
click at [482, 656] on button "Take me home" at bounding box center [360, 654] width 382 height 43
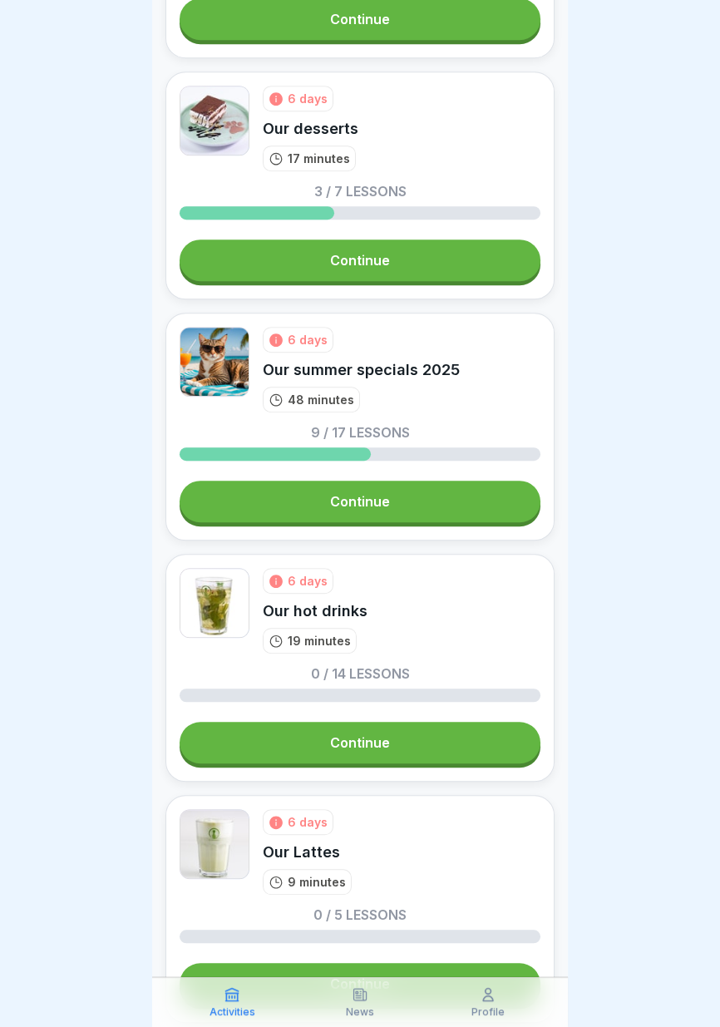
scroll to position [835, 0]
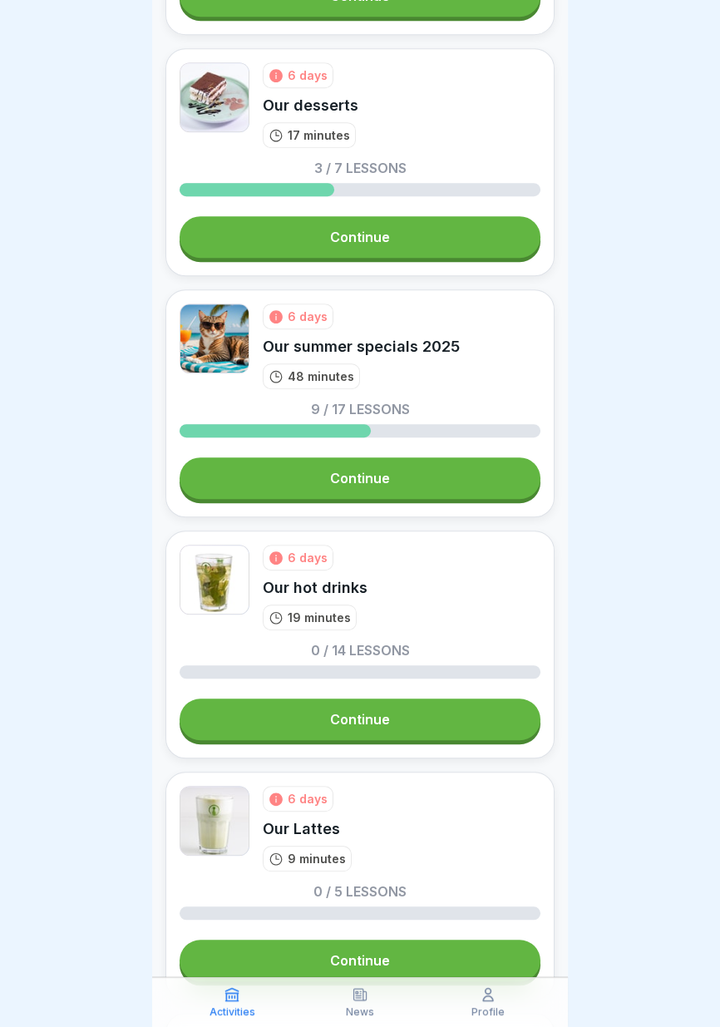
click at [480, 481] on link "Continue" at bounding box center [360, 478] width 361 height 42
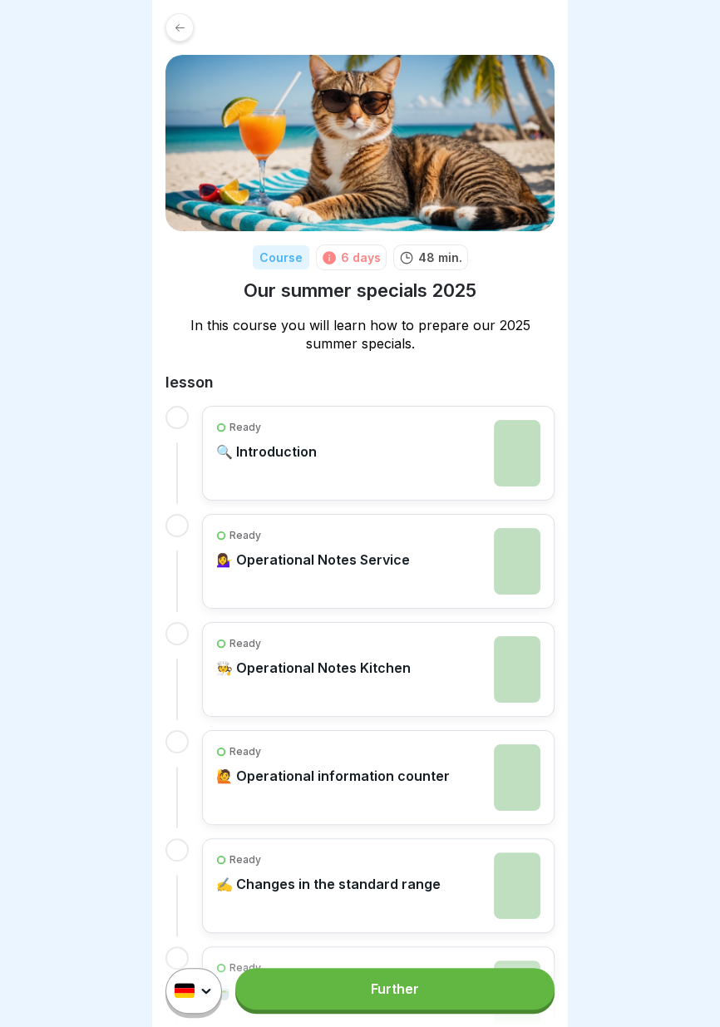
click at [424, 460] on div "Ready 🔍 Introduction" at bounding box center [378, 453] width 324 height 67
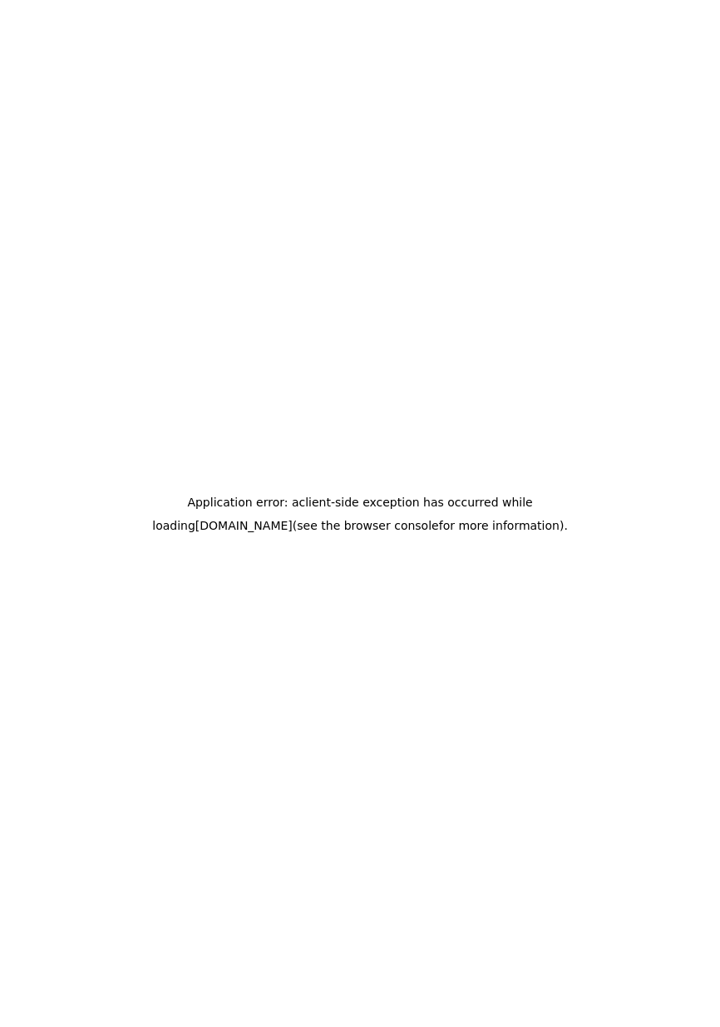
click at [400, 584] on div "Application error: a client -side exception has occurred while loading [DOMAIN_…" at bounding box center [360, 513] width 720 height 1027
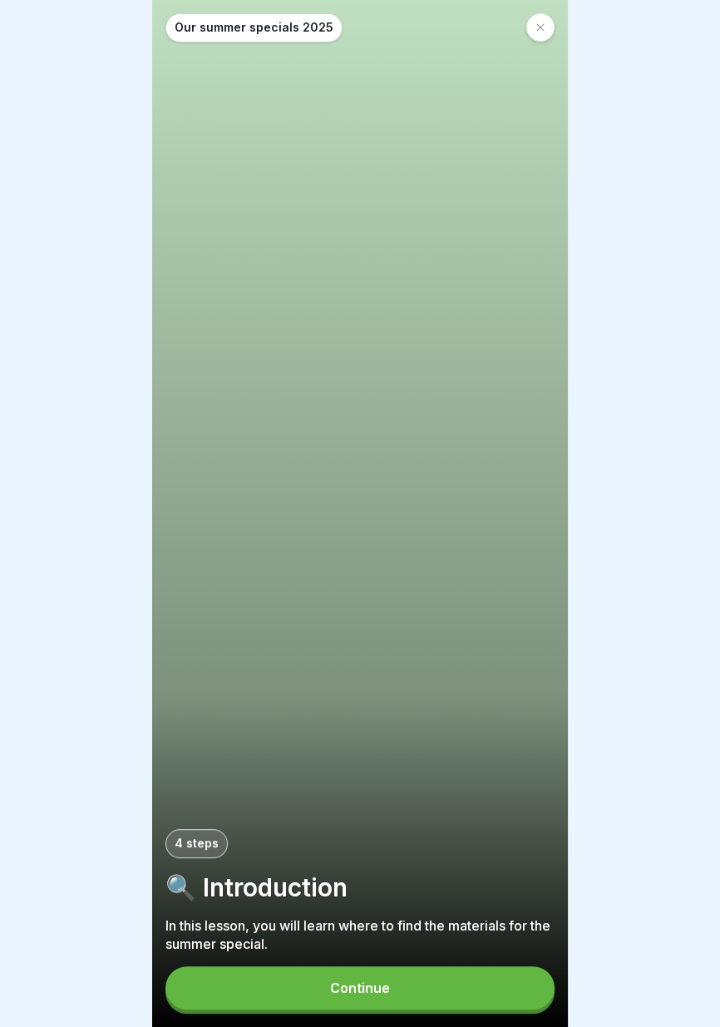
click at [382, 997] on button "Continue" at bounding box center [359, 987] width 389 height 43
click at [379, 998] on button "Continue" at bounding box center [359, 987] width 389 height 43
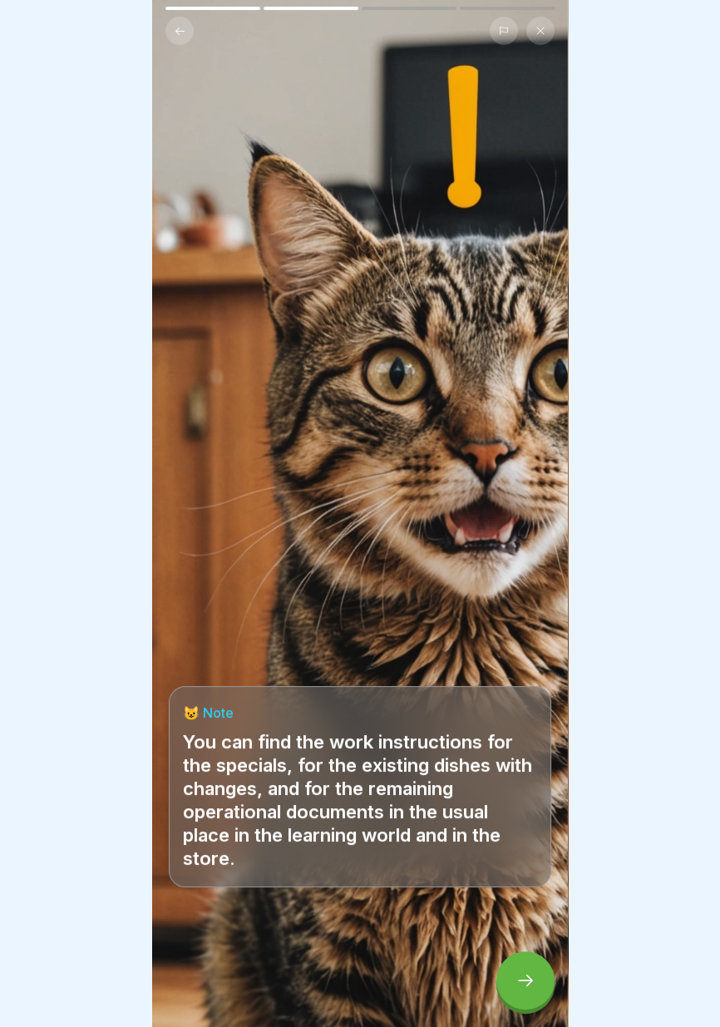
click at [519, 983] on icon at bounding box center [525, 980] width 20 height 20
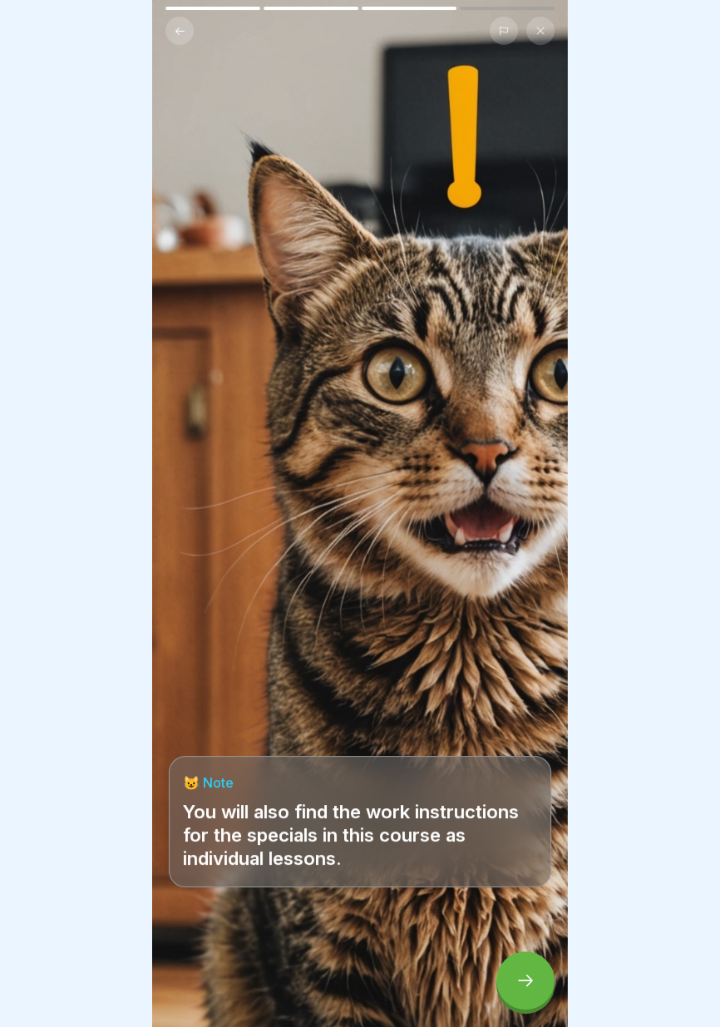
click at [520, 983] on icon at bounding box center [525, 980] width 20 height 20
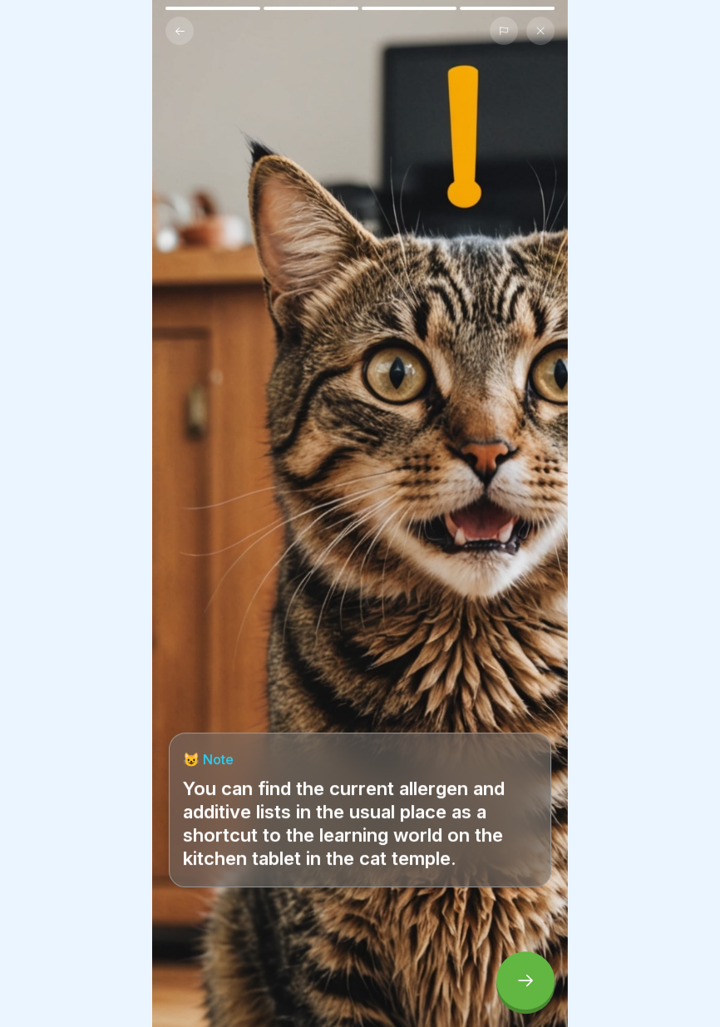
click at [529, 981] on icon at bounding box center [525, 980] width 15 height 12
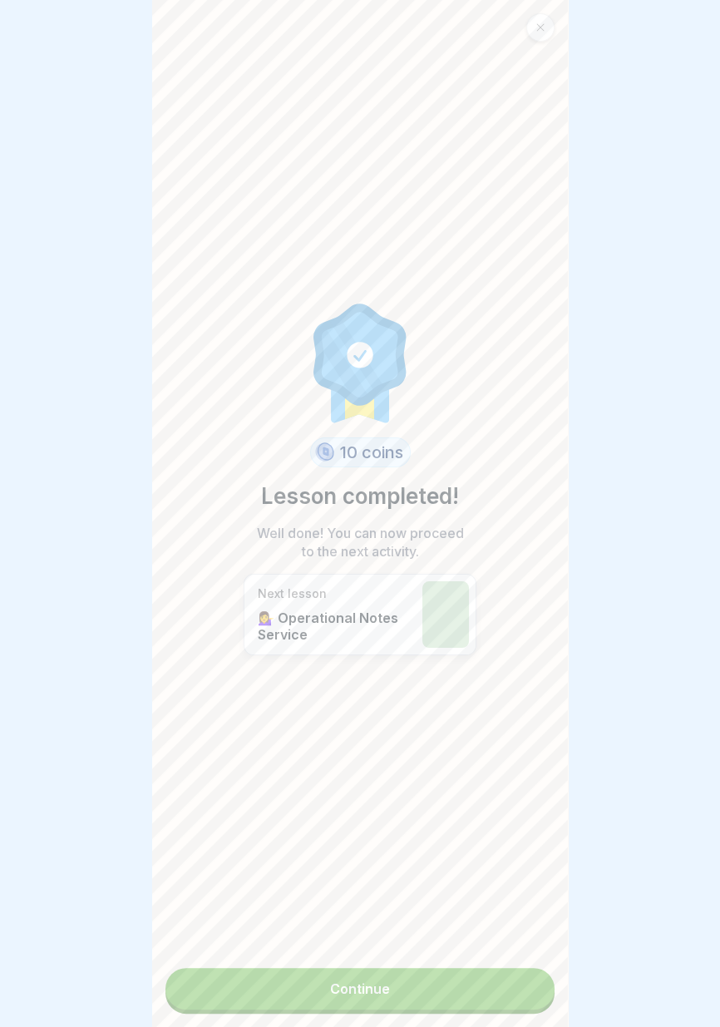
click at [466, 1005] on link "Continue" at bounding box center [359, 989] width 389 height 42
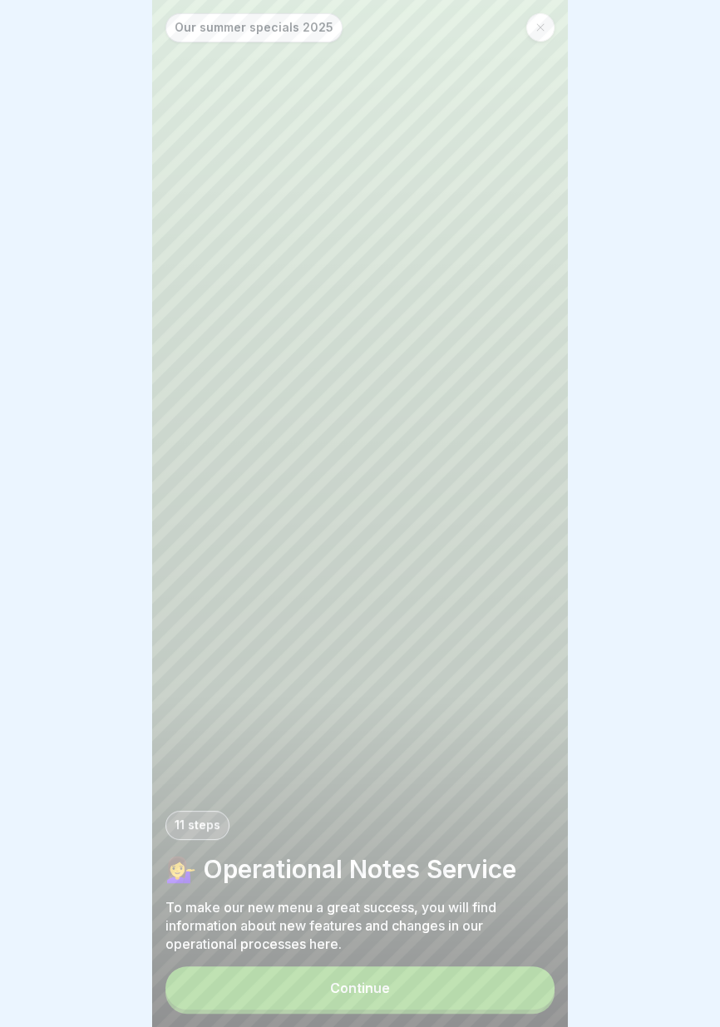
click at [450, 990] on button "Continue" at bounding box center [359, 987] width 389 height 43
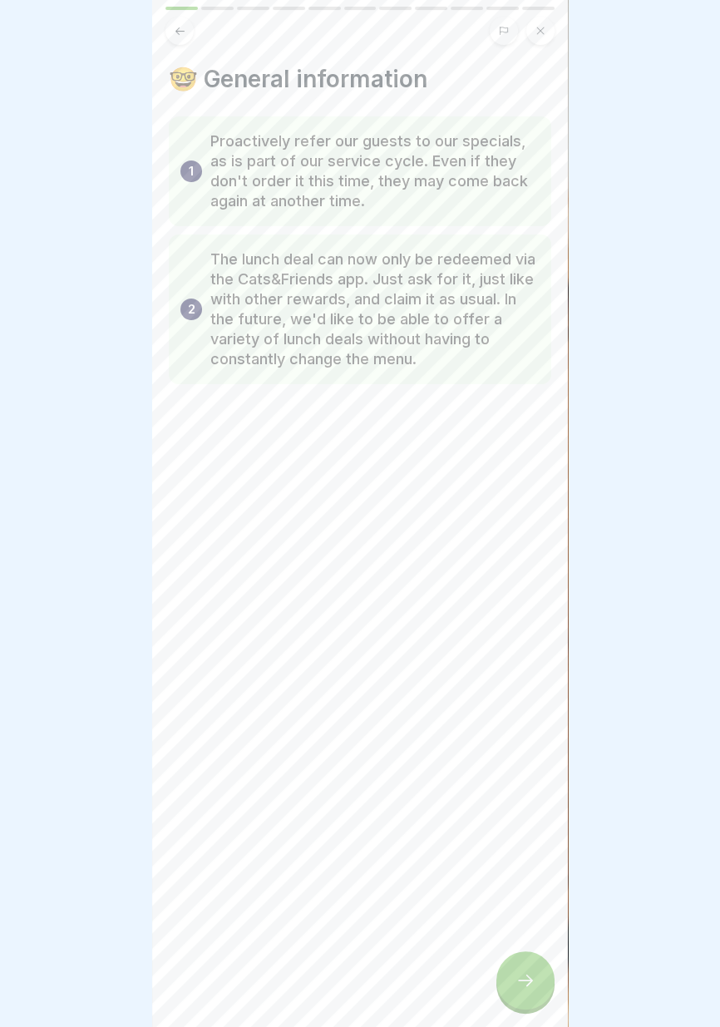
click at [514, 993] on div at bounding box center [525, 980] width 58 height 58
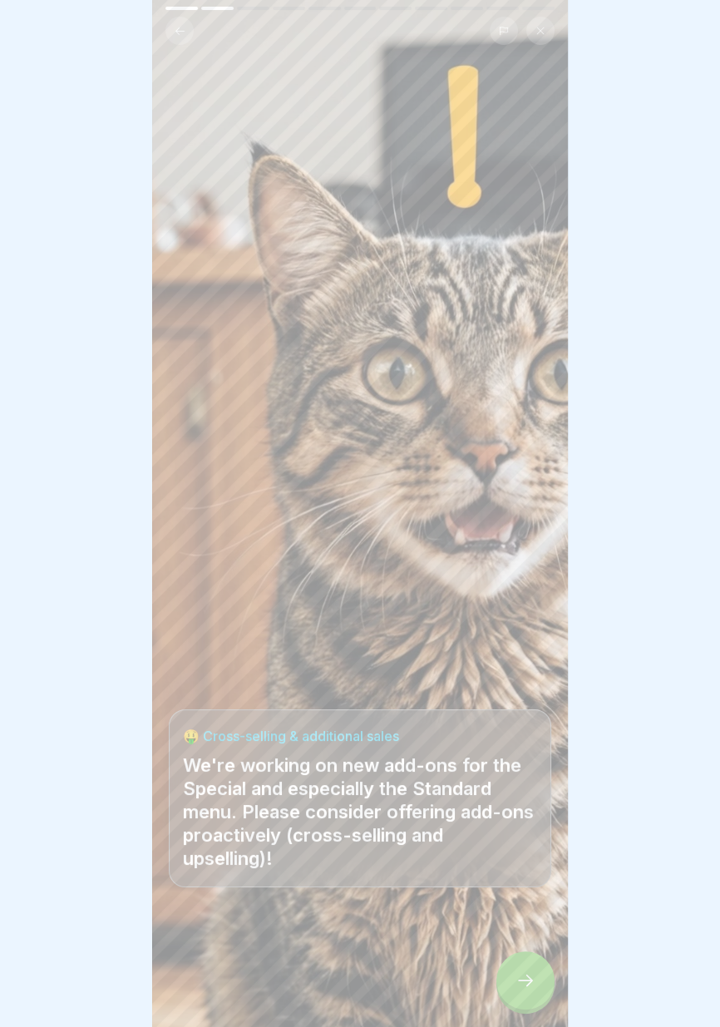
click at [525, 988] on icon at bounding box center [525, 980] width 20 height 20
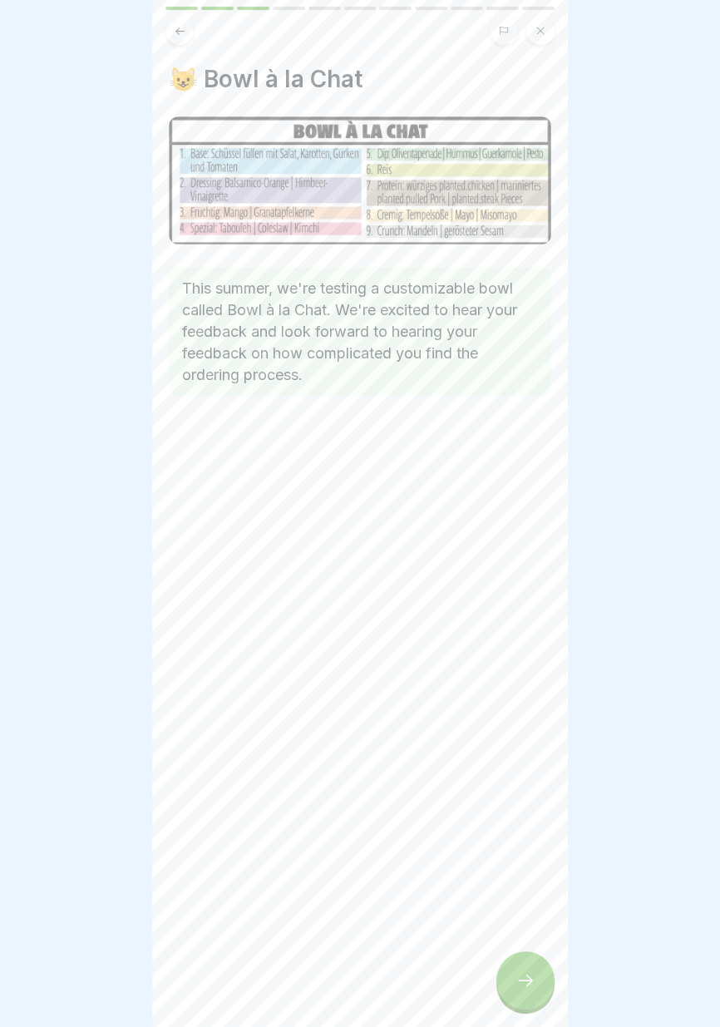
click at [523, 988] on icon at bounding box center [525, 980] width 20 height 20
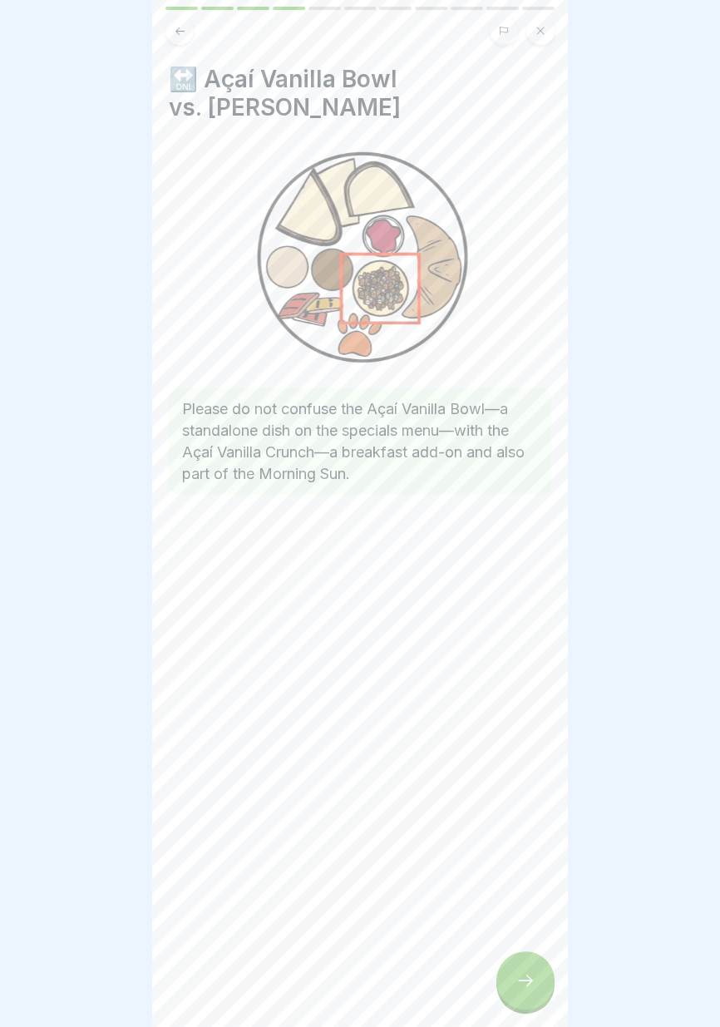
click at [525, 989] on icon at bounding box center [525, 980] width 20 height 20
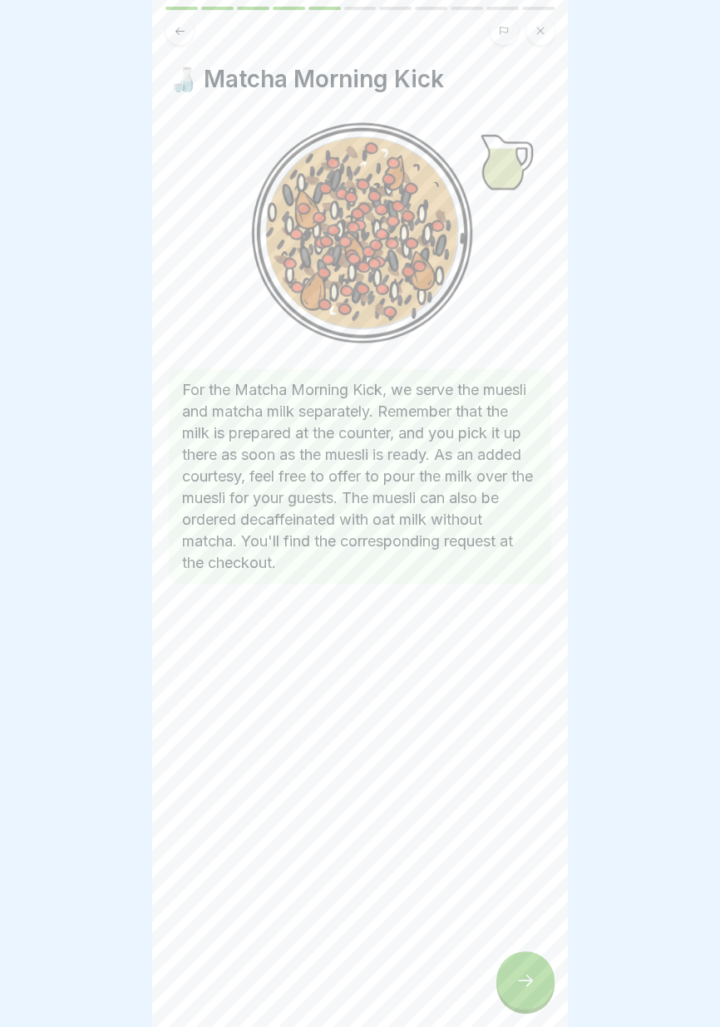
click at [523, 992] on div at bounding box center [525, 980] width 58 height 58
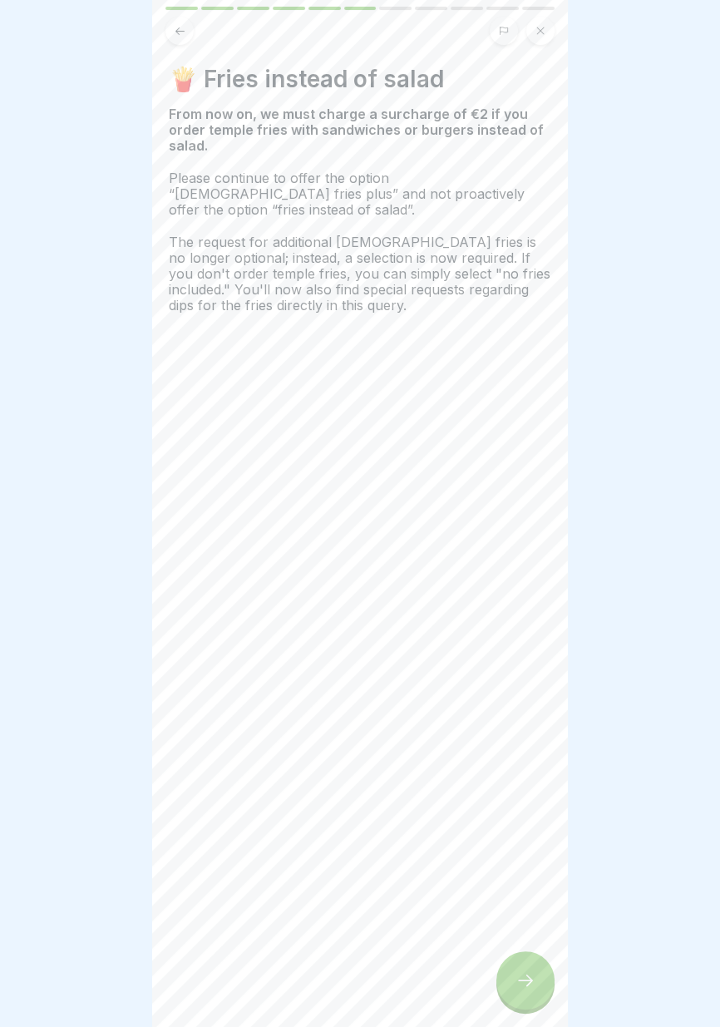
click at [522, 992] on div at bounding box center [525, 980] width 58 height 58
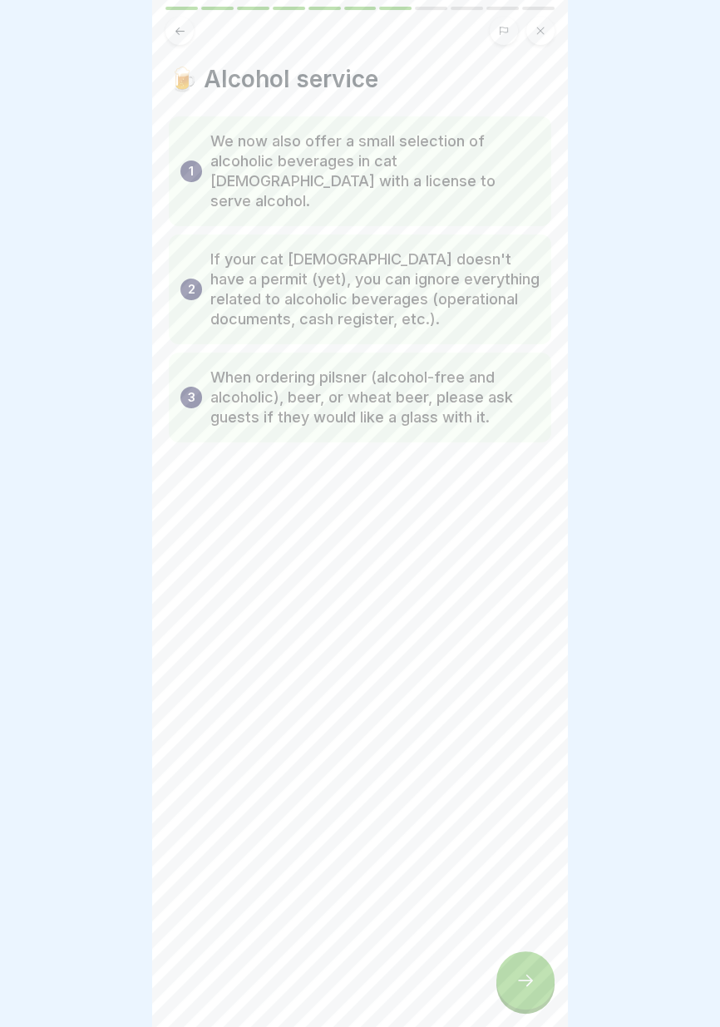
click at [522, 990] on div at bounding box center [525, 980] width 58 height 58
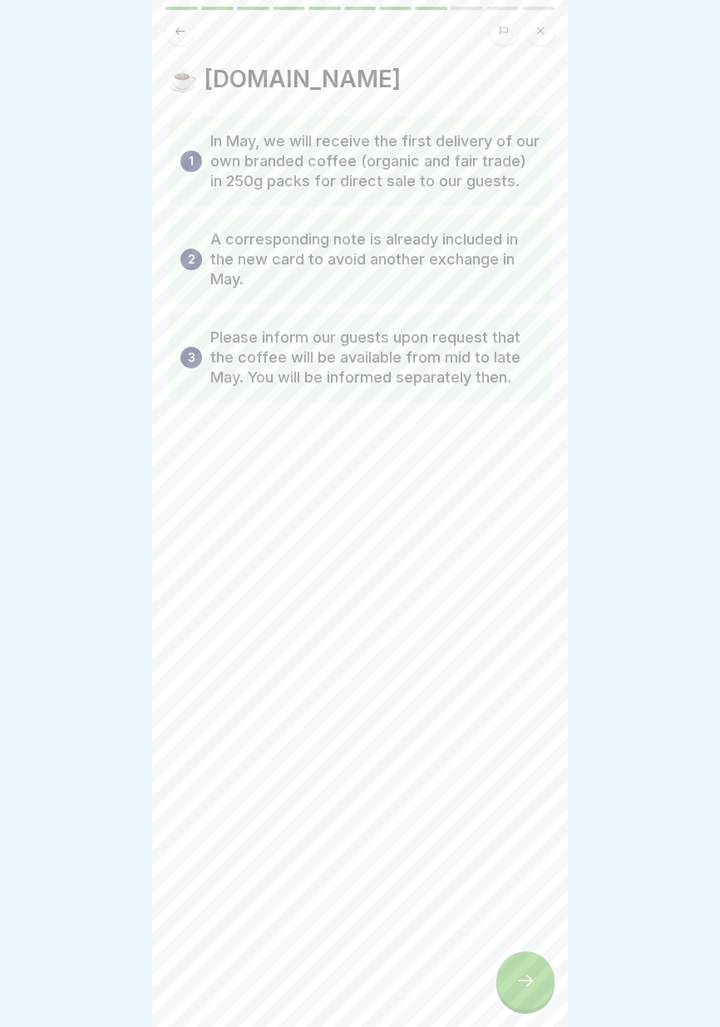
click at [525, 986] on icon at bounding box center [525, 980] width 20 height 20
click at [524, 987] on icon at bounding box center [525, 980] width 20 height 20
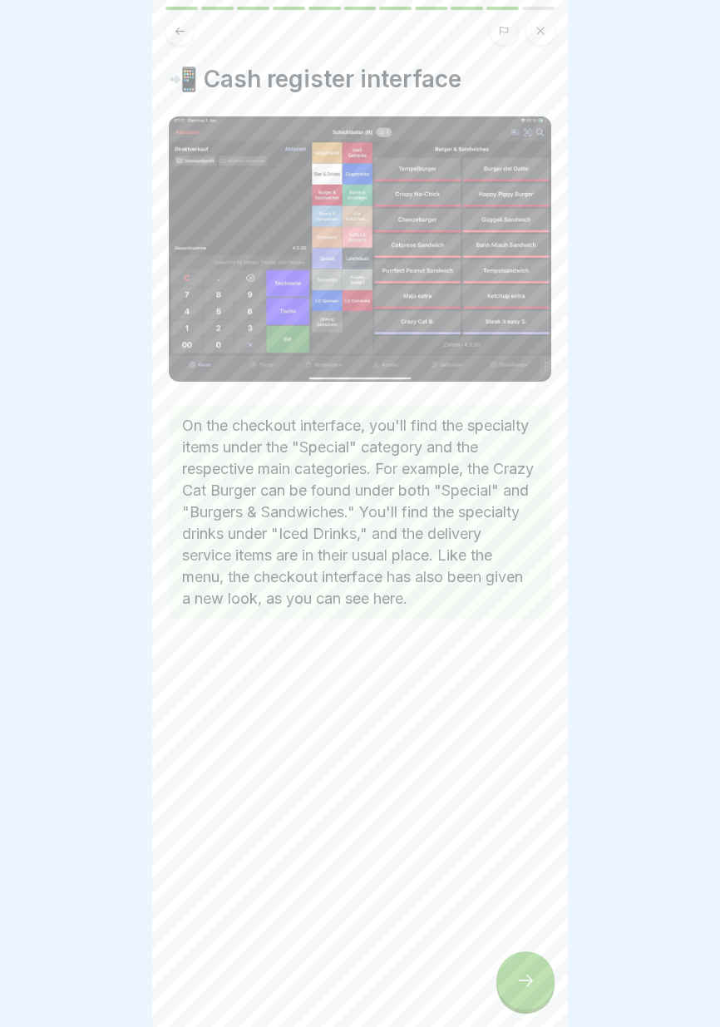
click at [524, 988] on icon at bounding box center [525, 980] width 20 height 20
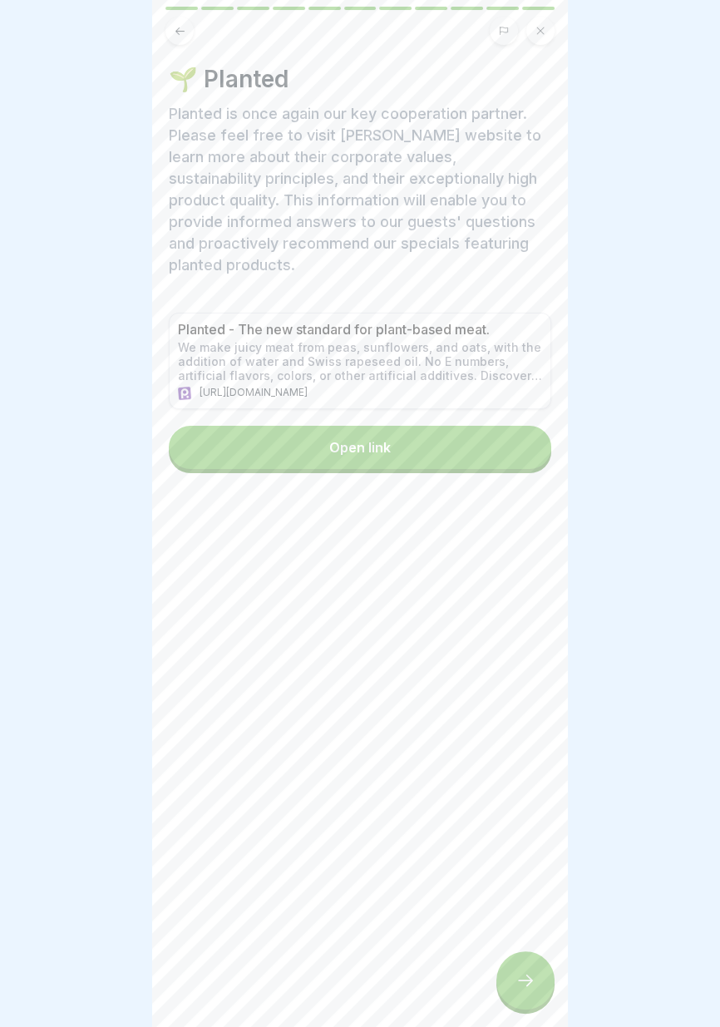
click at [526, 987] on icon at bounding box center [525, 980] width 20 height 20
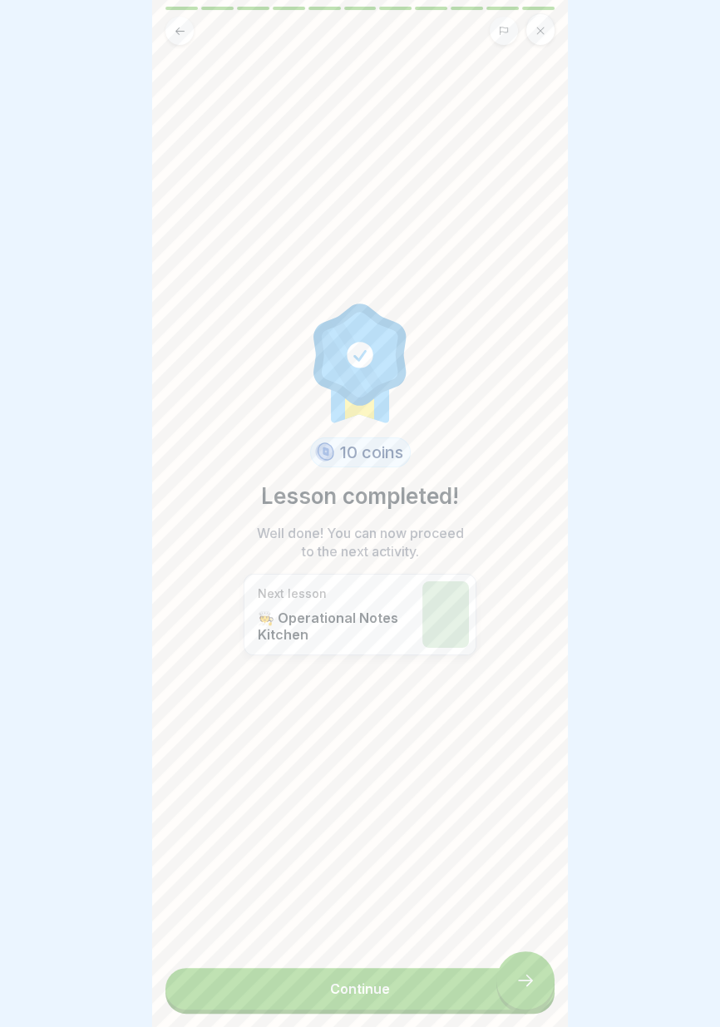
click at [518, 989] on link "Continue" at bounding box center [359, 989] width 389 height 42
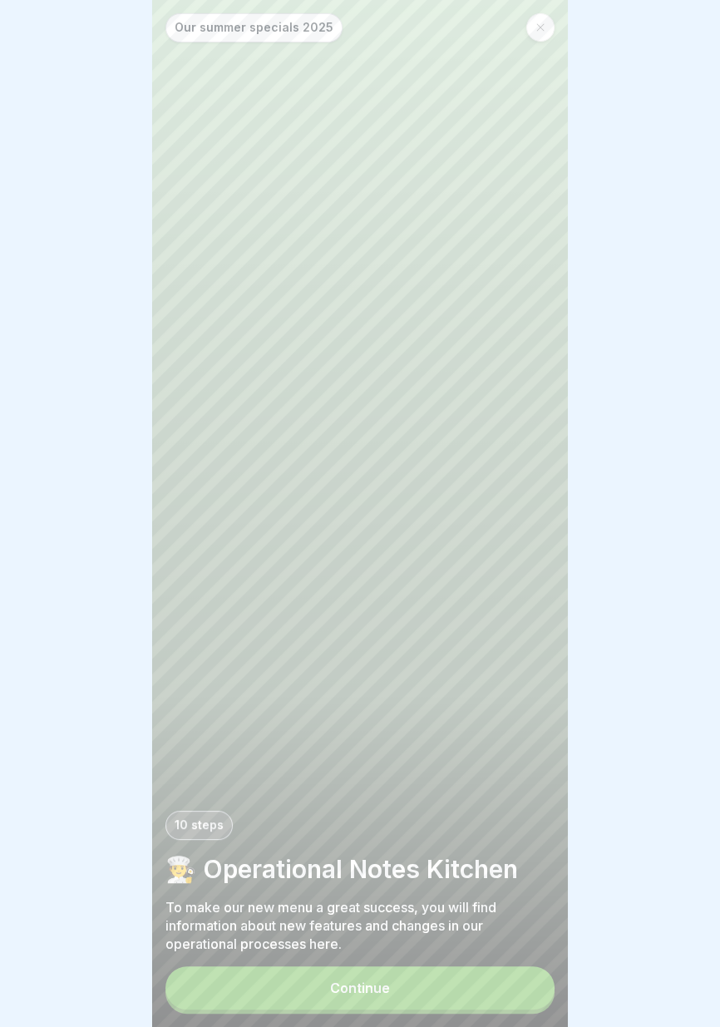
click at [471, 998] on button "Continue" at bounding box center [359, 987] width 389 height 43
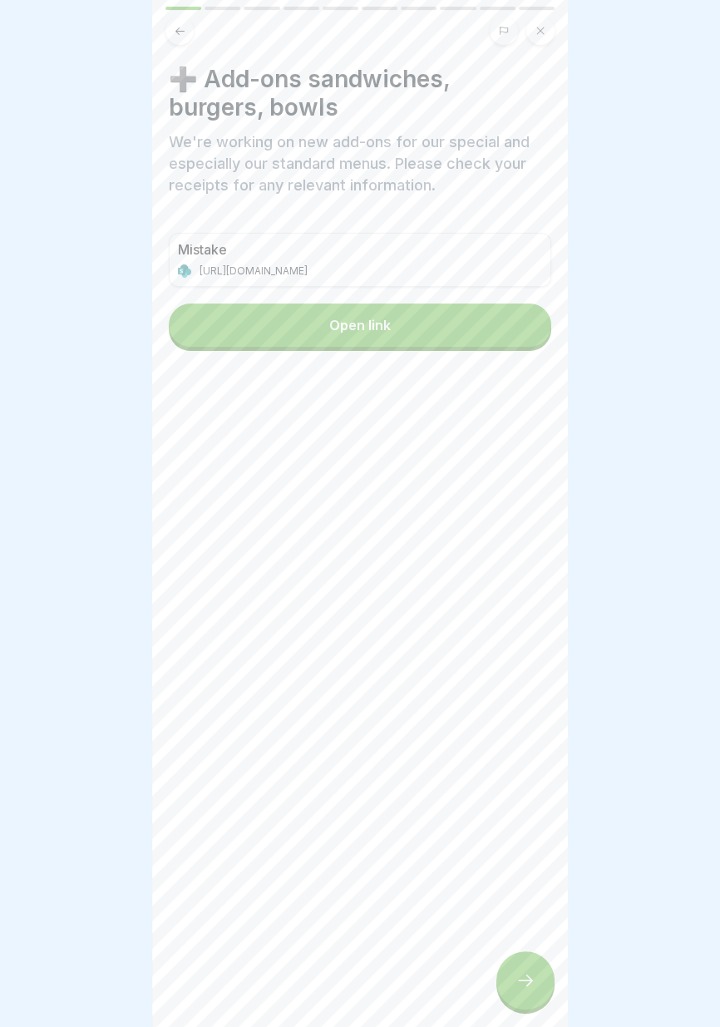
click at [525, 991] on div at bounding box center [525, 980] width 58 height 58
click at [521, 988] on icon at bounding box center [525, 980] width 20 height 20
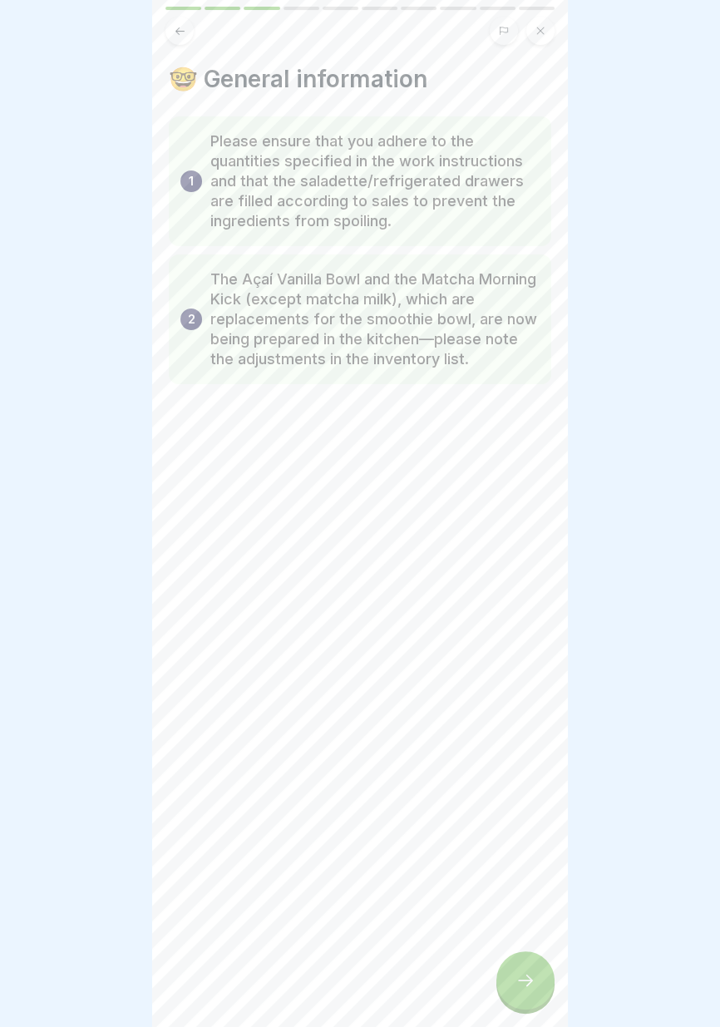
click at [524, 987] on icon at bounding box center [525, 980] width 20 height 20
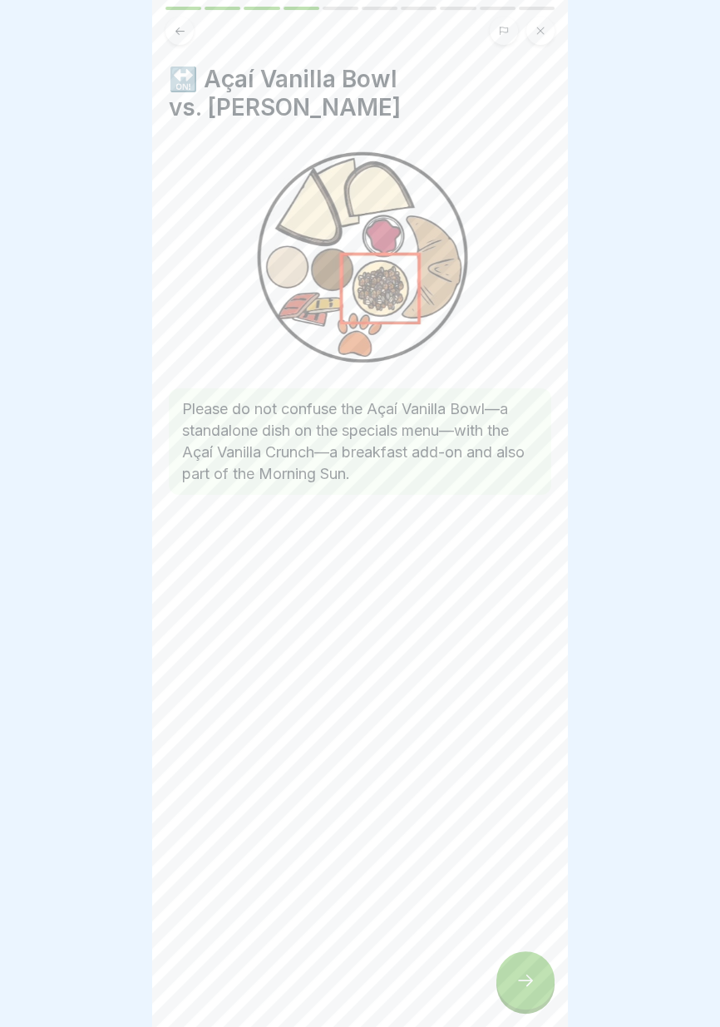
click at [524, 988] on icon at bounding box center [525, 980] width 20 height 20
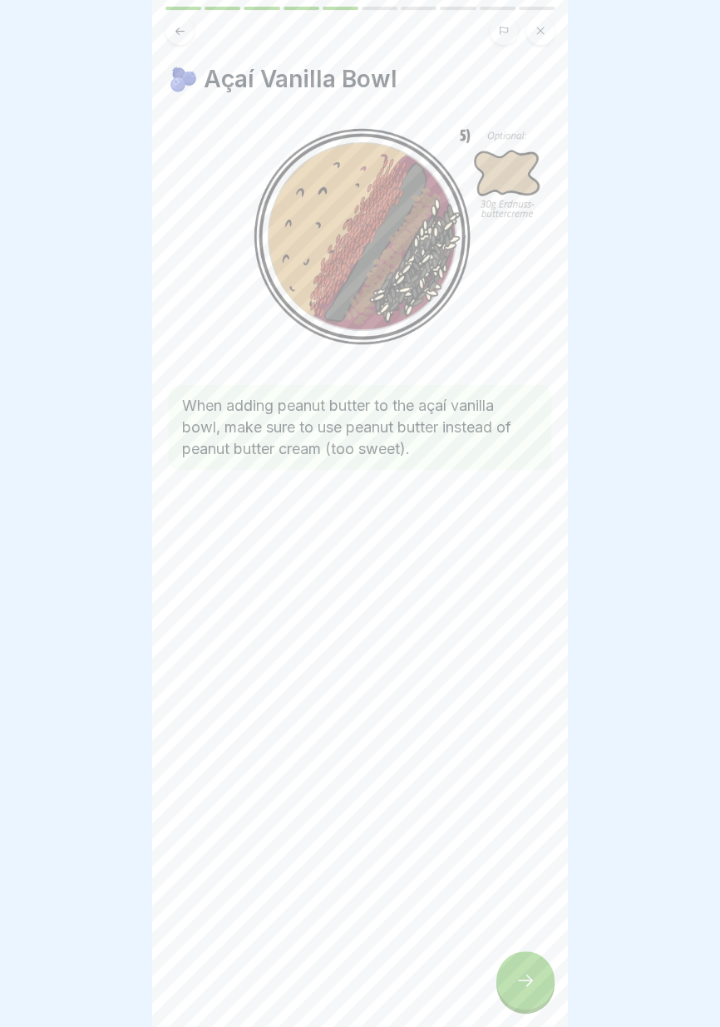
click at [526, 987] on icon at bounding box center [525, 980] width 20 height 20
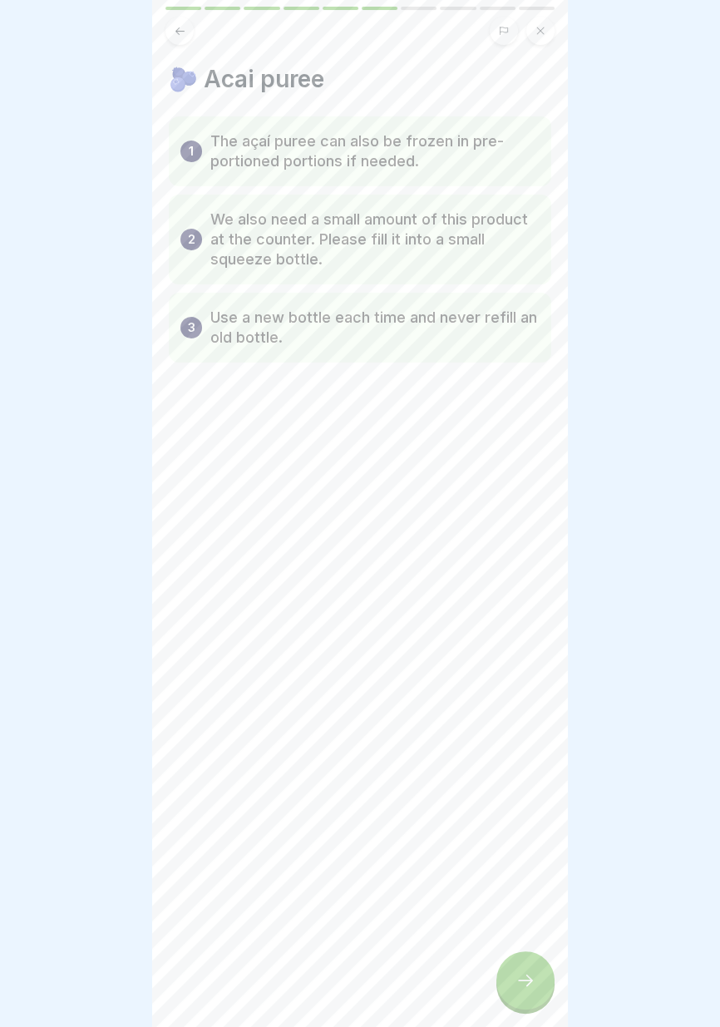
click at [526, 988] on icon at bounding box center [525, 980] width 20 height 20
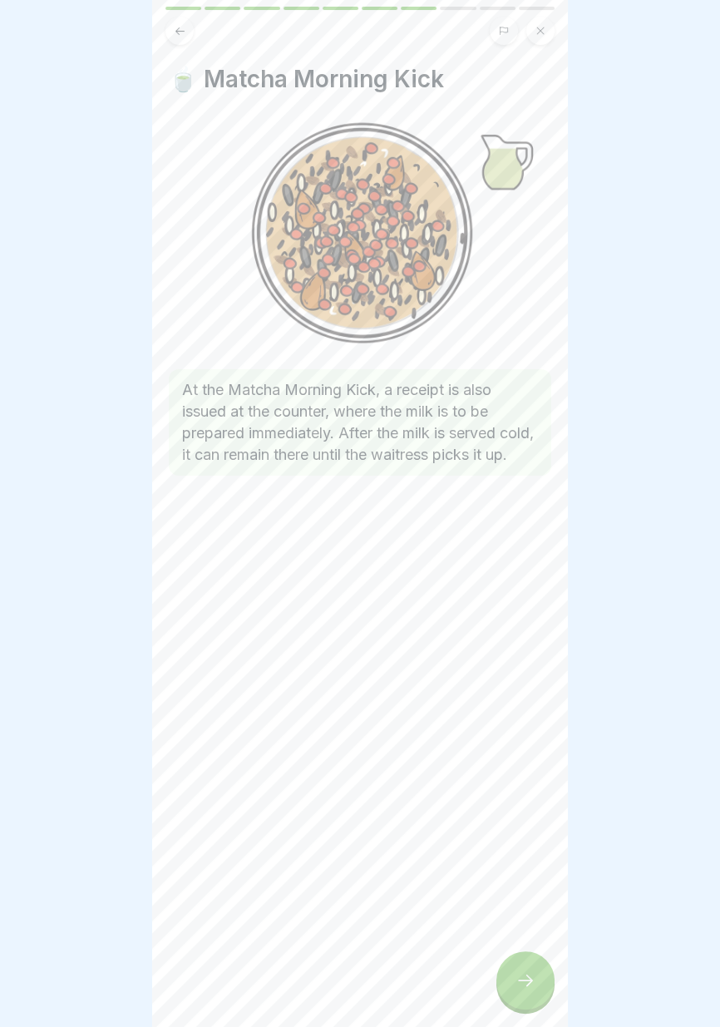
click at [527, 988] on icon at bounding box center [525, 980] width 20 height 20
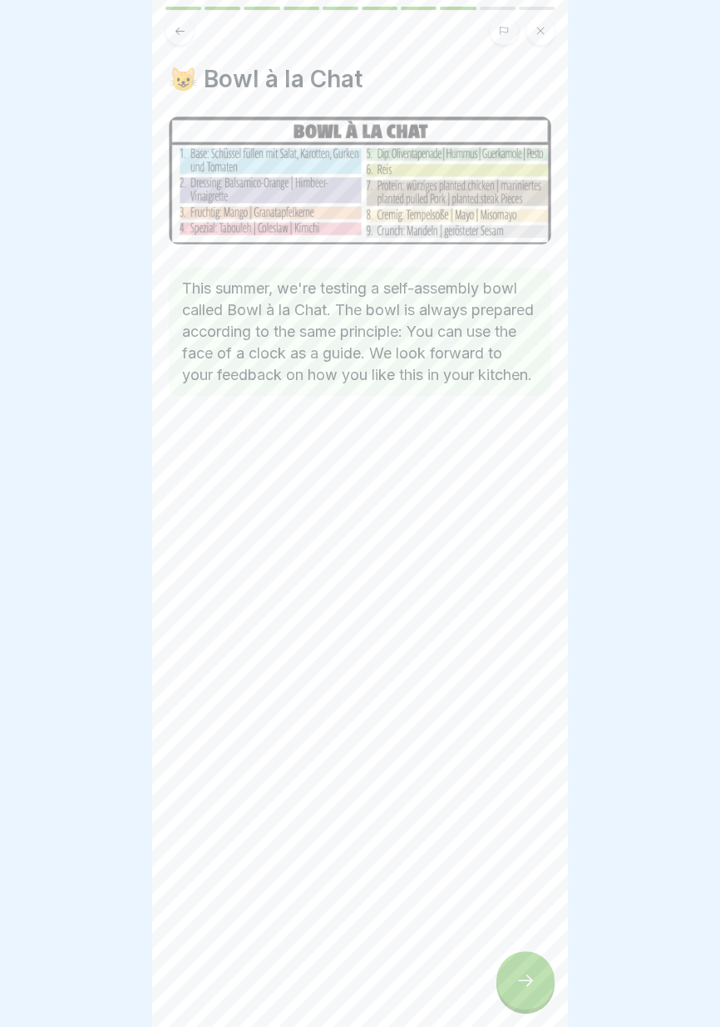
click at [527, 987] on icon at bounding box center [525, 980] width 20 height 20
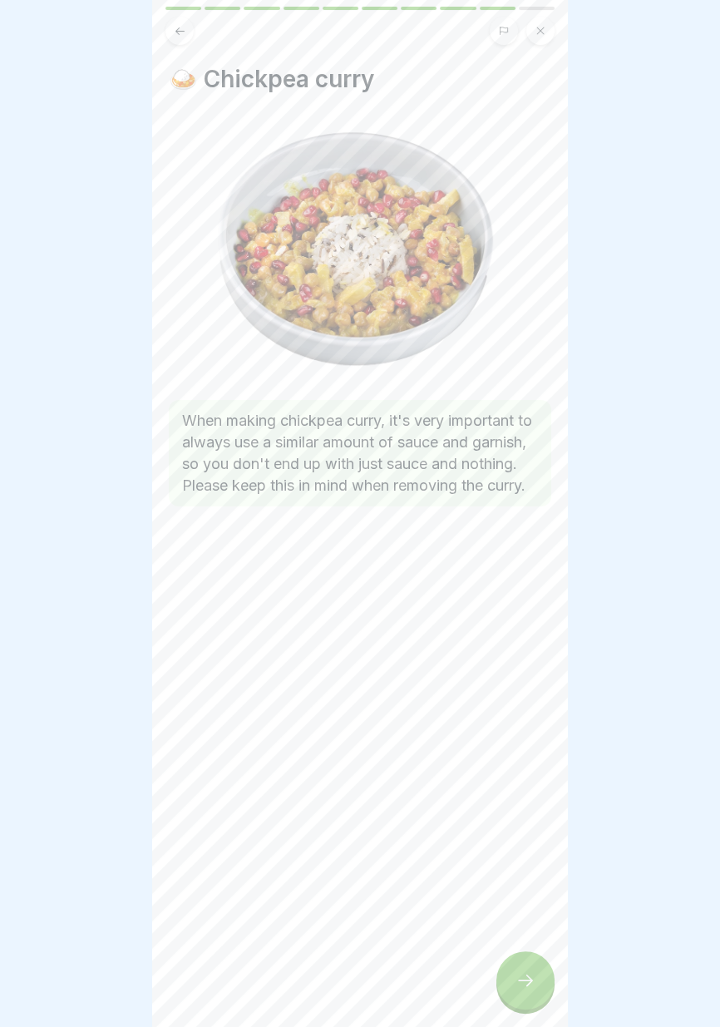
click at [528, 986] on icon at bounding box center [525, 980] width 20 height 20
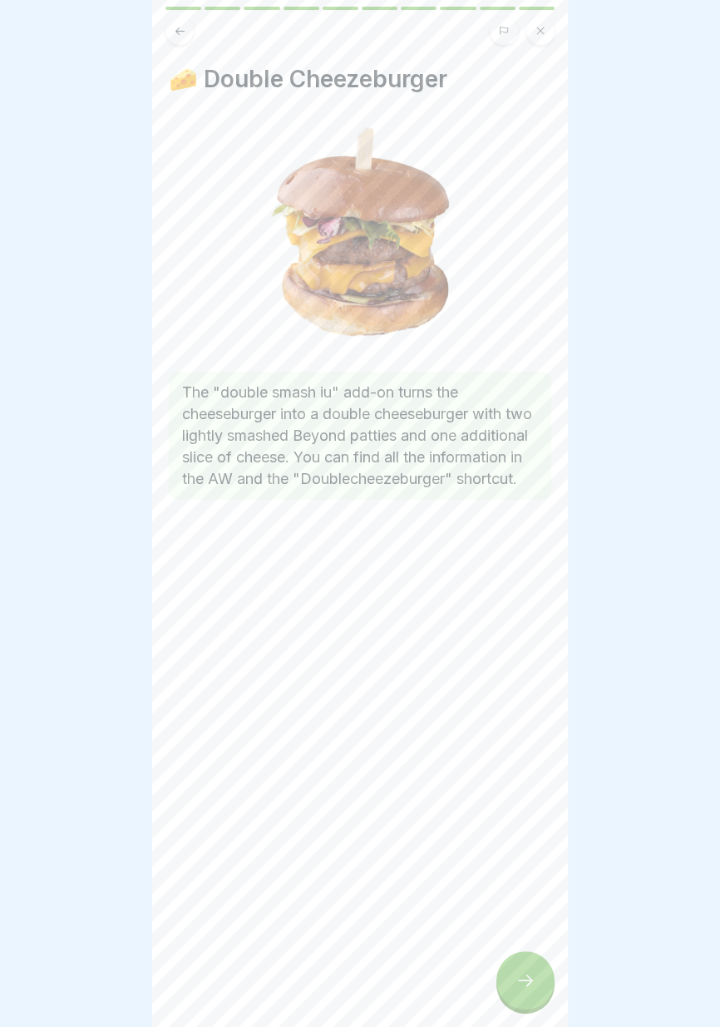
click at [529, 987] on icon at bounding box center [525, 980] width 20 height 20
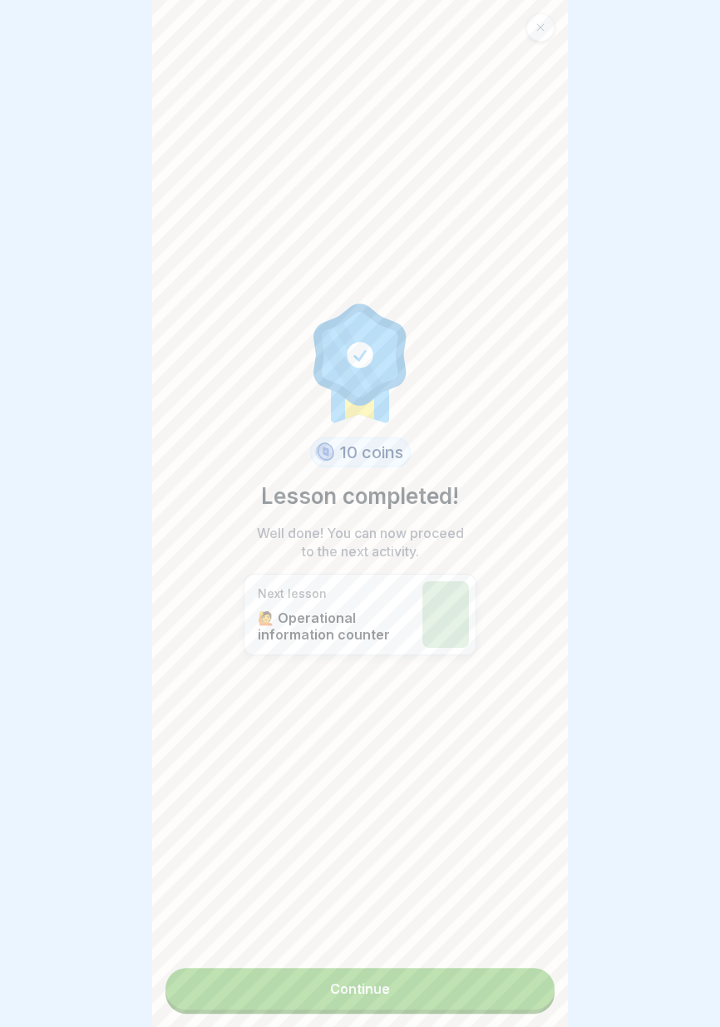
click at [530, 985] on link "Continue" at bounding box center [359, 989] width 389 height 42
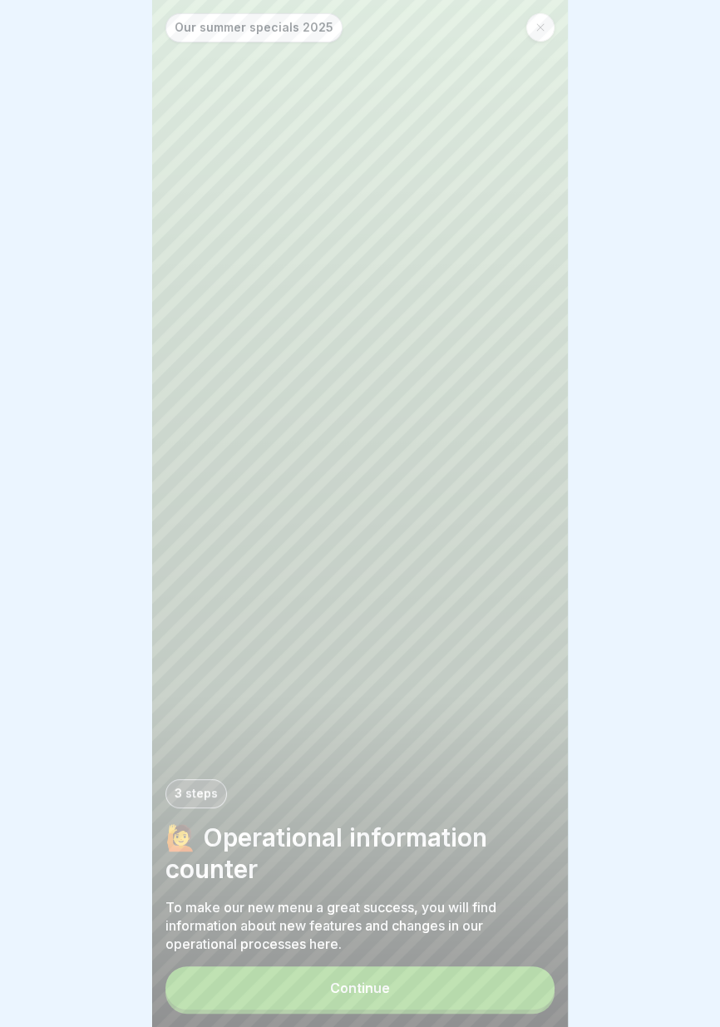
click at [486, 998] on button "Continue" at bounding box center [359, 987] width 389 height 43
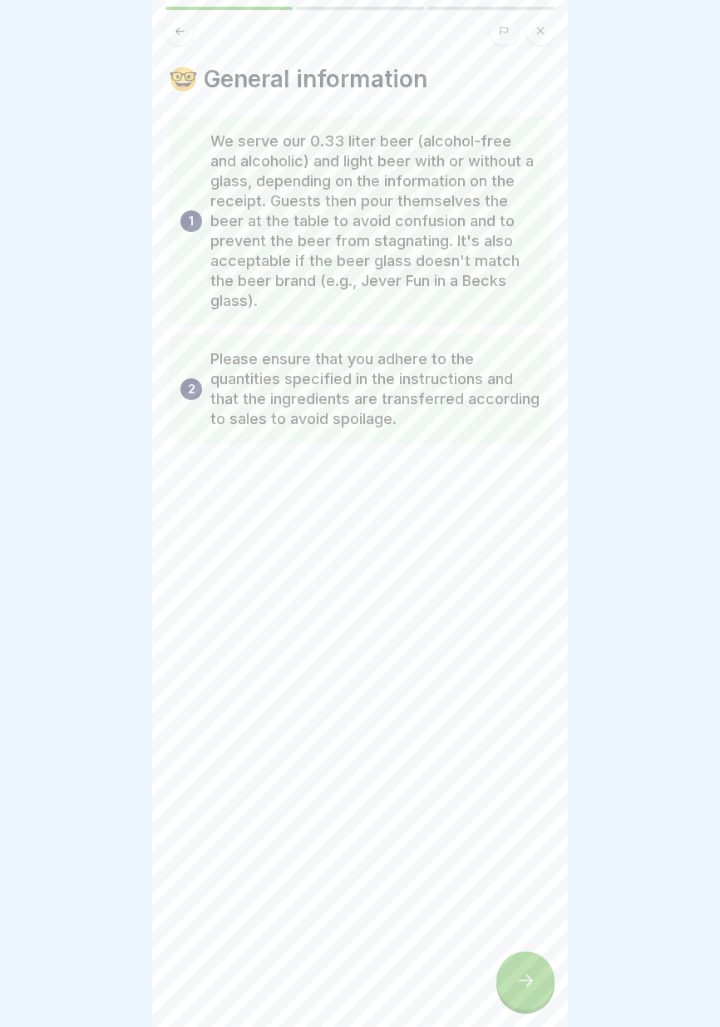
click at [519, 988] on icon at bounding box center [525, 980] width 20 height 20
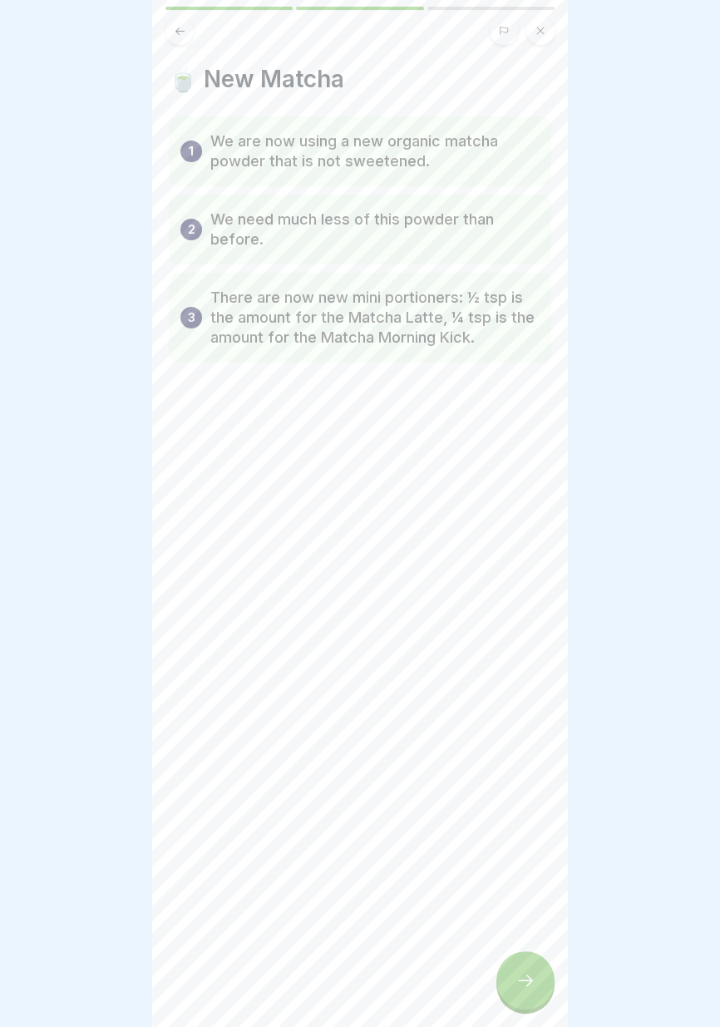
click at [517, 989] on icon at bounding box center [525, 980] width 20 height 20
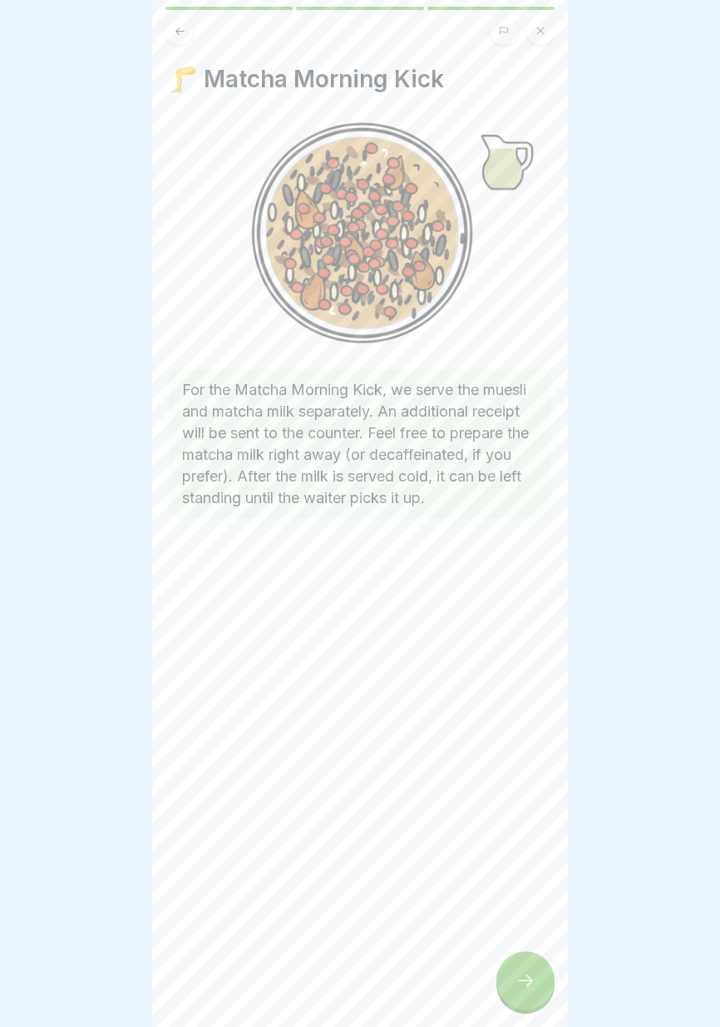
click at [518, 988] on icon at bounding box center [525, 980] width 20 height 20
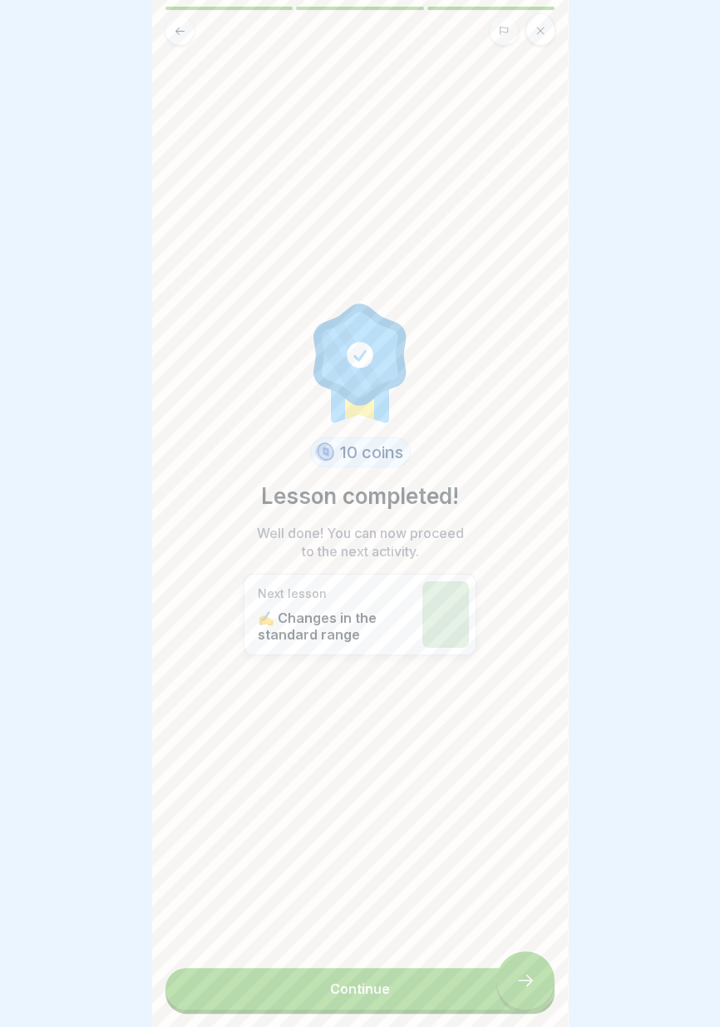
click at [515, 990] on link "Continue" at bounding box center [359, 989] width 389 height 42
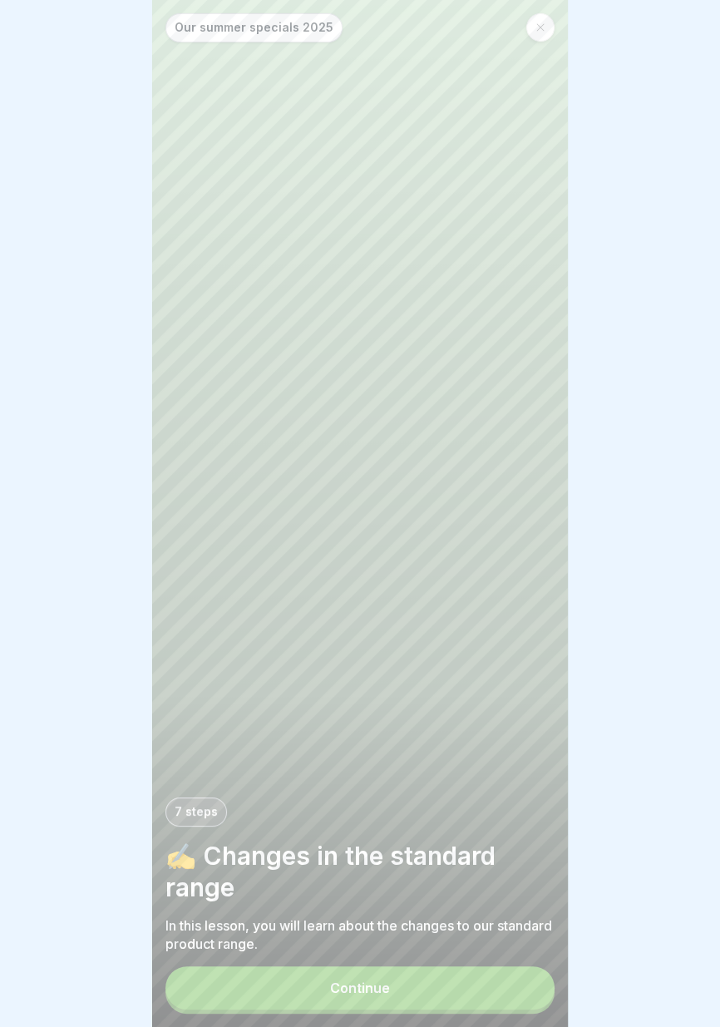
click at [495, 1007] on button "Continue" at bounding box center [359, 987] width 389 height 43
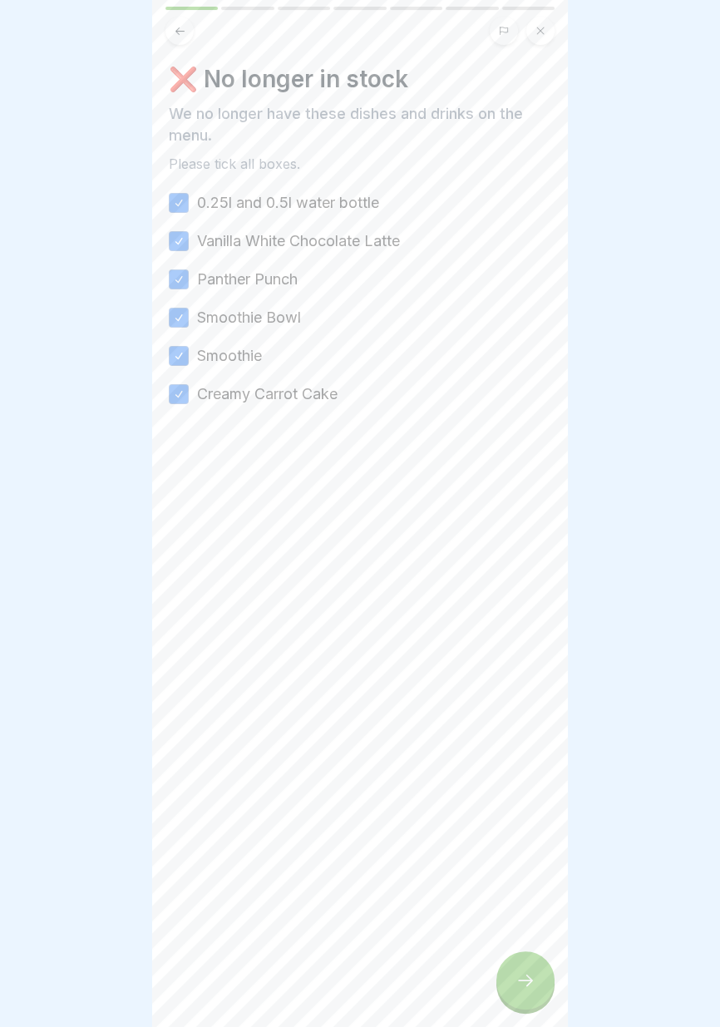
click at [521, 990] on div at bounding box center [525, 980] width 58 height 58
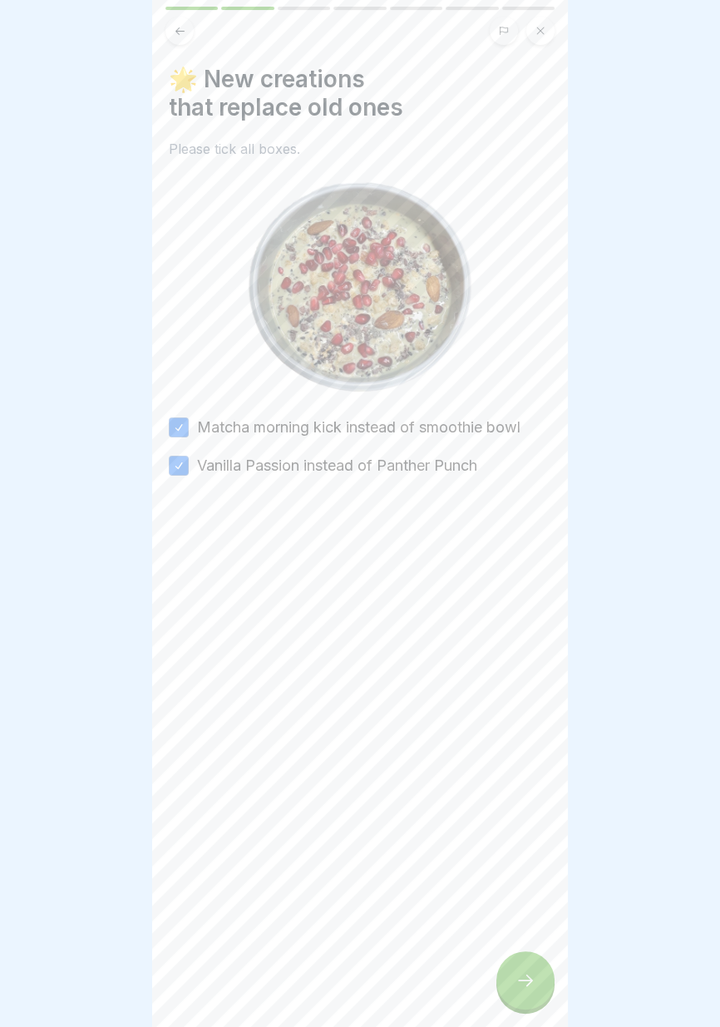
click at [517, 989] on icon at bounding box center [525, 980] width 20 height 20
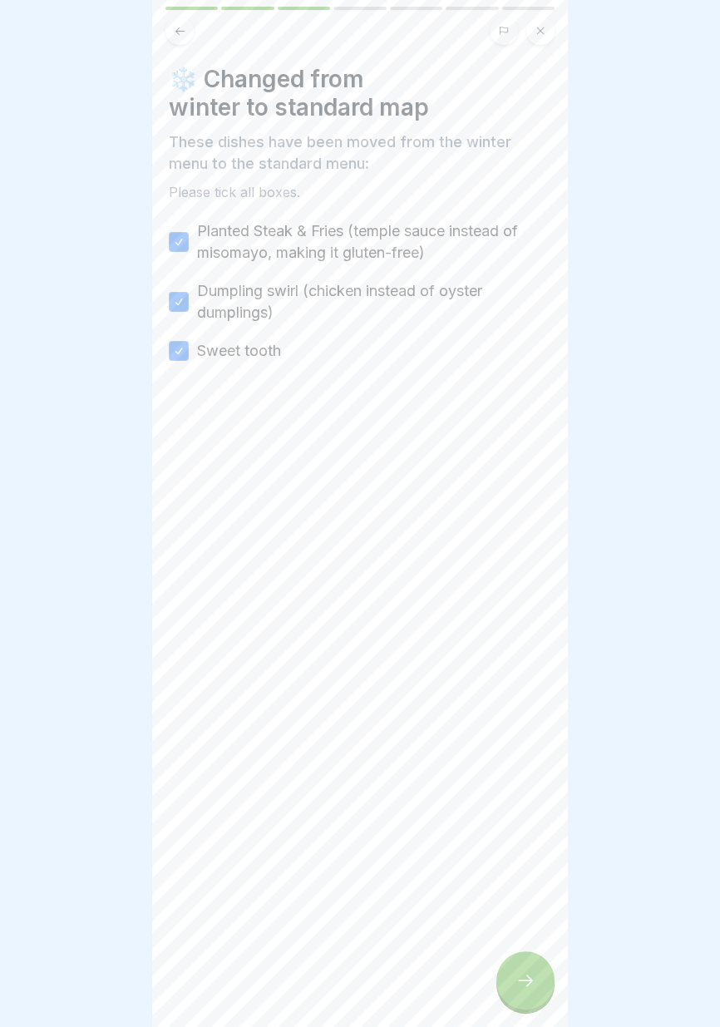
click at [515, 991] on div at bounding box center [525, 980] width 58 height 58
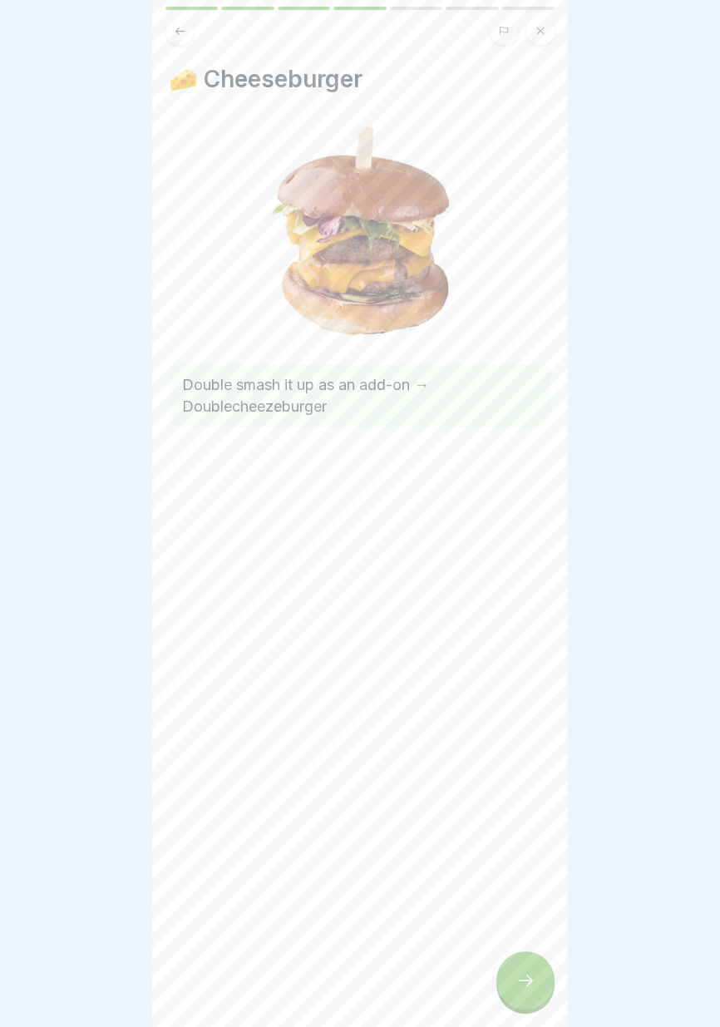
click at [517, 988] on icon at bounding box center [525, 980] width 20 height 20
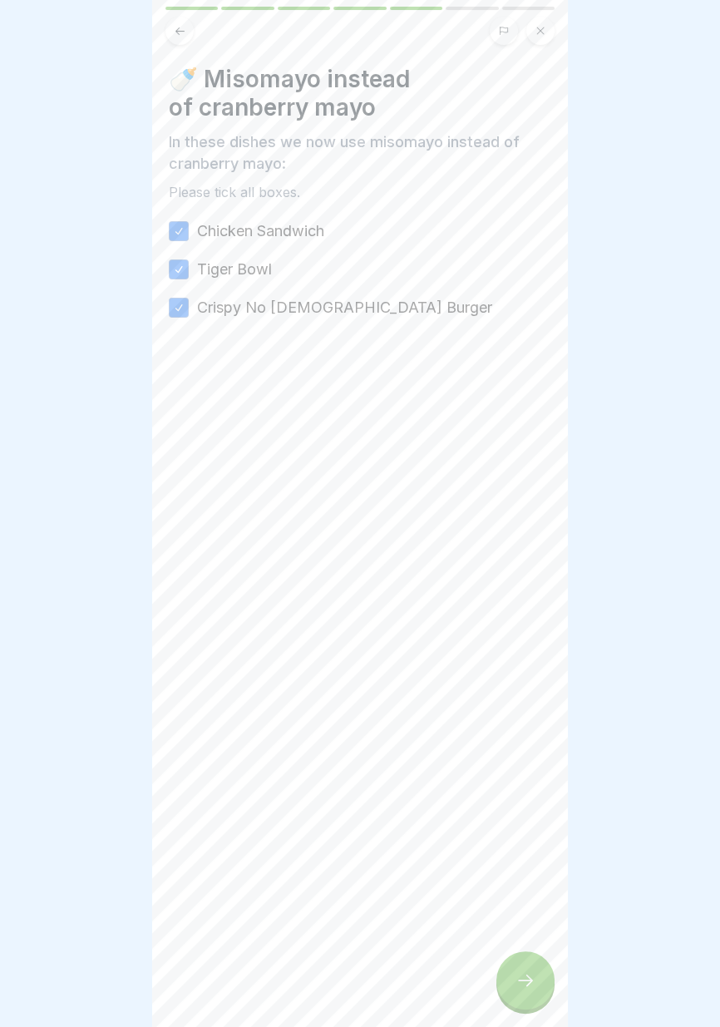
click at [520, 988] on icon at bounding box center [525, 980] width 20 height 20
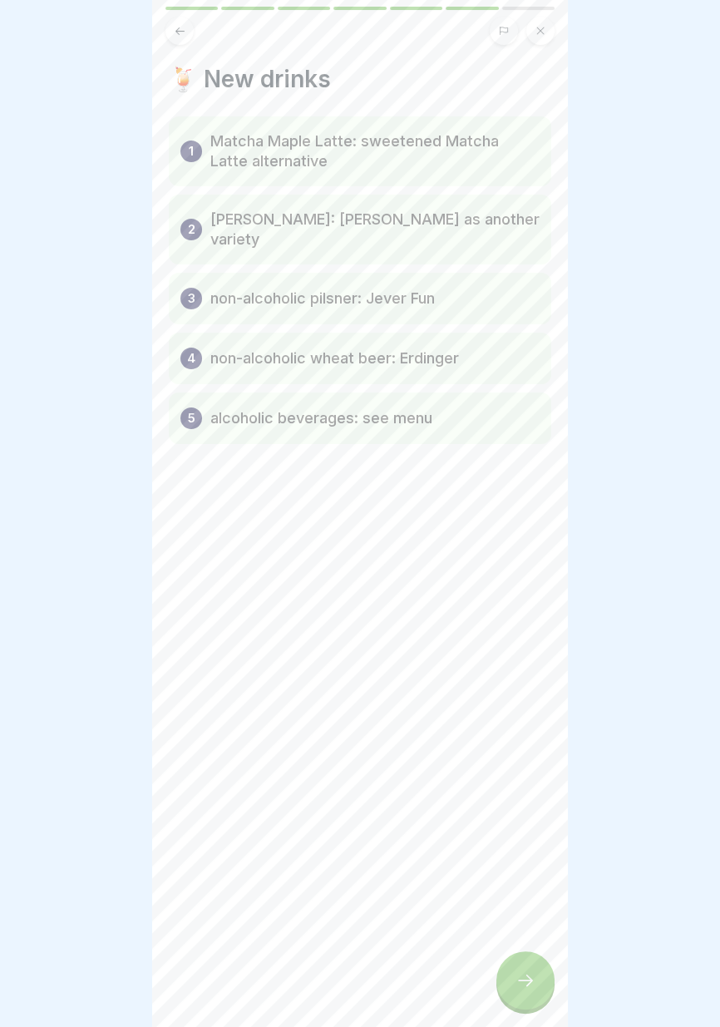
click at [518, 986] on icon at bounding box center [525, 980] width 20 height 20
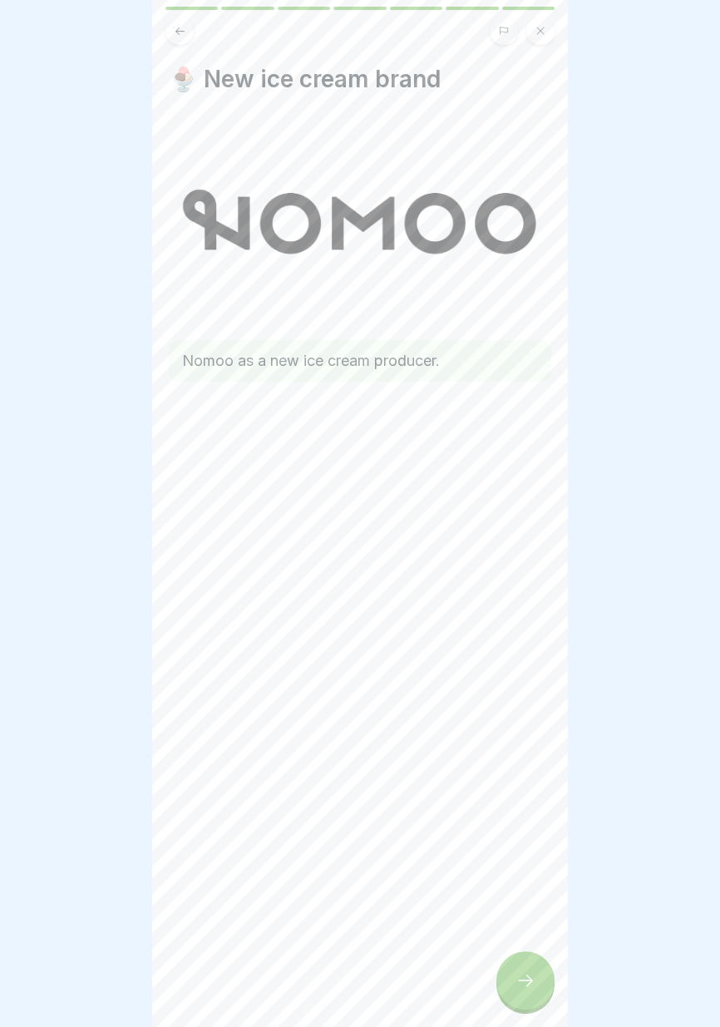
click at [518, 987] on icon at bounding box center [525, 980] width 20 height 20
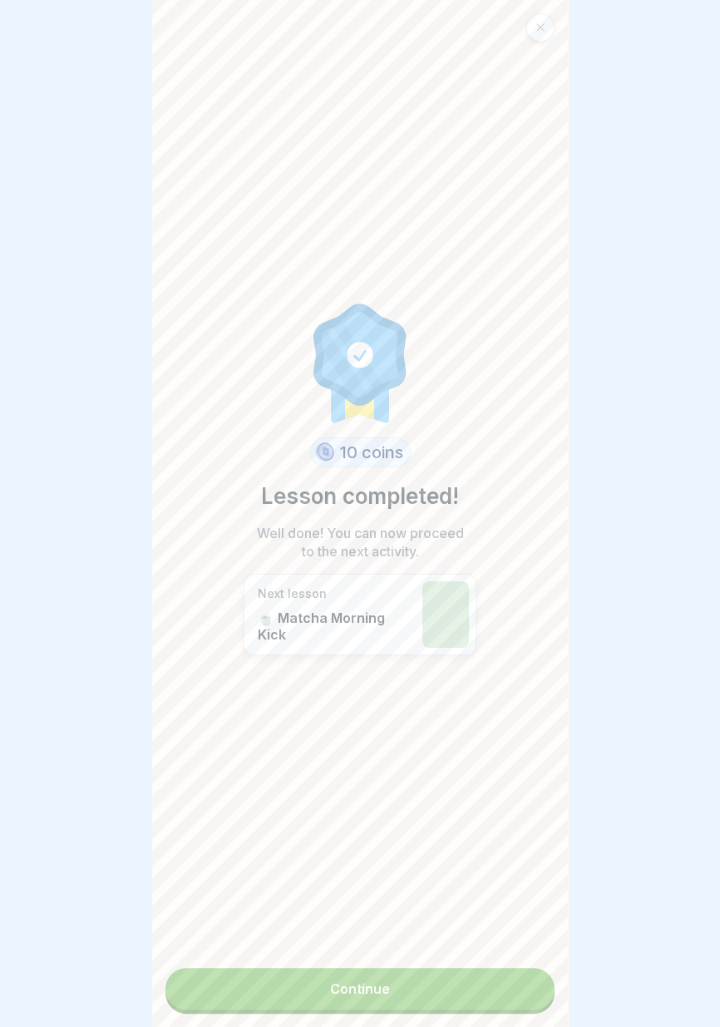
click at [496, 999] on link "Continue" at bounding box center [359, 989] width 389 height 42
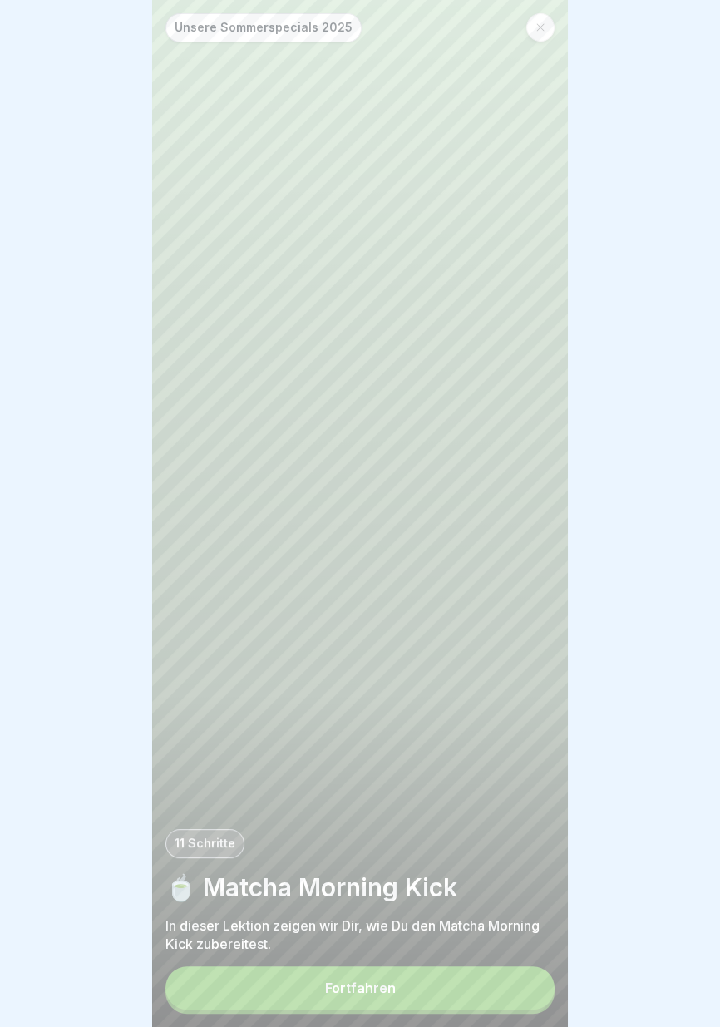
click at [512, 992] on button "Fortfahren" at bounding box center [359, 987] width 389 height 43
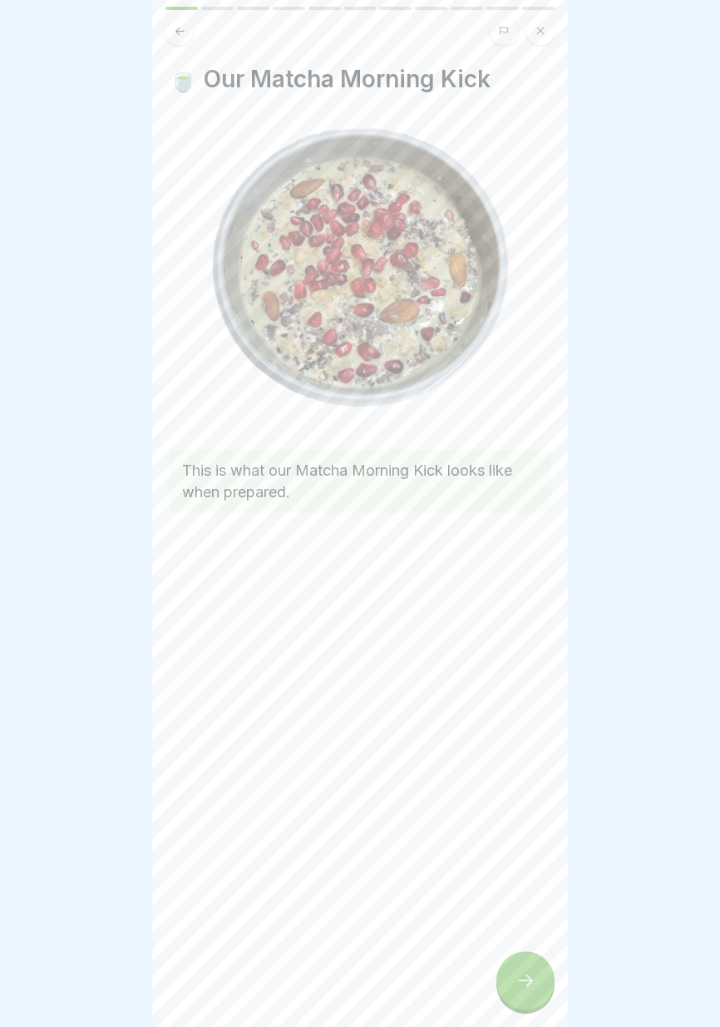
click at [523, 989] on icon at bounding box center [525, 980] width 20 height 20
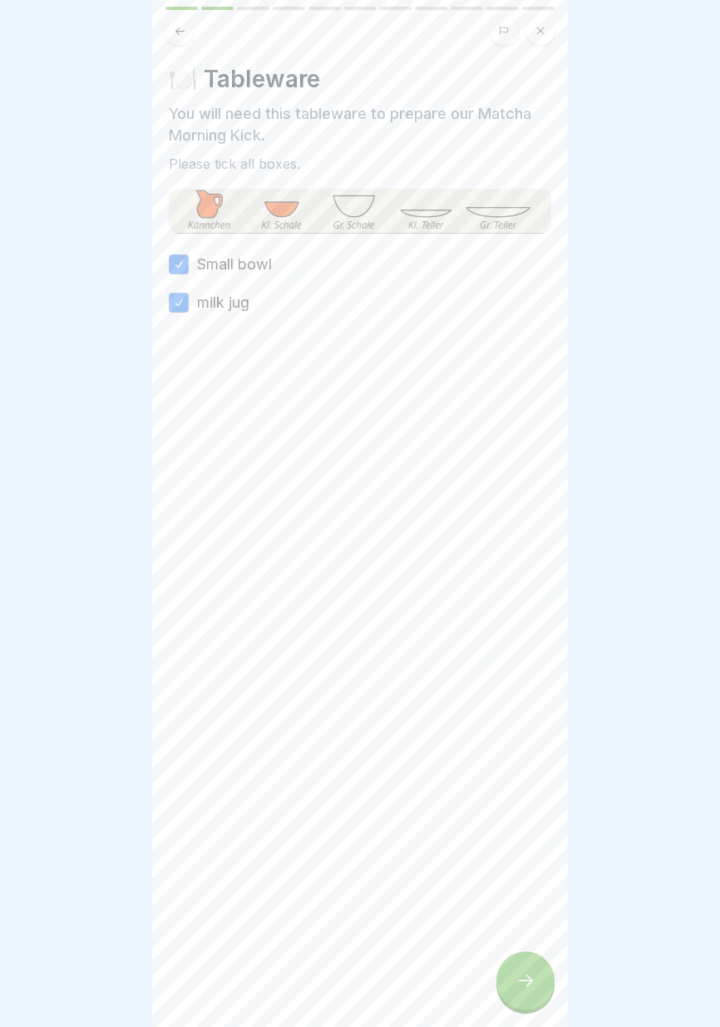
click at [523, 985] on icon at bounding box center [525, 980] width 20 height 20
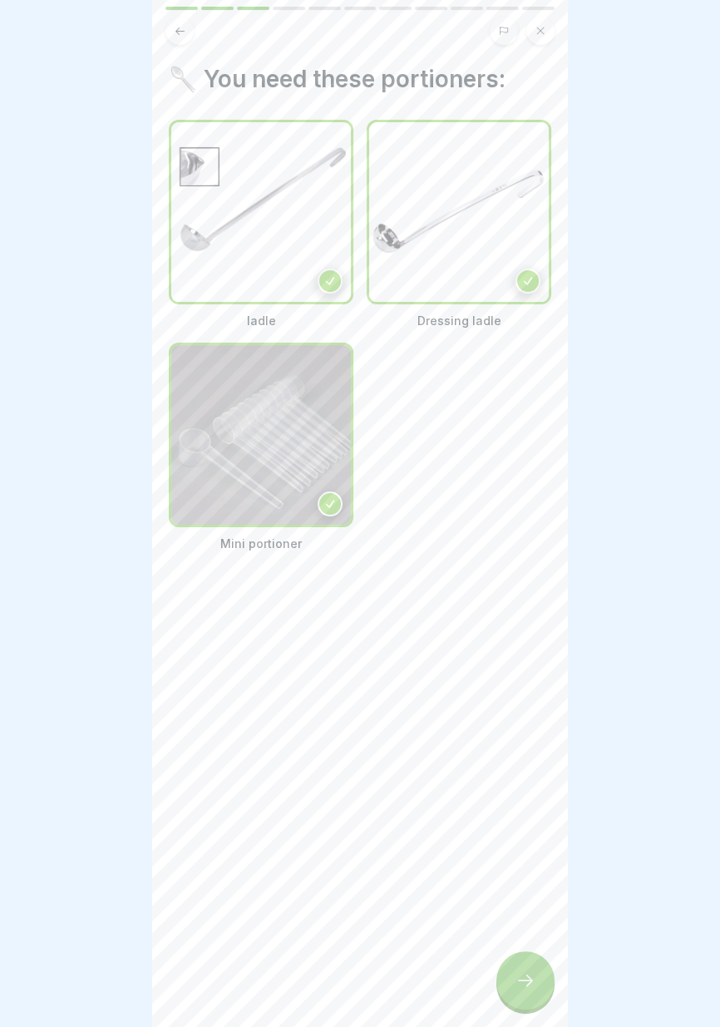
click at [524, 986] on icon at bounding box center [525, 980] width 20 height 20
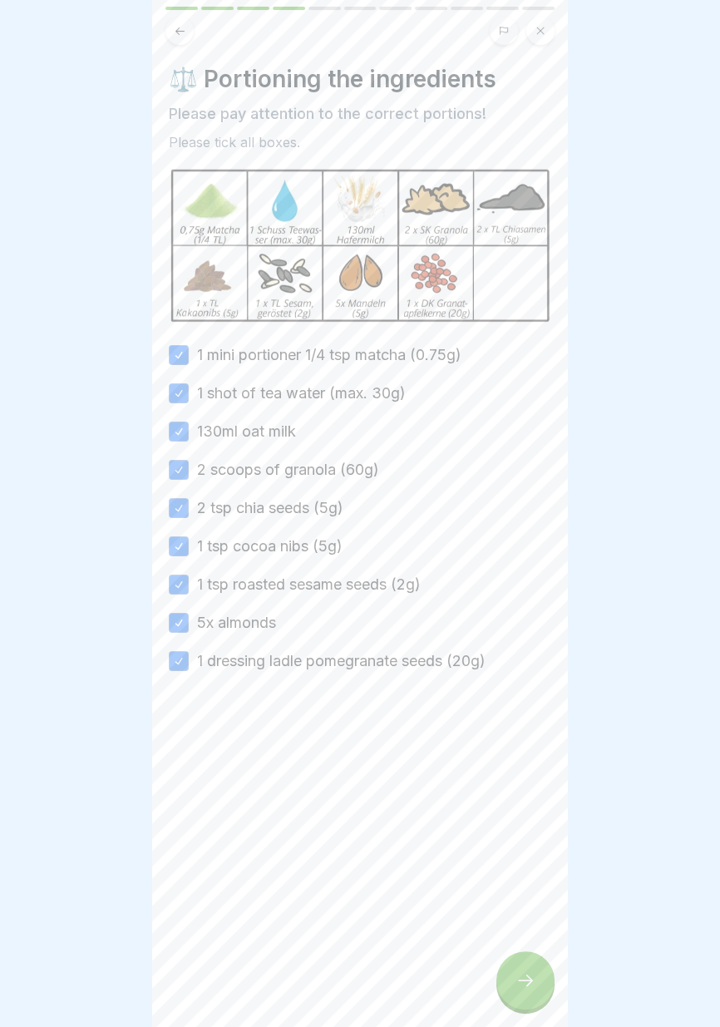
click at [521, 981] on icon at bounding box center [525, 980] width 20 height 20
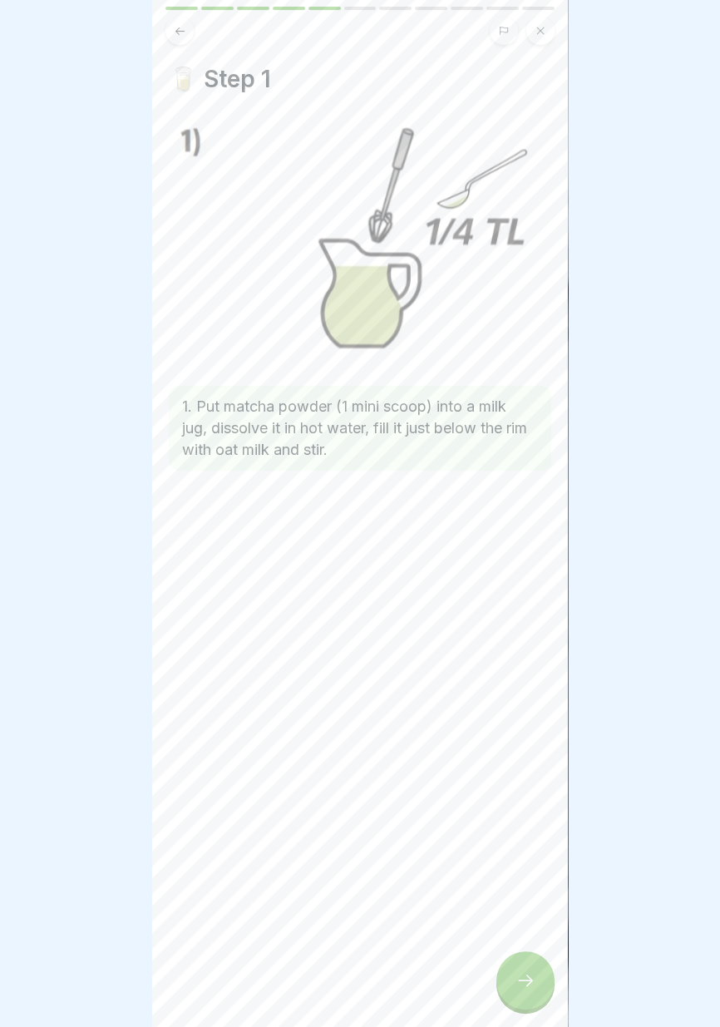
click at [528, 985] on icon at bounding box center [525, 980] width 20 height 20
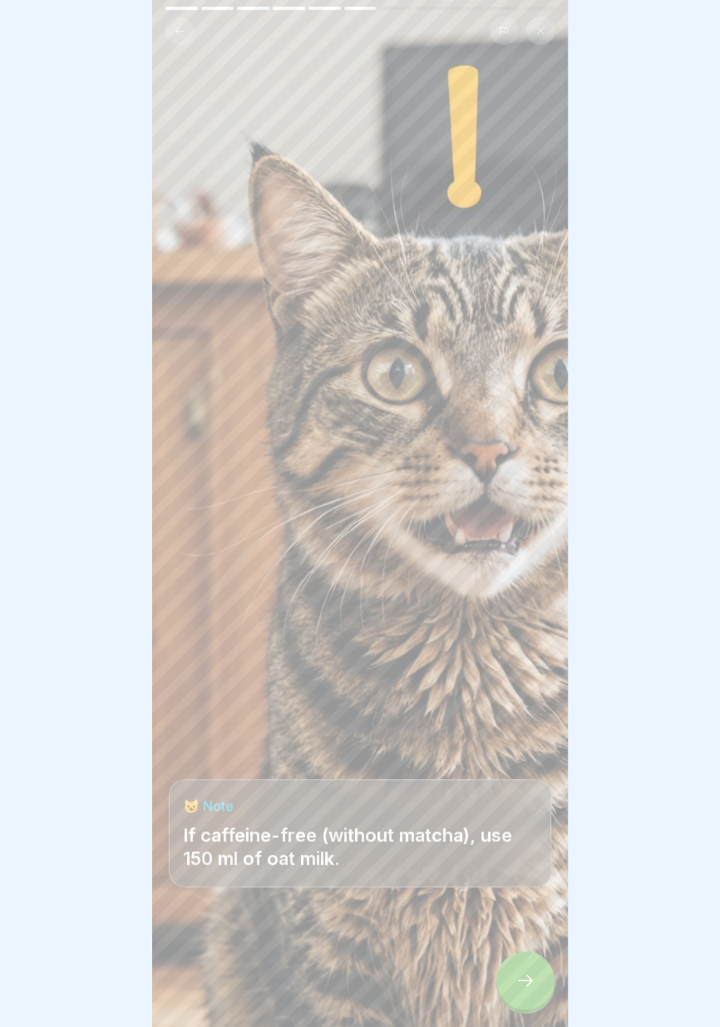
click at [525, 984] on icon at bounding box center [525, 980] width 20 height 20
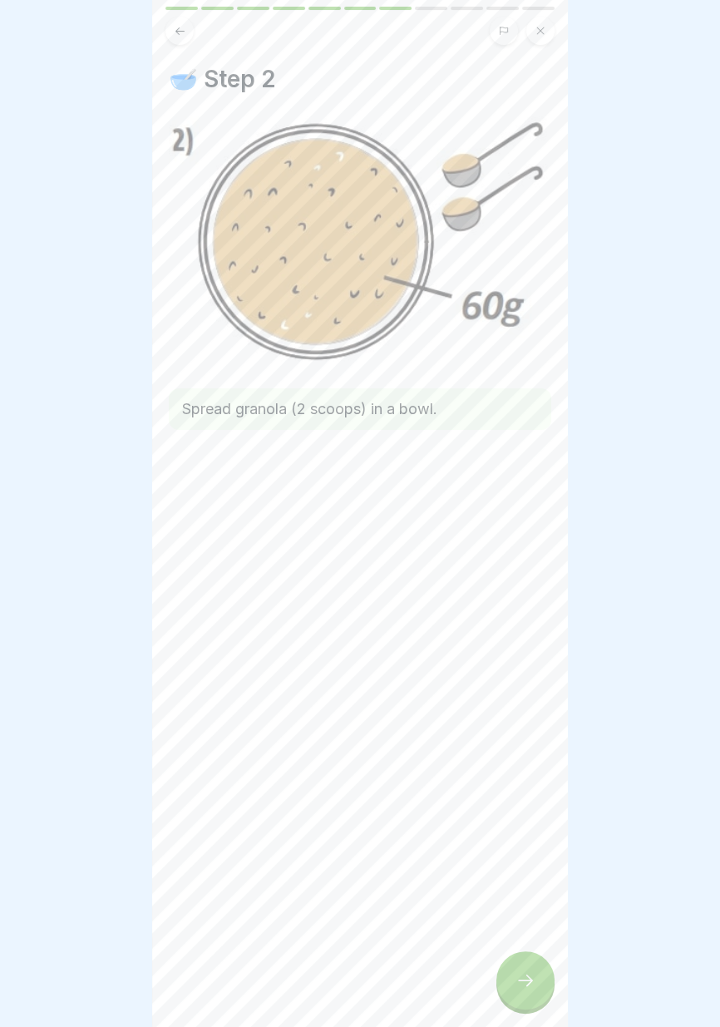
click at [523, 987] on icon at bounding box center [525, 980] width 20 height 20
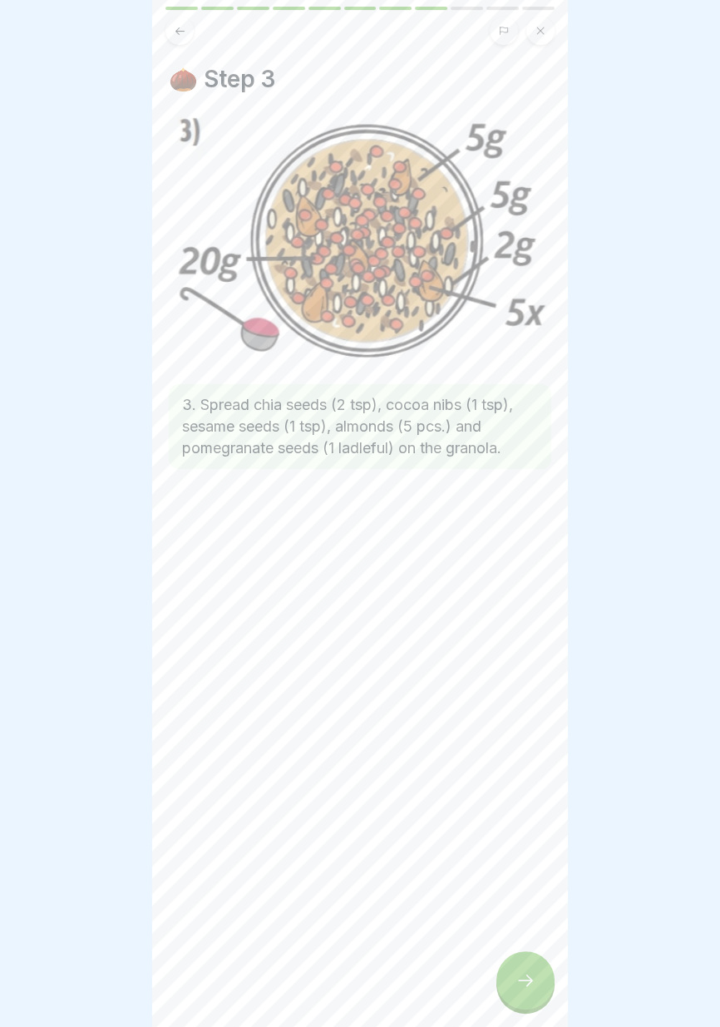
click at [525, 986] on icon at bounding box center [525, 980] width 20 height 20
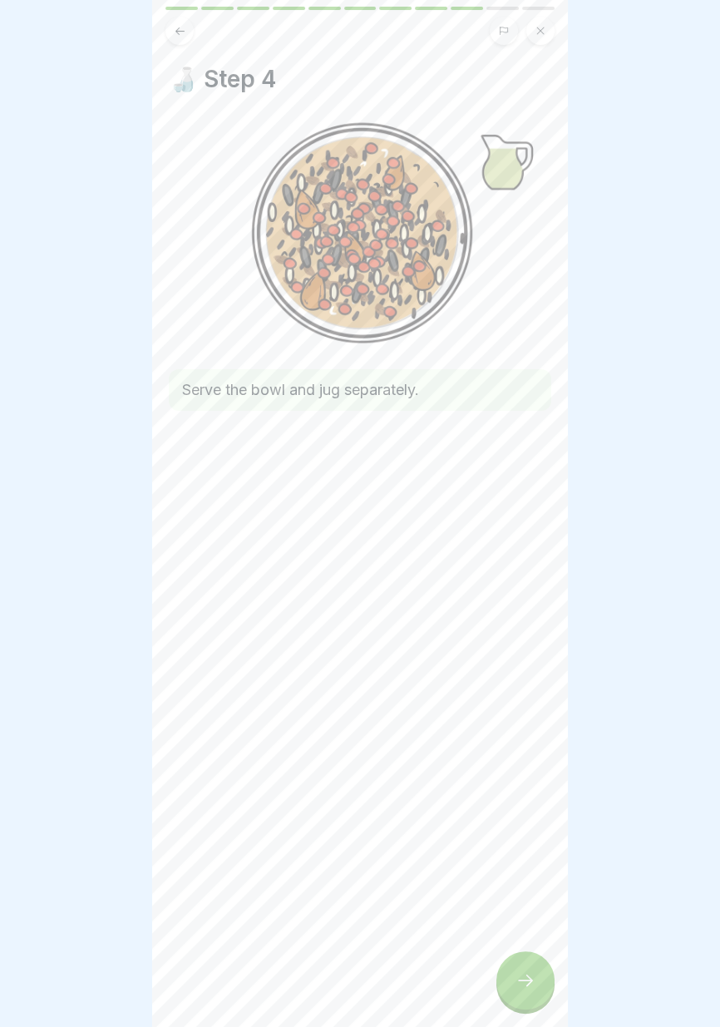
click at [524, 986] on icon at bounding box center [525, 980] width 20 height 20
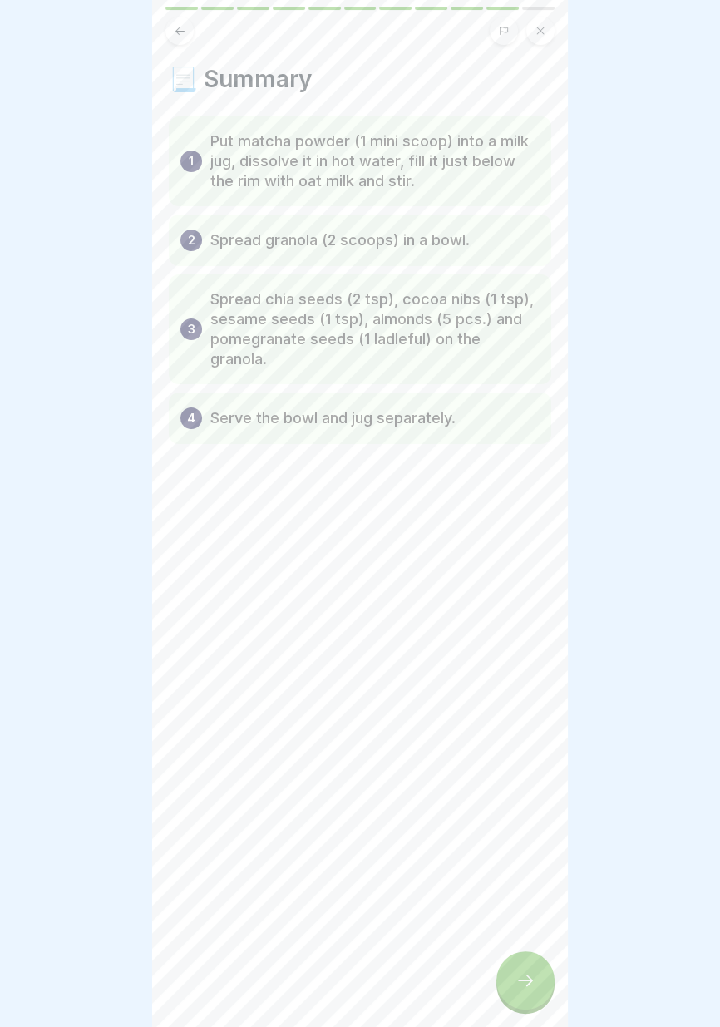
click at [525, 984] on icon at bounding box center [525, 980] width 20 height 20
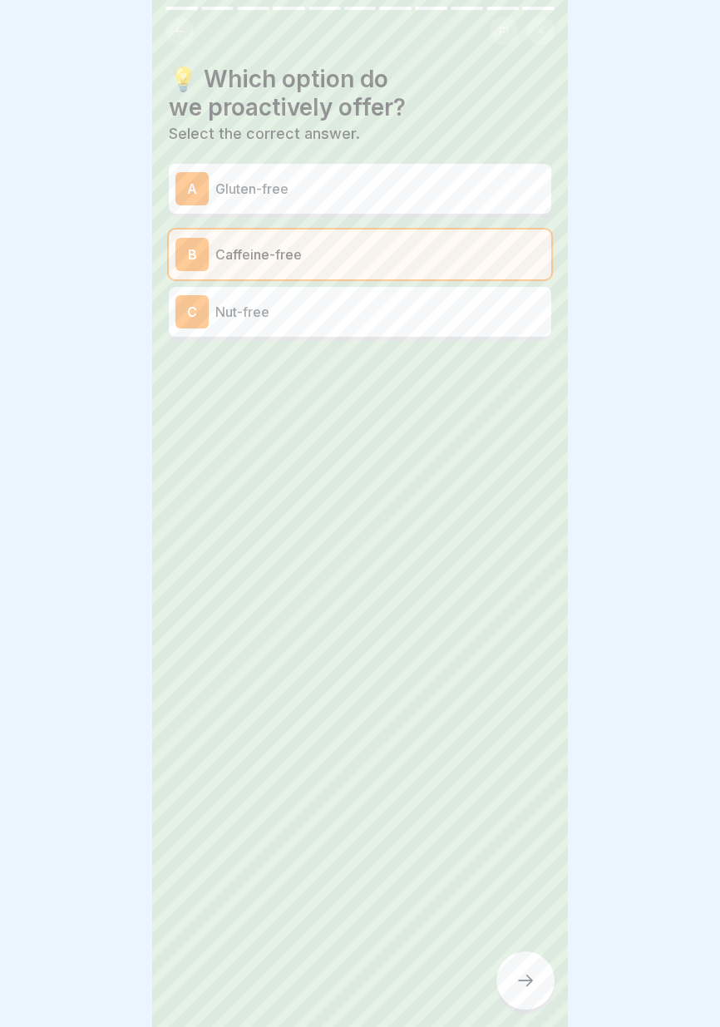
click at [525, 984] on icon at bounding box center [525, 980] width 20 height 20
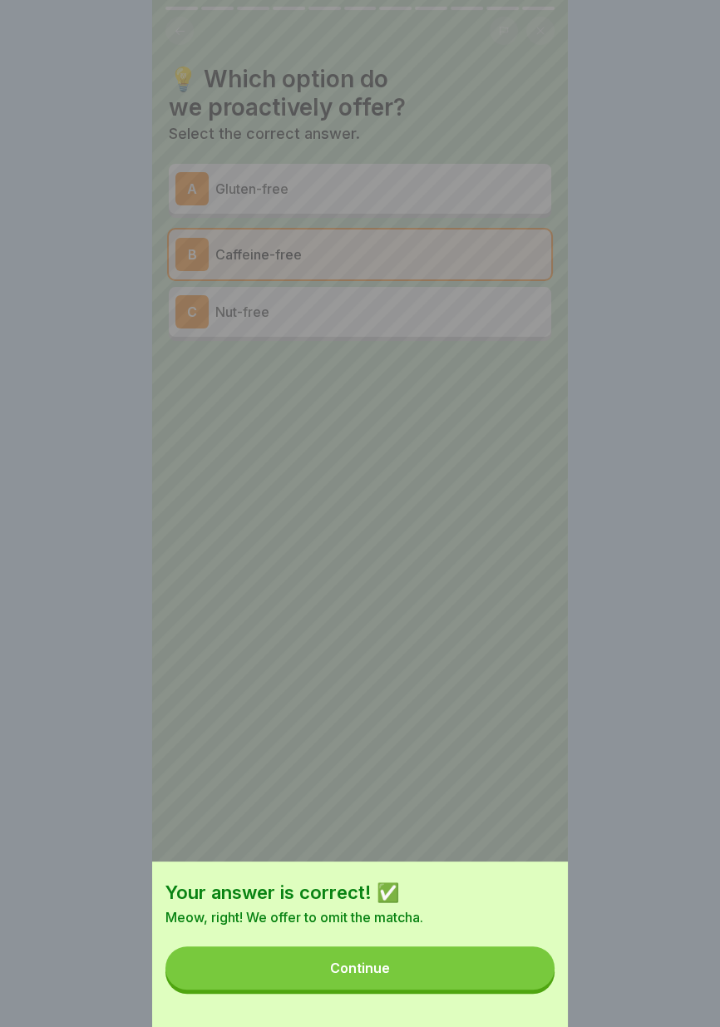
click at [519, 974] on button "Continue" at bounding box center [359, 967] width 389 height 43
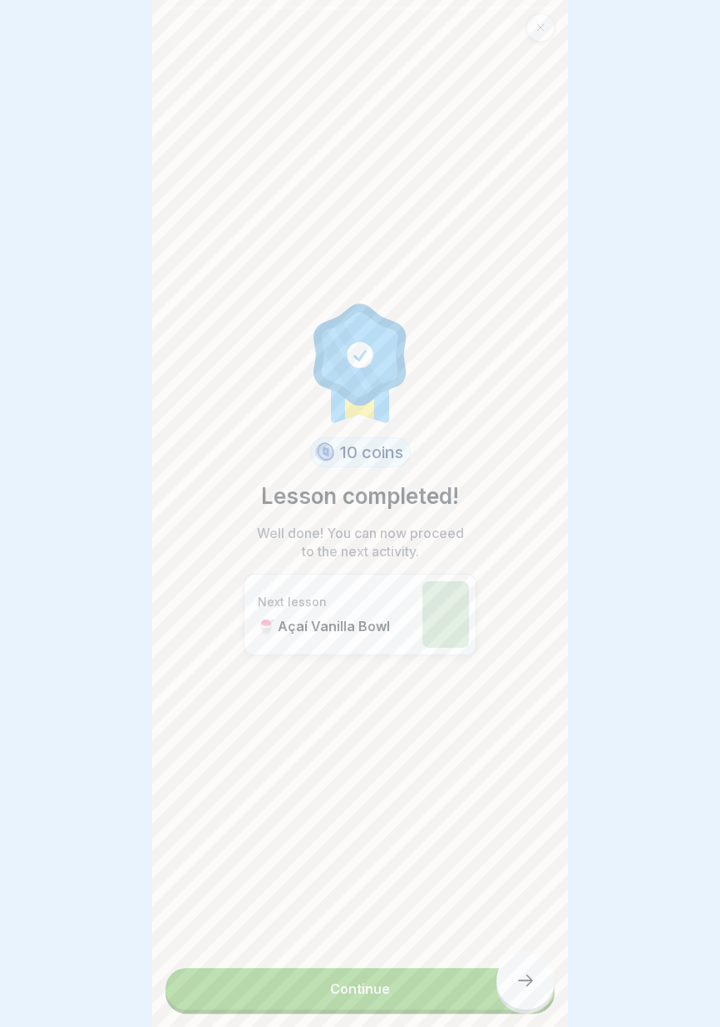
click at [530, 980] on link "Continue" at bounding box center [359, 989] width 389 height 42
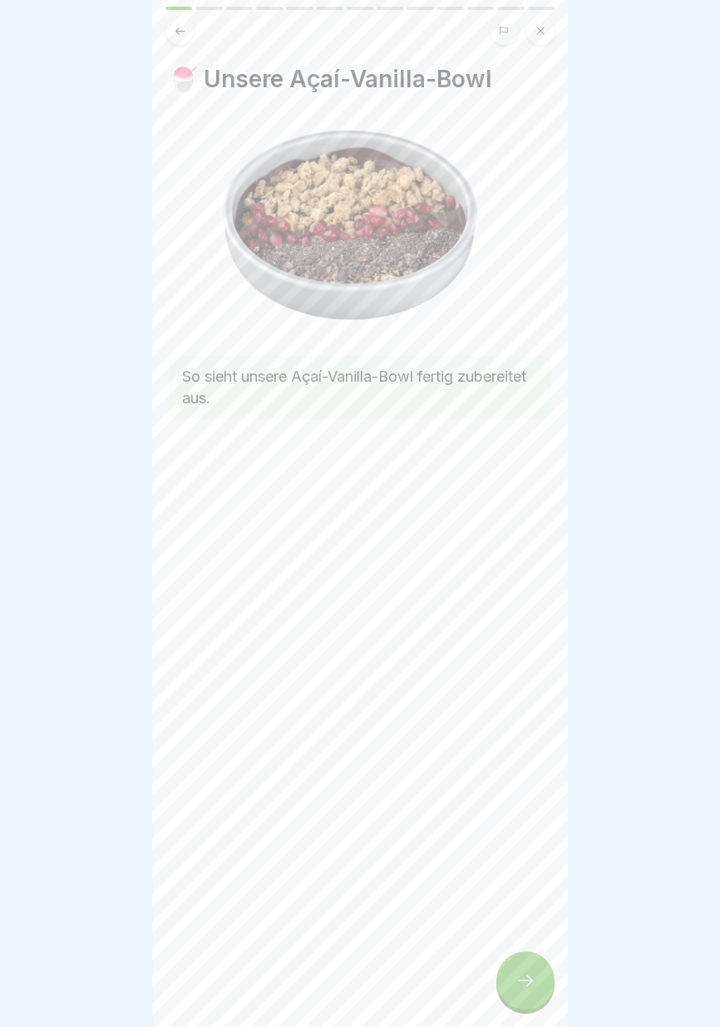
click at [535, 986] on icon at bounding box center [525, 980] width 20 height 20
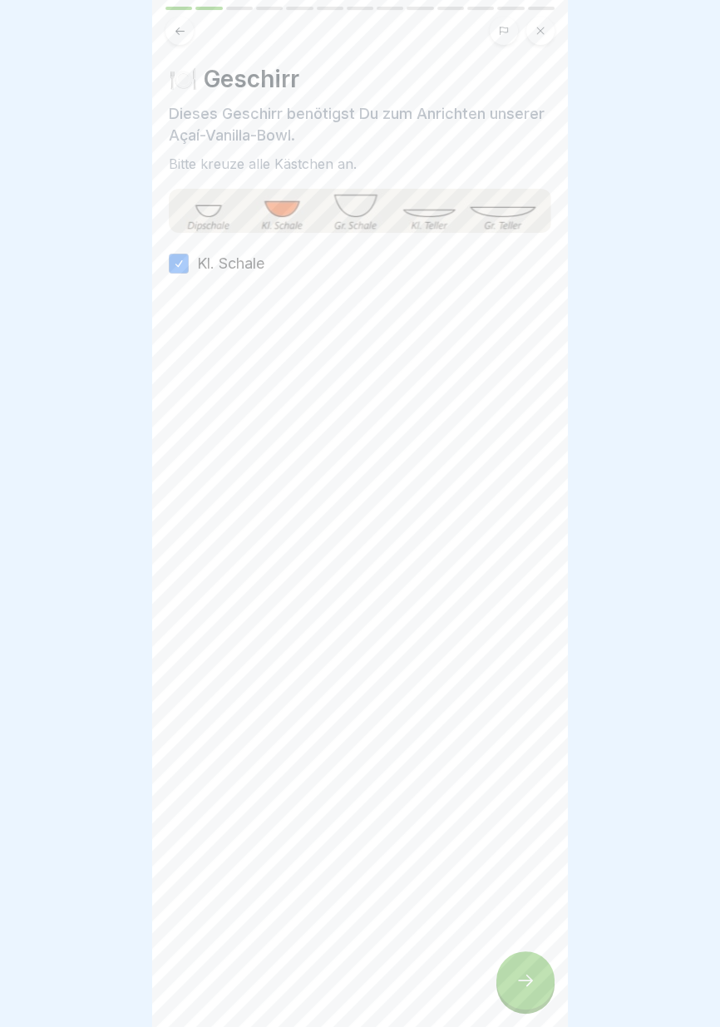
click at [531, 983] on icon at bounding box center [525, 980] width 20 height 20
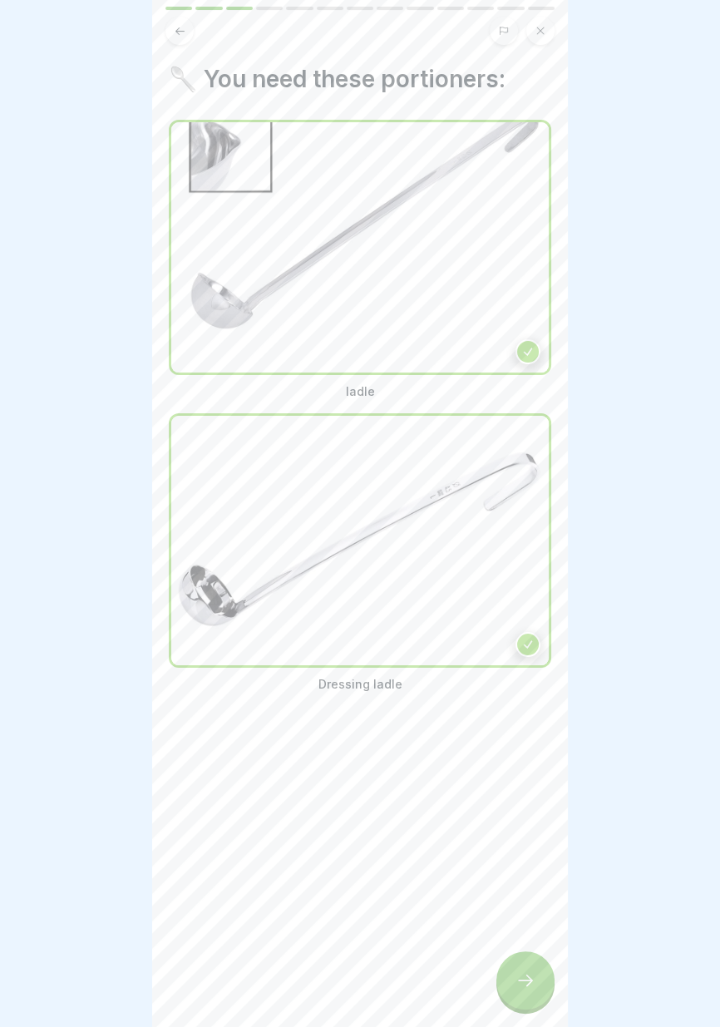
click at [525, 983] on icon at bounding box center [525, 980] width 20 height 20
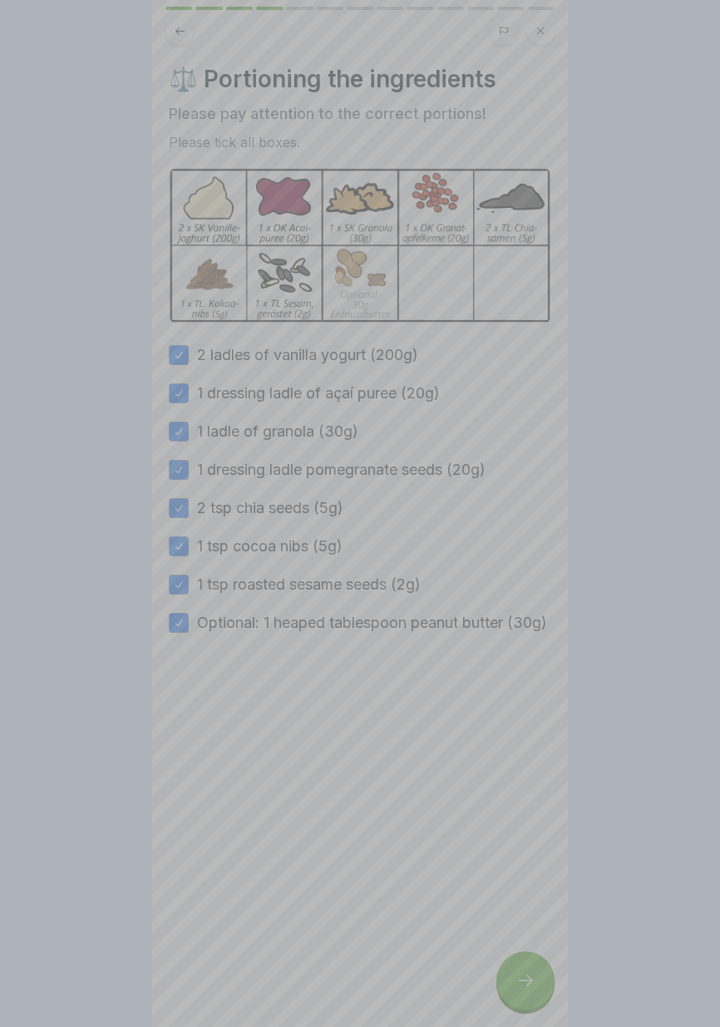
click at [527, 984] on div "Deine Antwort ist richtig! ✅ Du benötigst Schöpf- und Dressingkelle. Fortfahren" at bounding box center [360, 857] width 416 height 1027
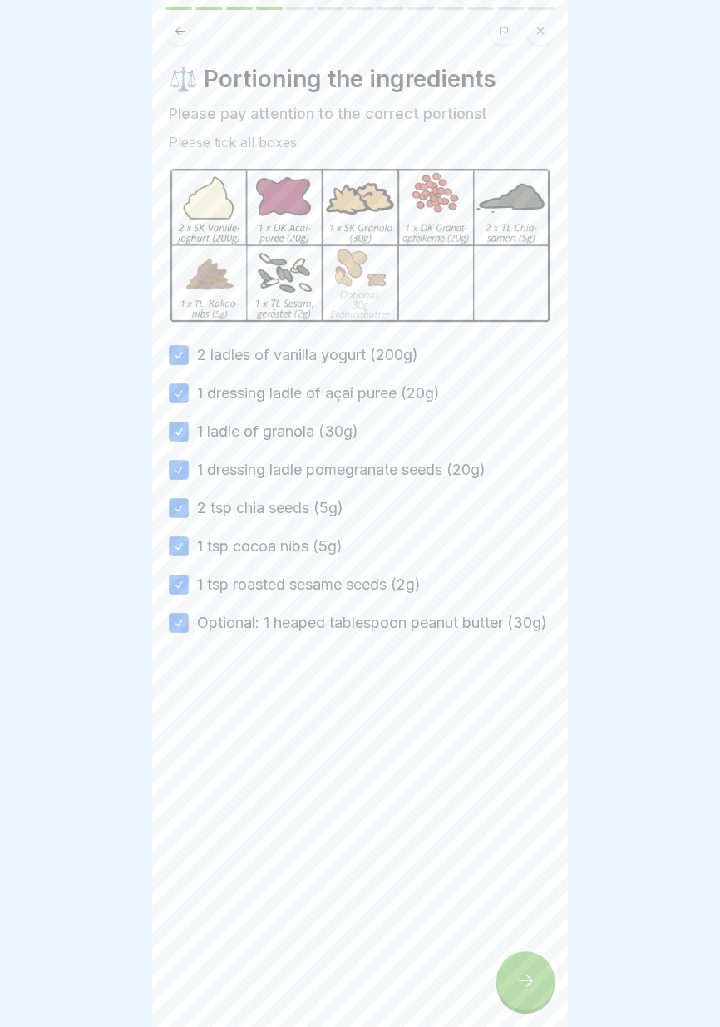
click at [523, 985] on icon at bounding box center [525, 980] width 20 height 20
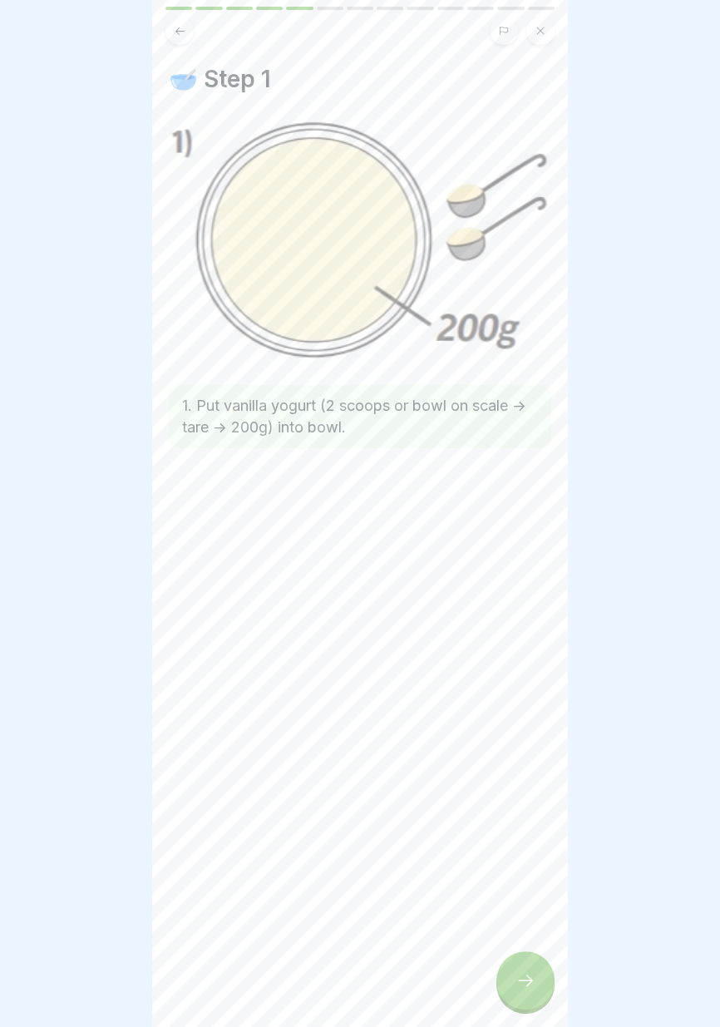
click at [518, 988] on icon at bounding box center [525, 980] width 20 height 20
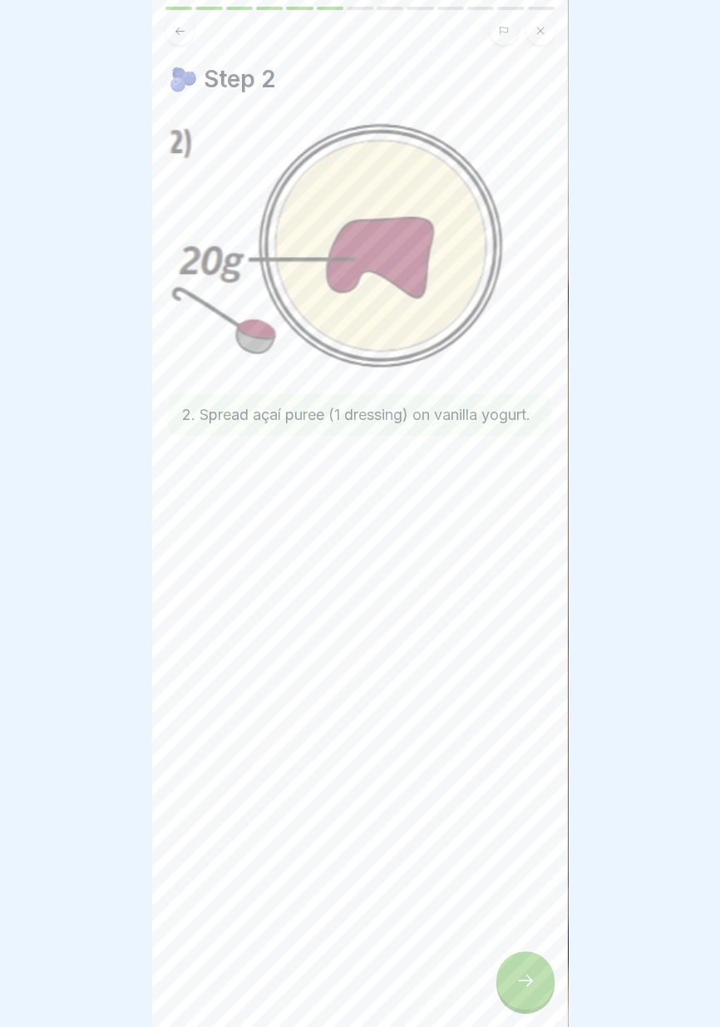
click at [520, 986] on icon at bounding box center [525, 980] width 20 height 20
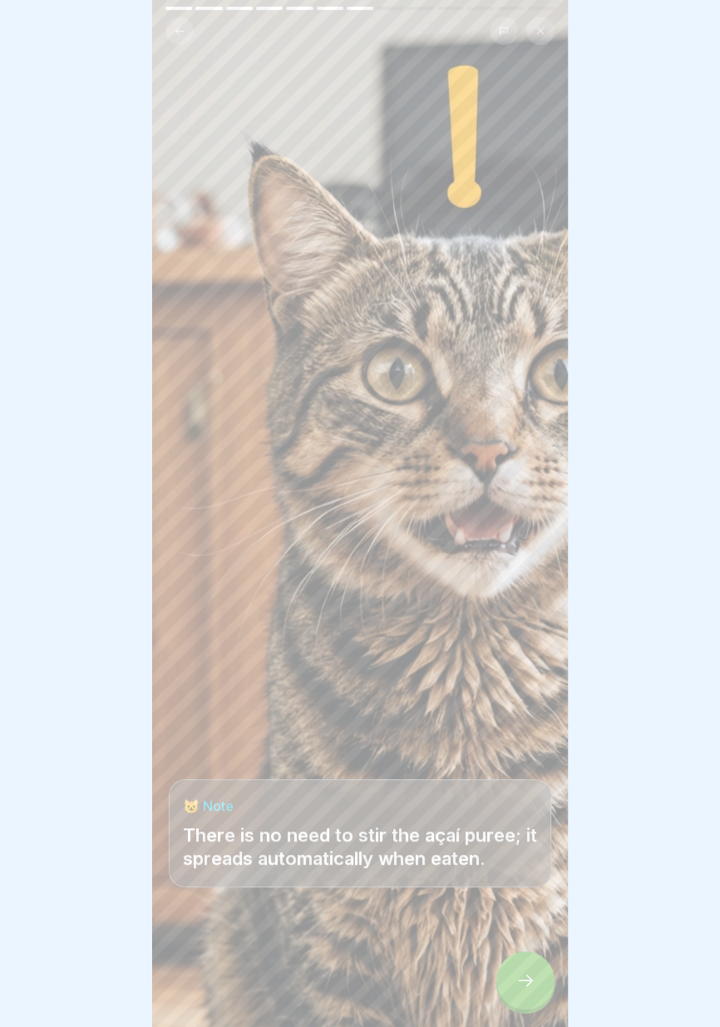
click at [518, 987] on icon at bounding box center [525, 980] width 20 height 20
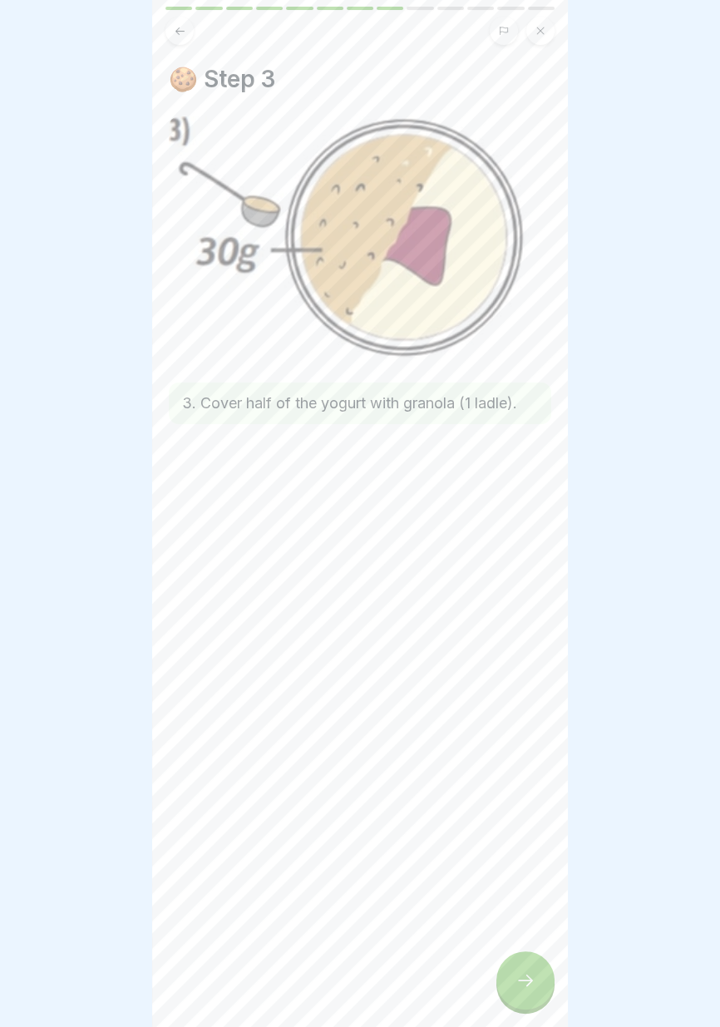
click at [516, 987] on icon at bounding box center [525, 980] width 20 height 20
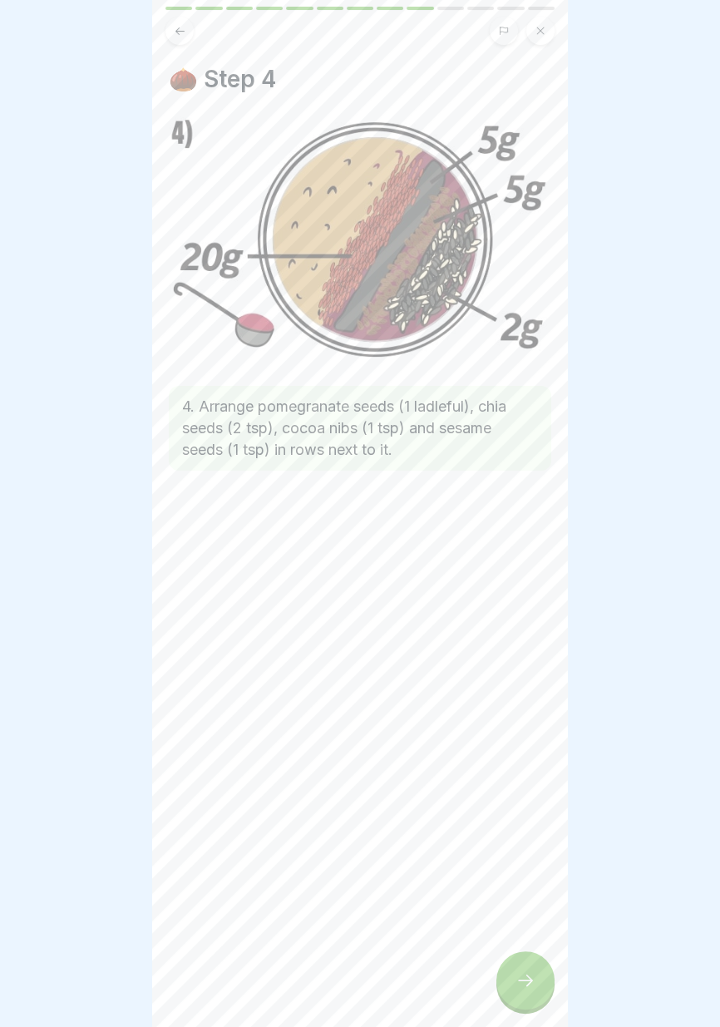
click at [513, 988] on div at bounding box center [525, 980] width 58 height 58
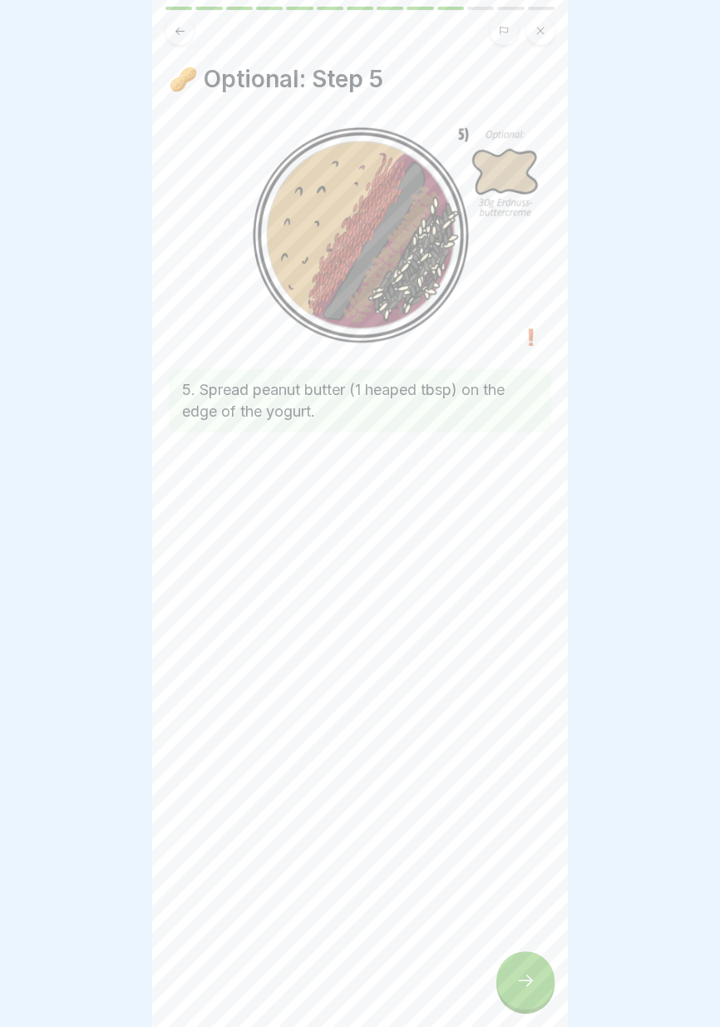
click at [516, 987] on icon at bounding box center [525, 980] width 20 height 20
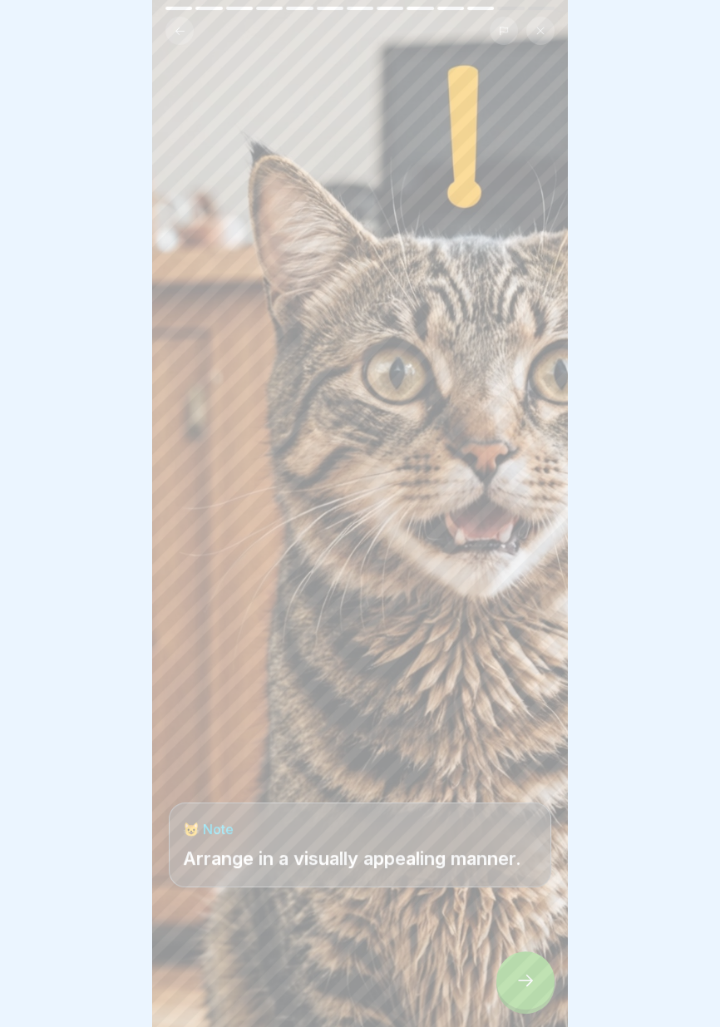
click at [517, 990] on icon at bounding box center [525, 980] width 20 height 20
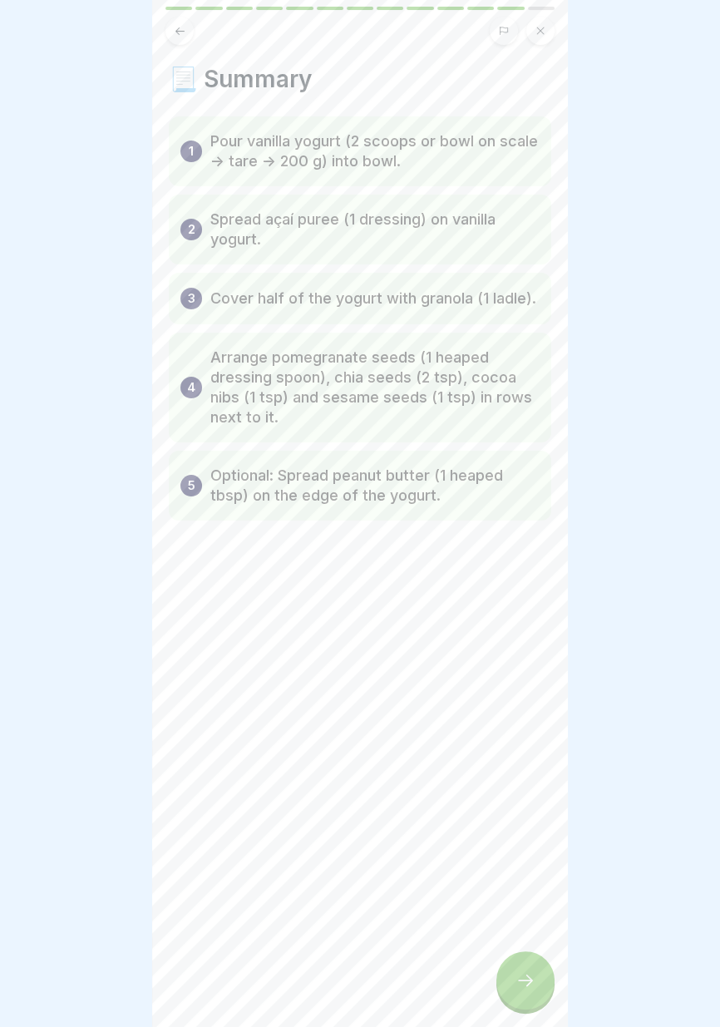
click at [518, 991] on div at bounding box center [525, 980] width 58 height 58
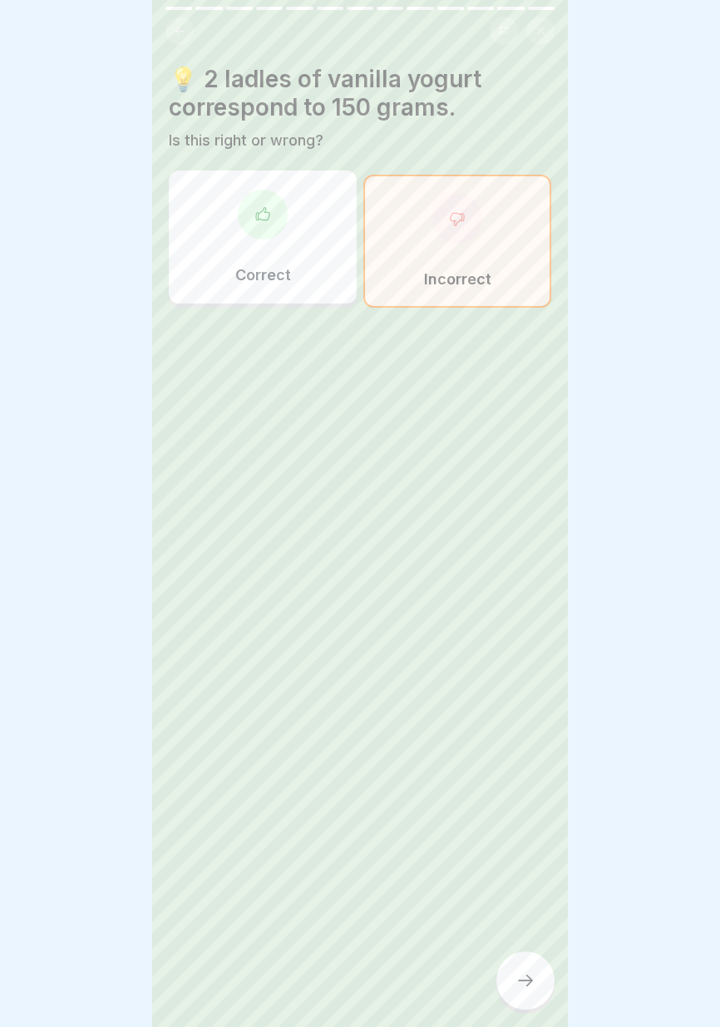
click at [516, 989] on icon at bounding box center [525, 980] width 20 height 20
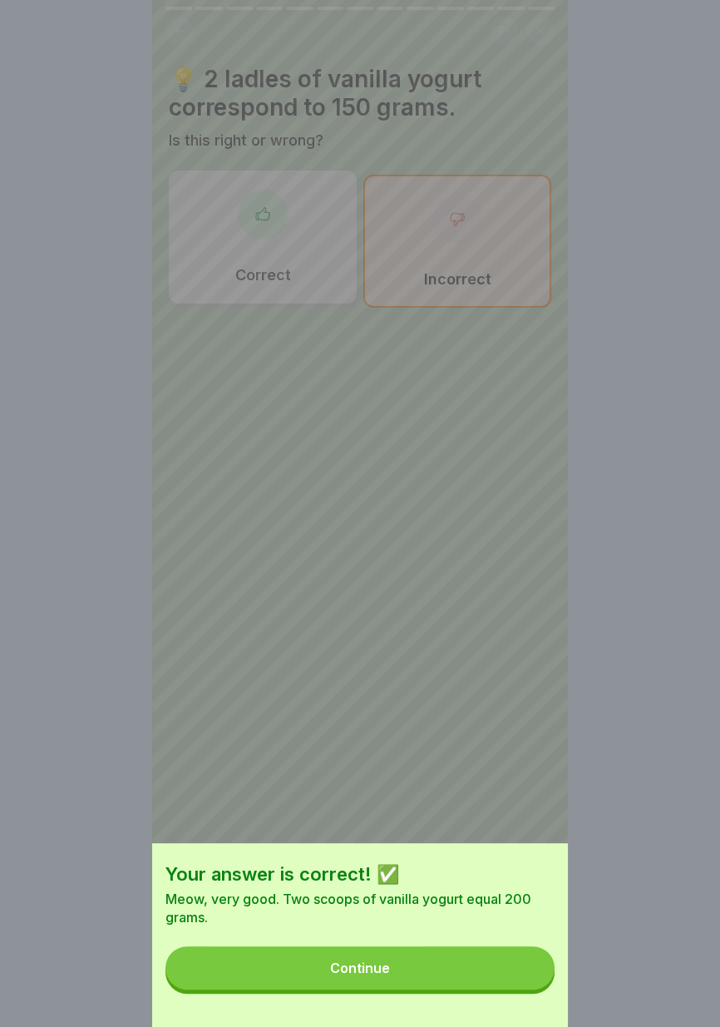
click at [418, 993] on div "Your answer is correct! ✅ Meow, very good. Two scoops of vanilla yogurt equal 2…" at bounding box center [360, 935] width 416 height 184
click at [455, 971] on button "Continue" at bounding box center [359, 967] width 389 height 43
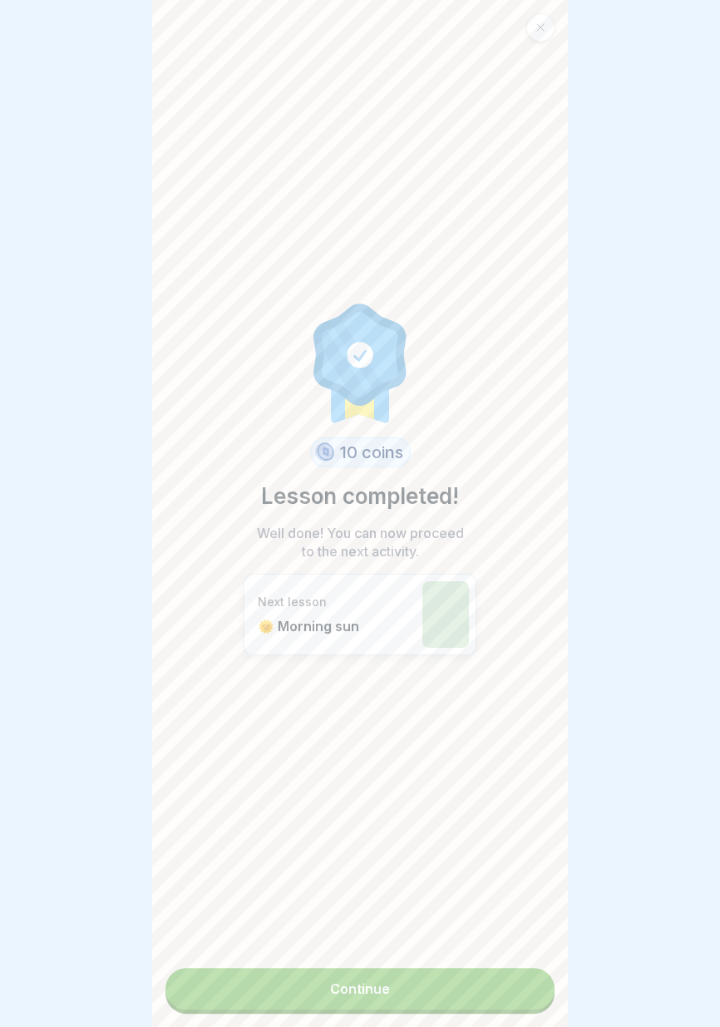
click at [495, 990] on link "Continue" at bounding box center [359, 989] width 389 height 42
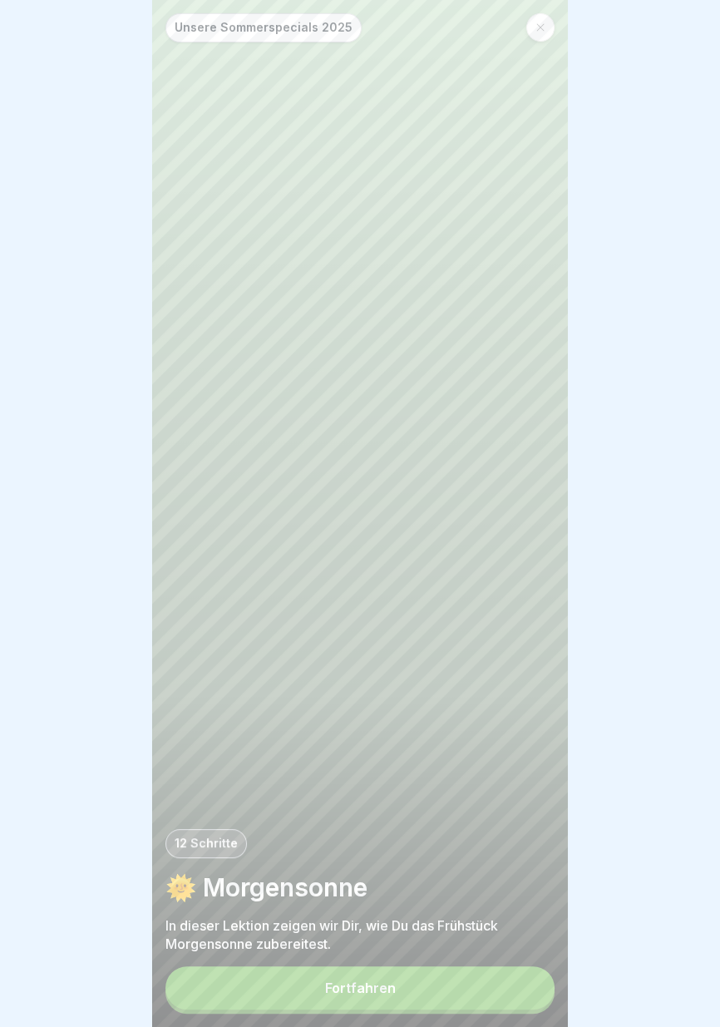
click at [487, 997] on button "Fortfahren" at bounding box center [359, 987] width 389 height 43
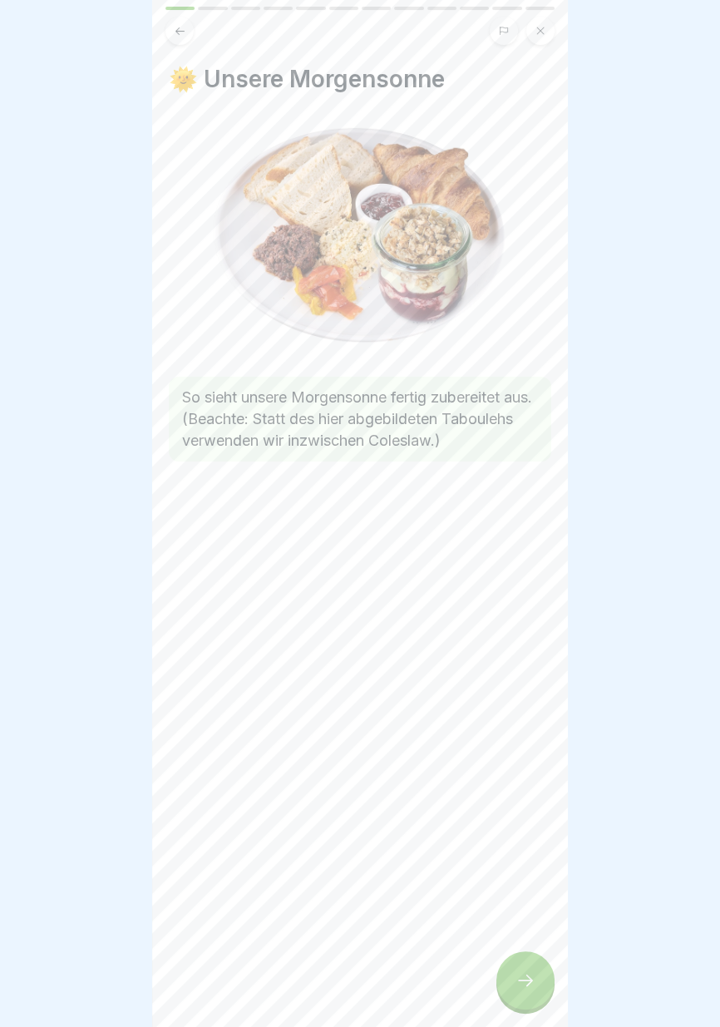
click at [530, 980] on icon at bounding box center [525, 980] width 15 height 12
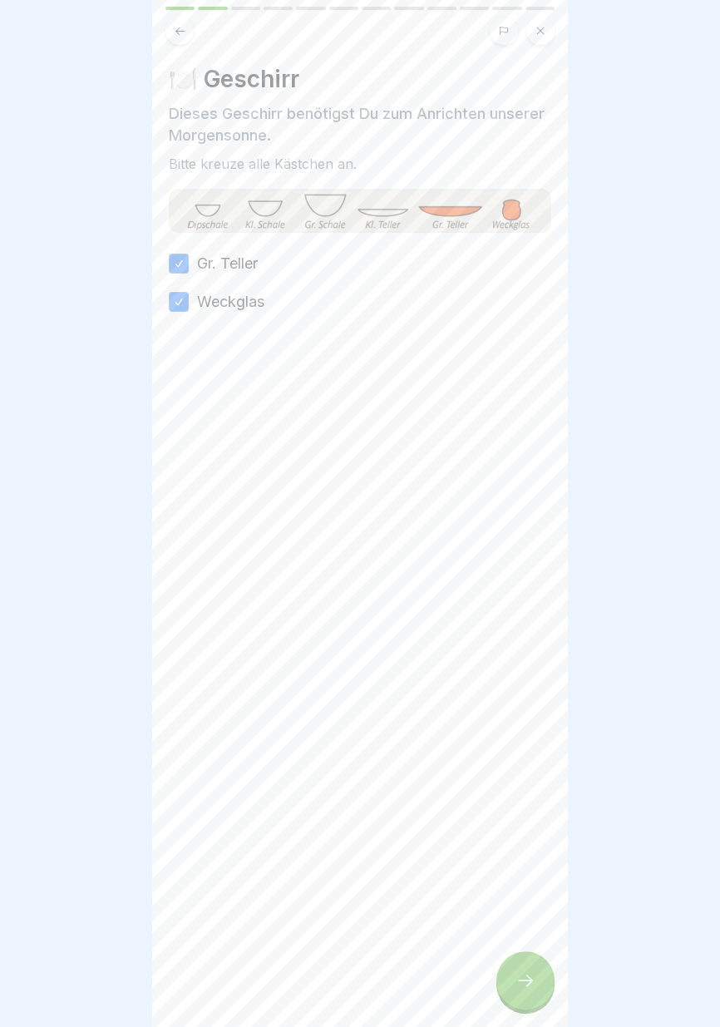
click at [532, 985] on icon at bounding box center [525, 980] width 20 height 20
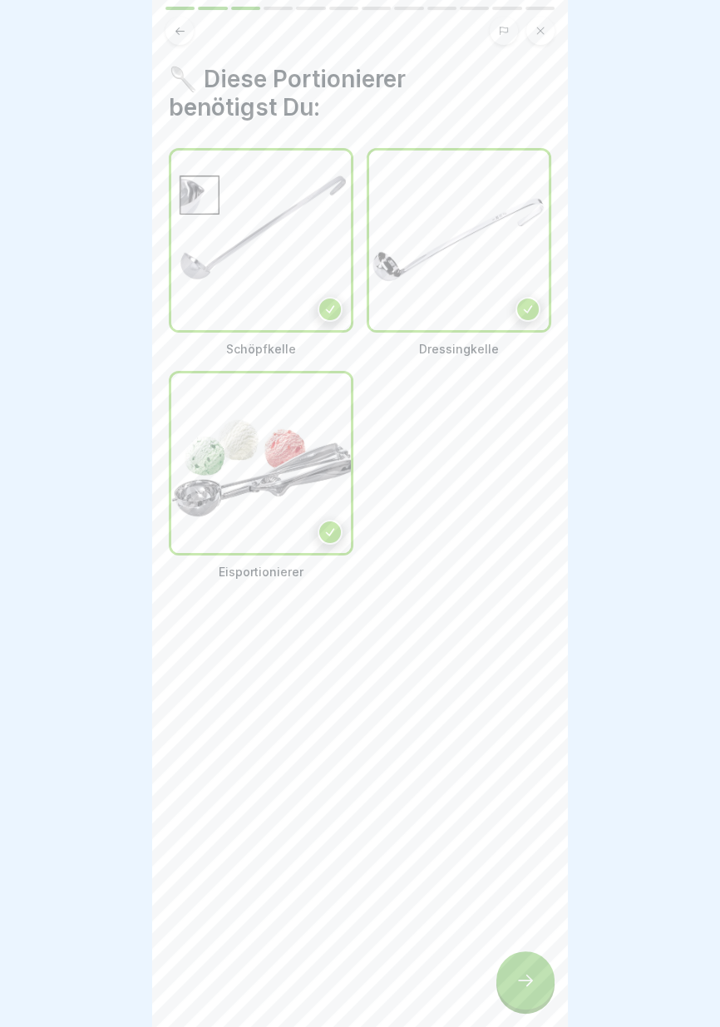
click at [529, 988] on icon at bounding box center [525, 980] width 20 height 20
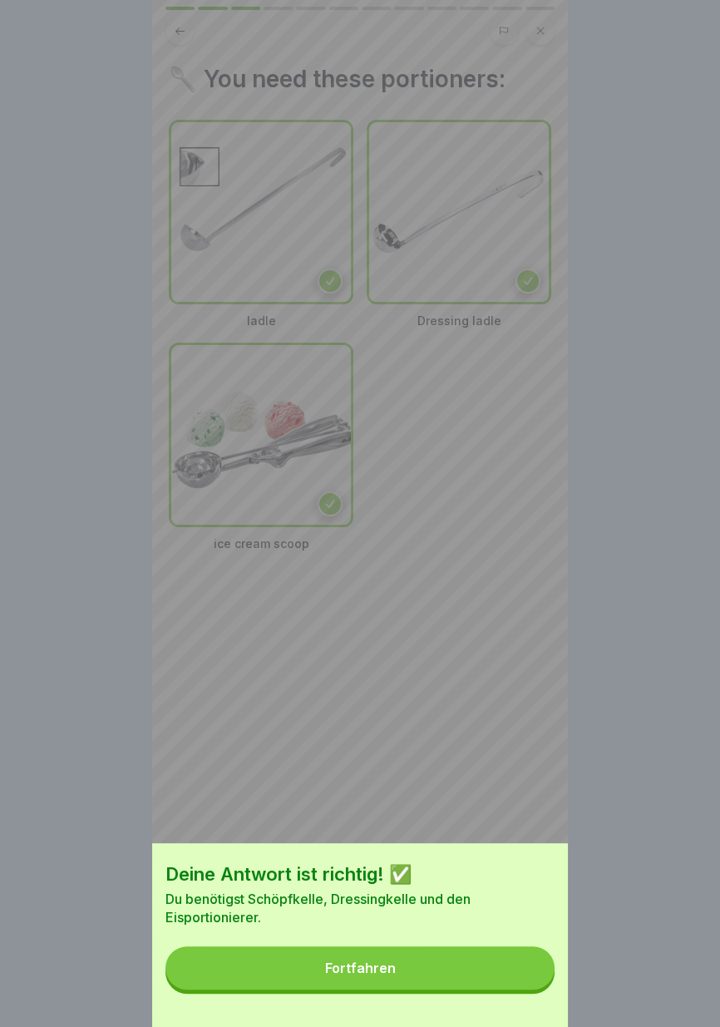
click at [532, 986] on button "Fortfahren" at bounding box center [359, 967] width 389 height 43
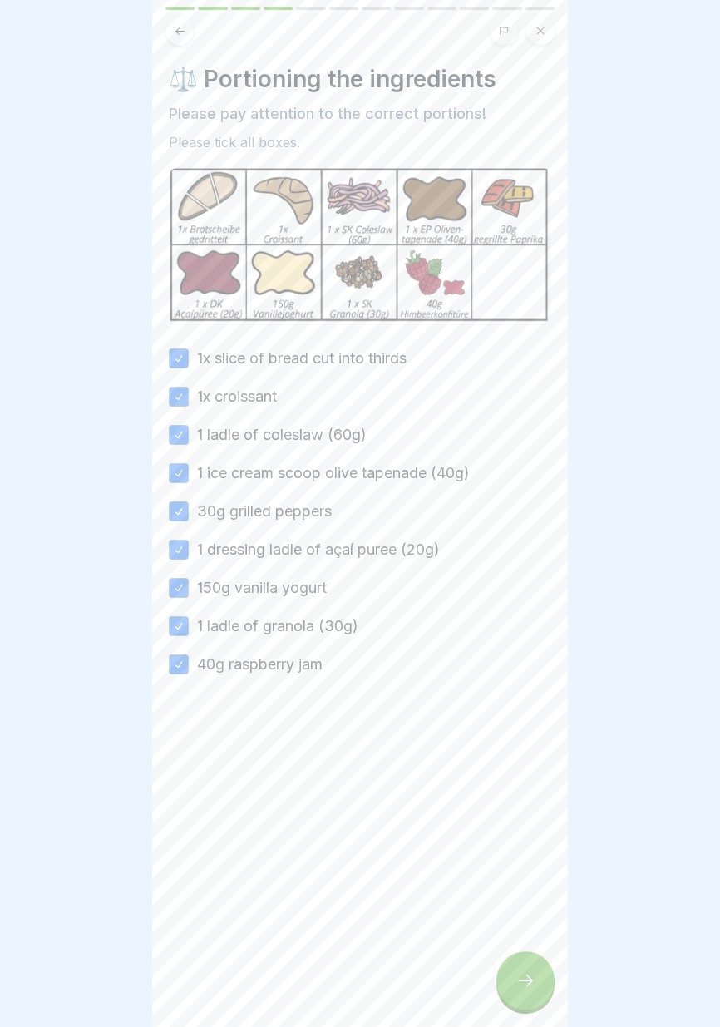
click at [525, 984] on icon at bounding box center [525, 980] width 20 height 20
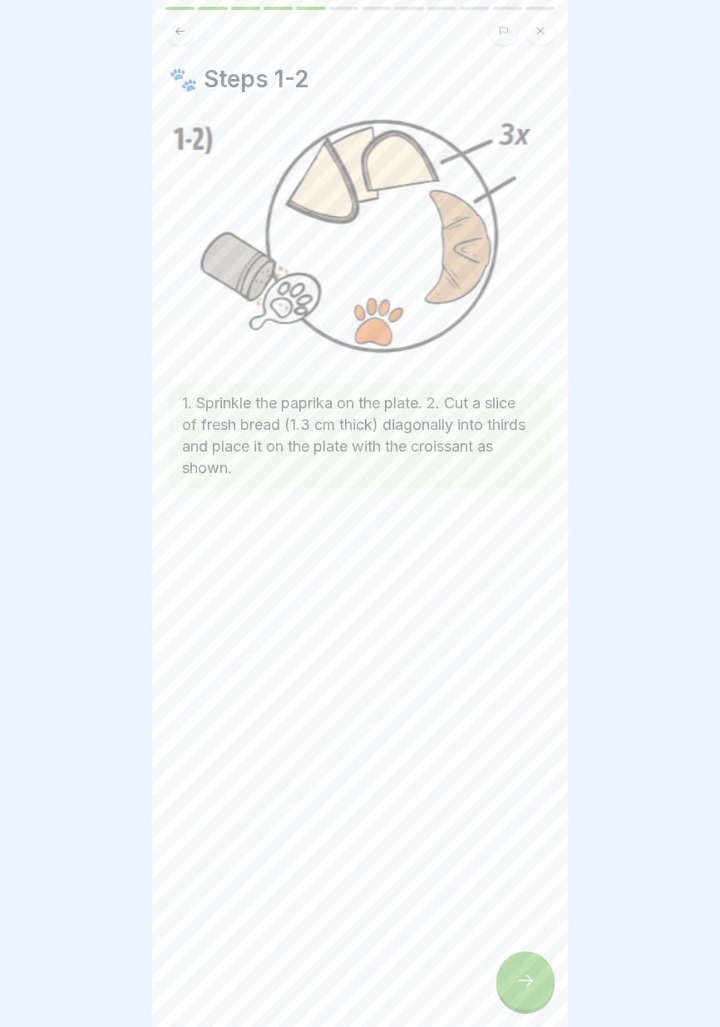
click at [523, 993] on div at bounding box center [525, 980] width 58 height 58
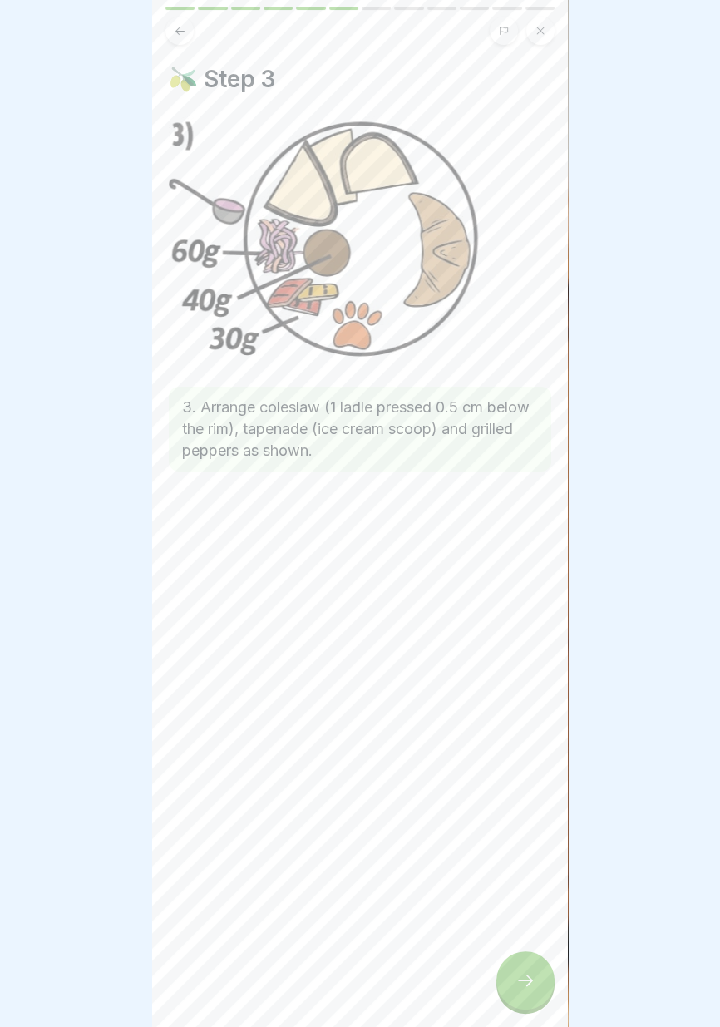
click at [525, 988] on icon at bounding box center [525, 980] width 20 height 20
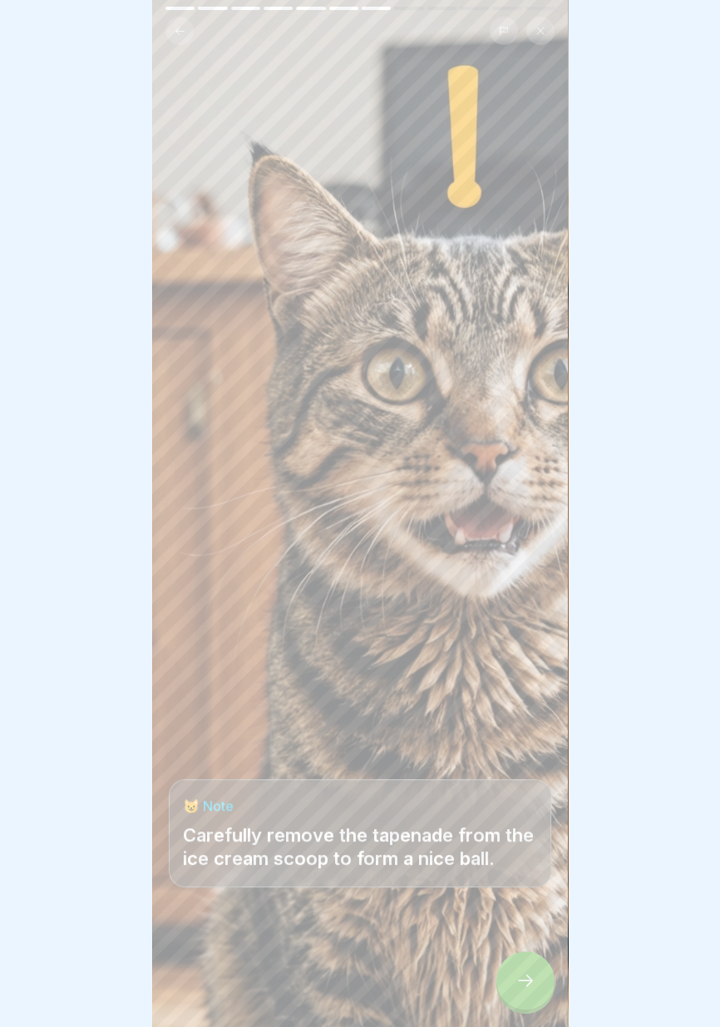
click at [525, 991] on div at bounding box center [525, 980] width 58 height 58
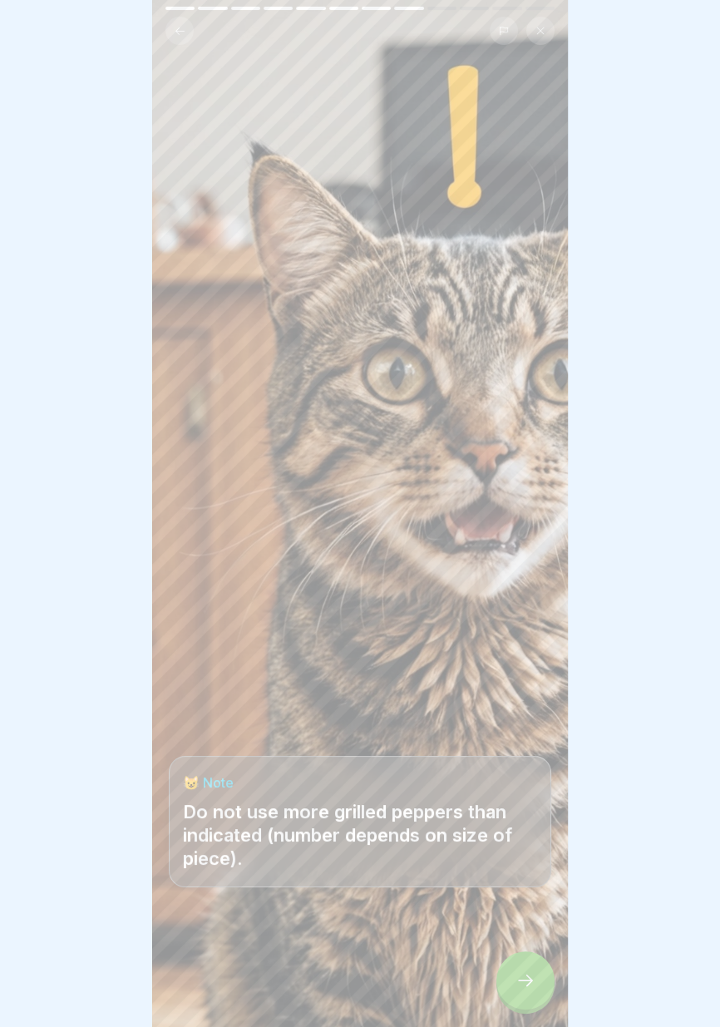
click at [529, 997] on div at bounding box center [525, 980] width 58 height 58
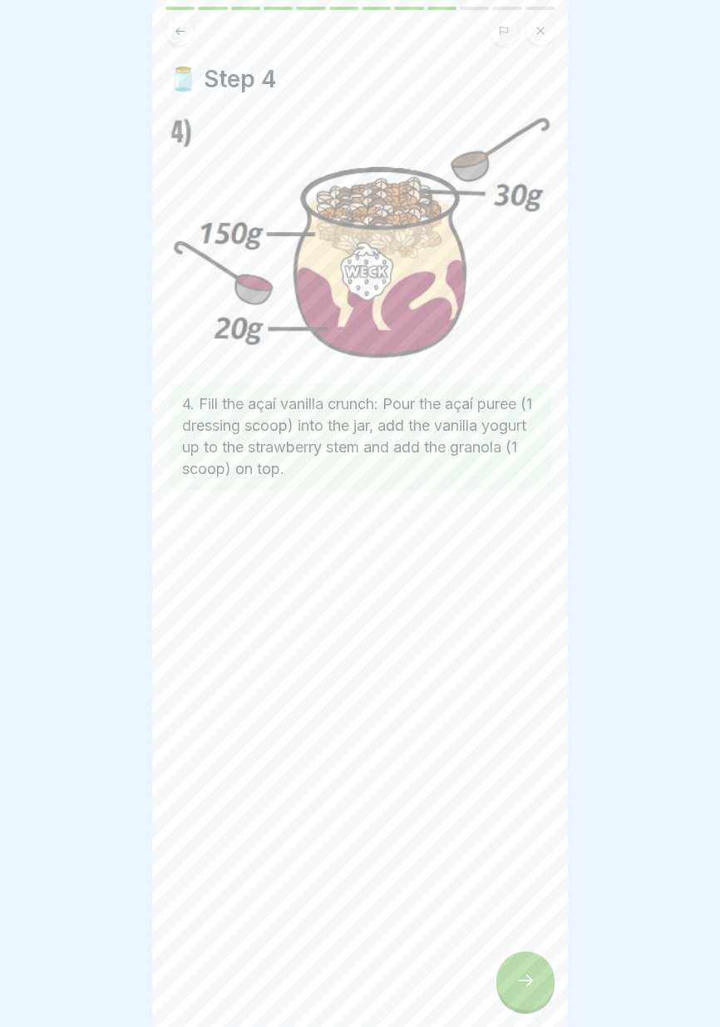
click at [525, 997] on div at bounding box center [525, 980] width 58 height 58
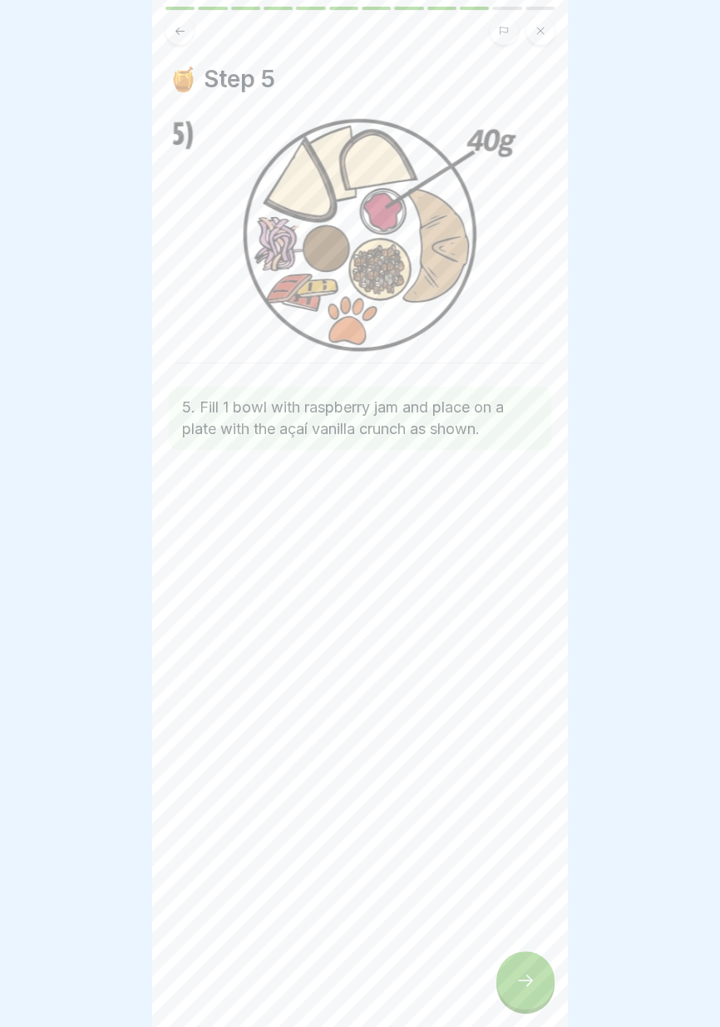
click at [527, 998] on div at bounding box center [525, 980] width 58 height 58
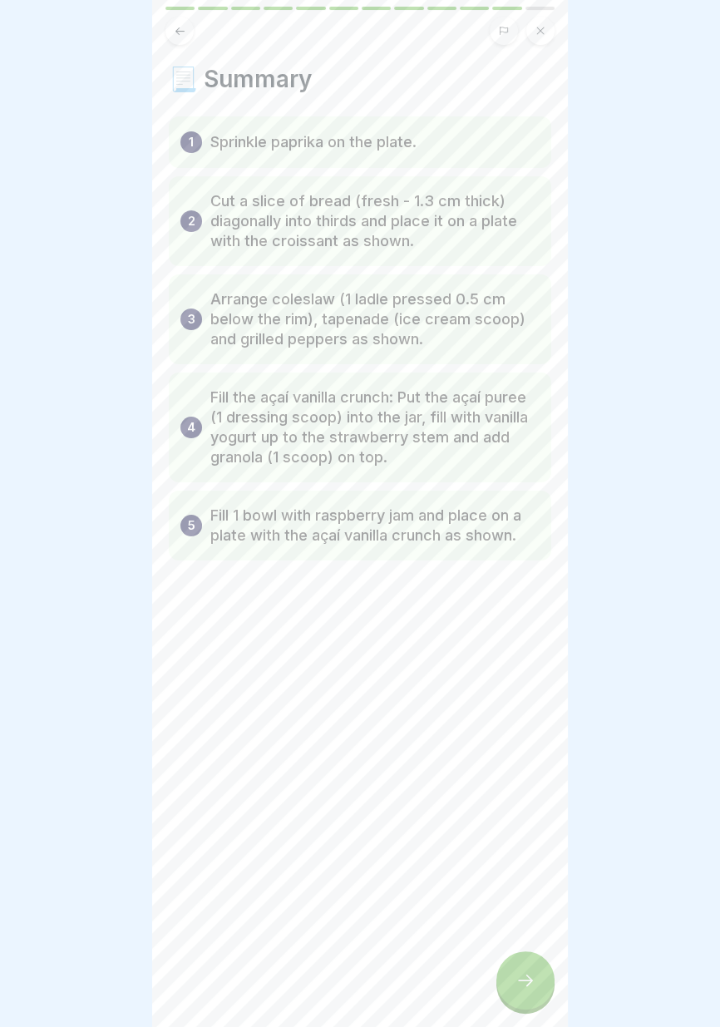
click at [527, 998] on div at bounding box center [525, 980] width 58 height 58
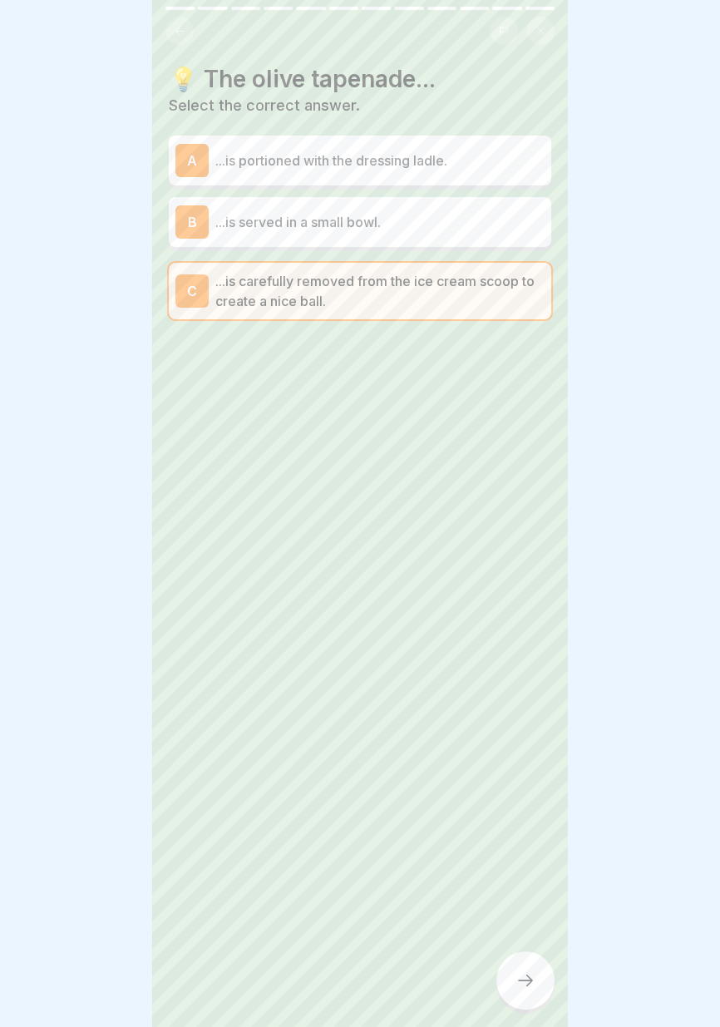
click at [527, 999] on div at bounding box center [525, 980] width 58 height 58
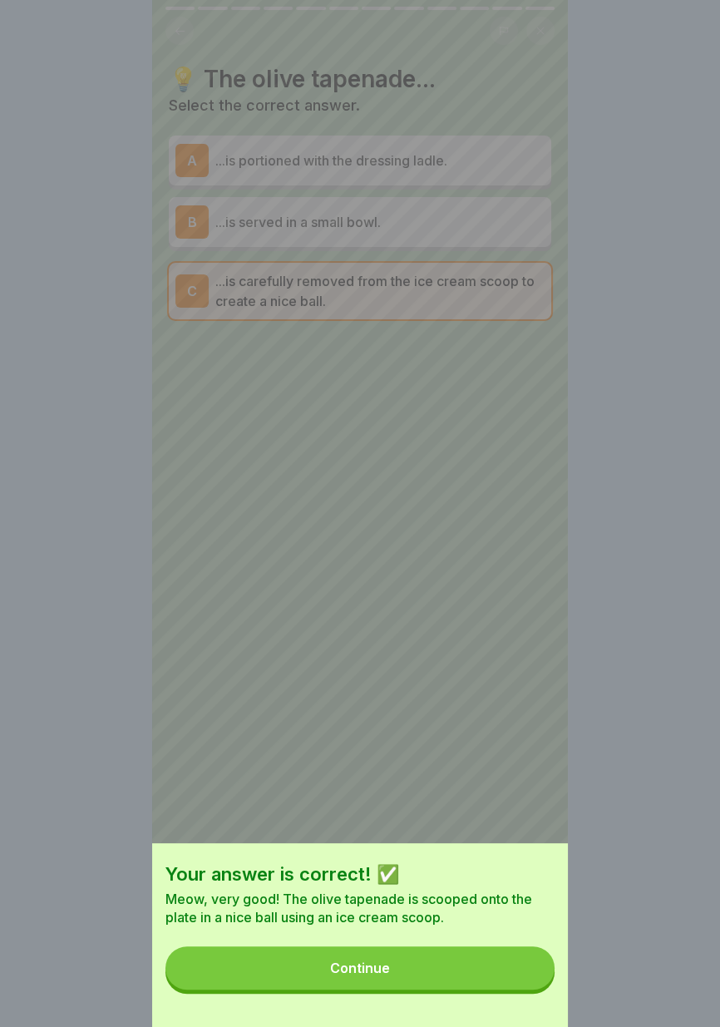
click at [503, 991] on div "Your answer is correct! ✅ Meow, very good! The olive tapenade is scooped onto t…" at bounding box center [360, 935] width 416 height 184
click at [513, 981] on button "Continue" at bounding box center [359, 967] width 389 height 43
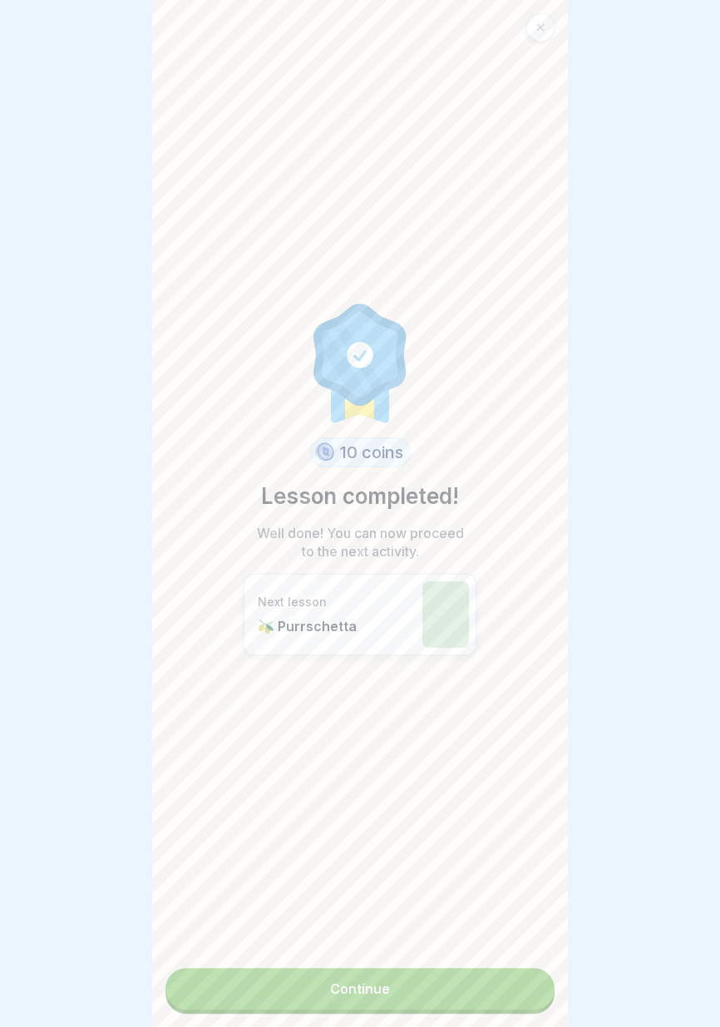
click at [520, 993] on link "Continue" at bounding box center [359, 989] width 389 height 42
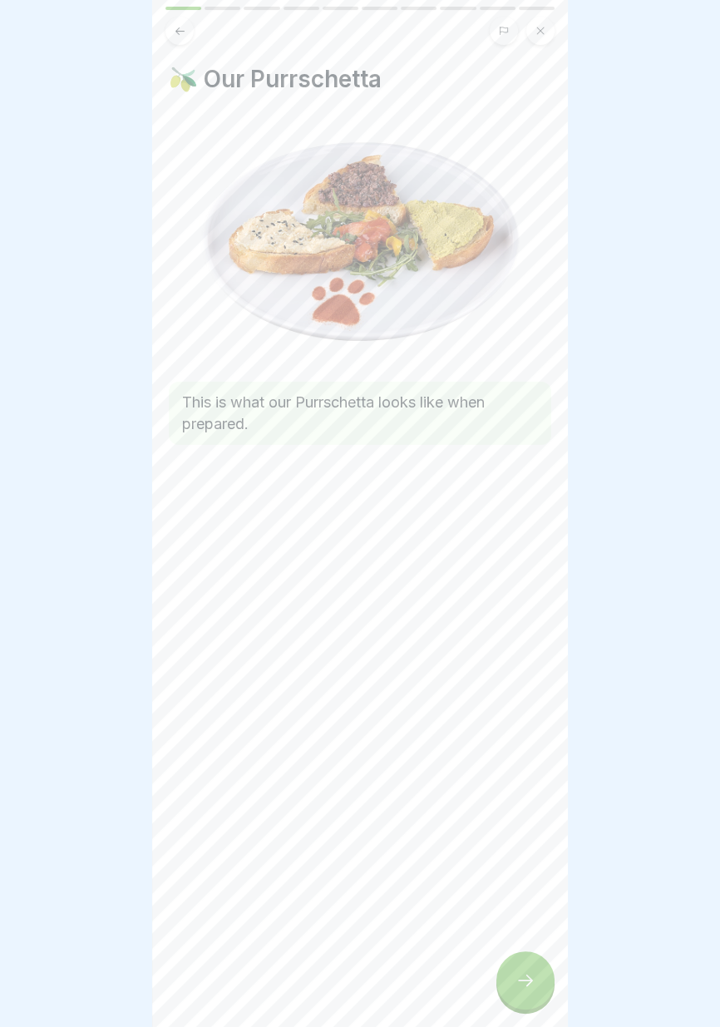
click at [522, 993] on div at bounding box center [525, 980] width 58 height 58
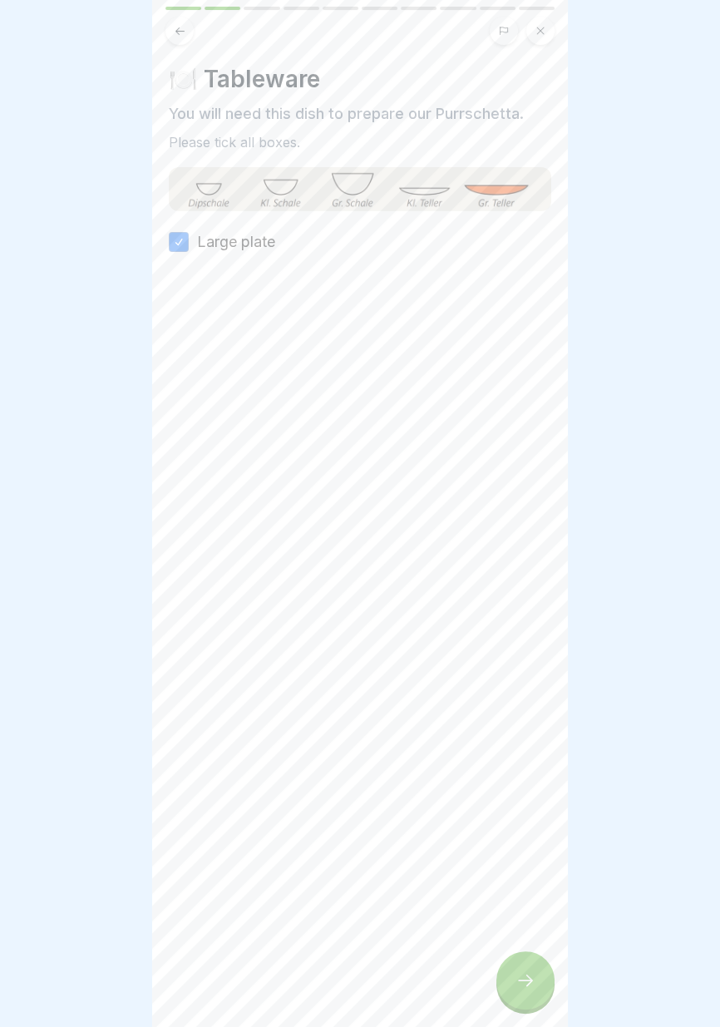
click at [525, 995] on div at bounding box center [525, 980] width 58 height 58
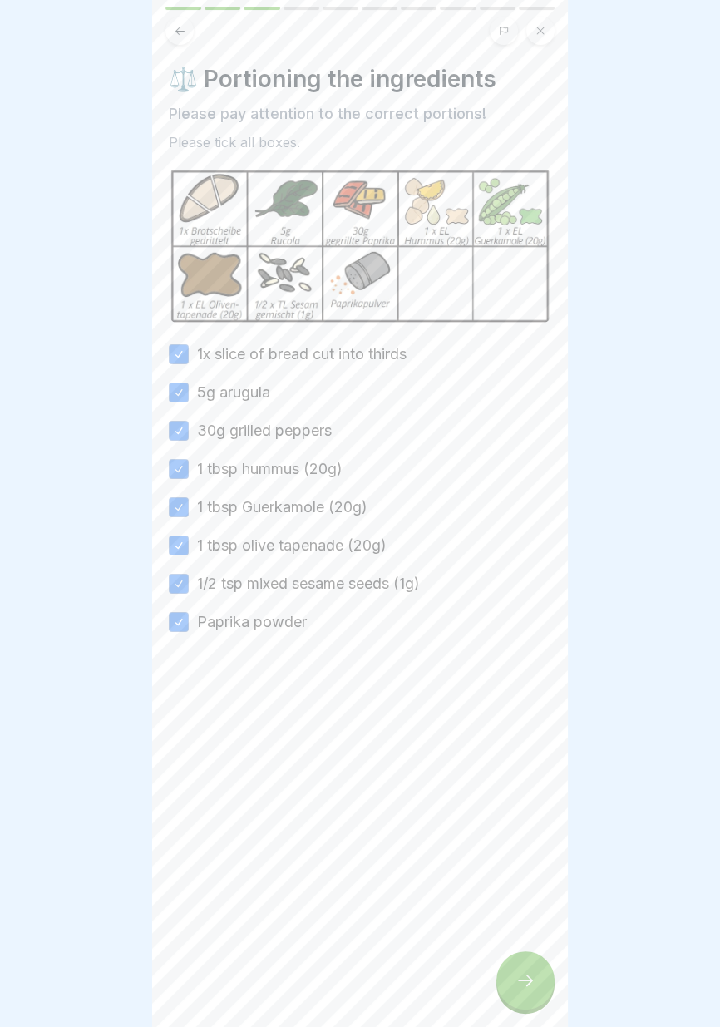
click at [529, 994] on div at bounding box center [525, 980] width 58 height 58
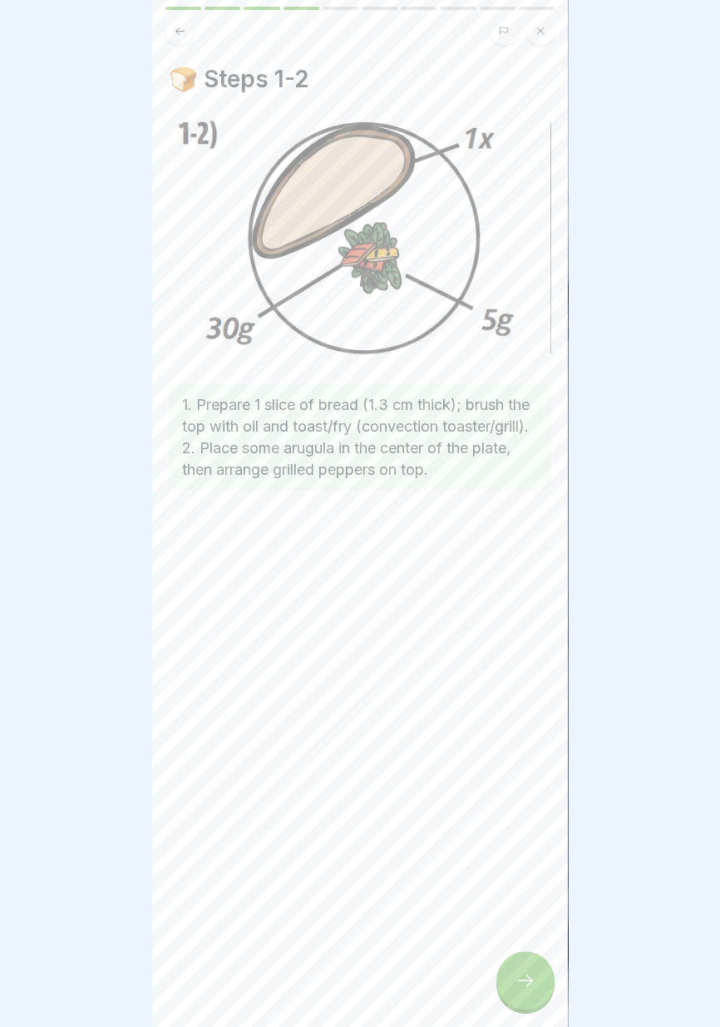
click at [525, 992] on div at bounding box center [525, 980] width 58 height 58
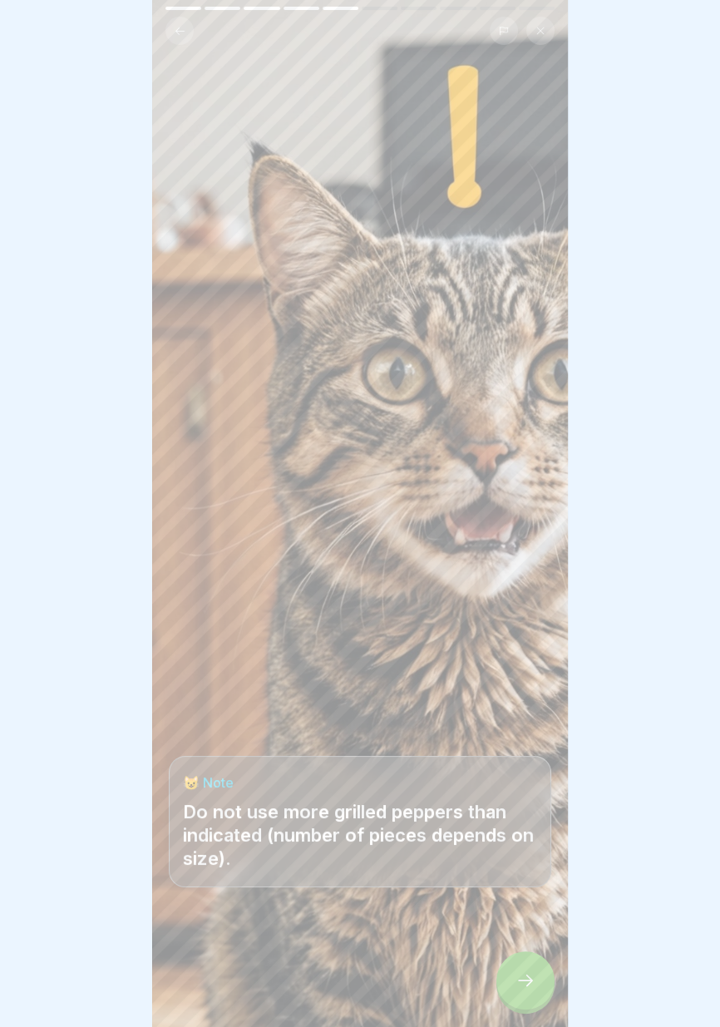
click at [526, 994] on div at bounding box center [525, 980] width 58 height 58
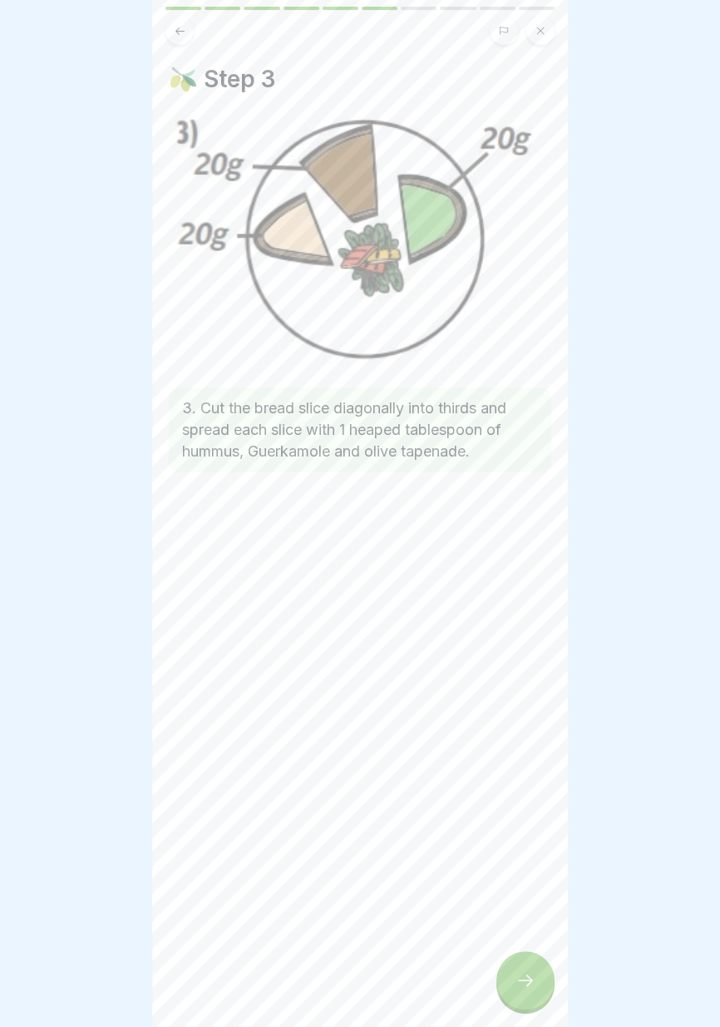
click at [525, 993] on div at bounding box center [525, 980] width 58 height 58
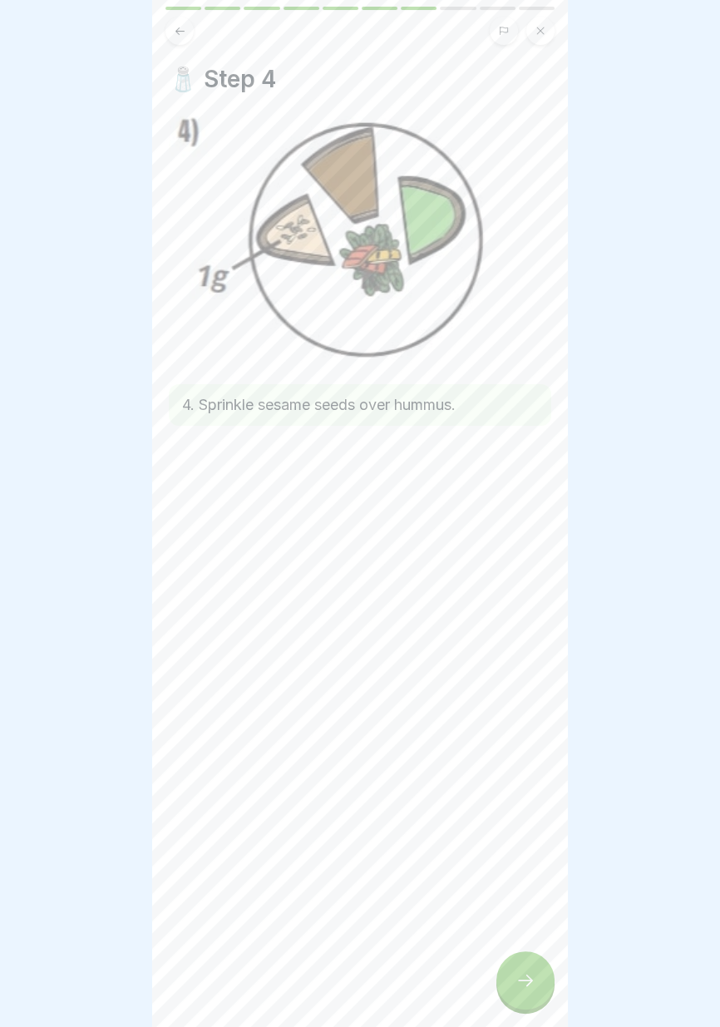
click at [525, 993] on div at bounding box center [525, 980] width 58 height 58
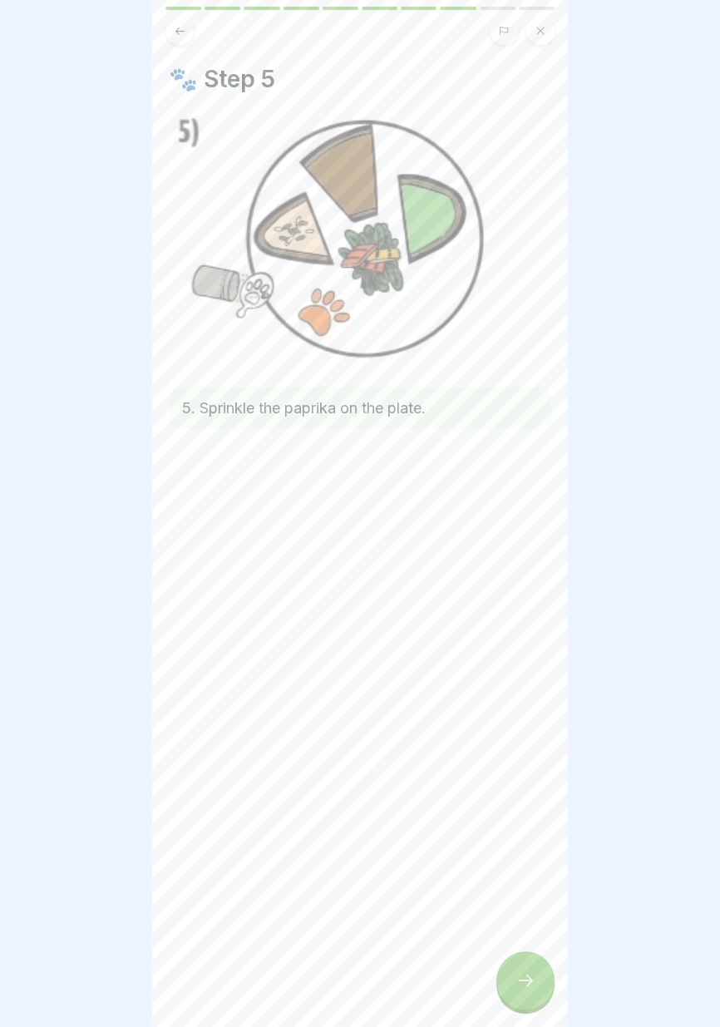
click at [524, 994] on div at bounding box center [525, 980] width 58 height 58
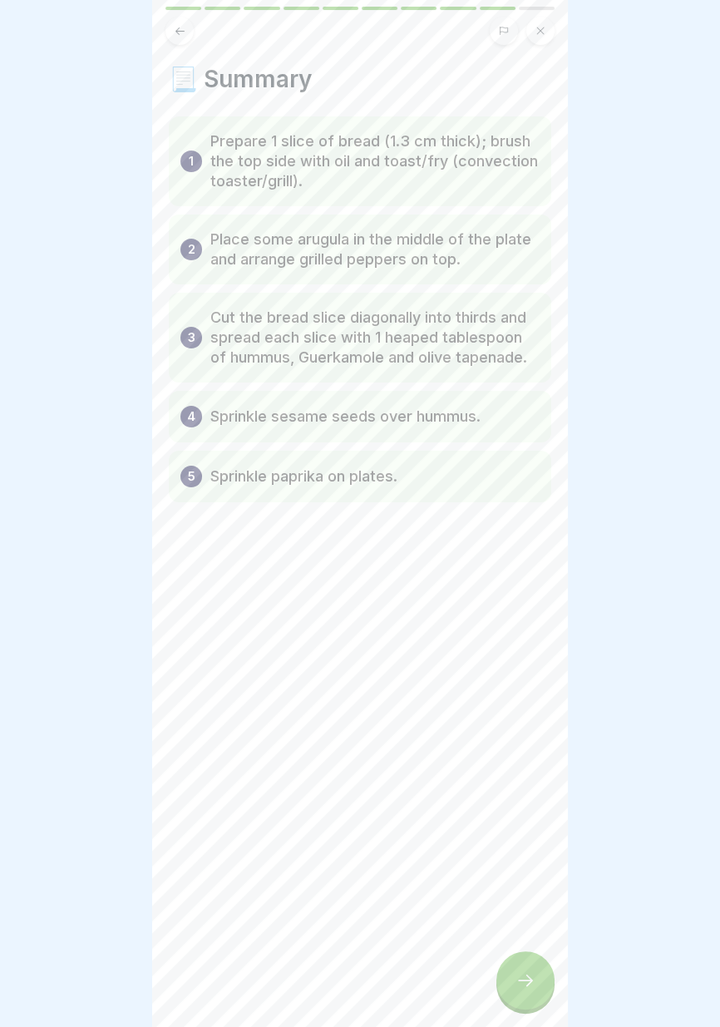
click at [525, 991] on div at bounding box center [525, 980] width 58 height 58
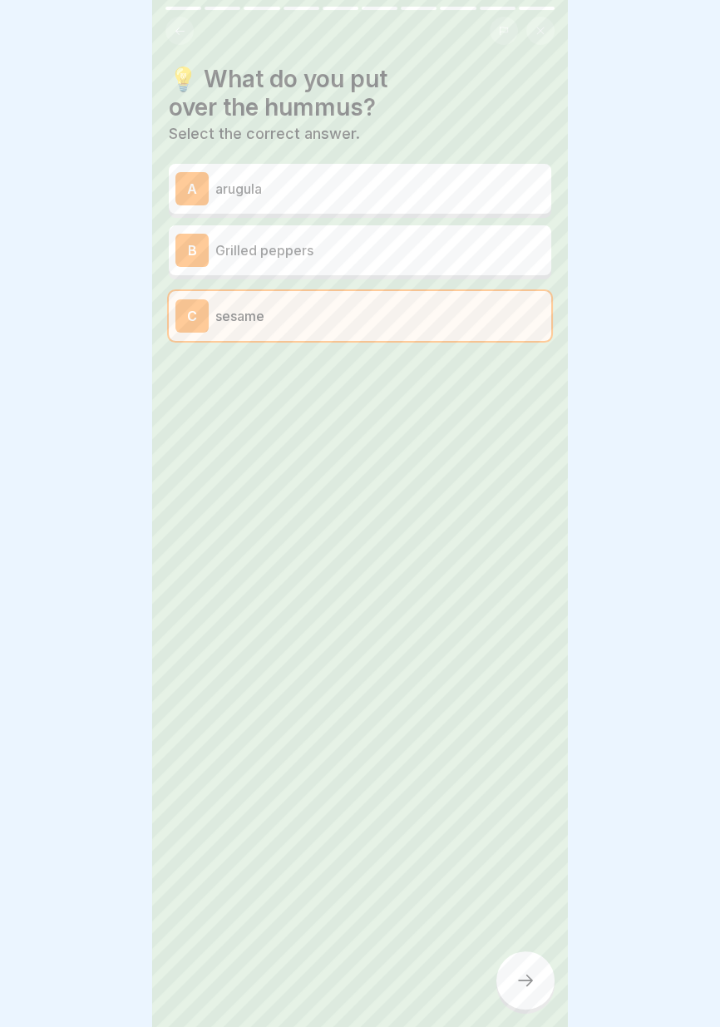
click at [525, 994] on div at bounding box center [525, 980] width 58 height 58
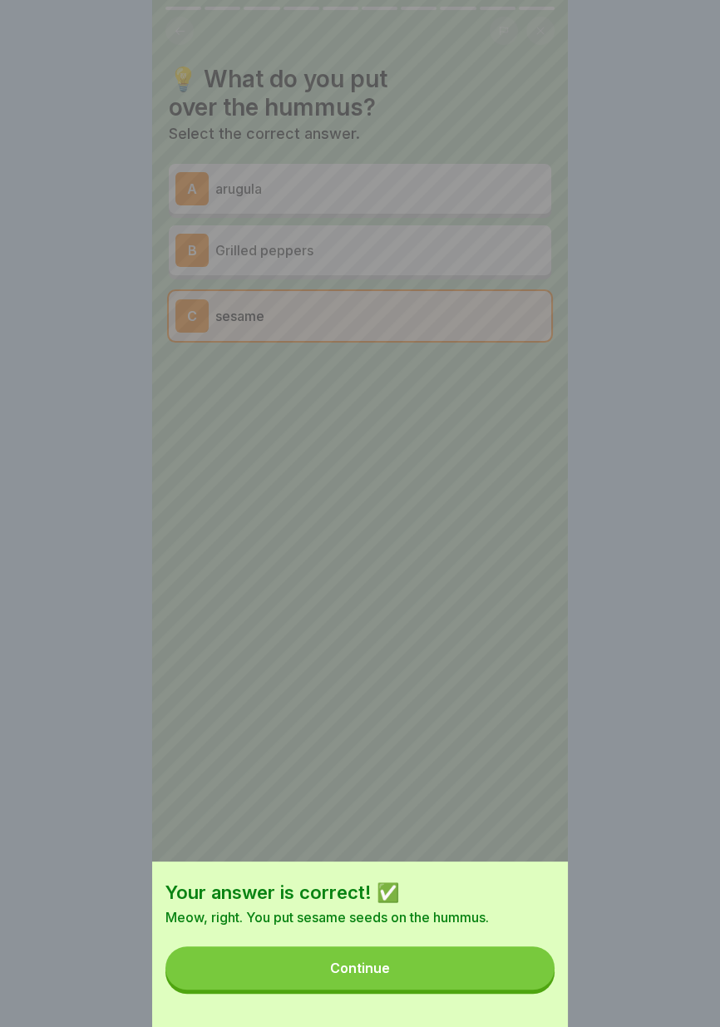
click at [508, 983] on button "Continue" at bounding box center [359, 967] width 389 height 43
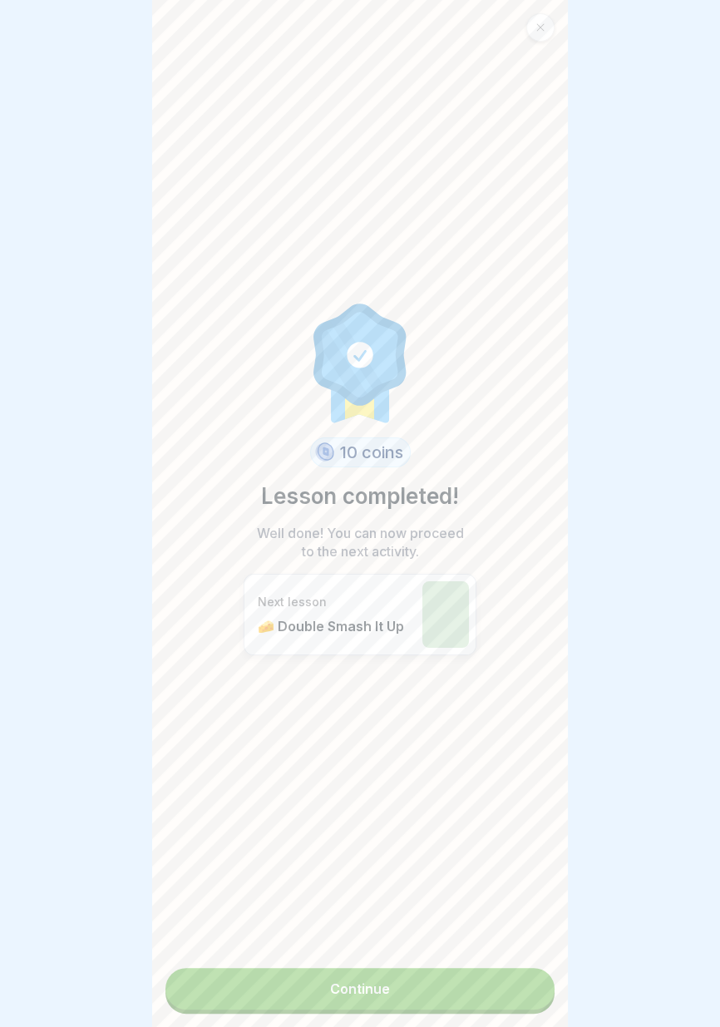
click at [509, 997] on link "Continue" at bounding box center [359, 989] width 389 height 42
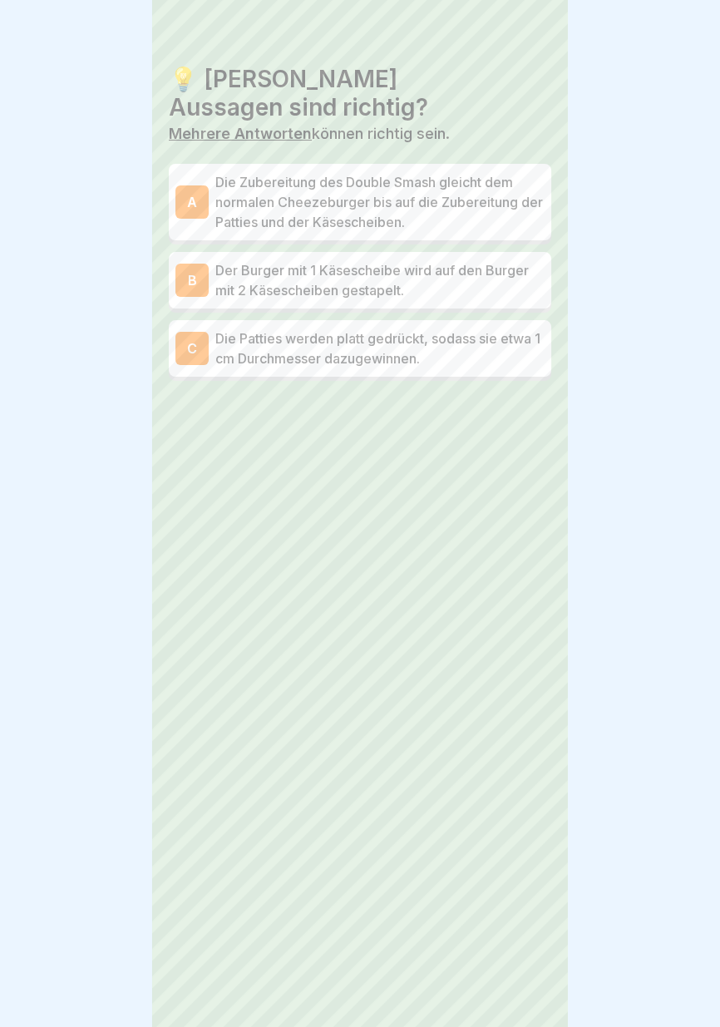
click at [499, 993] on div "💡 Welche Aussagen sind richtig? Mehrere Antworten können richtig sein. A Die Zu…" at bounding box center [360, 513] width 416 height 1027
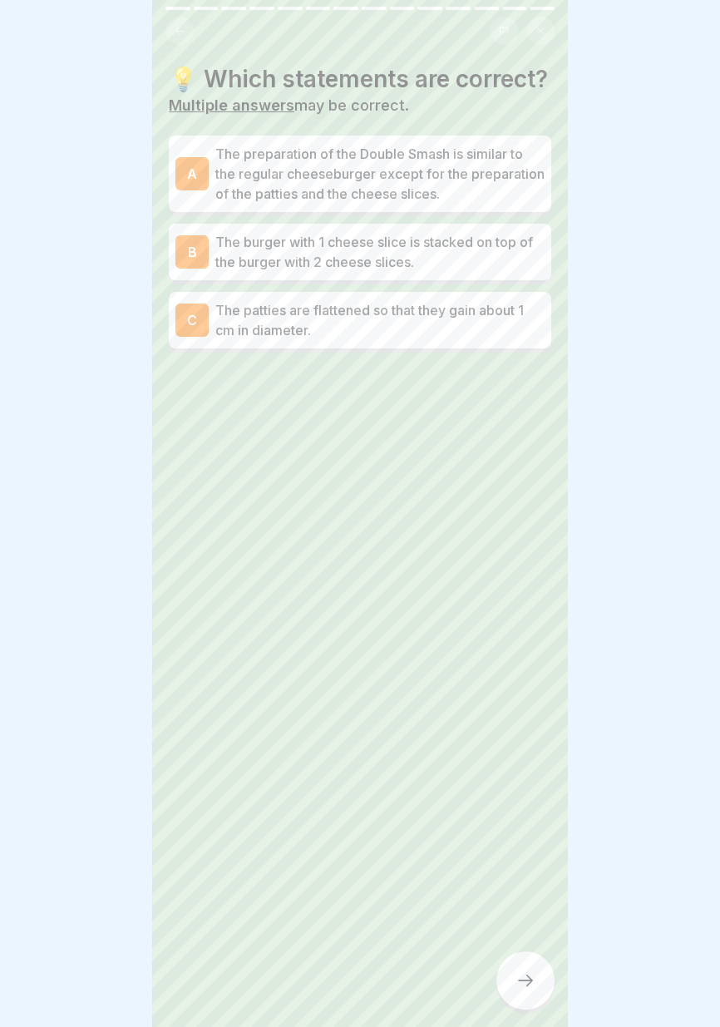
click at [495, 250] on p "The burger with 1 cheese slice is stacked on top of the burger with 2 cheese sl…" at bounding box center [379, 252] width 329 height 40
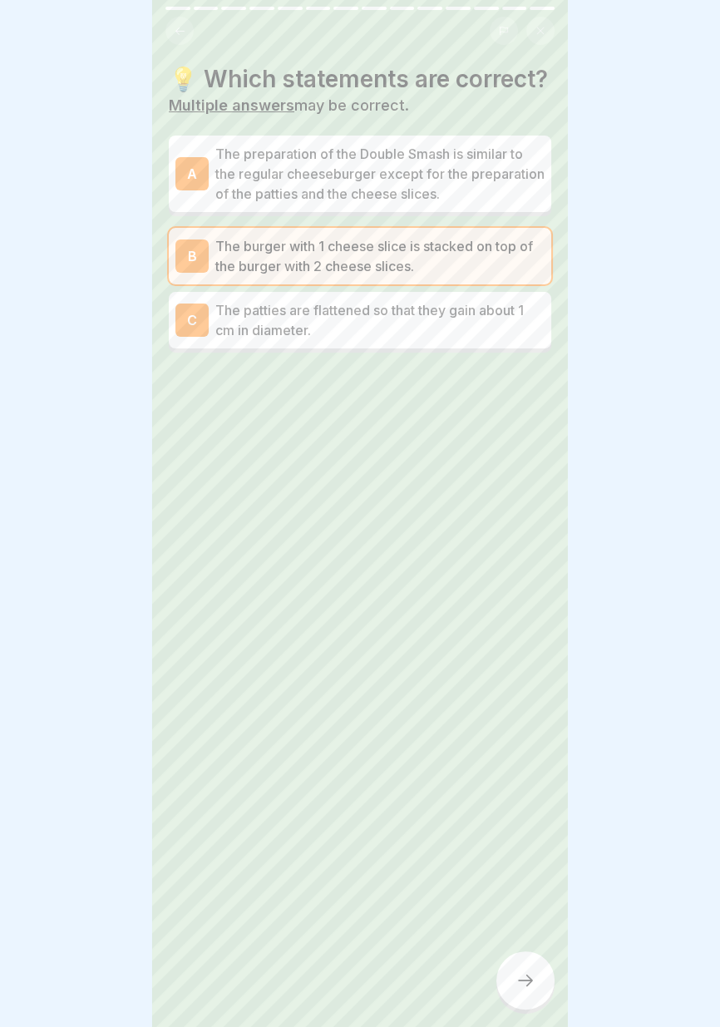
click at [488, 189] on font "The preparation of the Double Smash is similar to the regular cheeseburger exce…" at bounding box center [379, 173] width 329 height 57
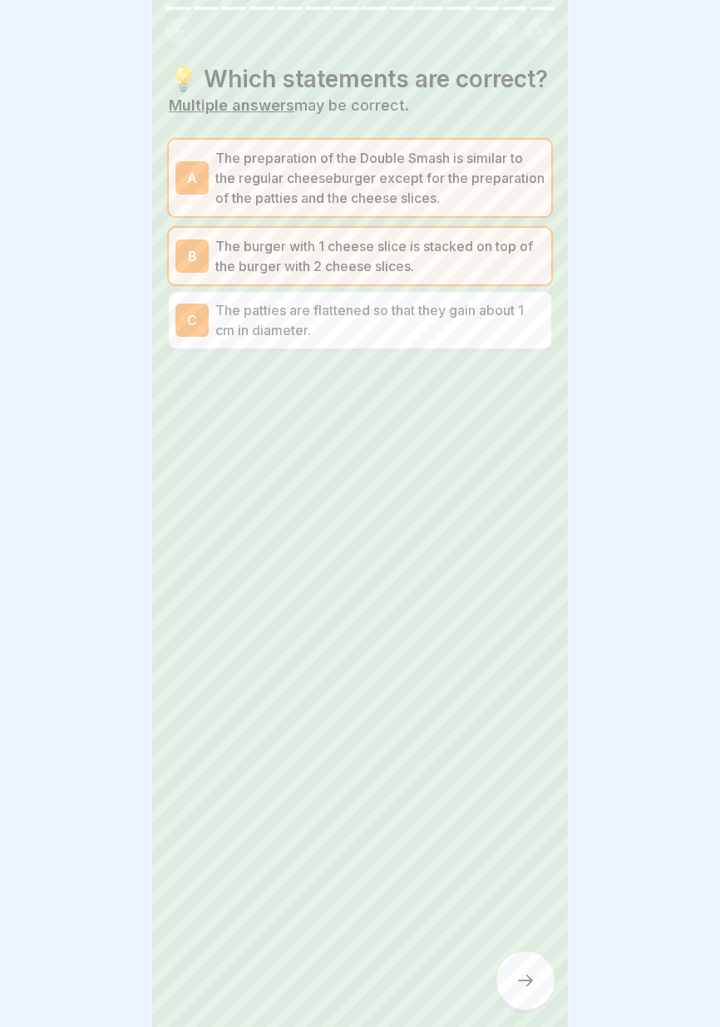
click at [525, 980] on icon at bounding box center [525, 980] width 15 height 12
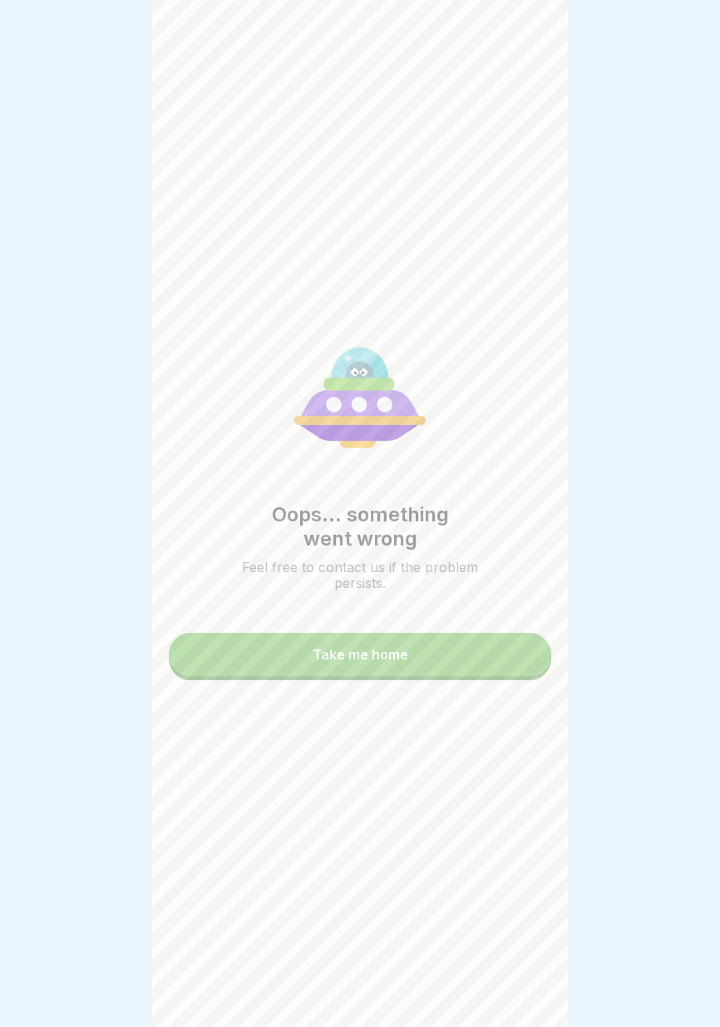
click at [439, 675] on button "Take me home" at bounding box center [360, 654] width 382 height 43
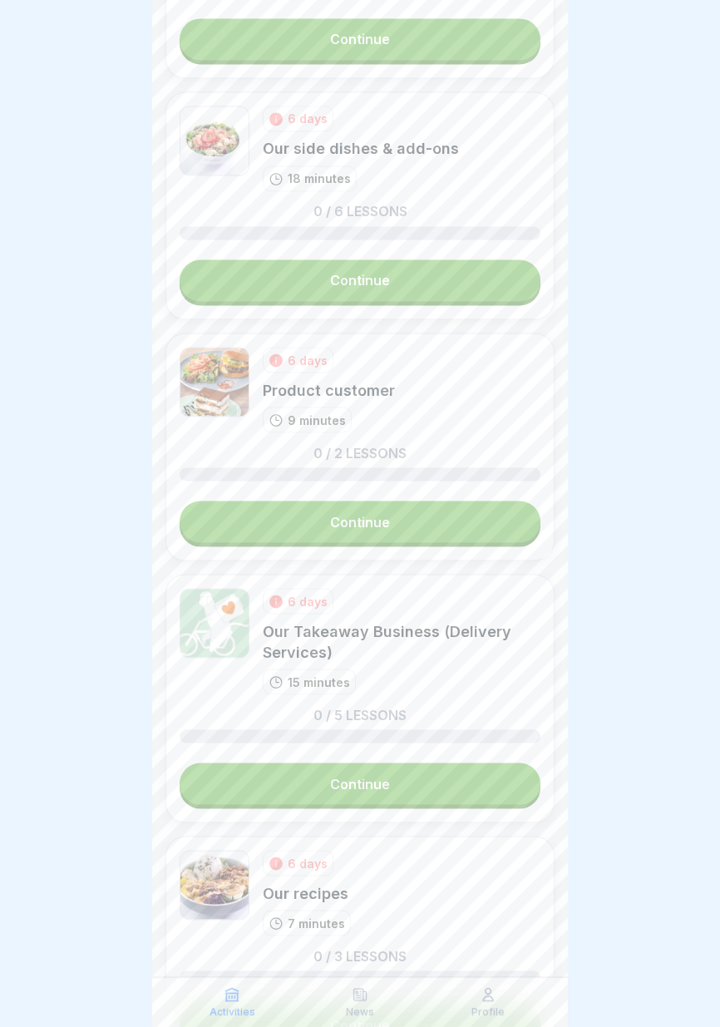
scroll to position [2866, 0]
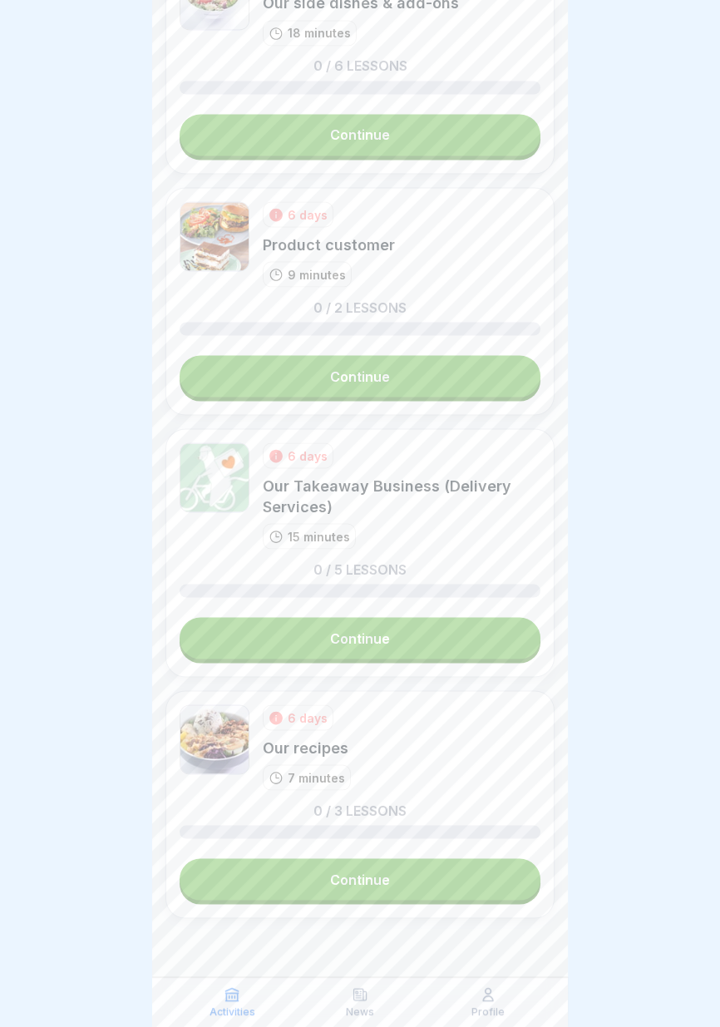
click at [388, 886] on link "Continue" at bounding box center [360, 879] width 361 height 42
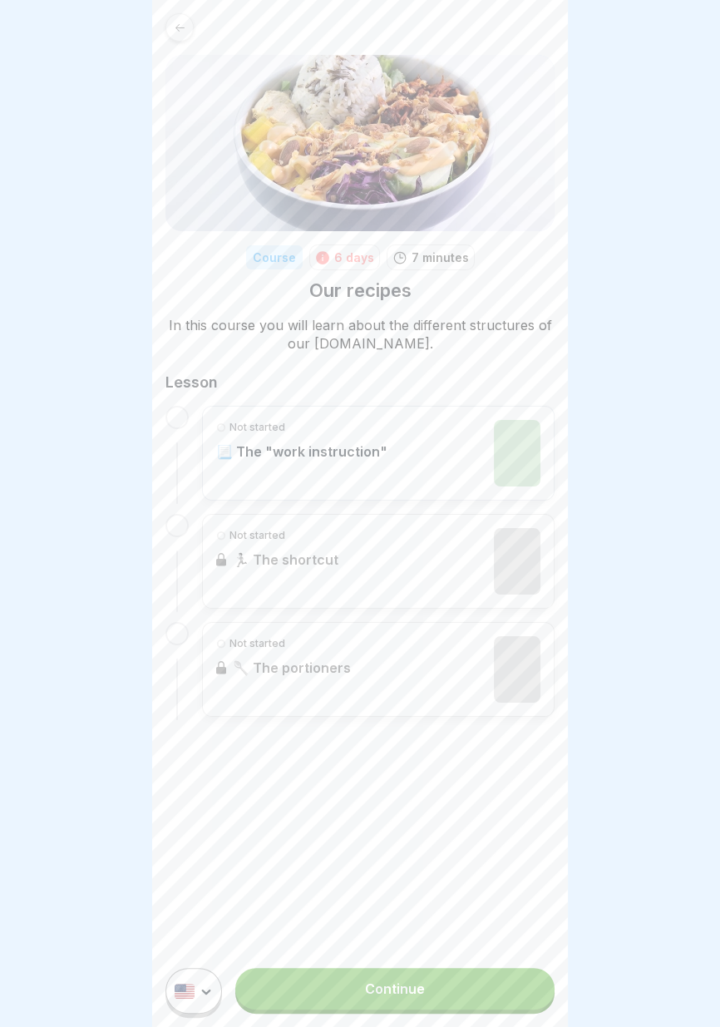
click at [421, 995] on font "Continue" at bounding box center [395, 988] width 60 height 17
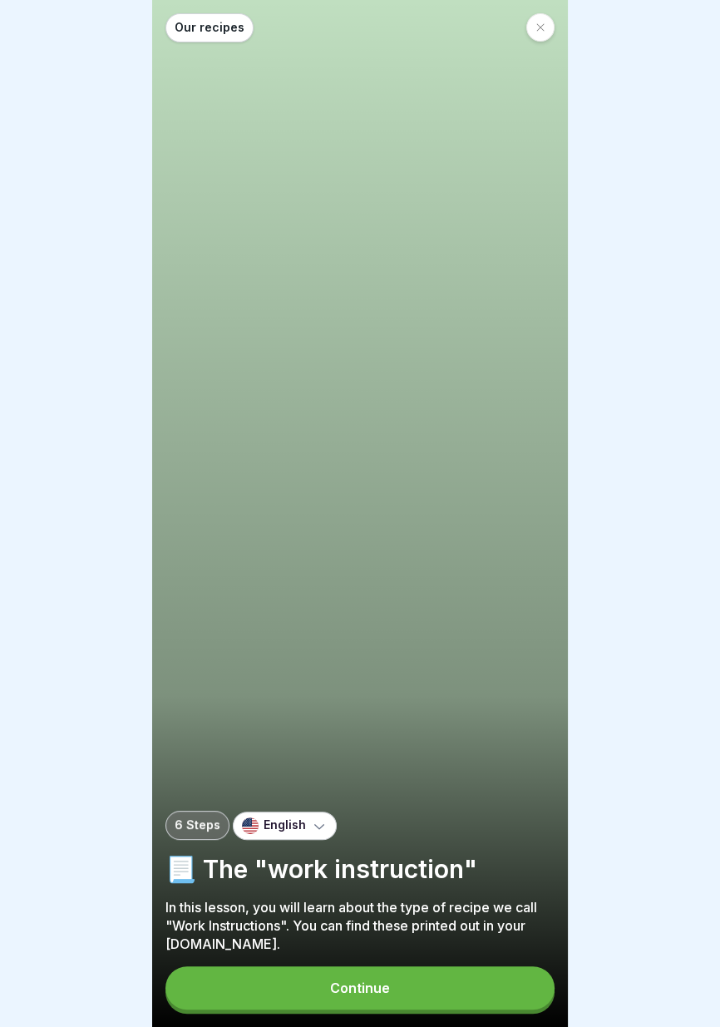
click at [394, 1001] on button "Continue" at bounding box center [359, 987] width 389 height 43
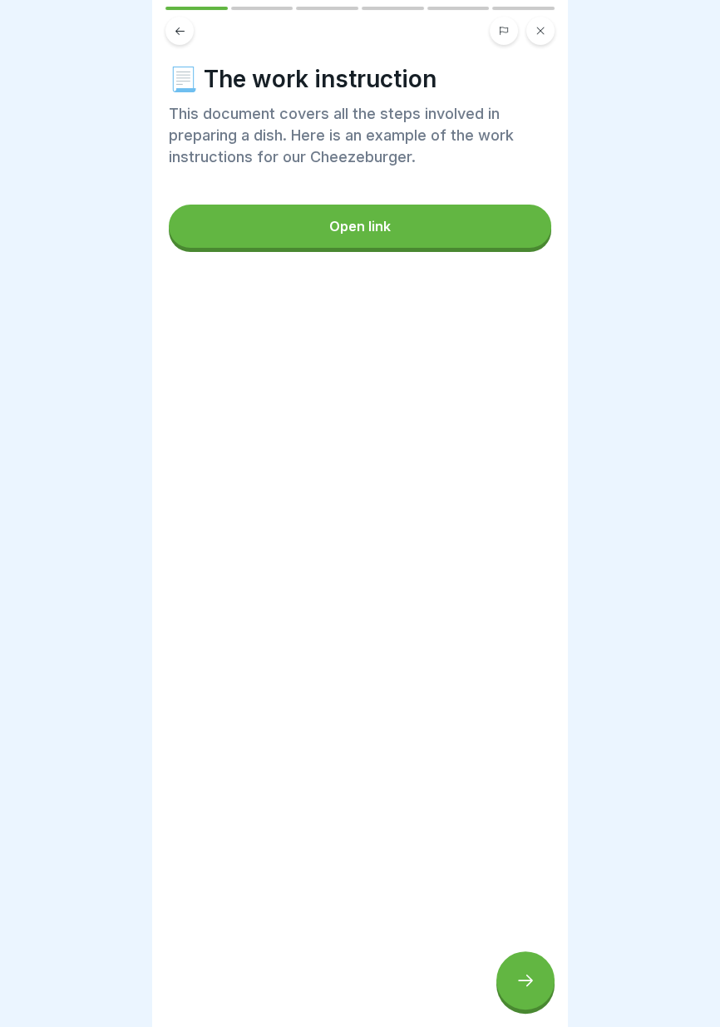
click at [530, 983] on icon at bounding box center [525, 980] width 20 height 20
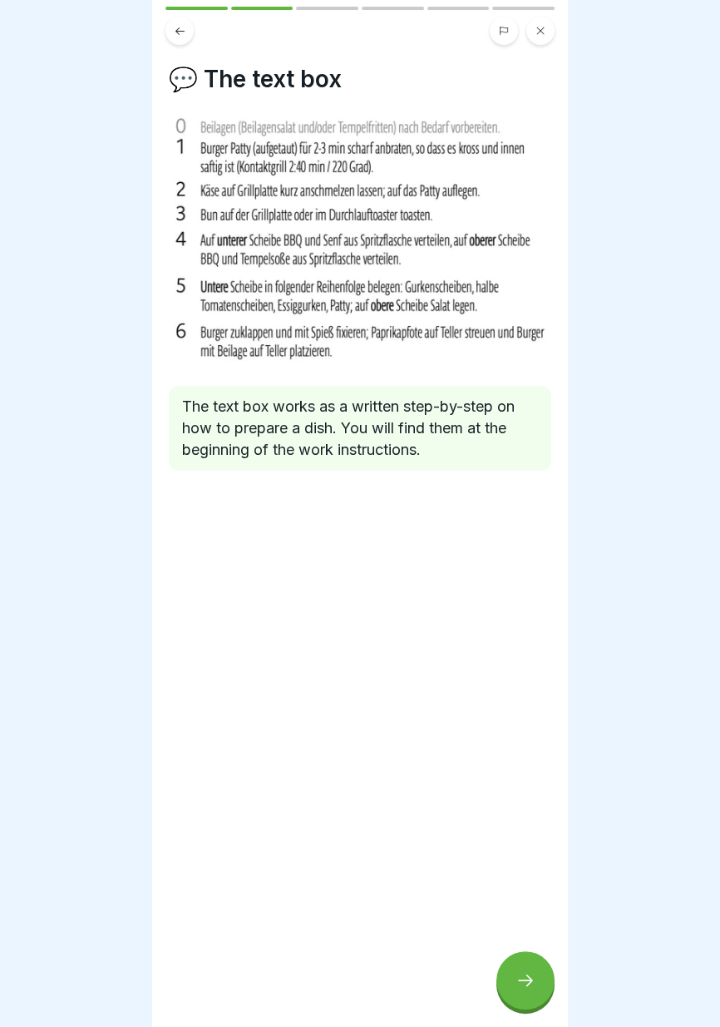
click at [529, 997] on div at bounding box center [525, 980] width 58 height 58
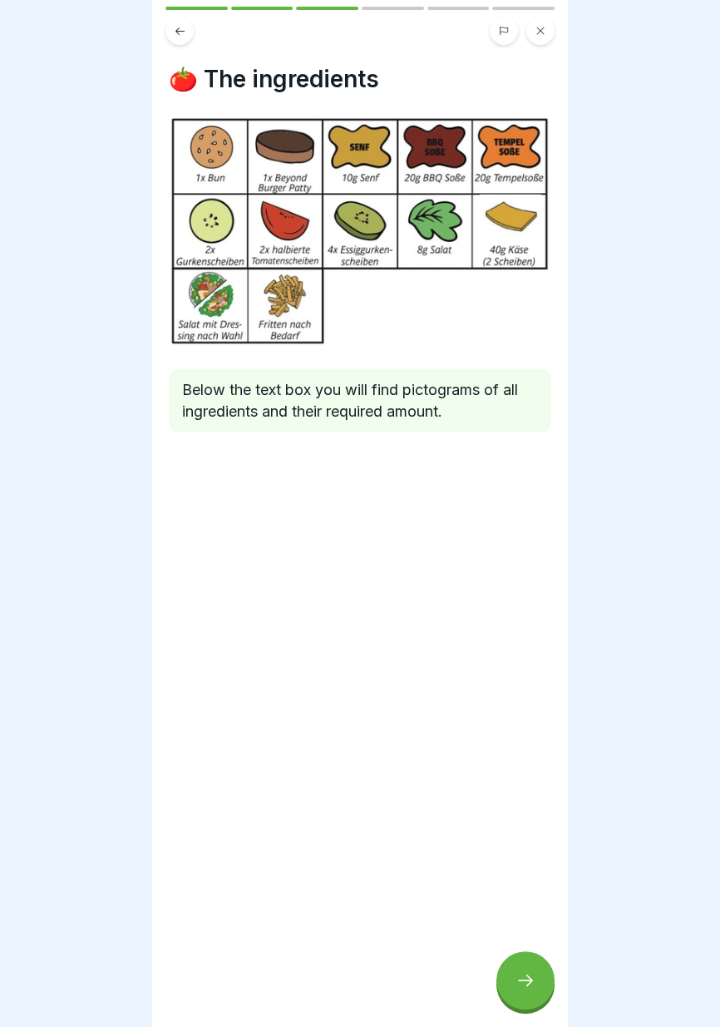
click at [530, 988] on icon at bounding box center [525, 980] width 20 height 20
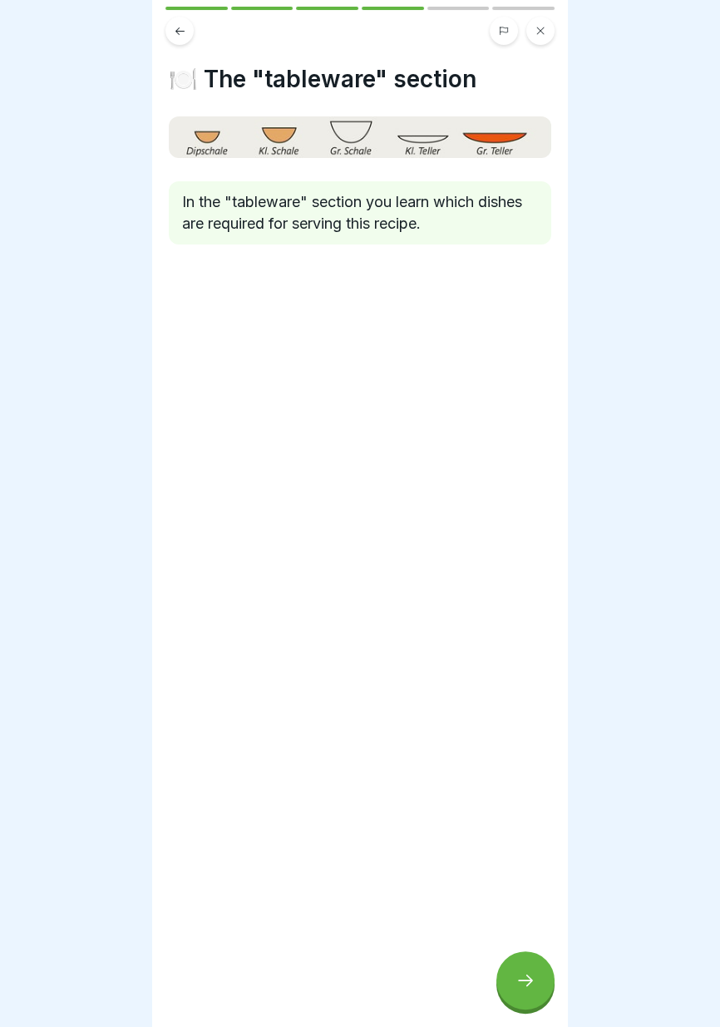
click at [529, 982] on icon at bounding box center [525, 980] width 20 height 20
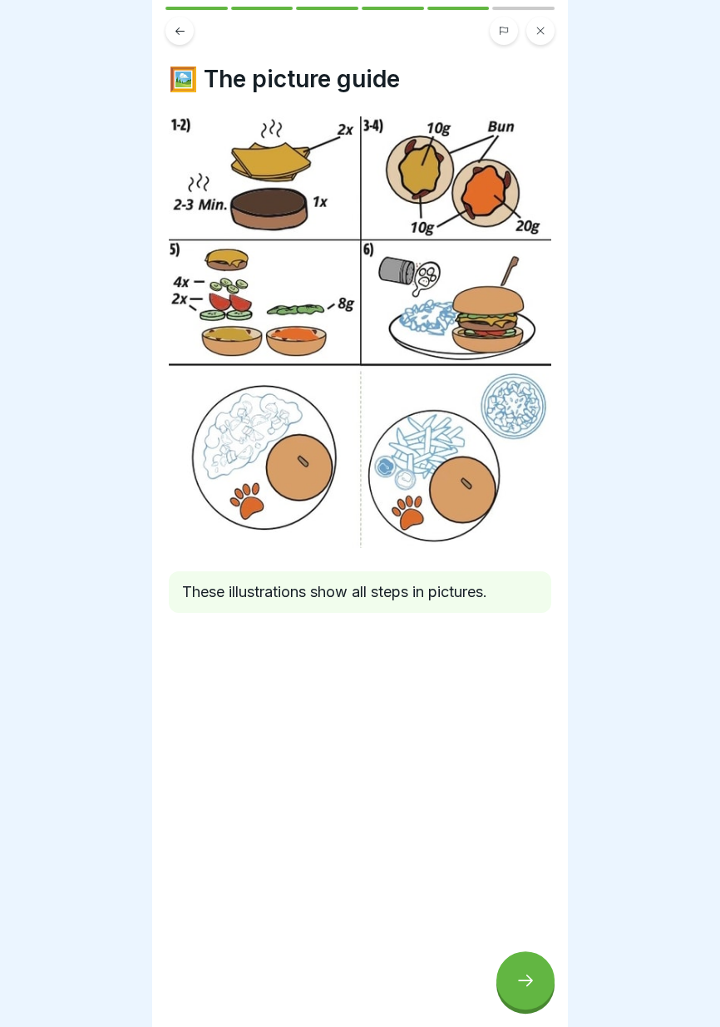
click at [476, 609] on div "These illustrations show all steps in pictures." at bounding box center [360, 592] width 382 height 42
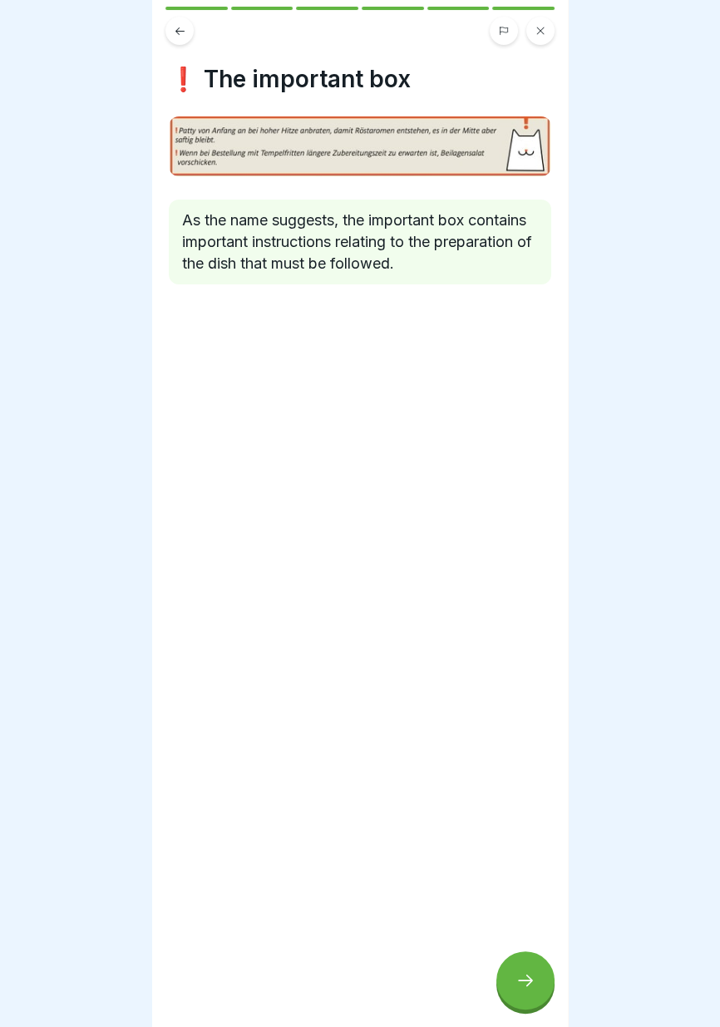
click at [528, 998] on div at bounding box center [525, 980] width 58 height 58
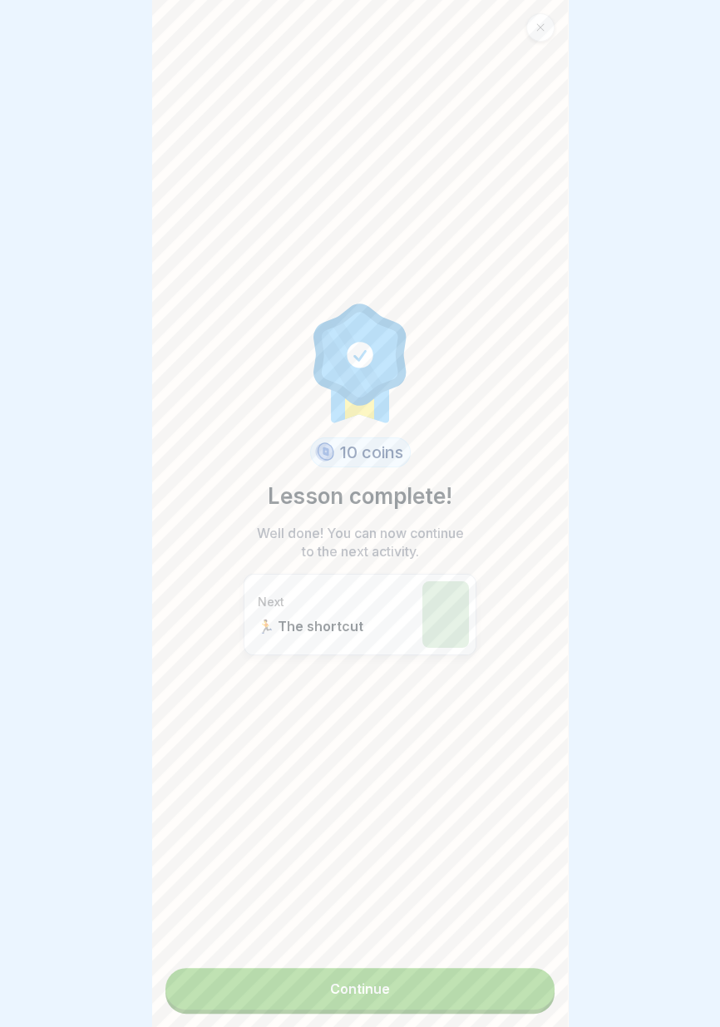
click at [456, 998] on link "Continue" at bounding box center [359, 989] width 389 height 42
click at [430, 990] on link "Continue" at bounding box center [359, 989] width 389 height 42
click at [388, 983] on font "Continue" at bounding box center [360, 988] width 60 height 17
click at [379, 993] on font "Continue" at bounding box center [360, 988] width 60 height 17
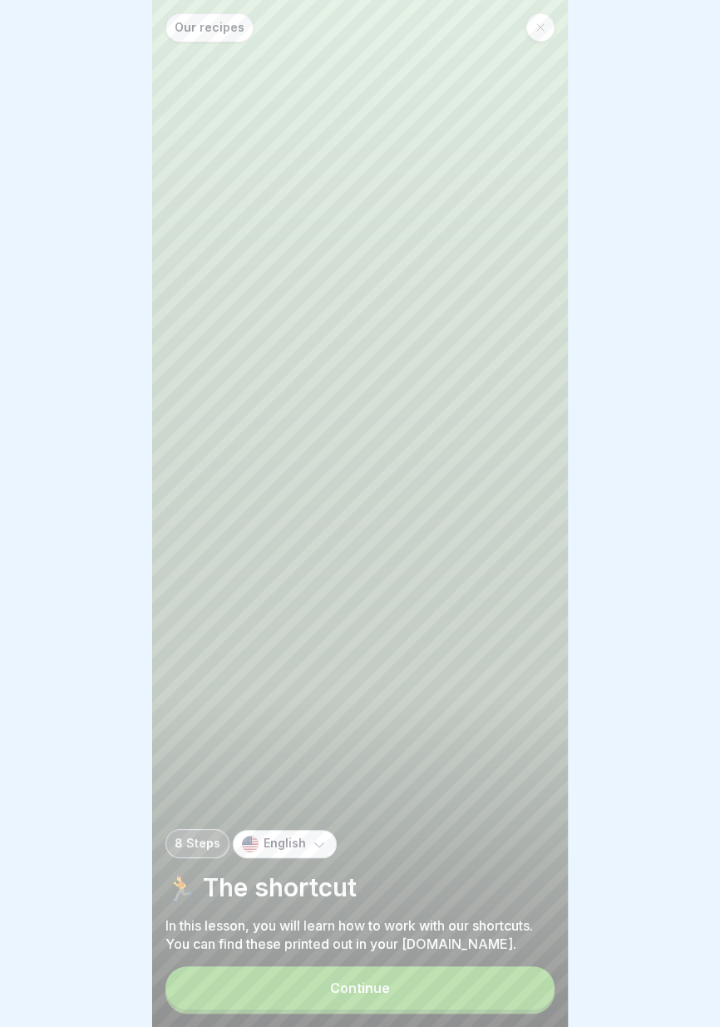
click at [411, 987] on button "Continue" at bounding box center [359, 987] width 389 height 43
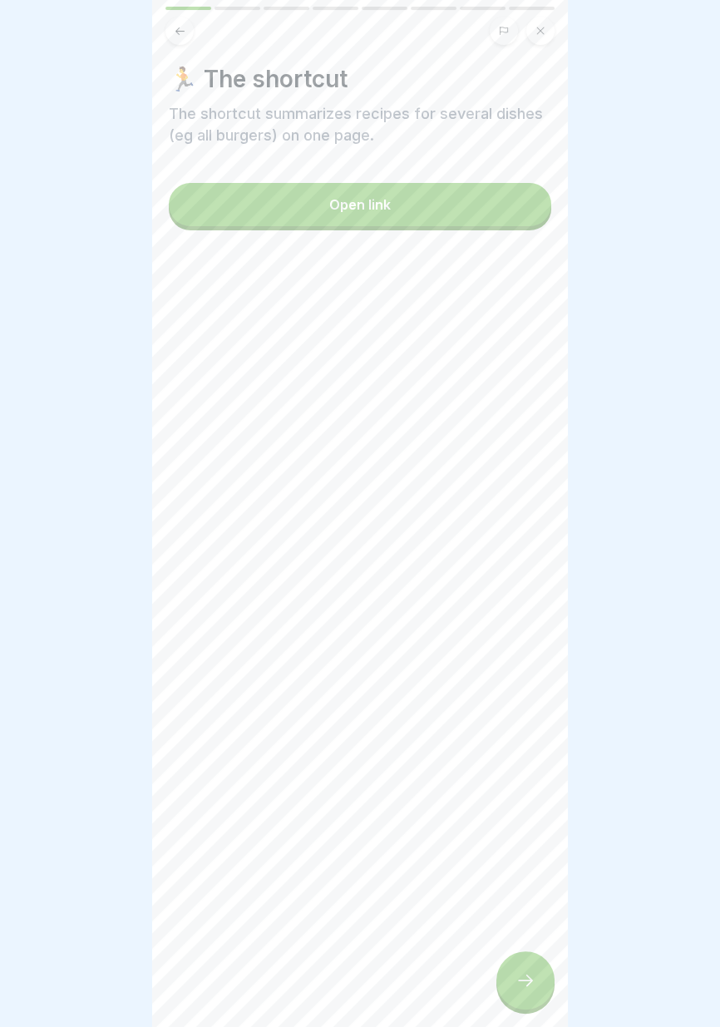
click at [523, 999] on div at bounding box center [525, 980] width 58 height 58
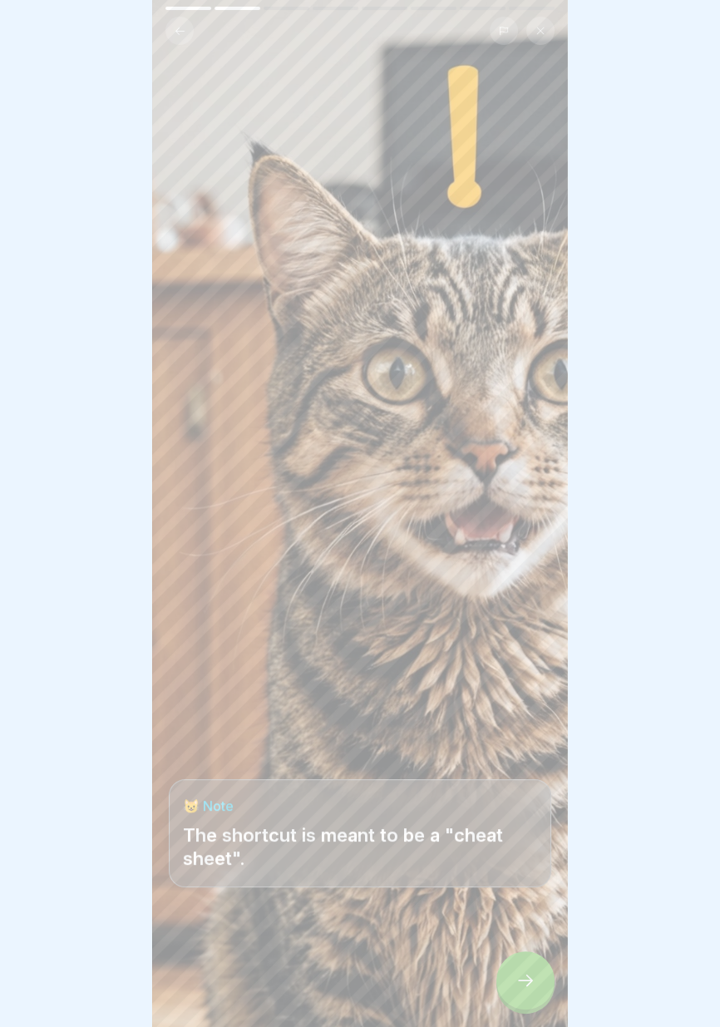
click at [529, 983] on icon at bounding box center [525, 980] width 15 height 12
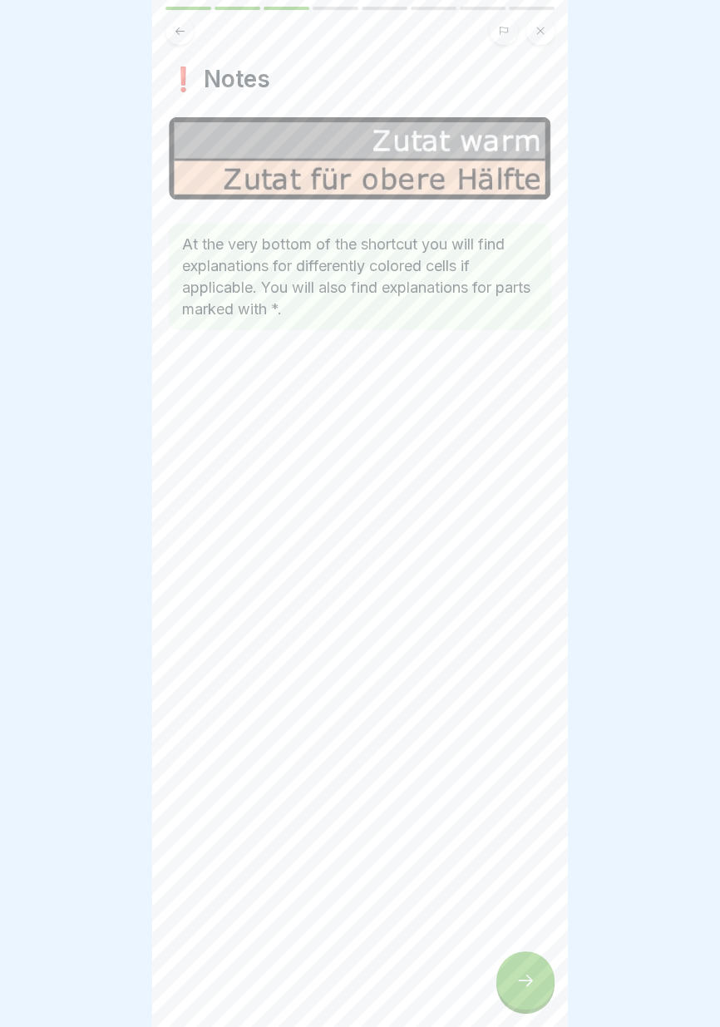
click at [519, 990] on div at bounding box center [525, 980] width 58 height 58
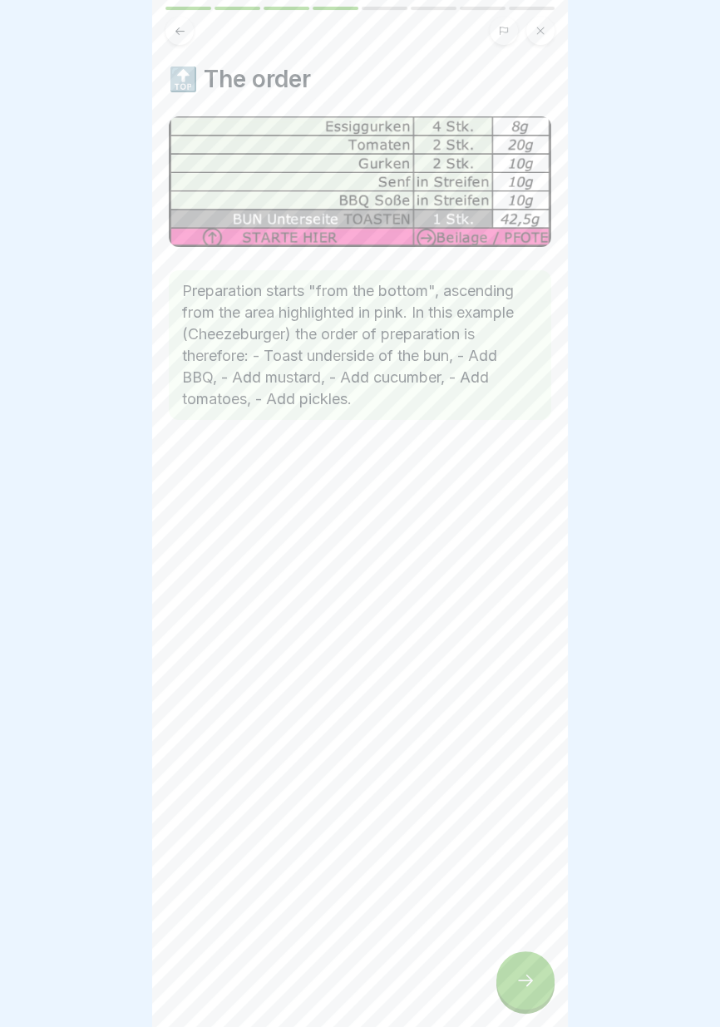
click at [521, 993] on div at bounding box center [525, 980] width 58 height 58
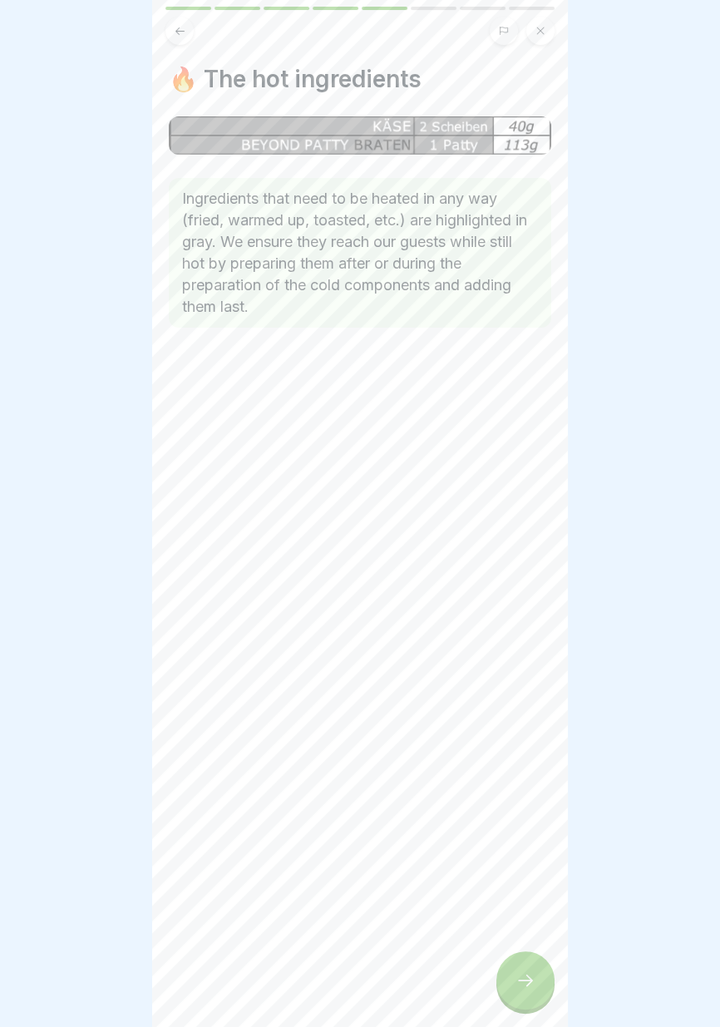
click at [526, 988] on icon at bounding box center [525, 980] width 20 height 20
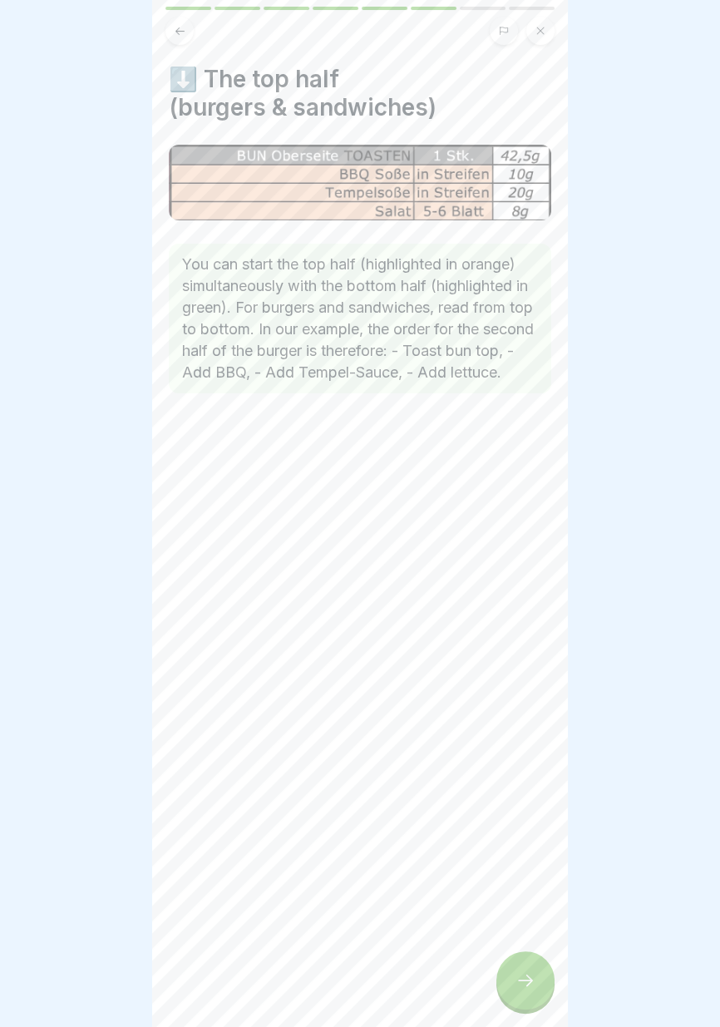
click at [519, 996] on div at bounding box center [525, 980] width 58 height 58
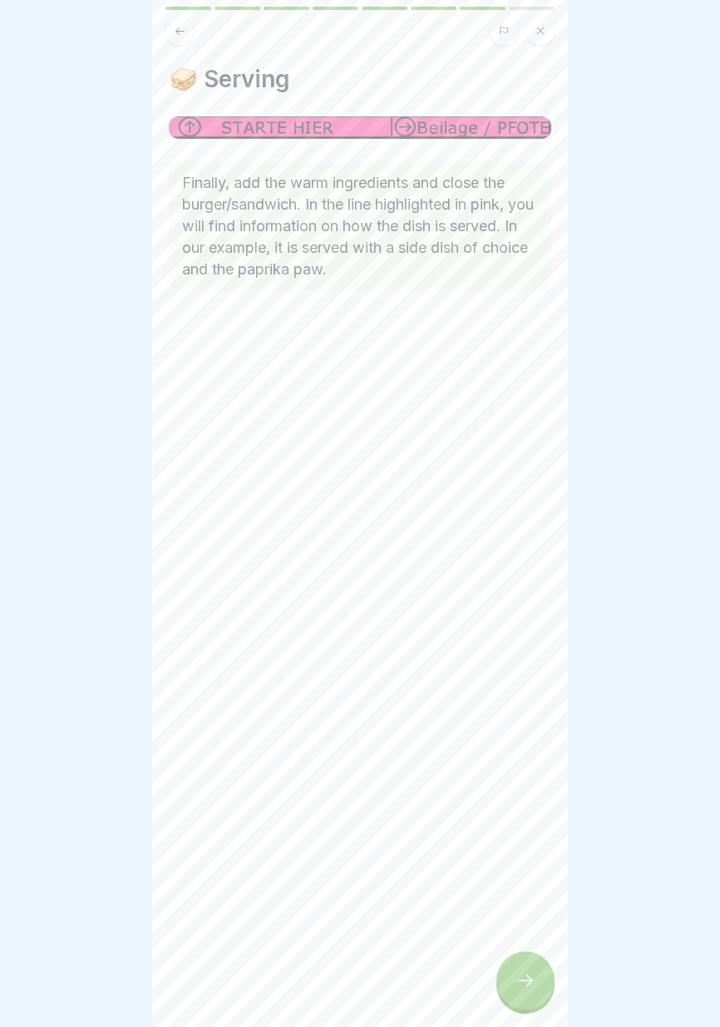
click at [524, 990] on div at bounding box center [525, 980] width 58 height 58
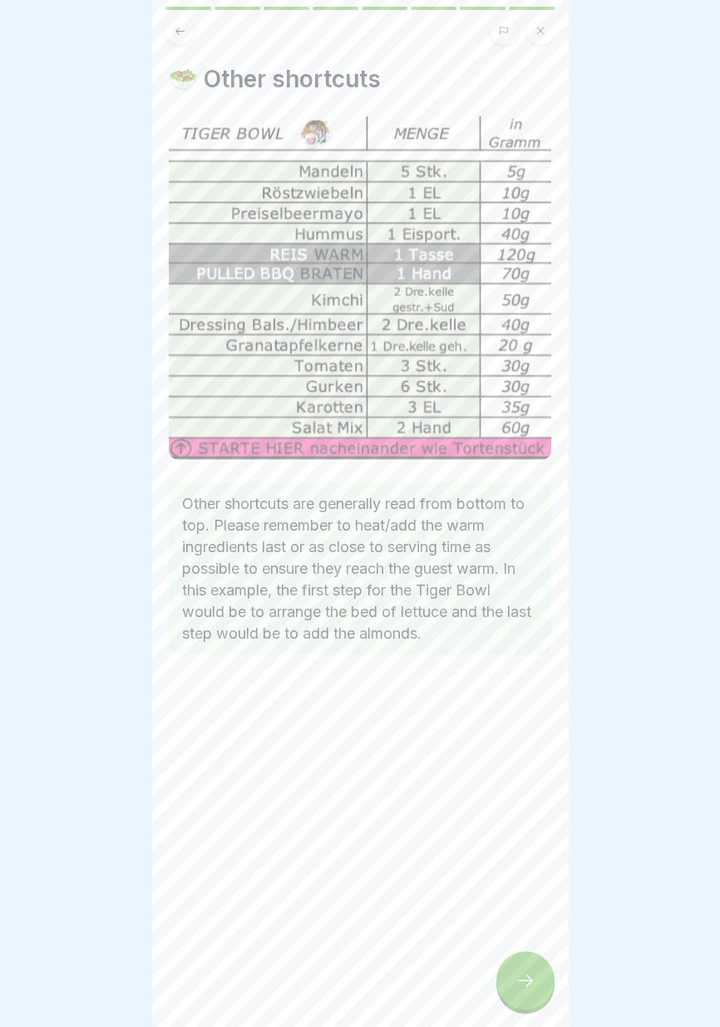
click at [530, 993] on div at bounding box center [525, 980] width 58 height 58
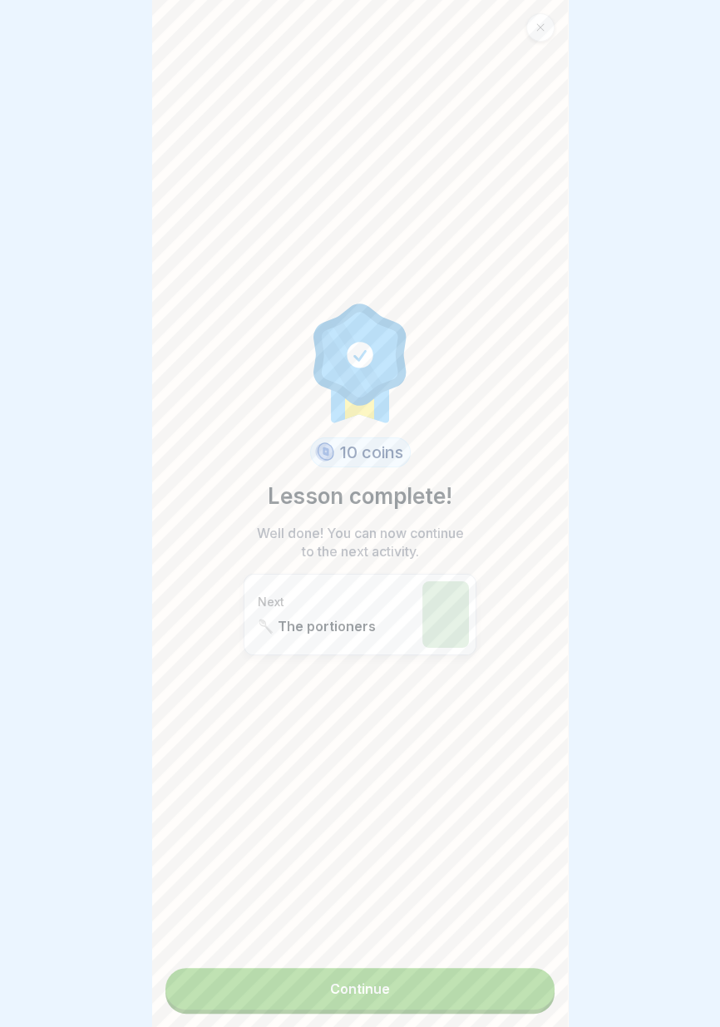
click at [487, 997] on link "Continue" at bounding box center [359, 989] width 389 height 42
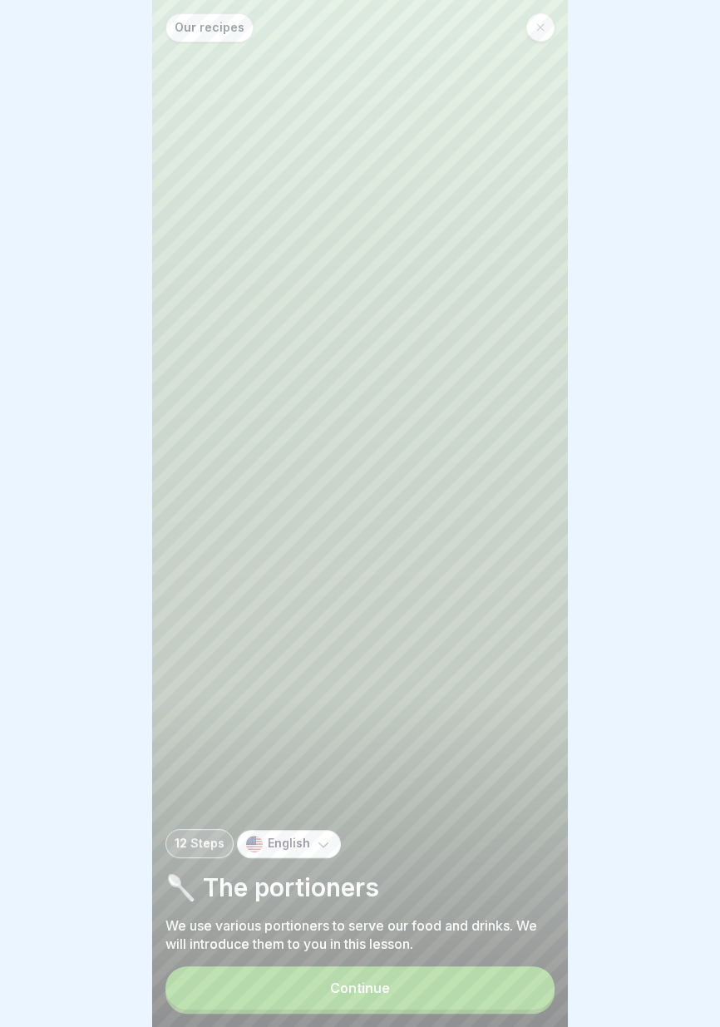
click at [476, 996] on button "Continue" at bounding box center [359, 987] width 389 height 43
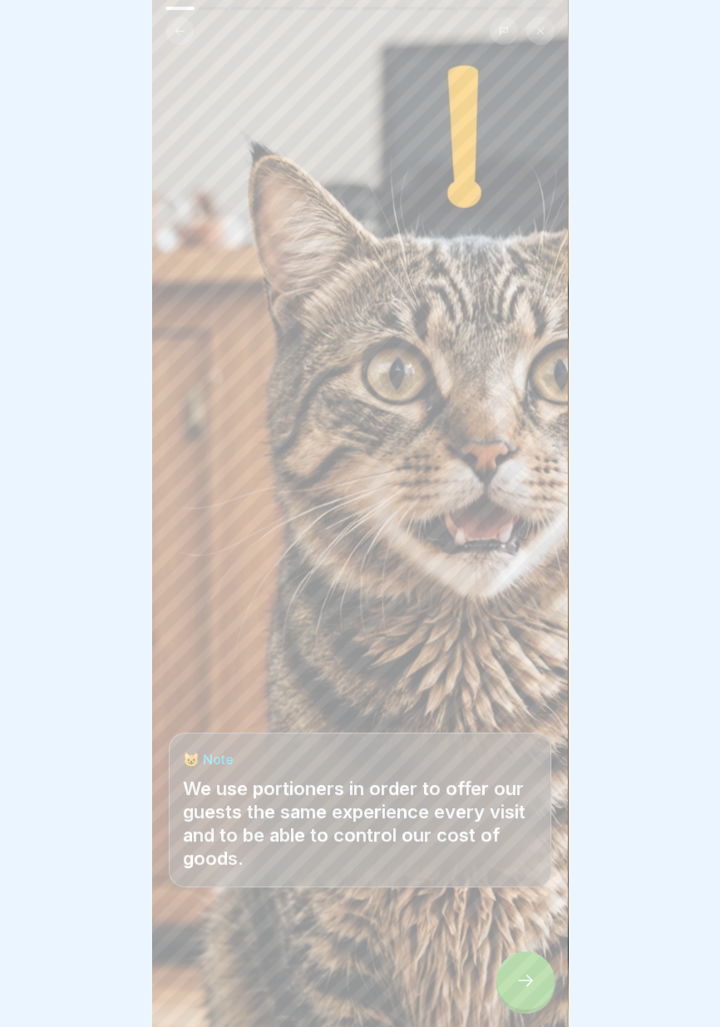
click at [525, 986] on icon at bounding box center [525, 980] width 20 height 20
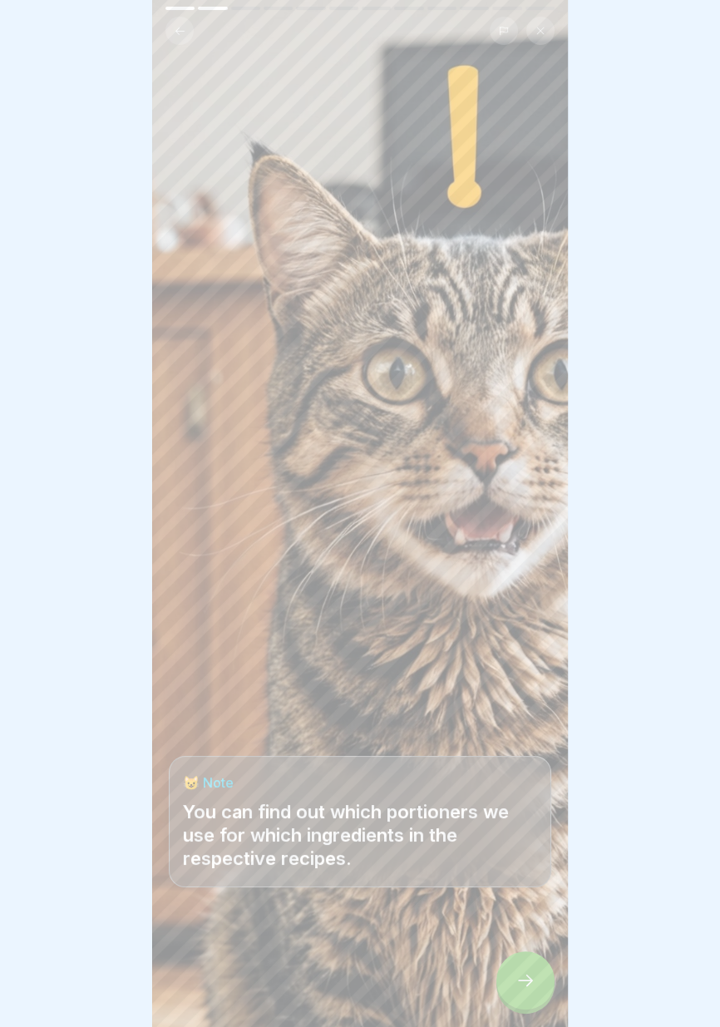
click at [524, 984] on icon at bounding box center [525, 980] width 20 height 20
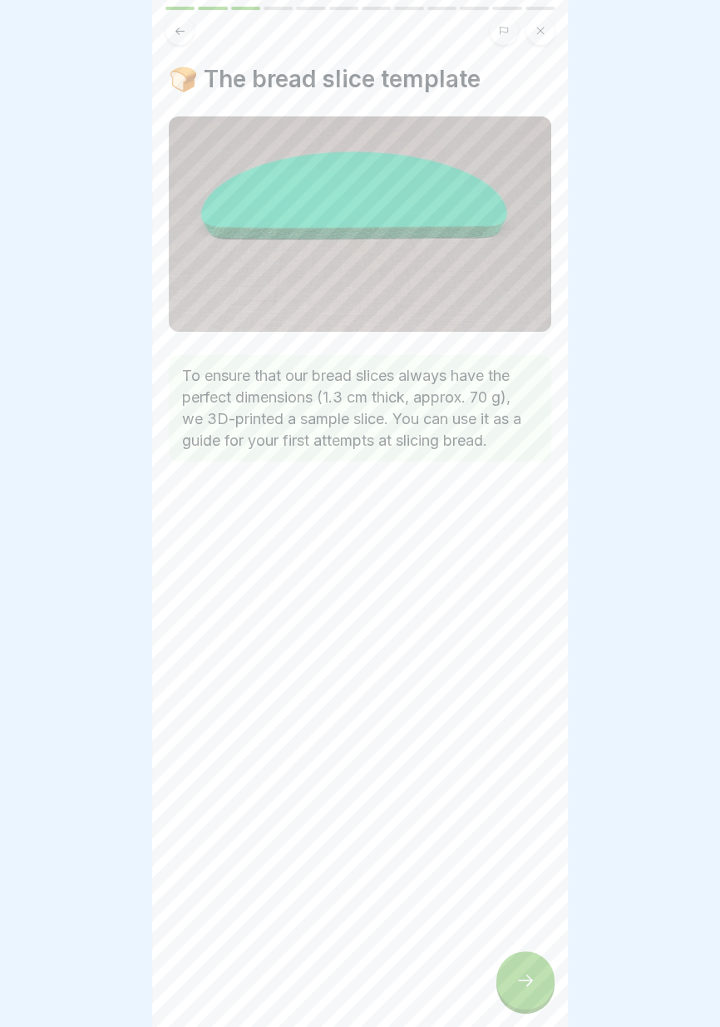
click at [530, 992] on div at bounding box center [525, 980] width 58 height 58
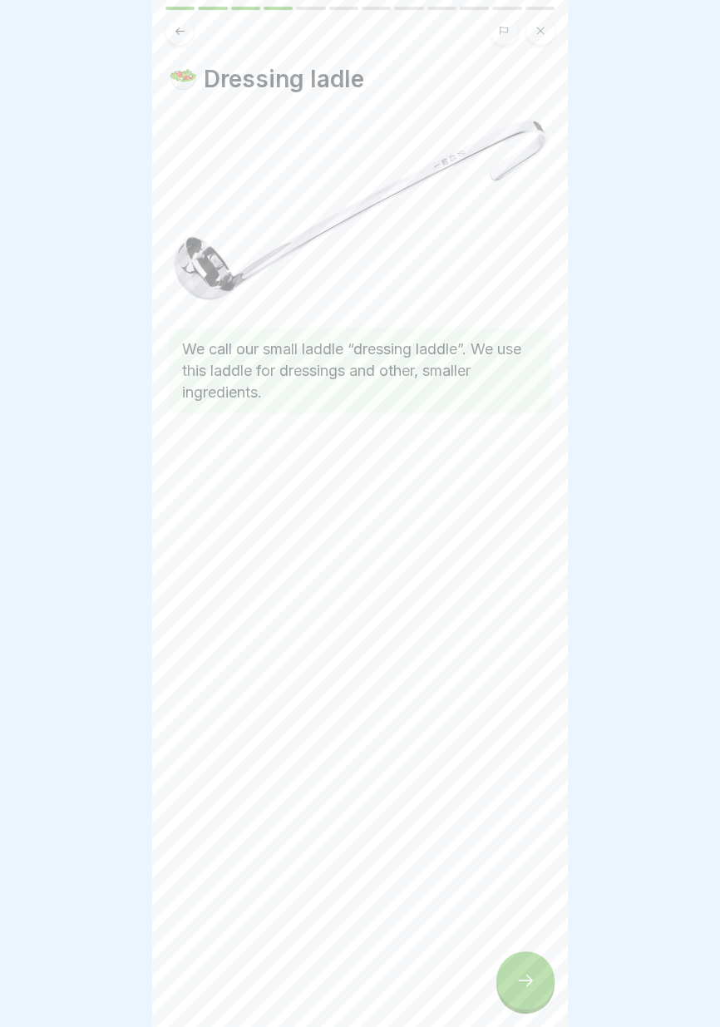
click at [534, 988] on icon at bounding box center [525, 980] width 20 height 20
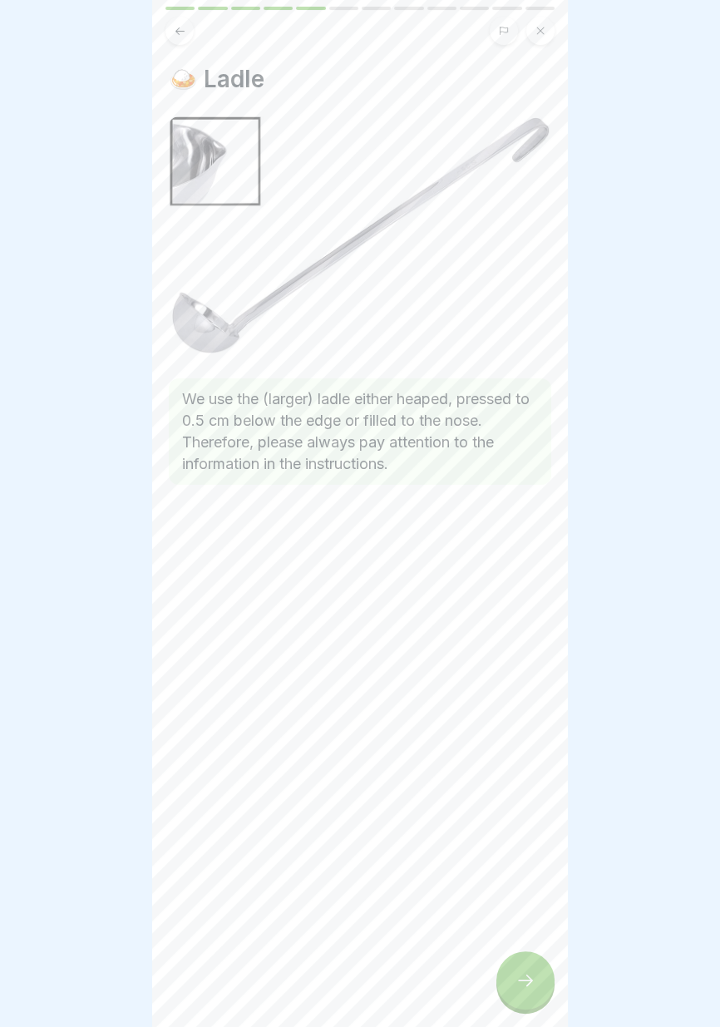
click at [529, 991] on div at bounding box center [525, 980] width 58 height 58
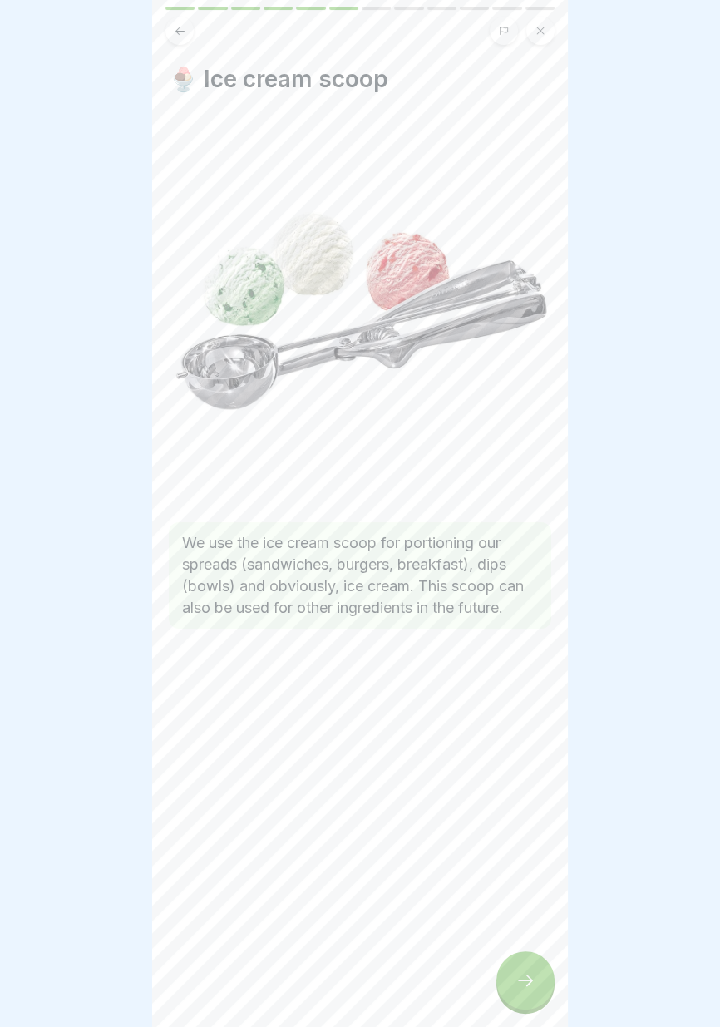
click at [529, 995] on div at bounding box center [525, 980] width 58 height 58
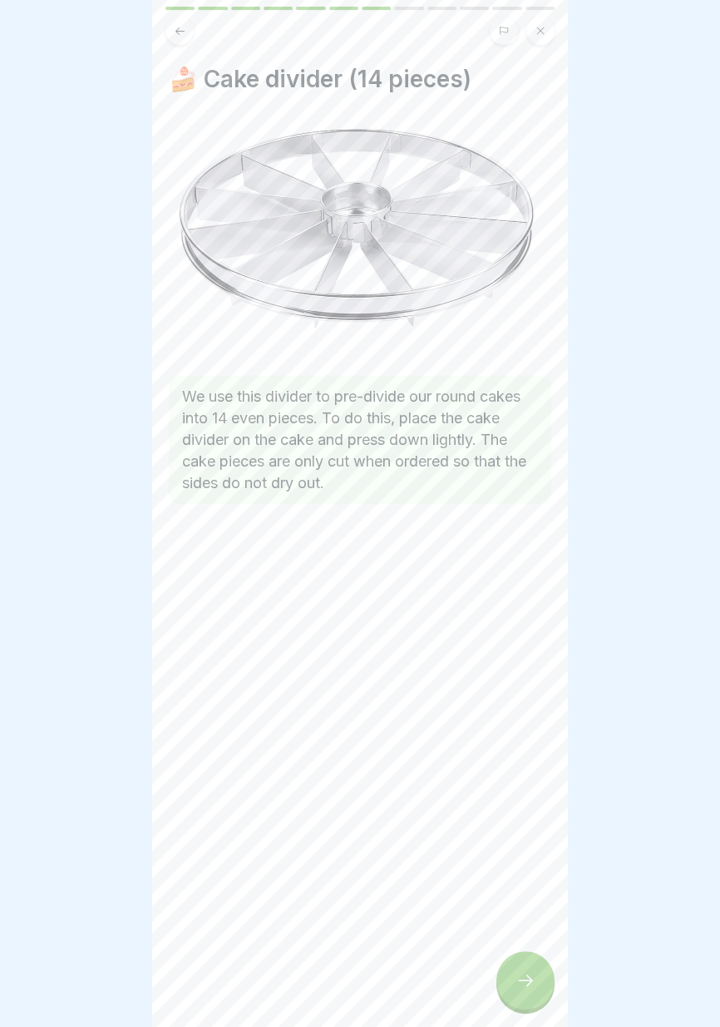
click at [528, 998] on div at bounding box center [525, 980] width 58 height 58
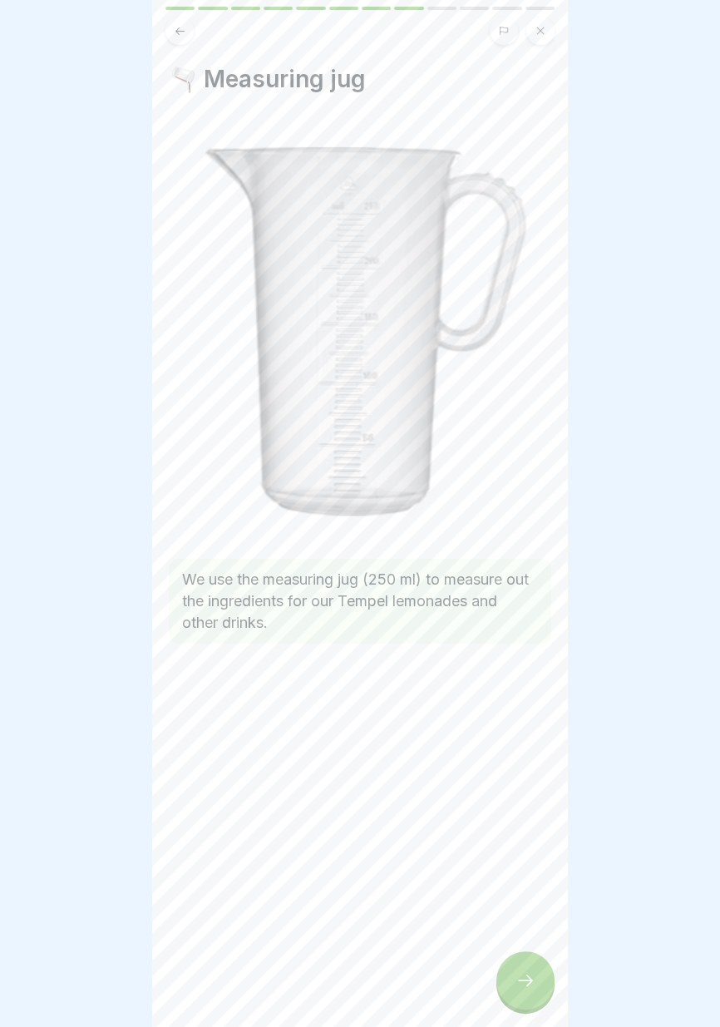
click at [530, 993] on div at bounding box center [525, 980] width 58 height 58
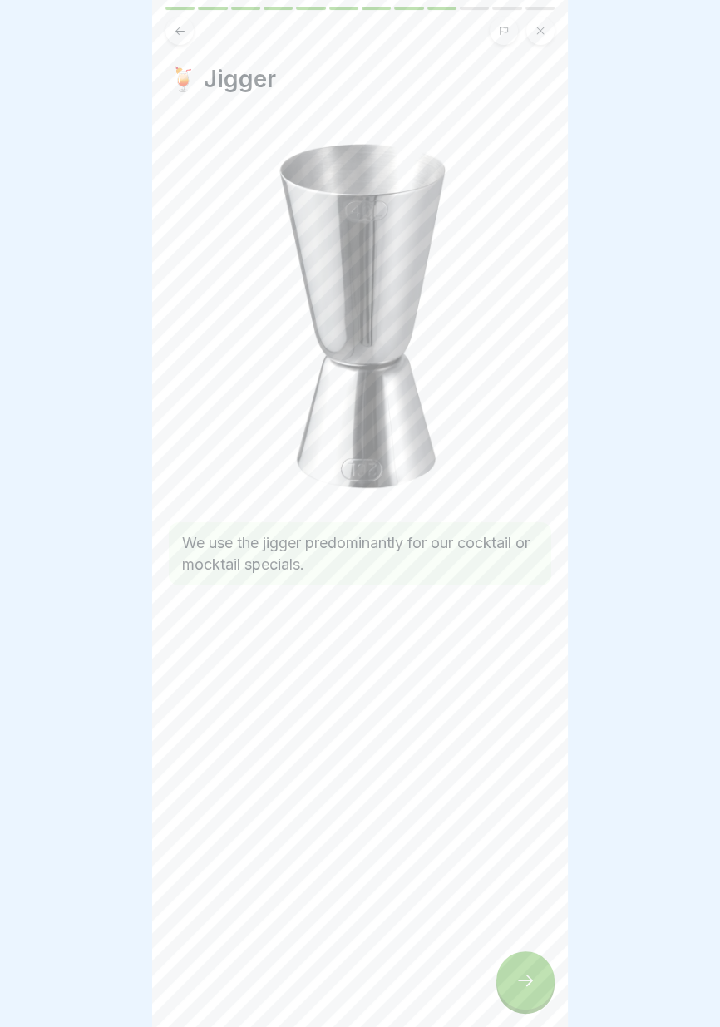
click at [530, 993] on div at bounding box center [525, 980] width 58 height 58
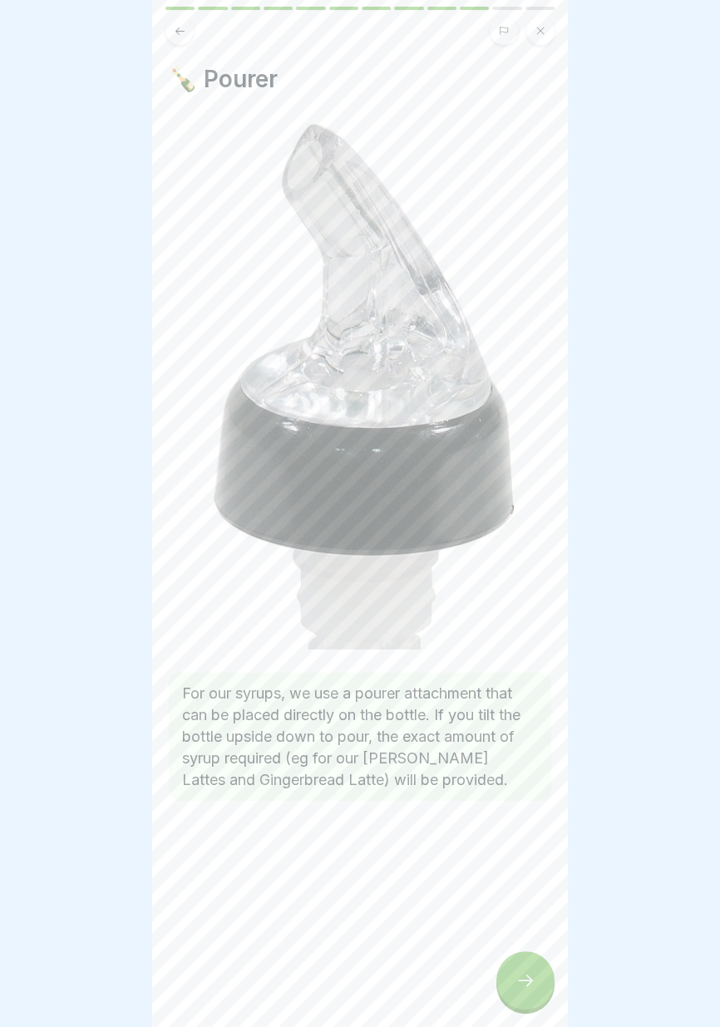
click at [528, 991] on div at bounding box center [525, 980] width 58 height 58
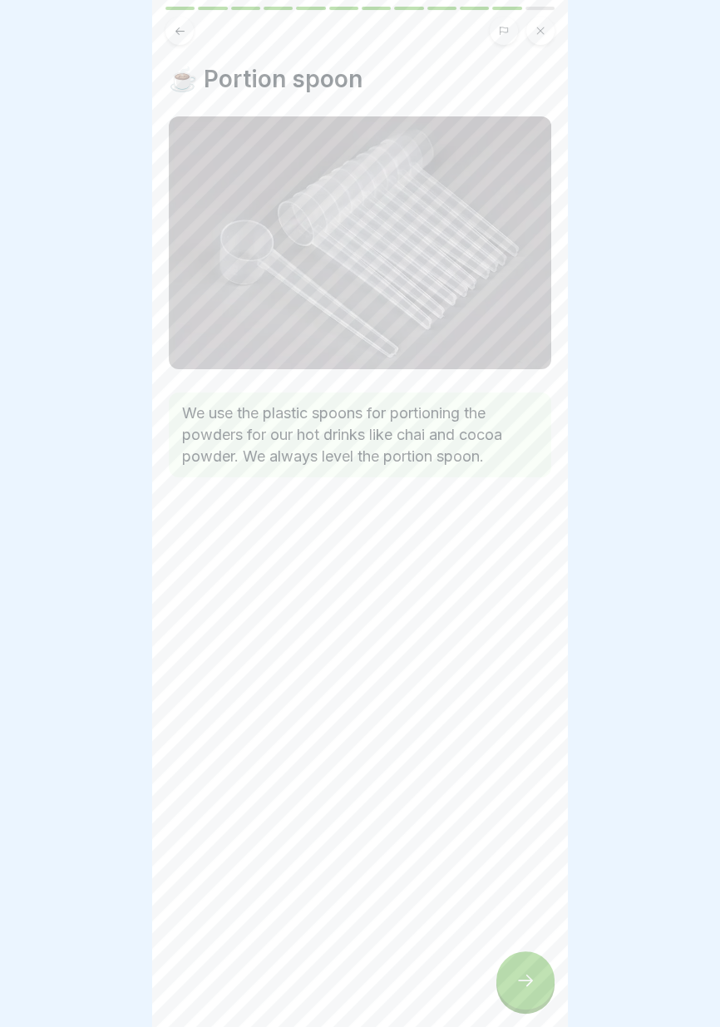
click at [525, 997] on div at bounding box center [525, 980] width 58 height 58
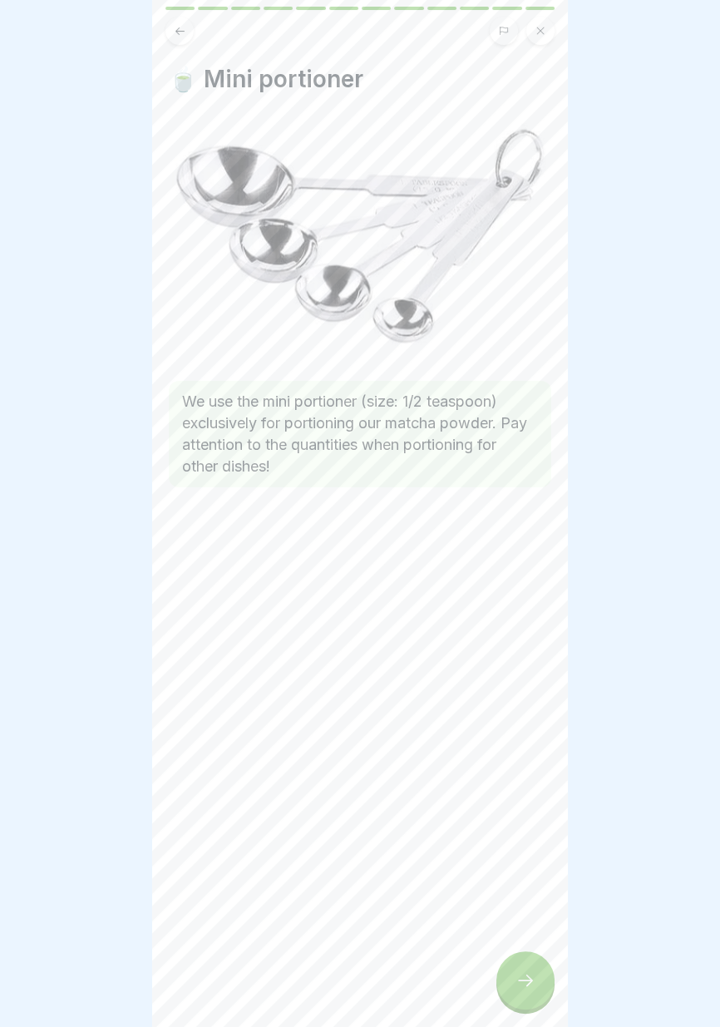
click at [526, 992] on div at bounding box center [525, 980] width 58 height 58
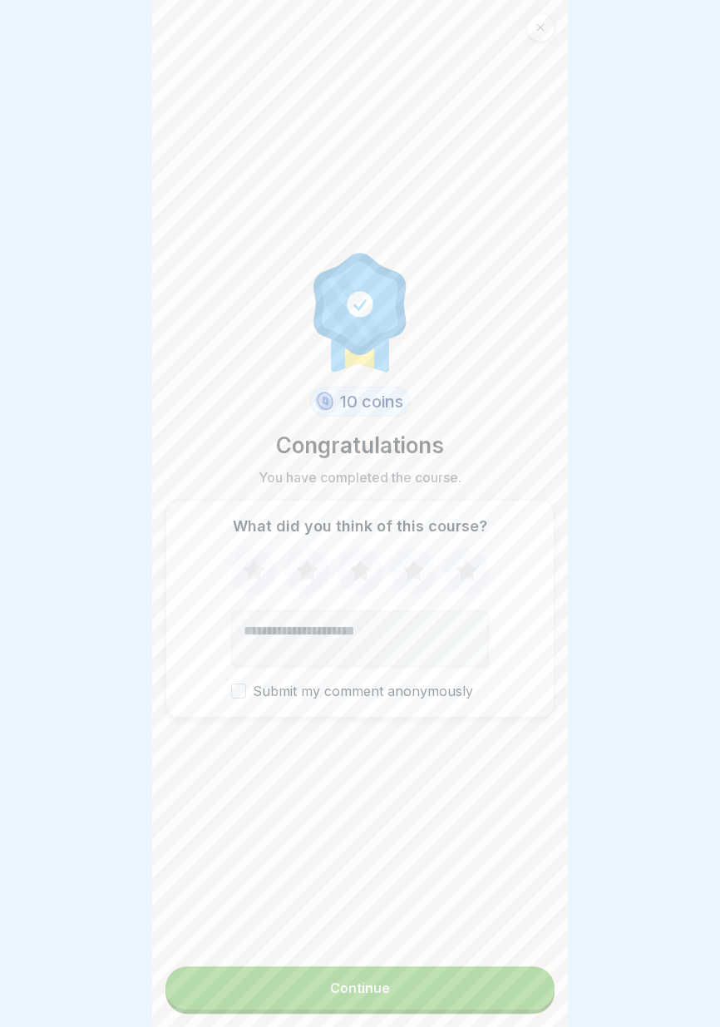
click at [500, 999] on button "Continue" at bounding box center [359, 987] width 389 height 43
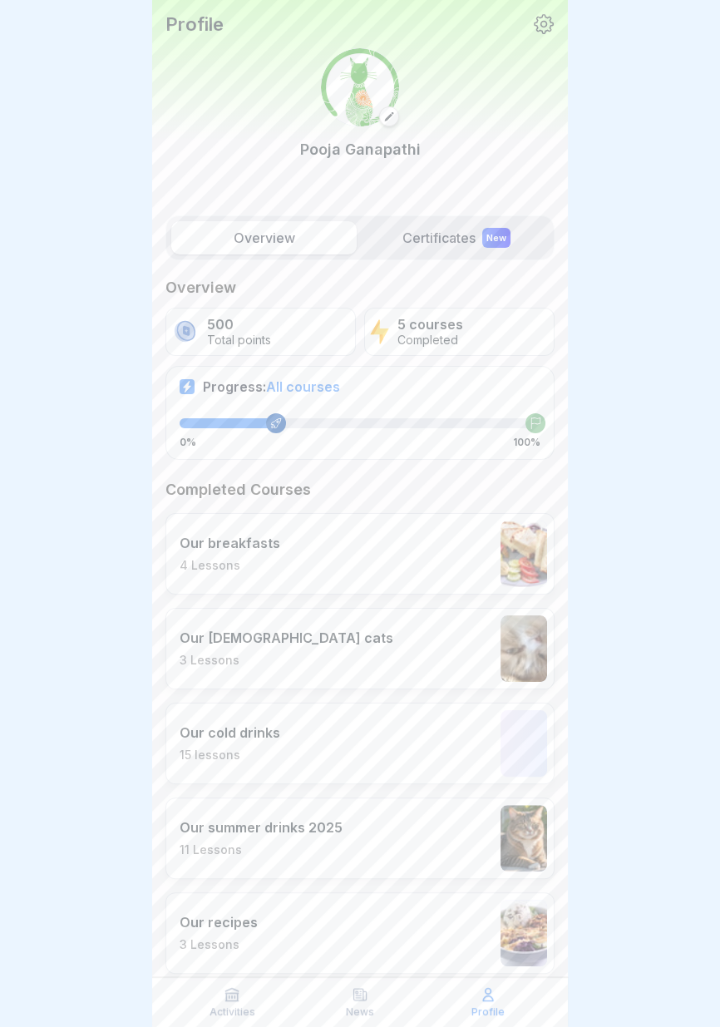
click at [301, 239] on label "Overview" at bounding box center [263, 237] width 185 height 33
click at [288, 241] on font "Overview" at bounding box center [265, 237] width 62 height 17
click at [393, 614] on div "Our temple cats 3 Lessons" at bounding box center [359, 648] width 389 height 81
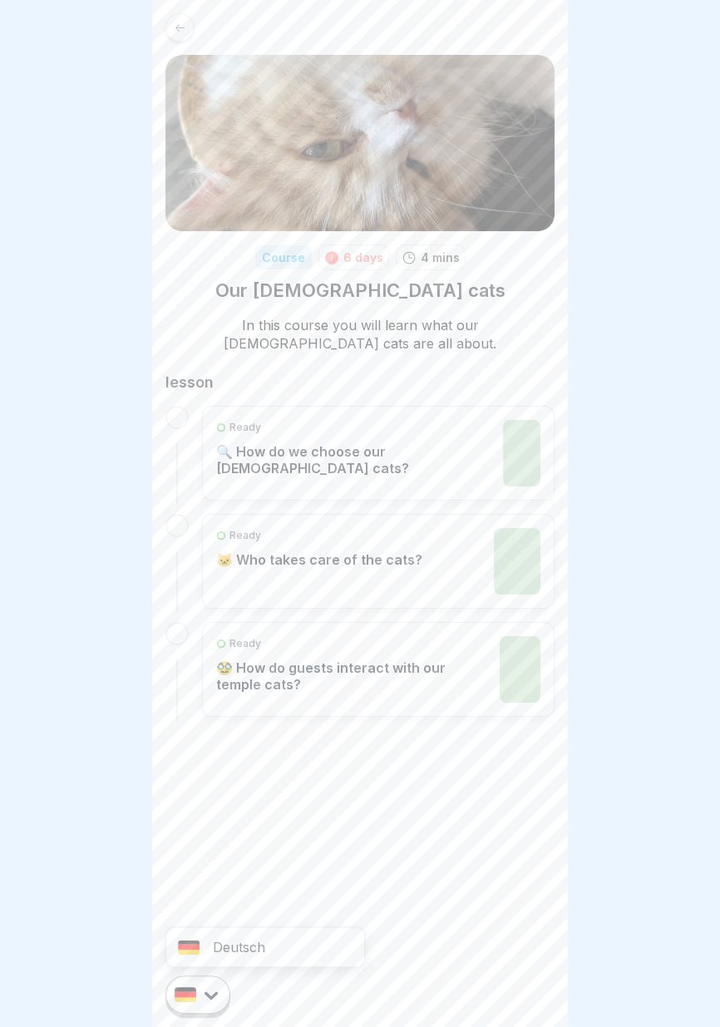
click at [209, 1001] on html "Course 6 days 4 mins Our [DEMOGRAPHIC_DATA] cats In this course you will learn …" at bounding box center [360, 513] width 720 height 1027
click at [302, 883] on div "Course 6 days 4 mins Our [DEMOGRAPHIC_DATA] cats In this course you will learn …" at bounding box center [360, 513] width 416 height 1027
click at [409, 450] on font "🔍 How do we choose our [DEMOGRAPHIC_DATA] cats?" at bounding box center [312, 459] width 193 height 33
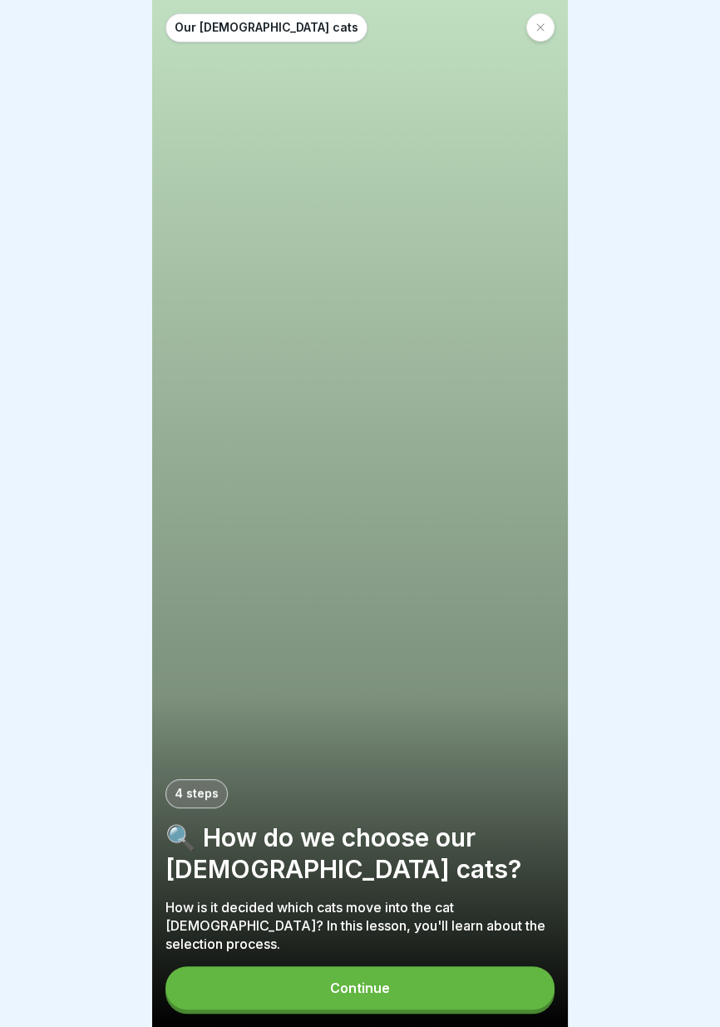
click at [427, 998] on button "Continue" at bounding box center [359, 987] width 389 height 43
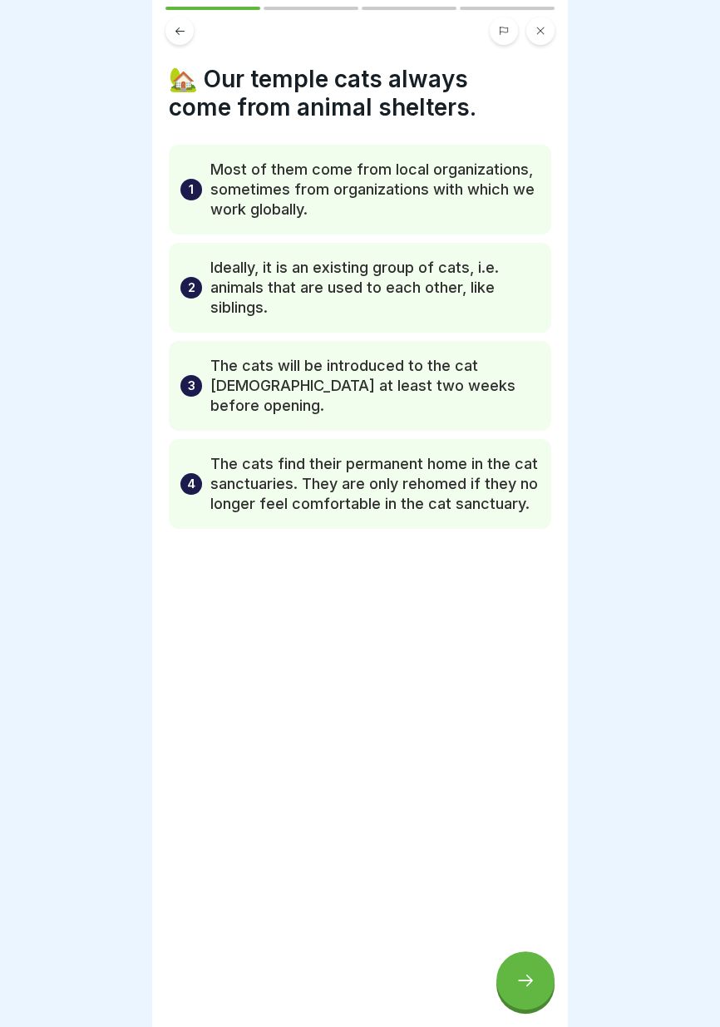
click at [530, 986] on icon at bounding box center [525, 980] width 20 height 20
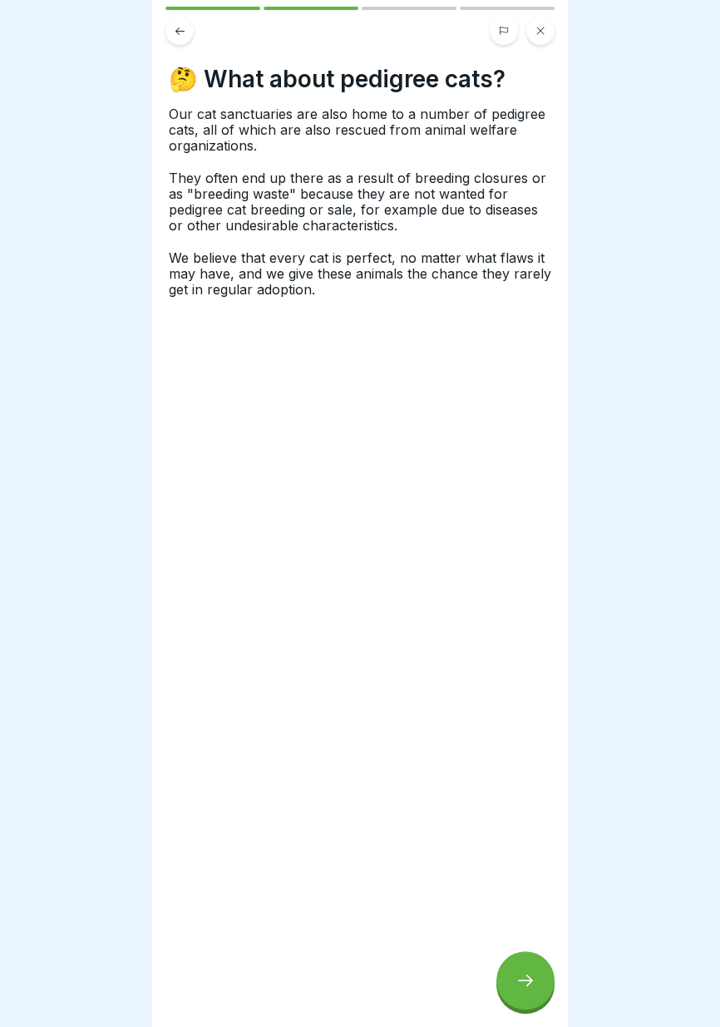
click at [525, 991] on div at bounding box center [525, 980] width 58 height 58
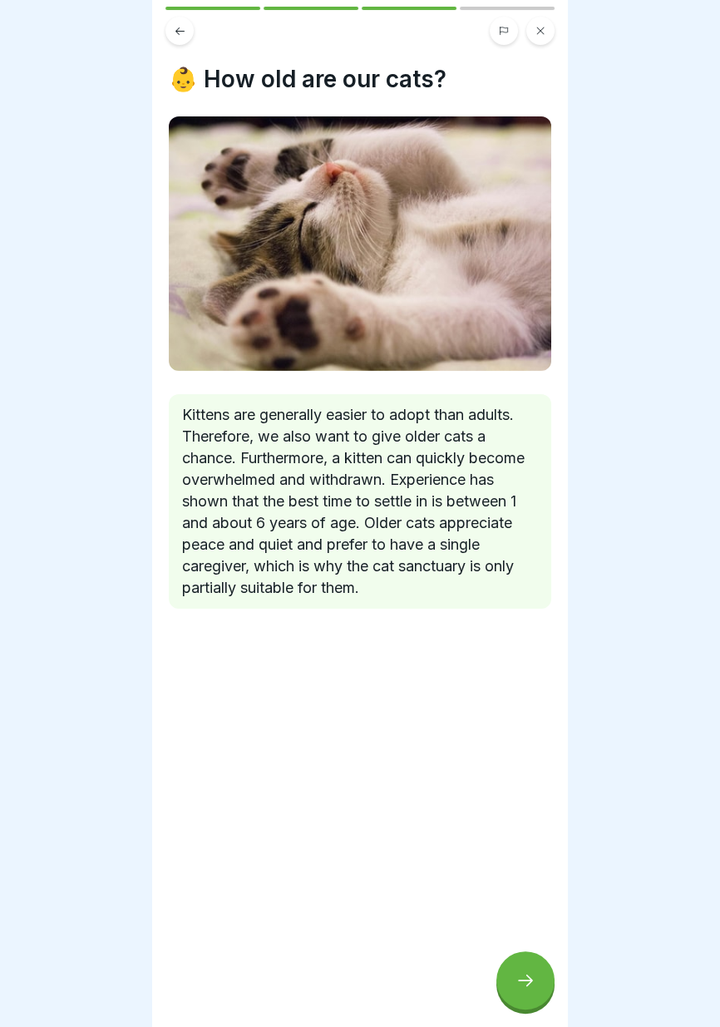
click at [526, 984] on icon at bounding box center [525, 980] width 20 height 20
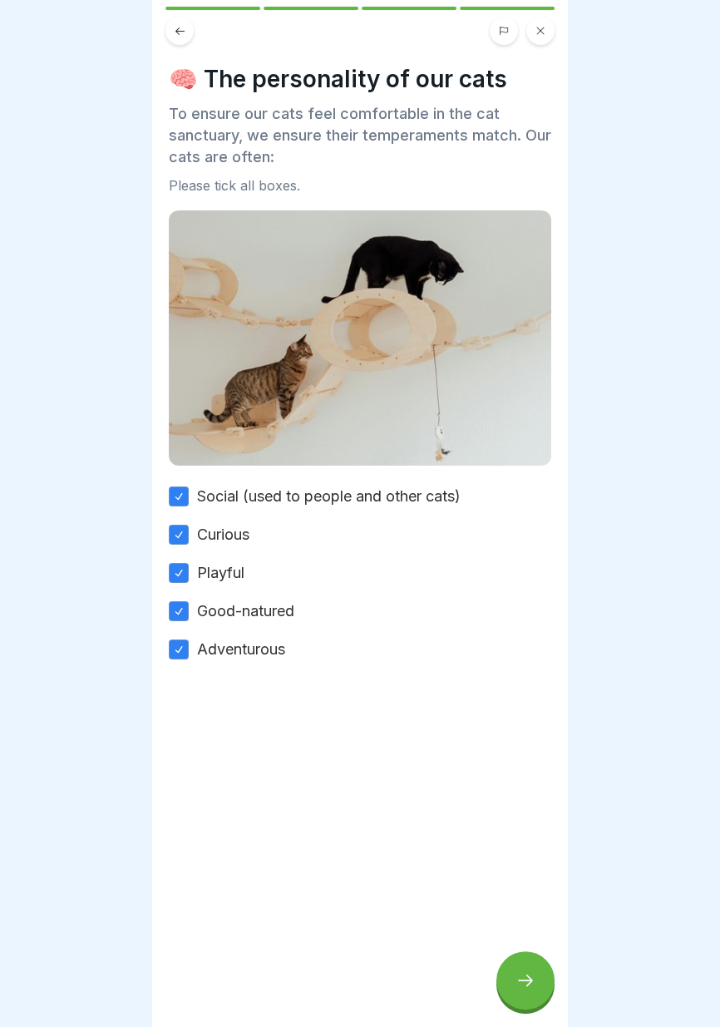
click at [527, 987] on icon at bounding box center [525, 980] width 20 height 20
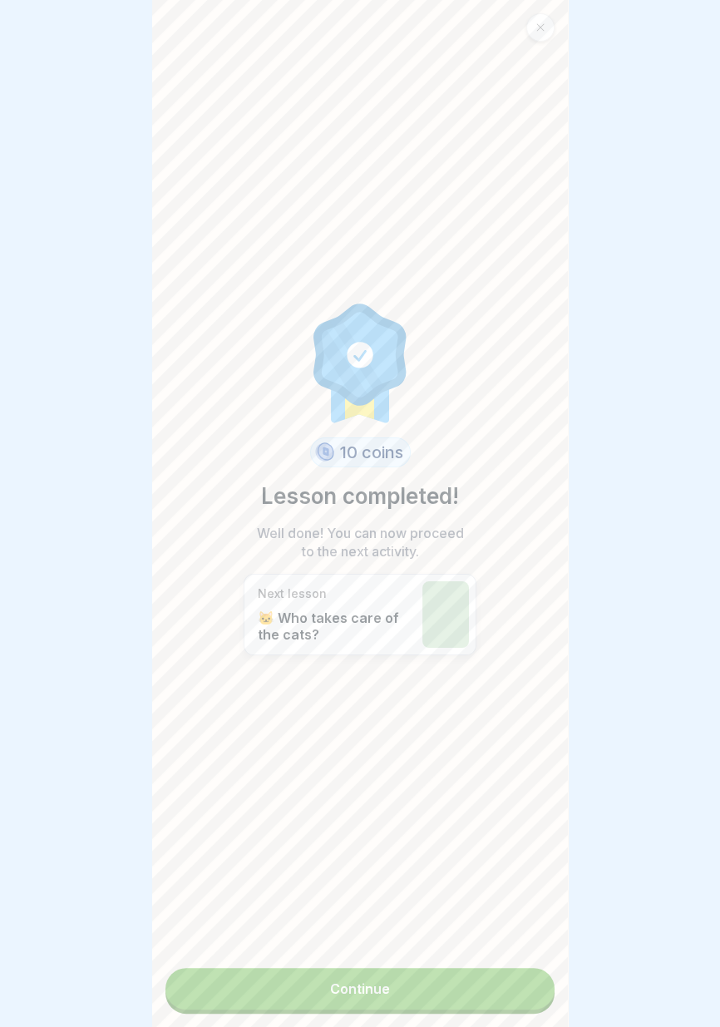
click at [529, 986] on link "Continue" at bounding box center [359, 989] width 389 height 42
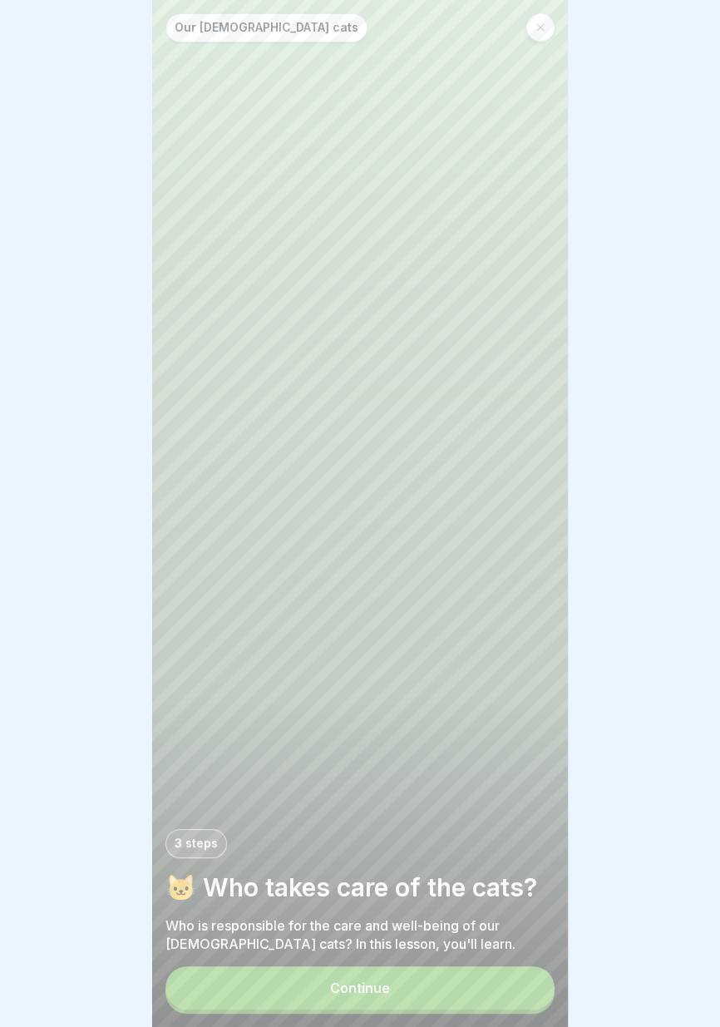
click at [473, 998] on button "Continue" at bounding box center [359, 987] width 389 height 43
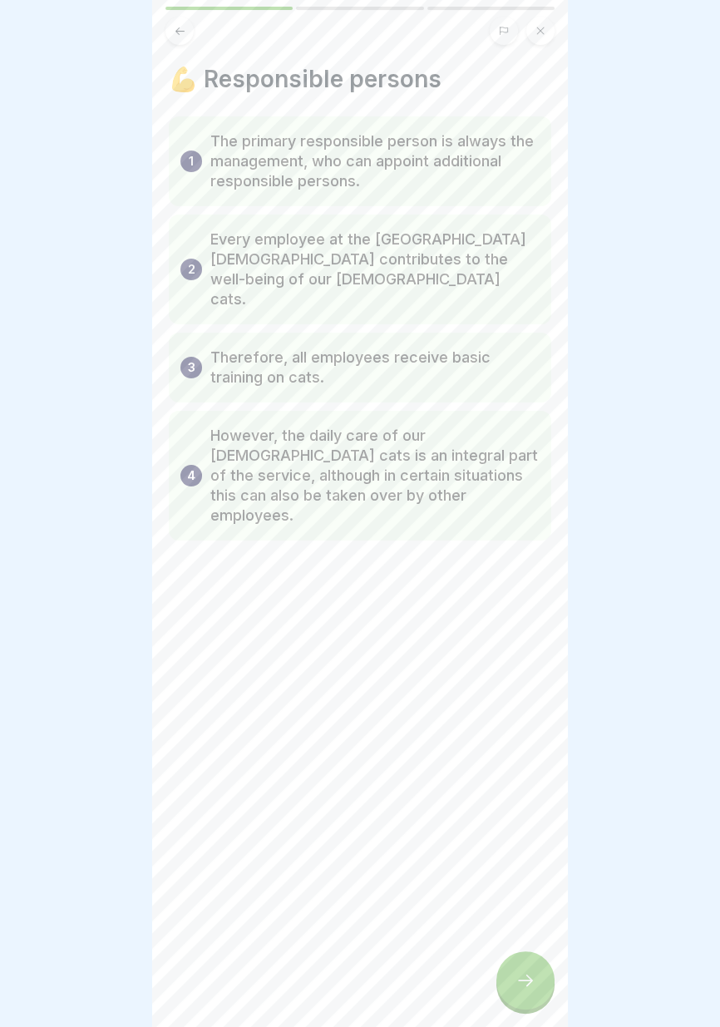
click at [516, 988] on icon at bounding box center [525, 980] width 20 height 20
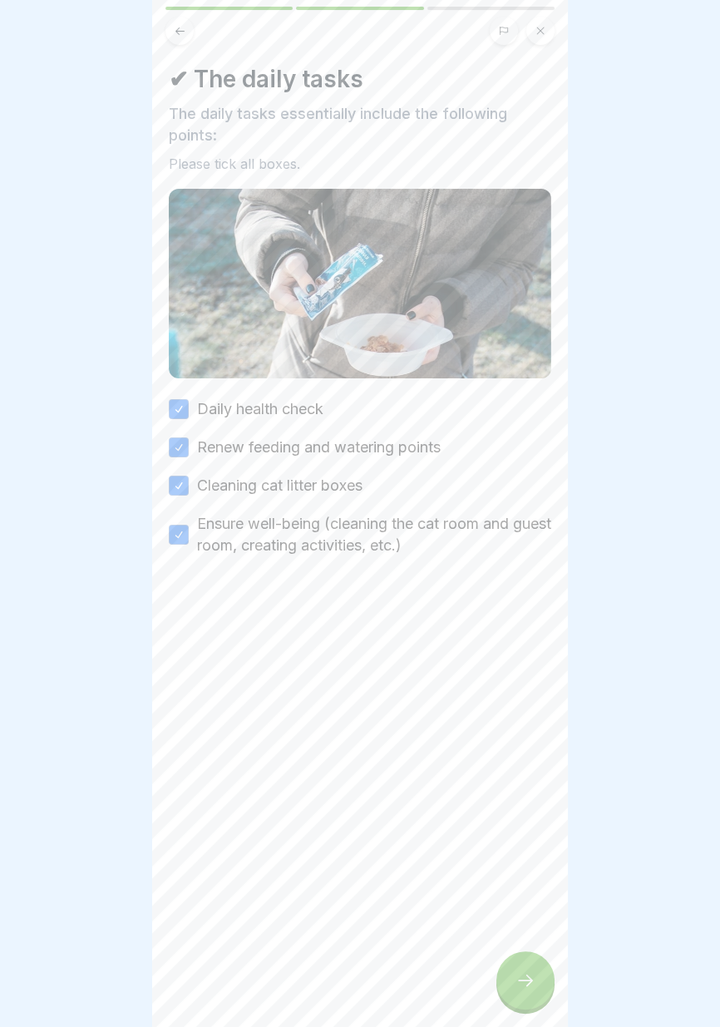
click at [526, 988] on icon at bounding box center [525, 980] width 20 height 20
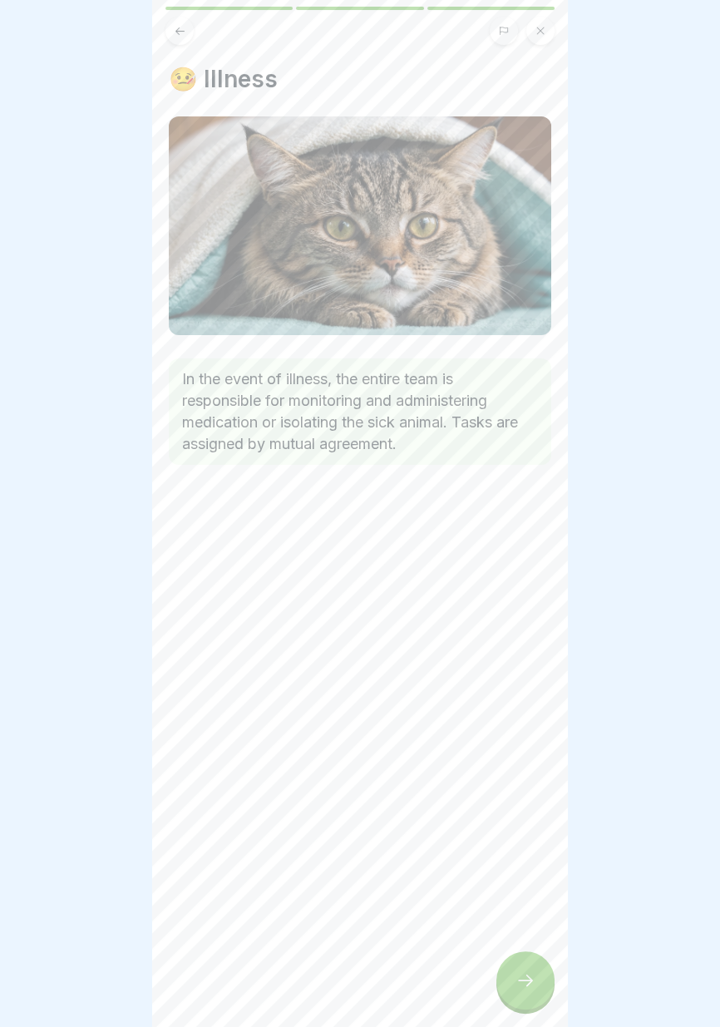
click at [526, 986] on icon at bounding box center [525, 980] width 20 height 20
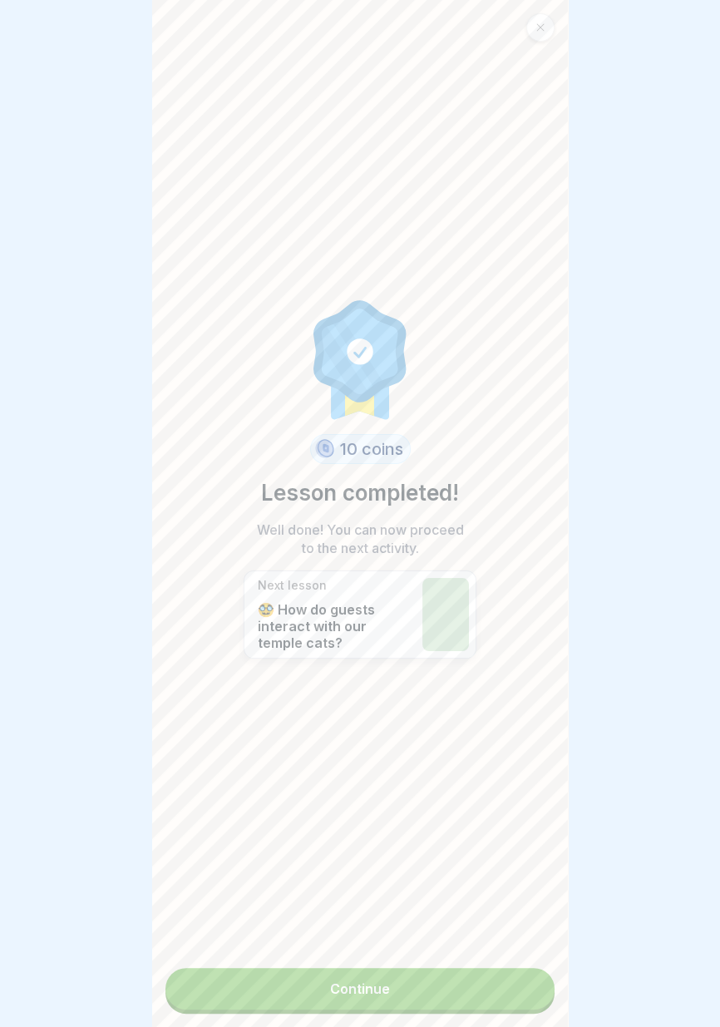
click at [486, 1003] on link "Continue" at bounding box center [359, 989] width 389 height 42
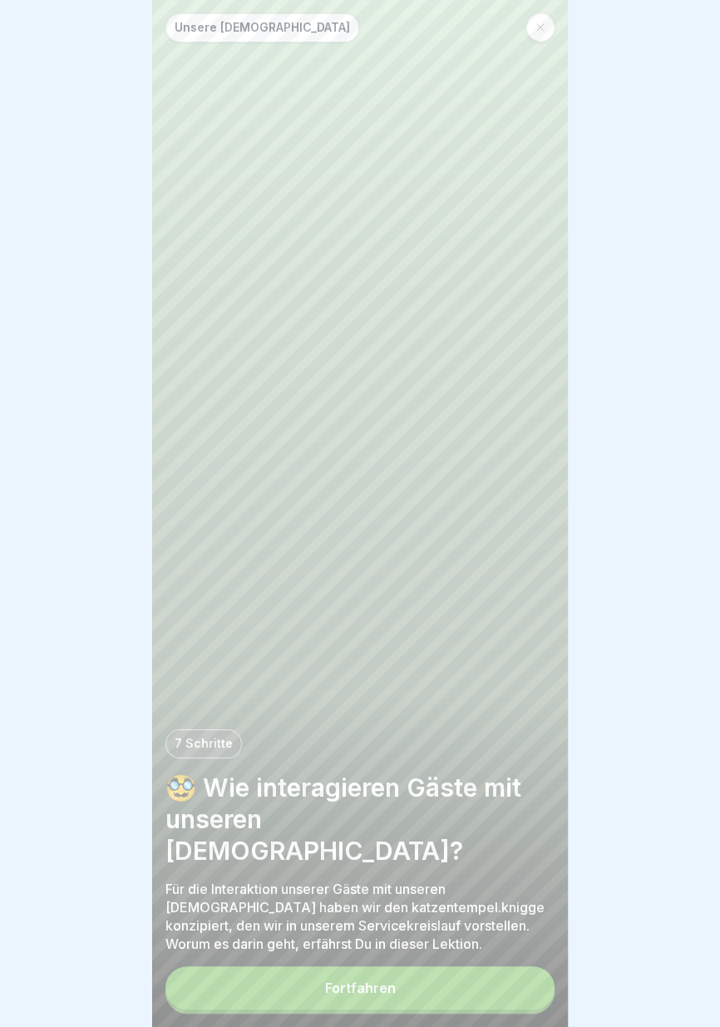
click at [483, 992] on button "Fortfahren" at bounding box center [359, 987] width 389 height 43
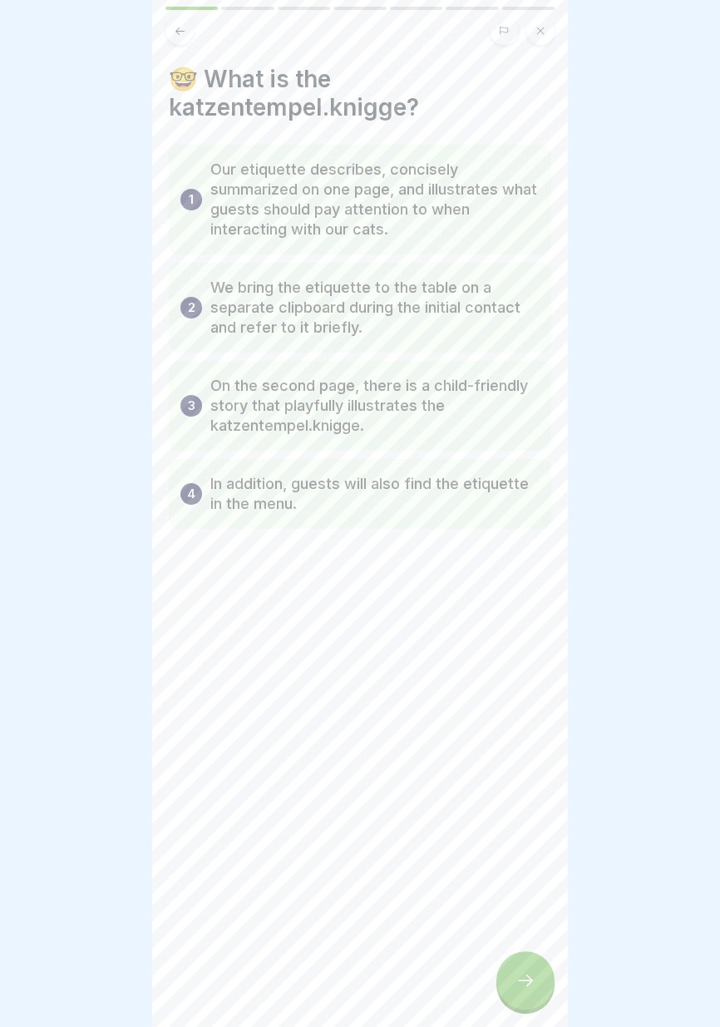
click at [528, 988] on icon at bounding box center [525, 980] width 20 height 20
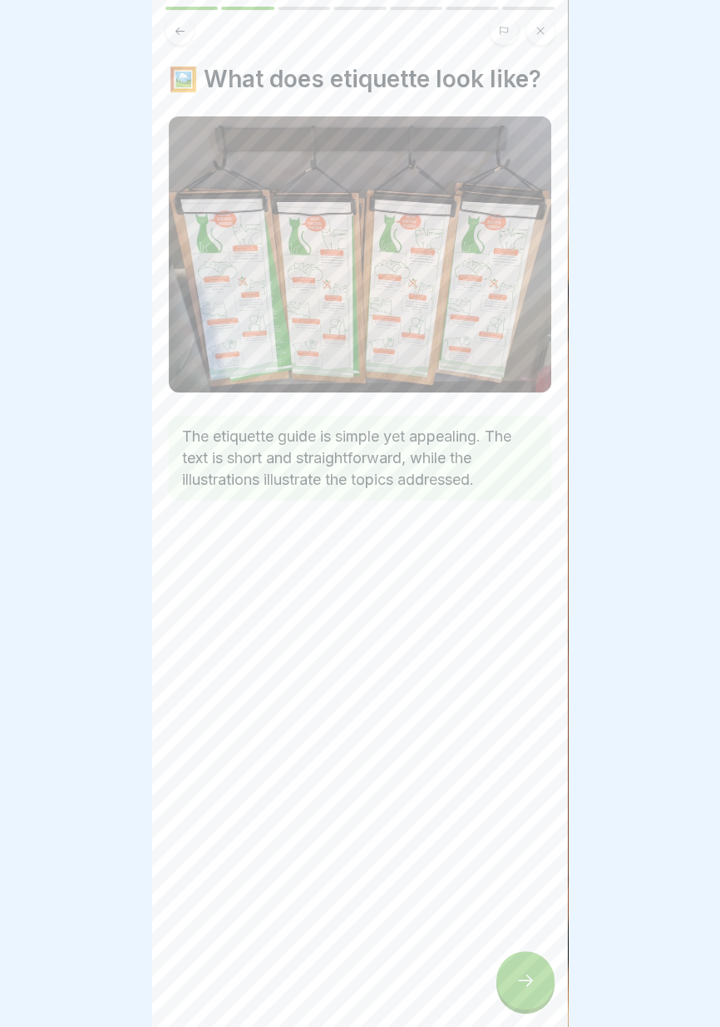
click at [530, 994] on div at bounding box center [525, 980] width 58 height 58
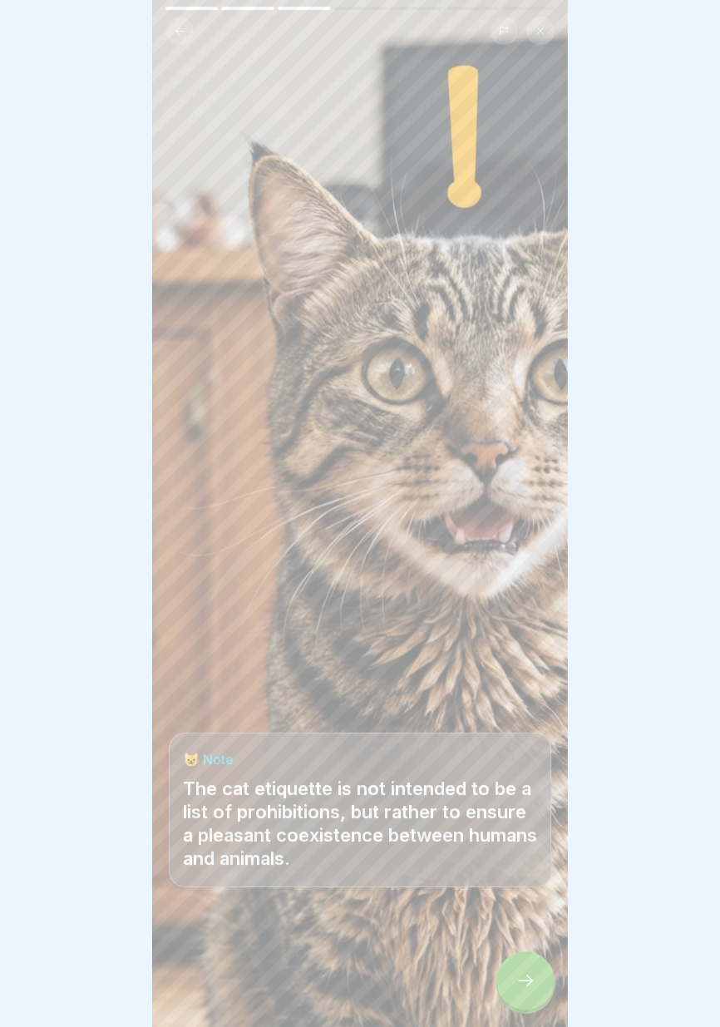
click at [532, 989] on icon at bounding box center [525, 980] width 20 height 20
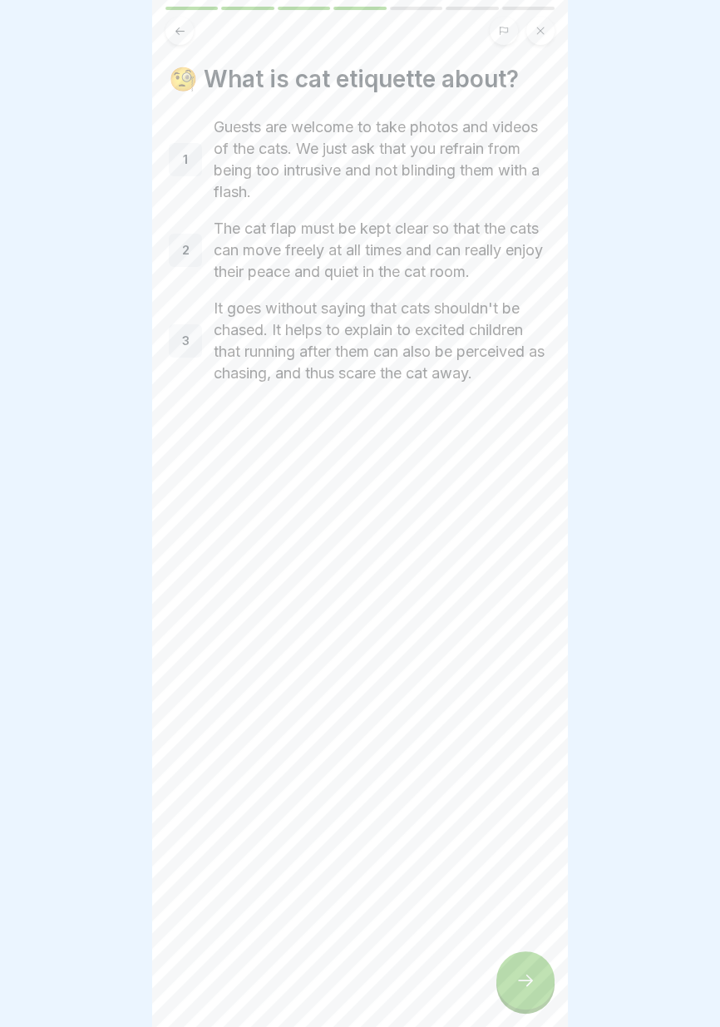
click at [528, 993] on div at bounding box center [525, 980] width 58 height 58
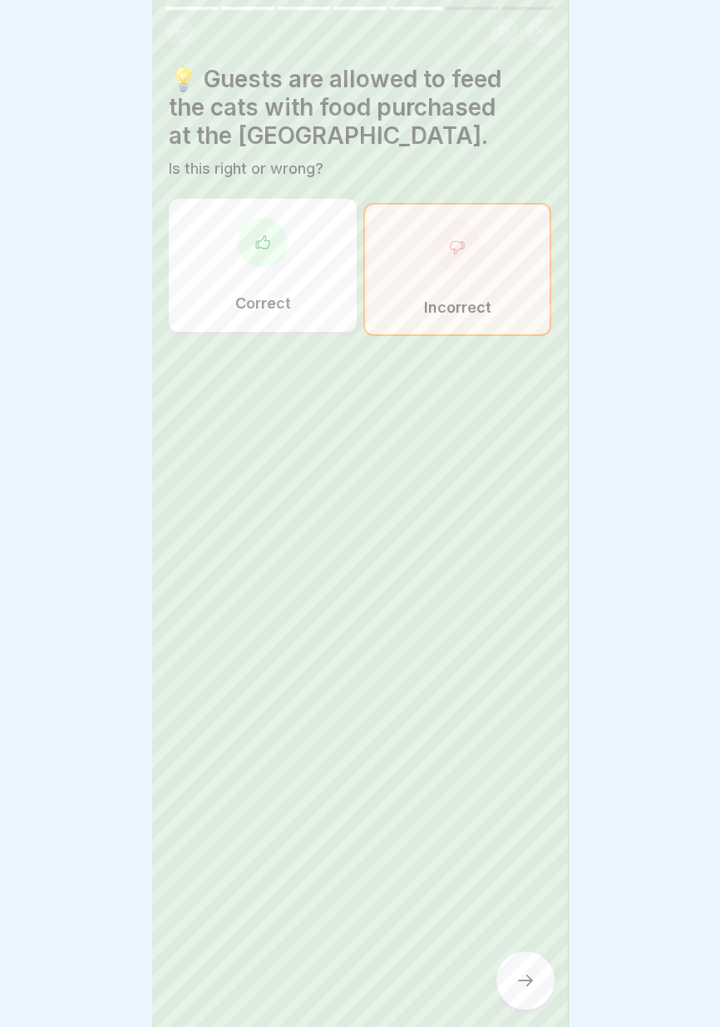
click at [530, 994] on div at bounding box center [525, 980] width 58 height 58
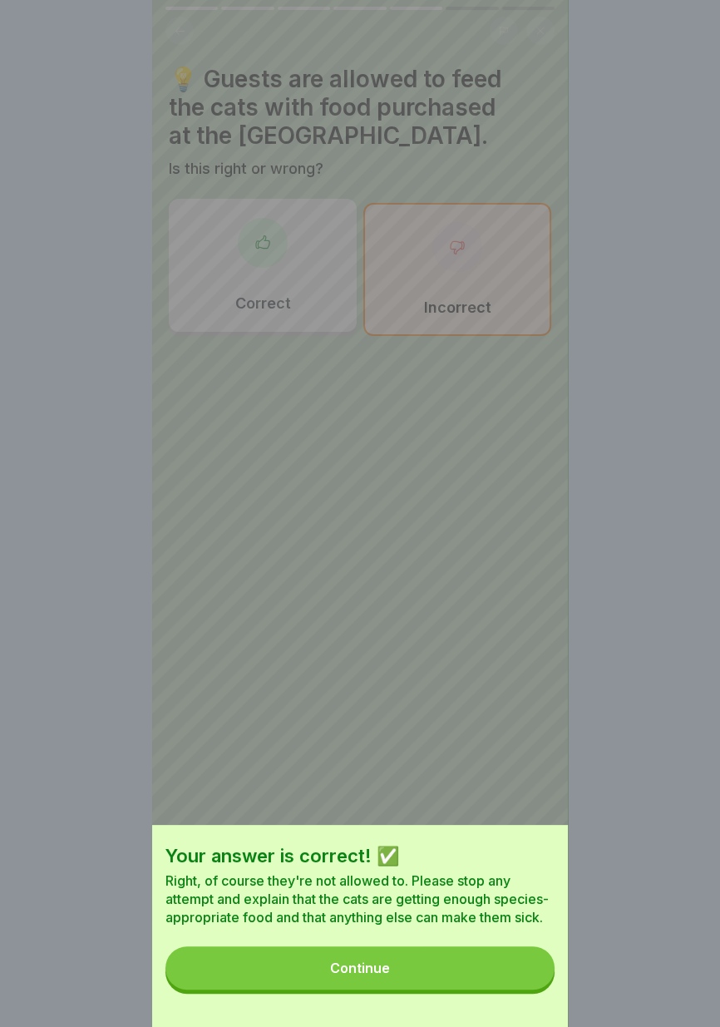
click at [484, 982] on button "Continue" at bounding box center [359, 967] width 389 height 43
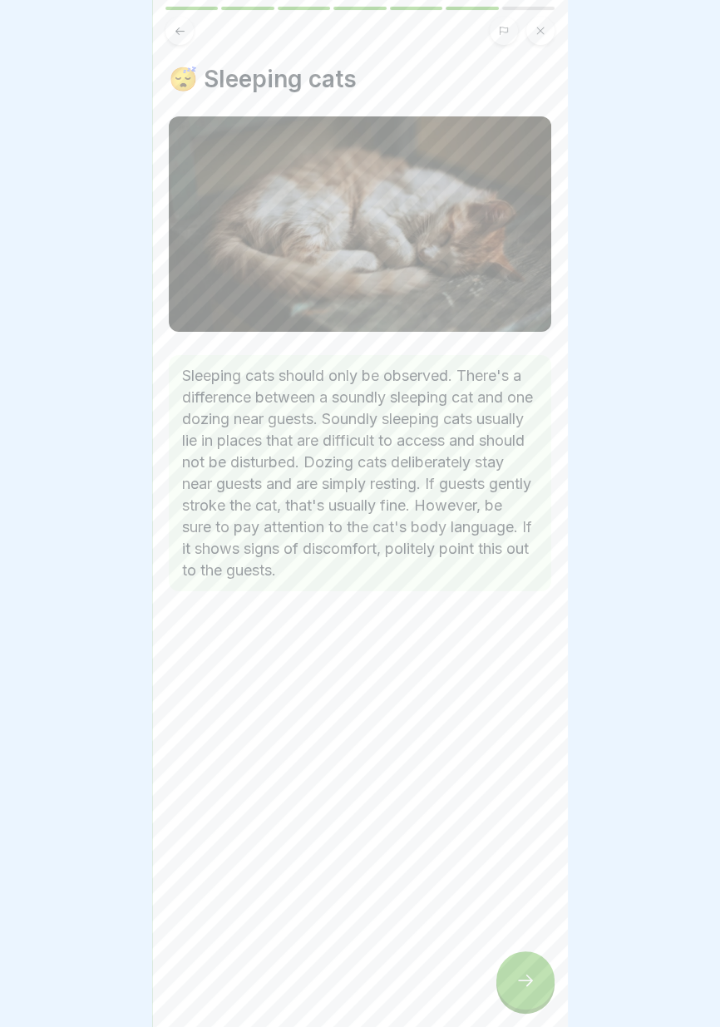
click at [528, 991] on div at bounding box center [525, 980] width 58 height 58
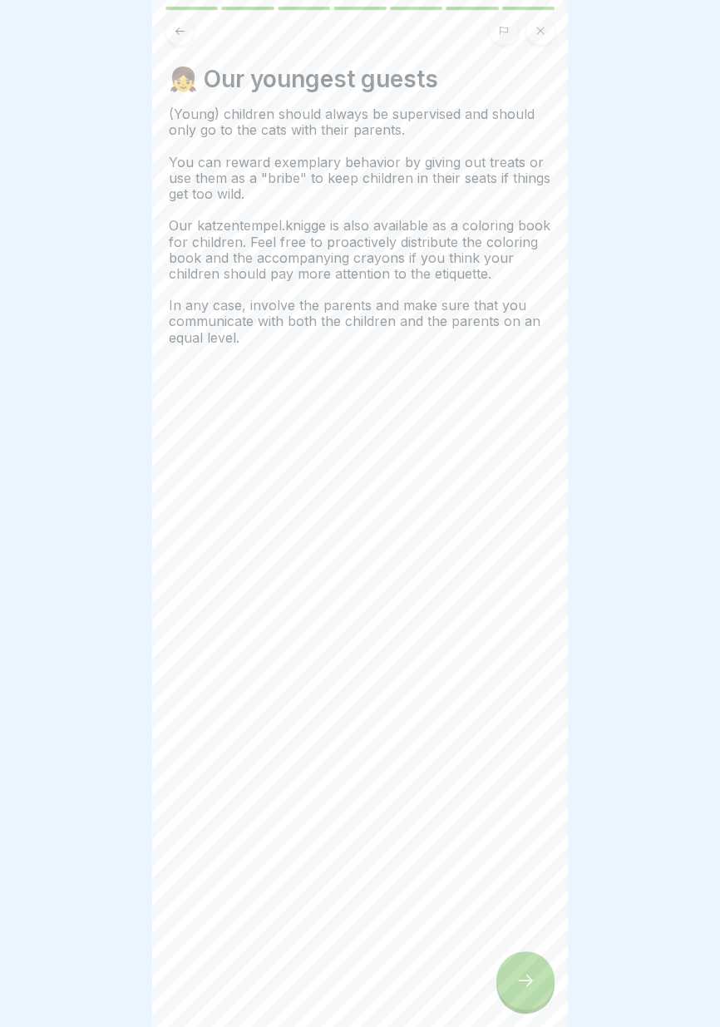
click at [527, 991] on div at bounding box center [525, 980] width 58 height 58
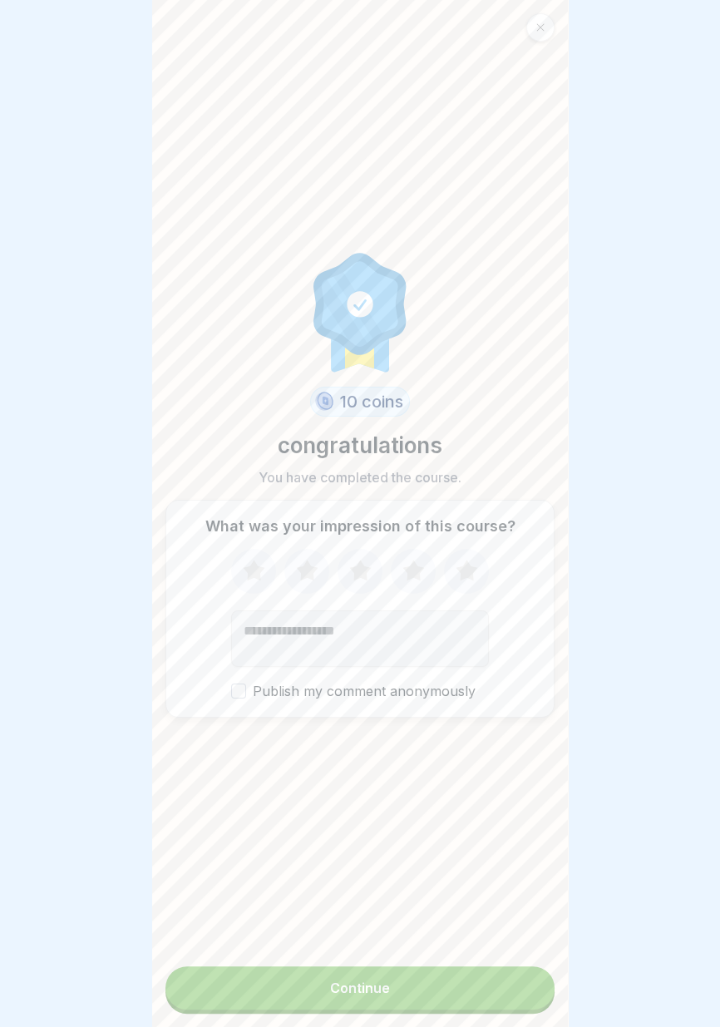
click at [370, 999] on button "Continue" at bounding box center [359, 987] width 389 height 43
click at [400, 990] on button "Continue" at bounding box center [359, 987] width 389 height 43
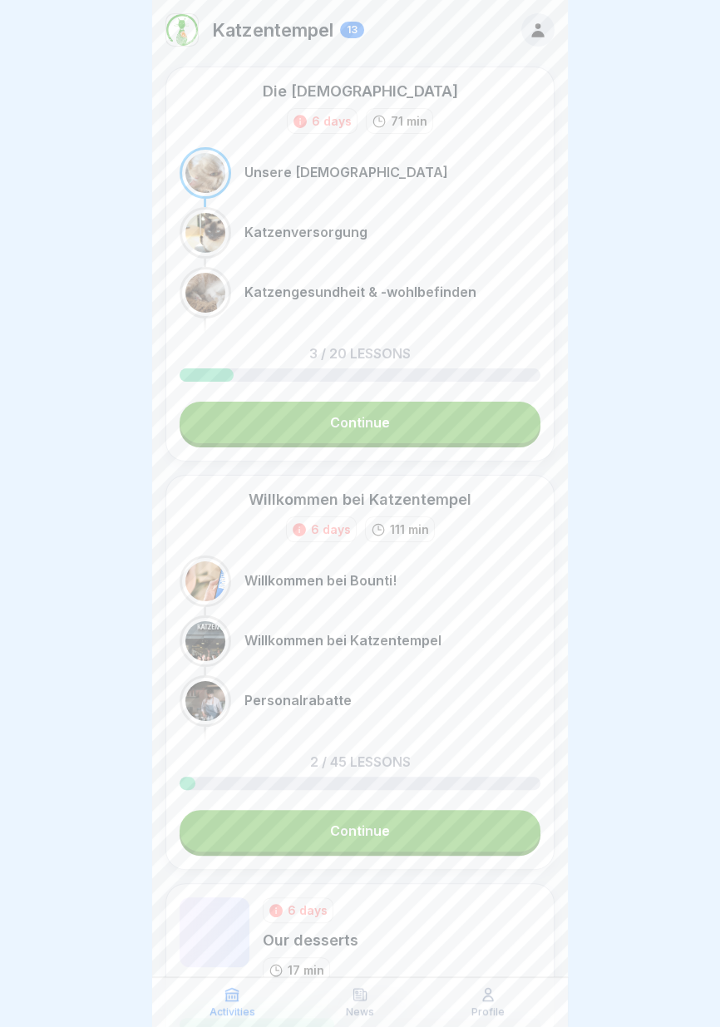
click at [398, 998] on div "News" at bounding box center [360, 1002] width 120 height 32
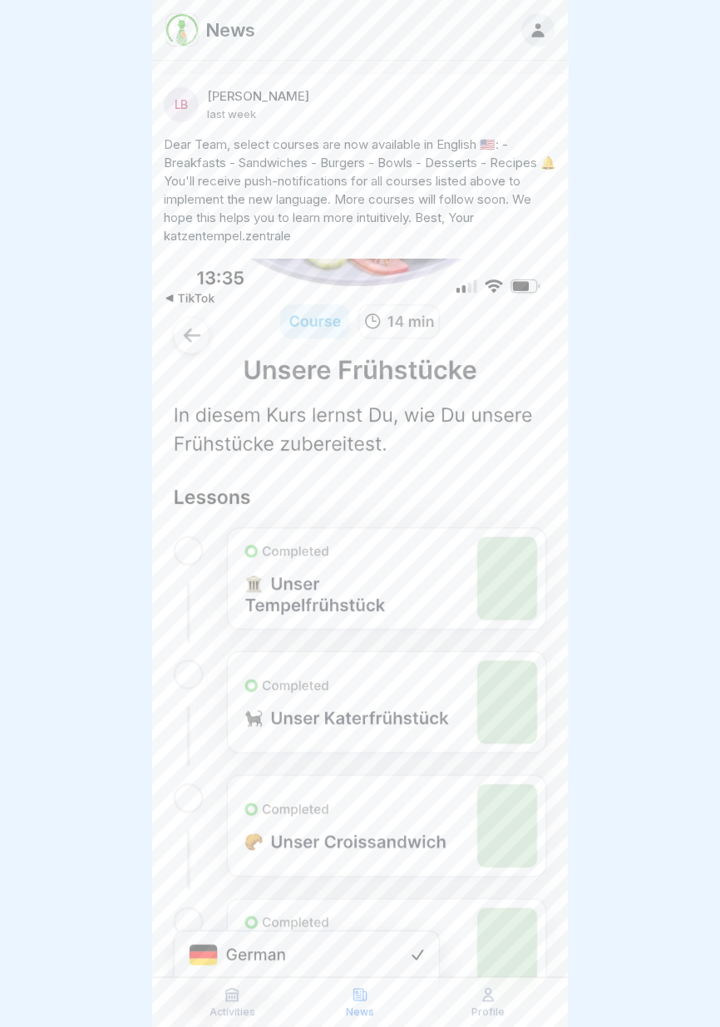
click at [487, 1002] on icon at bounding box center [488, 994] width 17 height 17
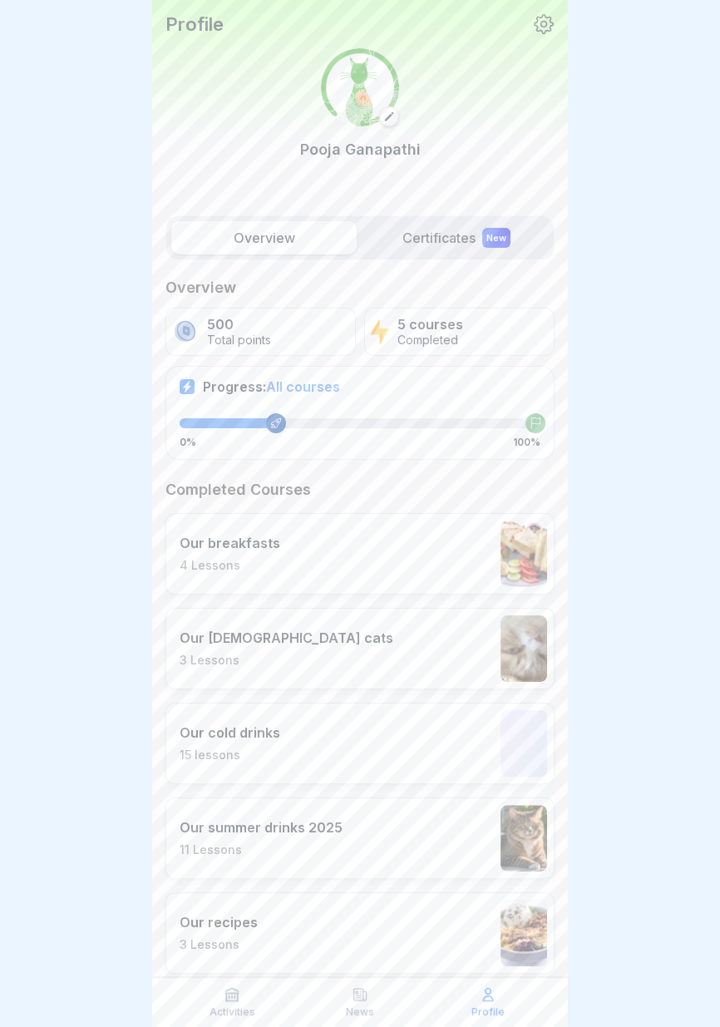
click at [299, 243] on label "Overview" at bounding box center [263, 237] width 185 height 33
click at [297, 238] on label "Overview" at bounding box center [263, 237] width 185 height 33
click at [236, 1013] on font "Activities" at bounding box center [232, 1011] width 46 height 12
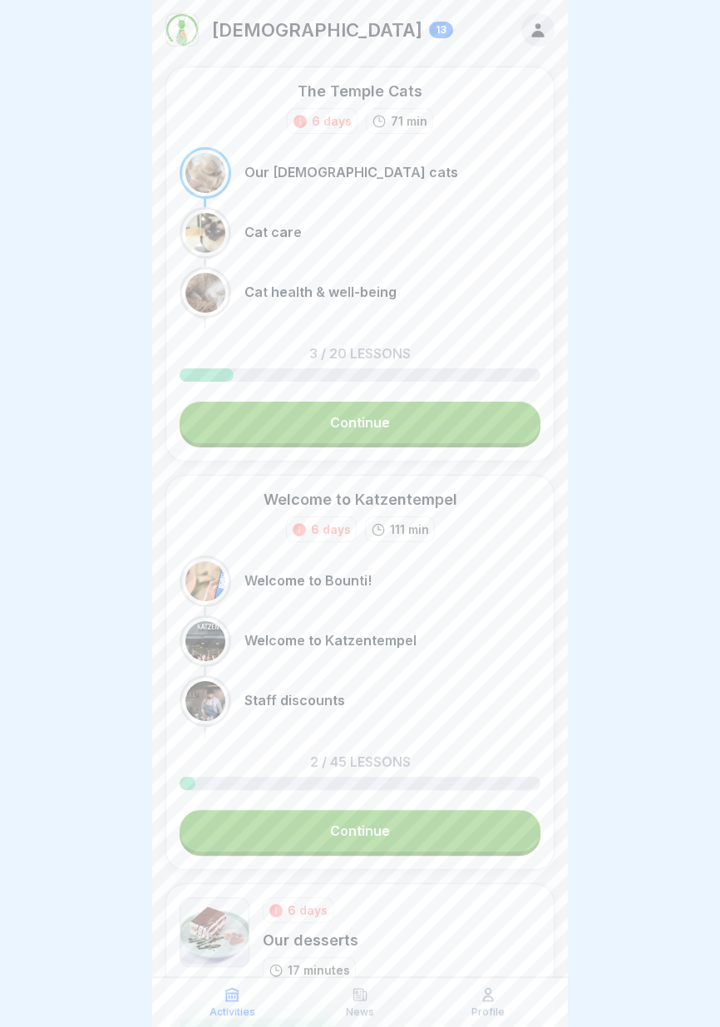
click at [234, 999] on icon at bounding box center [232, 994] width 17 height 17
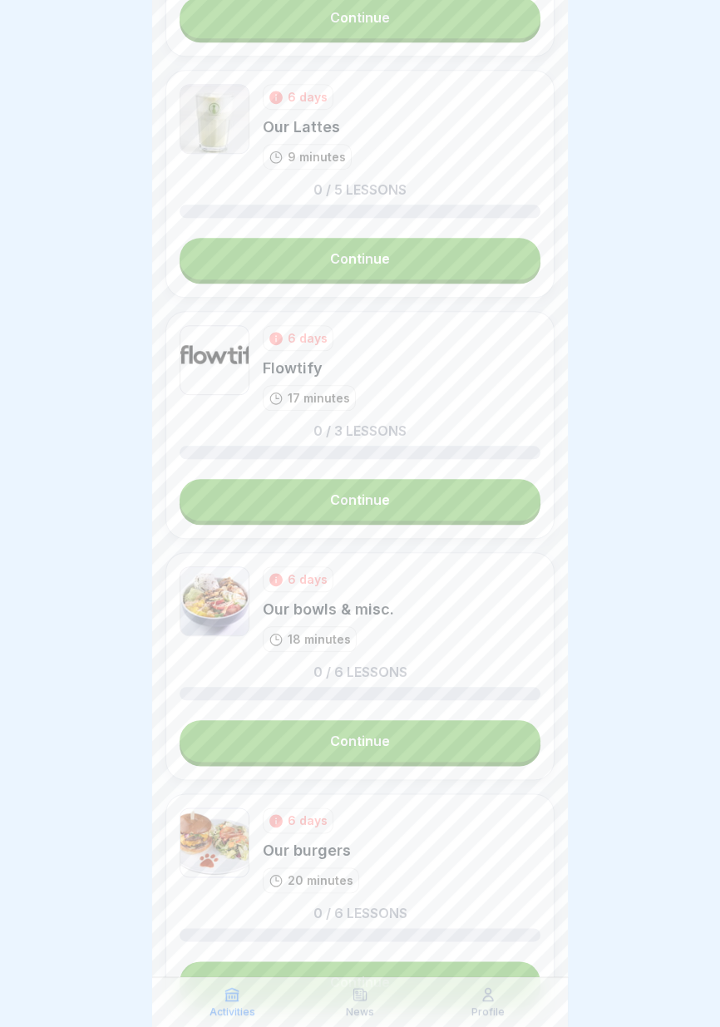
scroll to position [1592, 0]
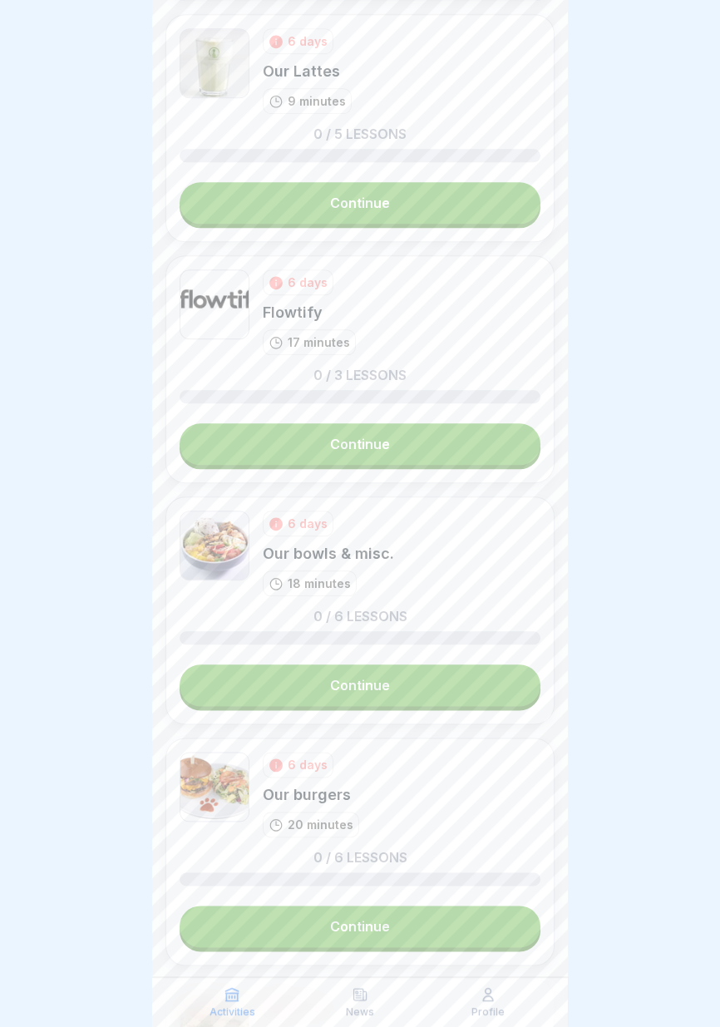
click at [441, 439] on link "Continue" at bounding box center [360, 444] width 361 height 42
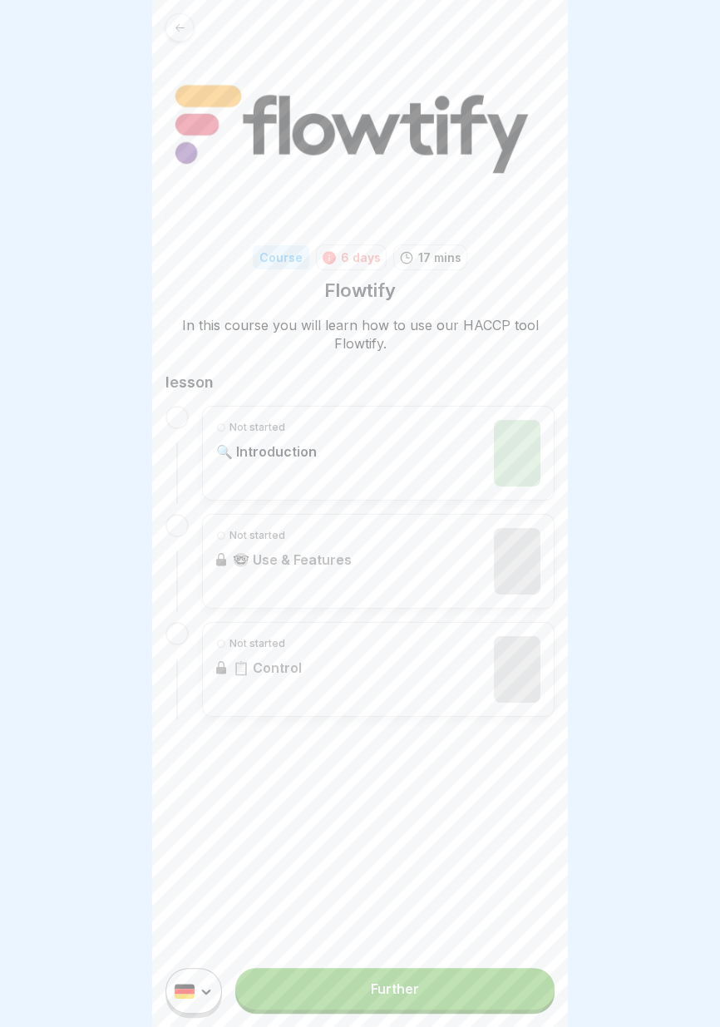
click at [418, 1001] on link "Further" at bounding box center [394, 989] width 319 height 42
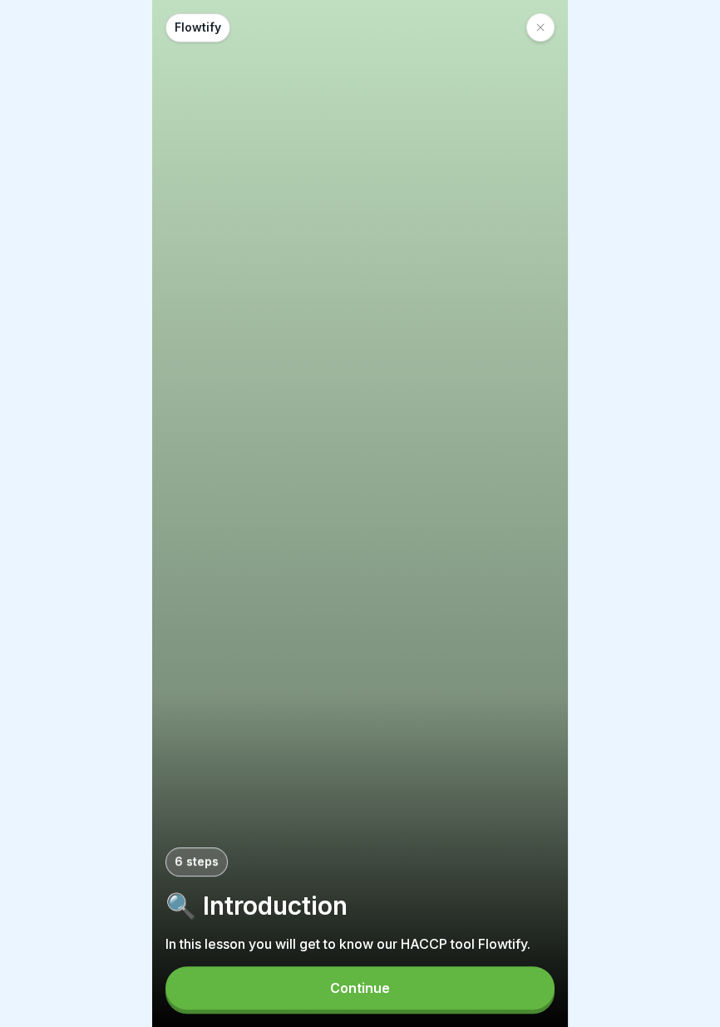
click at [401, 998] on button "Continue" at bounding box center [359, 987] width 389 height 43
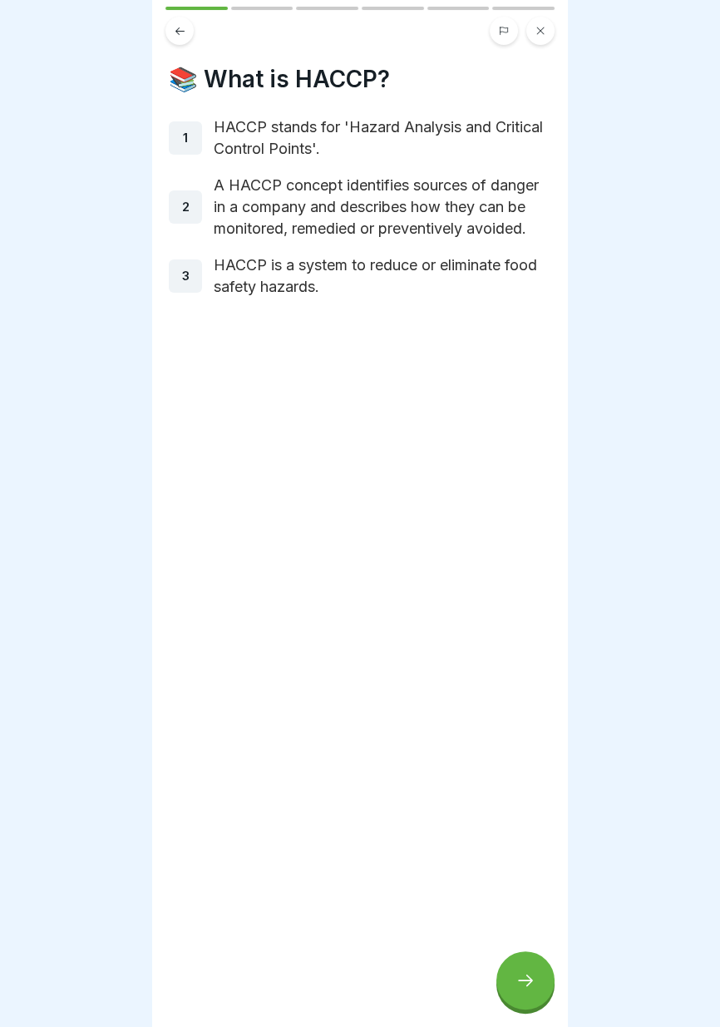
click at [517, 983] on icon at bounding box center [525, 980] width 20 height 20
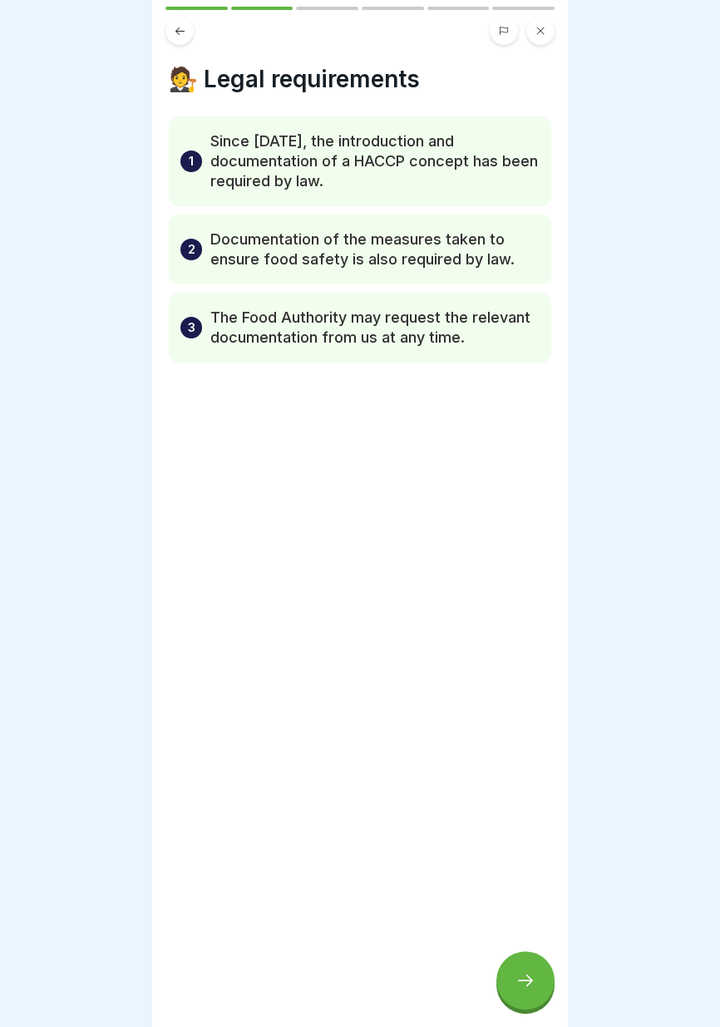
click at [515, 981] on icon at bounding box center [525, 980] width 20 height 20
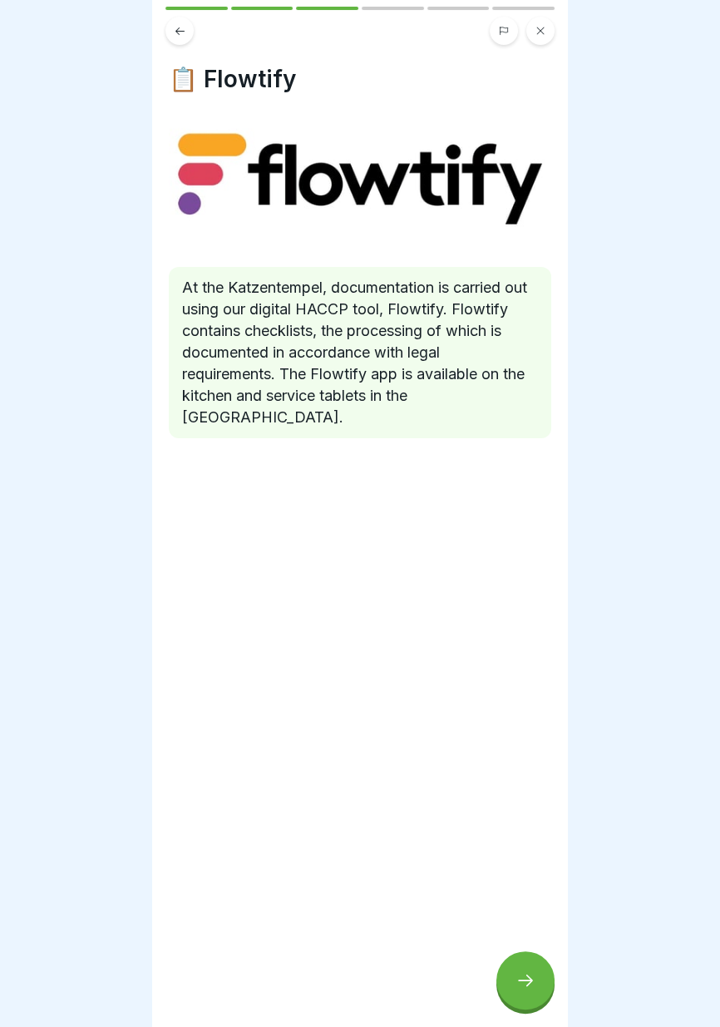
click at [518, 977] on icon at bounding box center [525, 980] width 20 height 20
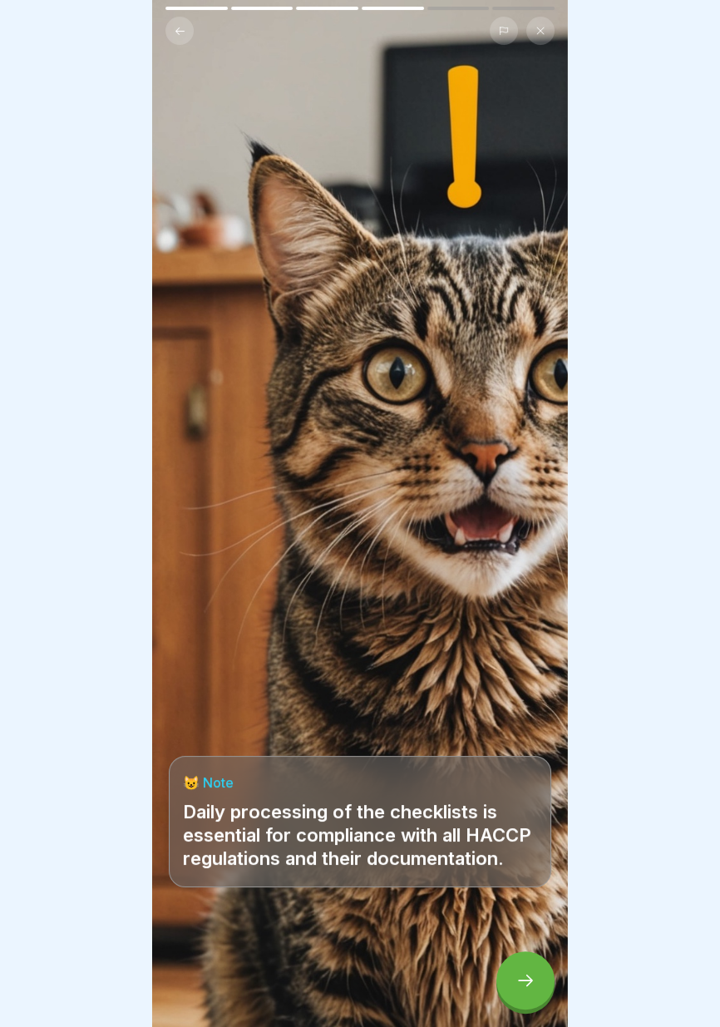
click at [521, 978] on icon at bounding box center [525, 980] width 20 height 20
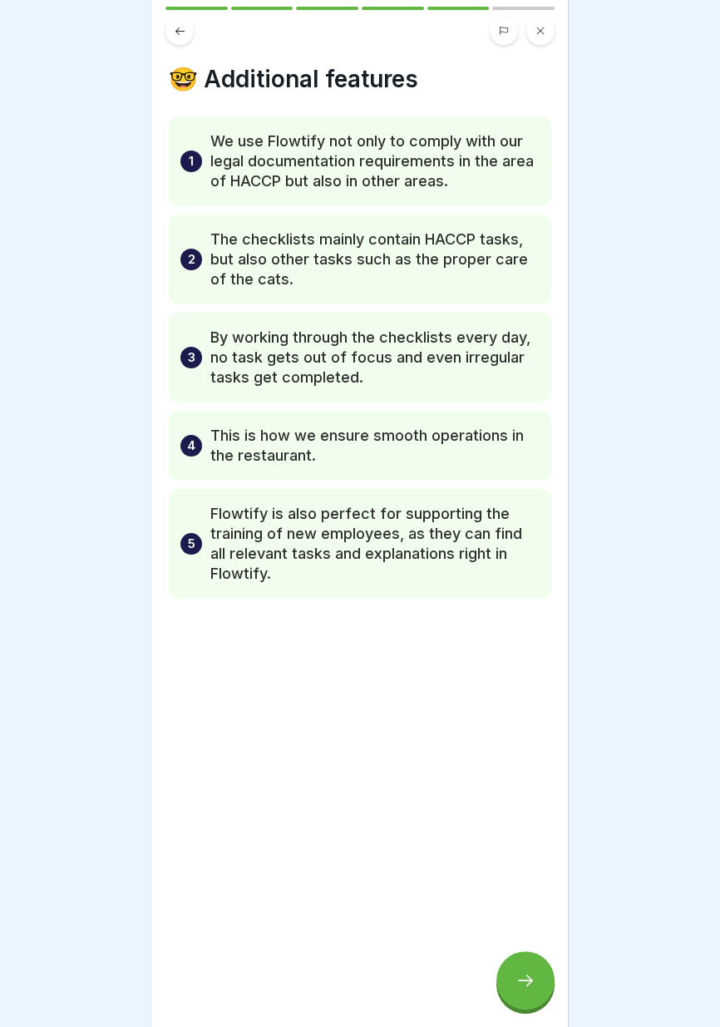
click at [517, 974] on icon at bounding box center [525, 980] width 20 height 20
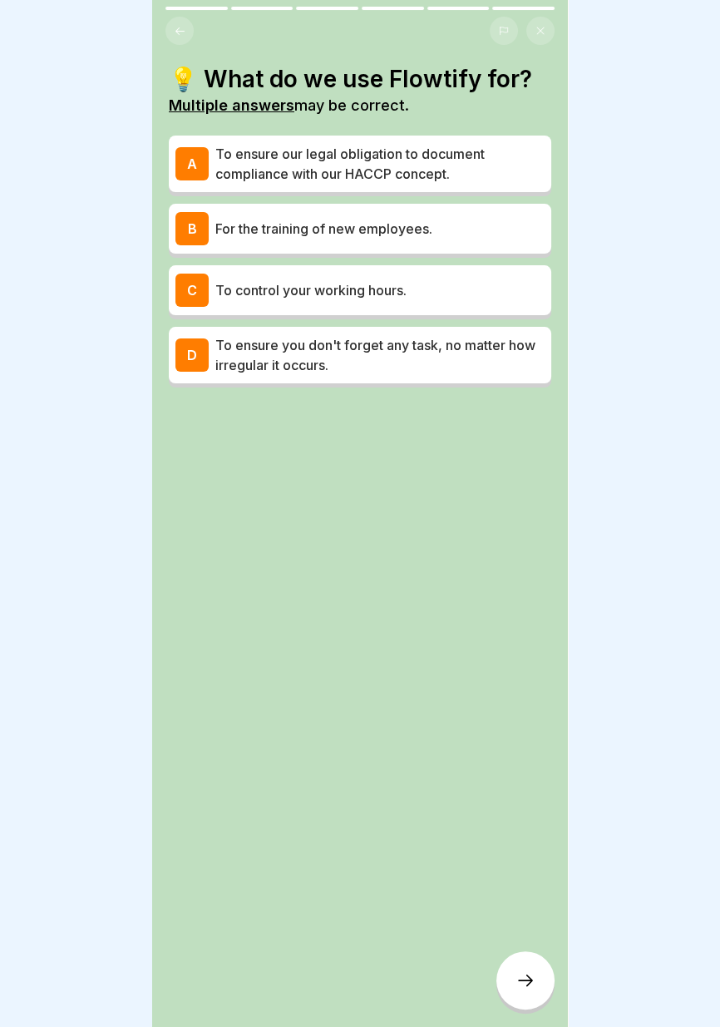
click at [475, 159] on font "To ensure our legal obligation to document compliance with our HACCP concept." at bounding box center [349, 163] width 269 height 37
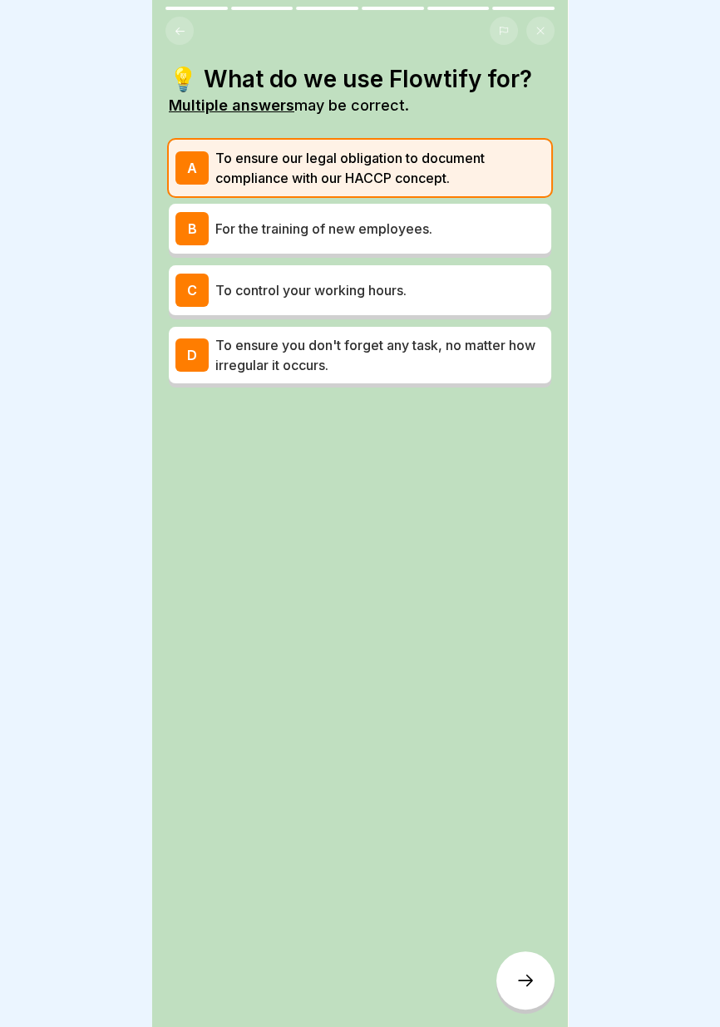
click at [476, 224] on p "For the training of new employees." at bounding box center [379, 229] width 329 height 20
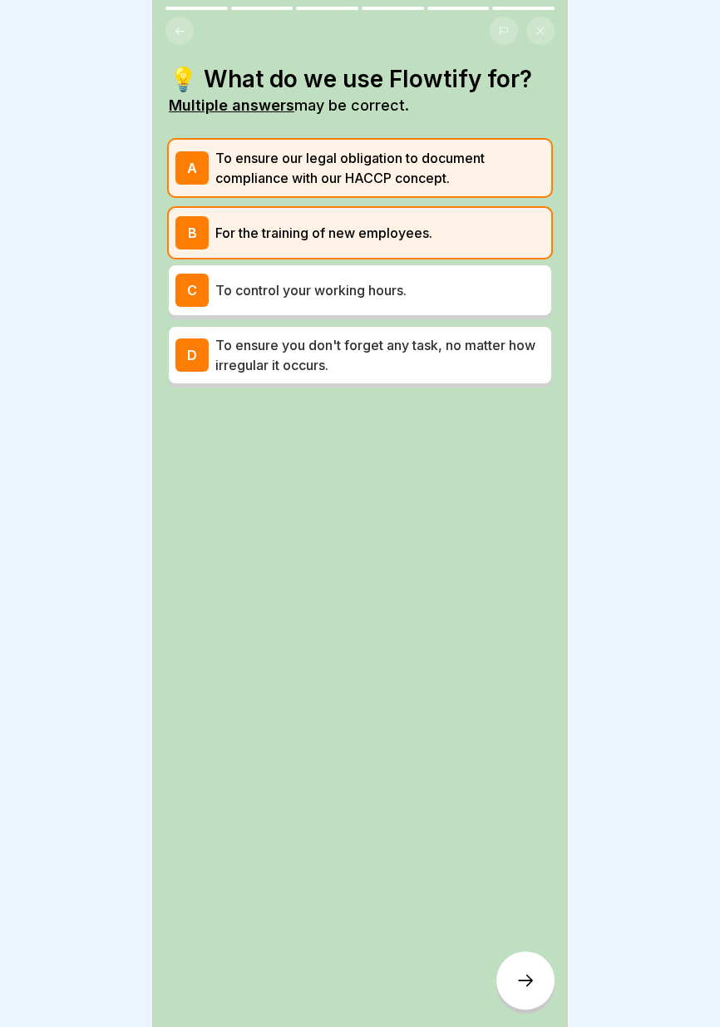
click at [461, 362] on p "To ensure you don't forget any task, no matter how irregular it occurs." at bounding box center [379, 355] width 329 height 40
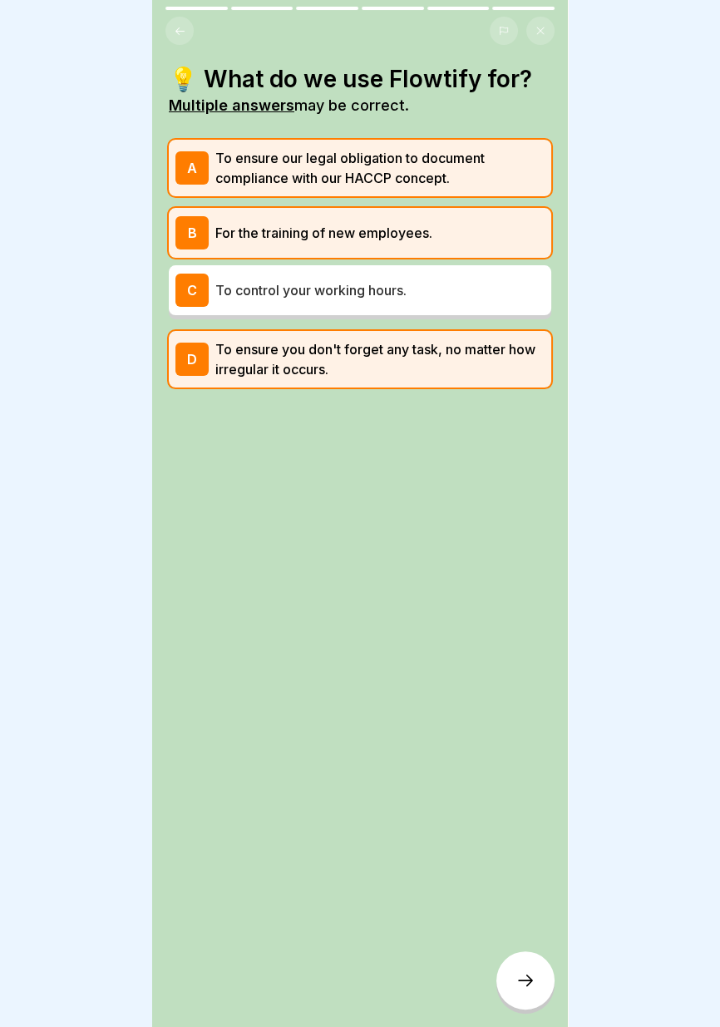
click at [479, 298] on p "To control your working hours." at bounding box center [379, 290] width 329 height 20
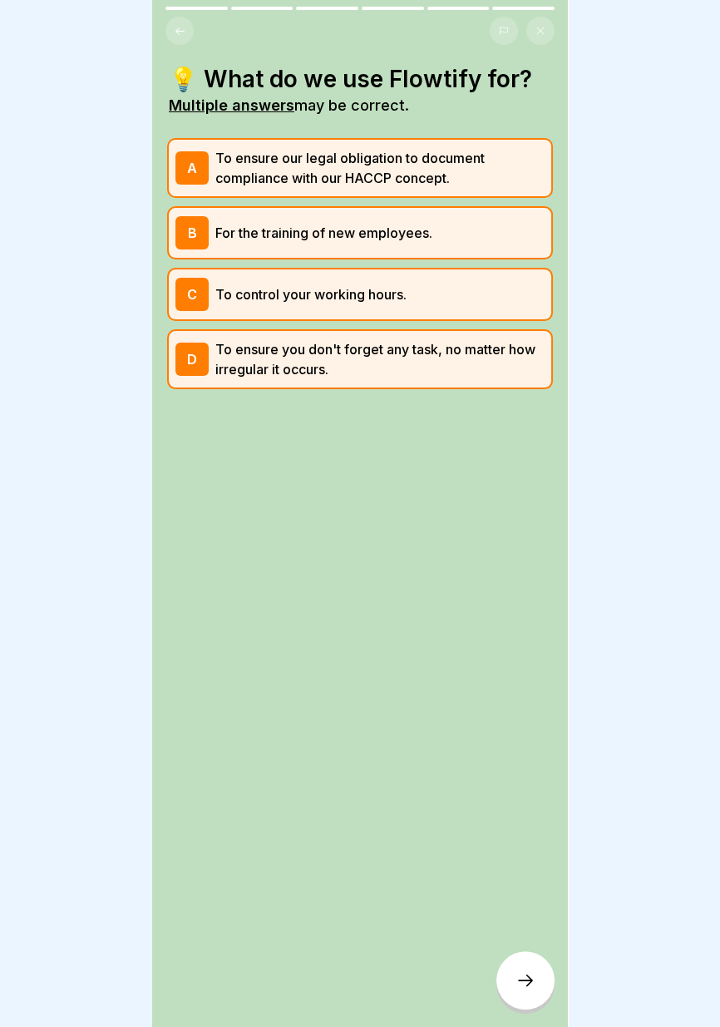
click at [523, 992] on div at bounding box center [525, 980] width 58 height 58
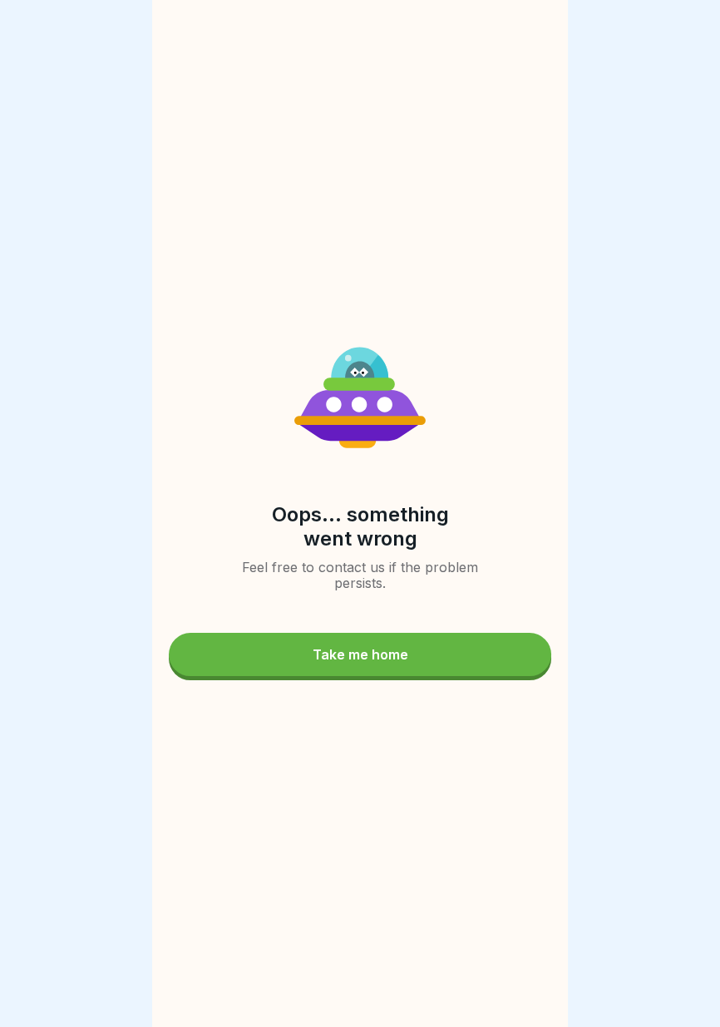
click at [431, 657] on button "Take me home" at bounding box center [360, 654] width 382 height 43
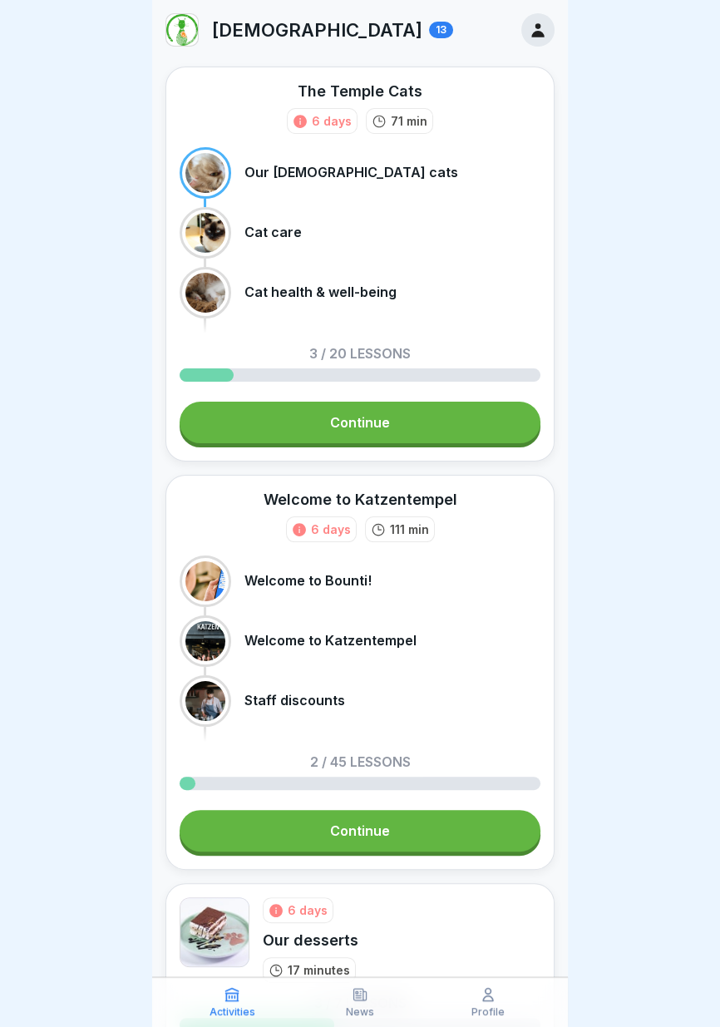
click at [403, 783] on div at bounding box center [360, 782] width 361 height 13
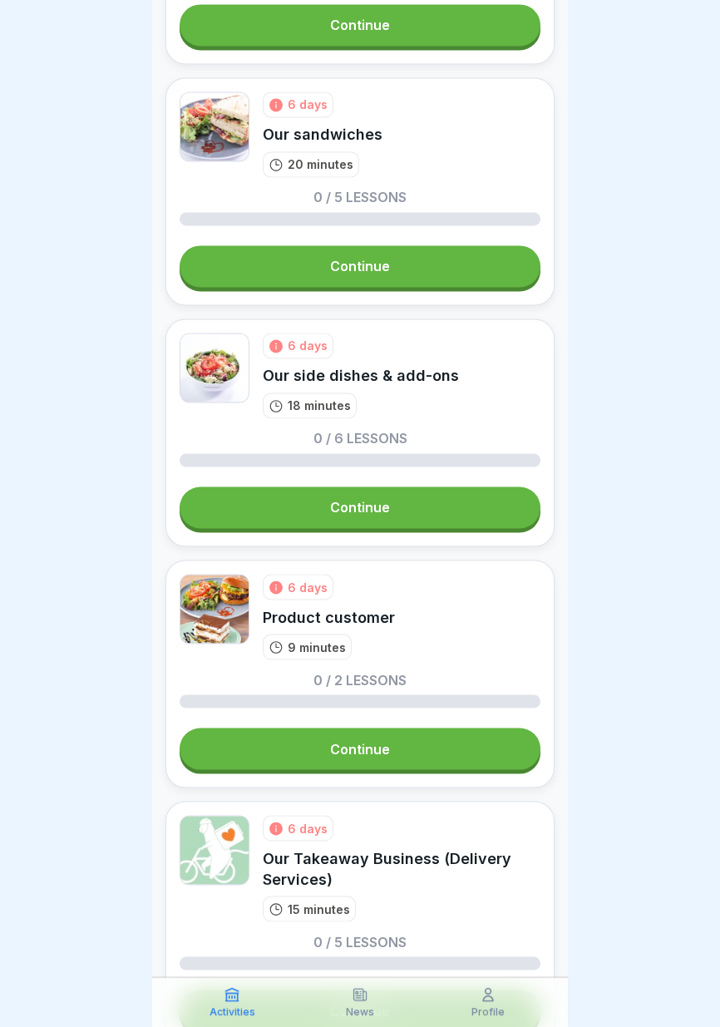
scroll to position [2624, 0]
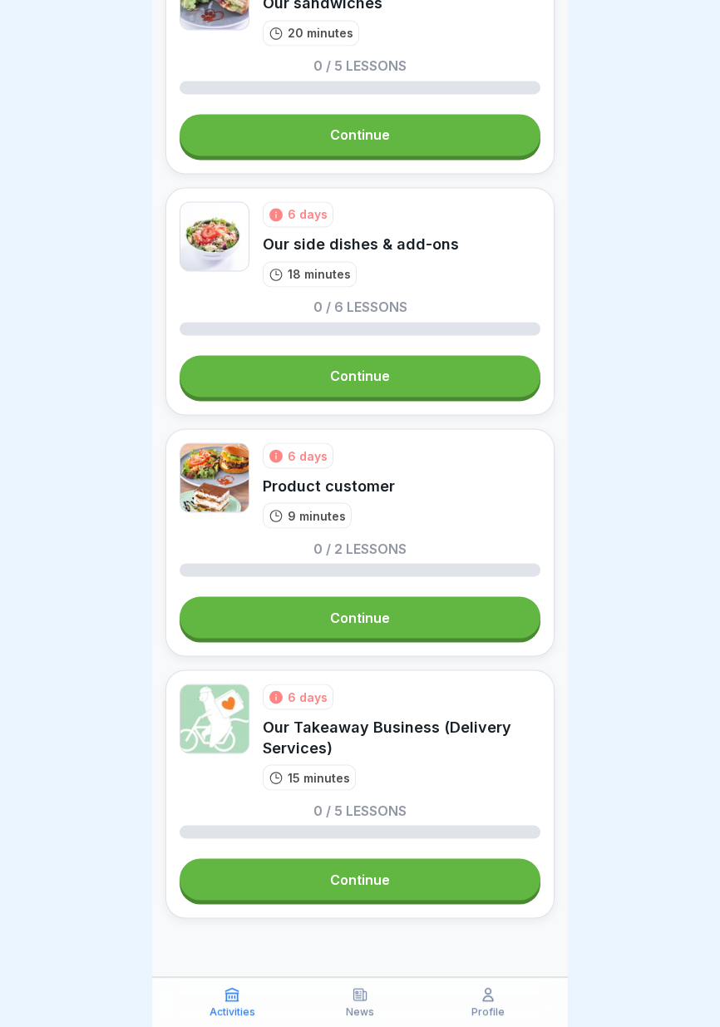
click at [435, 880] on link "Continue" at bounding box center [360, 879] width 361 height 42
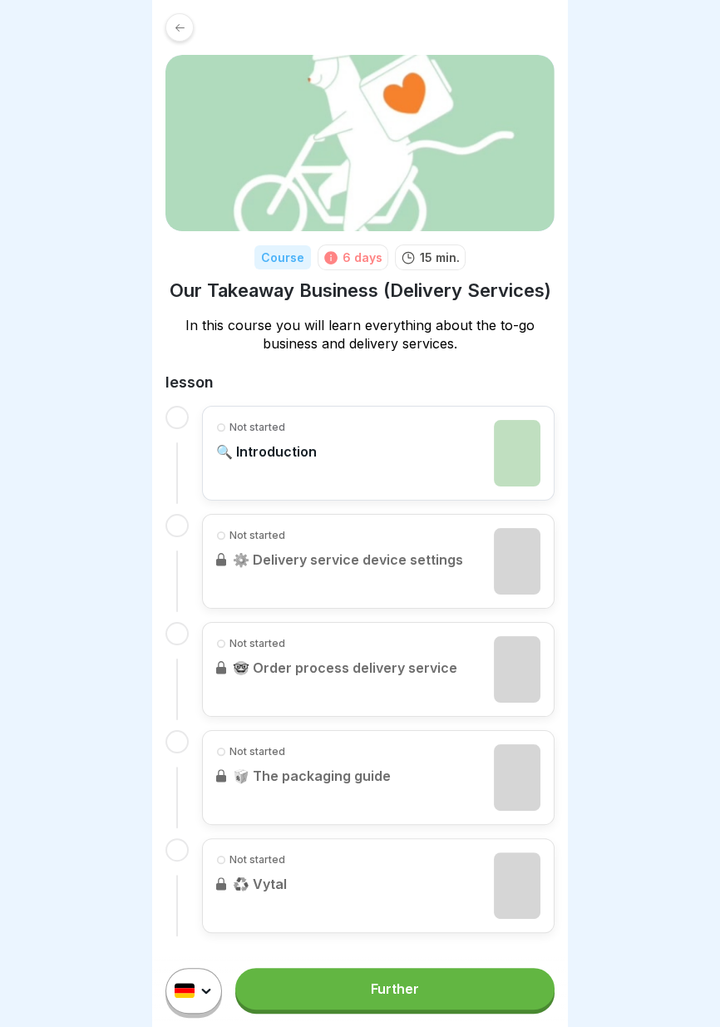
click at [431, 982] on link "Further" at bounding box center [394, 989] width 319 height 42
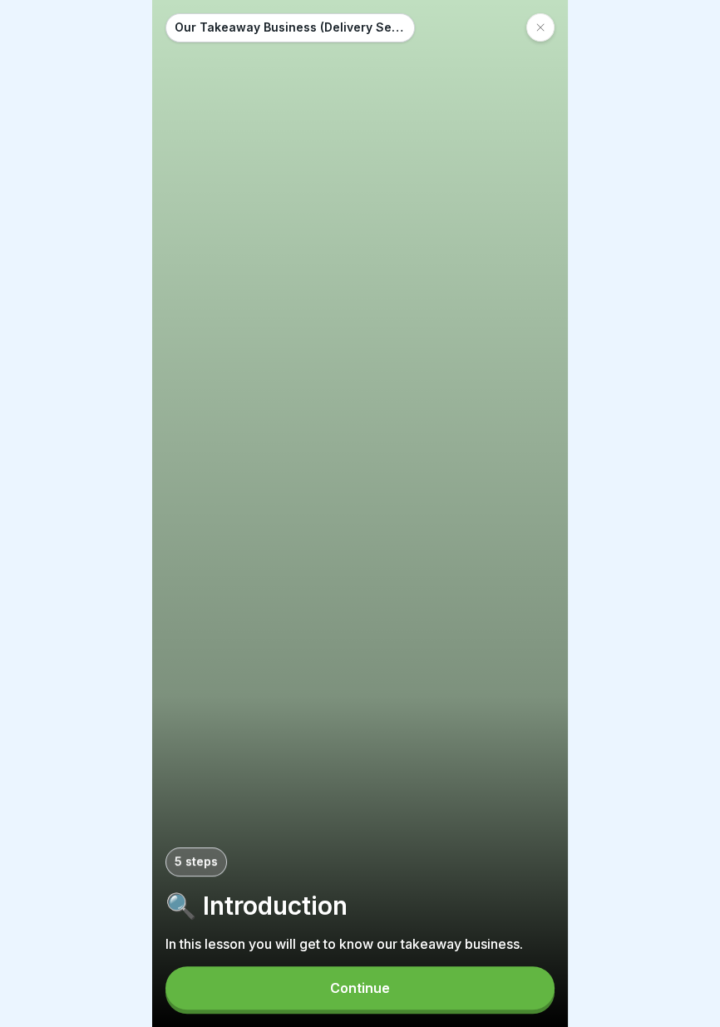
click at [408, 997] on button "Continue" at bounding box center [359, 987] width 389 height 43
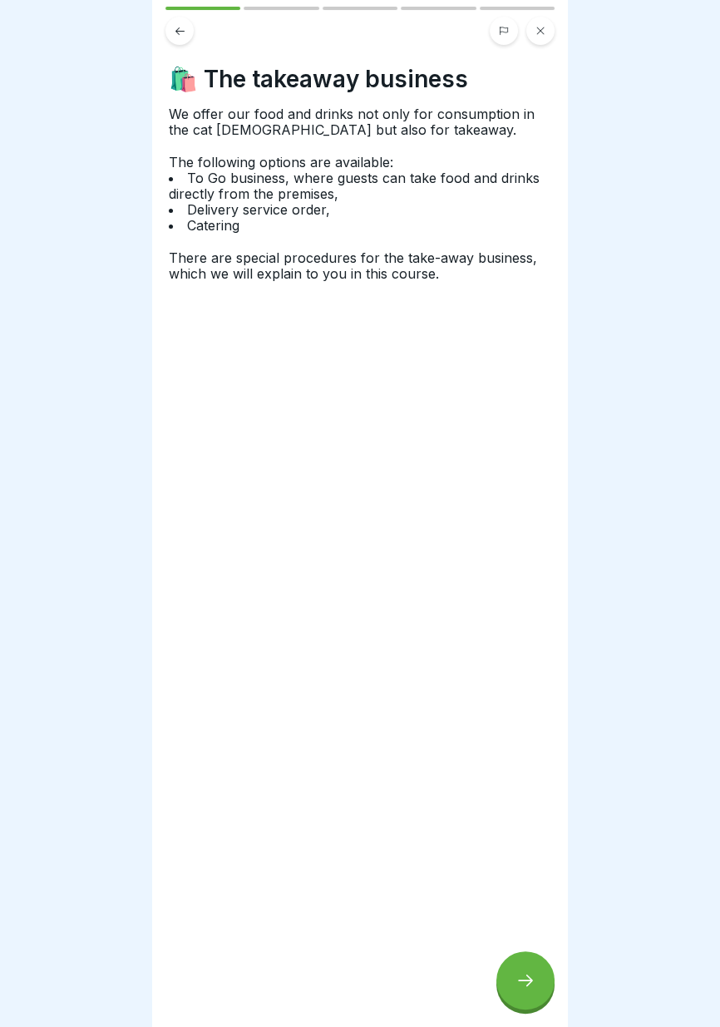
click at [520, 988] on icon at bounding box center [525, 980] width 20 height 20
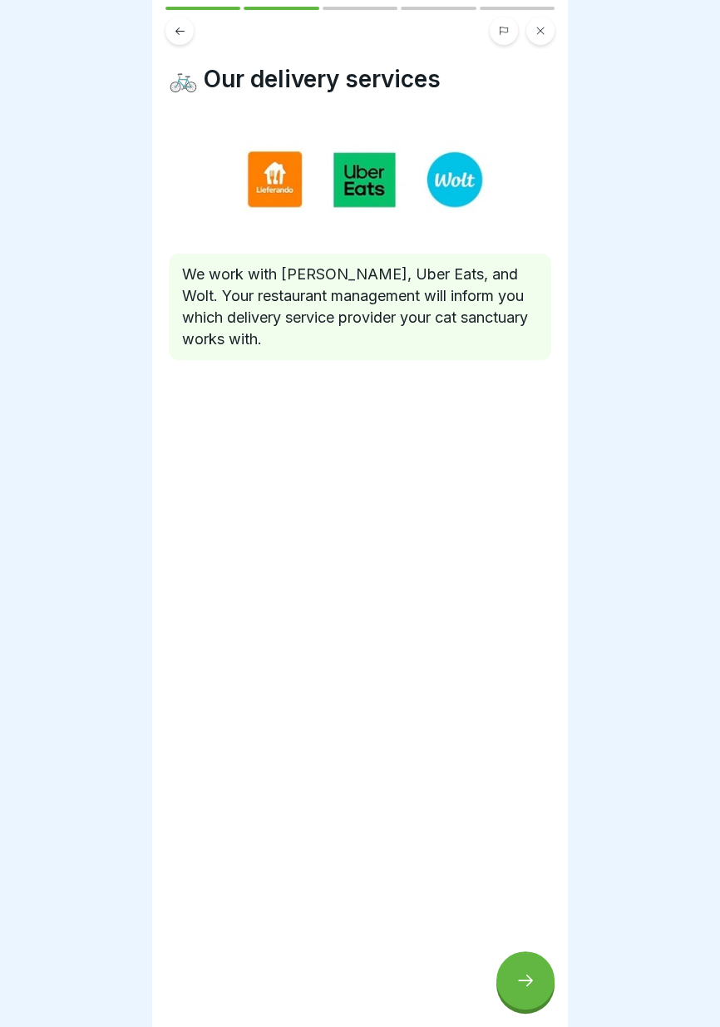
click at [539, 968] on div at bounding box center [525, 980] width 58 height 58
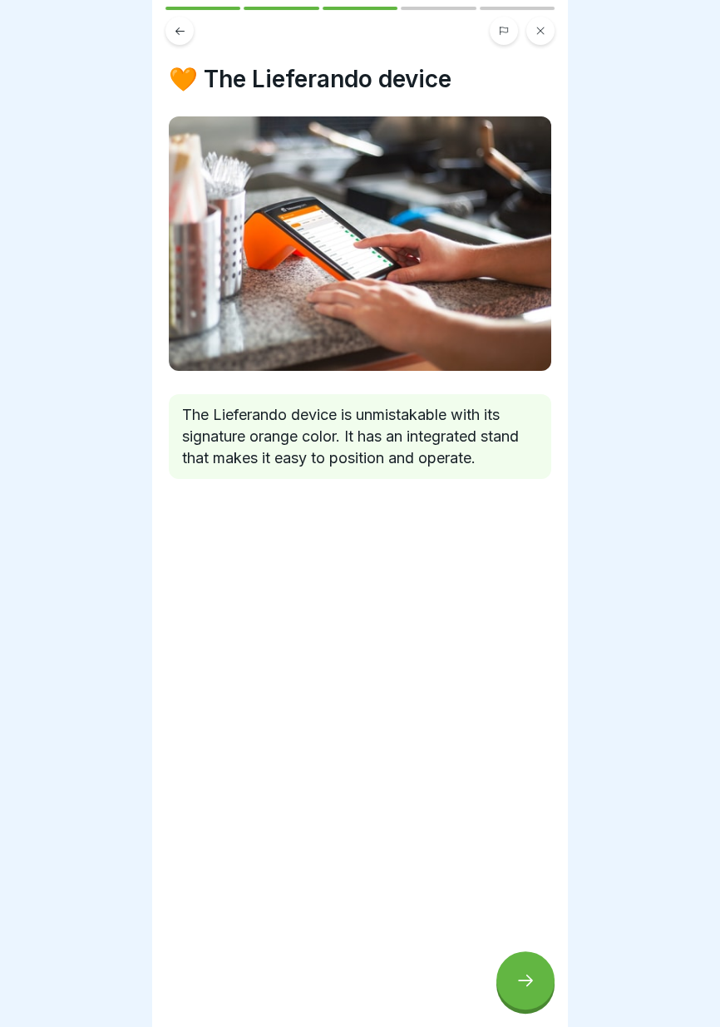
click at [528, 985] on icon at bounding box center [525, 980] width 15 height 12
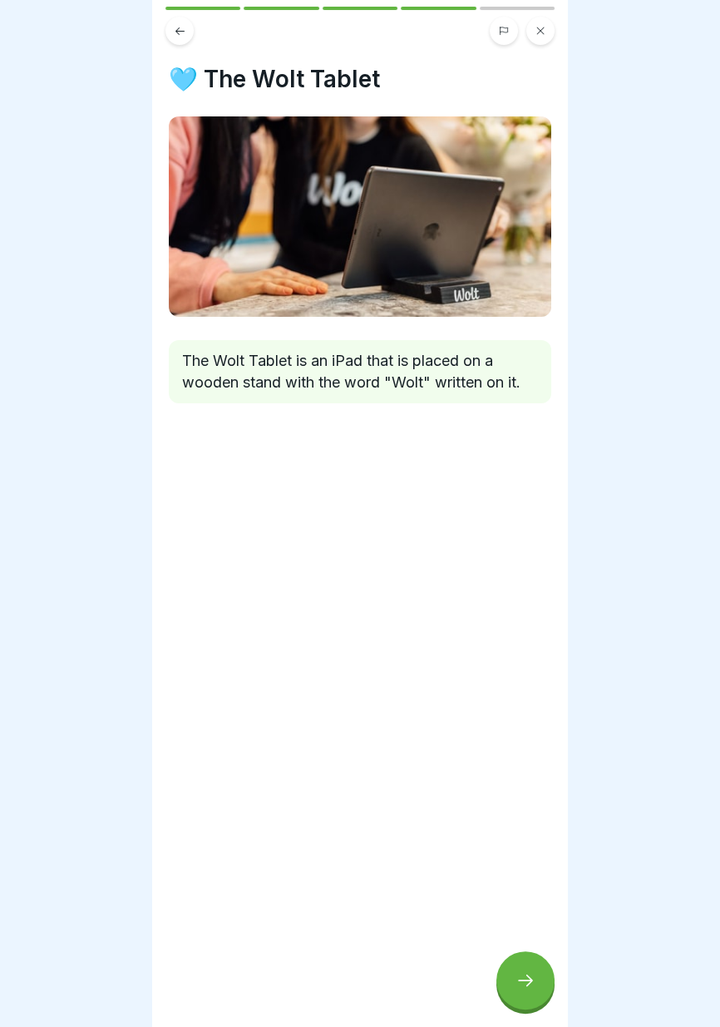
click at [521, 991] on div at bounding box center [525, 980] width 58 height 58
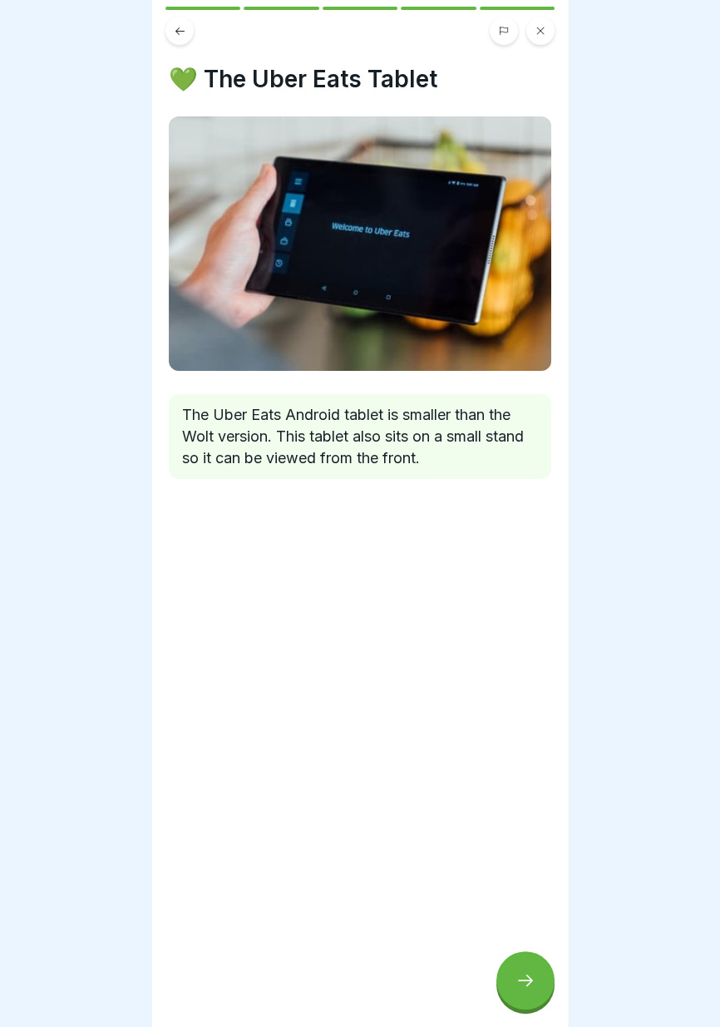
click at [520, 988] on icon at bounding box center [525, 980] width 20 height 20
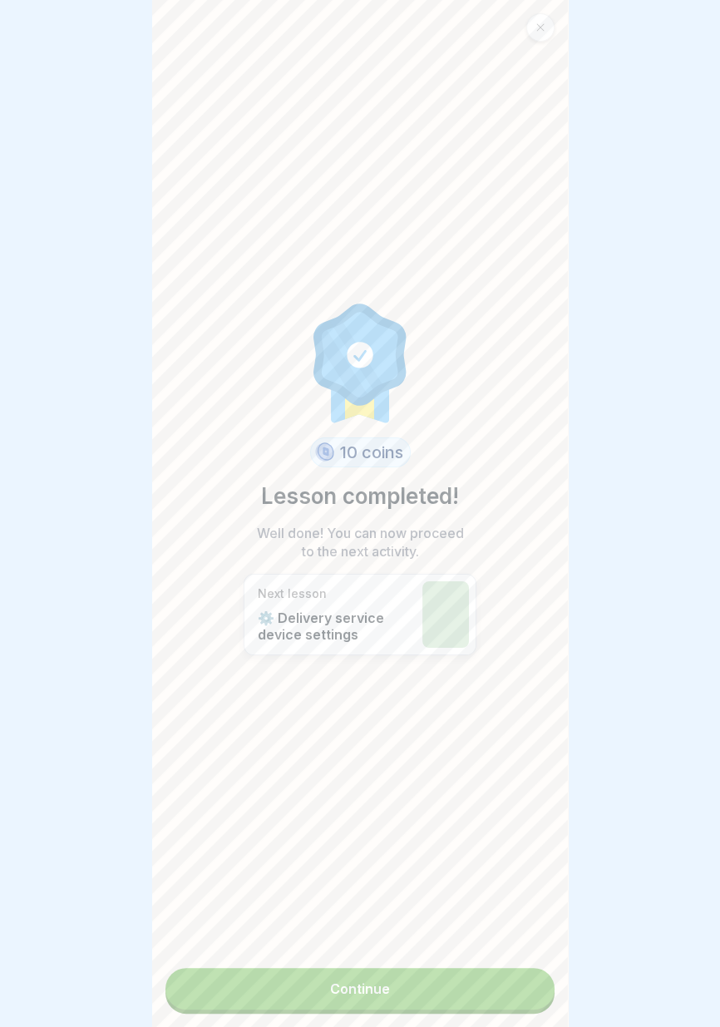
click at [481, 1006] on link "Continue" at bounding box center [359, 989] width 389 height 42
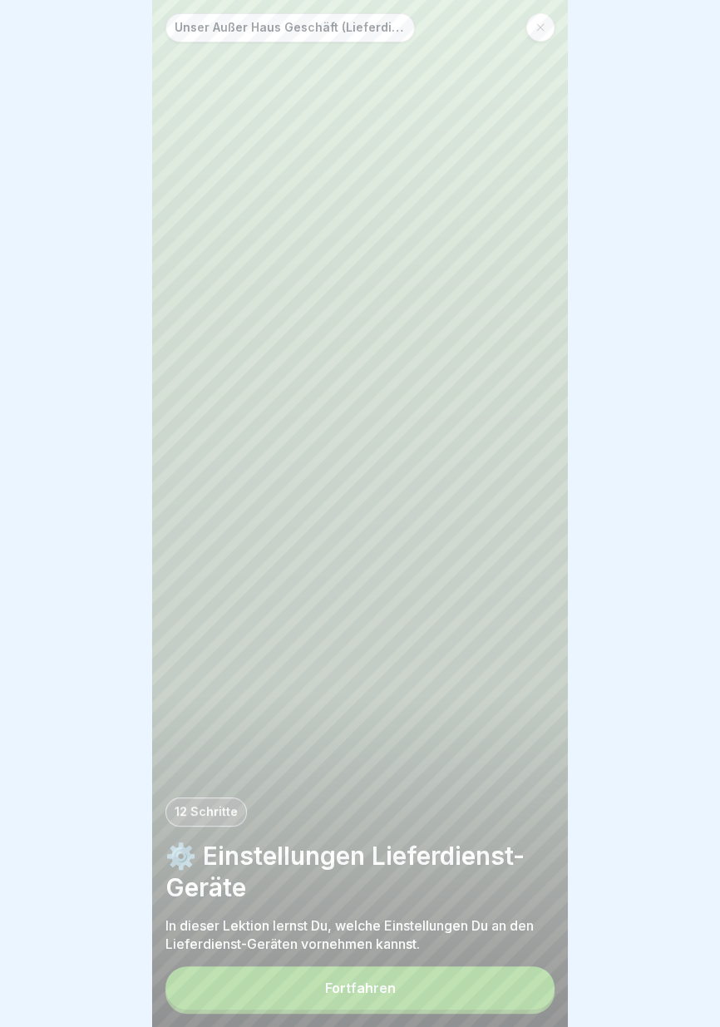
click at [469, 1001] on button "Fortfahren" at bounding box center [359, 987] width 389 height 43
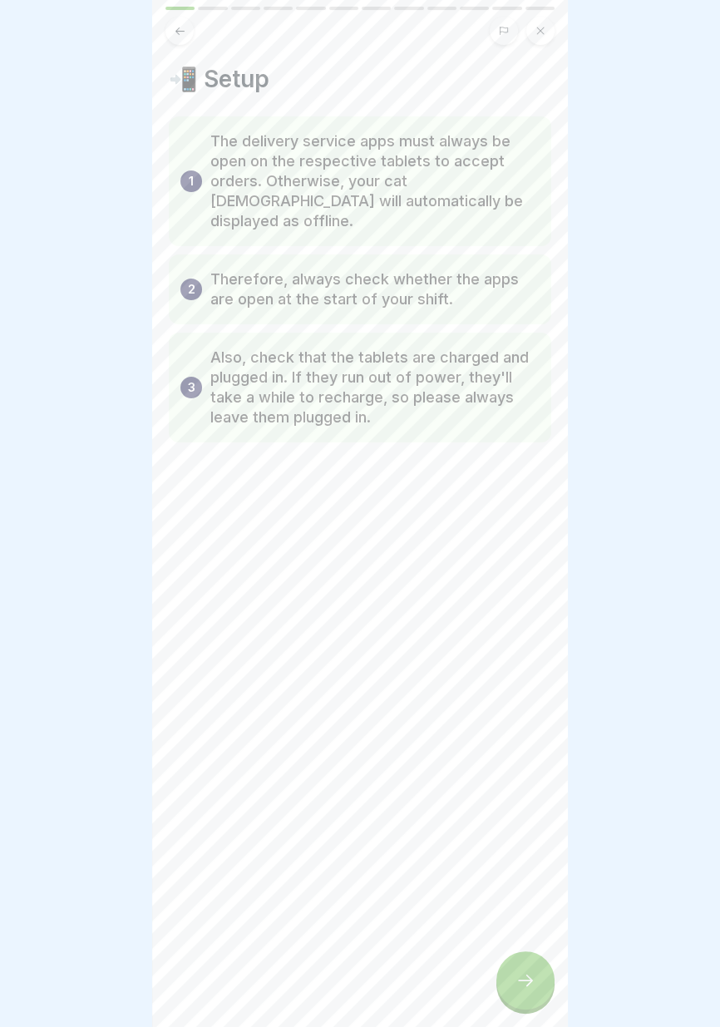
click at [526, 996] on div at bounding box center [525, 980] width 58 height 58
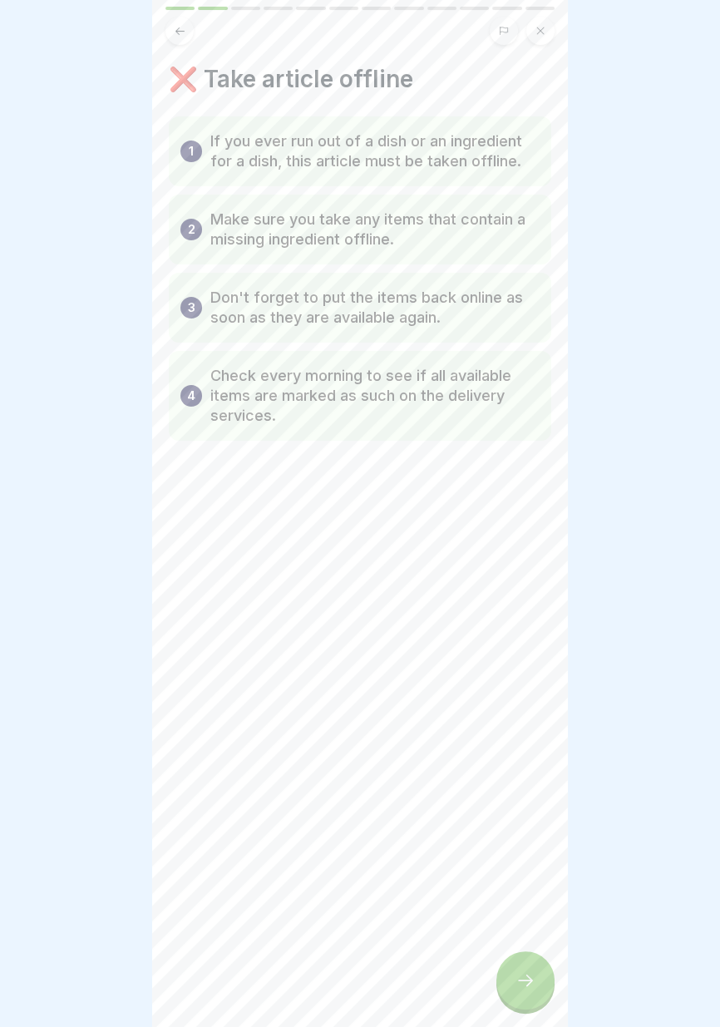
click at [530, 991] on div at bounding box center [525, 980] width 58 height 58
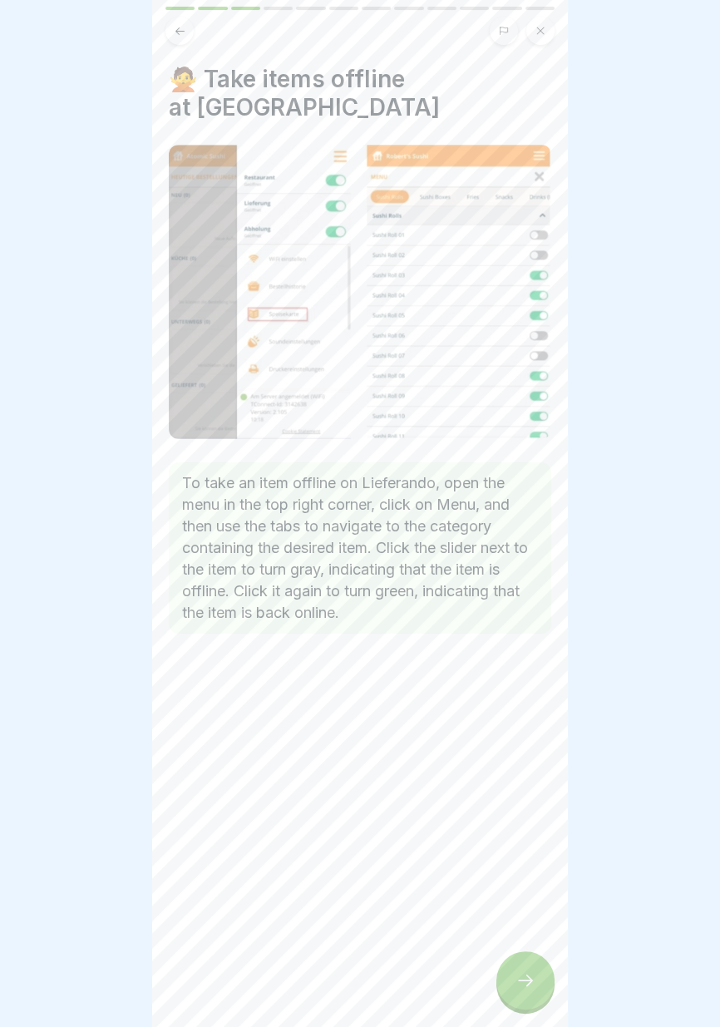
click at [530, 991] on div at bounding box center [525, 980] width 58 height 58
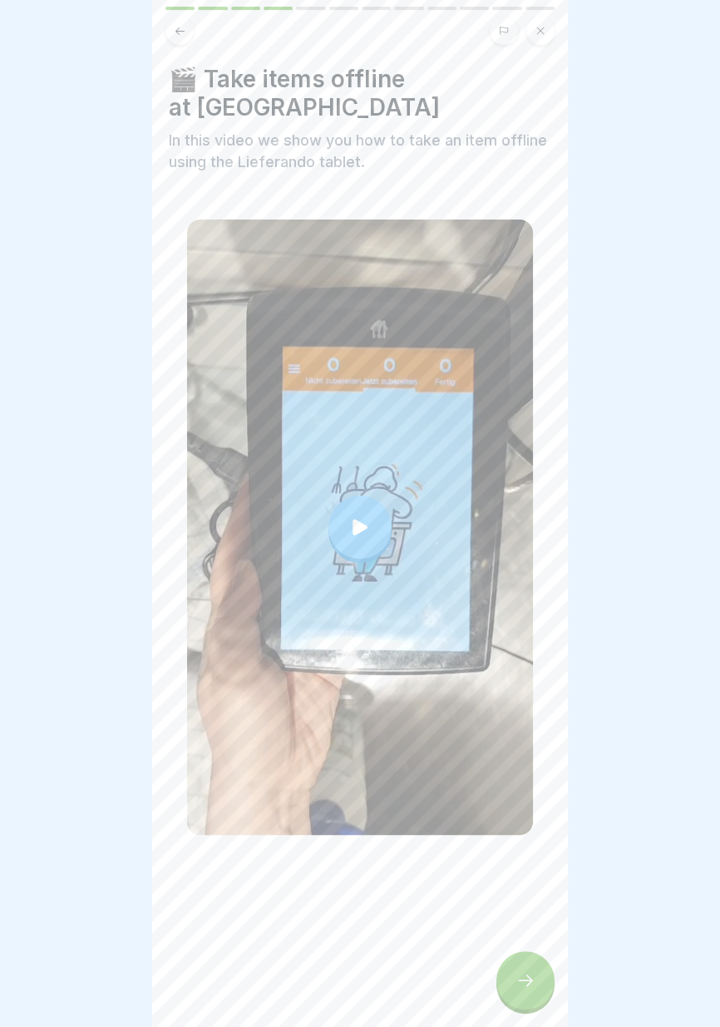
click at [530, 990] on icon at bounding box center [525, 980] width 20 height 20
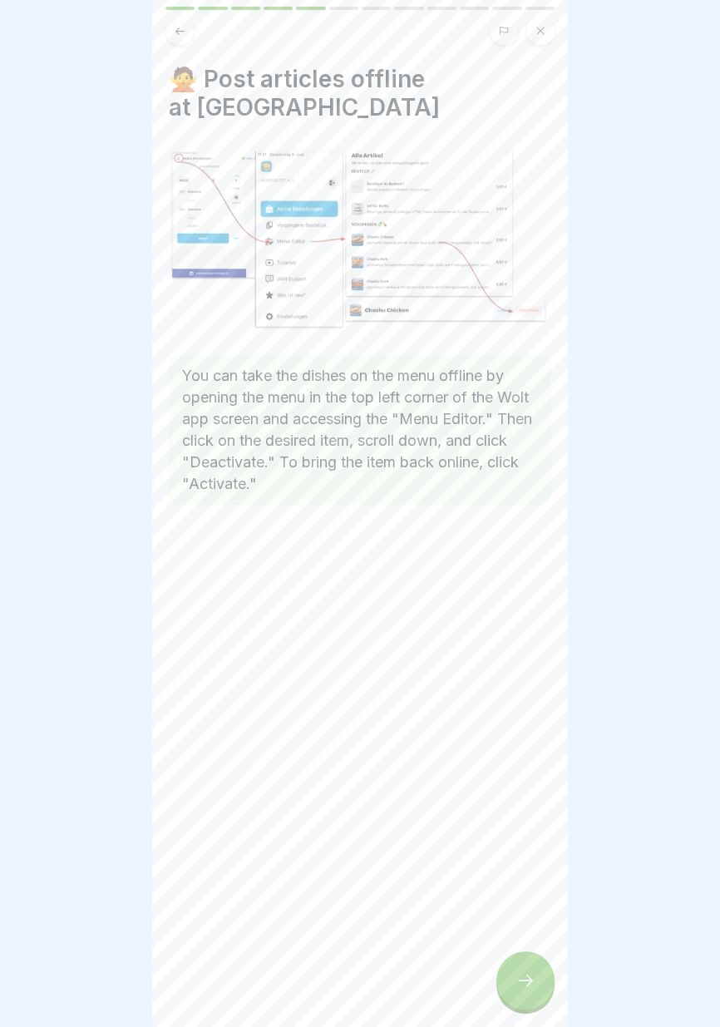
click at [531, 993] on div at bounding box center [525, 980] width 58 height 58
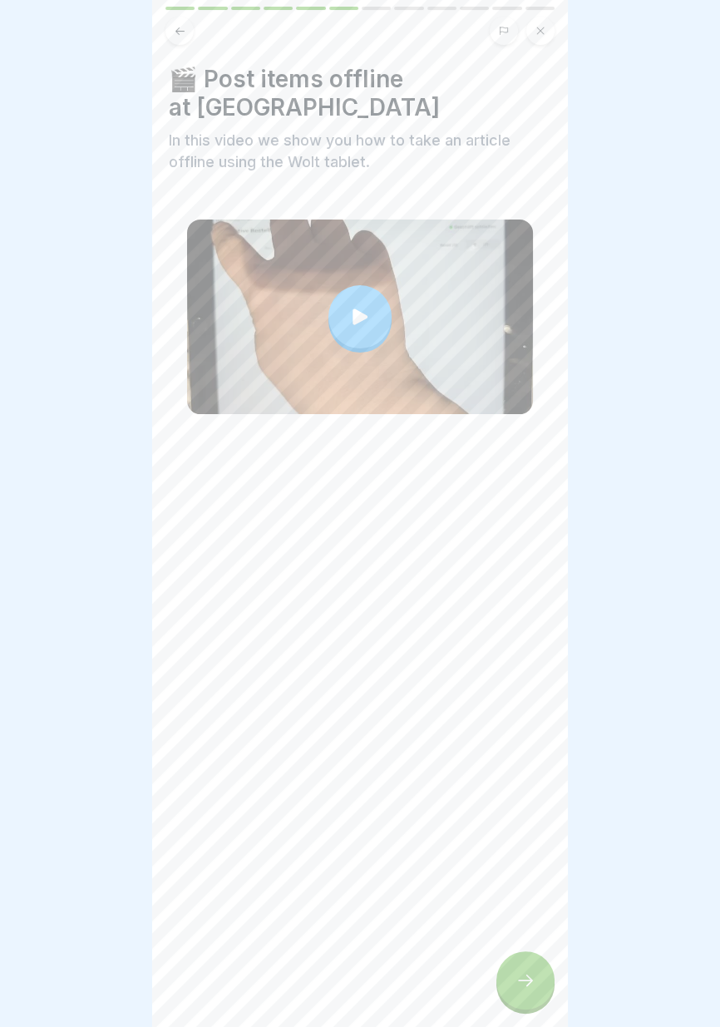
click at [532, 993] on div at bounding box center [525, 980] width 58 height 58
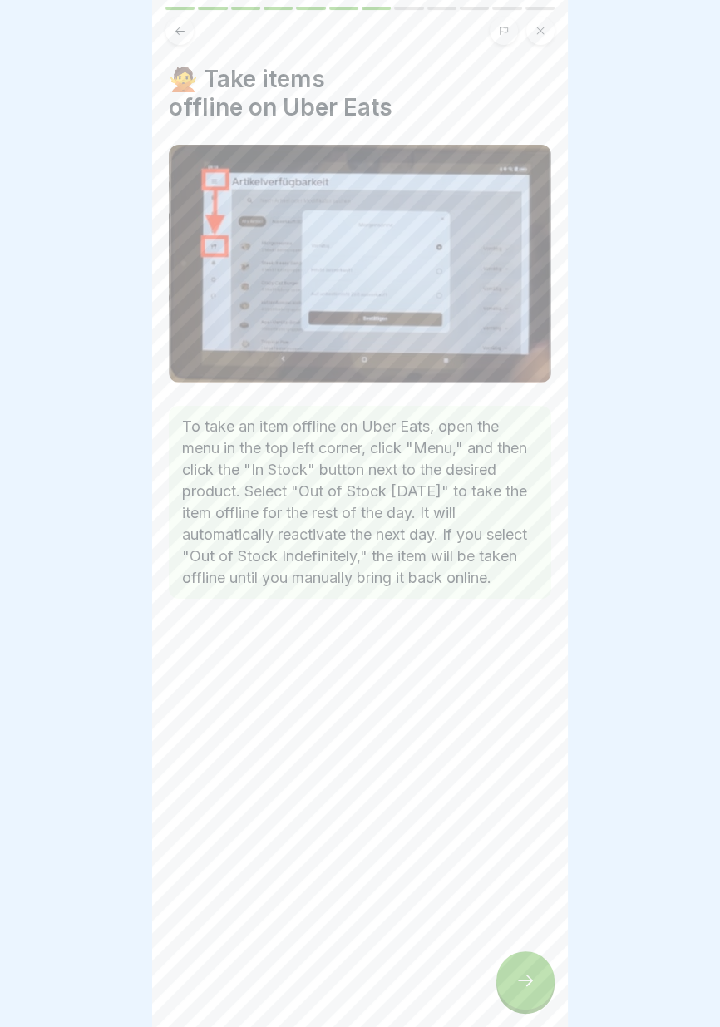
click at [530, 992] on div at bounding box center [525, 980] width 58 height 58
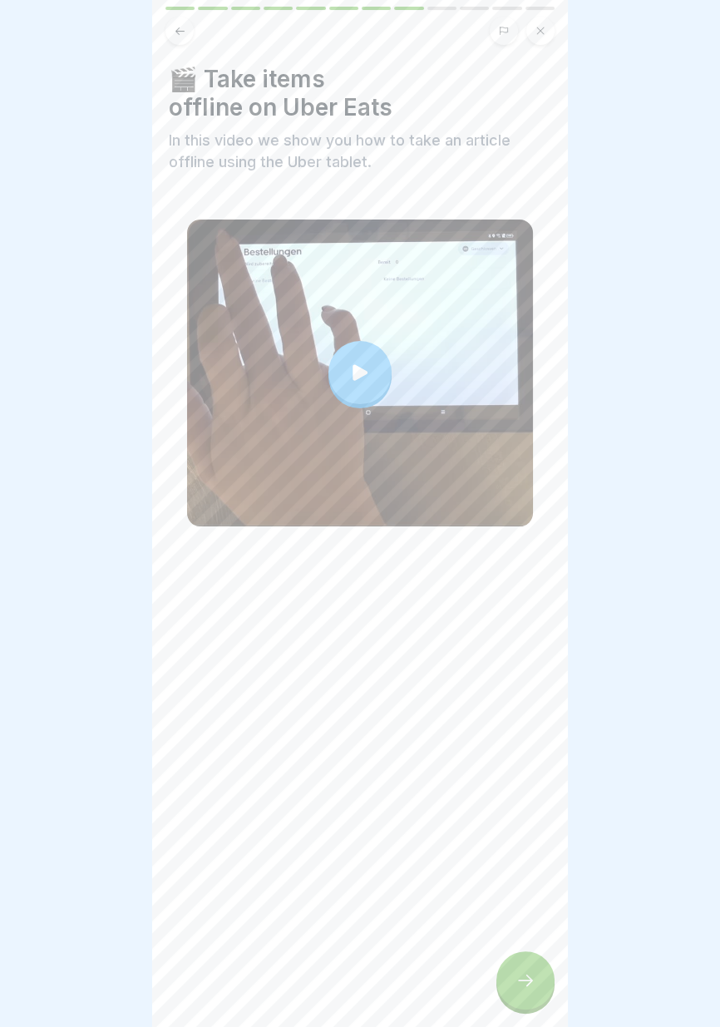
click at [533, 990] on icon at bounding box center [525, 980] width 20 height 20
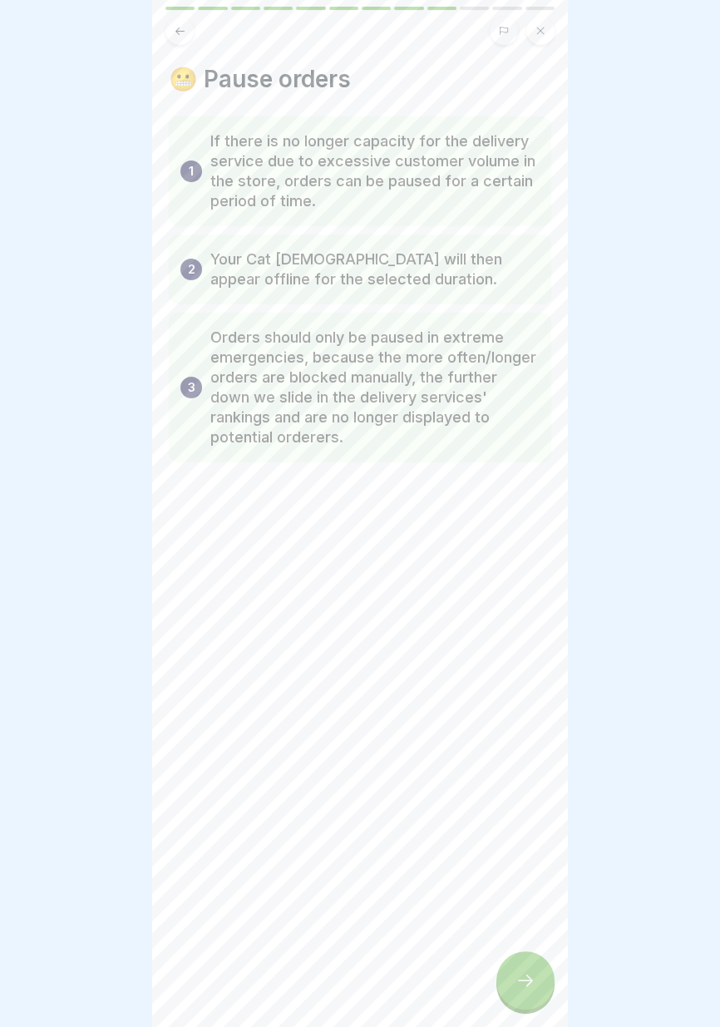
click at [528, 990] on div at bounding box center [525, 980] width 58 height 58
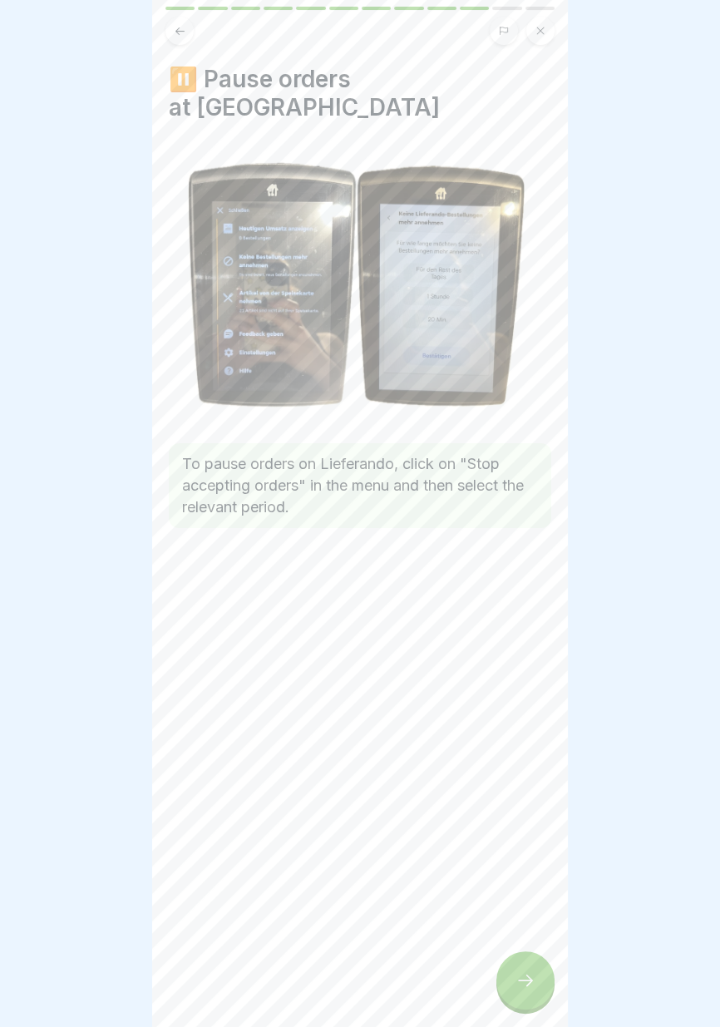
click at [530, 993] on div at bounding box center [525, 980] width 58 height 58
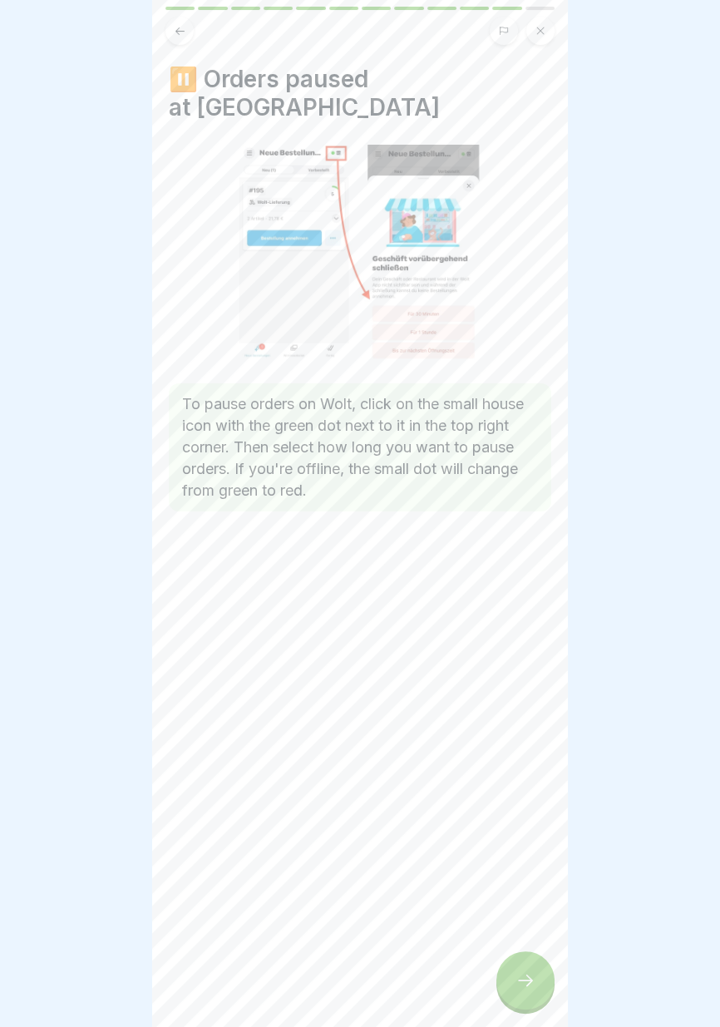
click at [530, 993] on div at bounding box center [525, 980] width 58 height 58
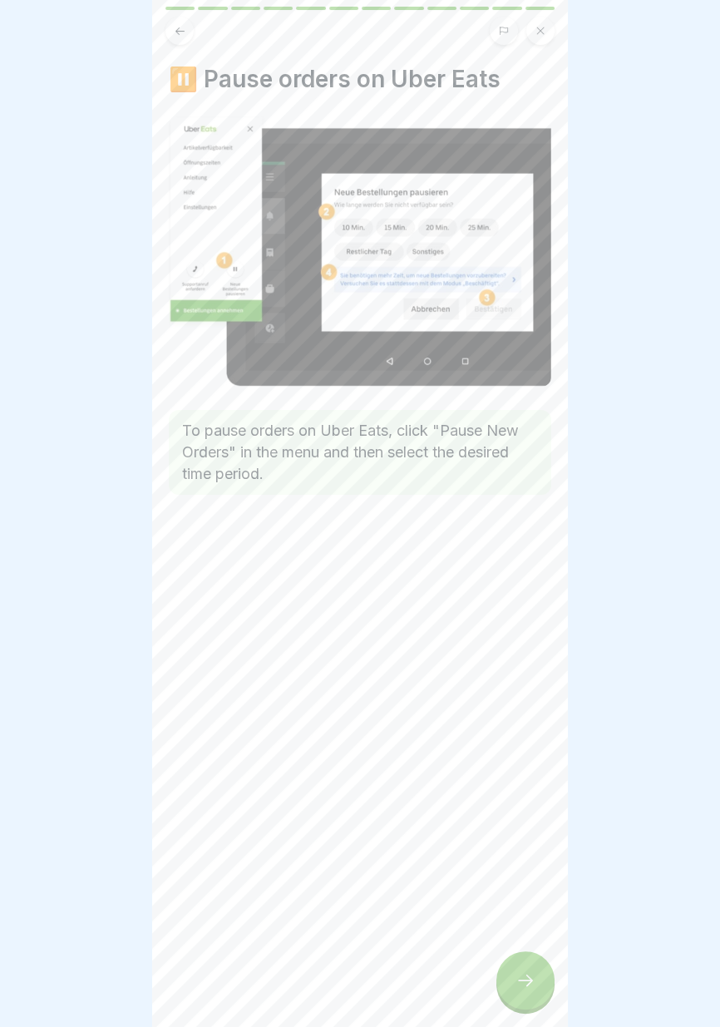
click at [527, 992] on div at bounding box center [525, 980] width 58 height 58
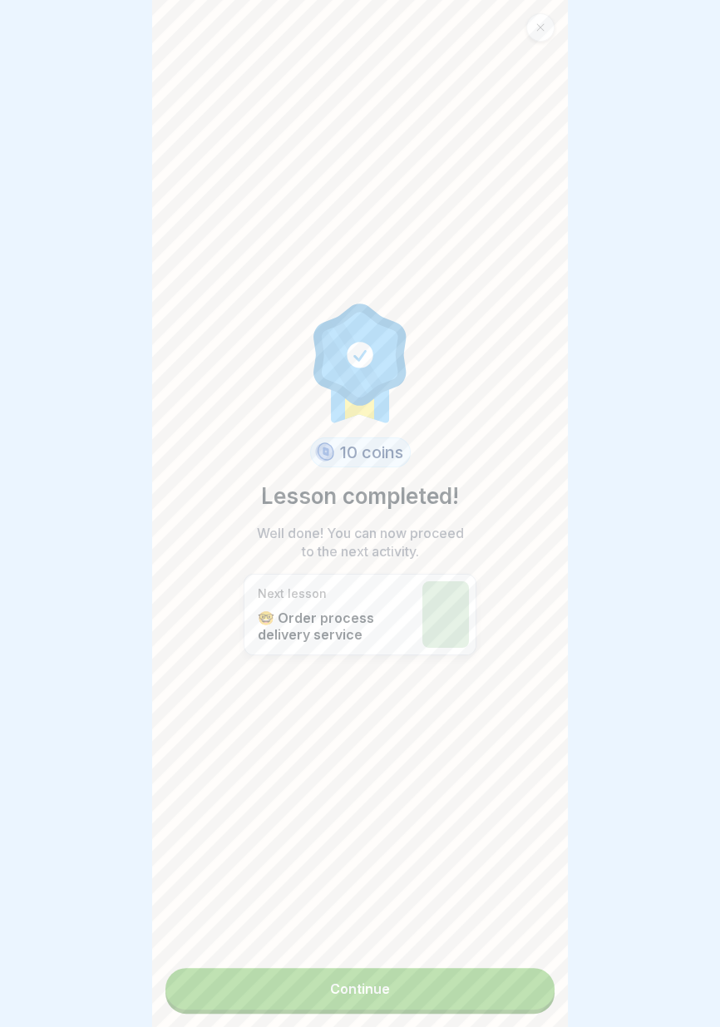
click at [482, 998] on link "Continue" at bounding box center [359, 989] width 389 height 42
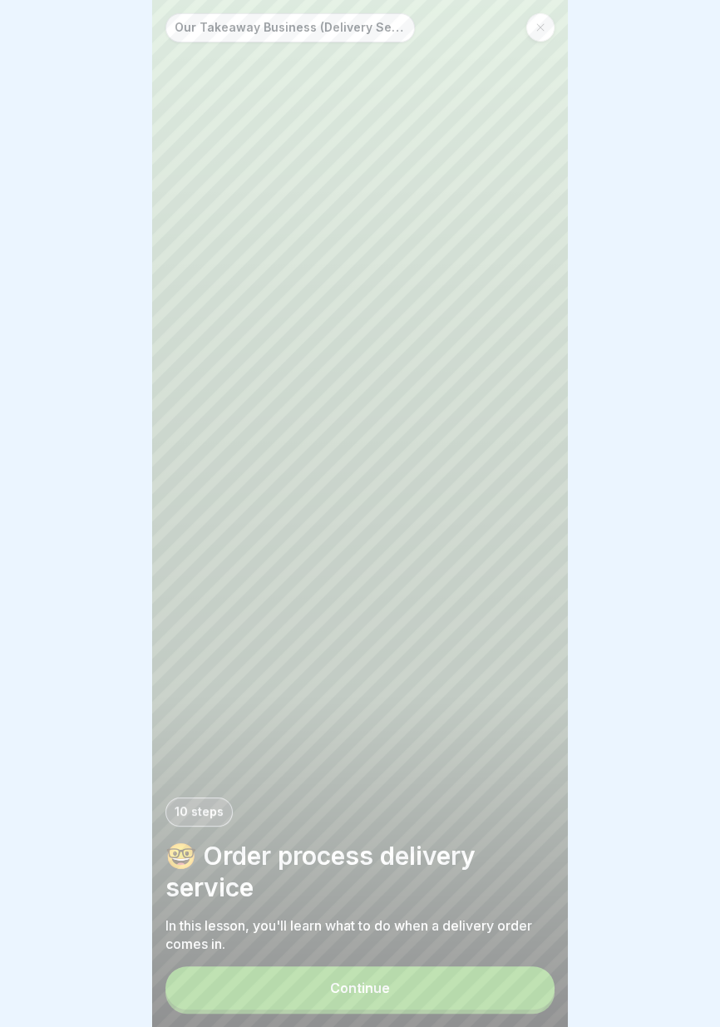
click at [455, 993] on button "Continue" at bounding box center [359, 987] width 389 height 43
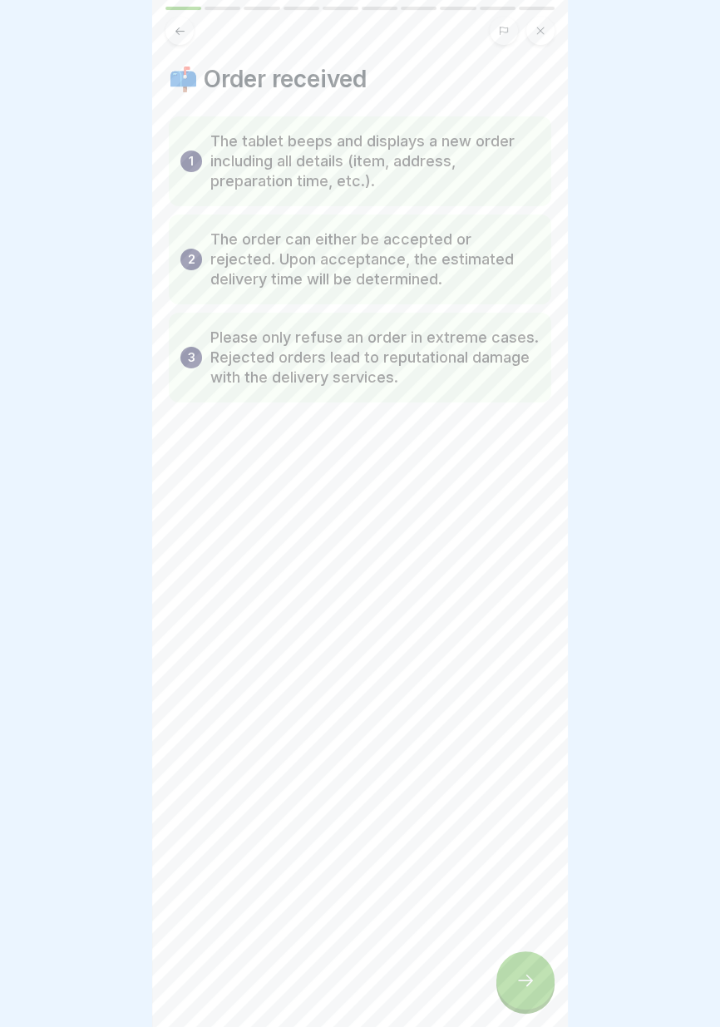
click at [512, 980] on div at bounding box center [525, 980] width 58 height 58
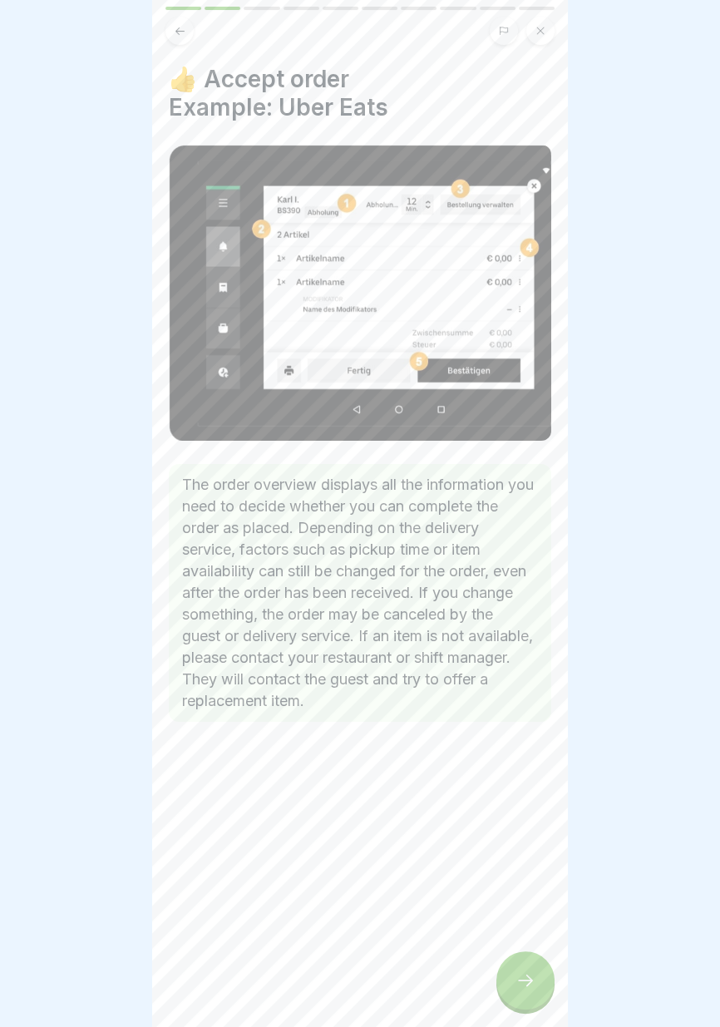
click at [516, 986] on icon at bounding box center [525, 980] width 20 height 20
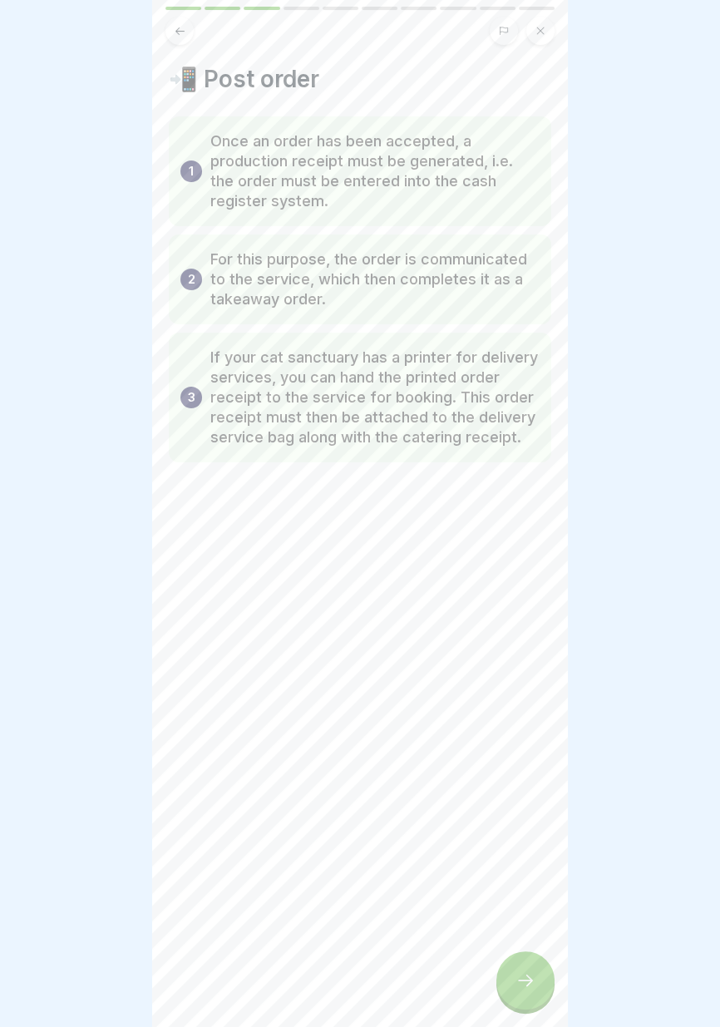
click at [517, 988] on icon at bounding box center [525, 980] width 20 height 20
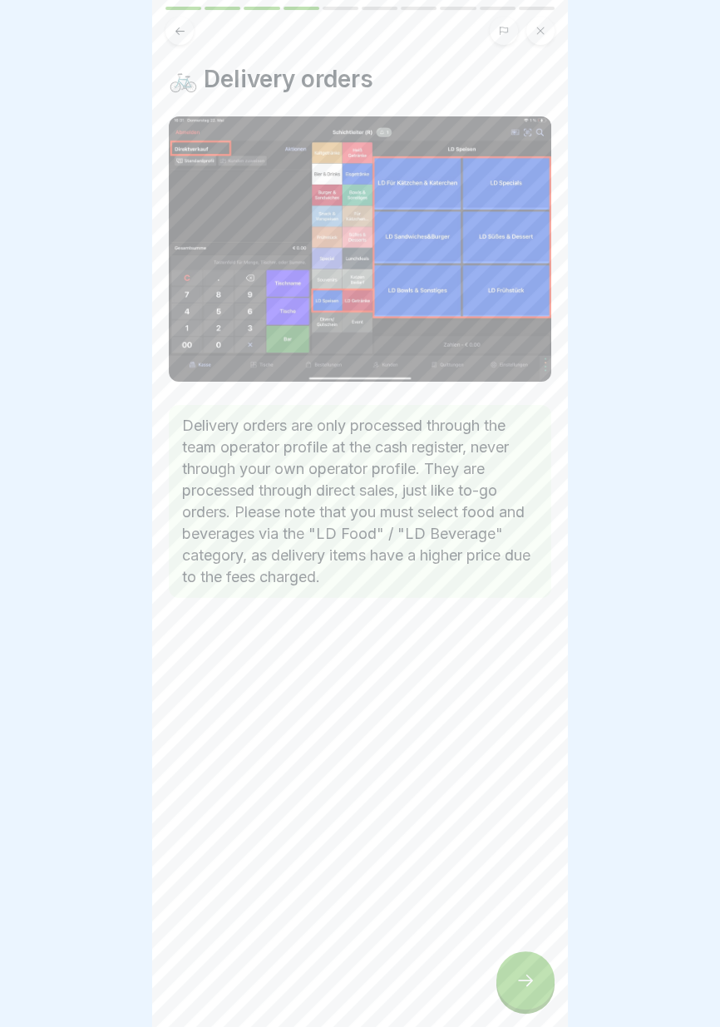
click at [520, 993] on div at bounding box center [525, 980] width 58 height 58
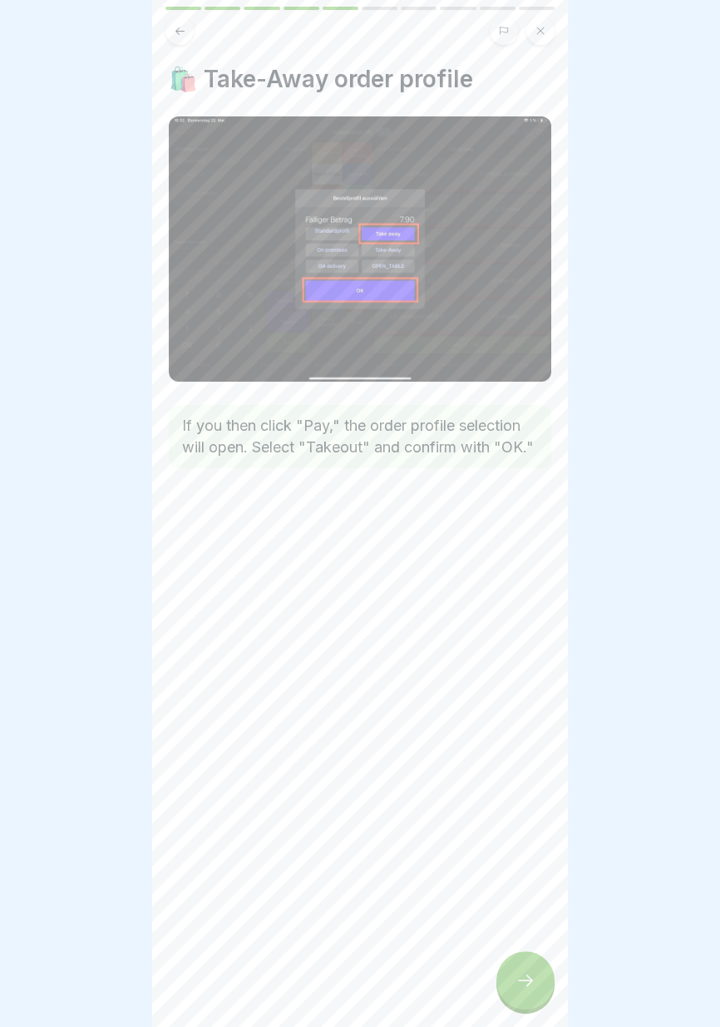
click at [520, 993] on div at bounding box center [525, 980] width 58 height 58
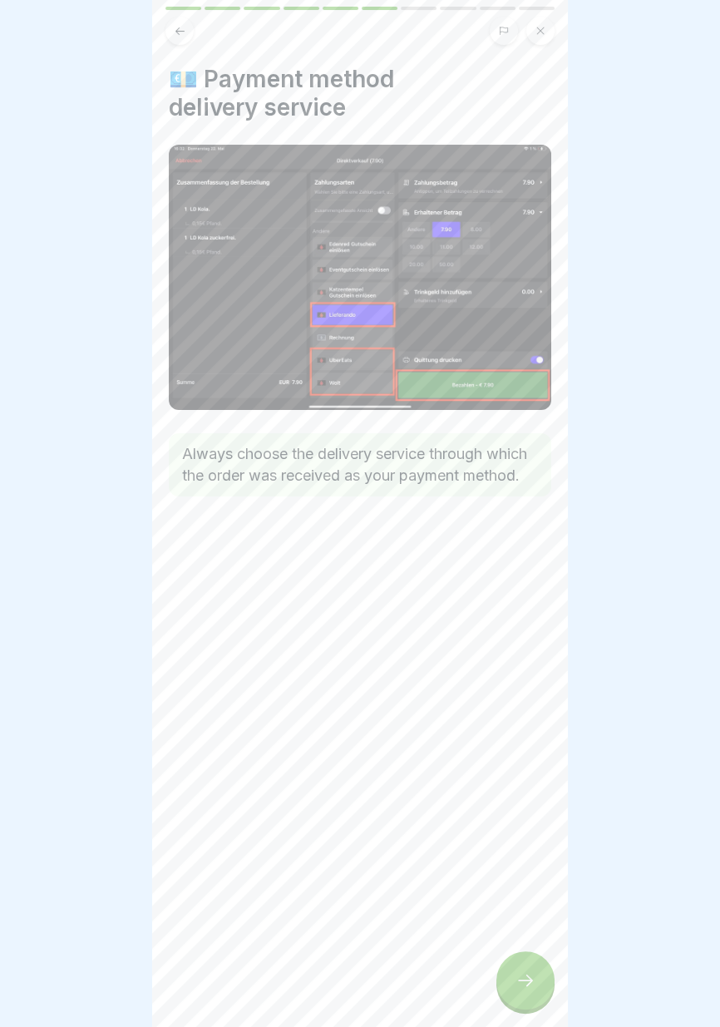
click at [518, 990] on div at bounding box center [525, 980] width 58 height 58
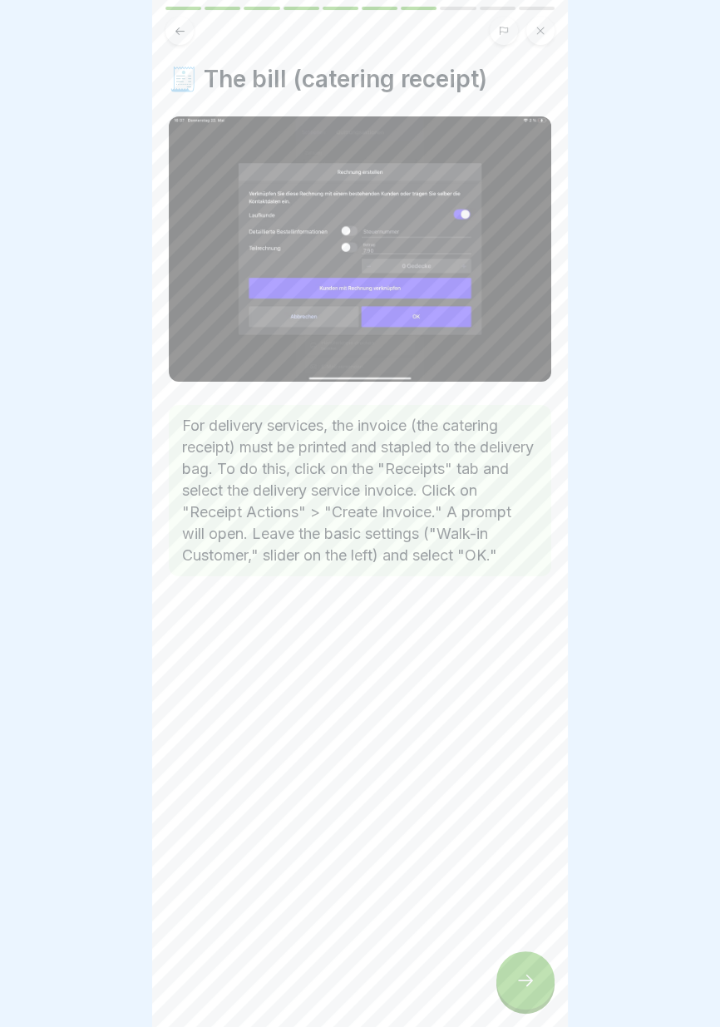
click at [519, 992] on div at bounding box center [525, 980] width 58 height 58
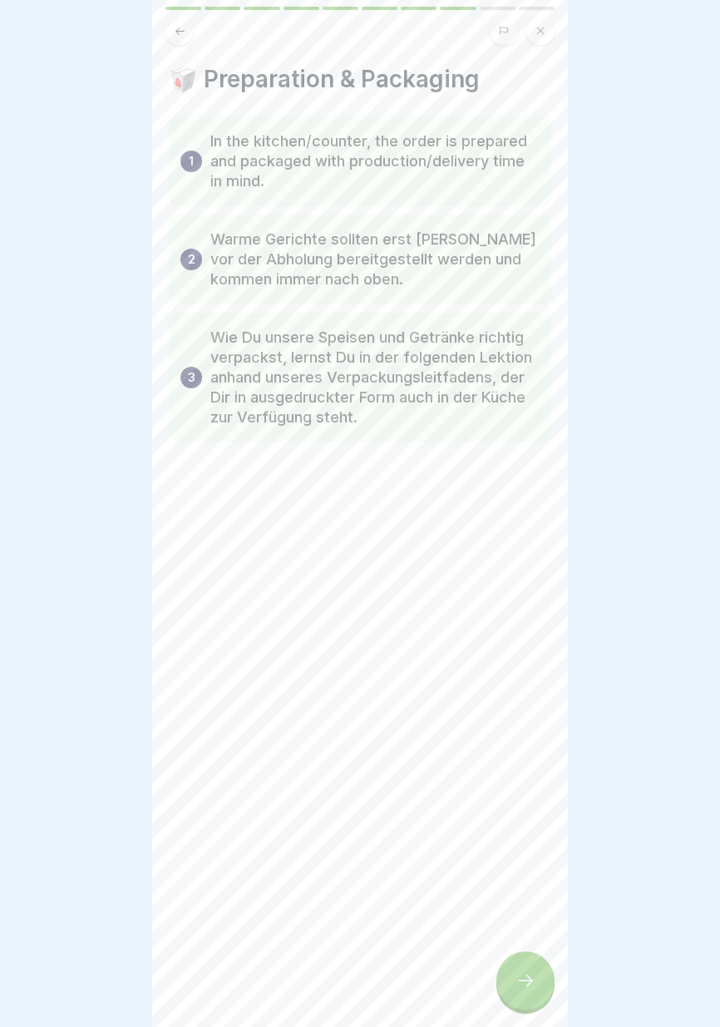
click at [518, 990] on icon at bounding box center [525, 980] width 20 height 20
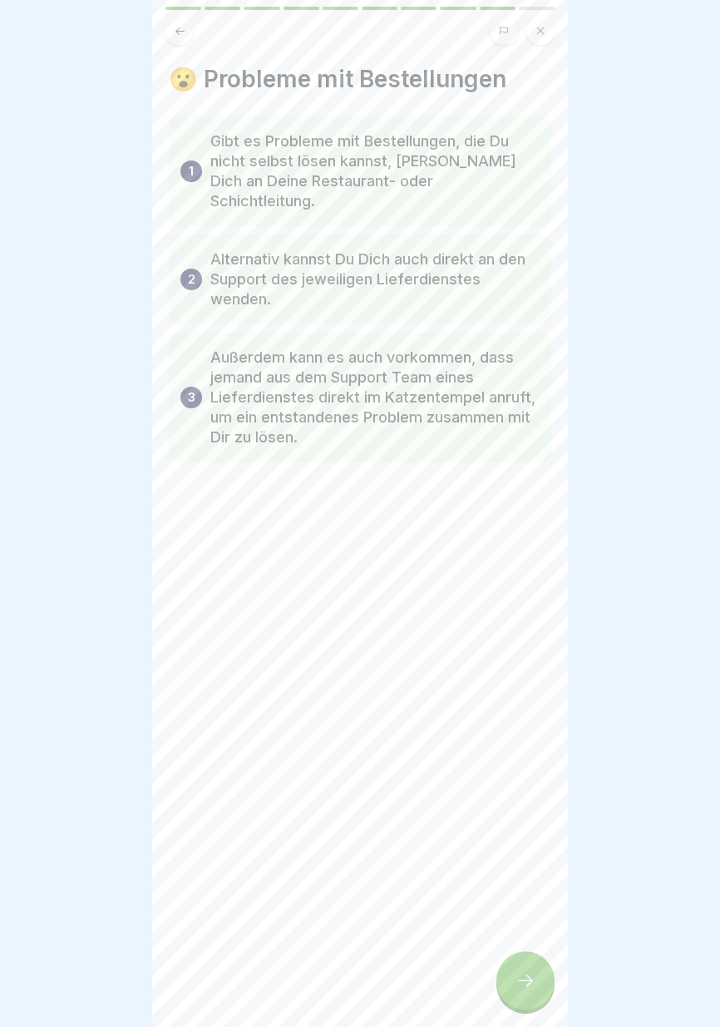
click at [518, 991] on div at bounding box center [525, 980] width 58 height 58
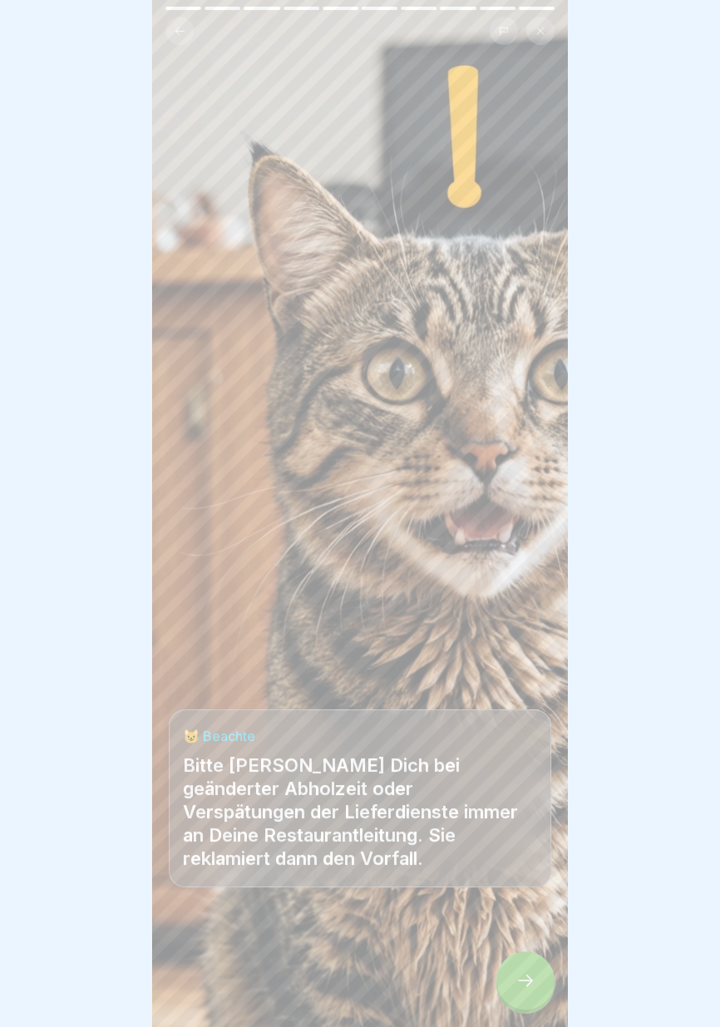
click at [523, 993] on div at bounding box center [525, 980] width 58 height 58
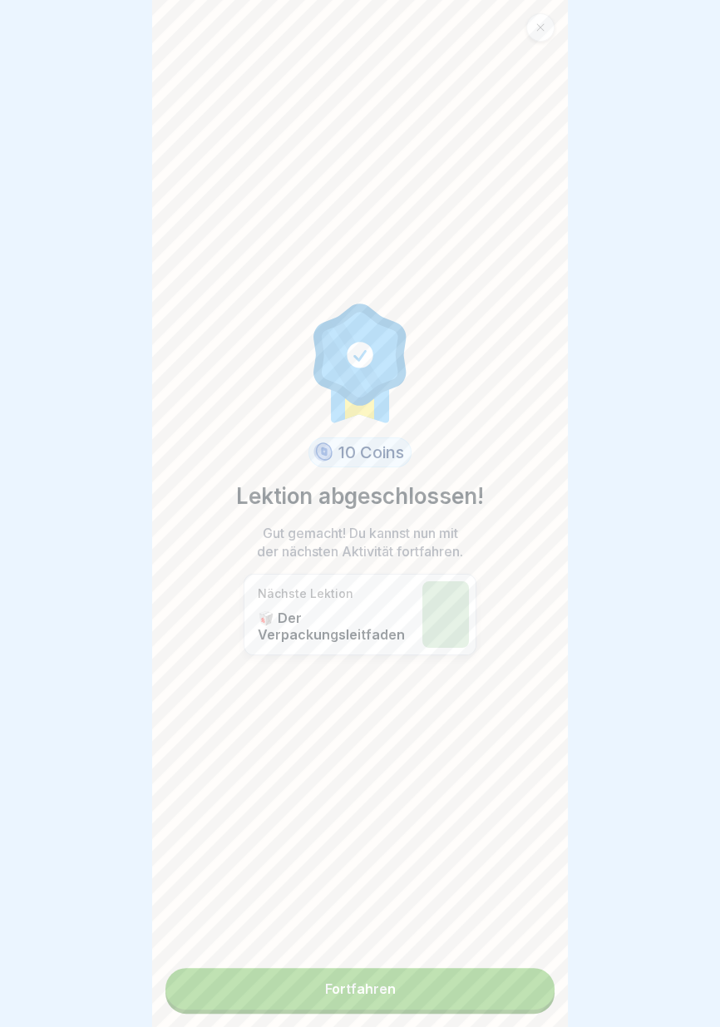
click at [506, 992] on link "Fortfahren" at bounding box center [359, 989] width 389 height 42
click at [493, 1004] on link "Fortfahren" at bounding box center [359, 989] width 389 height 42
click at [495, 991] on link "Fortfahren" at bounding box center [359, 989] width 389 height 42
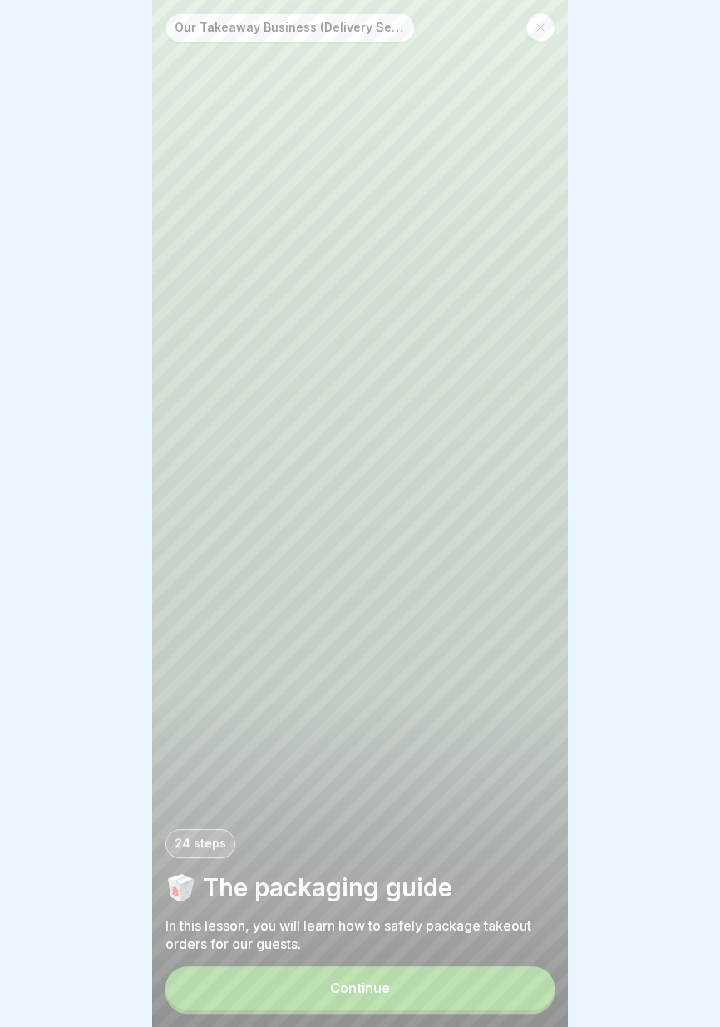
click at [438, 994] on button "Continue" at bounding box center [359, 987] width 389 height 43
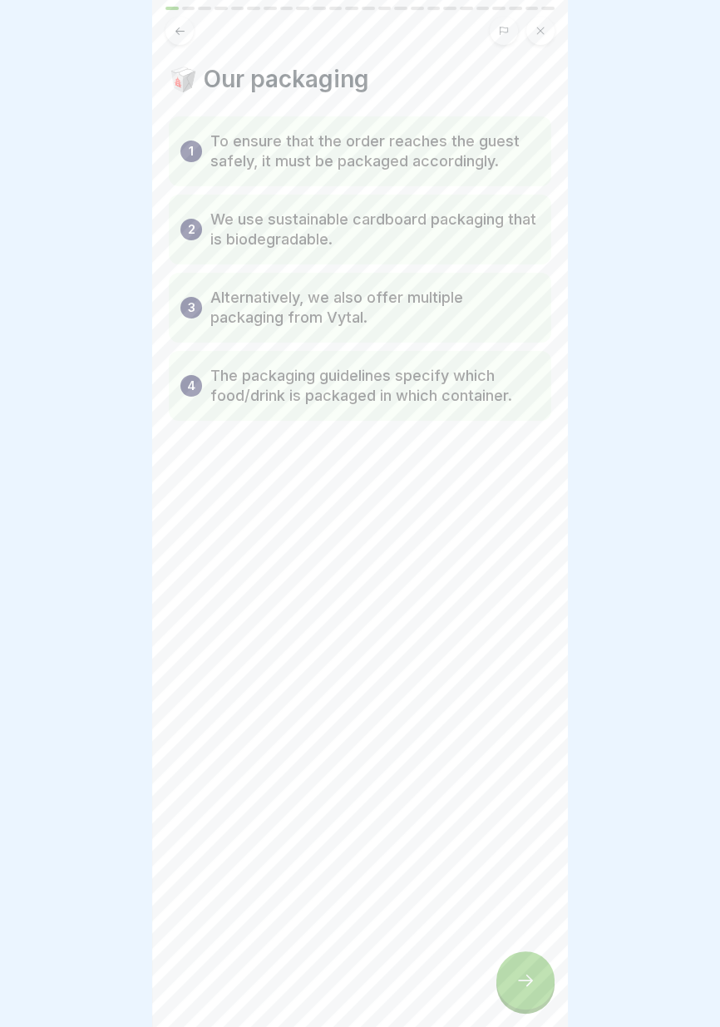
click at [517, 983] on icon at bounding box center [525, 980] width 20 height 20
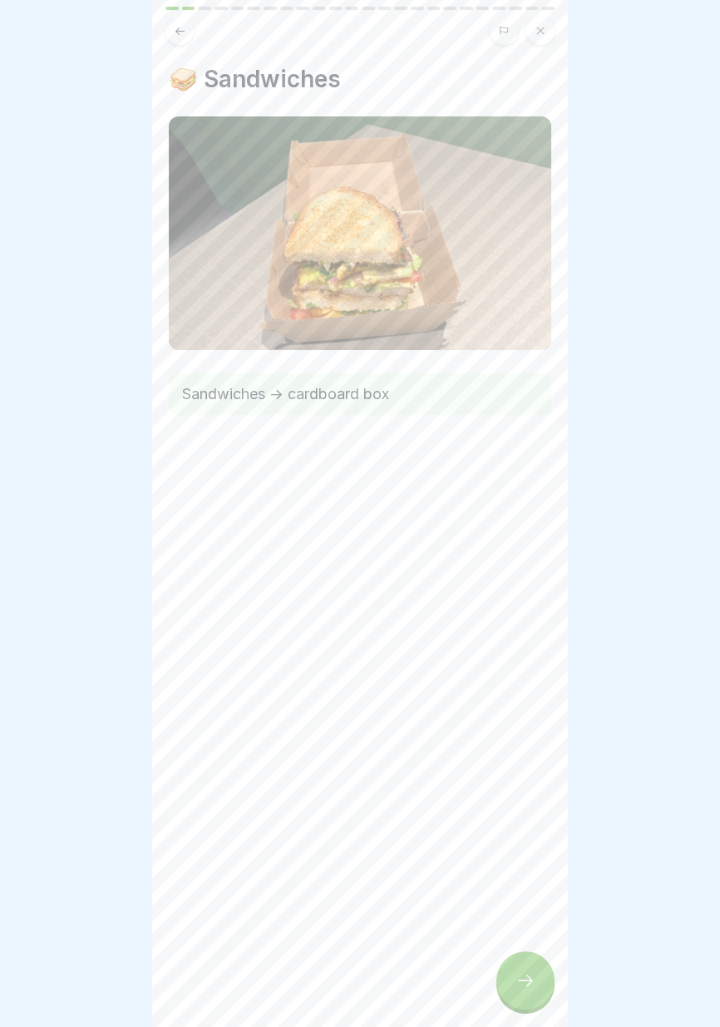
click at [524, 986] on icon at bounding box center [525, 980] width 20 height 20
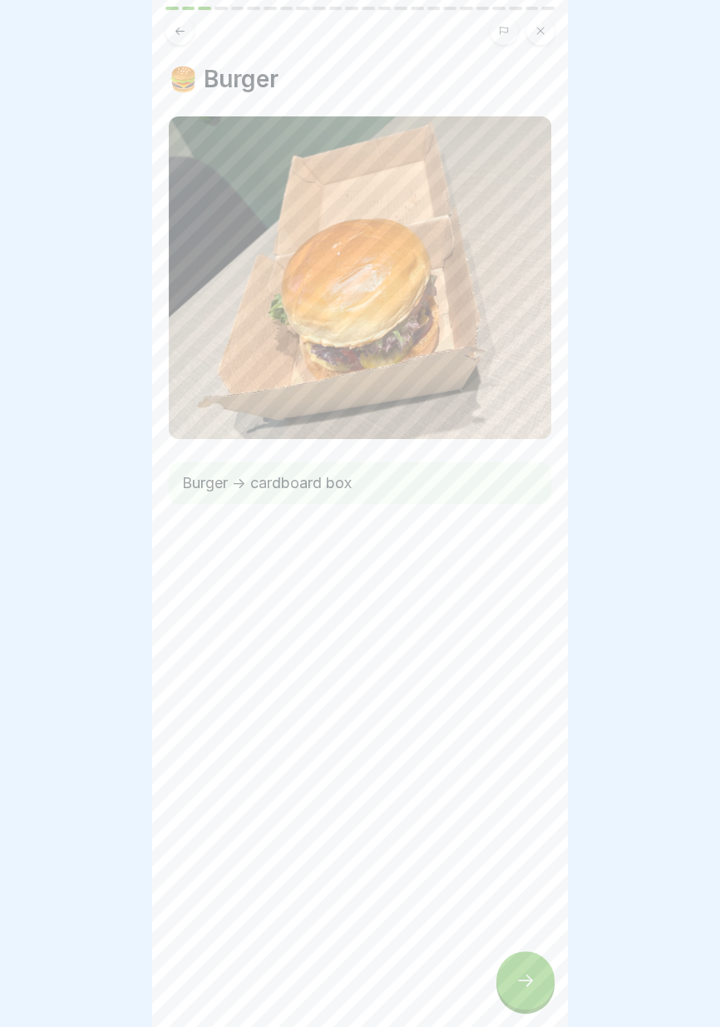
click at [532, 987] on icon at bounding box center [525, 980] width 20 height 20
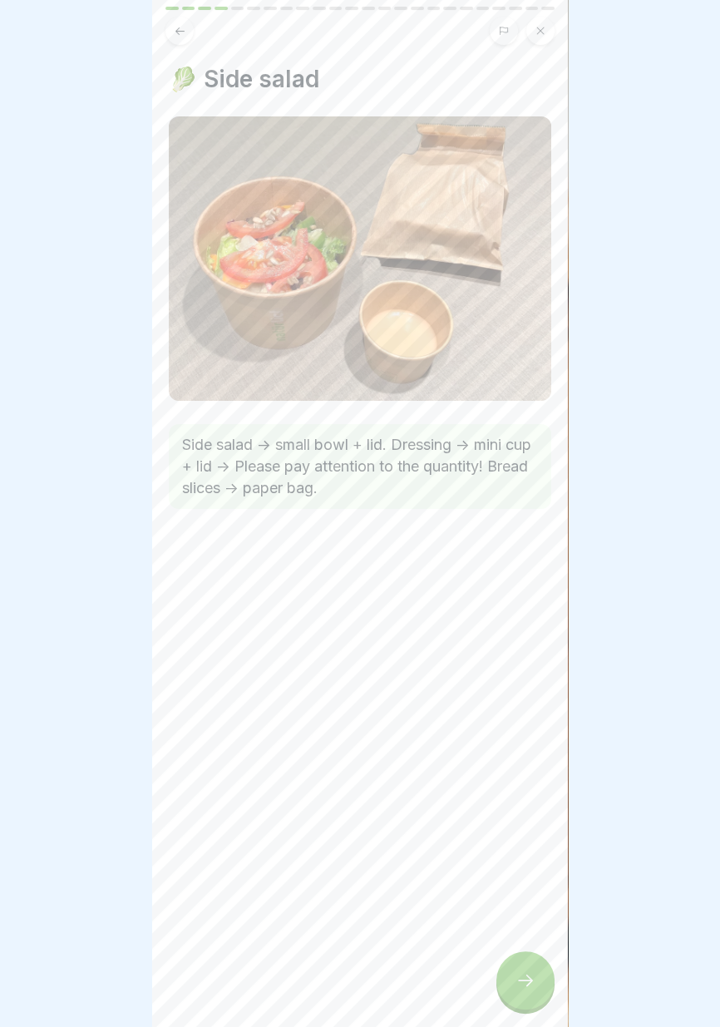
click at [523, 976] on icon at bounding box center [525, 980] width 20 height 20
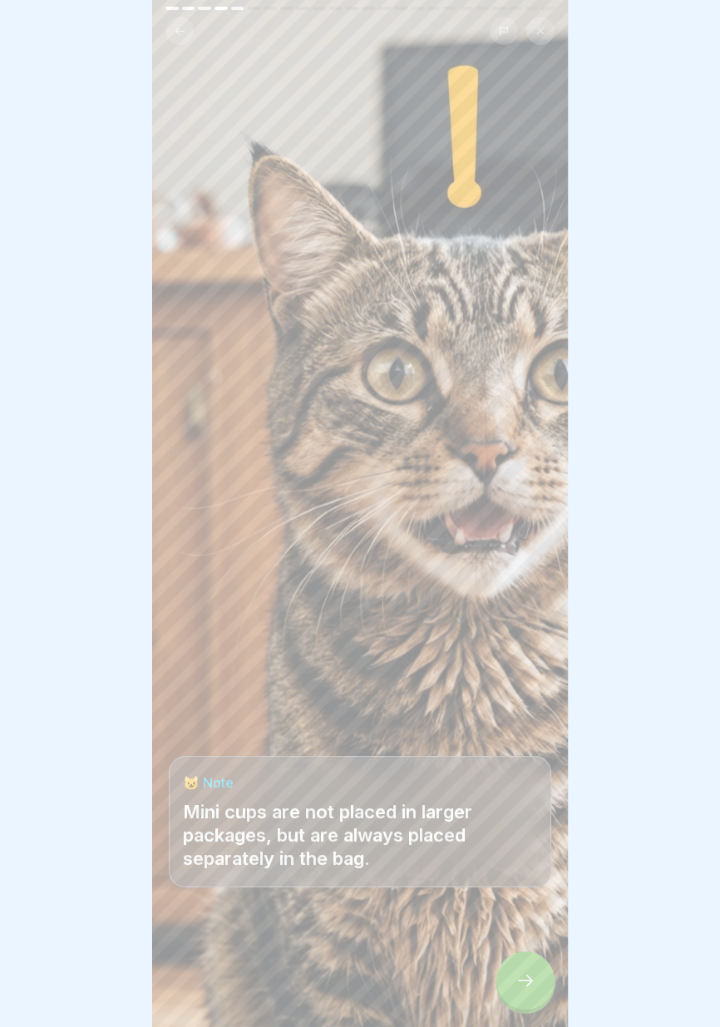
click at [525, 978] on icon at bounding box center [525, 980] width 20 height 20
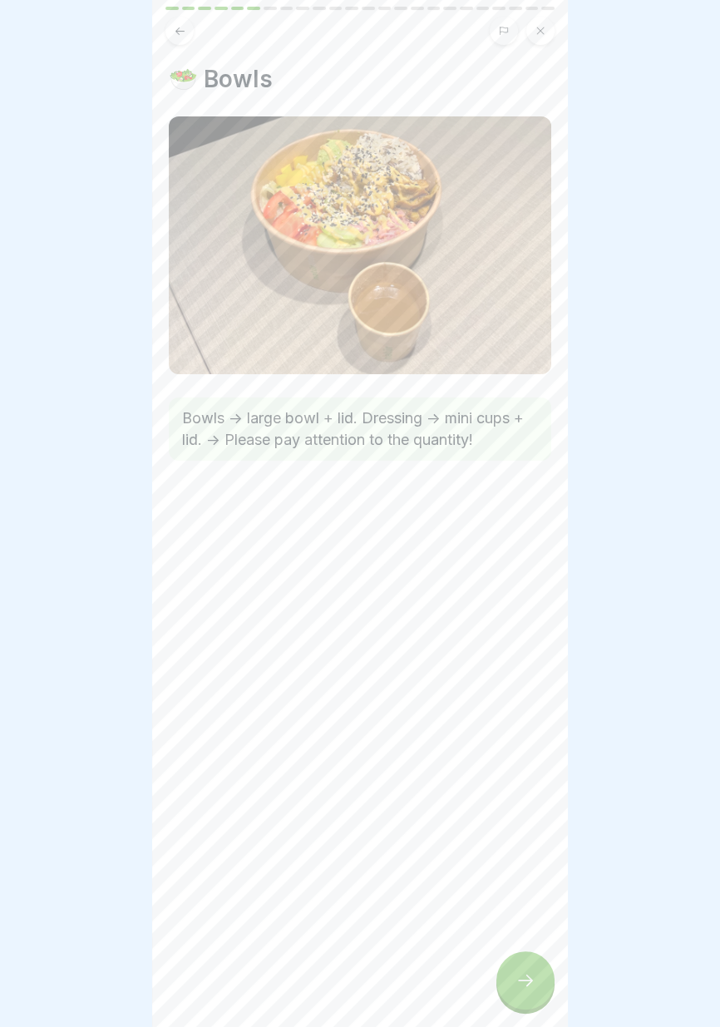
click at [526, 985] on icon at bounding box center [525, 980] width 15 height 12
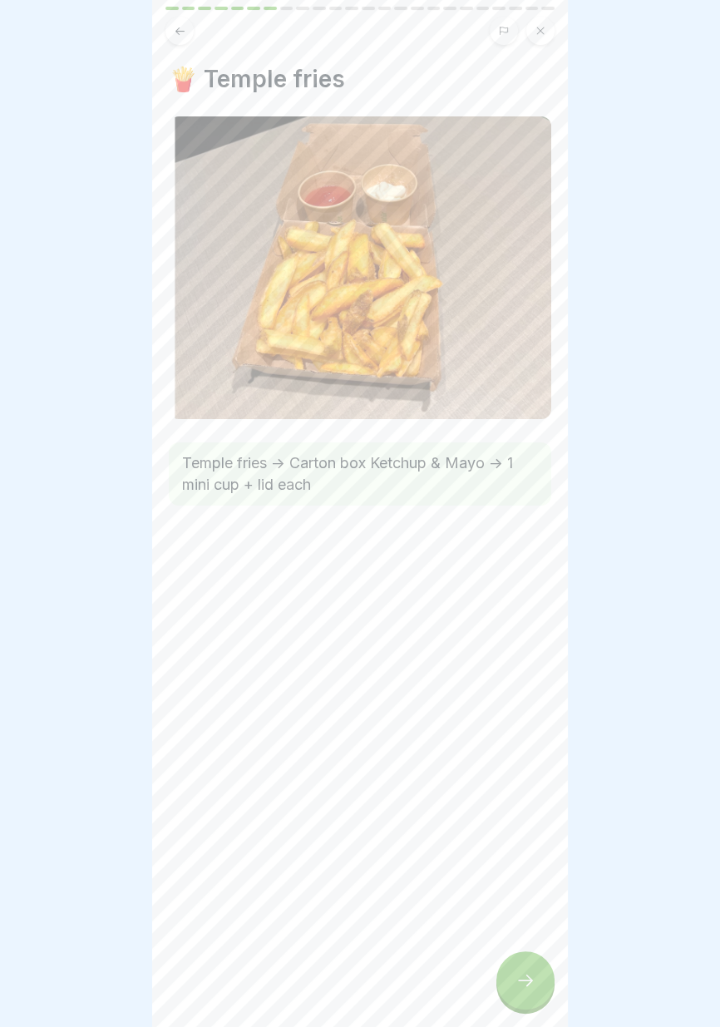
click at [528, 991] on div at bounding box center [525, 980] width 58 height 58
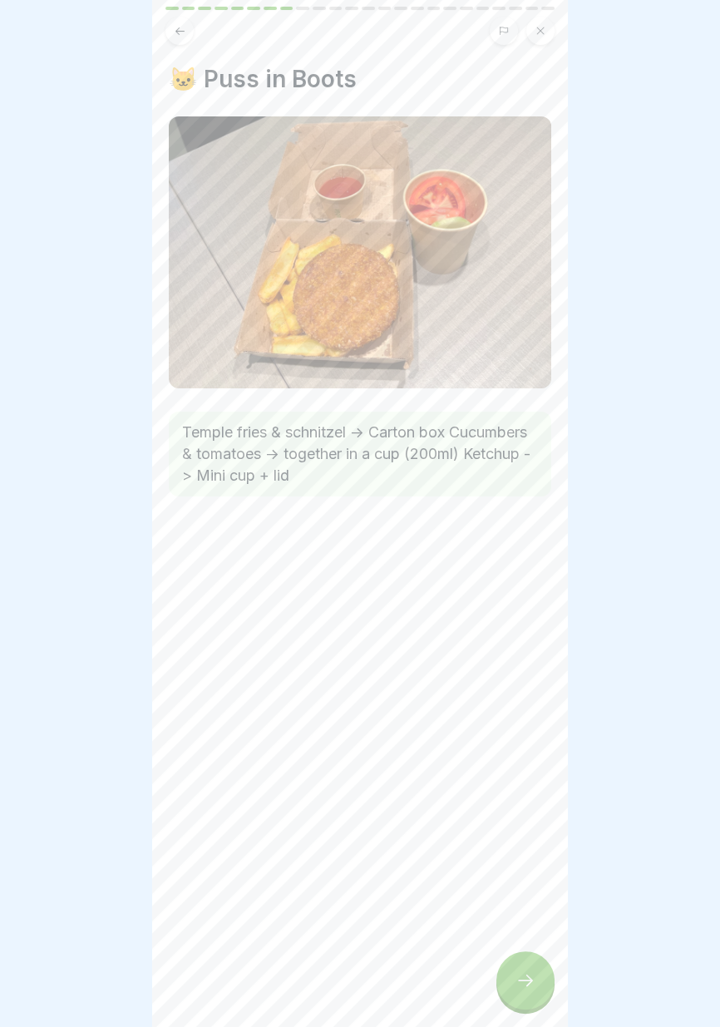
click at [525, 989] on icon at bounding box center [525, 980] width 20 height 20
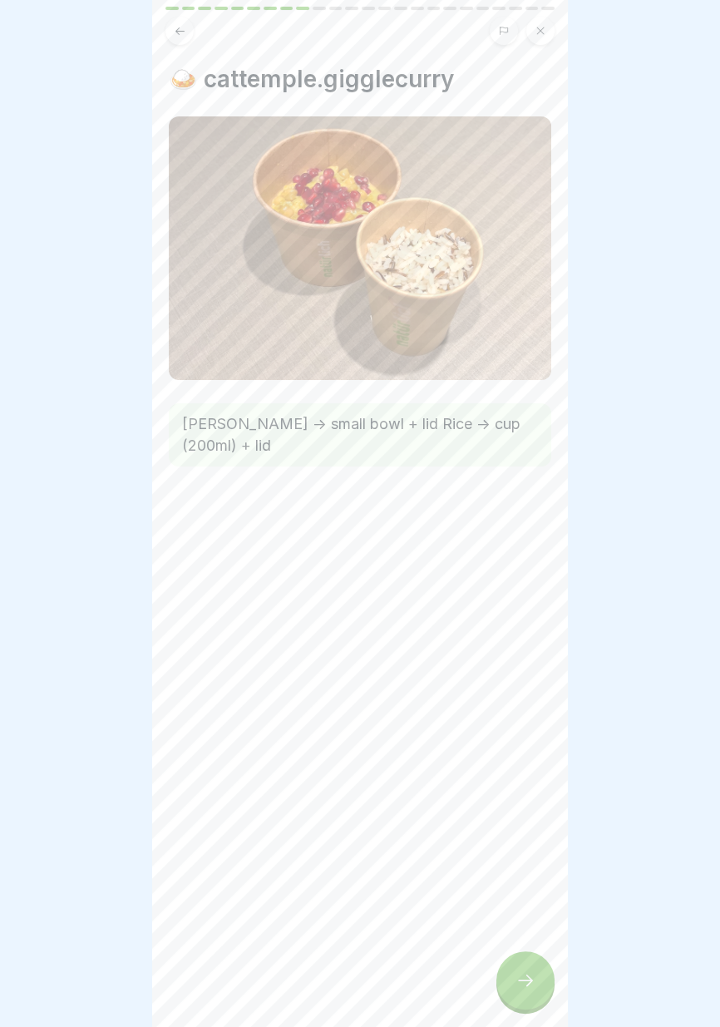
click at [532, 976] on icon at bounding box center [525, 980] width 20 height 20
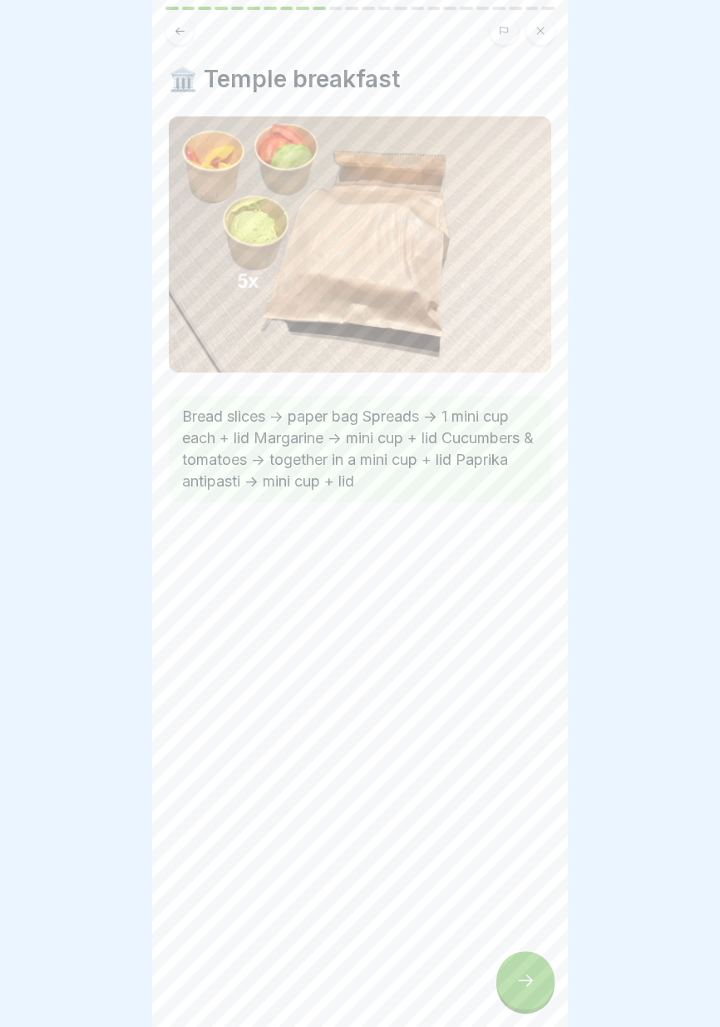
click at [530, 978] on icon at bounding box center [525, 980] width 15 height 12
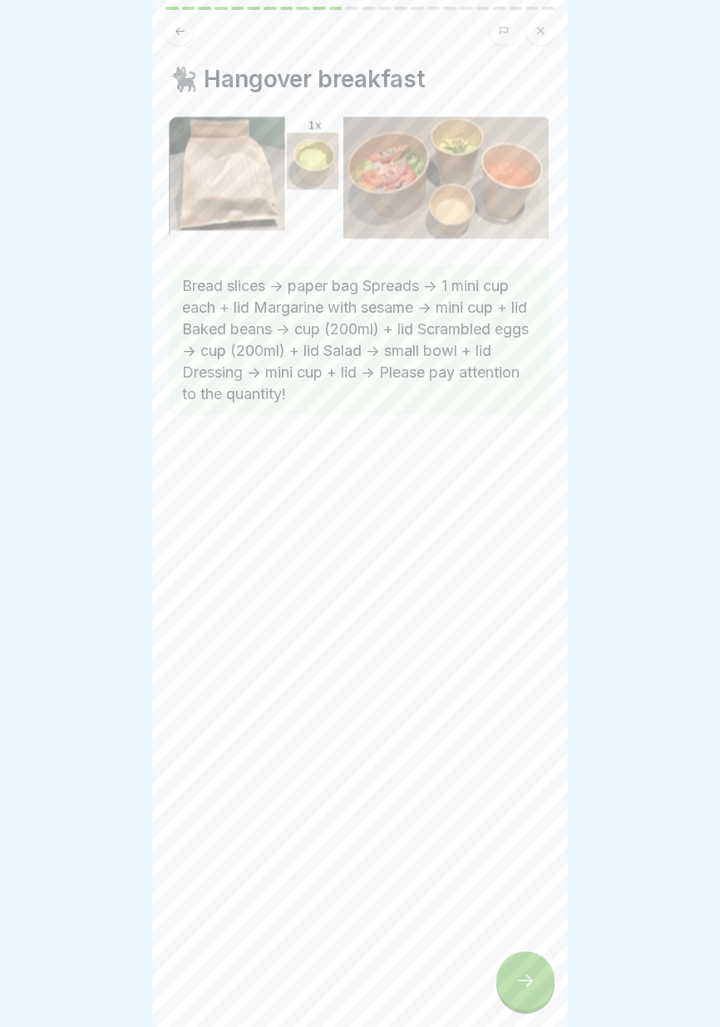
click at [530, 983] on icon at bounding box center [525, 980] width 20 height 20
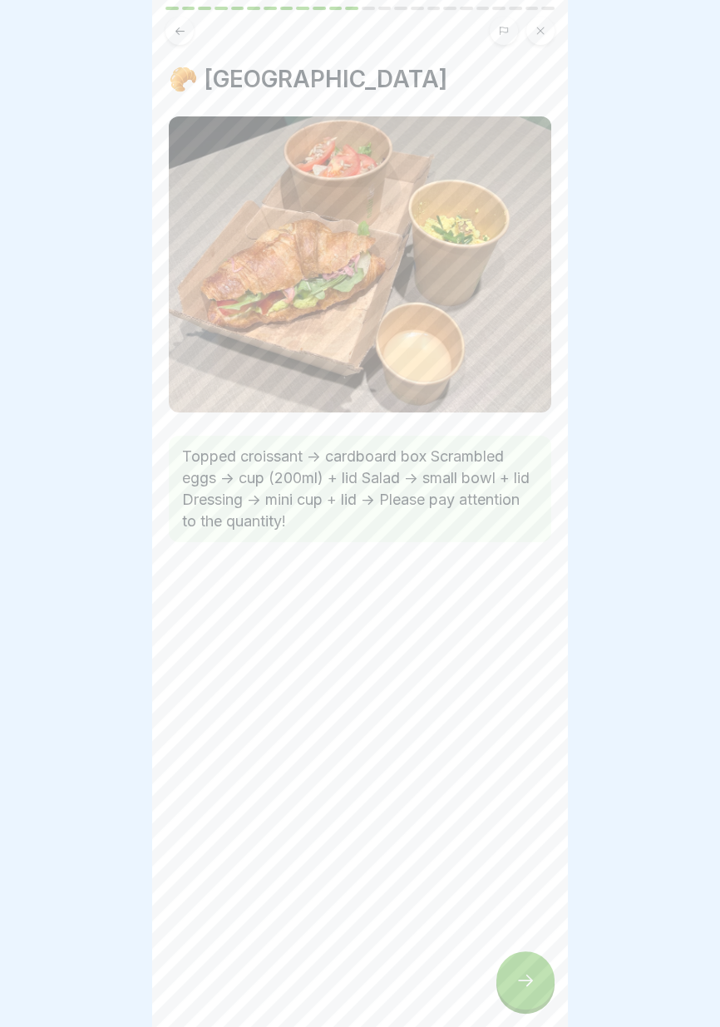
click at [535, 986] on icon at bounding box center [525, 980] width 20 height 20
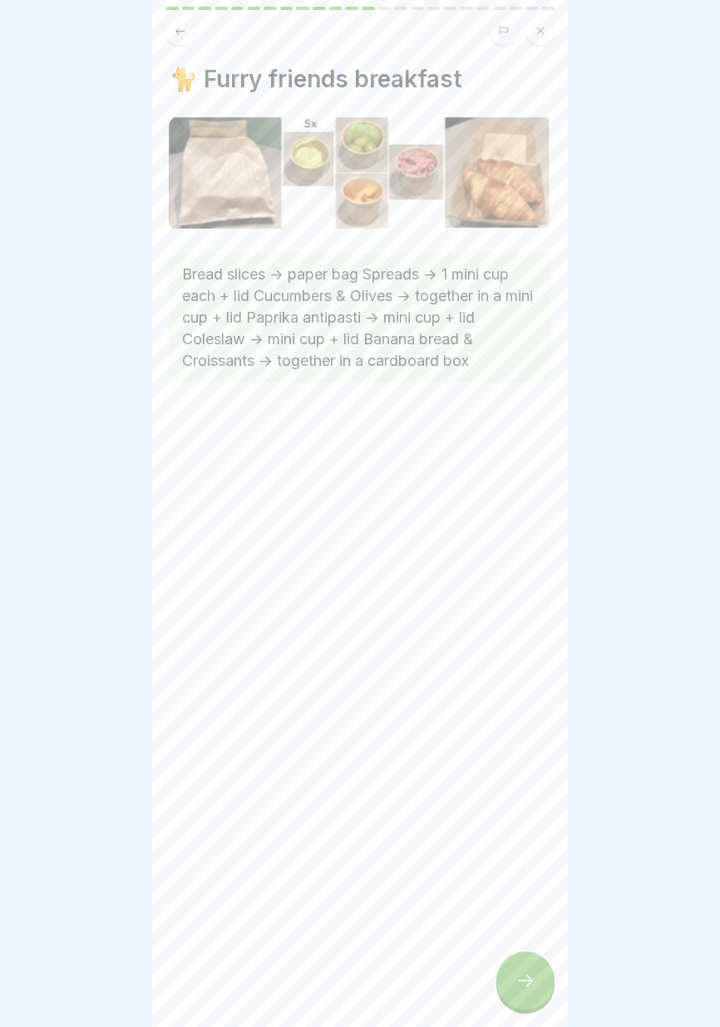
click at [536, 986] on div at bounding box center [525, 980] width 58 height 58
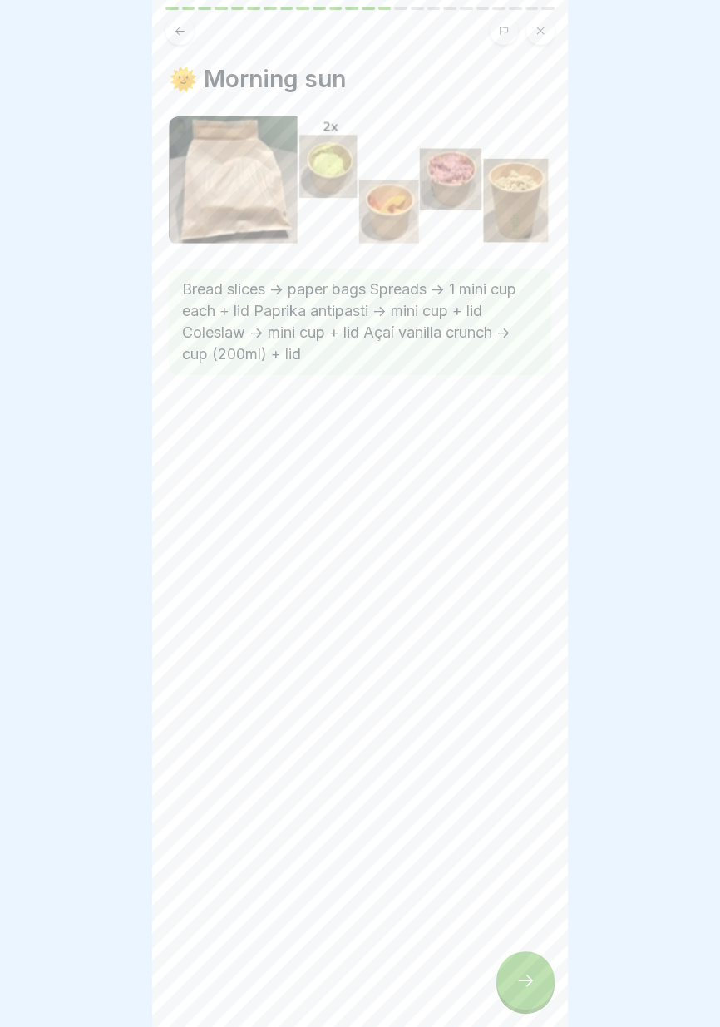
click at [538, 986] on div at bounding box center [525, 980] width 58 height 58
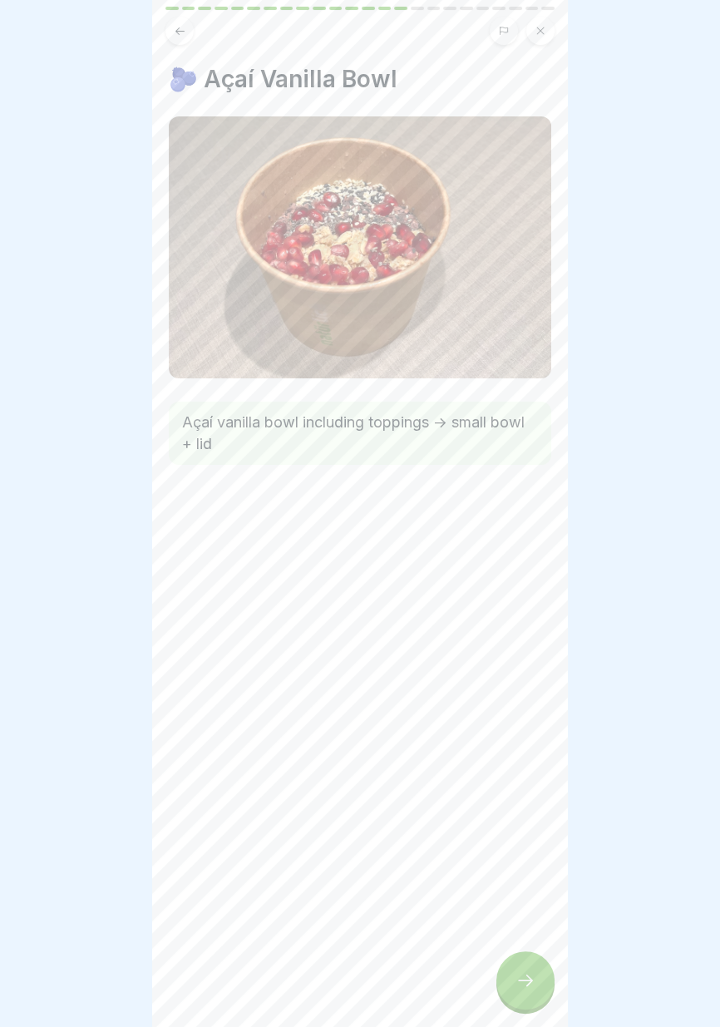
click at [538, 987] on div at bounding box center [525, 980] width 58 height 58
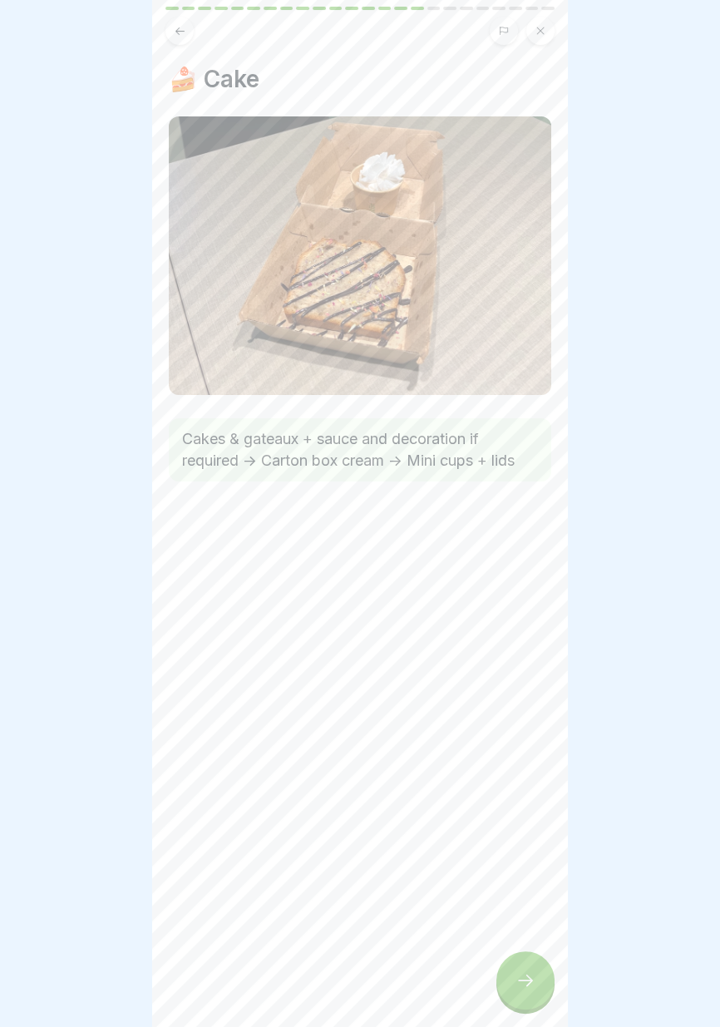
click at [535, 986] on icon at bounding box center [525, 980] width 20 height 20
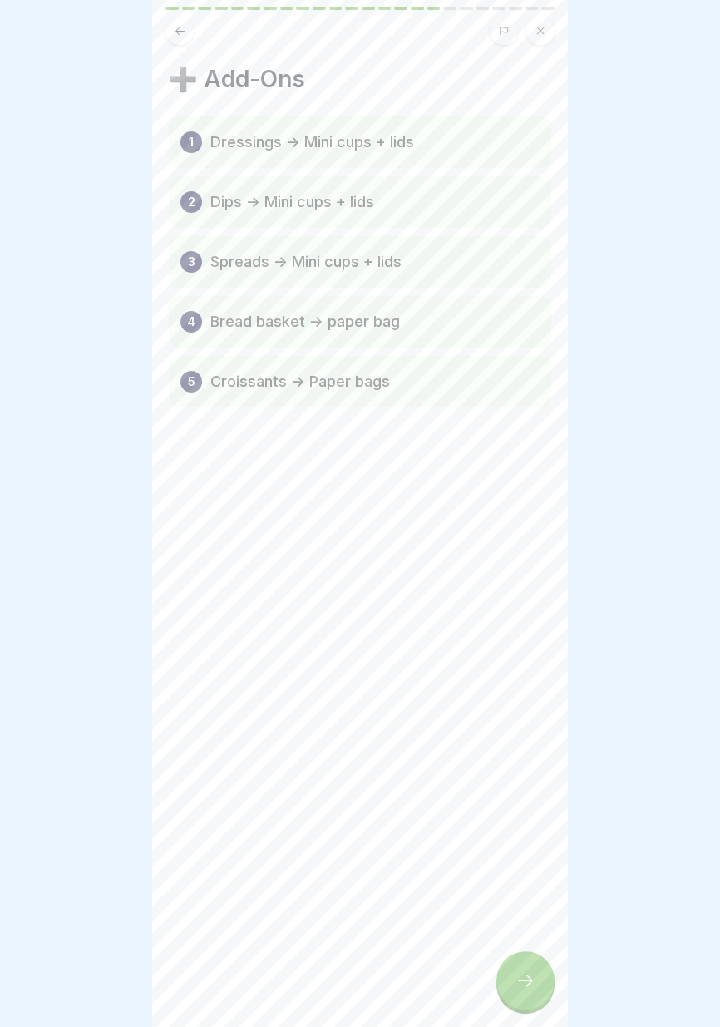
click at [535, 987] on icon at bounding box center [525, 980] width 20 height 20
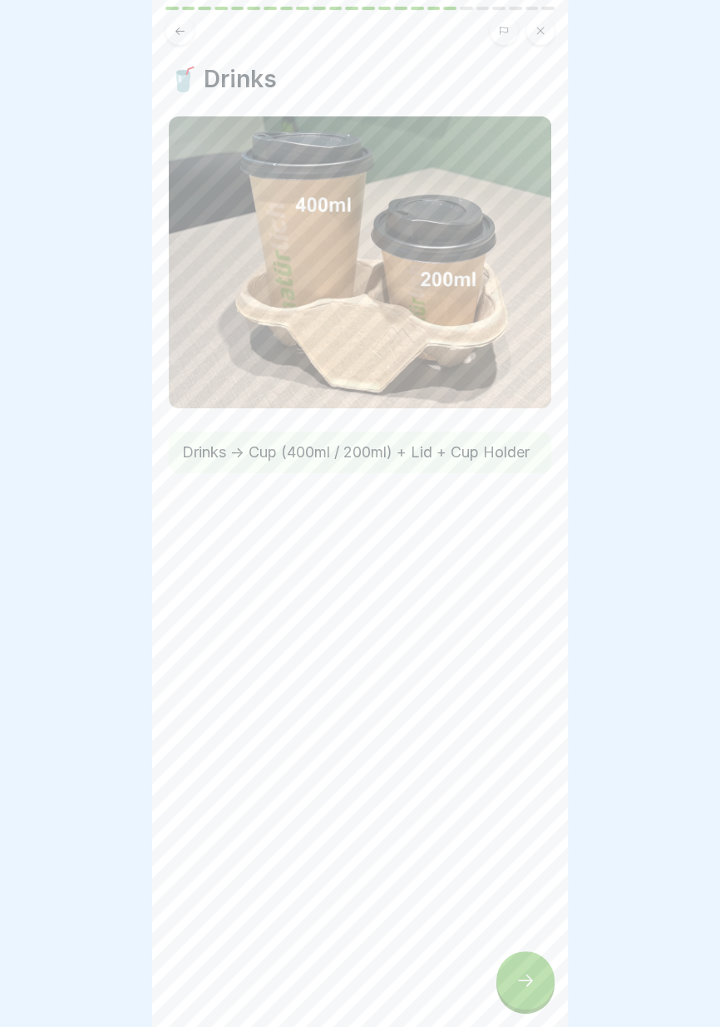
click at [525, 987] on icon at bounding box center [525, 980] width 20 height 20
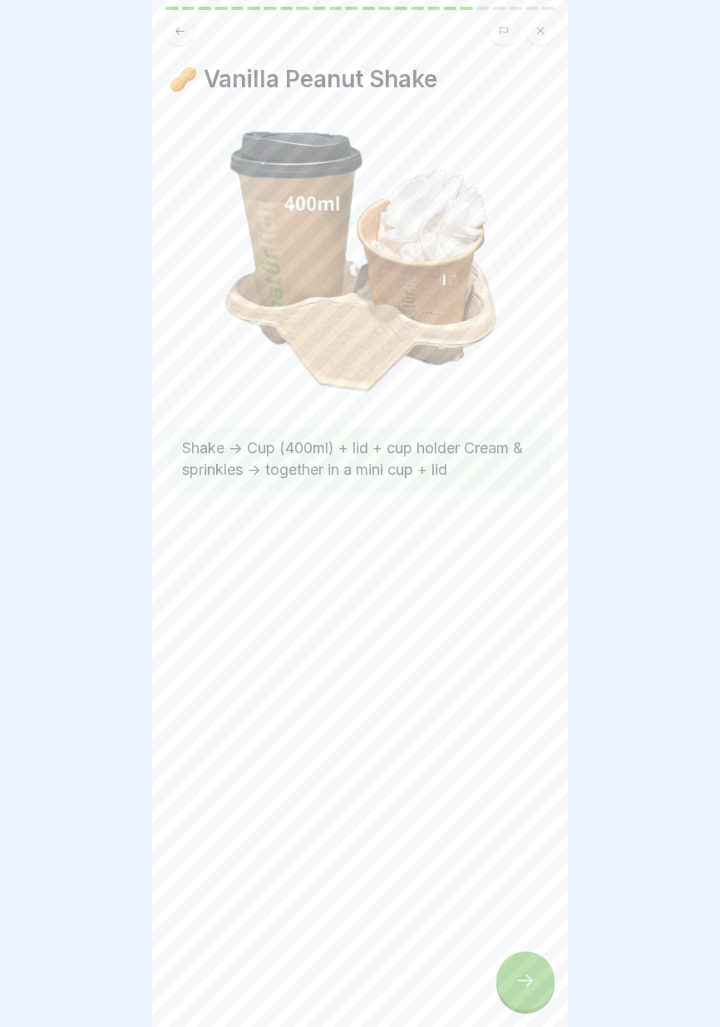
click at [521, 983] on icon at bounding box center [525, 980] width 20 height 20
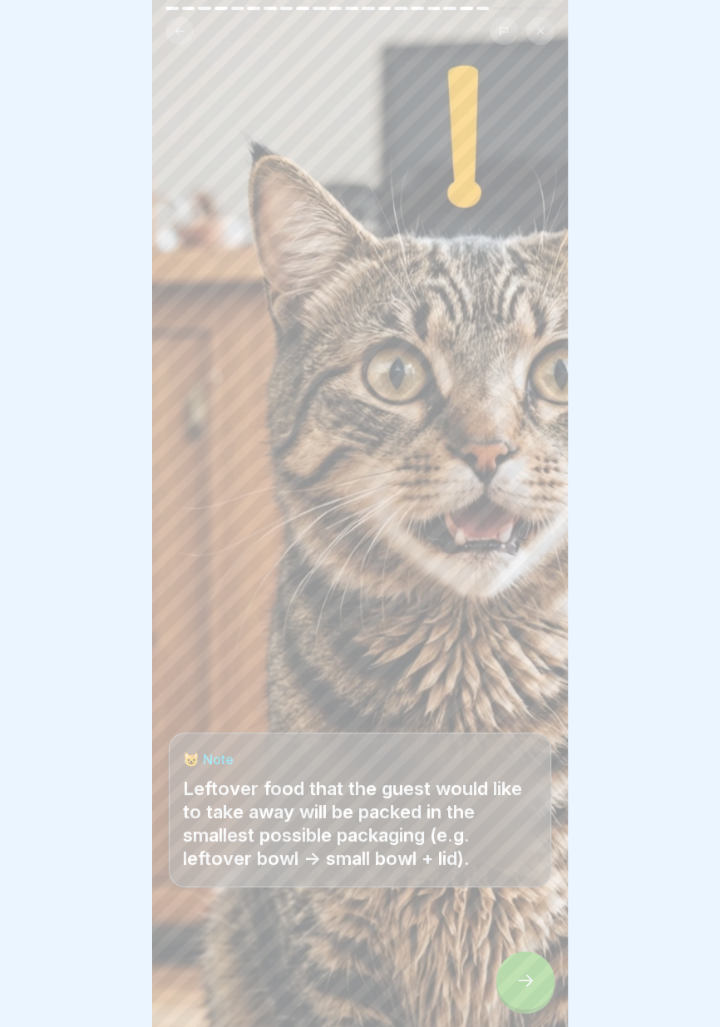
click at [527, 980] on icon at bounding box center [525, 980] width 15 height 12
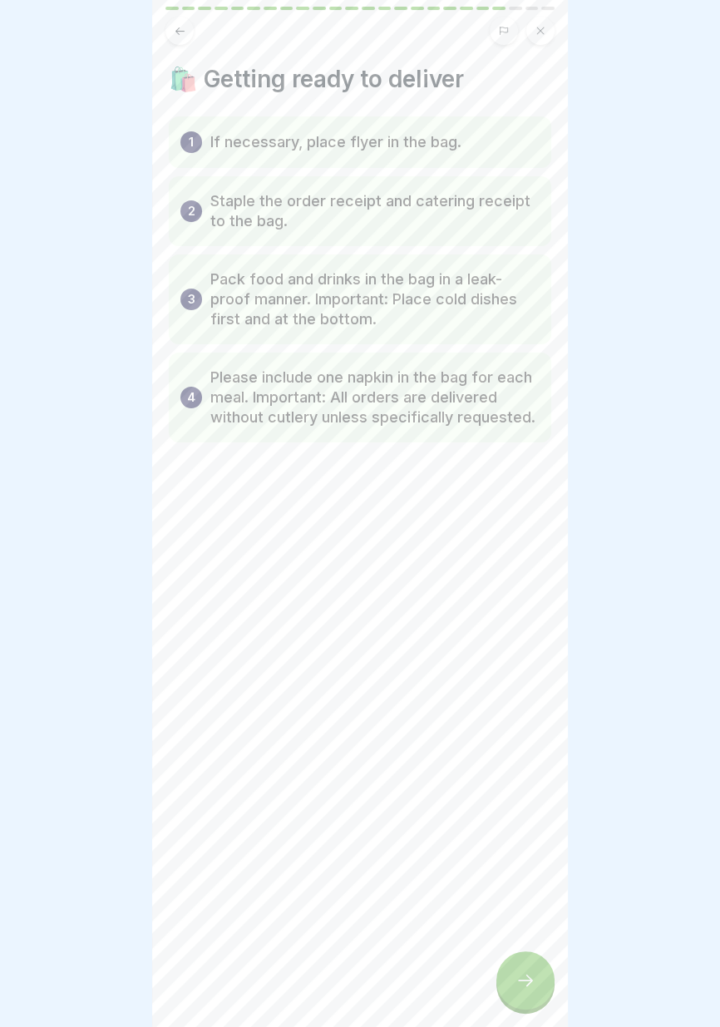
click at [524, 986] on icon at bounding box center [525, 980] width 20 height 20
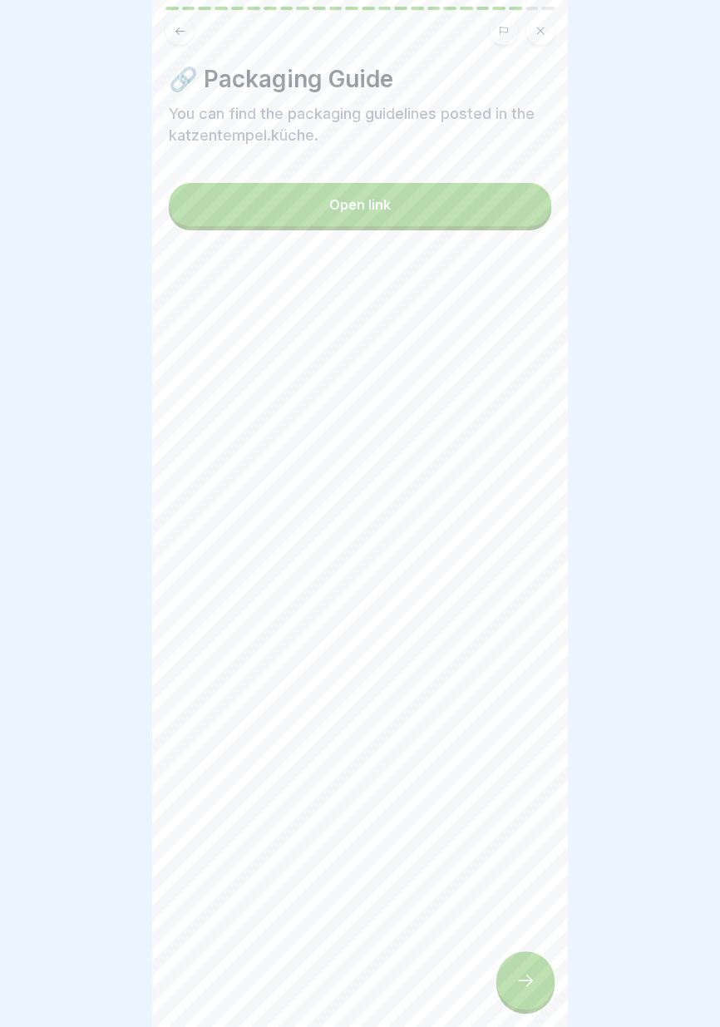
click at [527, 990] on div at bounding box center [525, 980] width 58 height 58
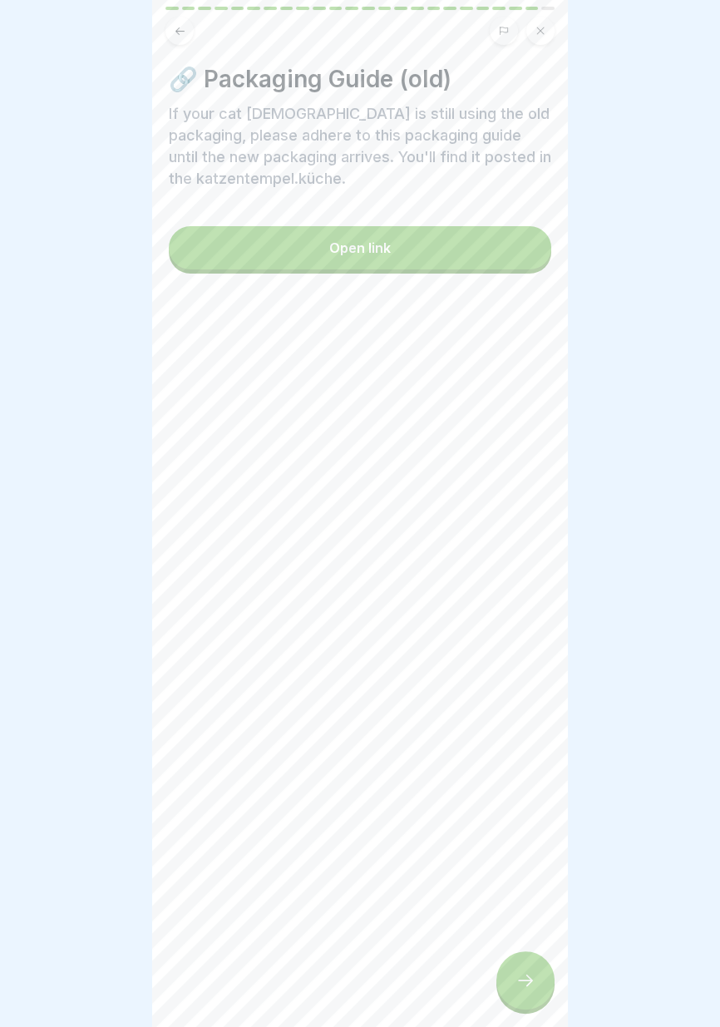
click at [528, 997] on div at bounding box center [525, 980] width 58 height 58
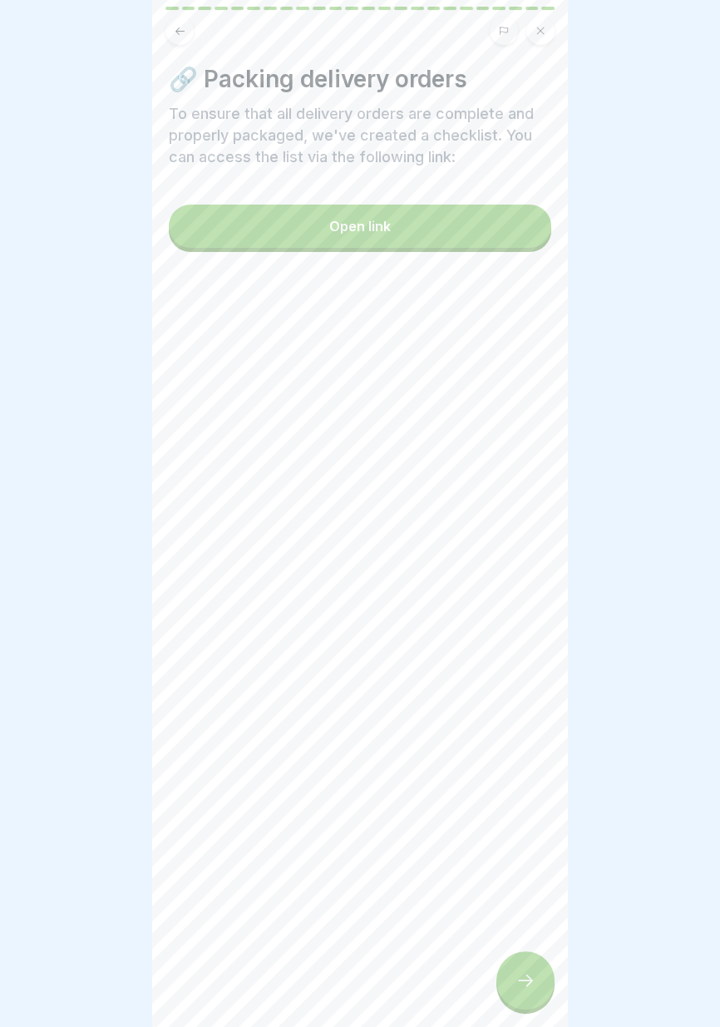
click at [520, 994] on div at bounding box center [525, 980] width 58 height 58
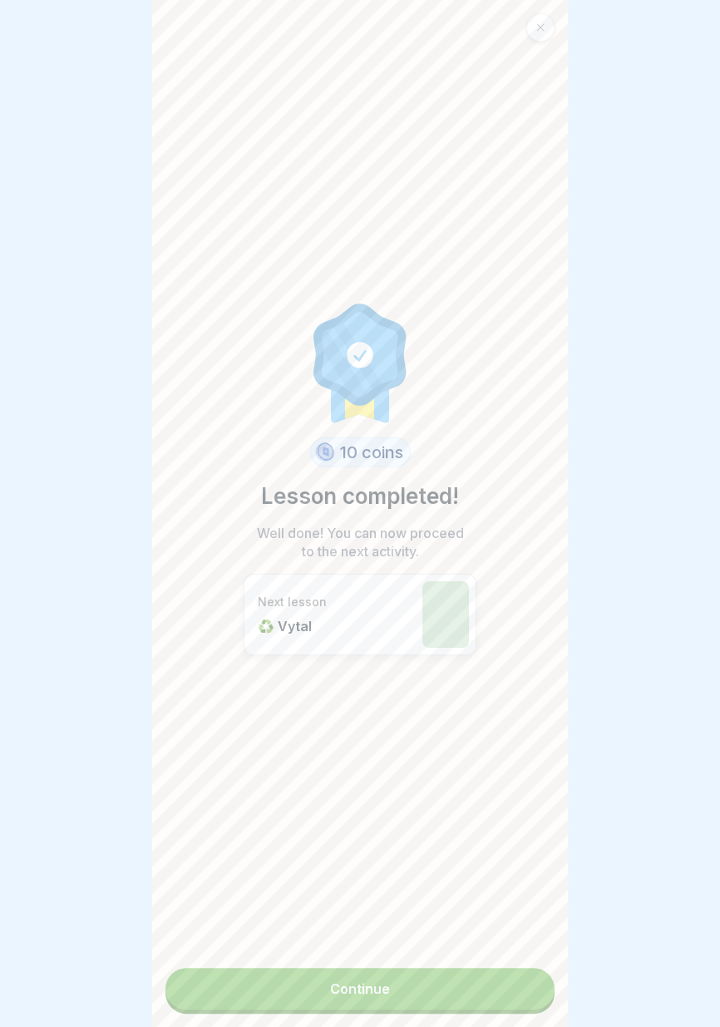
click at [397, 998] on link "Continue" at bounding box center [359, 989] width 389 height 42
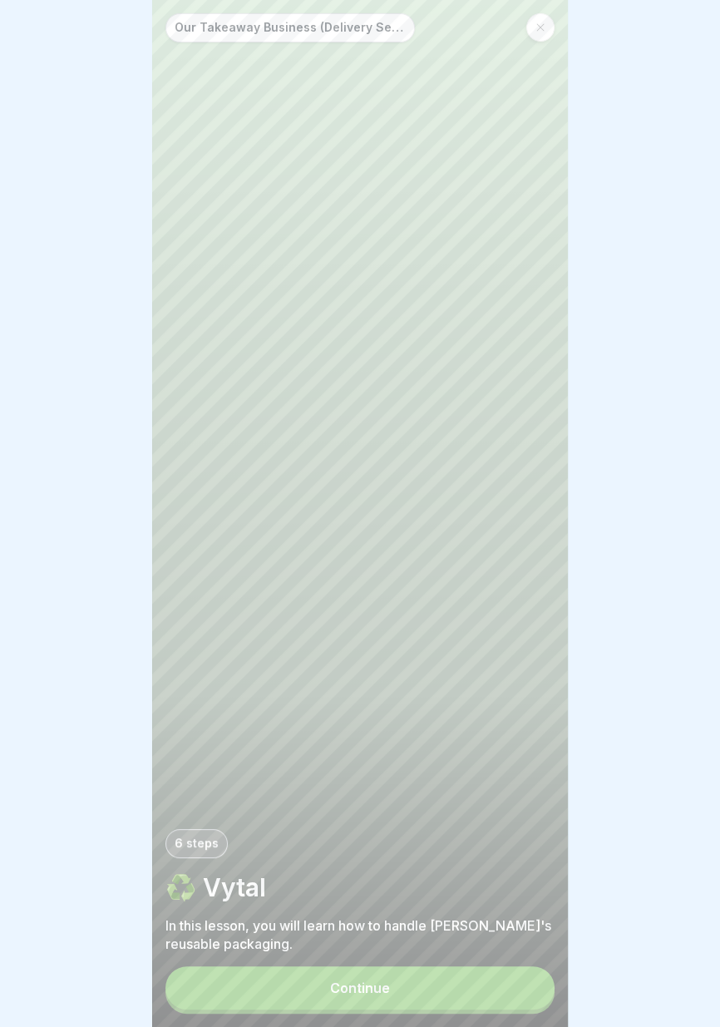
click at [379, 993] on font "Continue" at bounding box center [360, 987] width 60 height 17
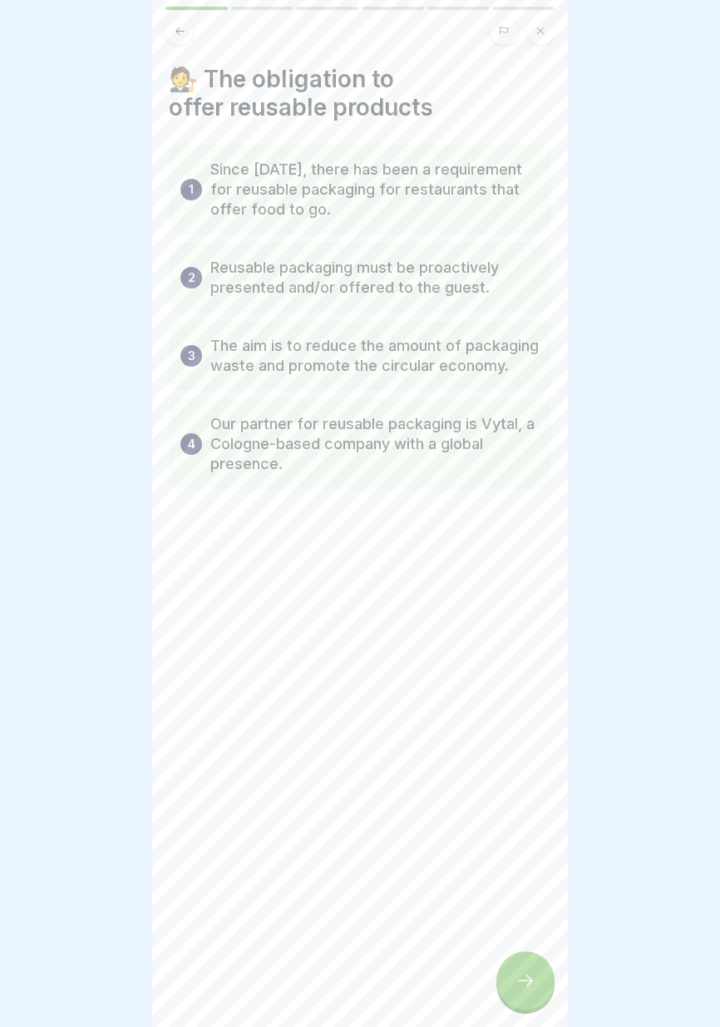
click at [527, 979] on icon at bounding box center [525, 980] width 20 height 20
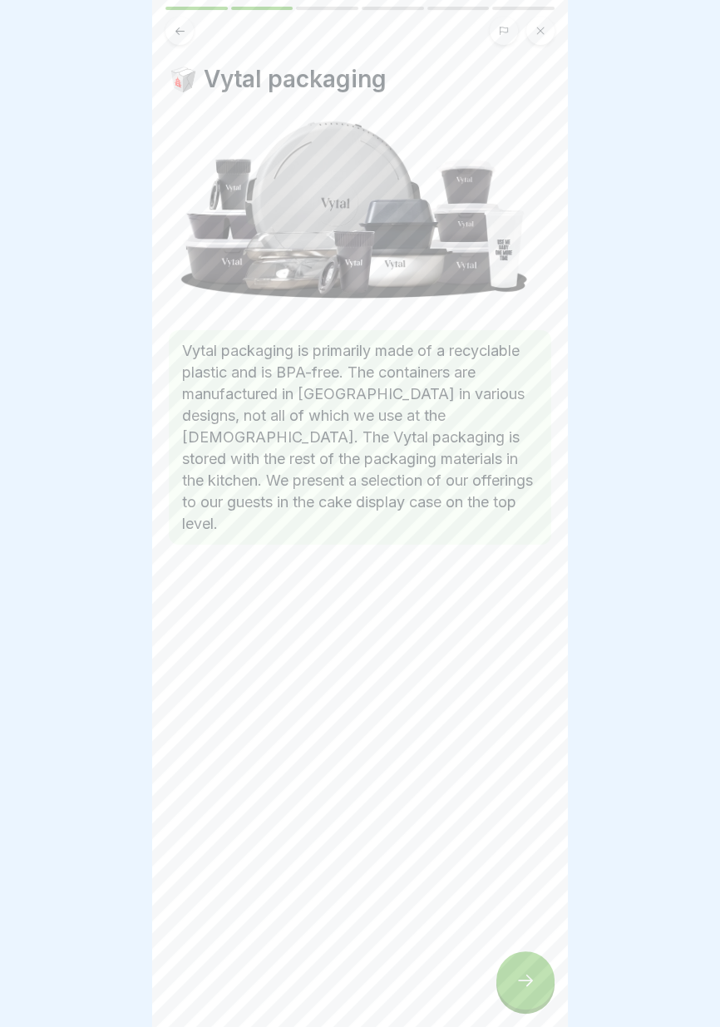
click at [523, 987] on icon at bounding box center [525, 980] width 20 height 20
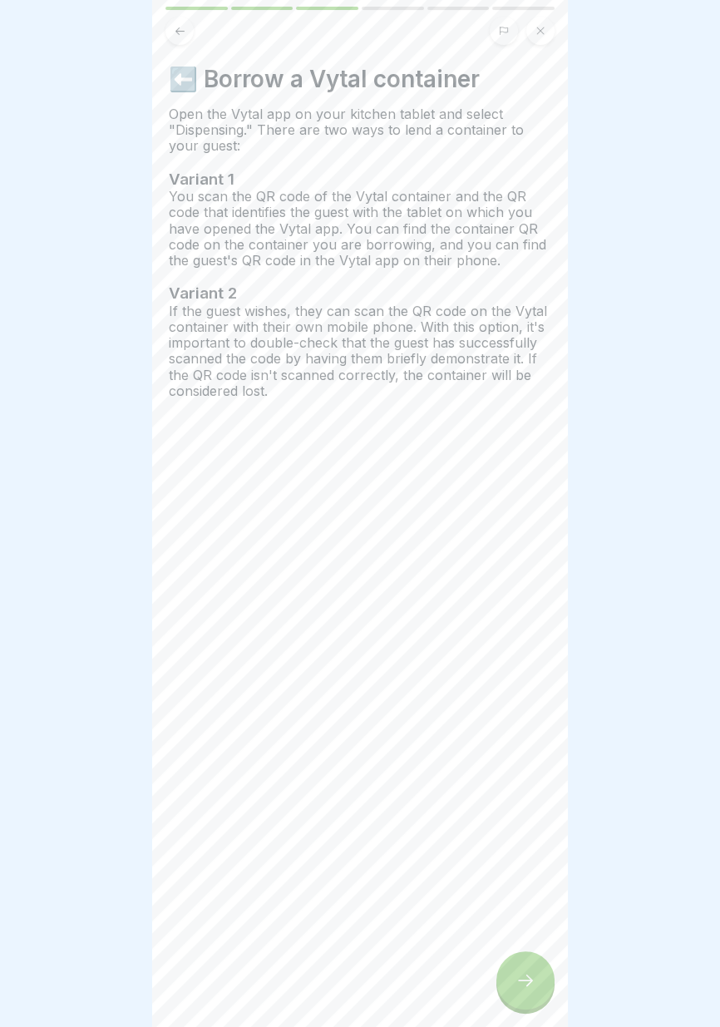
click at [524, 979] on icon at bounding box center [525, 980] width 20 height 20
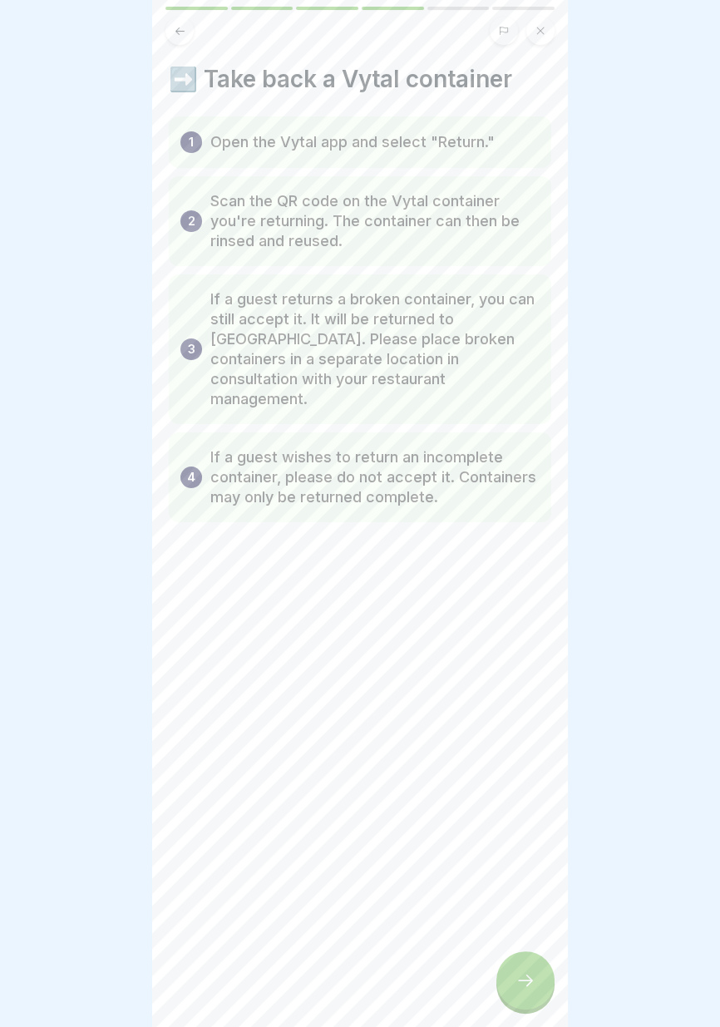
click at [520, 987] on icon at bounding box center [525, 980] width 20 height 20
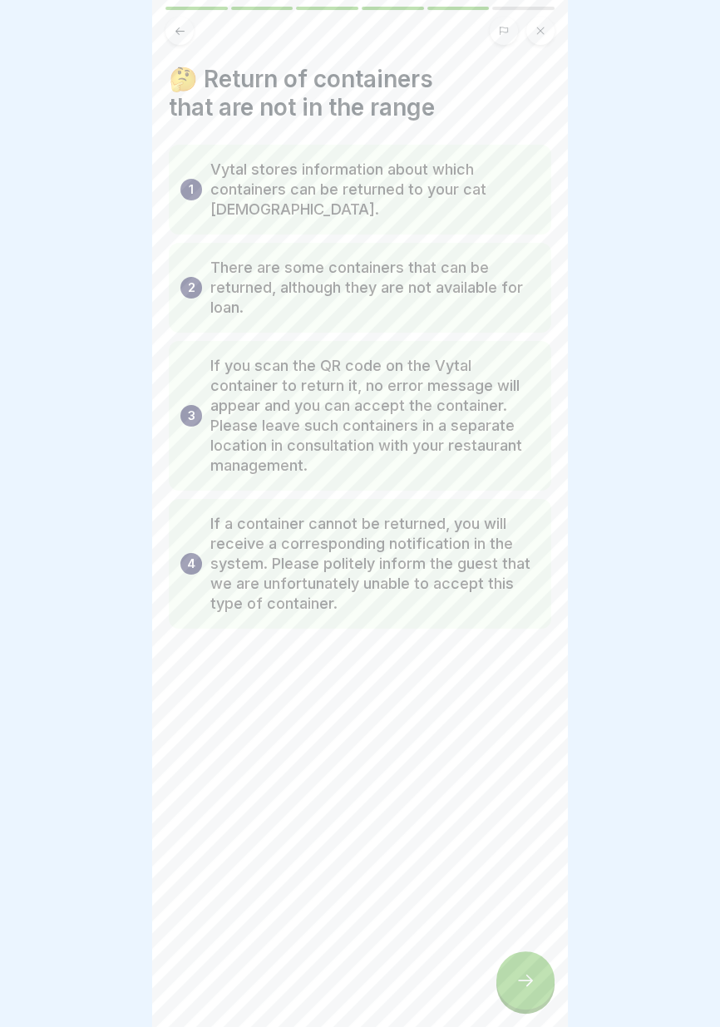
click at [518, 993] on div at bounding box center [525, 980] width 58 height 58
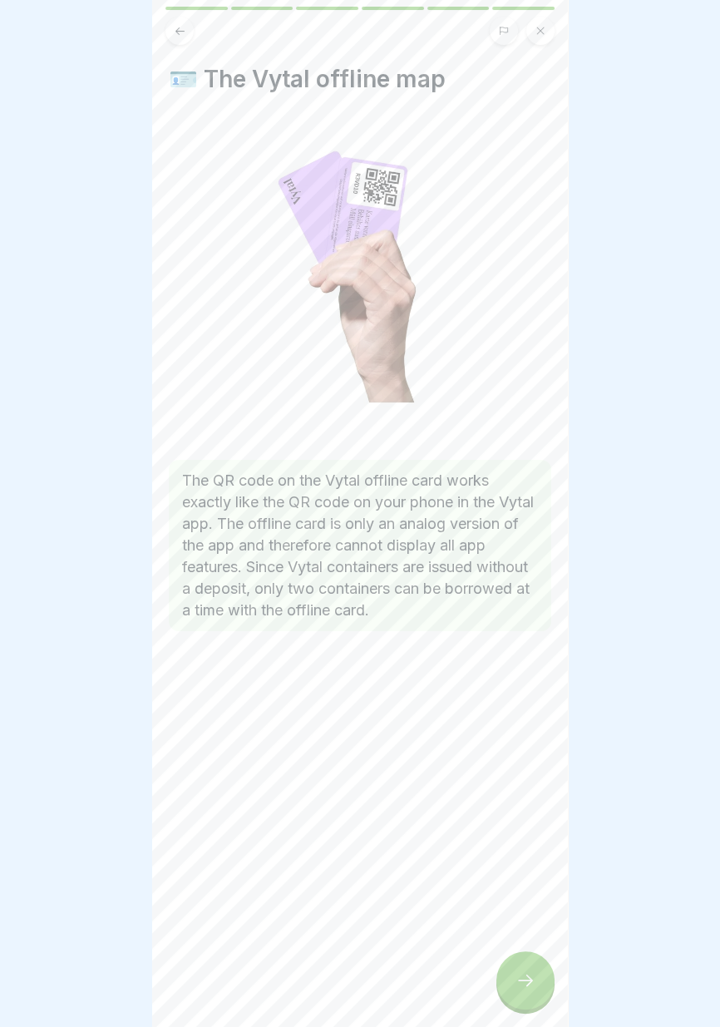
click at [518, 987] on icon at bounding box center [525, 980] width 20 height 20
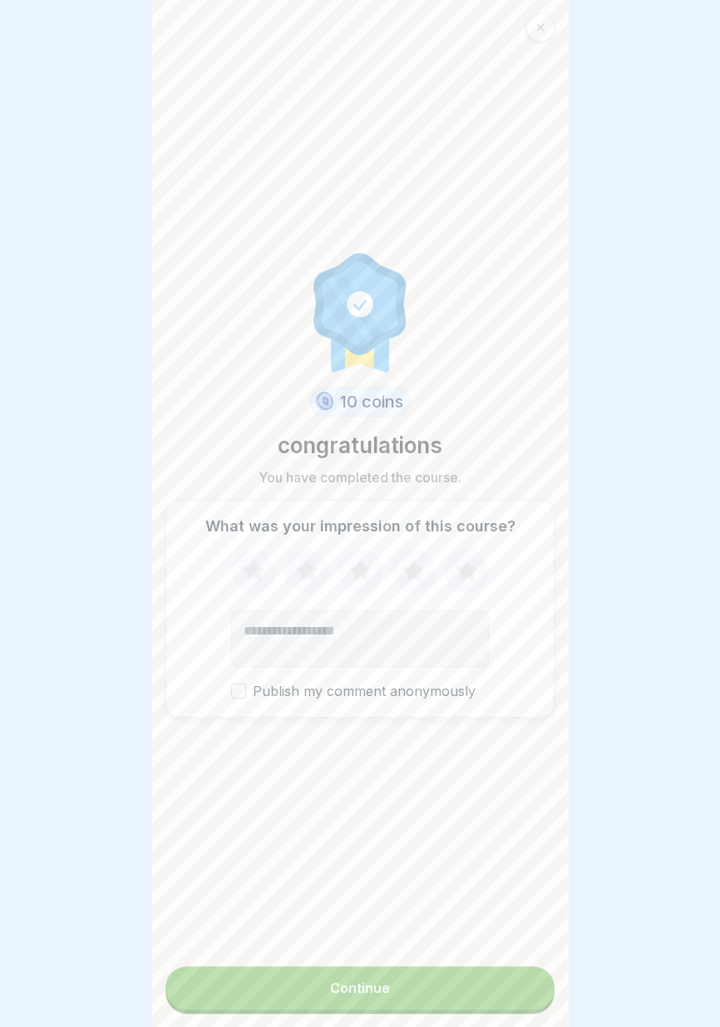
click at [451, 991] on button "Continue" at bounding box center [359, 987] width 389 height 43
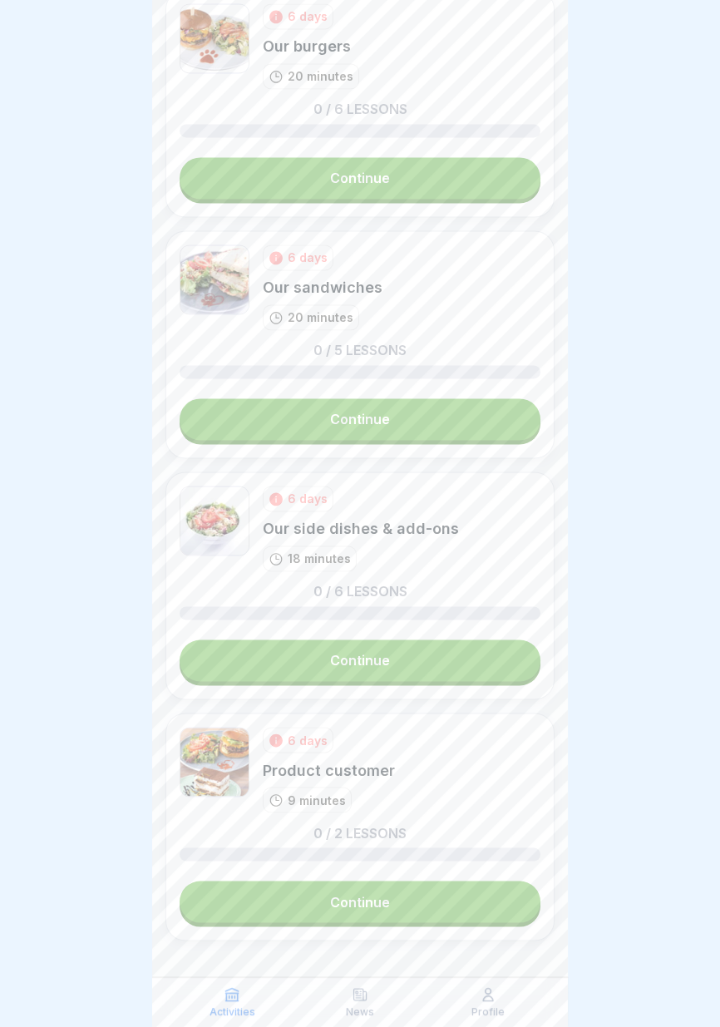
scroll to position [2363, 0]
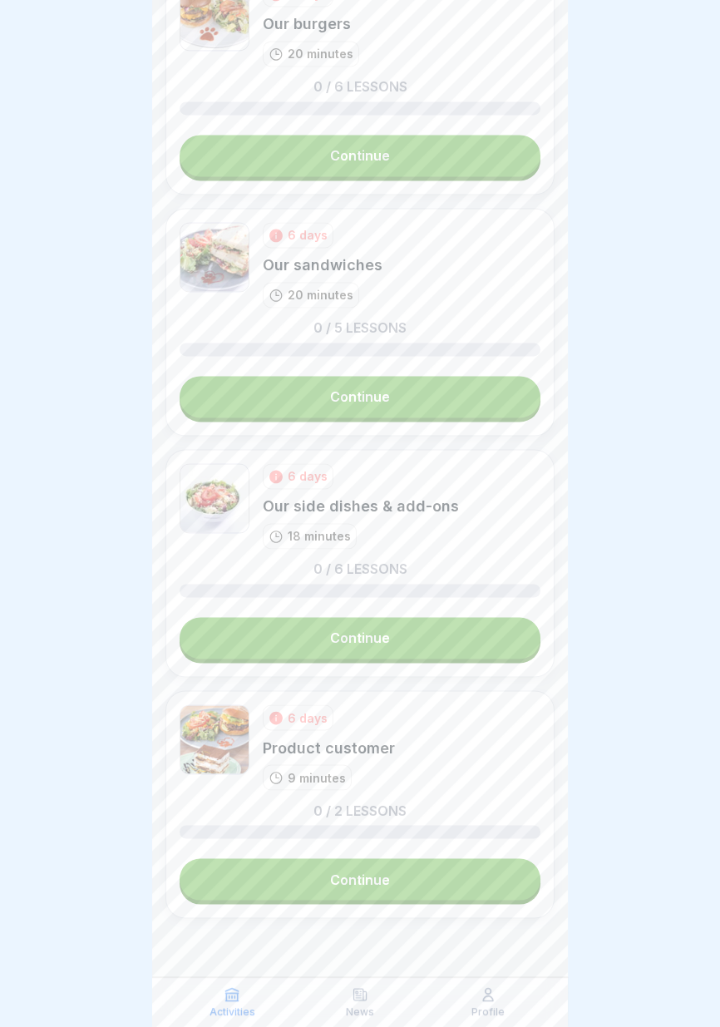
click at [403, 877] on link "Continue" at bounding box center [360, 879] width 361 height 42
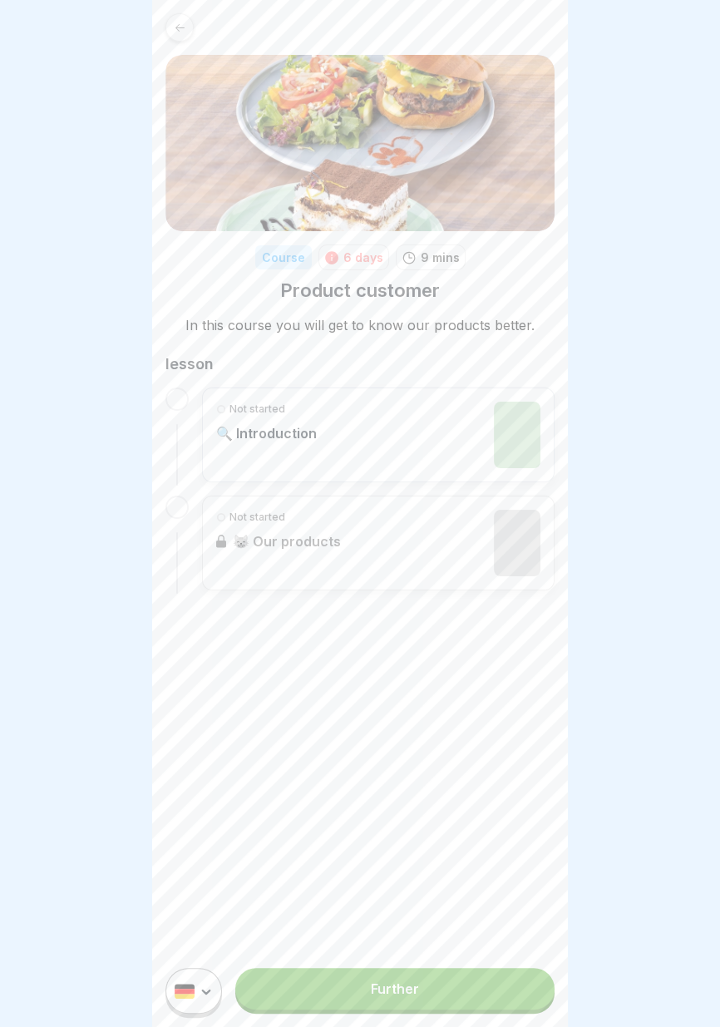
click at [435, 988] on link "Further" at bounding box center [394, 989] width 319 height 42
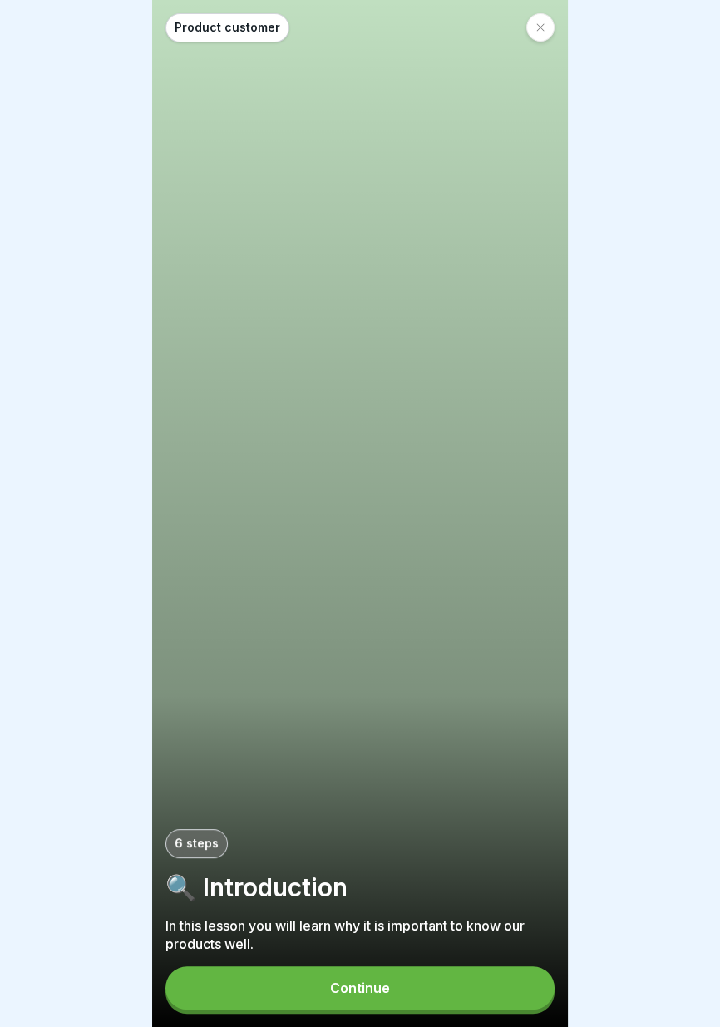
click at [418, 984] on button "Continue" at bounding box center [359, 987] width 389 height 43
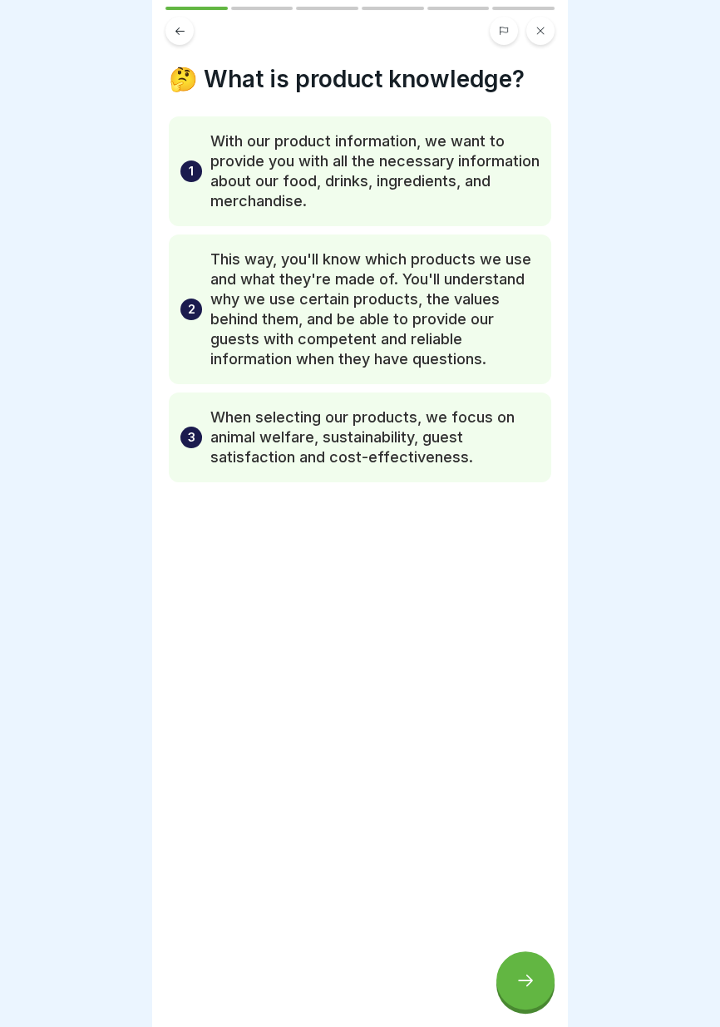
click at [525, 982] on icon at bounding box center [525, 980] width 20 height 20
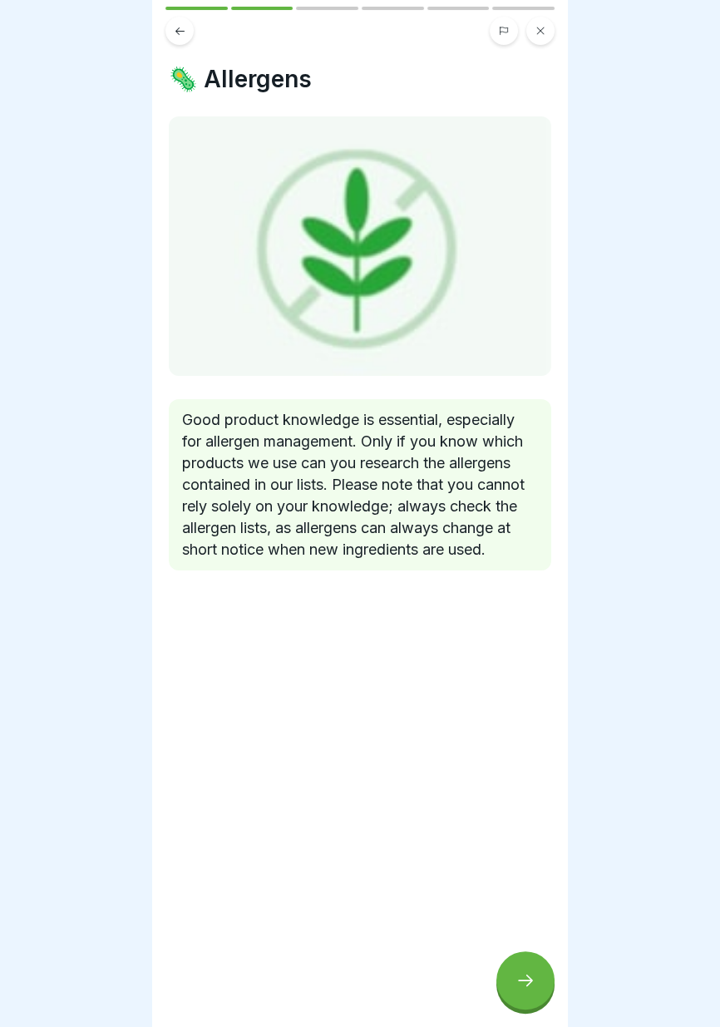
click at [531, 984] on icon at bounding box center [525, 980] width 20 height 20
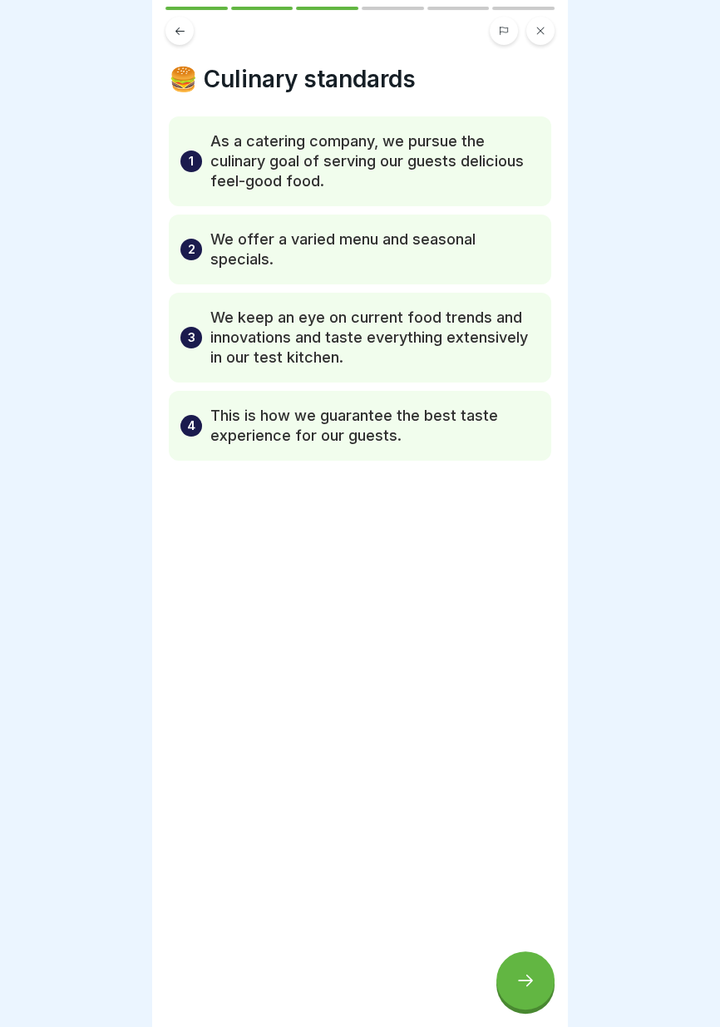
click at [533, 985] on icon at bounding box center [525, 980] width 20 height 20
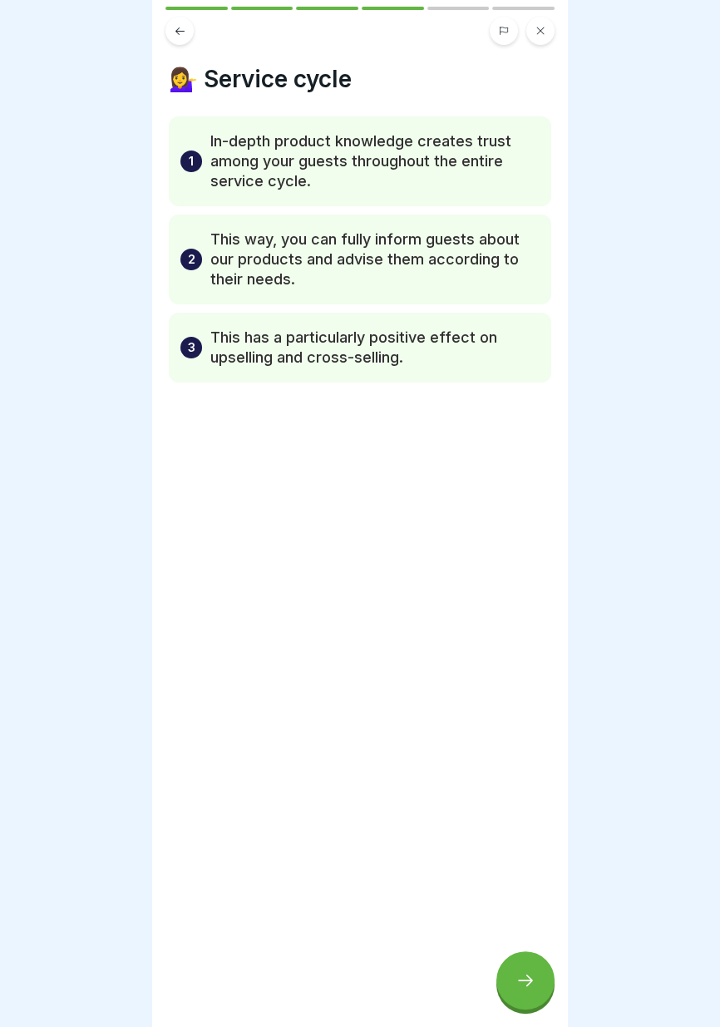
click at [535, 982] on icon at bounding box center [525, 980] width 20 height 20
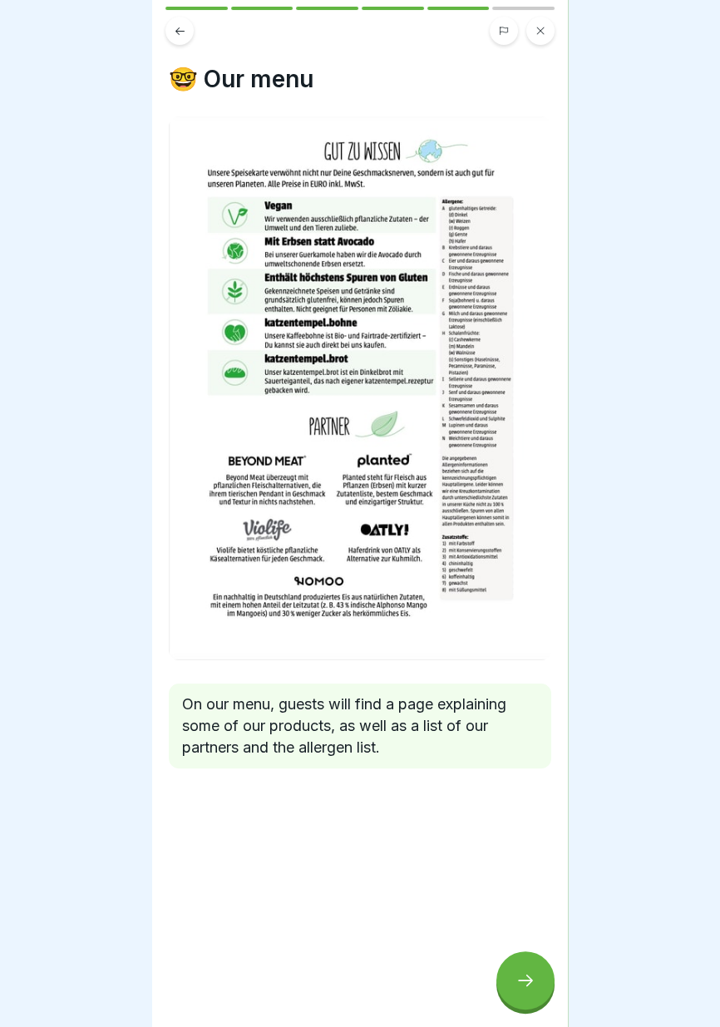
click at [536, 987] on div at bounding box center [525, 980] width 58 height 58
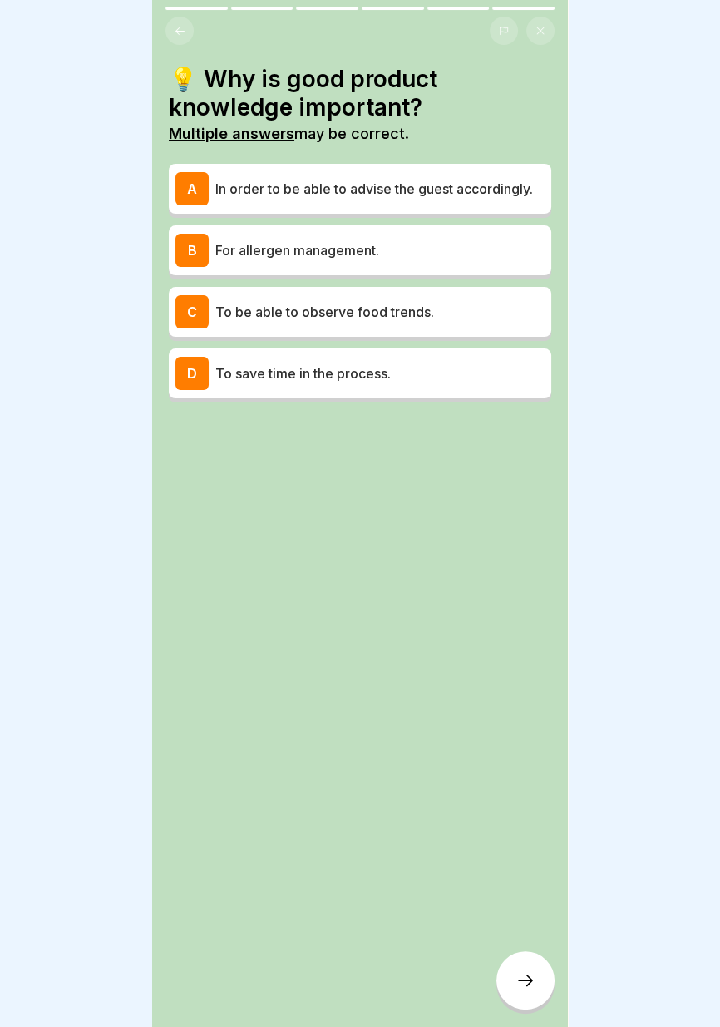
click at [525, 186] on font "In order to be able to advise the guest accordingly." at bounding box center [374, 188] width 318 height 17
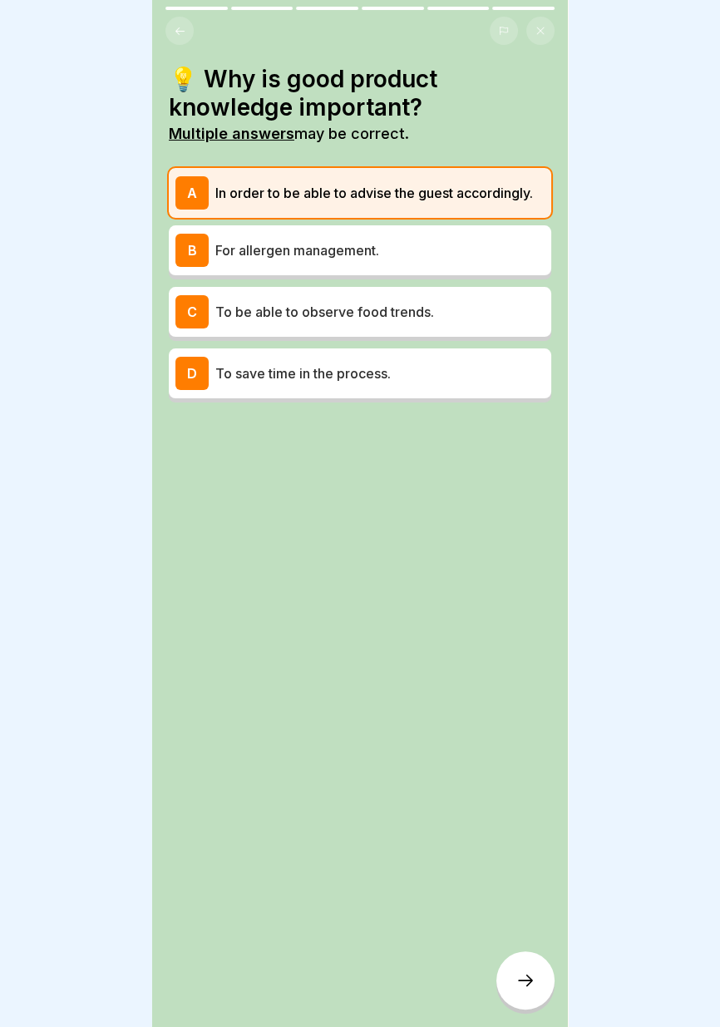
click at [470, 303] on p "To be able to observe food trends." at bounding box center [379, 312] width 329 height 20
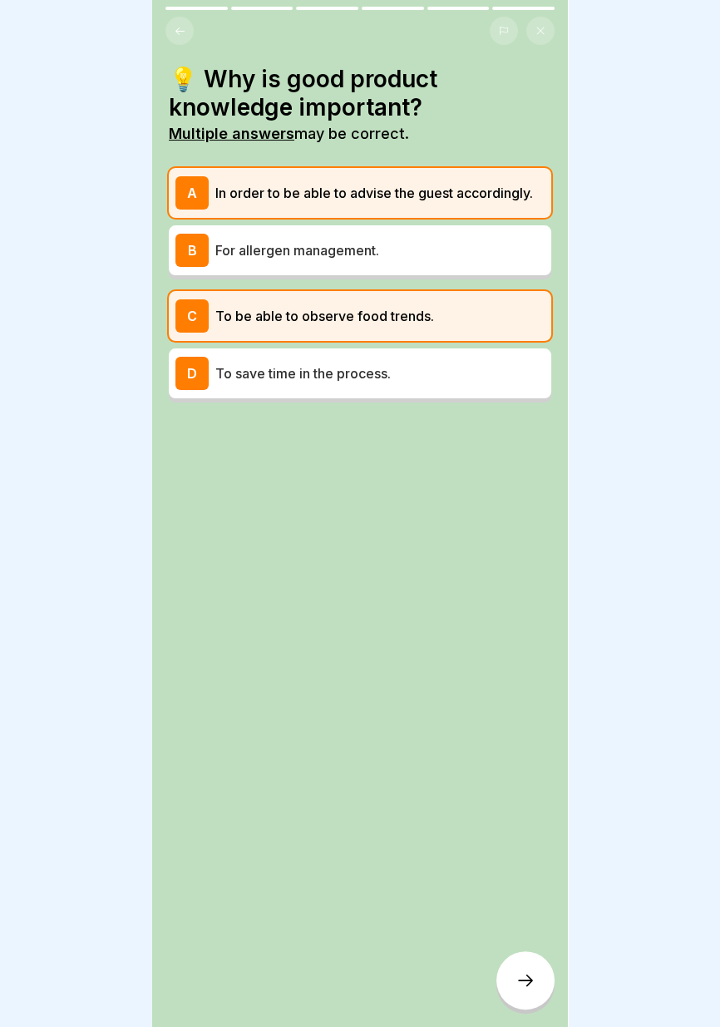
click at [483, 254] on p "For allergen management." at bounding box center [379, 250] width 329 height 20
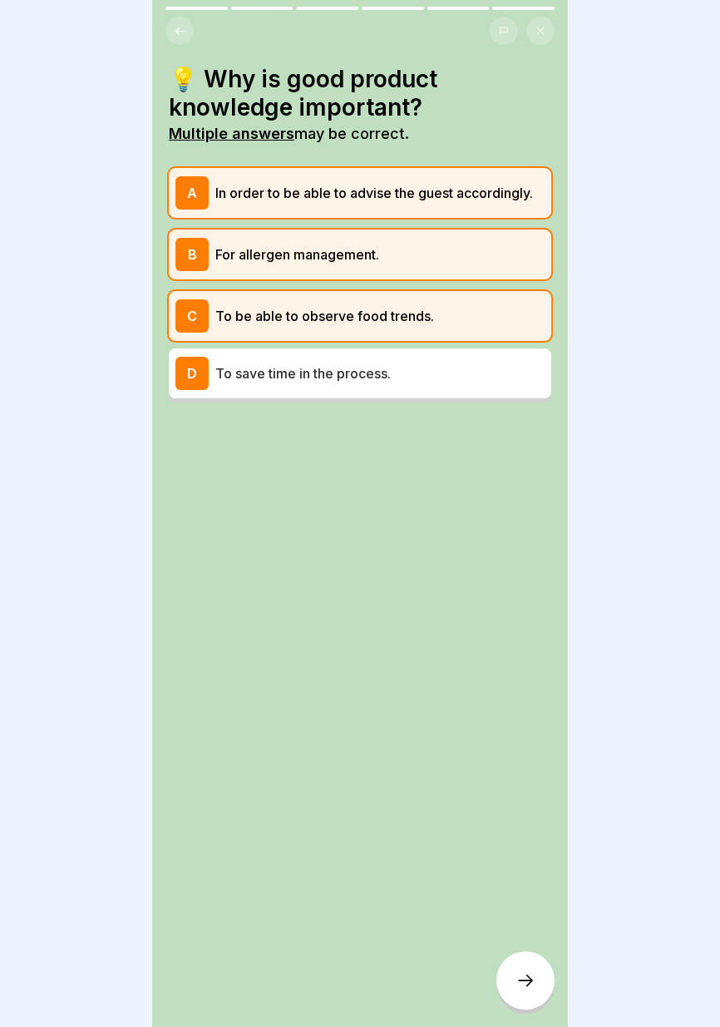
click at [531, 992] on div at bounding box center [525, 980] width 58 height 58
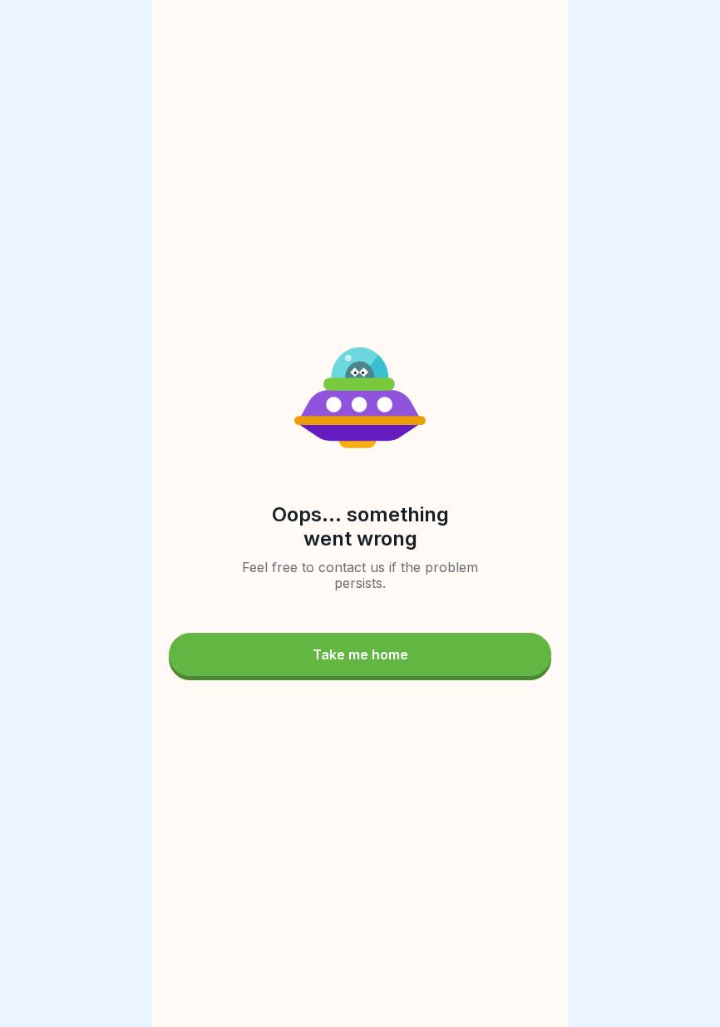
click at [464, 658] on button "Take me home" at bounding box center [360, 654] width 382 height 43
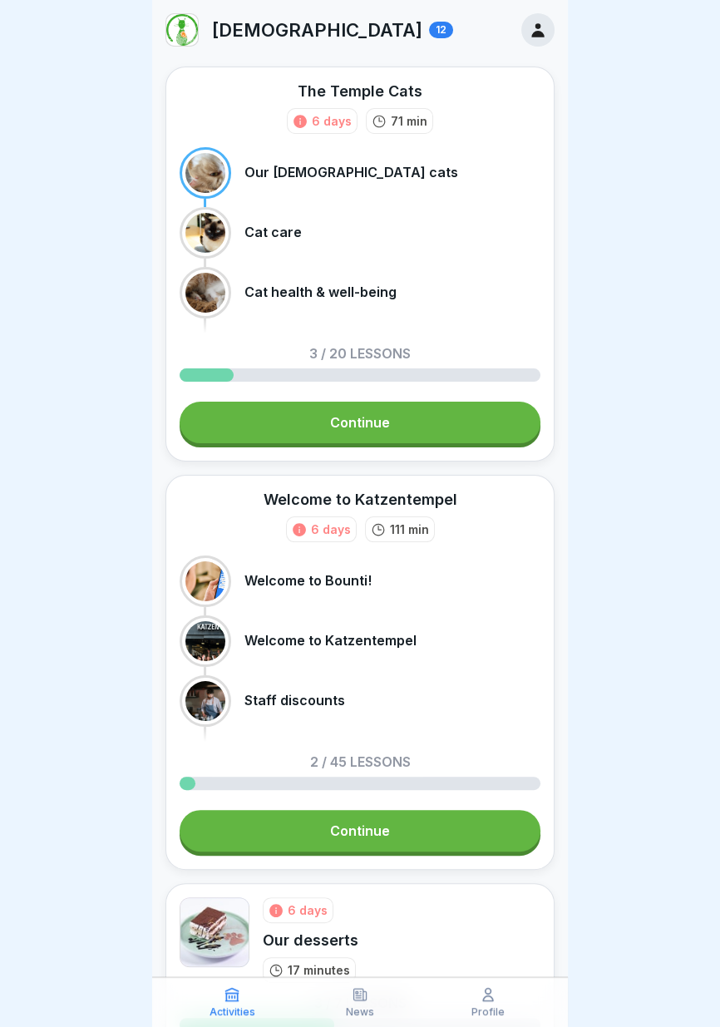
click at [533, 36] on icon at bounding box center [537, 30] width 12 height 14
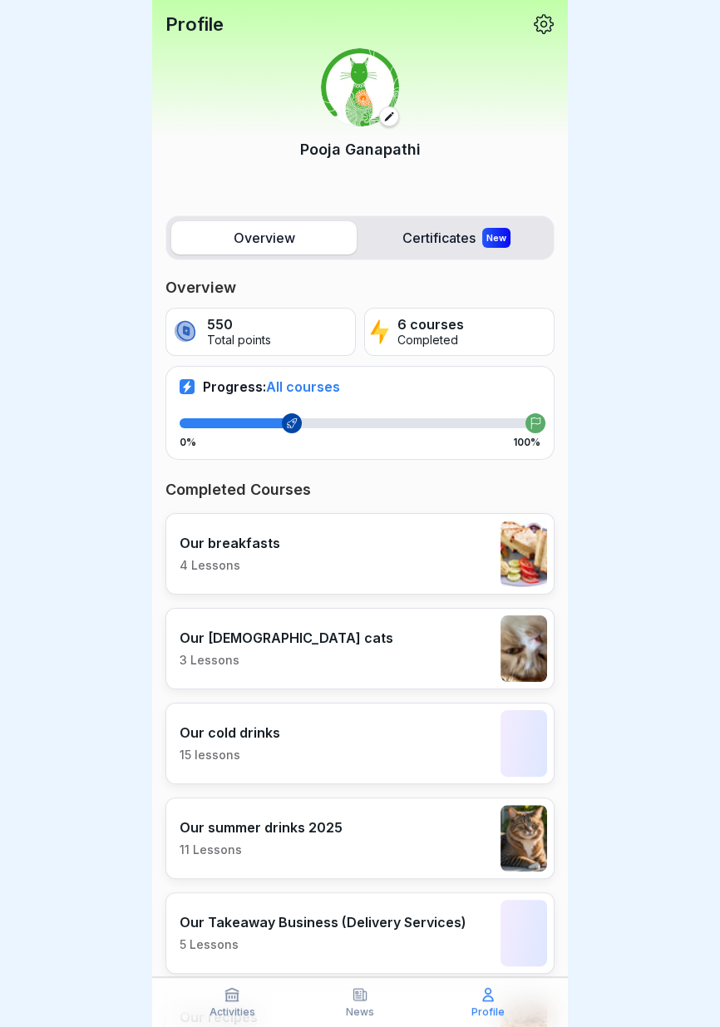
click at [311, 234] on label "Overview" at bounding box center [263, 237] width 185 height 33
click at [298, 234] on label "Overview" at bounding box center [263, 237] width 185 height 33
click at [304, 392] on font "All courses" at bounding box center [303, 386] width 74 height 17
click at [308, 387] on font "All courses" at bounding box center [303, 386] width 74 height 17
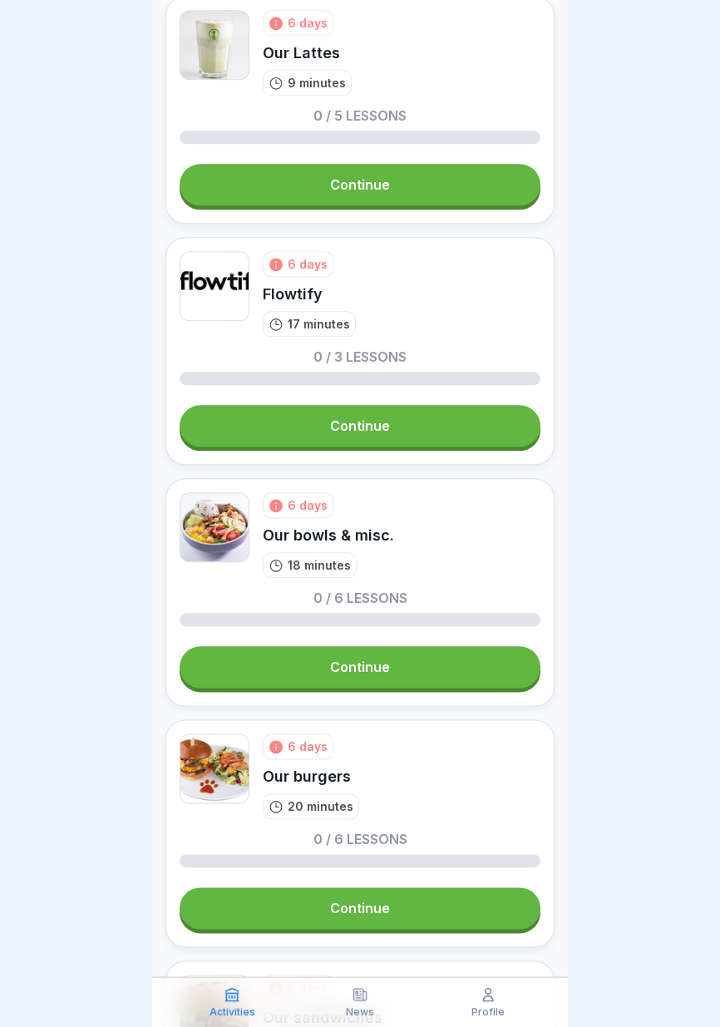
scroll to position [1616, 0]
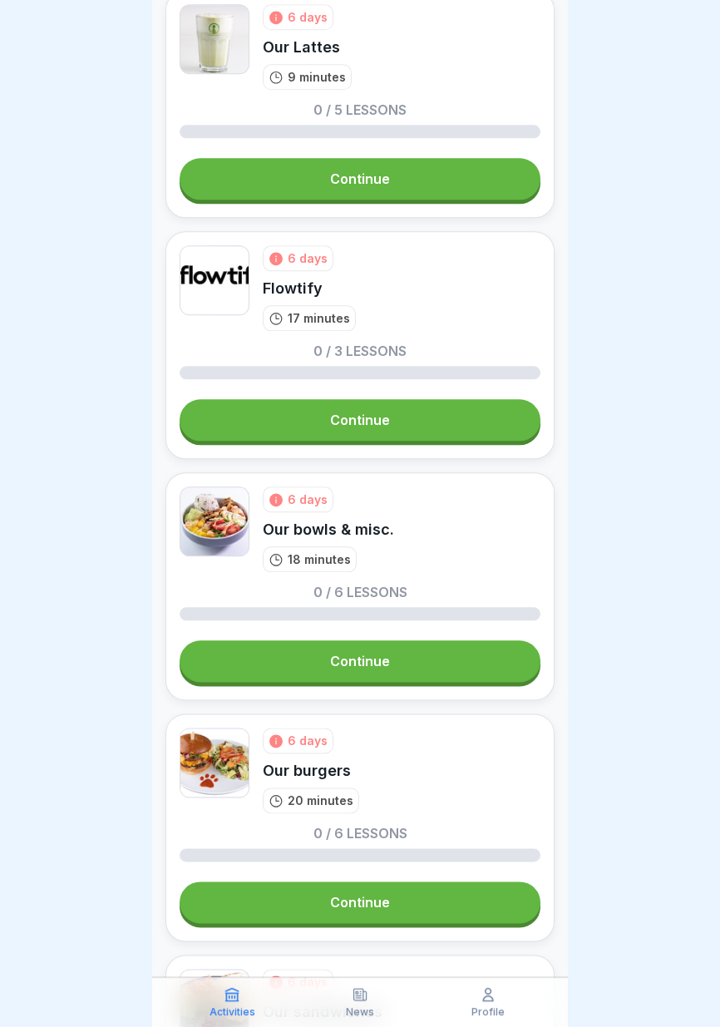
click at [446, 417] on link "Continue" at bounding box center [360, 420] width 361 height 42
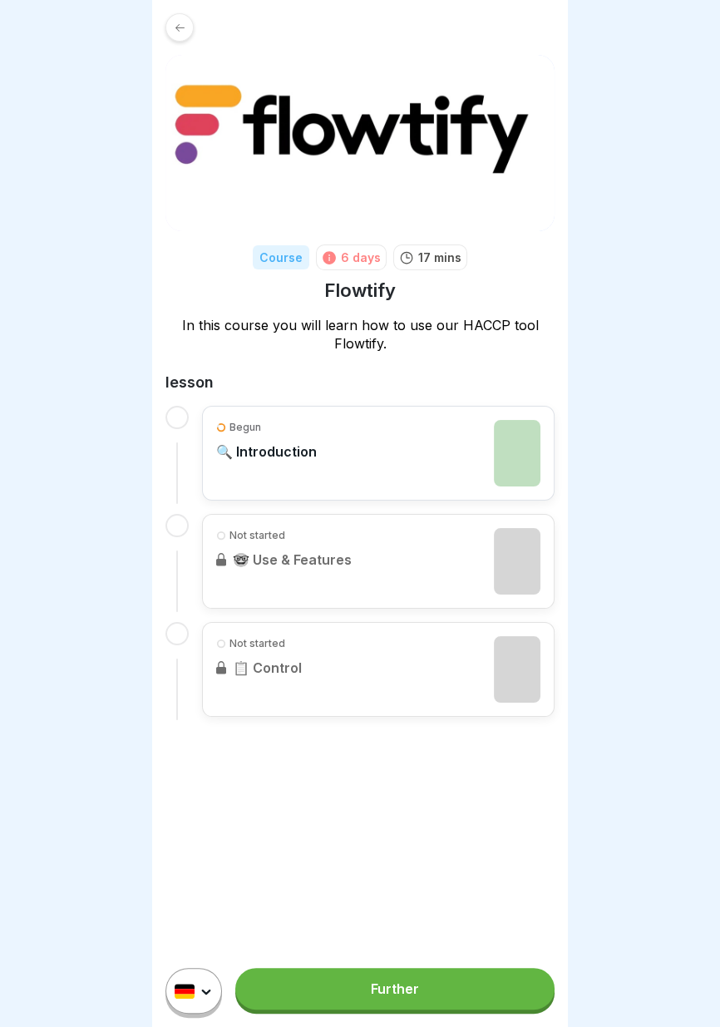
click at [419, 994] on link "Further" at bounding box center [394, 989] width 319 height 42
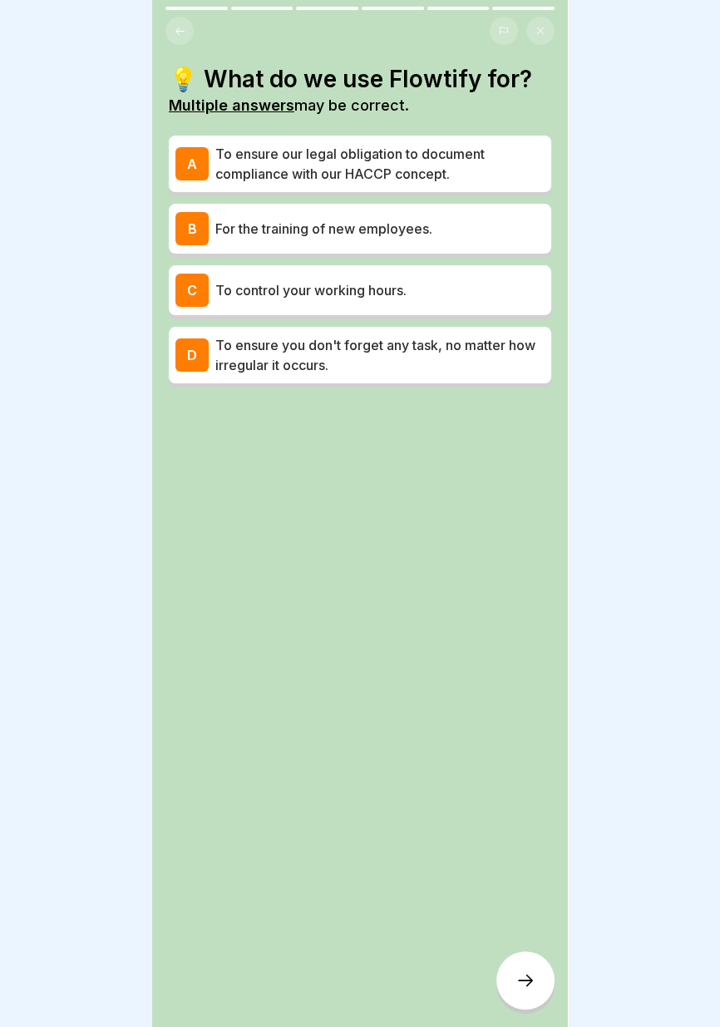
click at [473, 175] on p "To ensure our legal obligation to document compliance with our HACCP concept." at bounding box center [379, 164] width 329 height 40
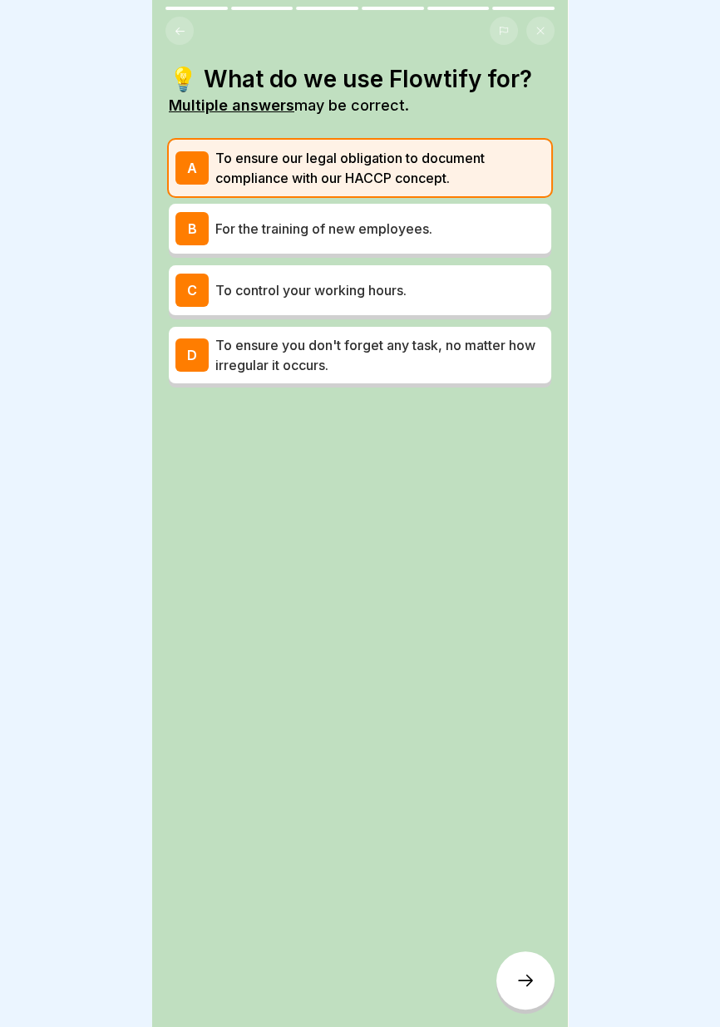
click at [476, 238] on p "For the training of new employees." at bounding box center [379, 229] width 329 height 20
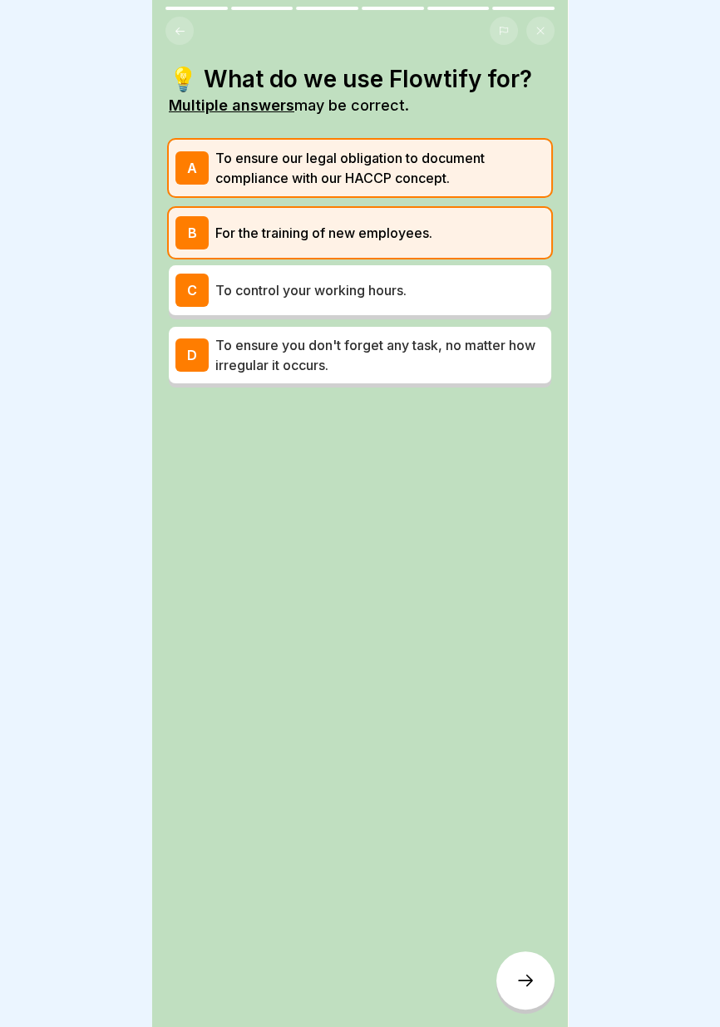
click at [520, 989] on icon at bounding box center [525, 980] width 20 height 20
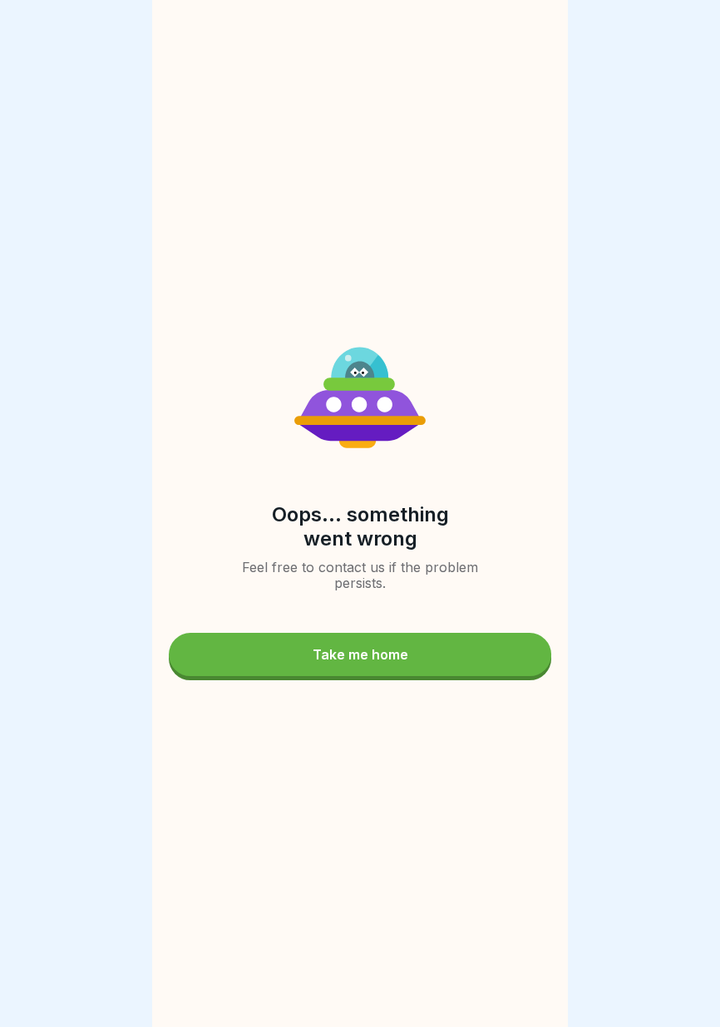
click at [405, 647] on div "Take me home" at bounding box center [361, 654] width 96 height 15
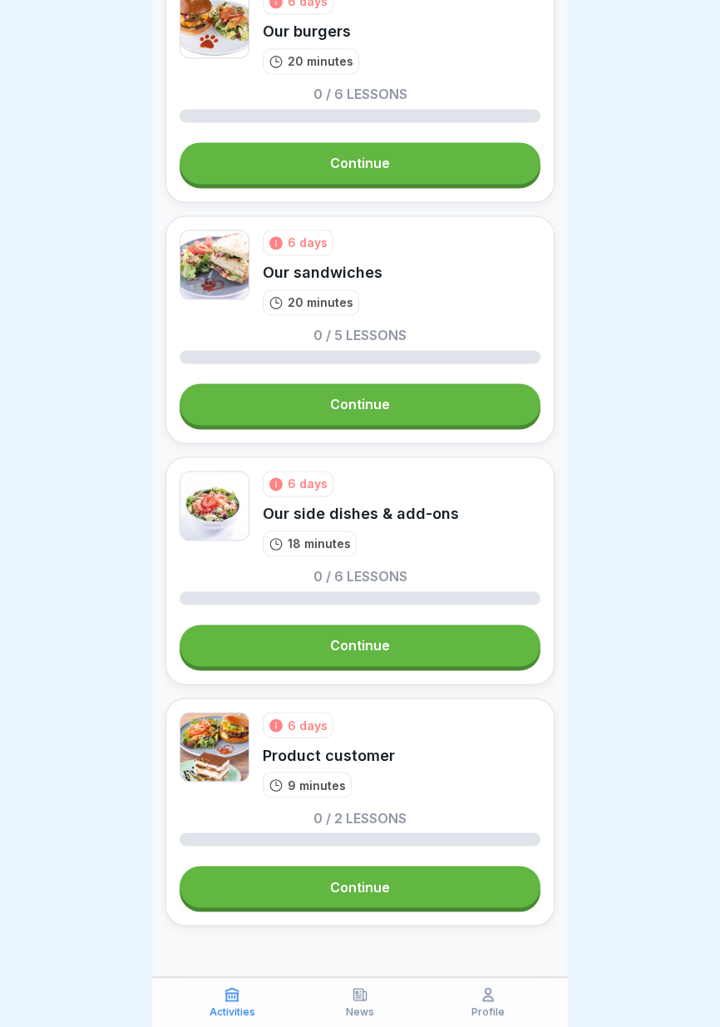
scroll to position [2363, 0]
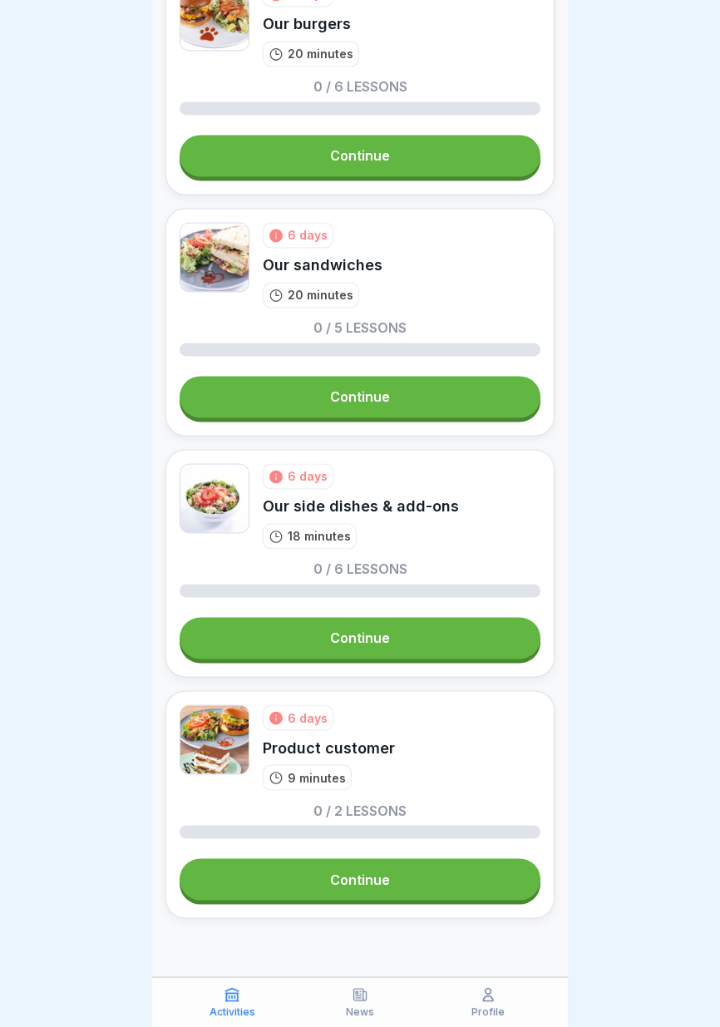
click at [386, 881] on font "Continue" at bounding box center [360, 878] width 60 height 17
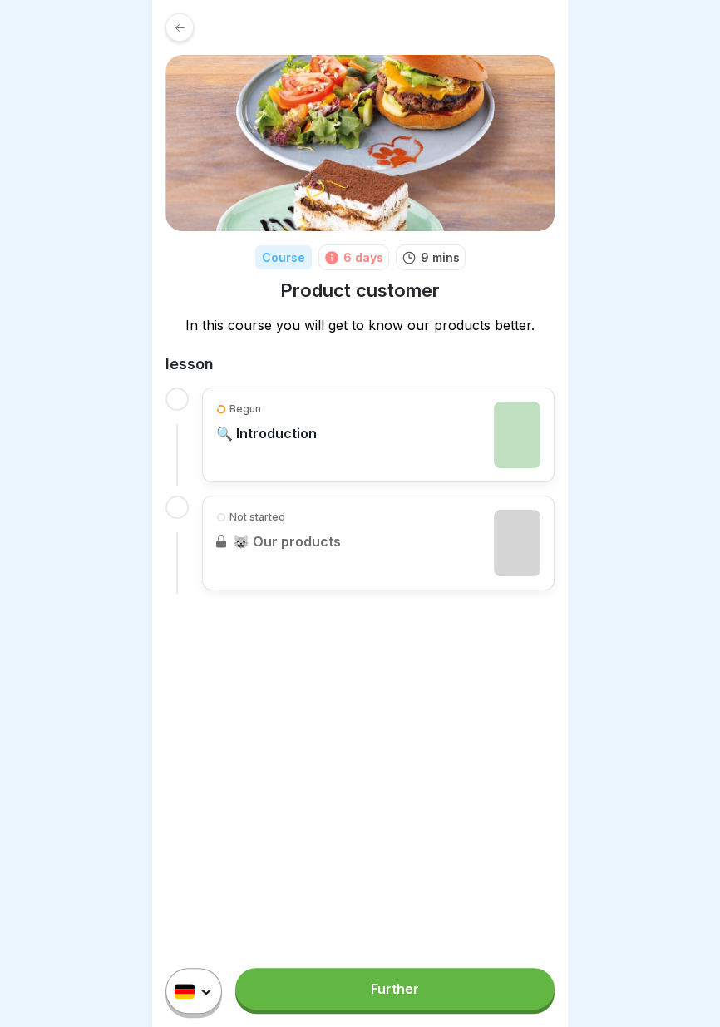
click at [407, 995] on font "Further" at bounding box center [395, 988] width 48 height 17
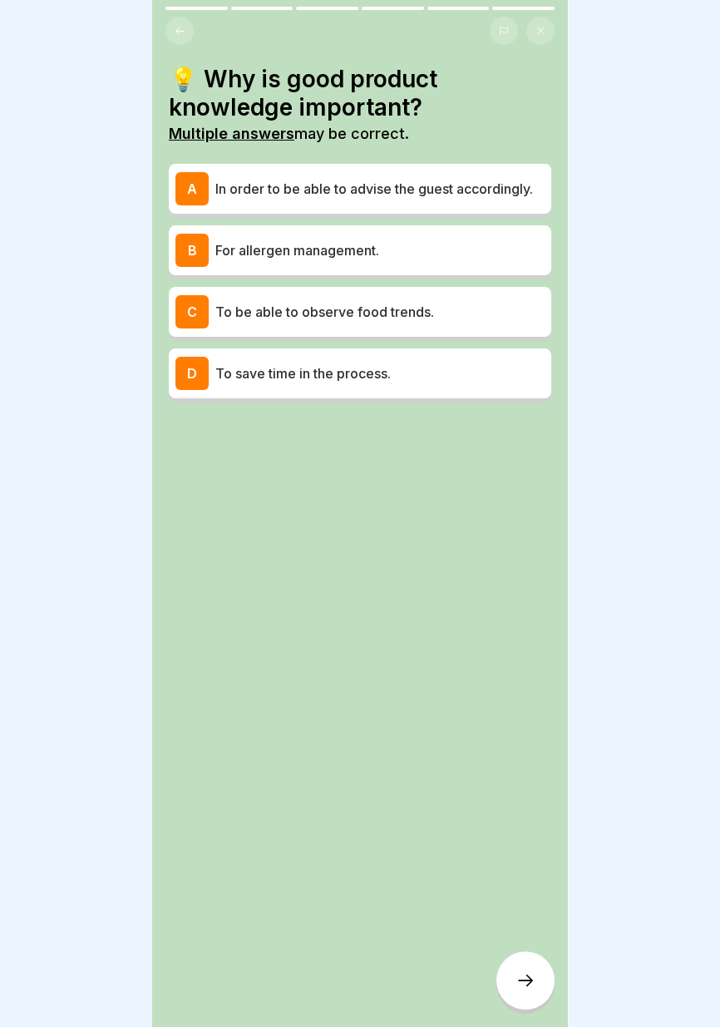
click at [511, 185] on font "In order to be able to advise the guest accordingly." at bounding box center [374, 188] width 318 height 17
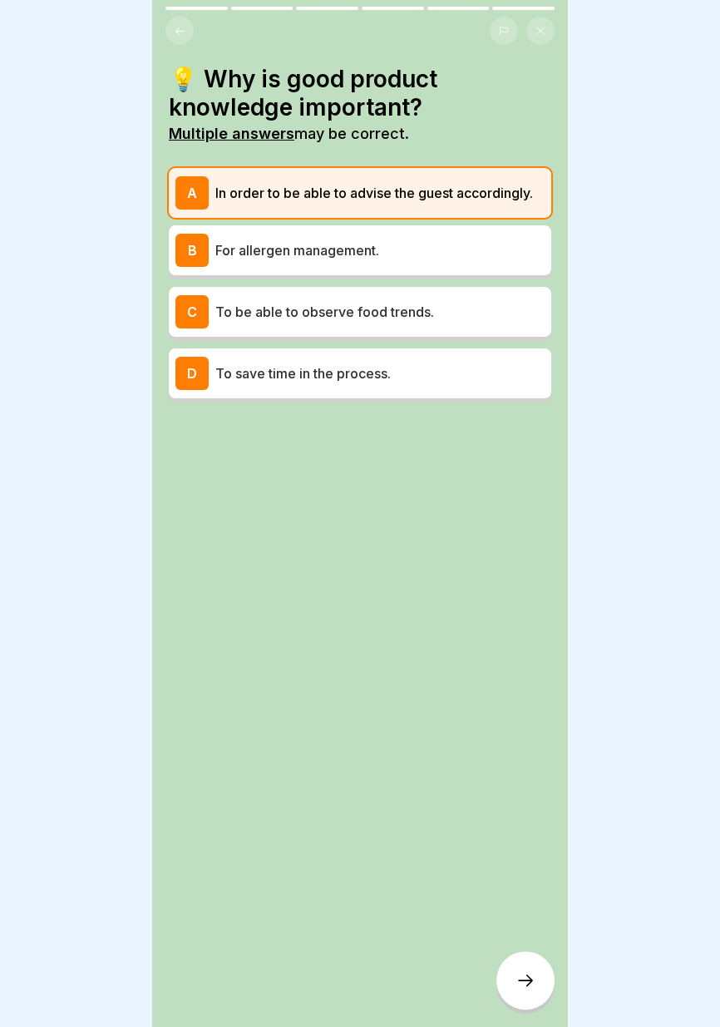
click at [468, 303] on p "To be able to observe food trends." at bounding box center [379, 312] width 329 height 20
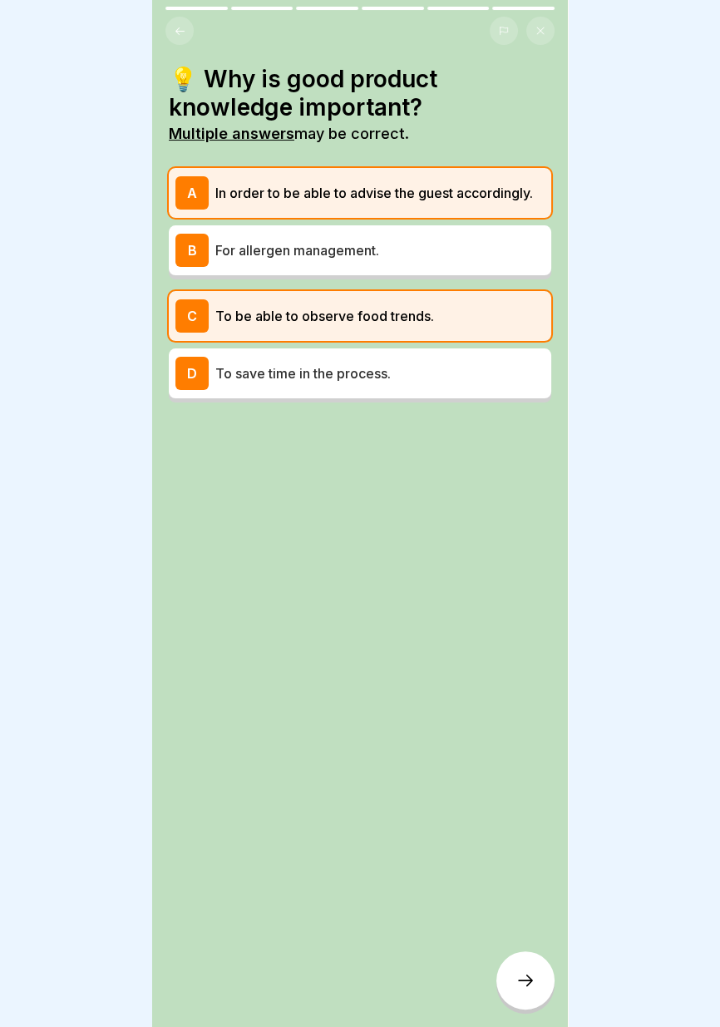
click at [517, 988] on icon at bounding box center [525, 980] width 20 height 20
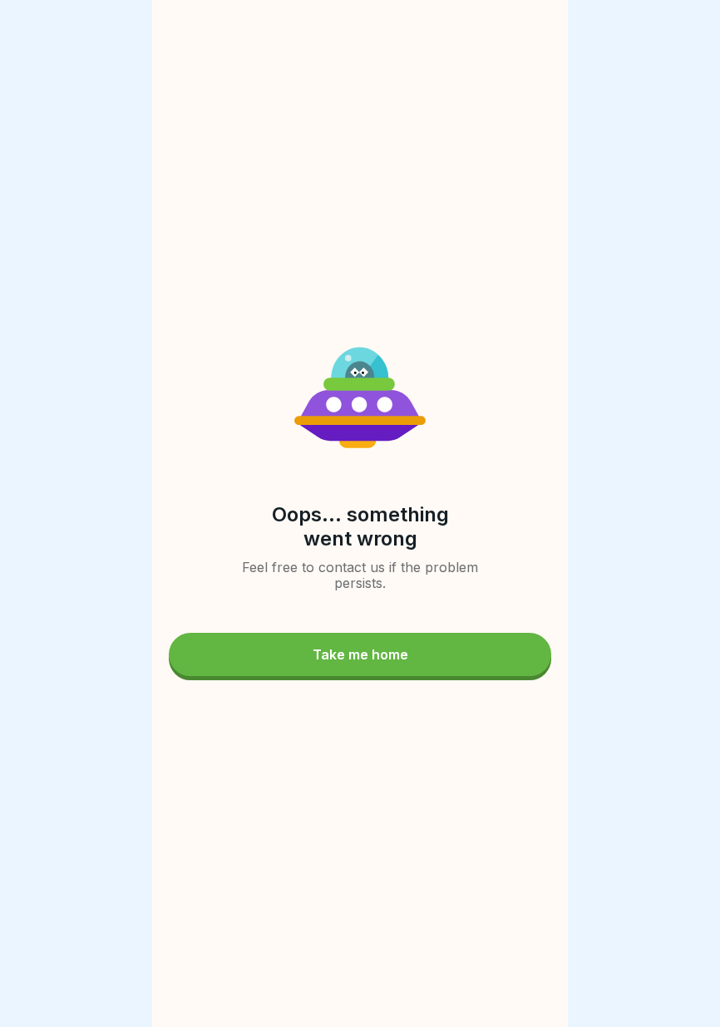
click at [411, 659] on button "Take me home" at bounding box center [360, 654] width 382 height 43
